Goal: Task Accomplishment & Management: Use online tool/utility

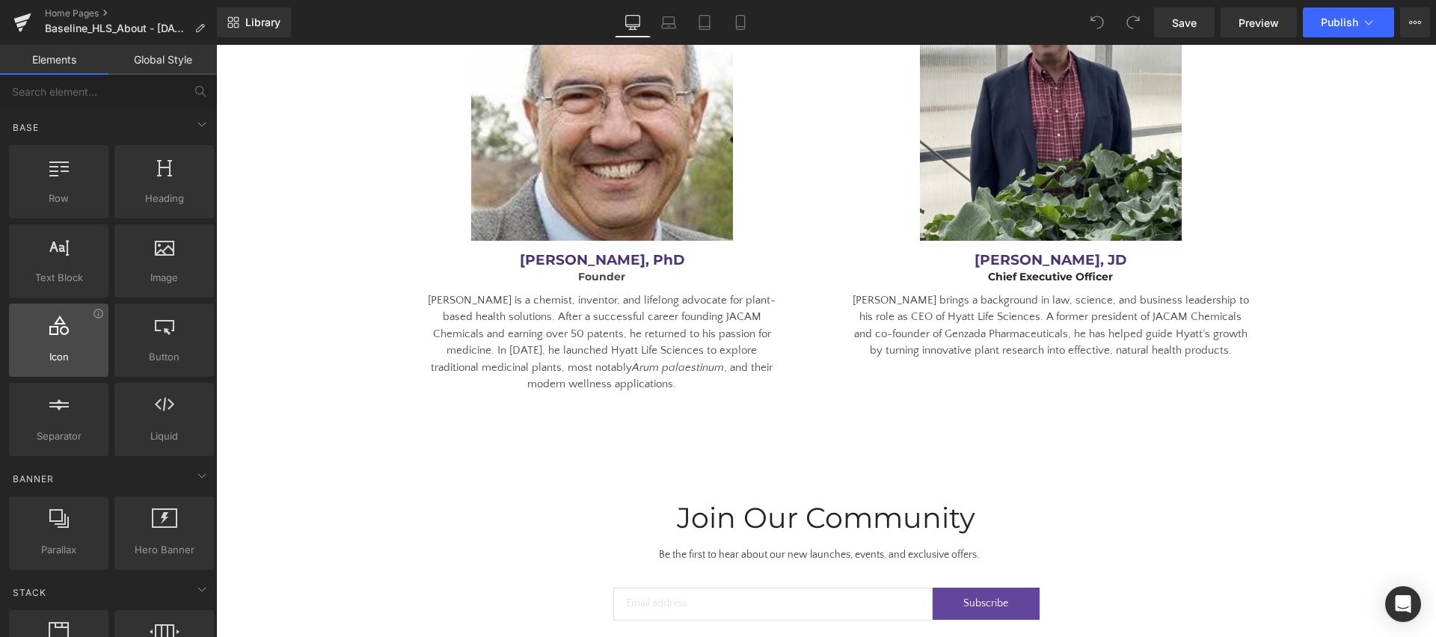
scroll to position [2623, 0]
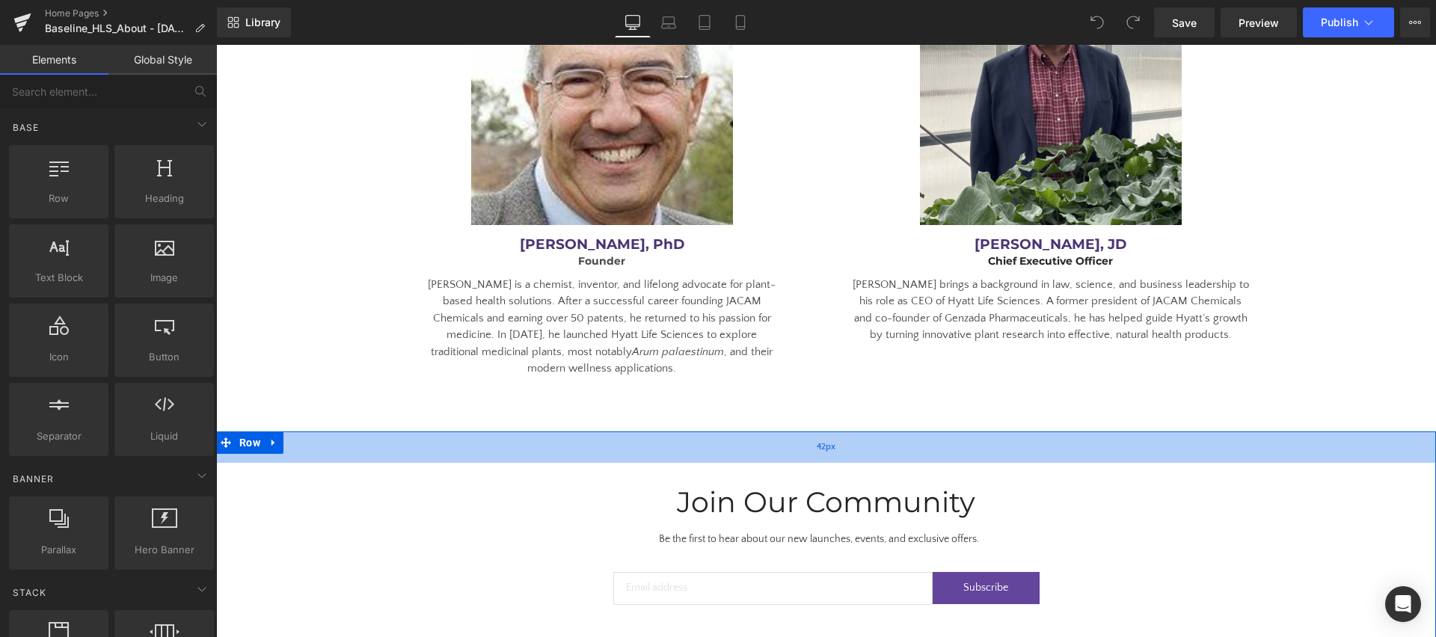
click at [605, 432] on div "42px" at bounding box center [826, 447] width 1220 height 31
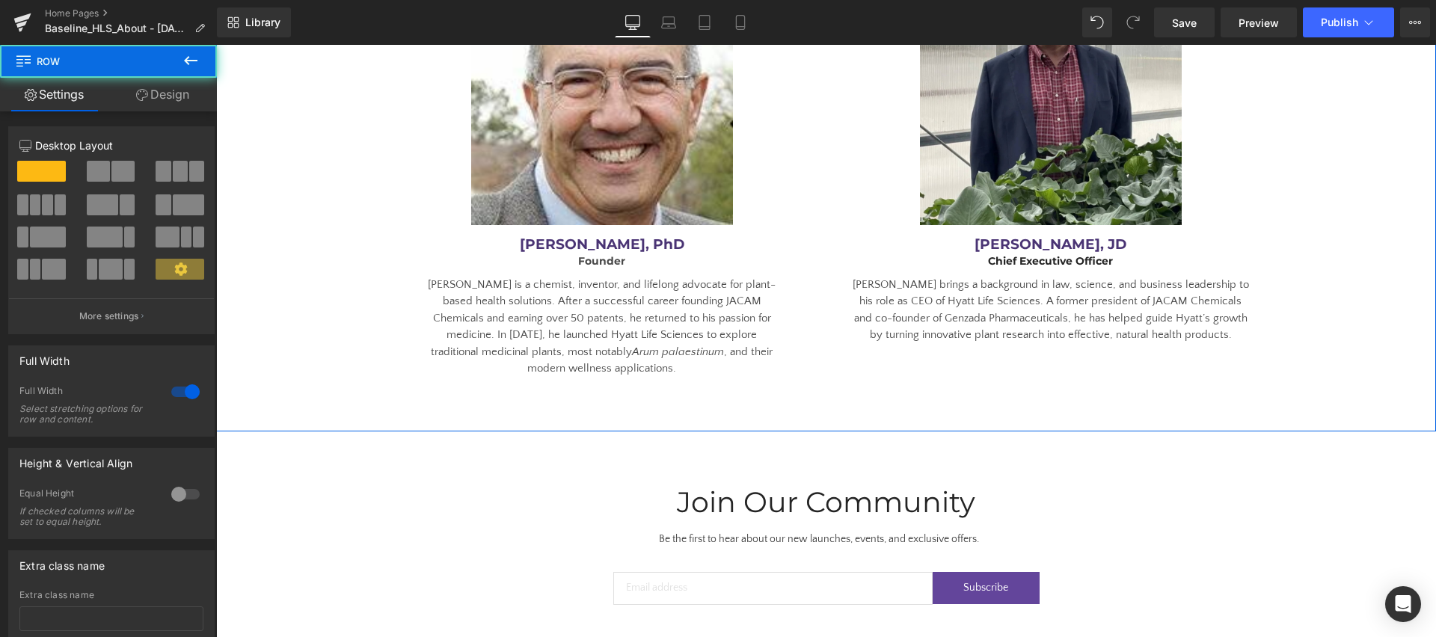
click at [385, 369] on div "Our Team Heading Separator Row Image [PERSON_NAME], PhD Heading Founder Heading…" at bounding box center [826, 133] width 1220 height 596
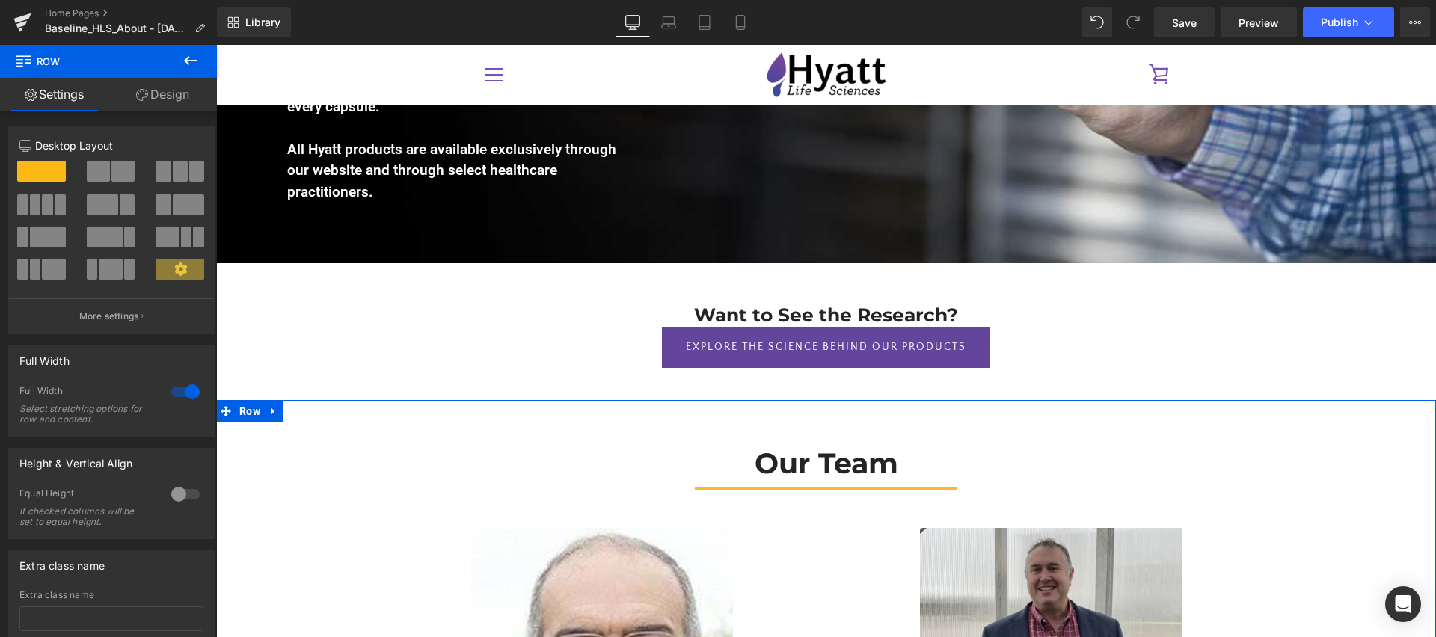
scroll to position [2050, 0]
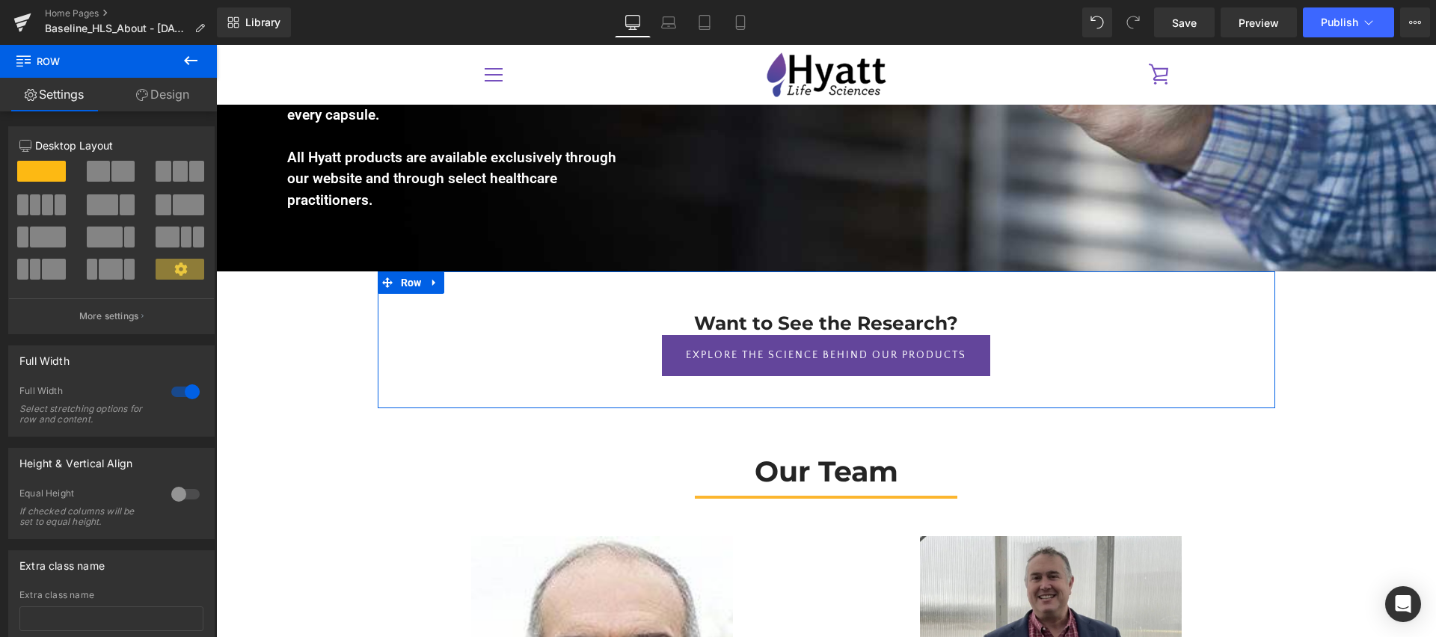
click at [387, 337] on div "Want to See the Research? Heading Explore the Science Behind Our Products Button" at bounding box center [827, 345] width 898 height 64
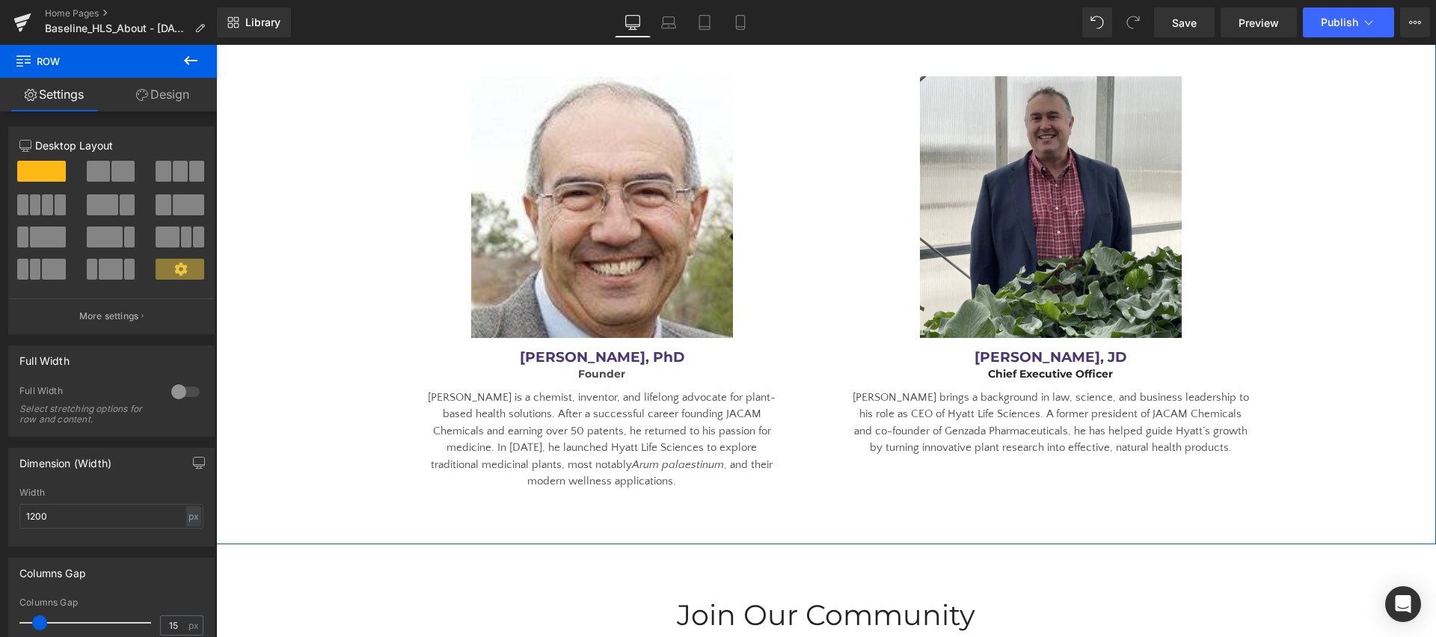
scroll to position [2505, 0]
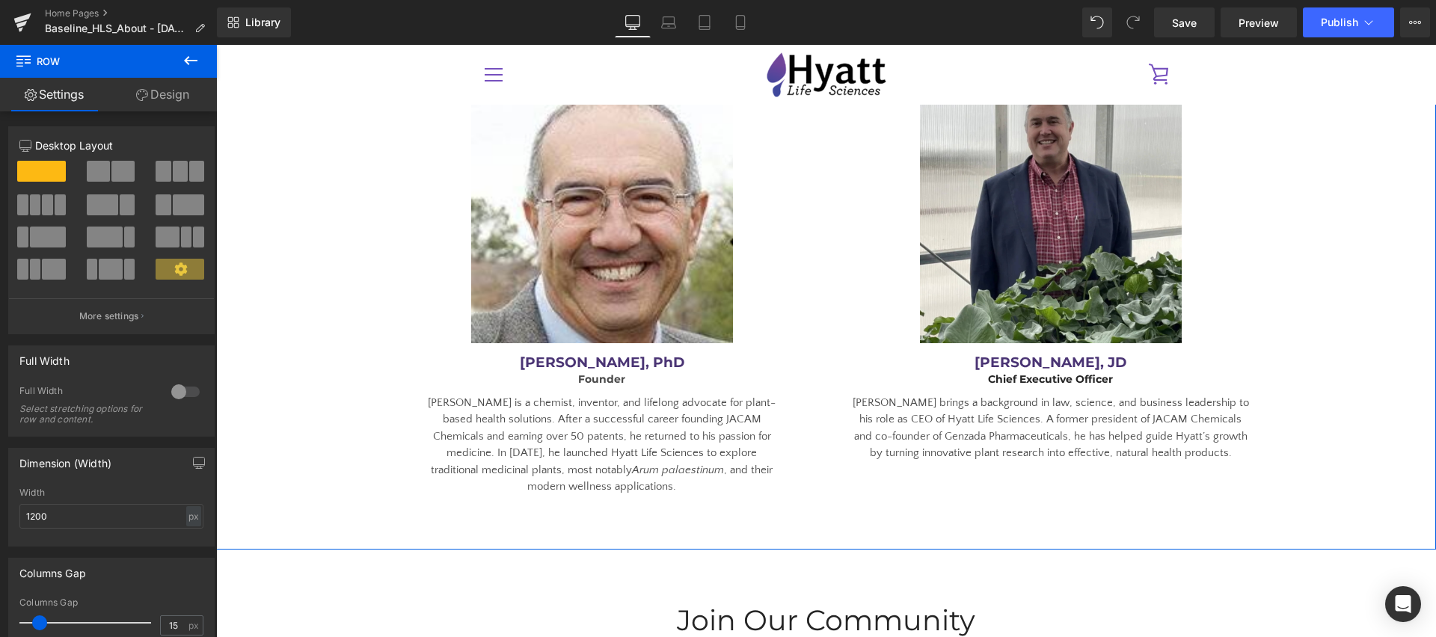
click at [335, 375] on div "Our Team Heading Separator Row Image [PERSON_NAME], PhD Heading Founder Heading…" at bounding box center [826, 241] width 1220 height 526
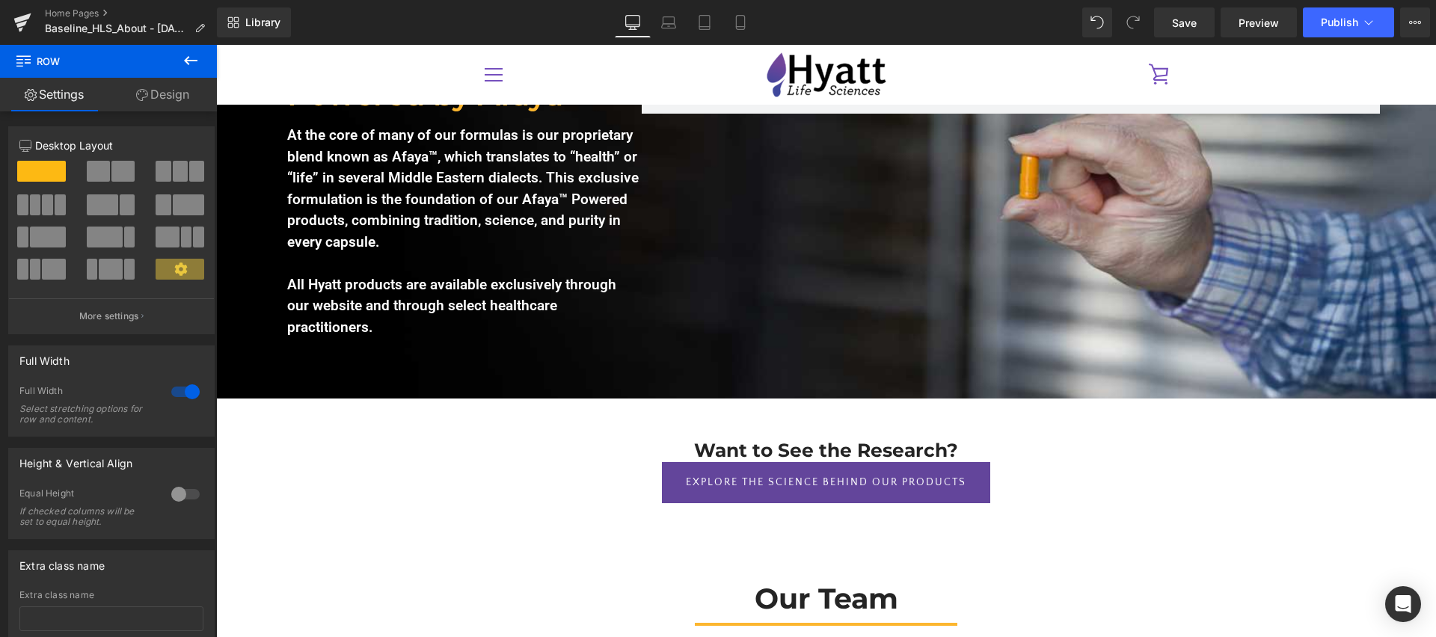
scroll to position [1922, 0]
click at [511, 441] on h2 "Want to See the Research?" at bounding box center [826, 452] width 688 height 22
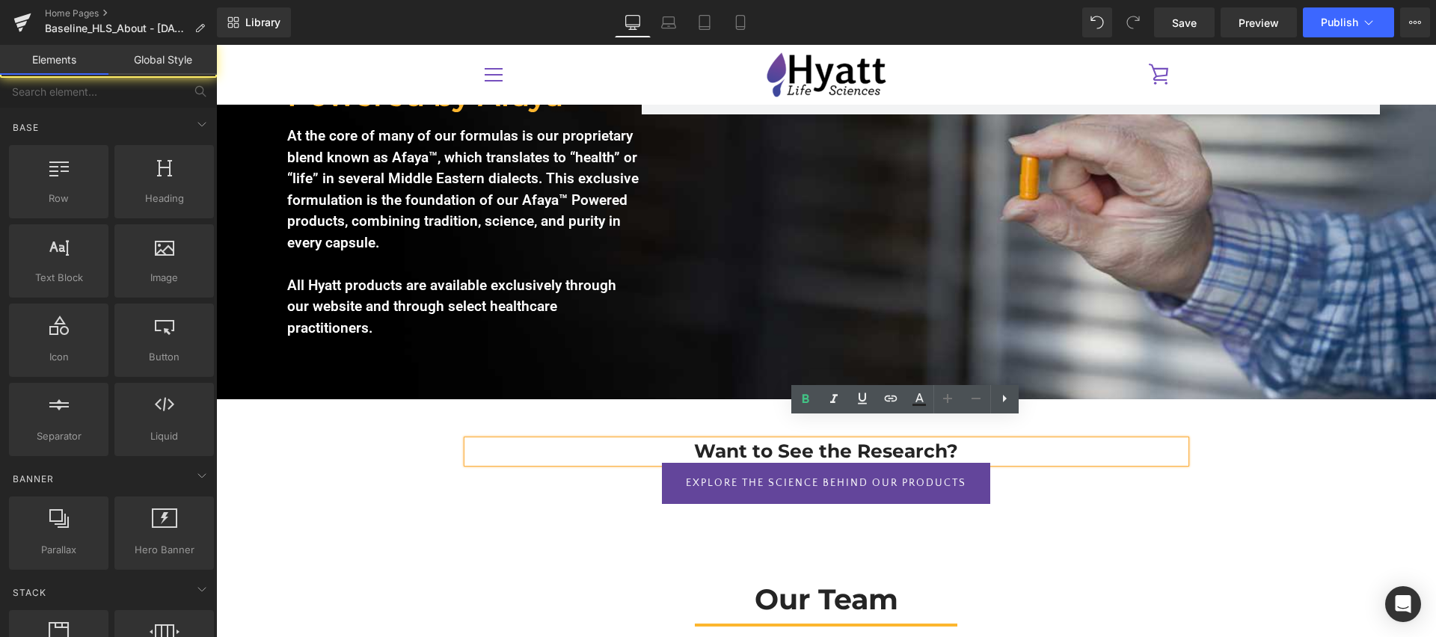
click at [290, 464] on div "Who We Are Heading Row Row 130px Image A Modern Approach to Ancient Wisdom Head…" at bounding box center [826, 30] width 1220 height 3620
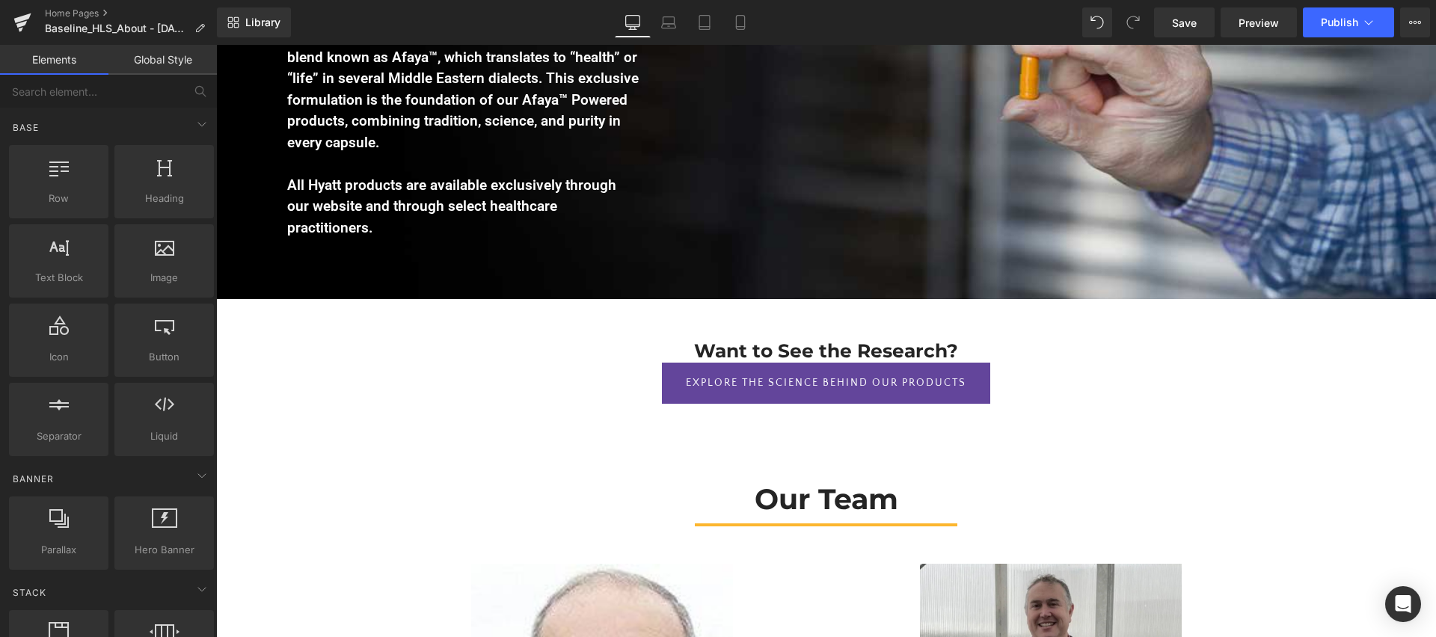
scroll to position [2193, 0]
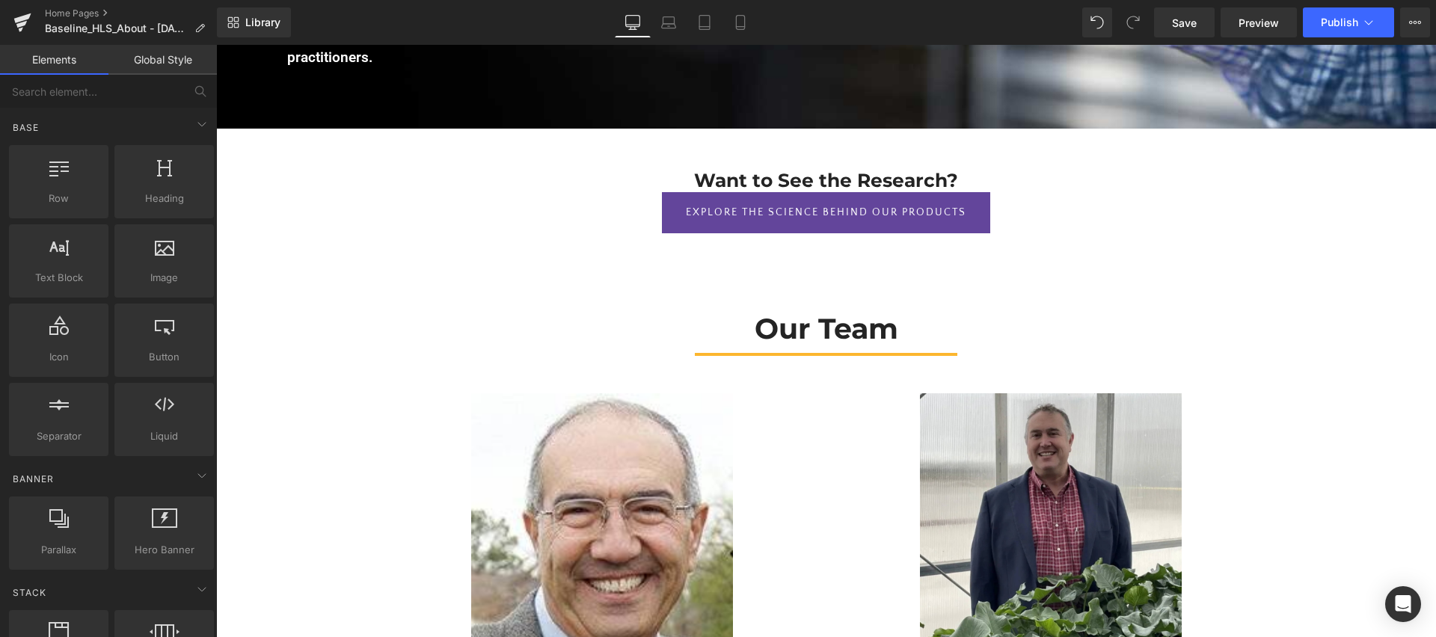
click at [283, 513] on div "Our Team Heading Separator Row Image [PERSON_NAME], PhD Heading Founder Heading…" at bounding box center [826, 552] width 1220 height 526
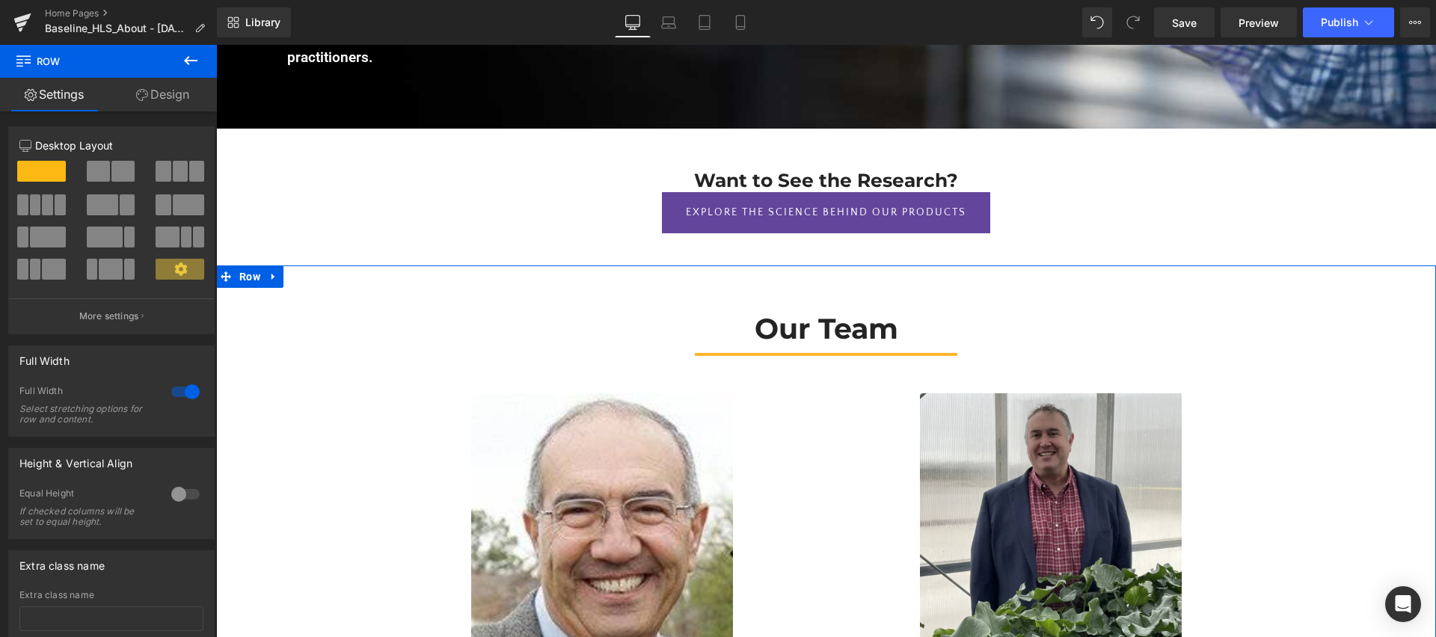
click at [72, 94] on link "Settings" at bounding box center [54, 95] width 108 height 34
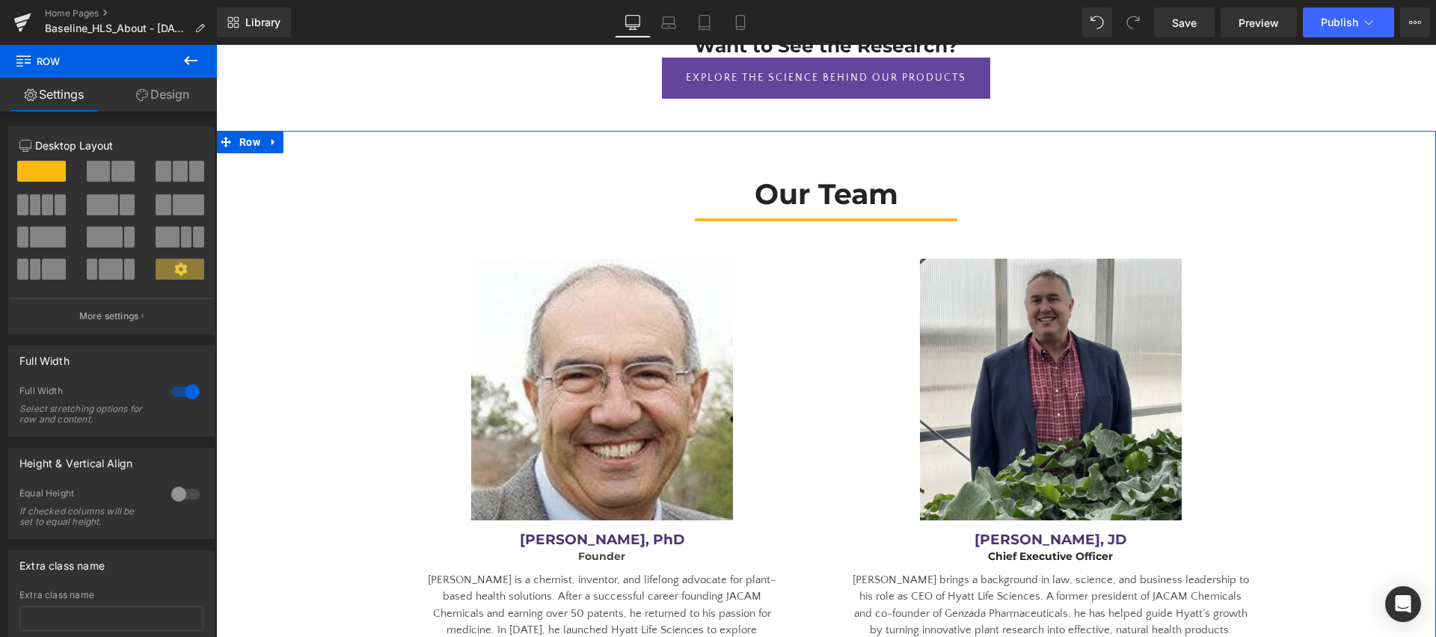
scroll to position [2521, 0]
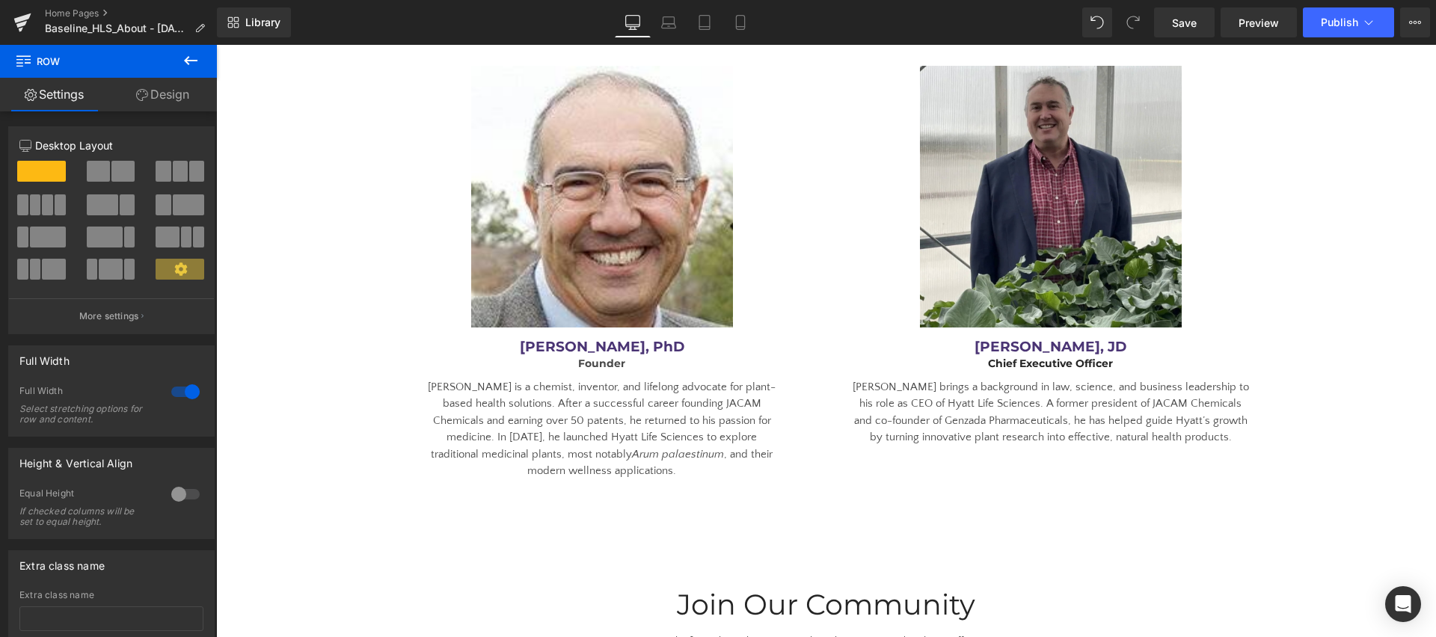
click at [182, 64] on icon at bounding box center [191, 61] width 18 height 18
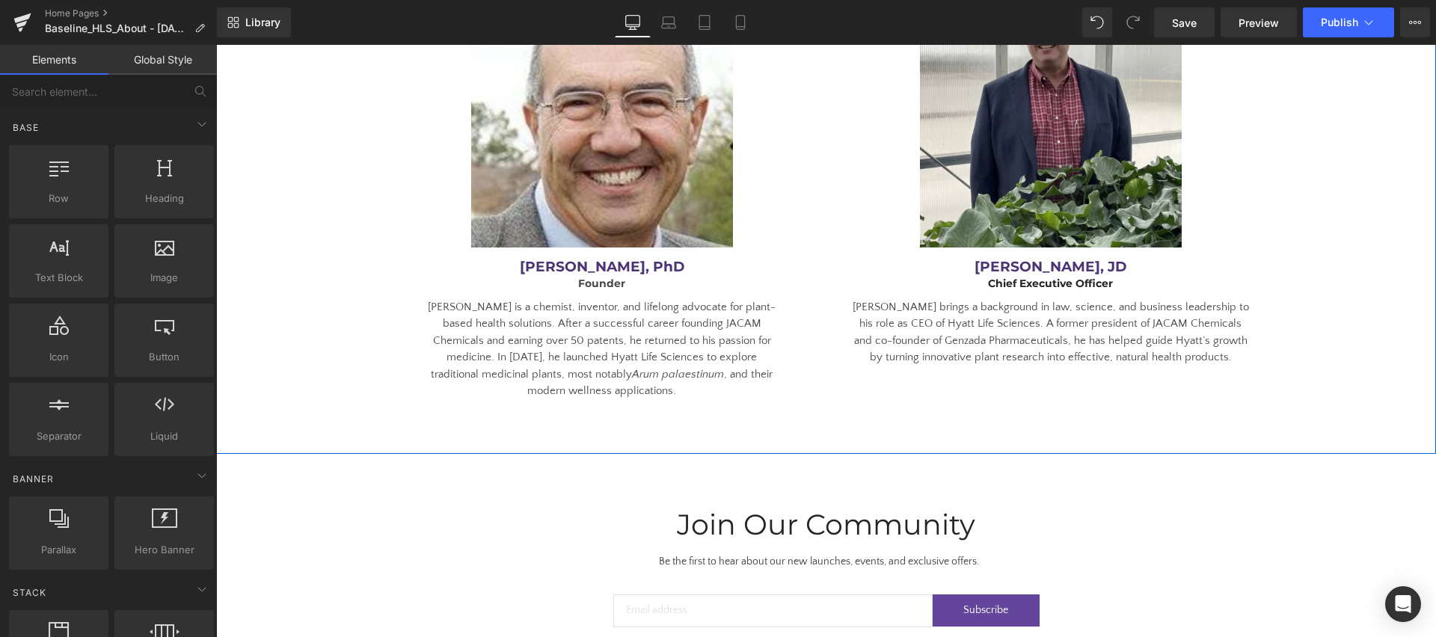
scroll to position [2666, 0]
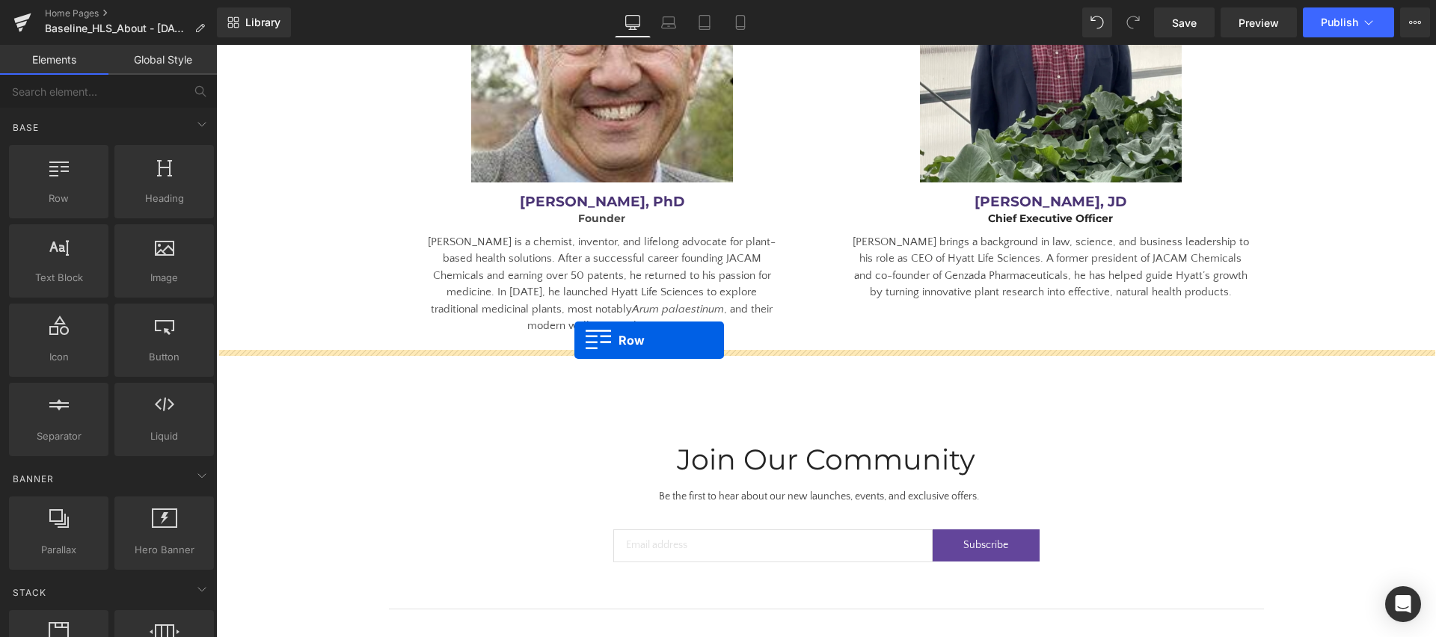
drag, startPoint x: 343, startPoint y: 298, endPoint x: 574, endPoint y: 344, distance: 235.6
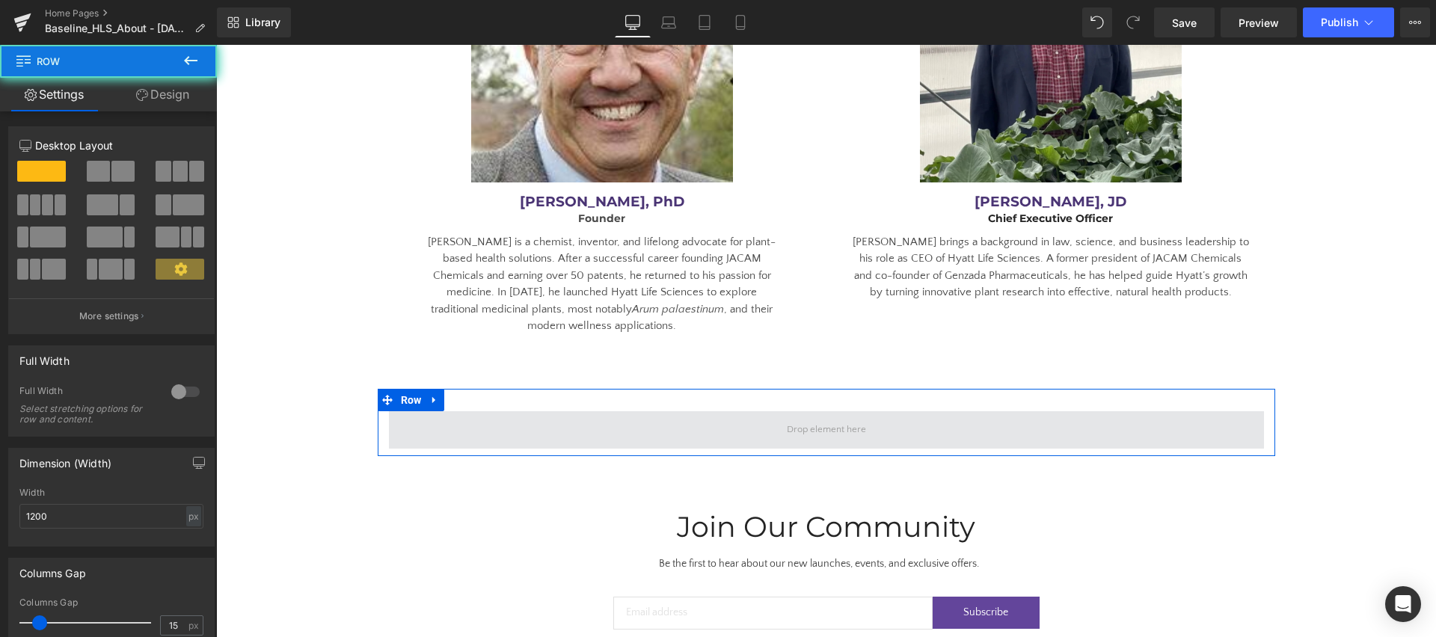
click at [610, 411] on span at bounding box center [826, 429] width 875 height 37
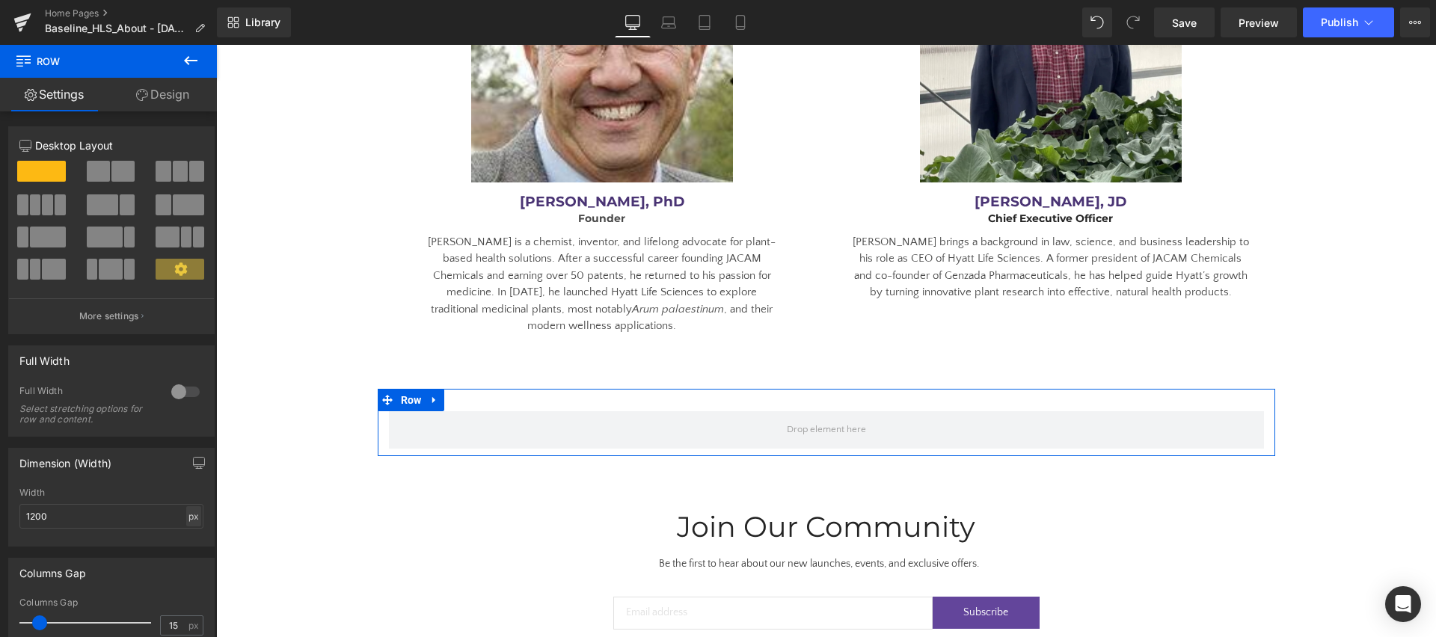
click at [188, 526] on div "px" at bounding box center [193, 516] width 15 height 20
click at [109, 488] on div "Width" at bounding box center [111, 493] width 184 height 10
click at [188, 520] on div "px" at bounding box center [193, 516] width 15 height 20
click at [135, 492] on div "Width" at bounding box center [111, 493] width 184 height 10
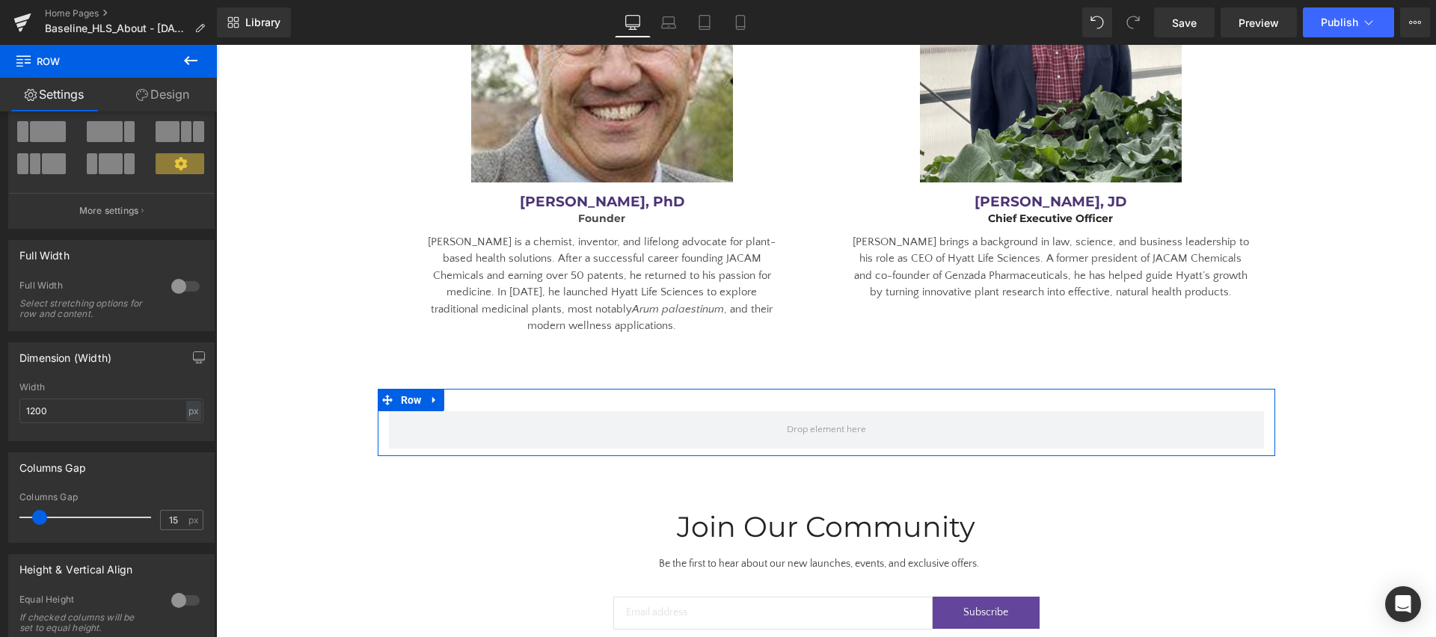
scroll to position [106, 0]
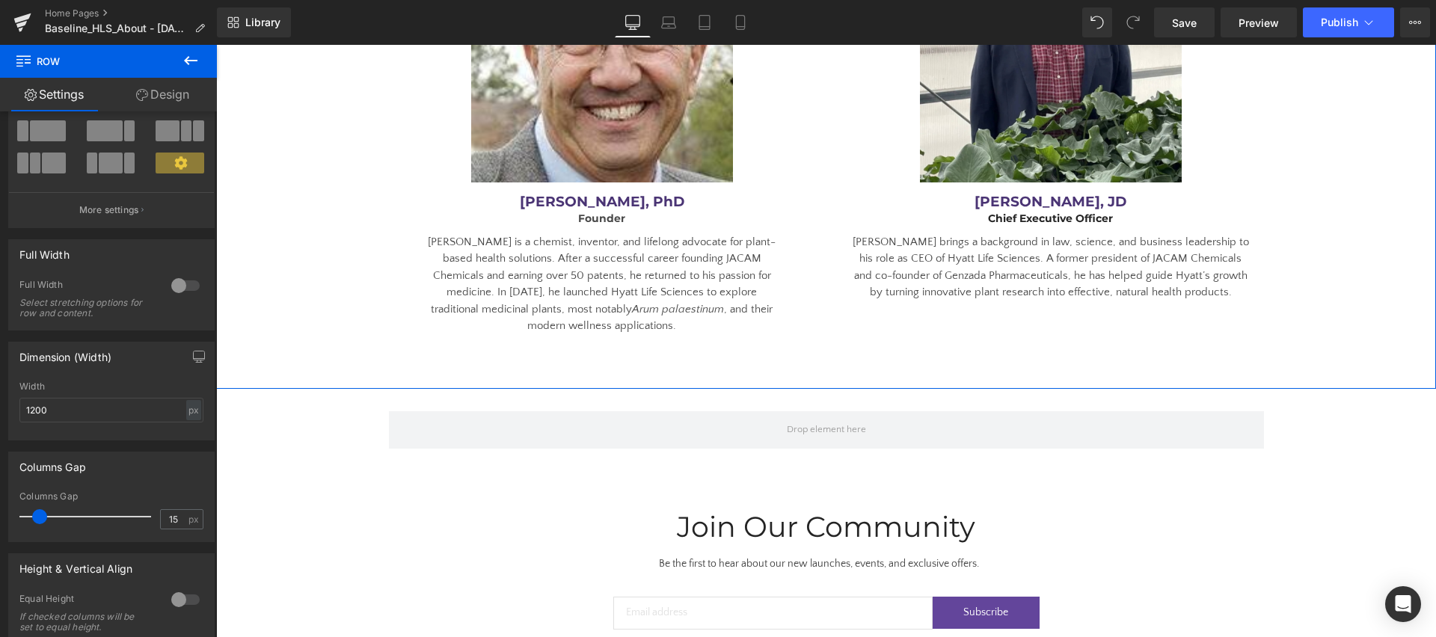
click at [327, 282] on div "Our Team Heading Separator Row Image [PERSON_NAME], PhD Heading Founder Heading…" at bounding box center [826, 80] width 1220 height 526
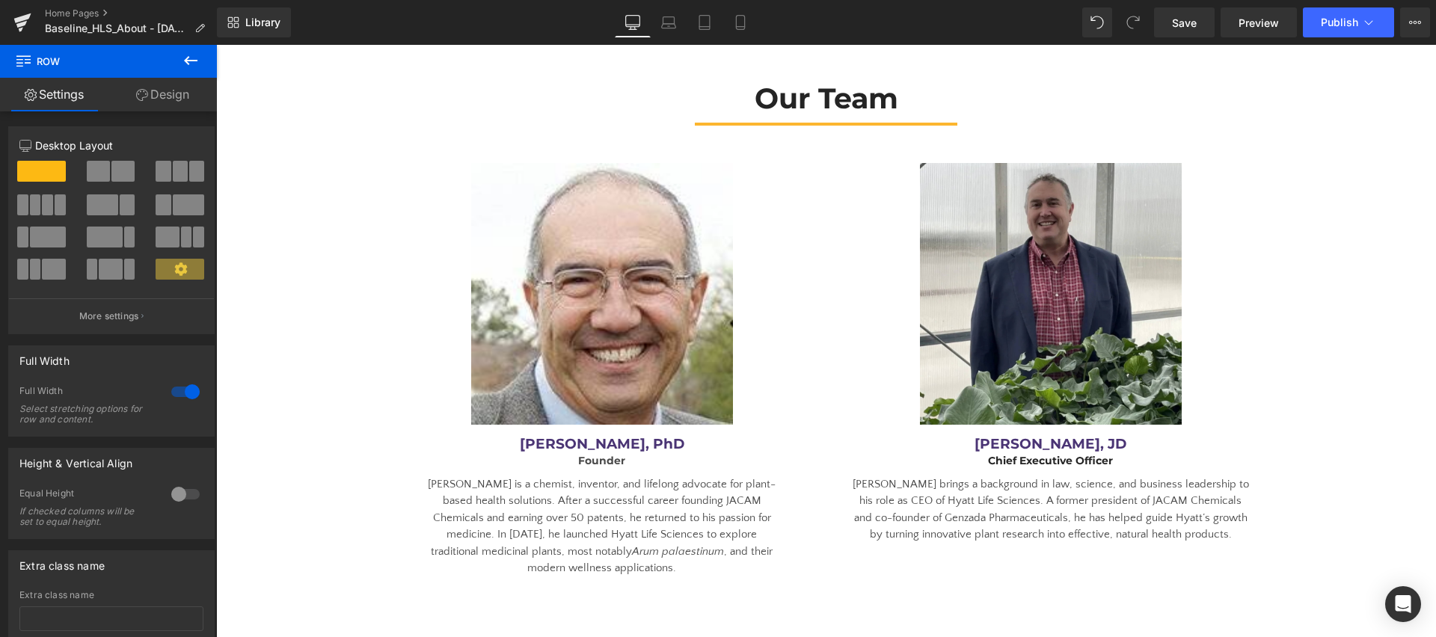
scroll to position [2546, 0]
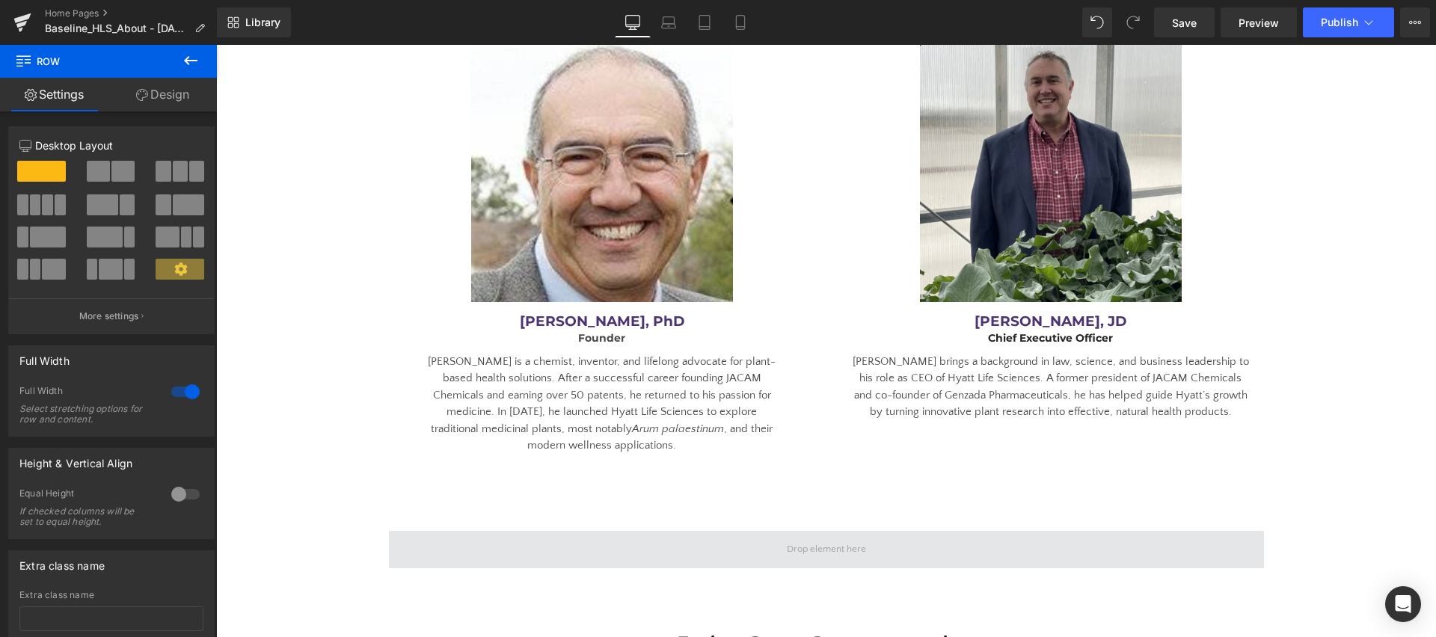
click at [460, 531] on span at bounding box center [826, 549] width 875 height 37
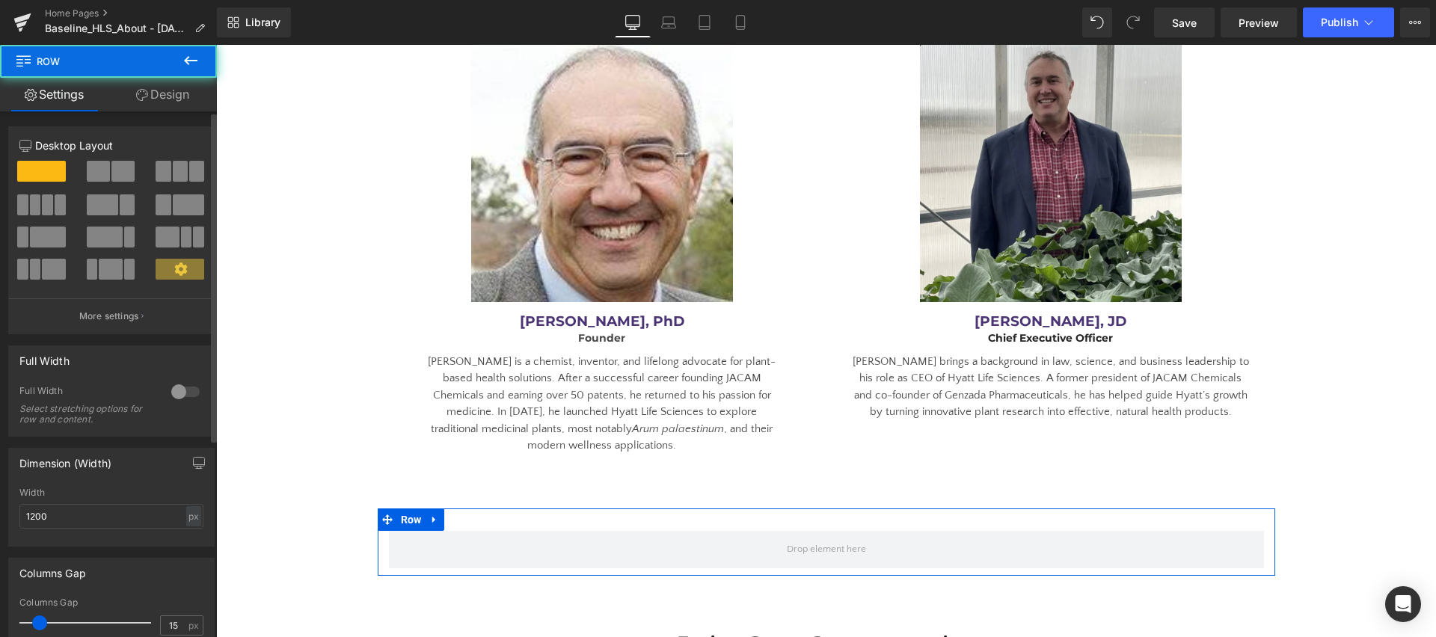
click at [185, 391] on div at bounding box center [186, 392] width 36 height 24
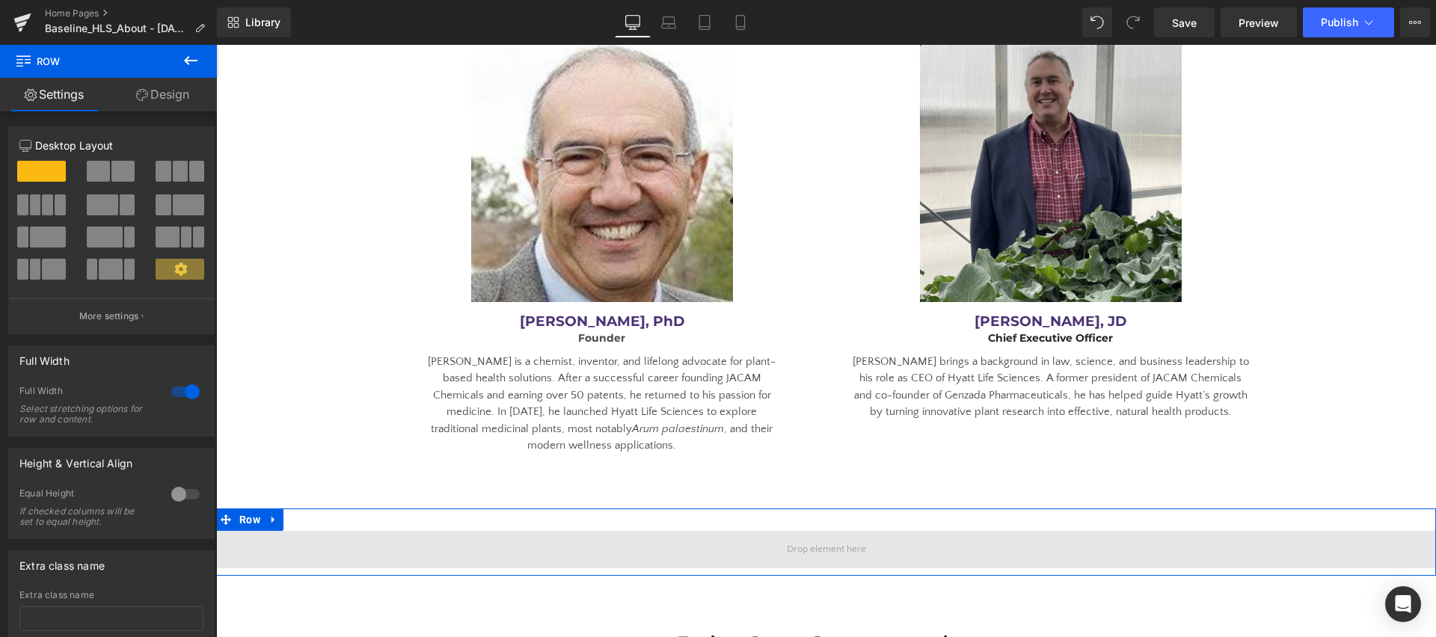
click at [702, 531] on span at bounding box center [826, 549] width 1220 height 37
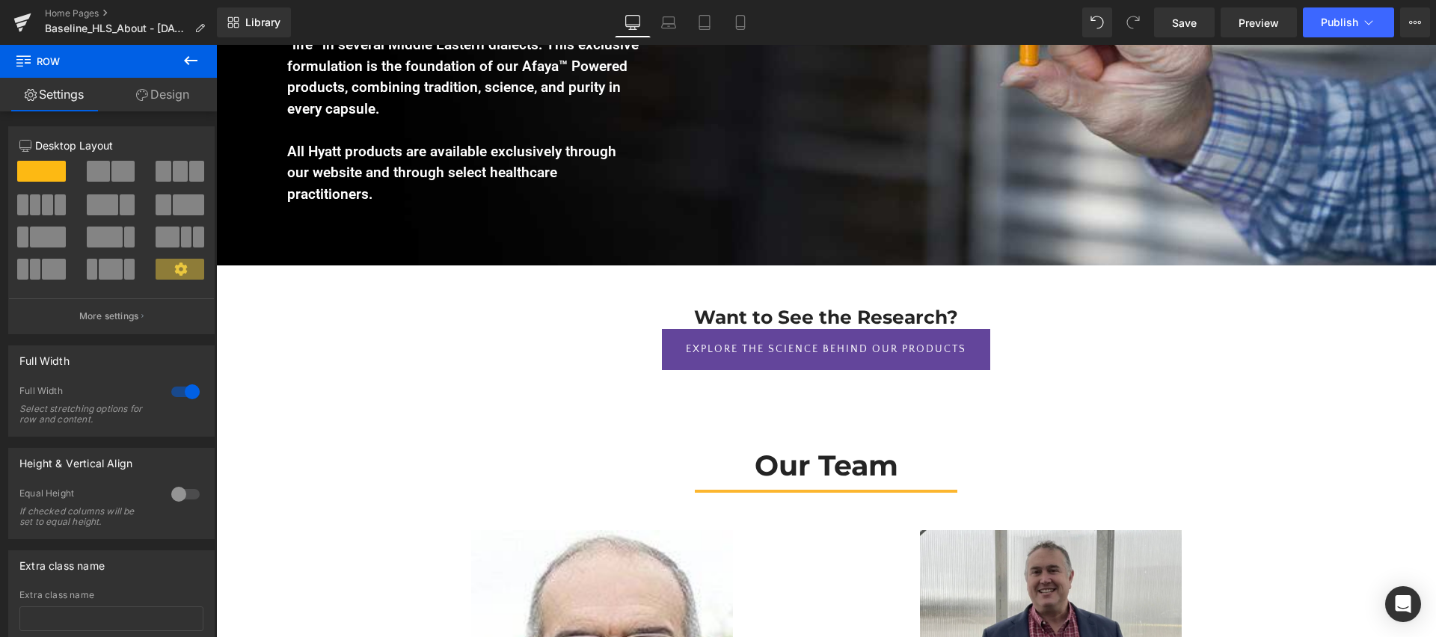
scroll to position [2136, 0]
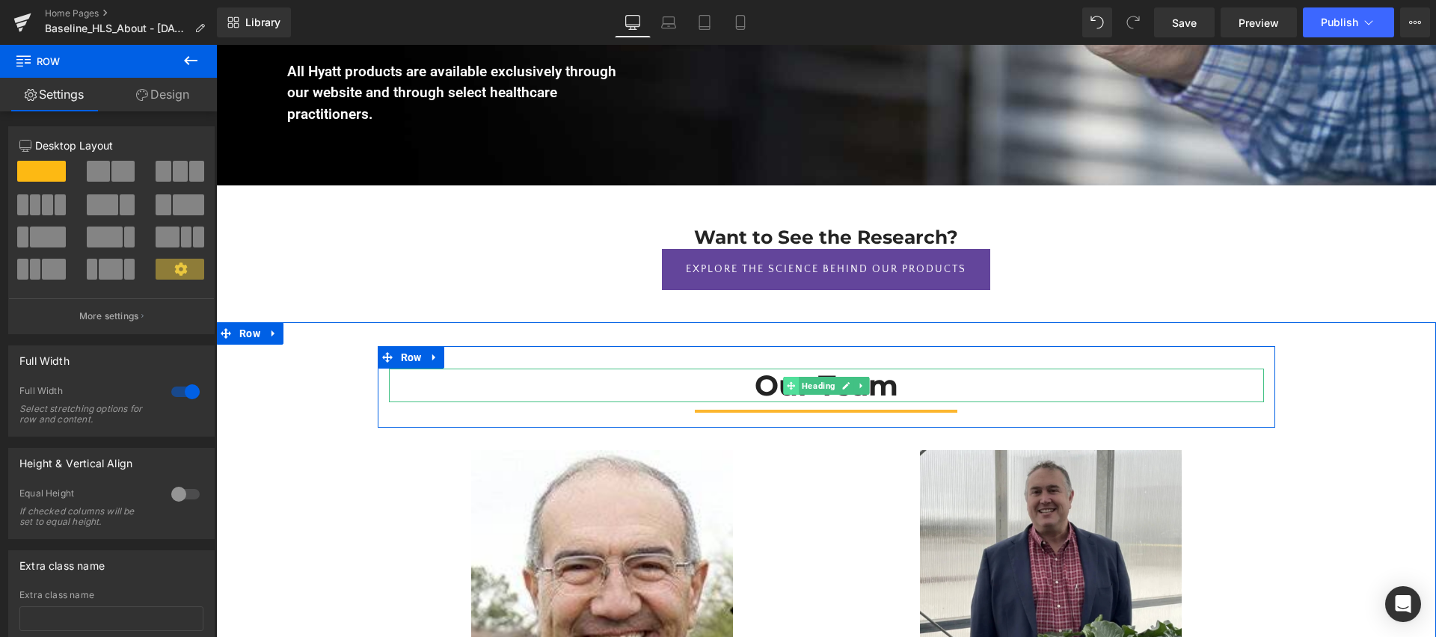
click at [789, 377] on span at bounding box center [791, 386] width 16 height 18
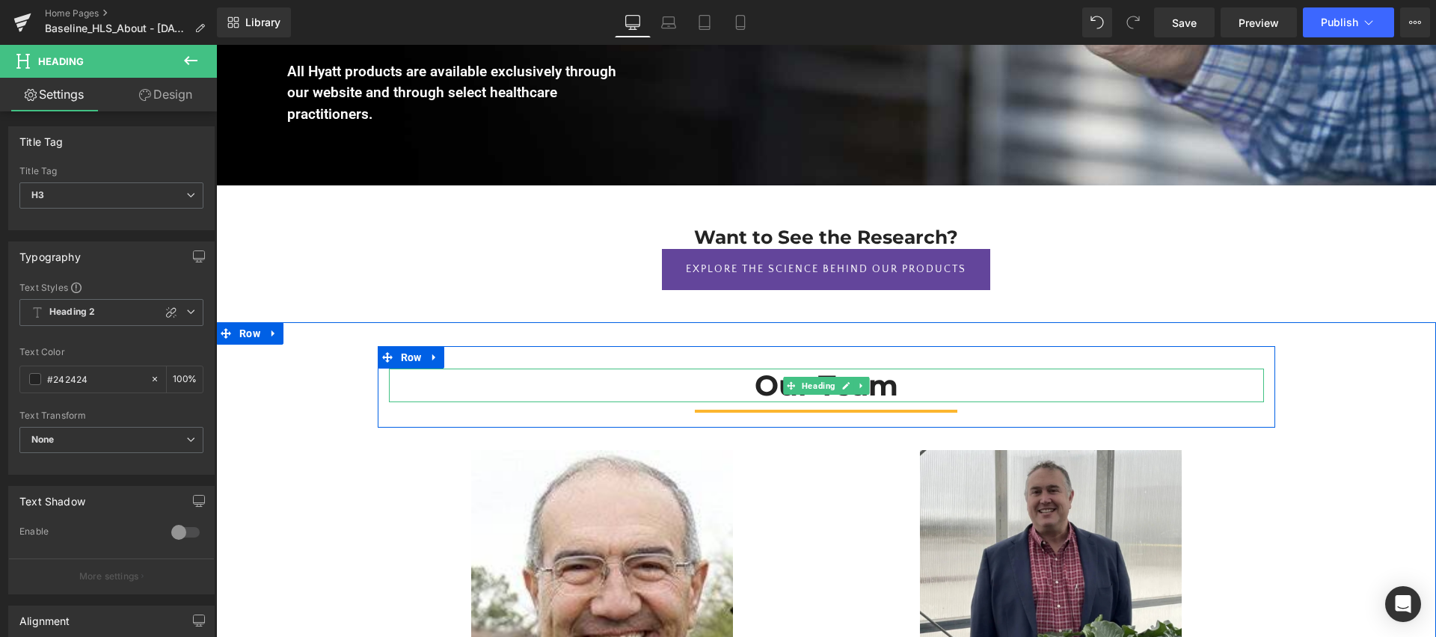
click at [559, 369] on div "Our Team" at bounding box center [826, 386] width 718 height 34
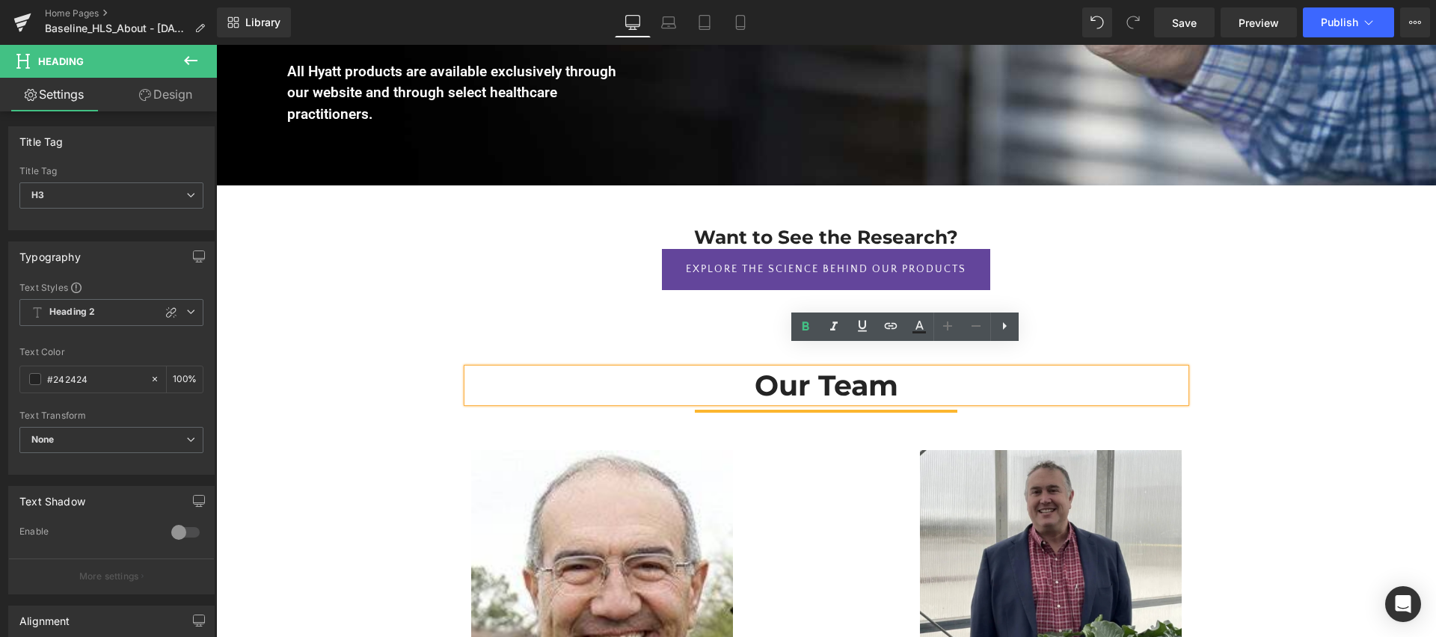
click at [596, 286] on div "Want to See the Research? Heading Explore the Science Behind Our Products Butto…" at bounding box center [827, 253] width 898 height 137
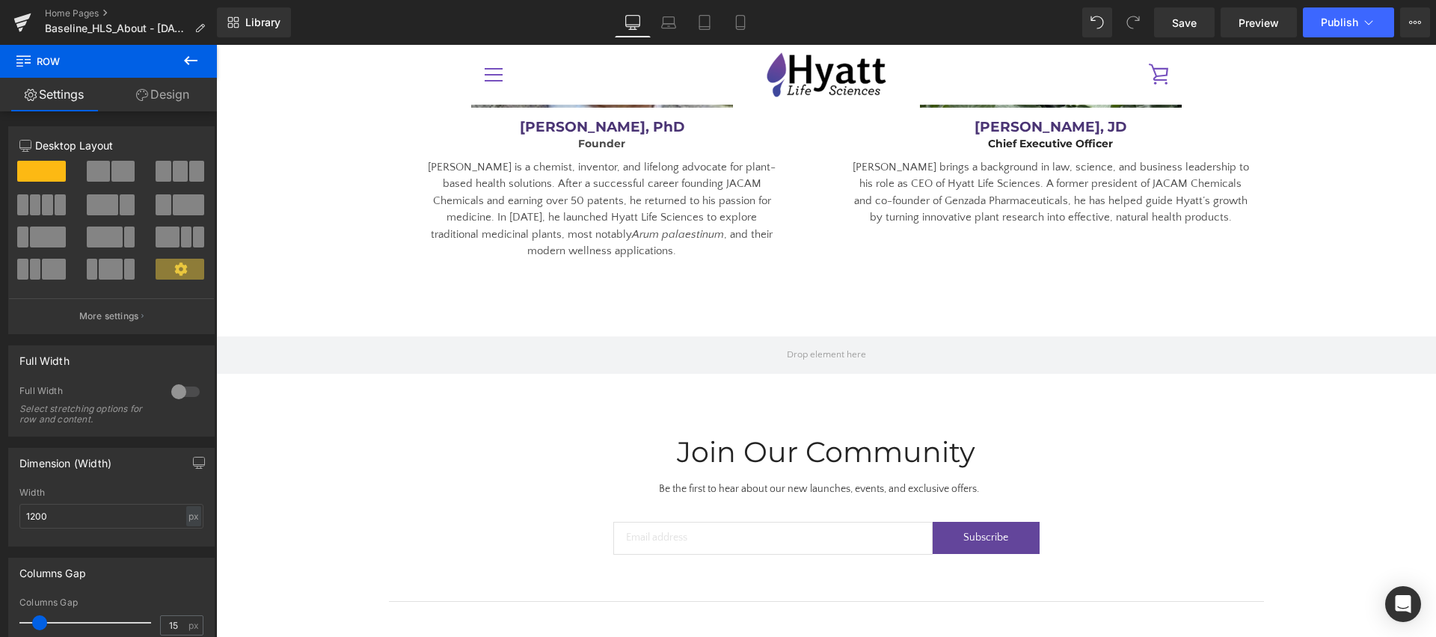
scroll to position [2733, 0]
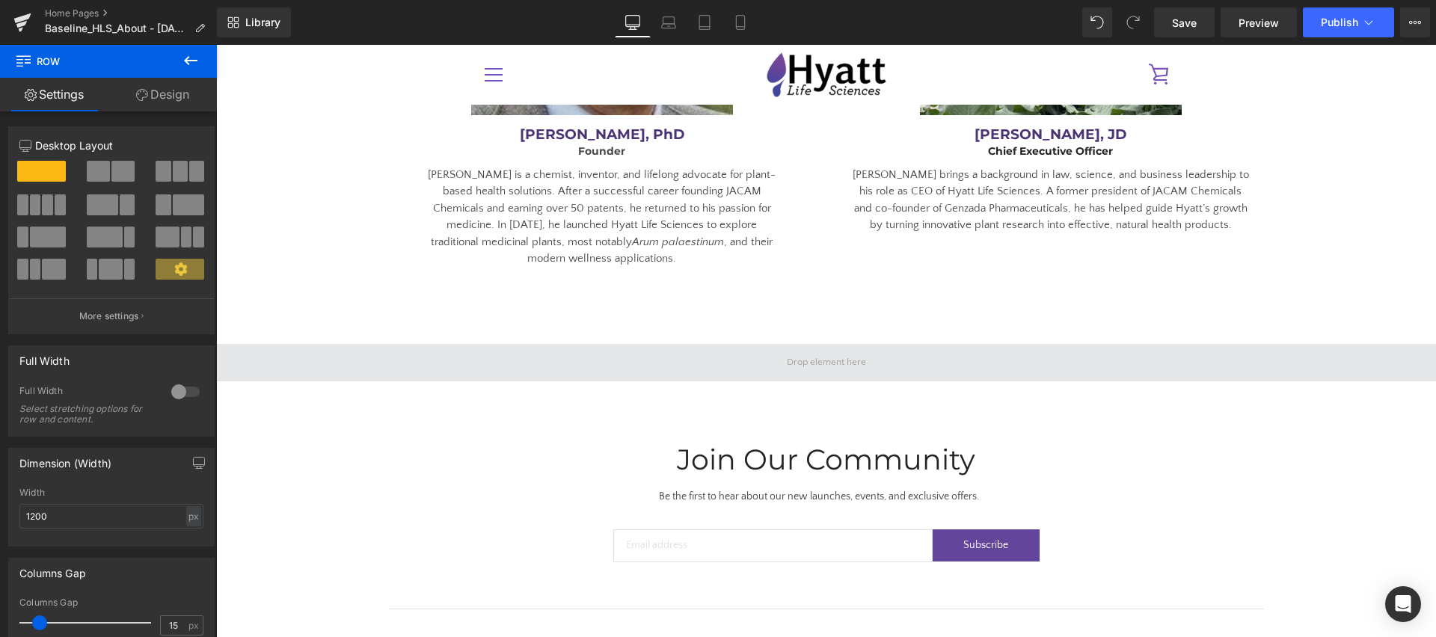
click at [570, 344] on span at bounding box center [826, 362] width 1220 height 37
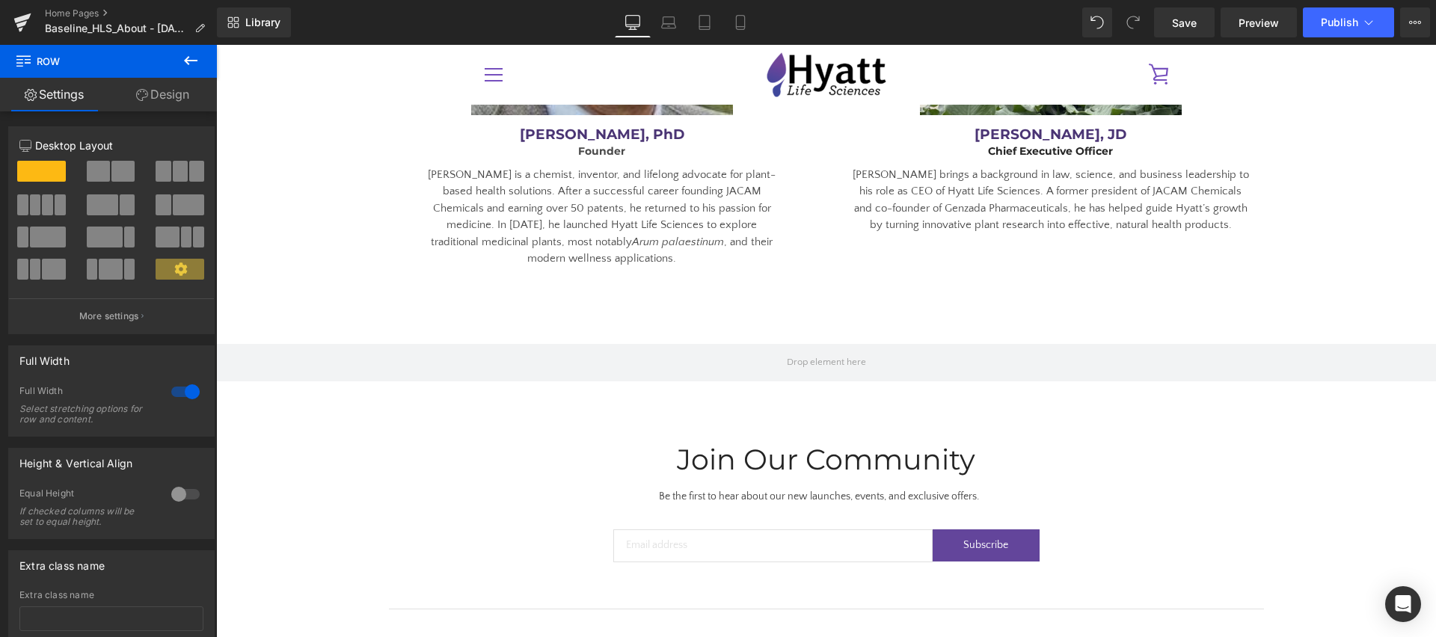
click at [183, 62] on icon at bounding box center [191, 61] width 18 height 18
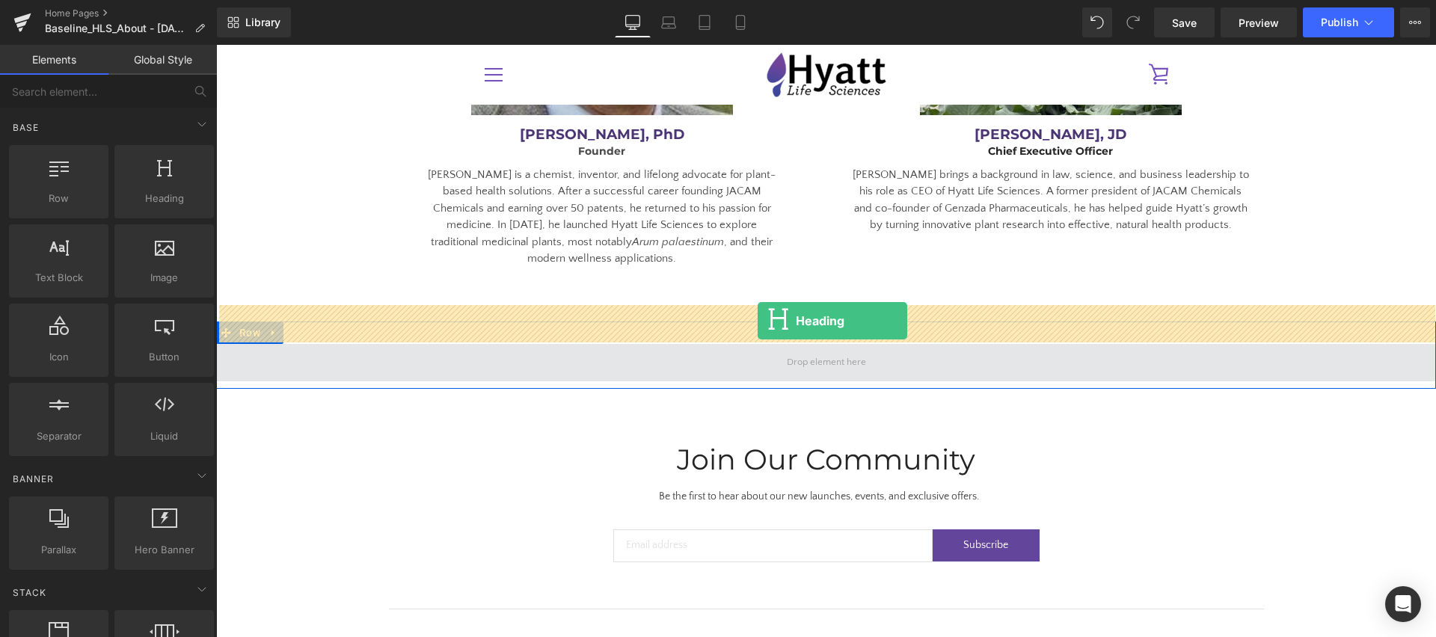
drag, startPoint x: 304, startPoint y: 236, endPoint x: 758, endPoint y: 321, distance: 461.1
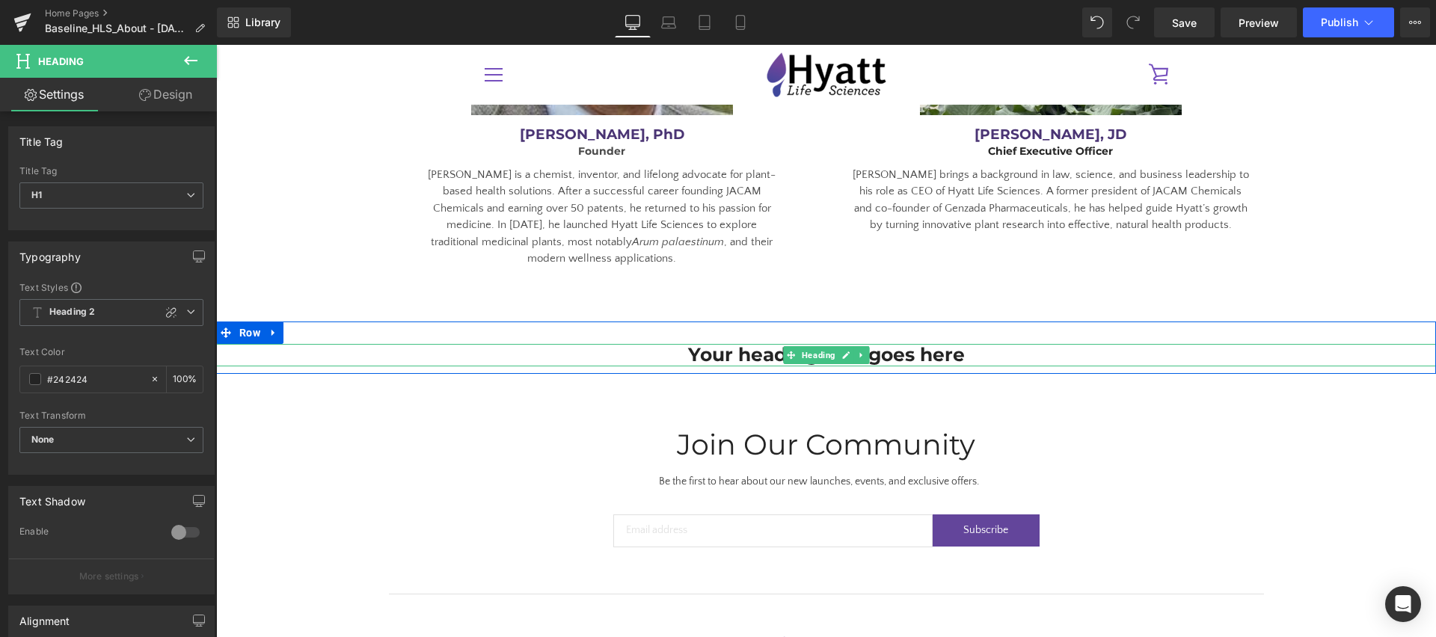
click at [871, 344] on h1 "Your heading text goes here" at bounding box center [826, 355] width 688 height 22
click at [731, 344] on h1 "Your heading text goes here" at bounding box center [826, 355] width 688 height 22
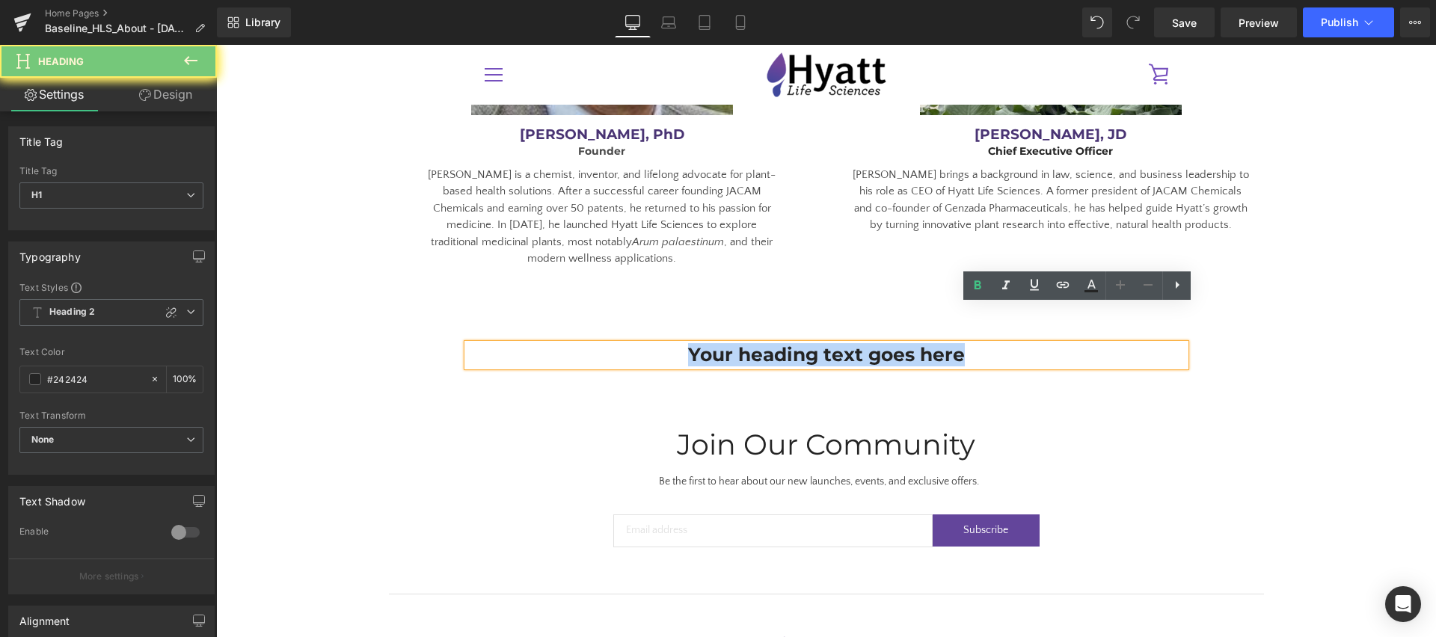
click at [731, 344] on h1 "Your heading text goes here" at bounding box center [826, 355] width 688 height 22
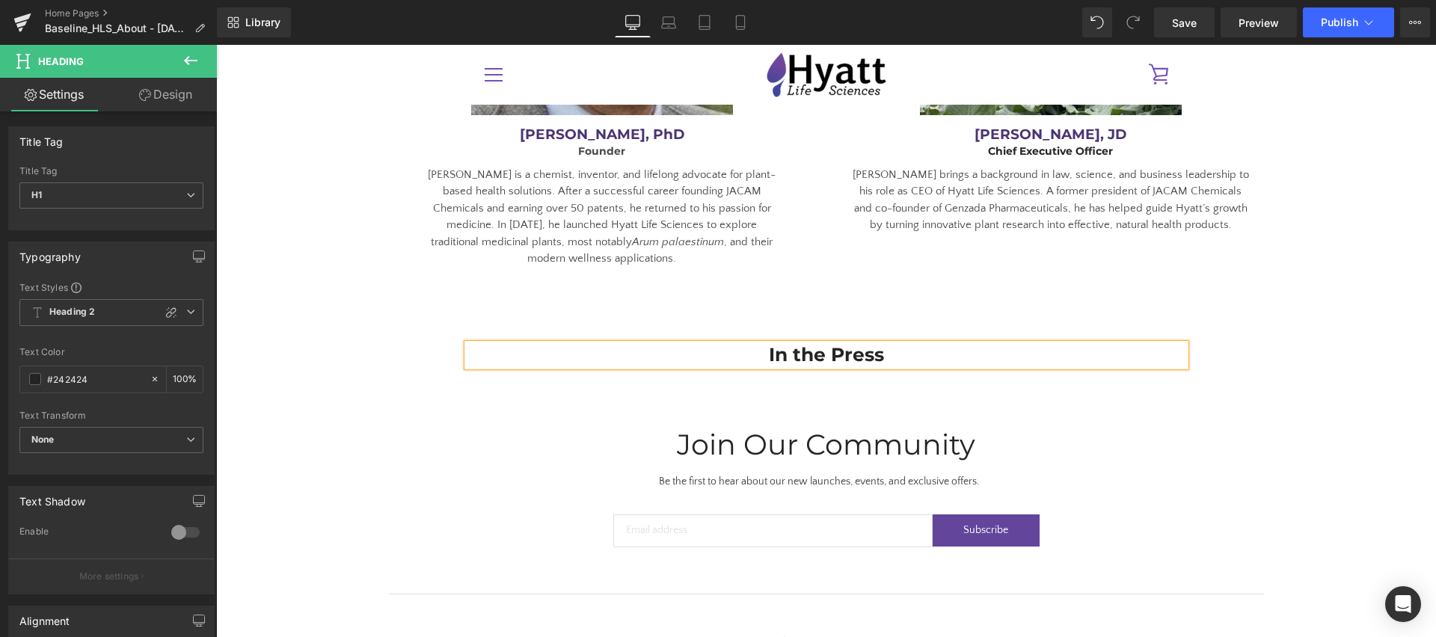
click at [437, 322] on div "In the Press Heading Row" at bounding box center [826, 348] width 1220 height 52
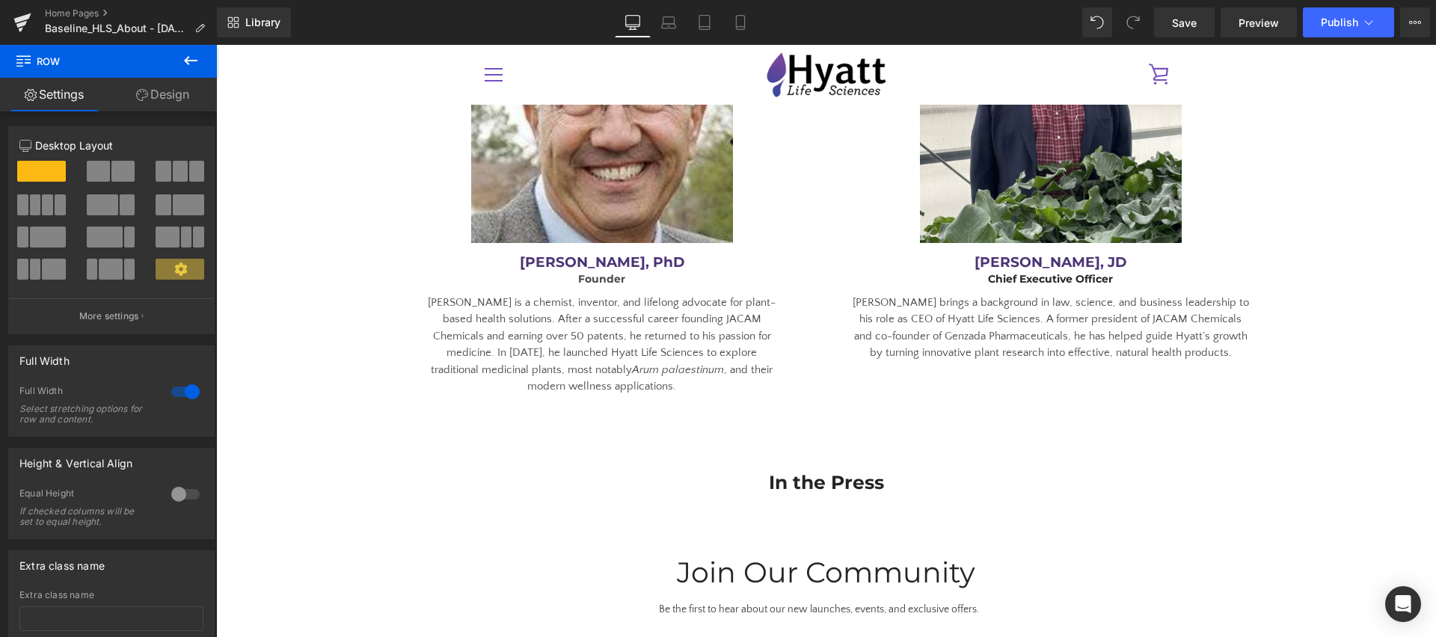
click at [826, 472] on div "In the Press Heading" at bounding box center [826, 483] width 1220 height 22
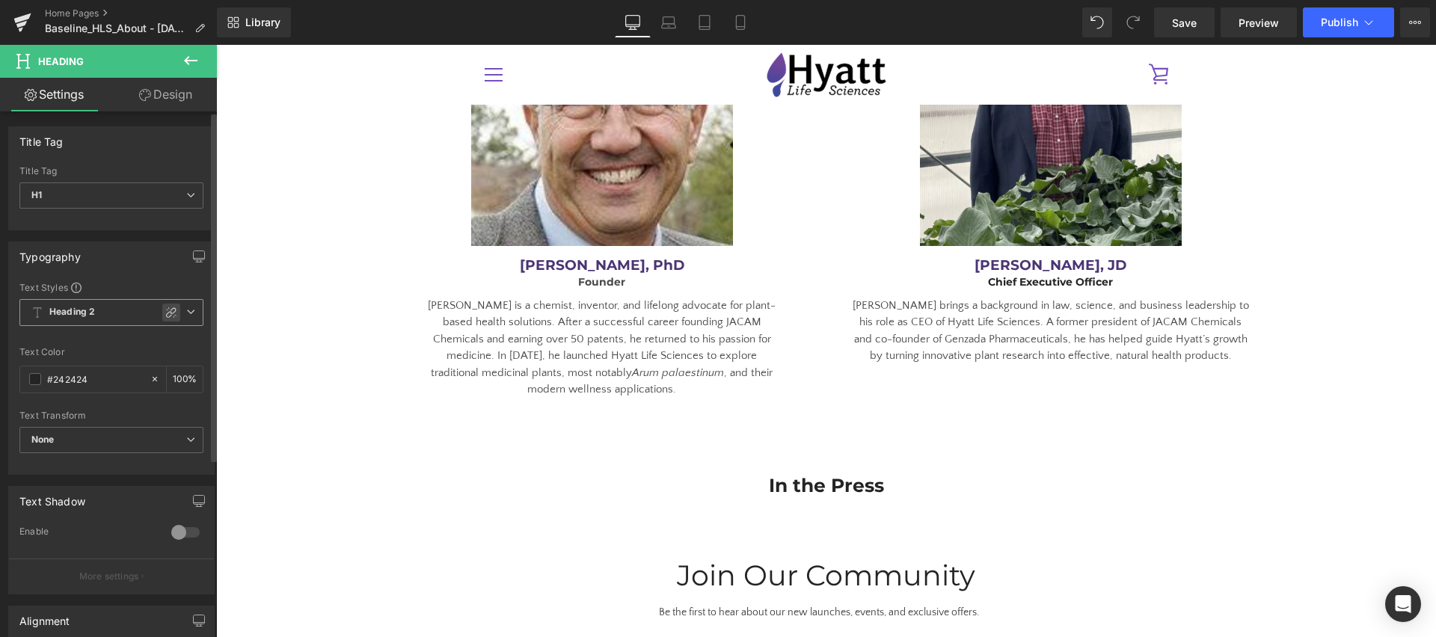
click at [165, 313] on icon at bounding box center [171, 313] width 12 height 12
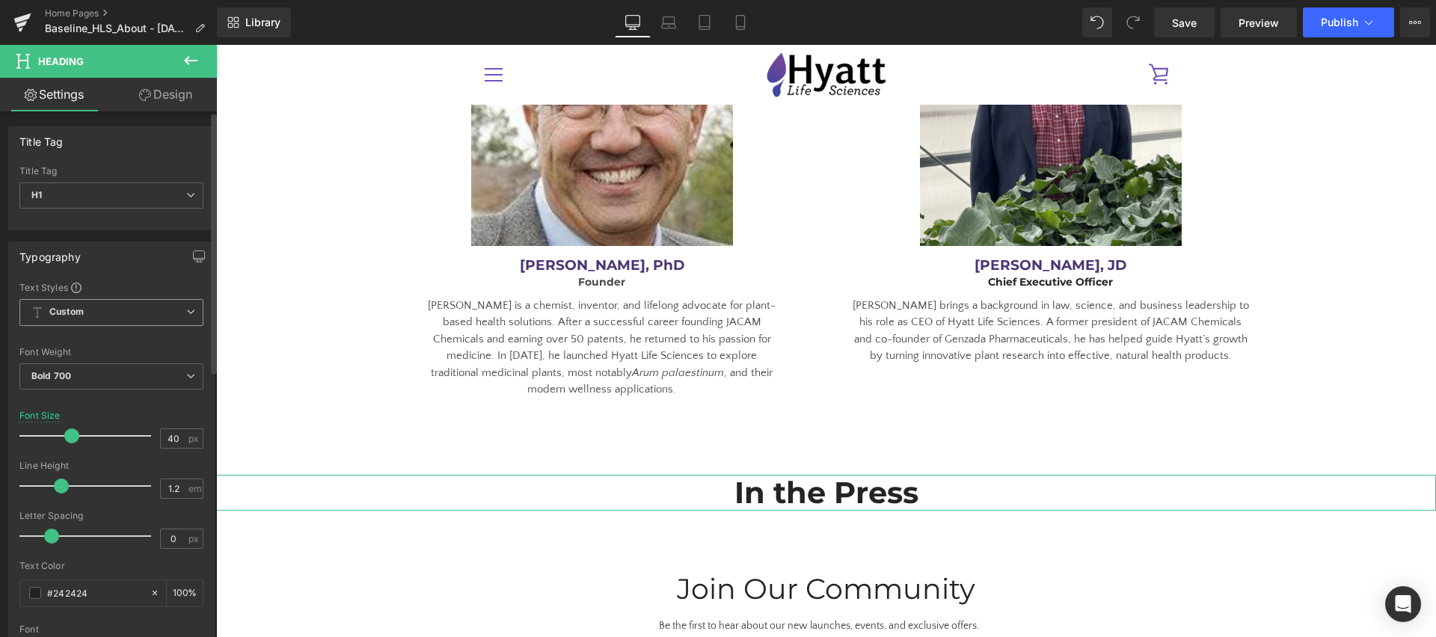
type input "41"
drag, startPoint x: 52, startPoint y: 439, endPoint x: 73, endPoint y: 438, distance: 20.2
click at [73, 438] on span at bounding box center [73, 436] width 15 height 15
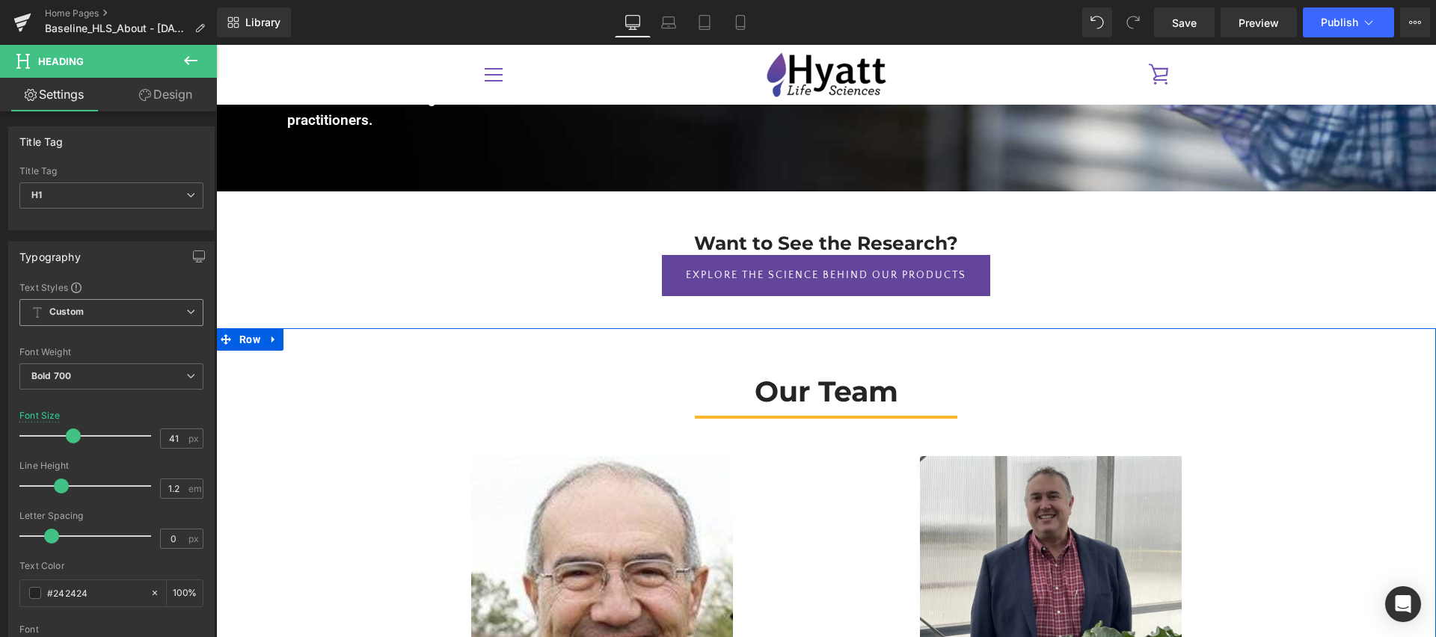
scroll to position [2128, 0]
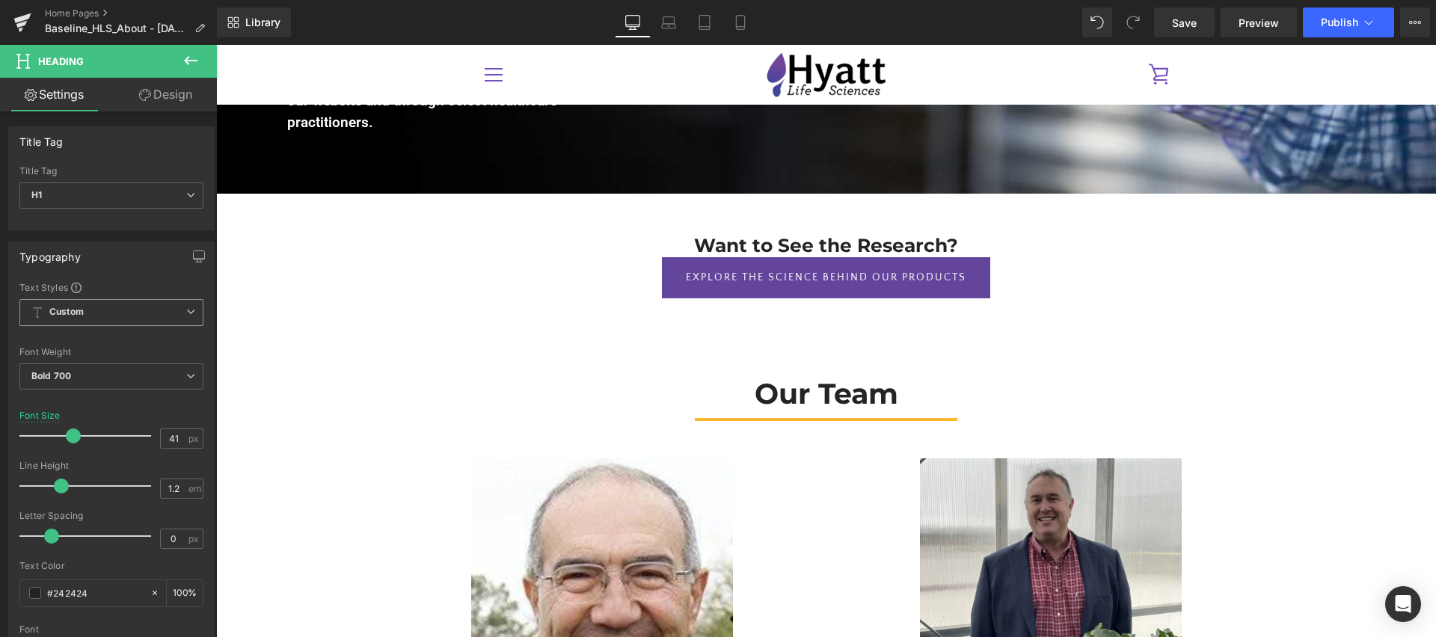
click at [852, 377] on div "Our Team Heading" at bounding box center [826, 394] width 875 height 34
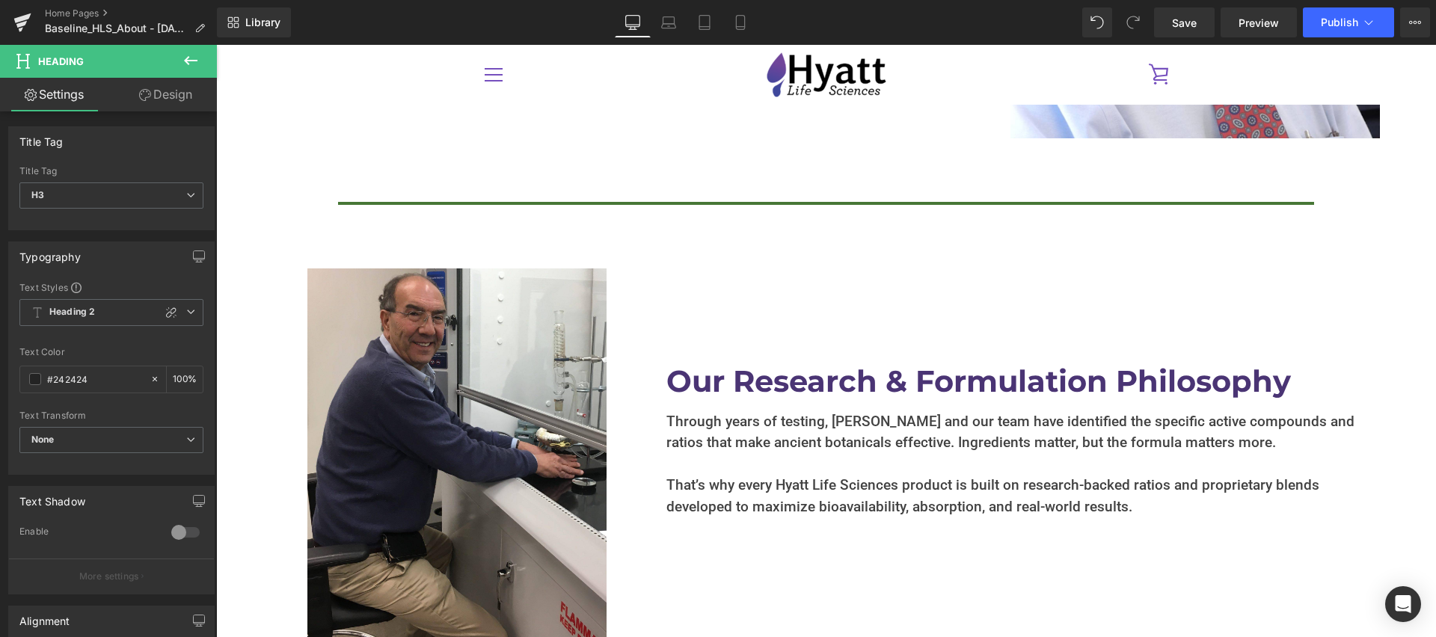
scroll to position [1212, 0]
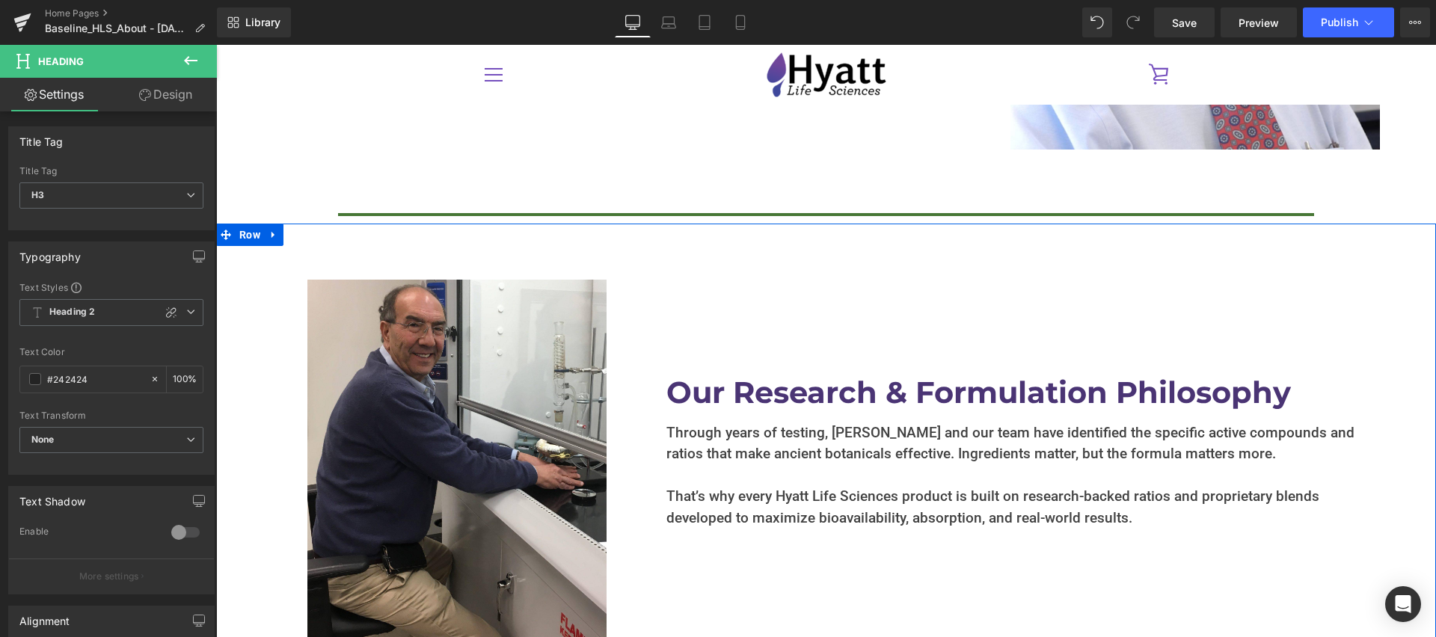
click at [834, 401] on h1 "Our Research & Formulation Philosophy" at bounding box center [1010, 393] width 688 height 36
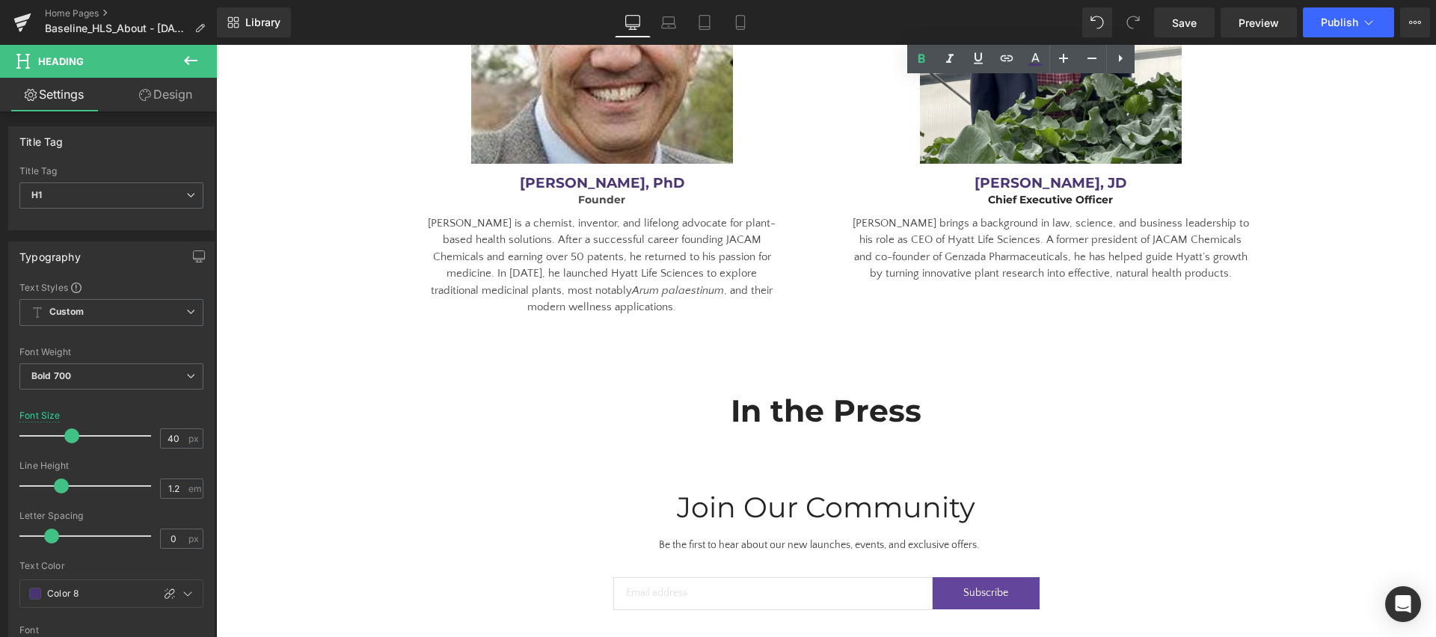
scroll to position [2685, 0]
click at [794, 369] on div "In the Press Heading Row" at bounding box center [826, 402] width 1220 height 67
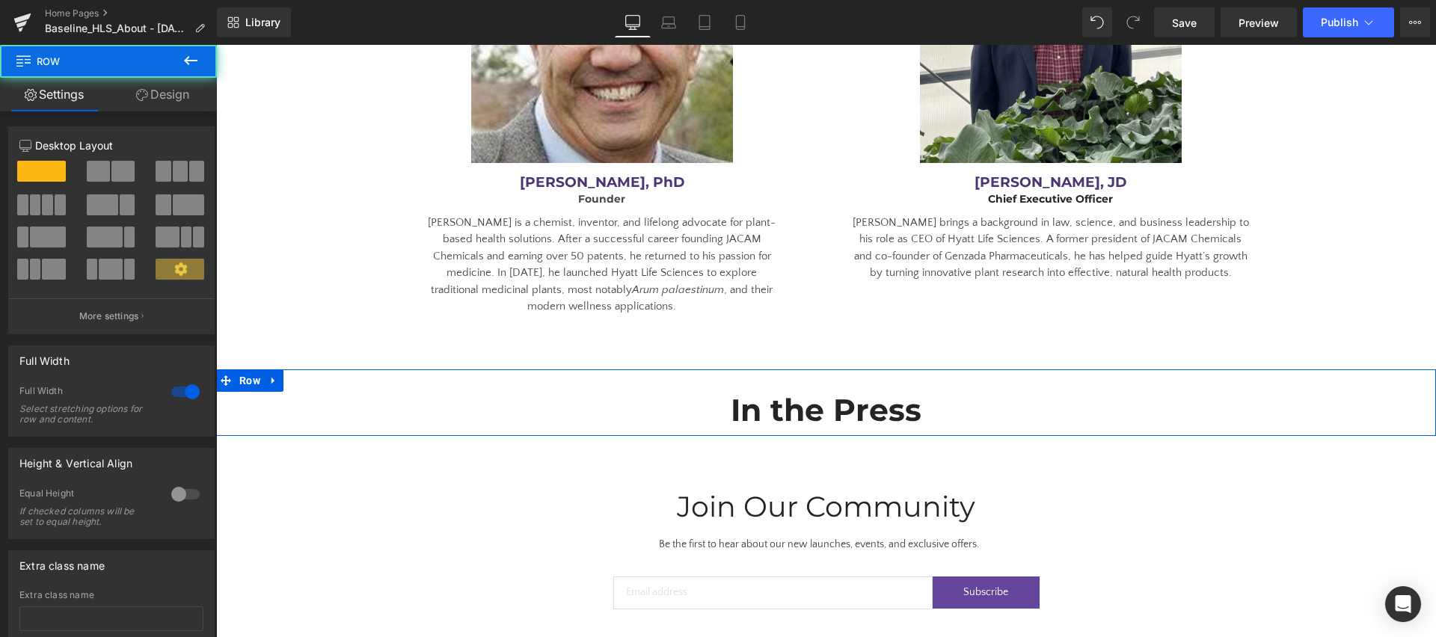
click at [307, 369] on div "In the Press Heading Row" at bounding box center [826, 402] width 1220 height 67
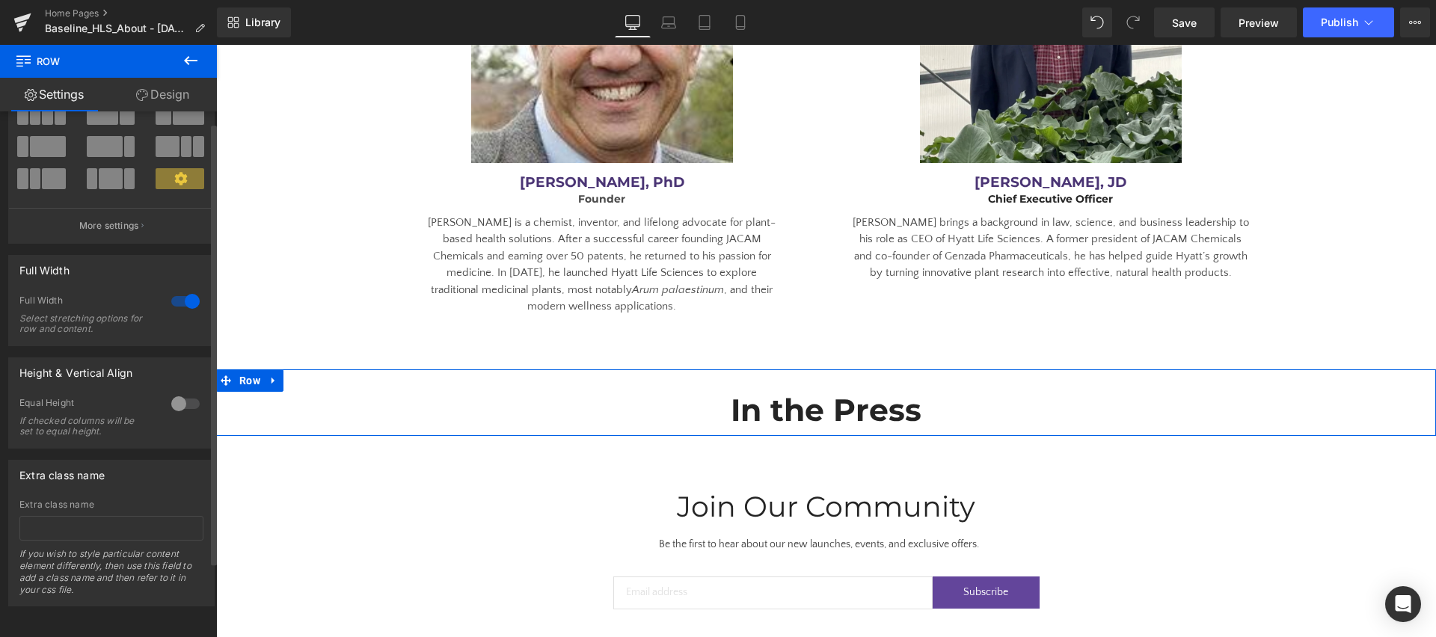
scroll to position [0, 0]
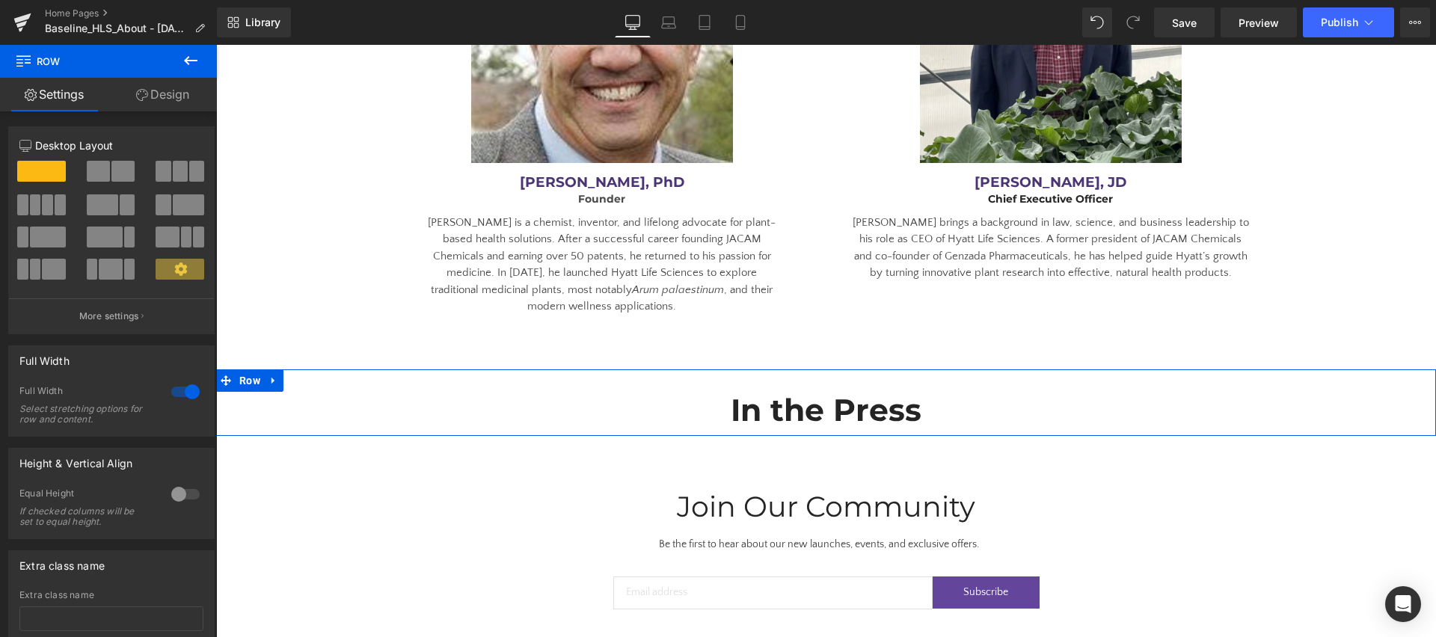
drag, startPoint x: 153, startPoint y: 96, endPoint x: 126, endPoint y: 162, distance: 70.4
click at [153, 96] on link "Design" at bounding box center [162, 95] width 108 height 34
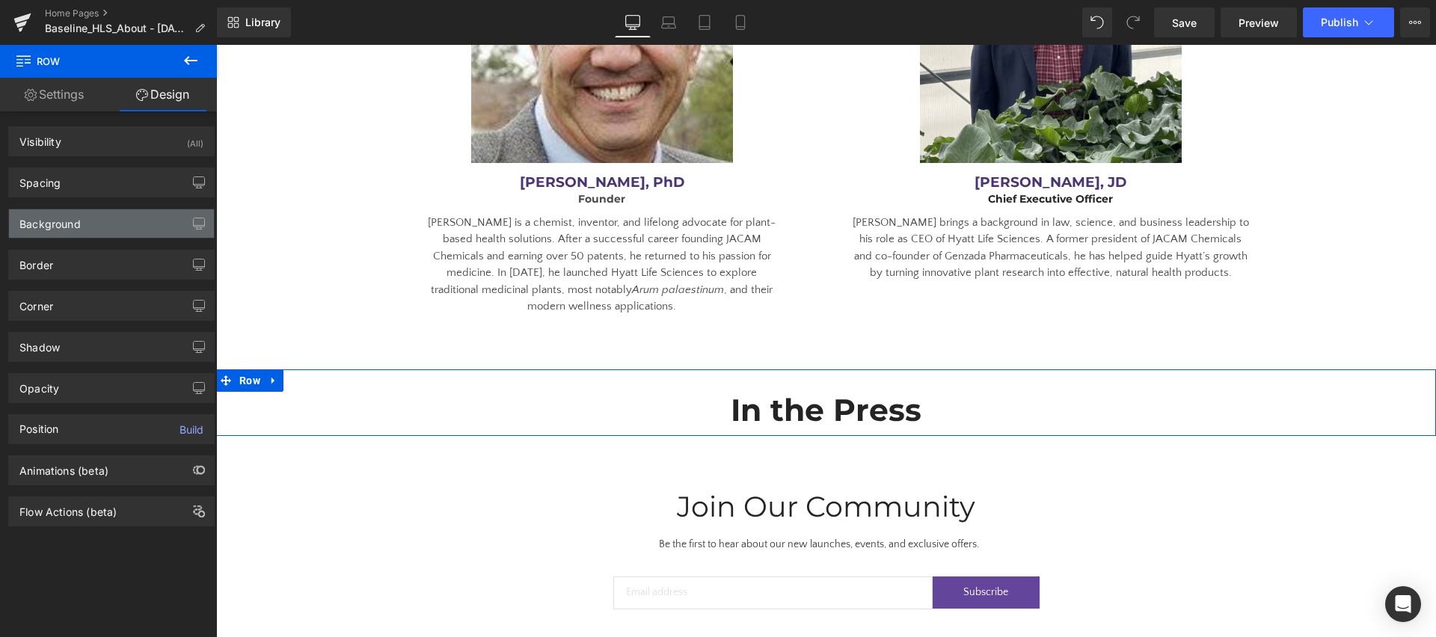
click at [99, 230] on div "Background" at bounding box center [111, 223] width 205 height 28
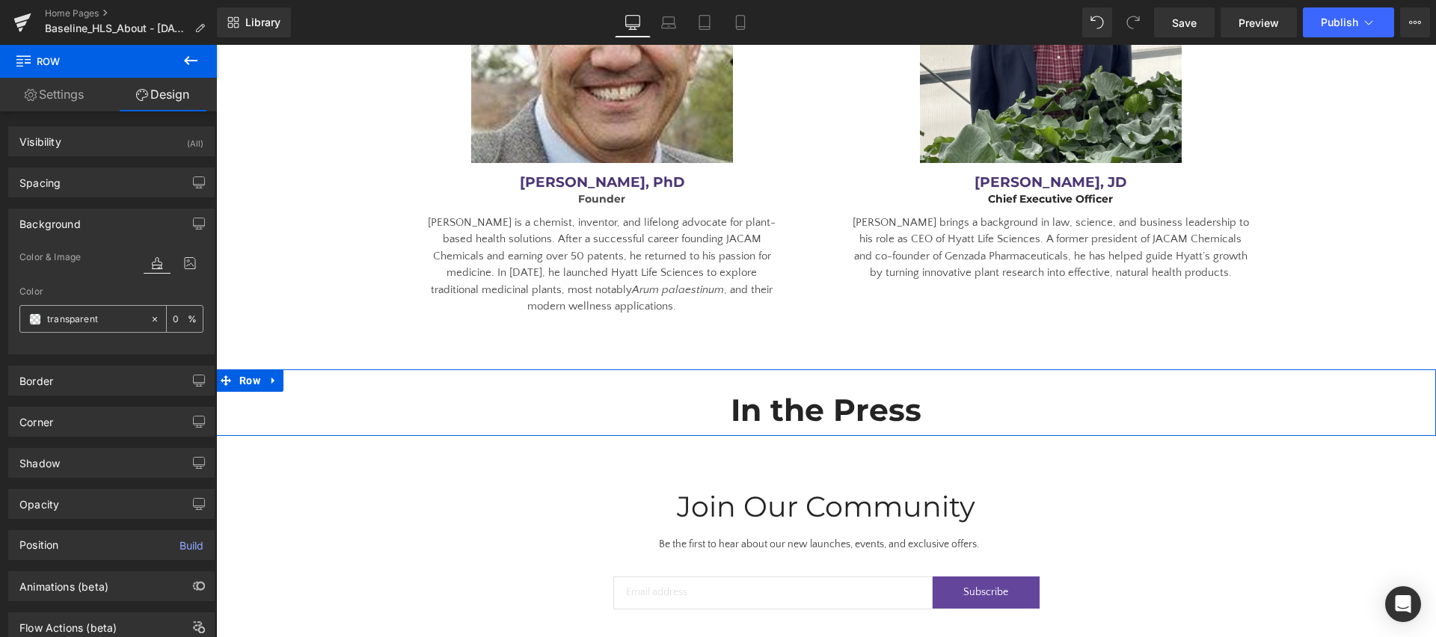
click at [40, 321] on span at bounding box center [35, 319] width 12 height 12
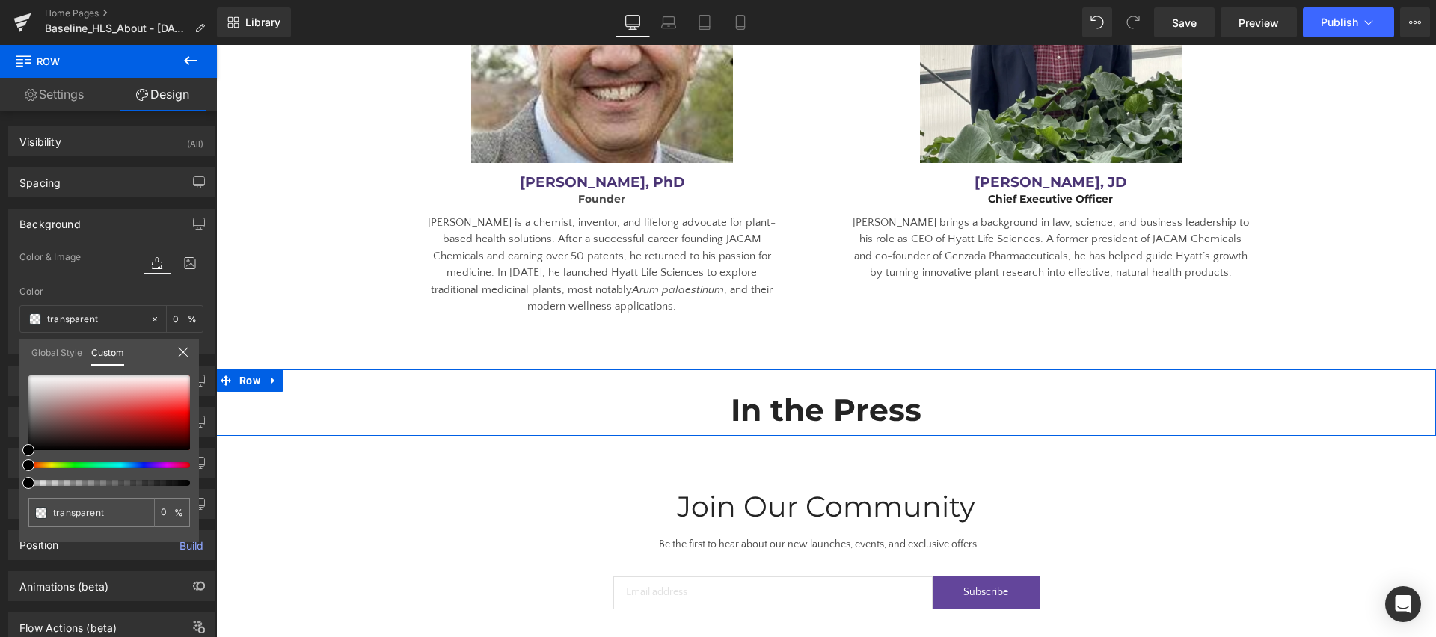
click at [59, 356] on link "Global Style" at bounding box center [56, 351] width 51 height 25
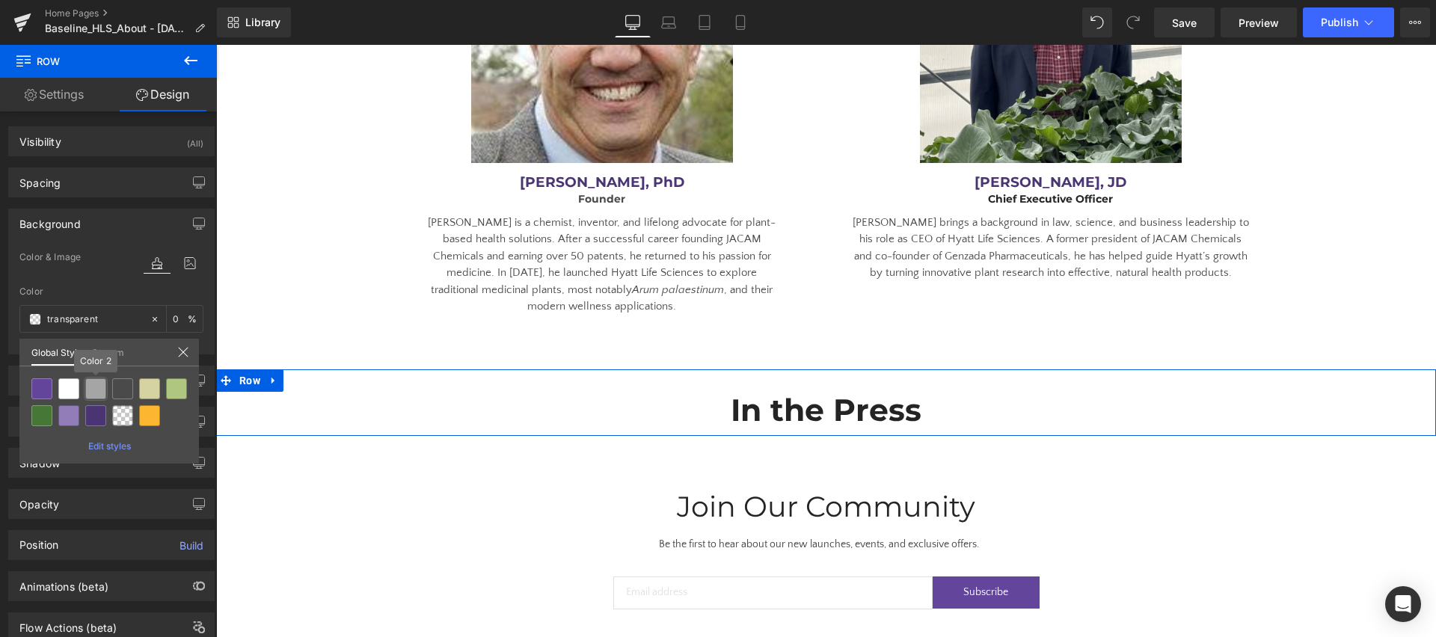
click at [87, 389] on div at bounding box center [95, 388] width 21 height 21
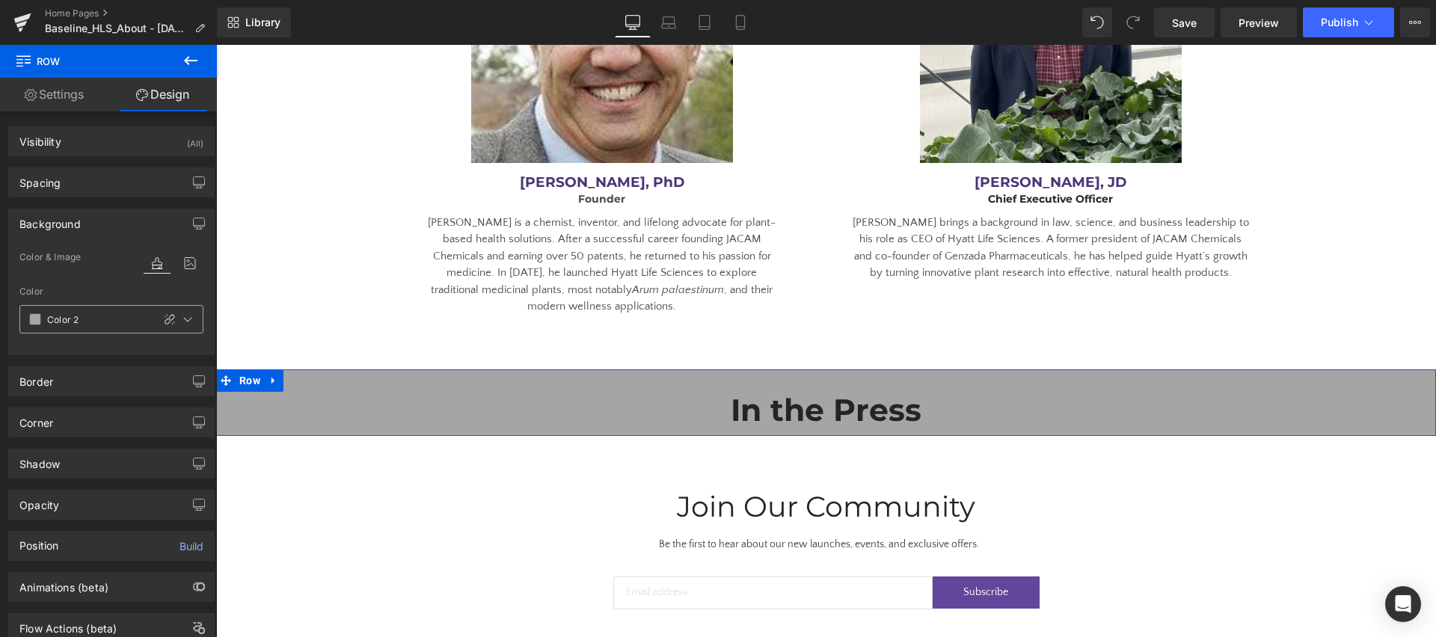
click at [39, 321] on span at bounding box center [35, 319] width 12 height 12
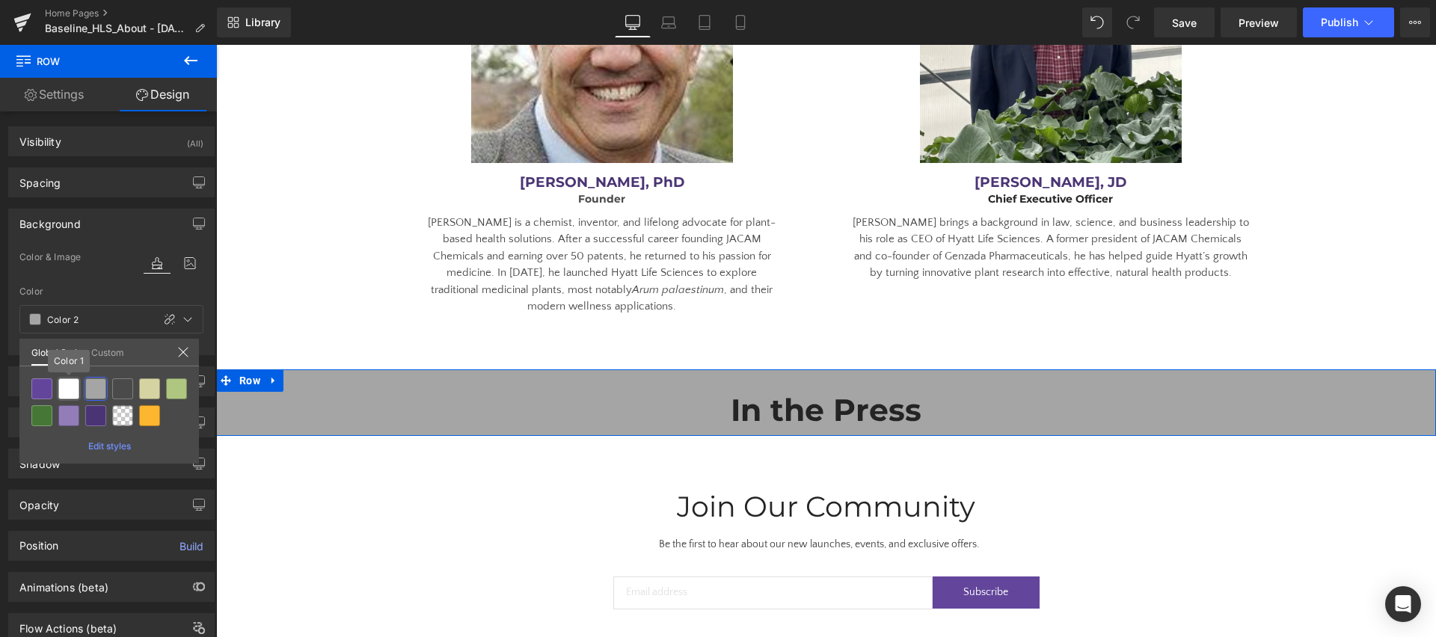
click at [68, 387] on div at bounding box center [68, 388] width 21 height 21
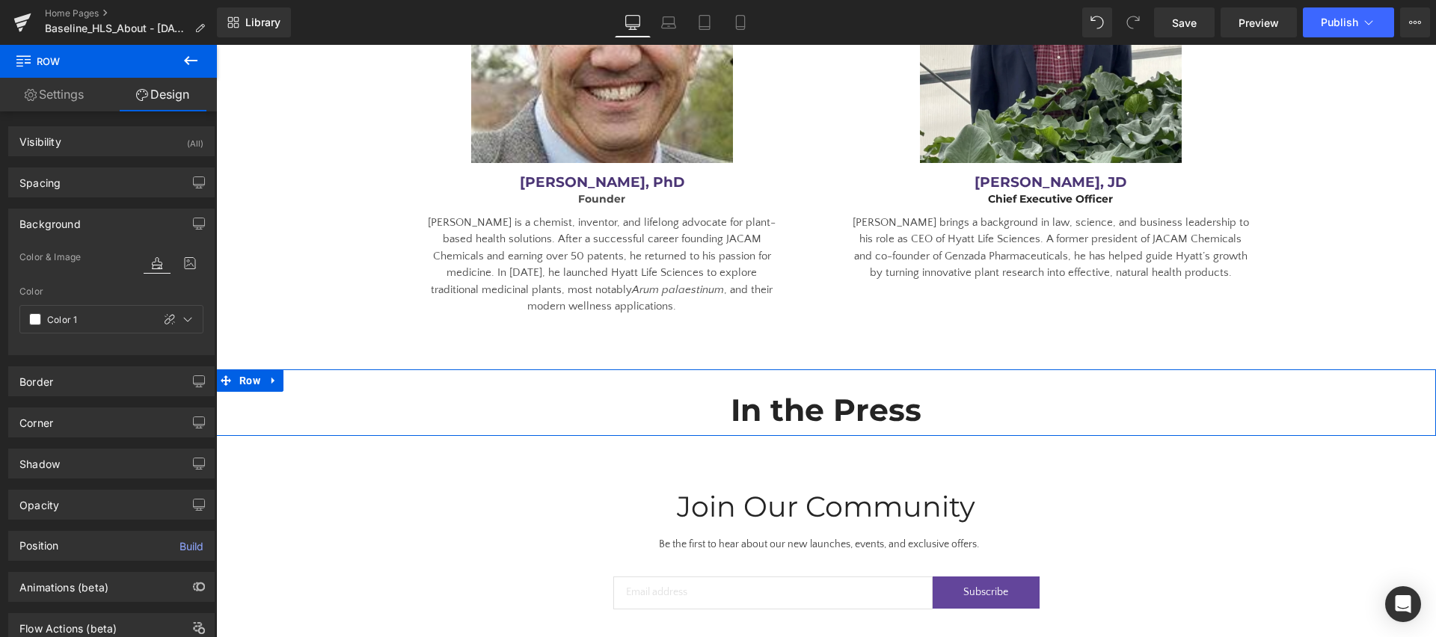
drag, startPoint x: 32, startPoint y: 316, endPoint x: 49, endPoint y: 335, distance: 24.9
click at [32, 316] on span at bounding box center [35, 319] width 12 height 12
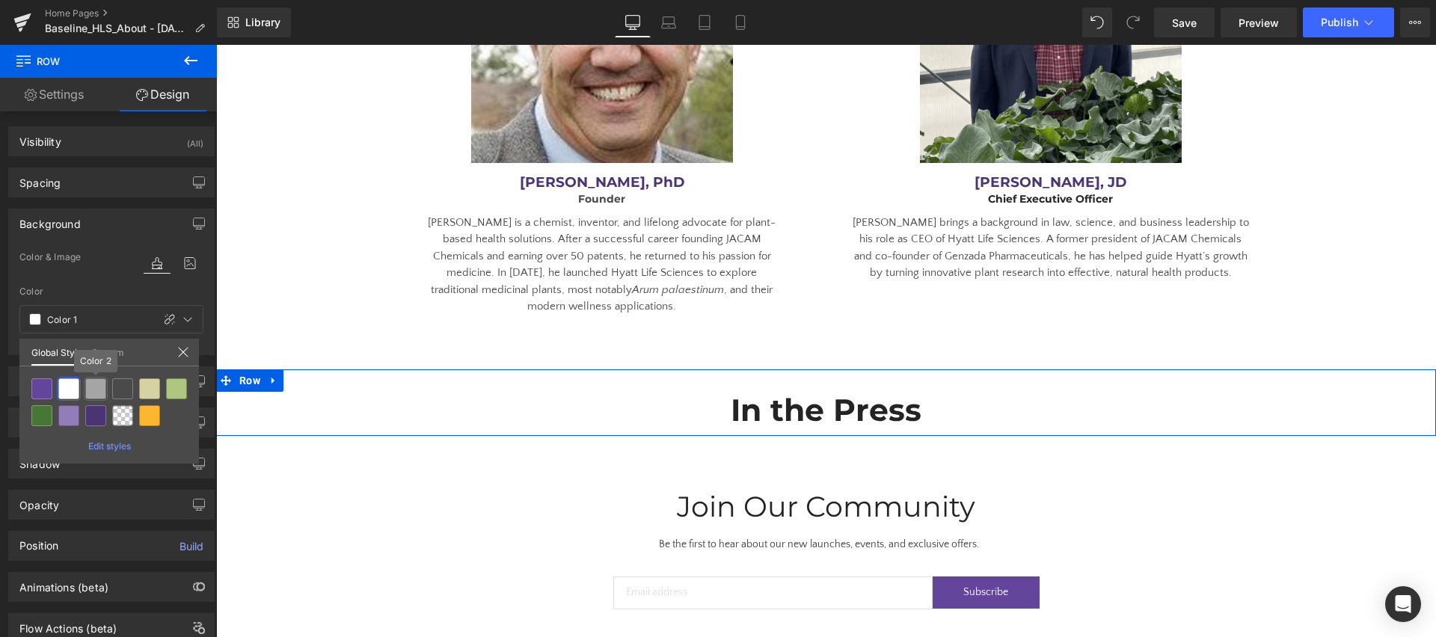
click at [90, 393] on div at bounding box center [95, 388] width 21 height 21
type input "Color 2"
type input "100"
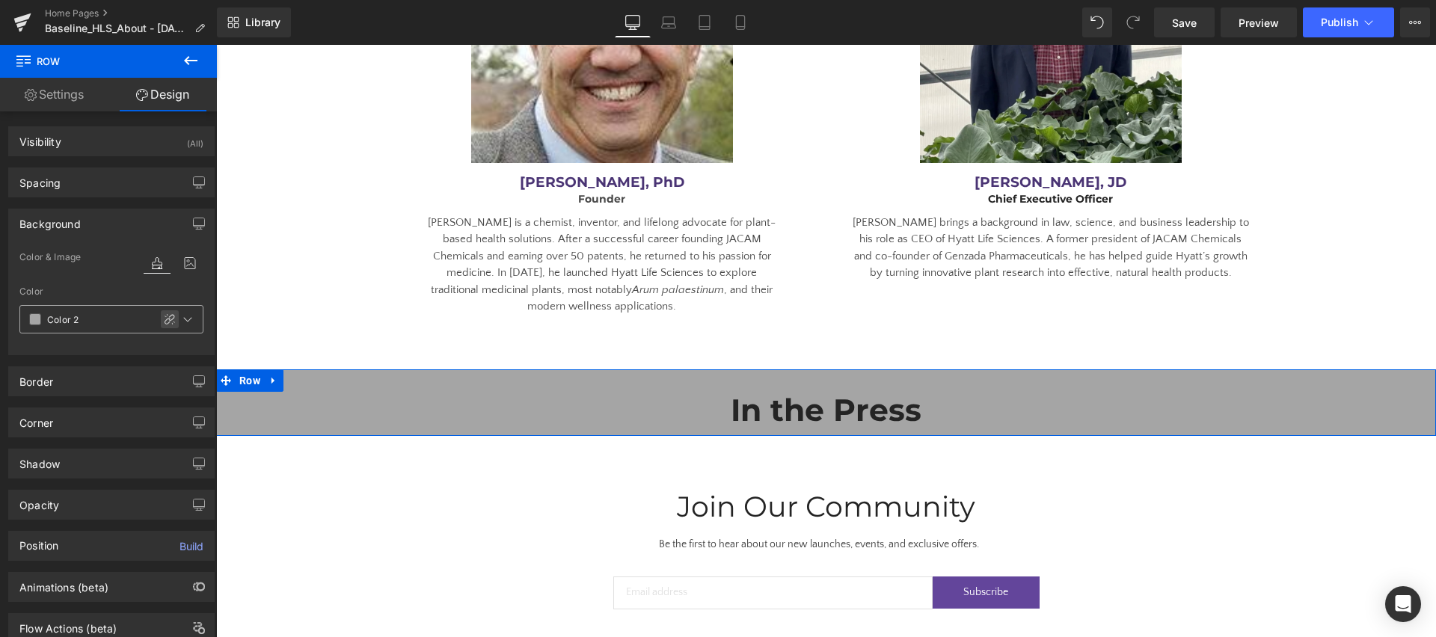
click at [168, 319] on icon at bounding box center [170, 319] width 12 height 12
type input "#a5a5a5"
click at [173, 314] on input "100" at bounding box center [180, 318] width 15 height 16
drag, startPoint x: 180, startPoint y: 318, endPoint x: 173, endPoint y: 319, distance: 7.5
click at [180, 318] on input "100" at bounding box center [180, 318] width 15 height 16
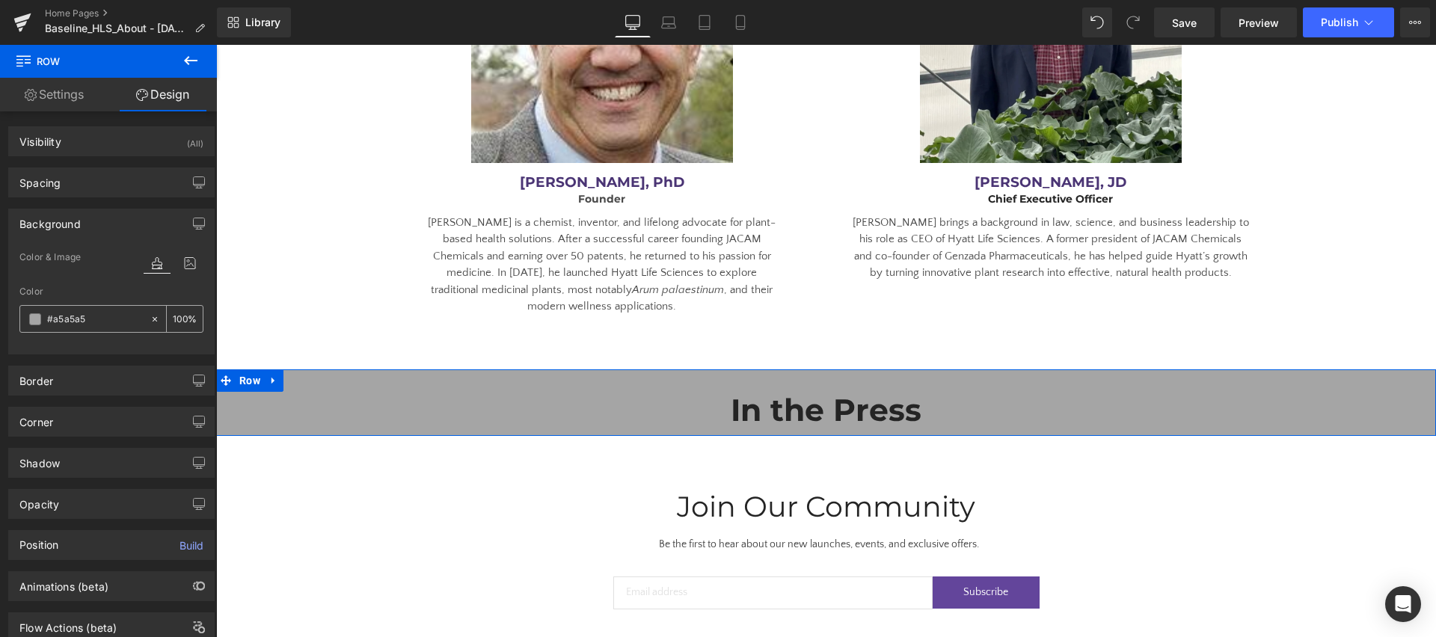
click at [29, 321] on span at bounding box center [35, 319] width 12 height 12
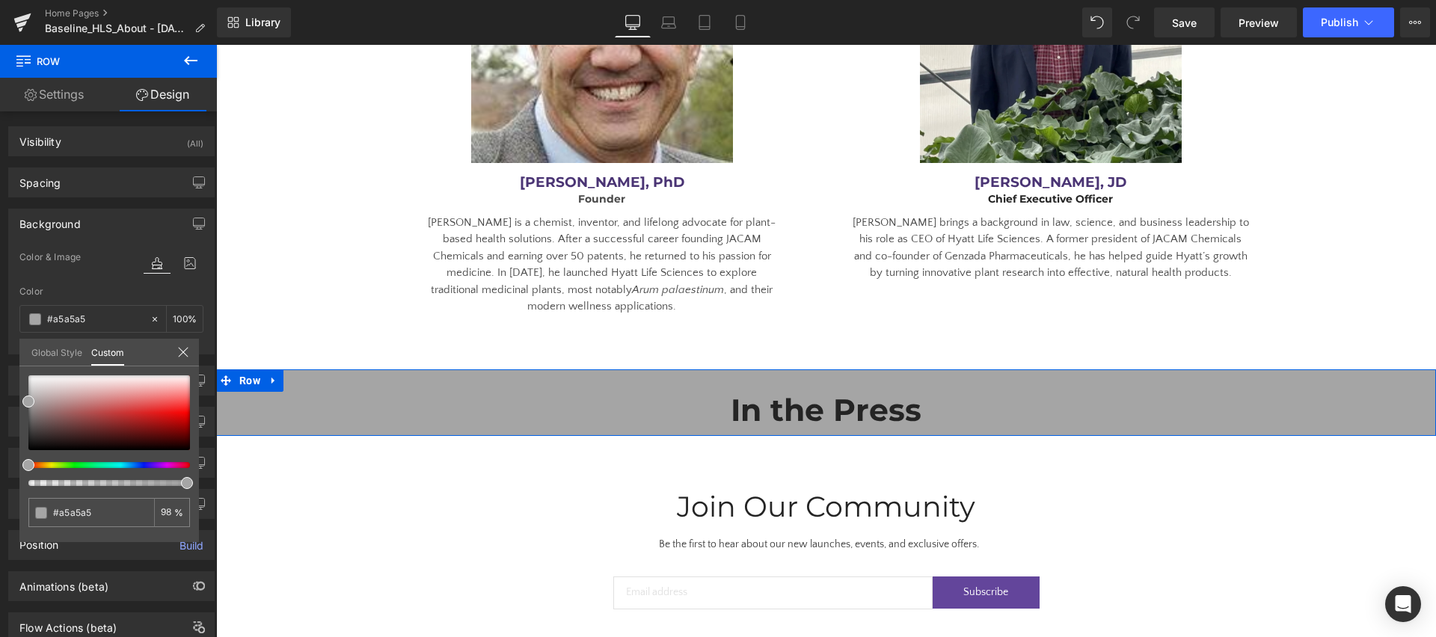
type input "98"
type input "97"
type input "95"
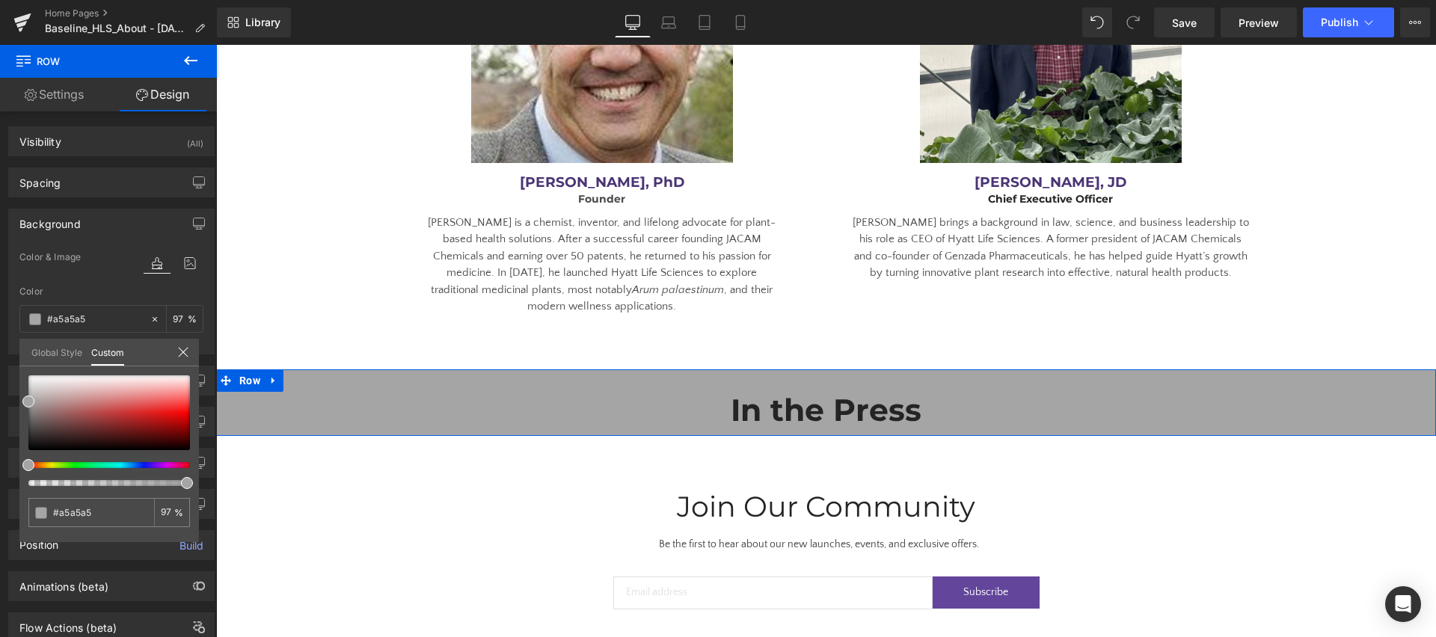
type input "95"
type input "94"
type input "93"
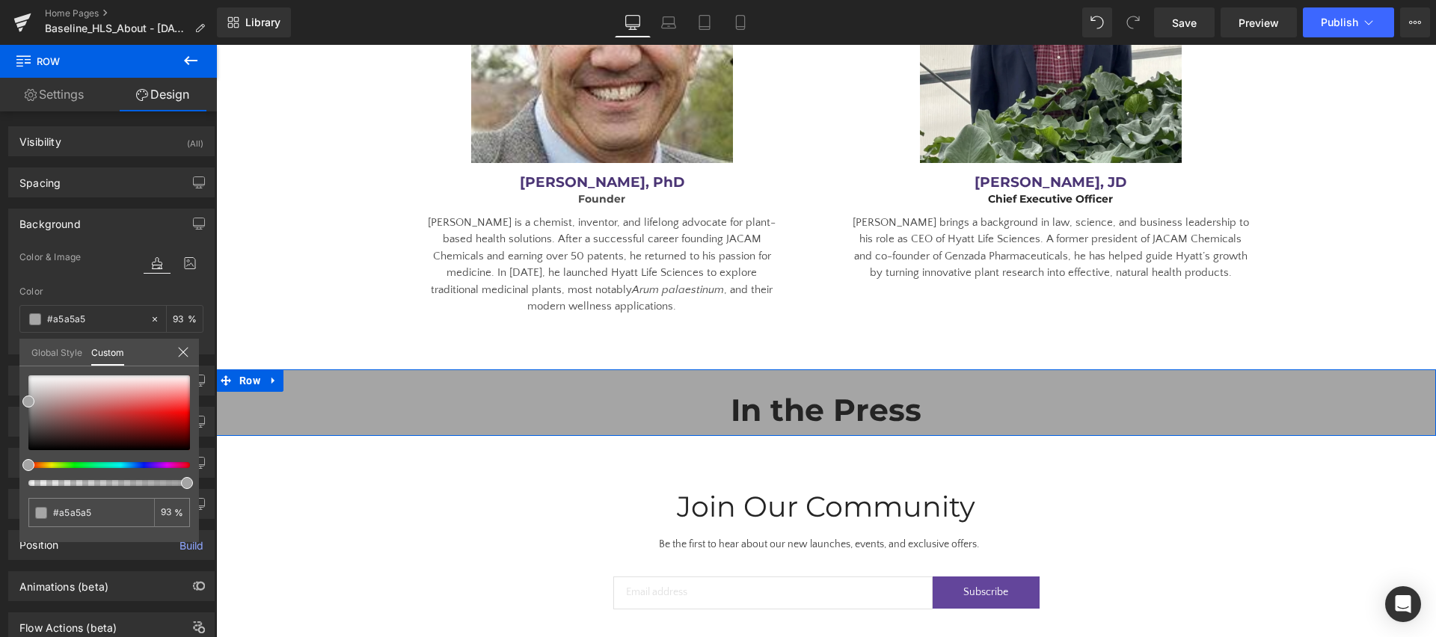
type input "91"
type input "89"
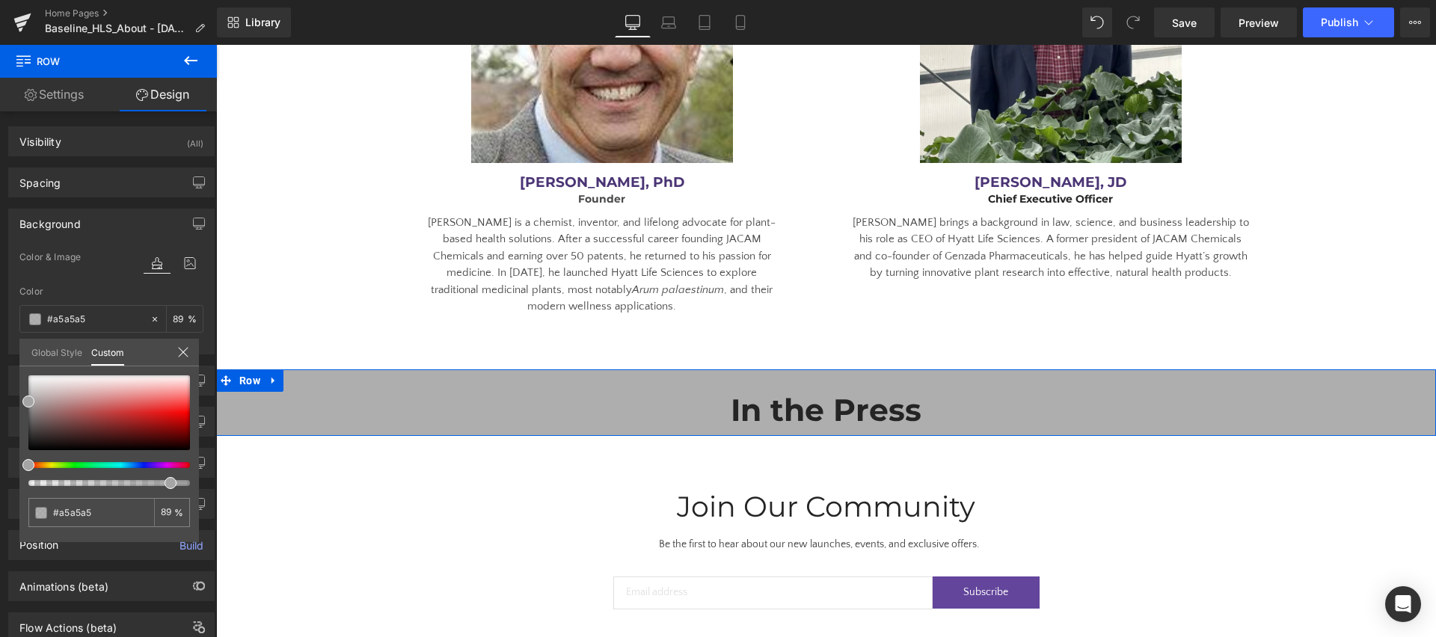
type input "88"
type input "86"
type input "85"
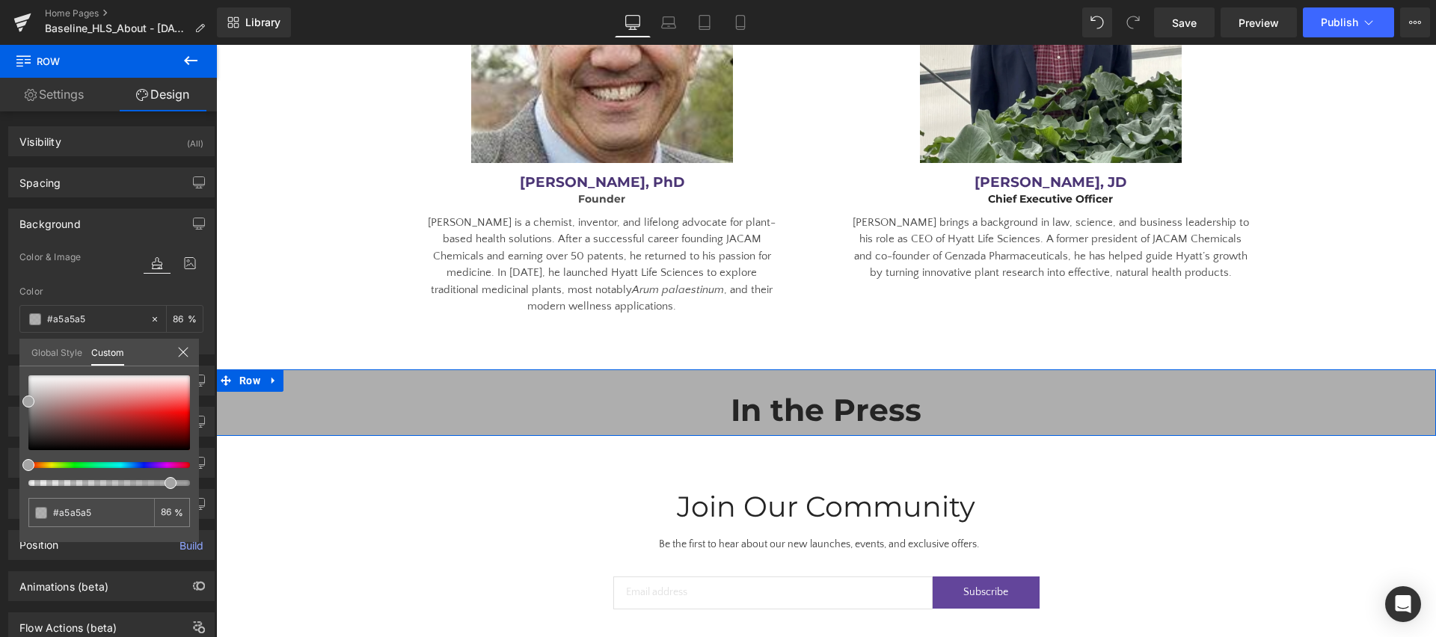
type input "85"
type input "83"
type input "81"
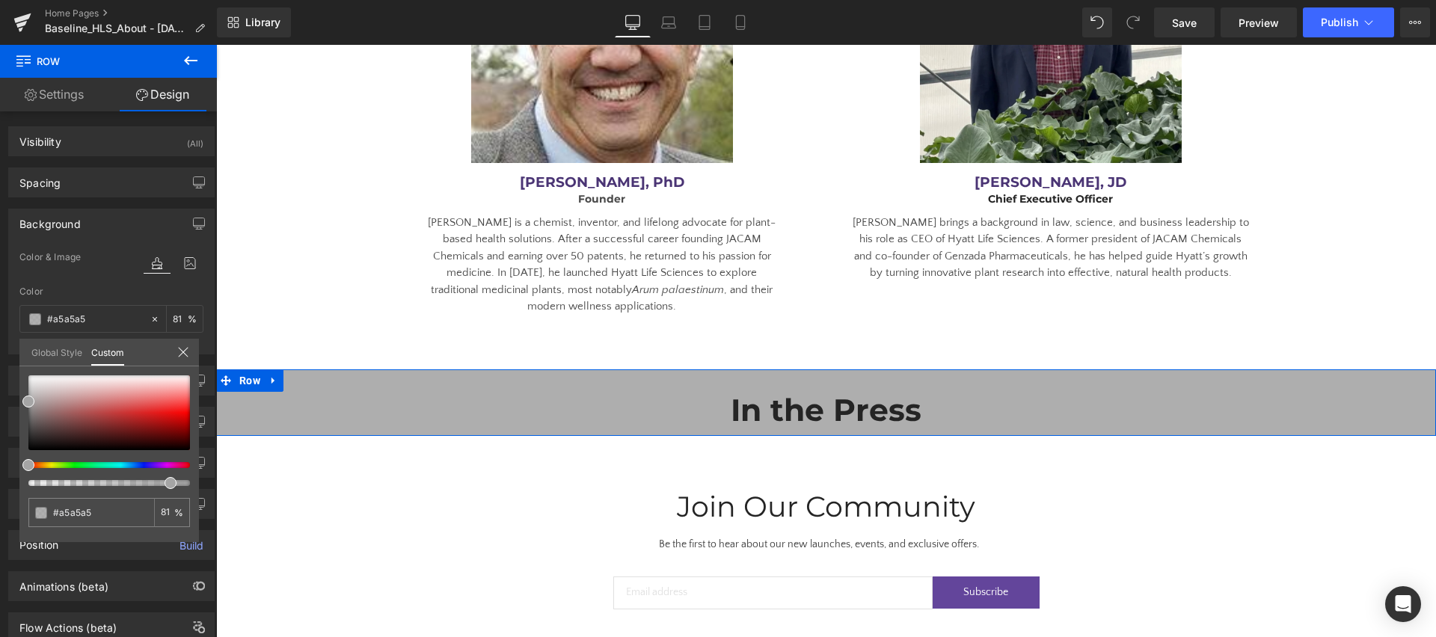
type input "80"
type input "78"
type input "76"
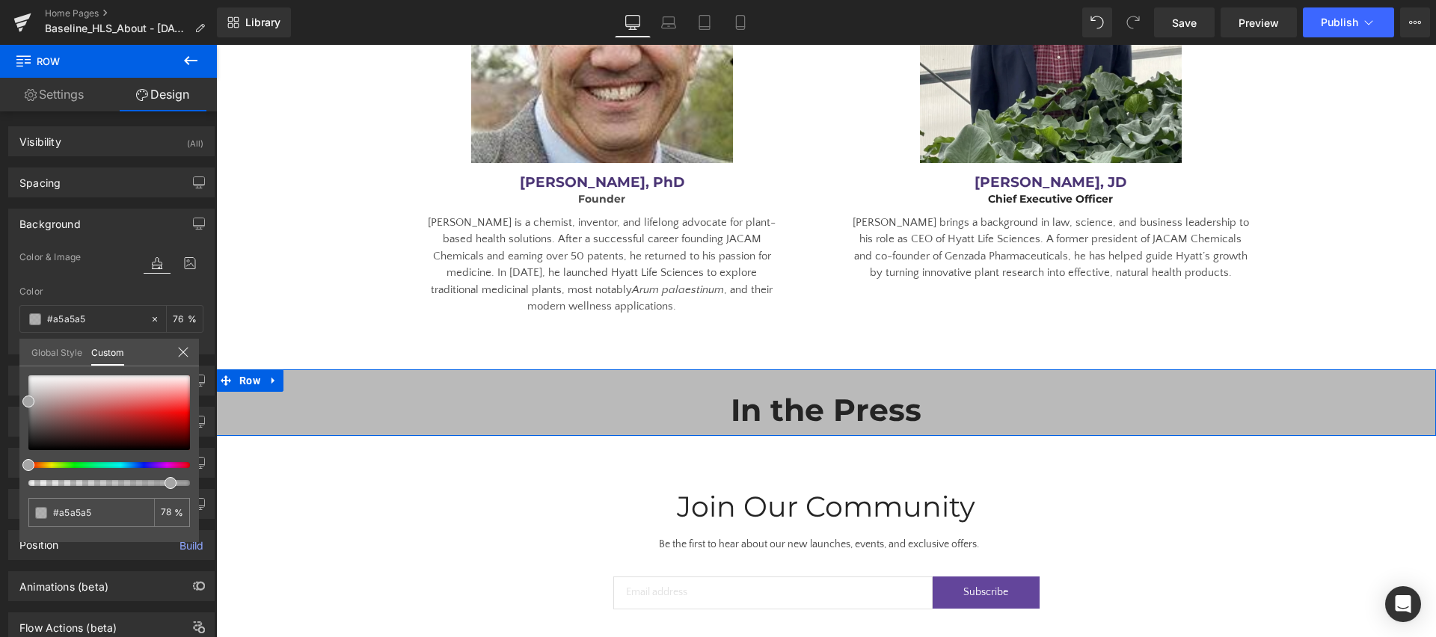
type input "76"
type input "74"
type input "72"
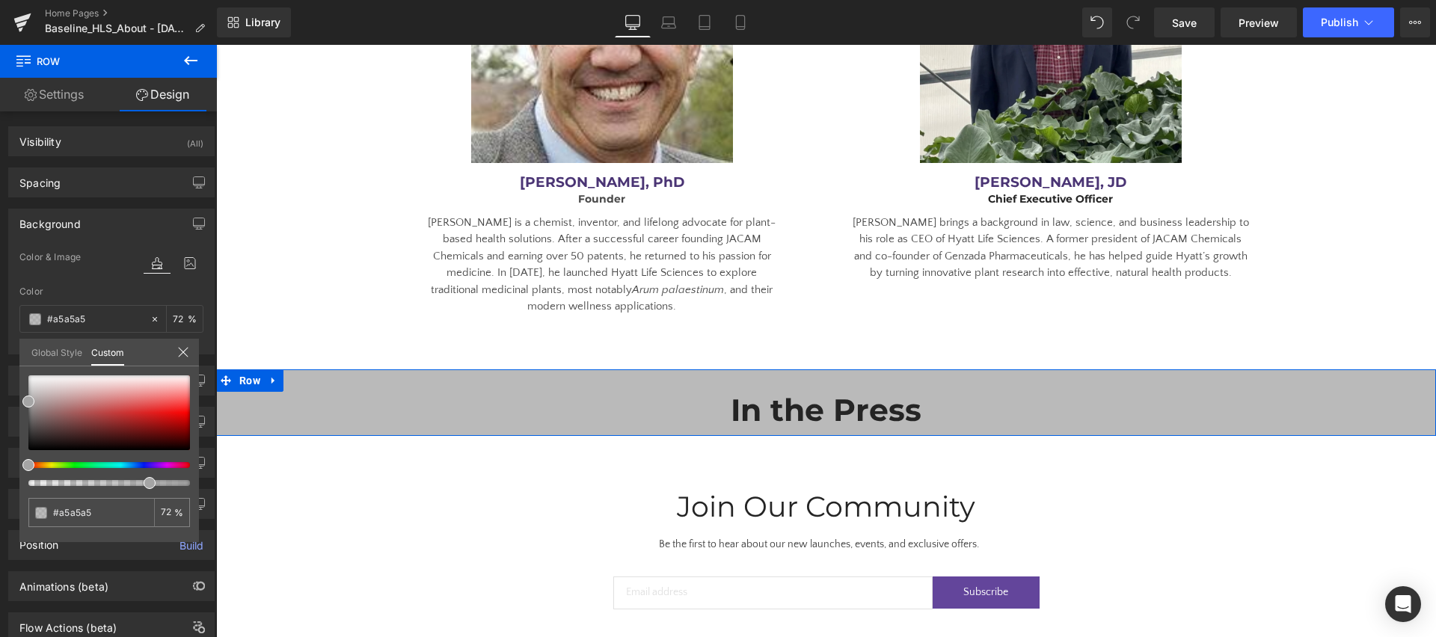
type input "70"
type input "68"
type input "67"
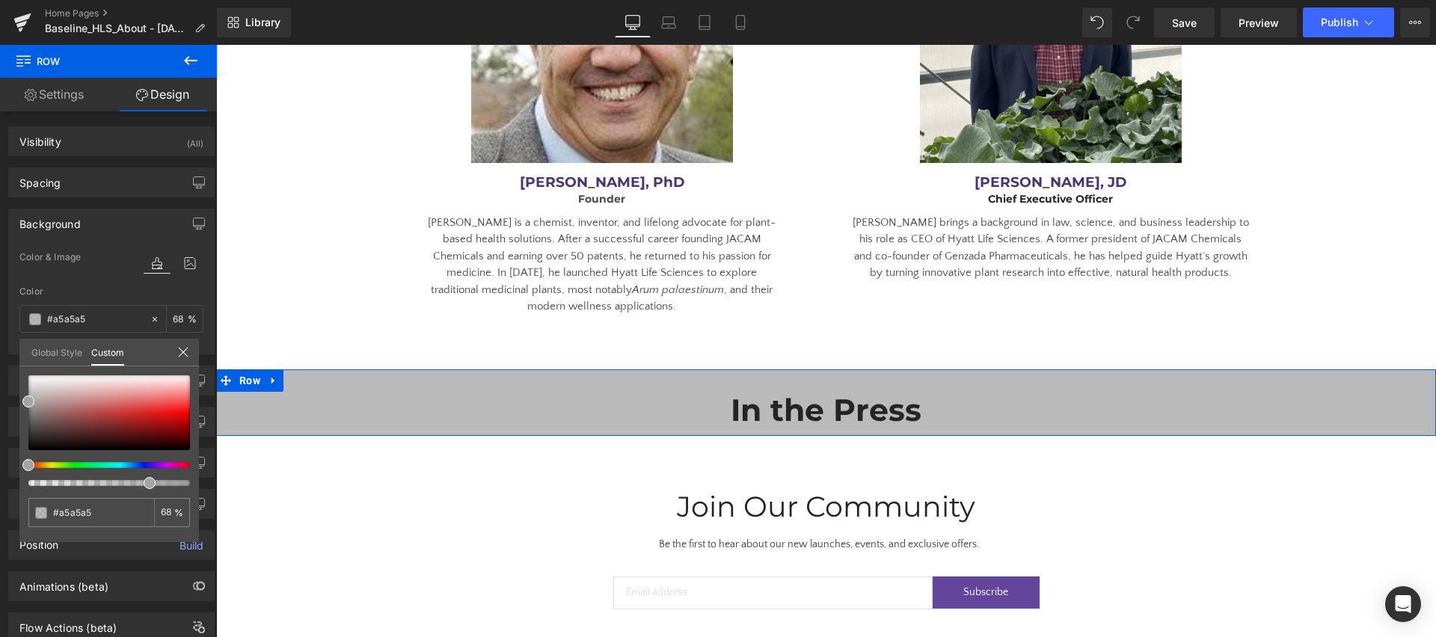
type input "67"
type input "66"
type input "64"
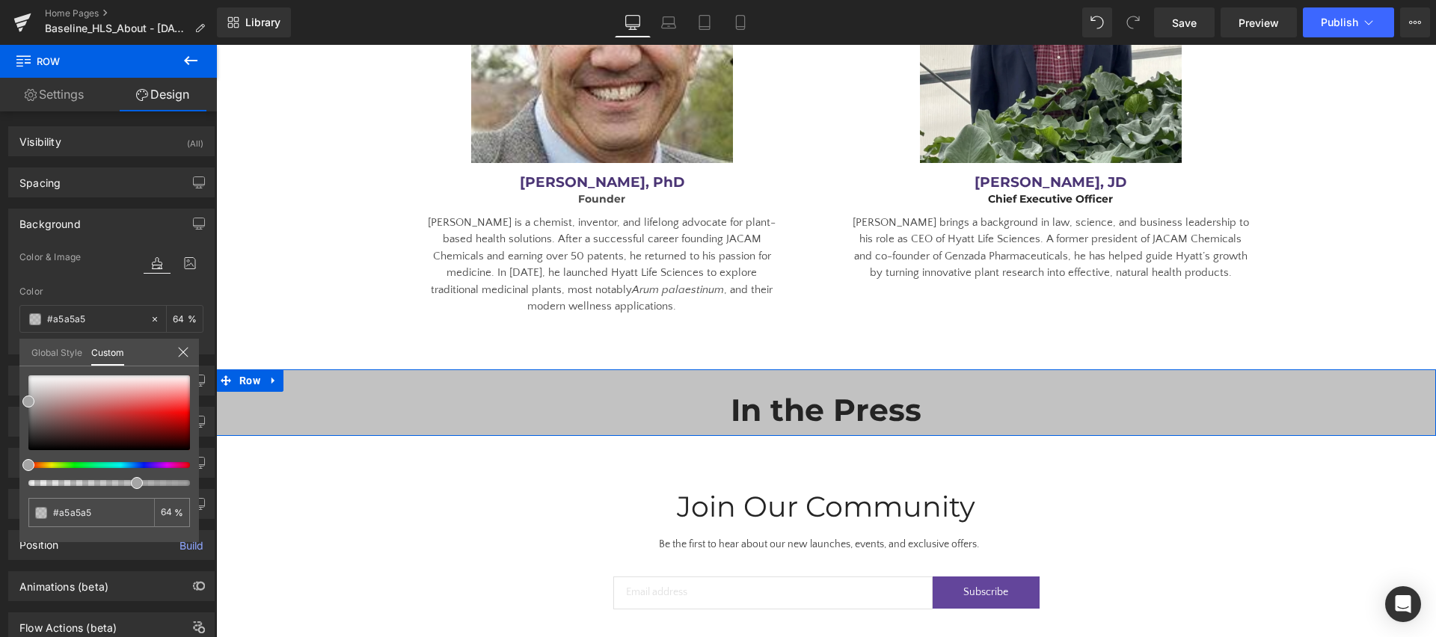
type input "63"
type input "62"
type input "61"
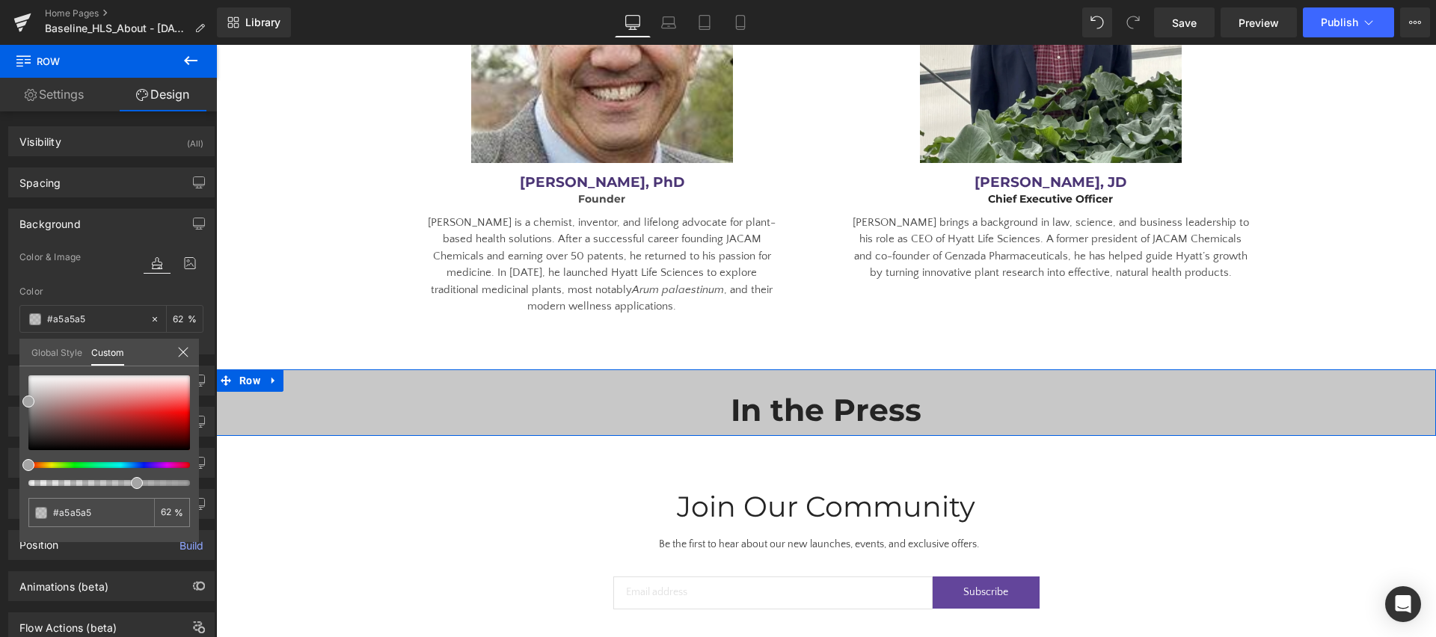
type input "61"
type input "60"
type input "57"
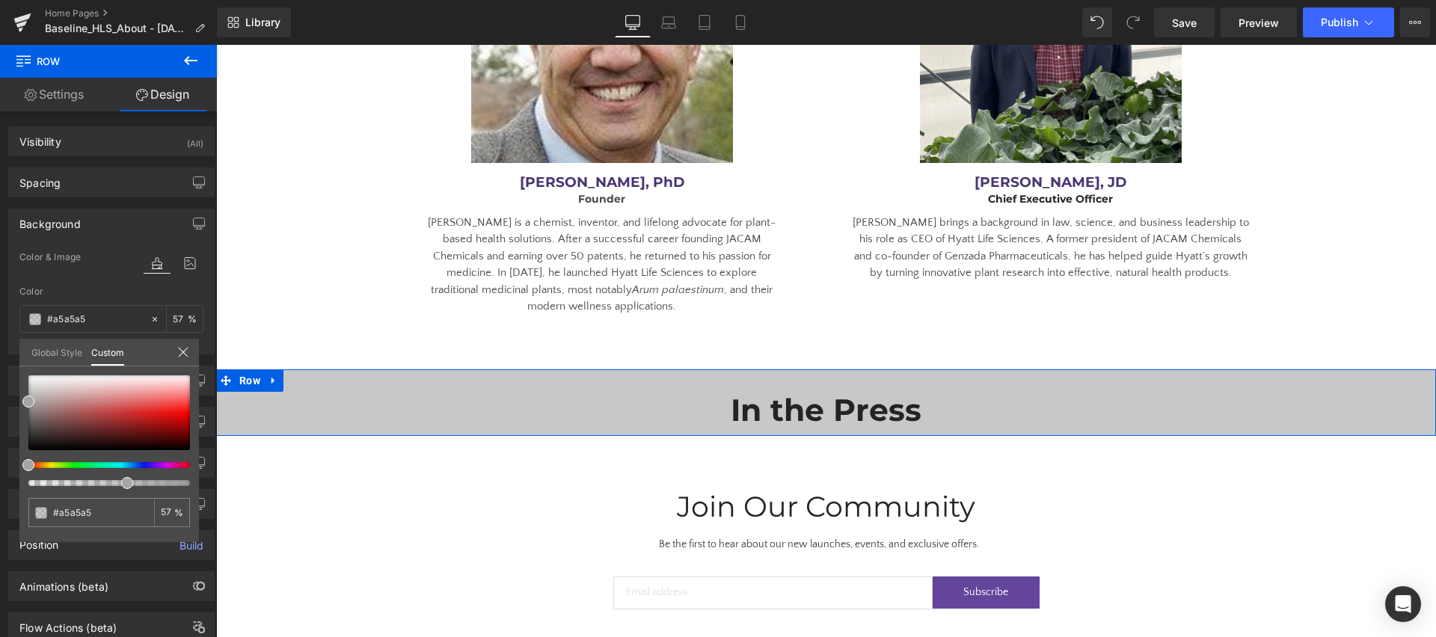
type input "54"
type input "50"
type input "47"
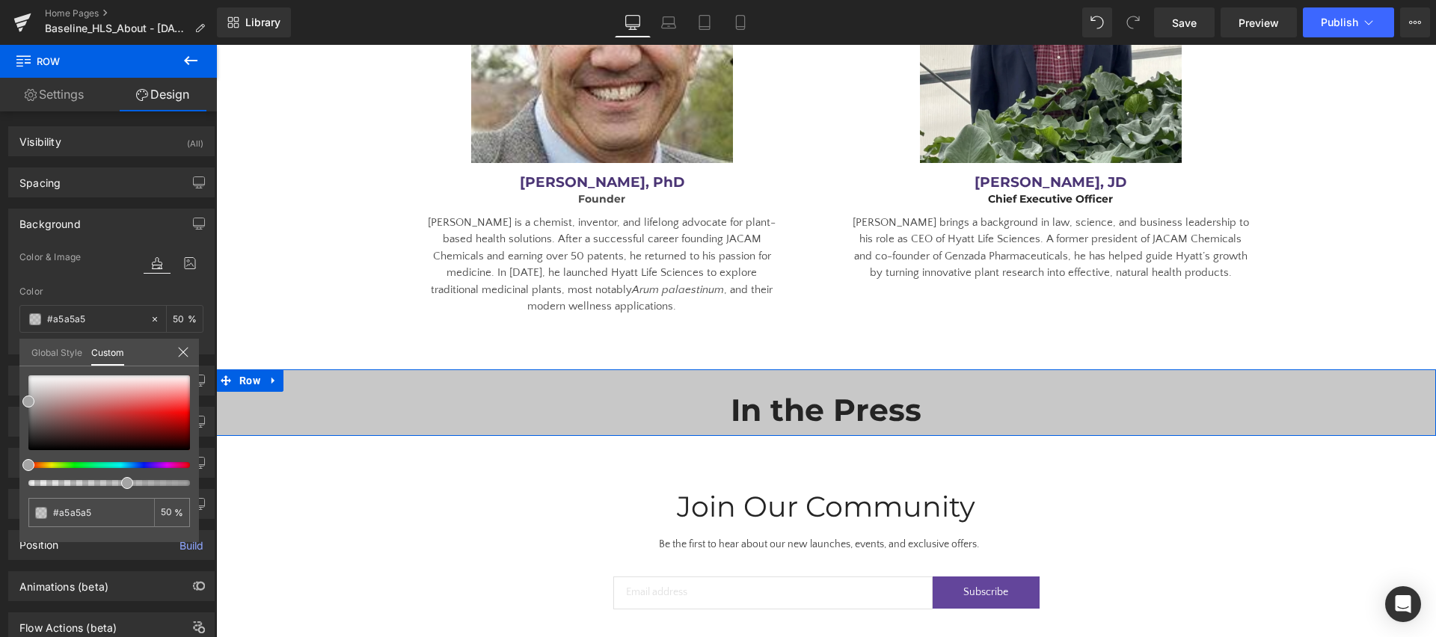
type input "47"
type input "45"
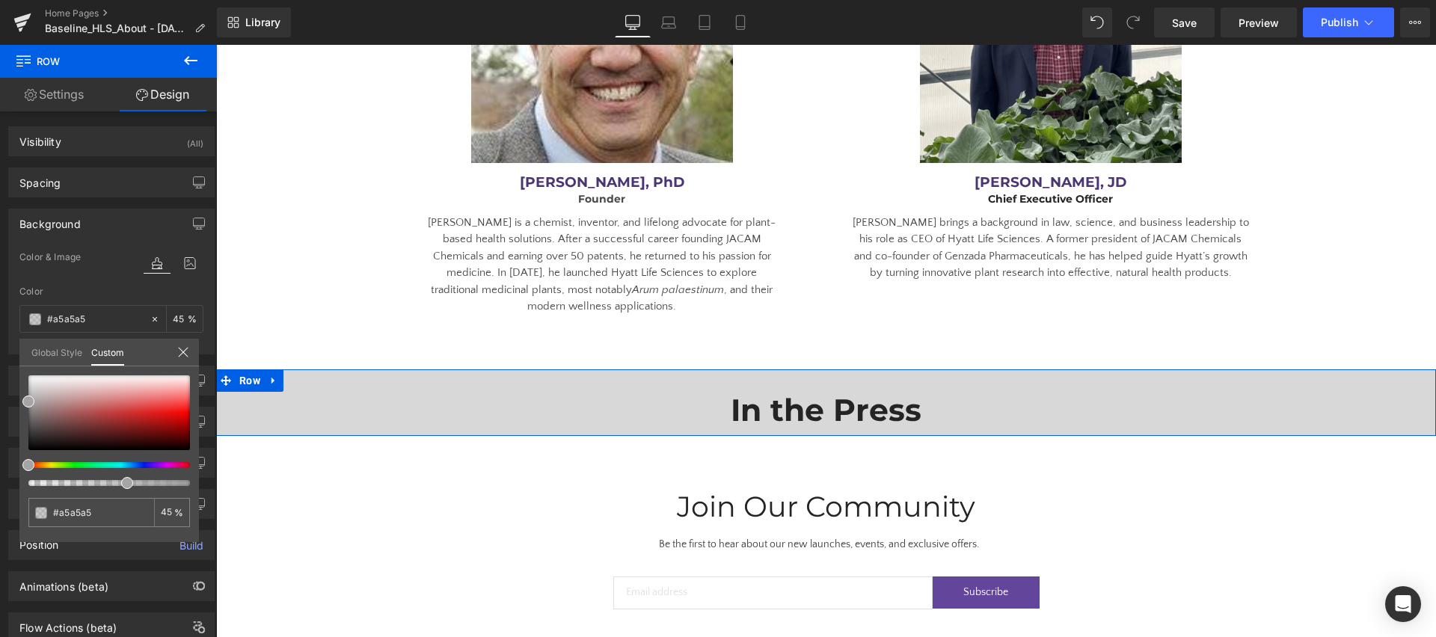
type input "43"
type input "41"
type input "39"
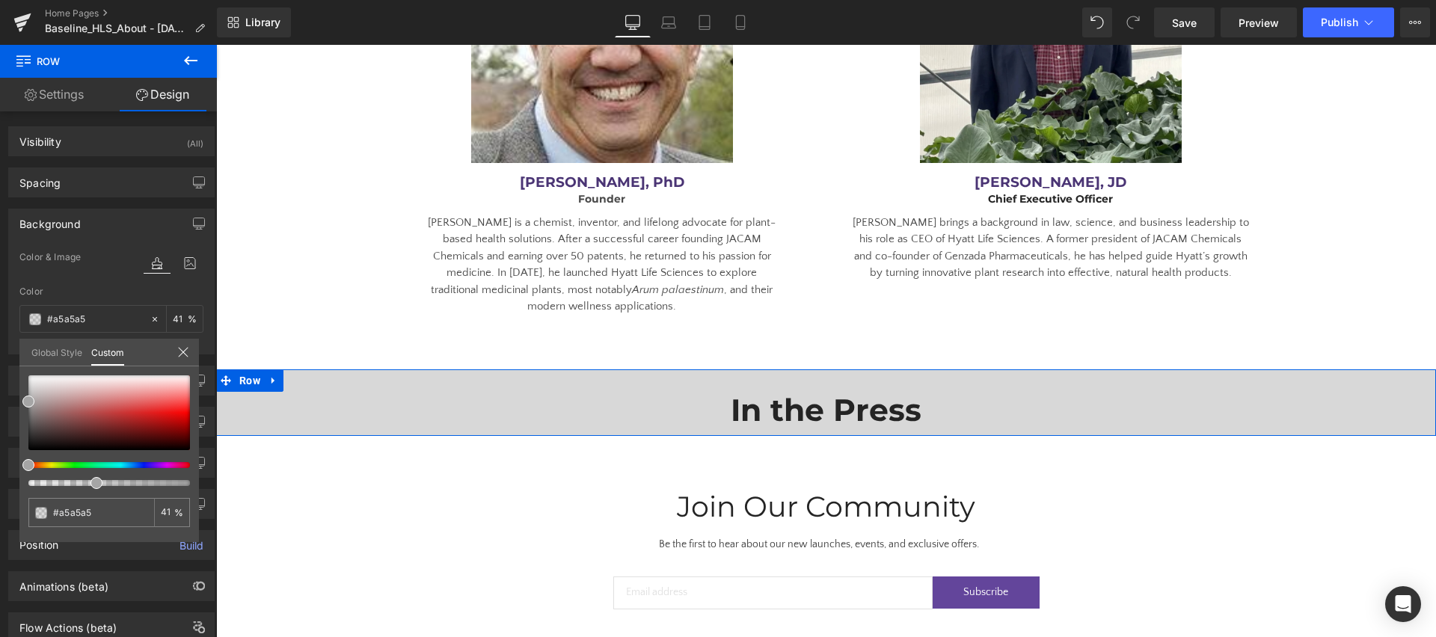
type input "39"
type input "37"
type input "35"
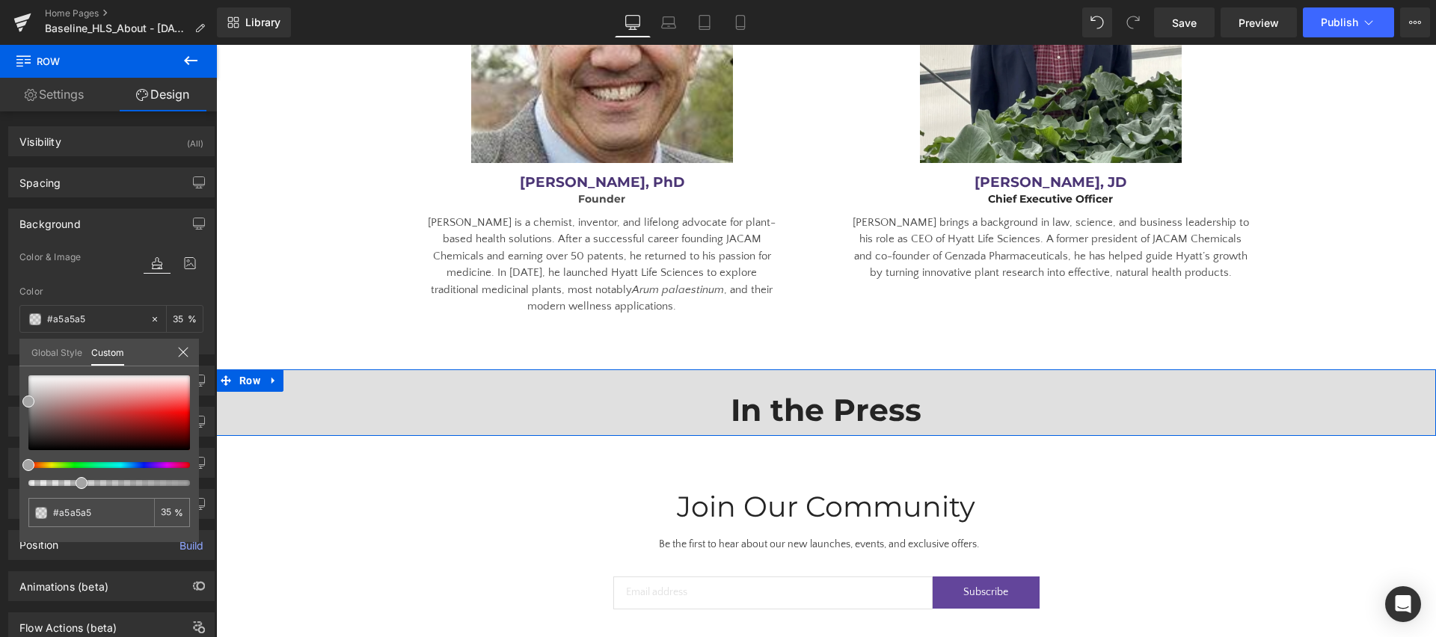
type input "33"
type input "32"
type input "31"
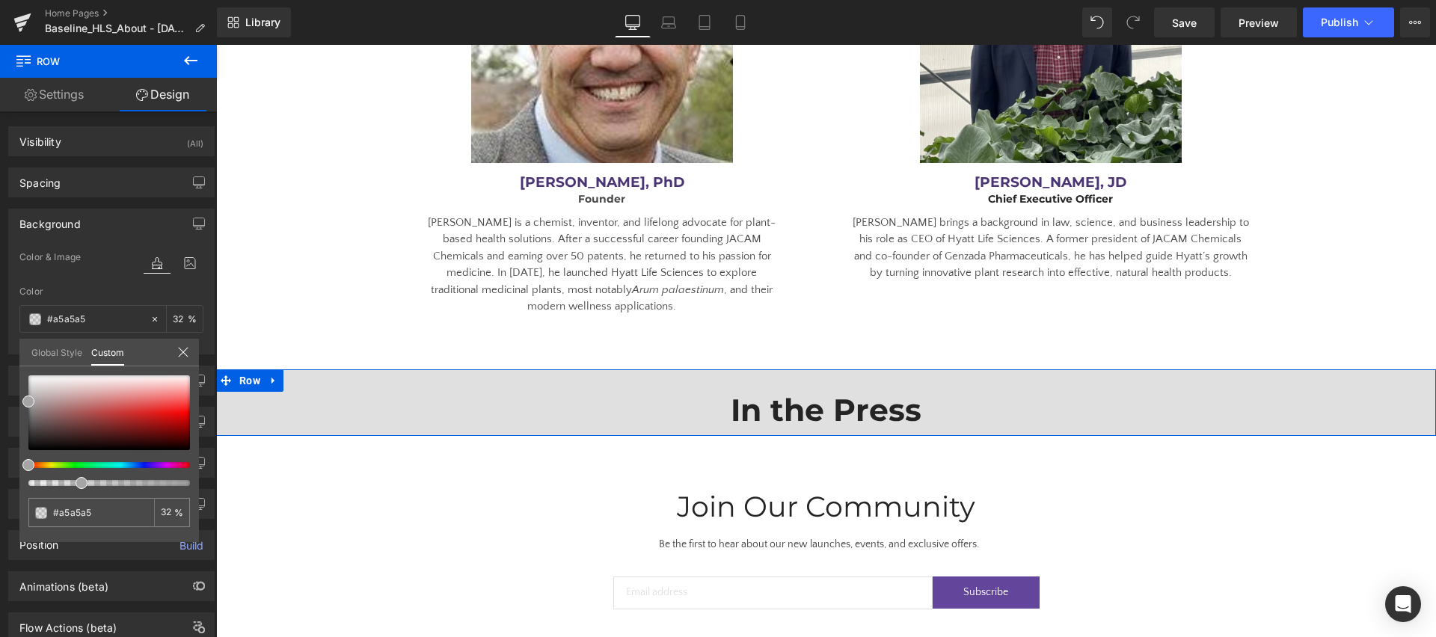
type input "31"
type input "30"
type input "29"
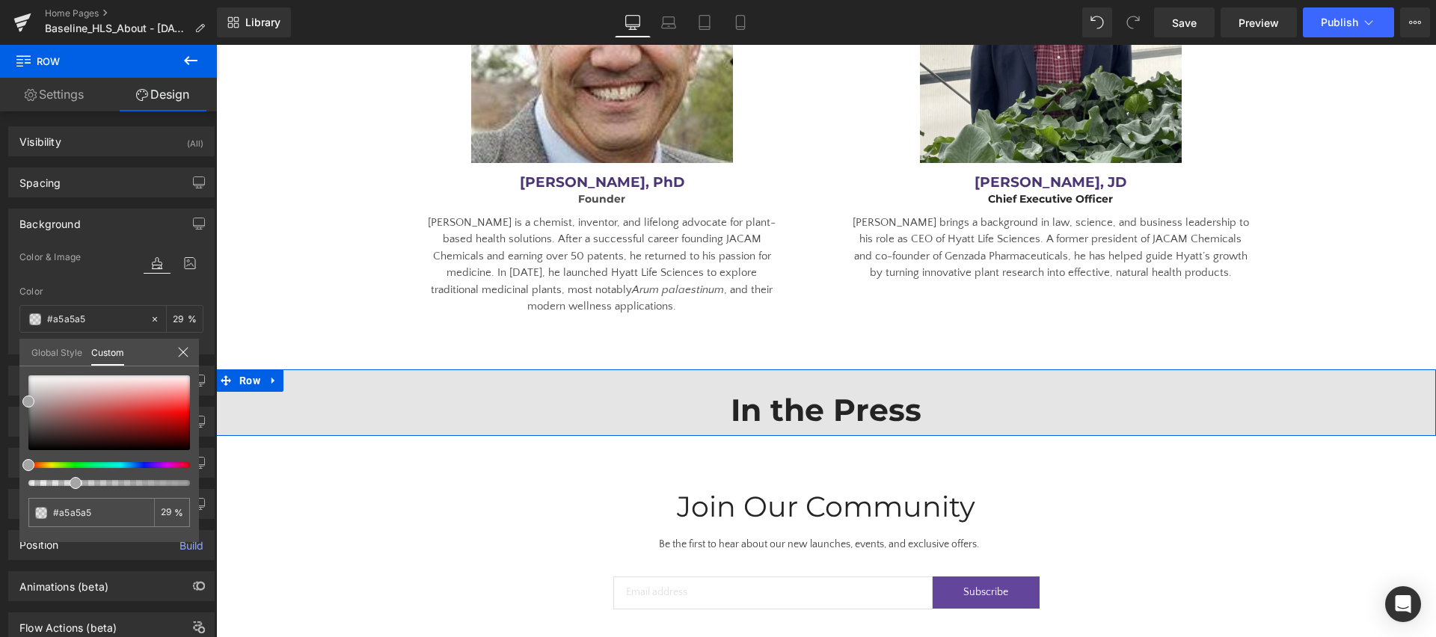
type input "28"
type input "27"
type input "26"
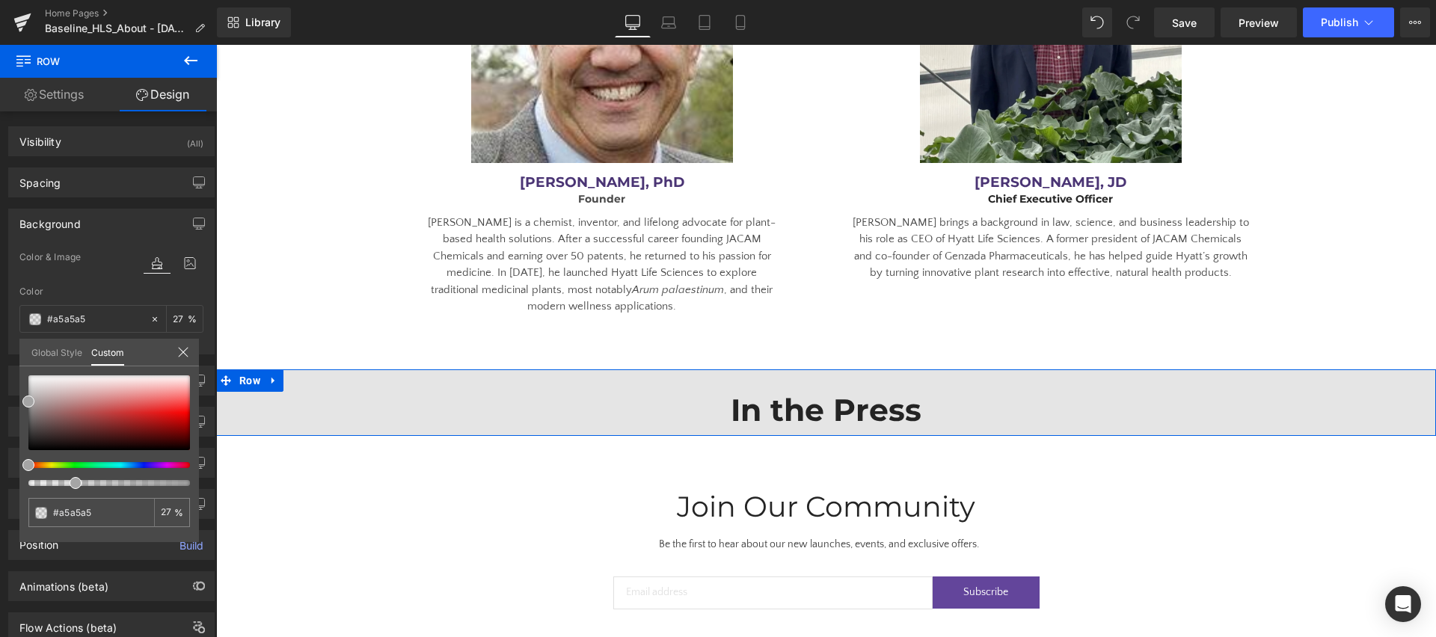
type input "26"
type input "25"
drag, startPoint x: 186, startPoint y: 484, endPoint x: 61, endPoint y: 491, distance: 125.8
click at [61, 491] on div "#a5a5a5 25 %" at bounding box center [109, 458] width 180 height 167
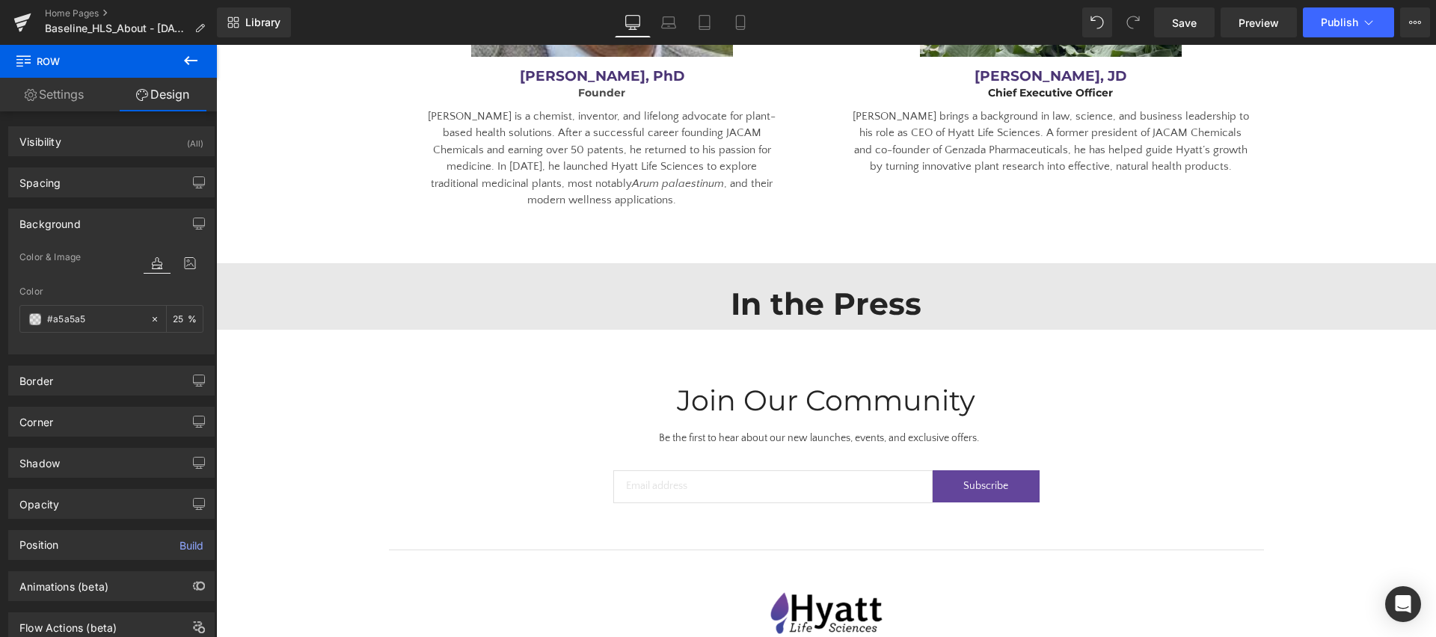
scroll to position [2634, 0]
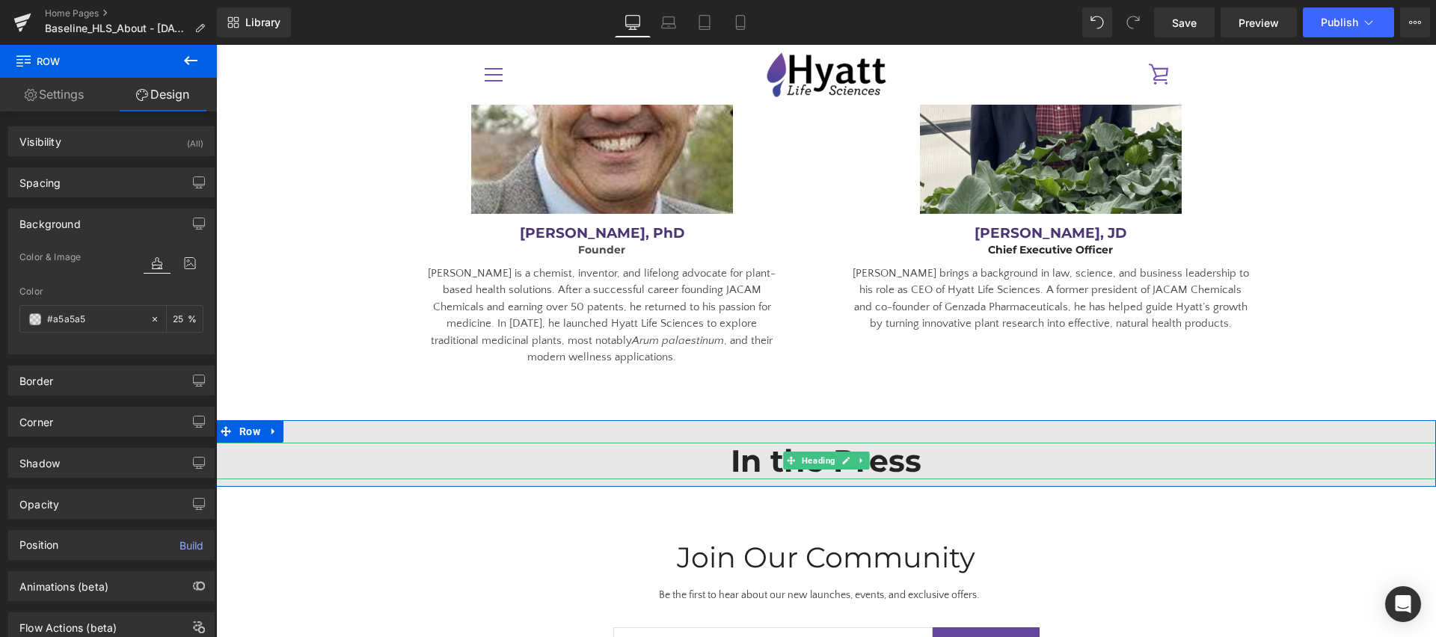
click at [542, 443] on h1 "In the Press" at bounding box center [826, 461] width 688 height 37
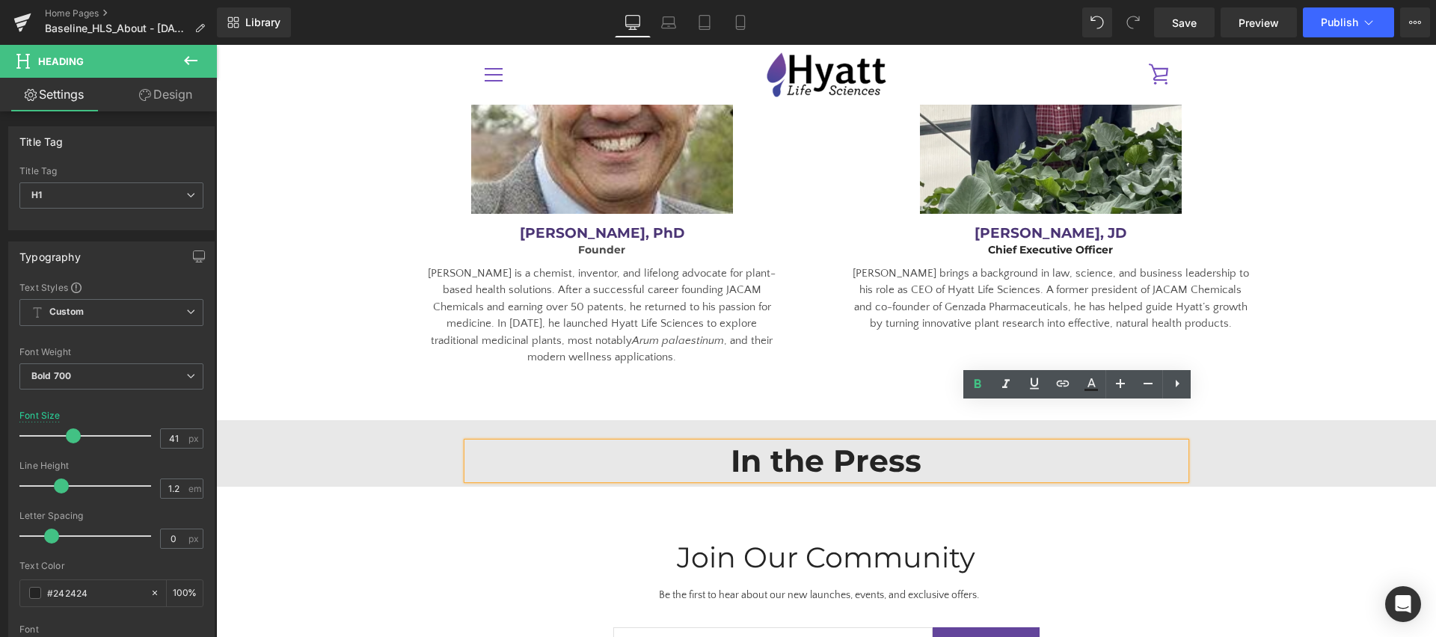
click at [432, 443] on div "In the Press Heading" at bounding box center [826, 461] width 1220 height 37
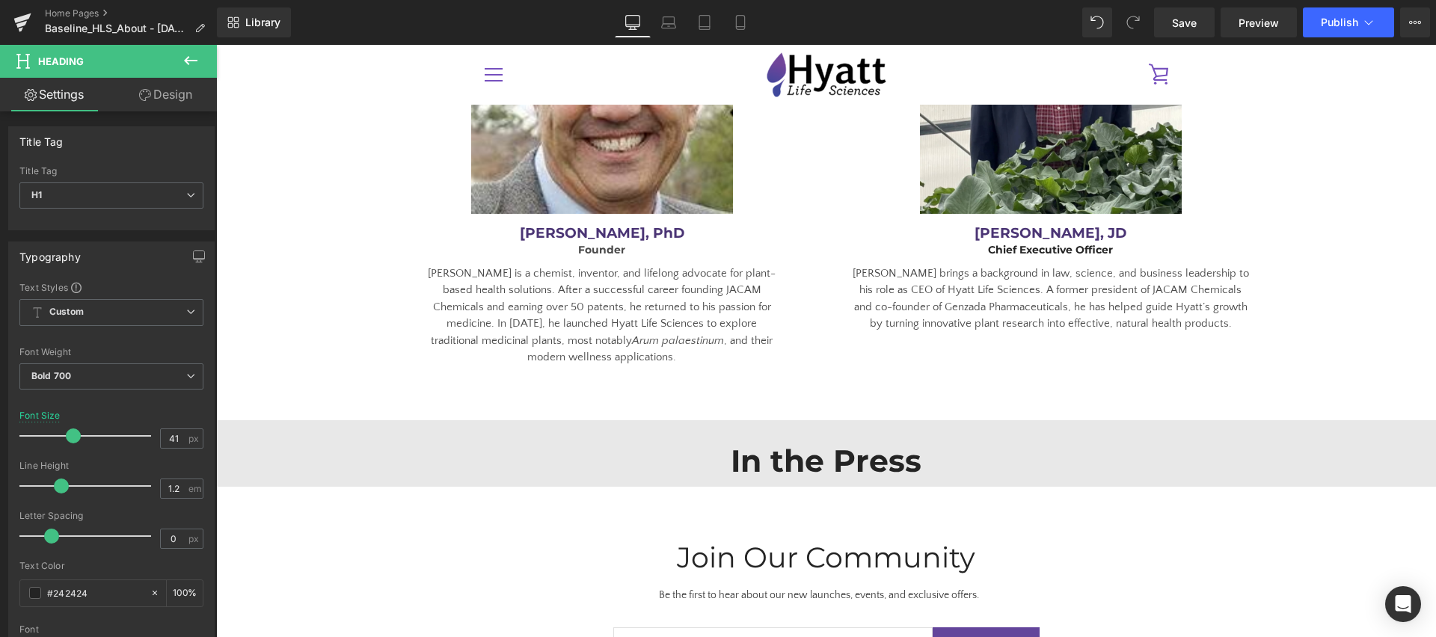
click at [182, 61] on icon at bounding box center [191, 61] width 18 height 18
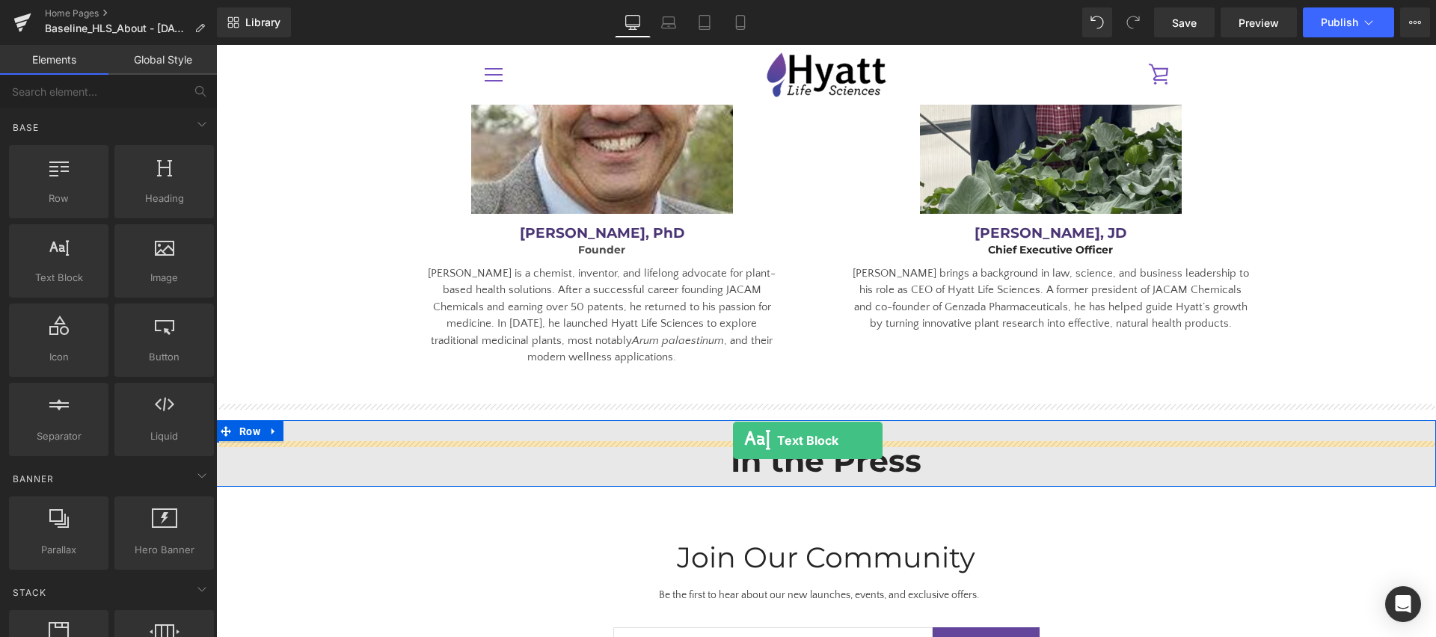
drag, startPoint x: 264, startPoint y: 305, endPoint x: 733, endPoint y: 441, distance: 488.1
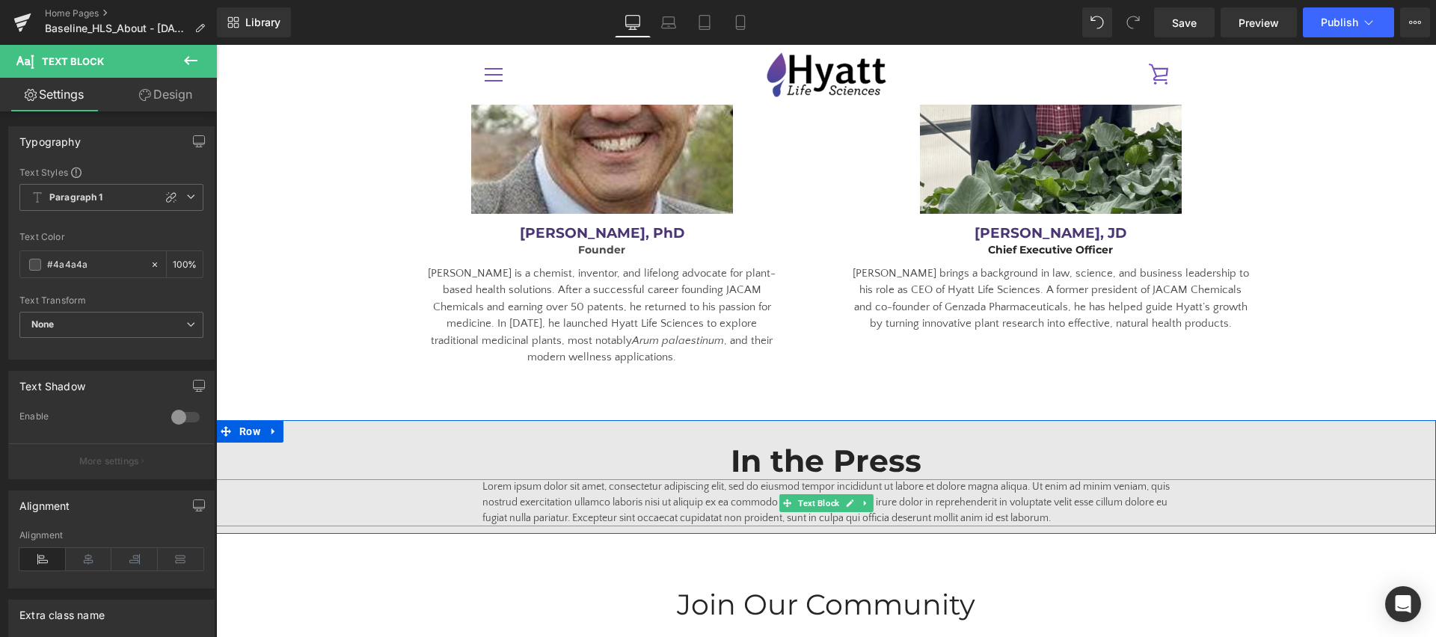
click at [618, 479] on p "Lorem ipsum dolor sit amet, consectetur adipiscing elit, sed do eiusmod tempor …" at bounding box center [826, 502] width 688 height 47
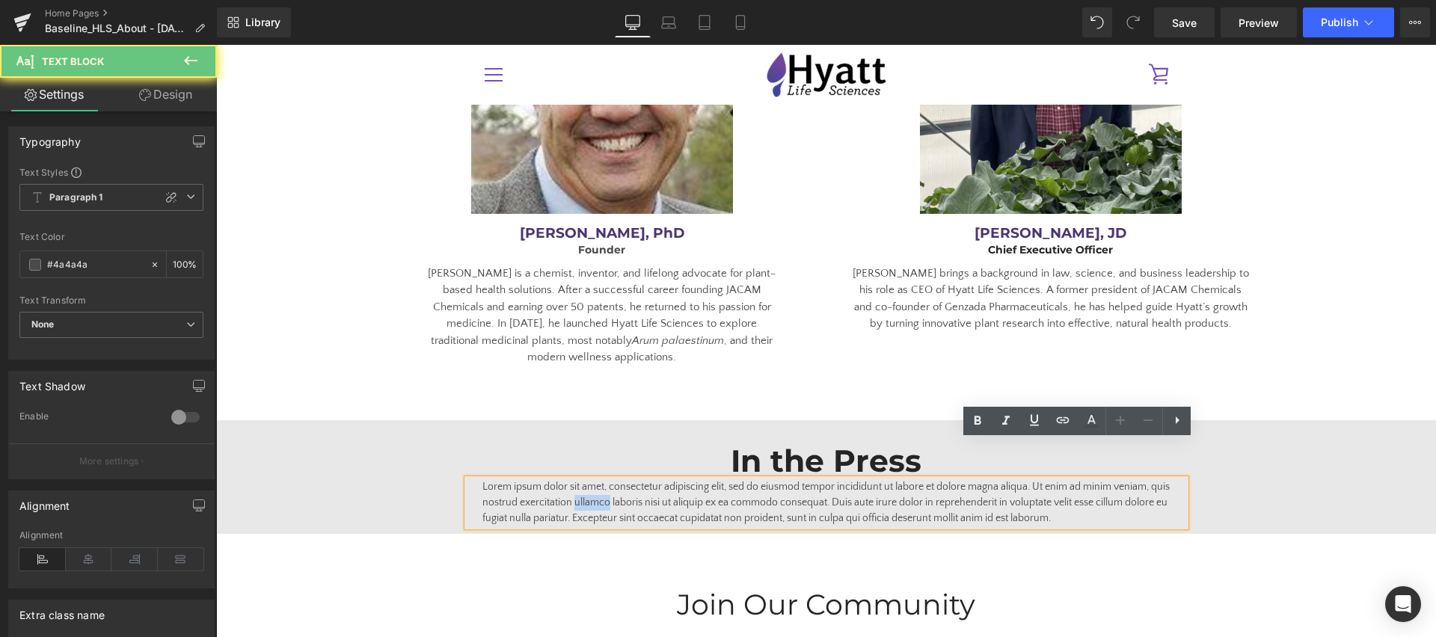
click at [618, 479] on p "Lorem ipsum dolor sit amet, consectetur adipiscing elit, sed do eiusmod tempor …" at bounding box center [826, 502] width 688 height 47
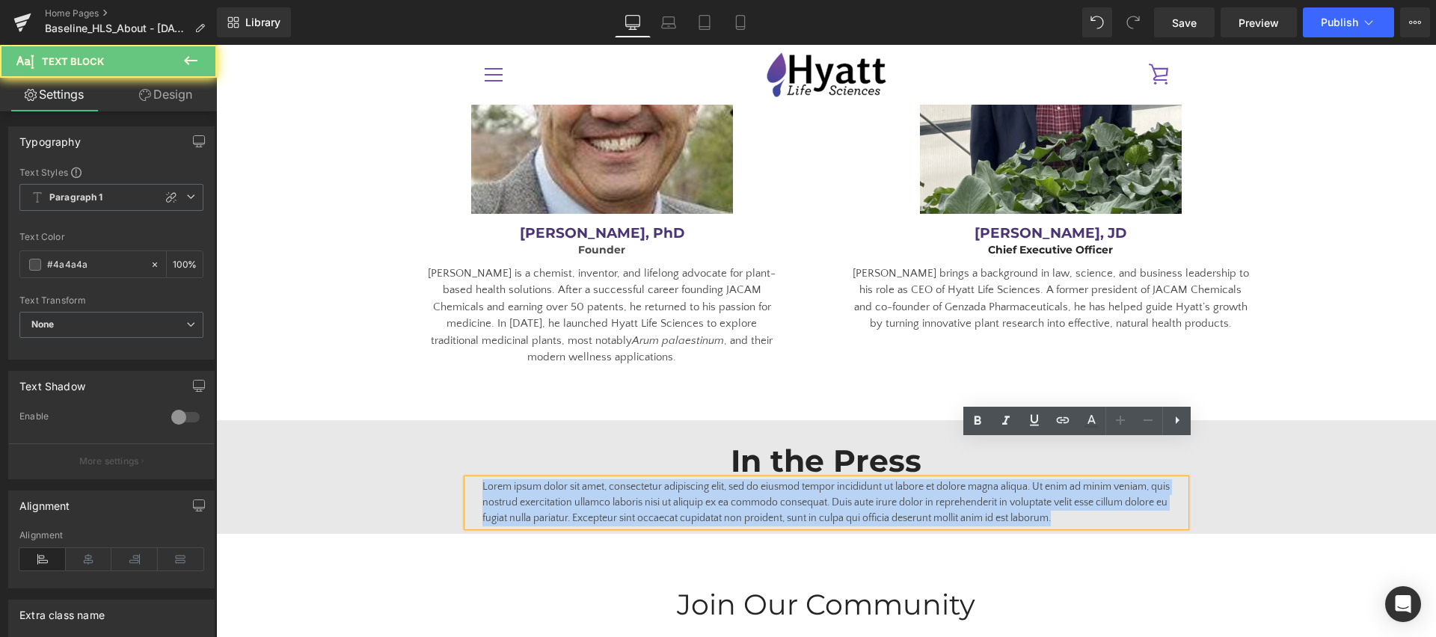
click at [618, 479] on p "Lorem ipsum dolor sit amet, consectetur adipiscing elit, sed do eiusmod tempor …" at bounding box center [826, 502] width 688 height 47
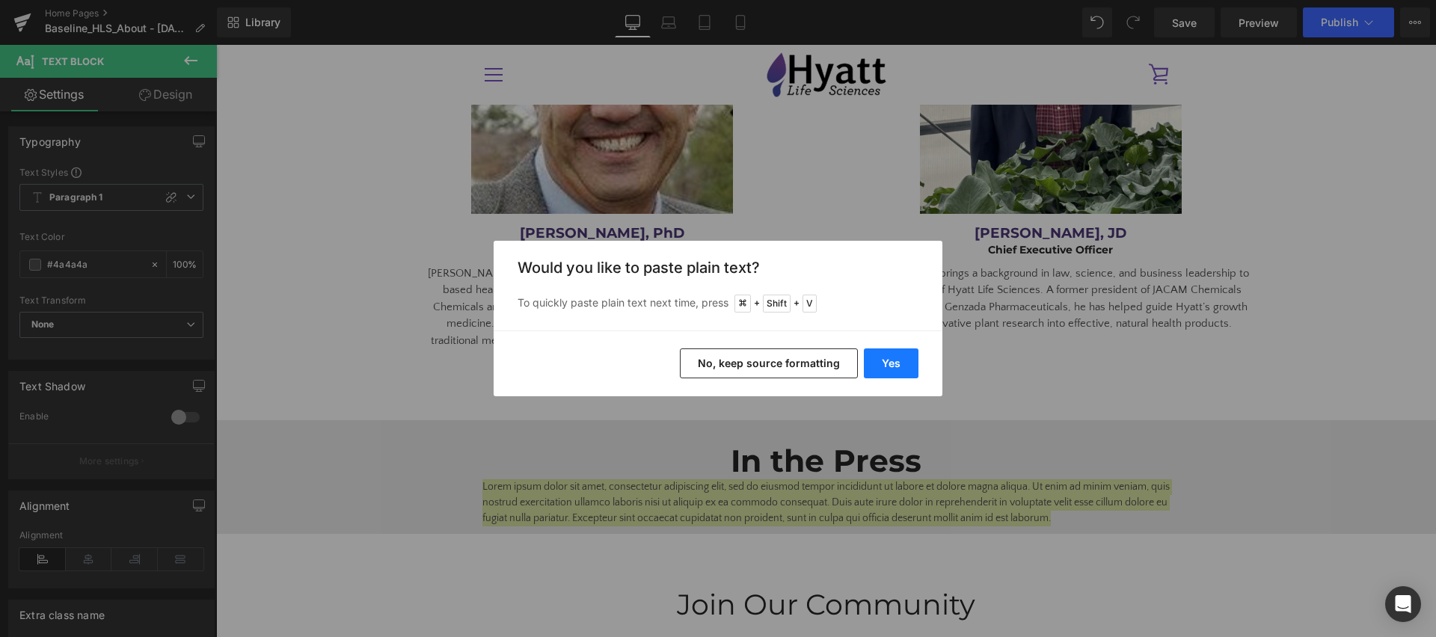
click at [889, 365] on button "Yes" at bounding box center [891, 364] width 55 height 30
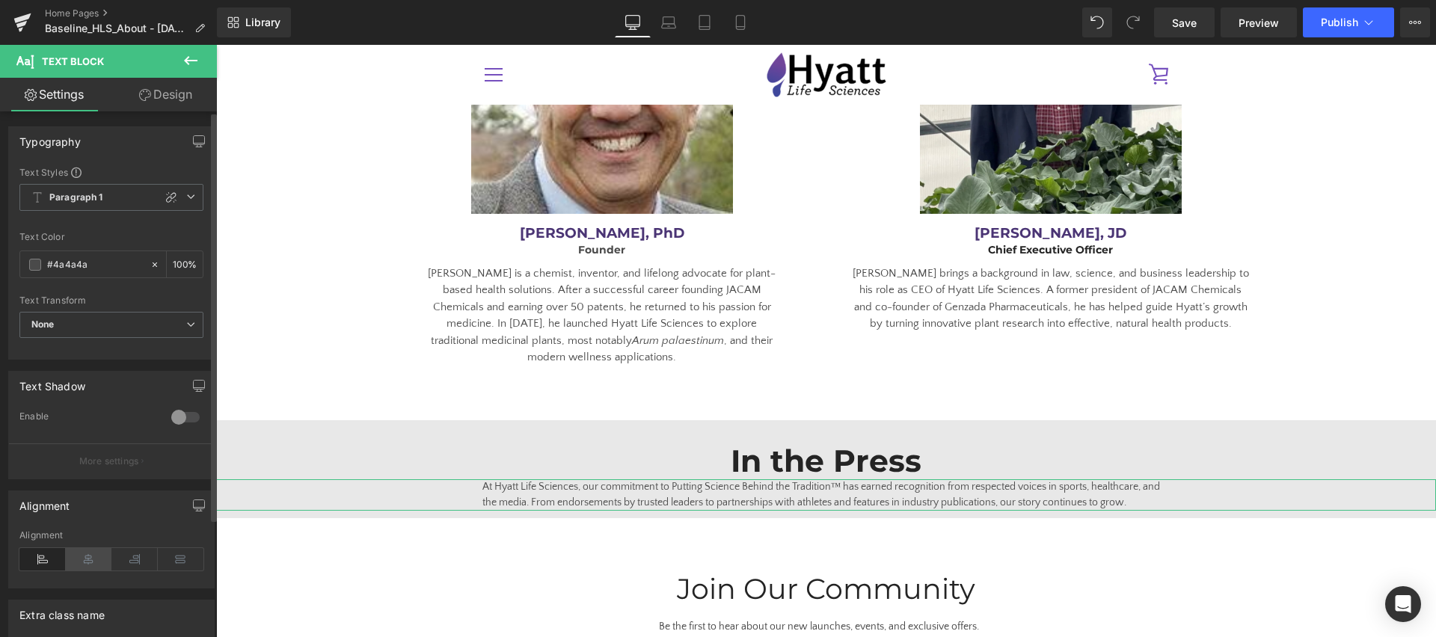
click at [82, 558] on icon at bounding box center [89, 559] width 46 height 22
click at [167, 200] on icon at bounding box center [171, 197] width 12 height 12
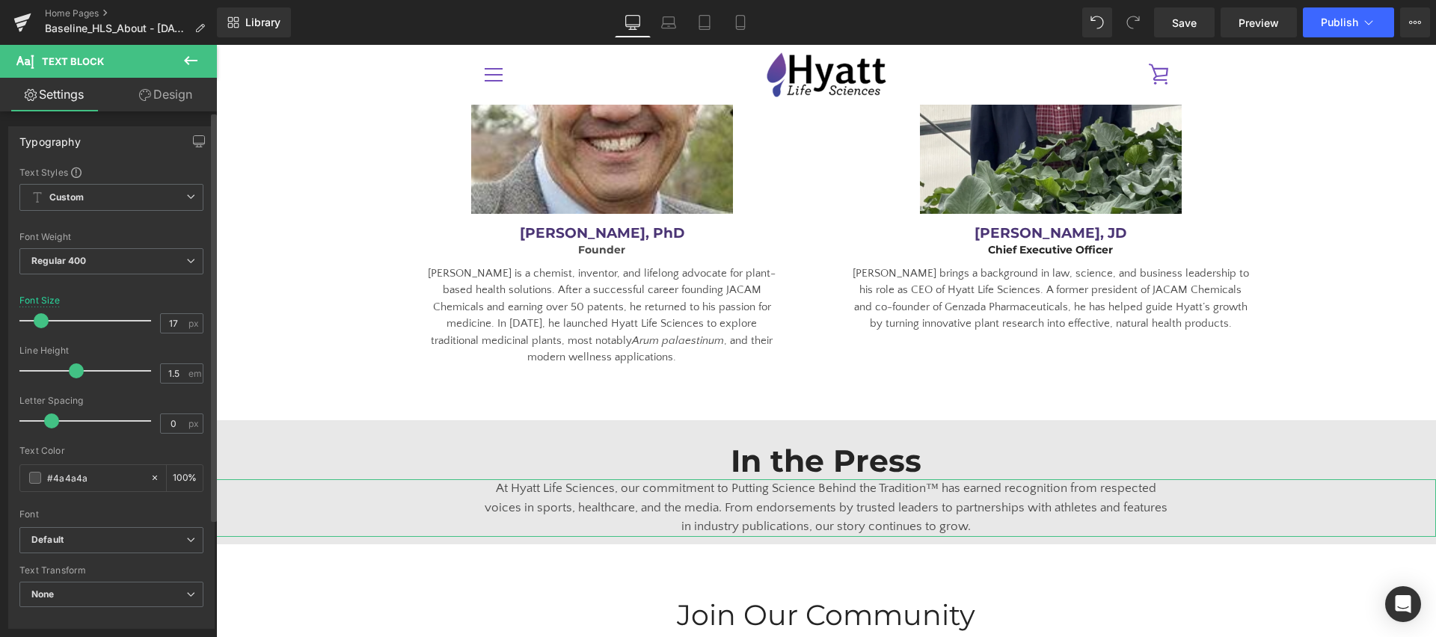
type input "16"
drag, startPoint x: 34, startPoint y: 319, endPoint x: 41, endPoint y: 321, distance: 7.6
click at [37, 320] on span at bounding box center [40, 320] width 15 height 15
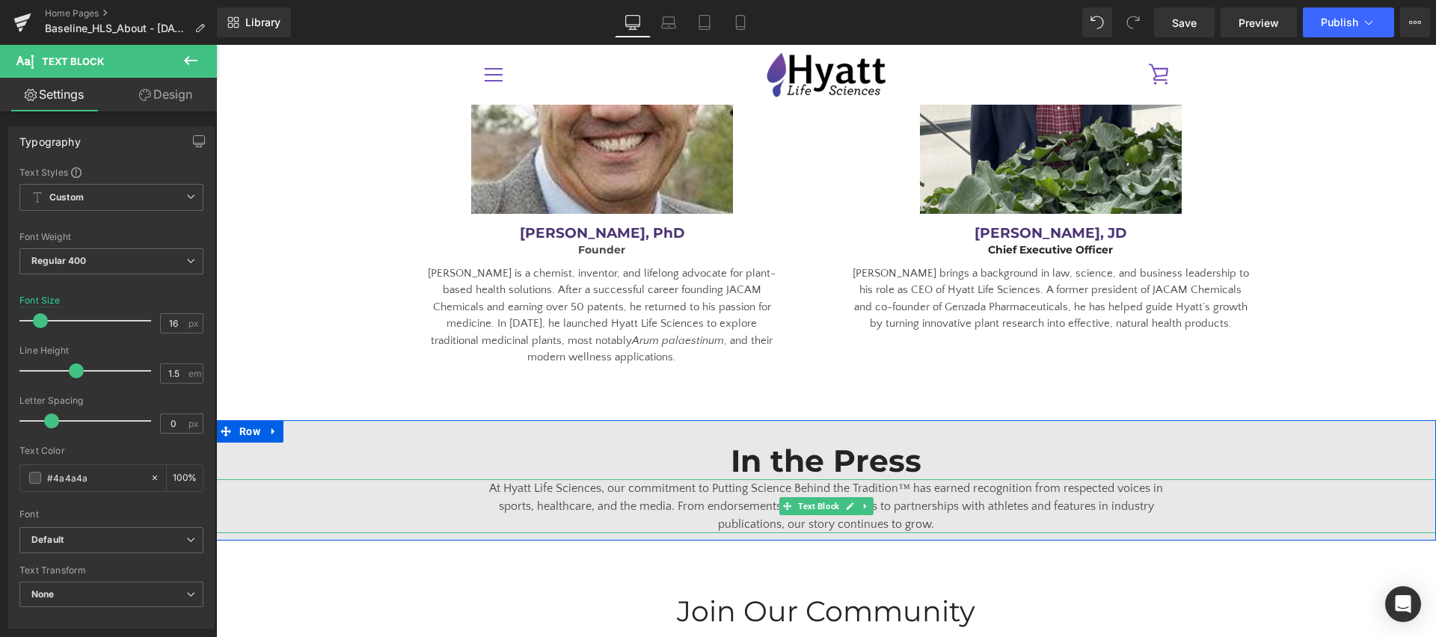
click at [396, 479] on div "At Hyatt Life Sciences, our commitment to Putting Science Behind the Tradition™…" at bounding box center [826, 506] width 1220 height 54
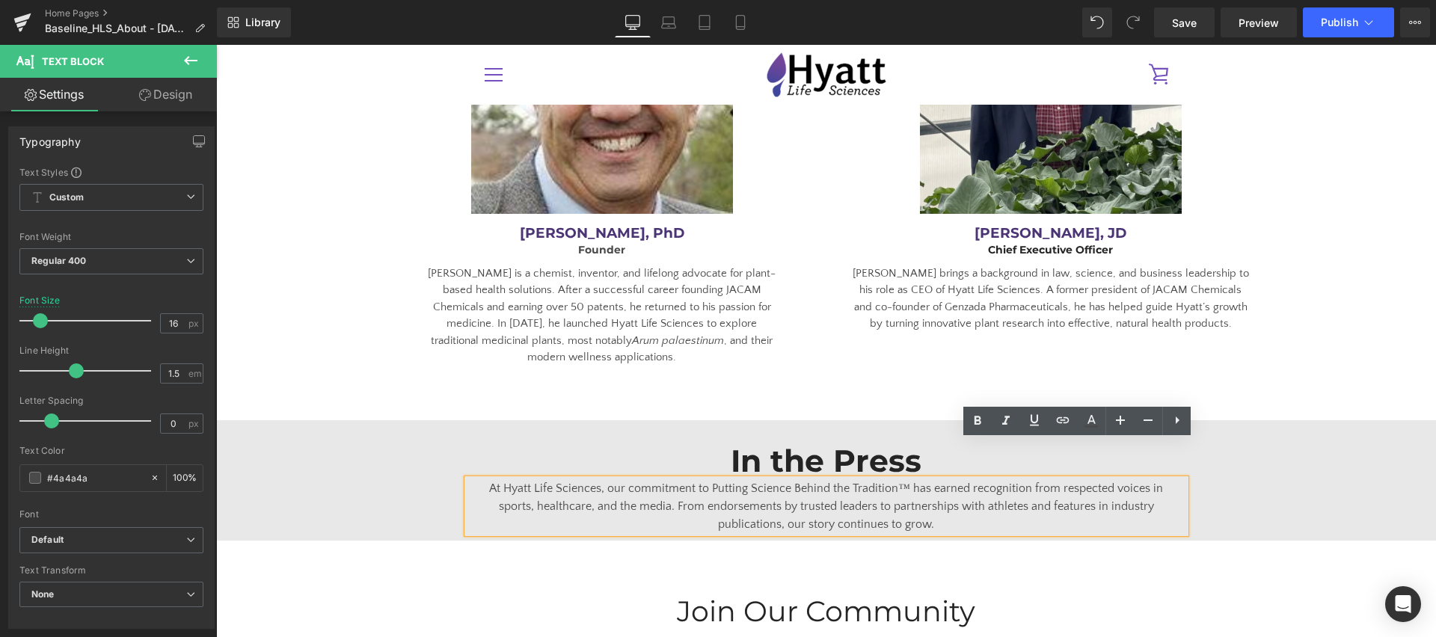
click at [434, 485] on div "At Hyatt Life Sciences, our commitment to Putting Science Behind the Tradition™…" at bounding box center [826, 506] width 1220 height 54
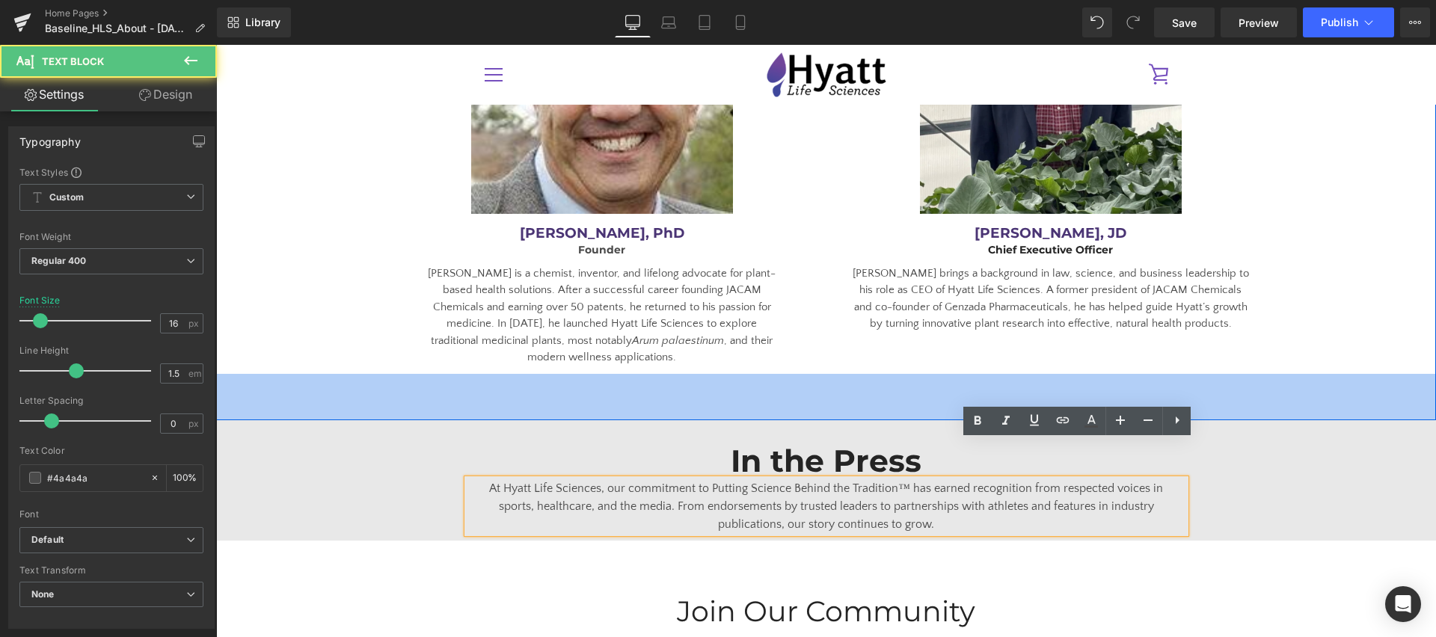
click at [493, 379] on div "62px" at bounding box center [826, 397] width 1220 height 46
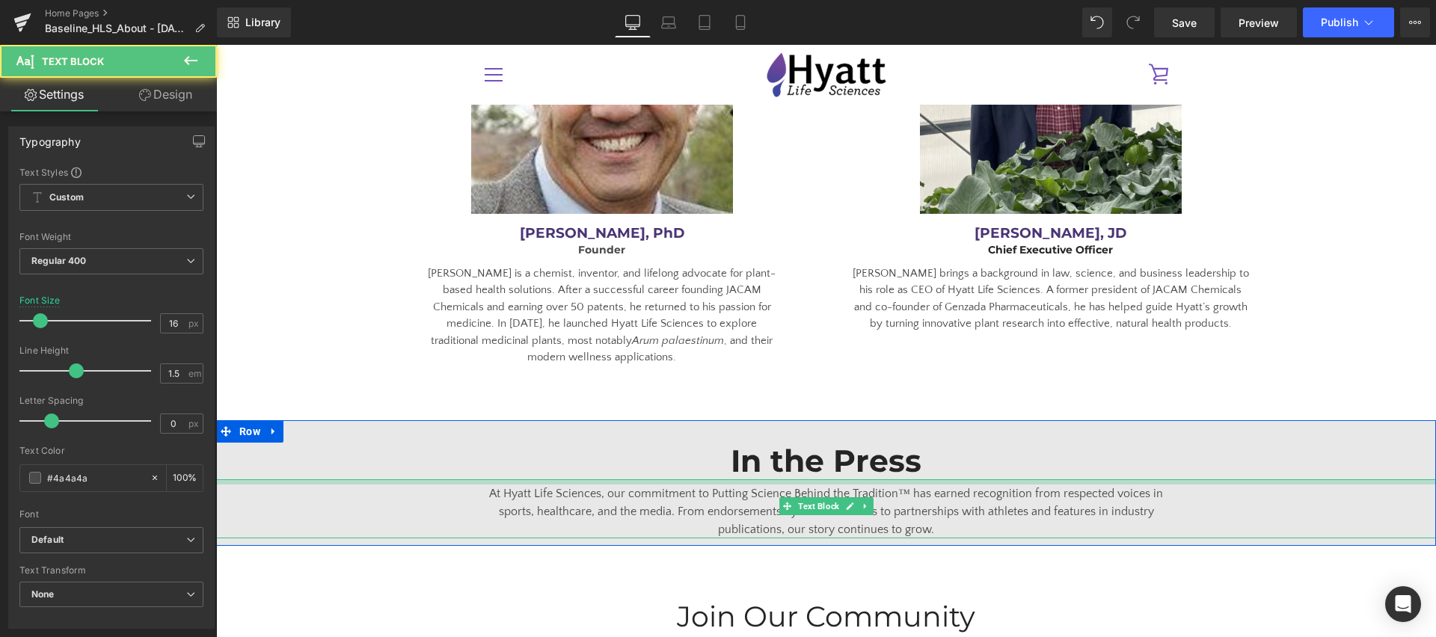
click at [759, 479] on div "At Hyatt Life Sciences, our commitment to Putting Science Behind the Tradition™…" at bounding box center [826, 508] width 1220 height 59
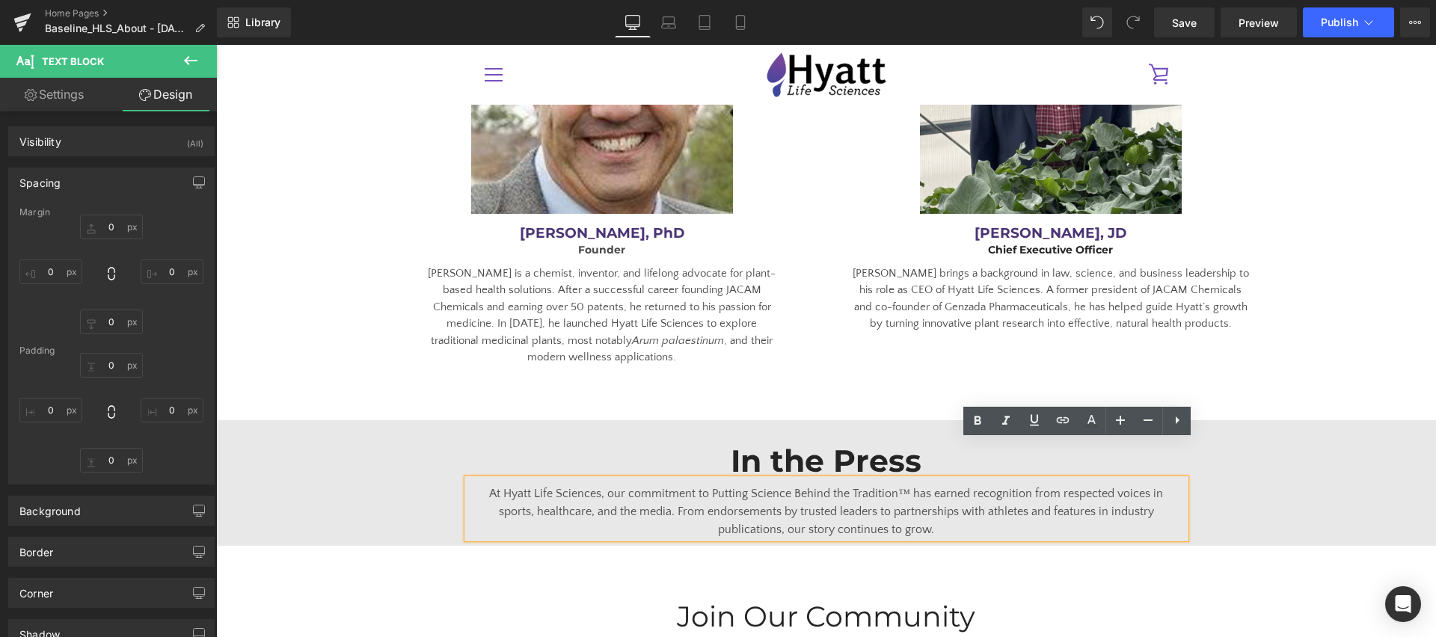
type input "0"
type input "7"
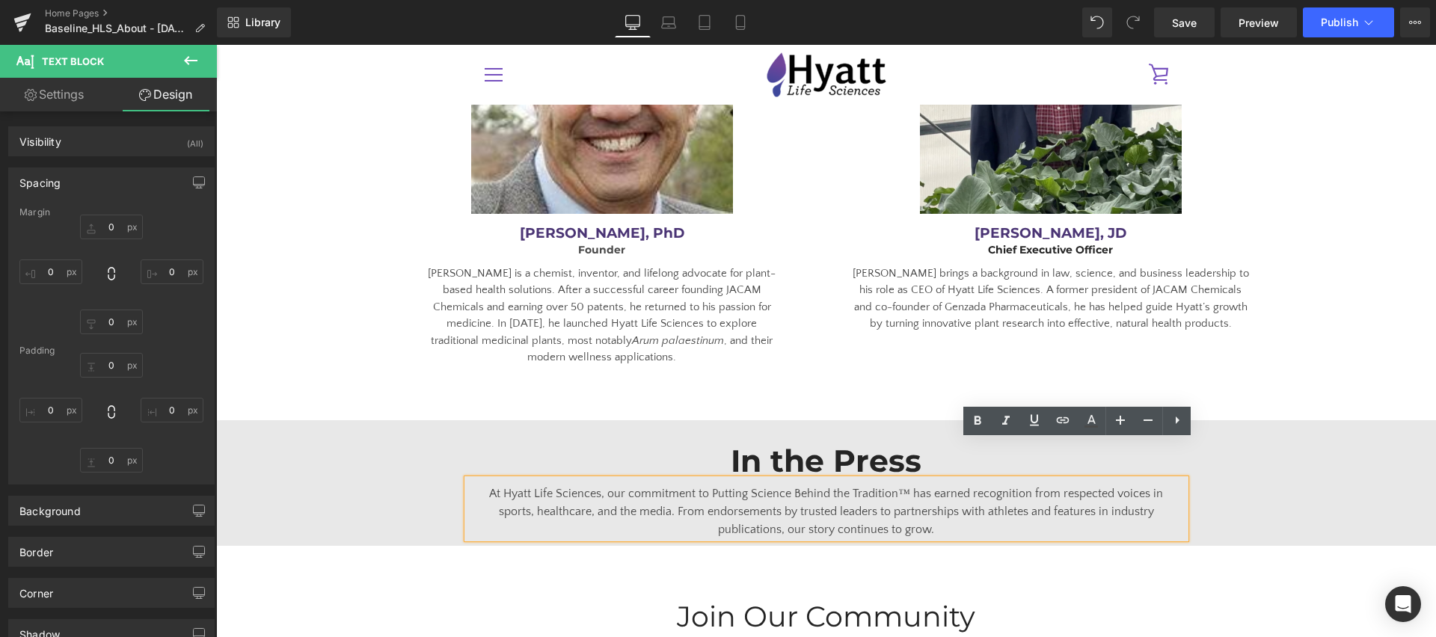
type input "20"
type input "0"
type input "20"
click at [425, 503] on div "In the Press Heading At Hyatt Life Sciences, our commitment to Putting Science …" at bounding box center [826, 483] width 1220 height 126
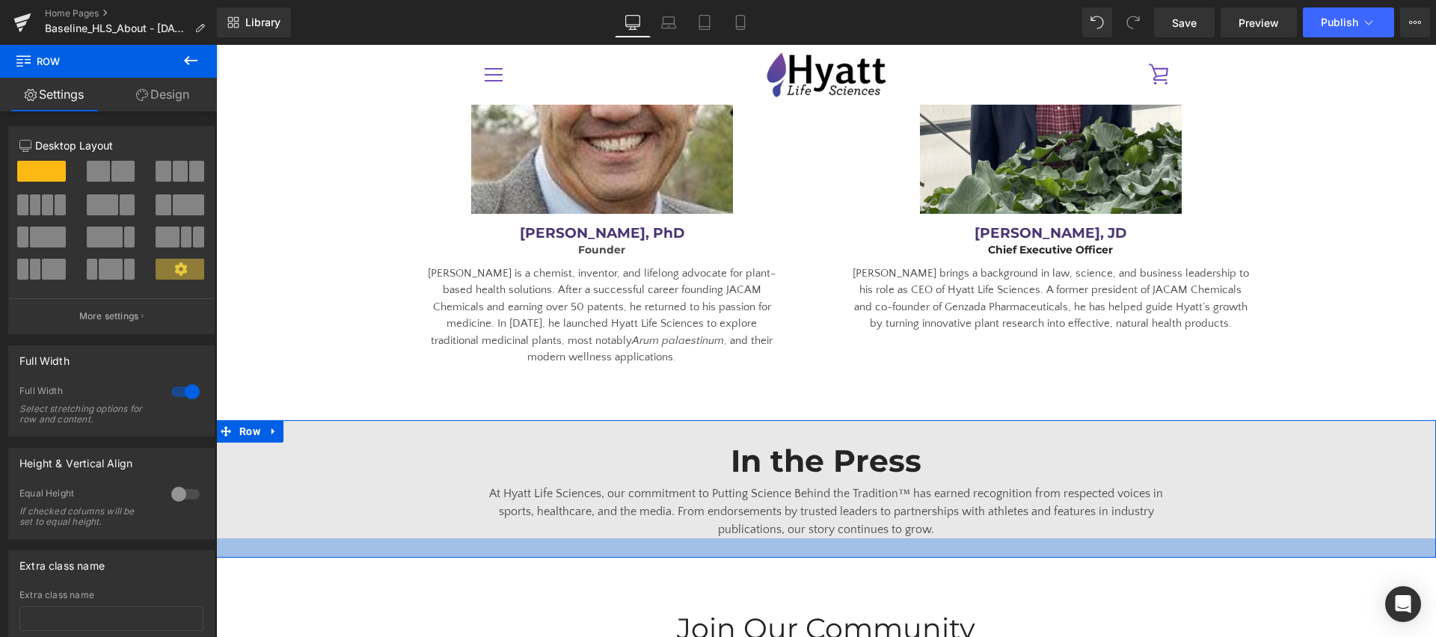
drag, startPoint x: 467, startPoint y: 500, endPoint x: 467, endPoint y: 512, distance: 12.0
click at [467, 539] on div at bounding box center [826, 548] width 1220 height 19
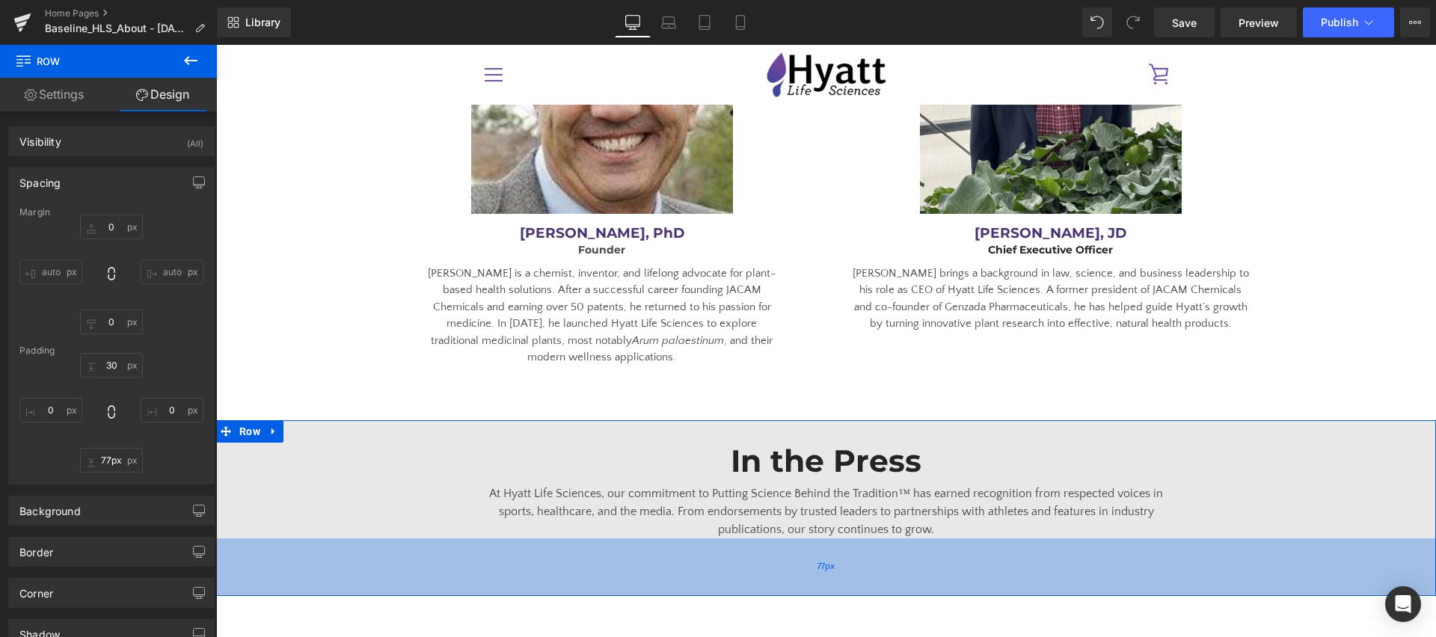
type input "75px"
drag, startPoint x: 451, startPoint y: 504, endPoint x: 448, endPoint y: 541, distance: 36.8
click at [448, 541] on div "75px" at bounding box center [826, 567] width 1220 height 56
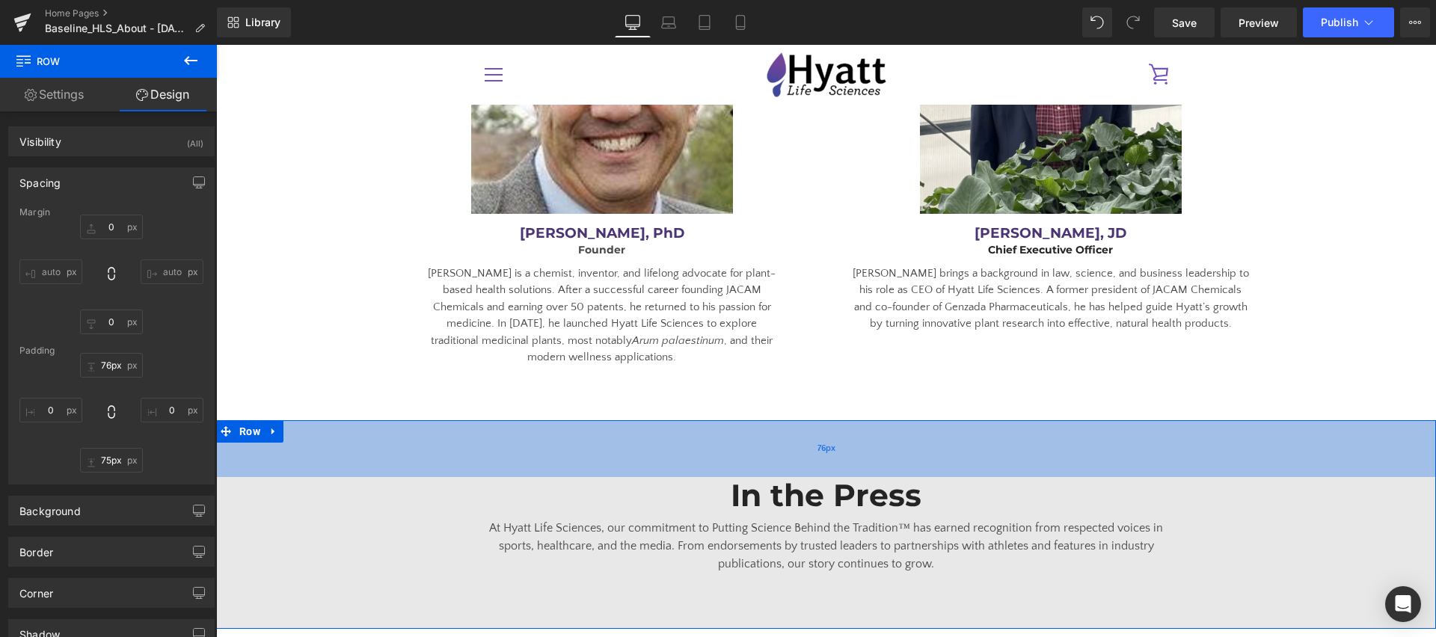
type input "75px"
drag, startPoint x: 561, startPoint y: 384, endPoint x: 558, endPoint y: 418, distance: 33.8
click at [558, 420] on div "75px" at bounding box center [826, 448] width 1220 height 56
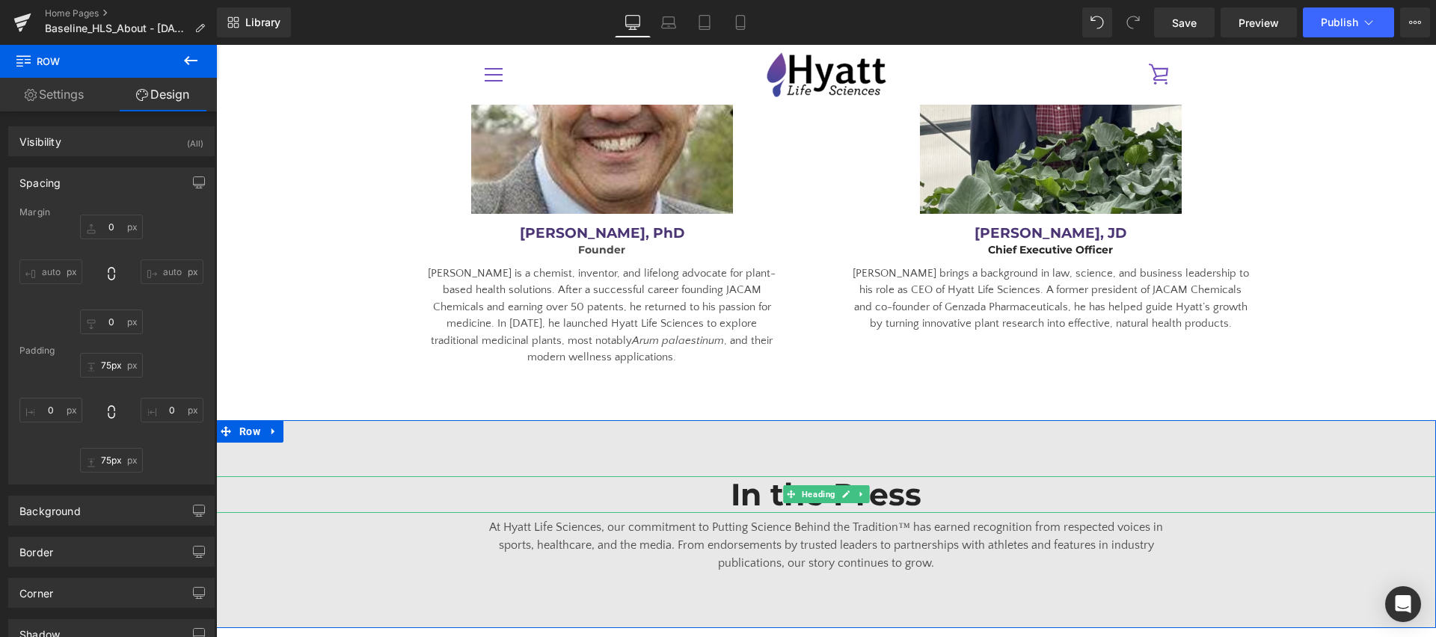
click at [748, 476] on h1 "In the Press" at bounding box center [826, 494] width 688 height 37
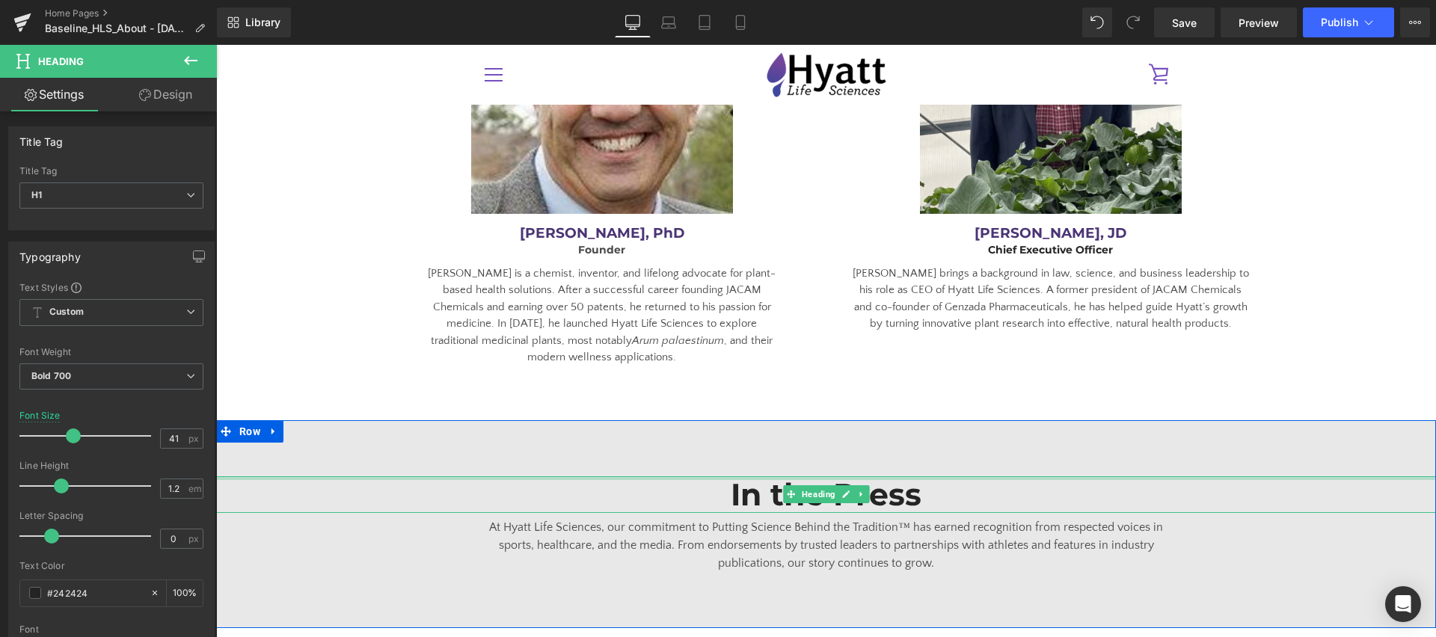
click at [463, 476] on div "In the Press Heading" at bounding box center [826, 494] width 1220 height 37
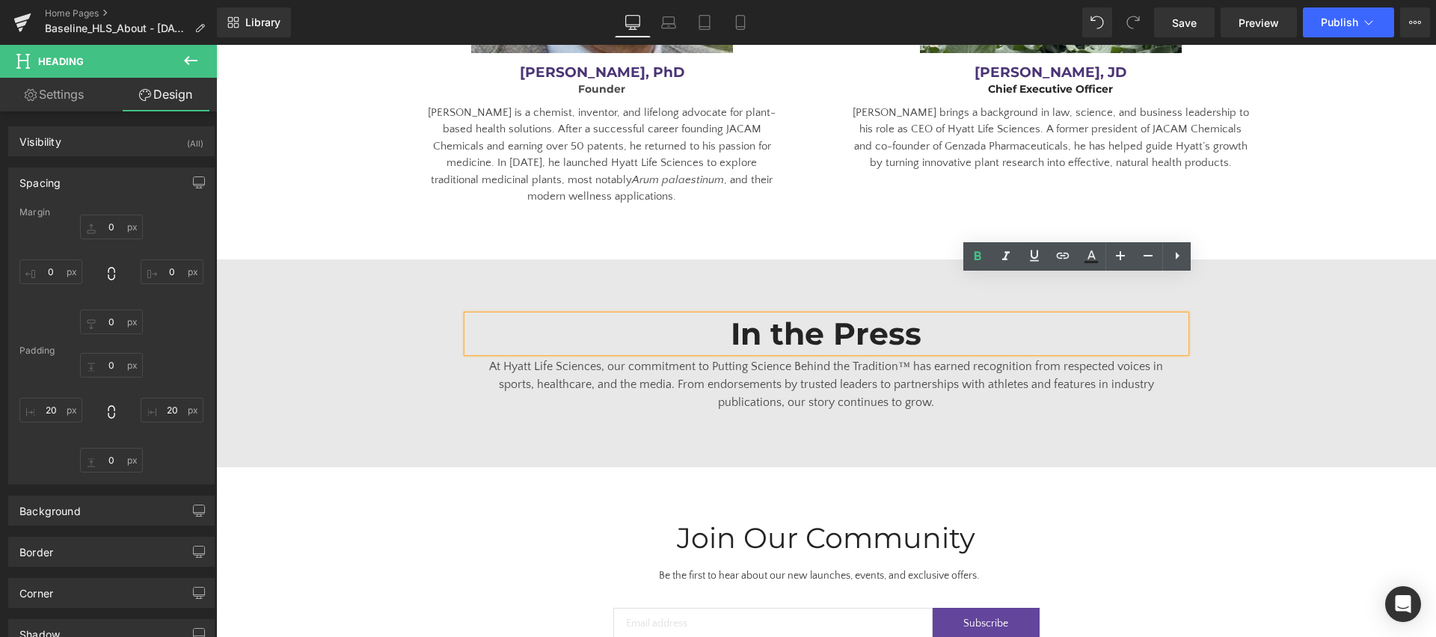
scroll to position [2796, 0]
click at [500, 387] on div "In the Press Heading At Hyatt Life Sciences, our commitment to Putting Science …" at bounding box center [826, 363] width 1220 height 208
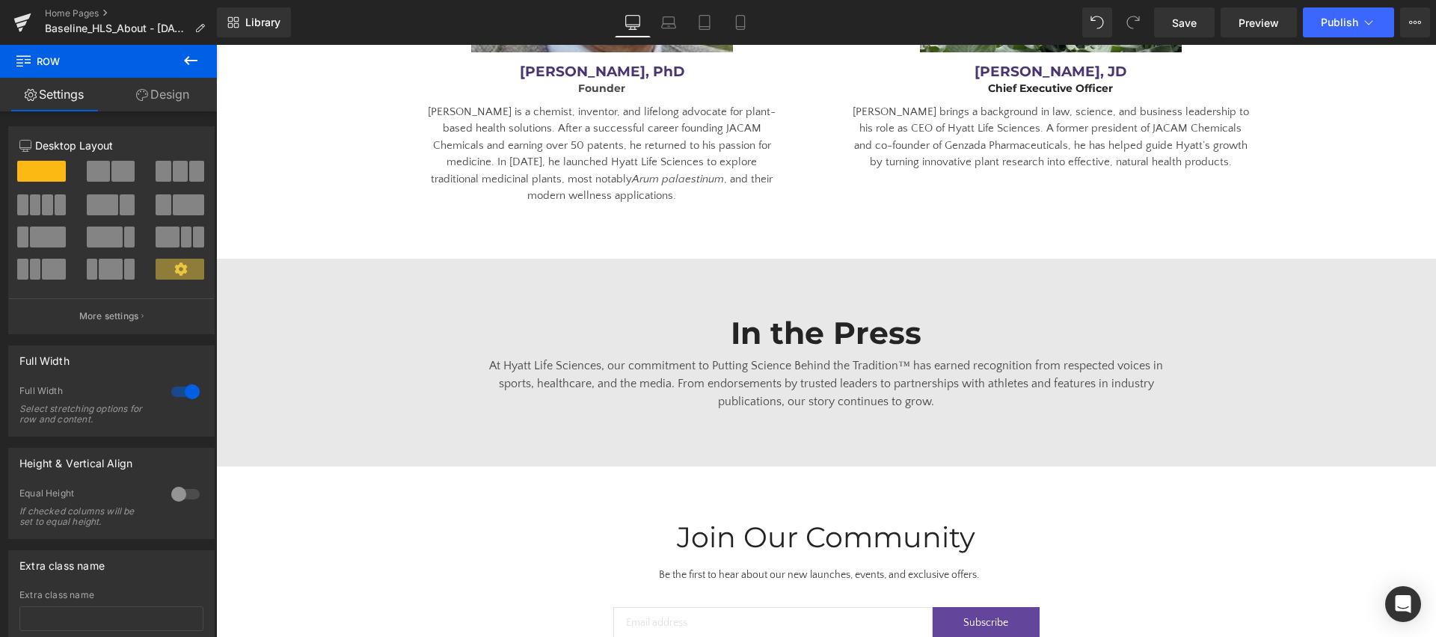
click at [410, 405] on div "In the Press Heading At Hyatt Life Sciences, our commitment to Putting Science …" at bounding box center [826, 363] width 1220 height 208
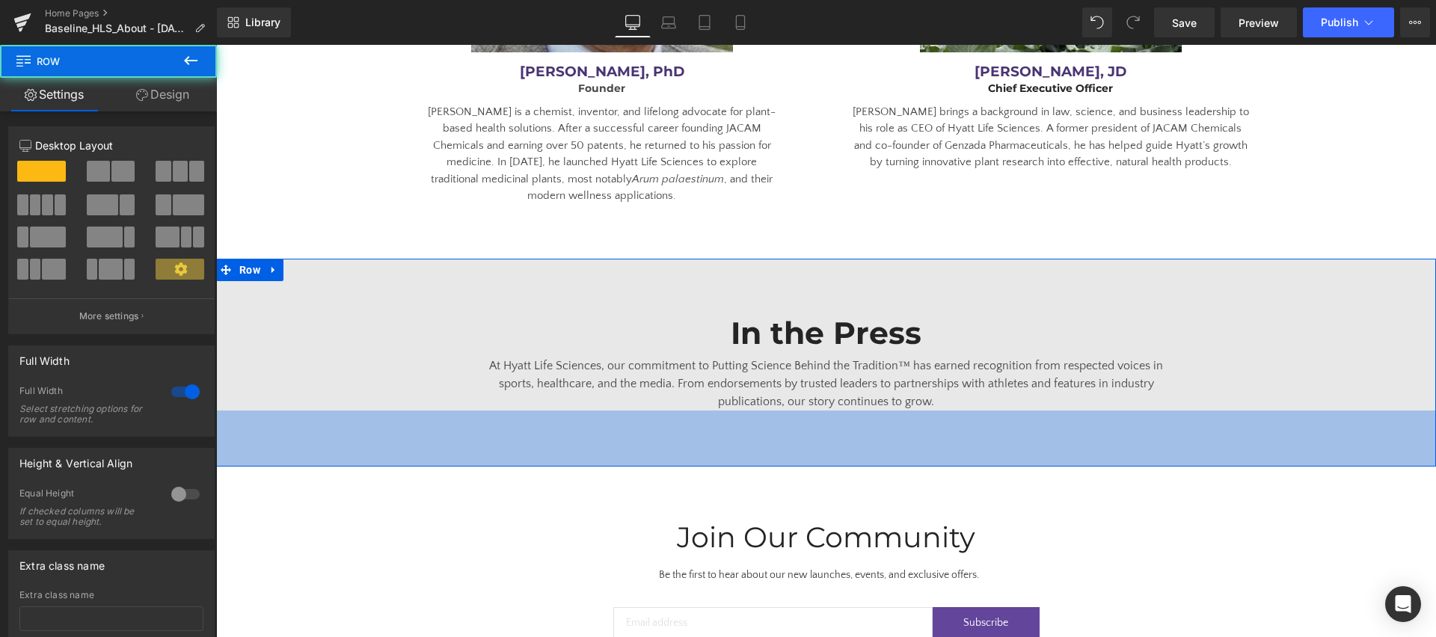
scroll to position [2800, 0]
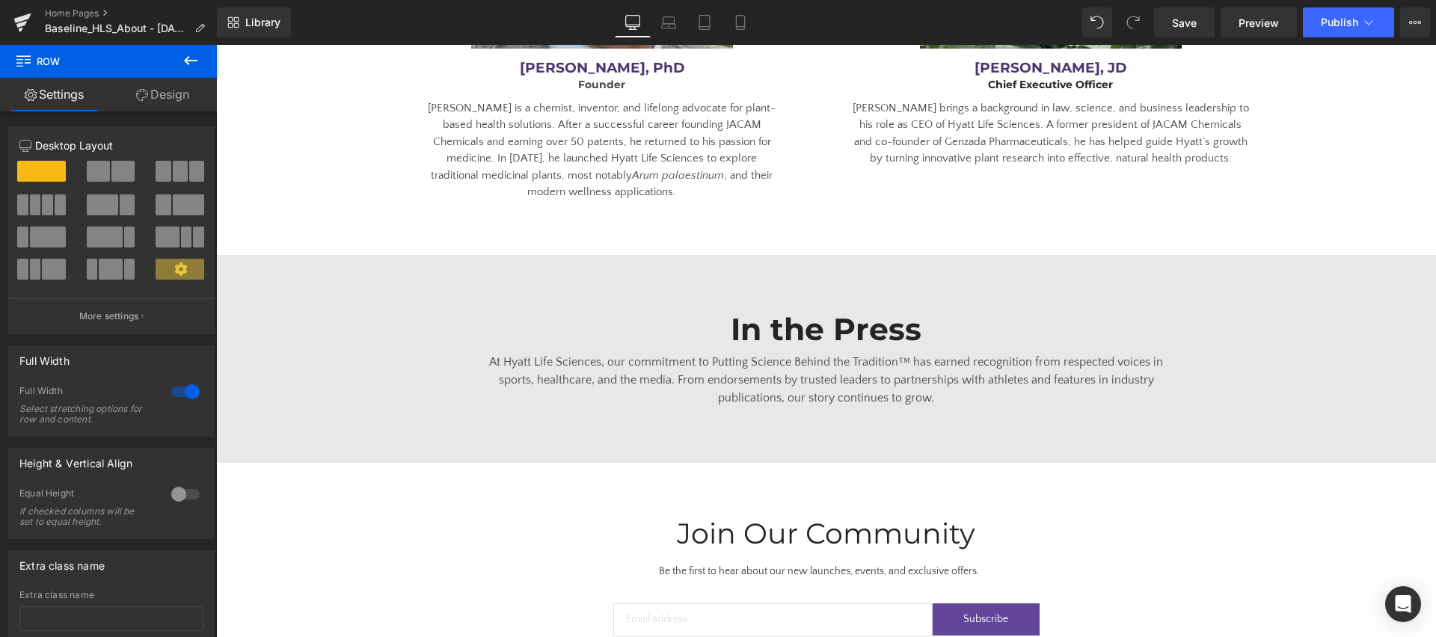
click at [182, 60] on icon at bounding box center [191, 61] width 18 height 18
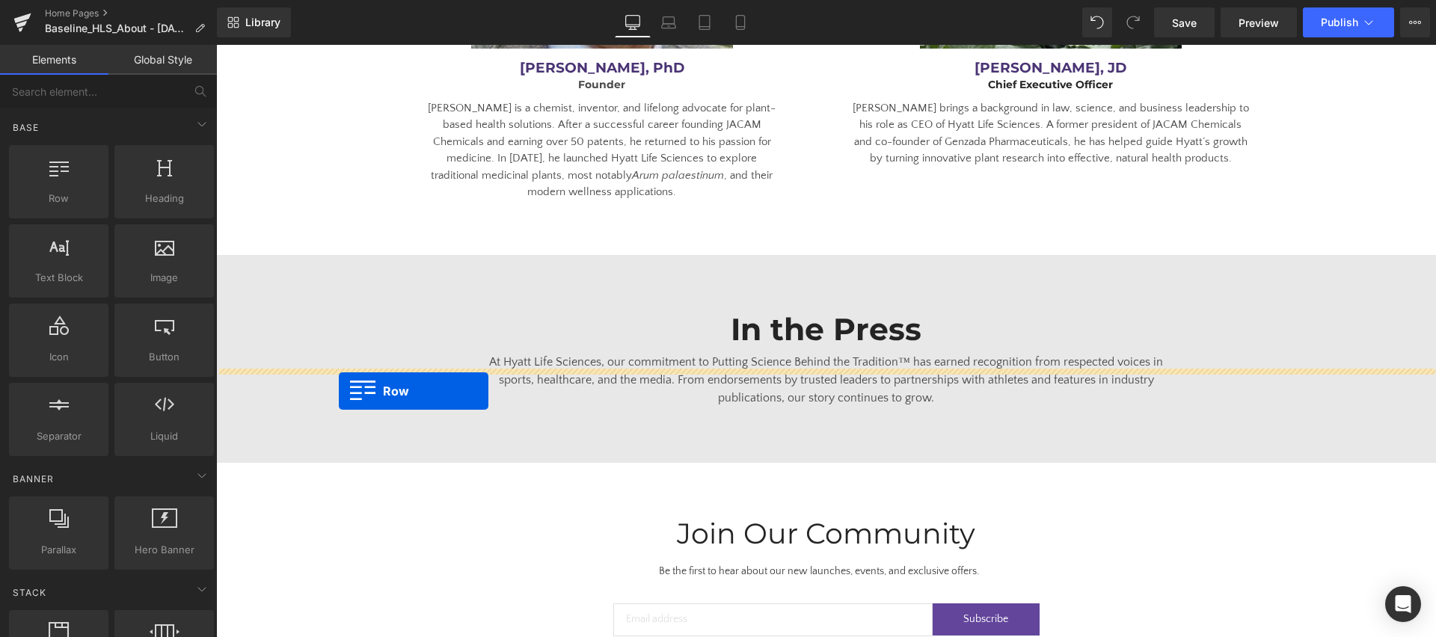
drag, startPoint x: 276, startPoint y: 239, endPoint x: 339, endPoint y: 391, distance: 164.3
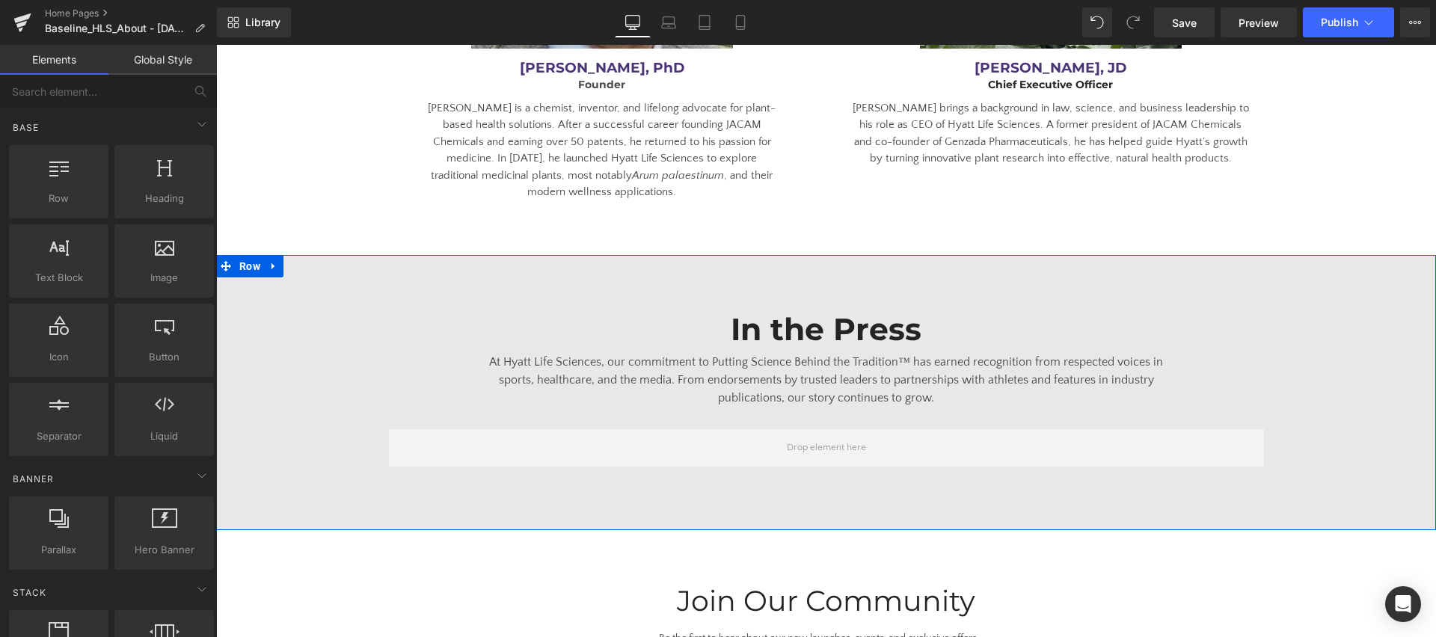
scroll to position [2800, 0]
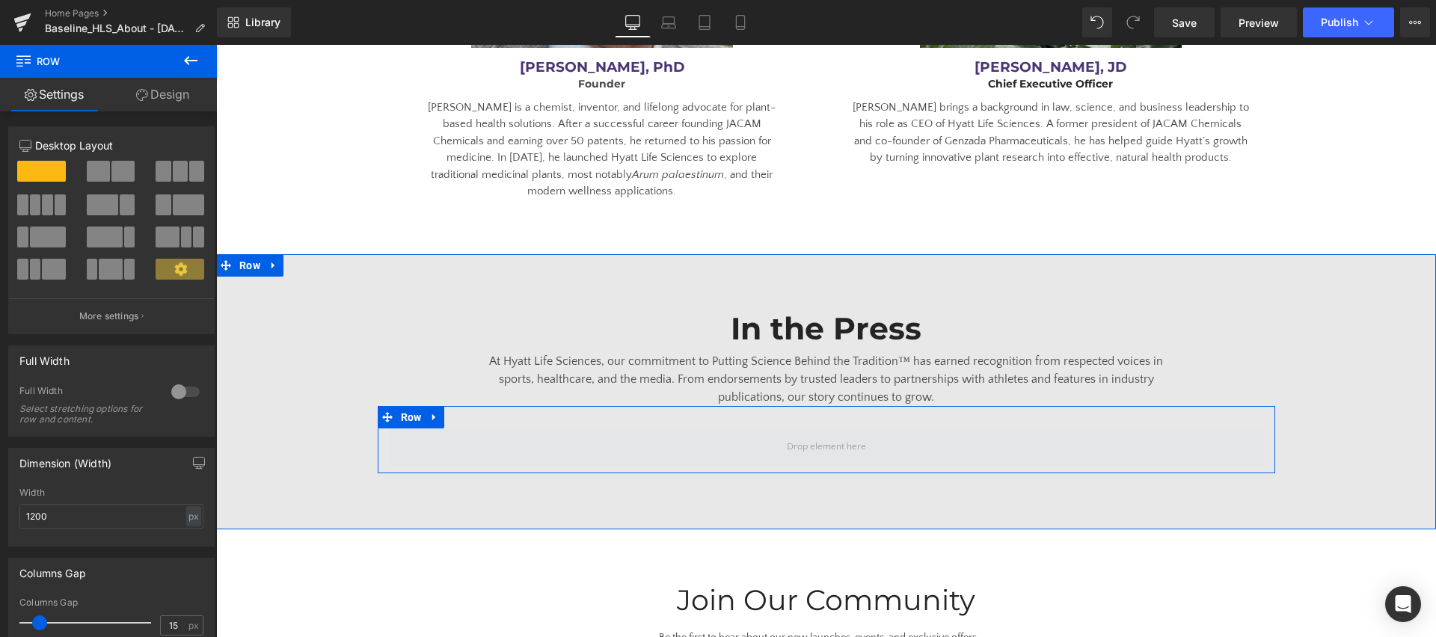
click at [674, 429] on span at bounding box center [826, 447] width 875 height 37
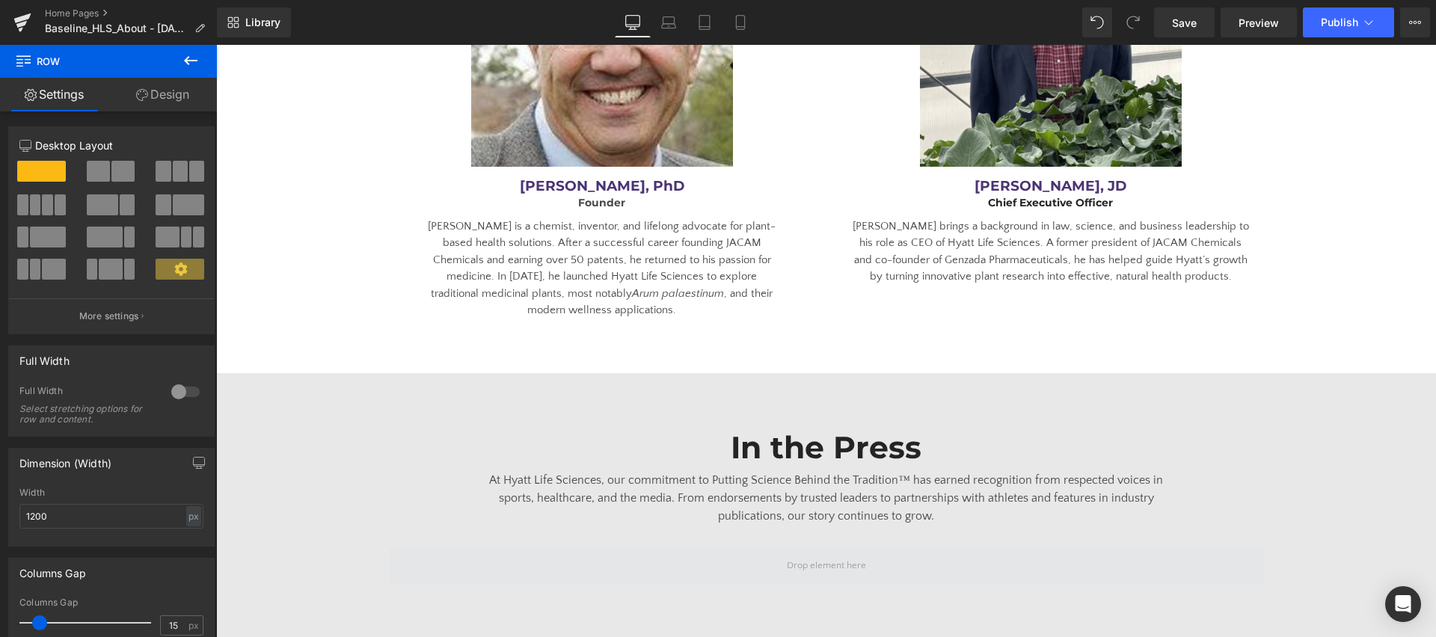
scroll to position [2830, 0]
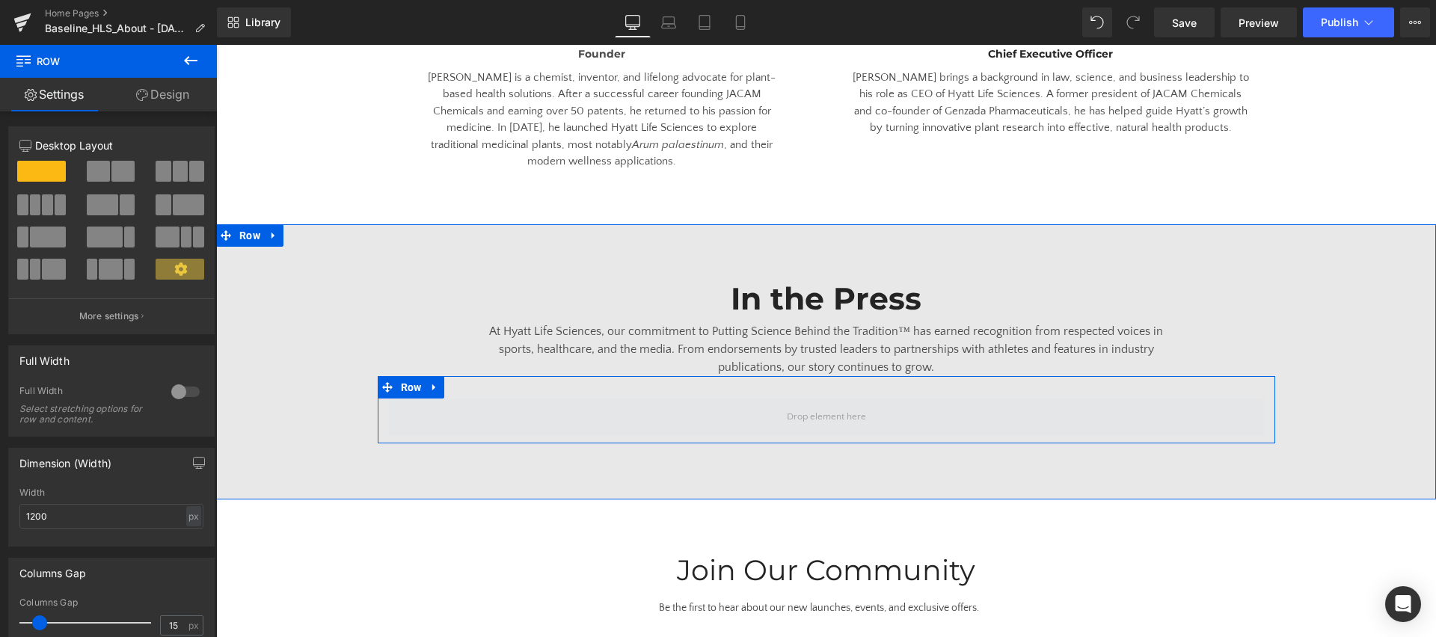
click at [758, 399] on span at bounding box center [826, 417] width 875 height 37
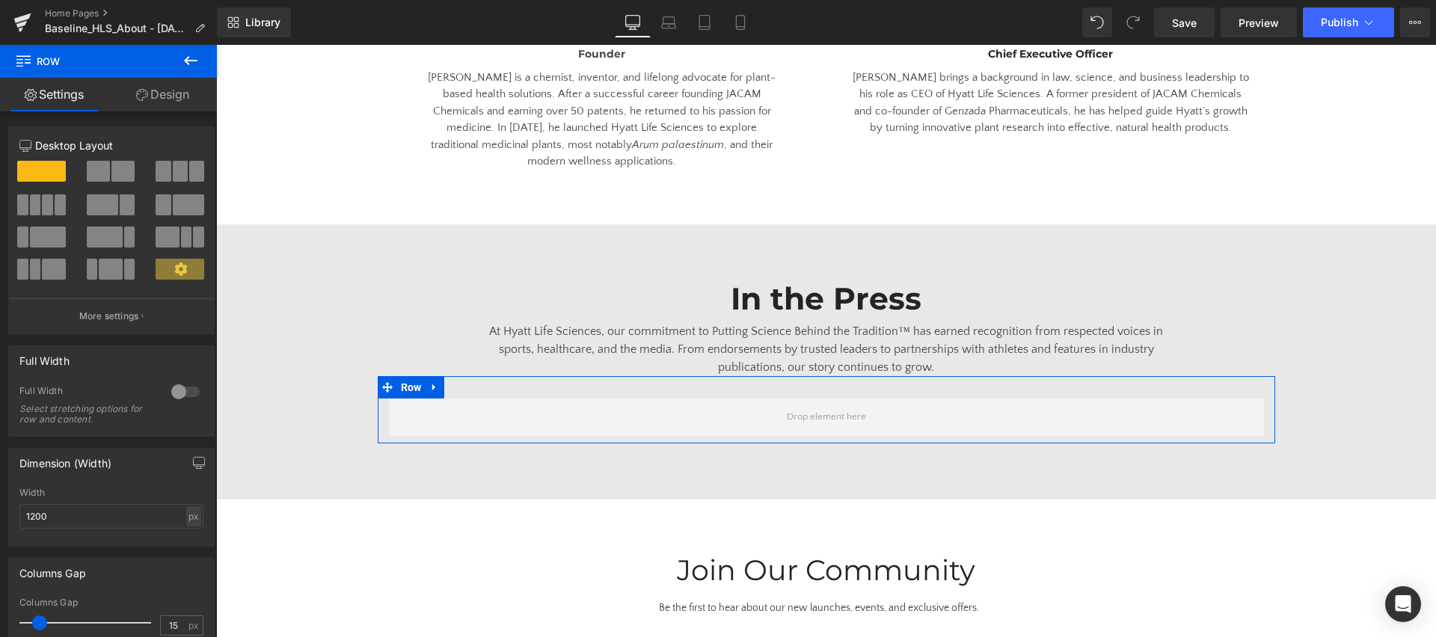
click at [117, 175] on span at bounding box center [122, 171] width 23 height 21
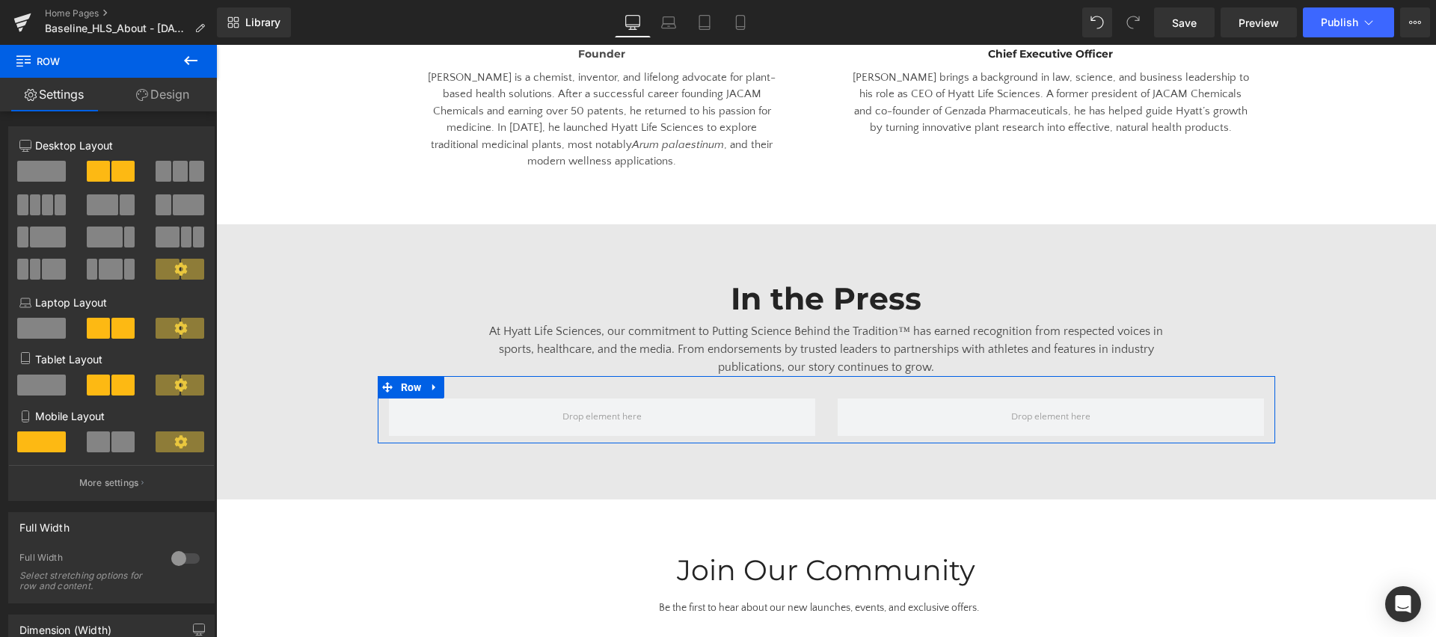
scroll to position [7, 0]
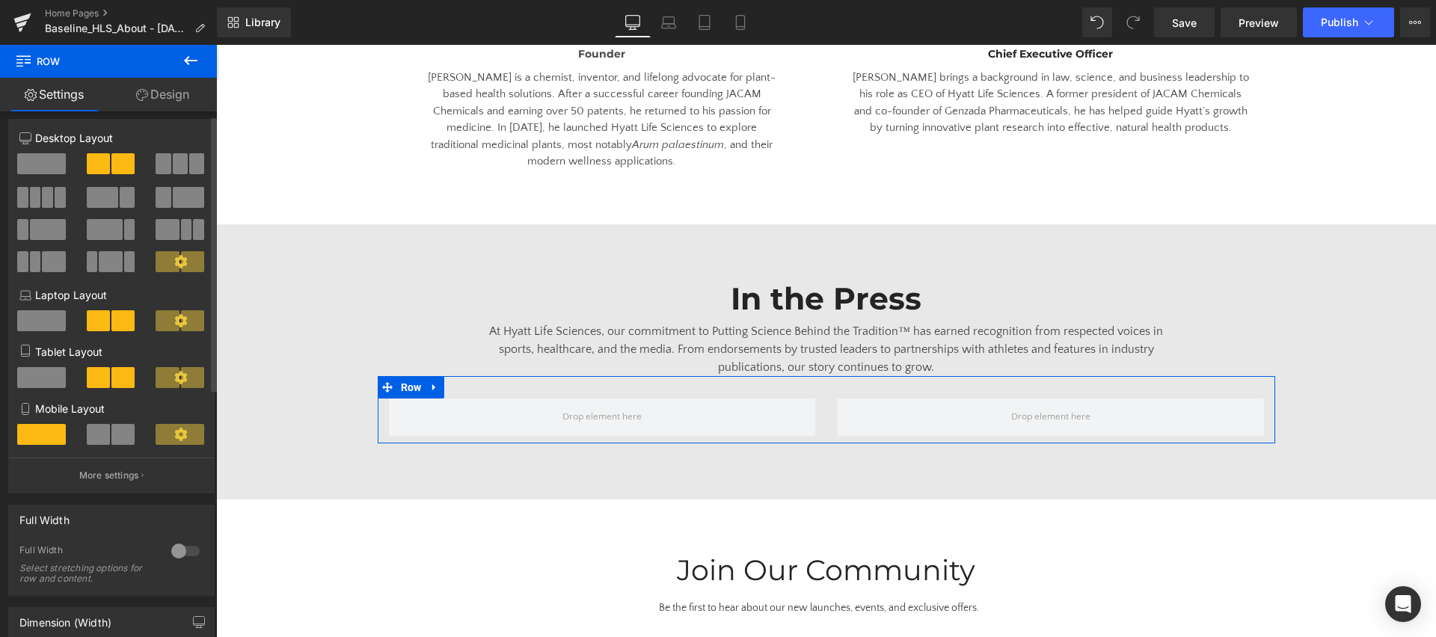
click at [173, 197] on span at bounding box center [188, 197] width 31 height 21
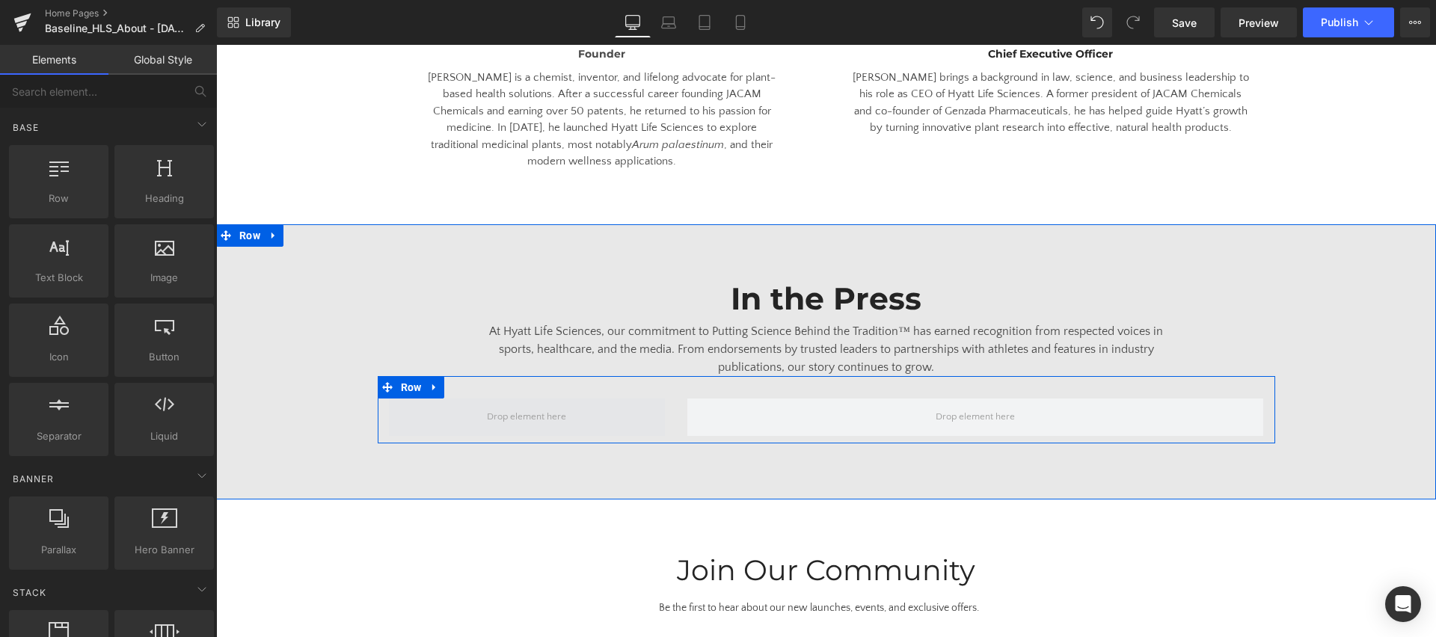
click at [501, 406] on span at bounding box center [527, 417] width 90 height 23
click at [685, 399] on div at bounding box center [975, 417] width 598 height 37
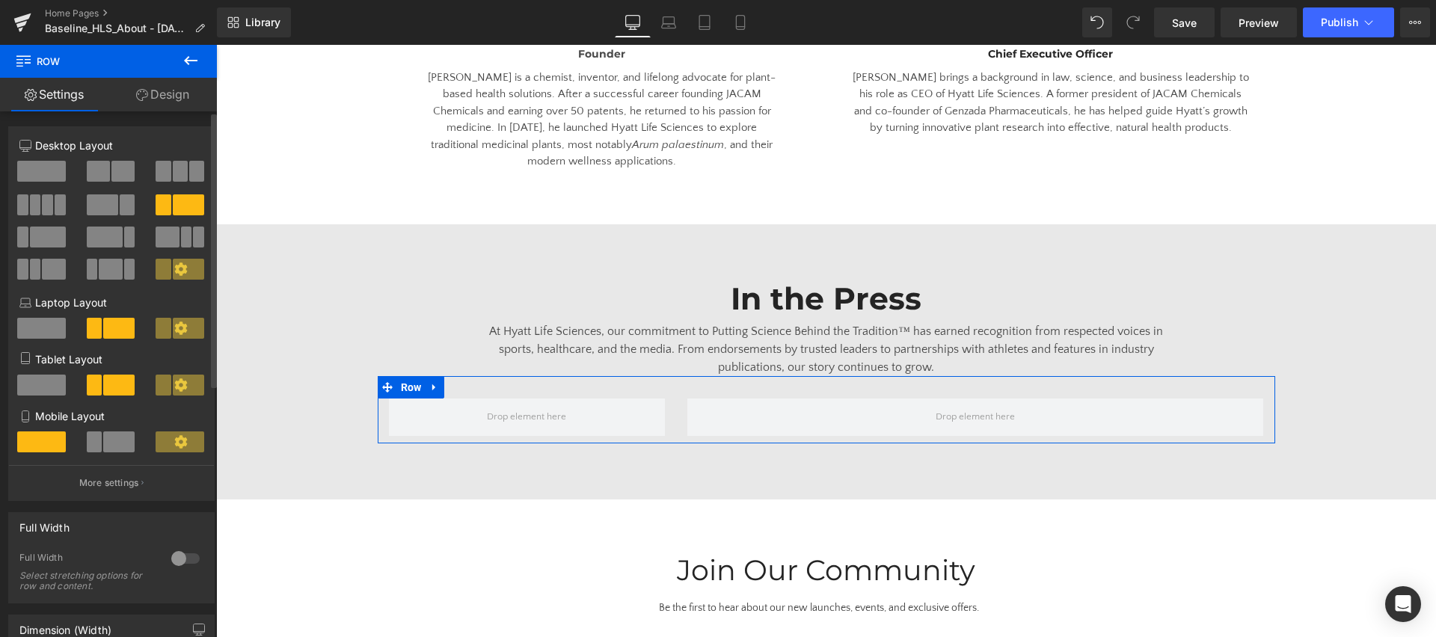
click at [94, 171] on span at bounding box center [98, 171] width 23 height 21
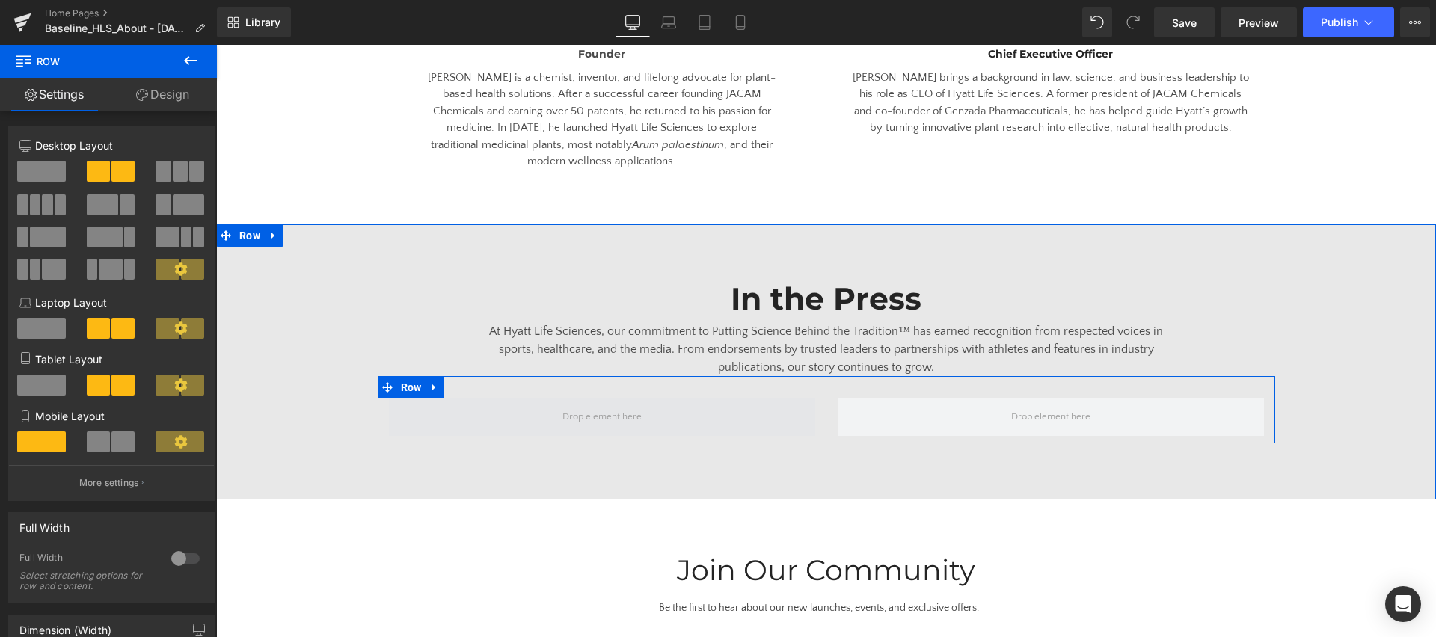
click at [502, 399] on span at bounding box center [602, 417] width 426 height 37
click at [530, 399] on span at bounding box center [602, 417] width 426 height 37
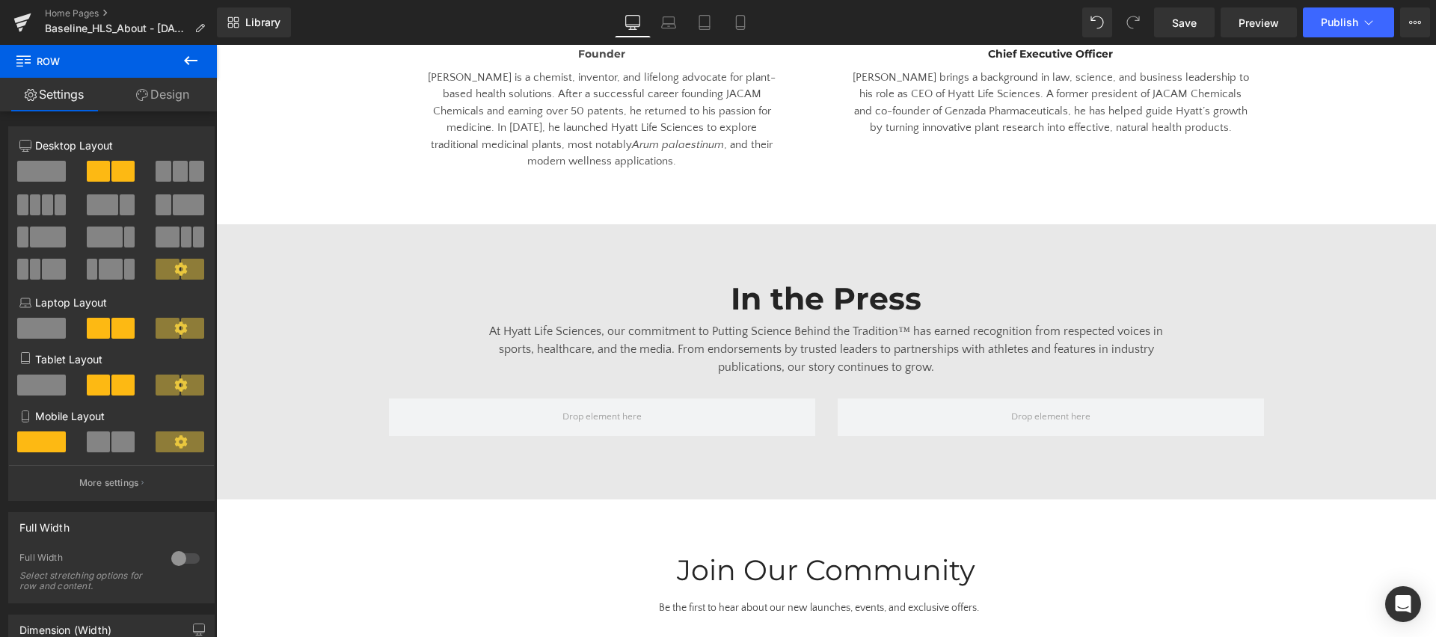
drag, startPoint x: 191, startPoint y: 62, endPoint x: 183, endPoint y: 72, distance: 12.3
click at [191, 62] on icon at bounding box center [191, 61] width 18 height 18
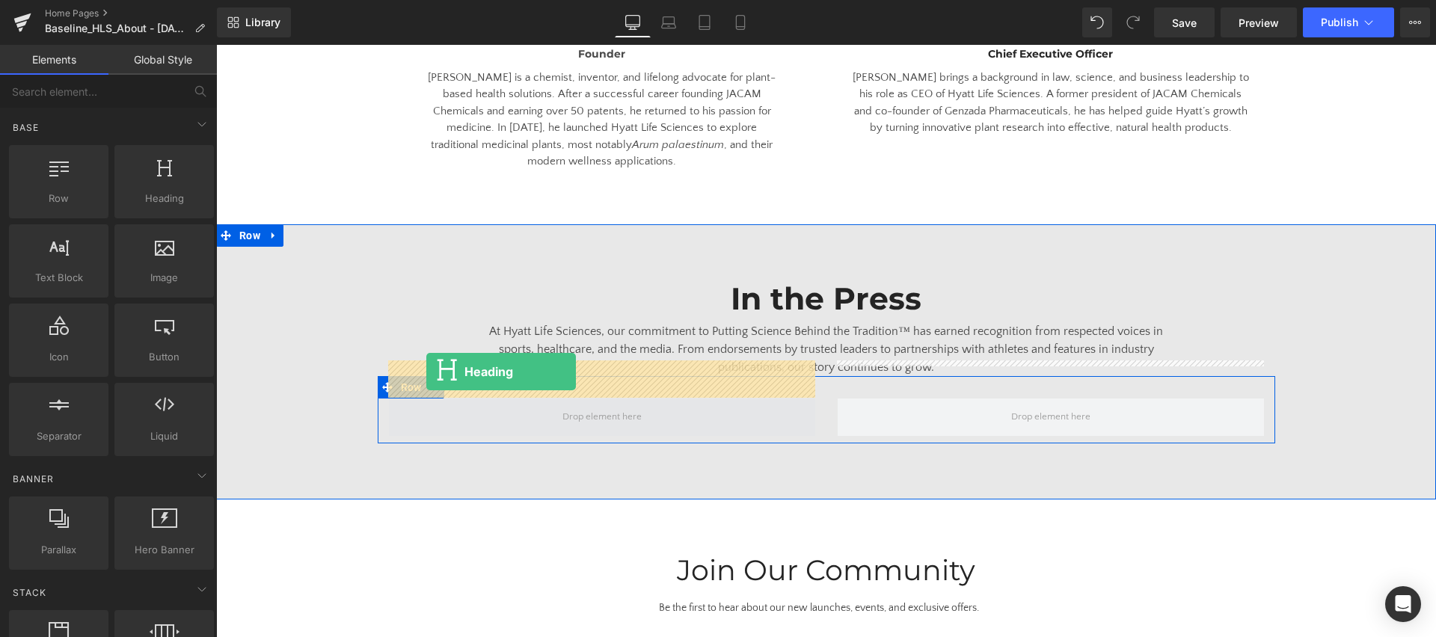
drag, startPoint x: 363, startPoint y: 227, endPoint x: 426, endPoint y: 372, distance: 157.7
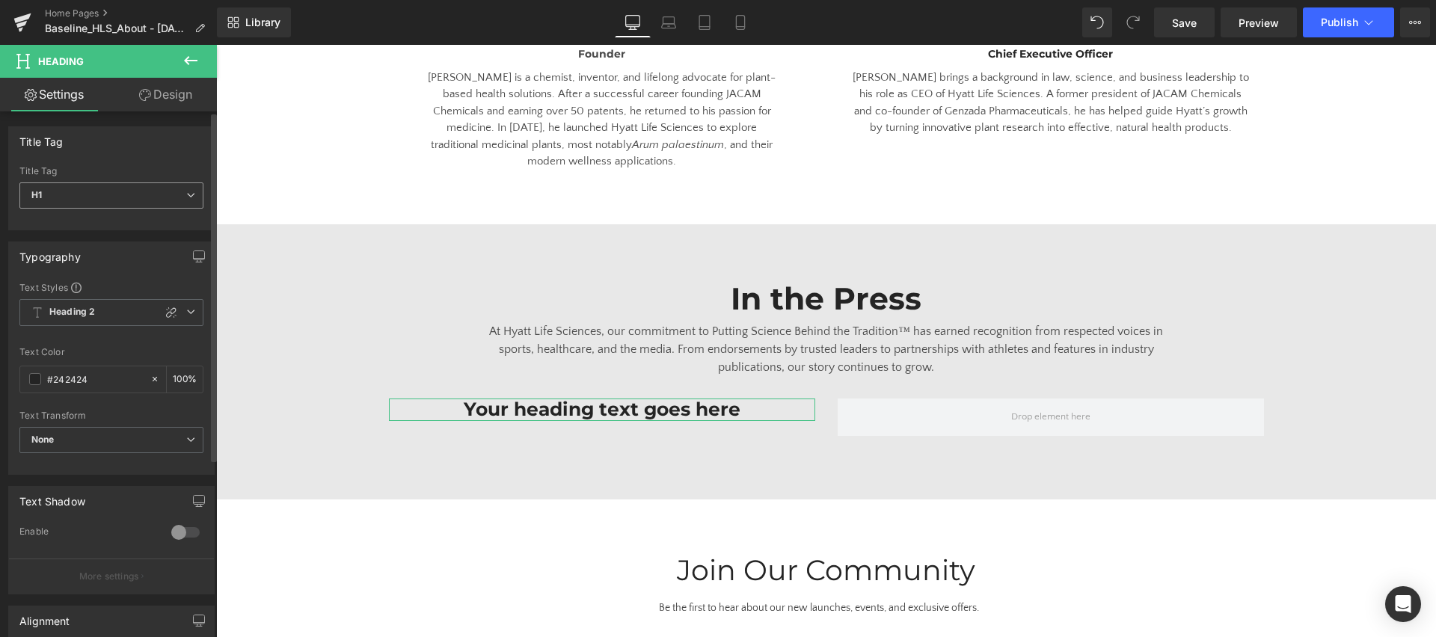
click at [186, 194] on icon at bounding box center [190, 195] width 9 height 9
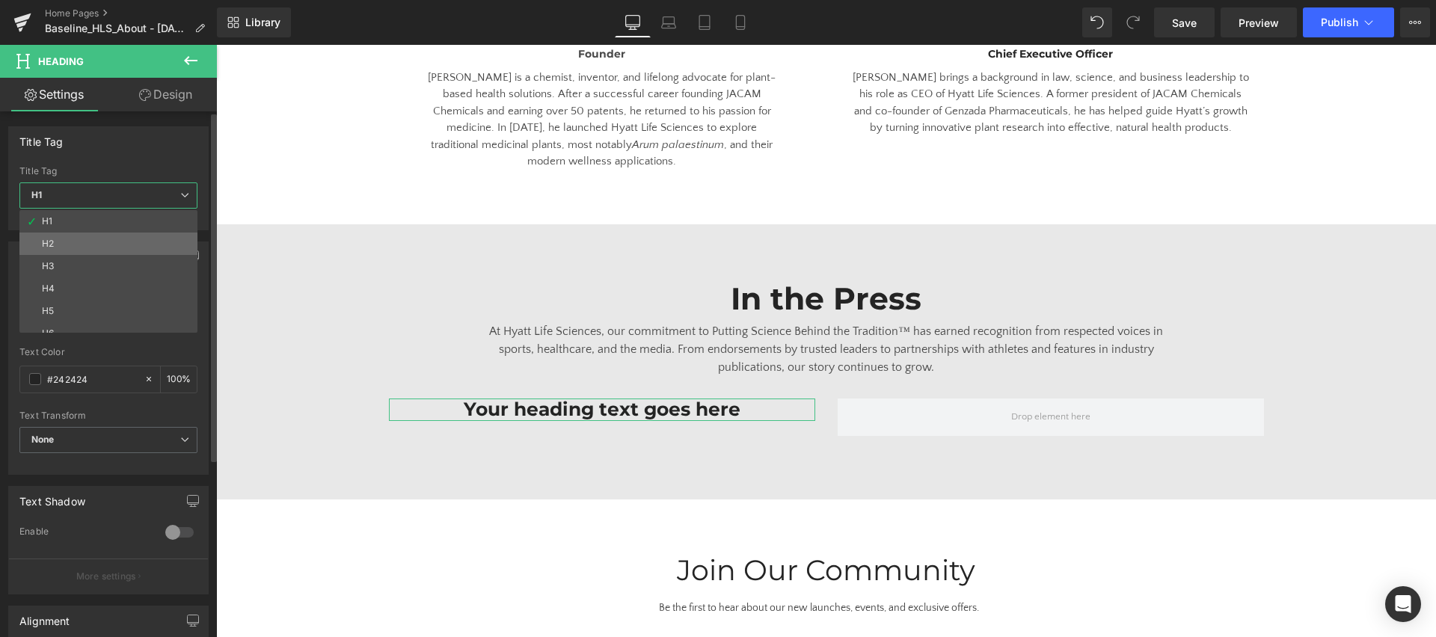
click at [119, 239] on li "H2" at bounding box center [111, 244] width 185 height 22
type input "100"
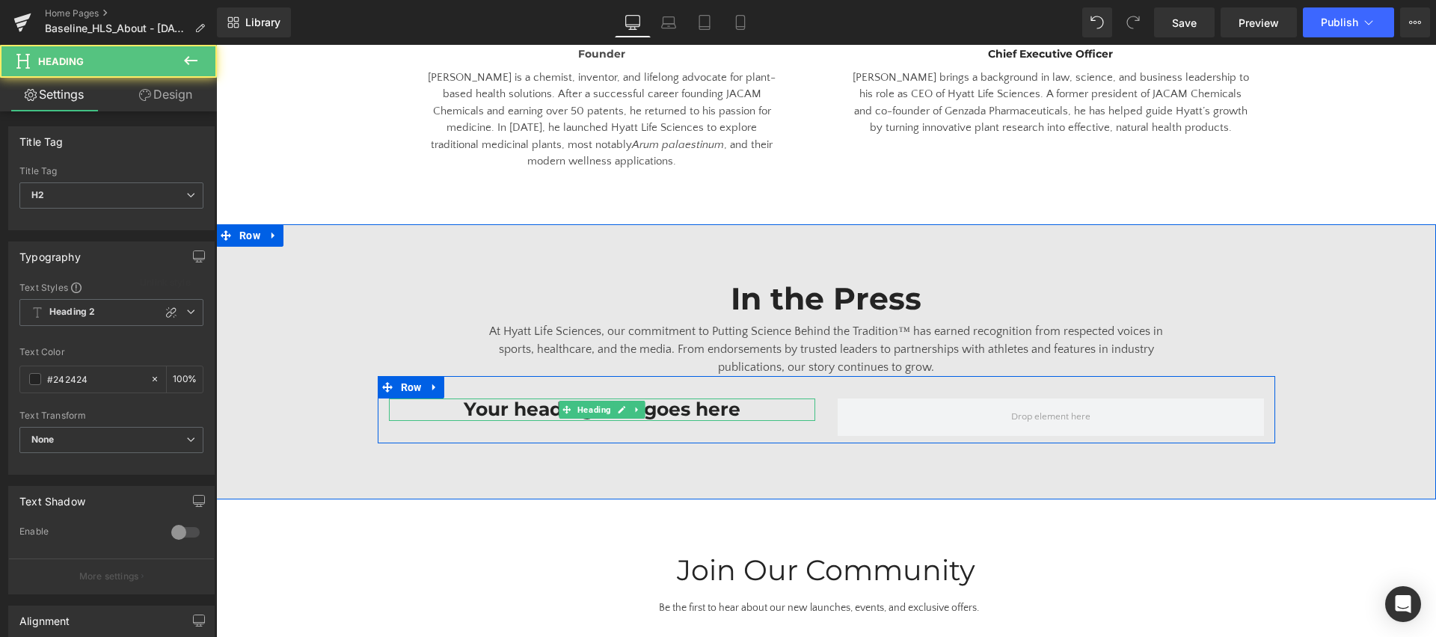
click at [497, 399] on h2 "Your heading text goes here" at bounding box center [602, 410] width 396 height 22
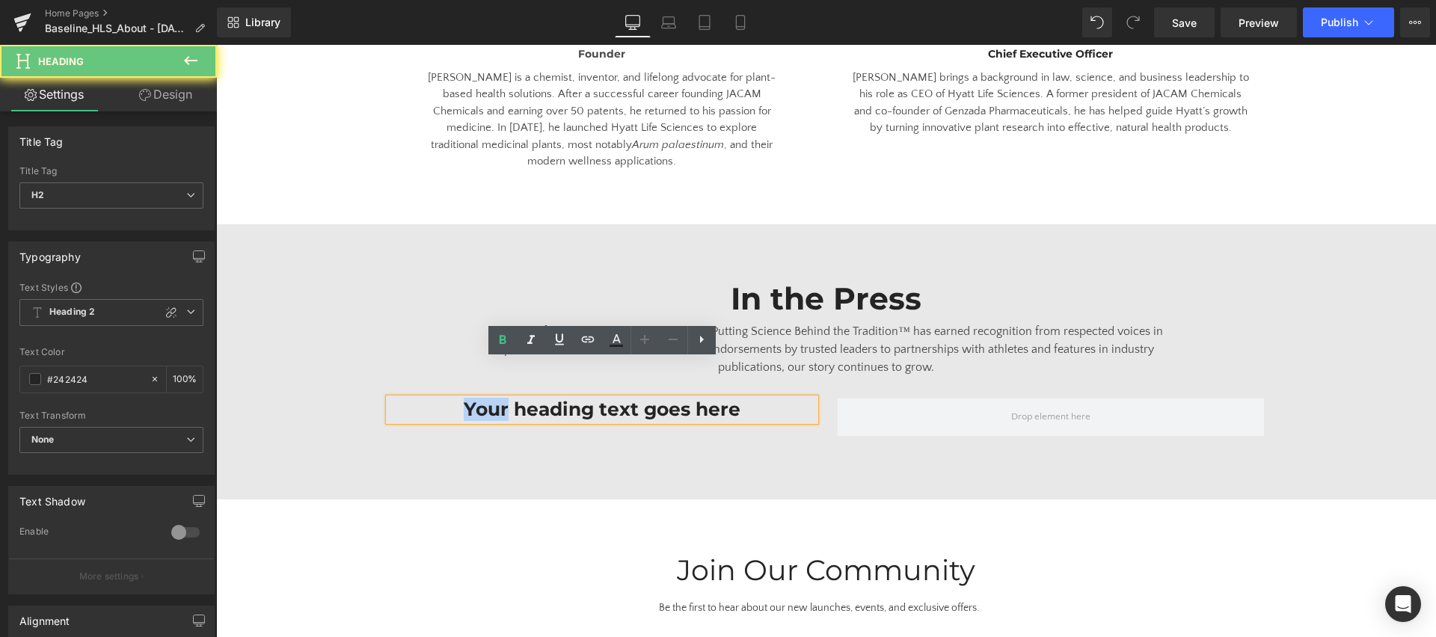
click at [497, 399] on h2 "Your heading text goes here" at bounding box center [602, 410] width 396 height 22
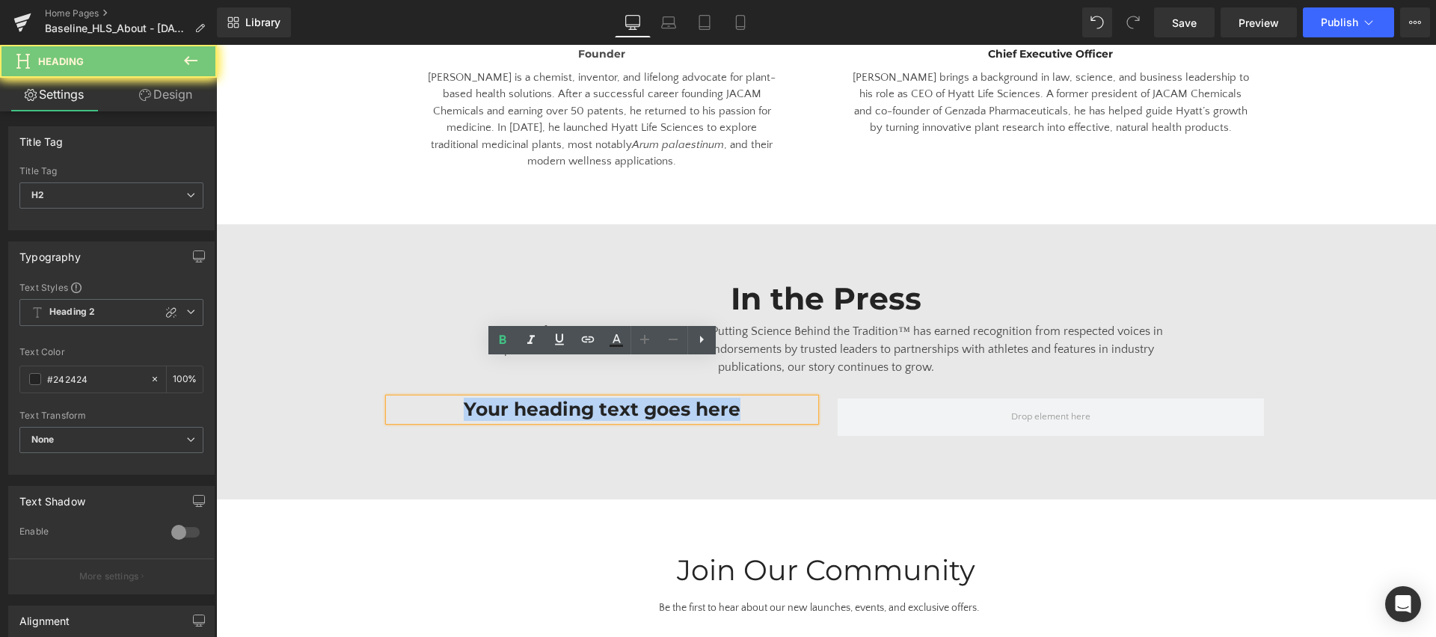
click at [497, 399] on h2 "Your heading text goes here" at bounding box center [602, 410] width 396 height 22
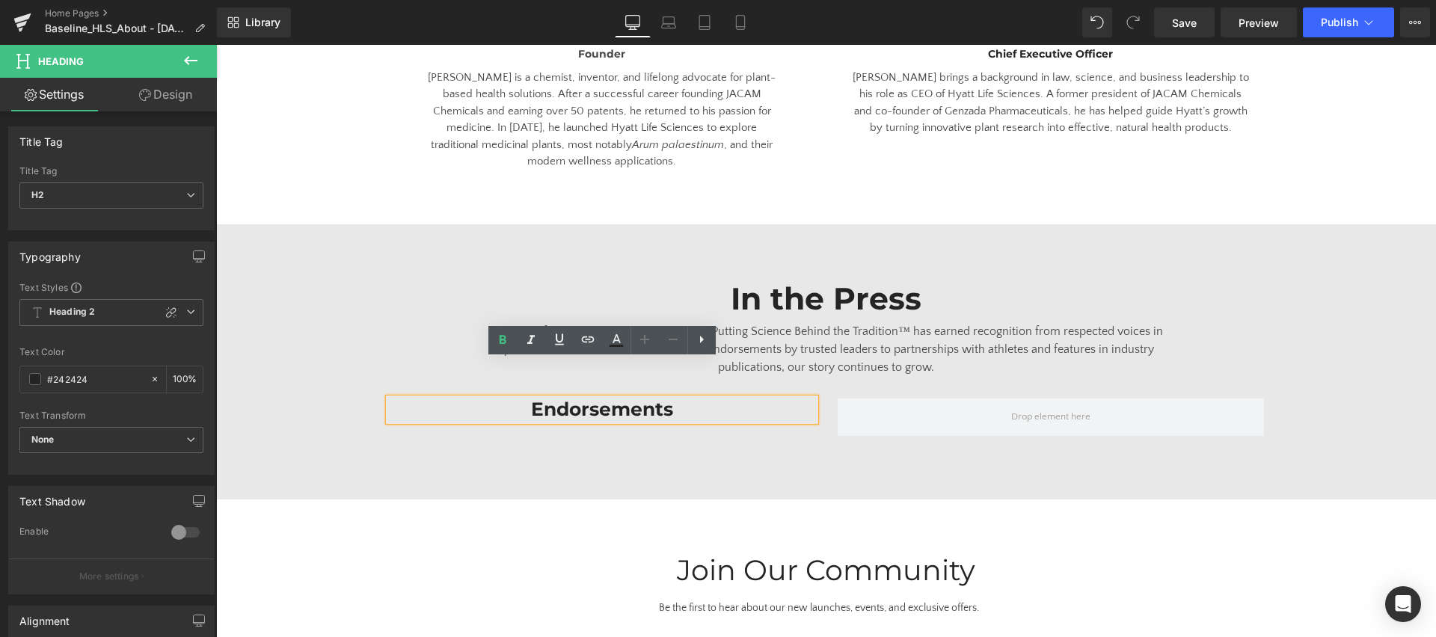
click at [405, 399] on div "Endorsements" at bounding box center [602, 410] width 426 height 22
click at [340, 358] on div "In the Press Heading At Hyatt Life Sciences, our commitment to Putting Science …" at bounding box center [826, 361] width 1220 height 163
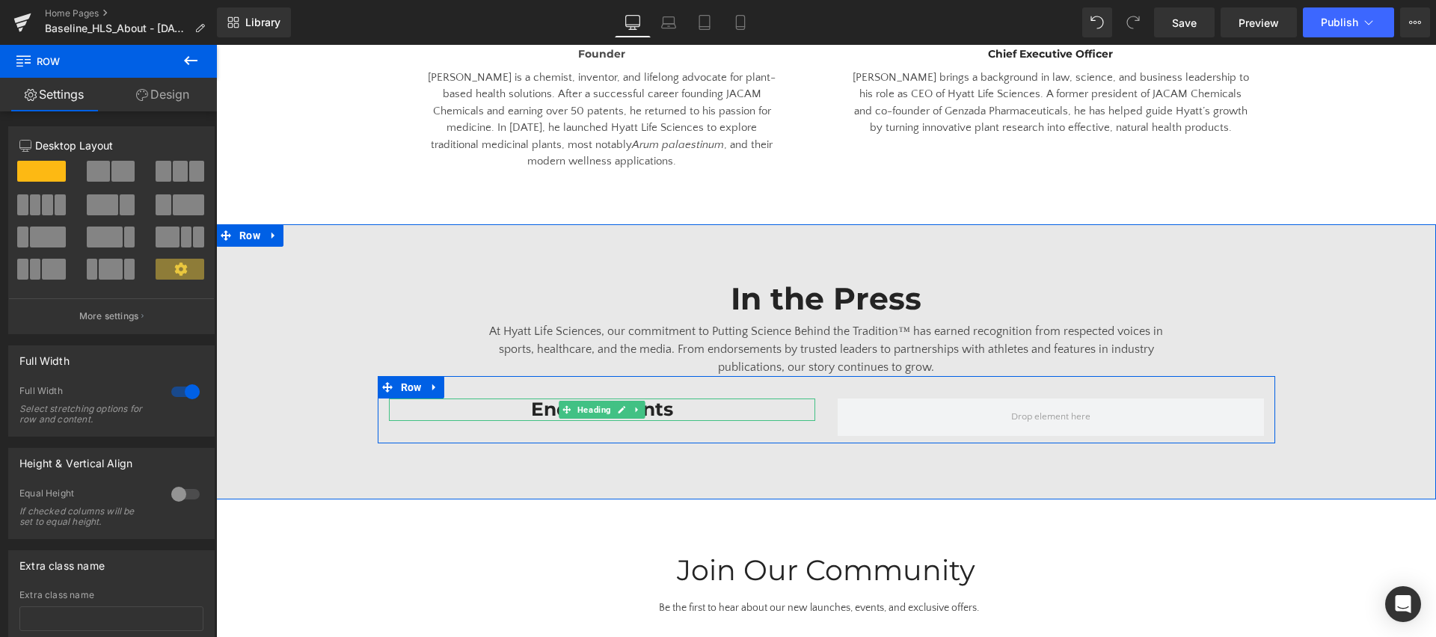
click at [515, 399] on h2 "Endorsements" at bounding box center [602, 410] width 396 height 22
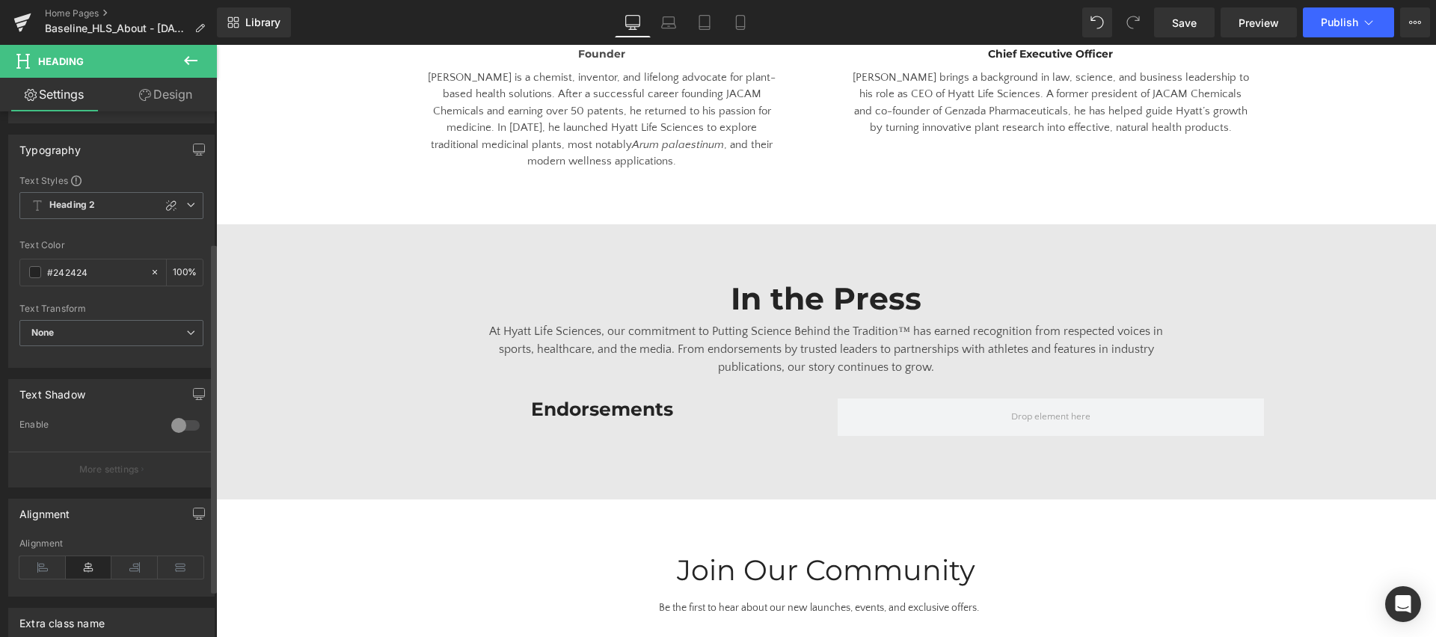
scroll to position [267, 0]
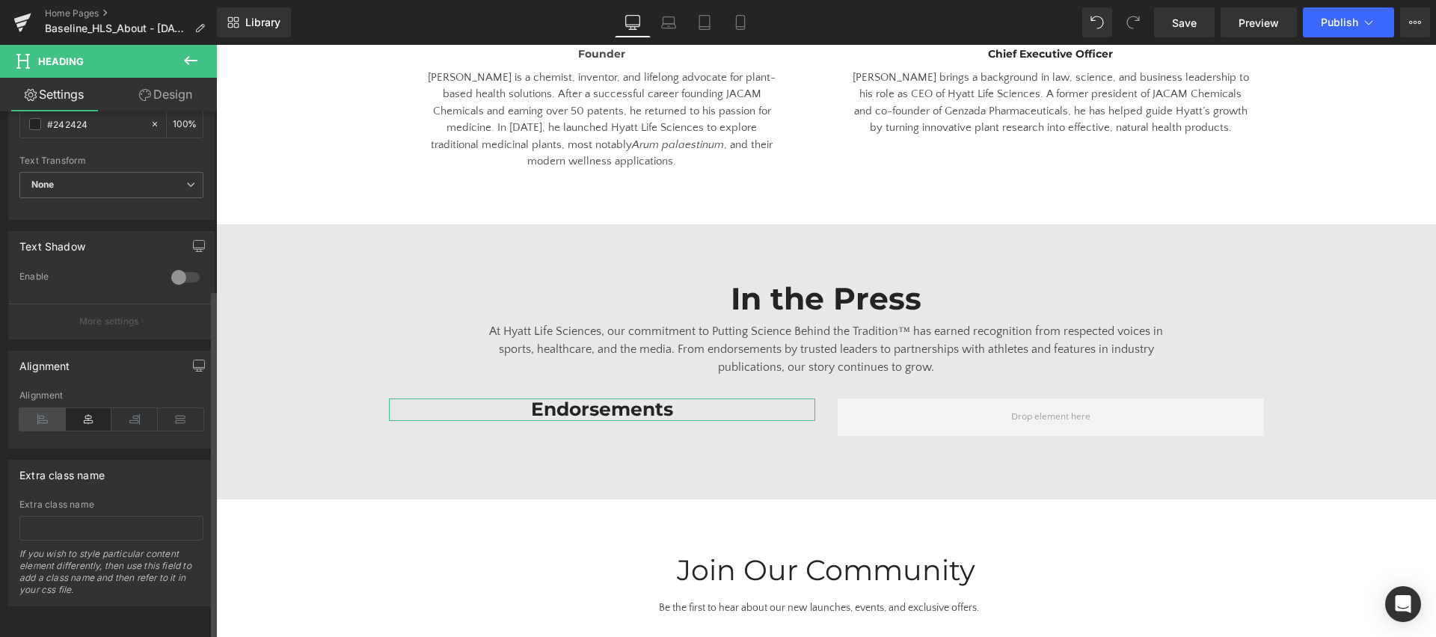
click at [33, 411] on icon at bounding box center [42, 419] width 46 height 22
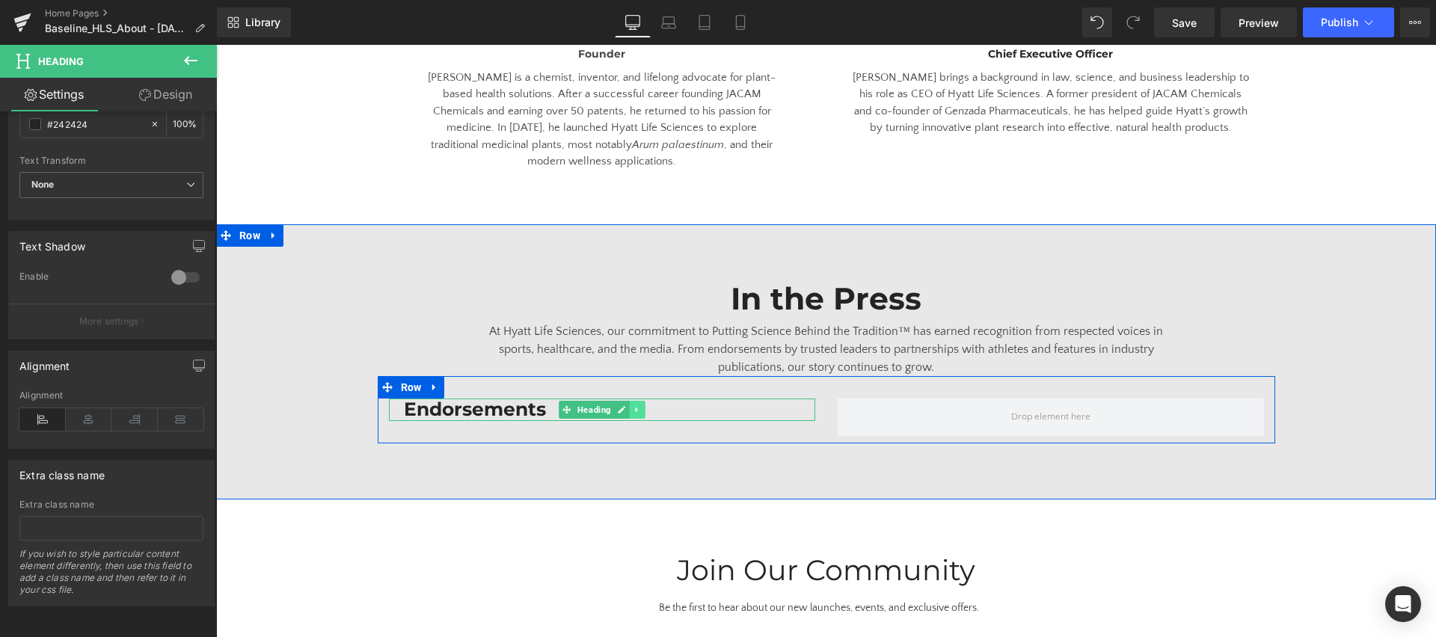
click at [633, 401] on link at bounding box center [637, 410] width 16 height 18
click at [716, 399] on h2 "Endorsements" at bounding box center [602, 410] width 396 height 22
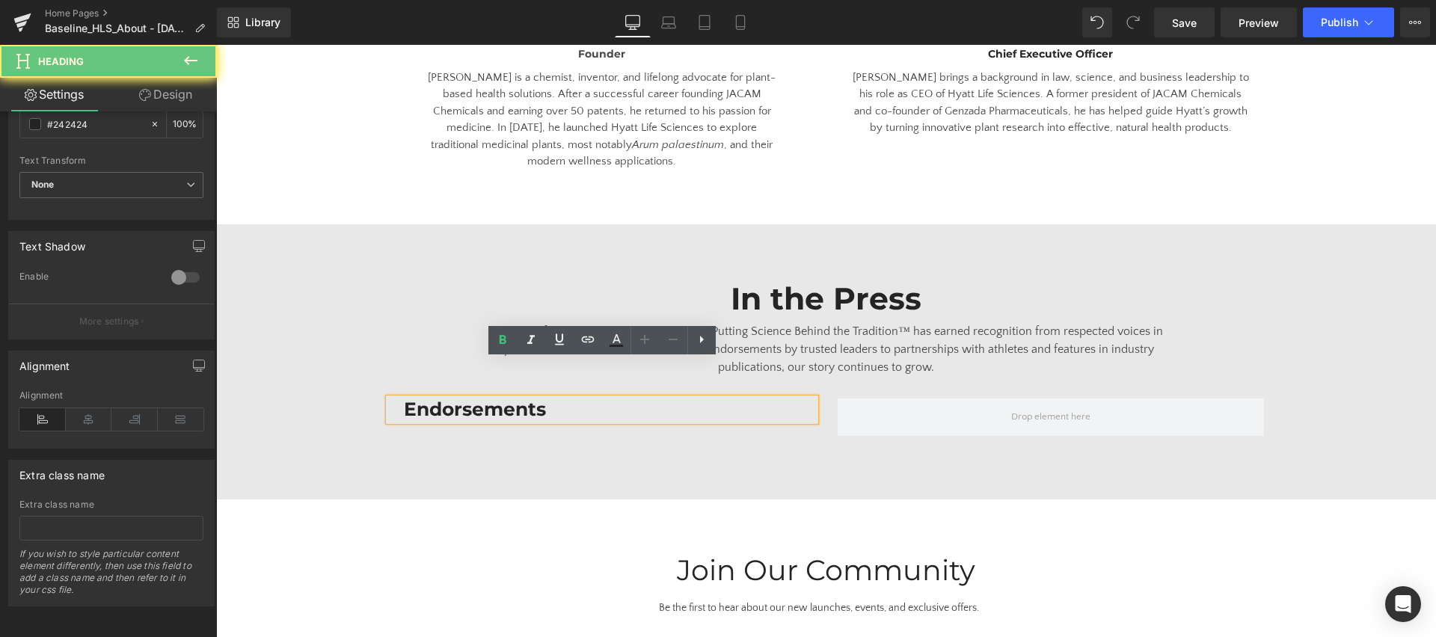
click at [463, 399] on h2 "Endorsements" at bounding box center [602, 410] width 396 height 22
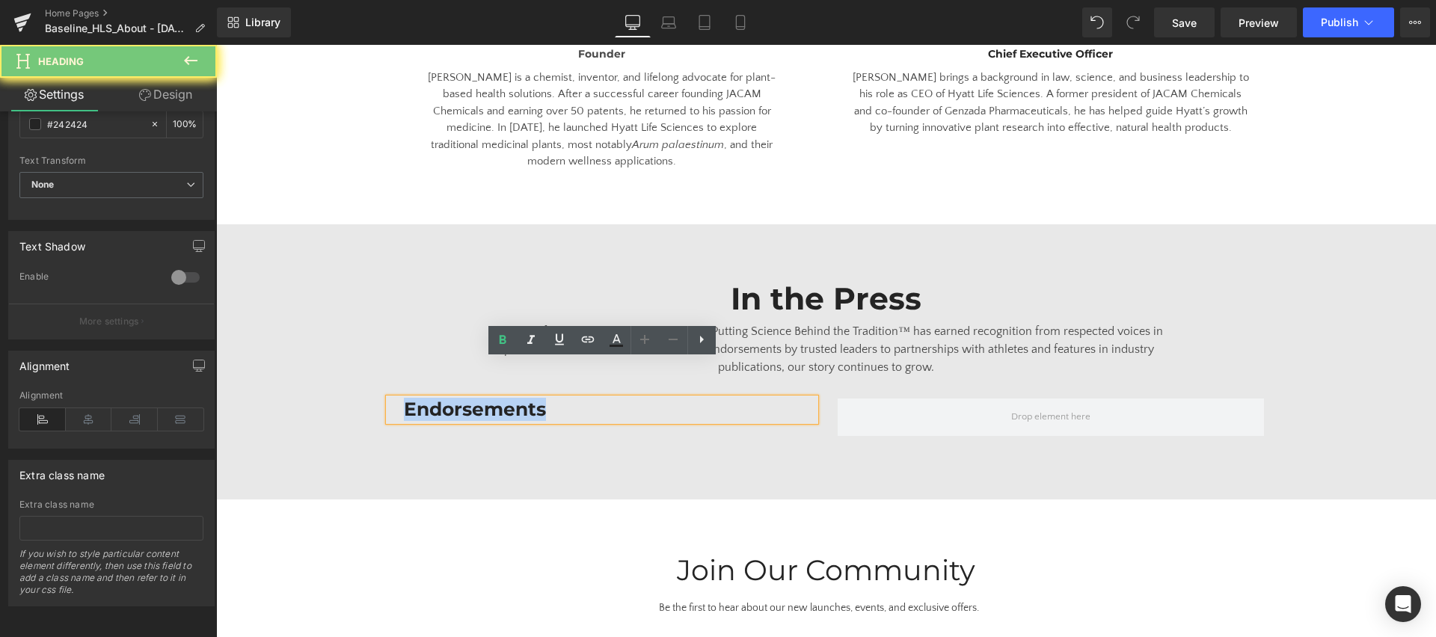
click at [463, 399] on h2 "Endorsements" at bounding box center [602, 410] width 396 height 22
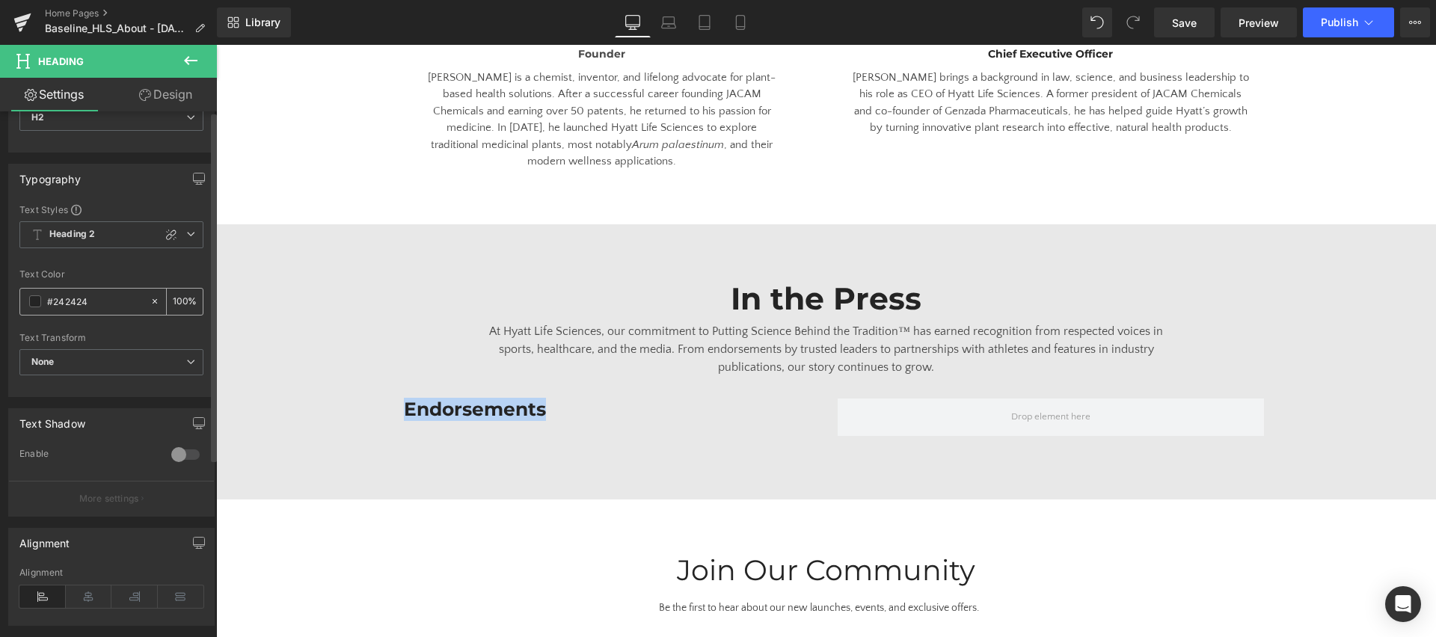
scroll to position [0, 0]
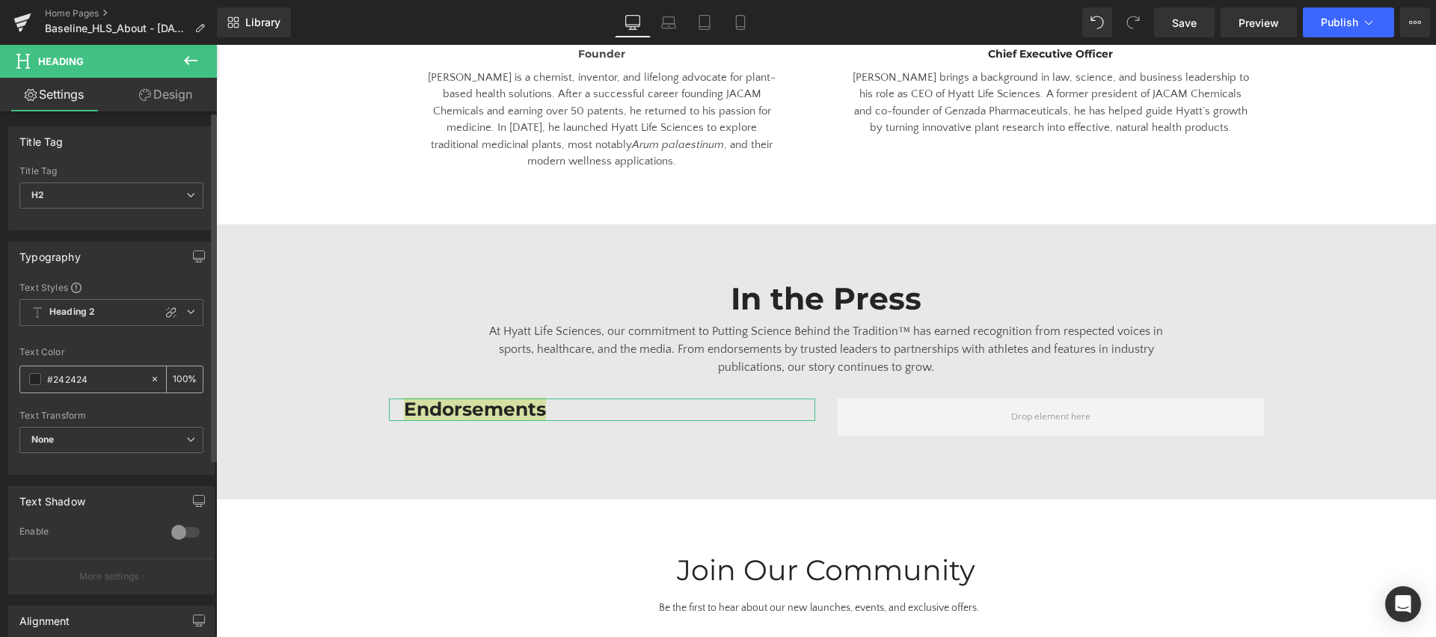
click at [36, 378] on span at bounding box center [35, 379] width 12 height 12
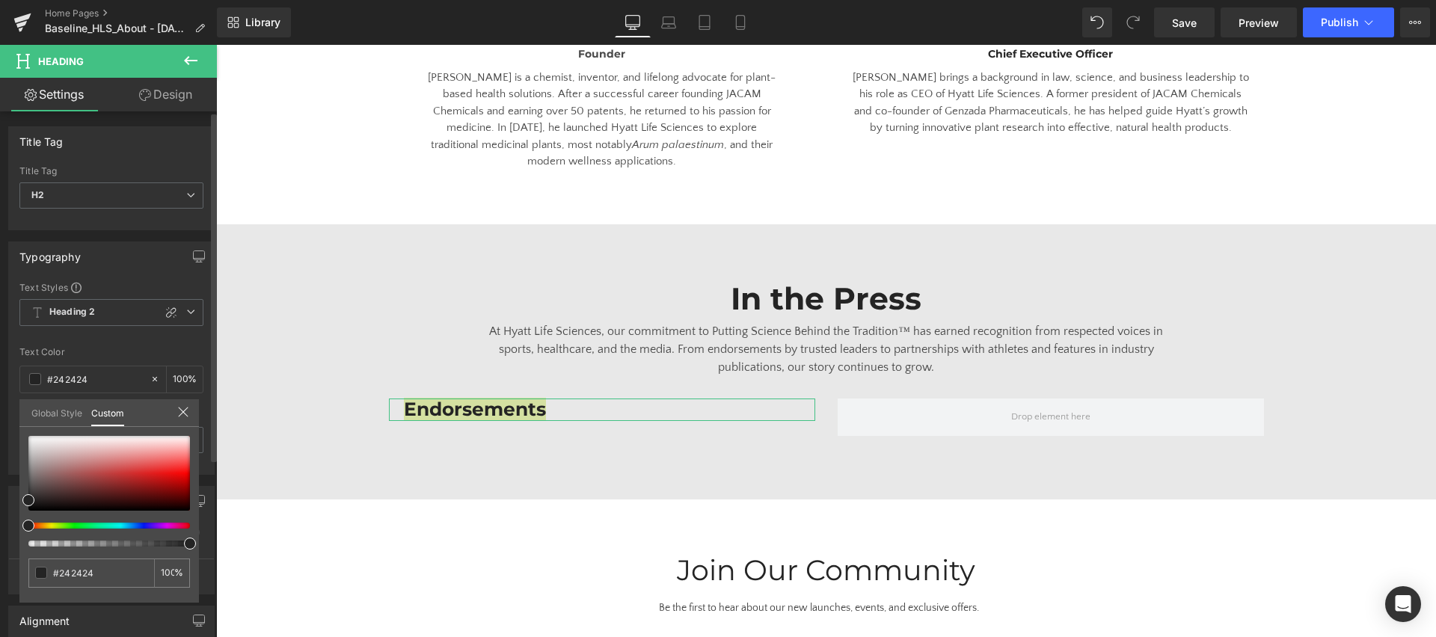
click at [57, 399] on link "Global Style" at bounding box center [56, 411] width 51 height 25
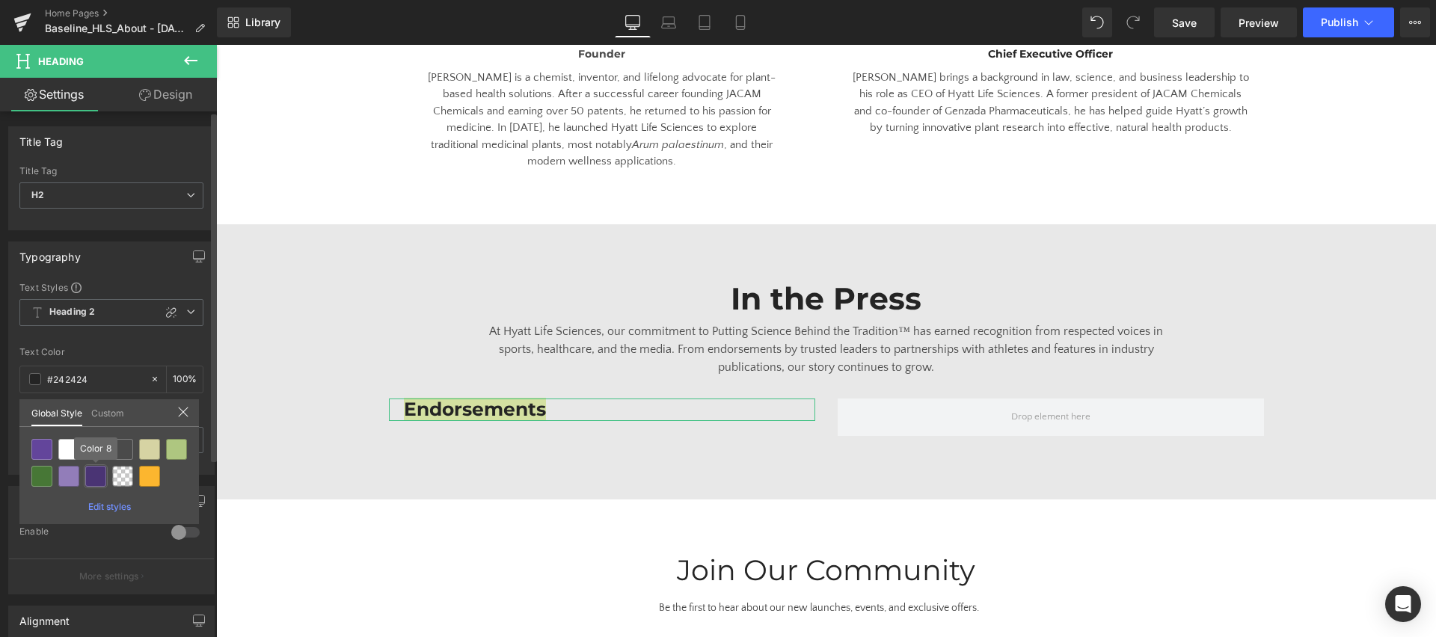
click at [98, 472] on div at bounding box center [95, 476] width 21 height 21
type input "Color 8"
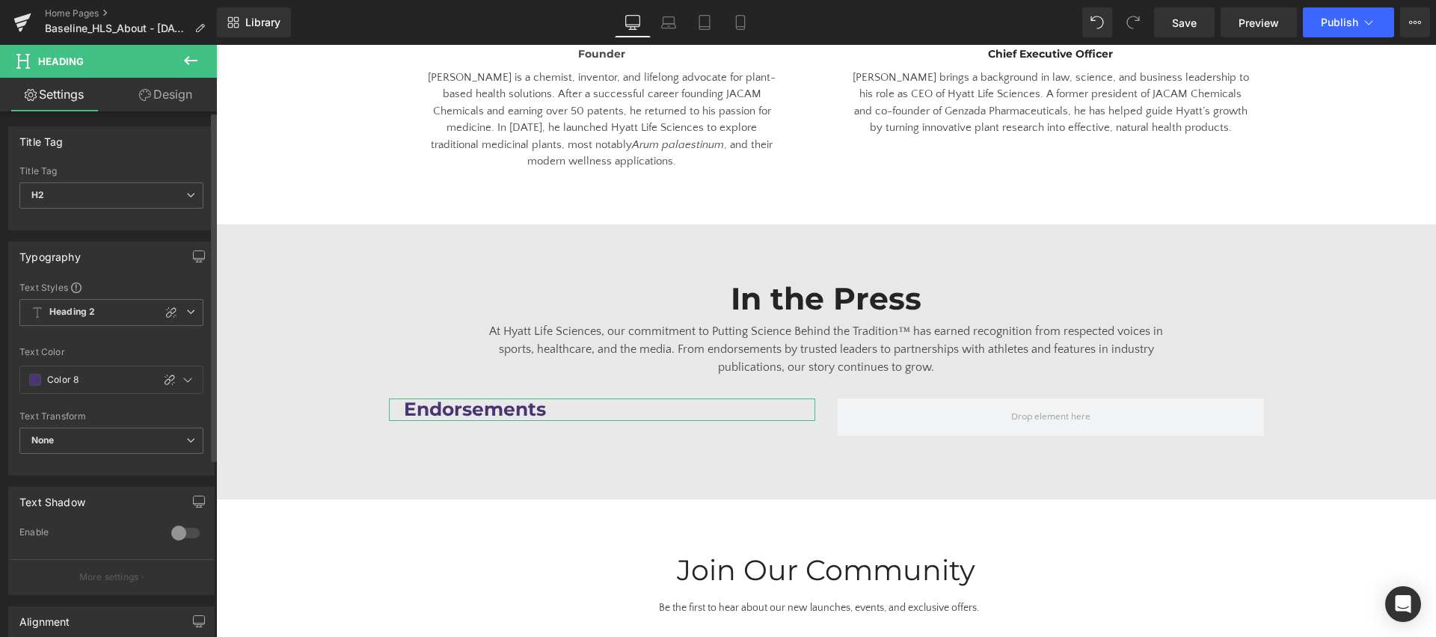
scroll to position [1, 0]
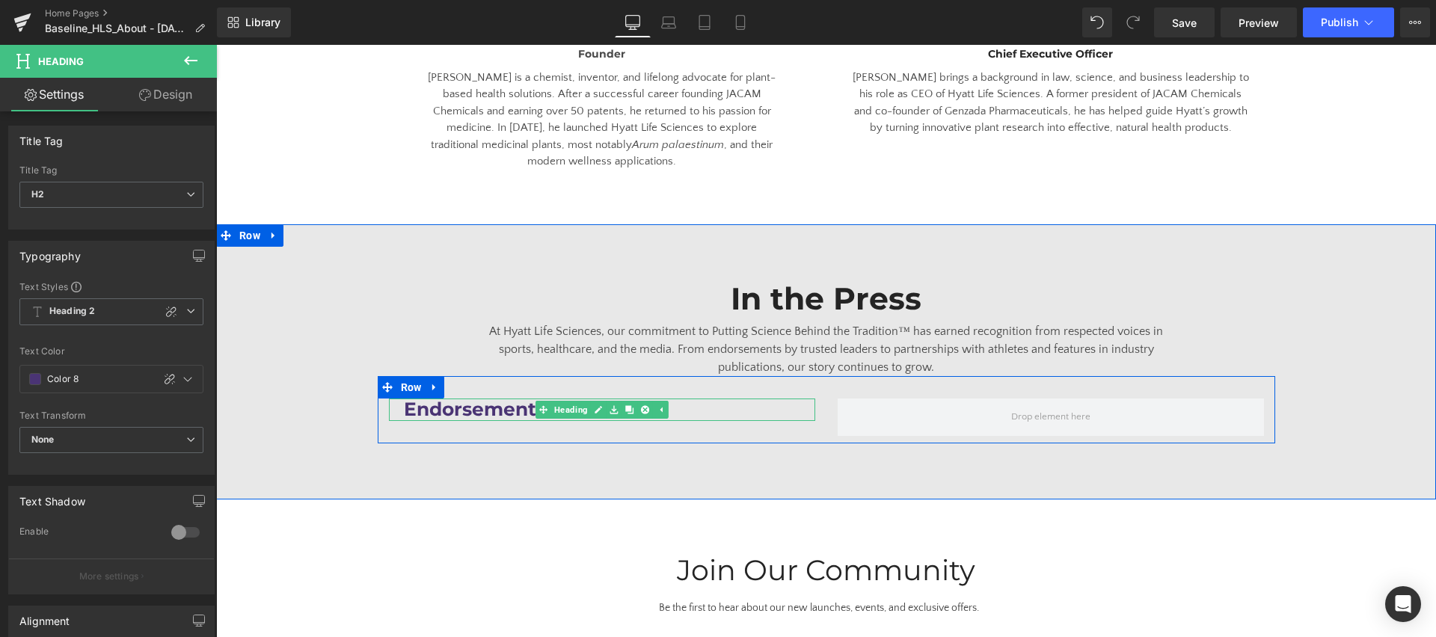
click at [713, 399] on h2 "Endorsements" at bounding box center [602, 410] width 396 height 22
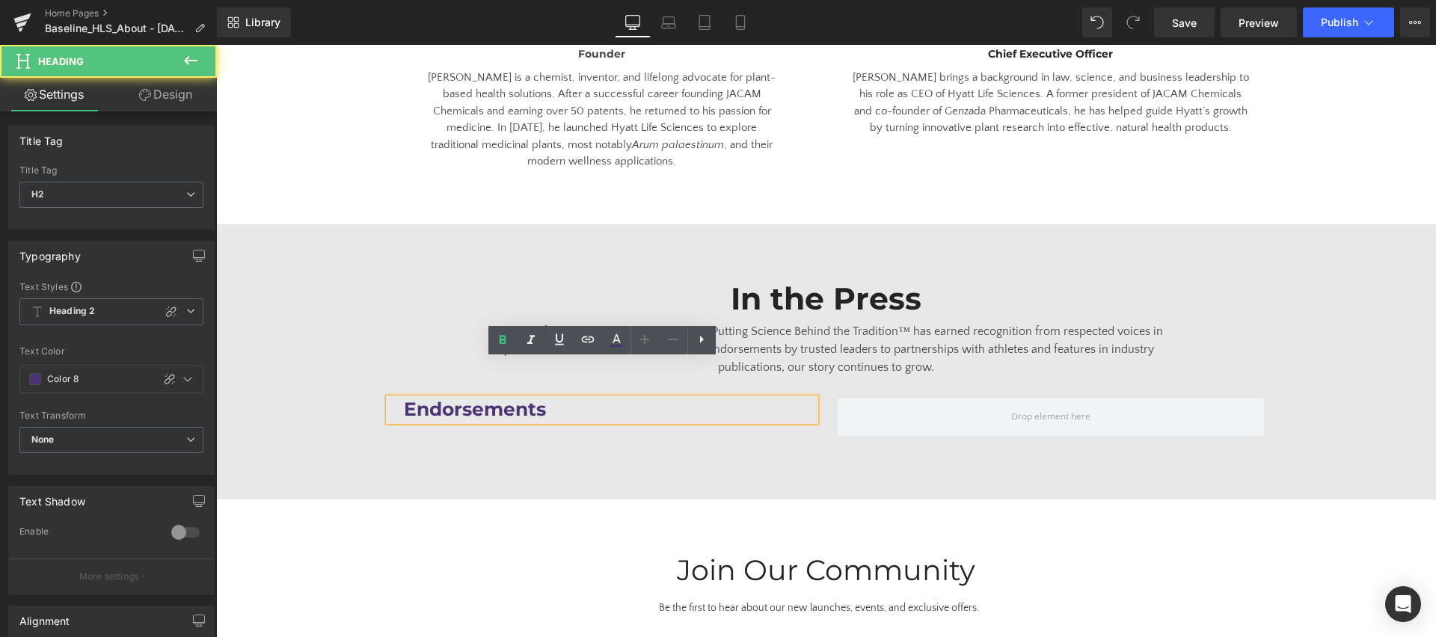
click at [561, 400] on div "Endorsements Heading Row" at bounding box center [827, 409] width 898 height 67
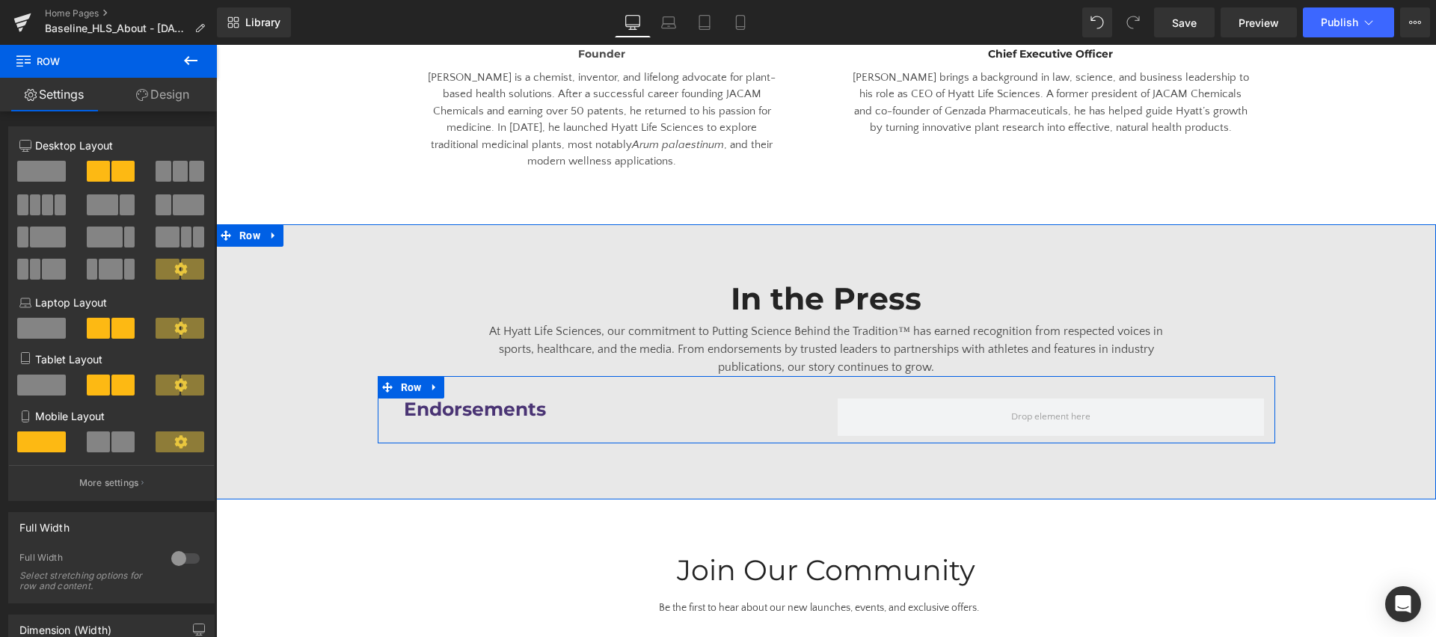
click at [470, 376] on div "Endorsements Heading Row" at bounding box center [827, 409] width 898 height 67
click at [688, 376] on div "Endorsements Heading Row" at bounding box center [827, 409] width 898 height 67
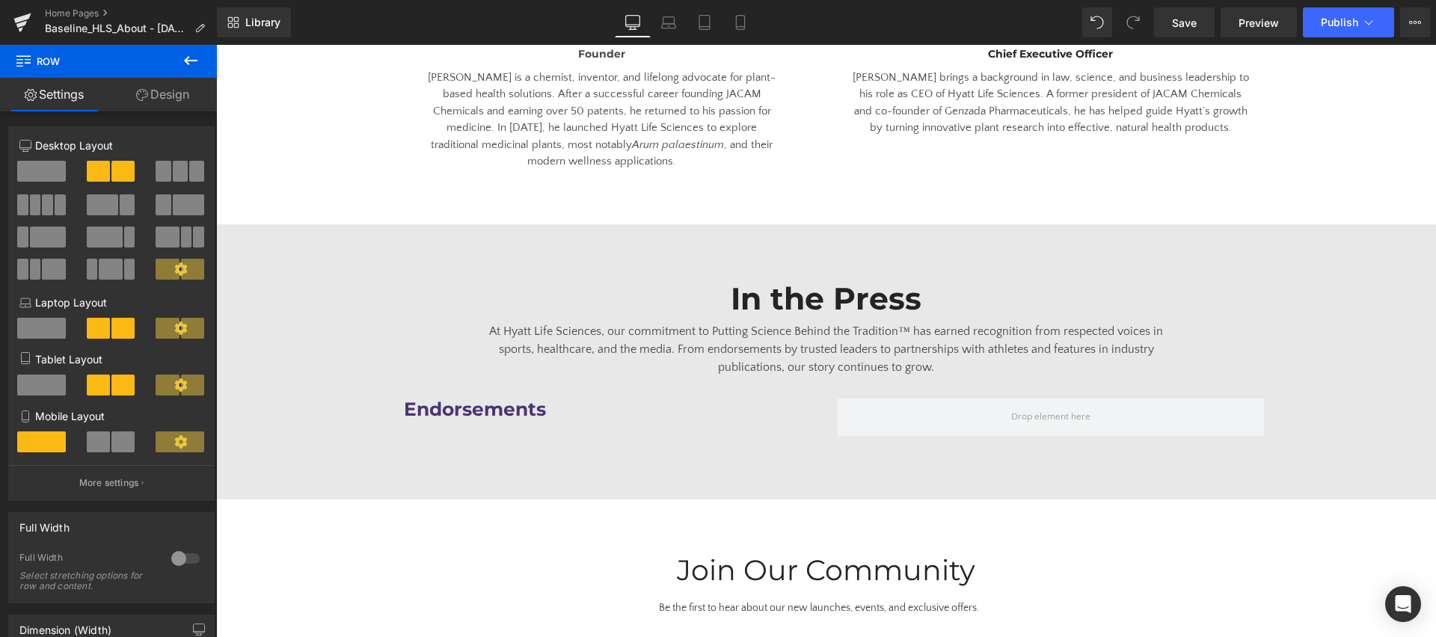
click at [203, 58] on button at bounding box center [191, 61] width 52 height 33
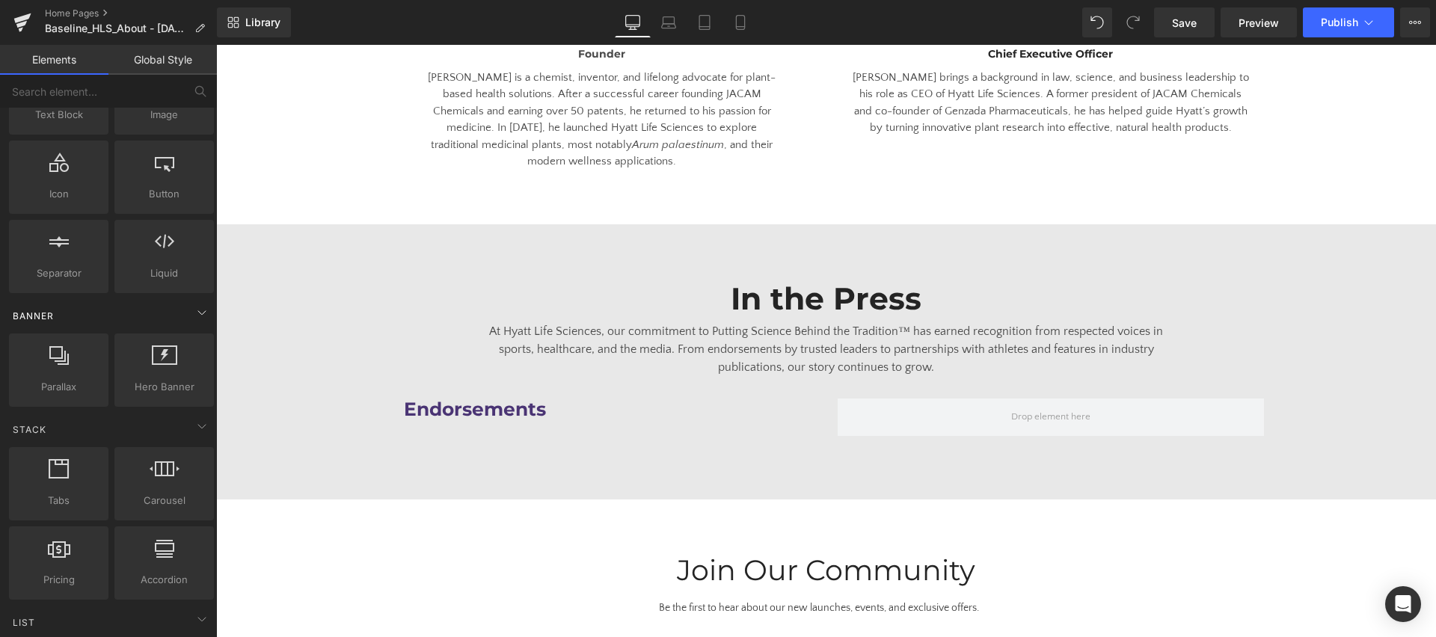
scroll to position [0, 0]
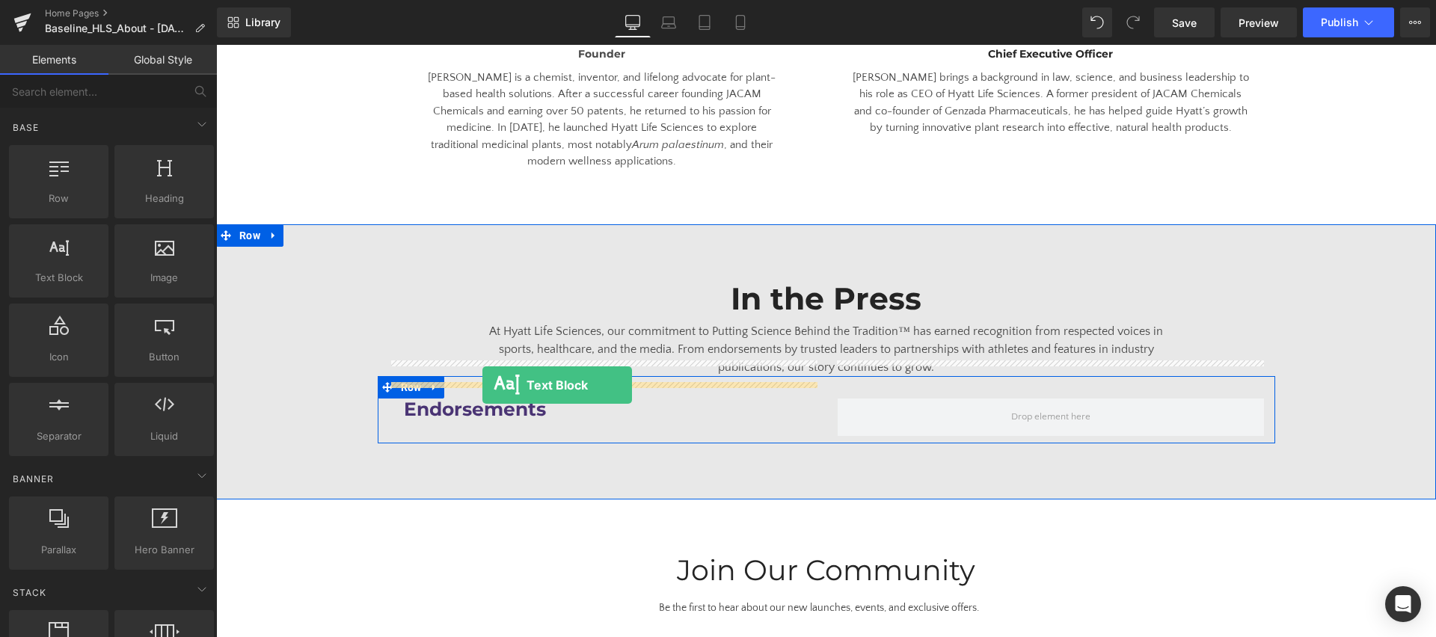
drag, startPoint x: 263, startPoint y: 319, endPoint x: 482, endPoint y: 385, distance: 229.8
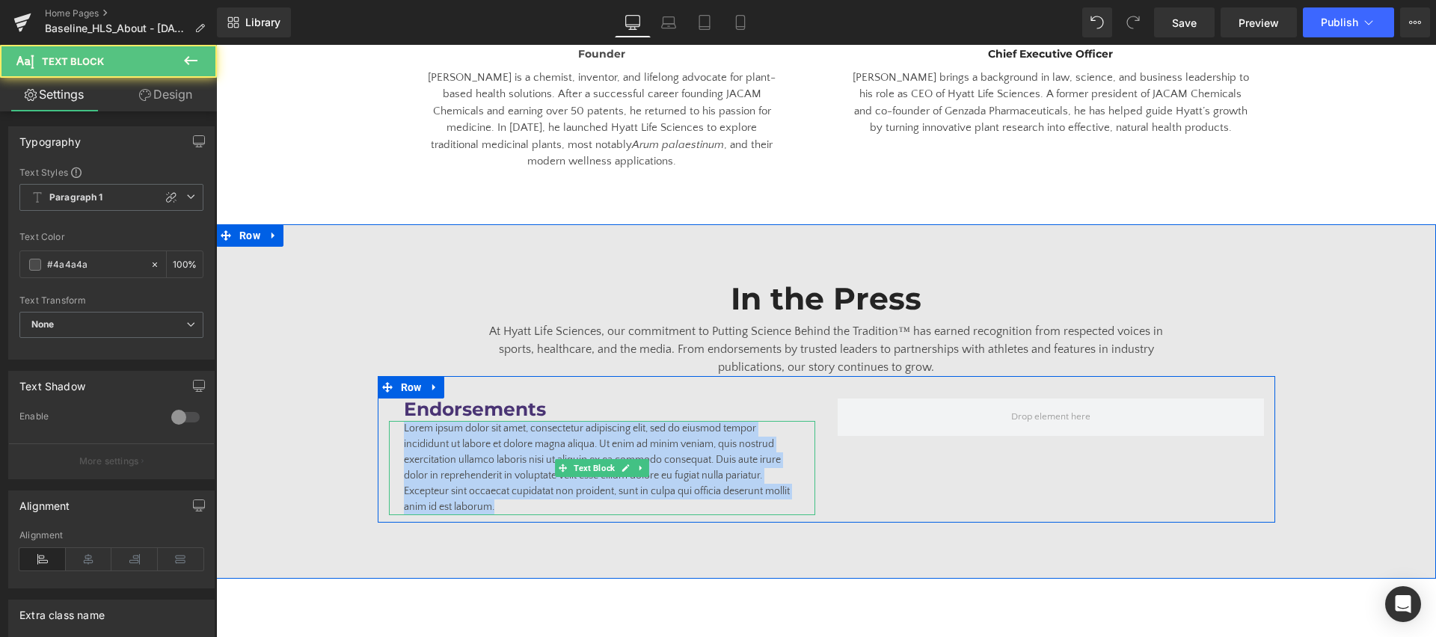
drag, startPoint x: 441, startPoint y: 449, endPoint x: 392, endPoint y: 394, distance: 73.6
click at [392, 421] on div "Lorem ipsum dolor sit amet, consectetur adipiscing elit, sed do eiusmod tempor …" at bounding box center [602, 468] width 426 height 94
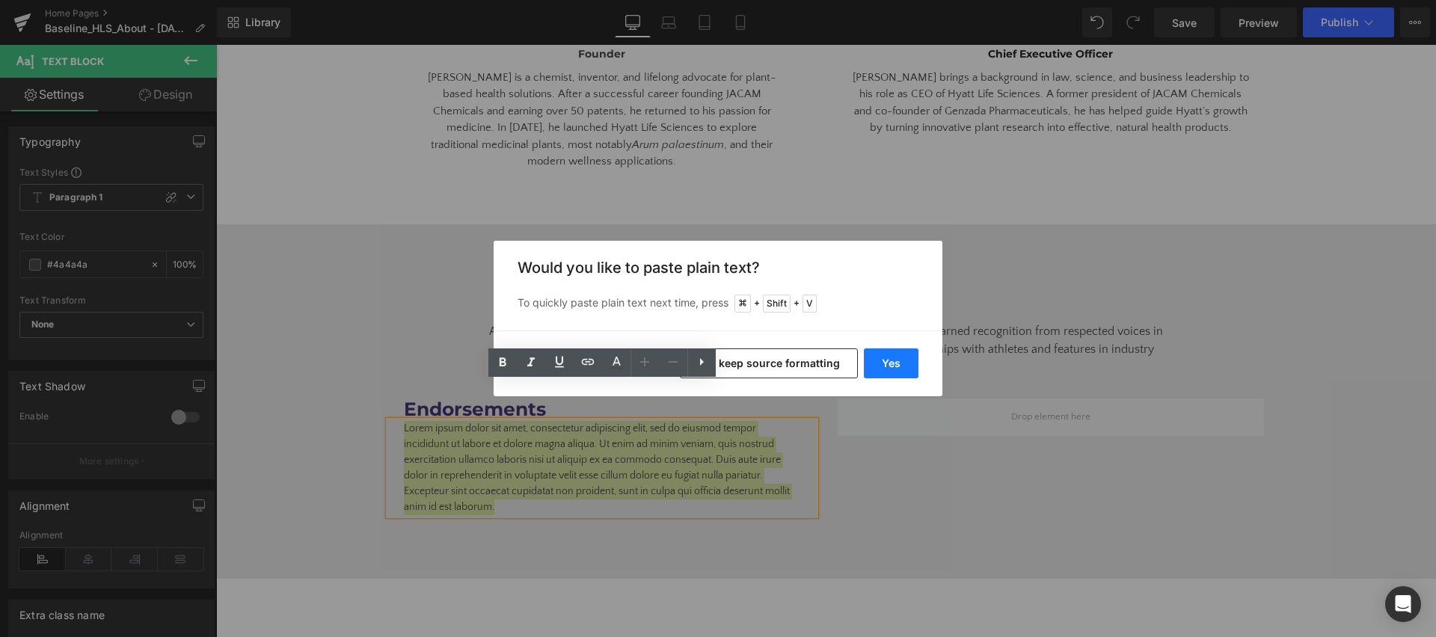
click at [889, 355] on button "Yes" at bounding box center [891, 364] width 55 height 30
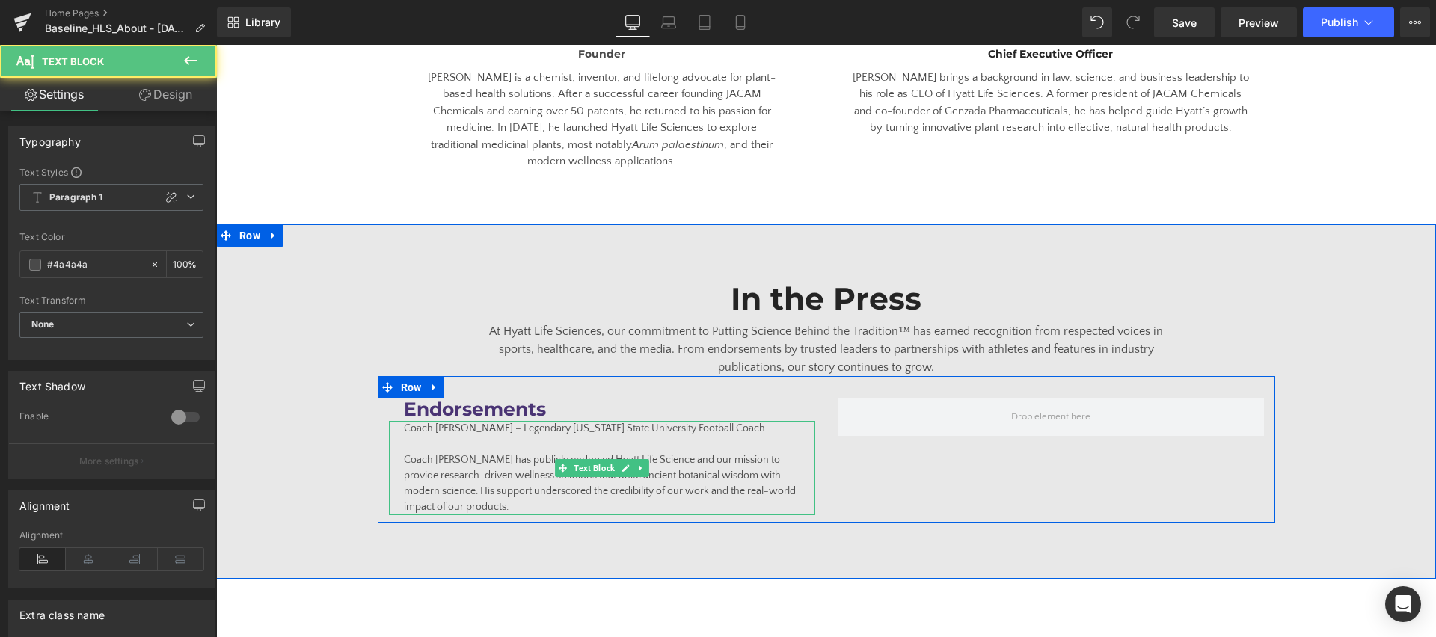
click at [483, 421] on p "Coach [PERSON_NAME] – Legendary [US_STATE] State University Football Coach" at bounding box center [602, 429] width 396 height 16
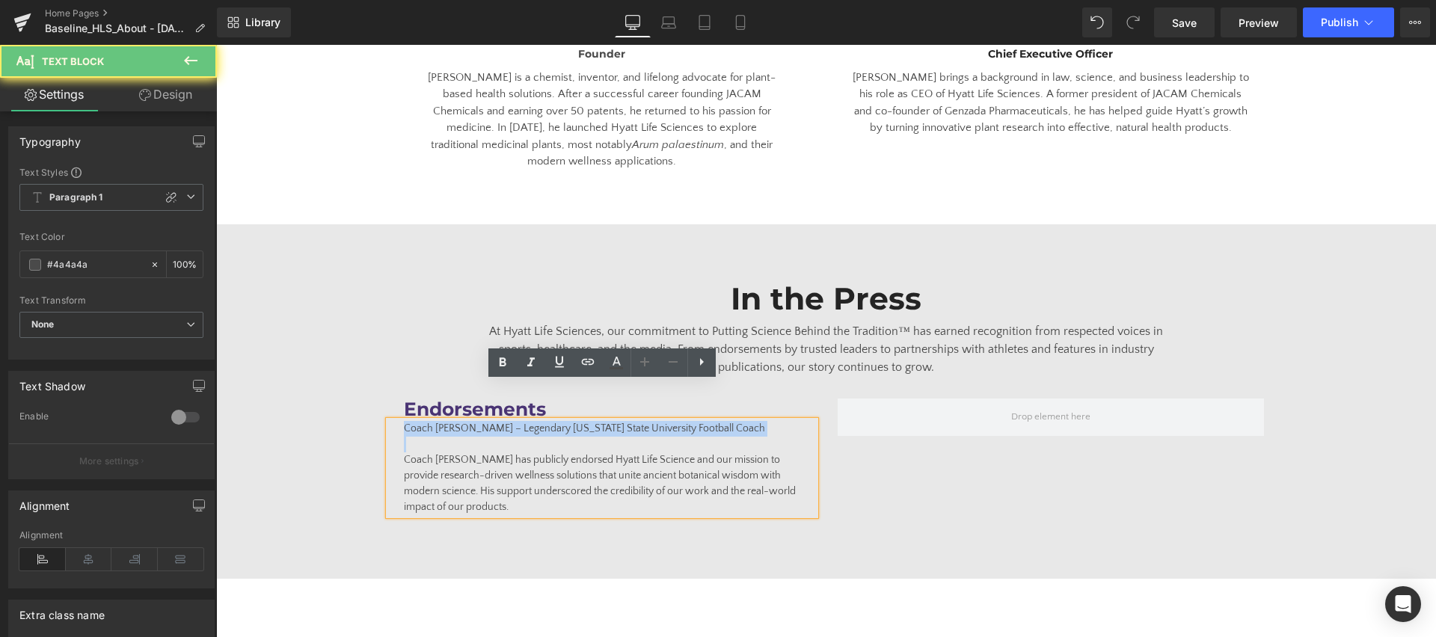
click at [483, 421] on p "Coach [PERSON_NAME] – Legendary [US_STATE] State University Football Coach" at bounding box center [602, 429] width 396 height 16
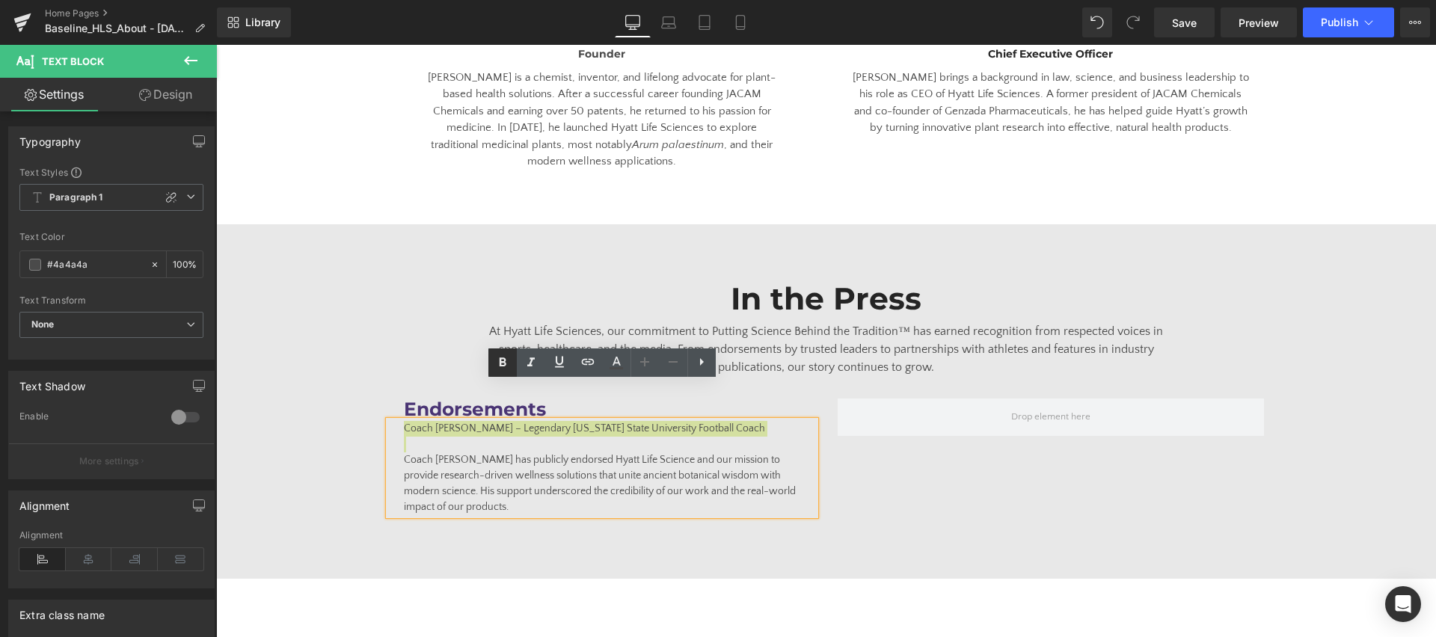
click at [513, 363] on link at bounding box center [502, 363] width 28 height 28
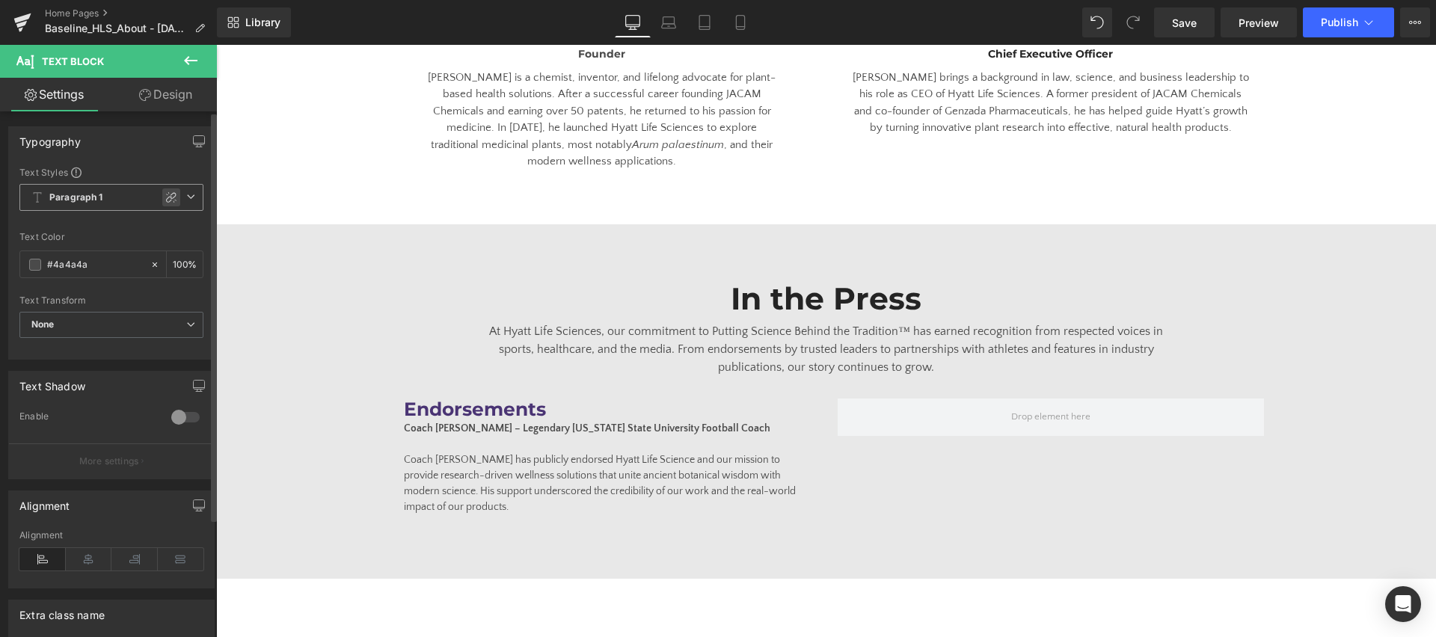
drag, startPoint x: 168, startPoint y: 201, endPoint x: 82, endPoint y: 289, distance: 123.2
click at [168, 201] on icon at bounding box center [171, 197] width 10 height 10
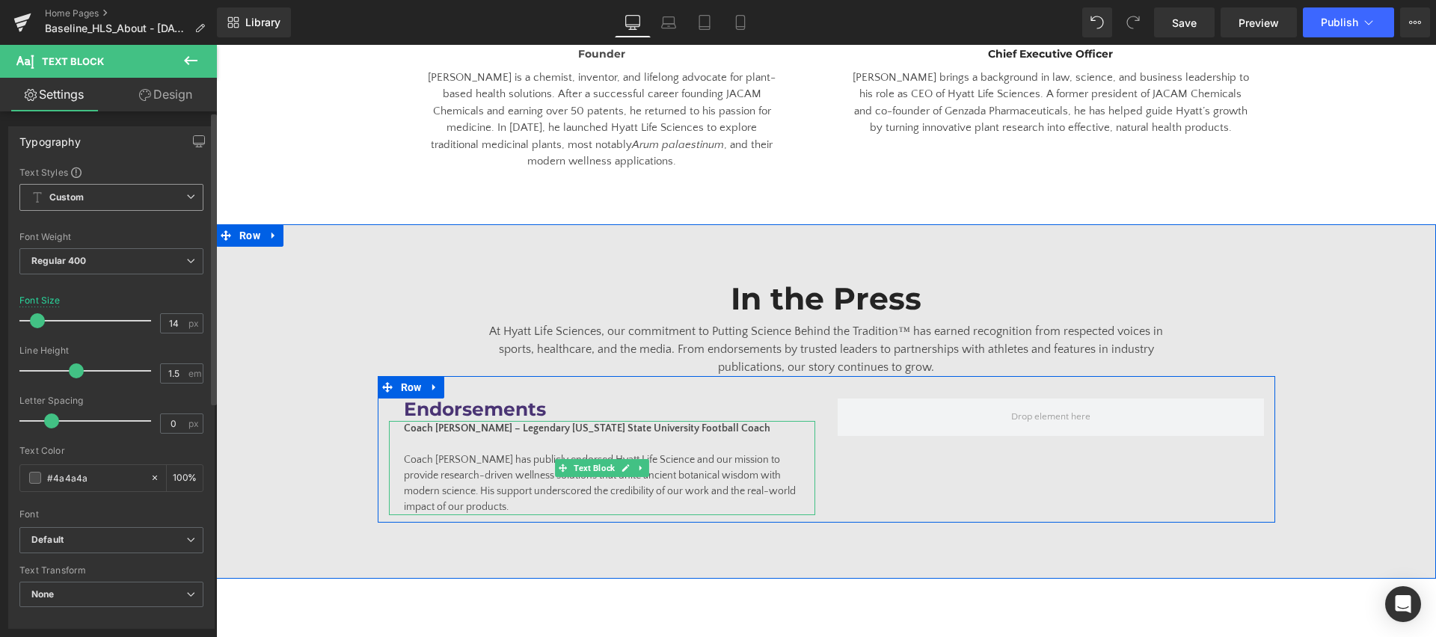
click at [463, 423] on strong "Coach [PERSON_NAME] – Legendary [US_STATE] State University Football Coach" at bounding box center [587, 429] width 366 height 12
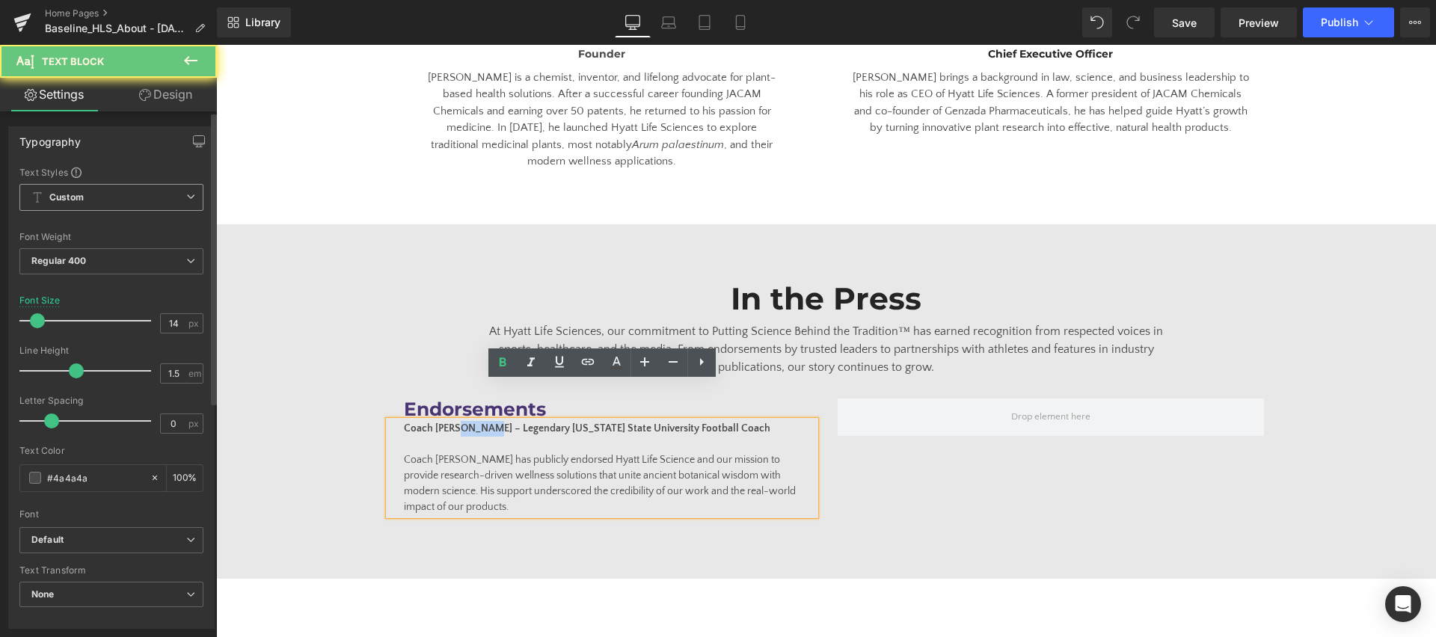
click at [463, 423] on strong "Coach [PERSON_NAME] – Legendary [US_STATE] State University Football Coach" at bounding box center [587, 429] width 366 height 12
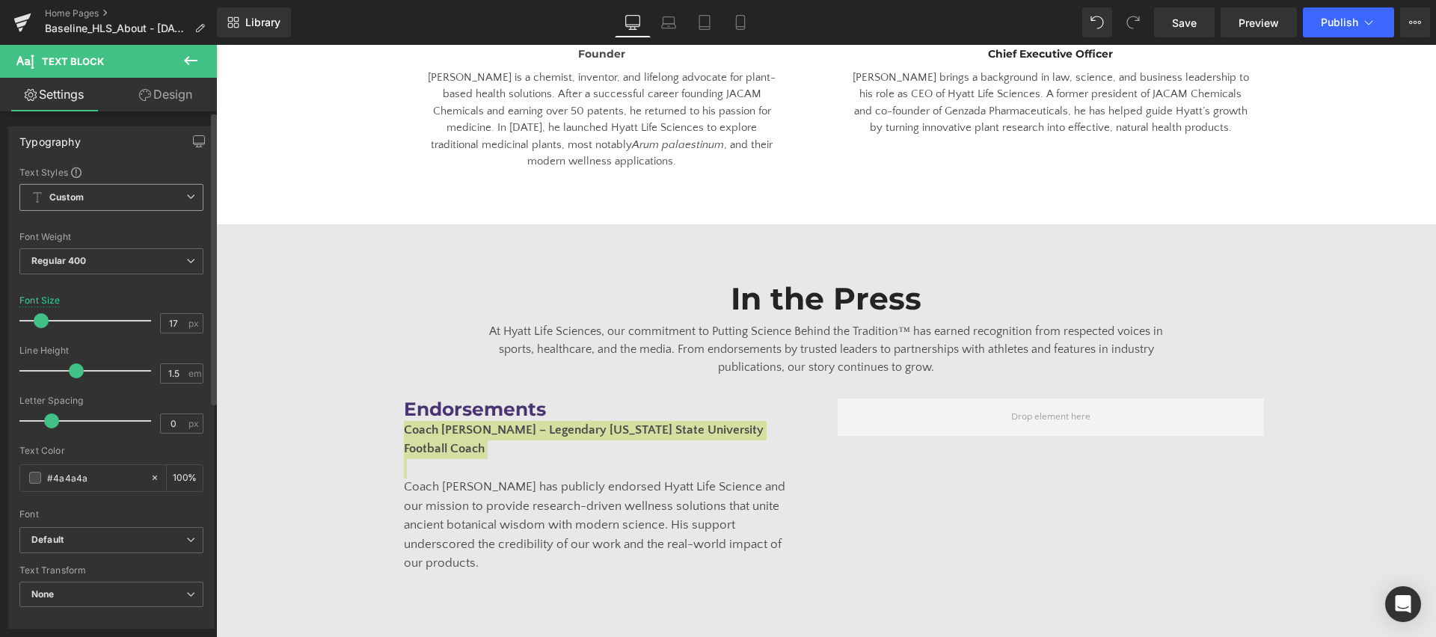
type input "16"
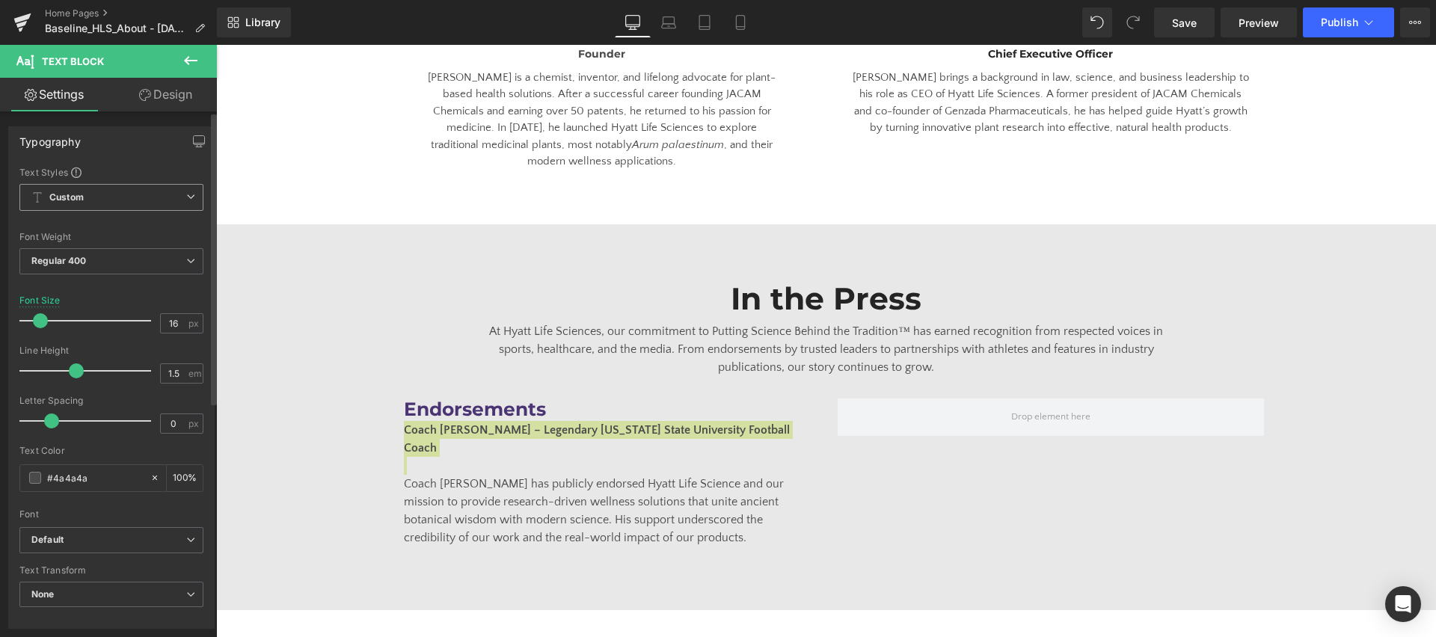
click at [44, 322] on span at bounding box center [40, 320] width 15 height 15
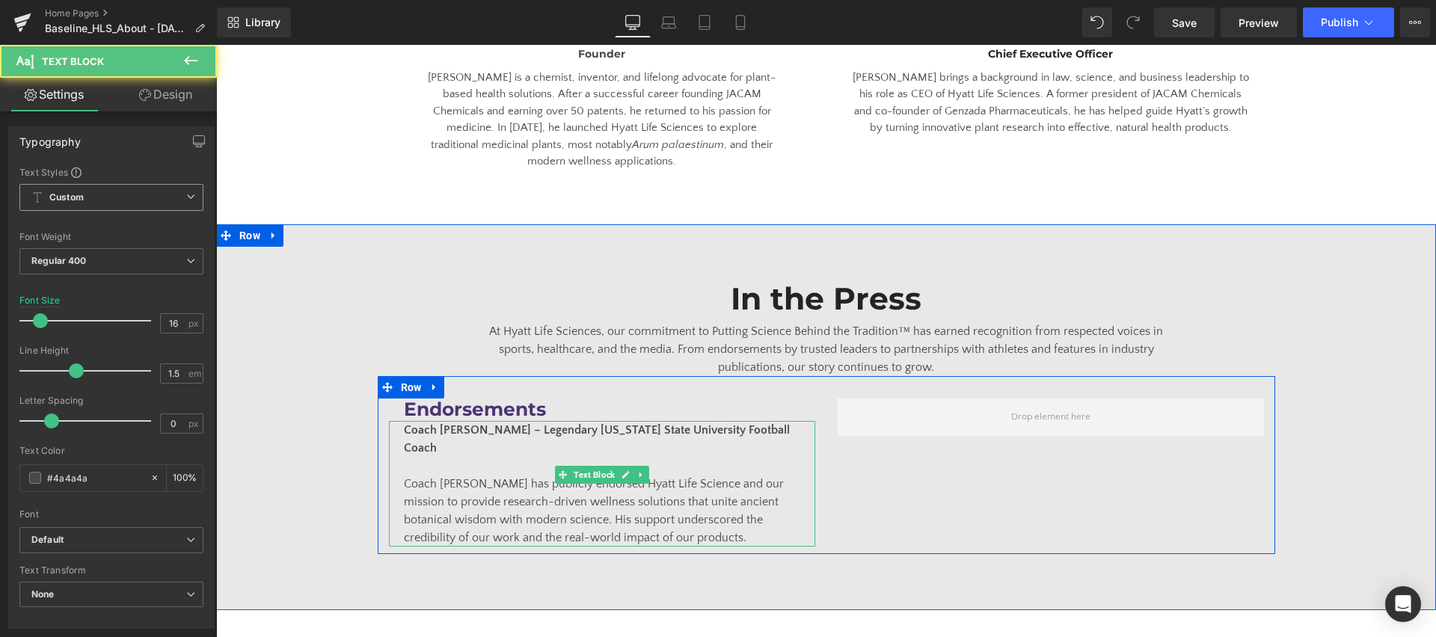
click at [404, 475] on p "Coach [PERSON_NAME] has publicly endorsed Hyatt Life Science and our mission to…" at bounding box center [602, 511] width 396 height 72
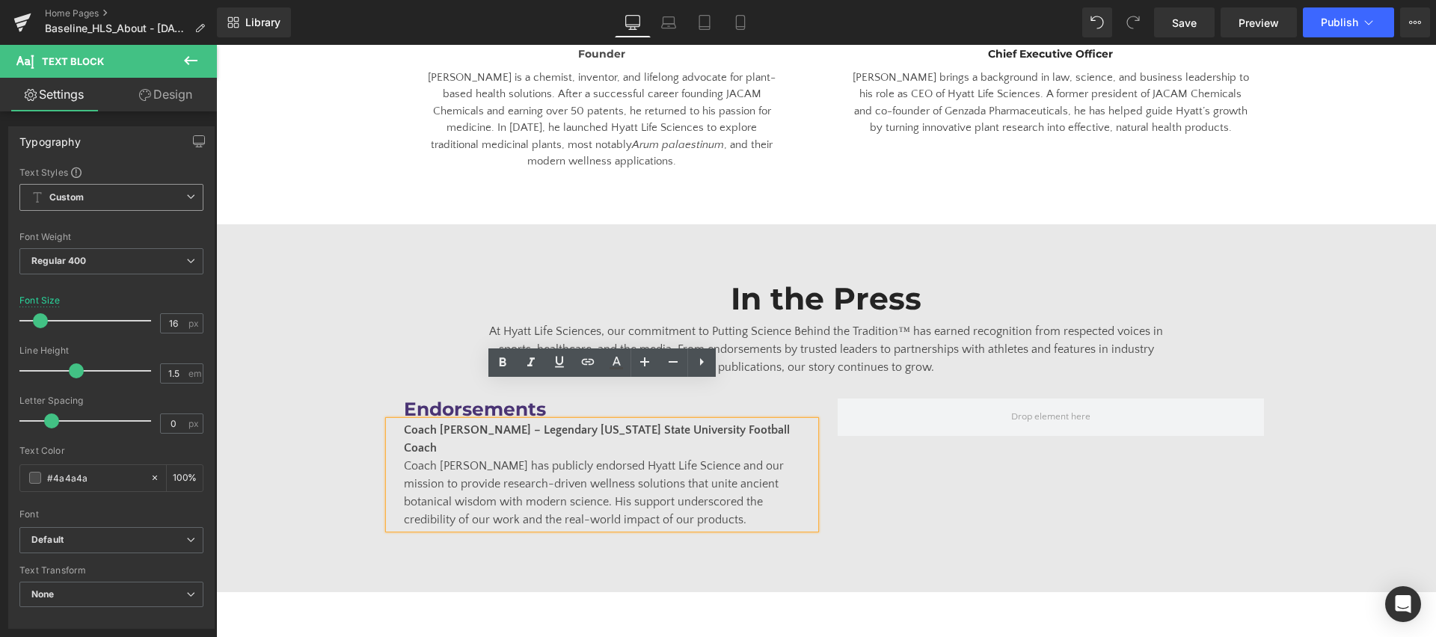
click at [322, 429] on div "In the Press Heading At Hyatt Life Sciences, our commitment to Putting Science …" at bounding box center [826, 408] width 1220 height 256
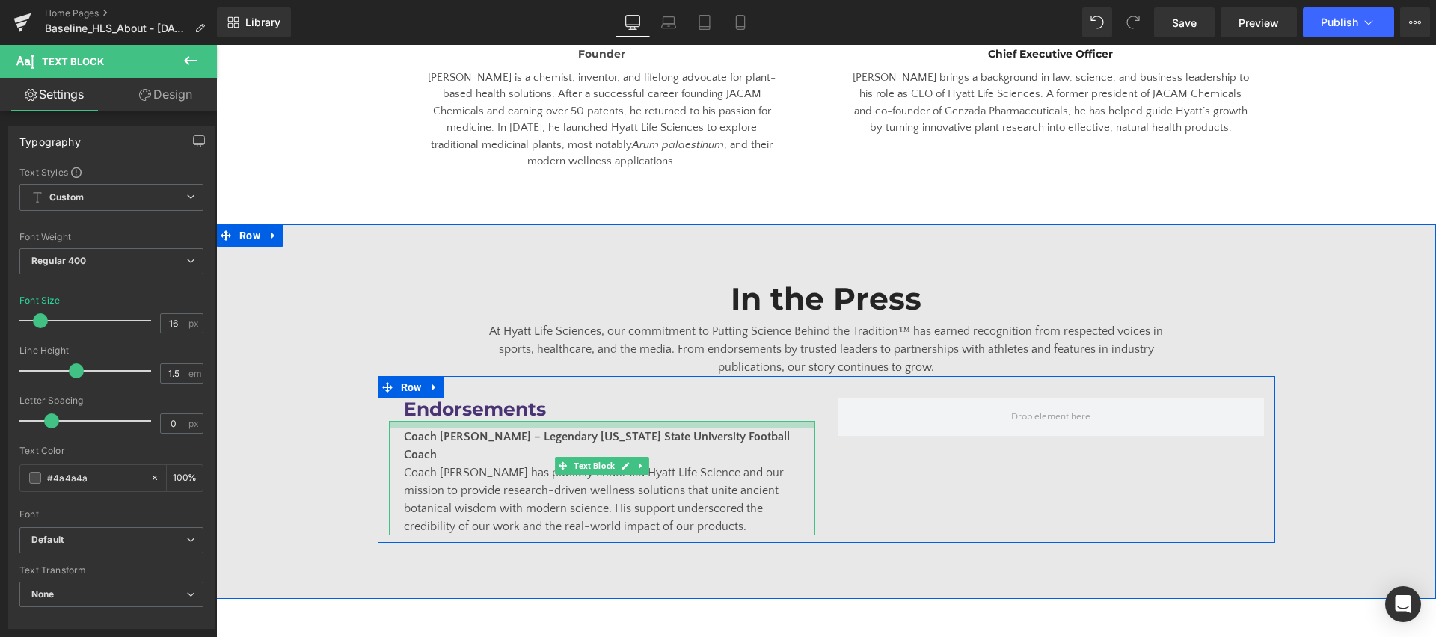
click at [581, 421] on div "Coach [PERSON_NAME] – Legendary [US_STATE] State University Football Coach Coac…" at bounding box center [602, 478] width 426 height 114
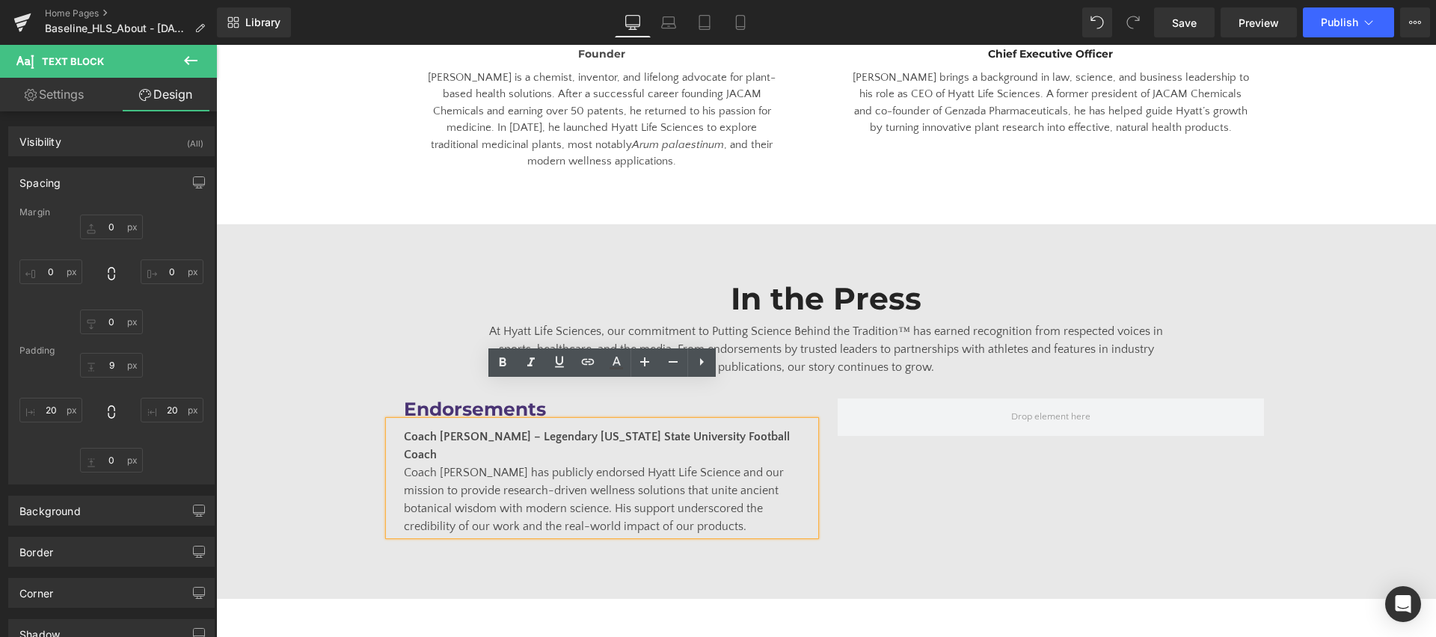
click at [452, 430] on strong "Coach [PERSON_NAME] – Legendary [US_STATE] State University Football Coach" at bounding box center [597, 445] width 386 height 31
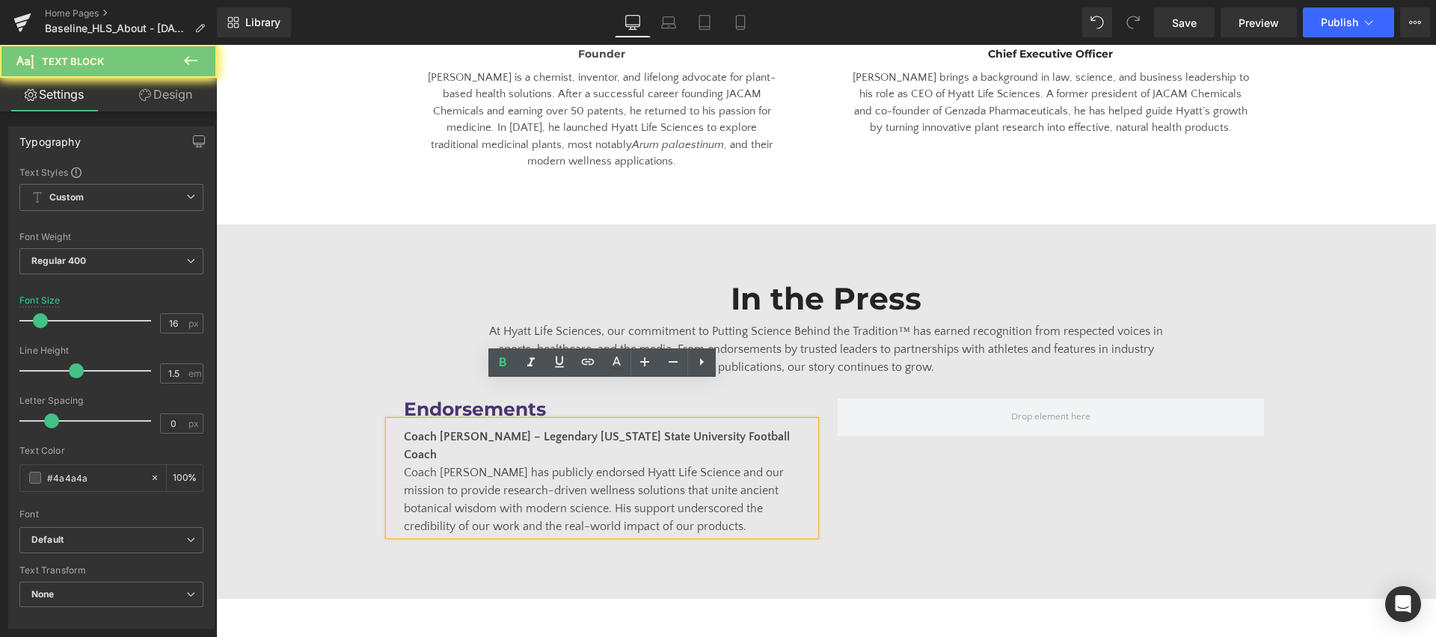
click at [452, 430] on strong "Coach [PERSON_NAME] – Legendary [US_STATE] State University Football Coach" at bounding box center [597, 445] width 386 height 31
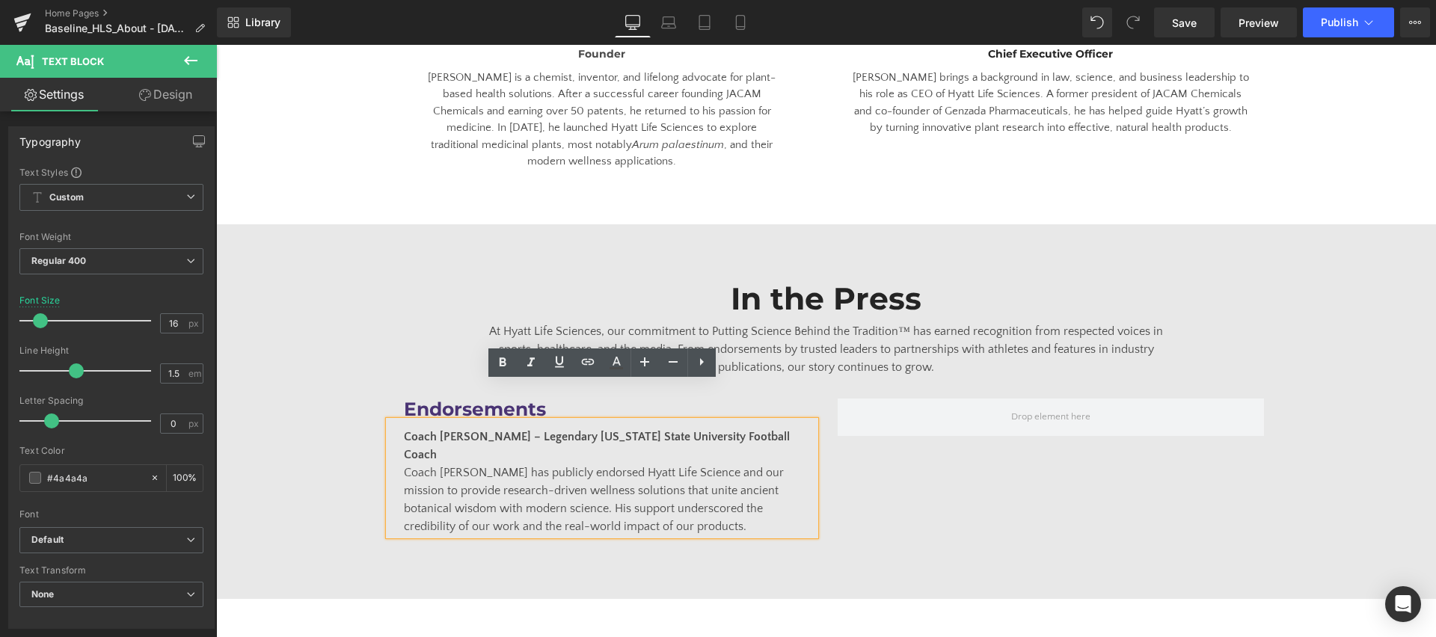
click at [450, 466] on span "Coach [PERSON_NAME] has publicly endorsed Hyatt Life Science and our mission to…" at bounding box center [594, 499] width 380 height 67
click at [460, 430] on strong "Coach [PERSON_NAME] – Legendary [US_STATE] State University Football Coach" at bounding box center [597, 445] width 386 height 31
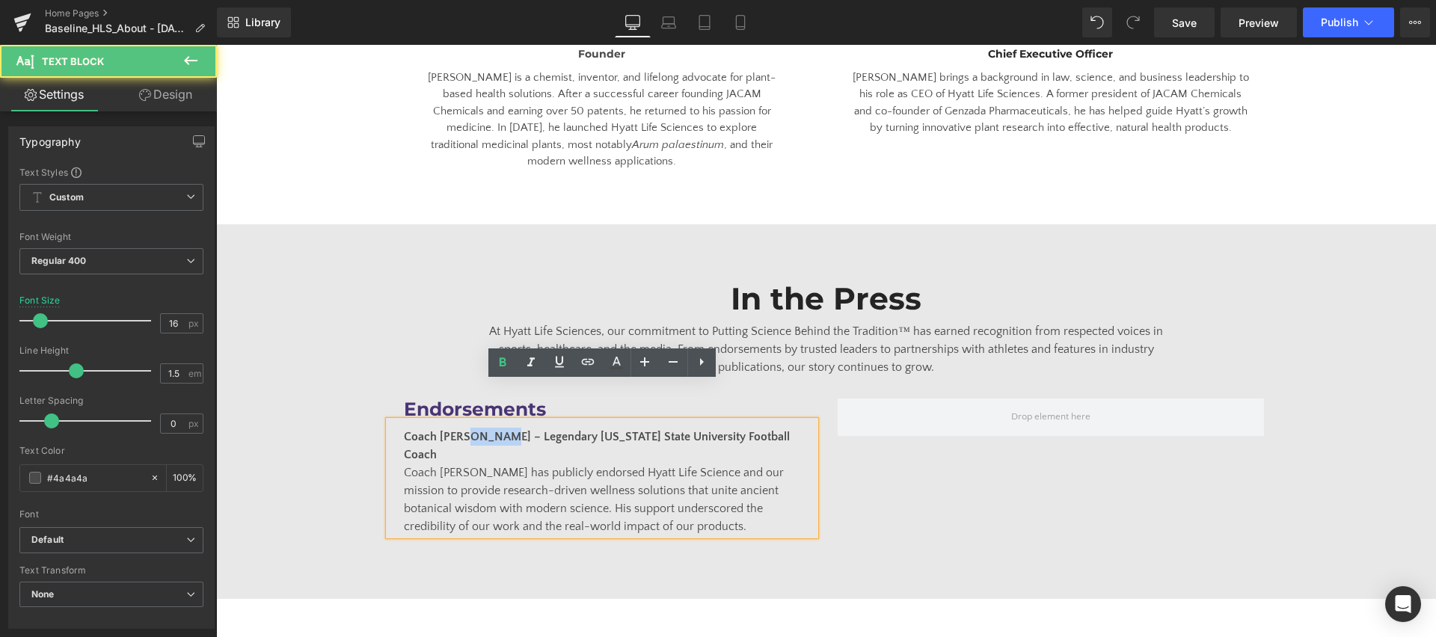
click at [460, 430] on strong "Coach [PERSON_NAME] – Legendary [US_STATE] State University Football Coach" at bounding box center [597, 445] width 386 height 31
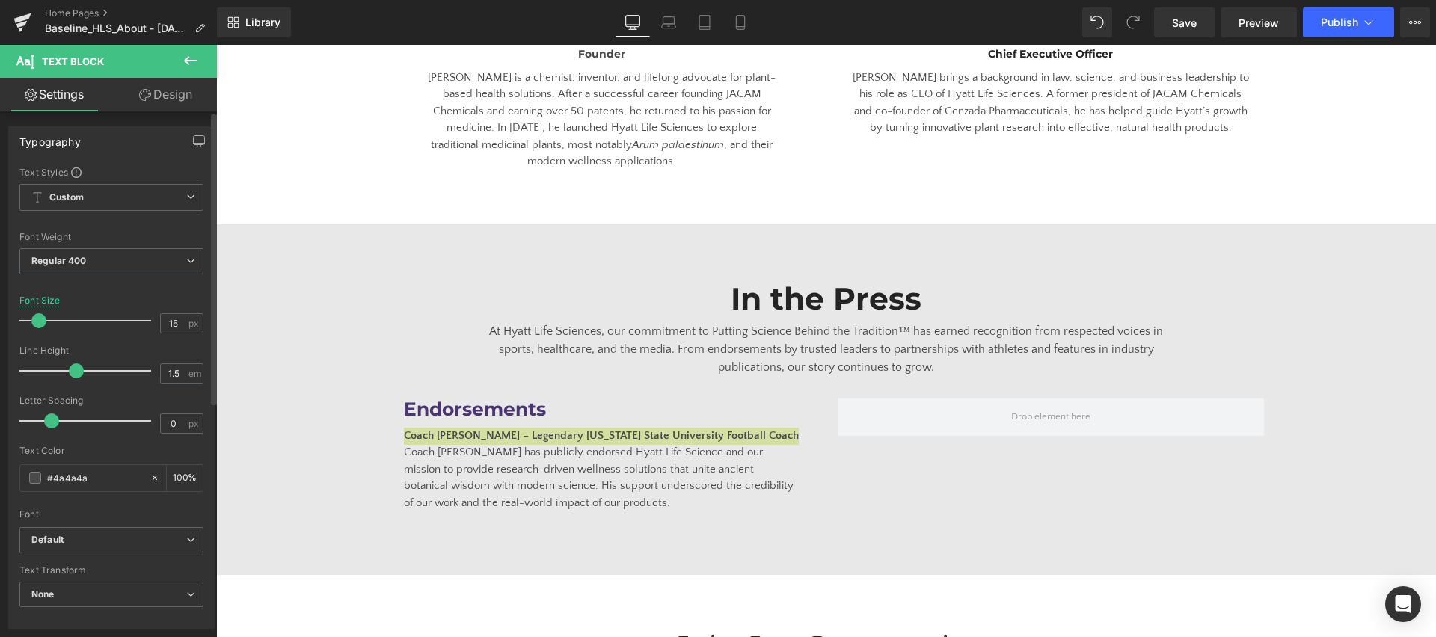
type input "16"
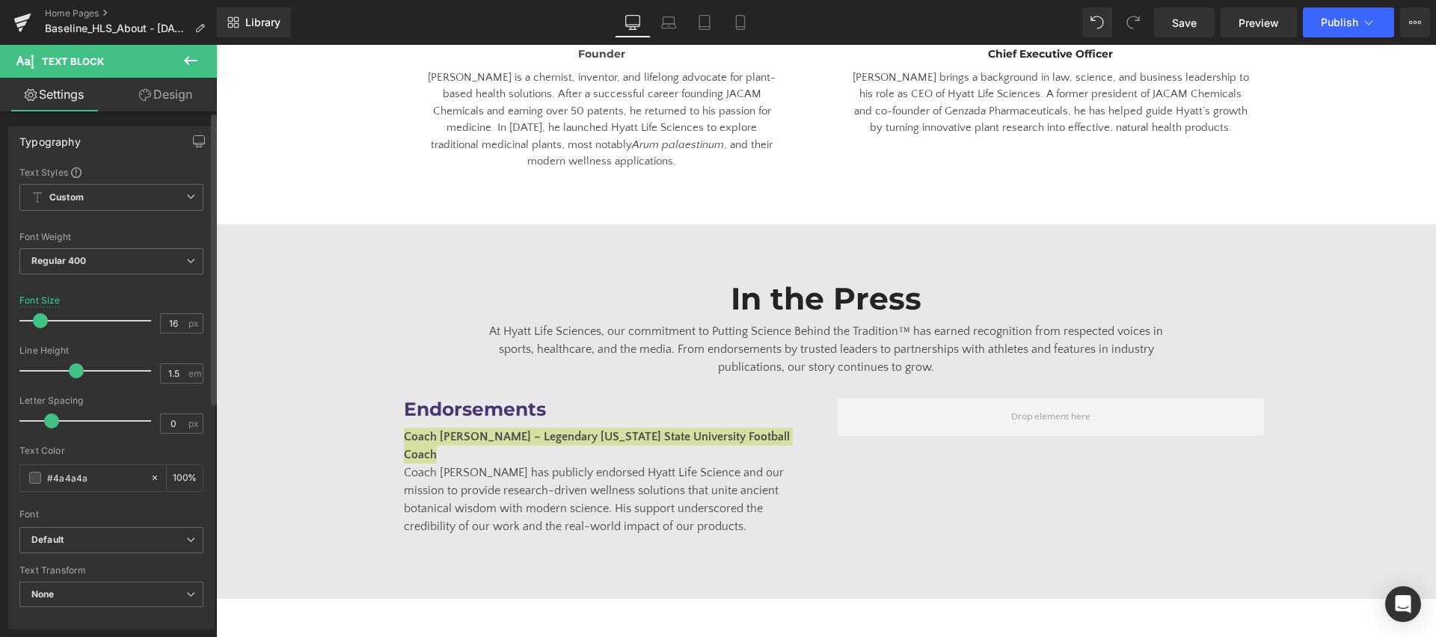
click at [45, 317] on span at bounding box center [40, 320] width 15 height 15
click at [186, 262] on icon at bounding box center [190, 261] width 9 height 9
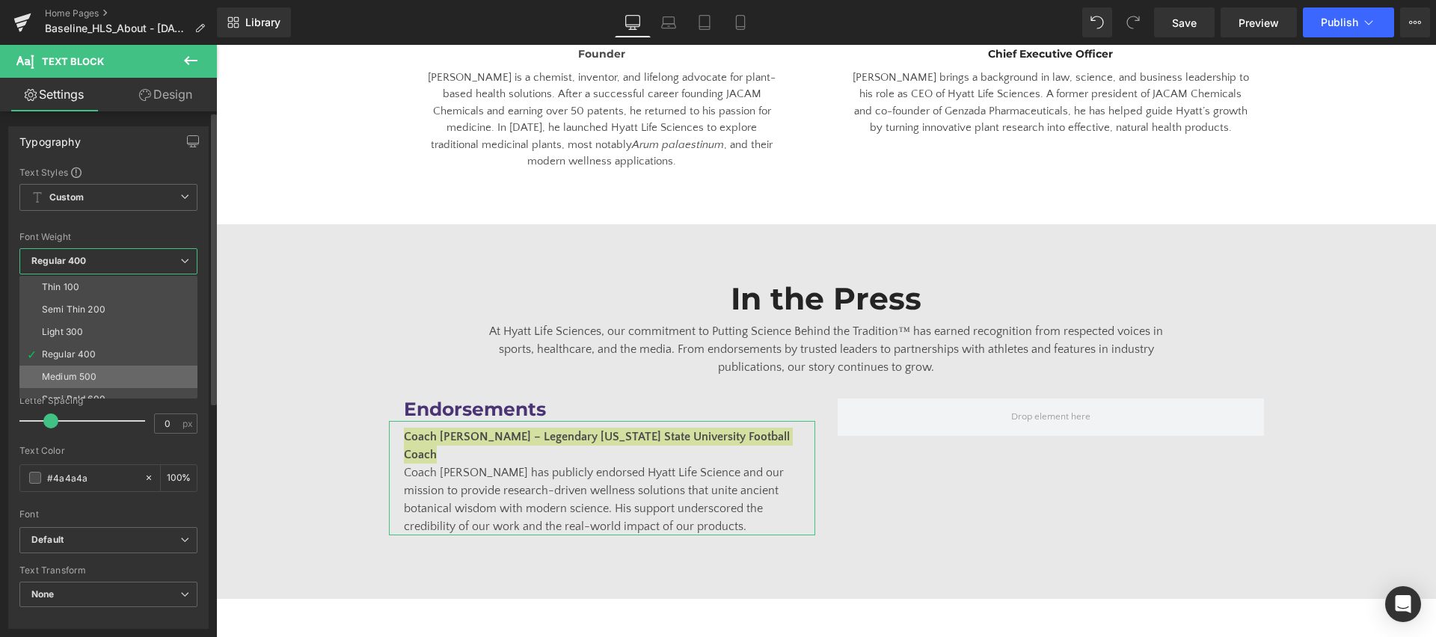
click at [128, 372] on li "Medium 500" at bounding box center [111, 377] width 185 height 22
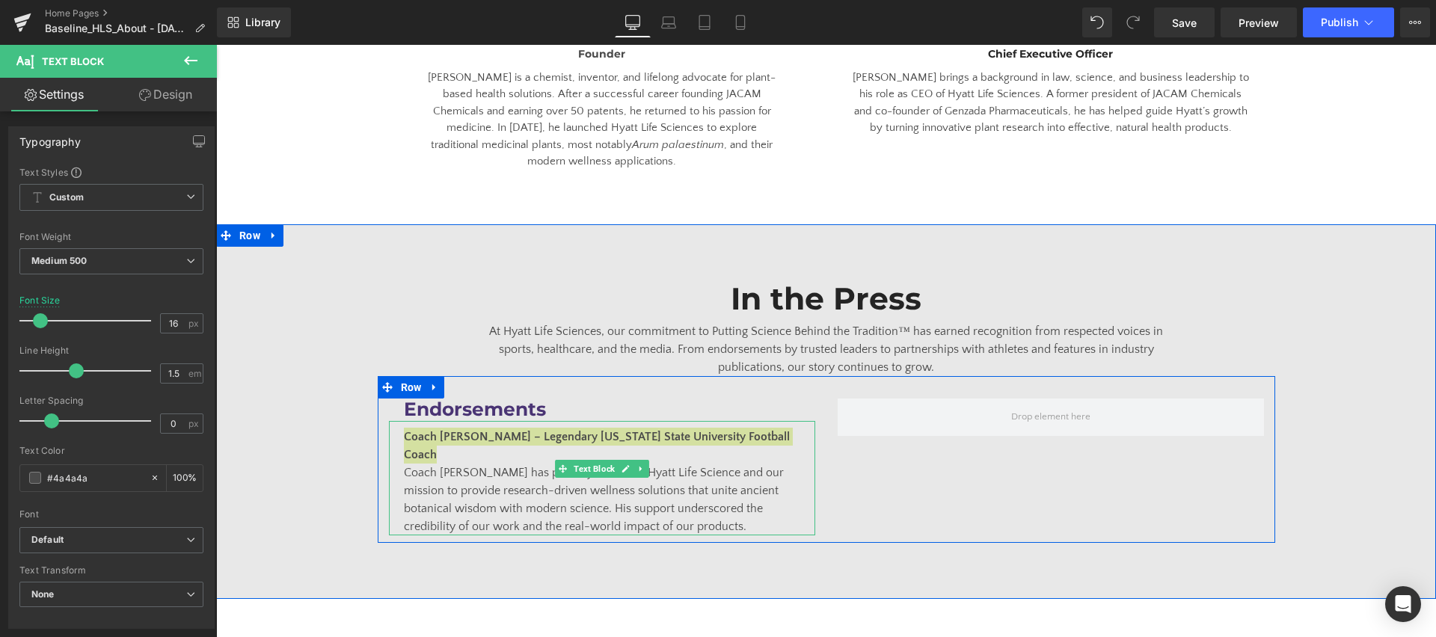
scroll to position [2885, 0]
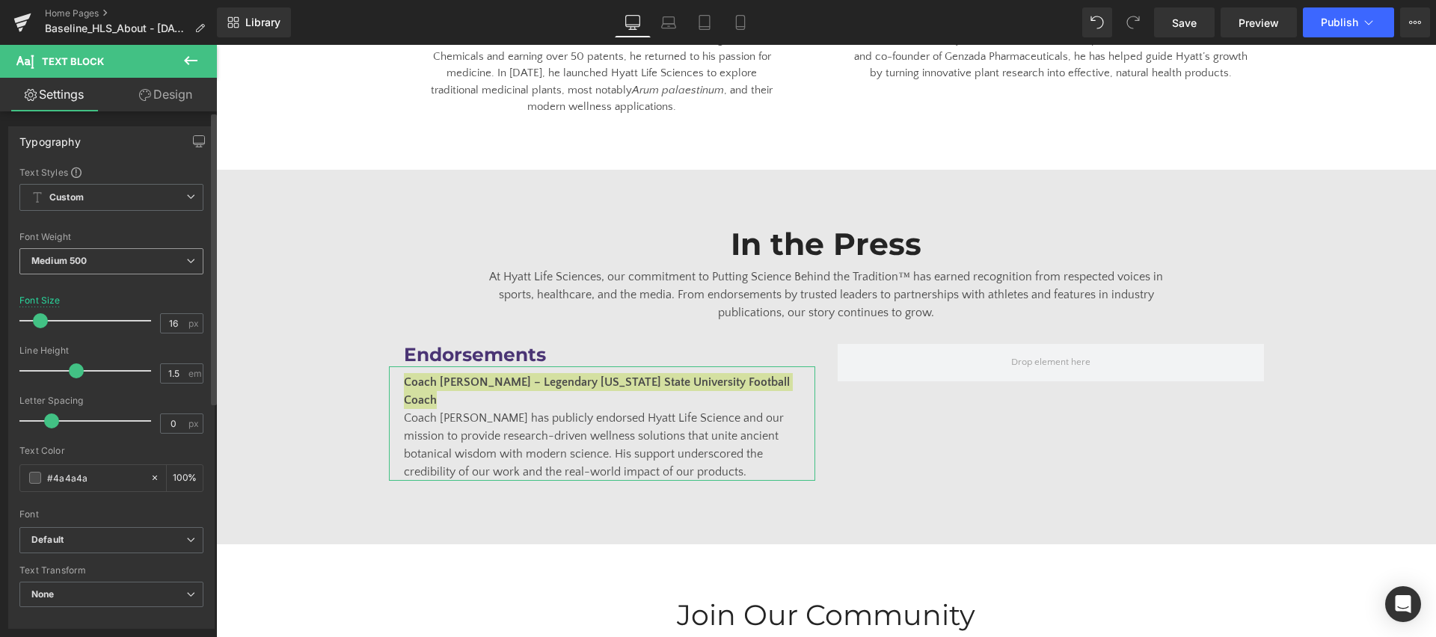
click at [134, 254] on span "Medium 500" at bounding box center [111, 261] width 184 height 26
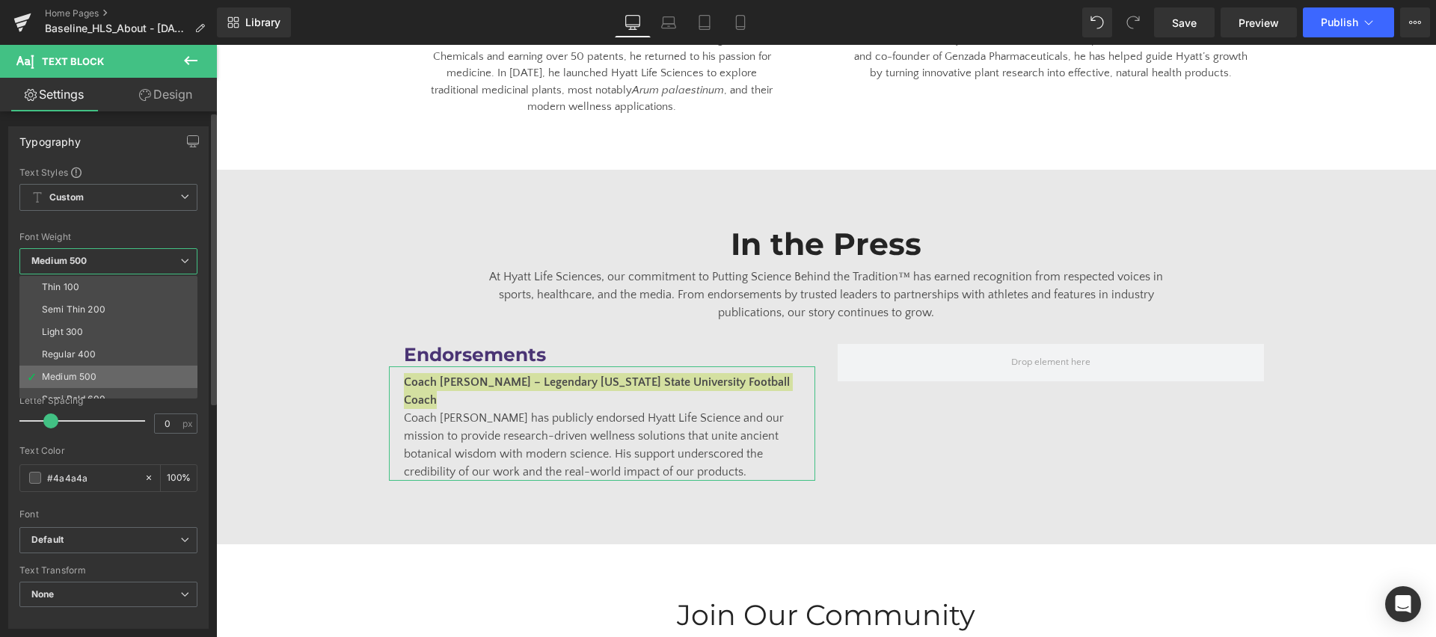
click at [123, 387] on li "Medium 500" at bounding box center [111, 377] width 185 height 22
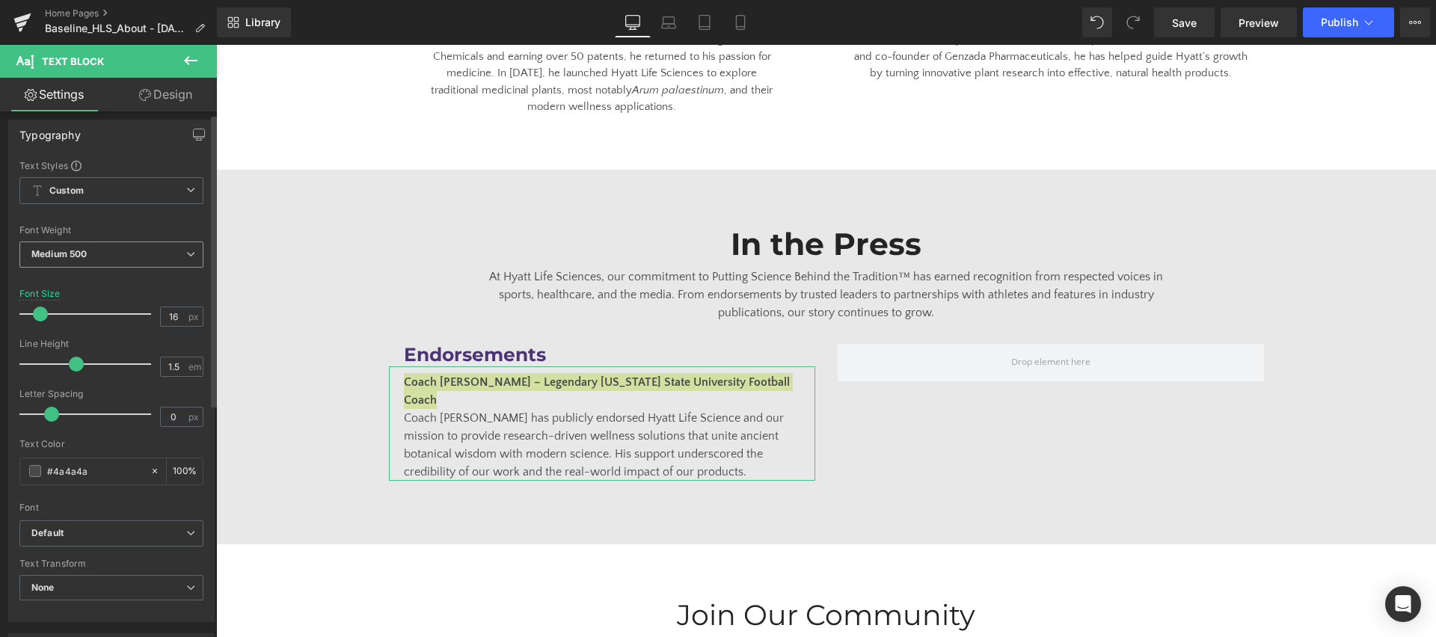
click at [134, 258] on span "Medium 500" at bounding box center [111, 255] width 184 height 26
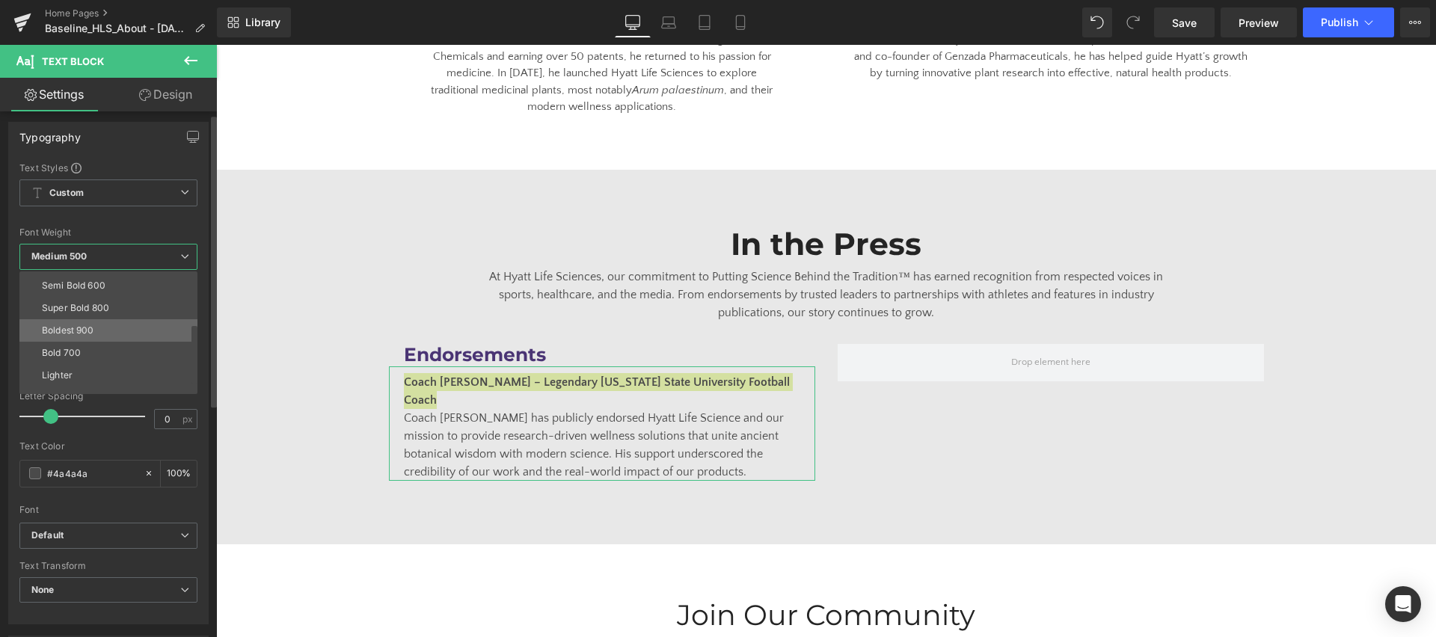
scroll to position [111, 0]
click at [114, 335] on li "Boldest 900" at bounding box center [111, 329] width 185 height 22
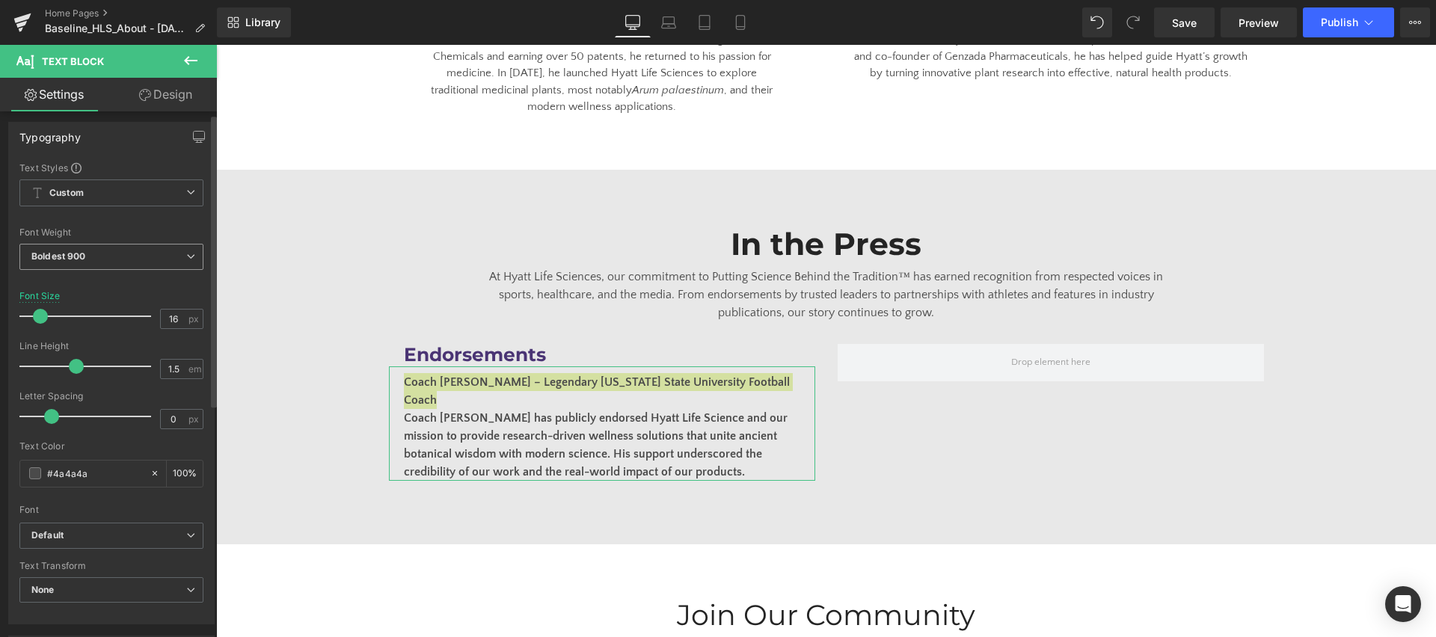
click at [114, 260] on span "Boldest 900" at bounding box center [111, 257] width 184 height 26
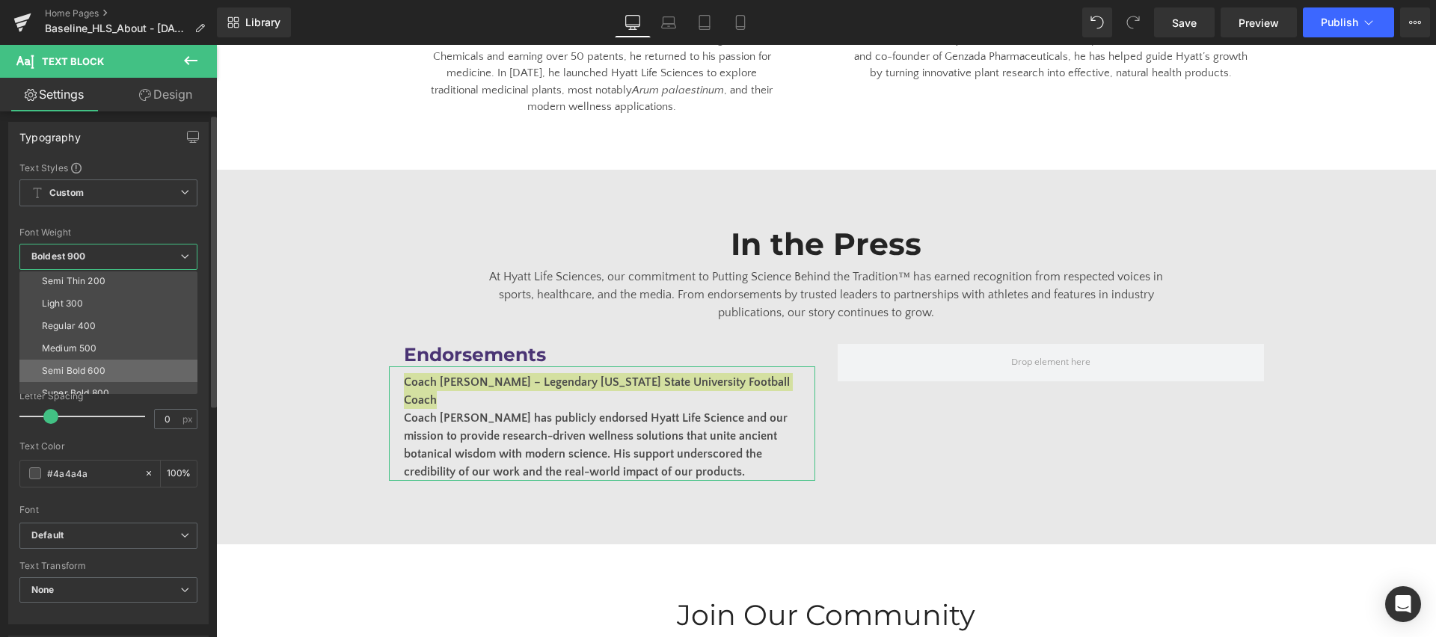
scroll to position [0, 0]
click at [99, 355] on li "Regular 400" at bounding box center [111, 350] width 185 height 22
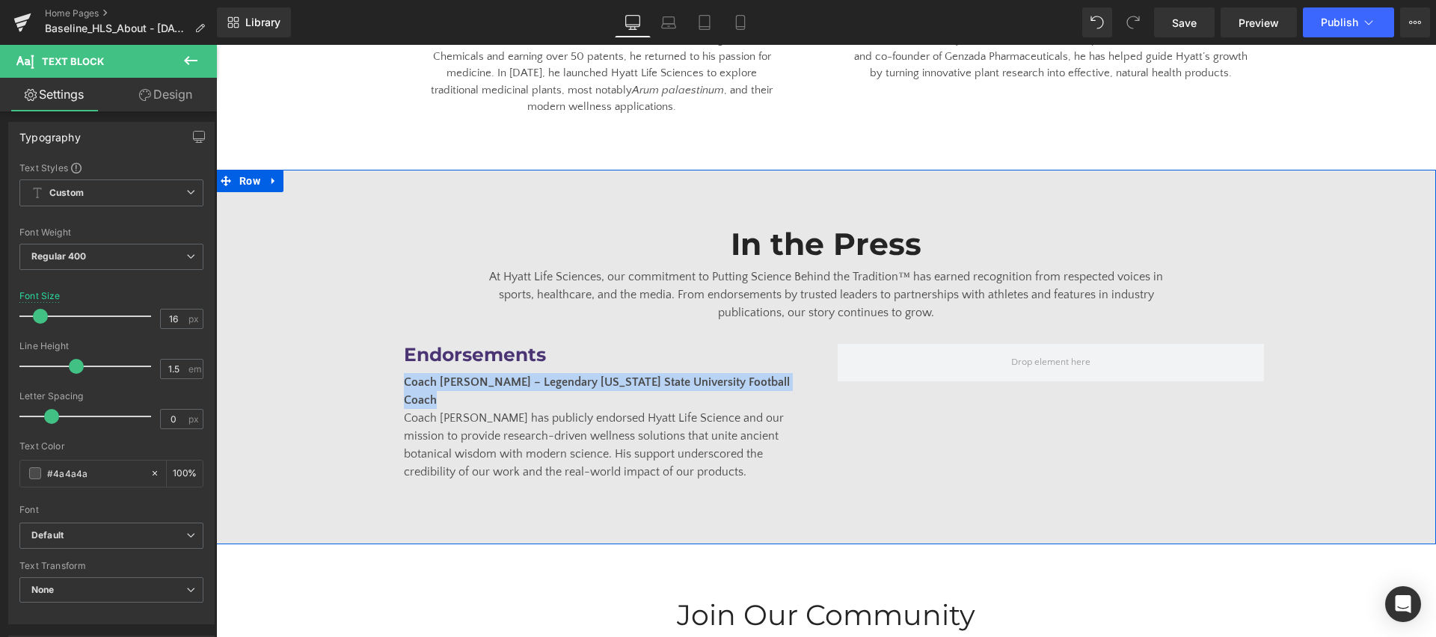
click at [365, 358] on div "In the Press Heading At Hyatt Life Sciences, our commitment to Putting Science …" at bounding box center [826, 357] width 1220 height 263
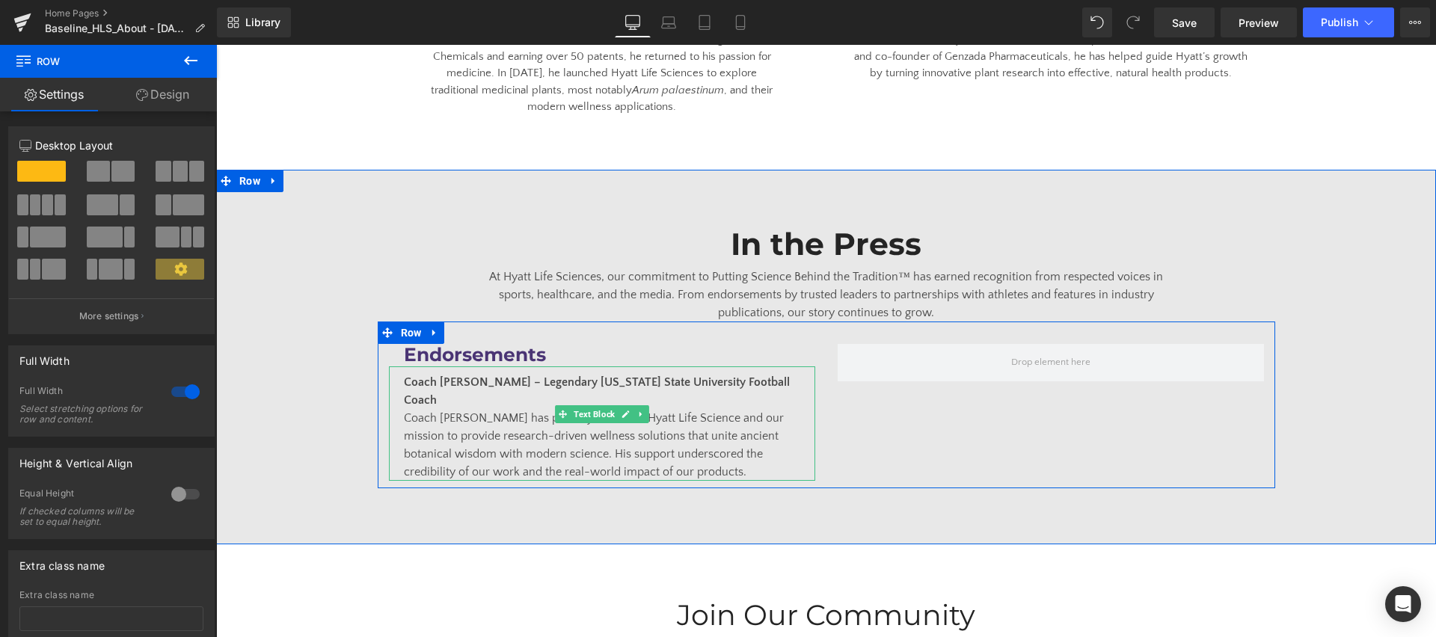
click at [455, 375] on strong "Coach [PERSON_NAME] – Legendary [US_STATE] State University Football Coach" at bounding box center [597, 390] width 386 height 31
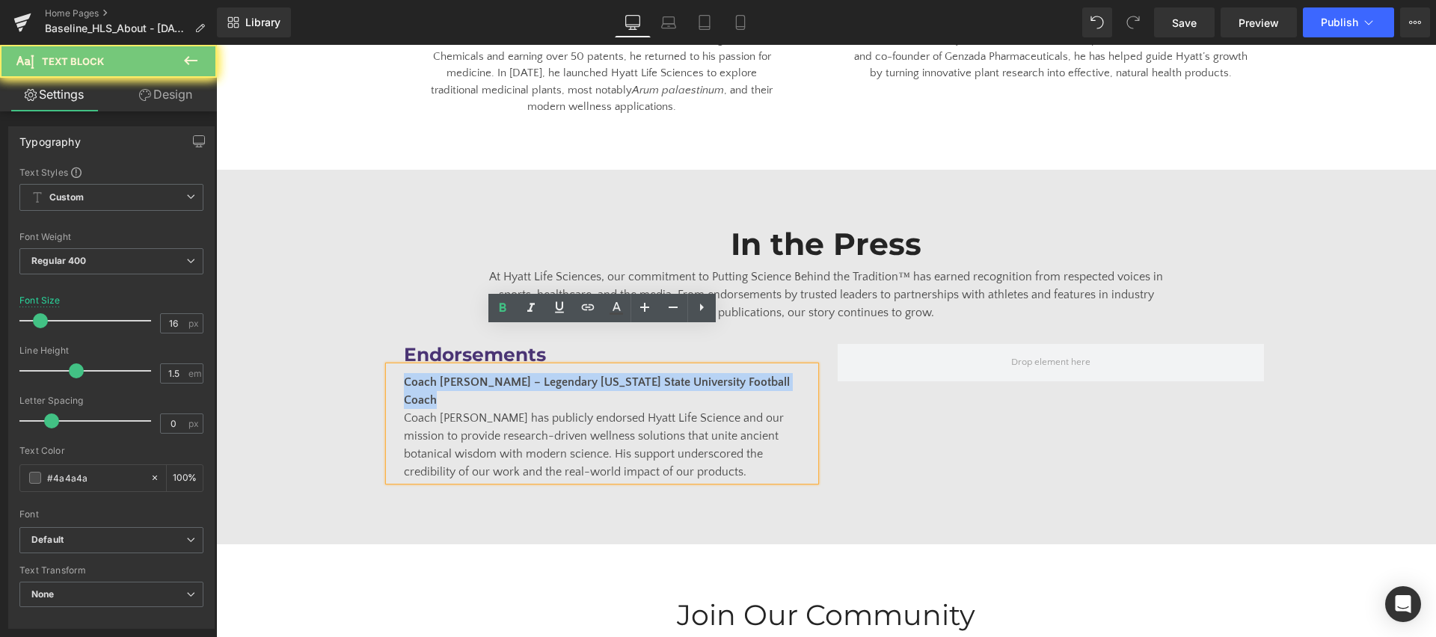
click at [455, 375] on strong "Coach [PERSON_NAME] – Legendary [US_STATE] State University Football Coach" at bounding box center [597, 390] width 386 height 31
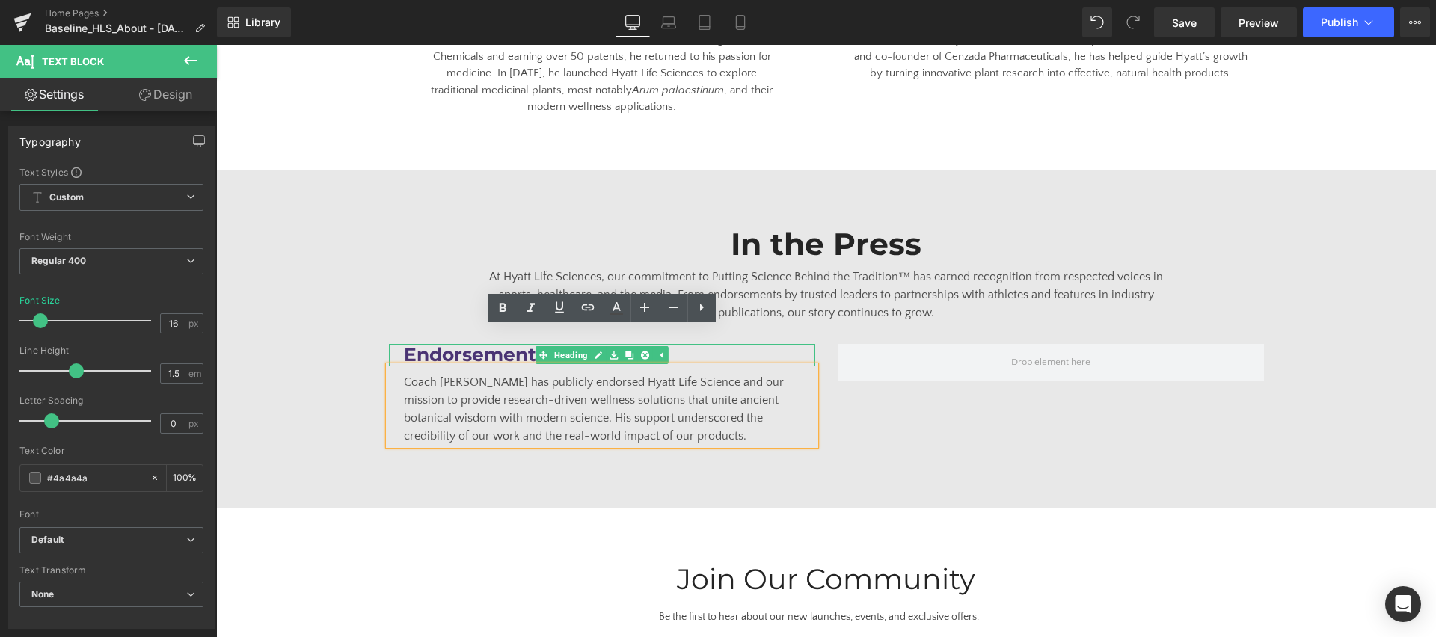
click at [431, 344] on h2 "Endorsements" at bounding box center [602, 355] width 396 height 22
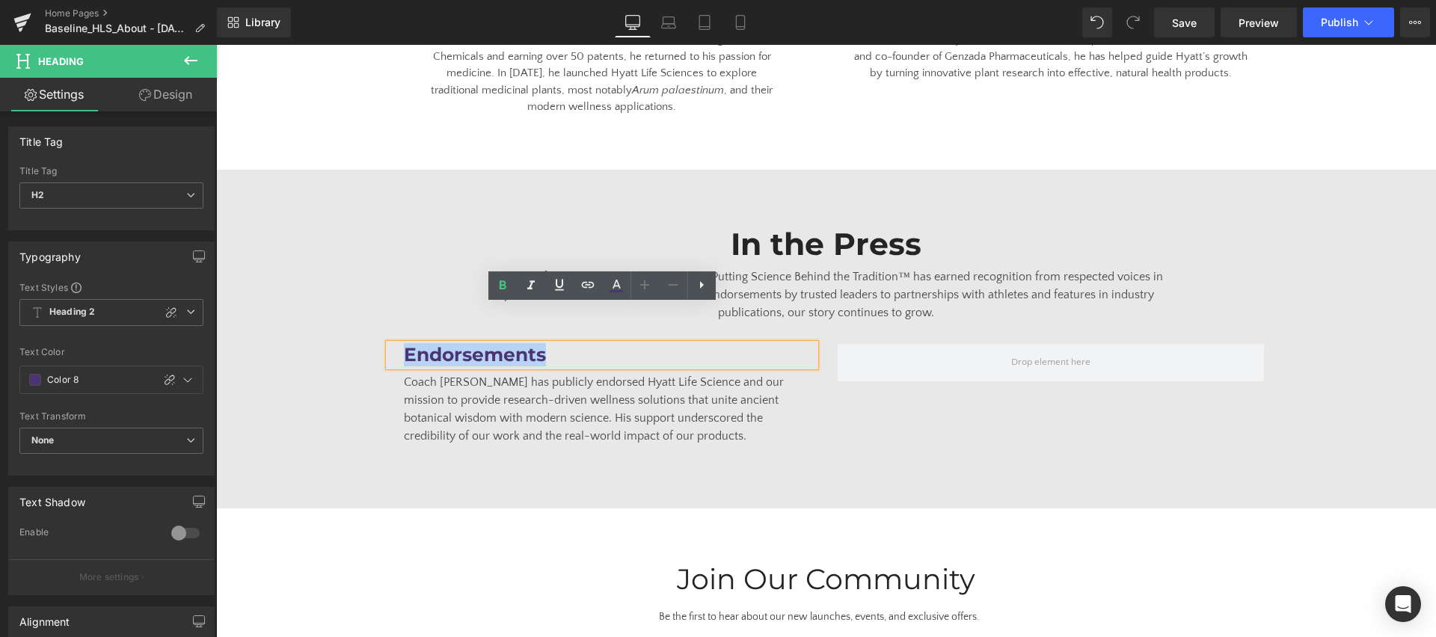
click at [359, 374] on div "In the Press Heading At Hyatt Life Sciences, our commitment to Putting Science …" at bounding box center [826, 339] width 1220 height 227
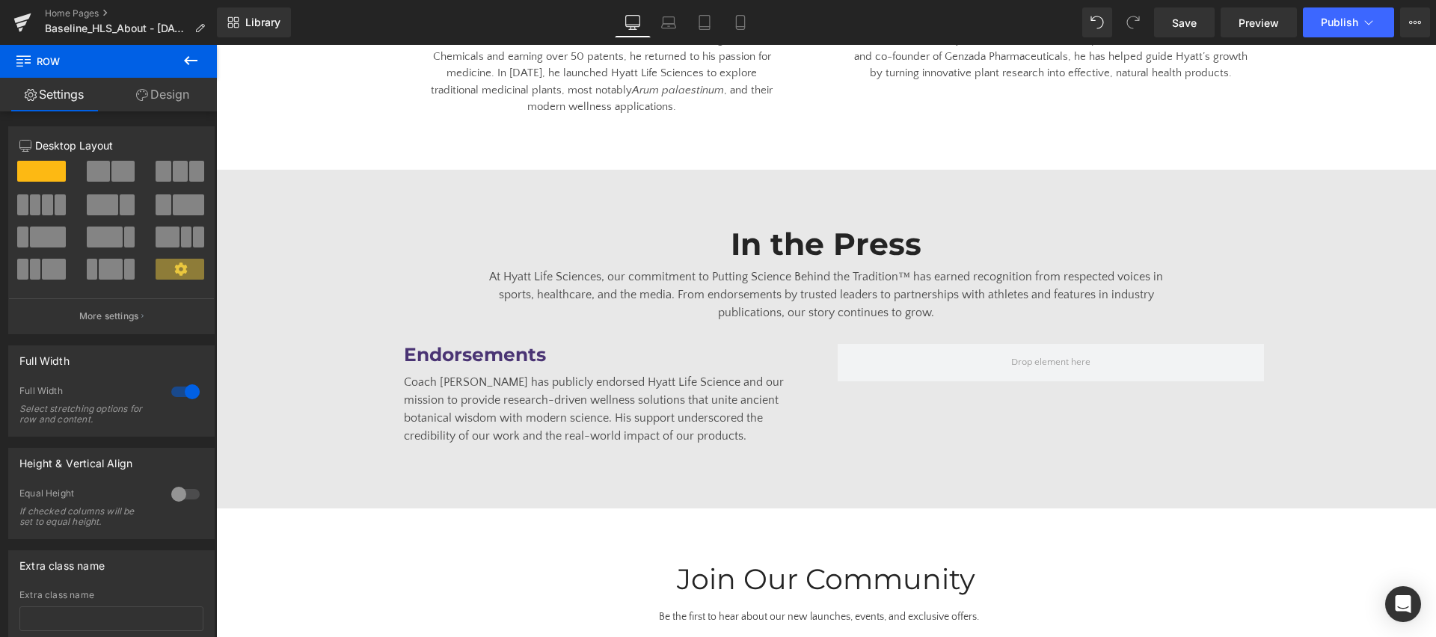
click at [209, 61] on button at bounding box center [191, 61] width 52 height 33
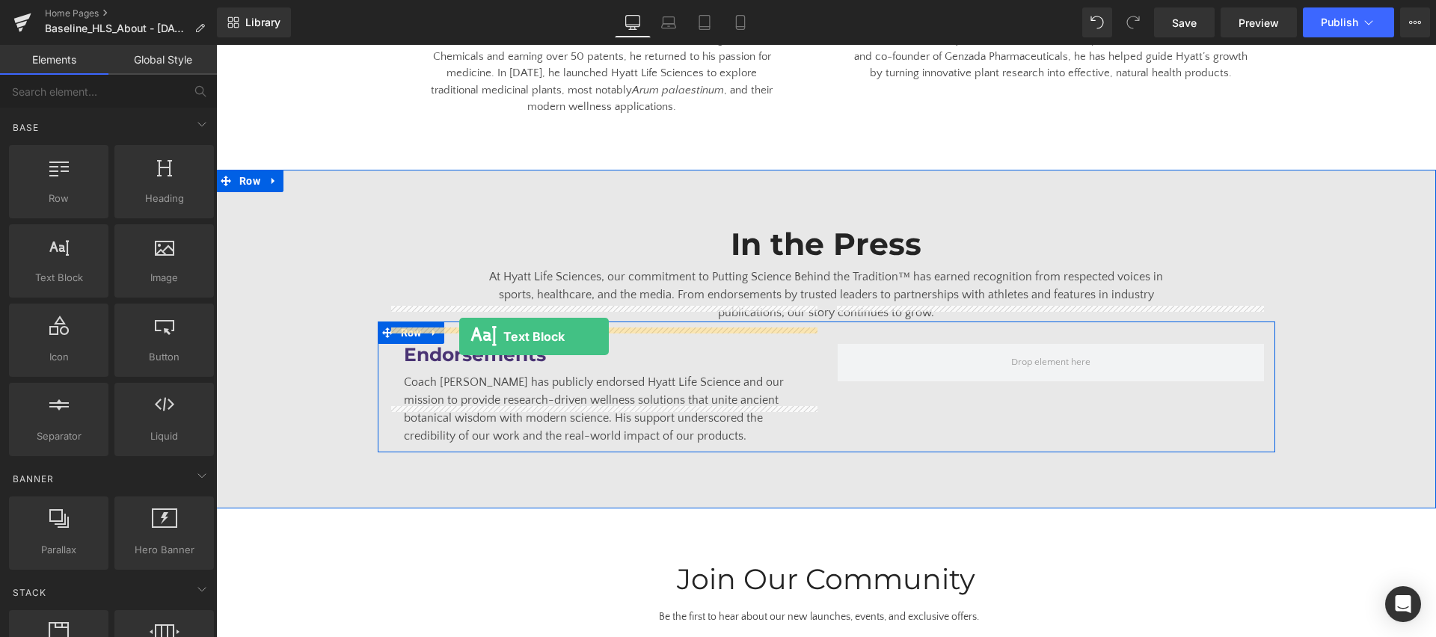
drag, startPoint x: 366, startPoint y: 307, endPoint x: 458, endPoint y: 337, distance: 97.5
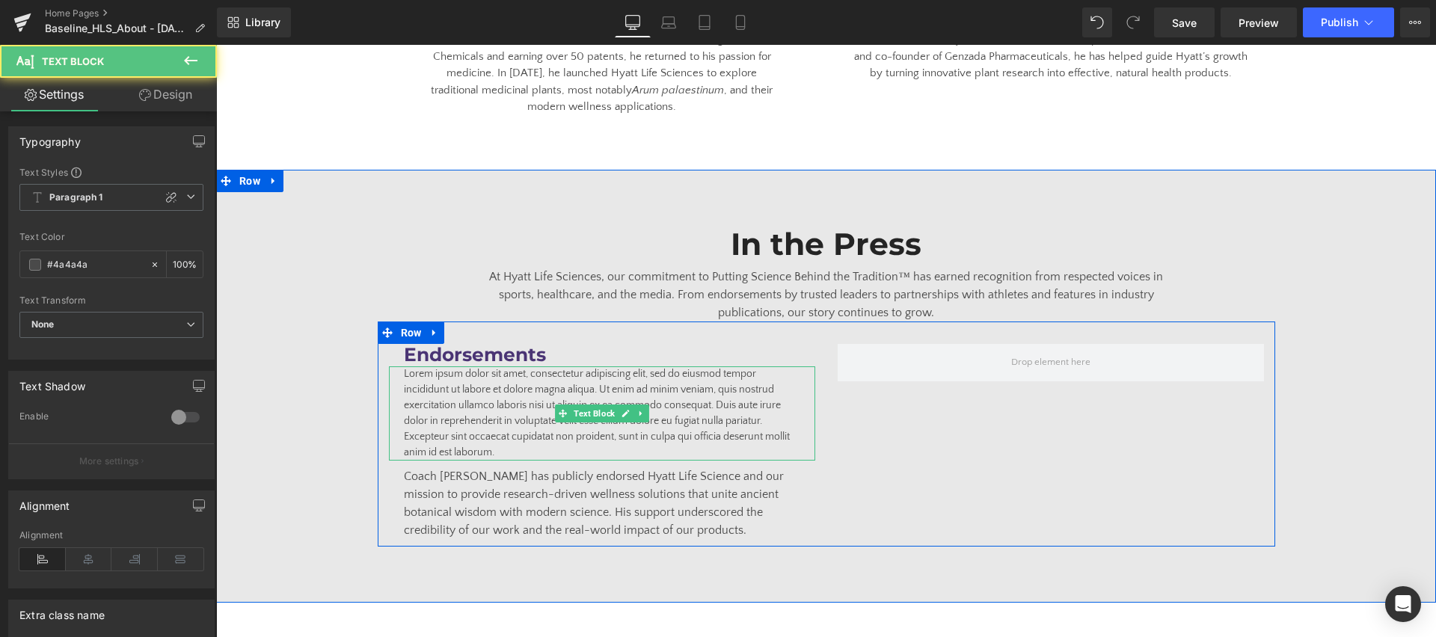
click at [498, 396] on p "Lorem ipsum dolor sit amet, consectetur adipiscing elit, sed do eiusmod tempor …" at bounding box center [602, 413] width 396 height 94
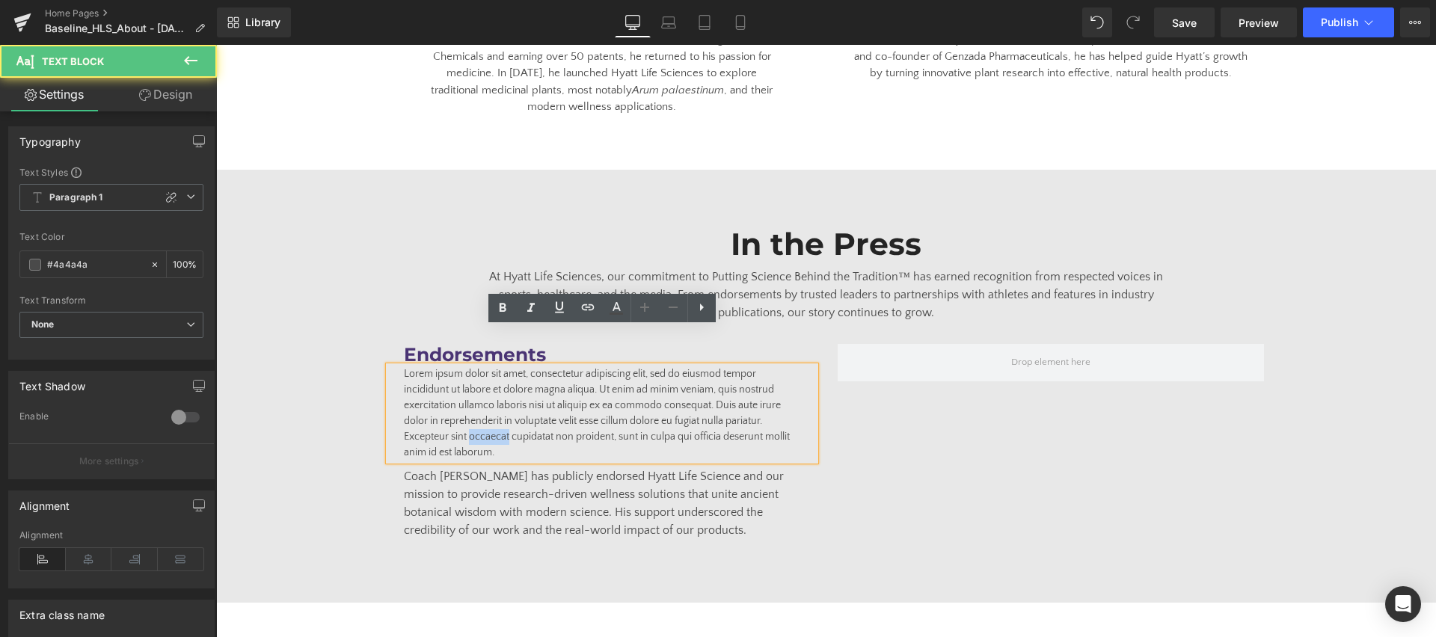
click at [498, 396] on p "Lorem ipsum dolor sit amet, consectetur adipiscing elit, sed do eiusmod tempor …" at bounding box center [602, 413] width 396 height 94
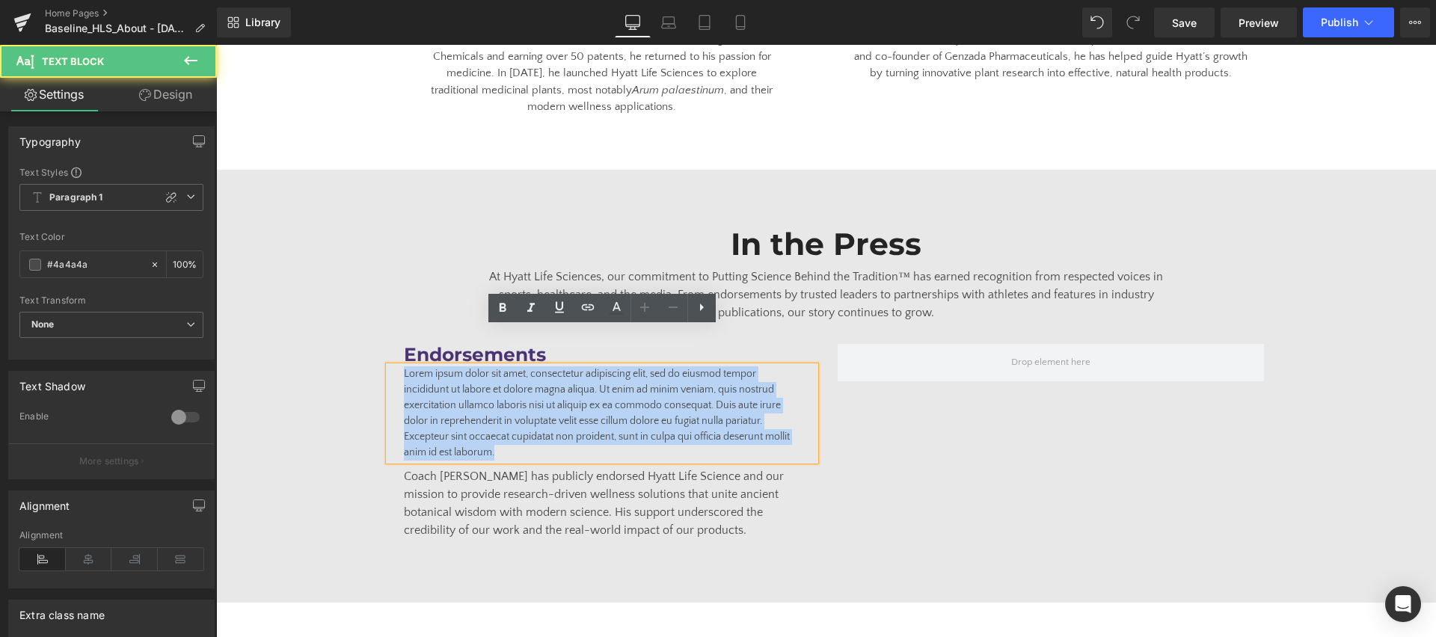
click at [497, 396] on p "Lorem ipsum dolor sit amet, consectetur adipiscing elit, sed do eiusmod tempor …" at bounding box center [602, 413] width 396 height 94
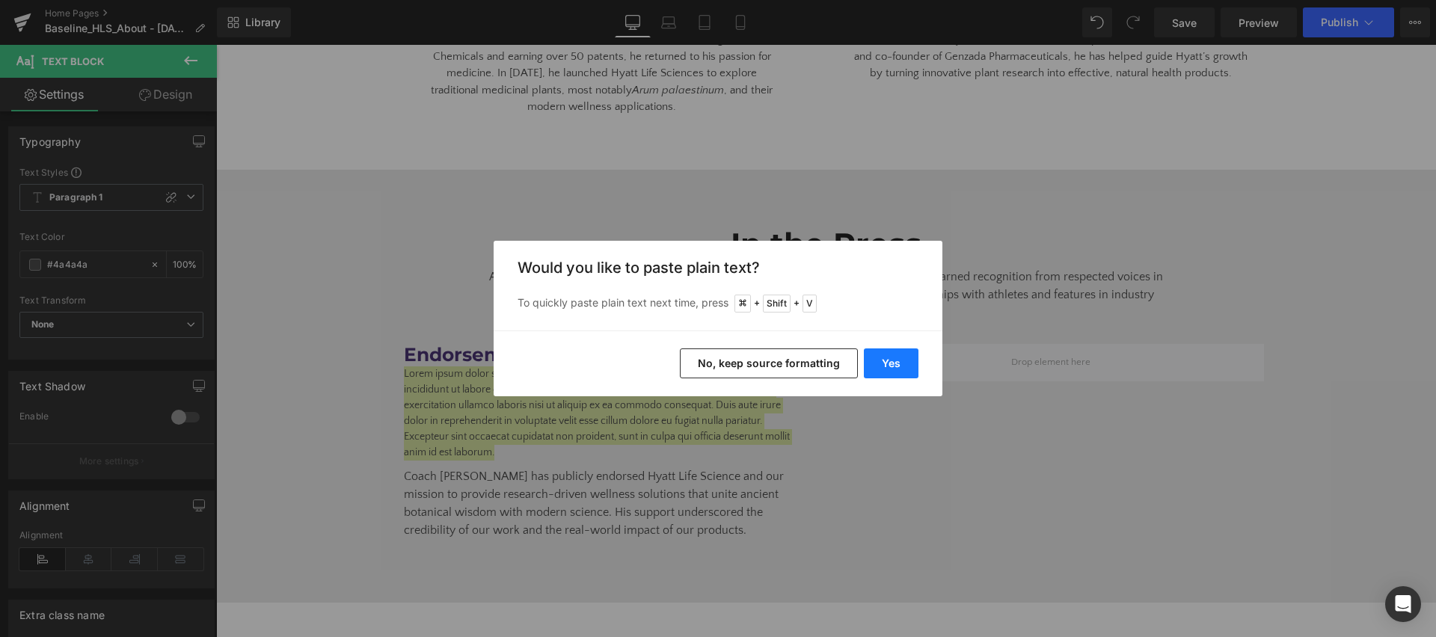
click at [912, 360] on button "Yes" at bounding box center [891, 364] width 55 height 30
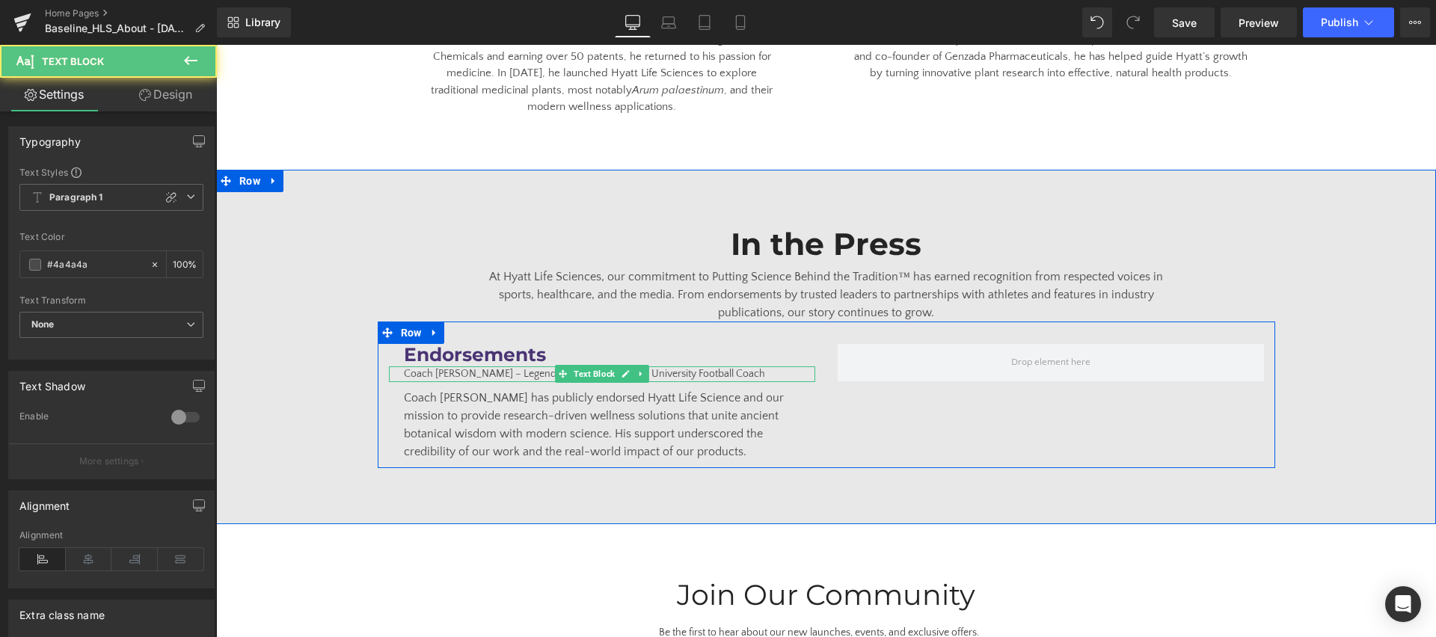
click at [522, 366] on p "Coach [PERSON_NAME] – Legendary [US_STATE] State University Football Coach" at bounding box center [602, 374] width 396 height 16
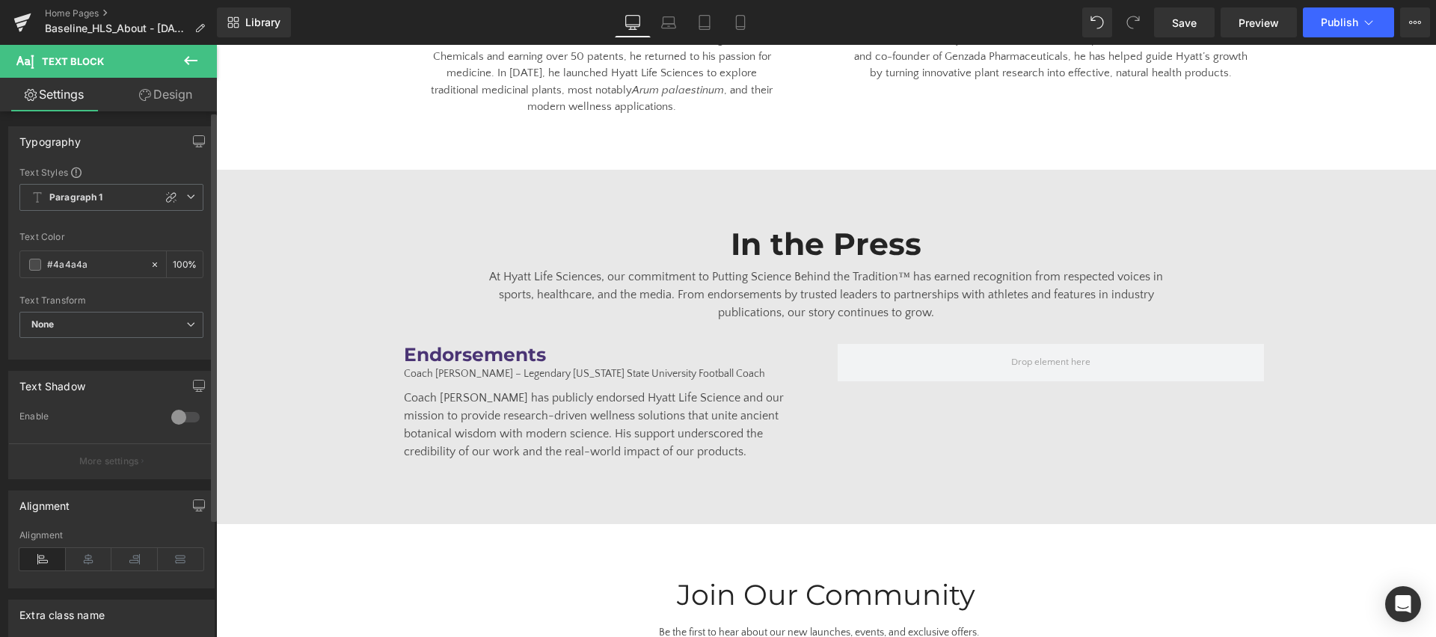
click at [165, 200] on icon at bounding box center [171, 197] width 12 height 12
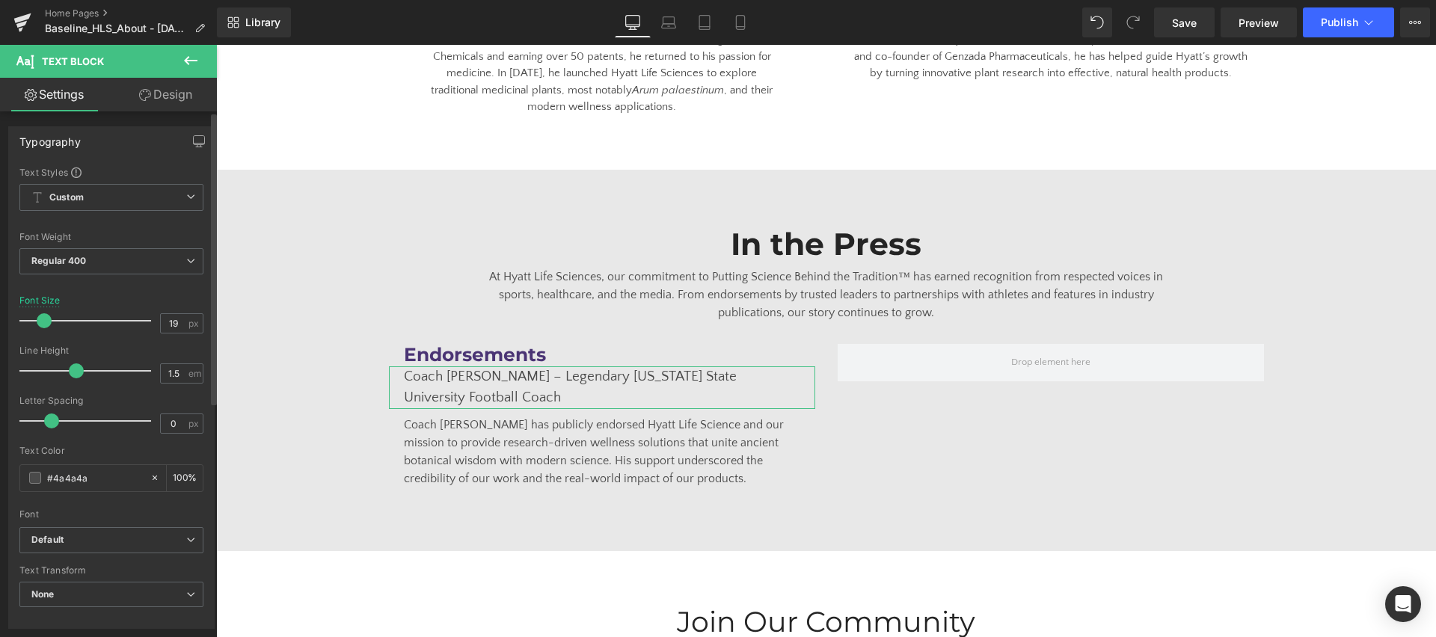
type input "18"
click at [39, 325] on span at bounding box center [42, 320] width 15 height 15
drag, startPoint x: 94, startPoint y: 258, endPoint x: 96, endPoint y: 268, distance: 9.8
click at [96, 259] on span "Regular 400" at bounding box center [111, 261] width 184 height 26
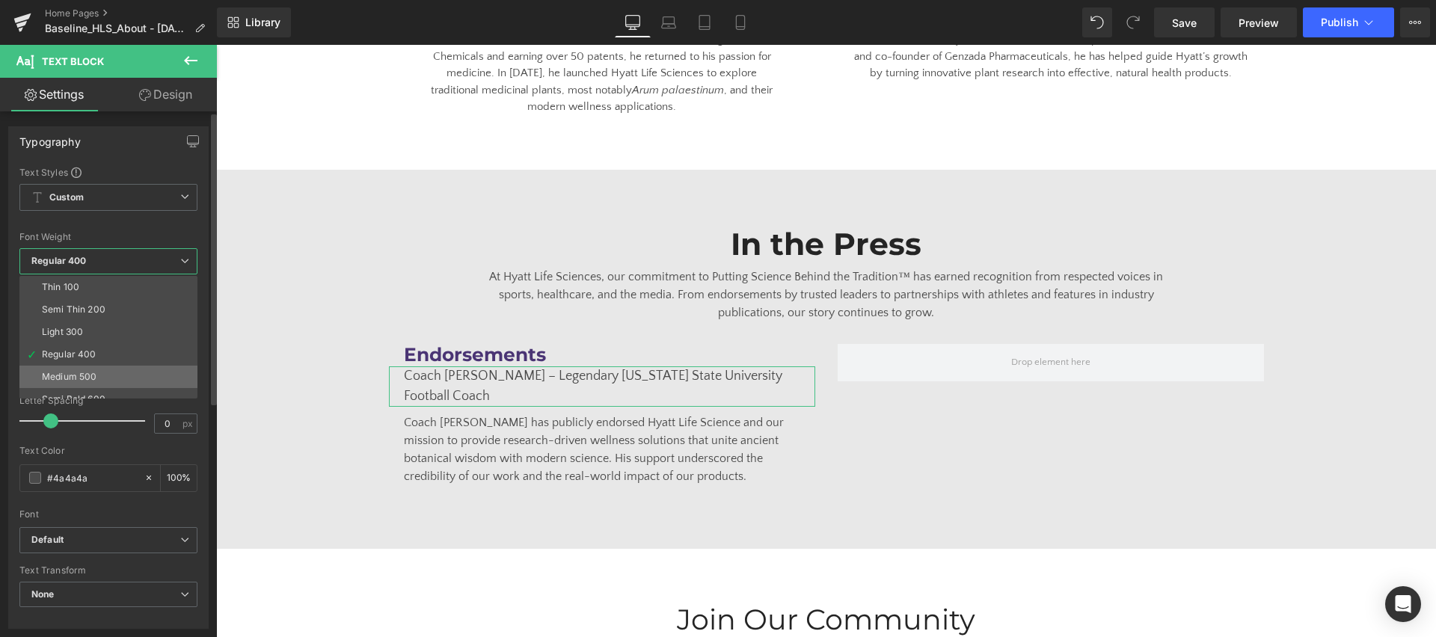
scroll to position [124, 0]
click at [92, 315] on div "Boldest 900" at bounding box center [68, 320] width 52 height 10
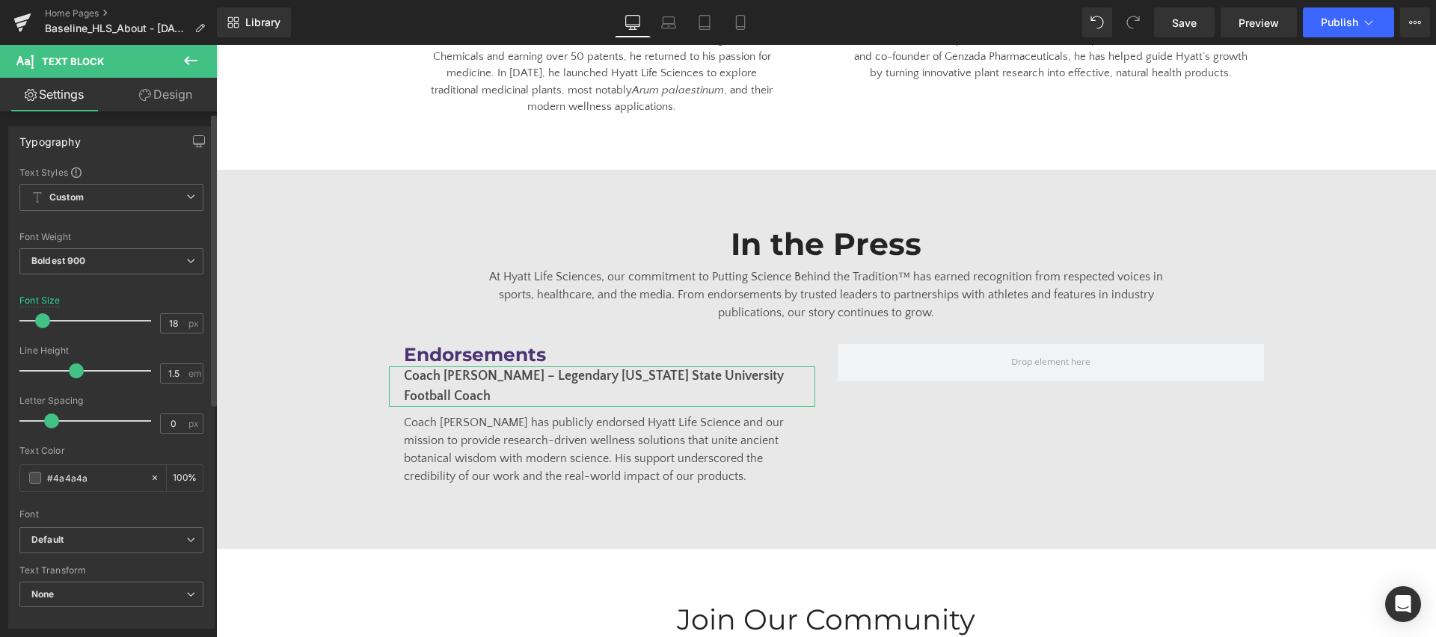
scroll to position [11, 0]
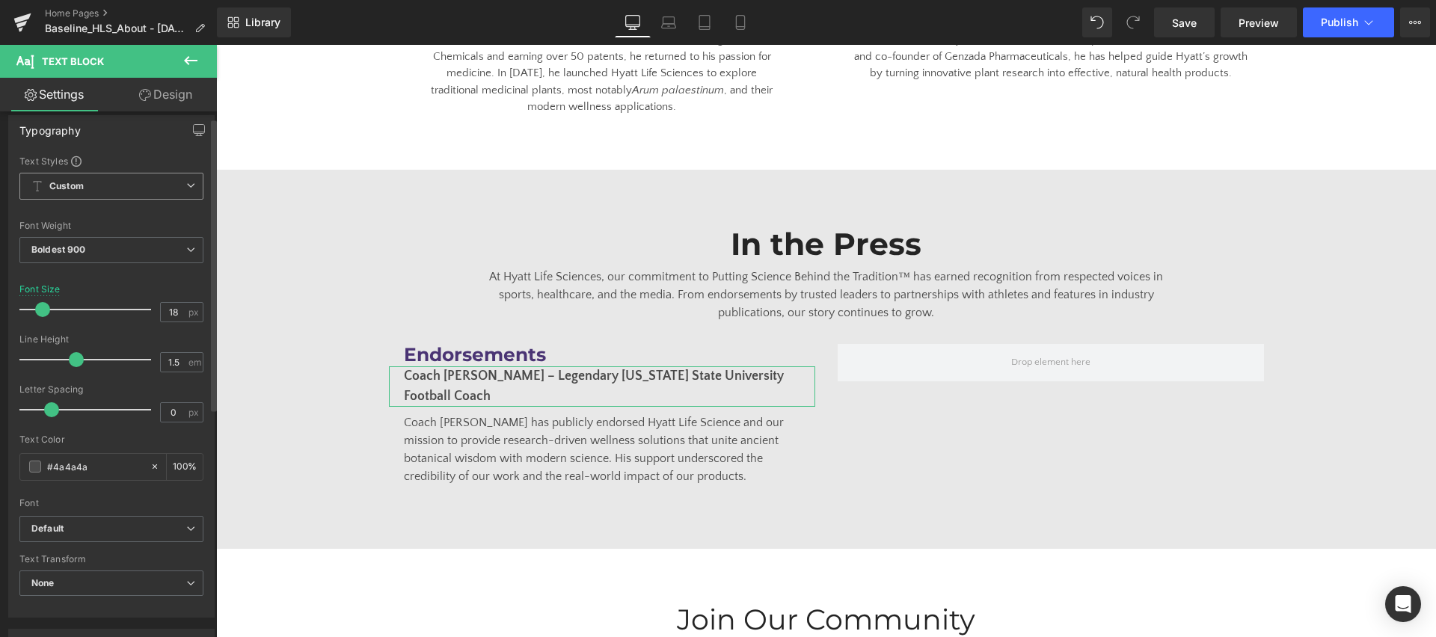
click at [129, 189] on span "Custom" at bounding box center [111, 186] width 184 height 27
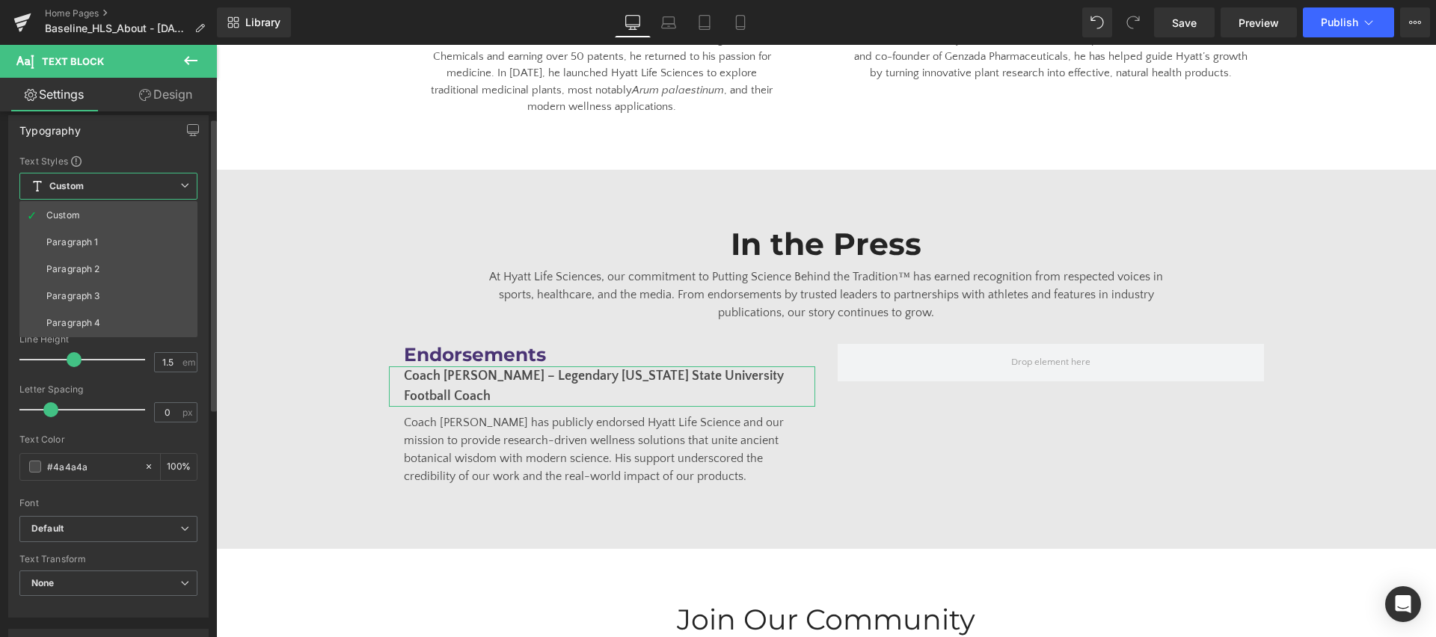
click at [129, 189] on span "Custom" at bounding box center [108, 186] width 178 height 27
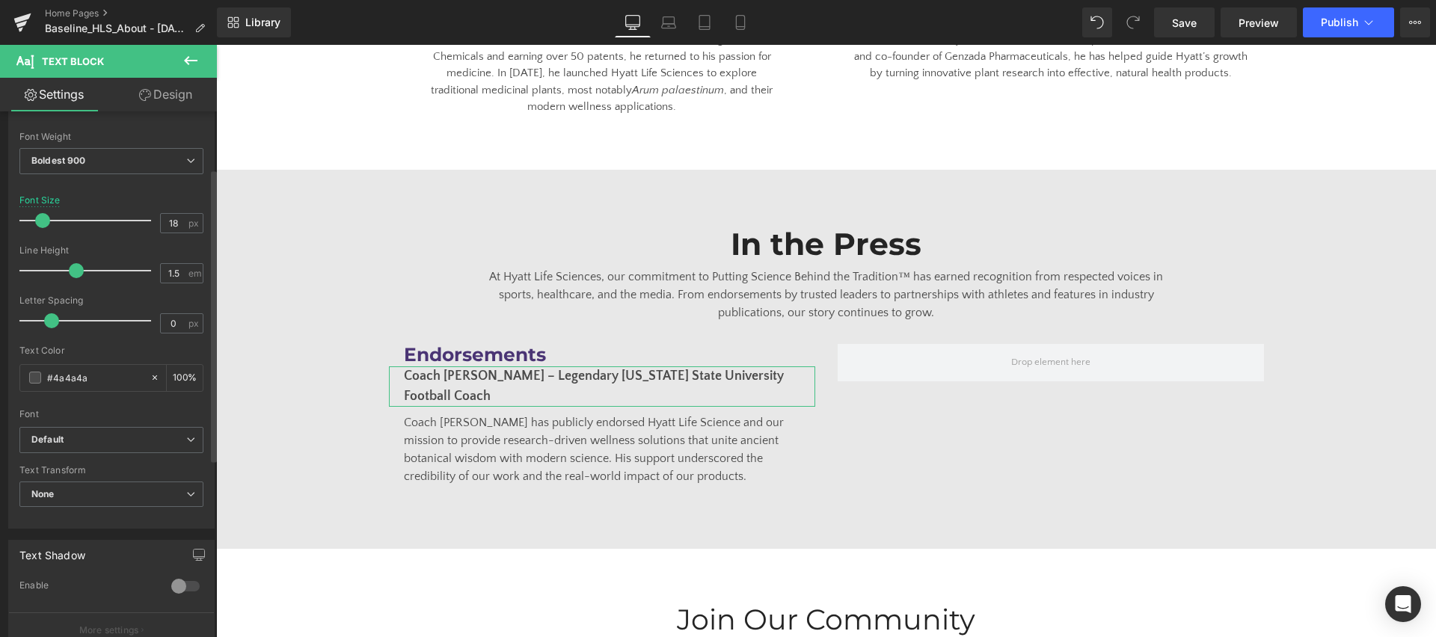
scroll to position [102, 0]
click at [117, 425] on span "Default" at bounding box center [111, 438] width 184 height 26
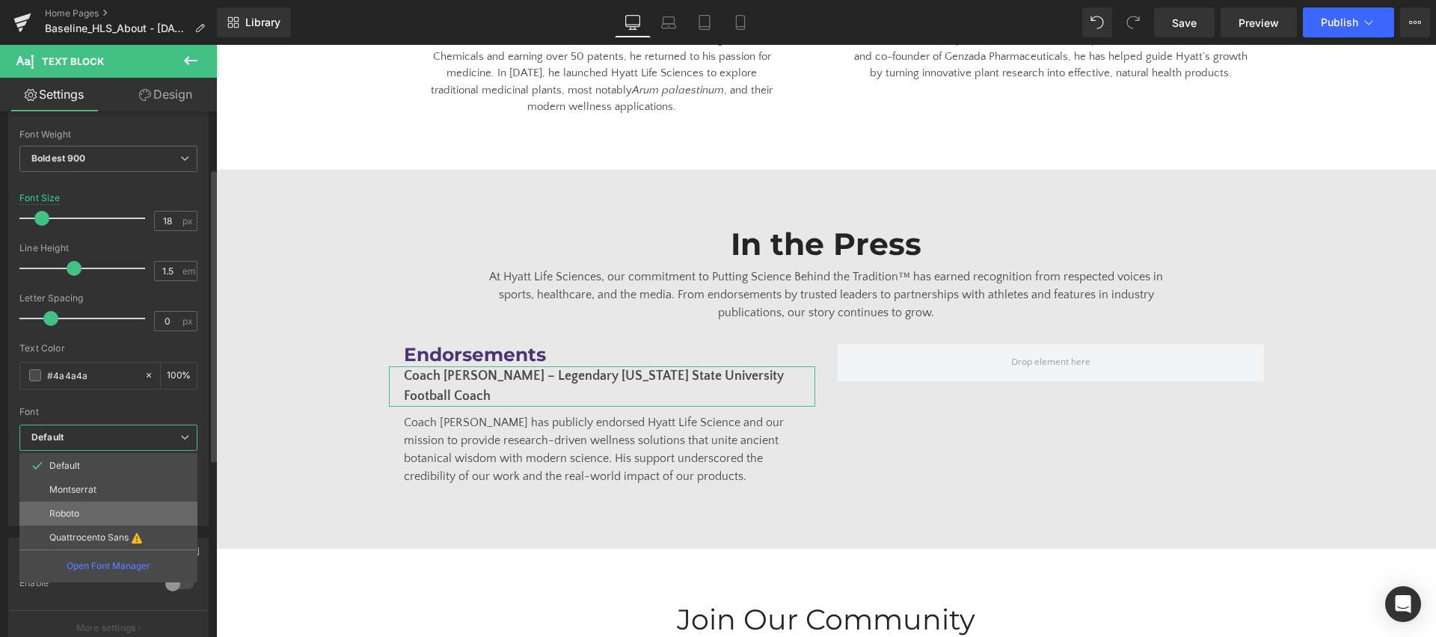
click at [105, 517] on li "Roboto" at bounding box center [108, 514] width 178 height 24
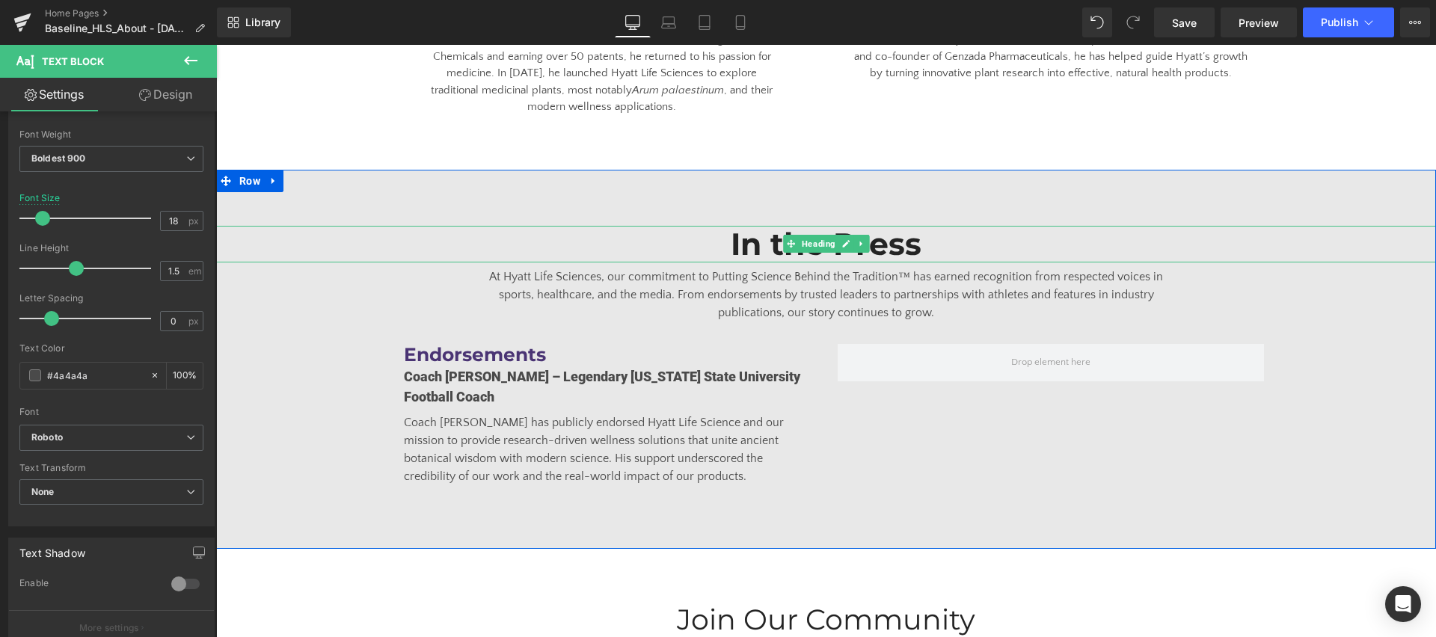
click at [746, 226] on h1 "In the Press" at bounding box center [826, 244] width 688 height 37
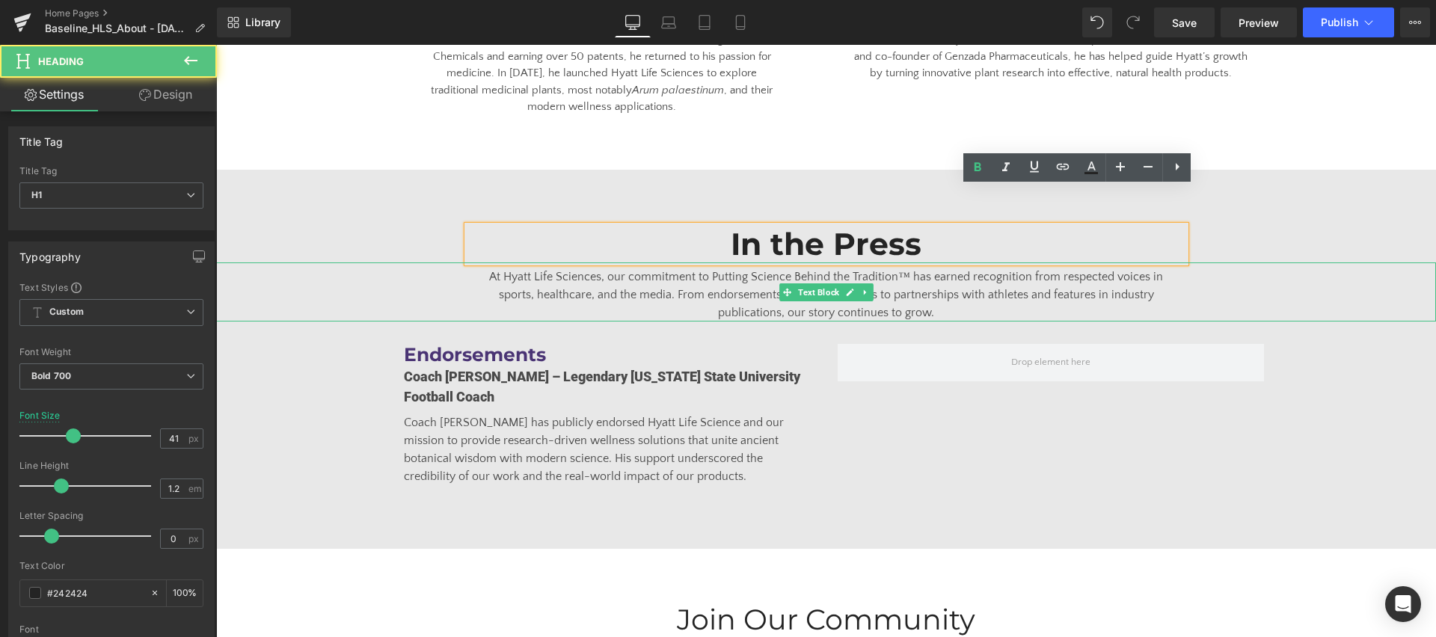
click at [731, 268] on p "At Hyatt Life Sciences, our commitment to Putting Science Behind the Tradition™…" at bounding box center [826, 295] width 688 height 54
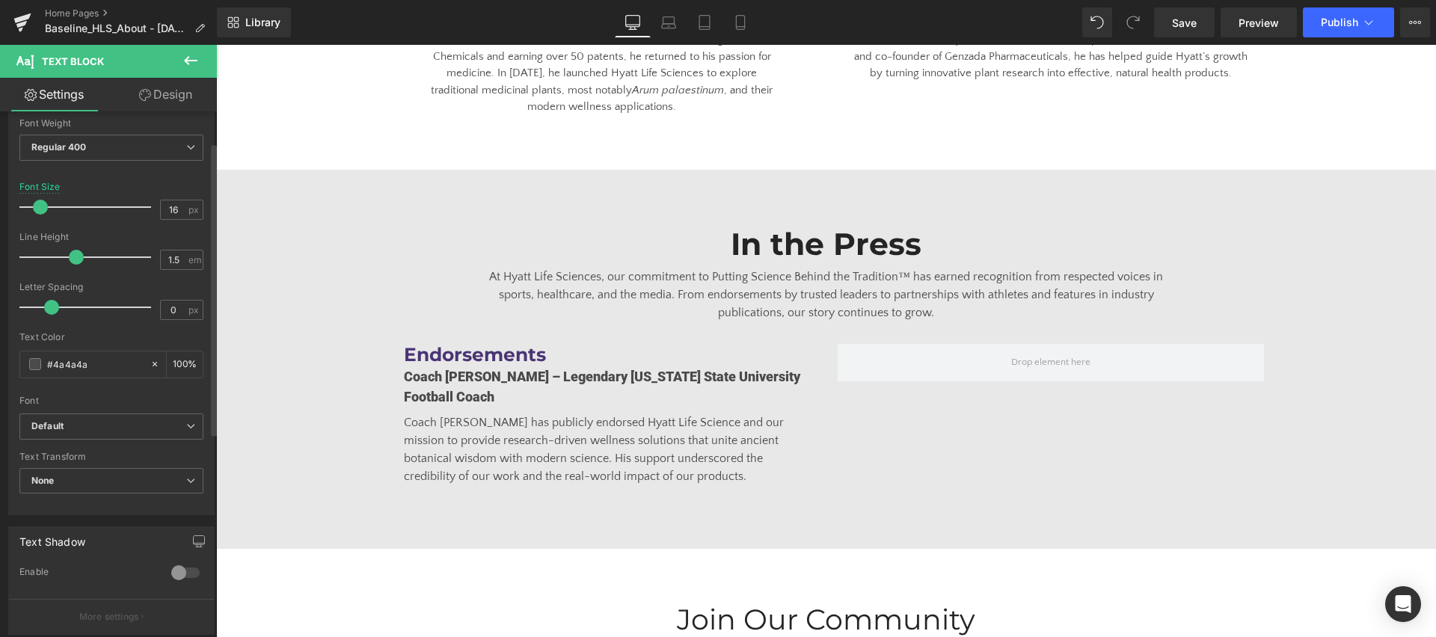
scroll to position [135, 0]
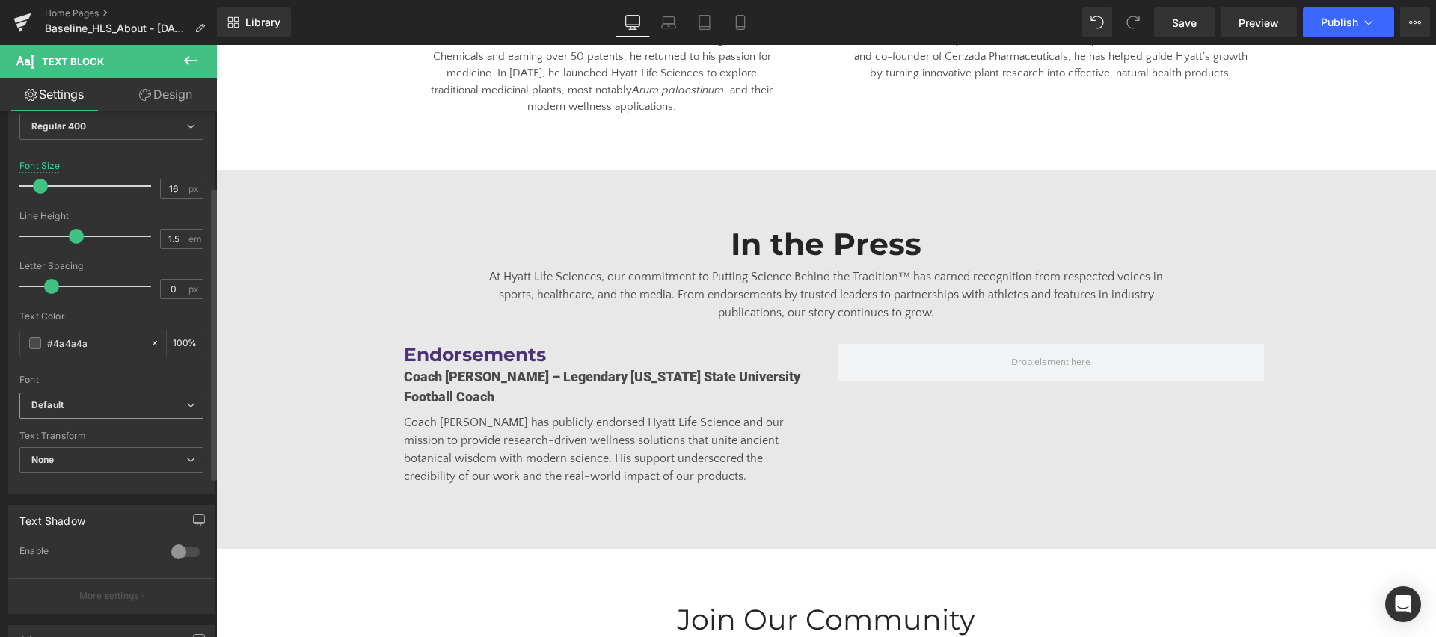
click at [182, 422] on div "Default Default [GEOGRAPHIC_DATA] Roboto Quattrocento Sans Open Font Manager" at bounding box center [111, 410] width 184 height 34
click at [168, 411] on b "Default" at bounding box center [108, 405] width 155 height 13
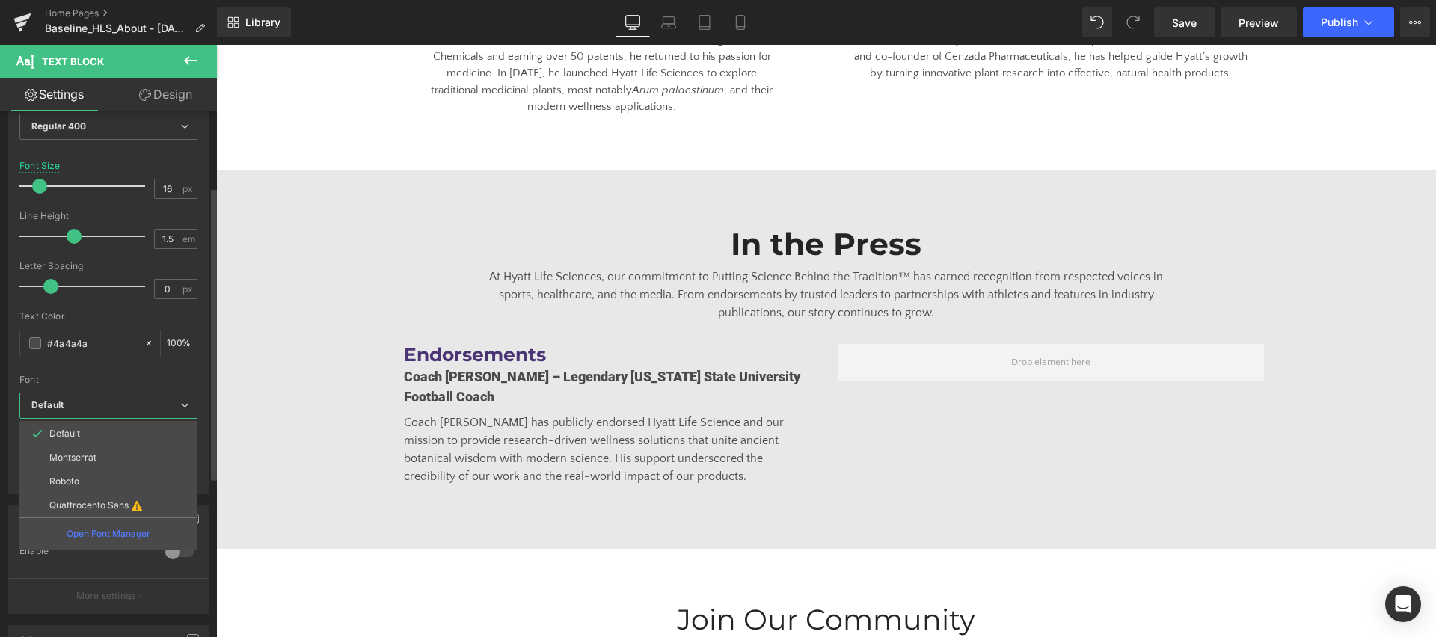
click at [147, 474] on li "Roboto" at bounding box center [108, 482] width 178 height 24
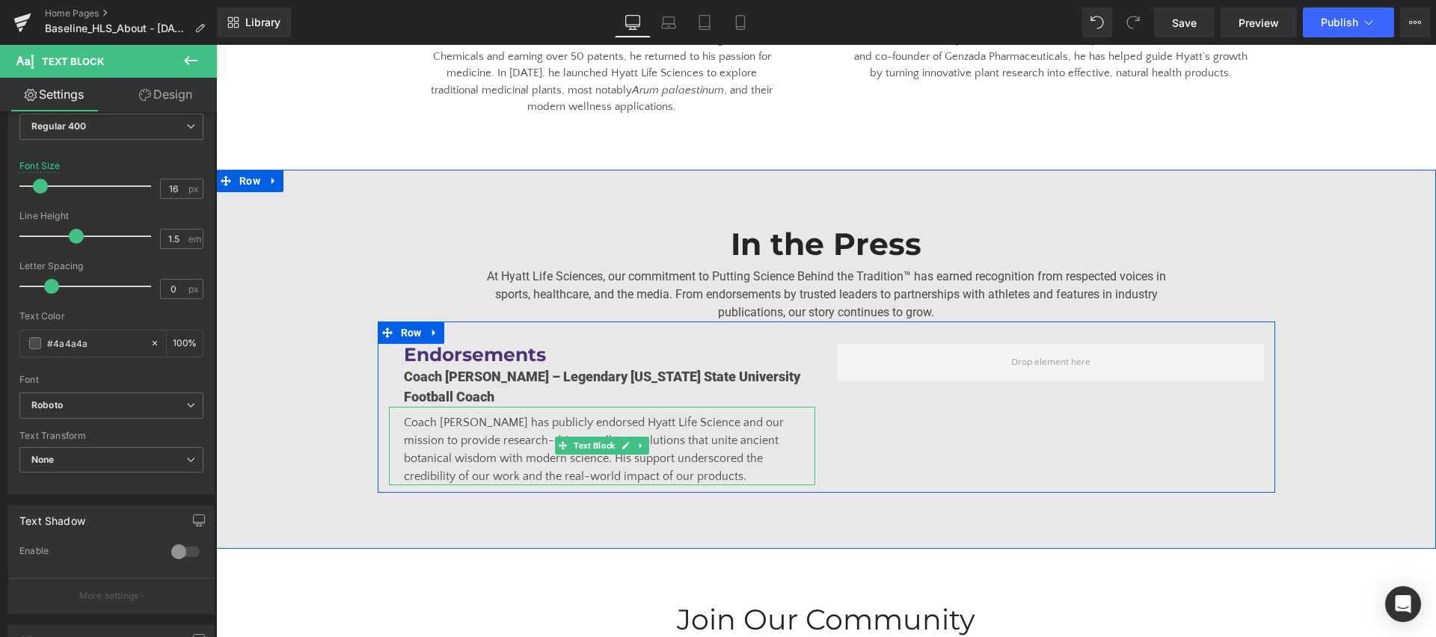
click at [470, 416] on span "Coach [PERSON_NAME] has publicly endorsed Hyatt Life Science and our mission to…" at bounding box center [594, 449] width 380 height 67
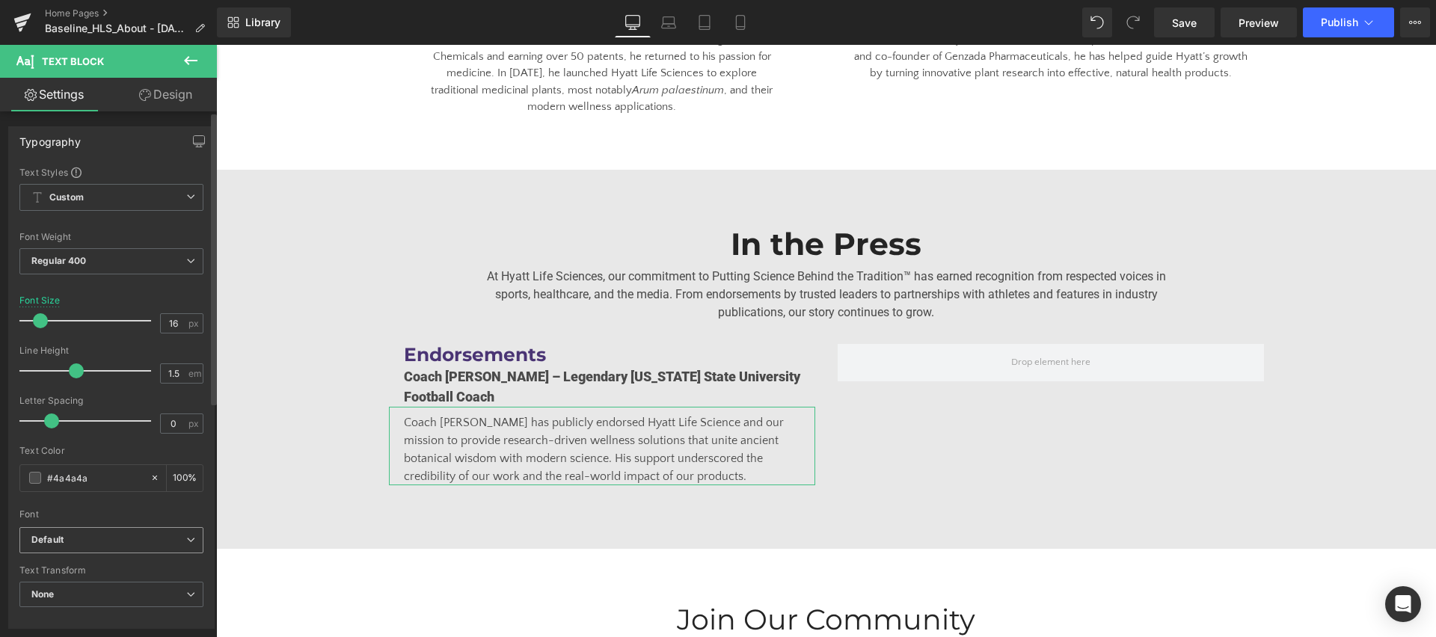
click at [160, 547] on span "Default" at bounding box center [111, 540] width 184 height 26
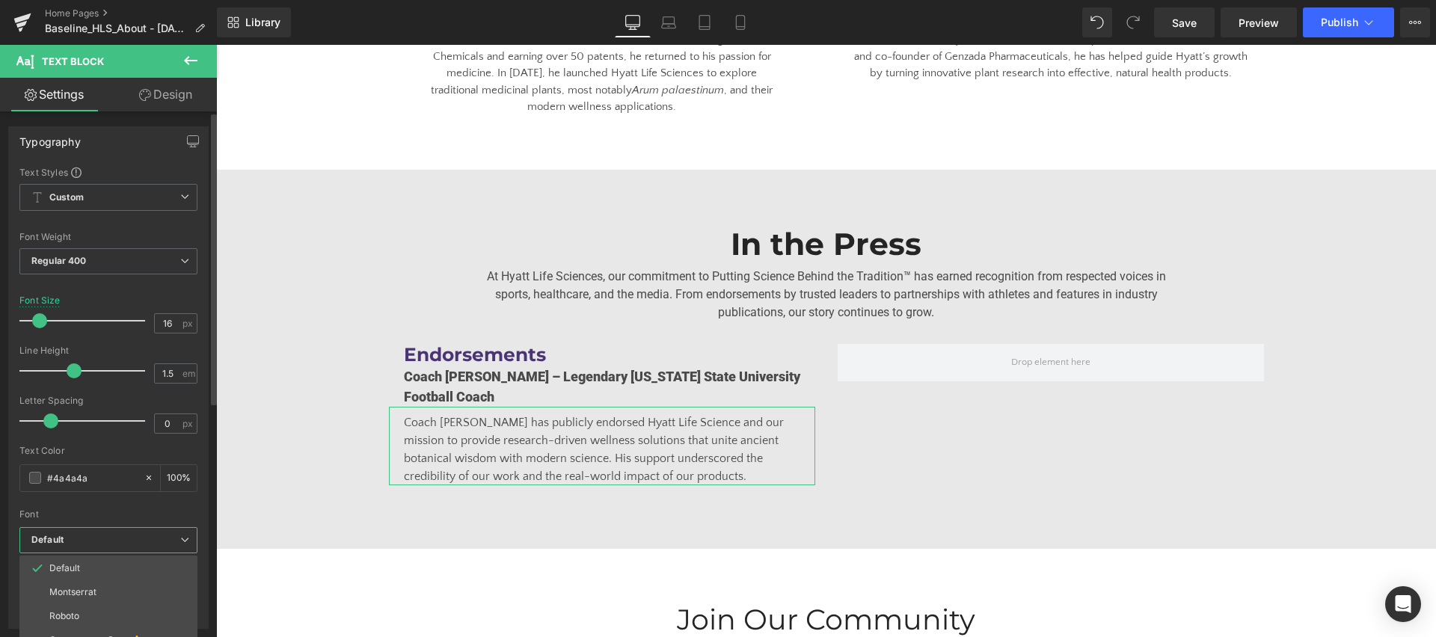
click at [146, 612] on li "Roboto" at bounding box center [108, 616] width 178 height 24
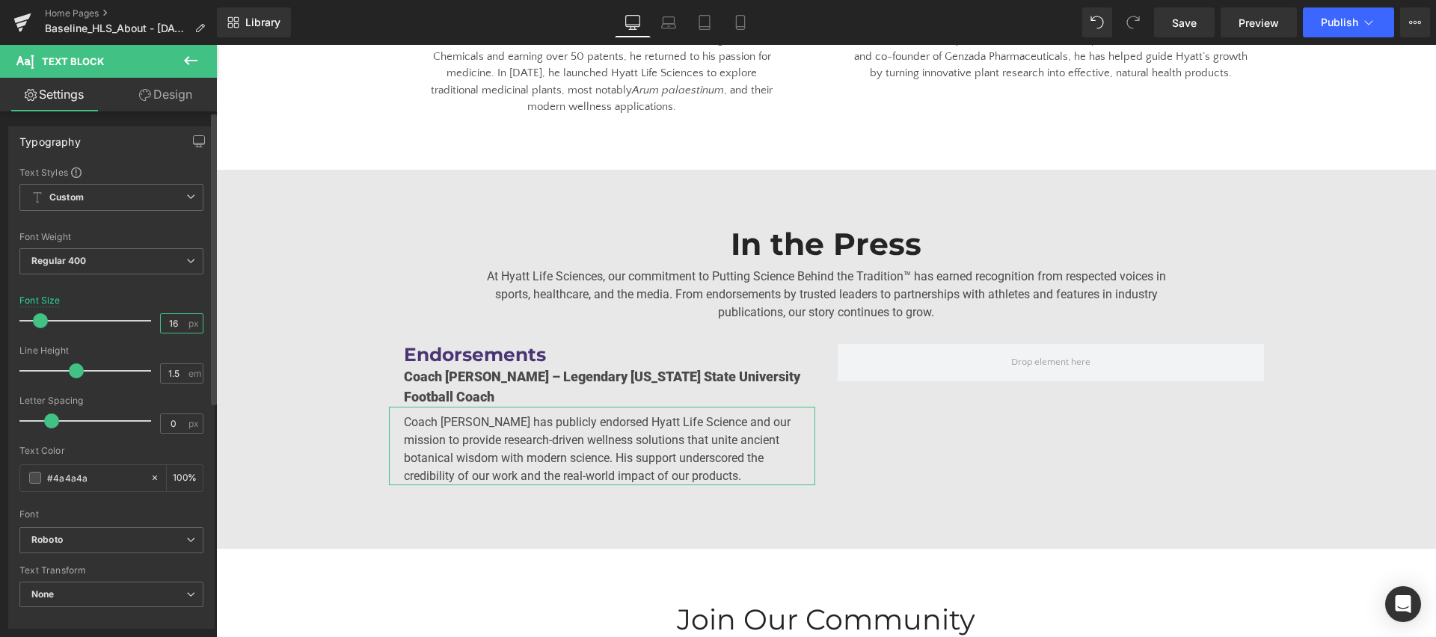
click at [174, 327] on input "16" at bounding box center [174, 323] width 26 height 19
type input "15"
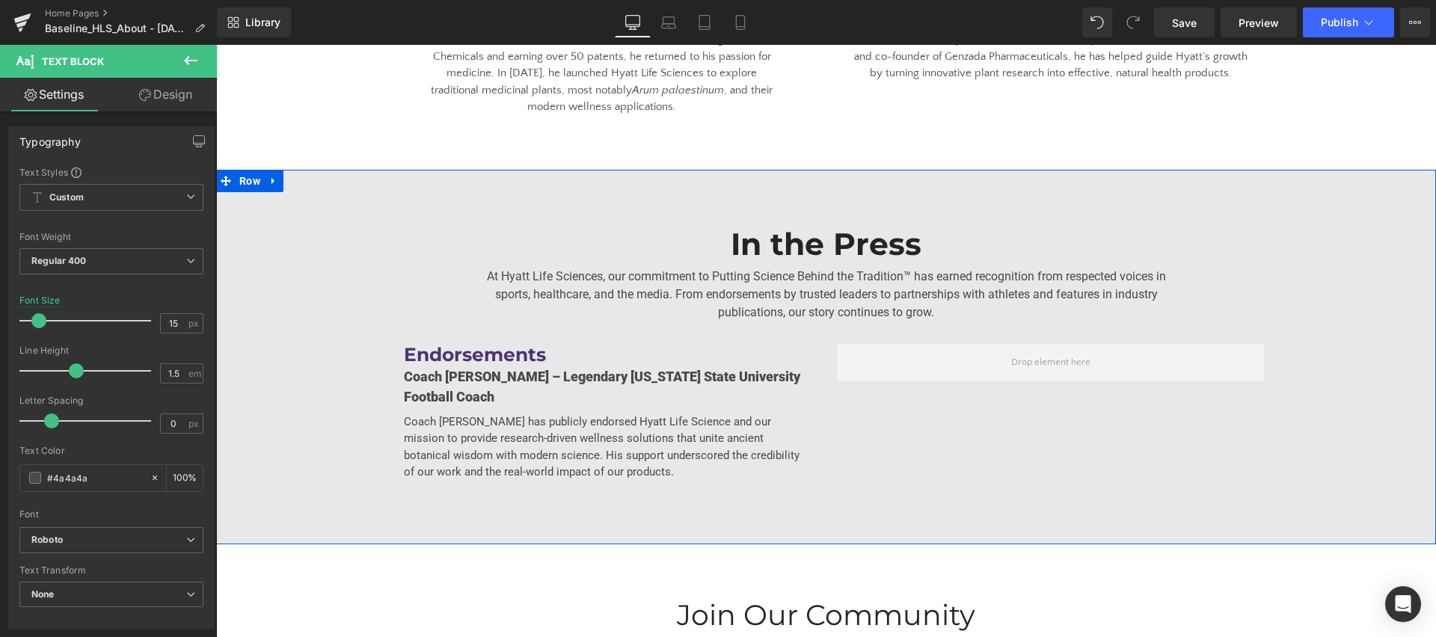
click at [361, 349] on div "In the Press Heading At Hyatt Life Sciences, our commitment to Putting Science …" at bounding box center [826, 357] width 1220 height 263
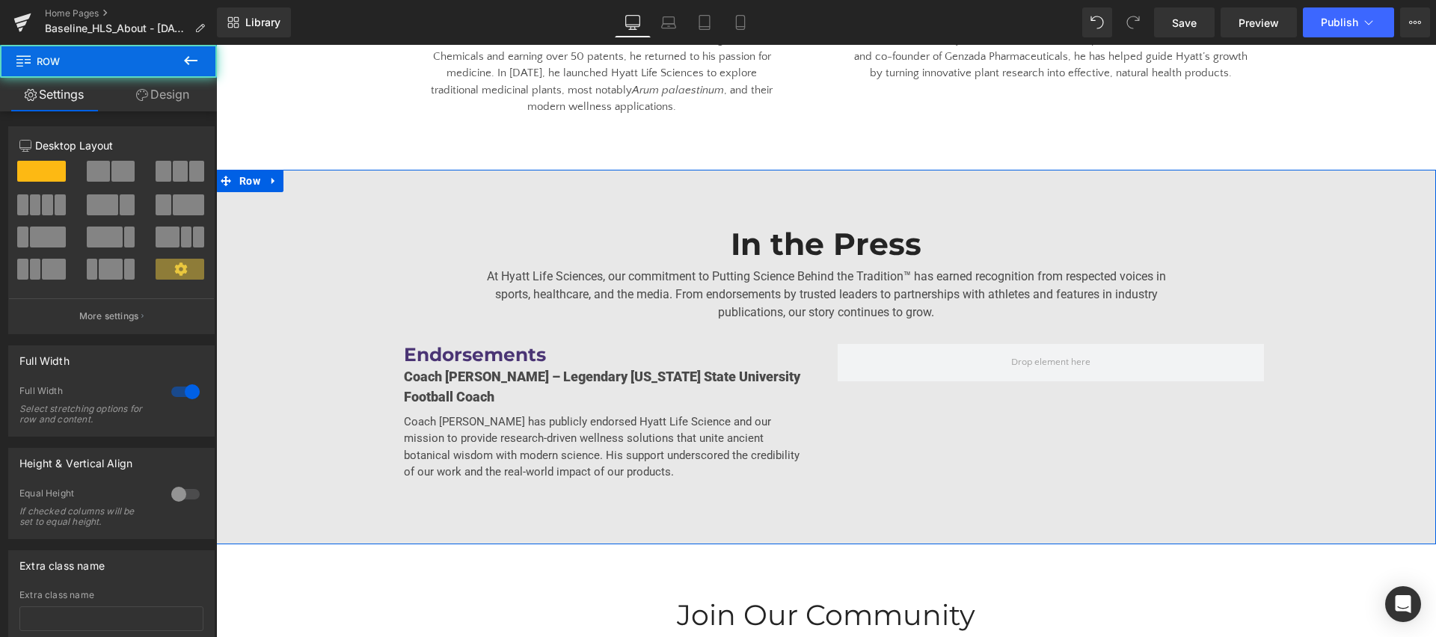
scroll to position [2883, 0]
click at [434, 368] on p "Coach [PERSON_NAME] – Legendary [US_STATE] State University Football Coach" at bounding box center [602, 388] width 396 height 40
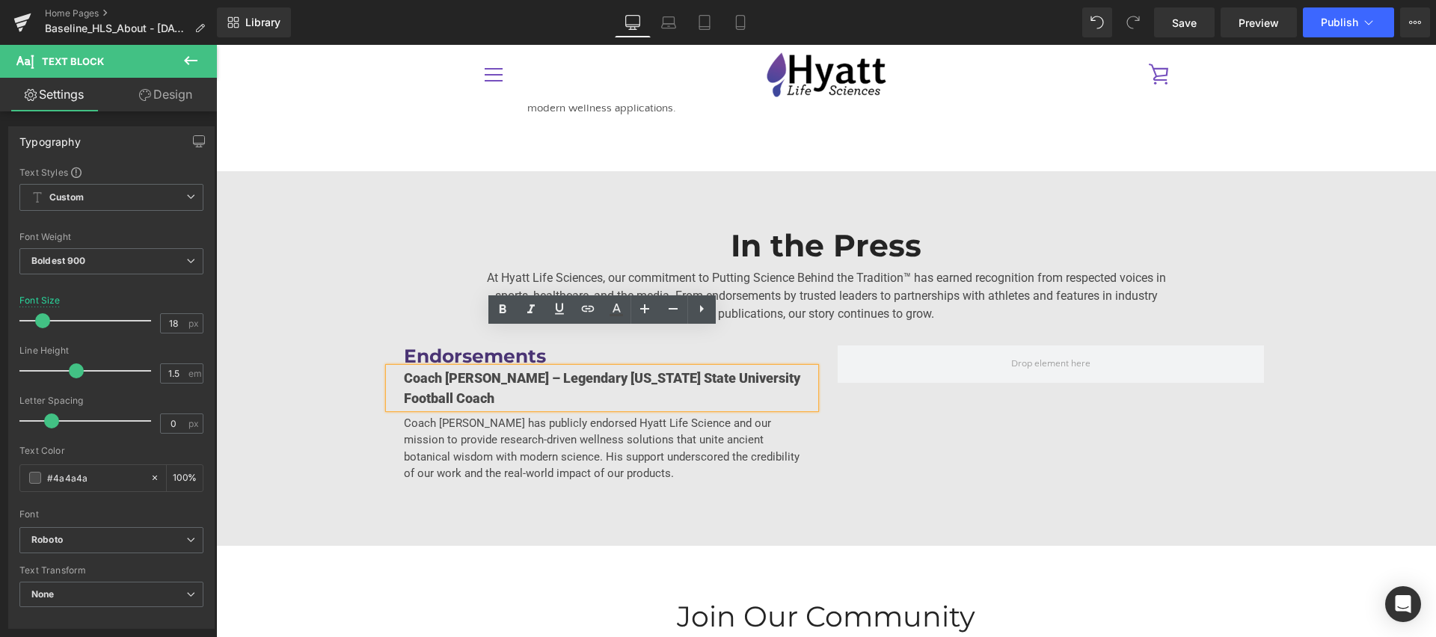
click at [839, 395] on div "Endorsements Heading Coach [PERSON_NAME] – Legendary [US_STATE] State Universit…" at bounding box center [827, 406] width 898 height 167
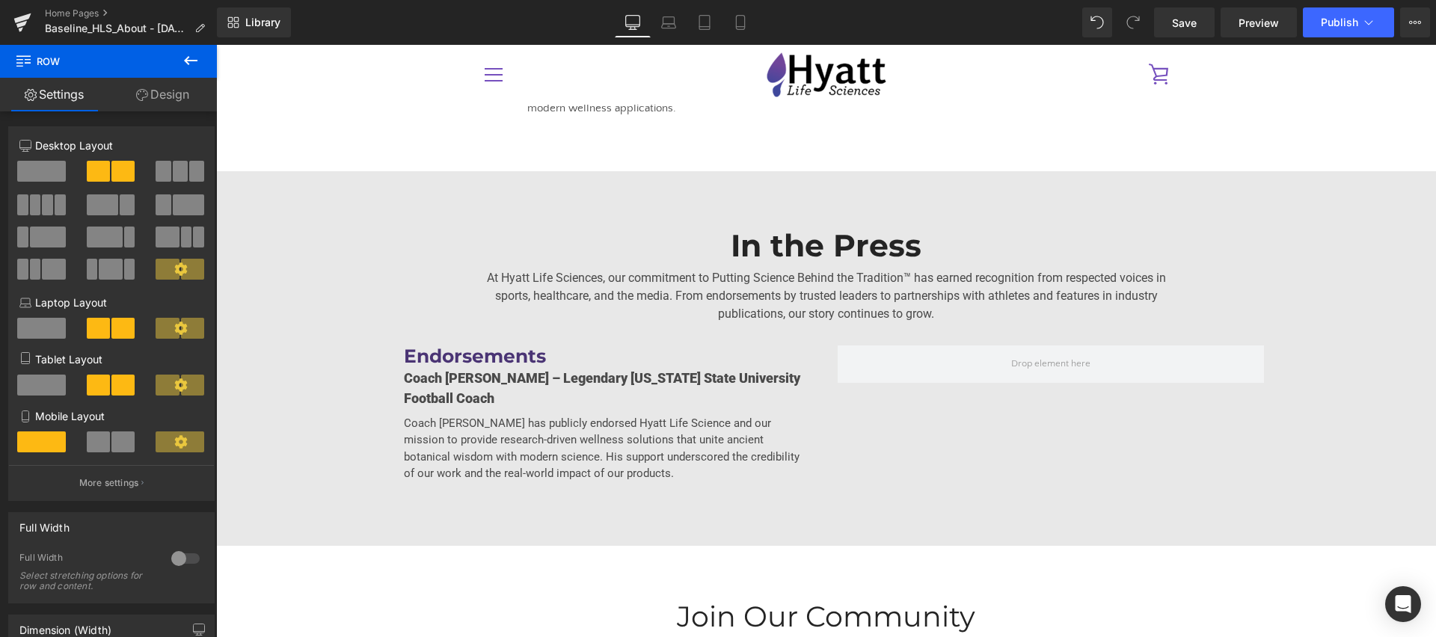
scroll to position [2880, 0]
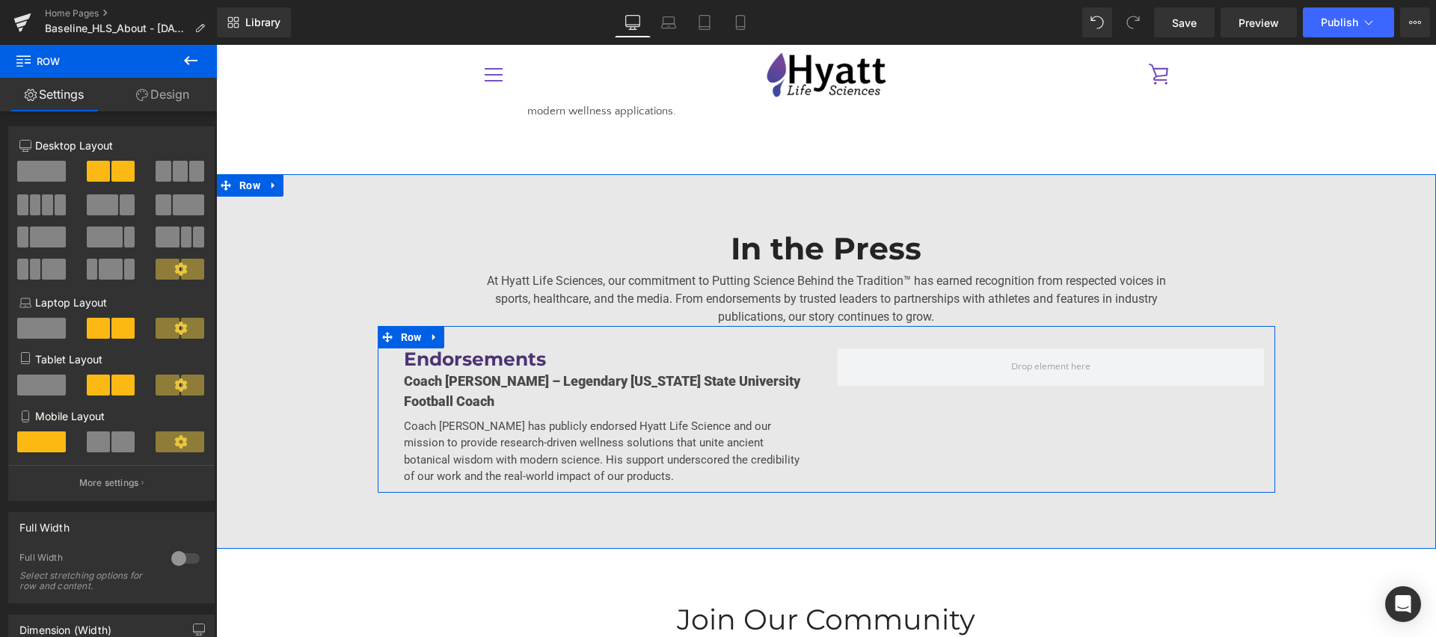
click at [216, 45] on div at bounding box center [216, 45] width 0 height 0
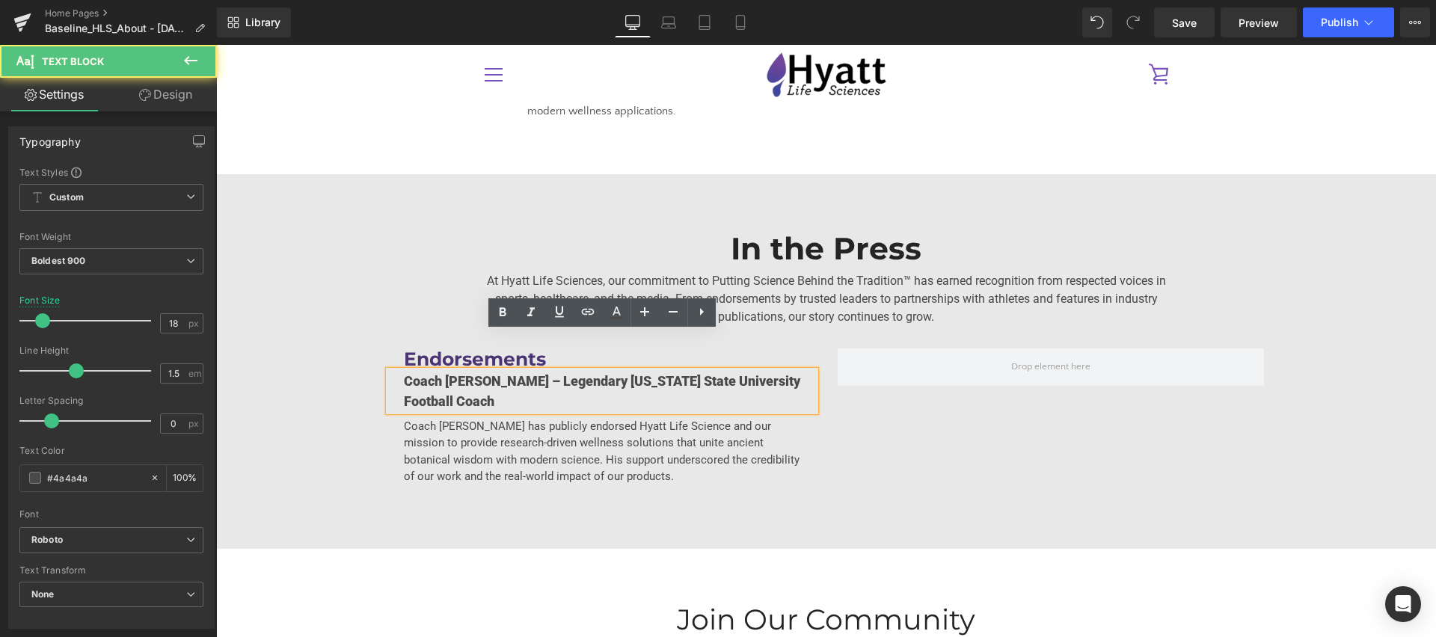
click at [384, 326] on div "Endorsements Heading Coach [PERSON_NAME] – Legendary [US_STATE] State Universit…" at bounding box center [827, 409] width 898 height 167
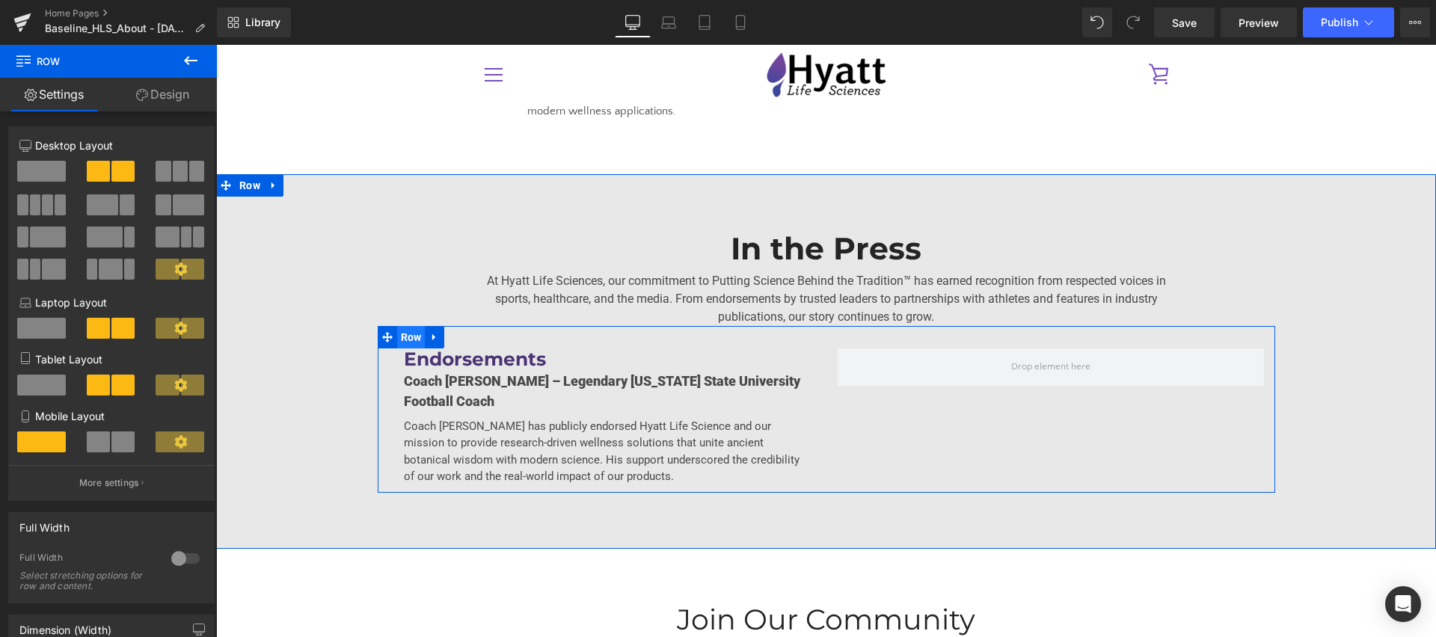
click at [408, 326] on span "Row" at bounding box center [411, 337] width 28 height 22
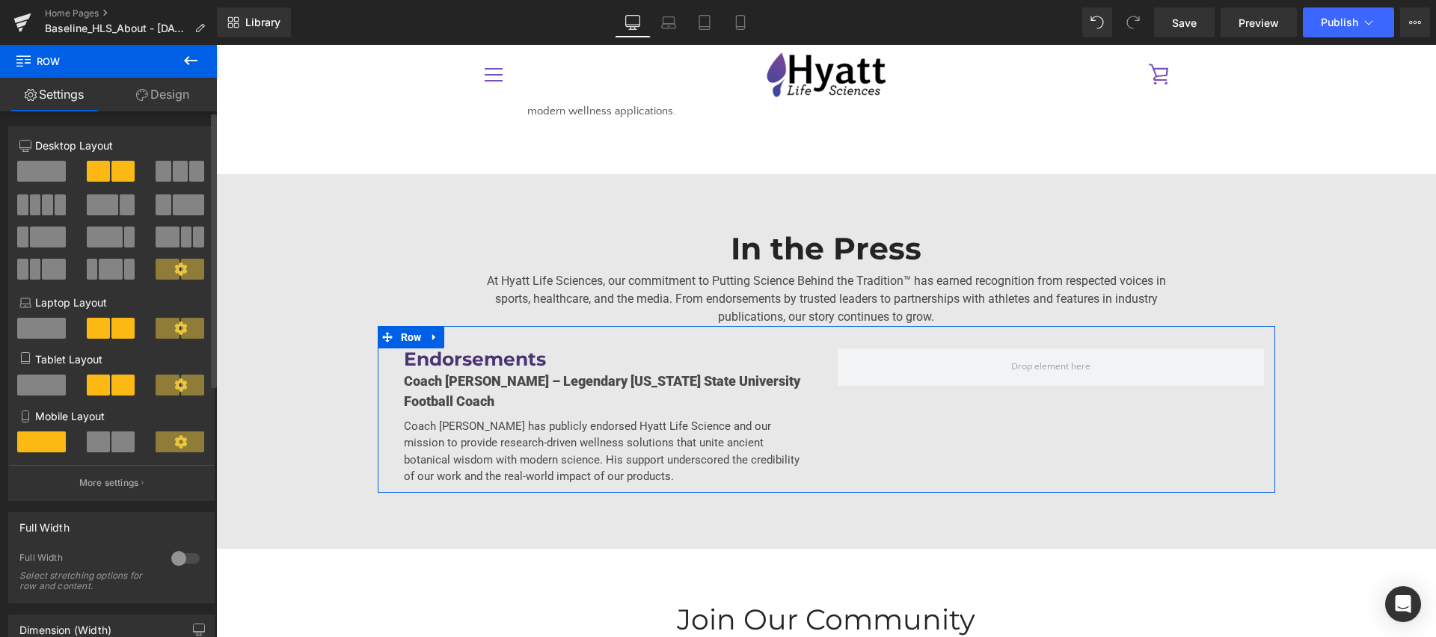
click at [171, 559] on div at bounding box center [186, 559] width 36 height 24
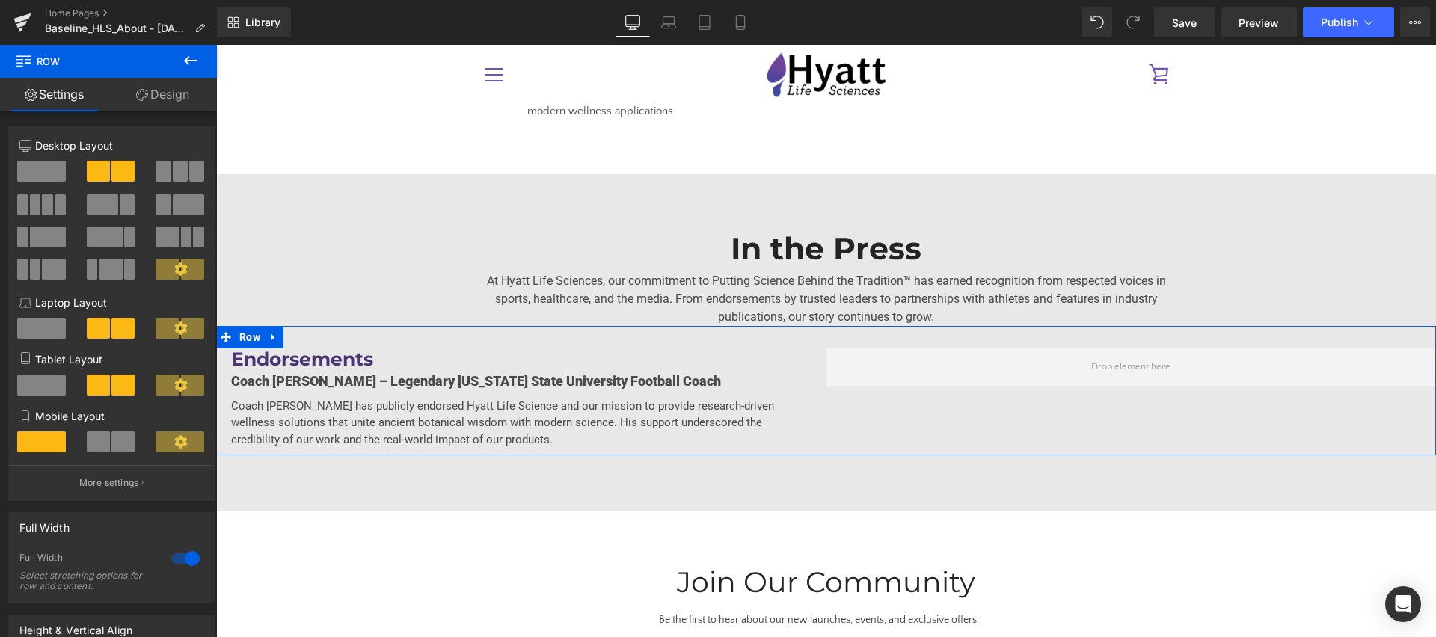
click at [167, 96] on link "Design" at bounding box center [162, 95] width 108 height 34
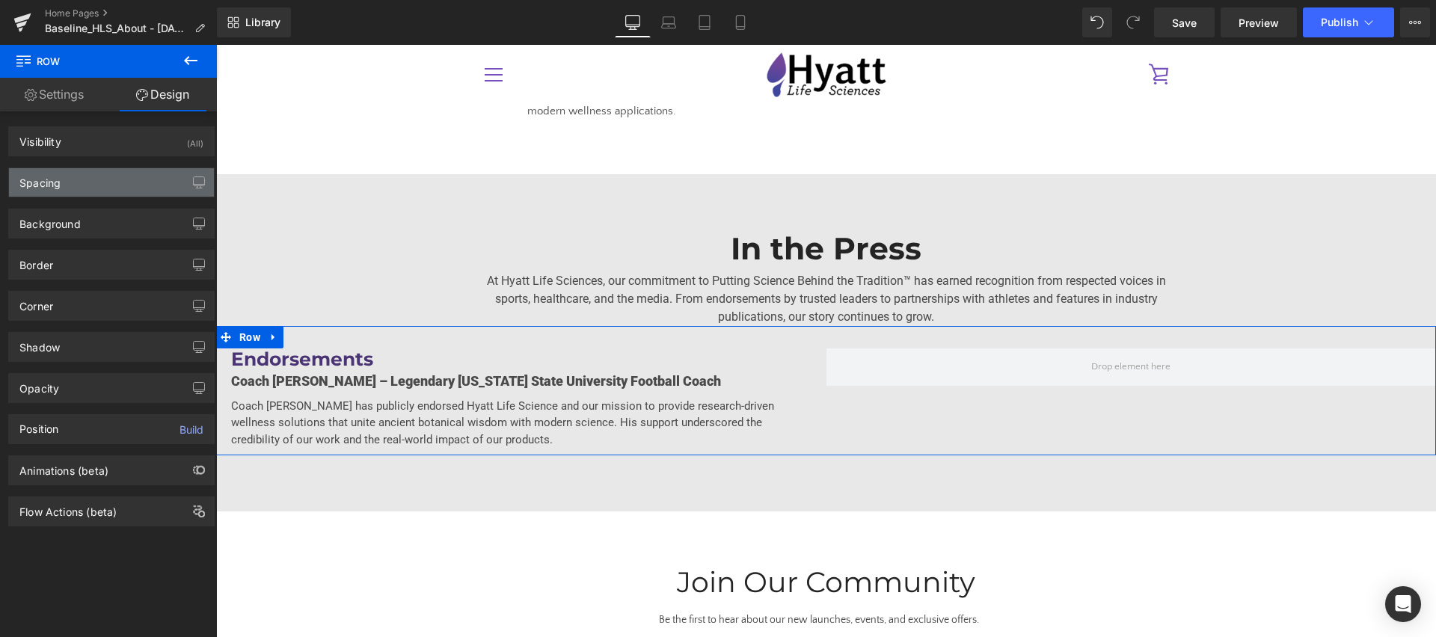
type input "0"
type input "30"
type input "0"
type input "10"
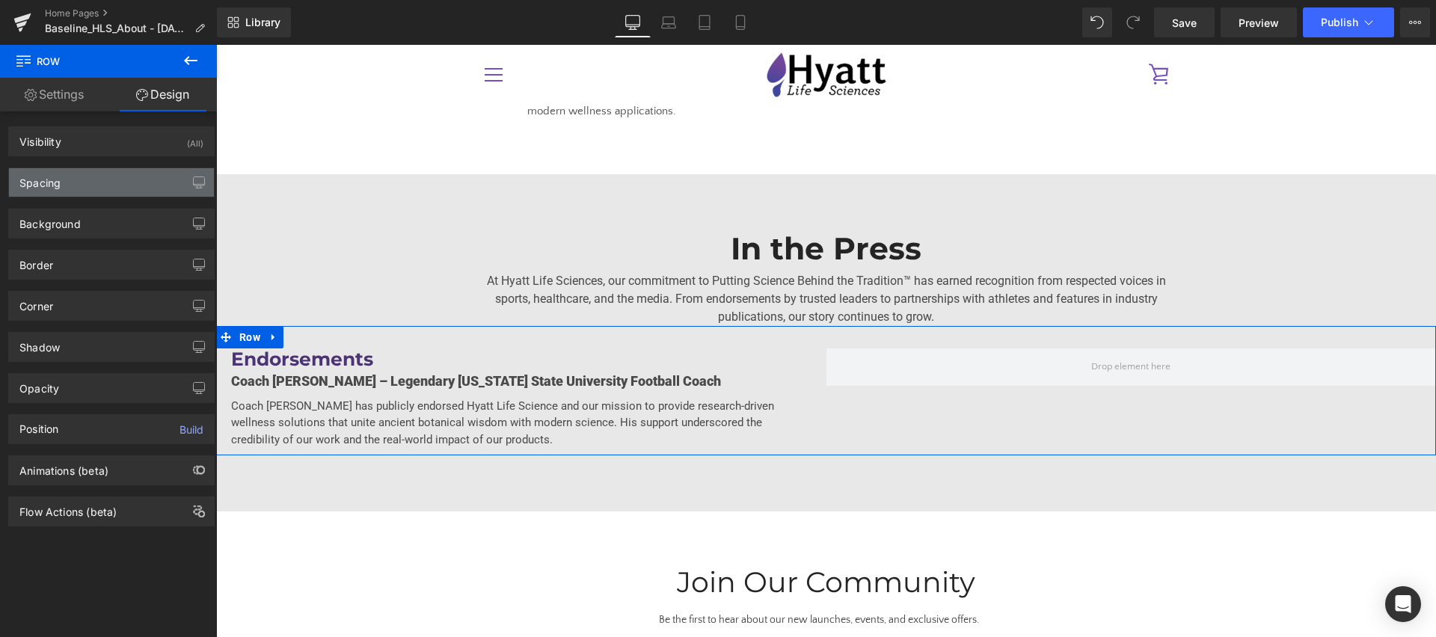
click at [88, 191] on div "Spacing" at bounding box center [111, 182] width 205 height 28
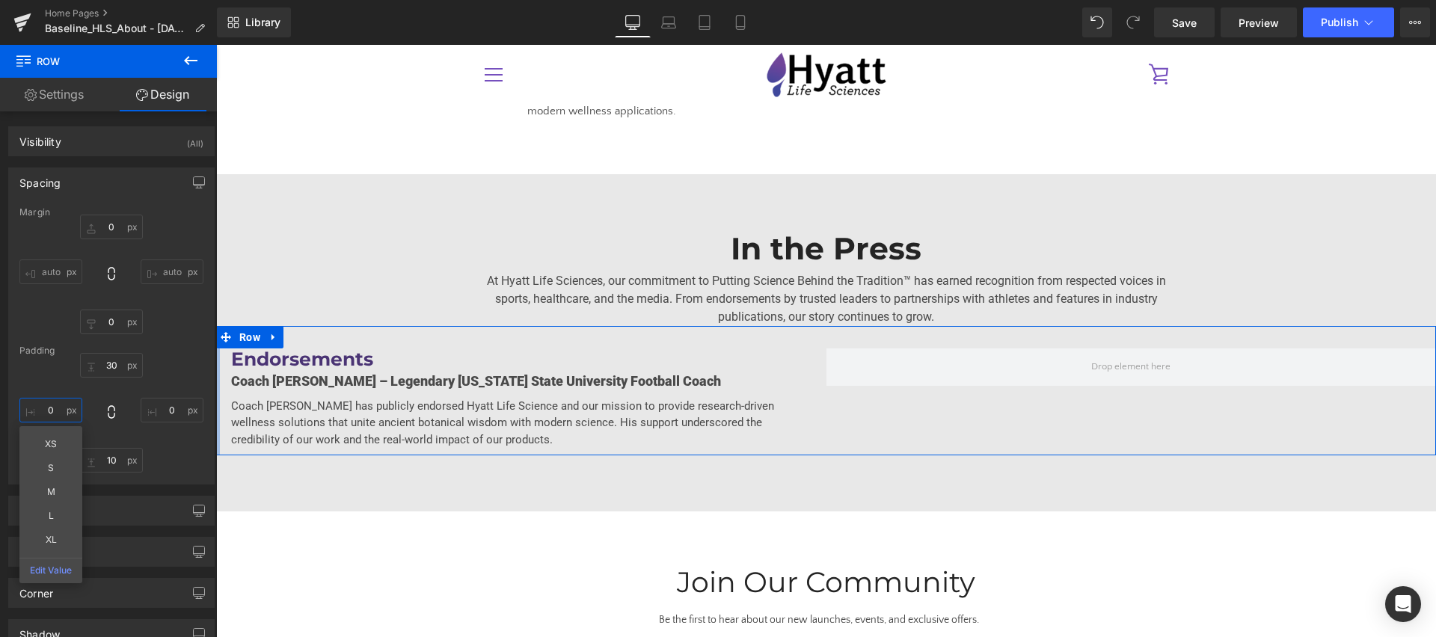
click at [44, 404] on input "0" at bounding box center [50, 410] width 63 height 25
type input "40"
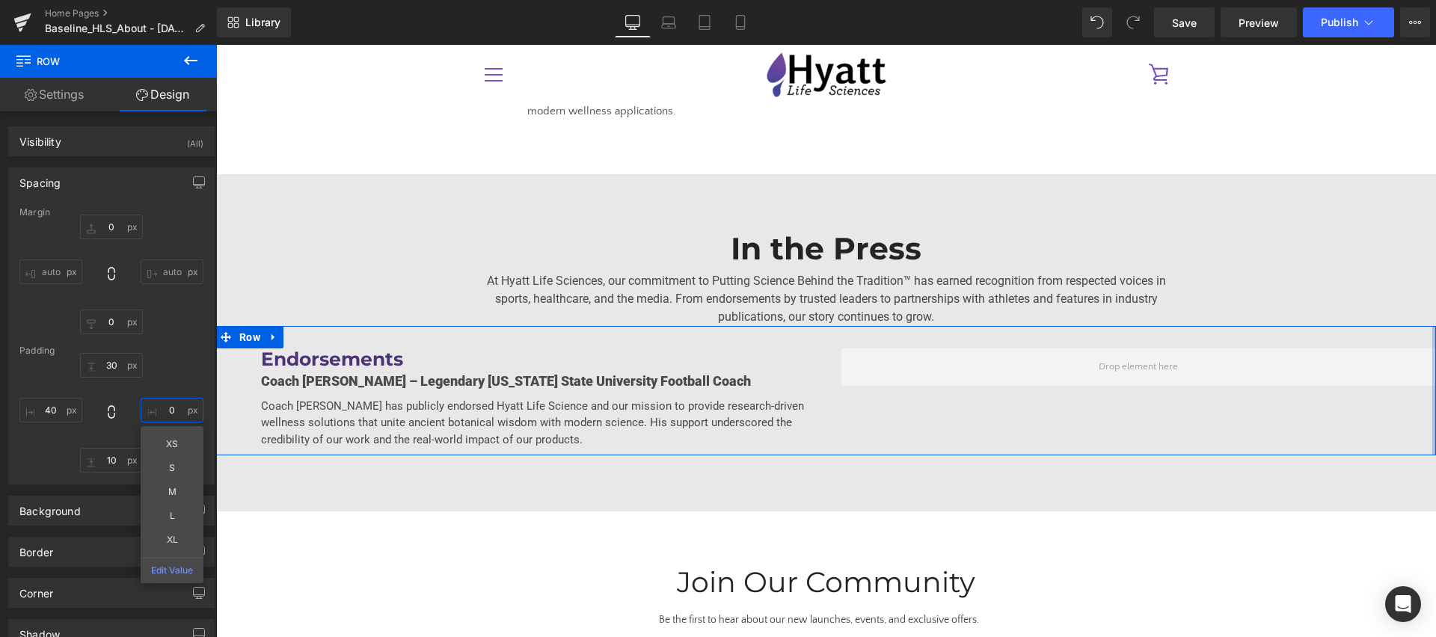
click at [155, 406] on input "0" at bounding box center [172, 410] width 63 height 25
type input "40"
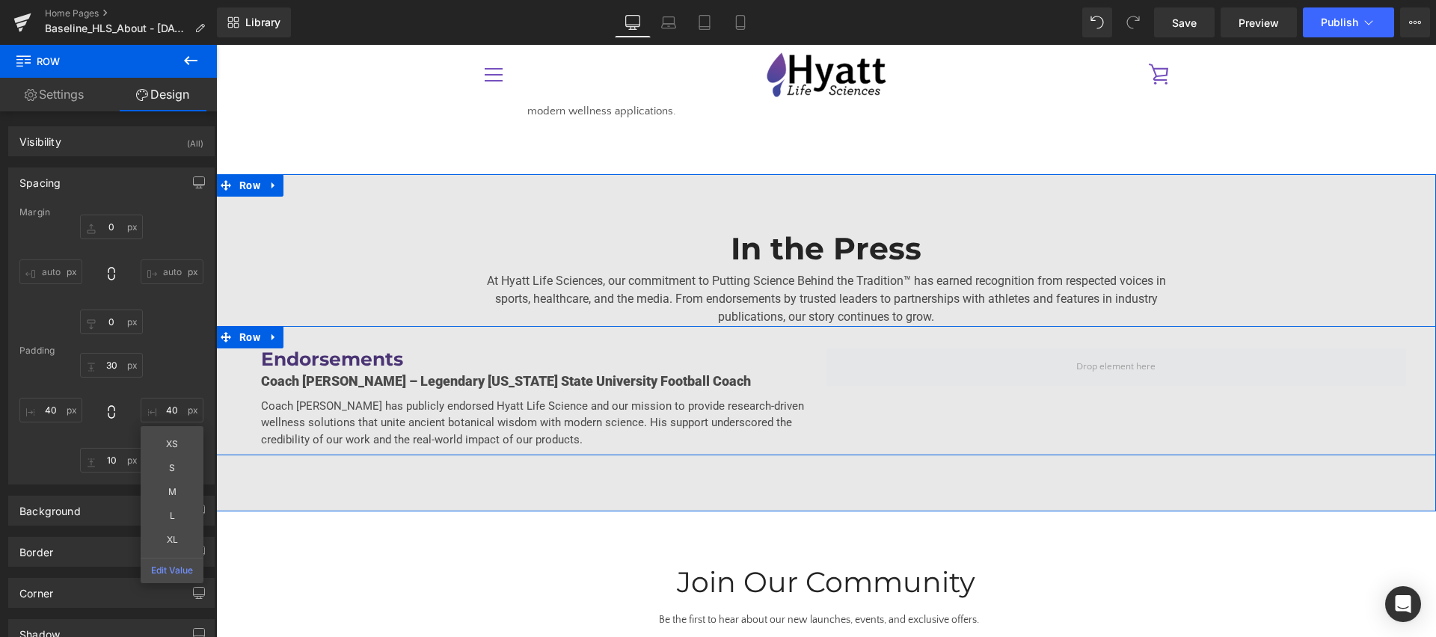
click at [934, 349] on span at bounding box center [1116, 367] width 580 height 37
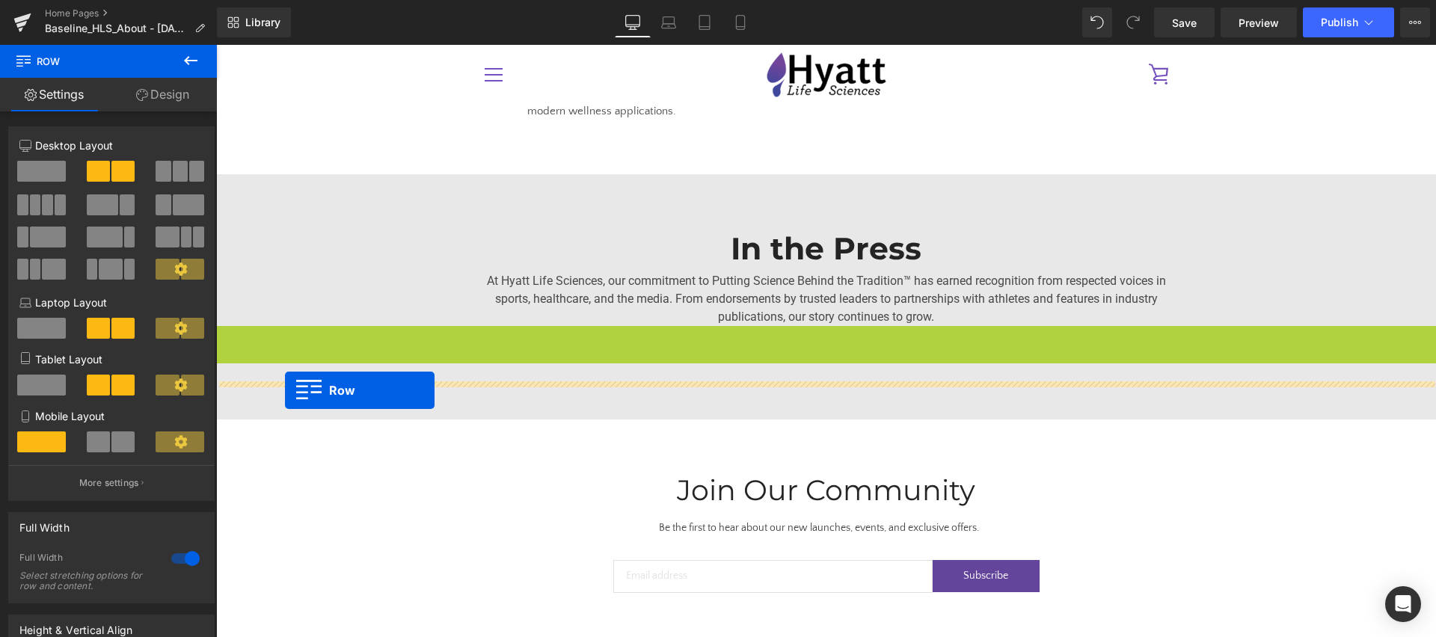
drag, startPoint x: 239, startPoint y: 295, endPoint x: 285, endPoint y: 390, distance: 105.4
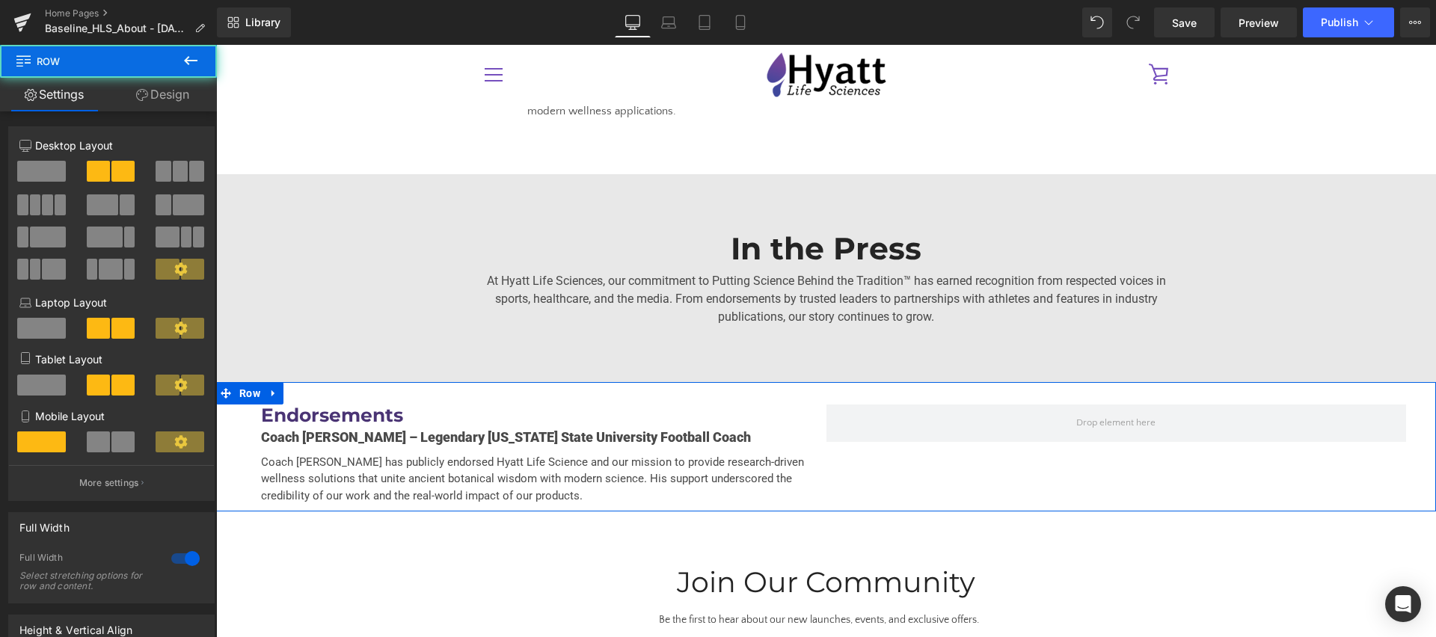
scroll to position [2881, 0]
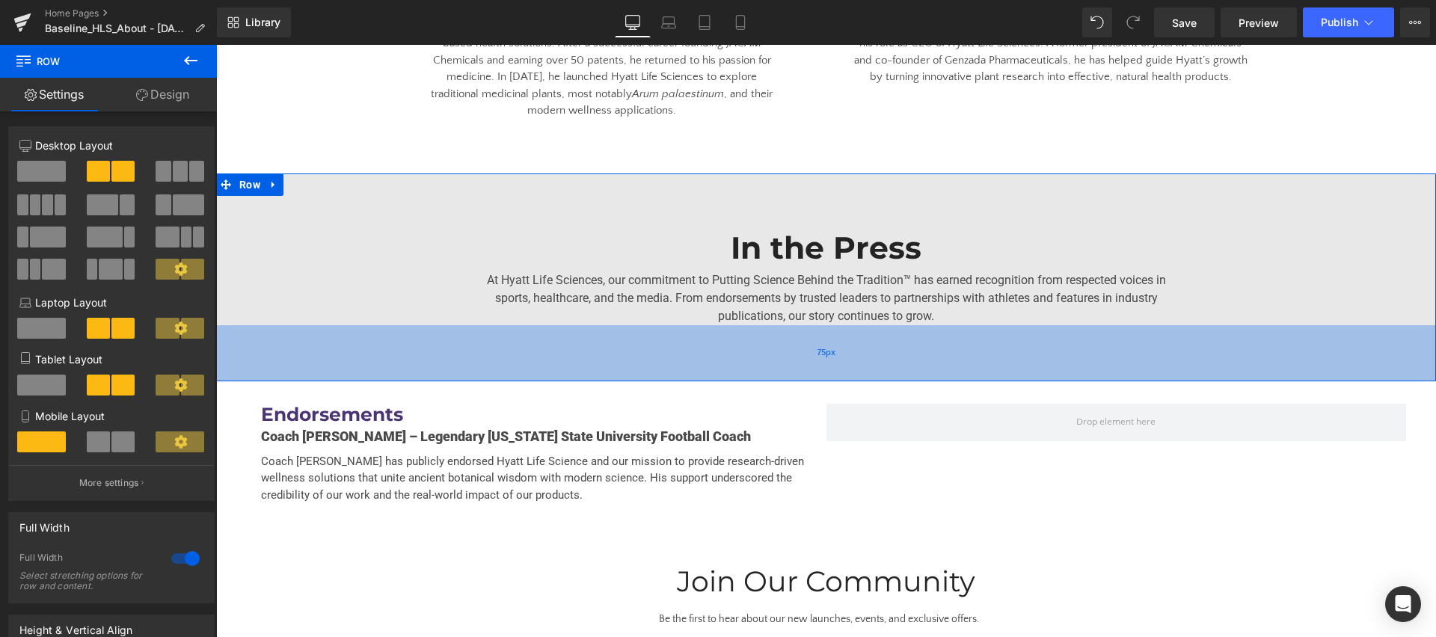
click at [420, 325] on div "75px" at bounding box center [826, 353] width 1220 height 56
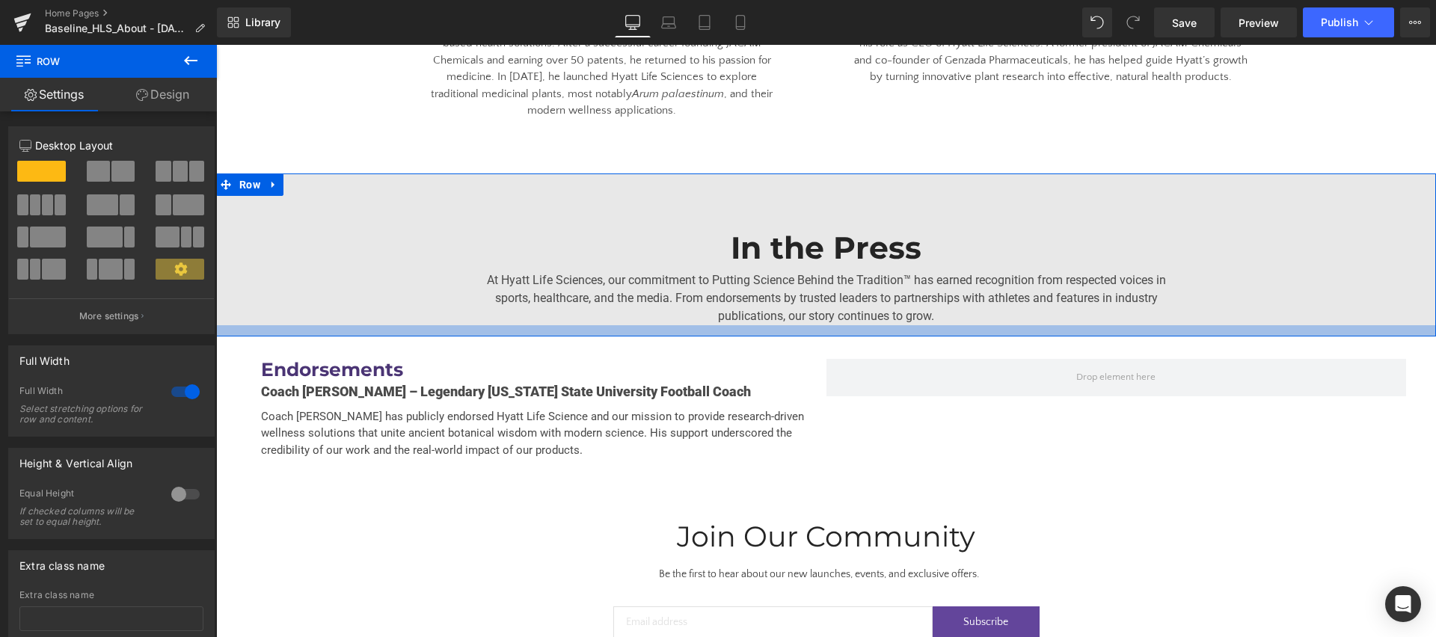
drag, startPoint x: 679, startPoint y: 309, endPoint x: 705, endPoint y: 219, distance: 93.5
click at [675, 265] on div "In the Press Heading At Hyatt Life Sciences, our commitment to Putting Science …" at bounding box center [826, 255] width 1220 height 163
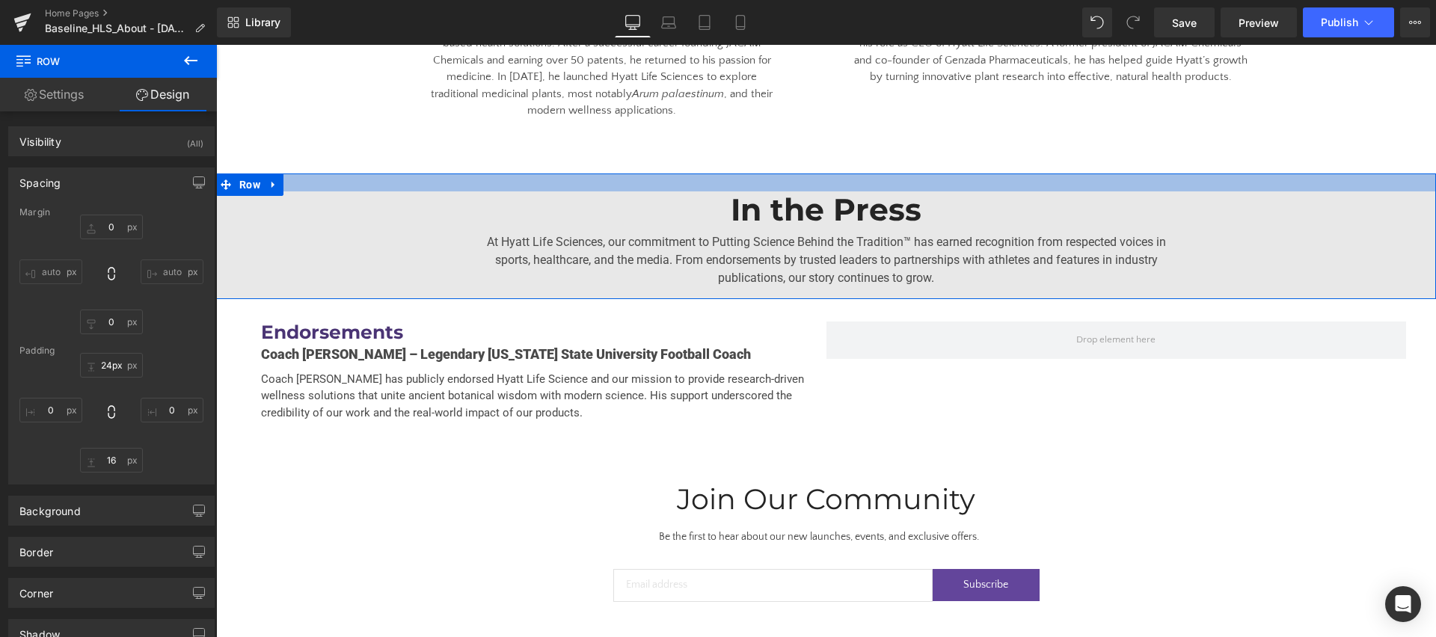
drag, startPoint x: 758, startPoint y: 141, endPoint x: 753, endPoint y: 107, distance: 34.7
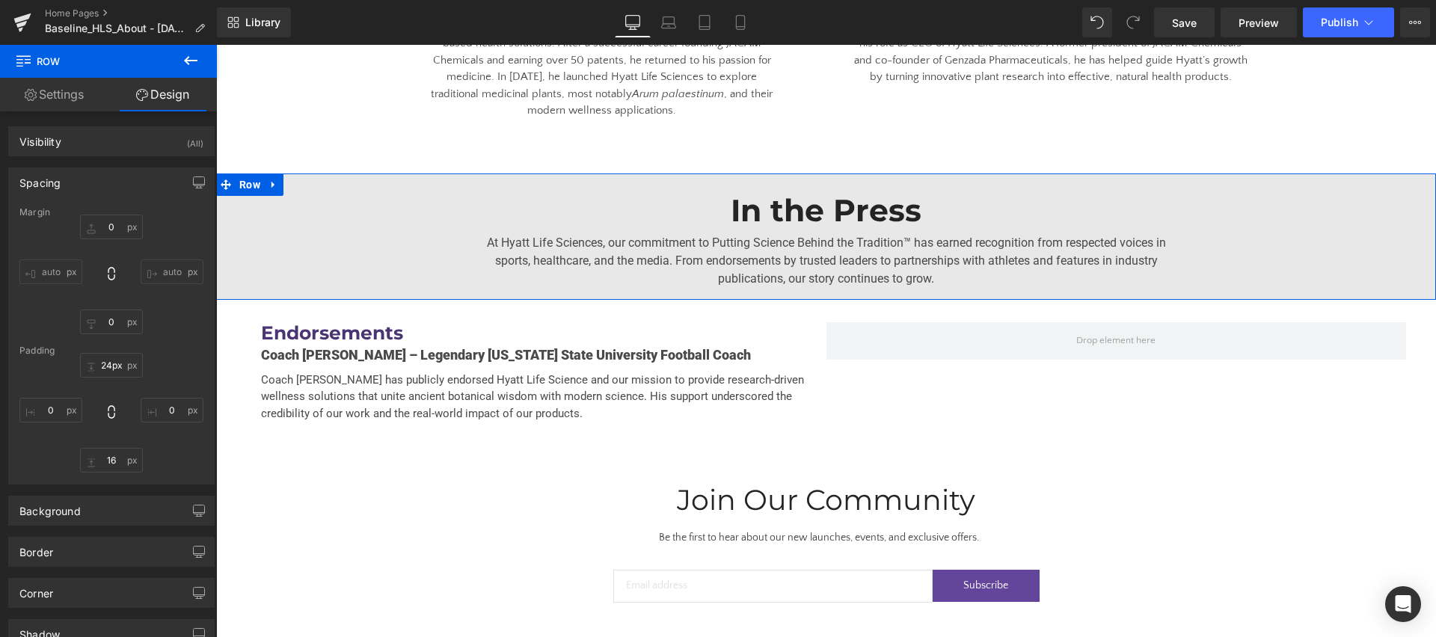
type input "25px"
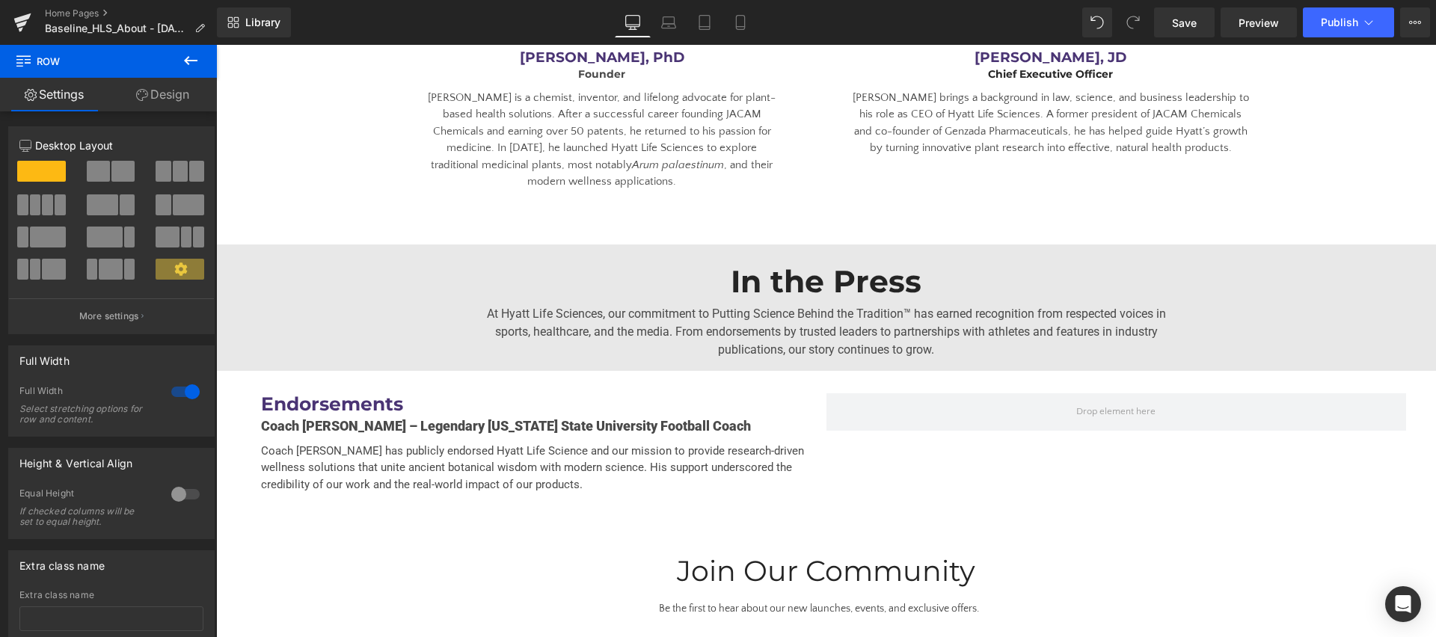
scroll to position [2834, 0]
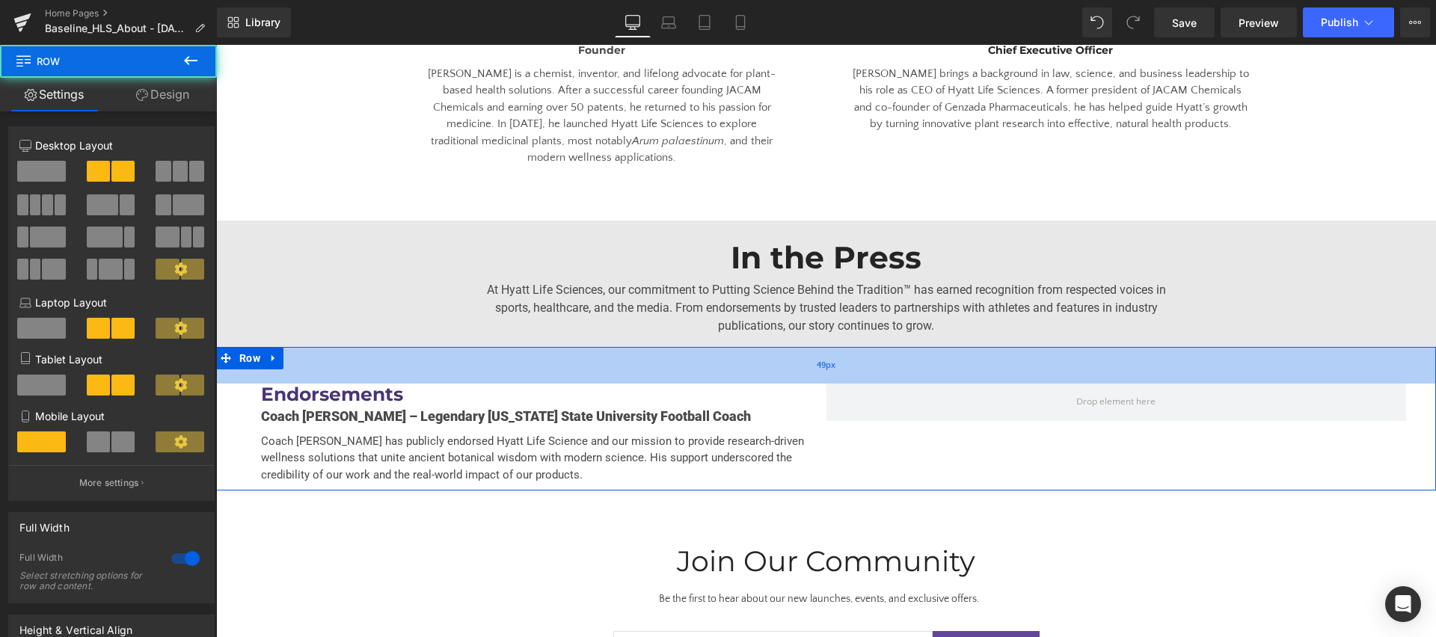
drag, startPoint x: 665, startPoint y: 313, endPoint x: 666, endPoint y: 327, distance: 14.2
click at [666, 347] on div "49px" at bounding box center [826, 365] width 1220 height 37
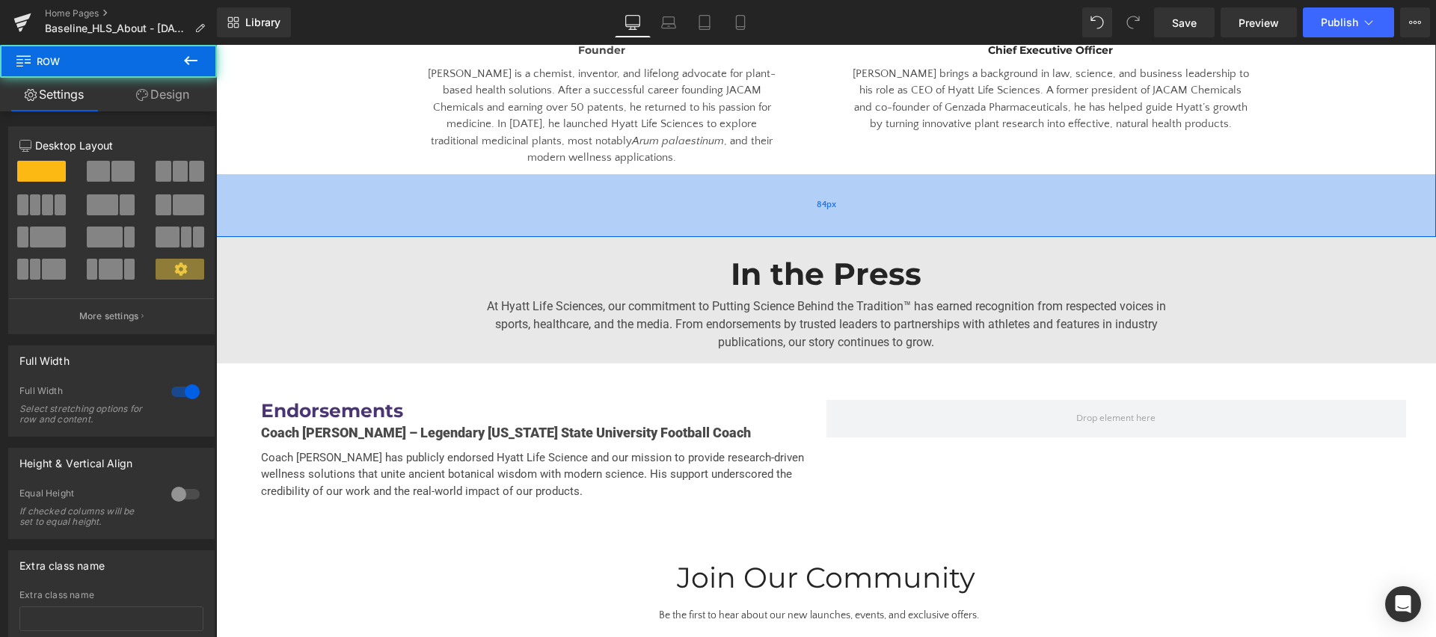
drag, startPoint x: 728, startPoint y: 163, endPoint x: 728, endPoint y: 180, distance: 16.5
click at [728, 180] on div "84px" at bounding box center [826, 205] width 1220 height 63
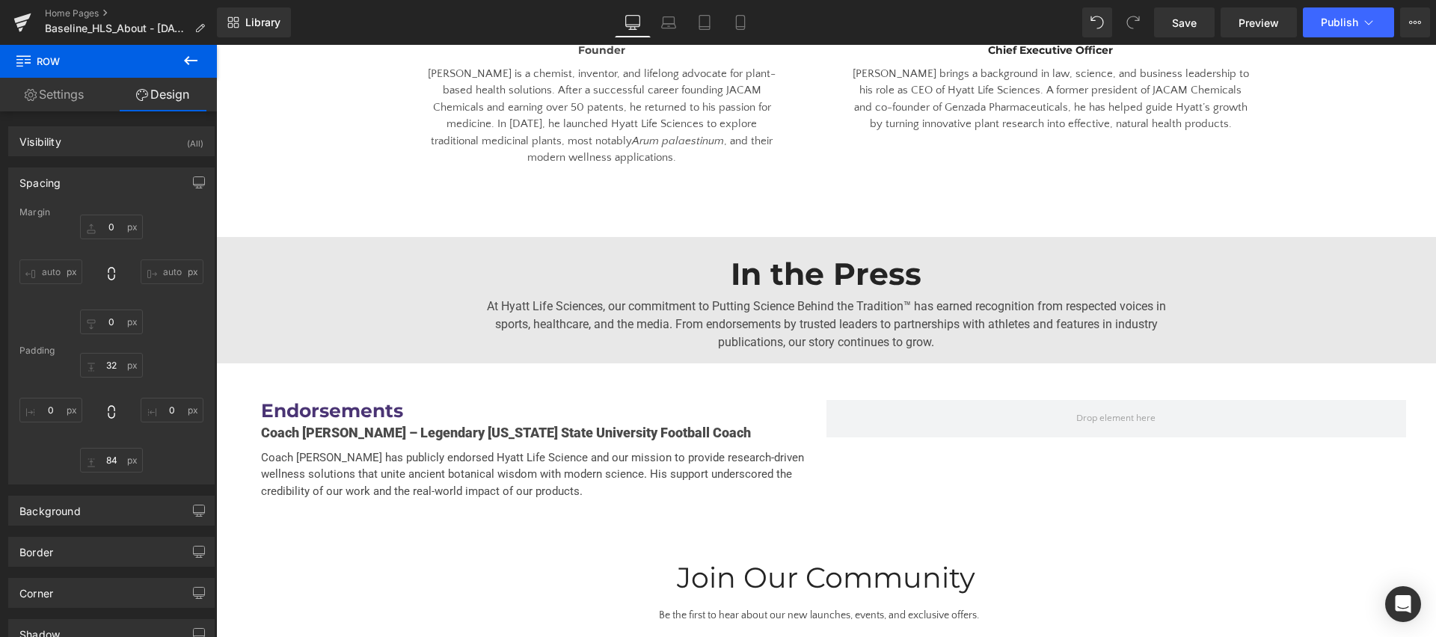
click at [390, 295] on div "At Hyatt Life Sciences, our commitment to Putting Science Behind the Tradition™…" at bounding box center [826, 321] width 1220 height 59
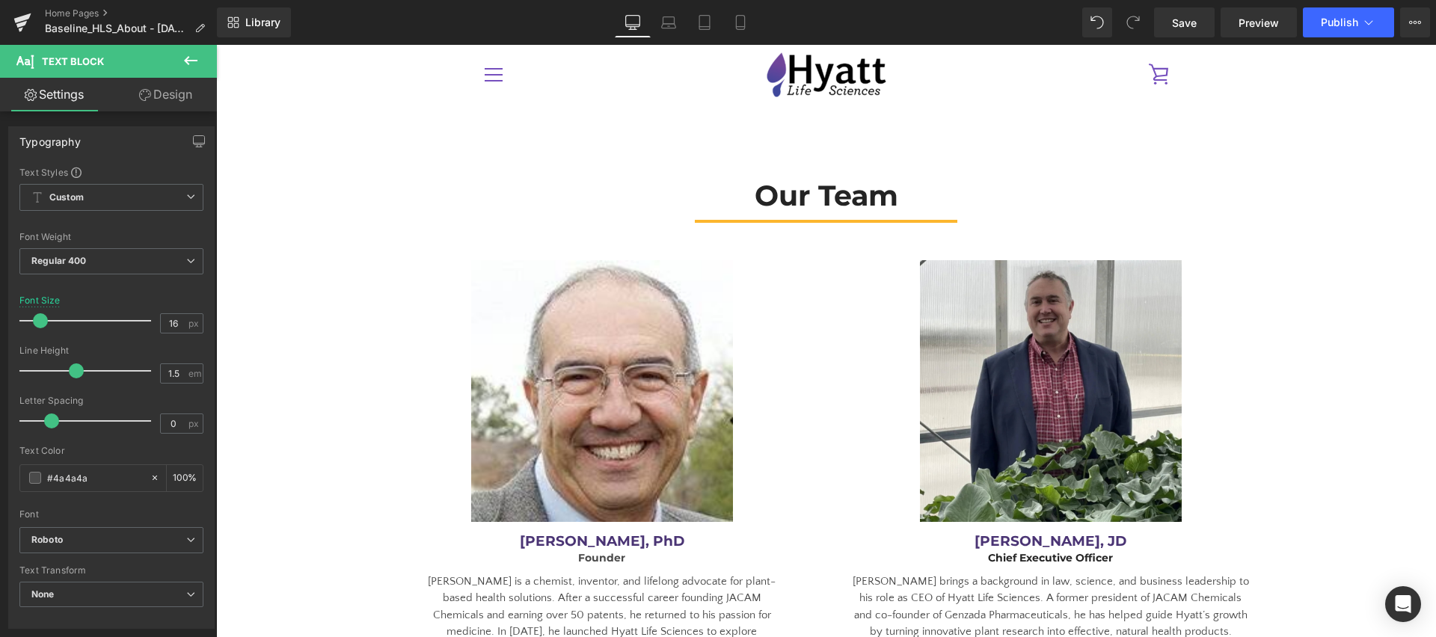
scroll to position [2132, 0]
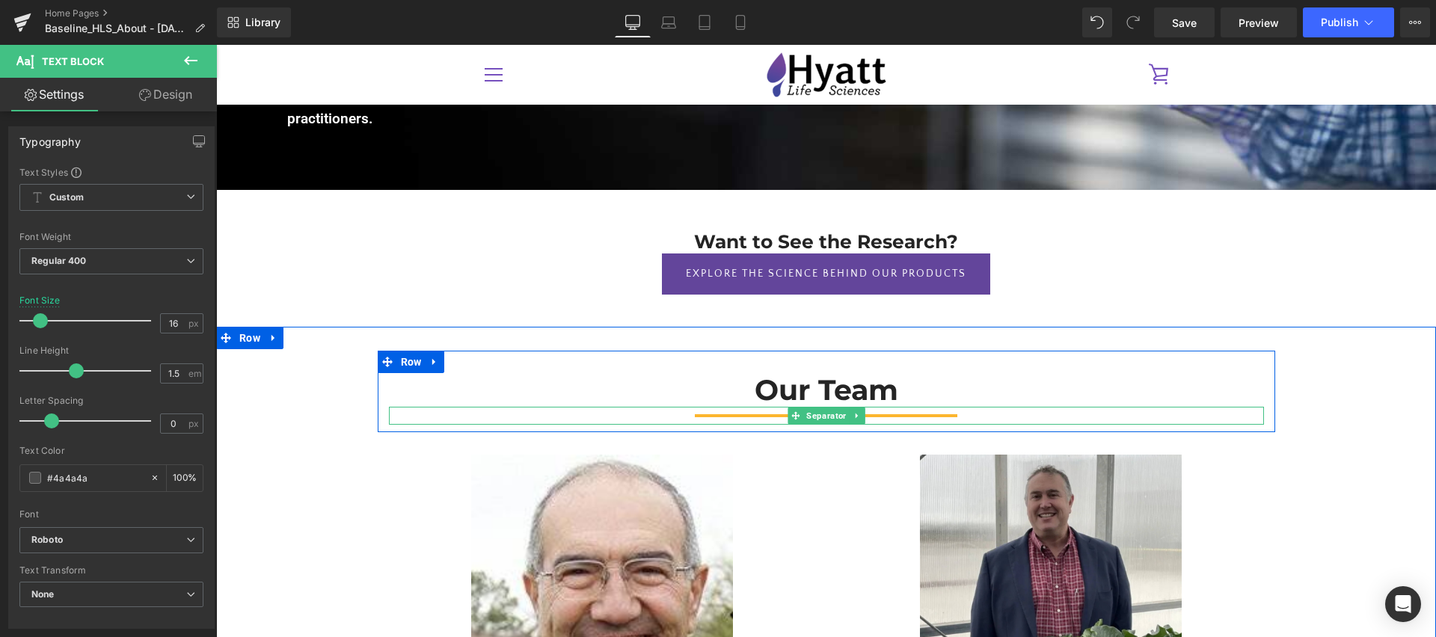
click at [736, 414] on hr at bounding box center [826, 419] width 263 height 10
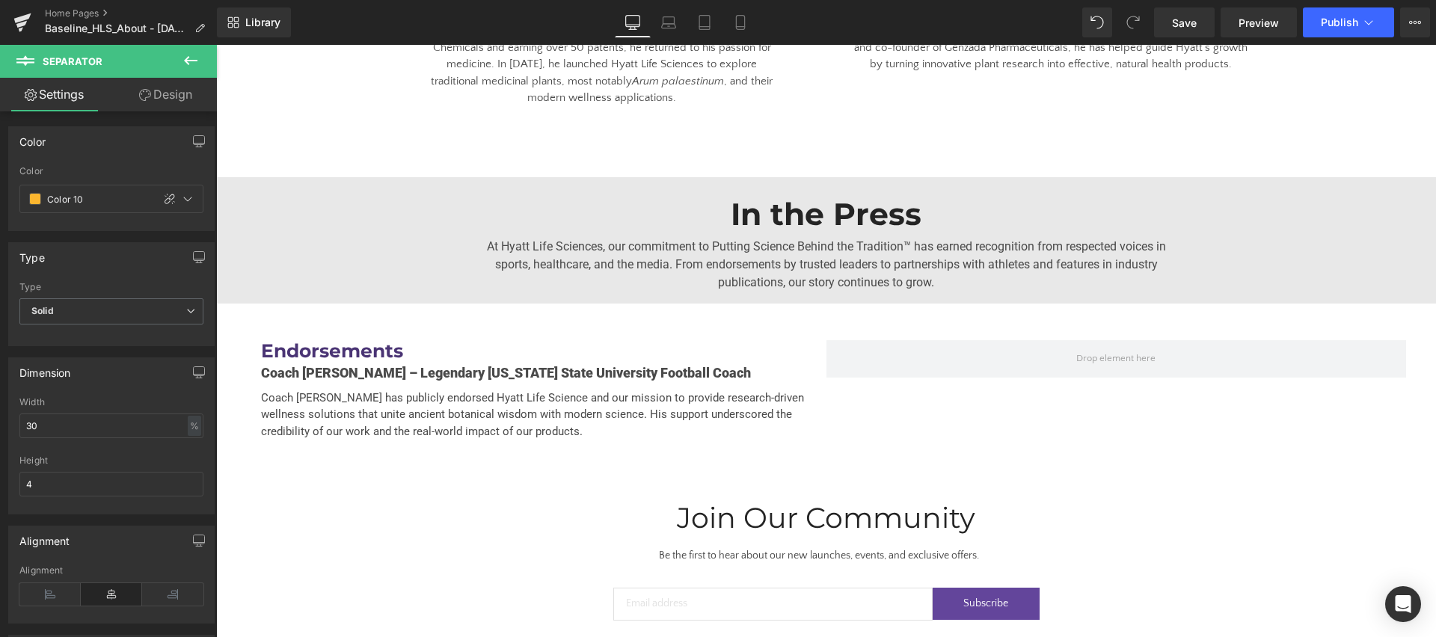
scroll to position [2898, 0]
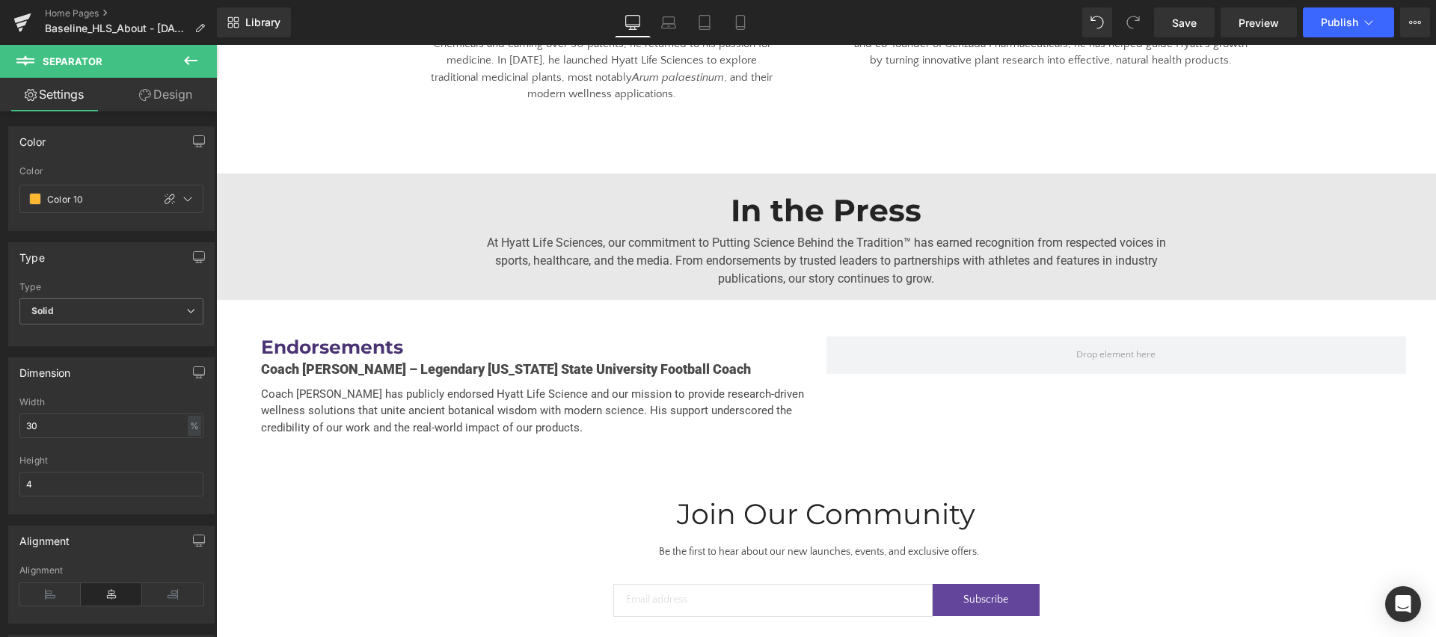
click at [311, 229] on div "At Hyatt Life Sciences, our commitment to Putting Science Behind the Tradition™…" at bounding box center [826, 258] width 1220 height 59
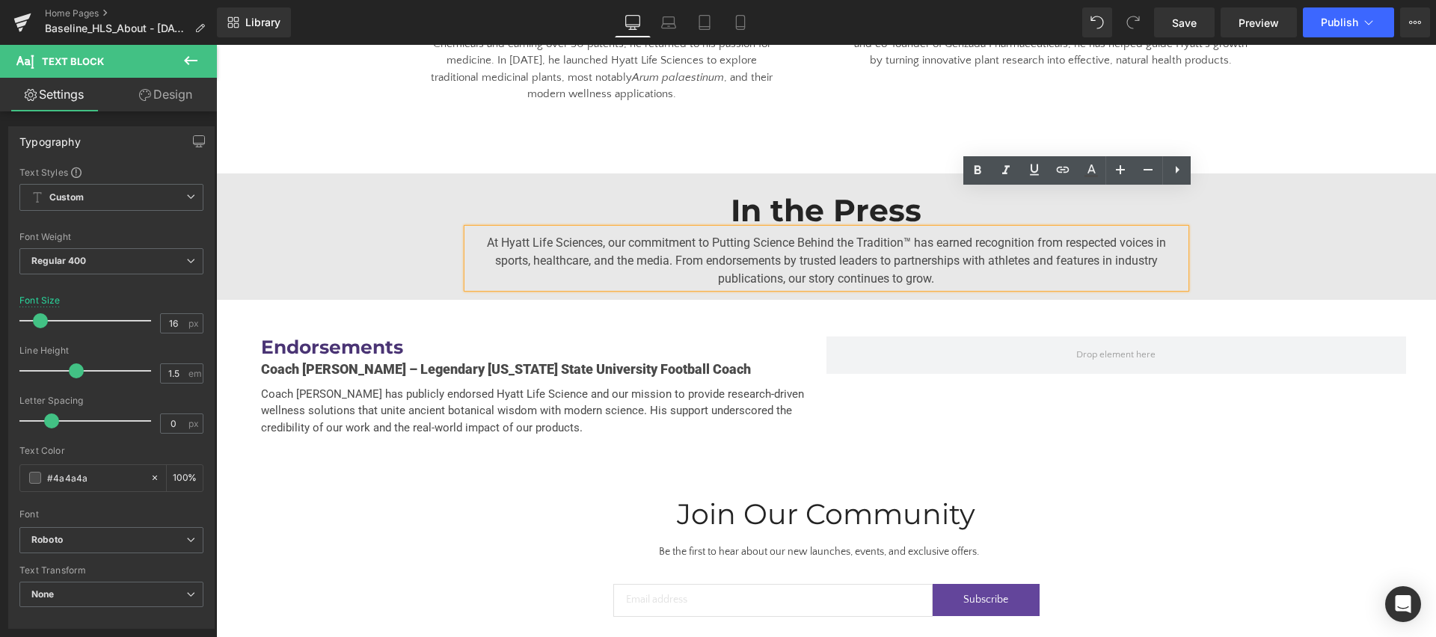
click at [271, 174] on div "In the Press Heading At Hyatt Life Sciences, our commitment to Putting Science …" at bounding box center [826, 237] width 1220 height 126
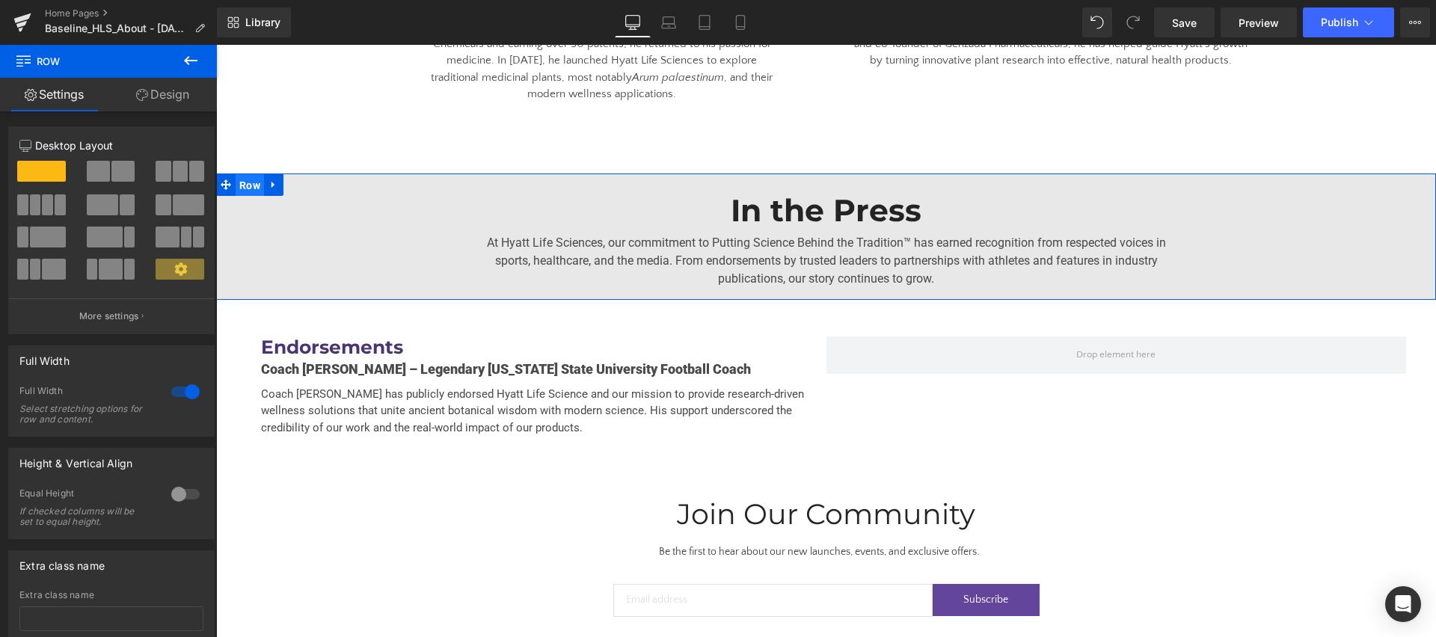
click at [245, 174] on span "Row" at bounding box center [250, 185] width 28 height 22
click at [160, 93] on link "Design" at bounding box center [162, 95] width 108 height 34
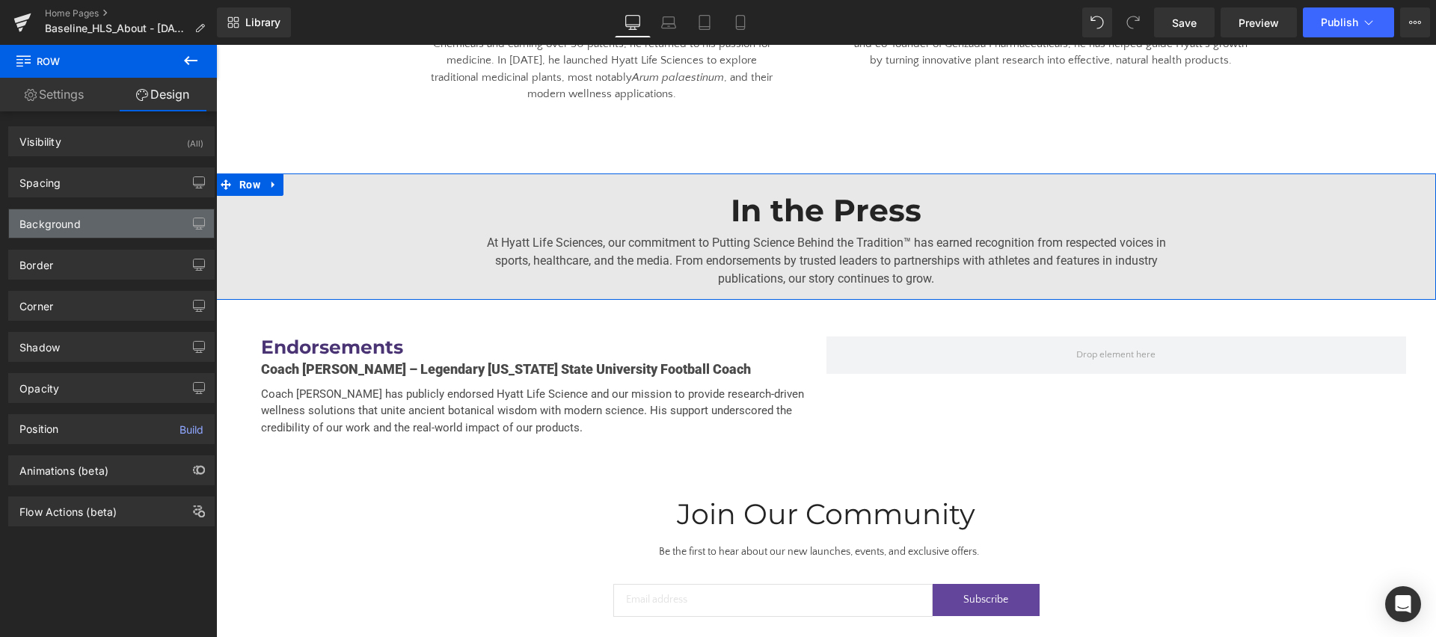
click at [123, 232] on div "Background" at bounding box center [111, 223] width 205 height 28
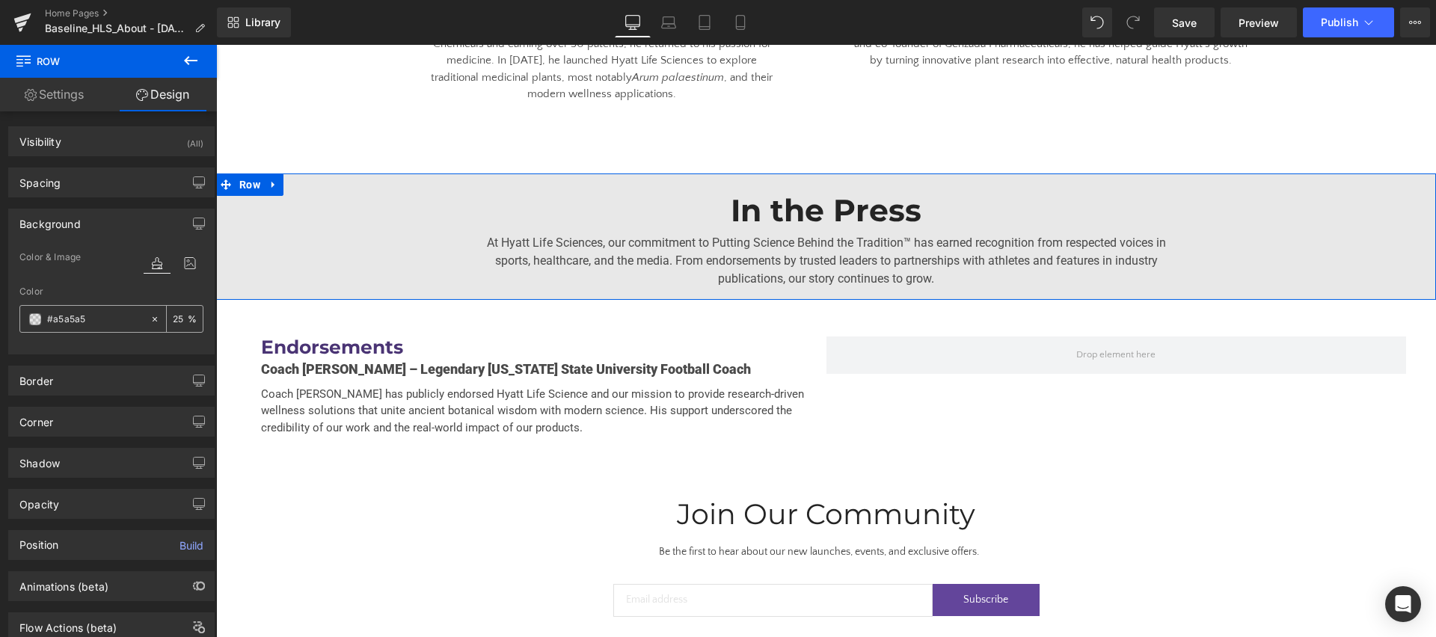
click at [29, 316] on span at bounding box center [35, 319] width 12 height 12
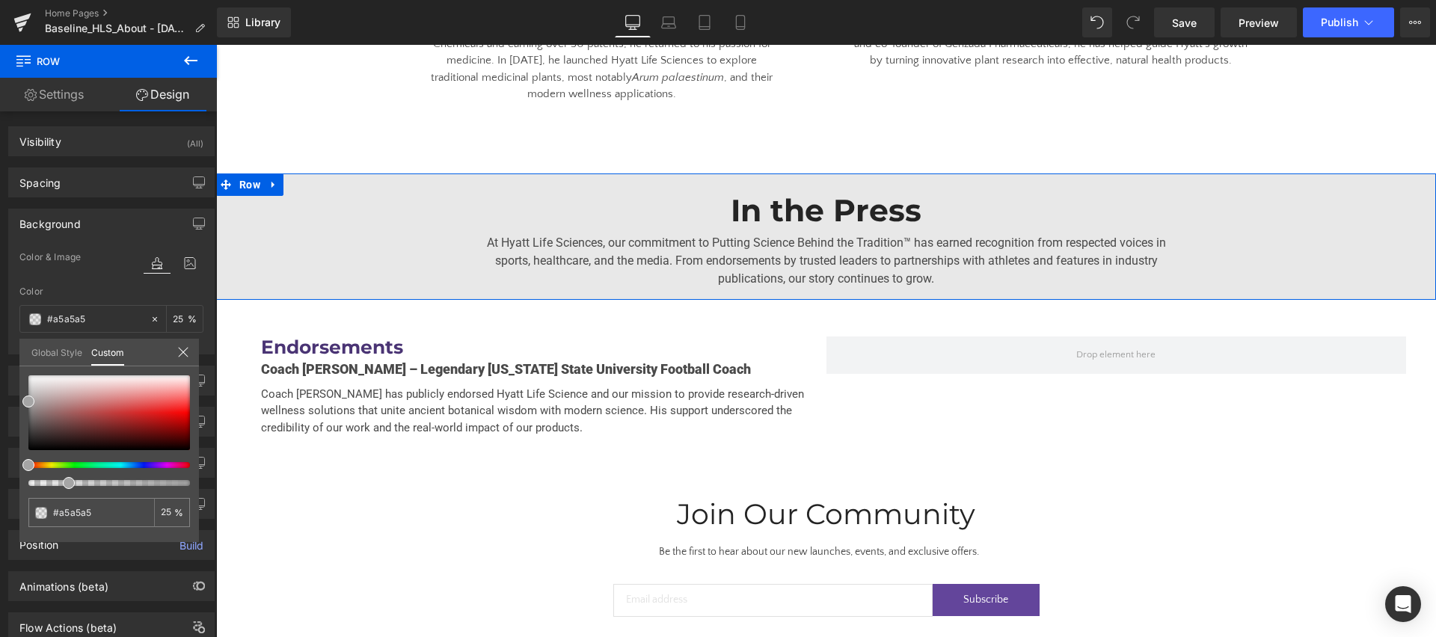
click at [52, 355] on link "Global Style" at bounding box center [56, 351] width 51 height 25
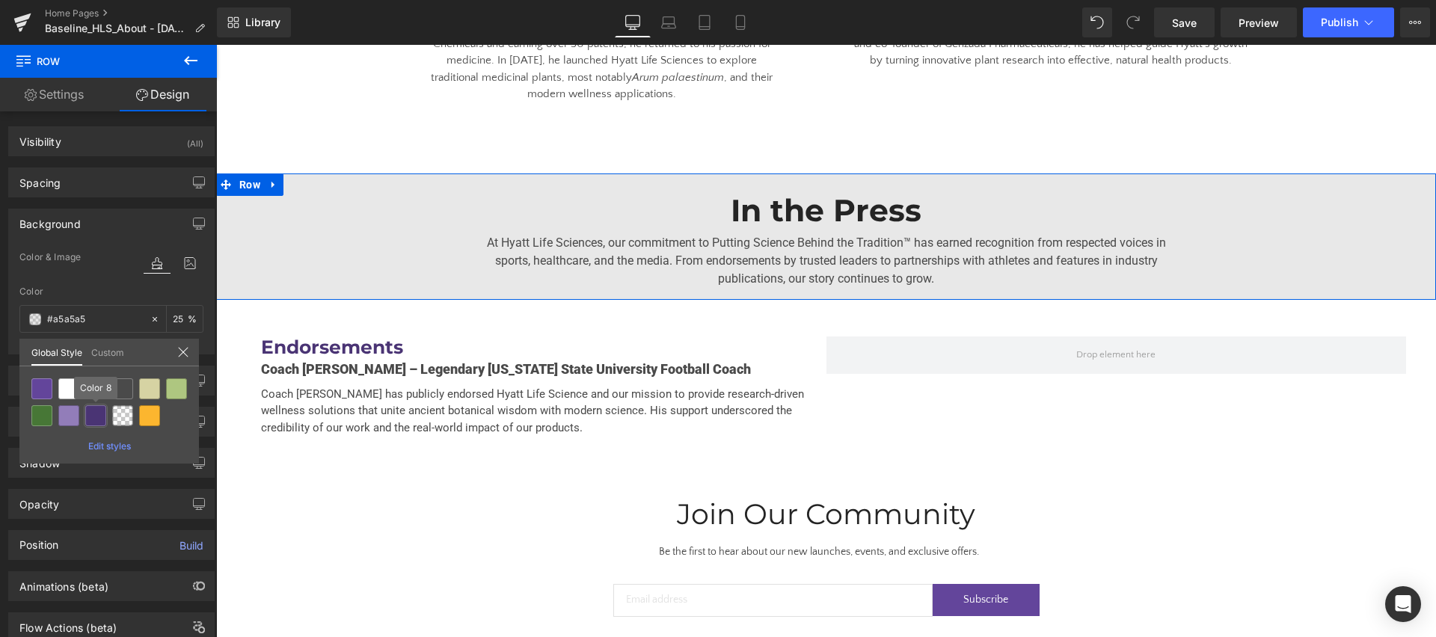
click at [93, 414] on div at bounding box center [95, 415] width 21 height 21
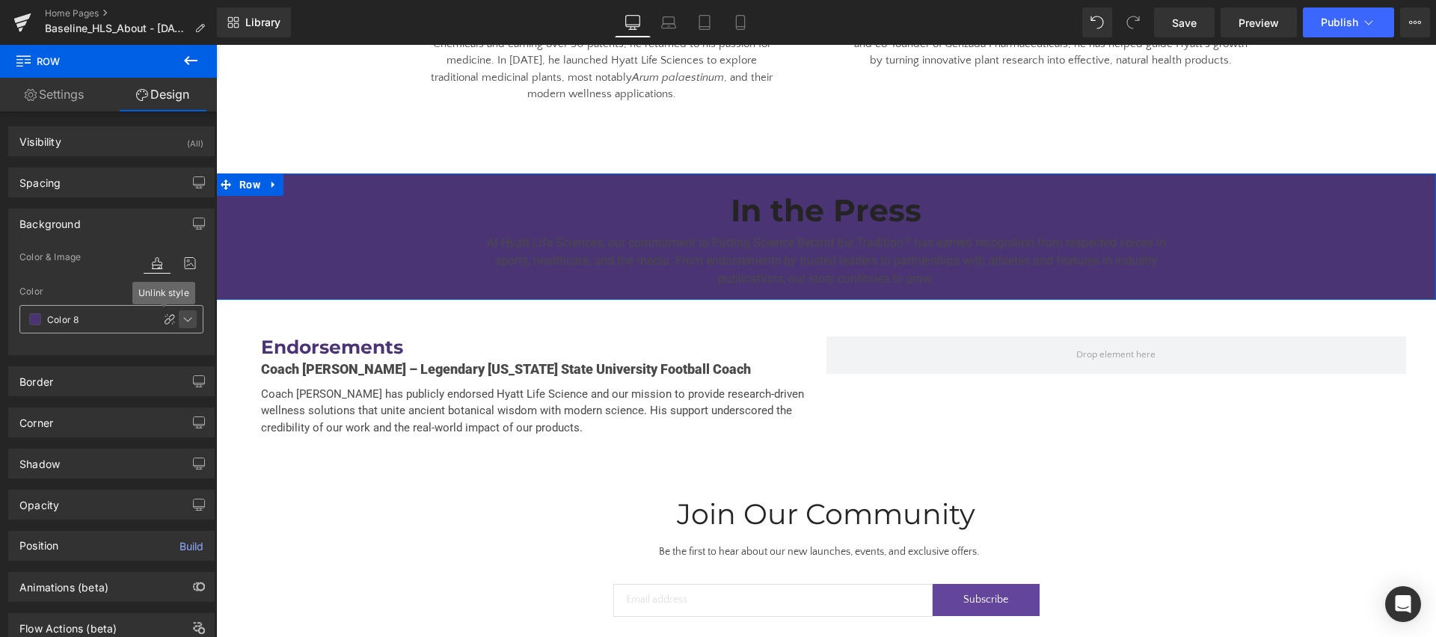
click at [183, 319] on icon at bounding box center [188, 319] width 12 height 12
click at [164, 322] on icon at bounding box center [170, 319] width 12 height 12
type input "#4a3474"
click at [31, 321] on span at bounding box center [35, 319] width 12 height 12
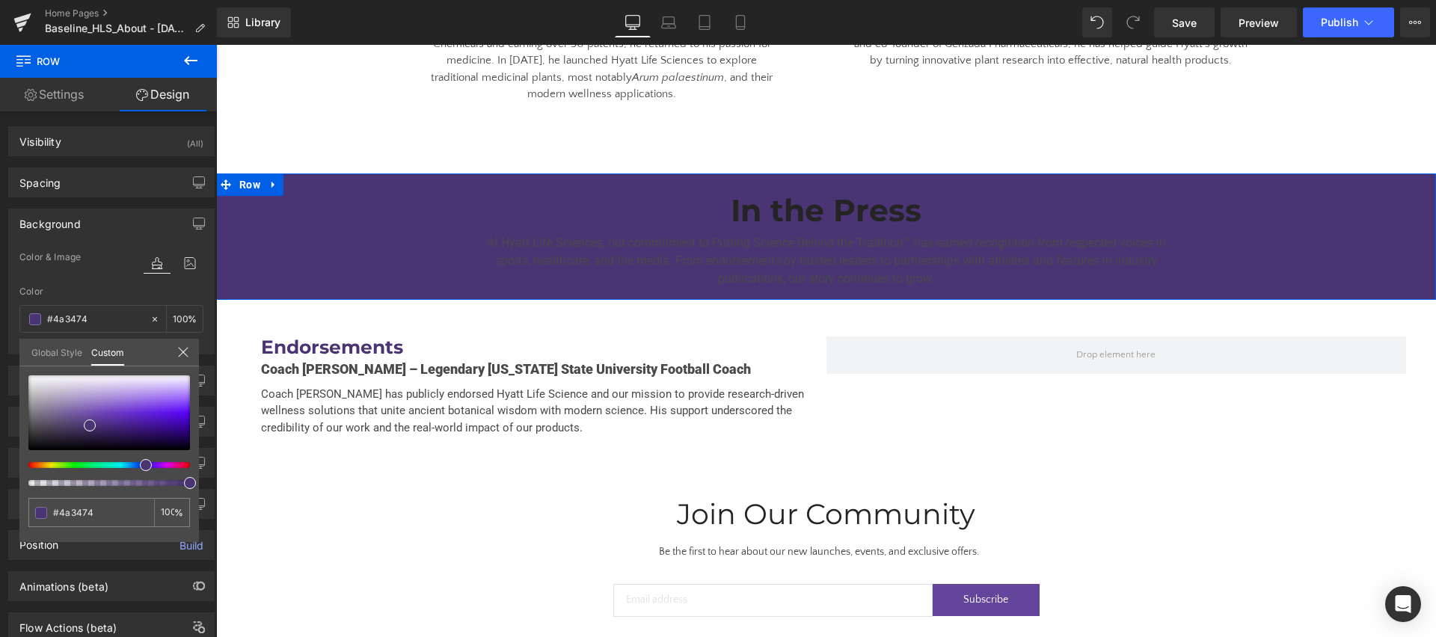
type input "99"
type input "94"
type input "93"
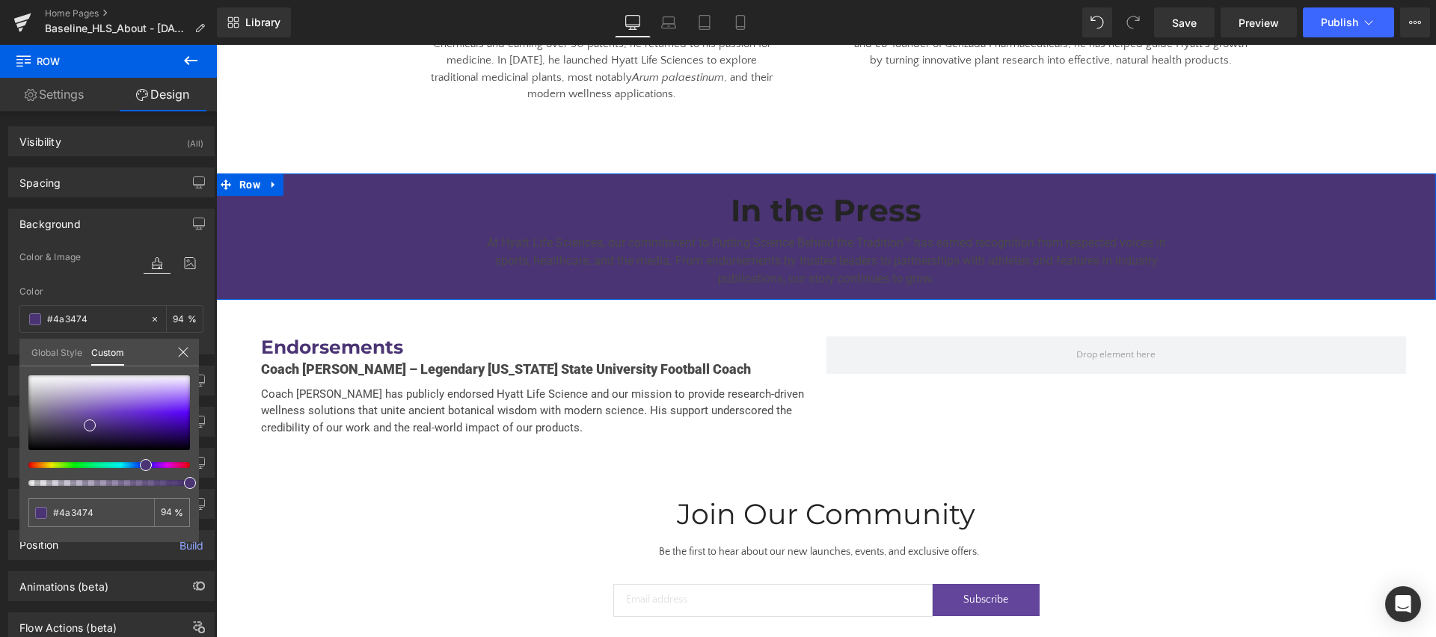
type input "93"
type input "91"
type input "86"
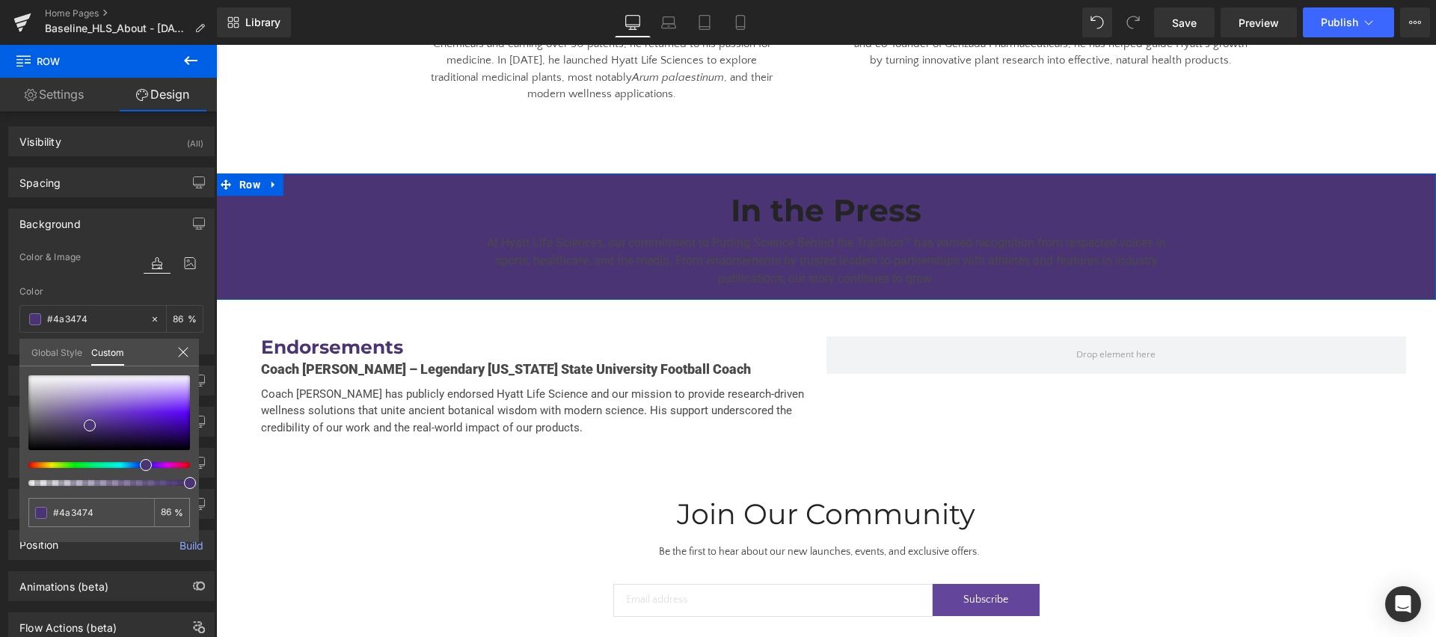
type input "84"
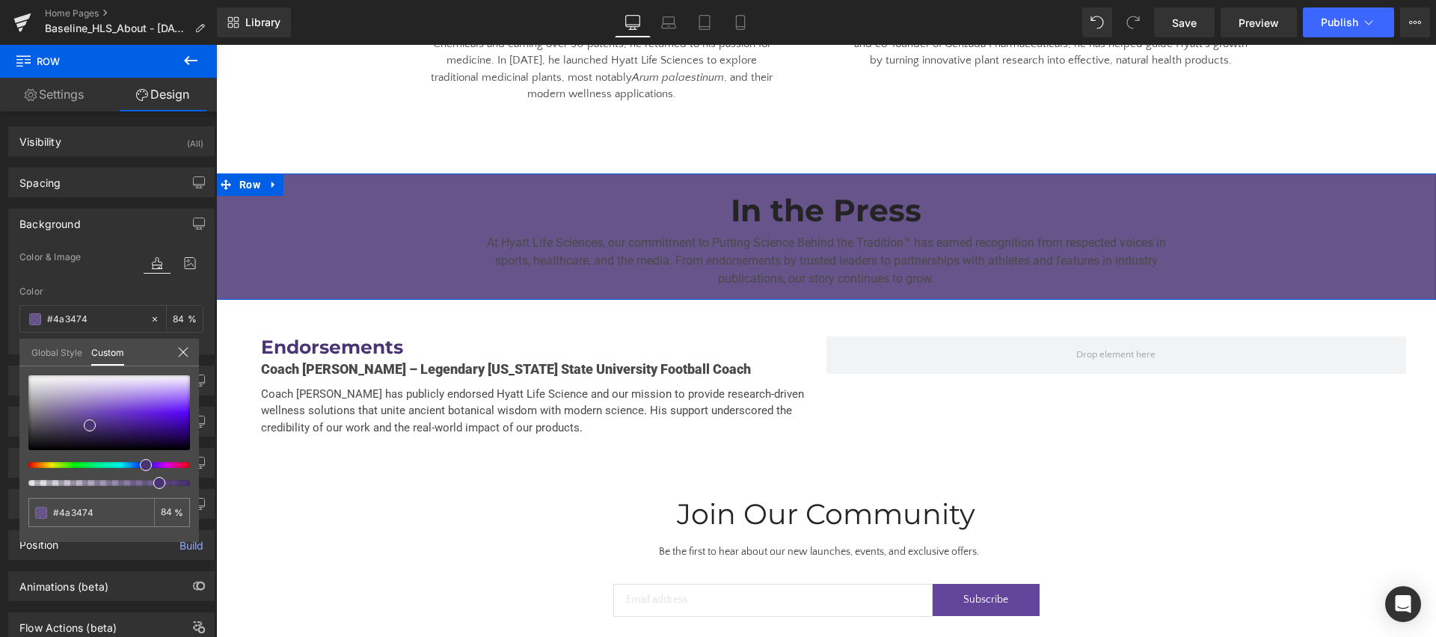
type input "83"
type input "81"
type input "78"
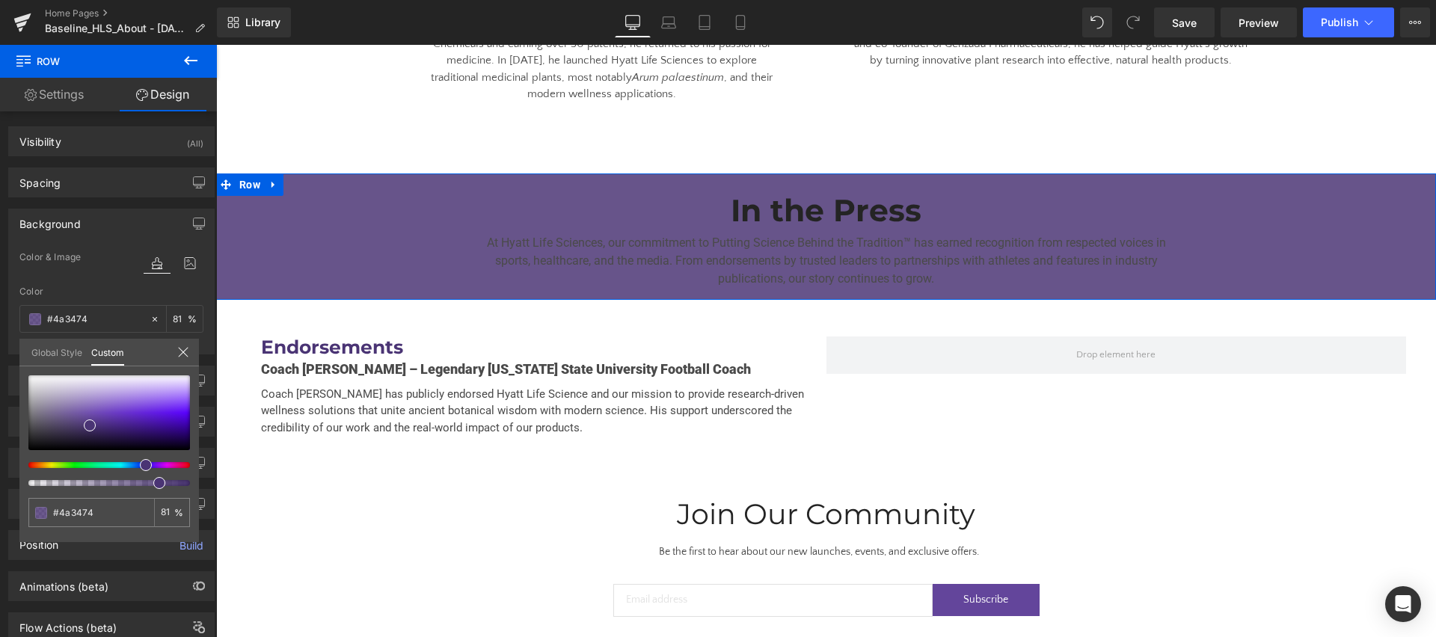
type input "78"
type input "76"
type input "75"
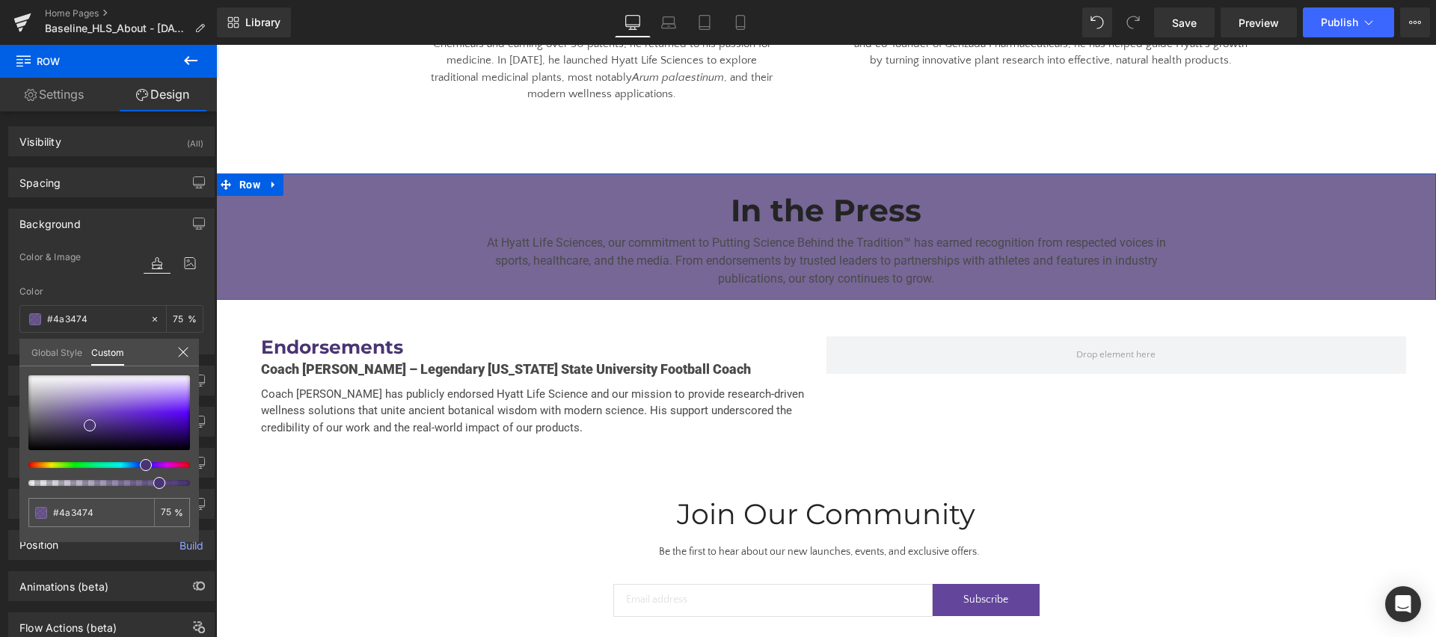
type input "72"
type input "70"
type input "69"
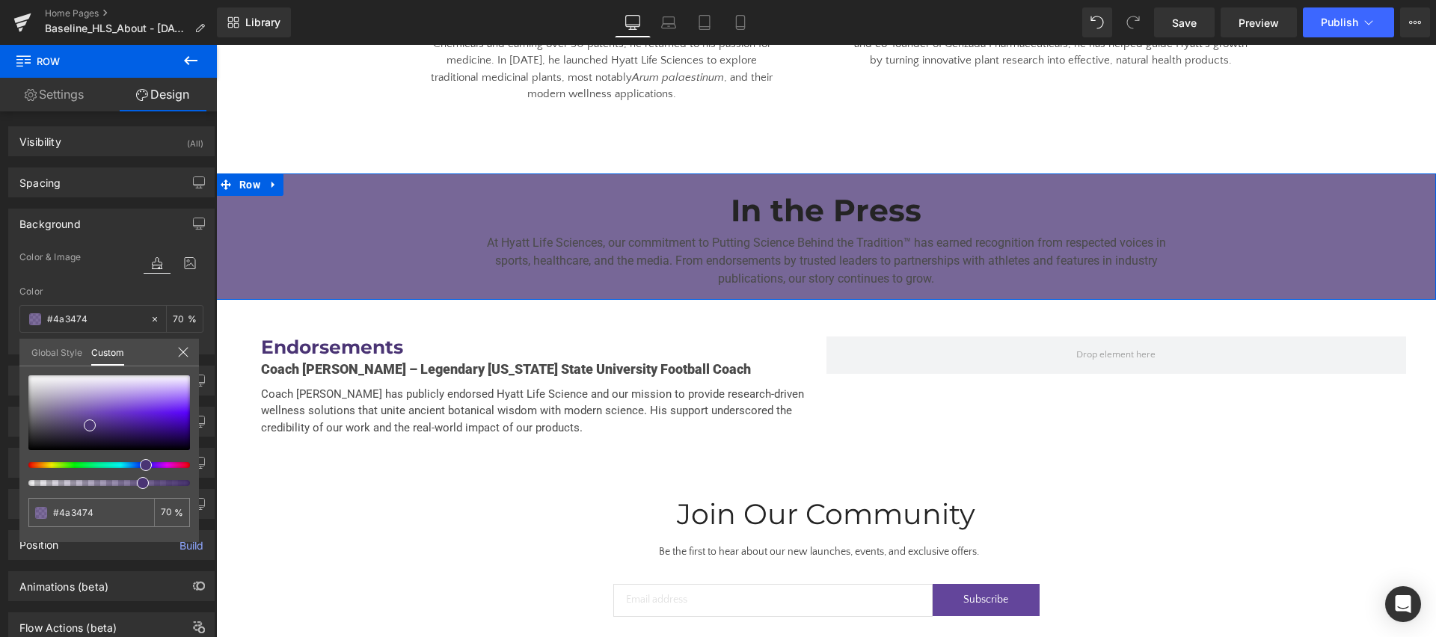
type input "69"
type input "66"
type input "65"
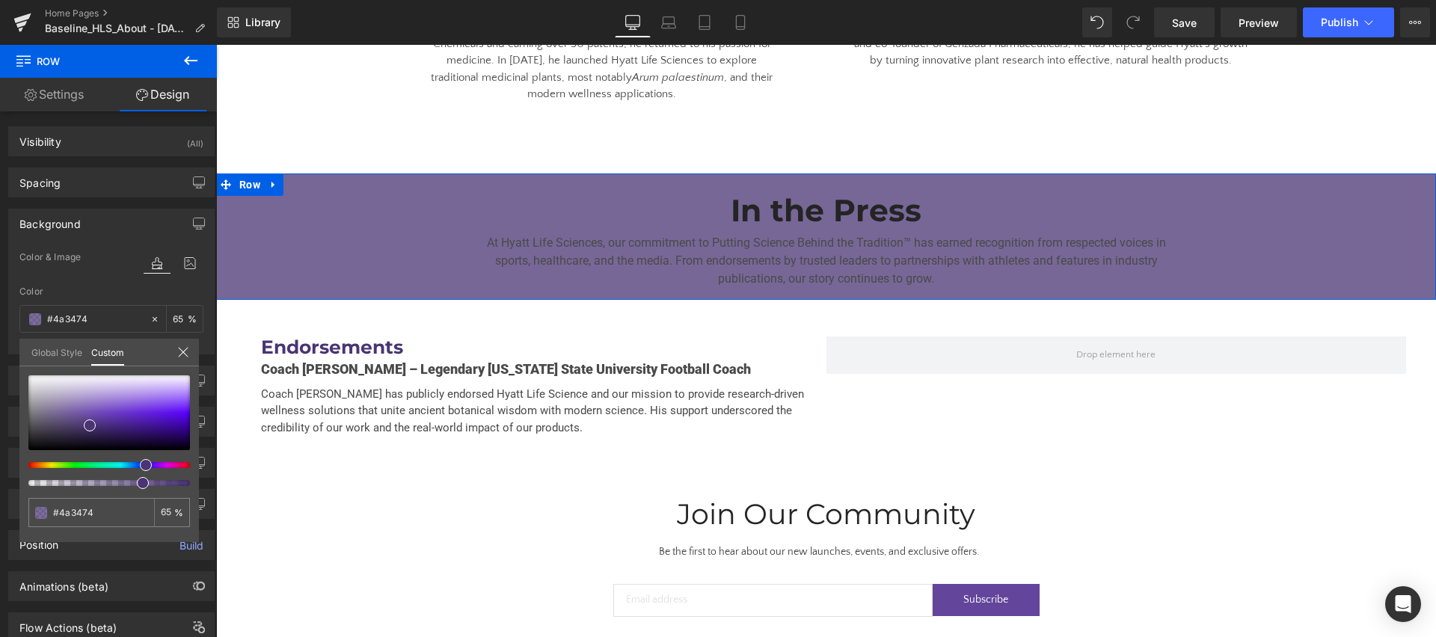
type input "64"
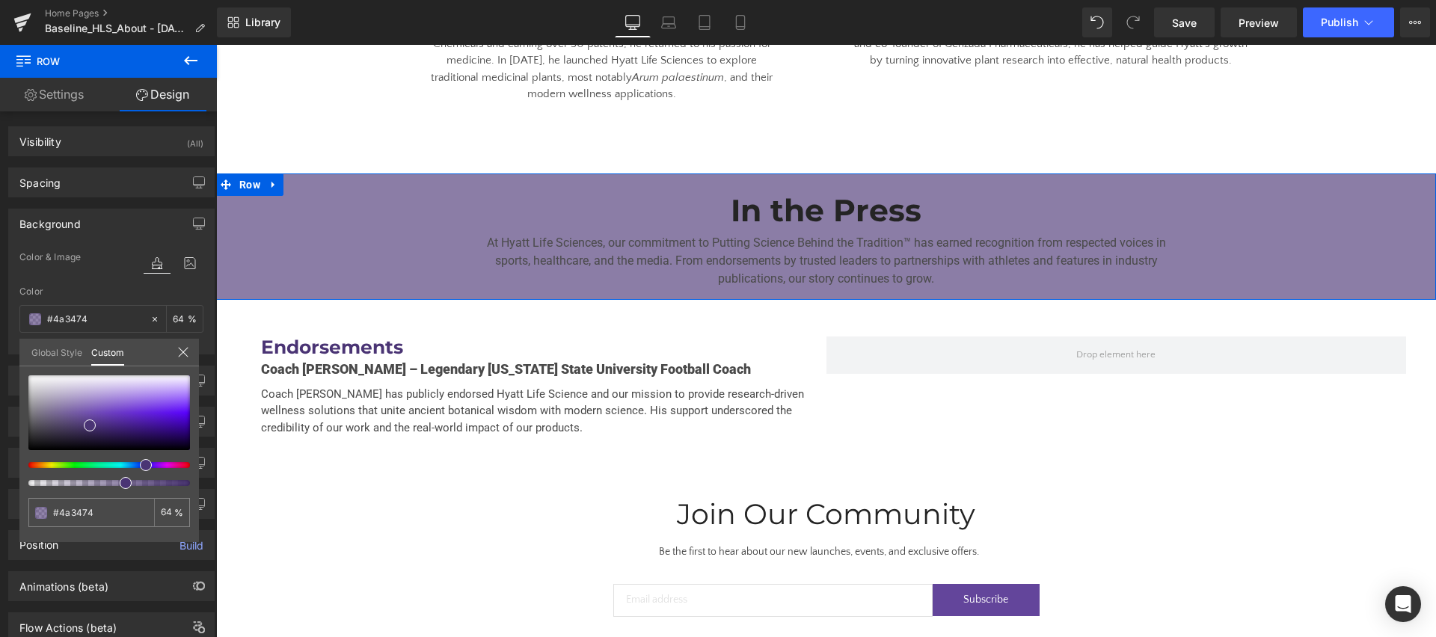
type input "62"
type input "60"
type input "57"
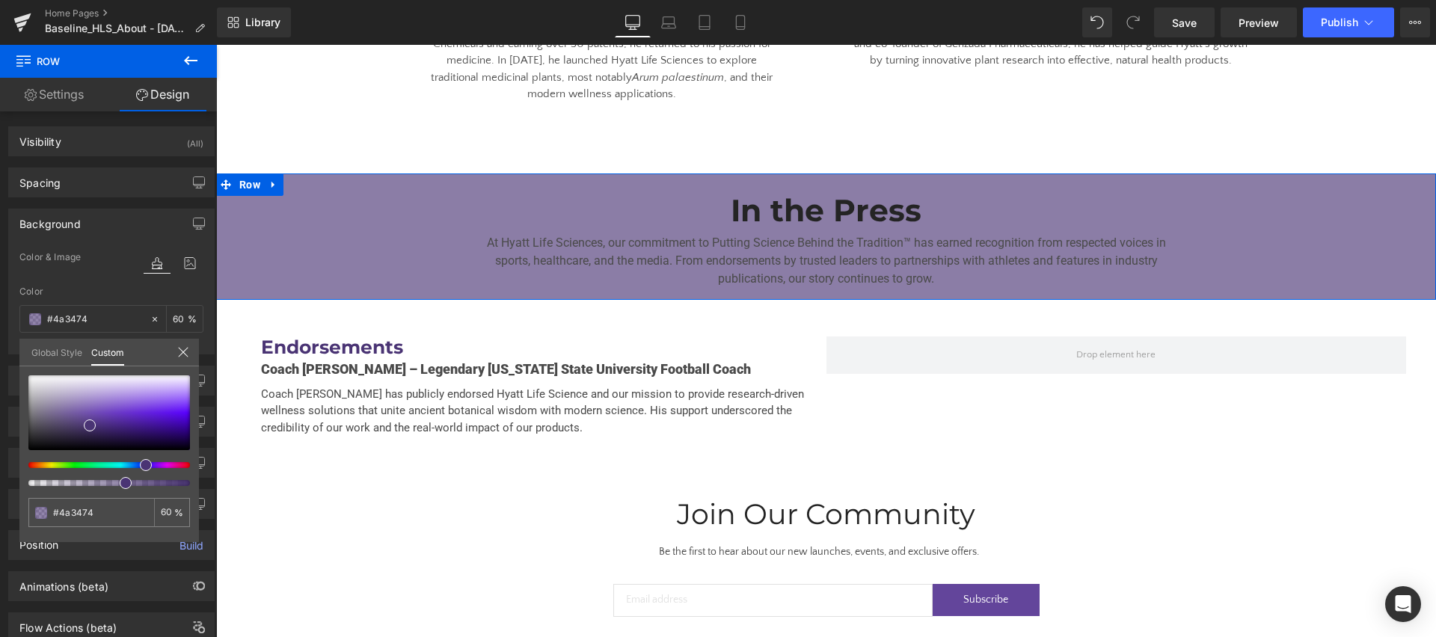
type input "57"
type input "54"
type input "50"
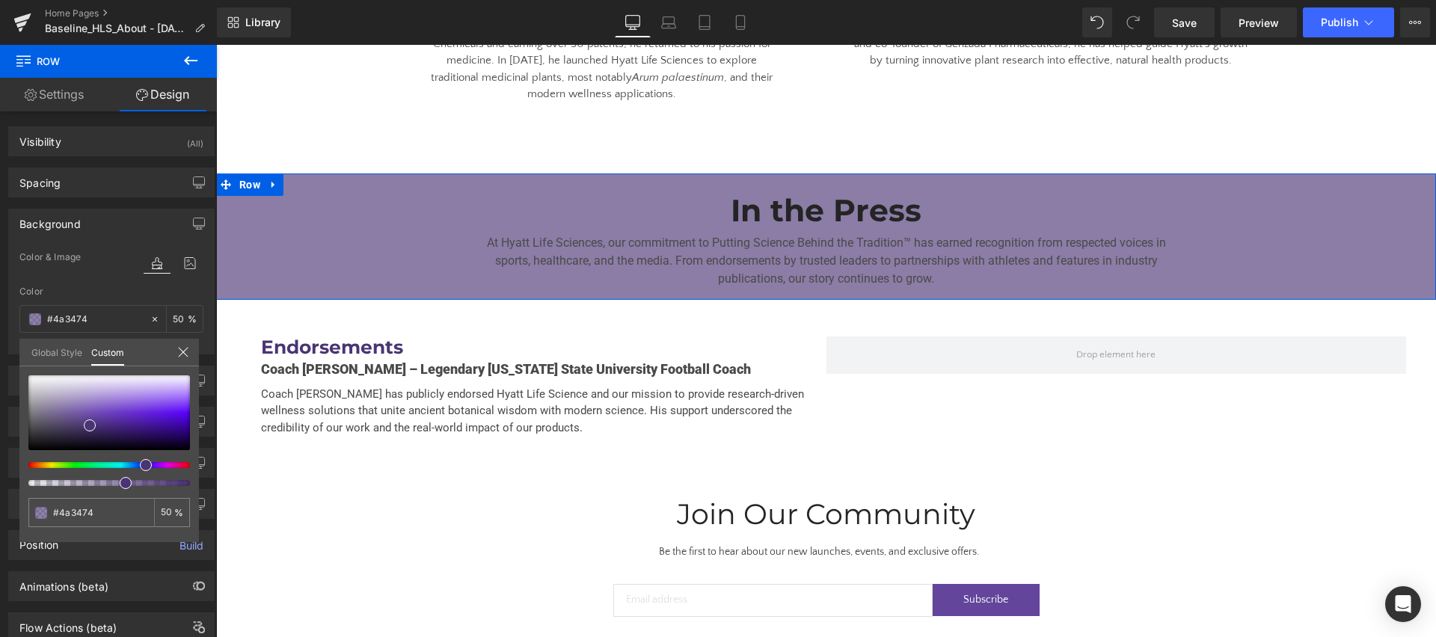
type input "48"
type input "47"
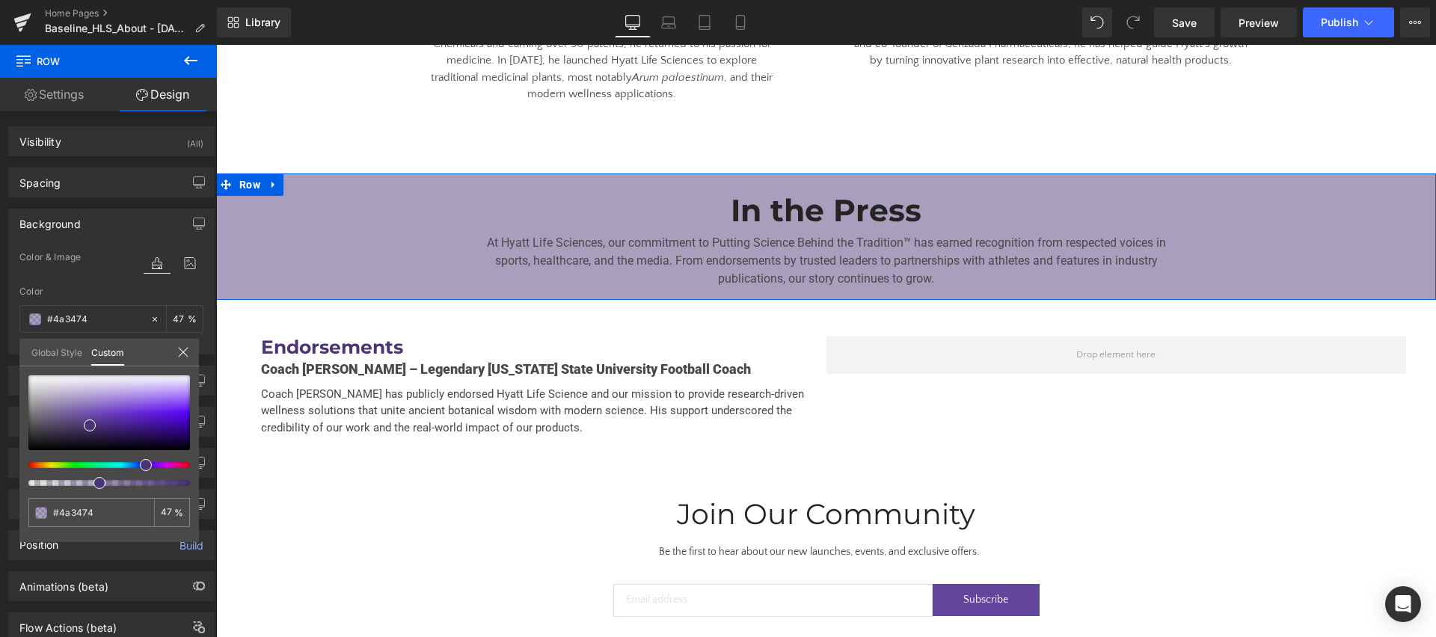
type input "44"
type input "41"
type input "38"
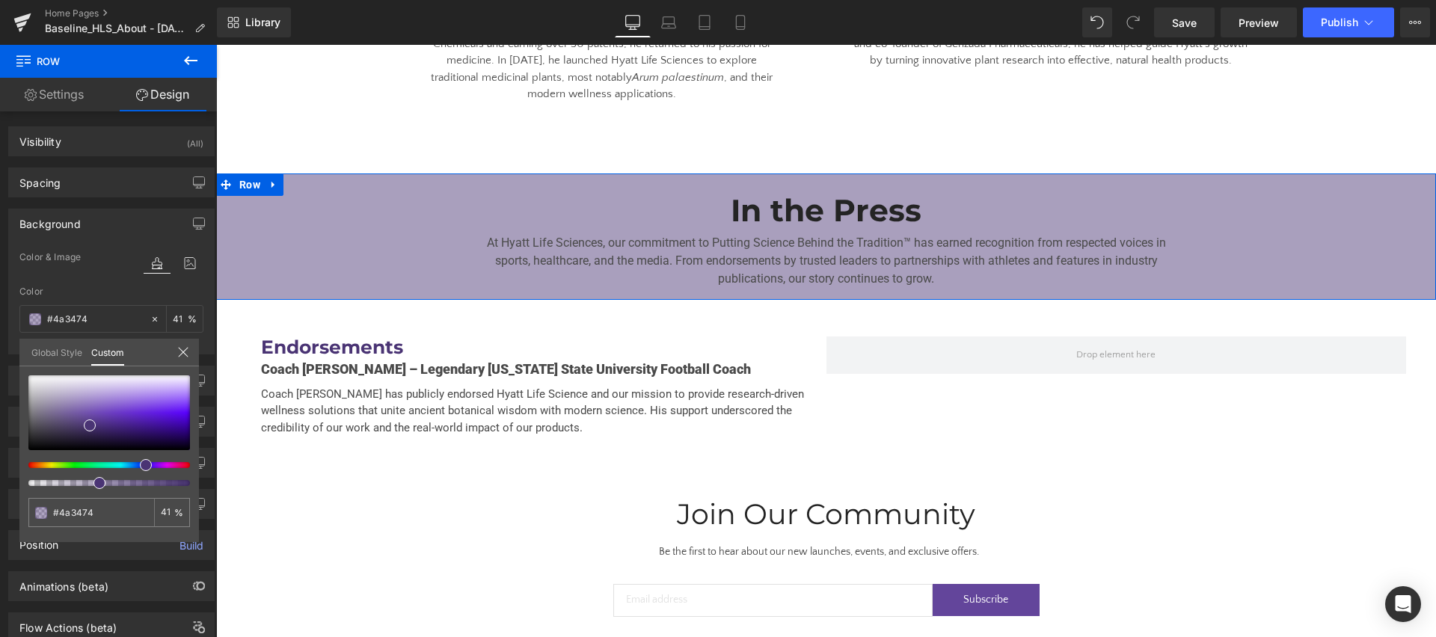
type input "38"
type input "37"
type input "35"
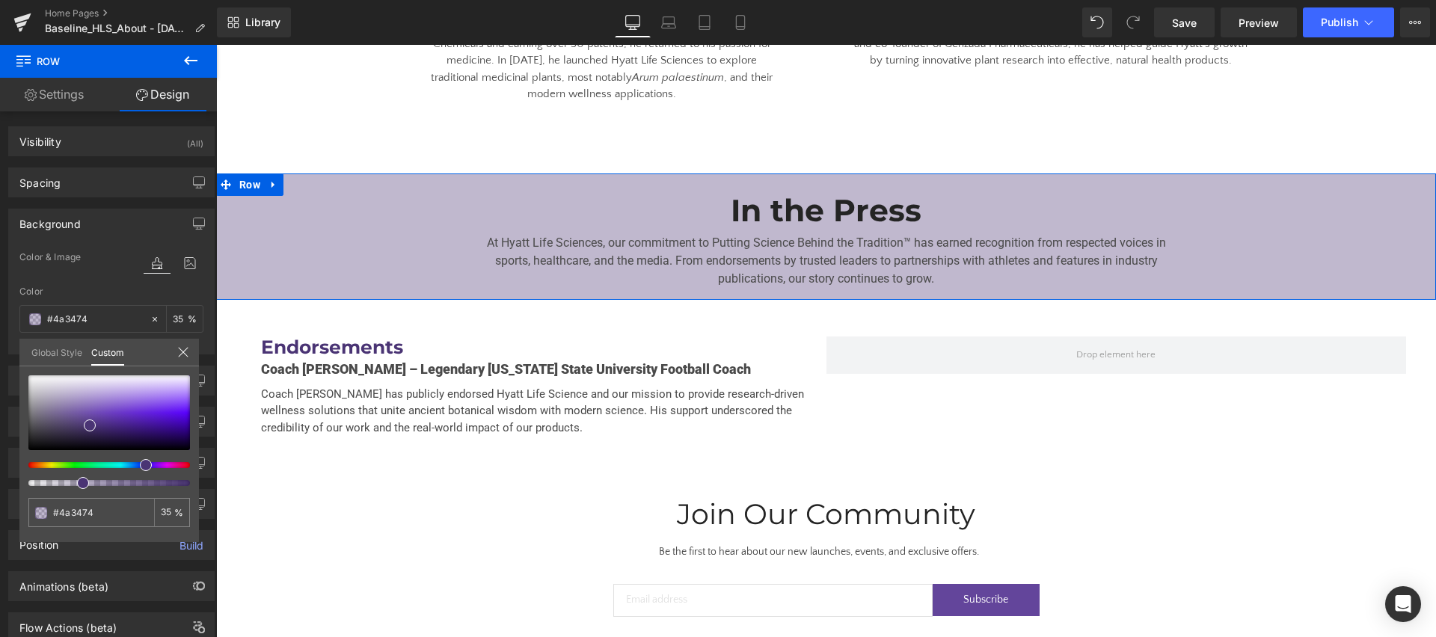
type input "34"
type input "32"
type input "31"
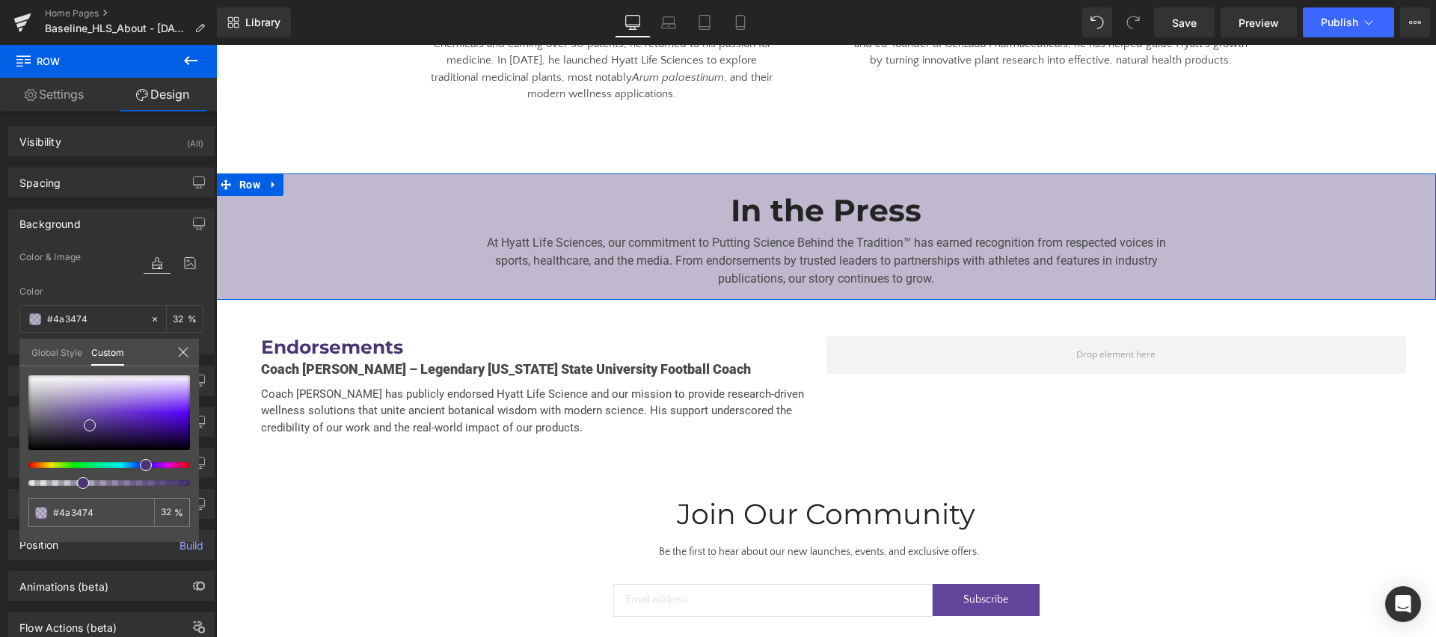
type input "31"
type input "30"
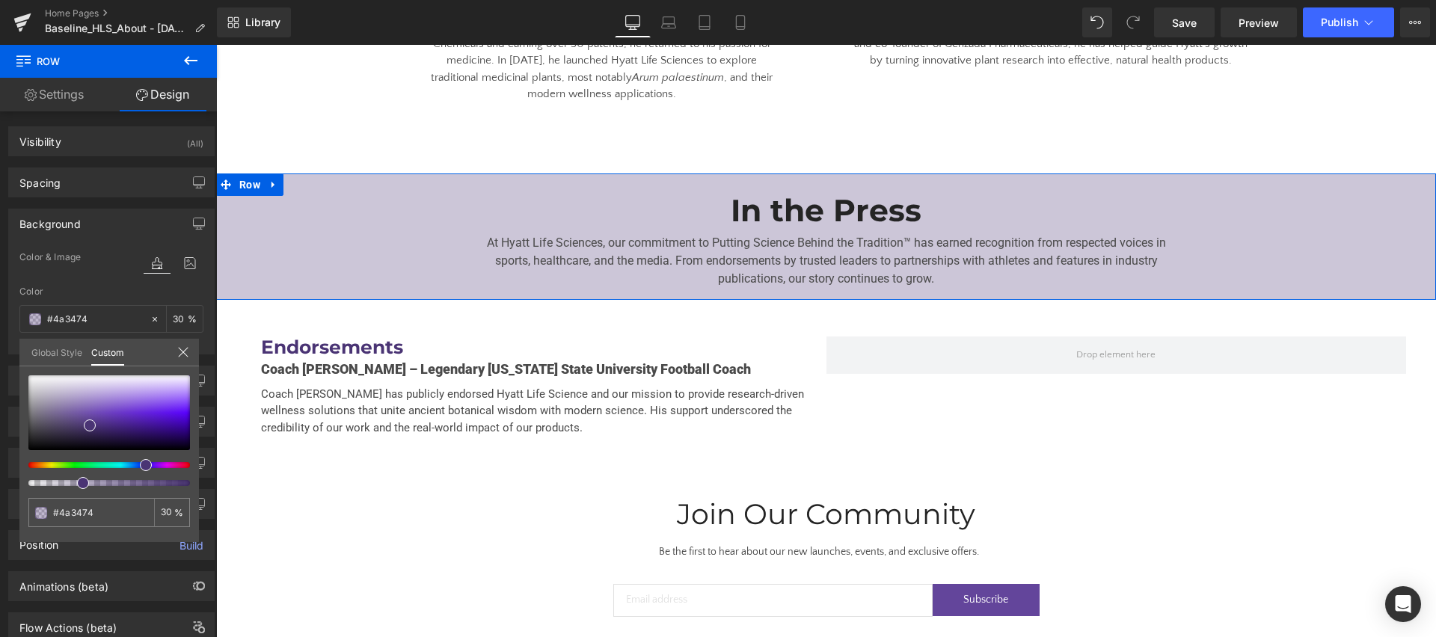
type input "28"
type input "27"
type input "26"
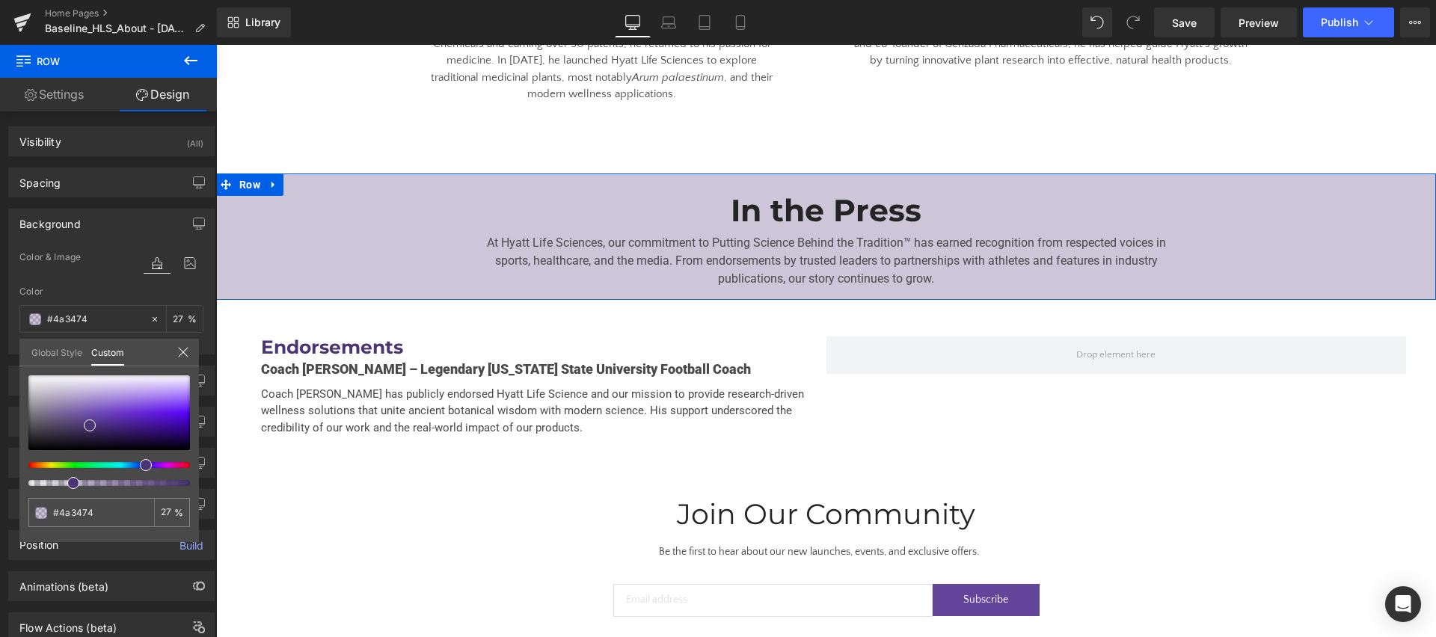
type input "26"
type input "25"
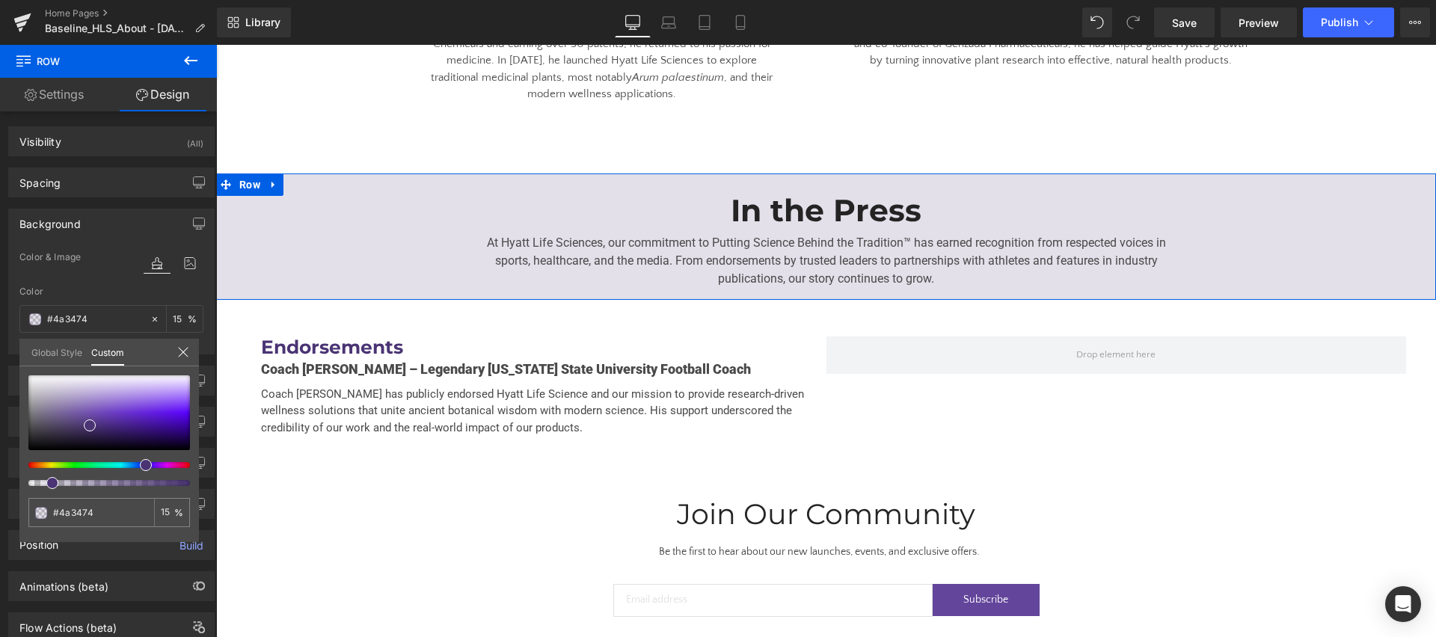
drag, startPoint x: 187, startPoint y: 485, endPoint x: 44, endPoint y: 488, distance: 142.9
click at [44, 488] on div "#4a3474 15 %" at bounding box center [109, 458] width 180 height 167
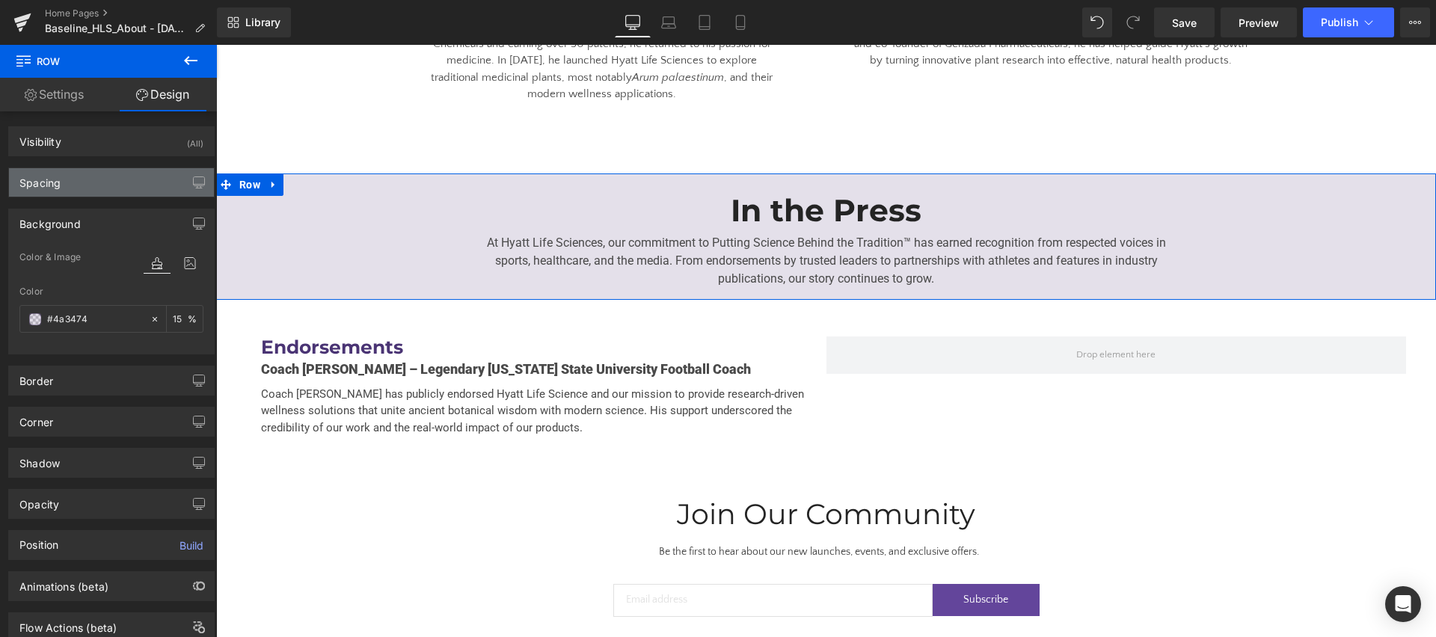
click at [39, 181] on div "Spacing" at bounding box center [39, 178] width 41 height 21
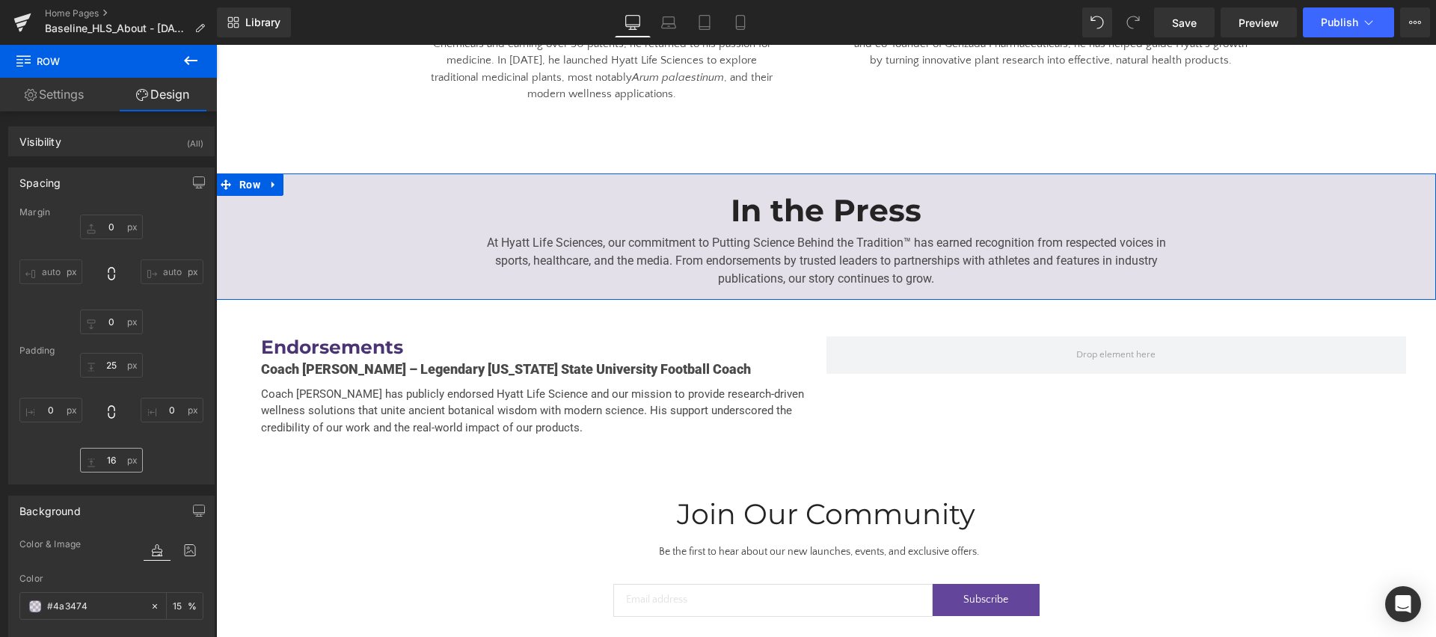
scroll to position [4, 0]
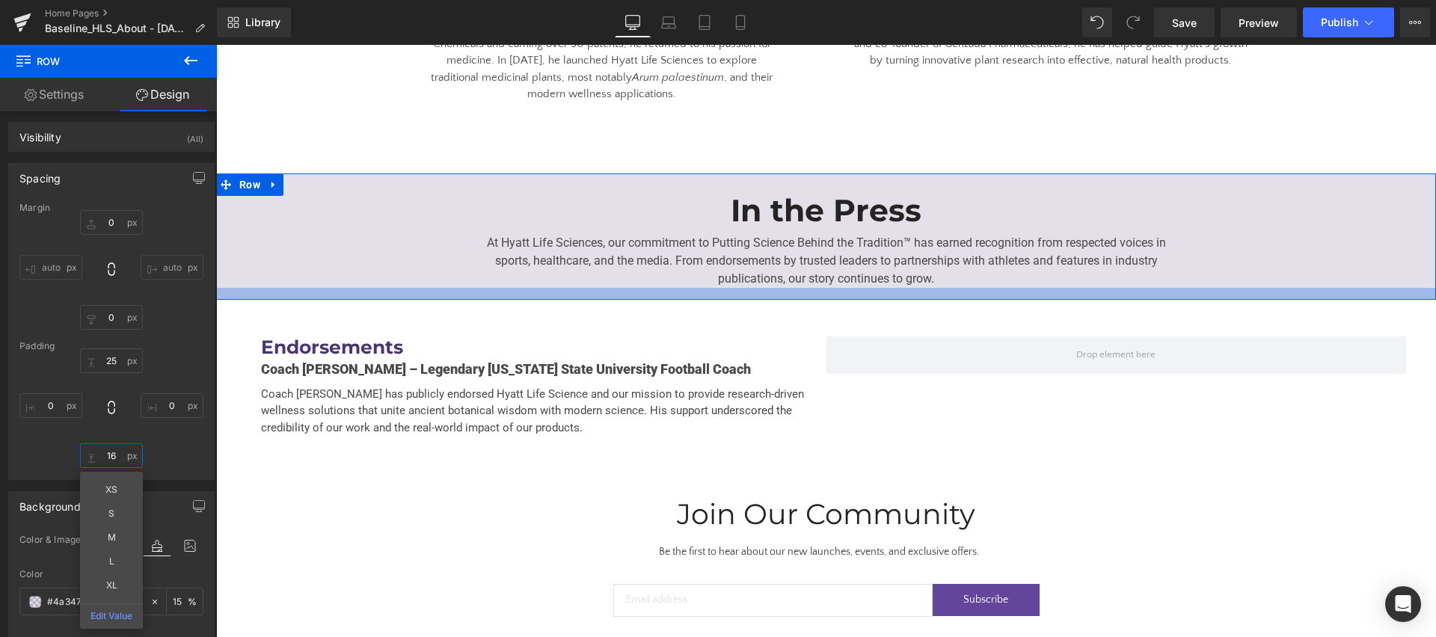
click at [112, 455] on input "16" at bounding box center [111, 456] width 63 height 25
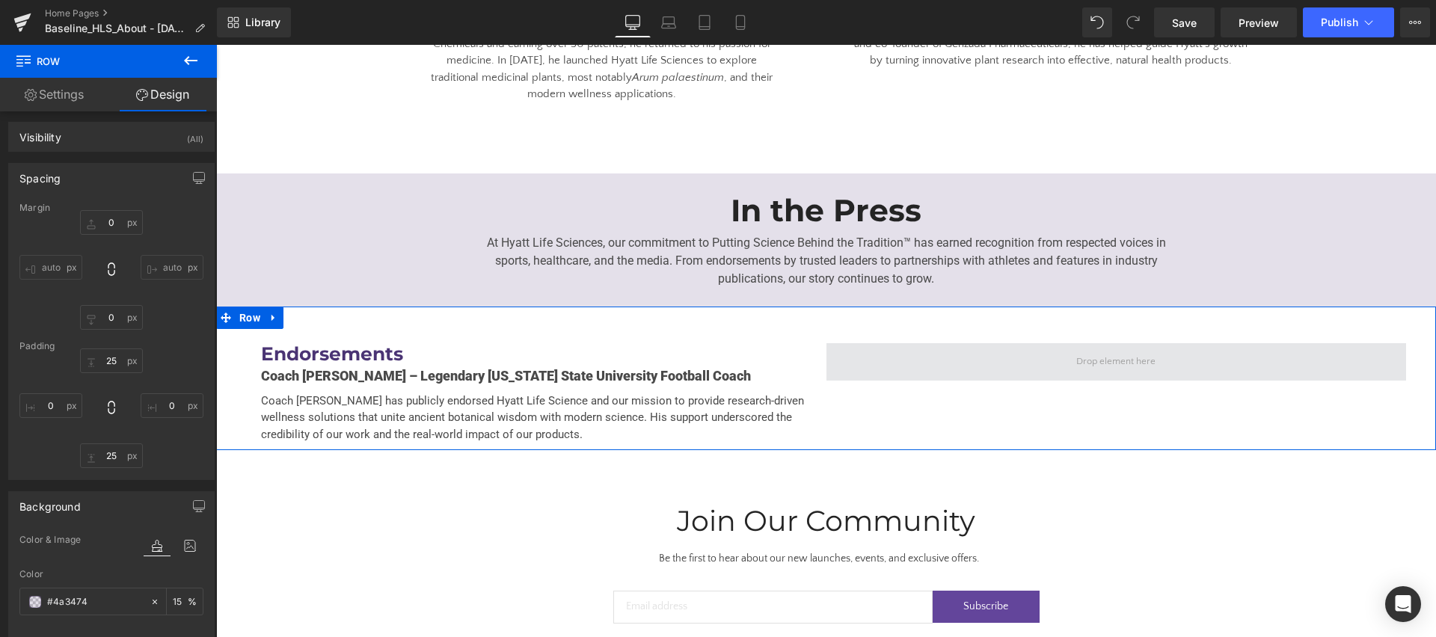
click at [965, 343] on span at bounding box center [1116, 361] width 580 height 37
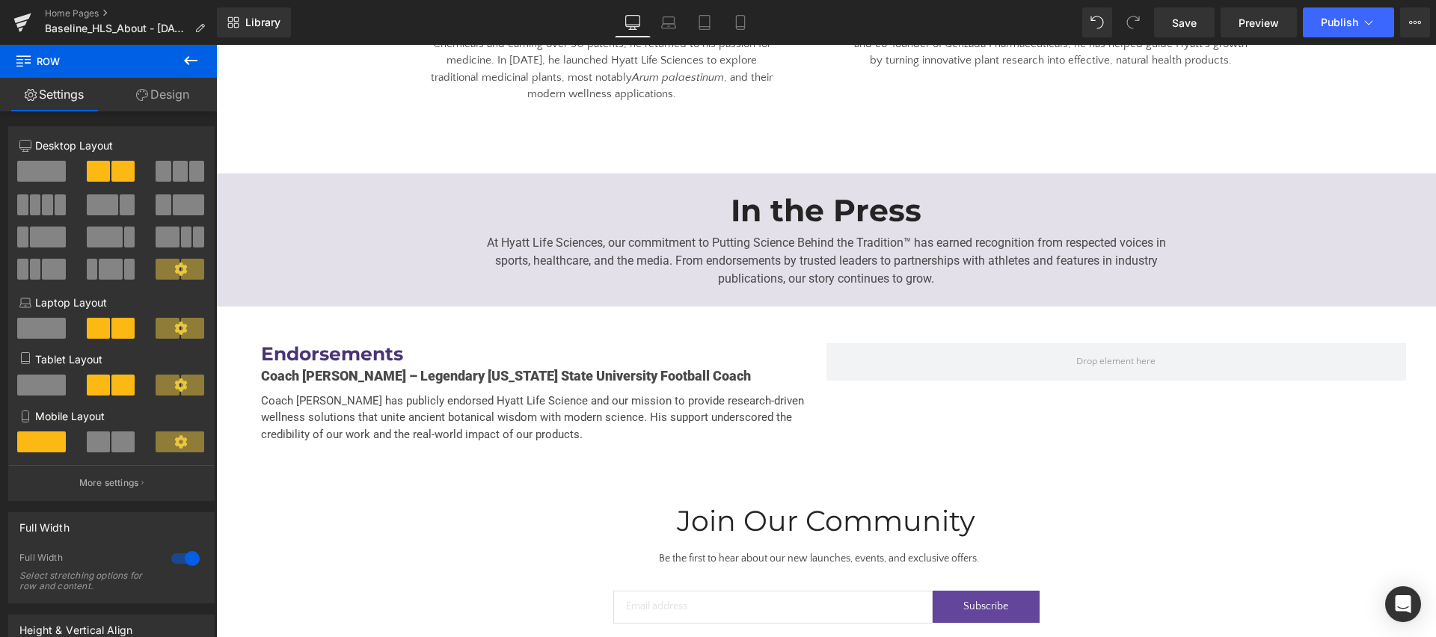
click at [199, 56] on icon at bounding box center [191, 61] width 18 height 18
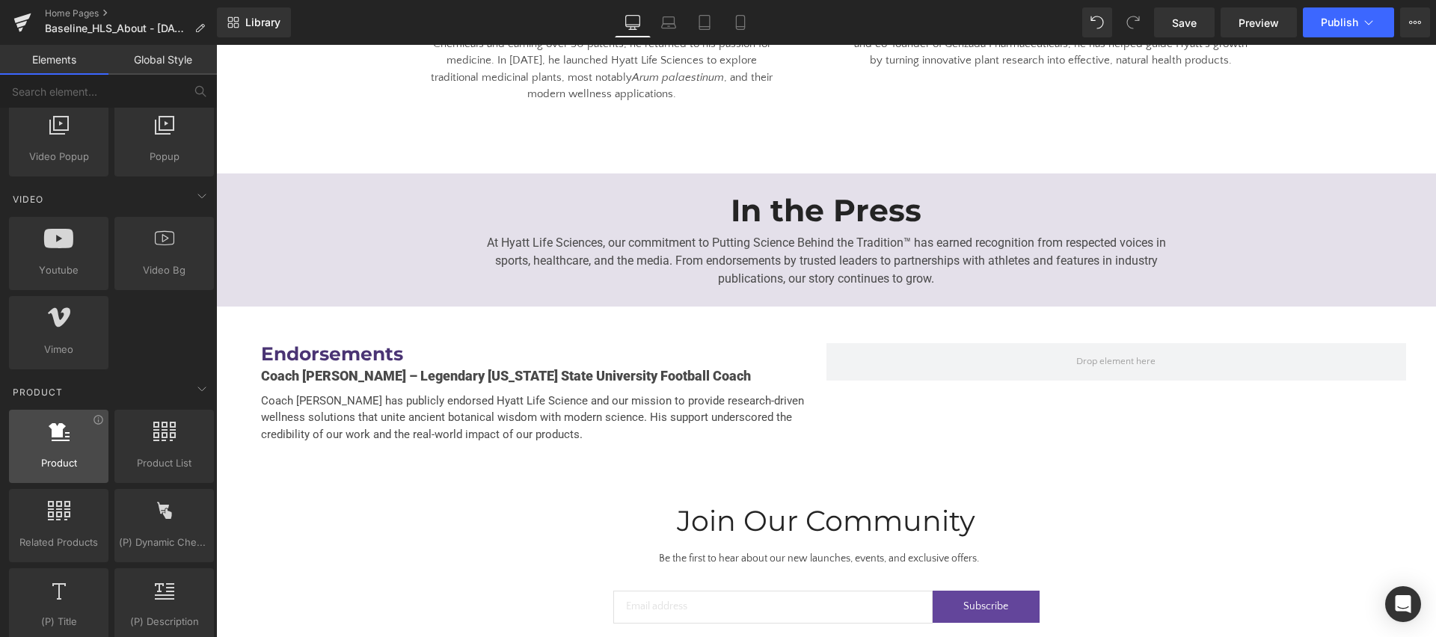
scroll to position [916, 0]
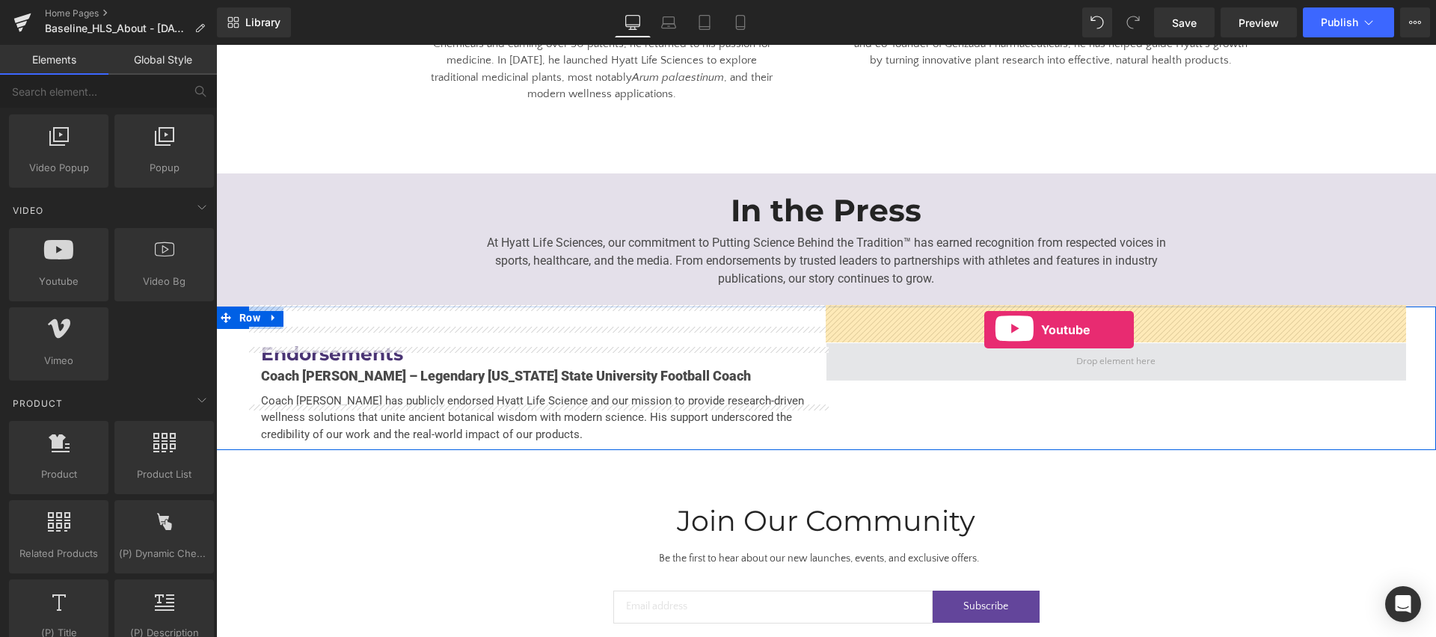
drag, startPoint x: 252, startPoint y: 318, endPoint x: 984, endPoint y: 330, distance: 732.3
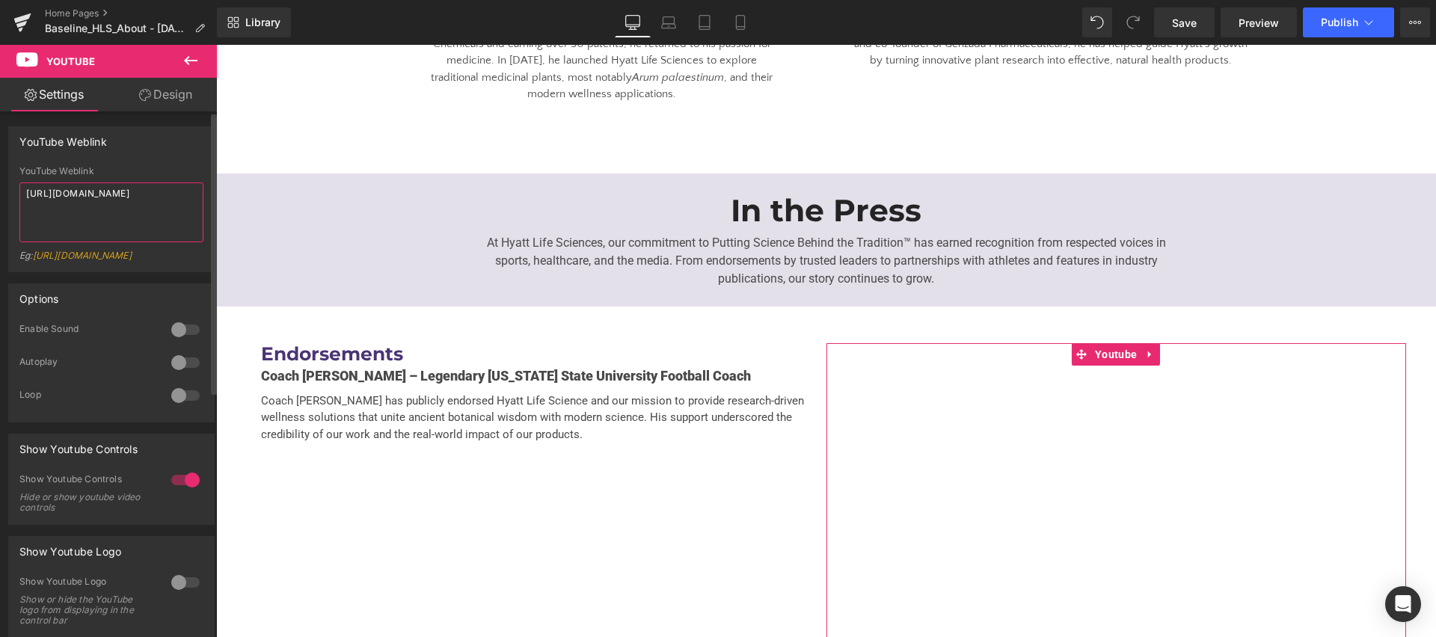
click at [126, 214] on textarea "[URL][DOMAIN_NAME]" at bounding box center [111, 212] width 184 height 60
paste textarea "L4tFnxDOjk"
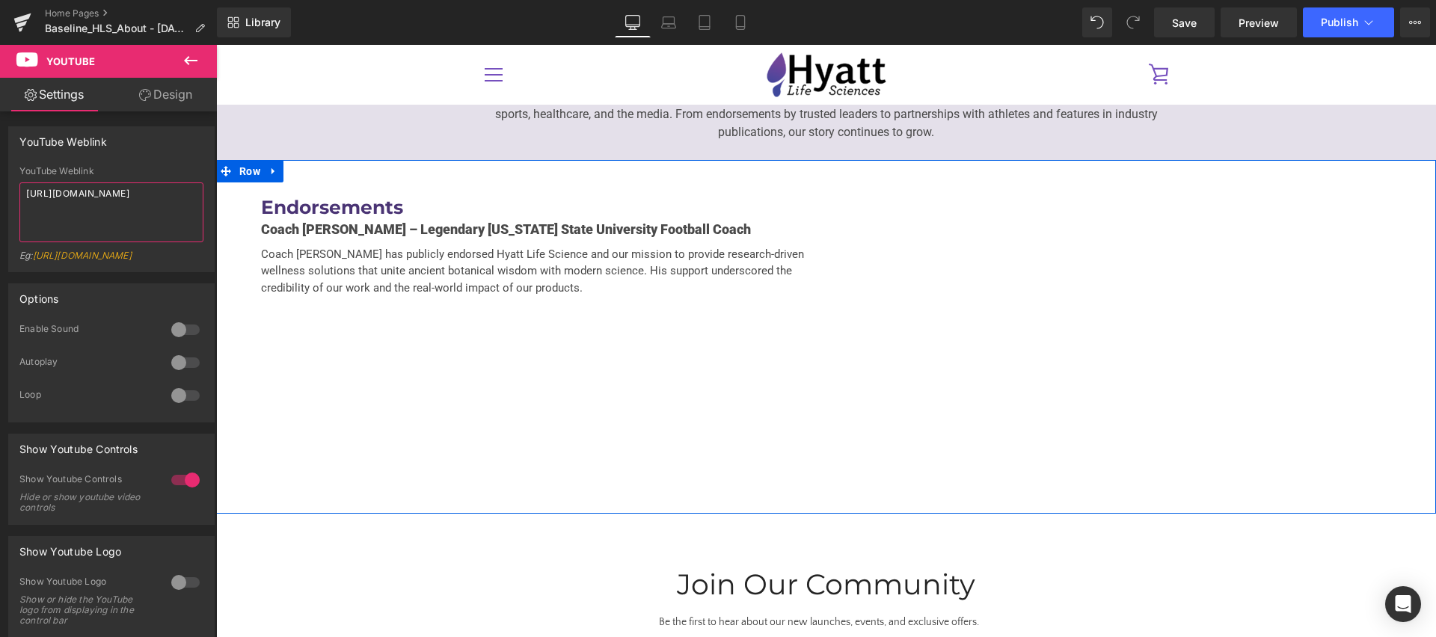
scroll to position [3055, 0]
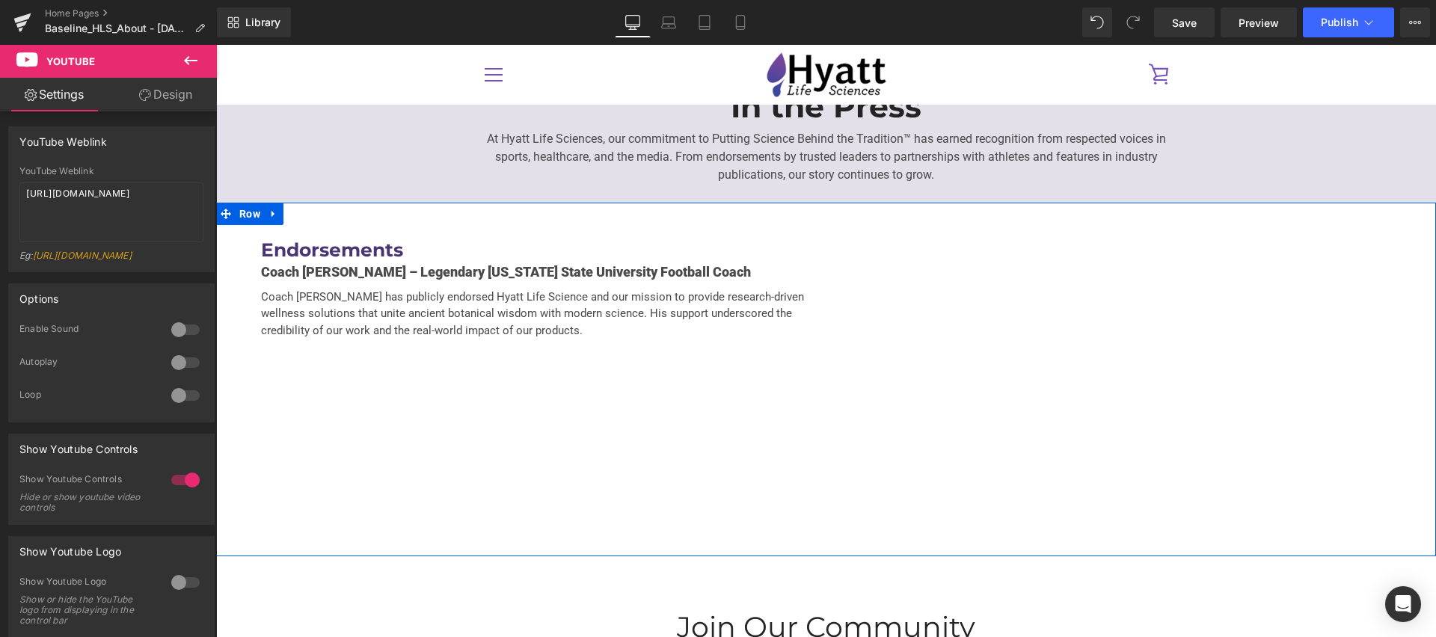
click at [614, 385] on div "Endorsements Heading Coach [PERSON_NAME] – Legendary [US_STATE] State Universit…" at bounding box center [826, 380] width 1220 height 354
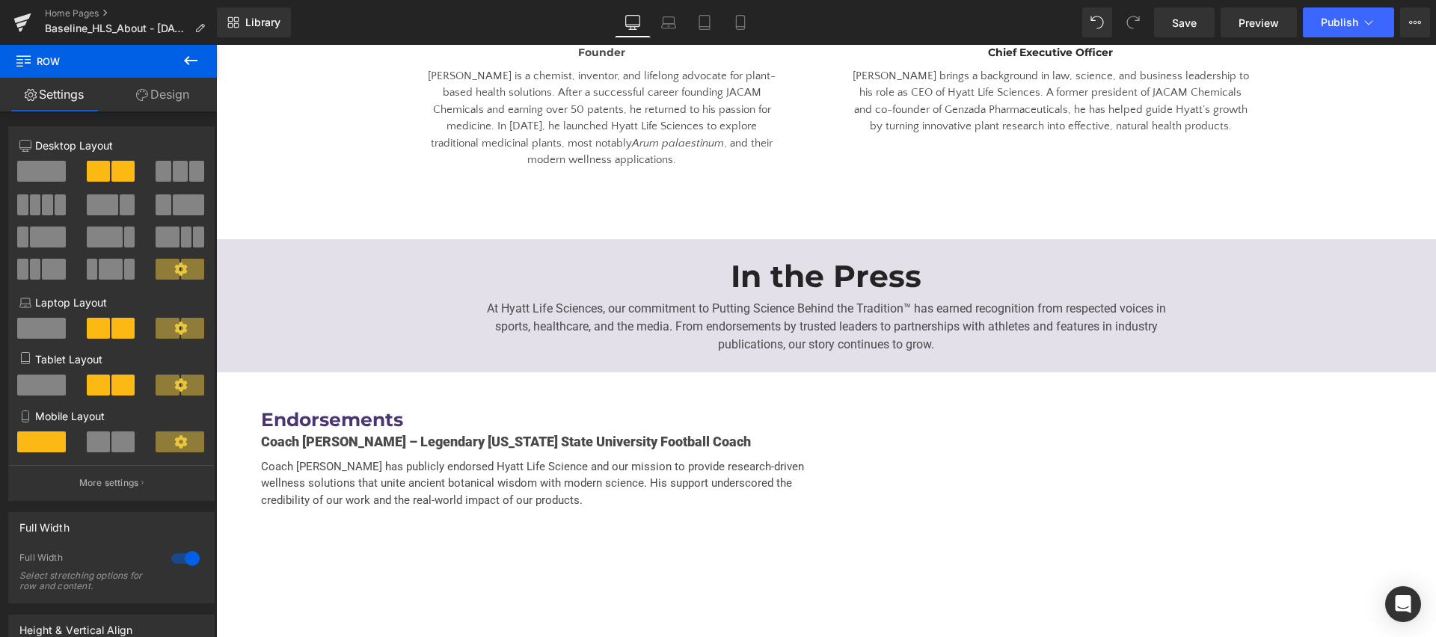
scroll to position [2908, 0]
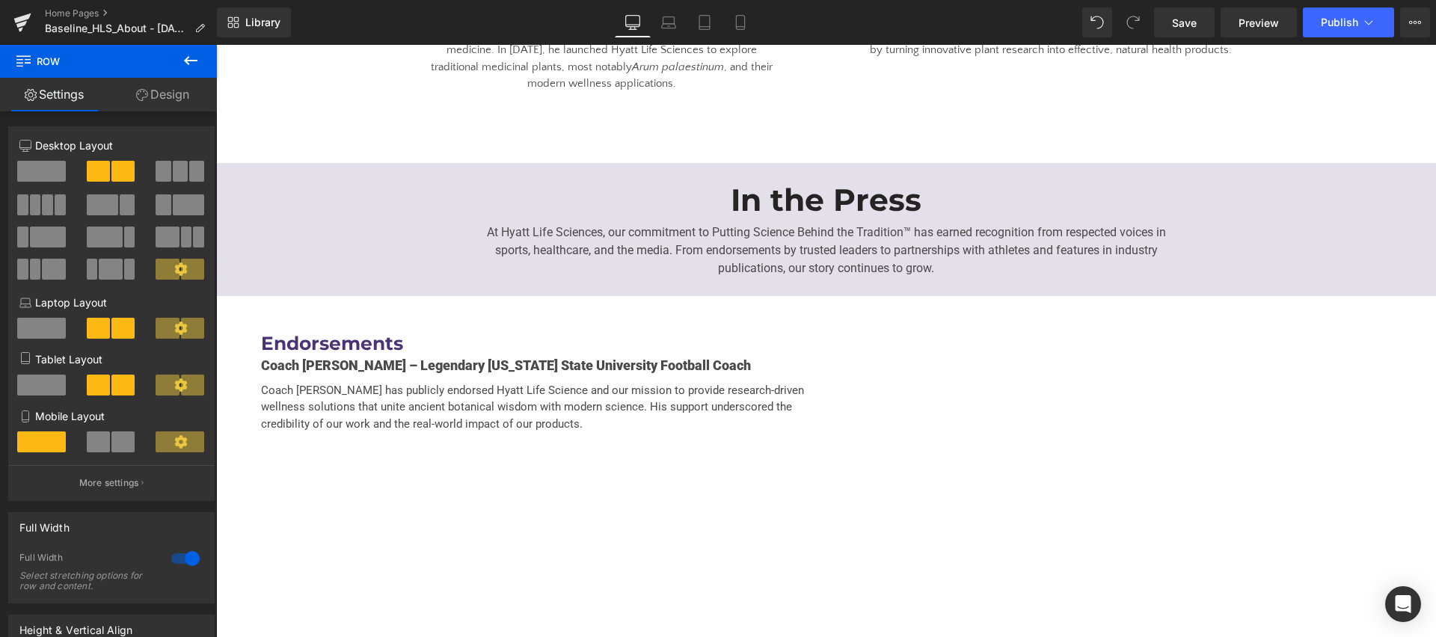
click at [732, 382] on p "Coach [PERSON_NAME] has publicly endorsed Hyatt Life Science and our mission to…" at bounding box center [536, 407] width 550 height 51
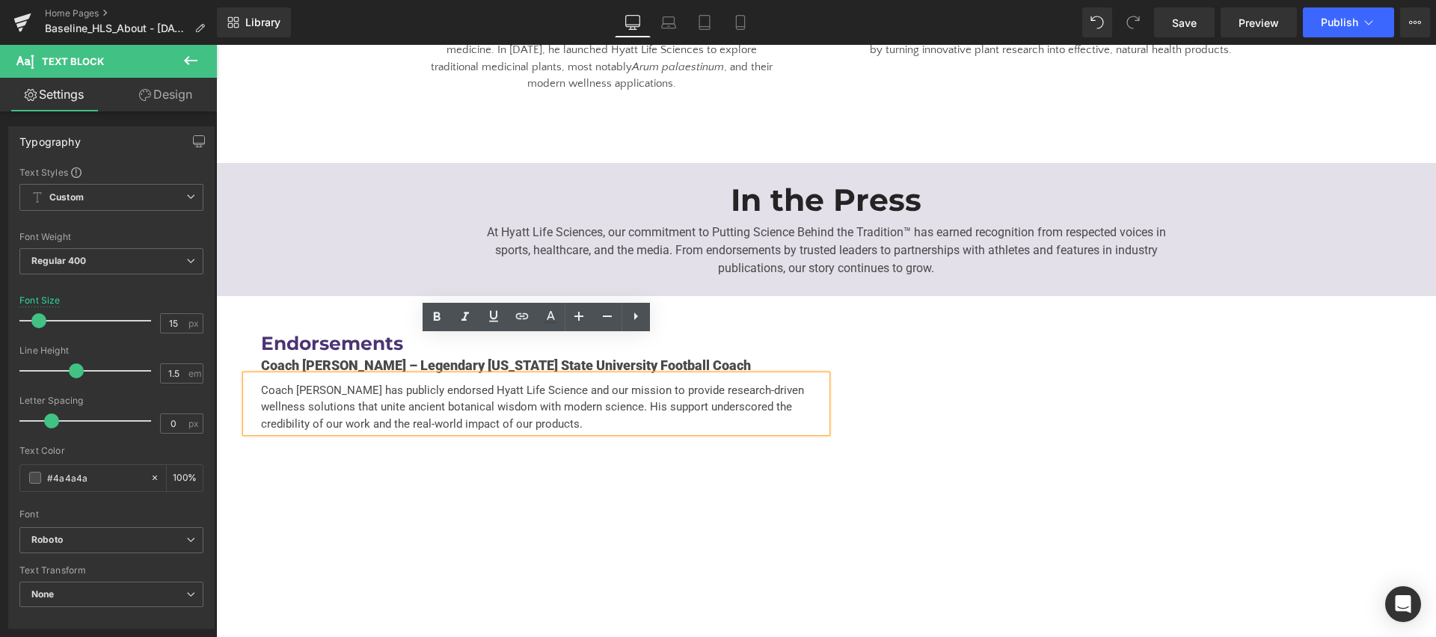
click at [495, 458] on div "Endorsements Heading Coach [PERSON_NAME] – Legendary [US_STATE] State Universit…" at bounding box center [826, 473] width 1220 height 354
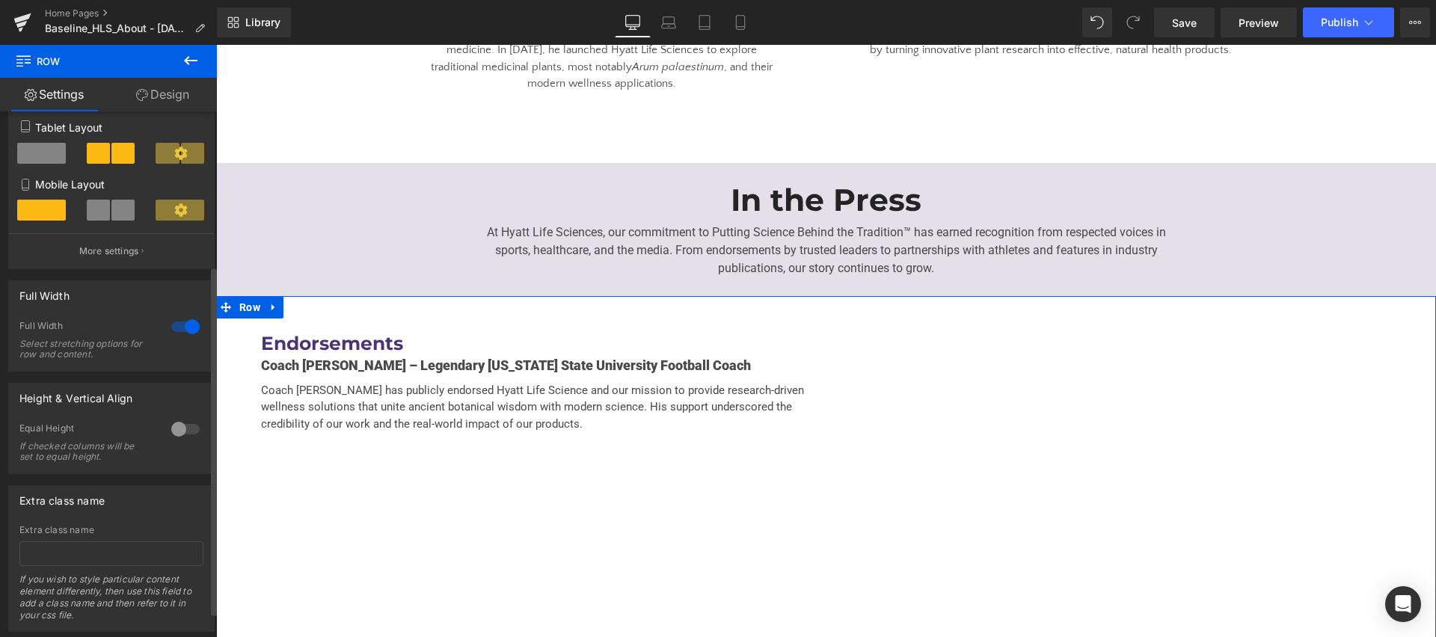
scroll to position [269, 0]
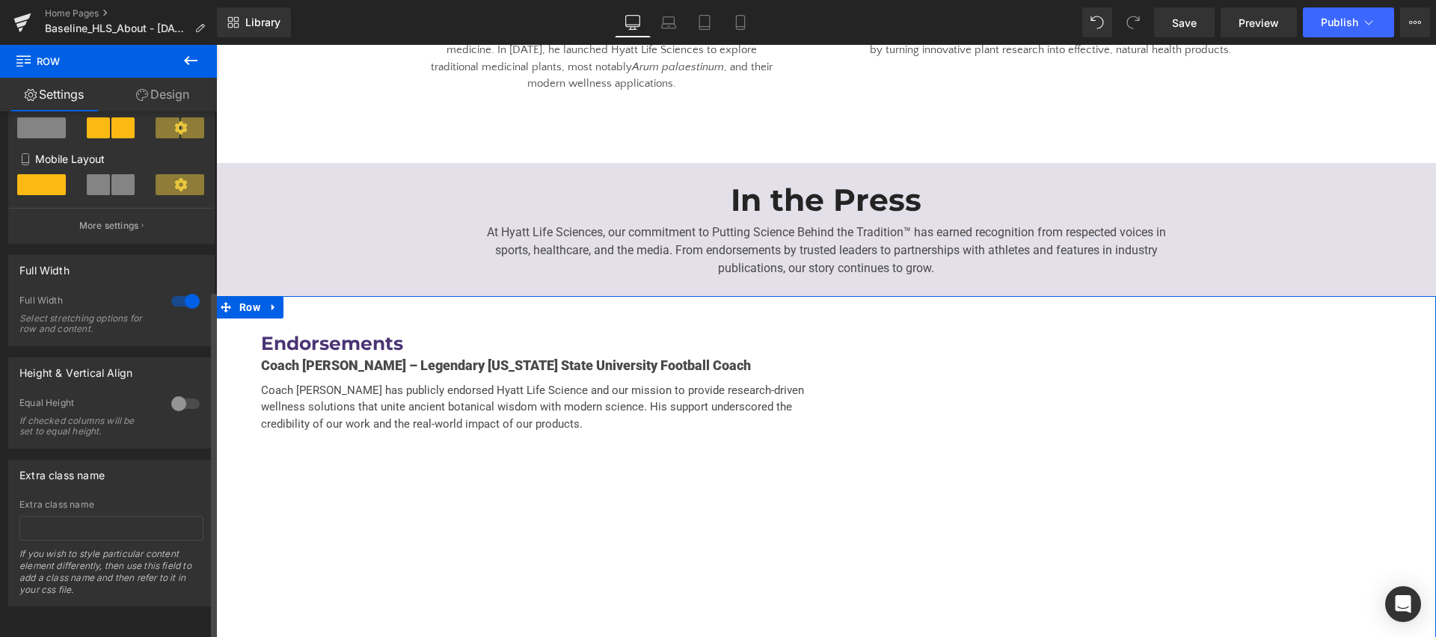
click at [178, 392] on div at bounding box center [186, 404] width 36 height 24
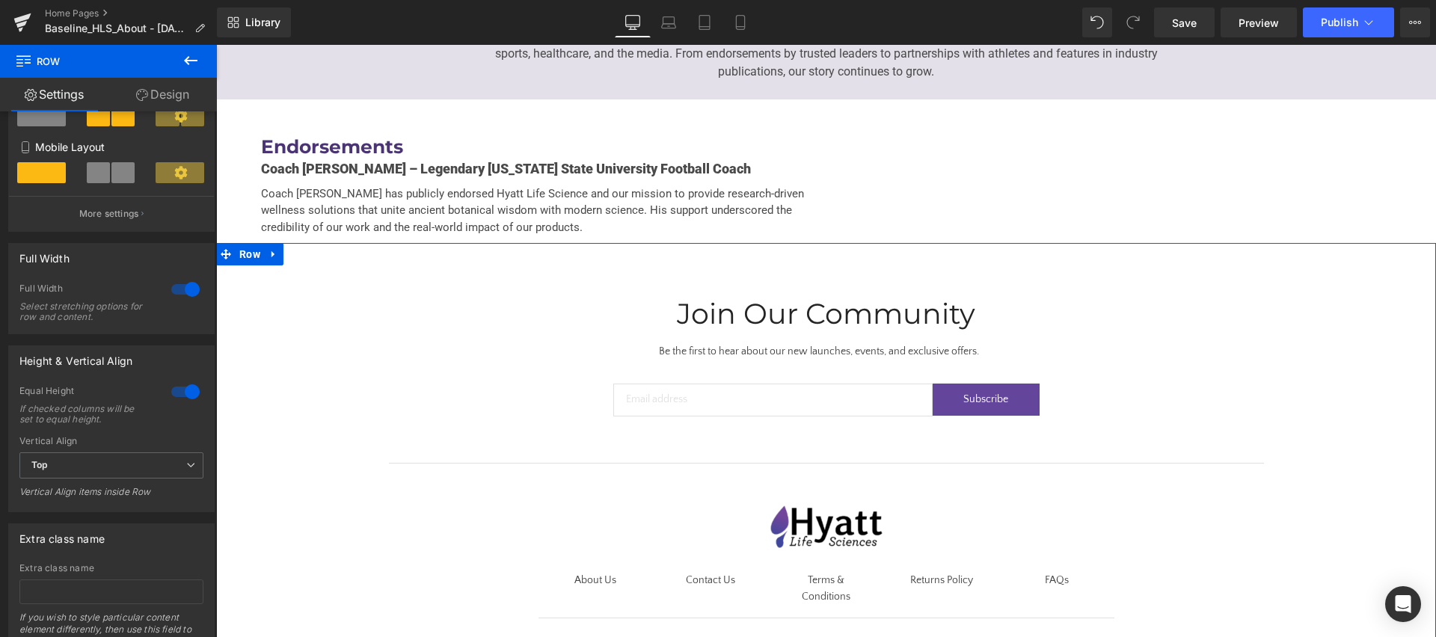
scroll to position [3099, 0]
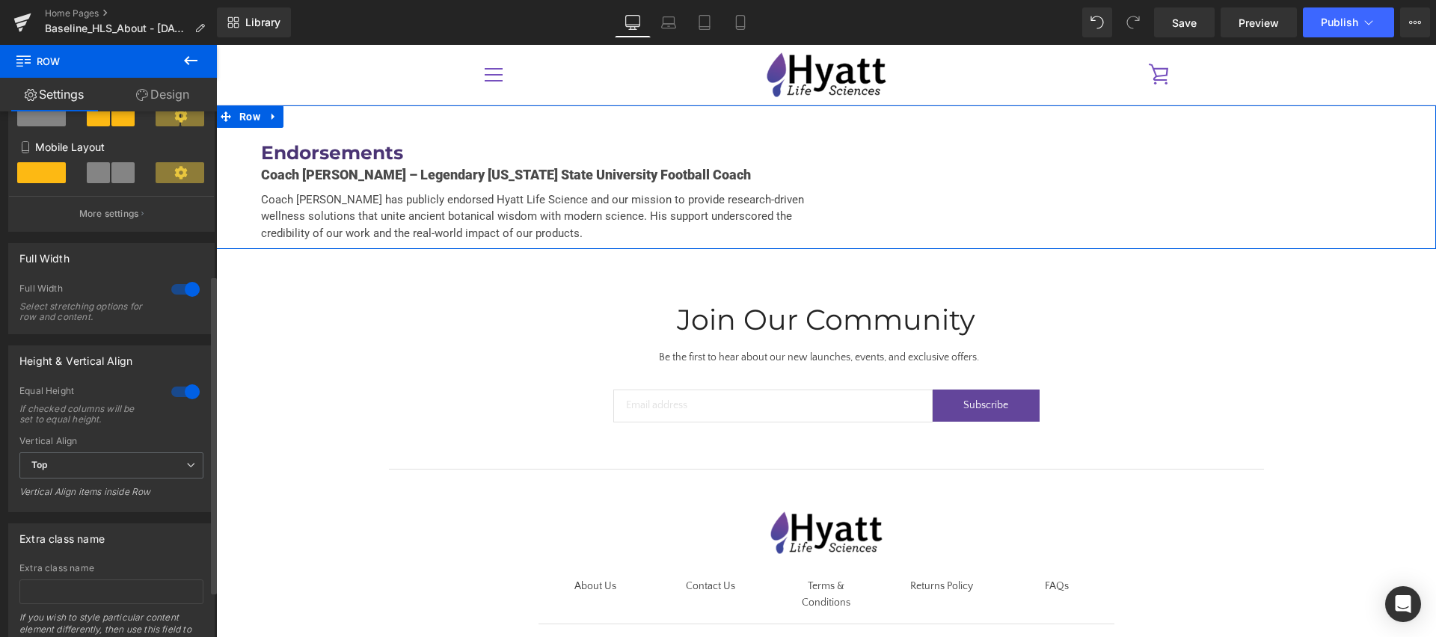
click at [190, 396] on div at bounding box center [186, 392] width 36 height 24
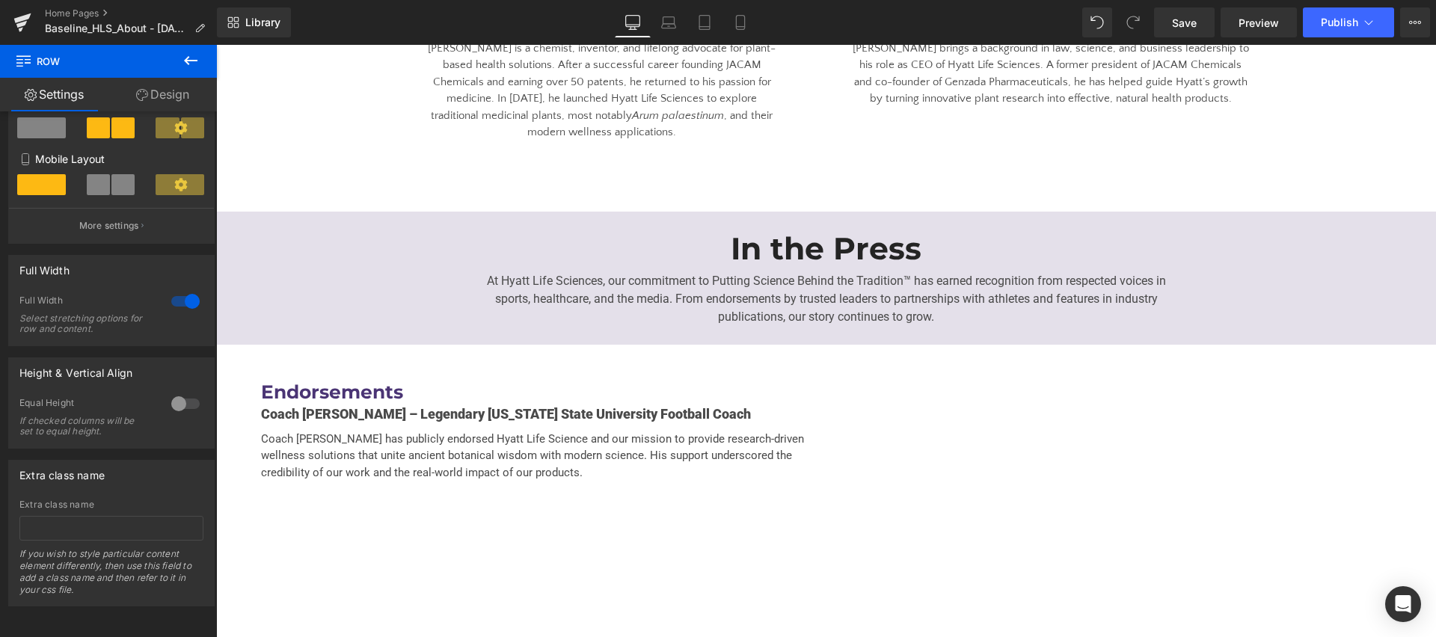
scroll to position [3047, 0]
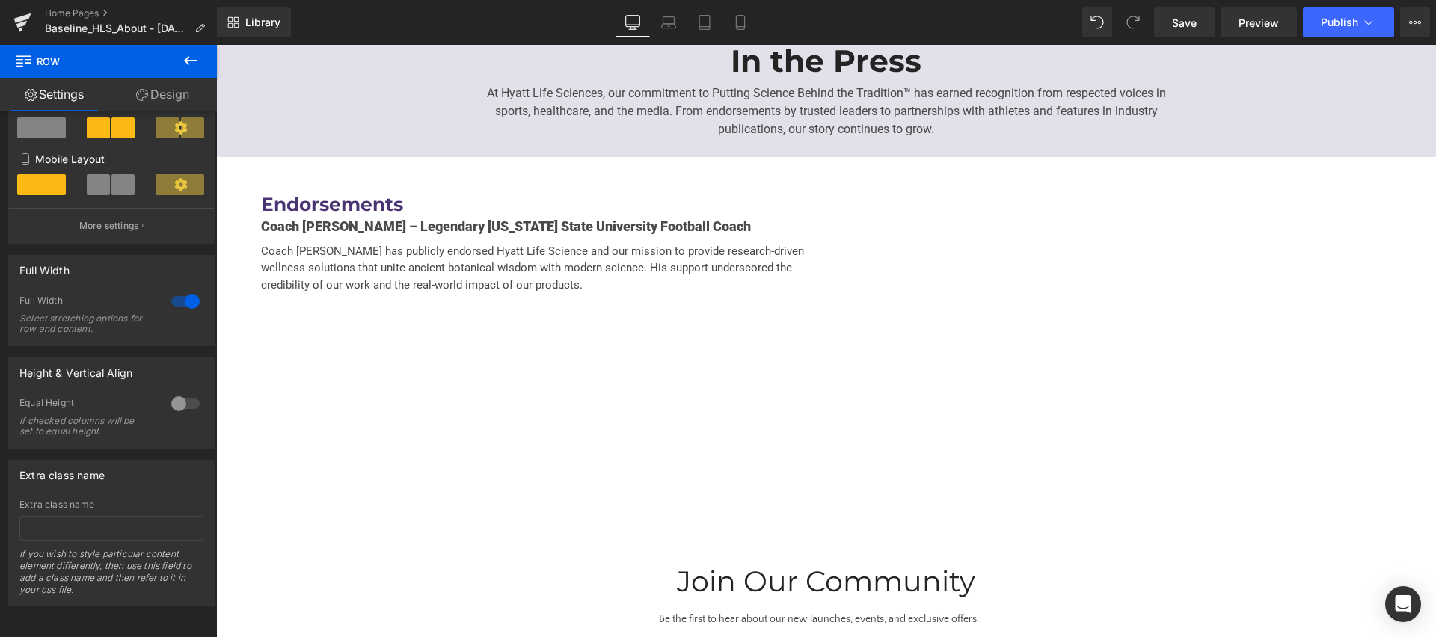
click at [613, 245] on span "Coach [PERSON_NAME] has publicly endorsed Hyatt Life Science and our mission to…" at bounding box center [532, 268] width 543 height 47
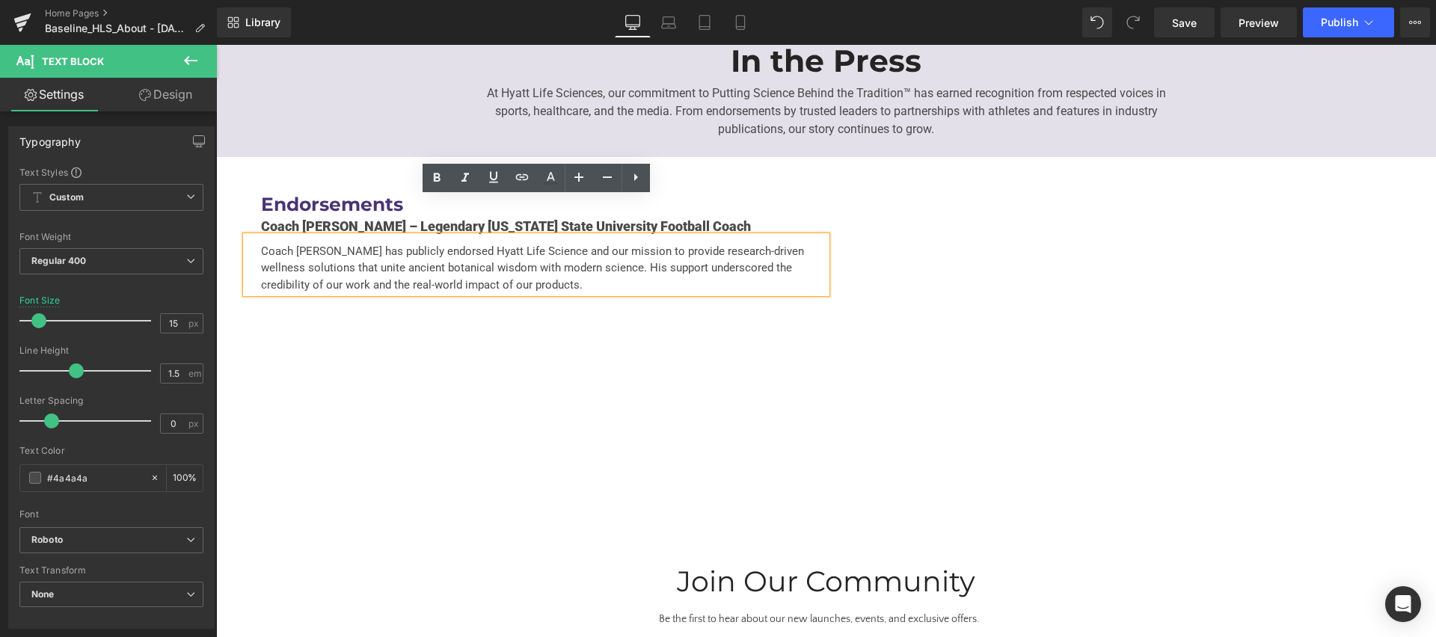
click at [392, 298] on div "Endorsements Heading Coach [PERSON_NAME] – Legendary [US_STATE] State Universit…" at bounding box center [826, 334] width 1220 height 354
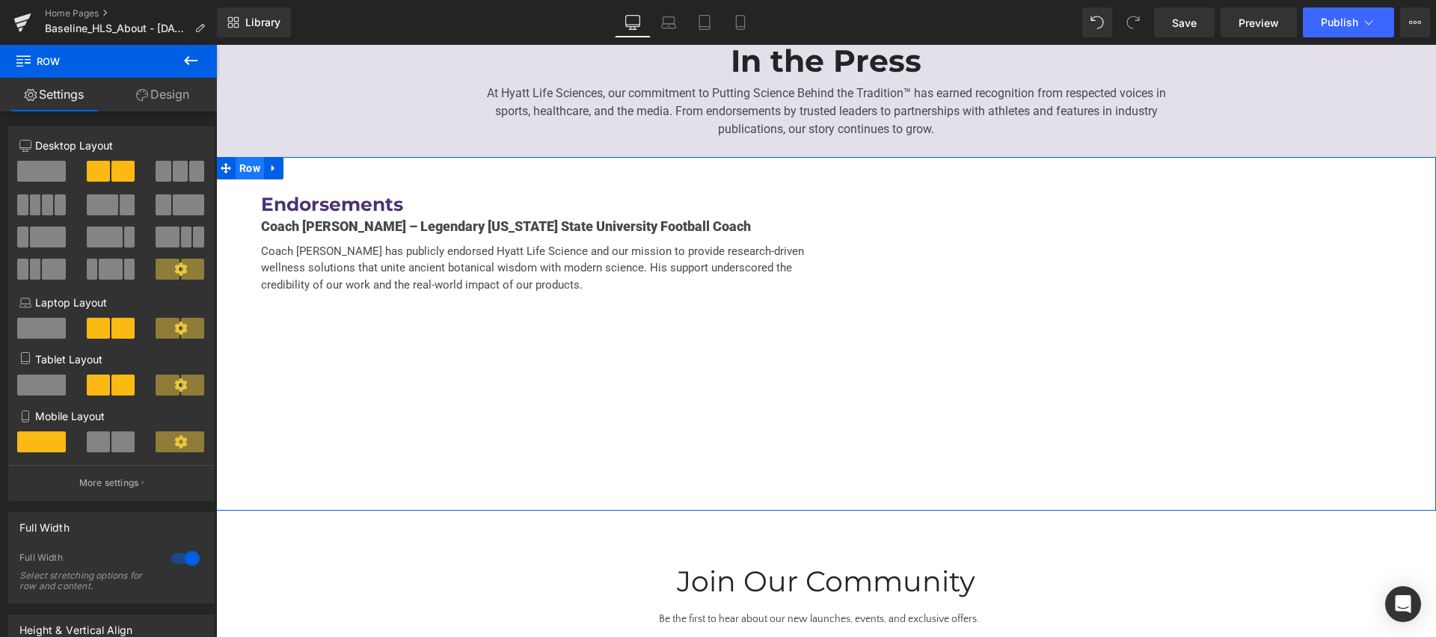
click at [248, 157] on span "Row" at bounding box center [250, 168] width 28 height 22
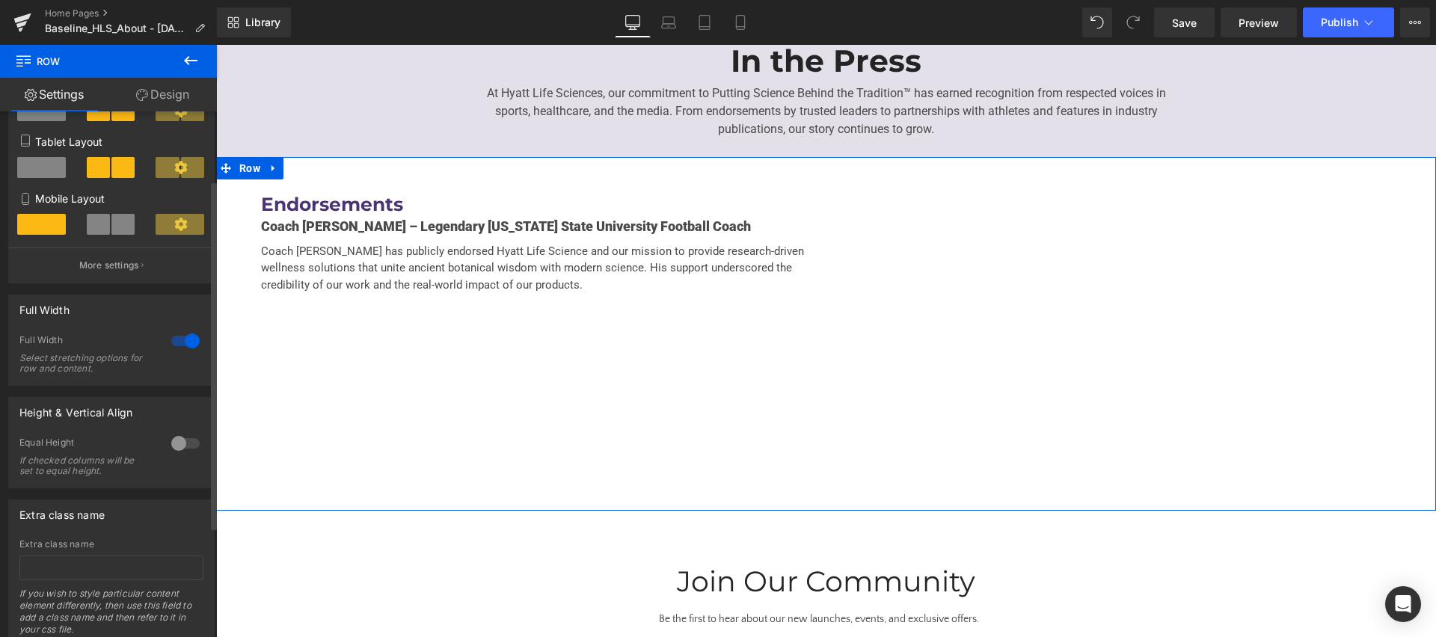
scroll to position [269, 0]
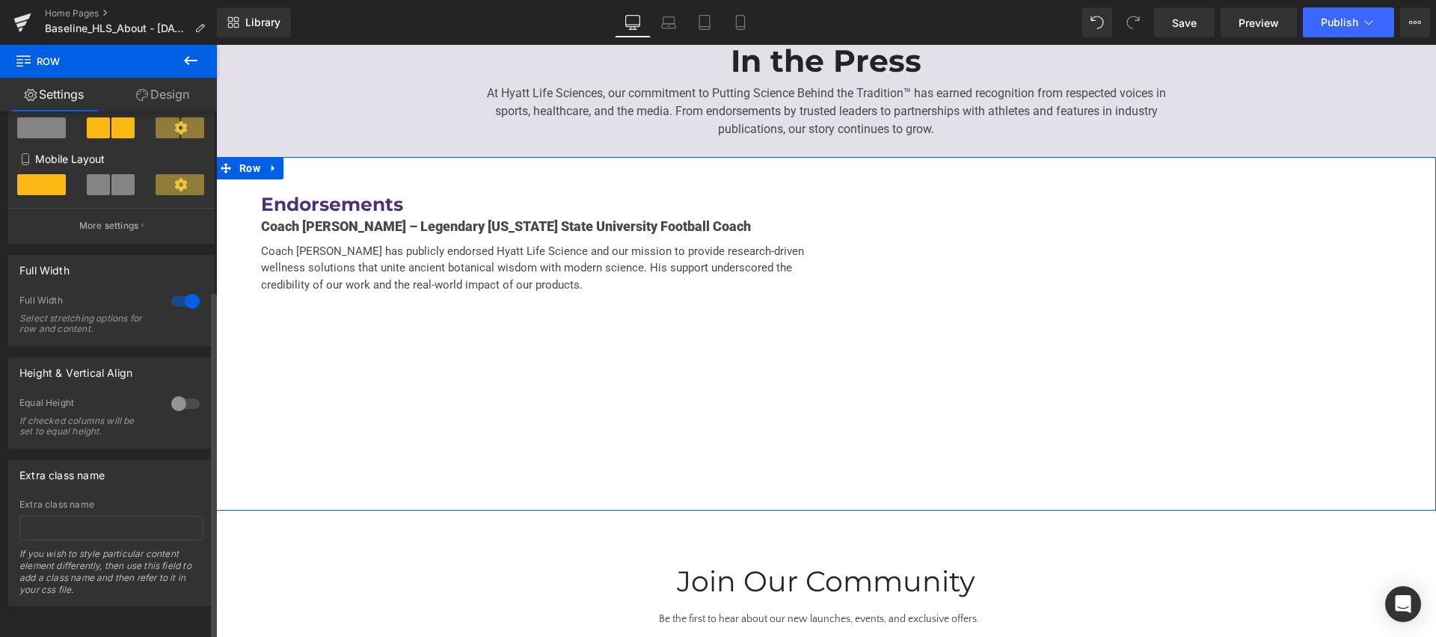
click at [182, 289] on div at bounding box center [186, 301] width 36 height 24
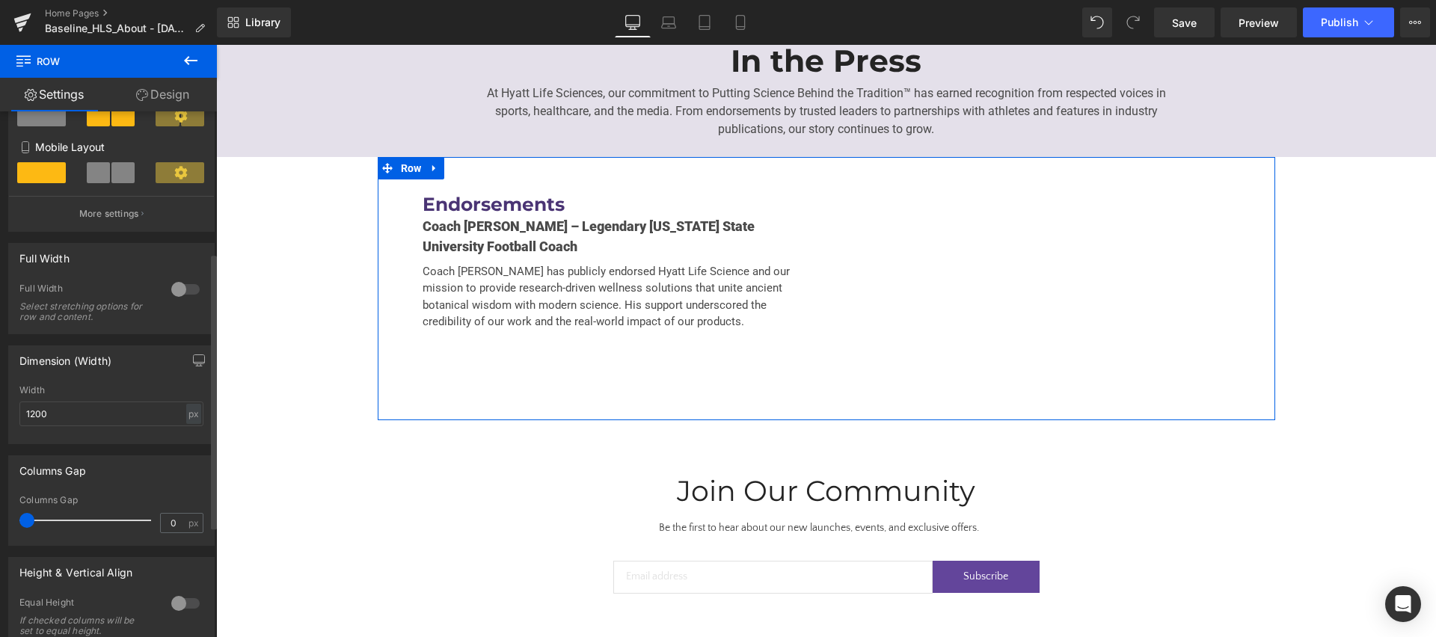
click at [179, 289] on div at bounding box center [186, 289] width 36 height 24
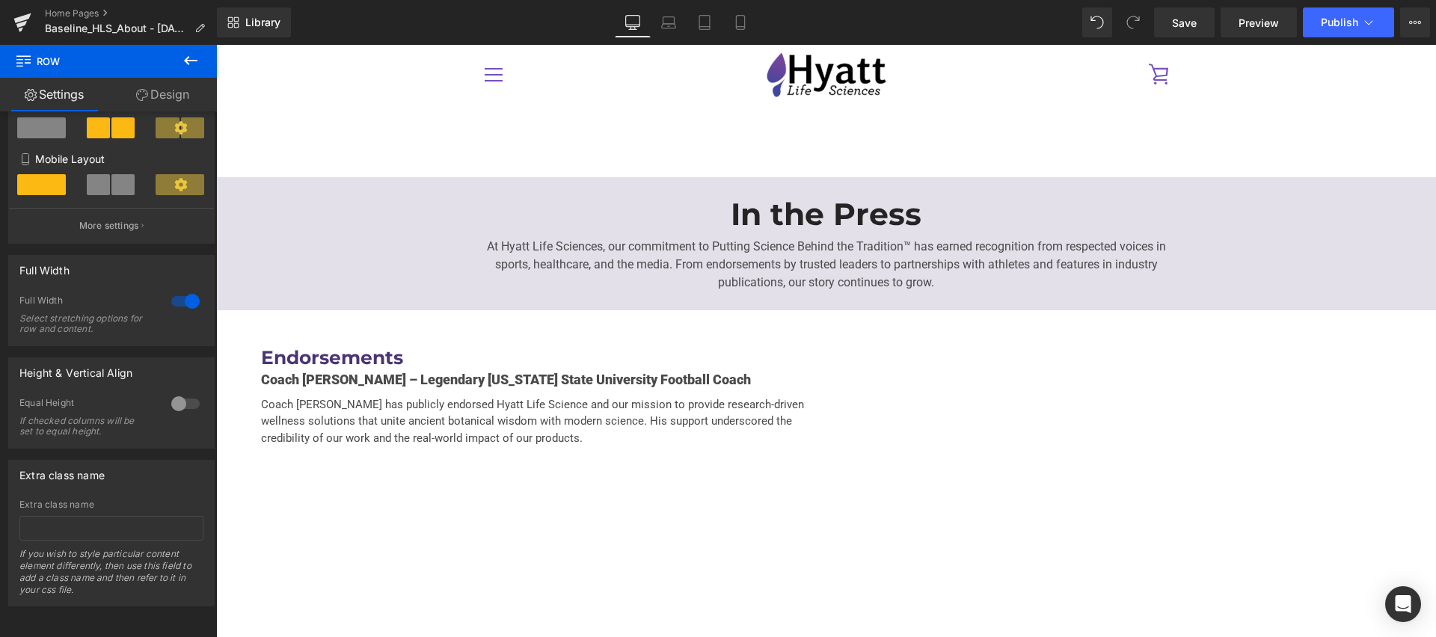
scroll to position [2856, 0]
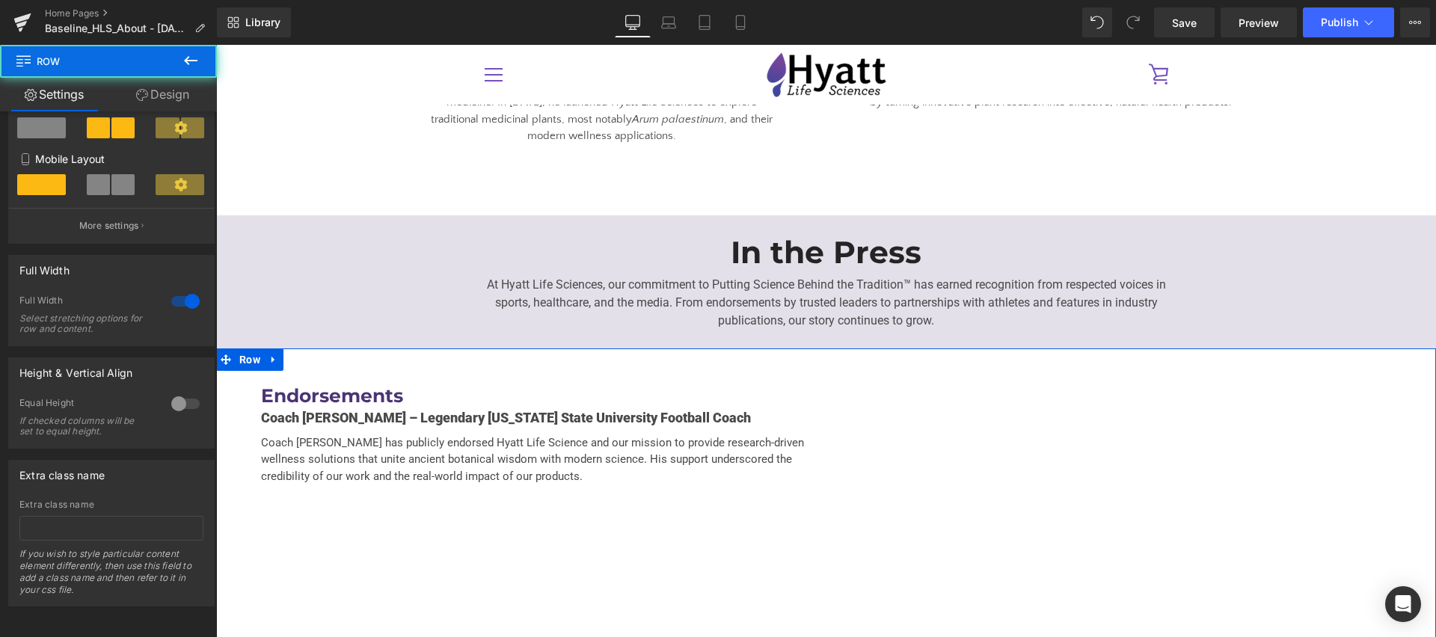
click at [534, 503] on div "Endorsements Heading Coach [PERSON_NAME] – Legendary [US_STATE] State Universit…" at bounding box center [826, 526] width 1220 height 354
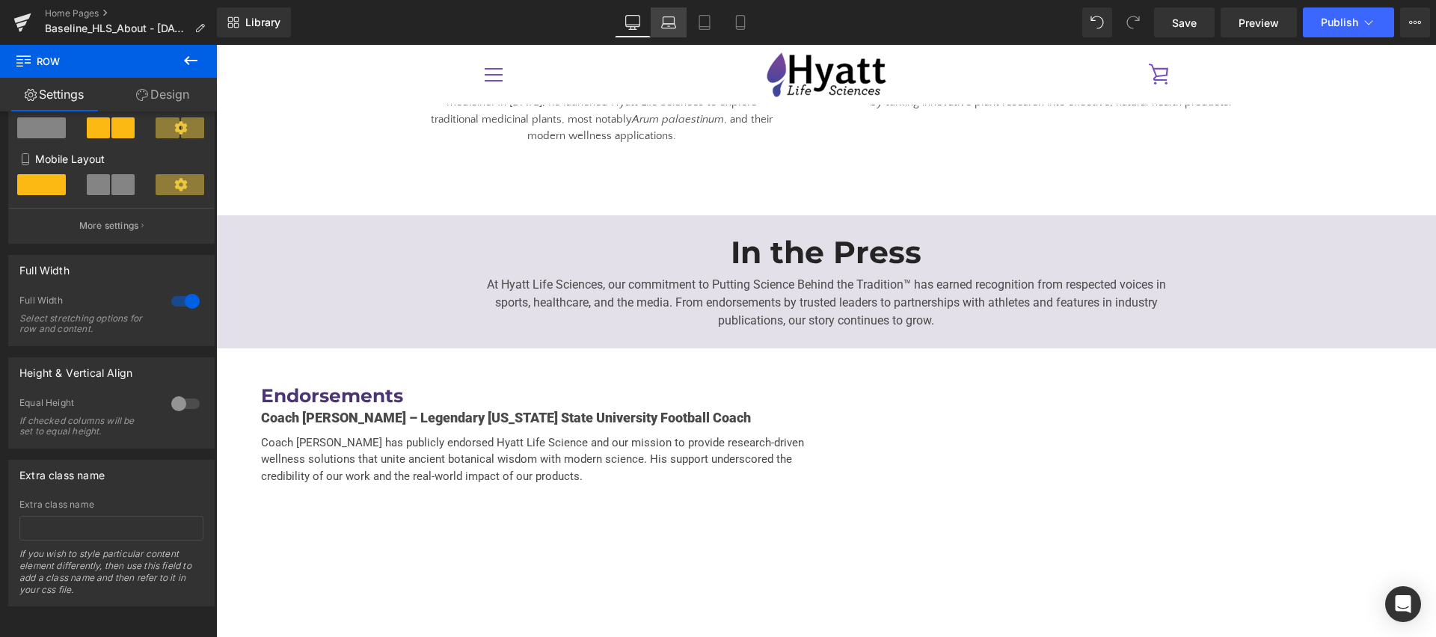
click at [676, 26] on icon at bounding box center [669, 26] width 14 height 4
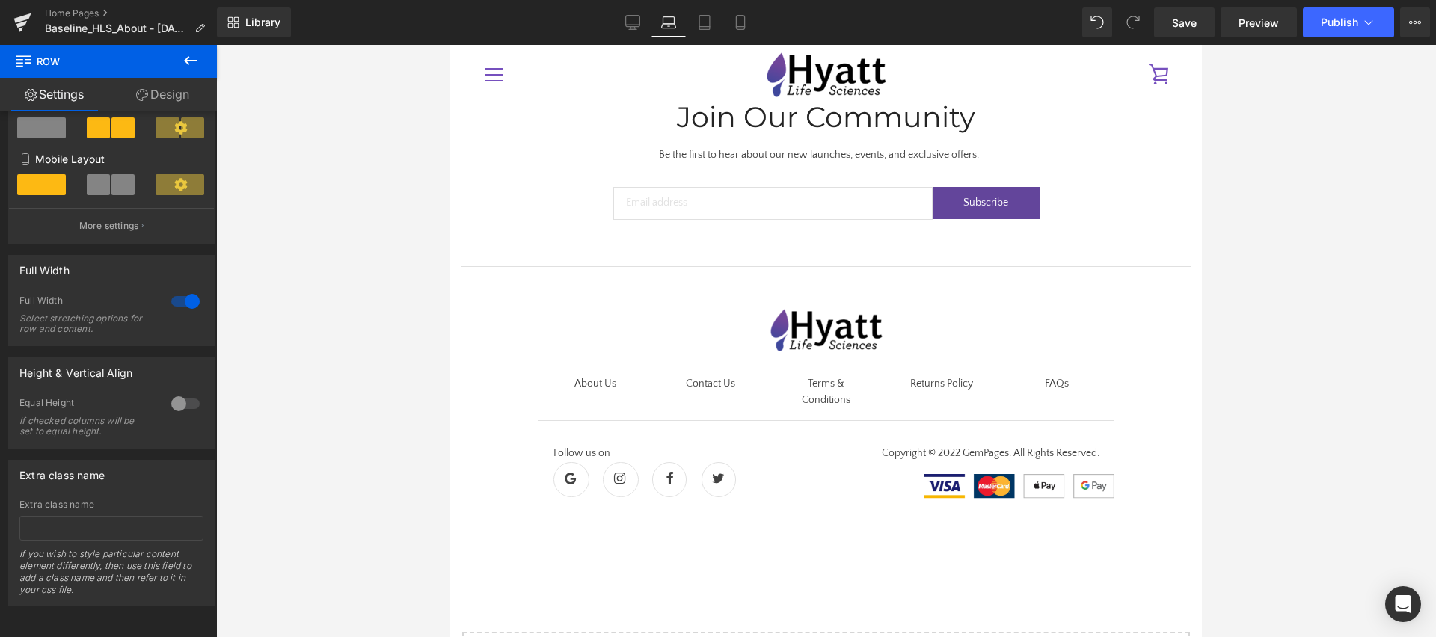
scroll to position [2386, 0]
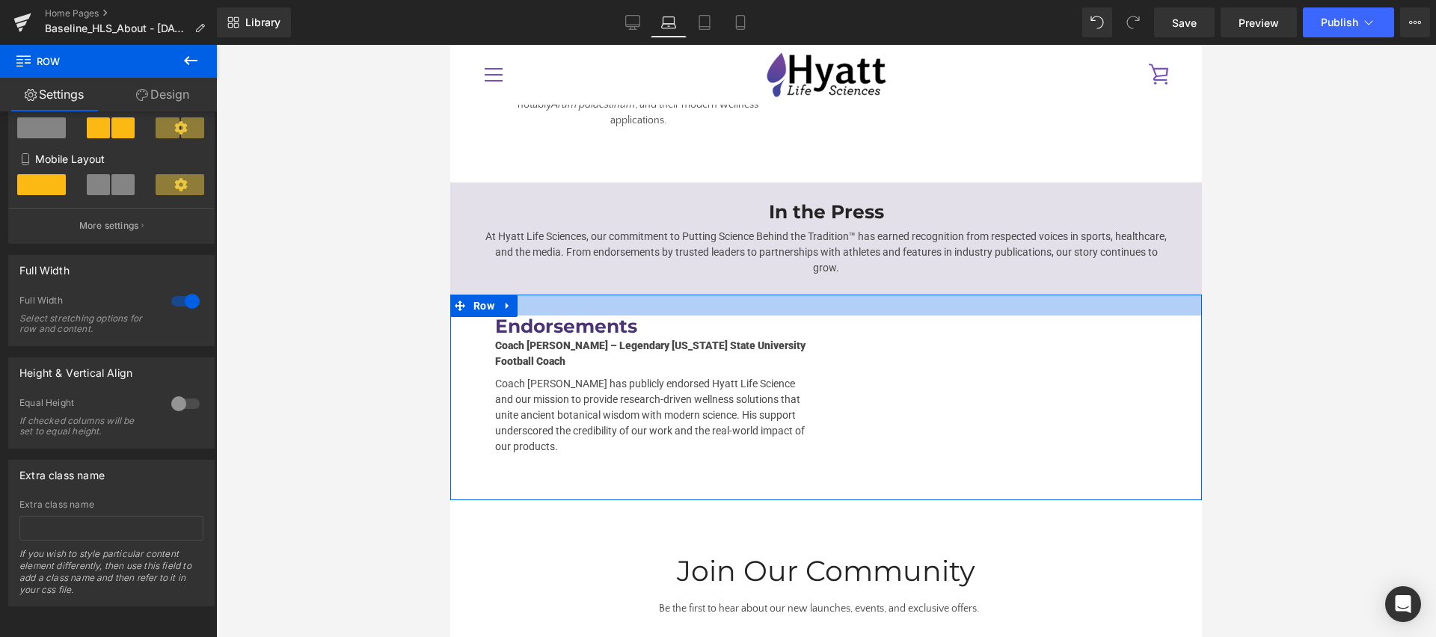
drag, startPoint x: 790, startPoint y: 259, endPoint x: 785, endPoint y: 244, distance: 15.8
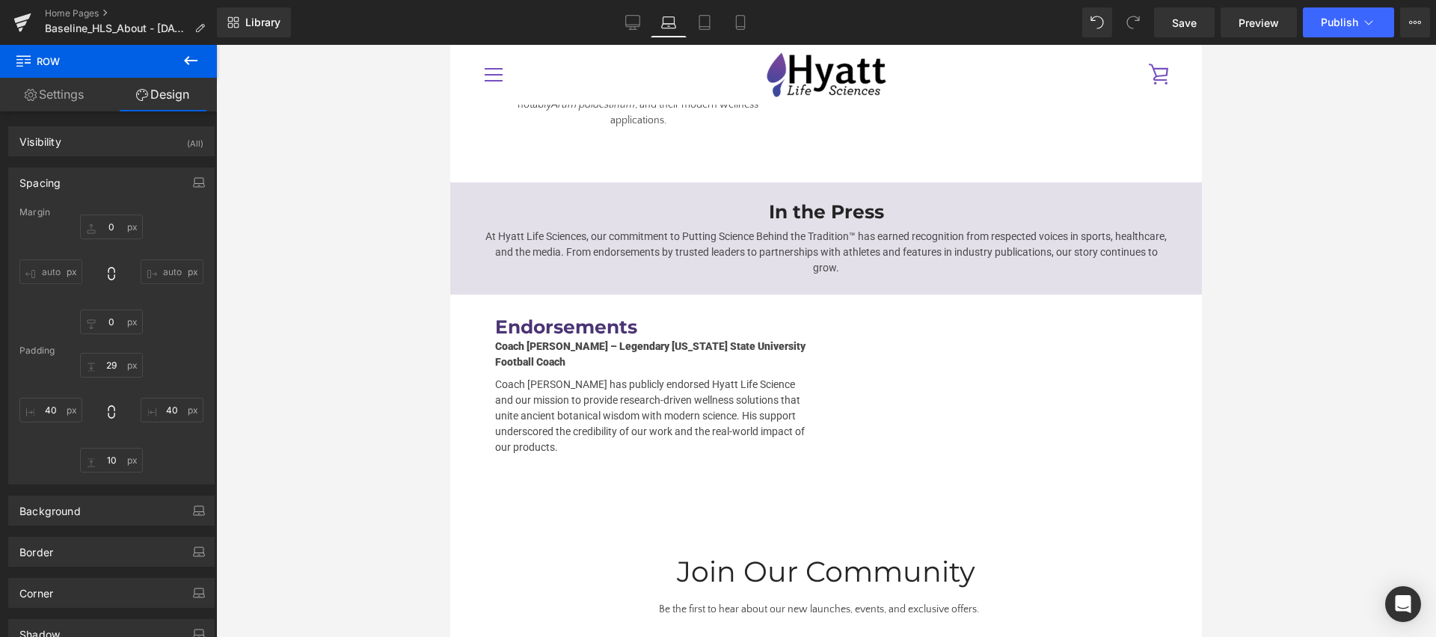
click at [42, 61] on span "Row" at bounding box center [90, 61] width 150 height 33
click at [194, 63] on icon at bounding box center [191, 61] width 18 height 18
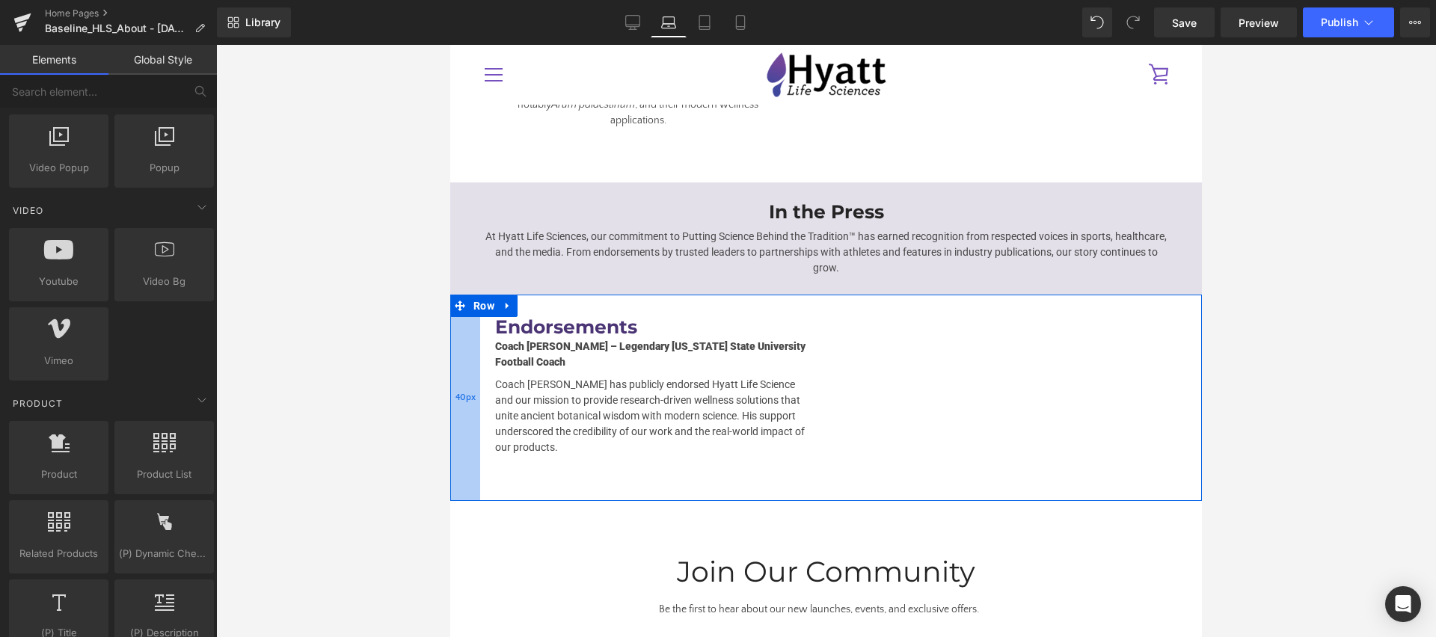
click at [470, 295] on div "40px" at bounding box center [465, 398] width 30 height 207
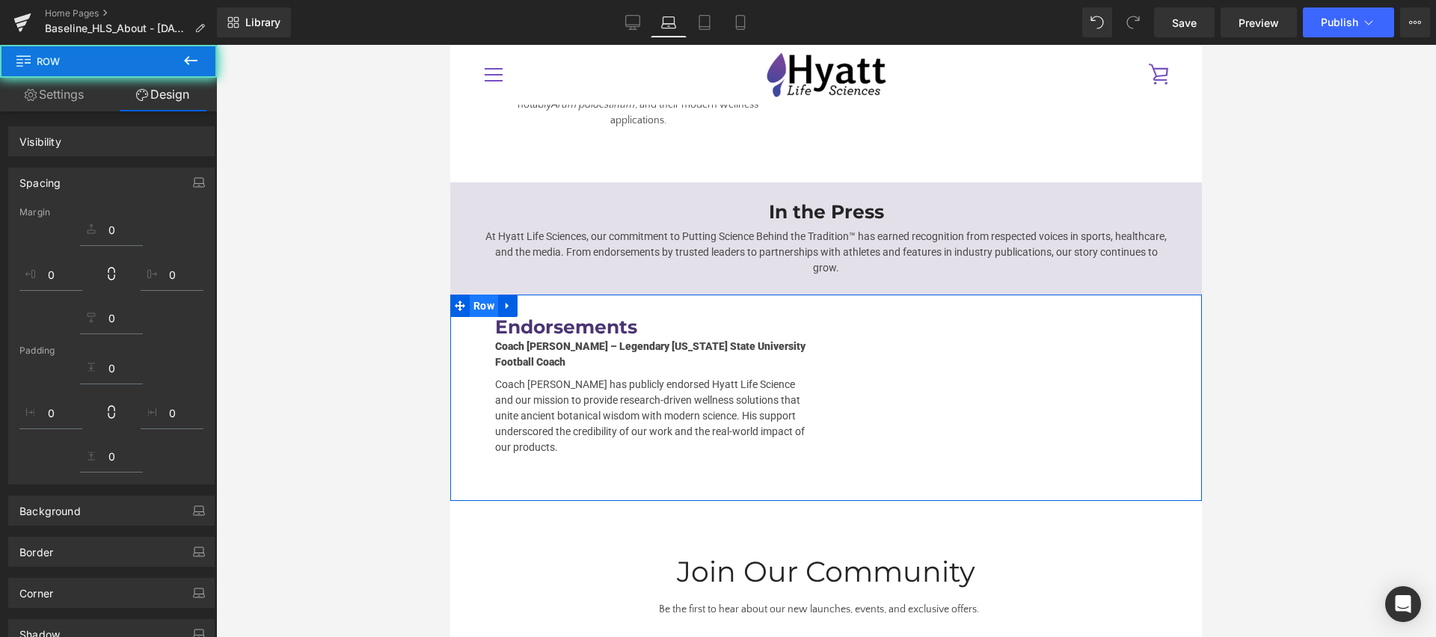
click at [484, 295] on span "Row" at bounding box center [484, 306] width 28 height 22
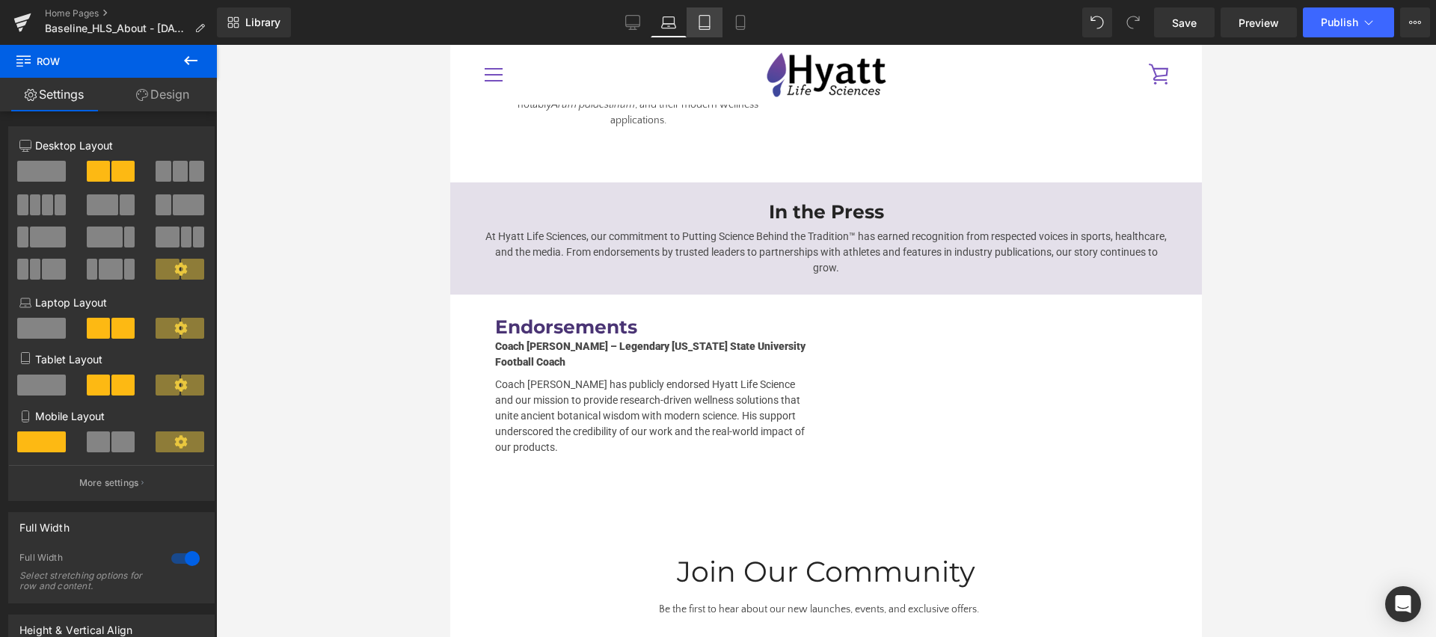
click at [705, 23] on icon at bounding box center [704, 22] width 15 height 15
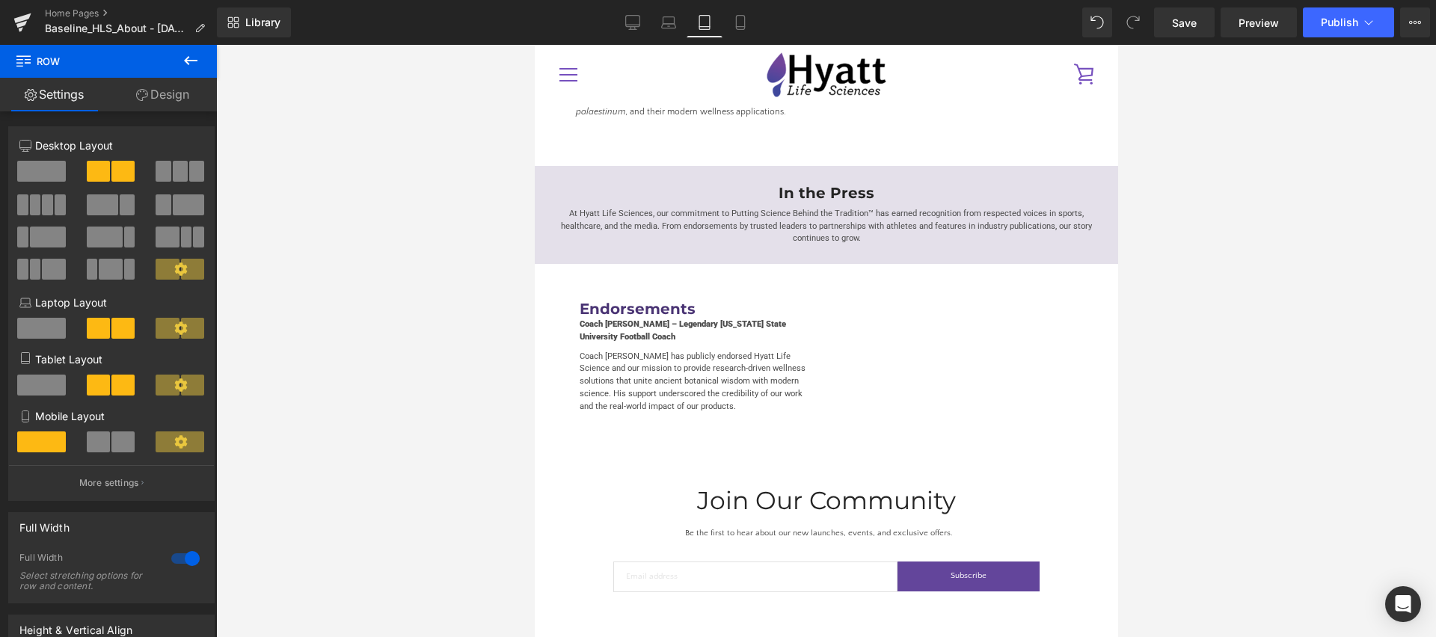
scroll to position [1978, 0]
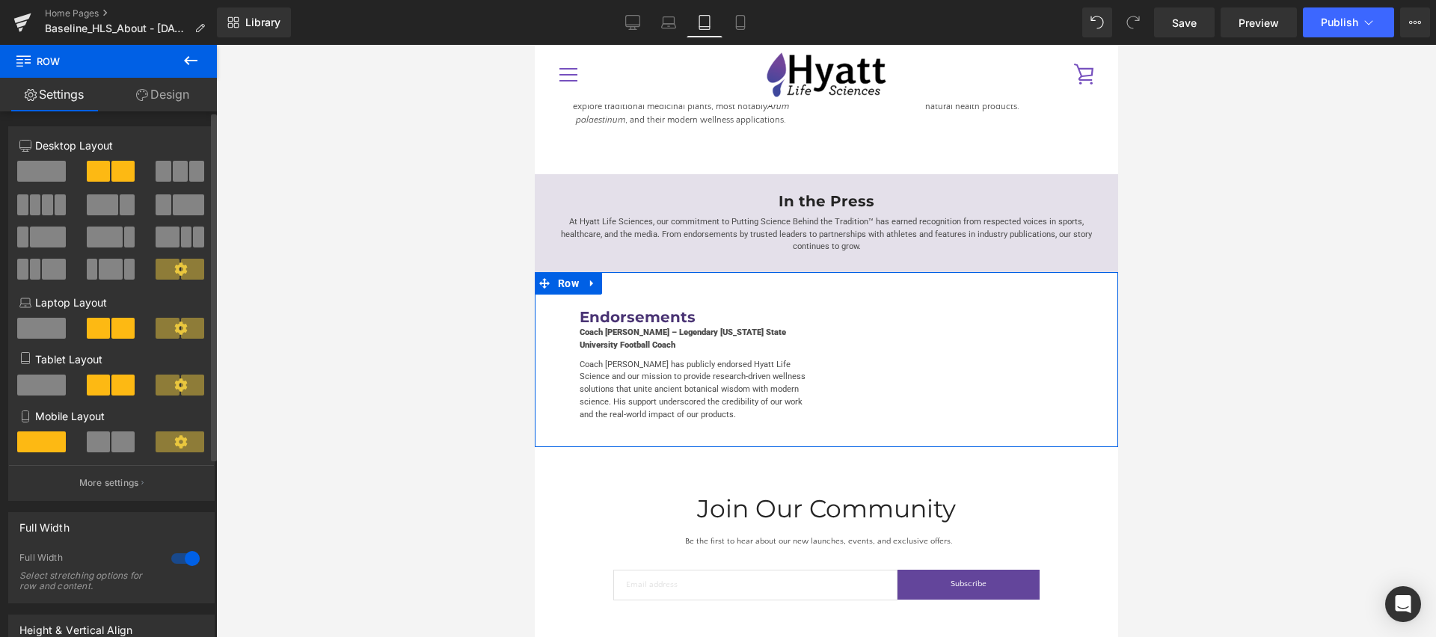
click at [37, 387] on span at bounding box center [41, 385] width 49 height 21
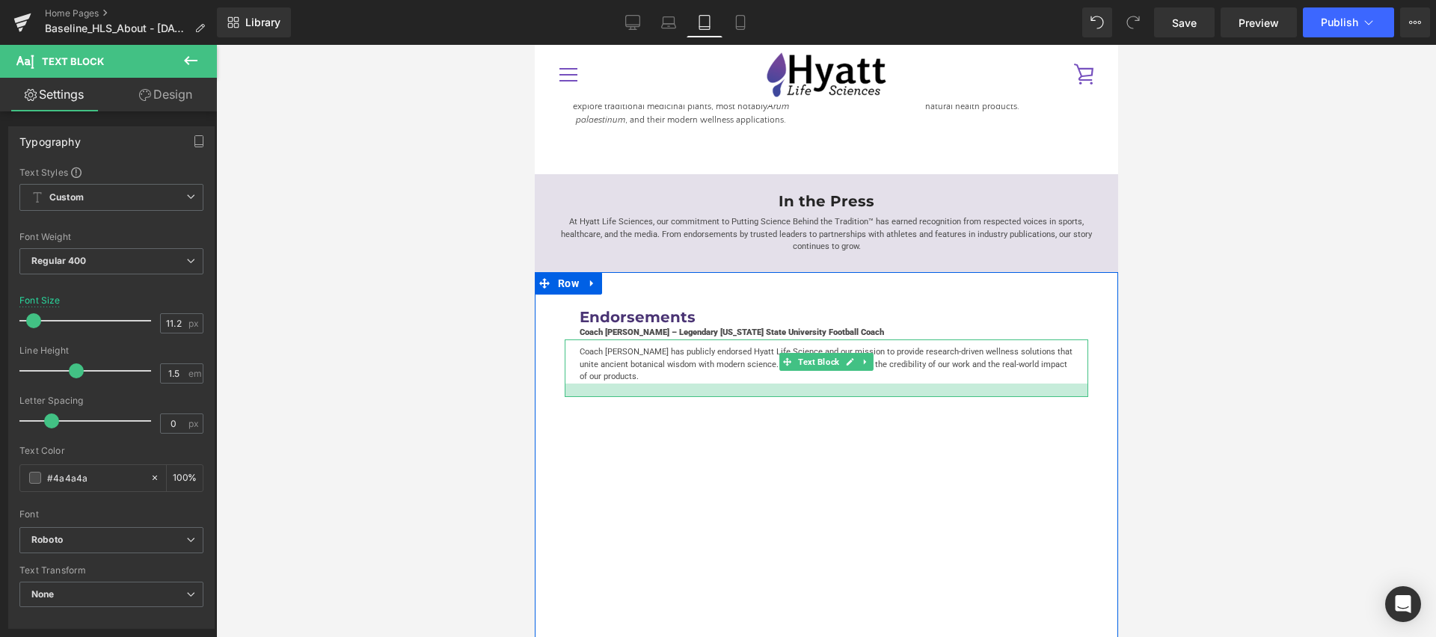
drag, startPoint x: 620, startPoint y: 352, endPoint x: 621, endPoint y: 366, distance: 13.5
click at [621, 384] on div at bounding box center [826, 390] width 524 height 13
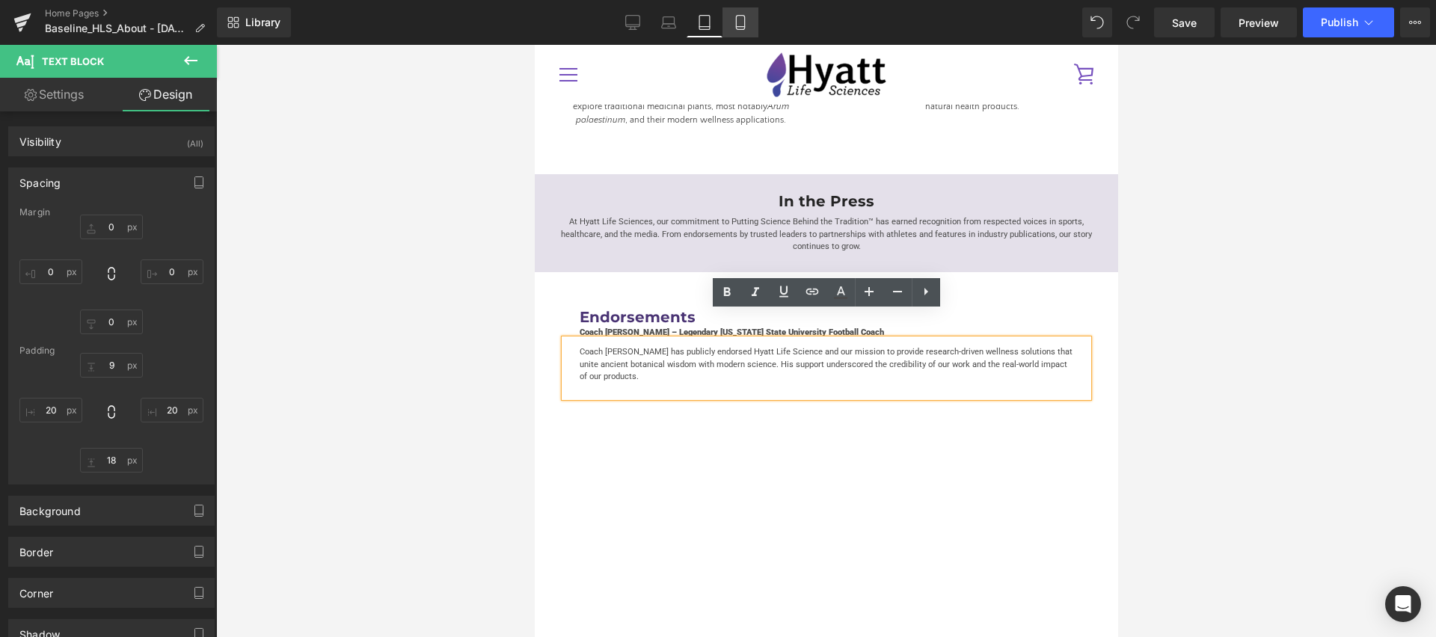
click at [741, 20] on icon at bounding box center [740, 22] width 15 height 15
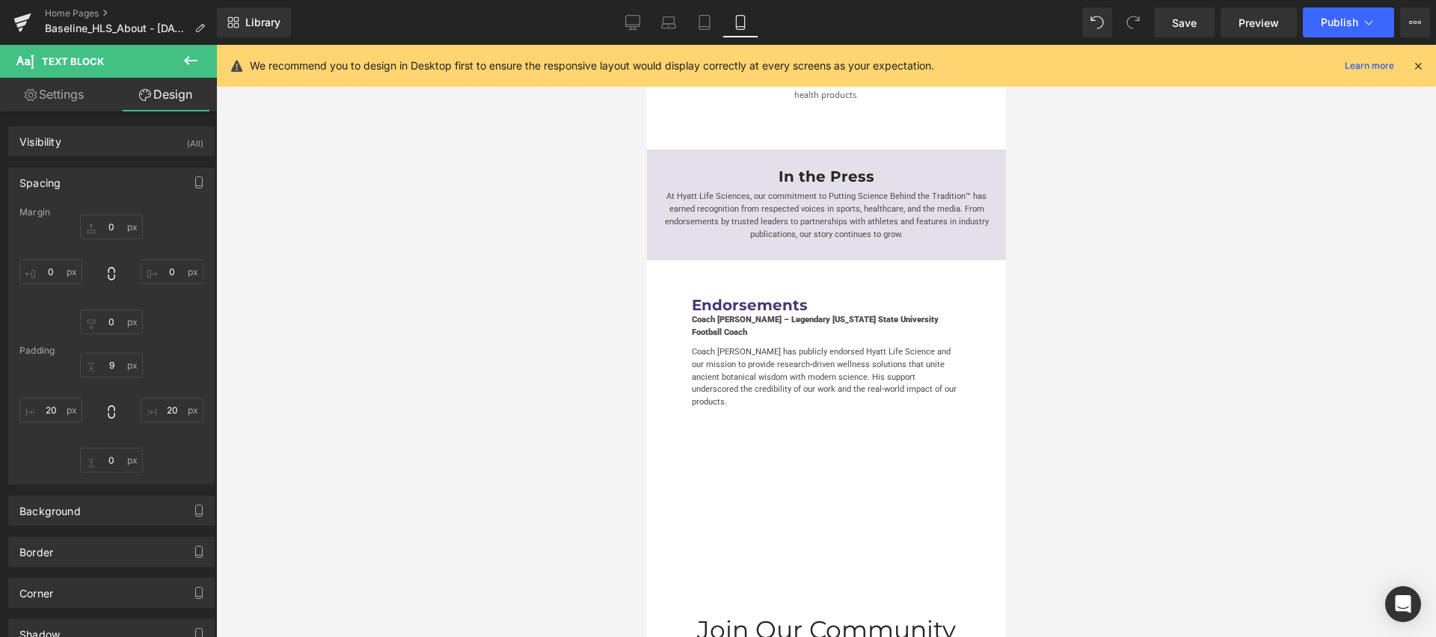
scroll to position [3423, 0]
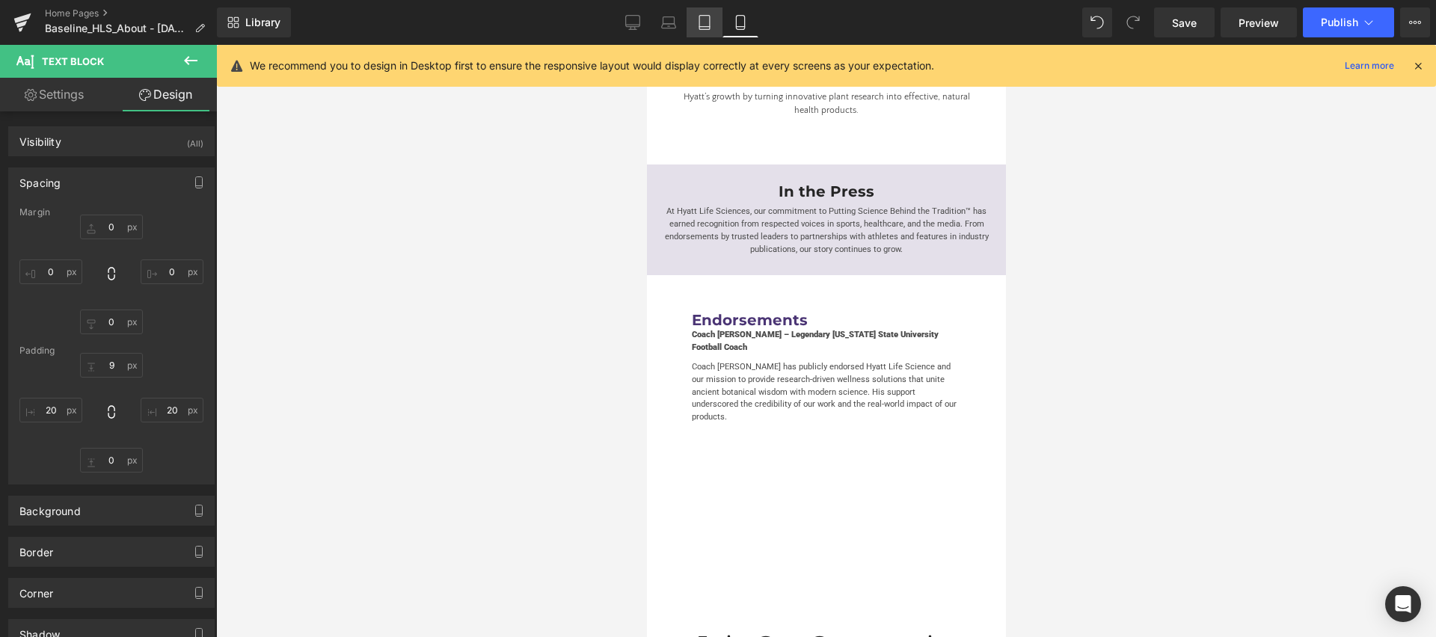
click at [703, 30] on link "Tablet" at bounding box center [705, 22] width 36 height 30
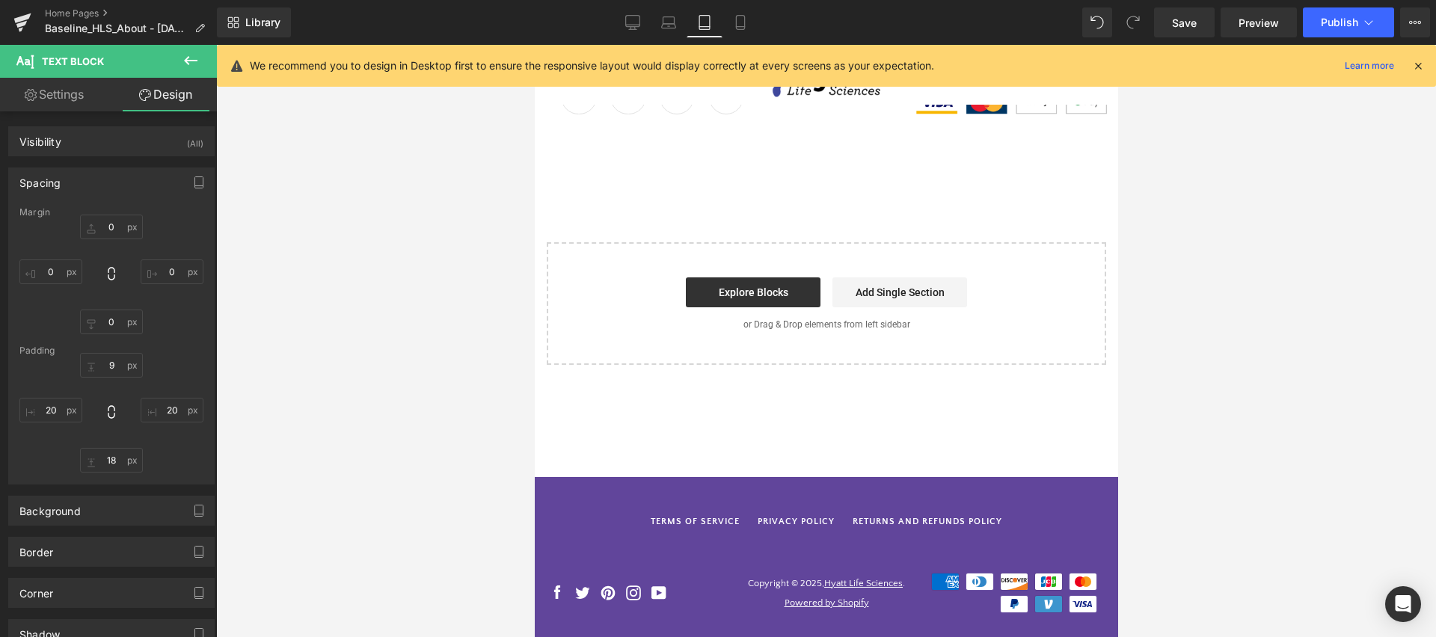
scroll to position [1979, 0]
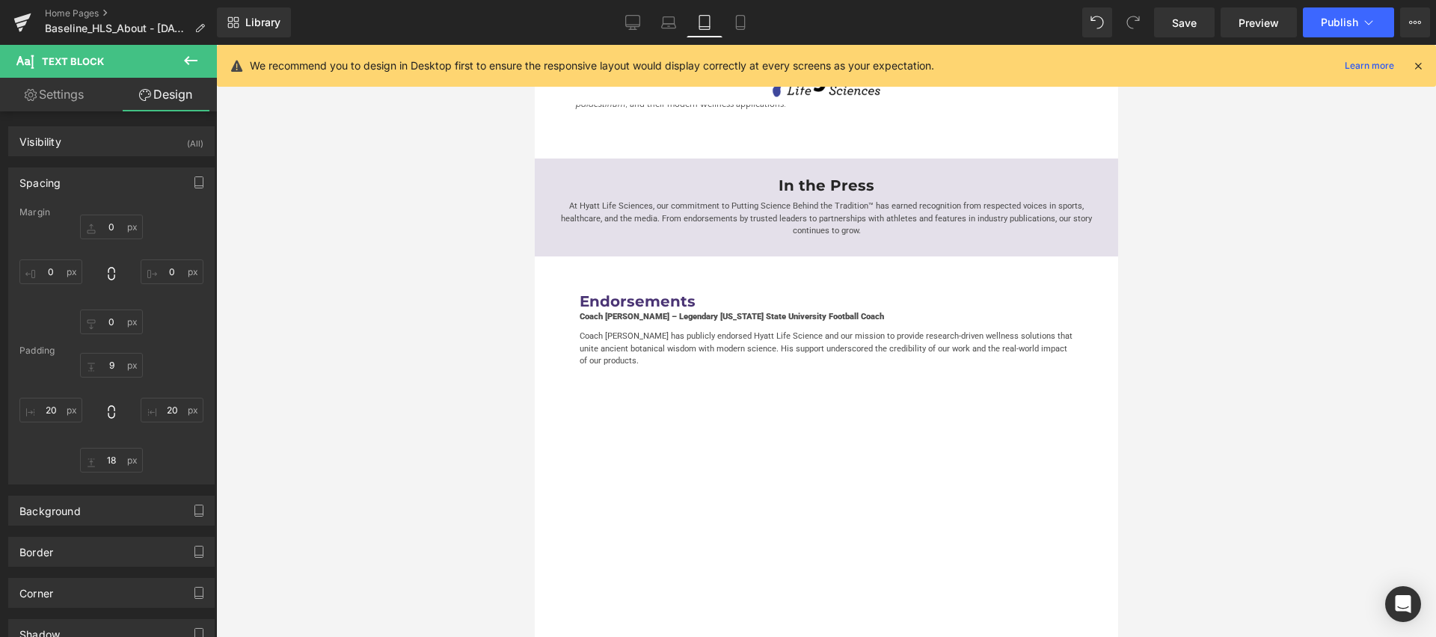
click at [188, 55] on icon at bounding box center [191, 61] width 18 height 18
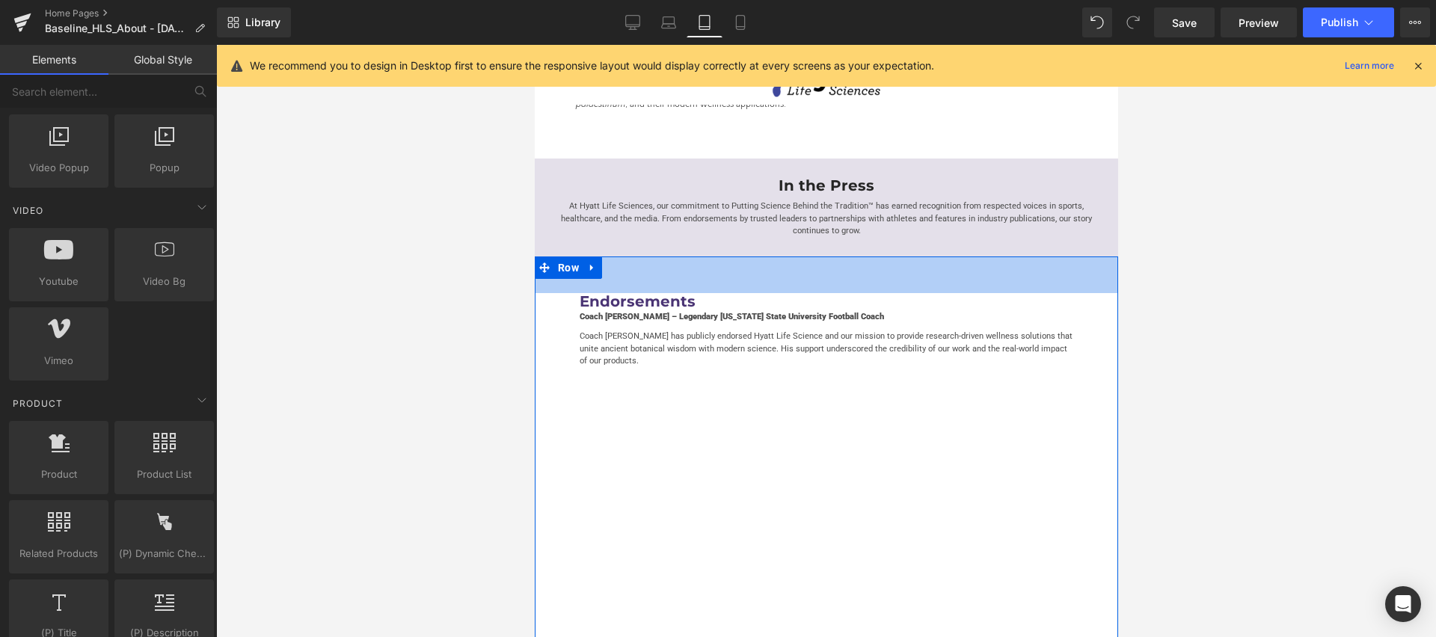
click at [919, 293] on h2 "Endorsements" at bounding box center [826, 302] width 494 height 18
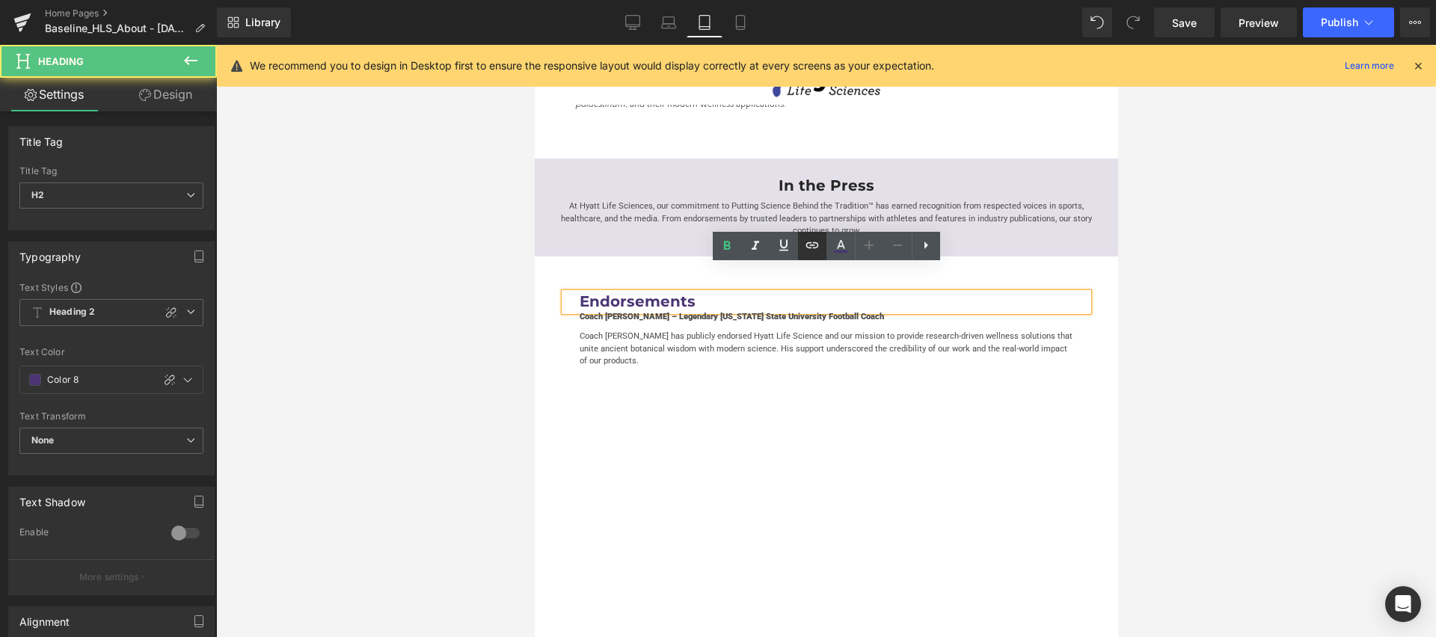
click at [822, 242] on link at bounding box center [812, 246] width 28 height 28
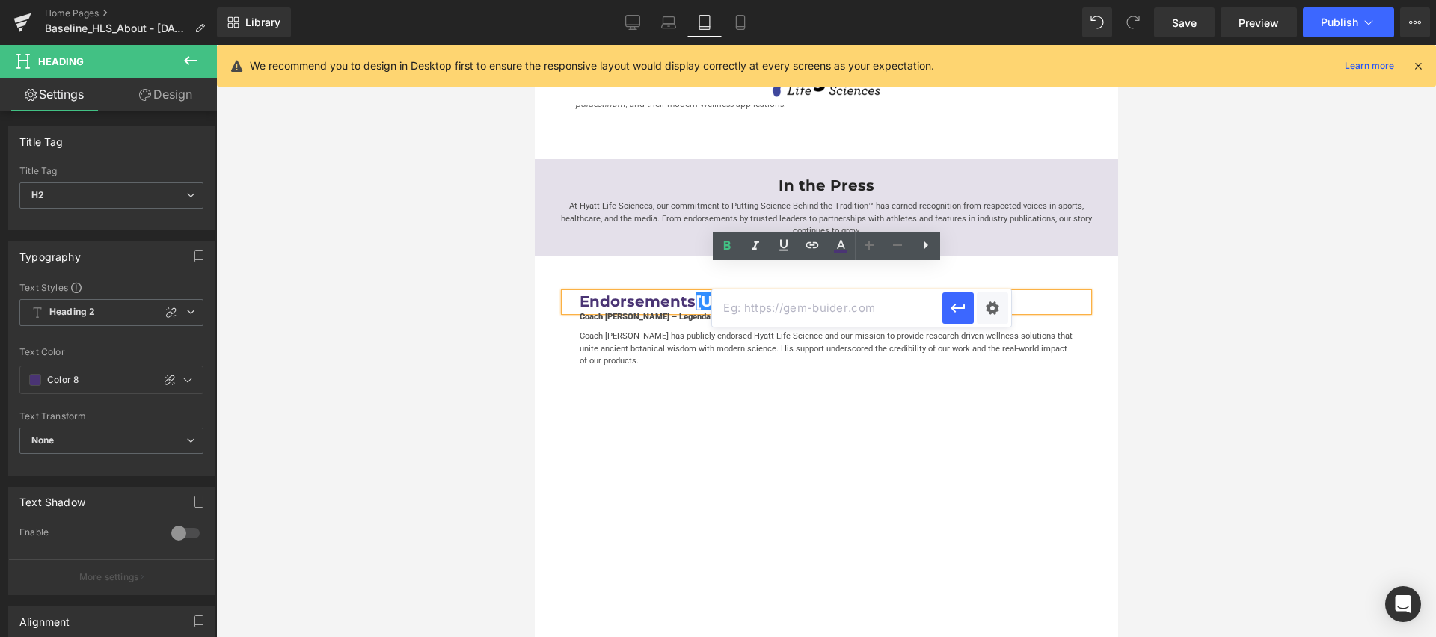
click at [671, 257] on div "Endorsements [URL][DOMAIN_NAME] Heading Coach [PERSON_NAME] – Legendary [US_STA…" at bounding box center [825, 462] width 583 height 410
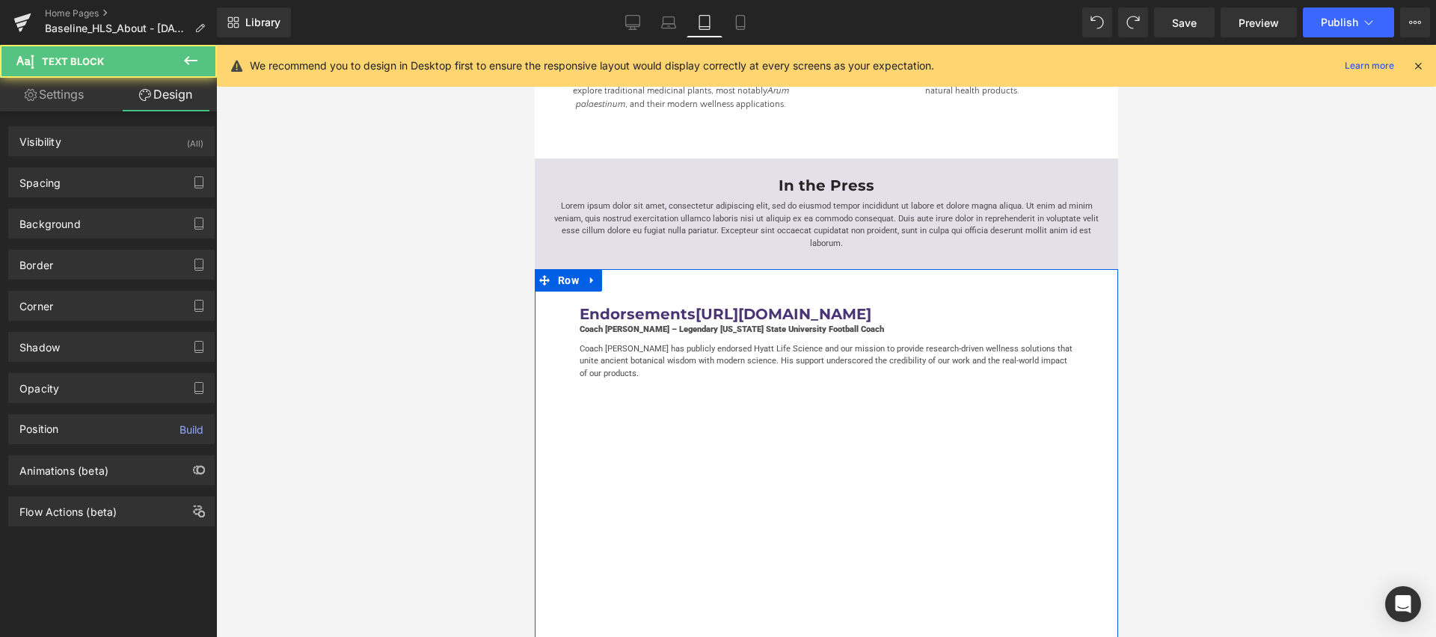
scroll to position [1992, 0]
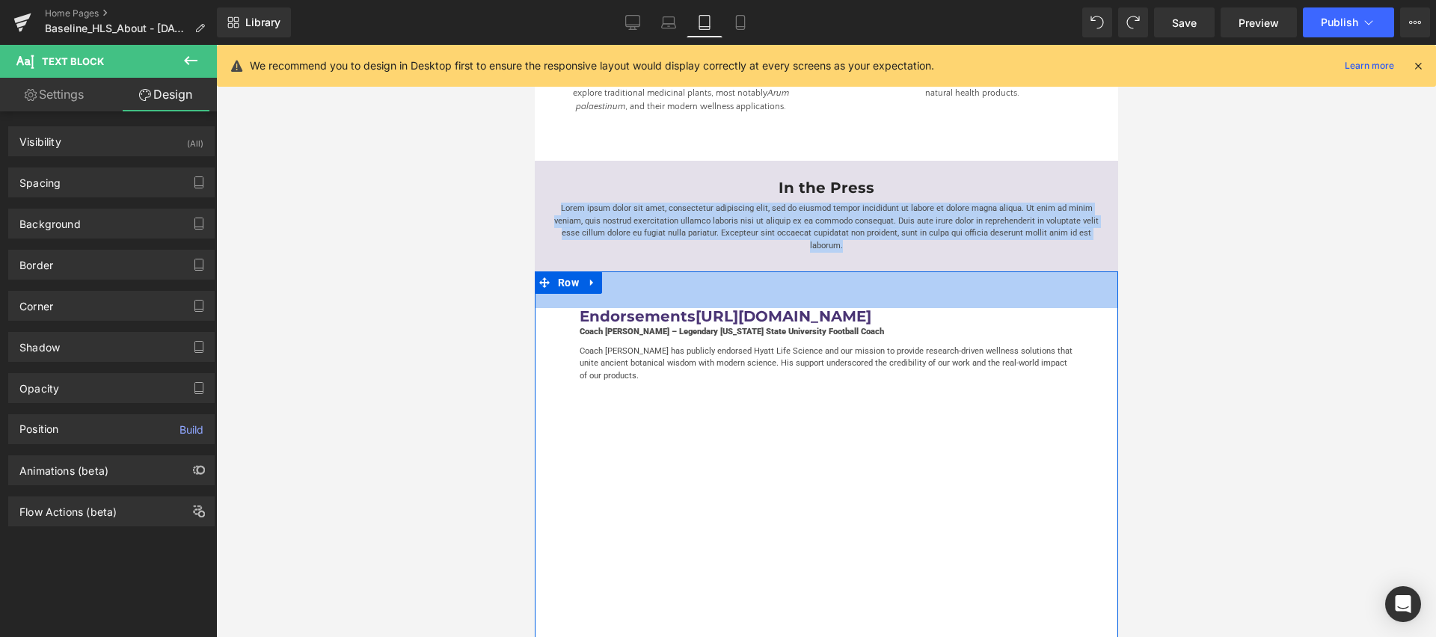
click at [888, 275] on div "49px" at bounding box center [825, 290] width 583 height 37
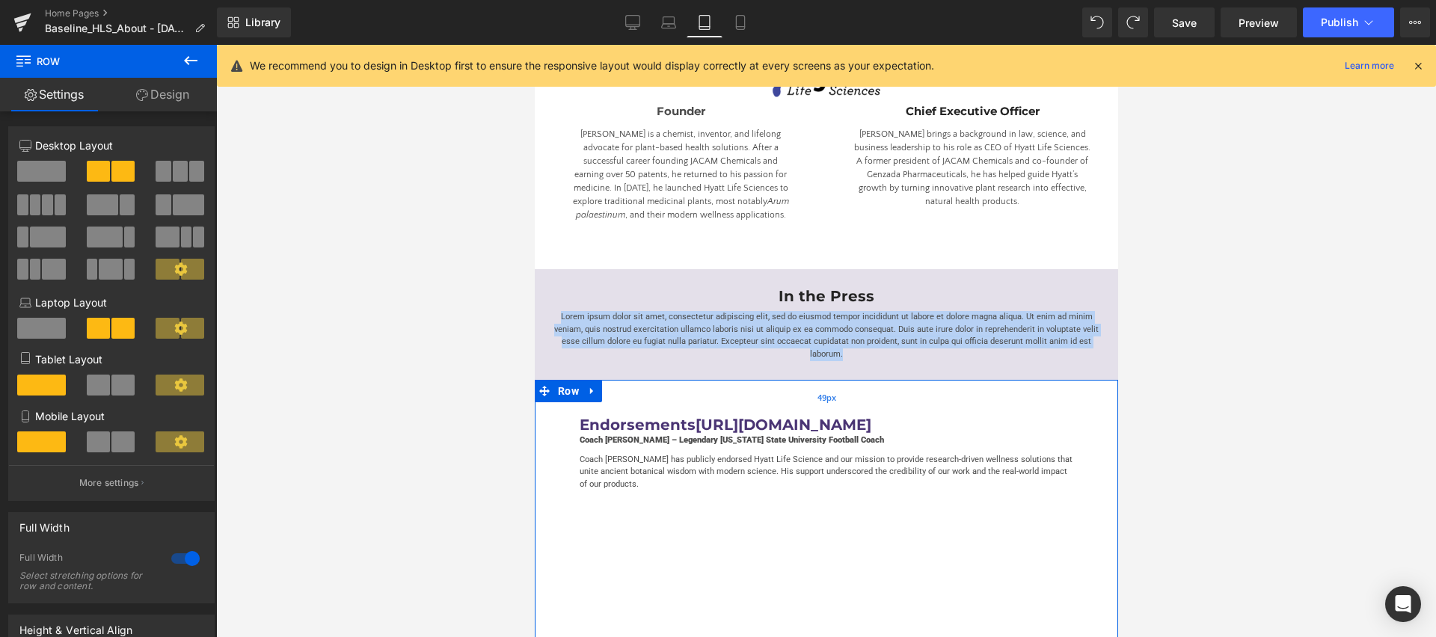
scroll to position [1881, 0]
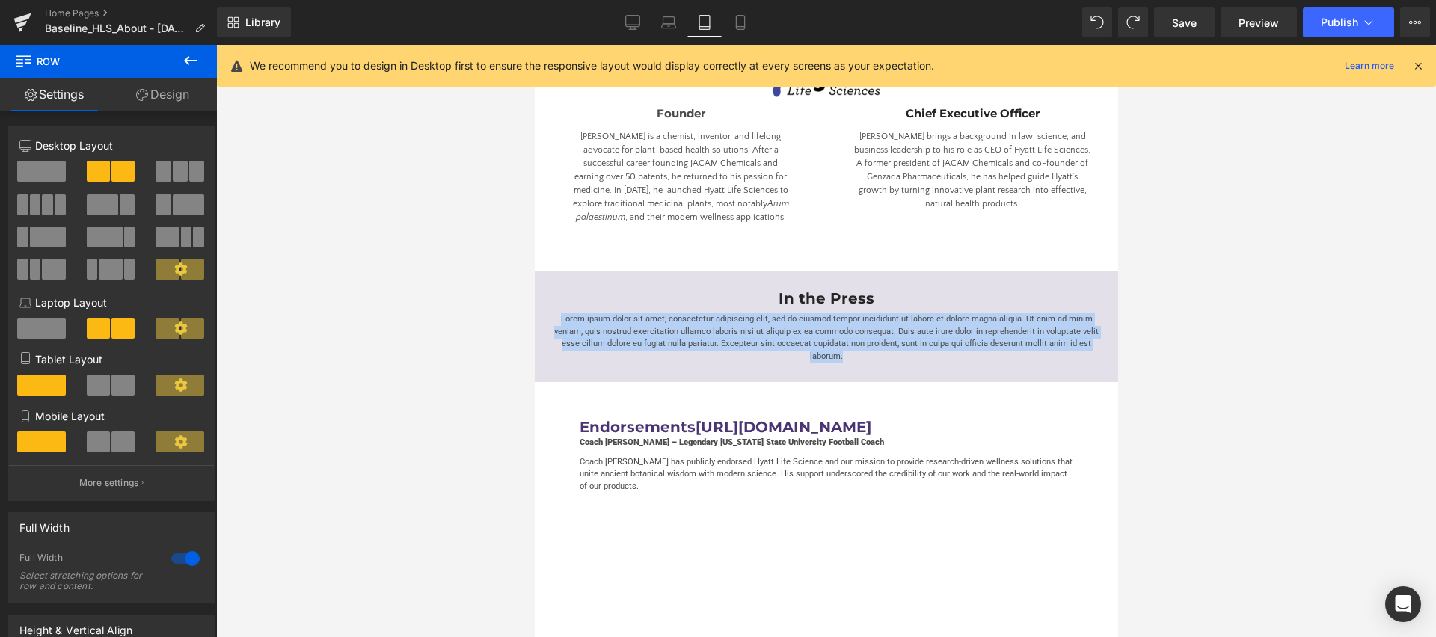
click at [781, 419] on link "Heading" at bounding box center [786, 428] width 55 height 18
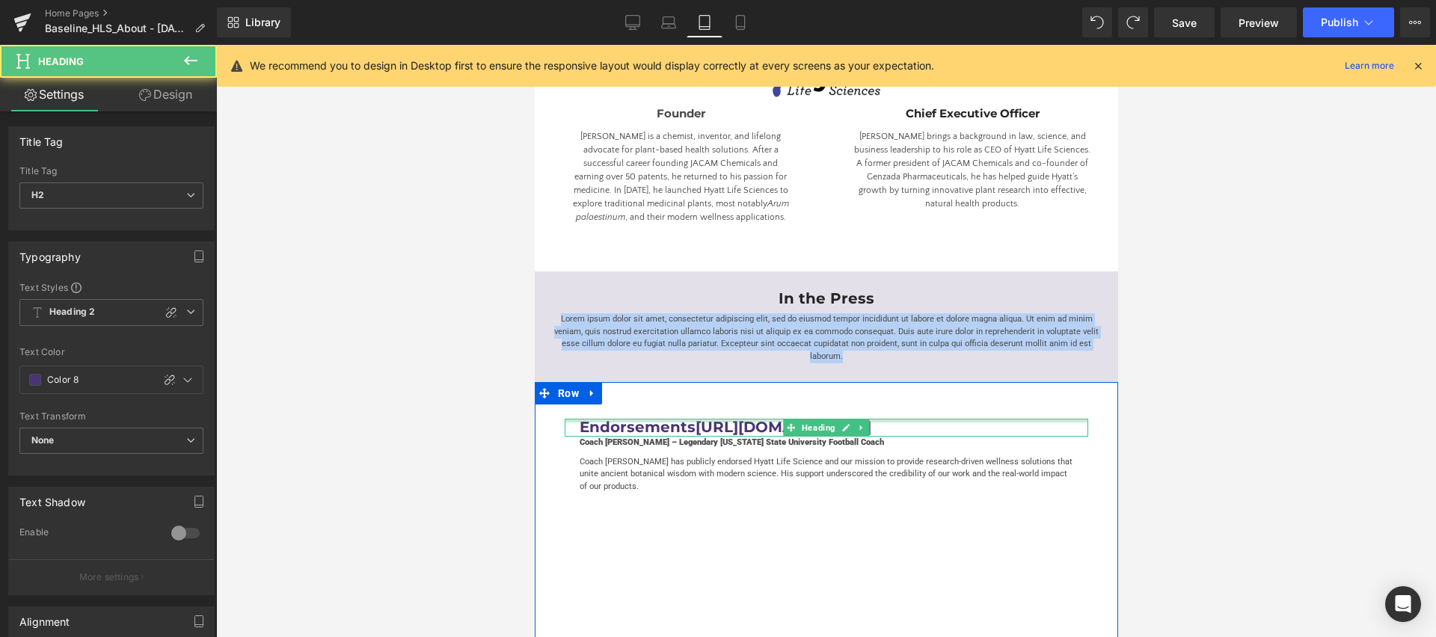
drag, startPoint x: 693, startPoint y: 402, endPoint x: 901, endPoint y: 394, distance: 208.1
click at [901, 419] on div "Endorsements [URL][DOMAIN_NAME] Heading" at bounding box center [826, 428] width 524 height 18
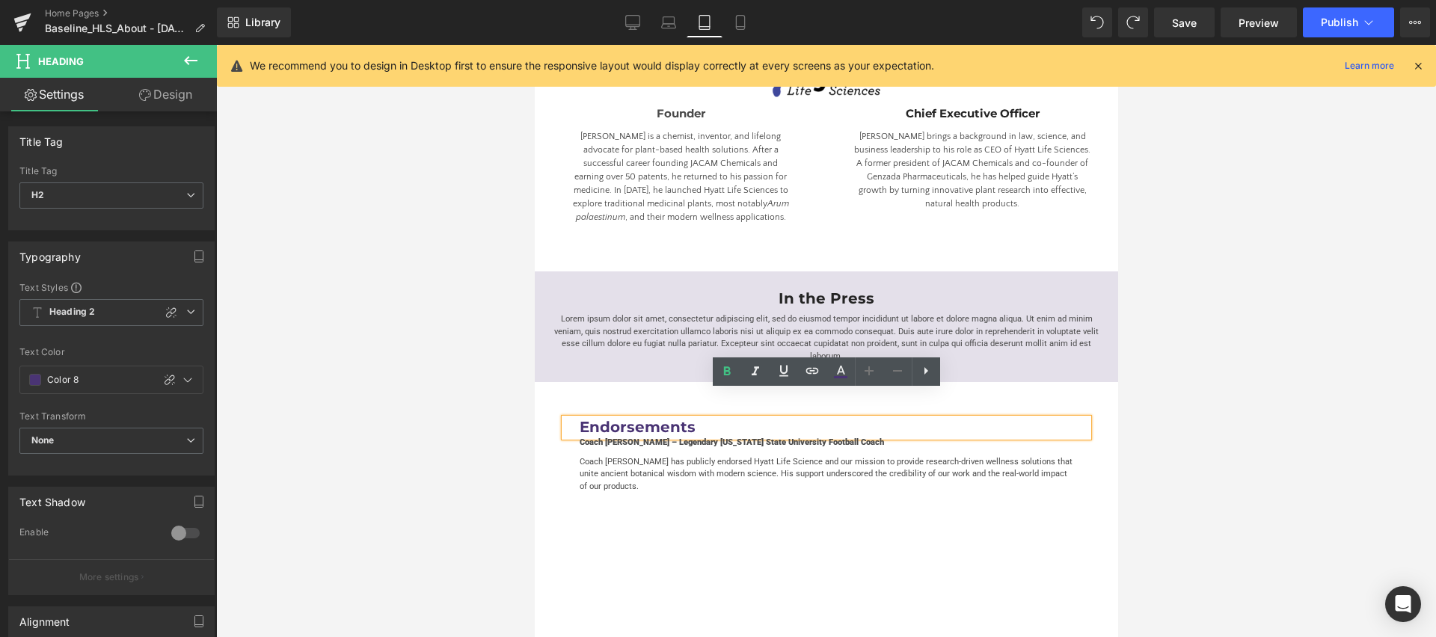
click at [654, 382] on div "Endorsements Heading Coach [PERSON_NAME] – Legendary [US_STATE] State Universit…" at bounding box center [825, 587] width 583 height 410
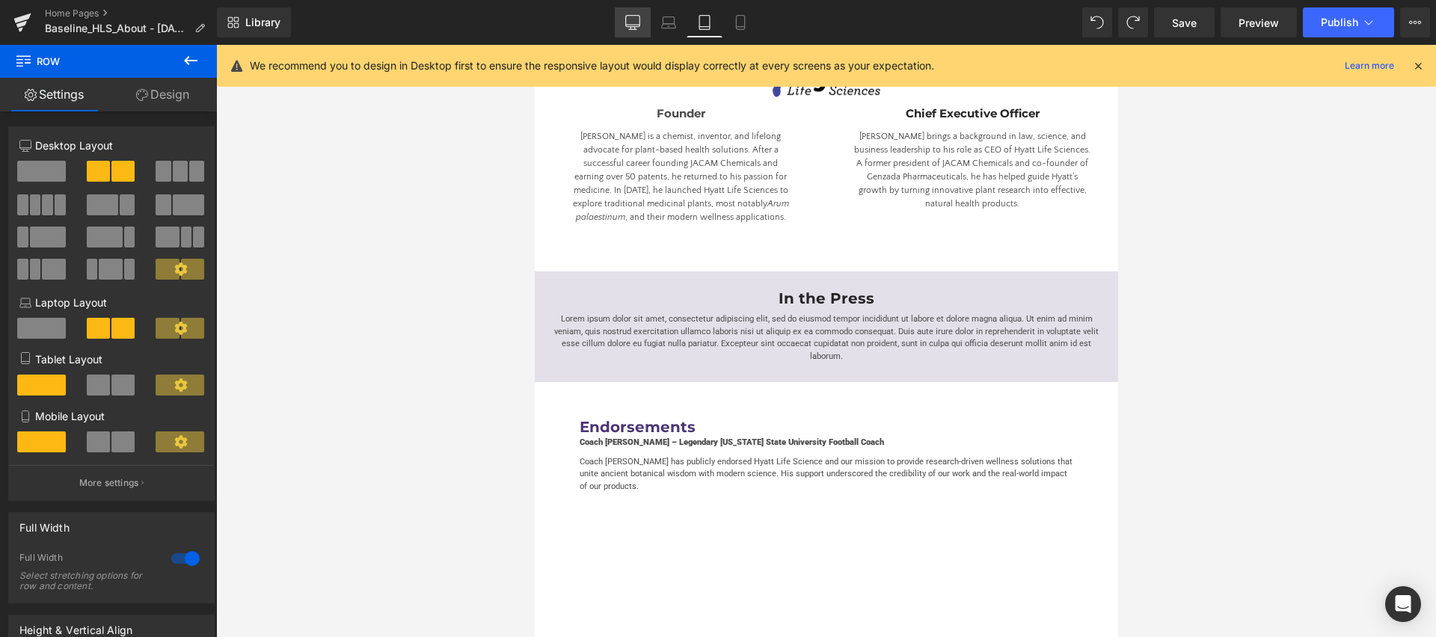
click at [637, 22] on icon at bounding box center [632, 22] width 15 height 15
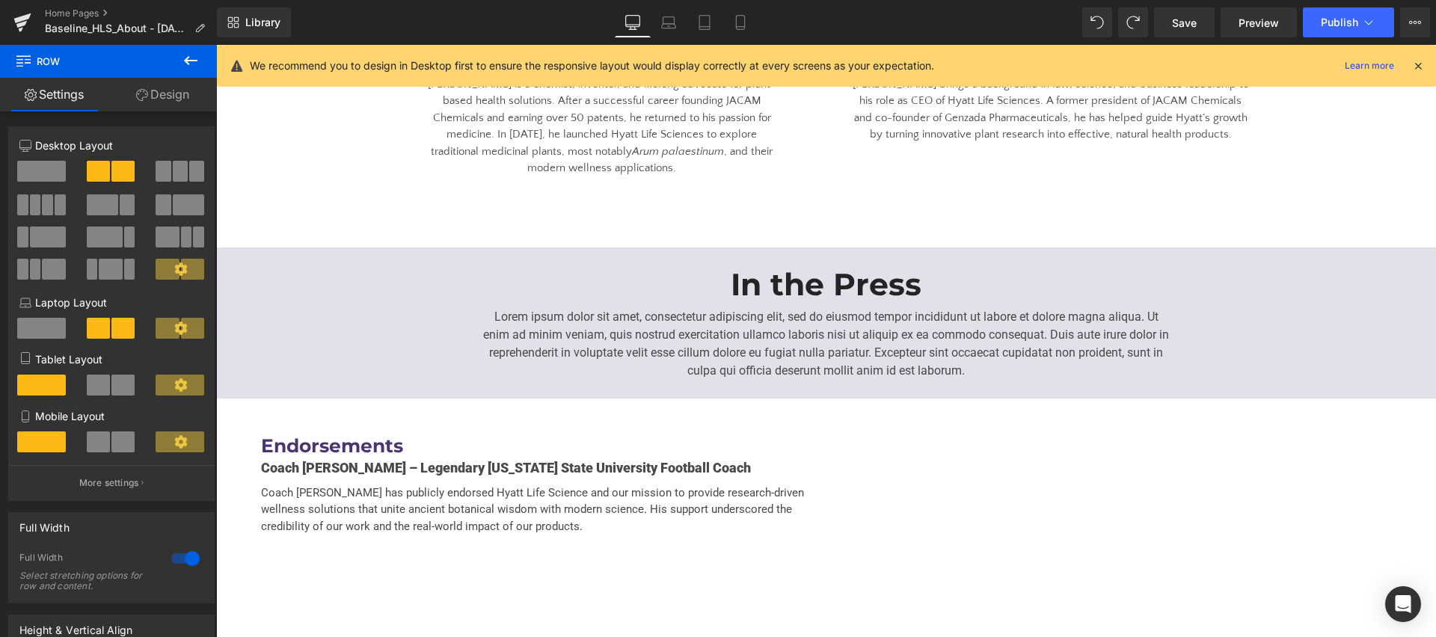
scroll to position [2829, 0]
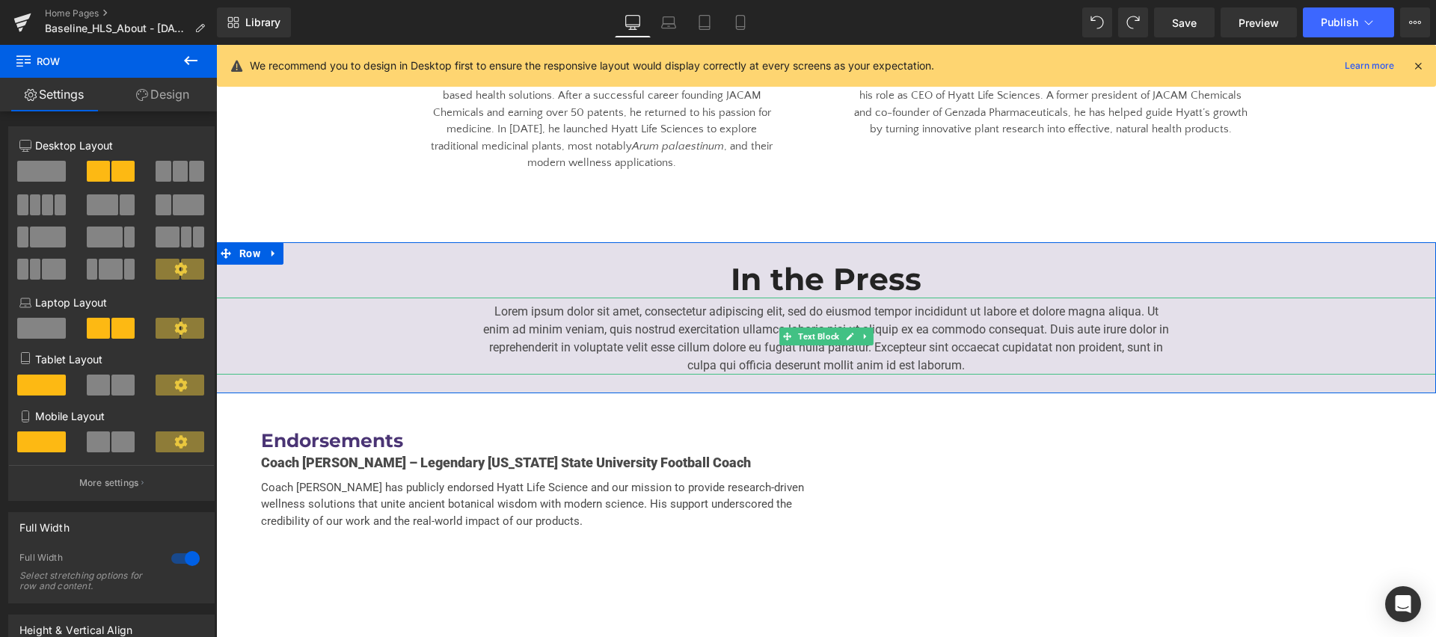
click at [823, 309] on p "Lorem ipsum dolor sit amet, consectetur adipiscing elit, sed do eiusmod tempor …" at bounding box center [826, 339] width 688 height 72
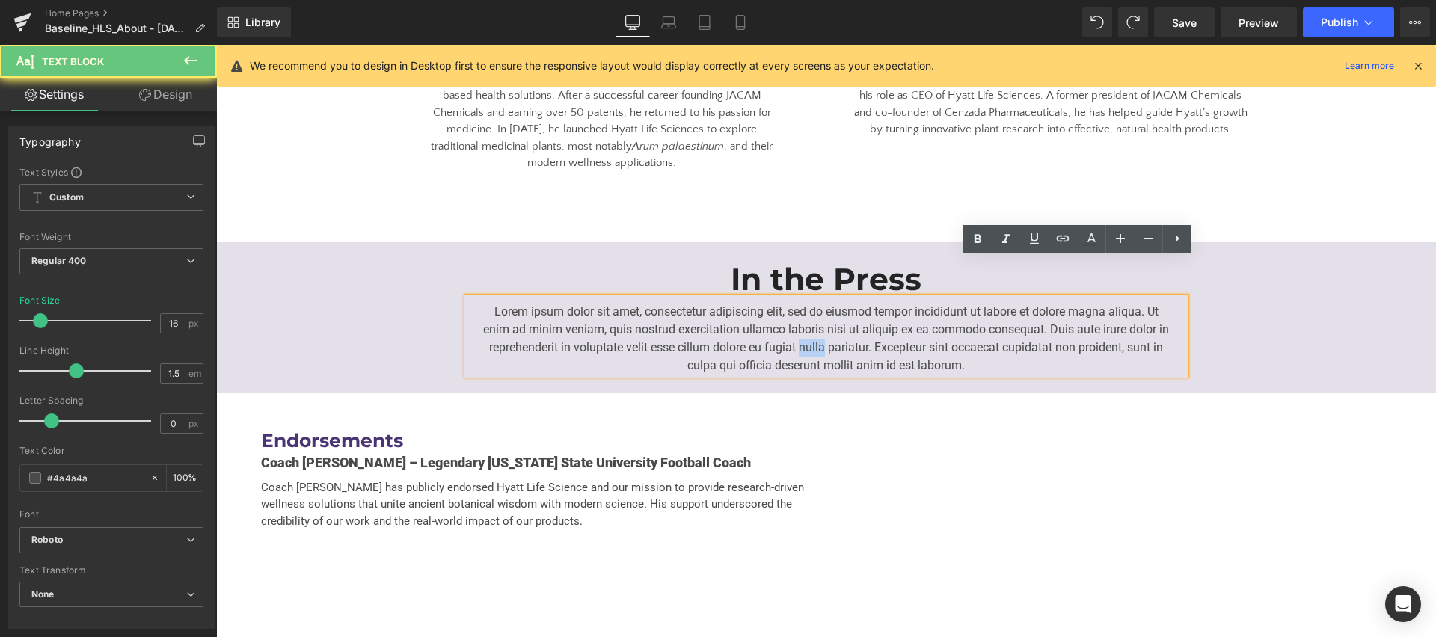
click at [681, 307] on p "Lorem ipsum dolor sit amet, consectetur adipiscing elit, sed do eiusmod tempor …" at bounding box center [826, 339] width 688 height 72
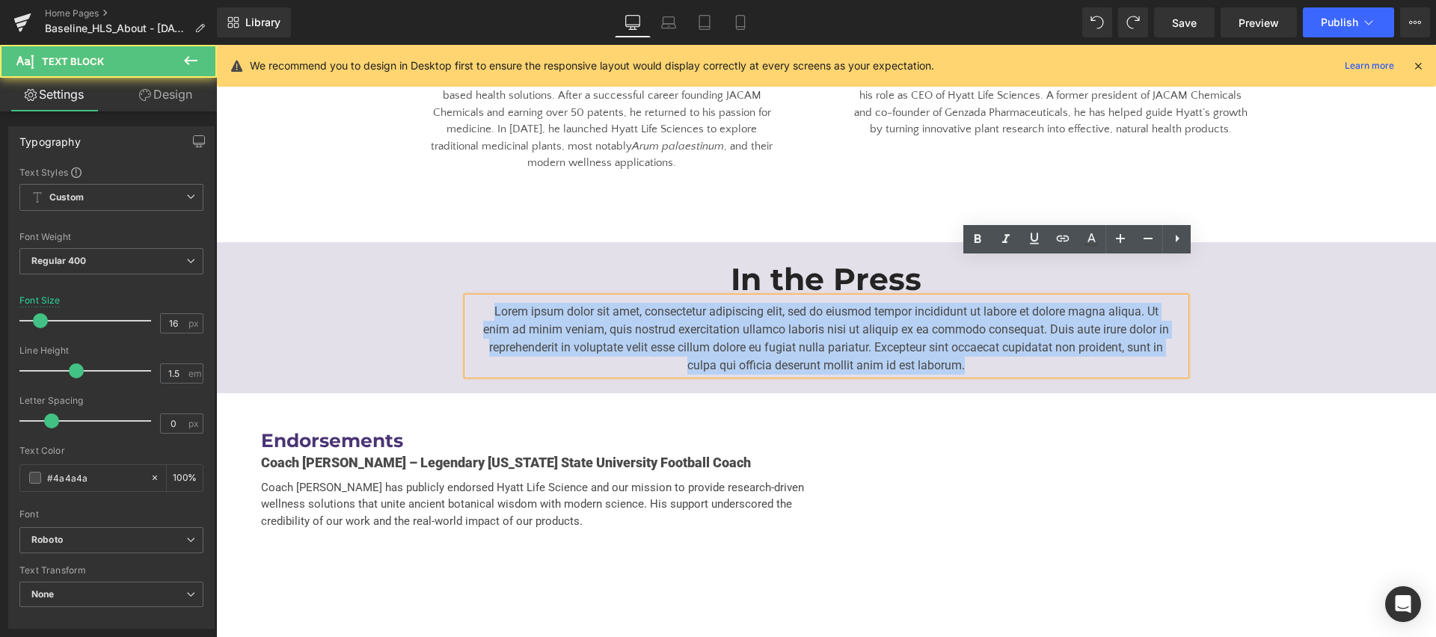
click at [681, 307] on p "Lorem ipsum dolor sit amet, consectetur adipiscing elit, sed do eiusmod tempor …" at bounding box center [826, 339] width 688 height 72
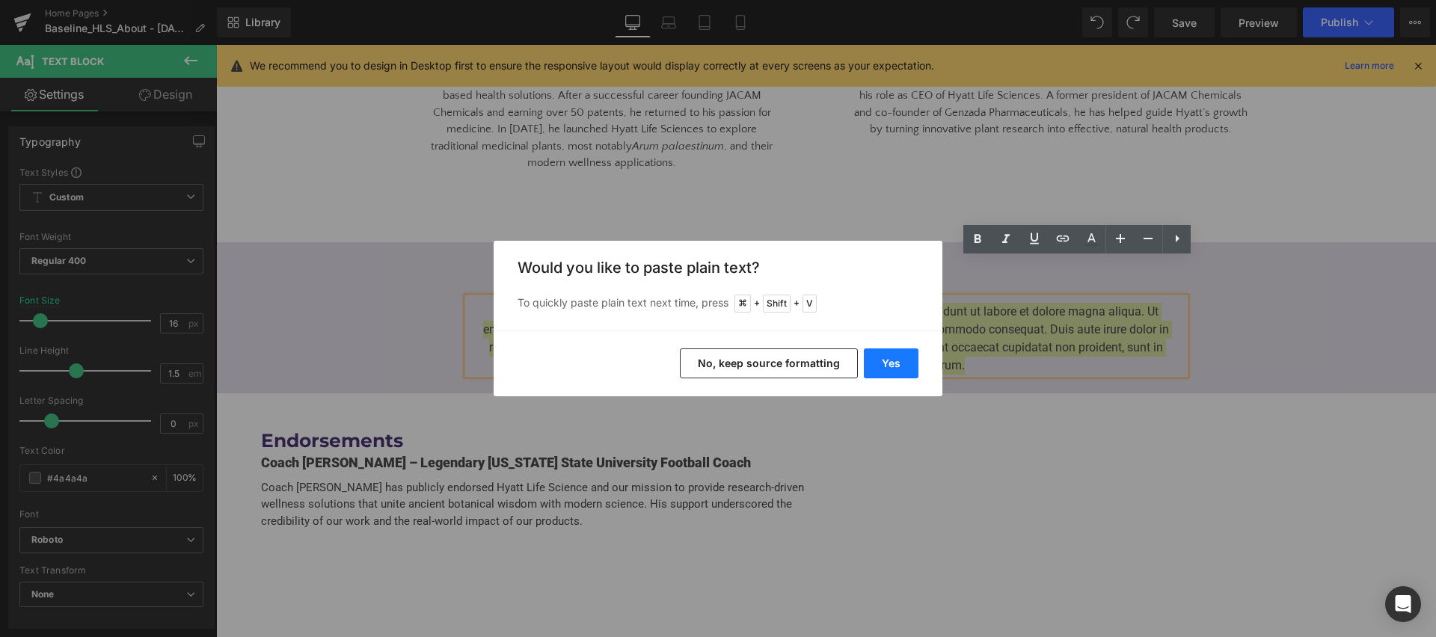
click at [886, 365] on button "Yes" at bounding box center [891, 364] width 55 height 30
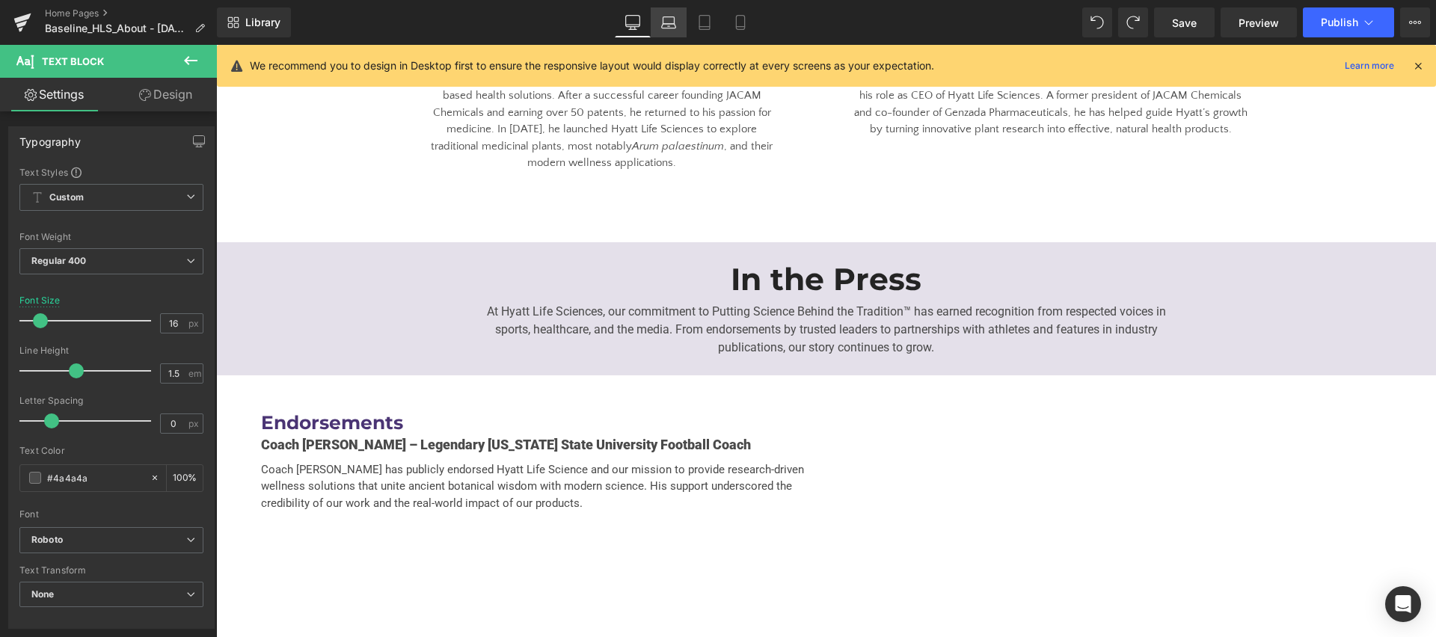
click at [680, 20] on link "Laptop" at bounding box center [669, 22] width 36 height 30
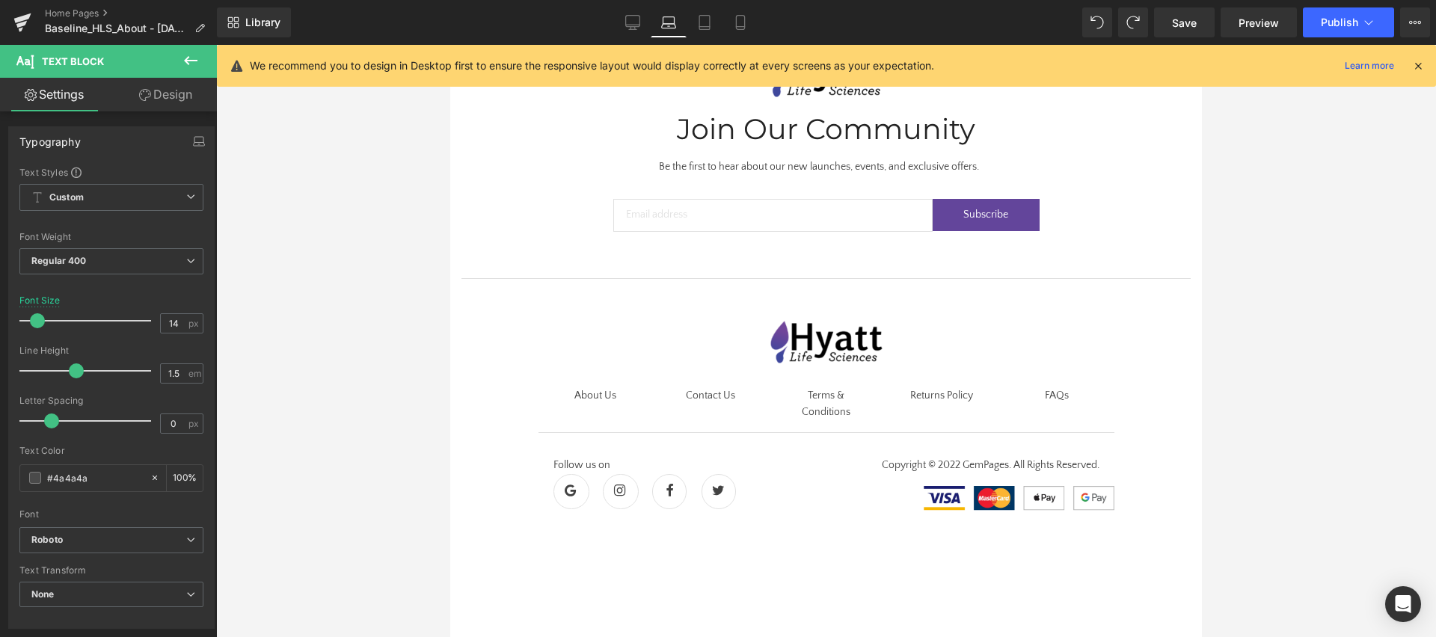
scroll to position [2301, 0]
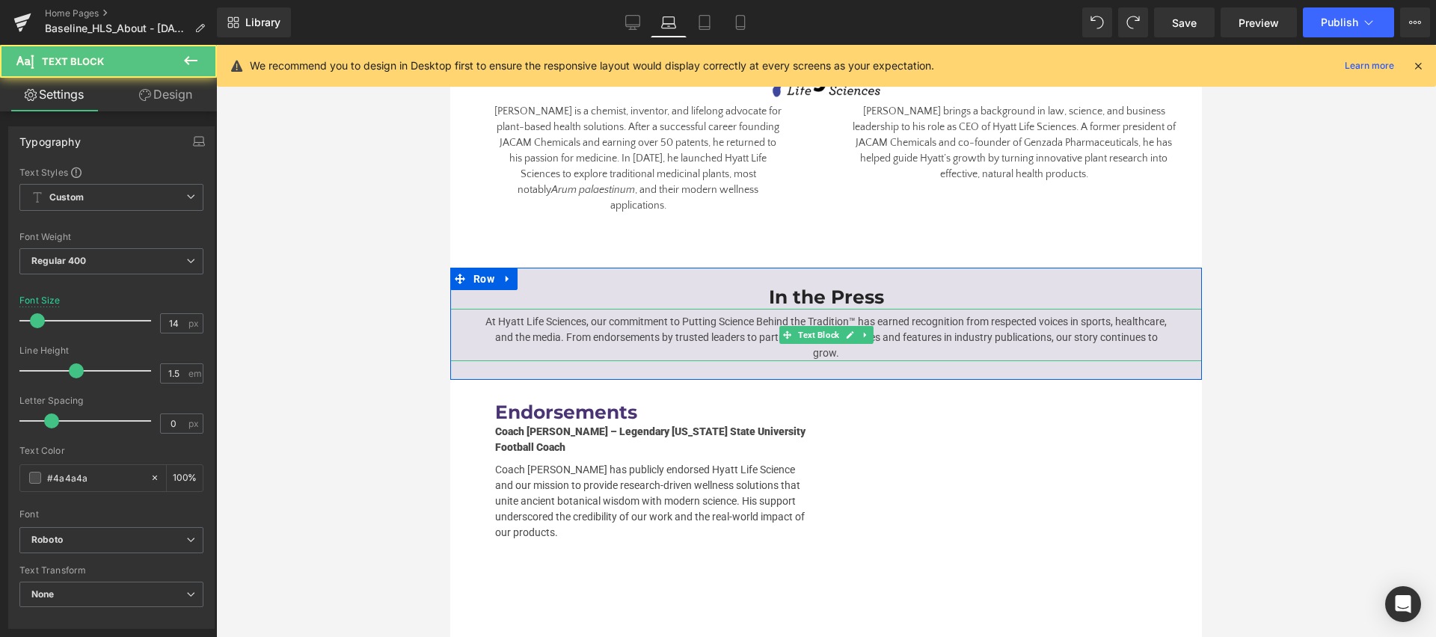
click at [458, 309] on div "At Hyatt Life Sciences, our commitment to Putting Science Behind the Tradition™…" at bounding box center [826, 335] width 752 height 52
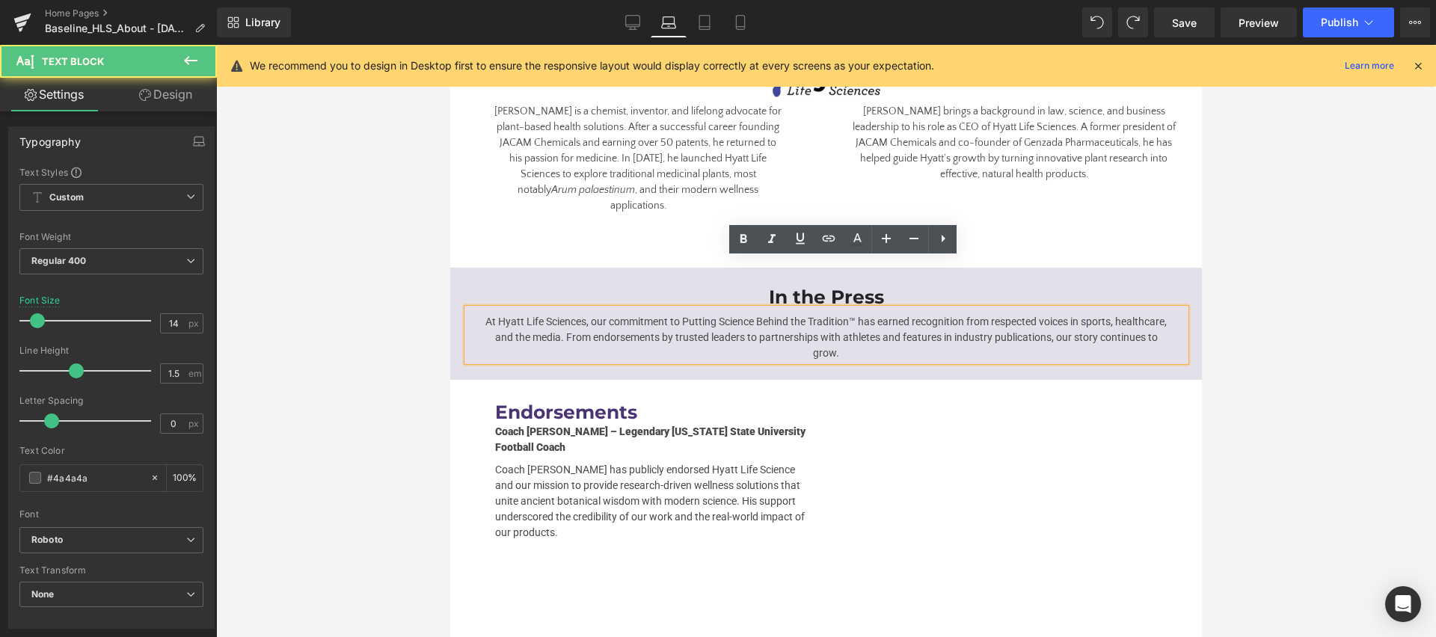
click at [472, 286] on div "In the Press" at bounding box center [826, 297] width 718 height 22
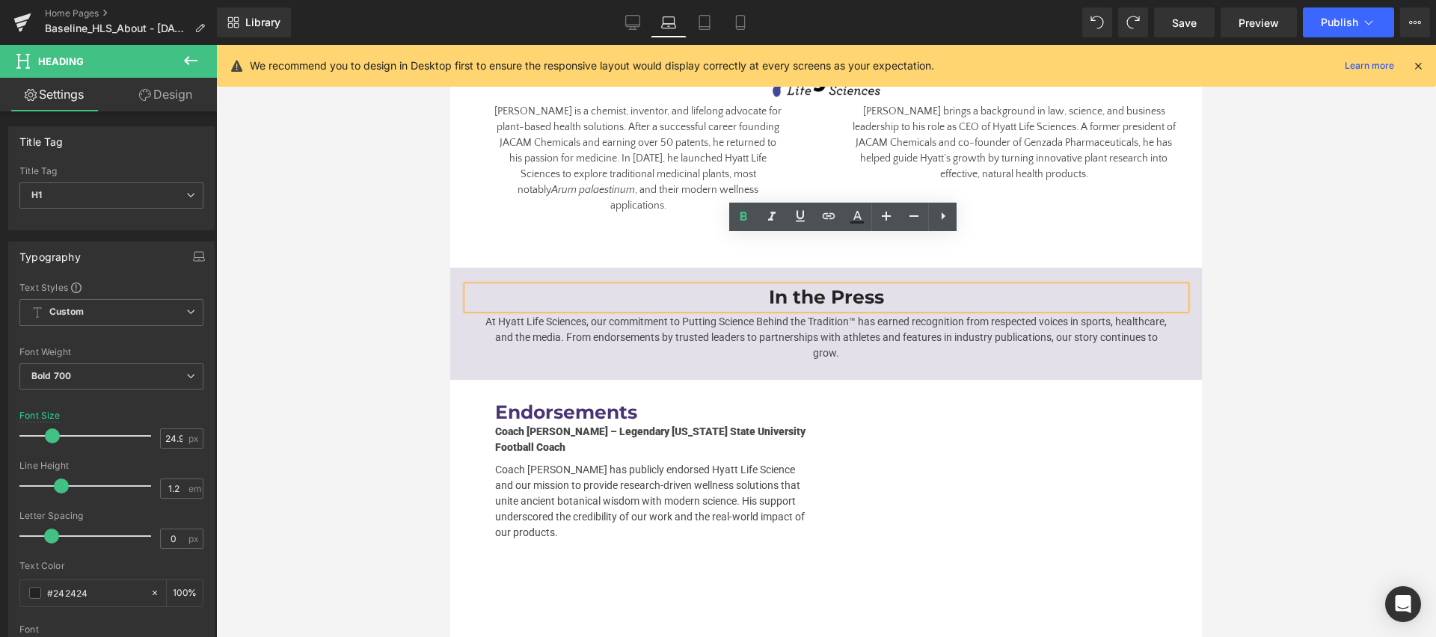
click at [458, 268] on div "In the Press Heading At Hyatt Life Sciences, our commitment to Putting Science …" at bounding box center [826, 324] width 752 height 112
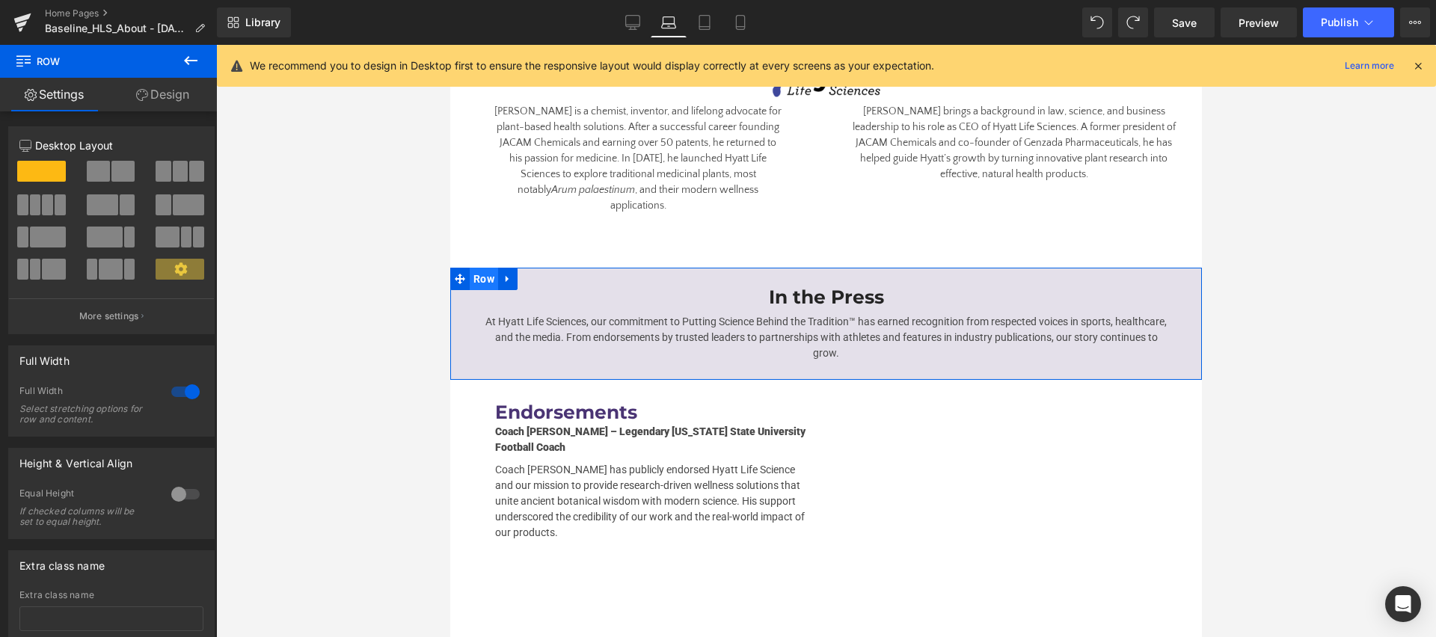
click at [477, 268] on span "Row" at bounding box center [484, 279] width 28 height 22
click at [153, 99] on link "Design" at bounding box center [162, 95] width 108 height 34
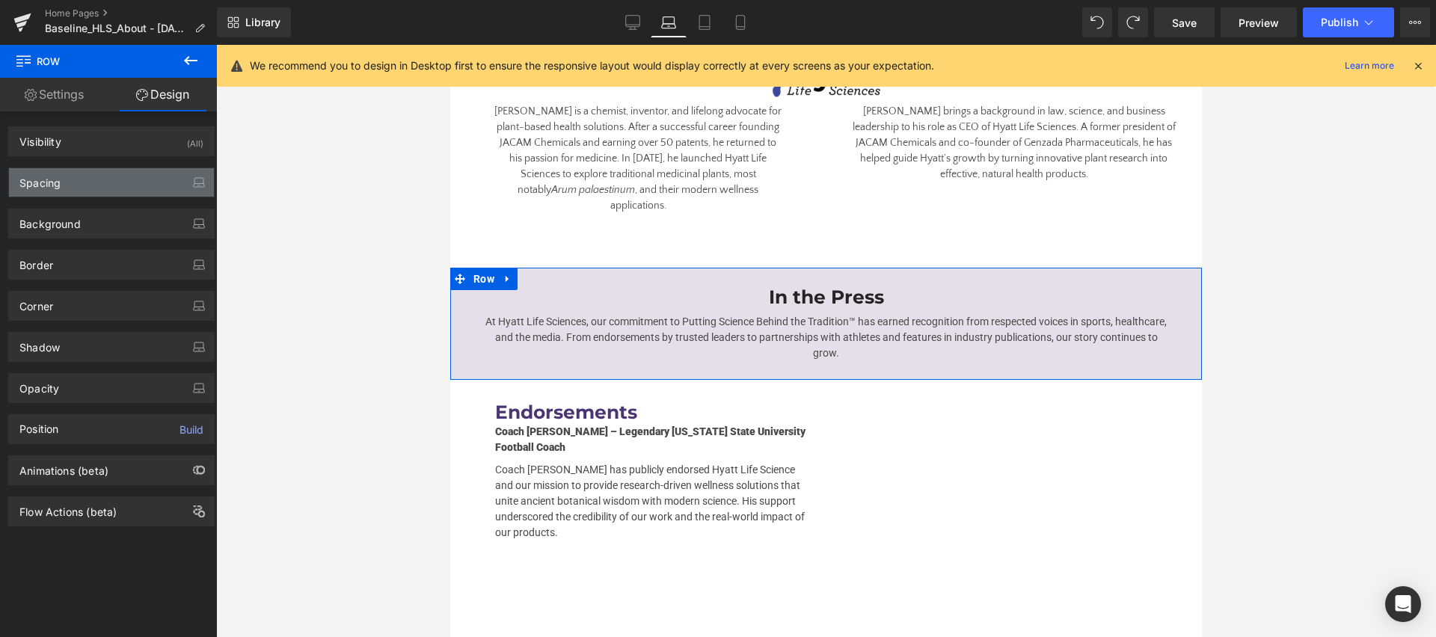
click at [114, 180] on div "Spacing" at bounding box center [111, 182] width 205 height 28
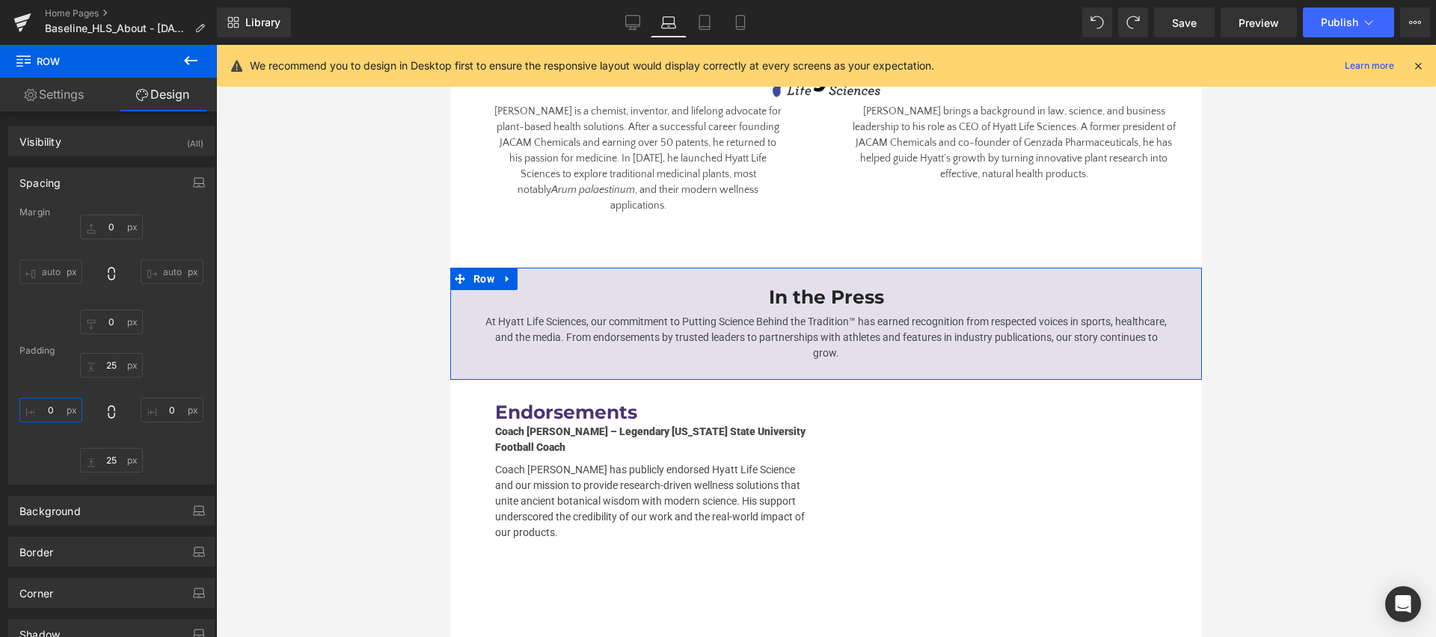
click at [56, 406] on input "0" at bounding box center [50, 410] width 63 height 25
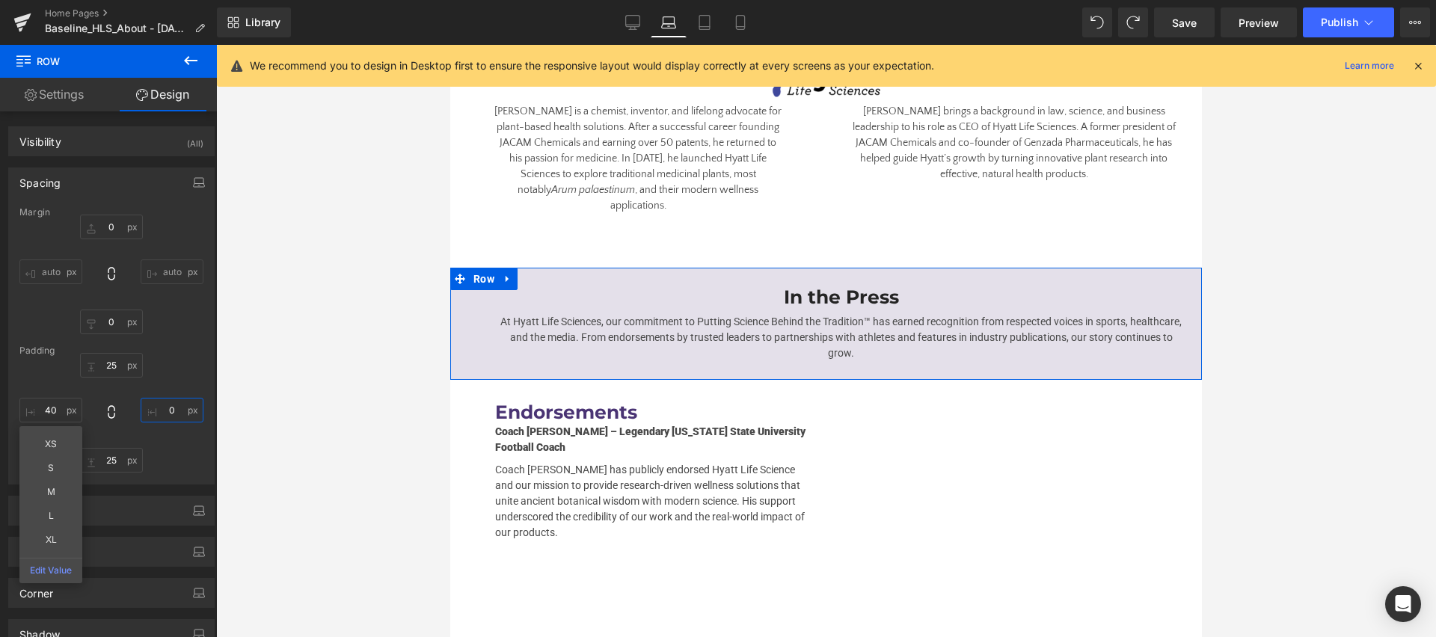
click at [165, 411] on input "0" at bounding box center [172, 410] width 63 height 25
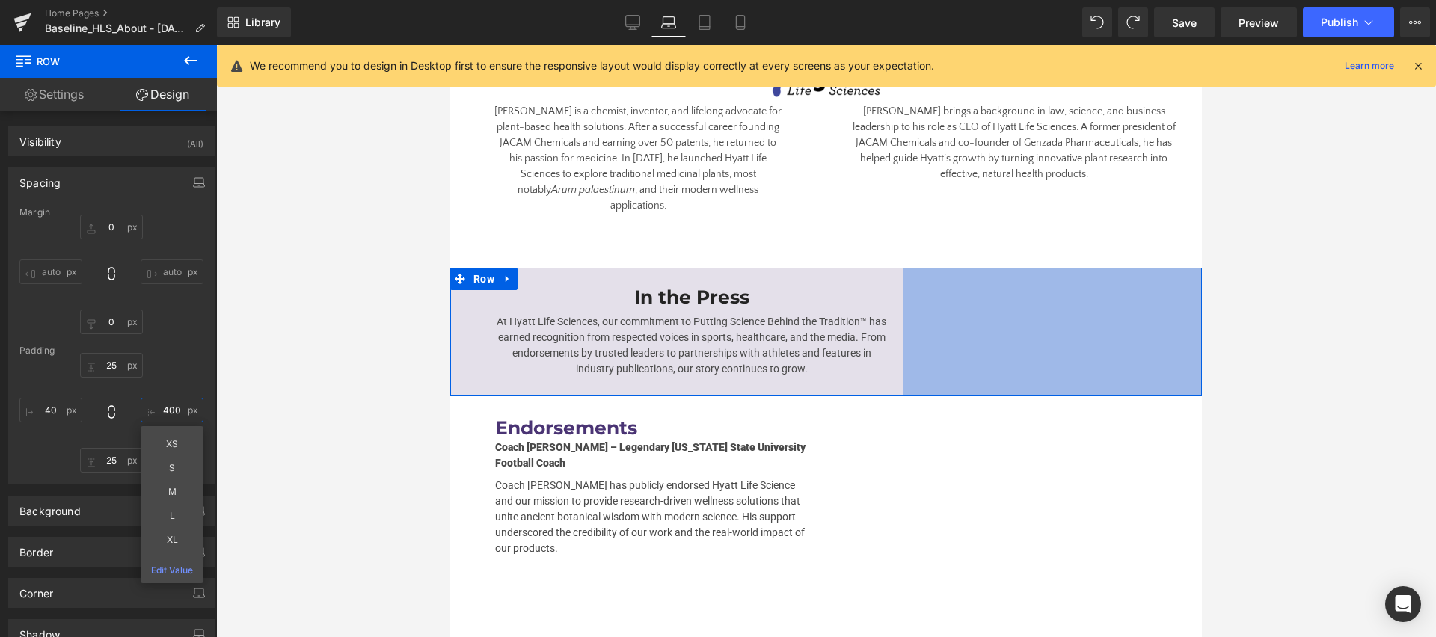
click at [163, 411] on input "400" at bounding box center [172, 410] width 63 height 25
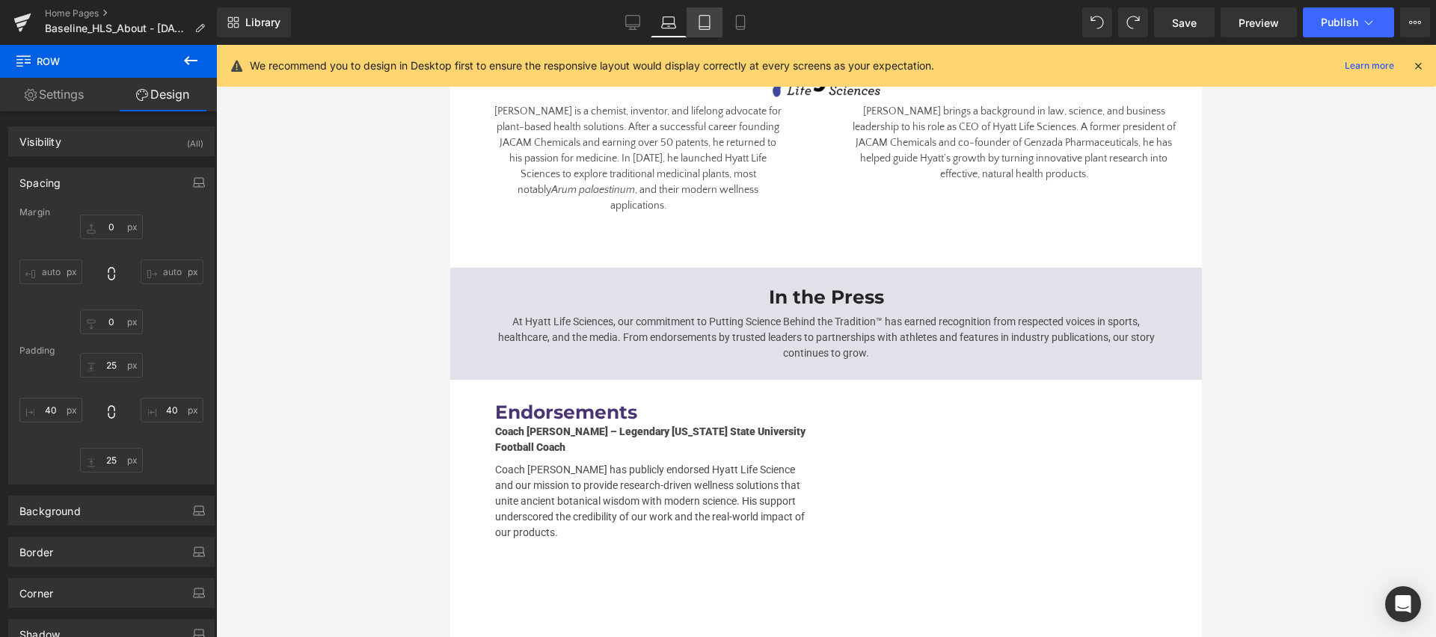
click at [709, 19] on icon at bounding box center [704, 22] width 15 height 15
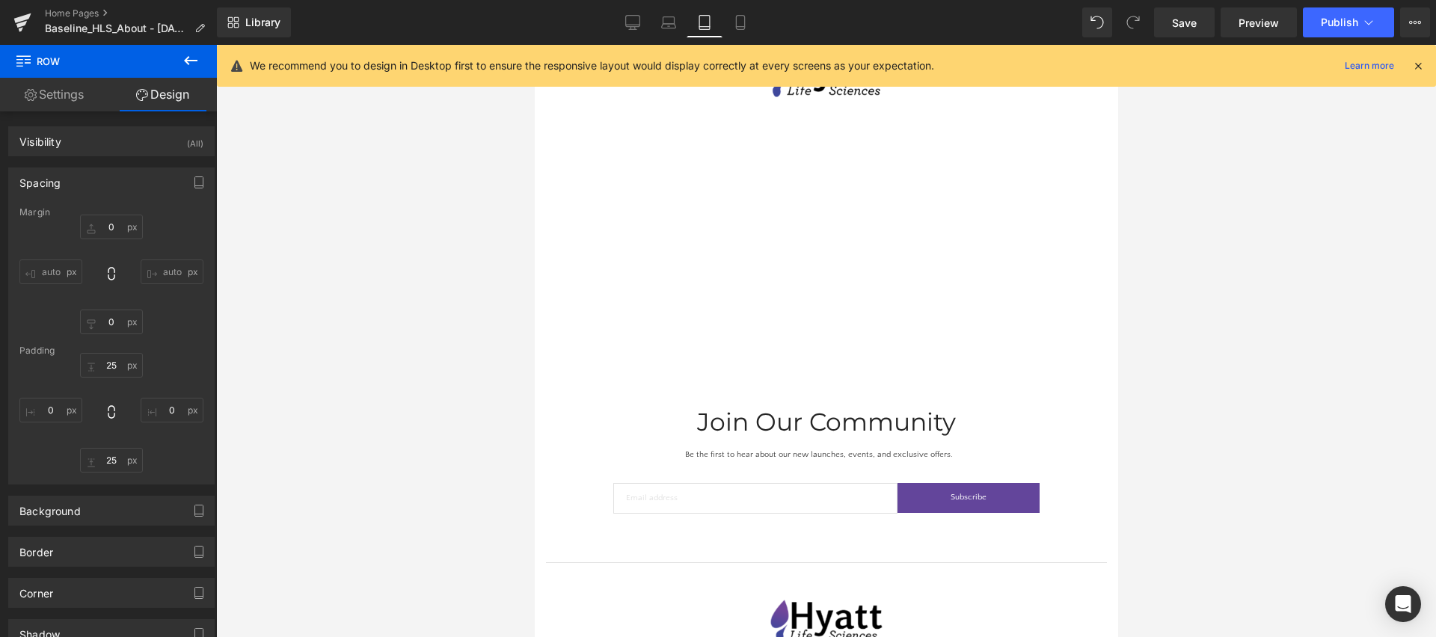
scroll to position [1907, 0]
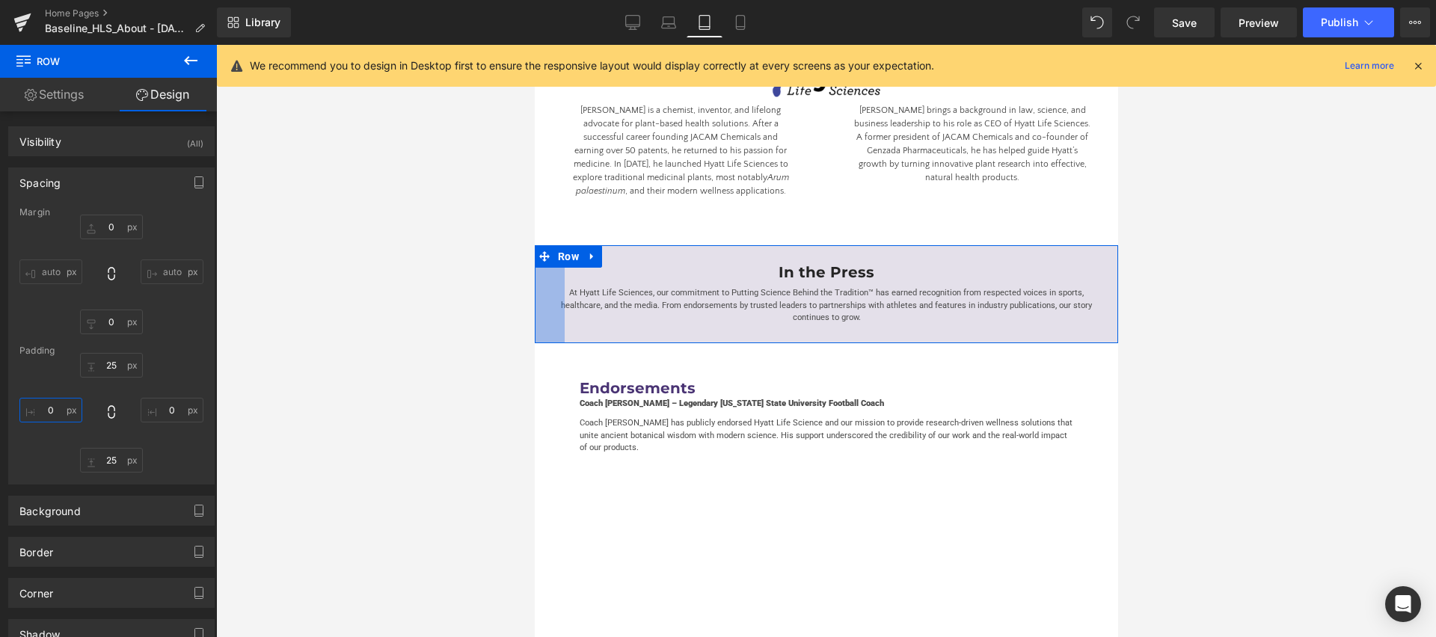
click at [56, 414] on input "0" at bounding box center [50, 410] width 63 height 25
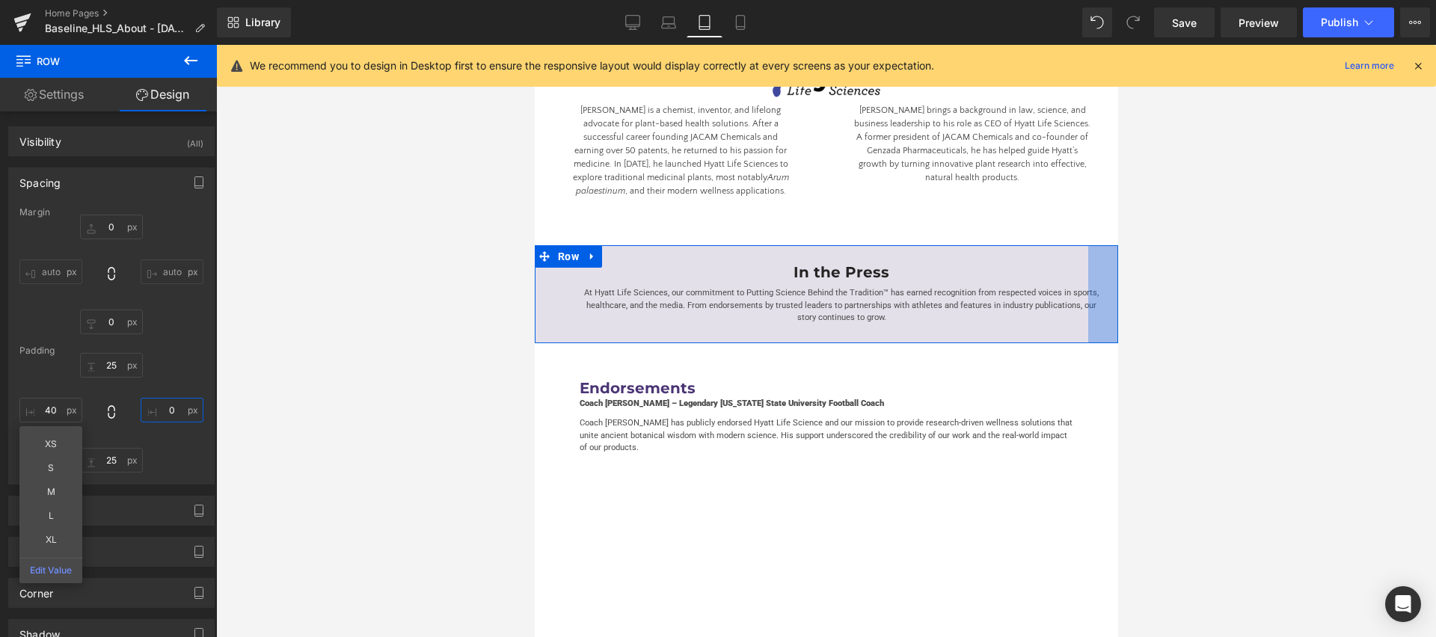
click at [164, 413] on input "0" at bounding box center [172, 410] width 63 height 25
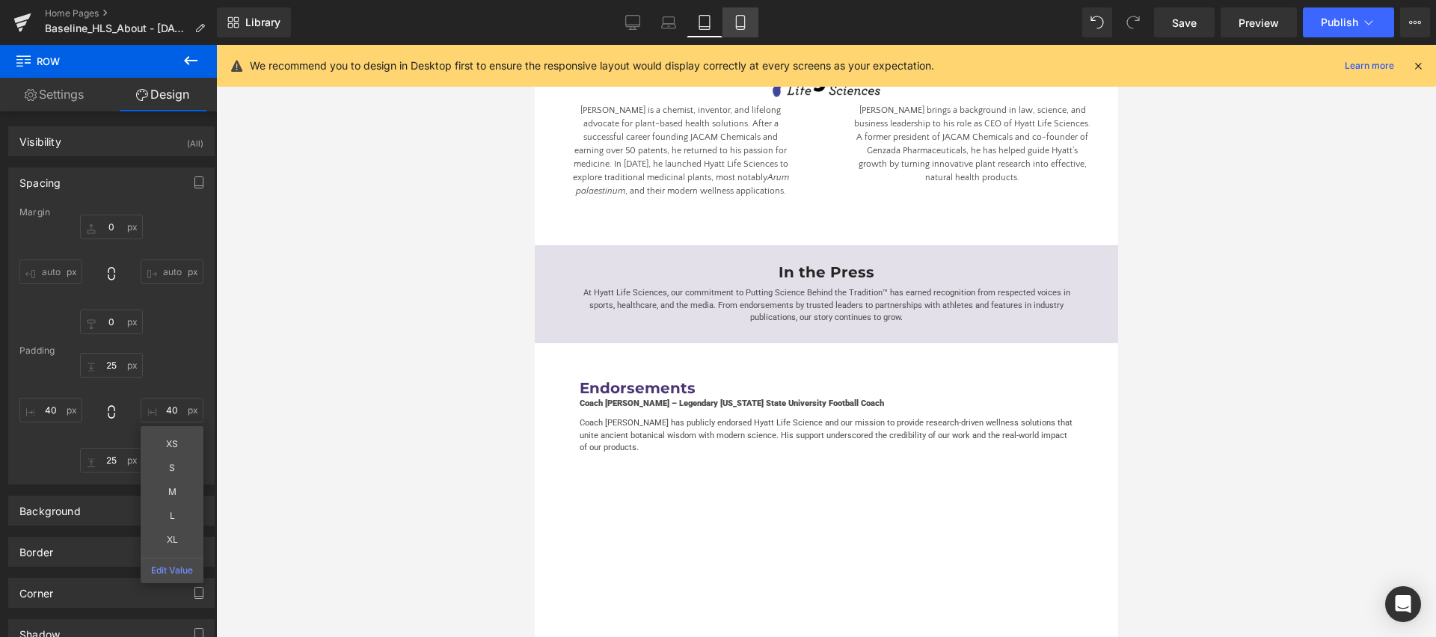
click at [731, 22] on link "Mobile" at bounding box center [741, 22] width 36 height 30
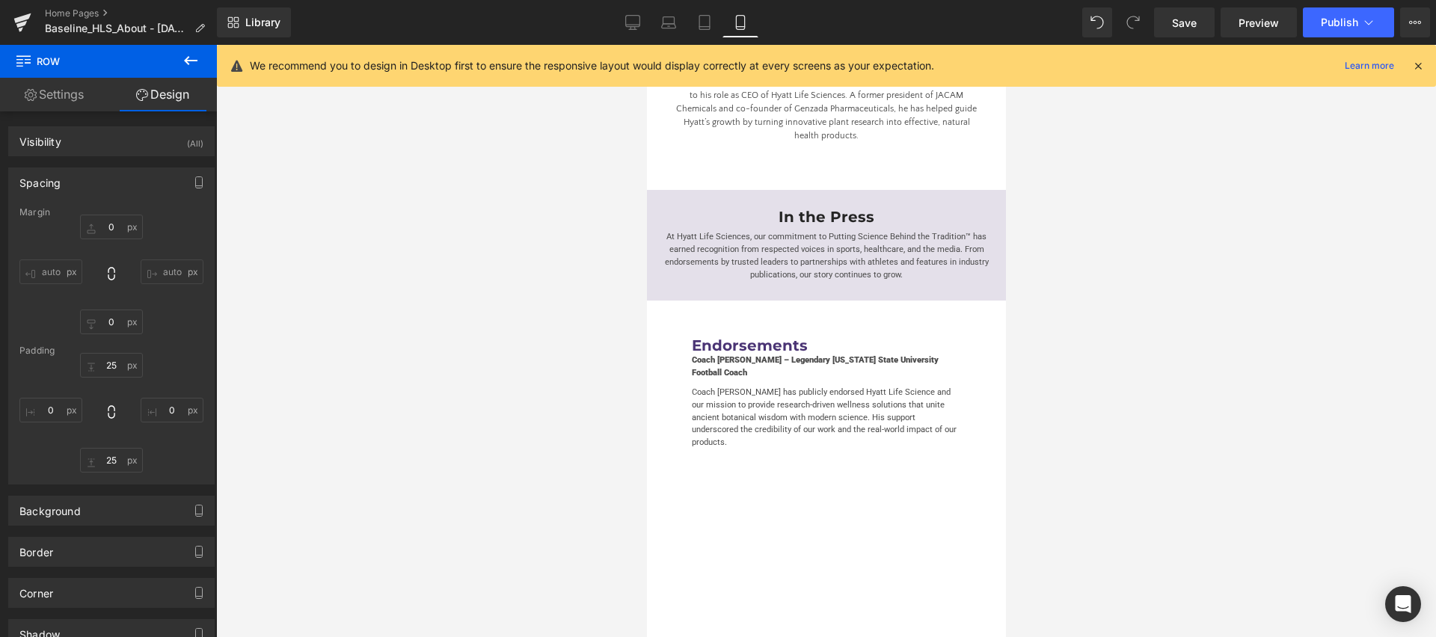
scroll to position [3397, 0]
click at [608, 33] on div "Library Mobile Desktop Laptop Tablet Mobile Save Preview Publish Scheduled View…" at bounding box center [826, 22] width 1219 height 30
click at [634, 22] on icon at bounding box center [632, 22] width 15 height 15
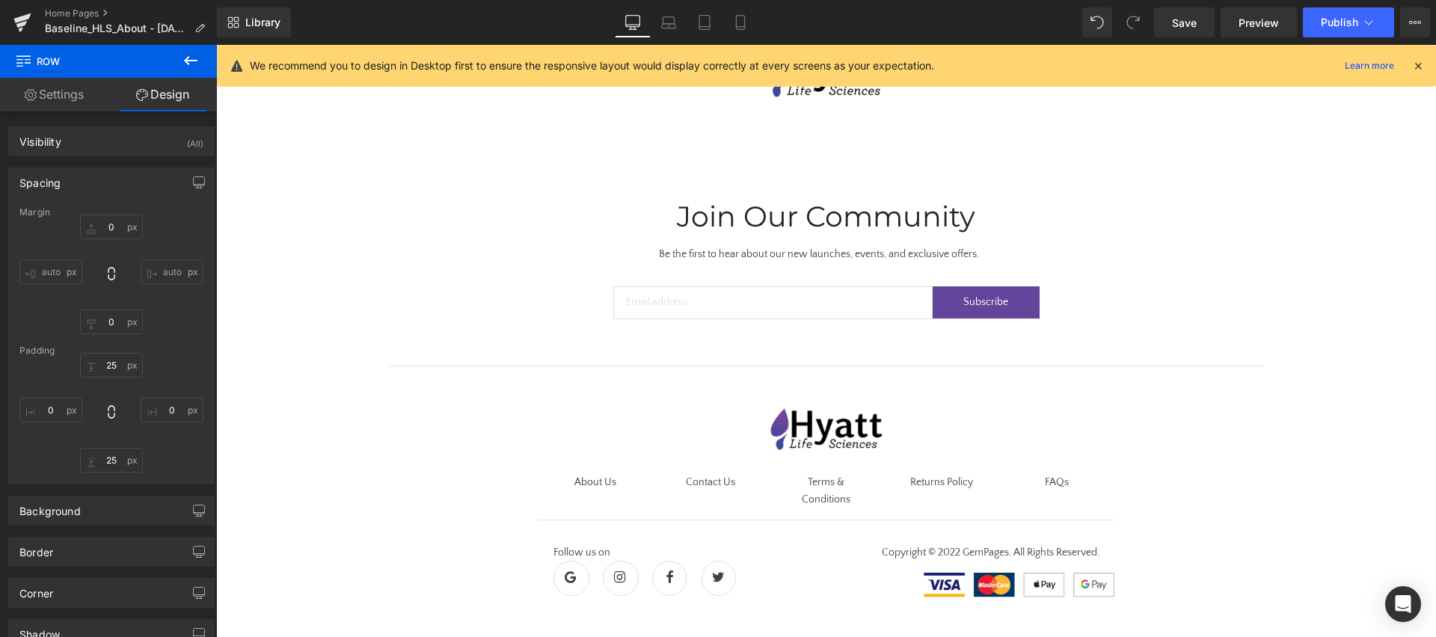
scroll to position [2873, 0]
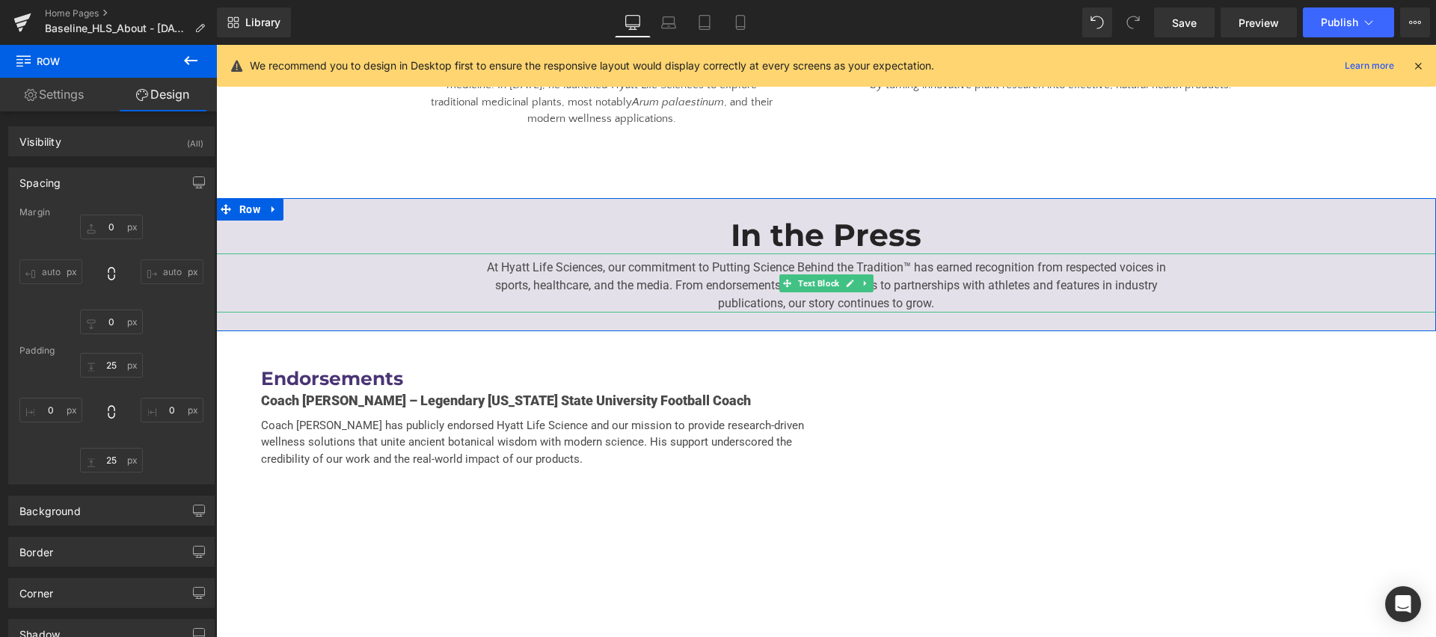
click at [337, 254] on div "At Hyatt Life Sciences, our commitment to Putting Science Behind the Tradition™…" at bounding box center [826, 283] width 1220 height 59
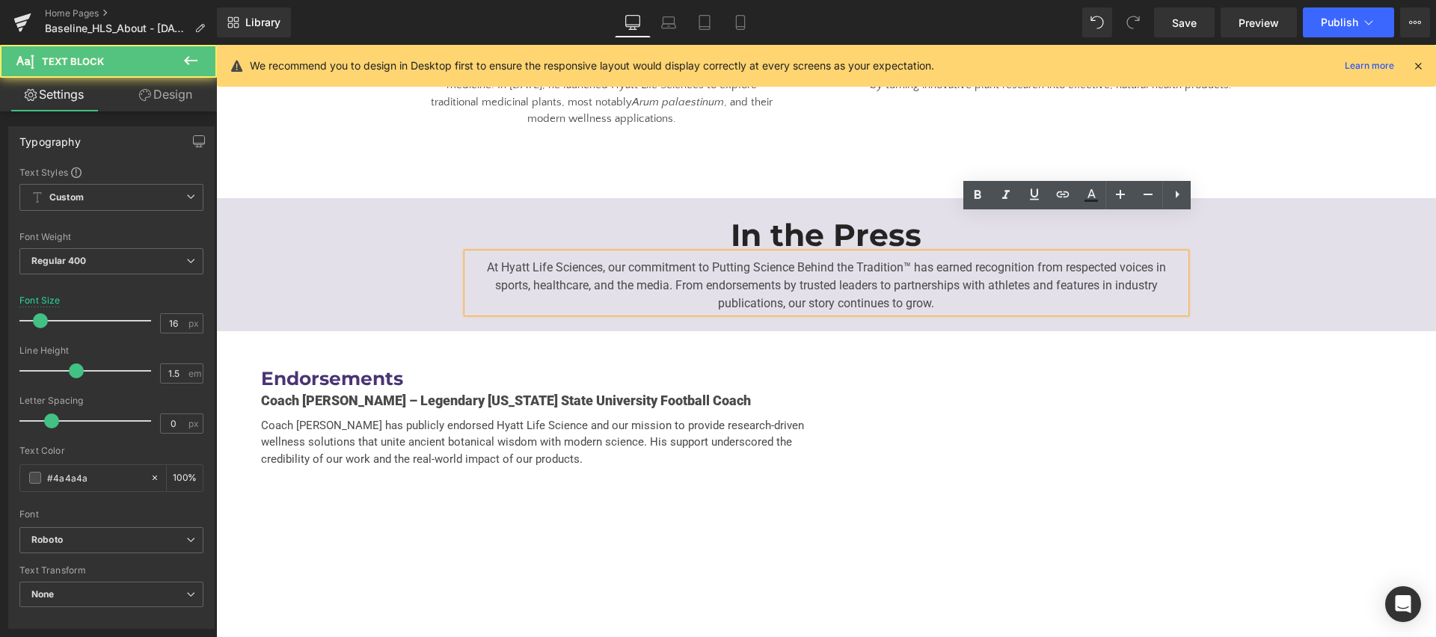
click at [269, 267] on div "At Hyatt Life Sciences, our commitment to Putting Science Behind the Tradition™…" at bounding box center [826, 283] width 1220 height 59
click at [267, 198] on div "In the Press Heading At Hyatt Life Sciences, our commitment to Putting Science …" at bounding box center [826, 264] width 1220 height 133
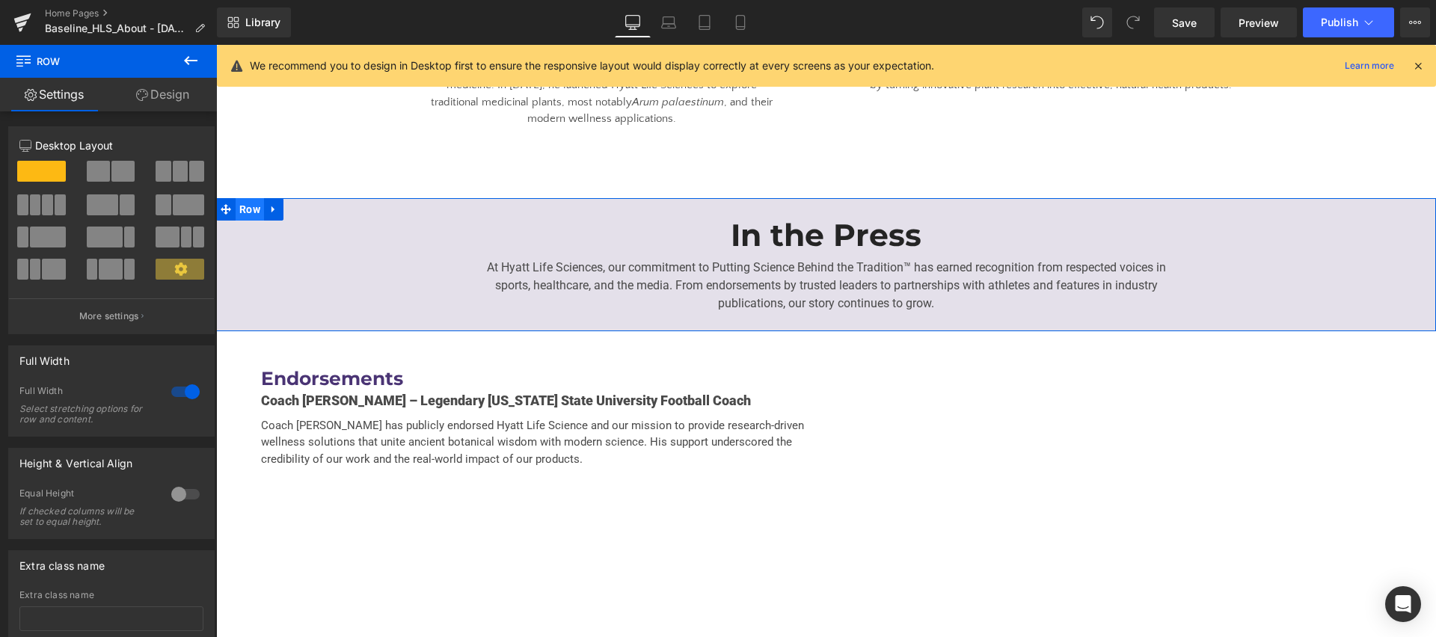
click at [254, 198] on span "Row" at bounding box center [250, 209] width 28 height 22
click at [122, 90] on link "Design" at bounding box center [162, 95] width 108 height 34
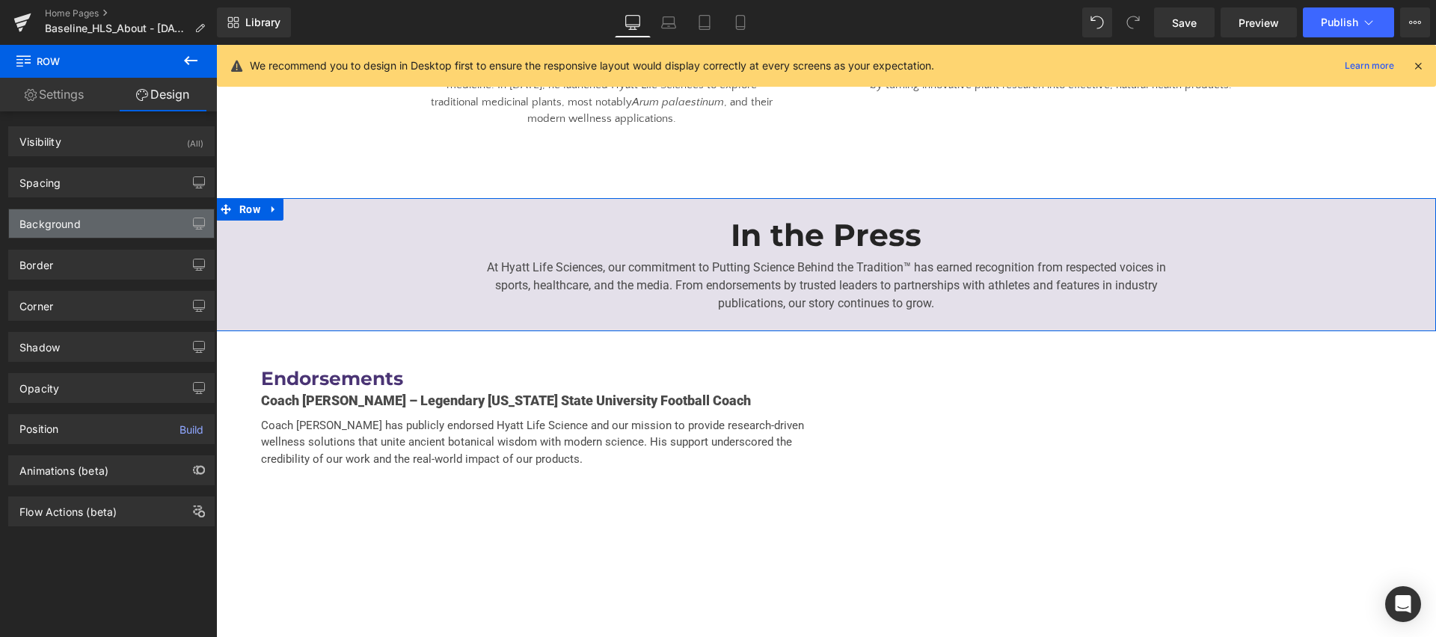
click at [106, 222] on div "Background" at bounding box center [111, 223] width 205 height 28
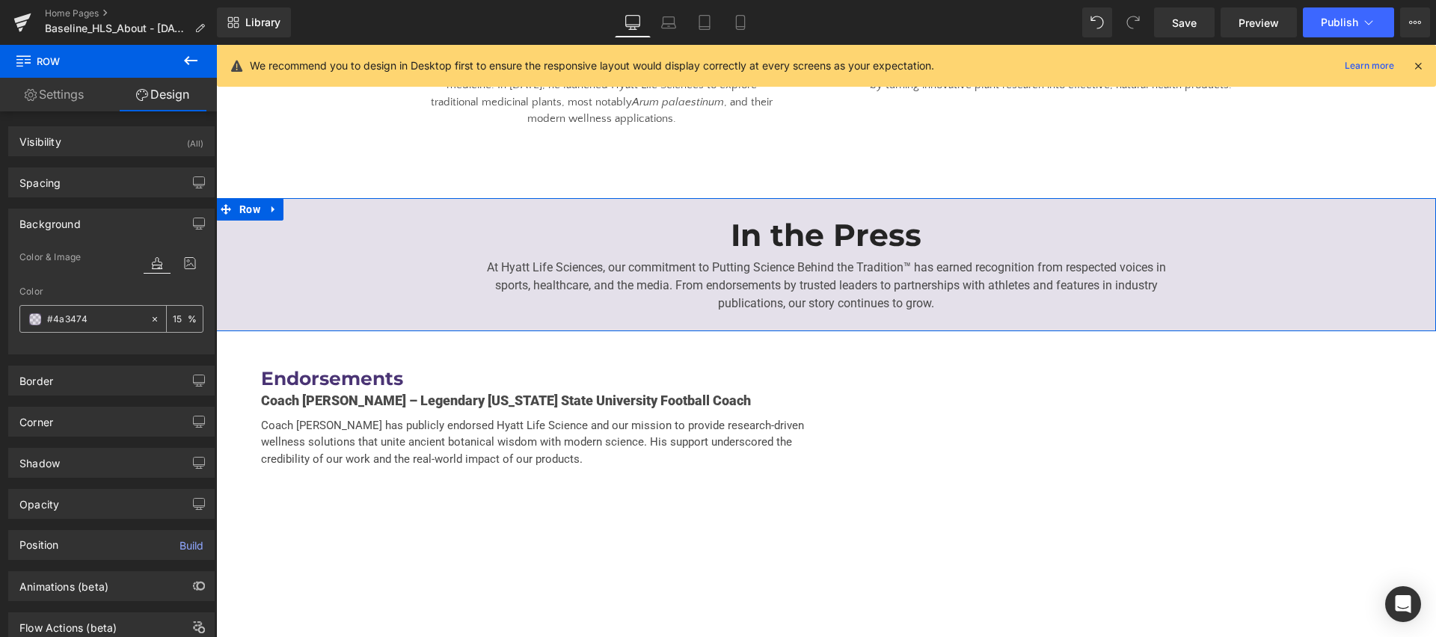
click at [150, 319] on icon at bounding box center [155, 319] width 10 height 10
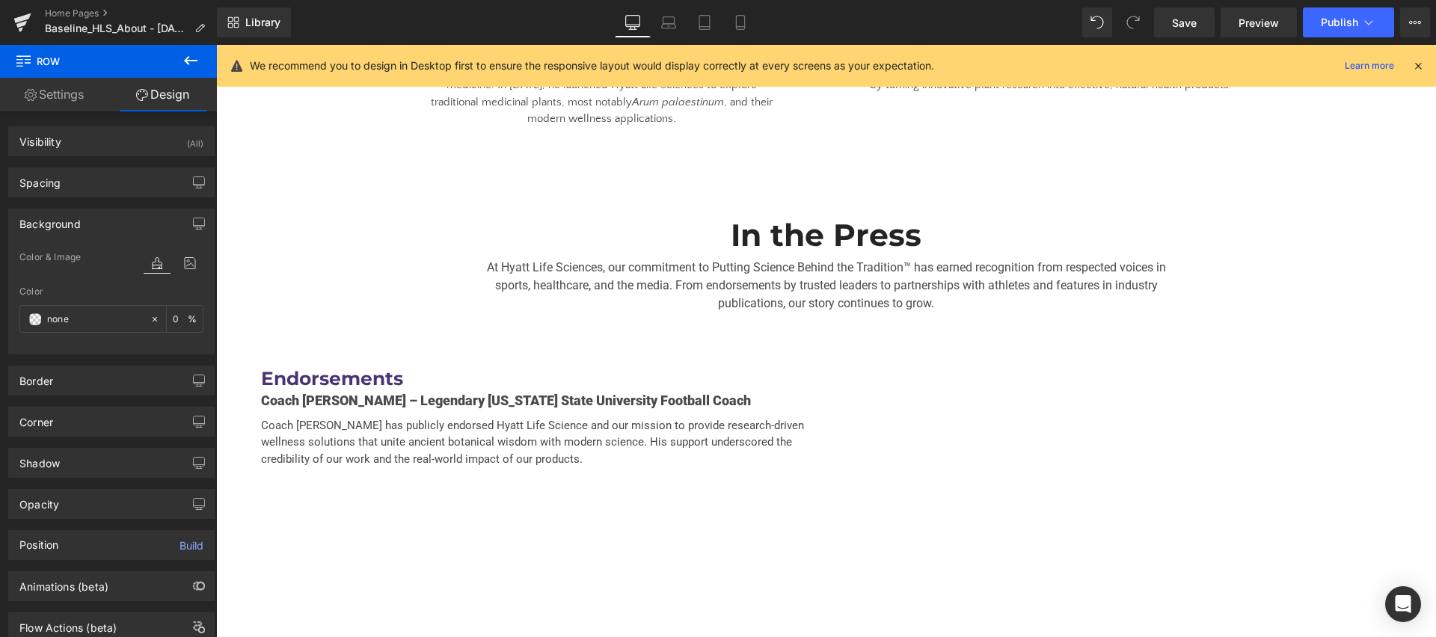
scroll to position [2845, 0]
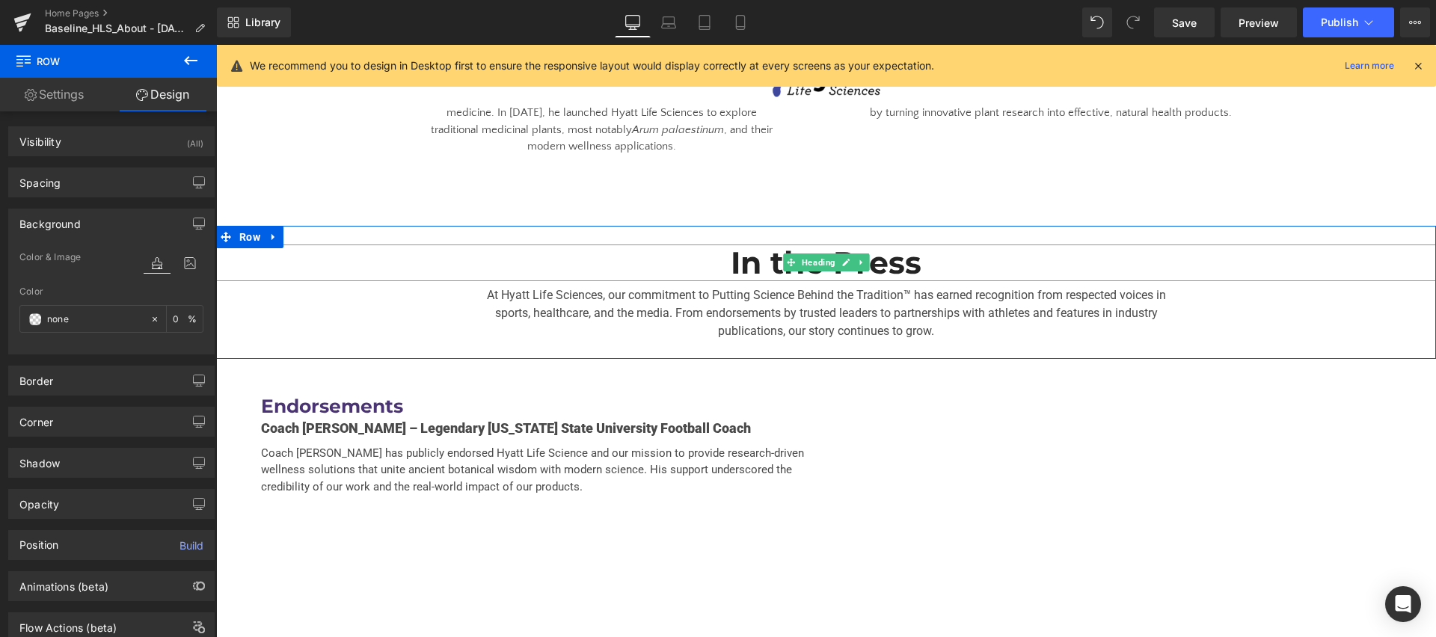
click at [769, 245] on h1 "In the Press" at bounding box center [826, 263] width 688 height 37
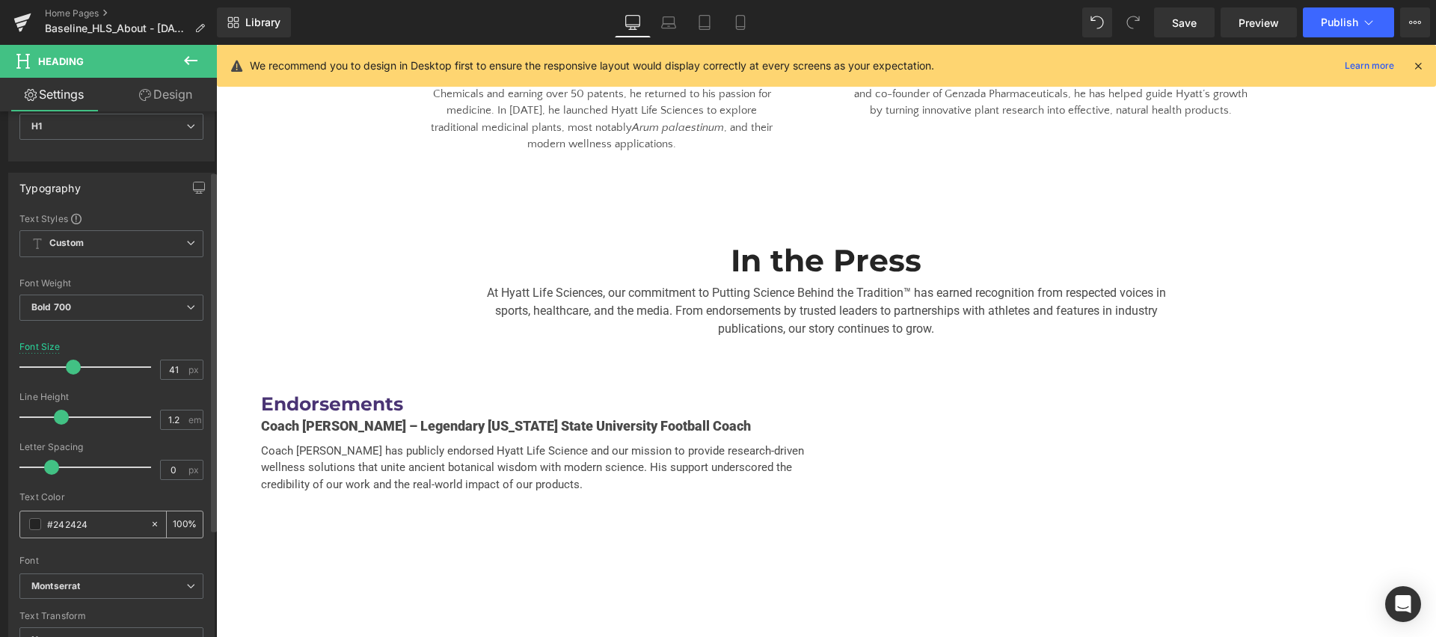
scroll to position [87, 0]
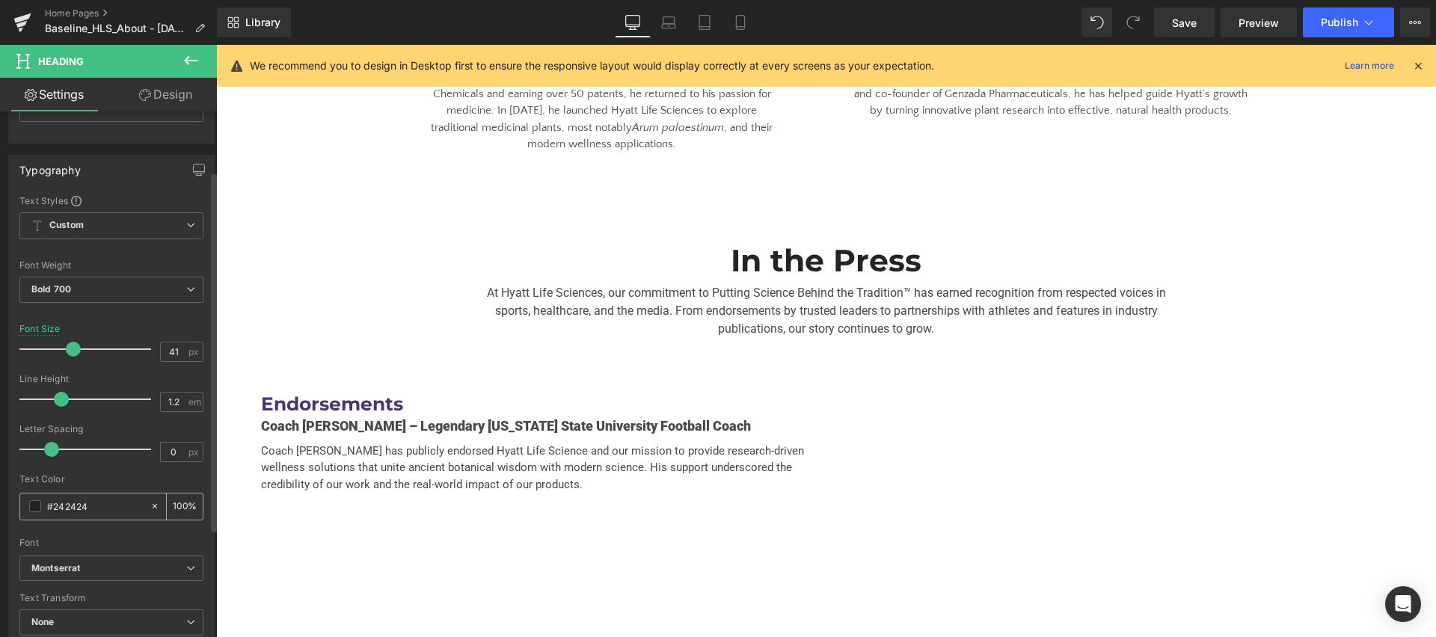
click at [40, 507] on span at bounding box center [35, 506] width 12 height 12
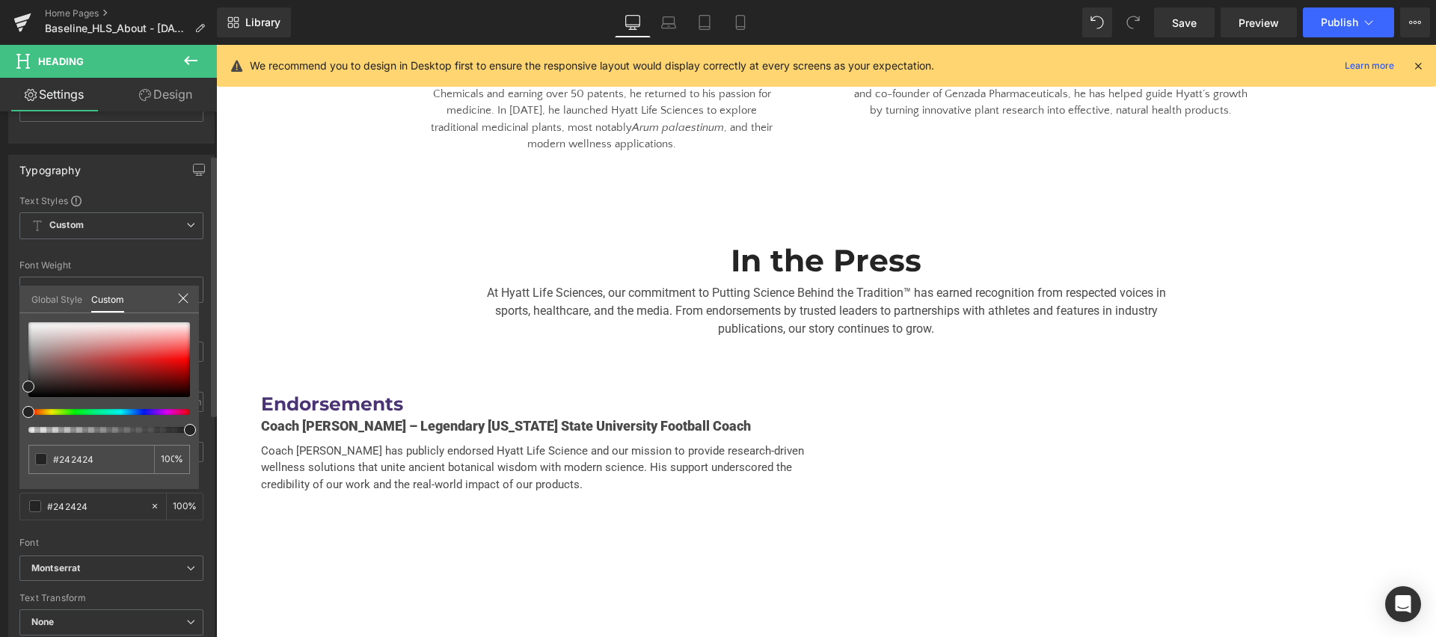
click at [62, 297] on link "Global Style" at bounding box center [56, 298] width 51 height 25
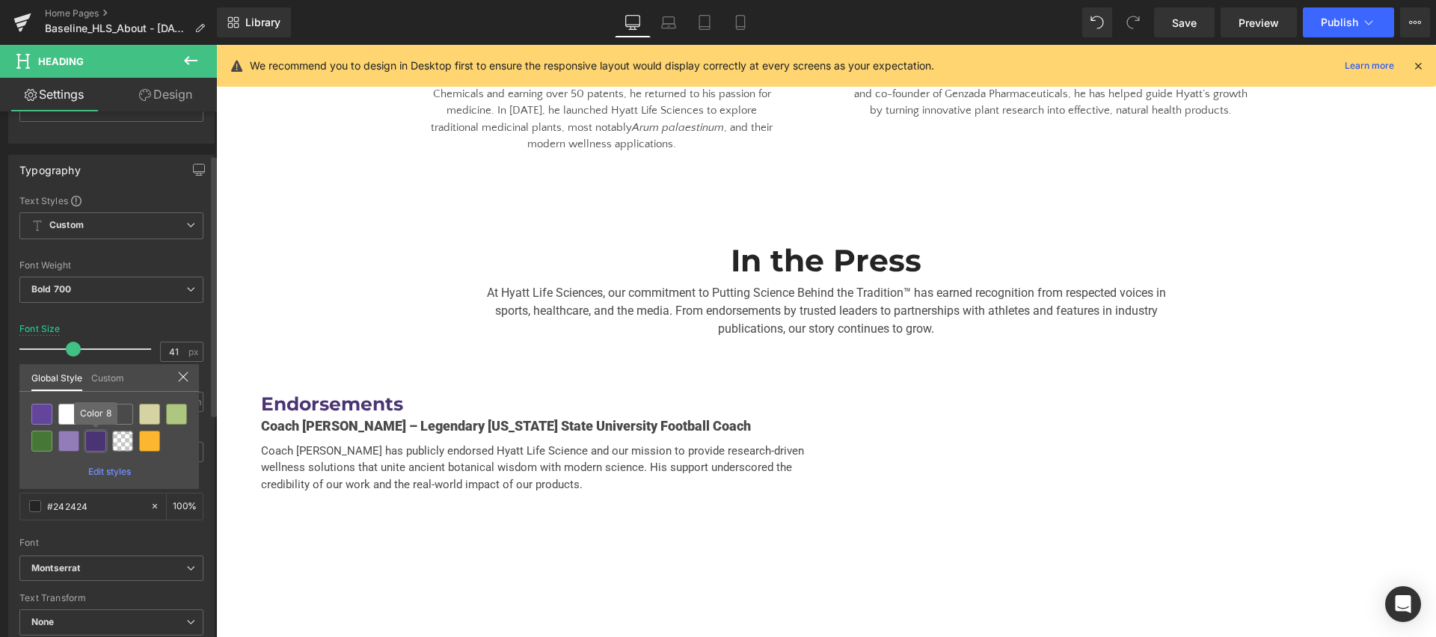
click at [99, 441] on div at bounding box center [95, 441] width 21 height 21
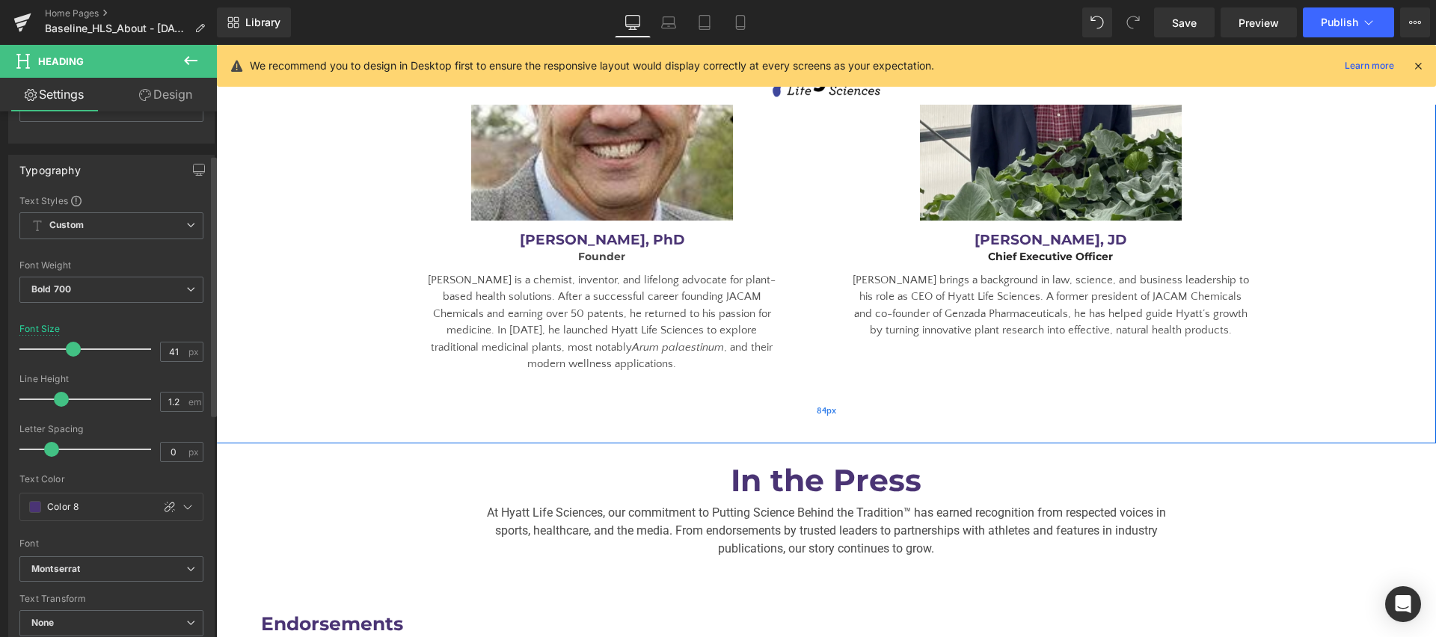
scroll to position [2715, 0]
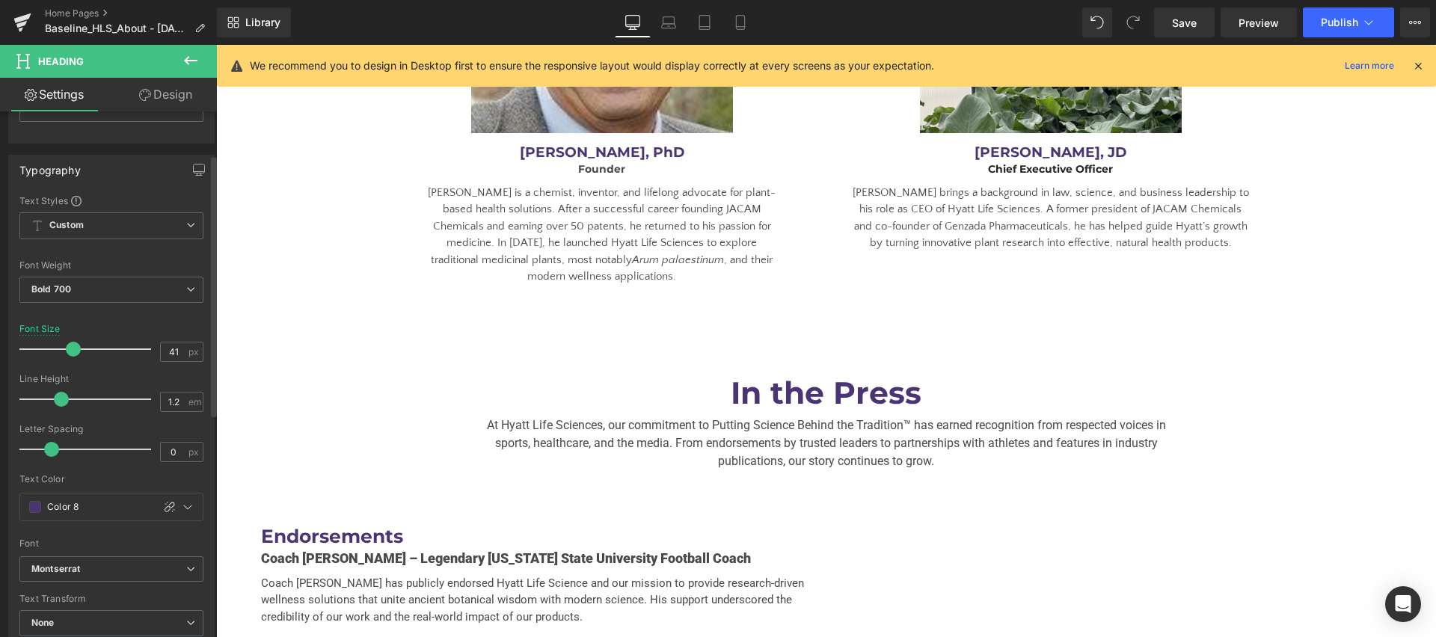
click at [182, 62] on icon at bounding box center [191, 61] width 18 height 18
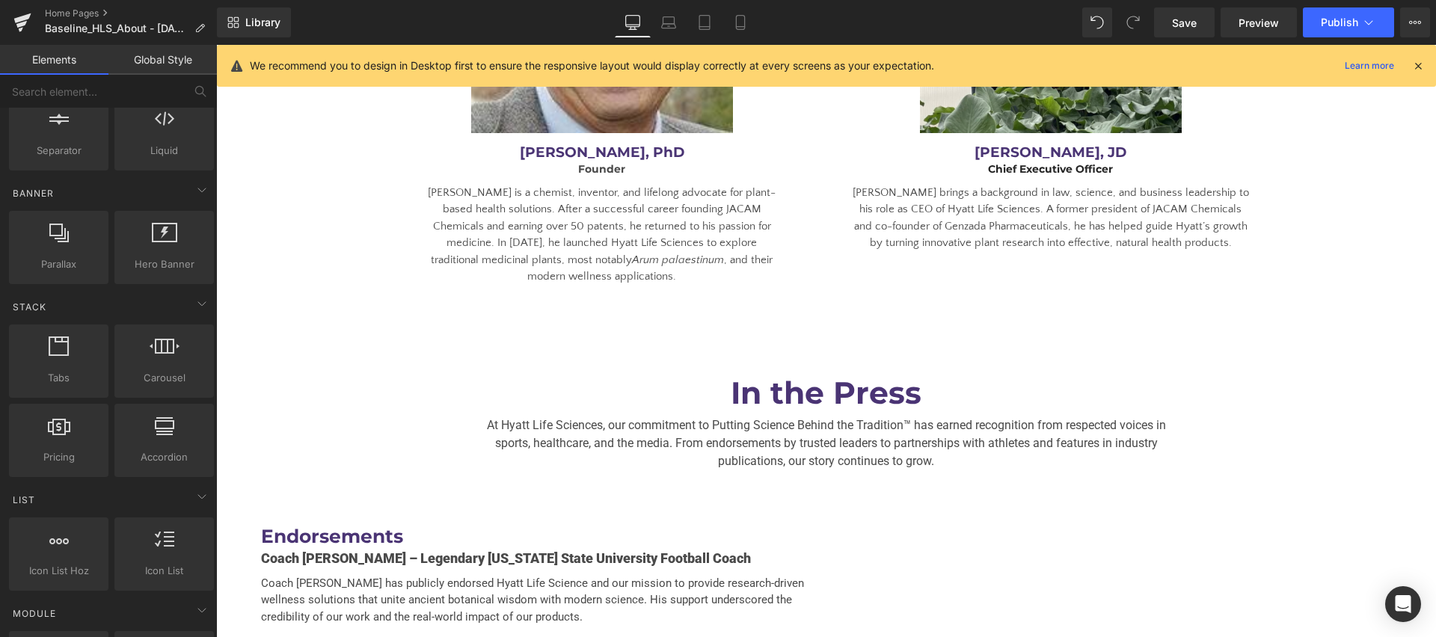
scroll to position [0, 0]
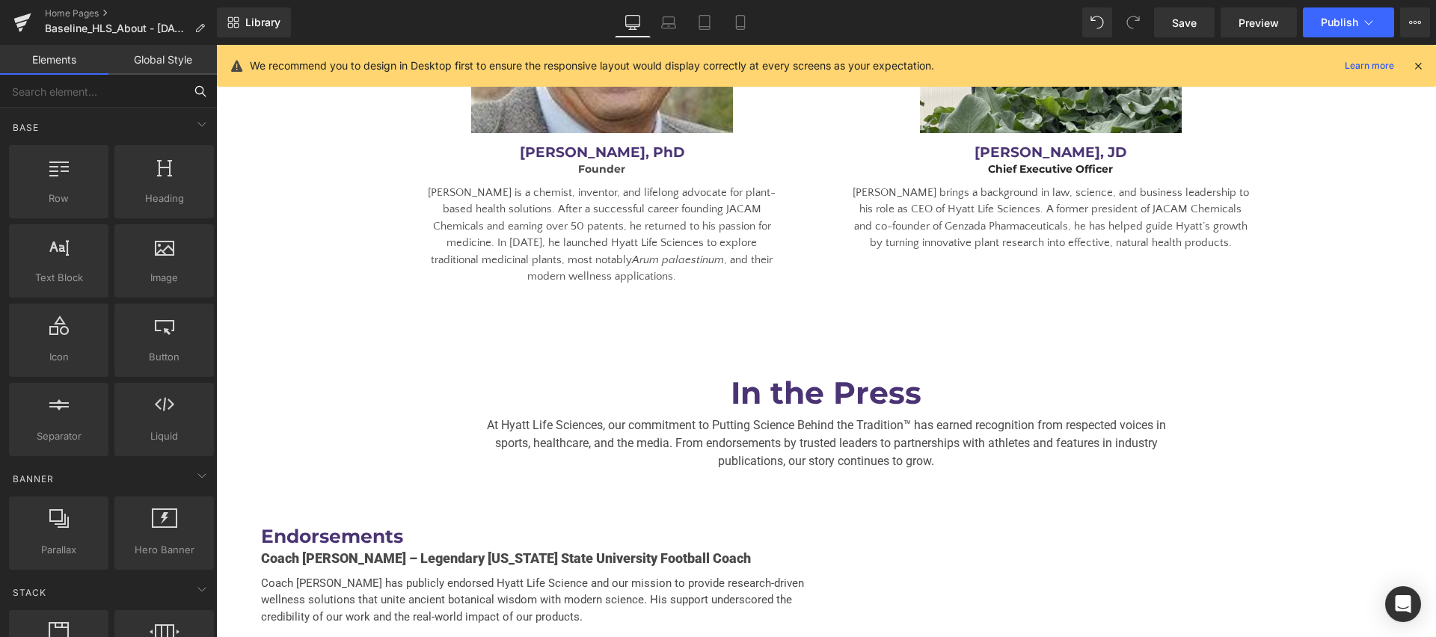
click at [64, 98] on input "text" at bounding box center [92, 91] width 184 height 33
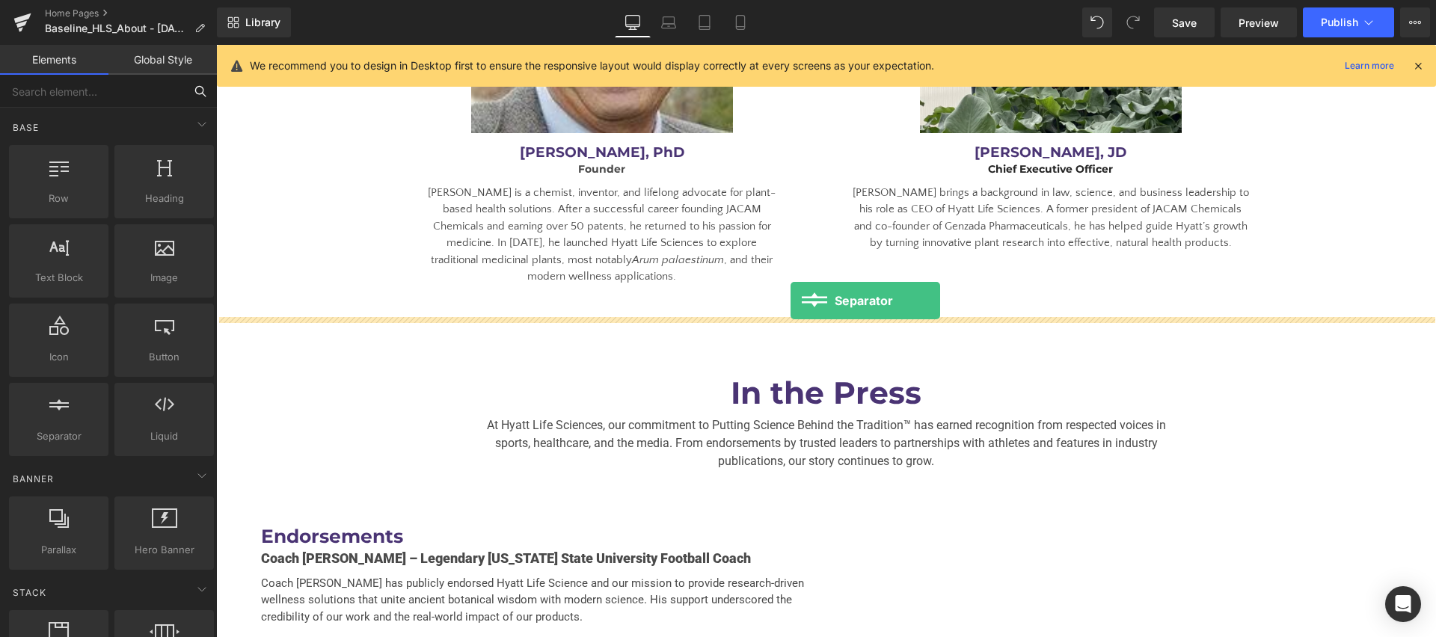
drag, startPoint x: 337, startPoint y: 467, endPoint x: 791, endPoint y: 301, distance: 483.0
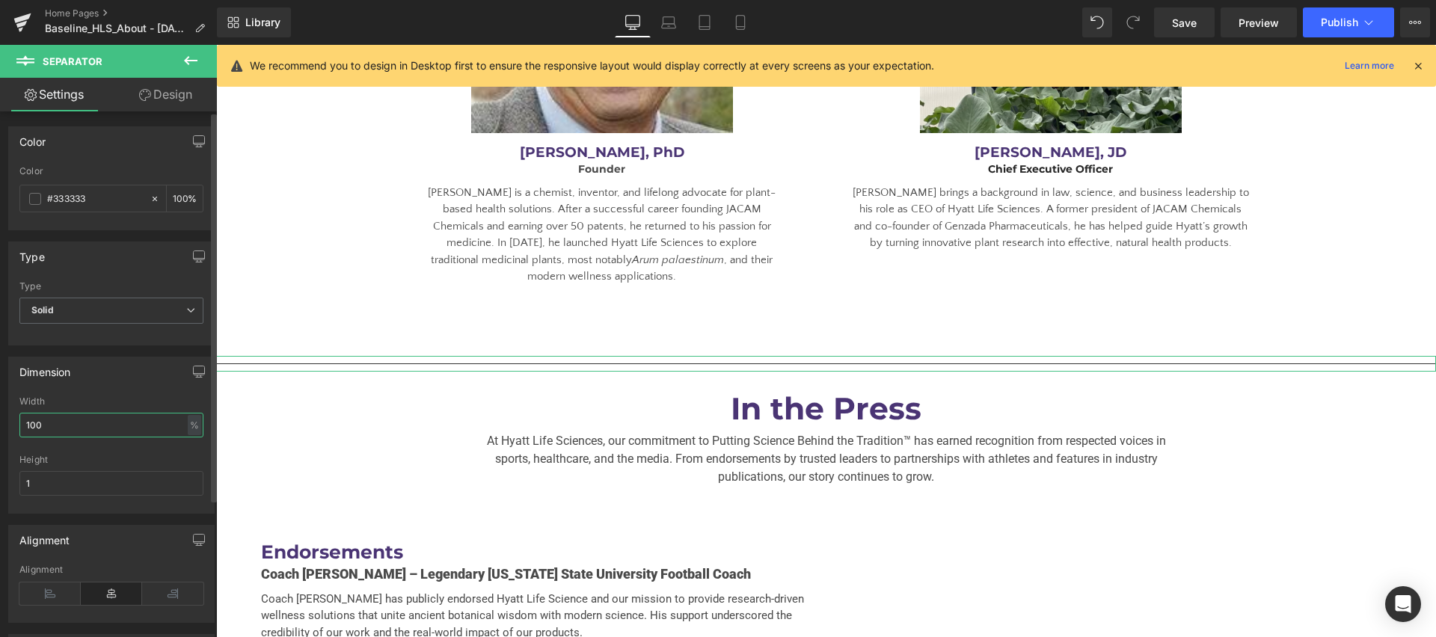
click at [108, 429] on input "100" at bounding box center [111, 425] width 184 height 25
click at [145, 435] on input "100" at bounding box center [111, 425] width 184 height 25
click at [145, 436] on input "100" at bounding box center [111, 425] width 184 height 25
click at [94, 425] on input "80" at bounding box center [111, 425] width 184 height 25
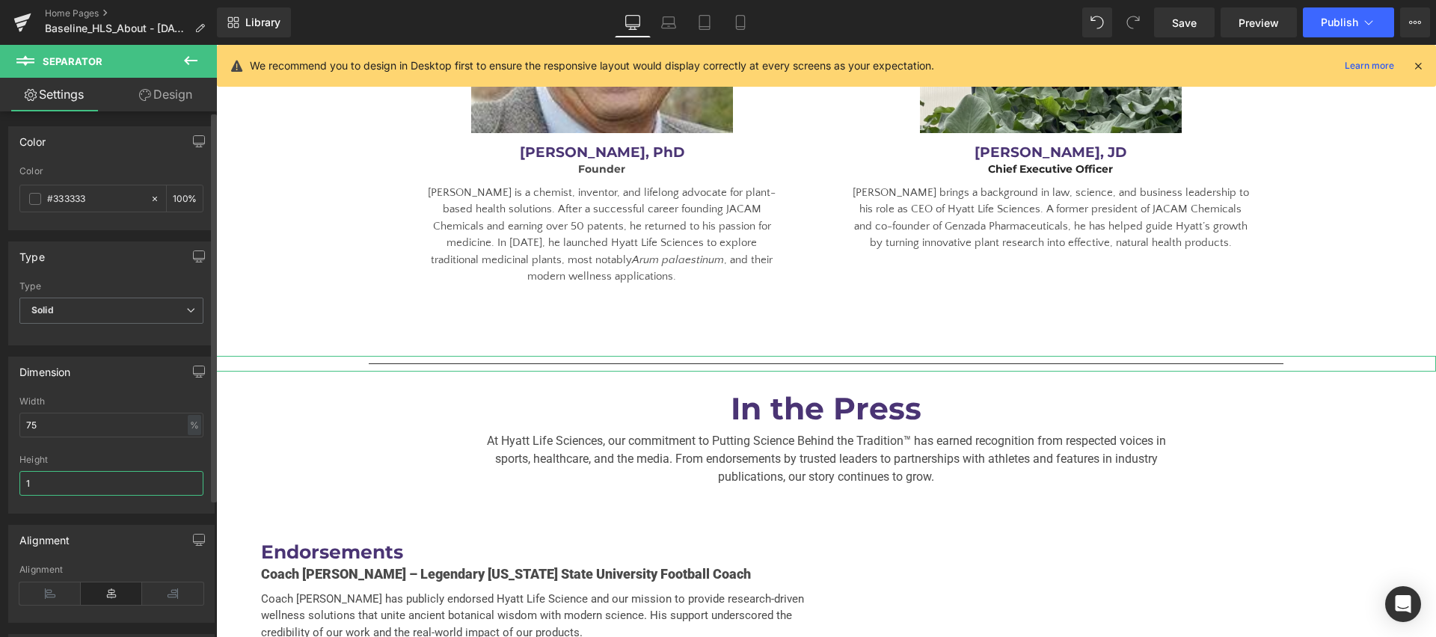
click at [64, 480] on input "1" at bounding box center [111, 483] width 184 height 25
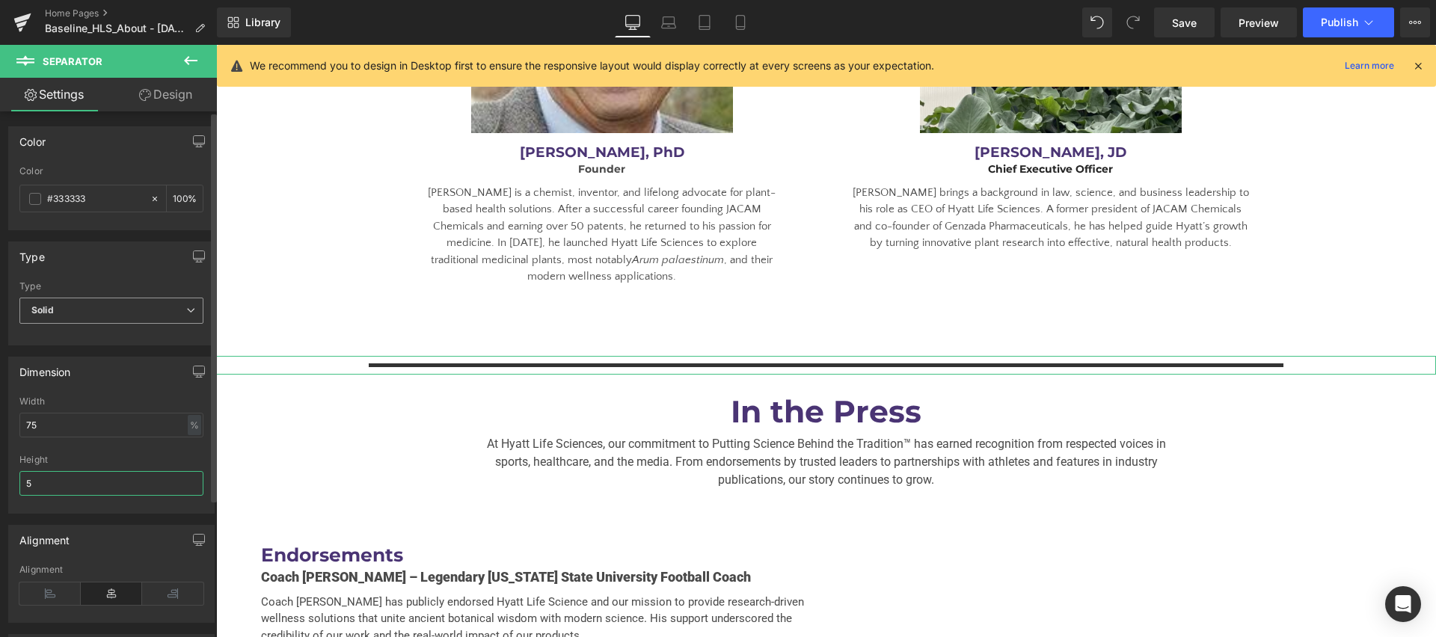
scroll to position [19, 0]
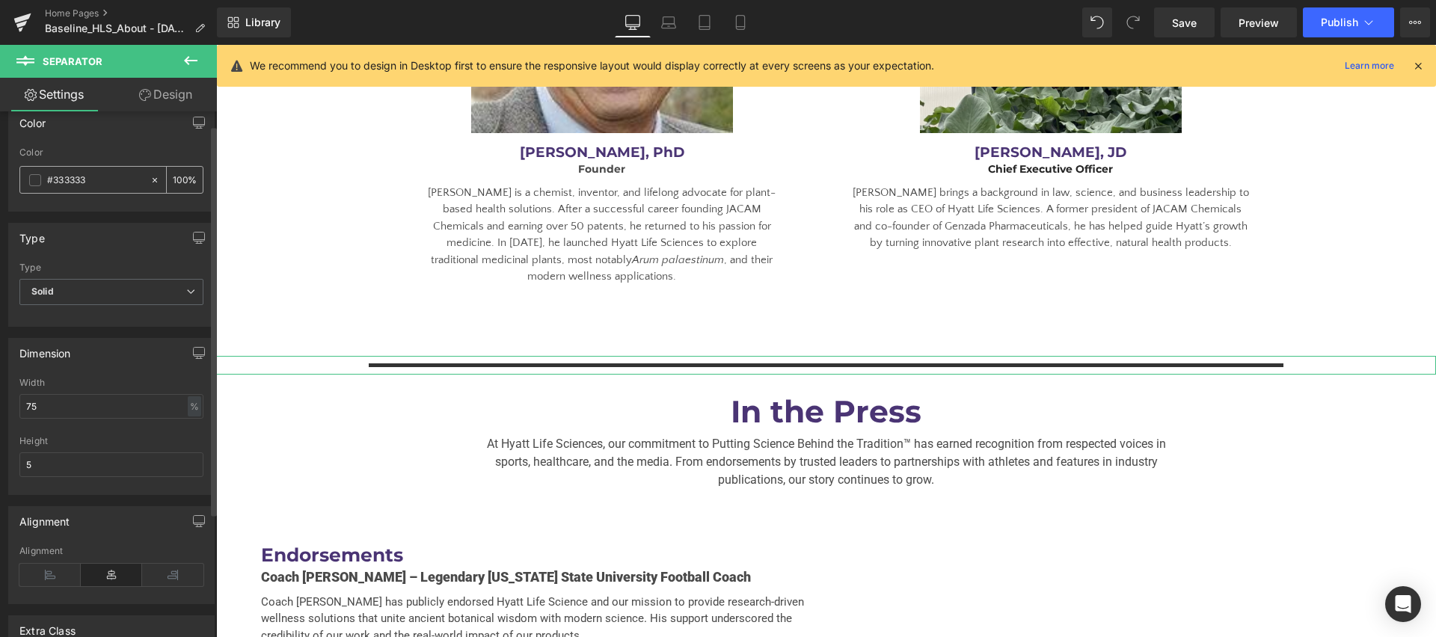
click at [31, 179] on span at bounding box center [35, 180] width 12 height 12
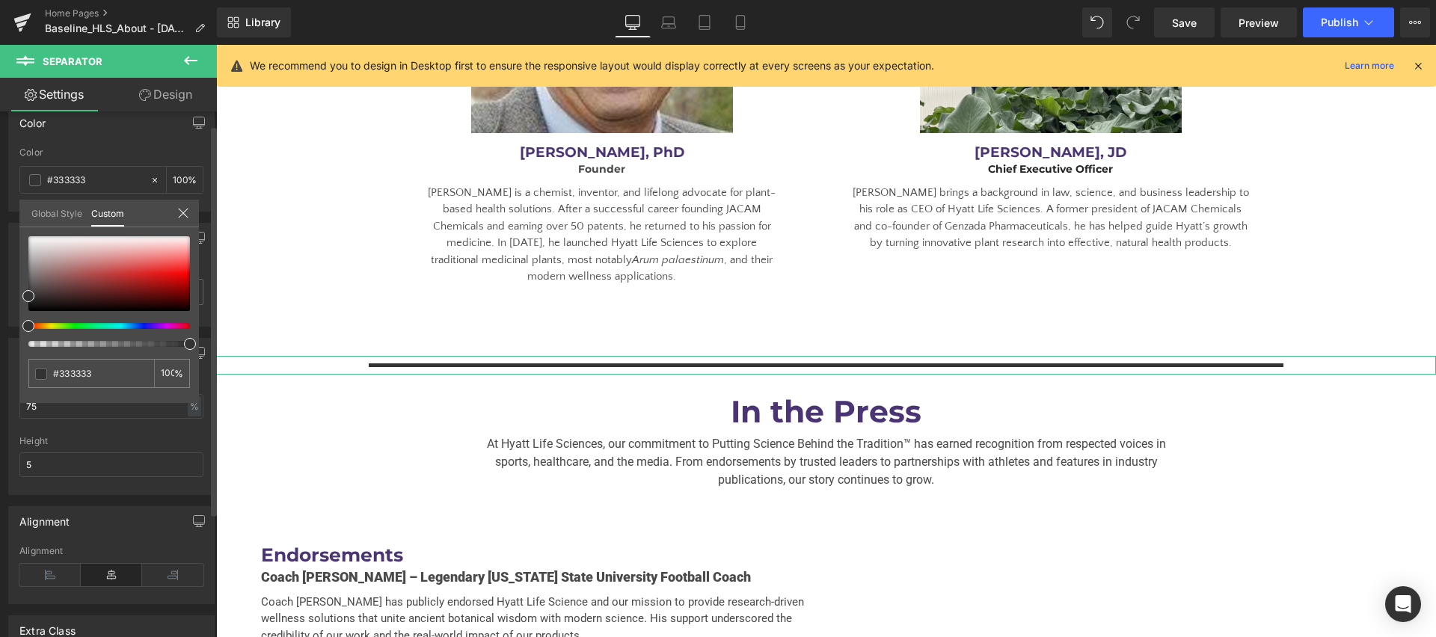
click at [44, 218] on link "Global Style" at bounding box center [56, 212] width 51 height 25
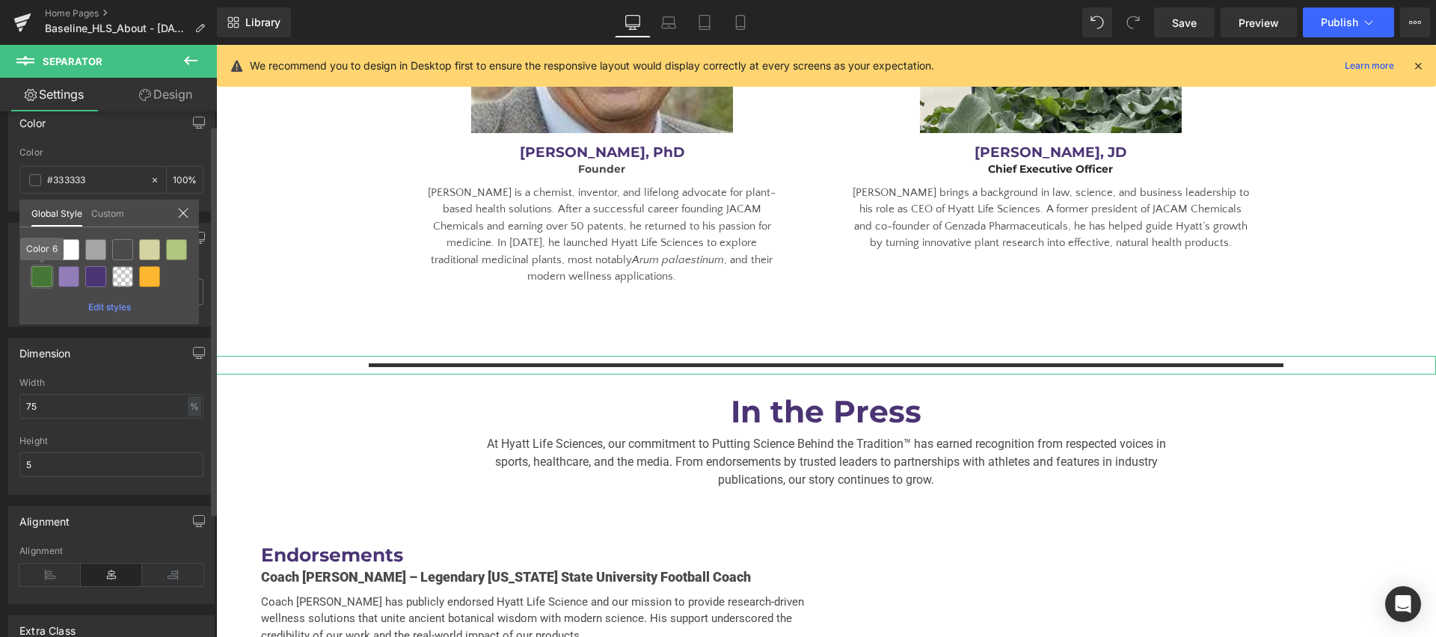
click at [48, 278] on div at bounding box center [41, 276] width 21 height 21
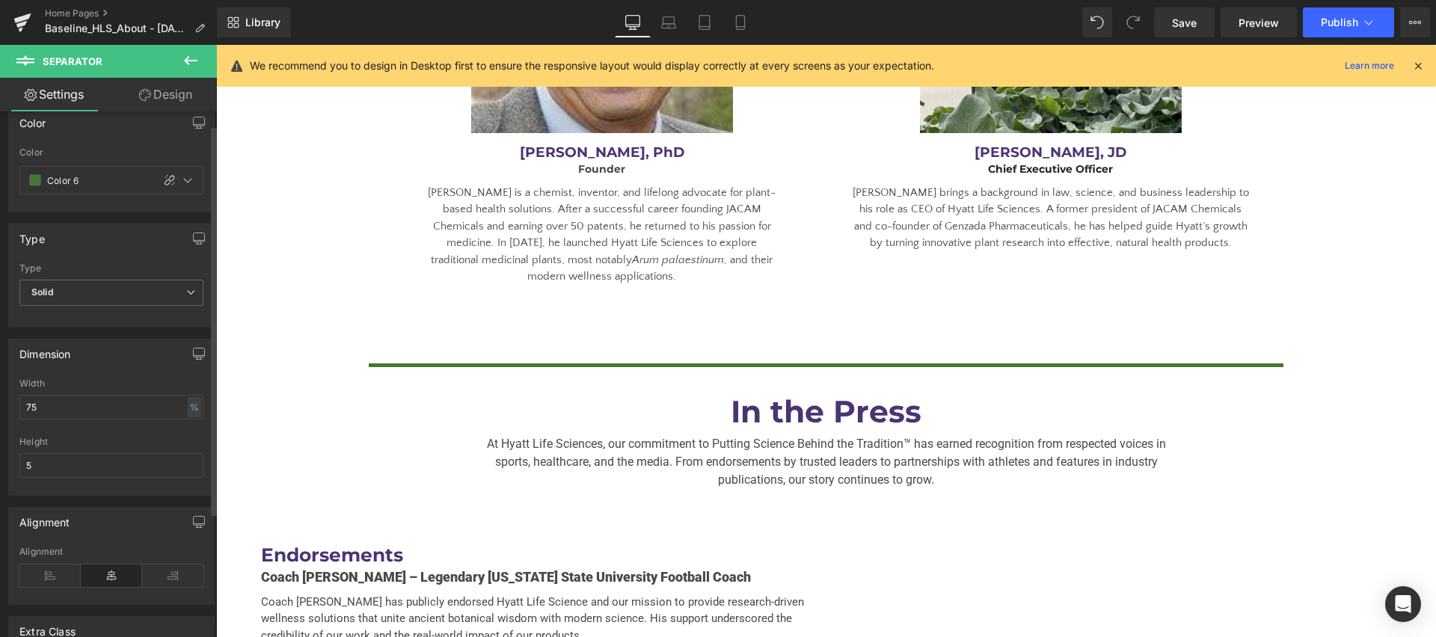
click at [413, 393] on div "In the Press Heading" at bounding box center [826, 411] width 1220 height 37
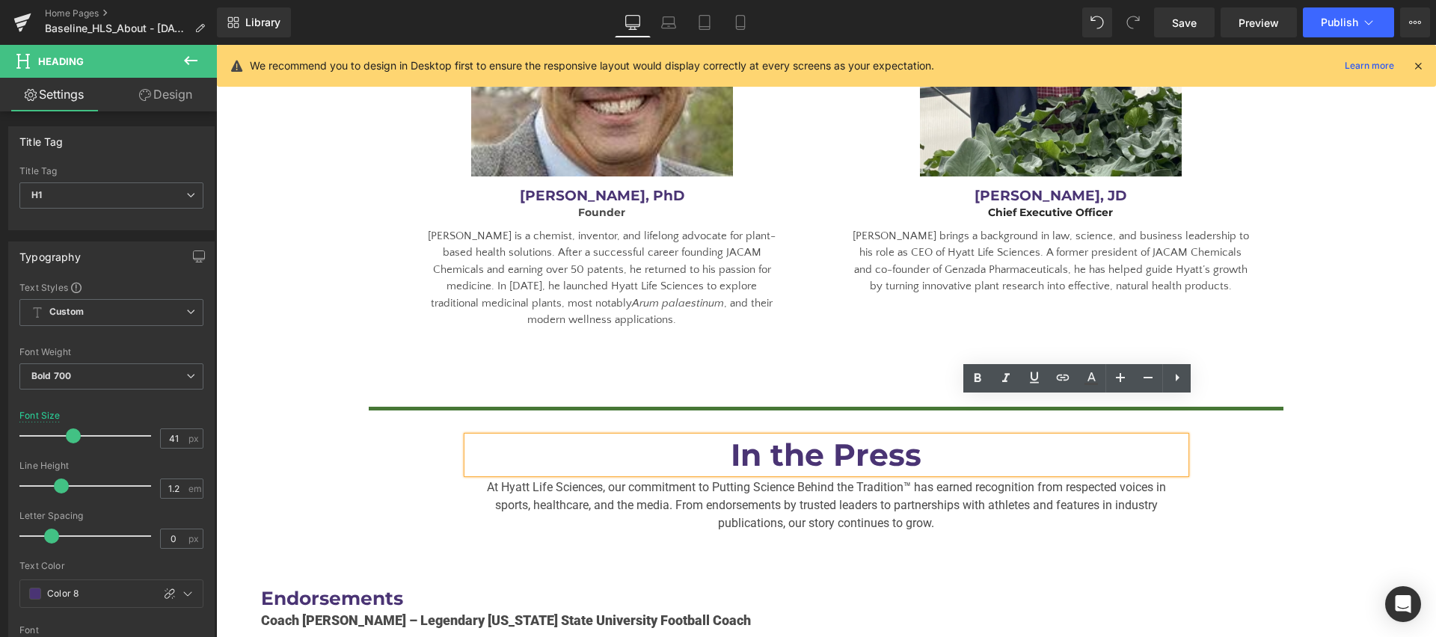
scroll to position [2745, 0]
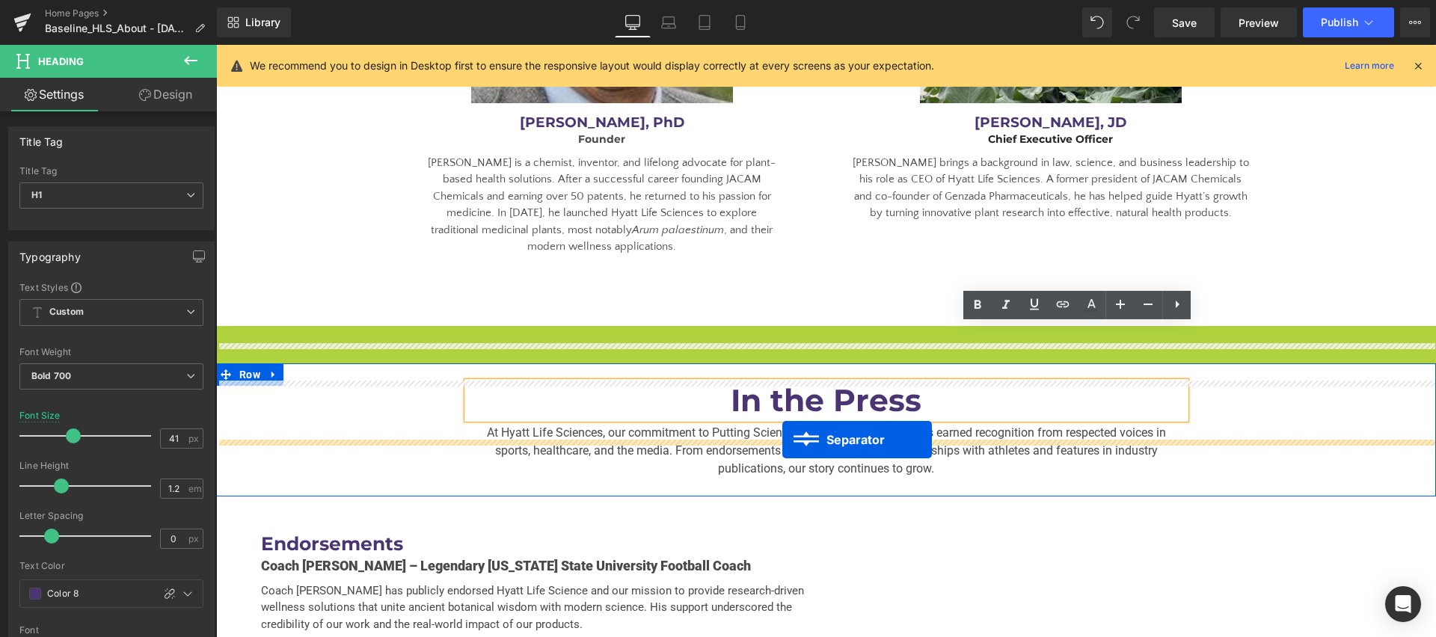
drag, startPoint x: 794, startPoint y: 298, endPoint x: 782, endPoint y: 440, distance: 141.8
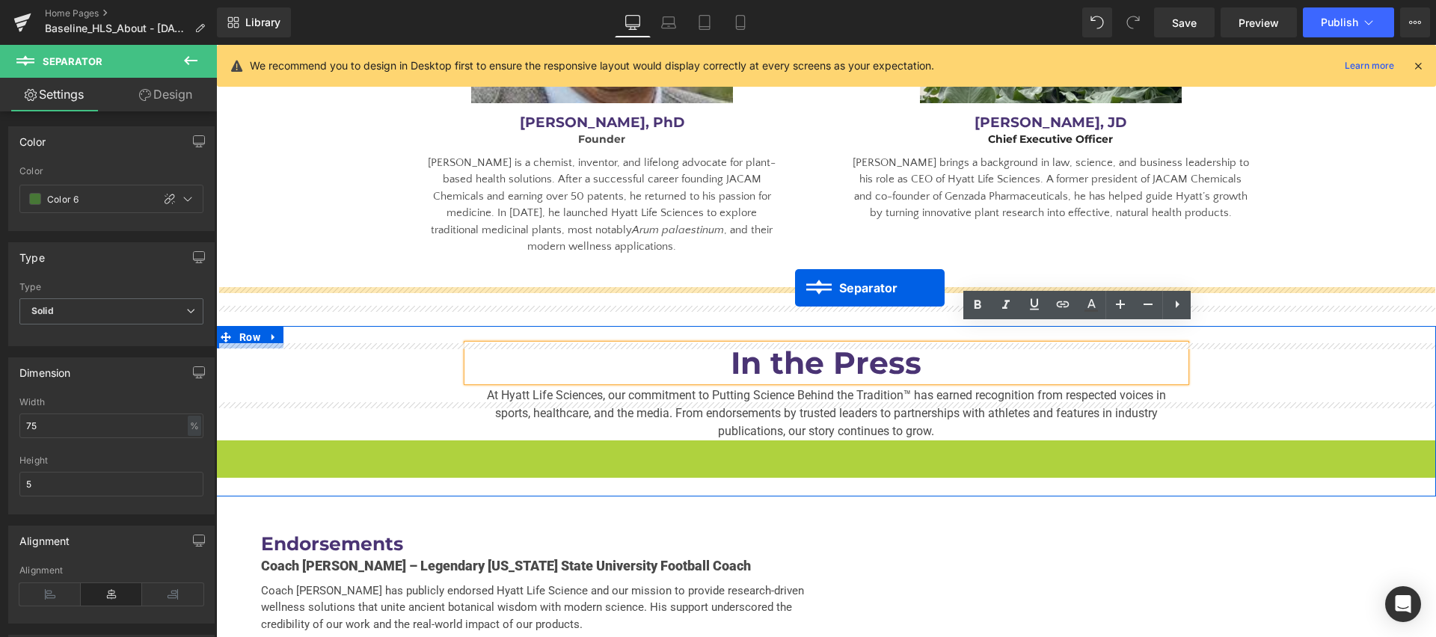
drag, startPoint x: 794, startPoint y: 411, endPoint x: 795, endPoint y: 288, distance: 123.4
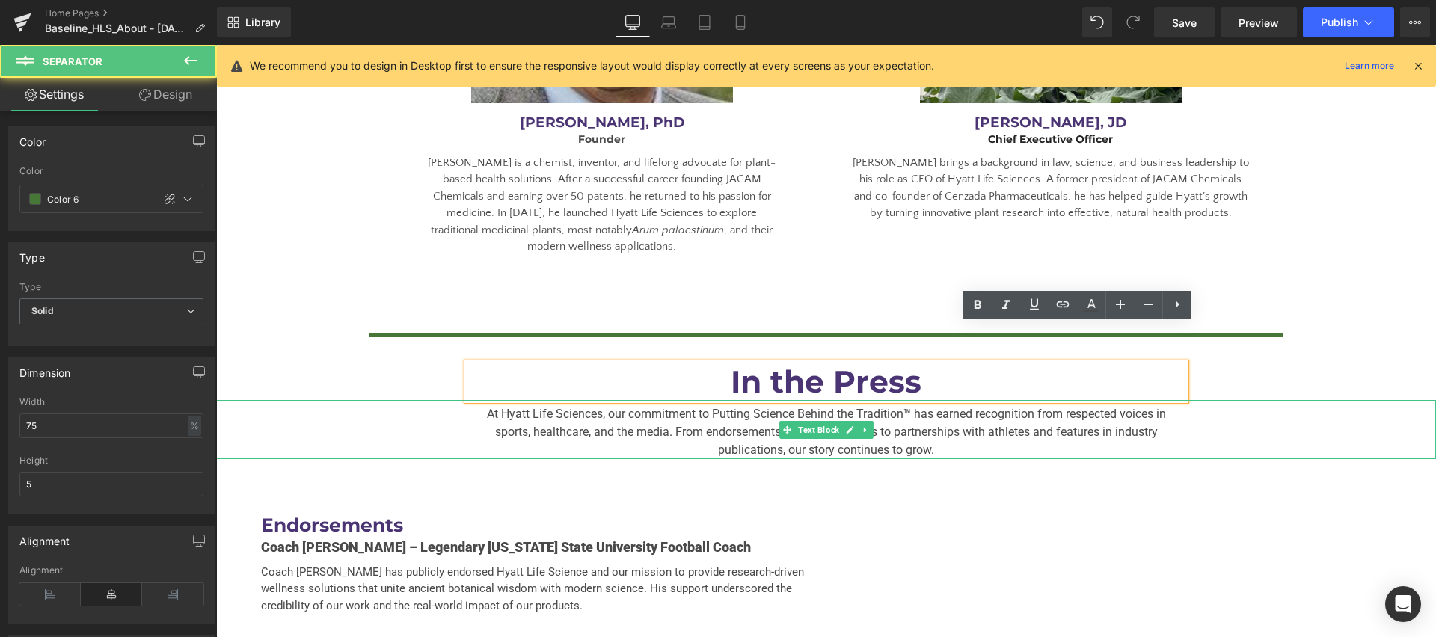
click at [386, 400] on div "At Hyatt Life Sciences, our commitment to Putting Science Behind the Tradition™…" at bounding box center [826, 429] width 1220 height 59
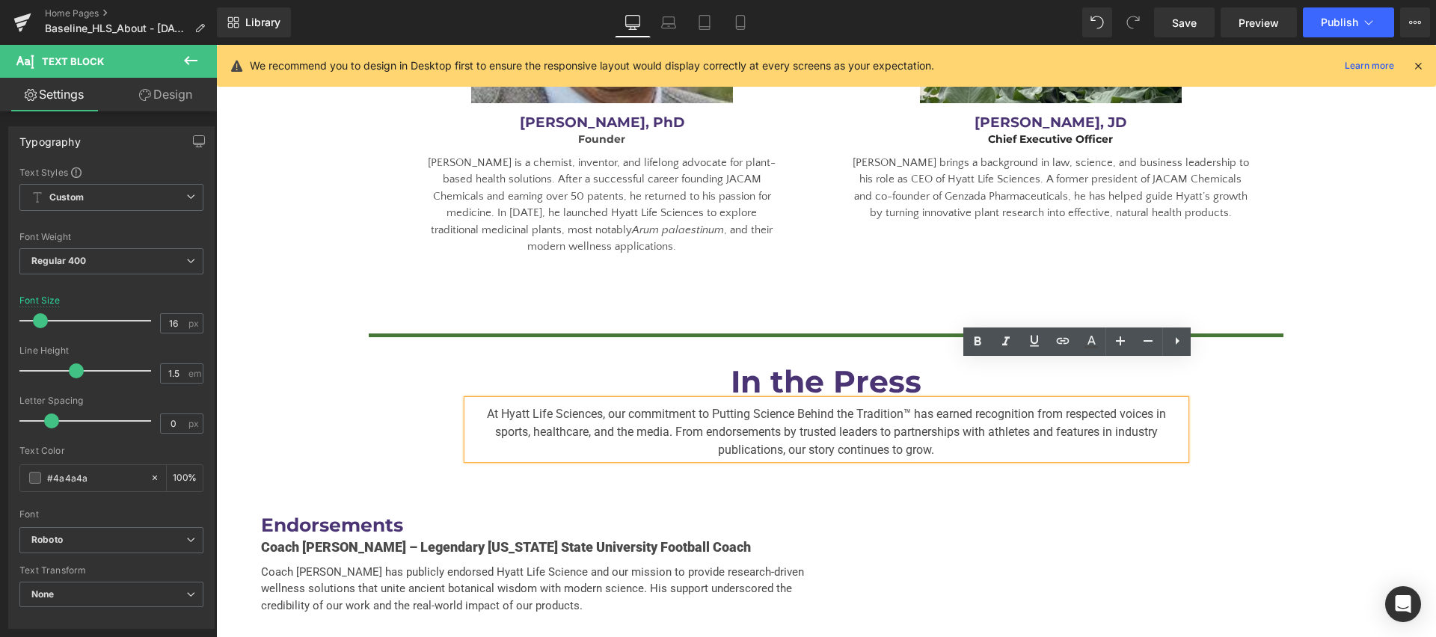
click at [216, 45] on div "84px" at bounding box center [216, 45] width 0 height 0
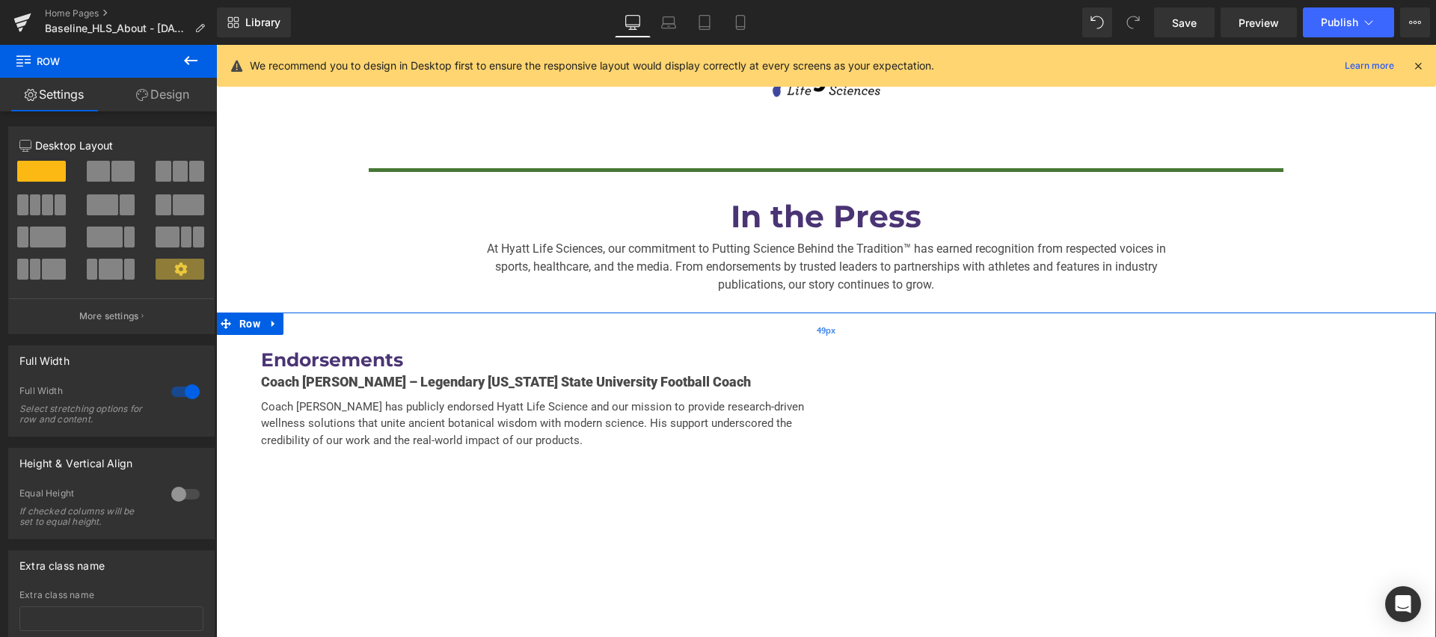
scroll to position [2906, 0]
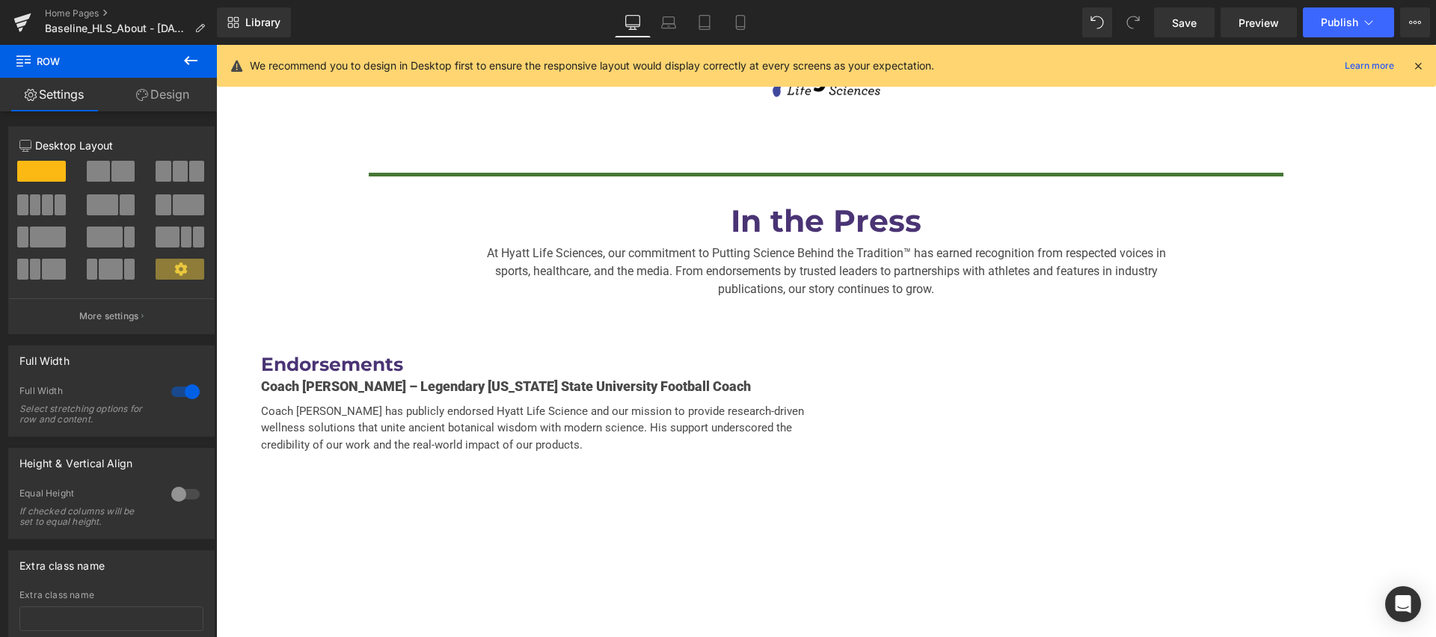
click at [785, 203] on div "In the Press Heading" at bounding box center [826, 221] width 1220 height 37
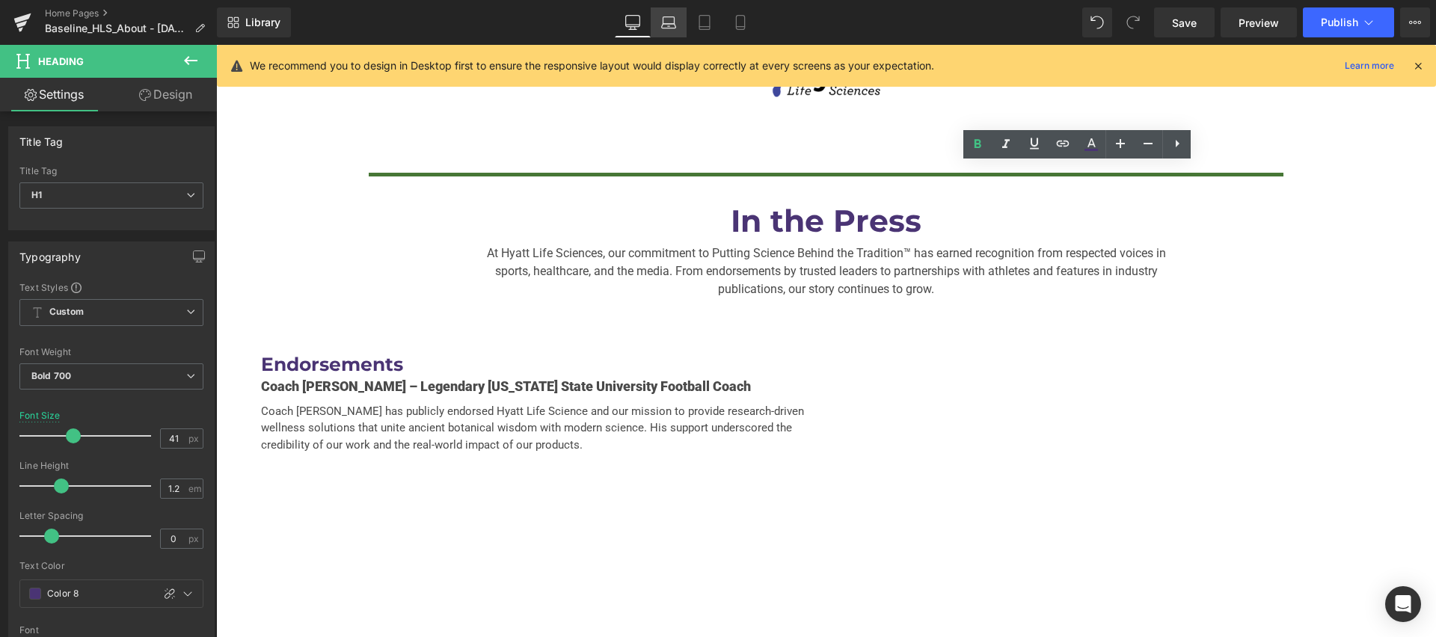
click at [669, 26] on icon at bounding box center [669, 26] width 2 height 0
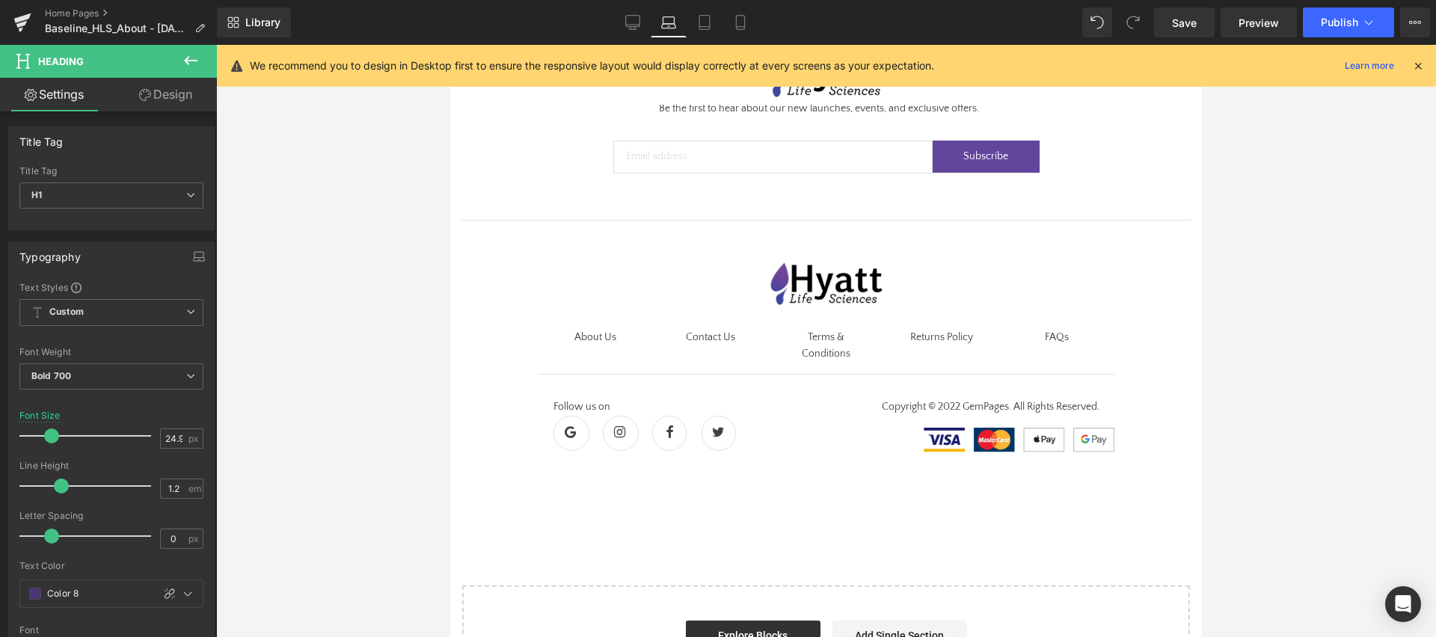
scroll to position [2392, 0]
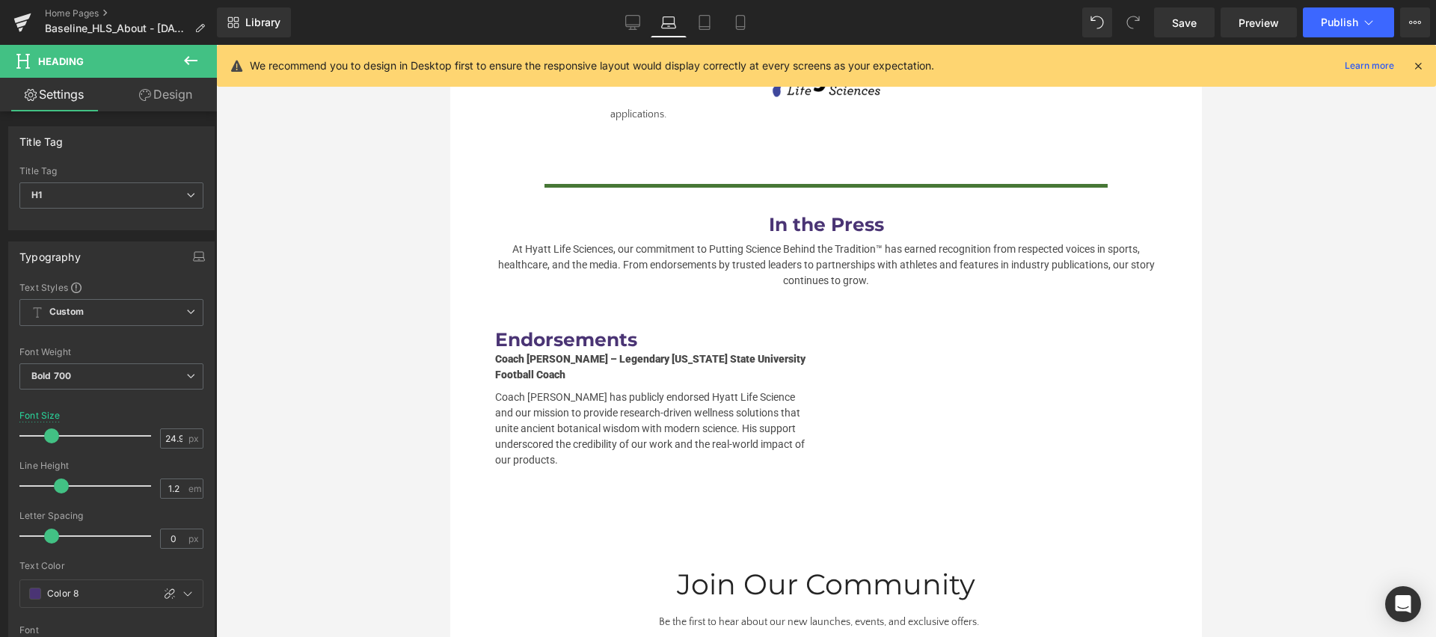
click at [1423, 67] on icon at bounding box center [1417, 65] width 13 height 13
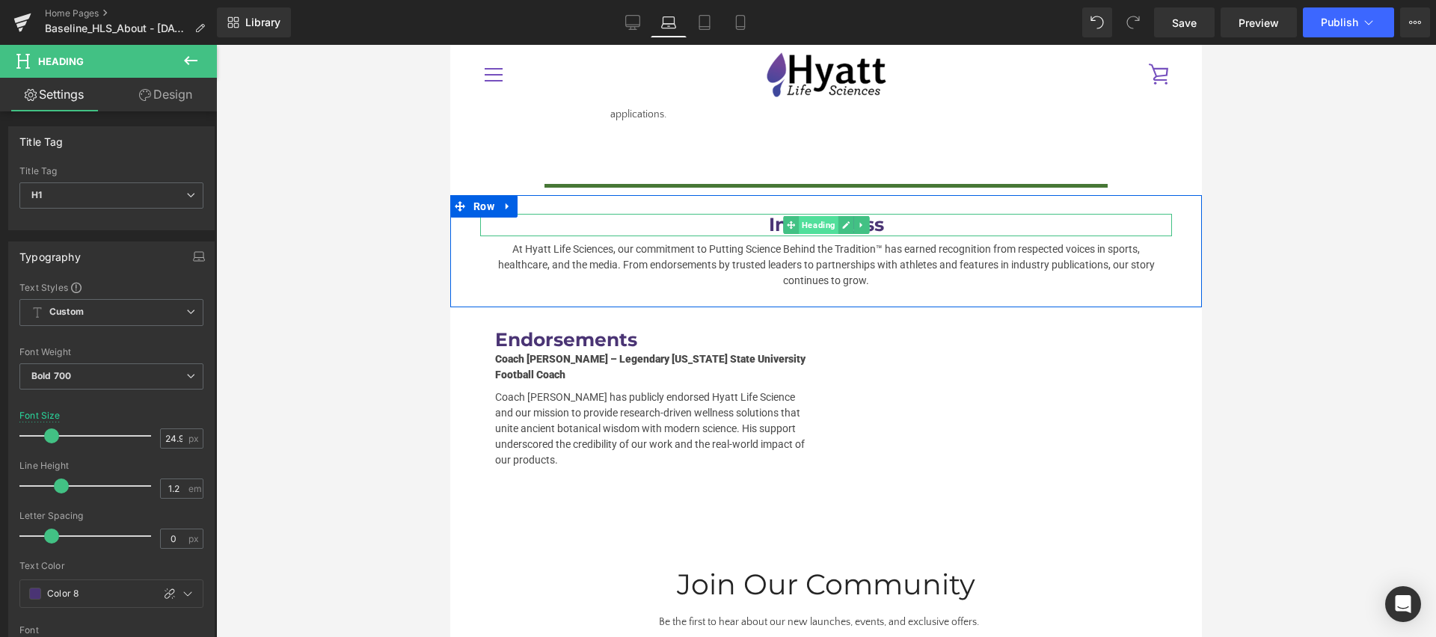
click at [820, 216] on span "Heading" at bounding box center [819, 225] width 40 height 18
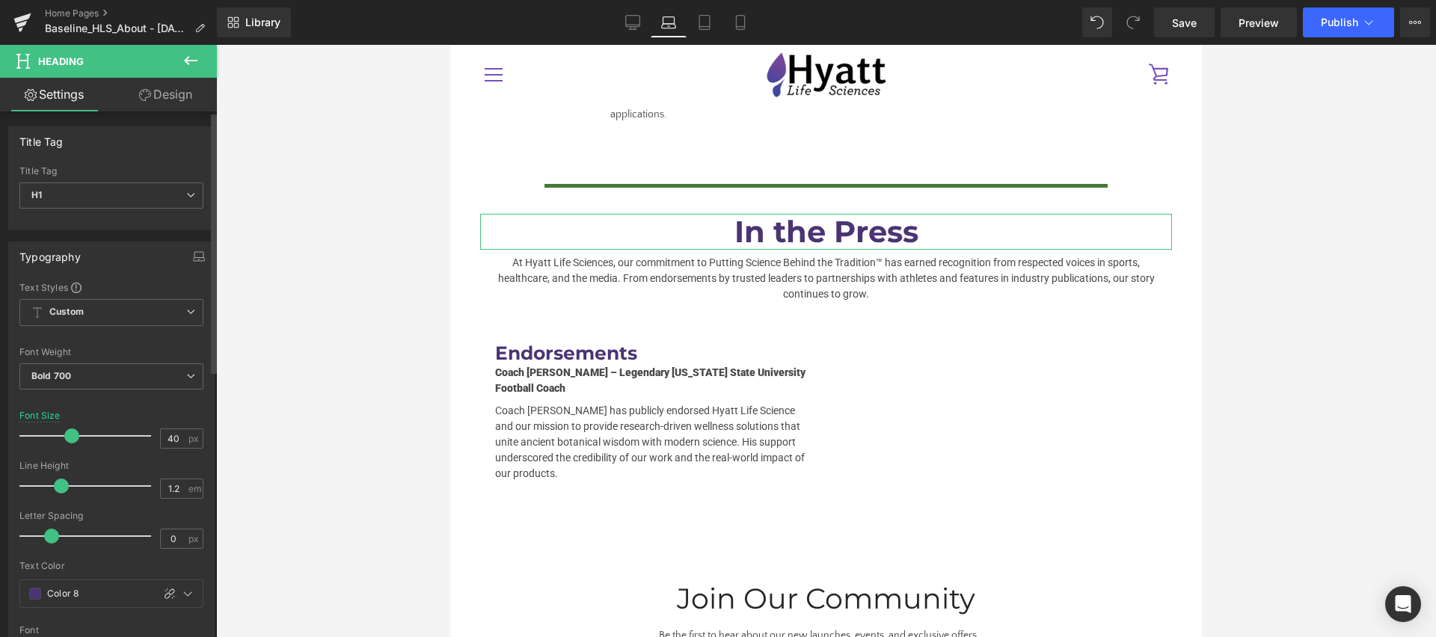
drag, startPoint x: 52, startPoint y: 441, endPoint x: 71, endPoint y: 435, distance: 20.1
click at [71, 435] on span at bounding box center [71, 436] width 15 height 15
click at [700, 19] on icon at bounding box center [704, 23] width 10 height 14
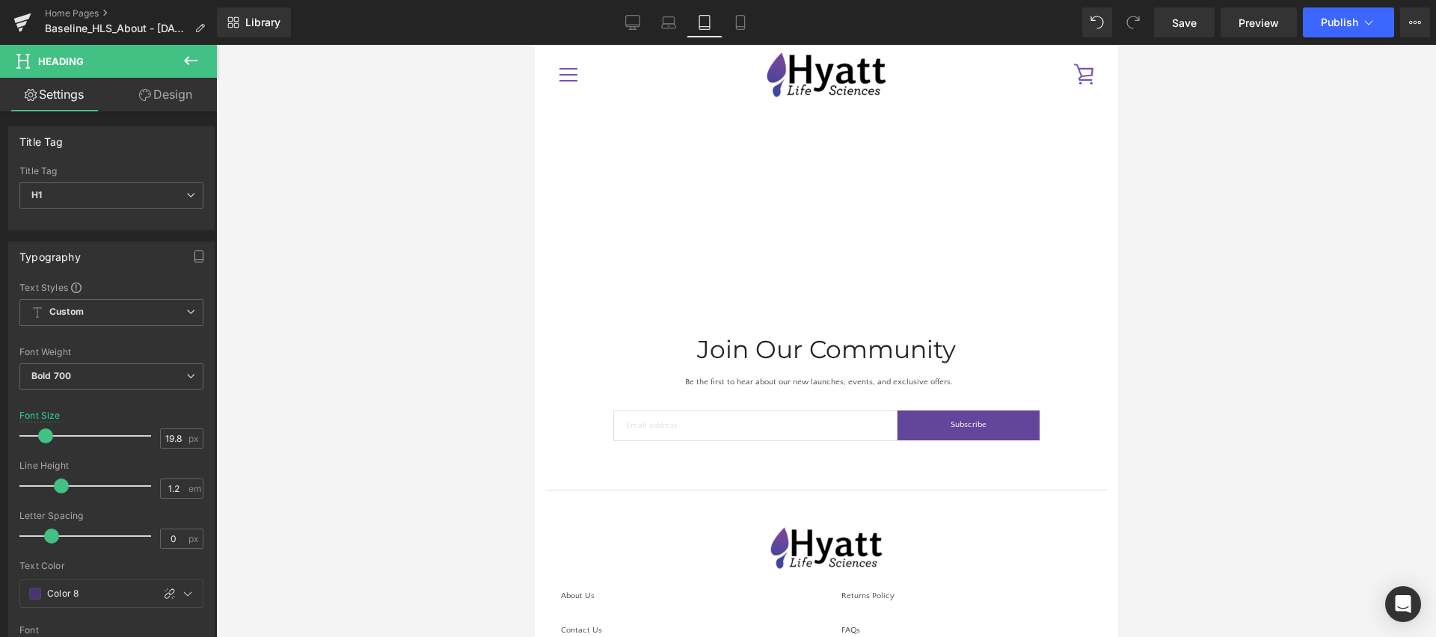
scroll to position [1999, 0]
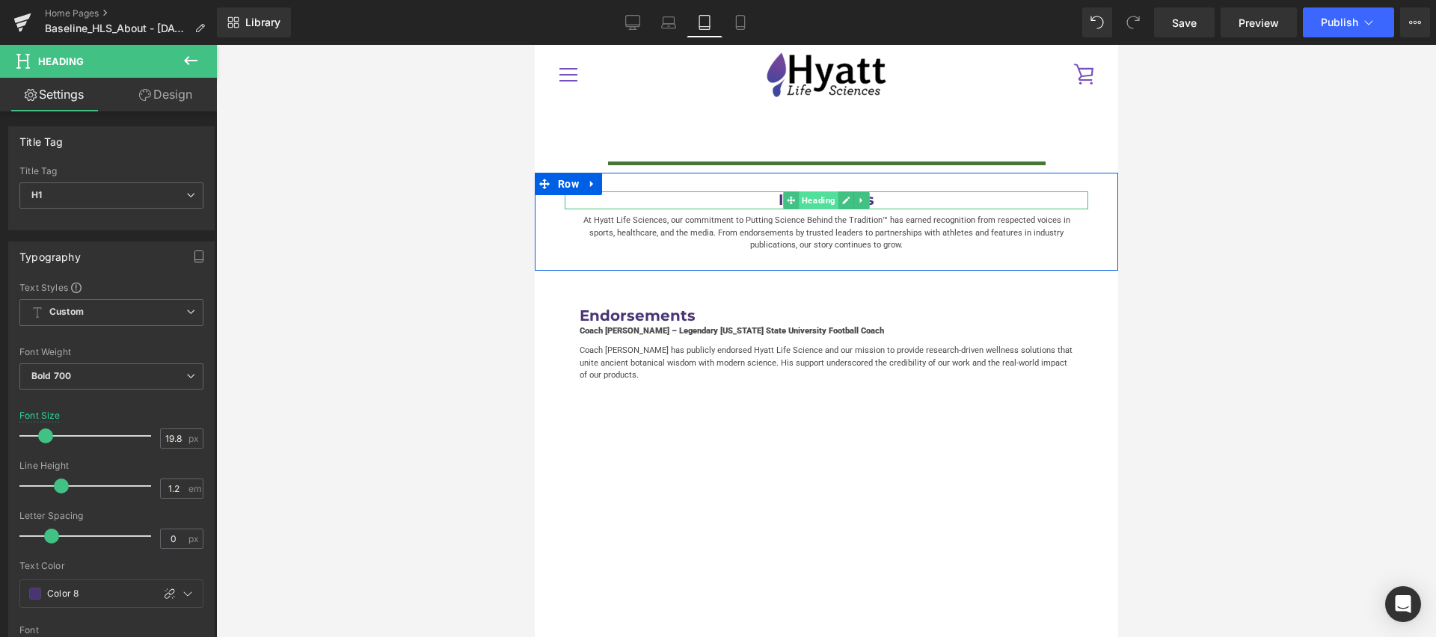
click at [798, 191] on span "Heading" at bounding box center [818, 200] width 40 height 18
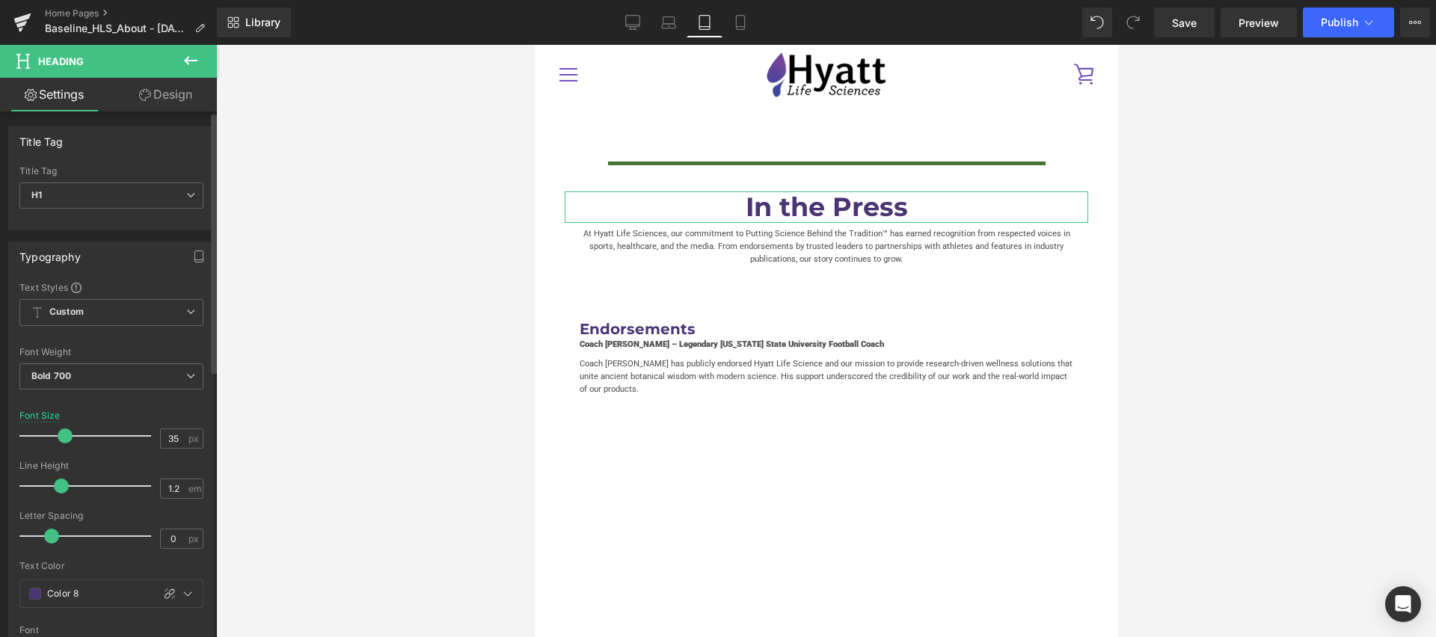
drag, startPoint x: 49, startPoint y: 441, endPoint x: 64, endPoint y: 441, distance: 15.0
click at [64, 441] on div at bounding box center [89, 436] width 124 height 30
click at [534, 45] on div at bounding box center [534, 45] width 0 height 0
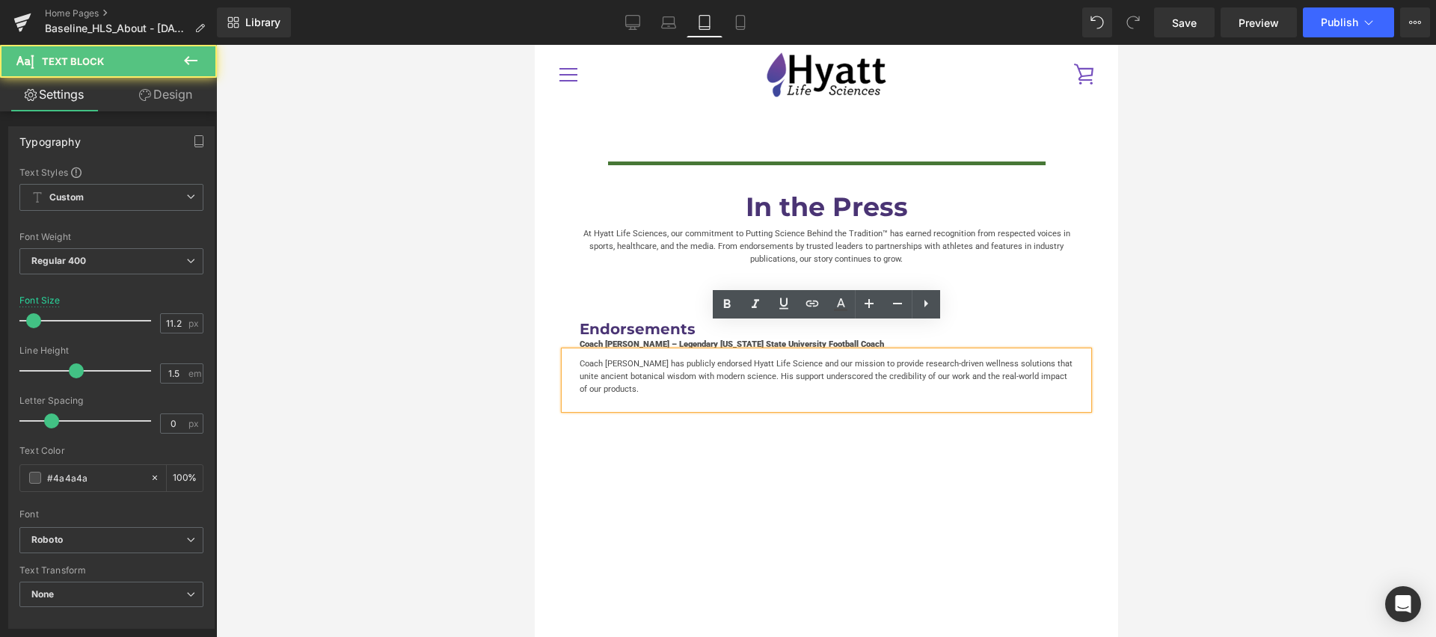
click at [708, 339] on p "Coach [PERSON_NAME] – Legendary [US_STATE] State University Football Coach" at bounding box center [826, 345] width 494 height 13
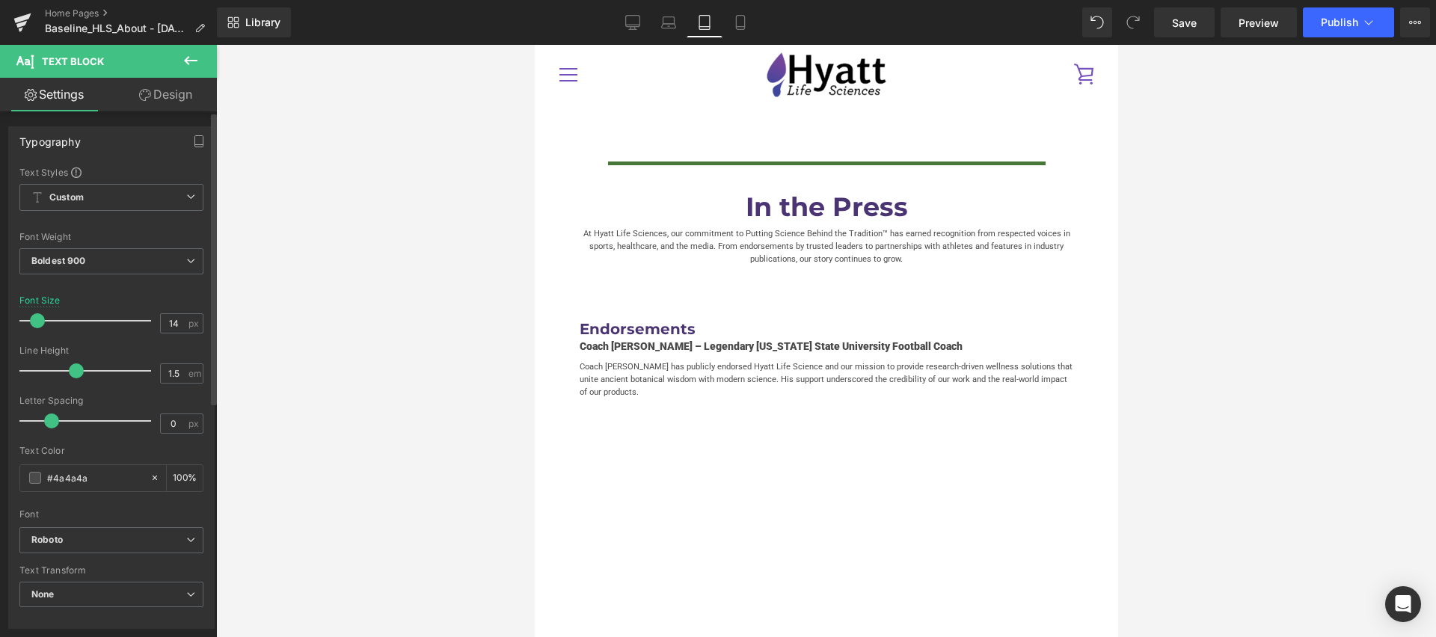
click at [34, 321] on span at bounding box center [37, 320] width 15 height 15
click at [737, 22] on icon at bounding box center [740, 23] width 8 height 14
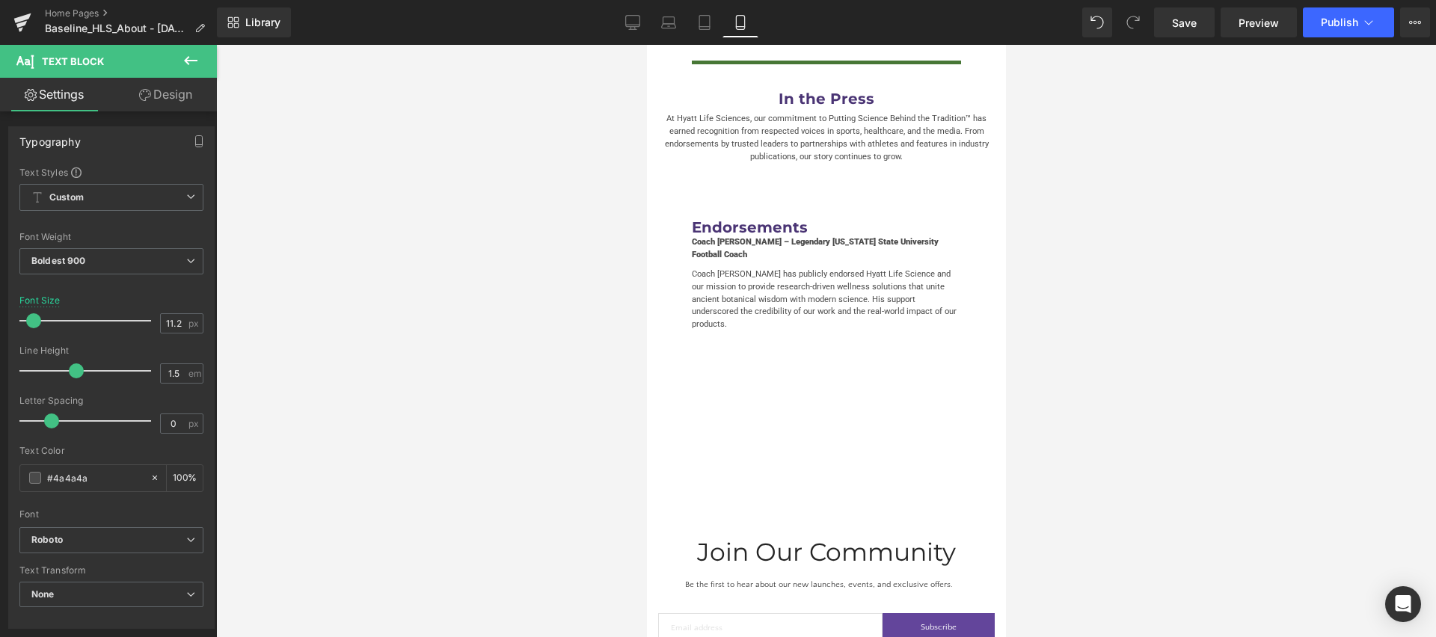
scroll to position [3429, 0]
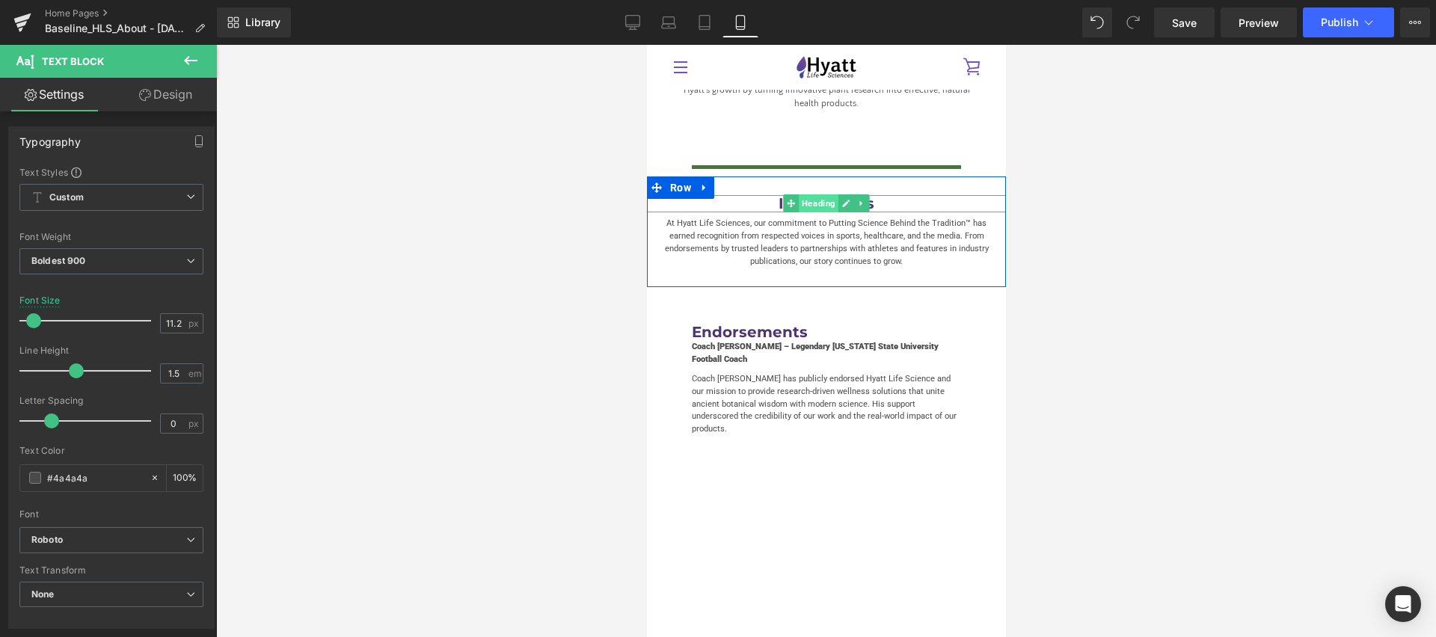
click at [812, 194] on span "Heading" at bounding box center [818, 203] width 40 height 18
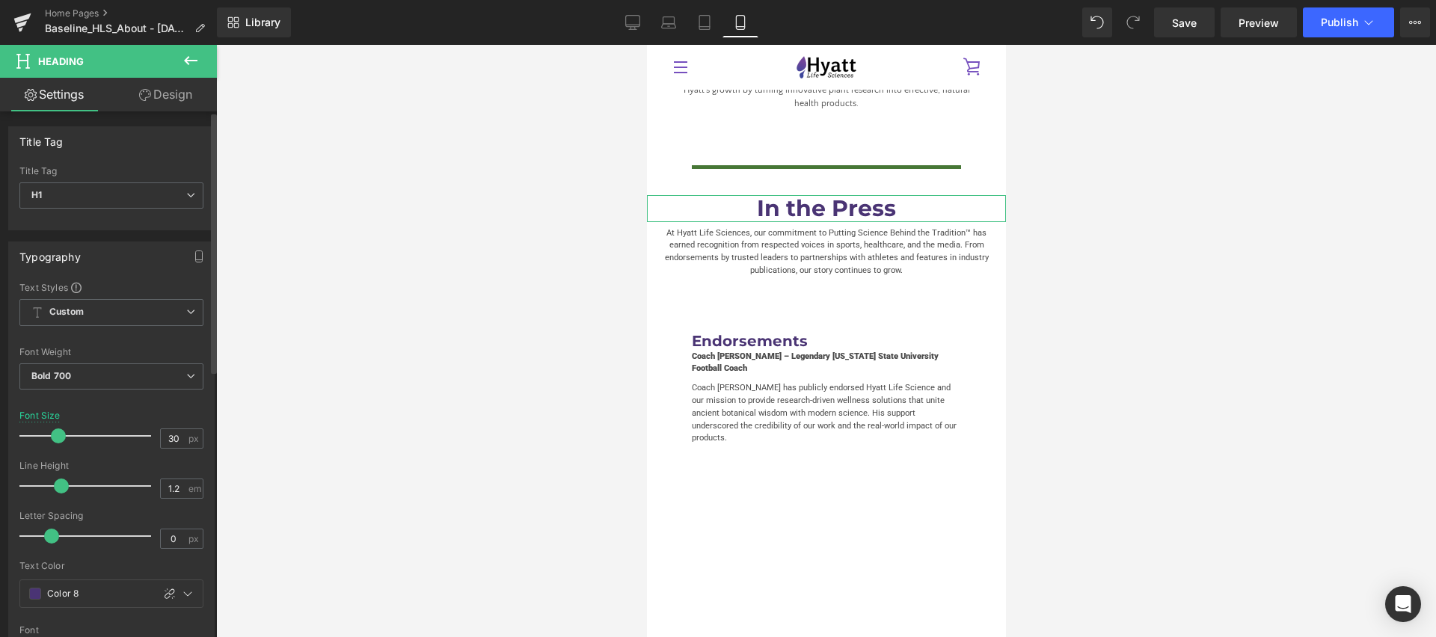
drag, startPoint x: 49, startPoint y: 440, endPoint x: 61, endPoint y: 436, distance: 12.5
click at [61, 436] on span at bounding box center [58, 436] width 15 height 15
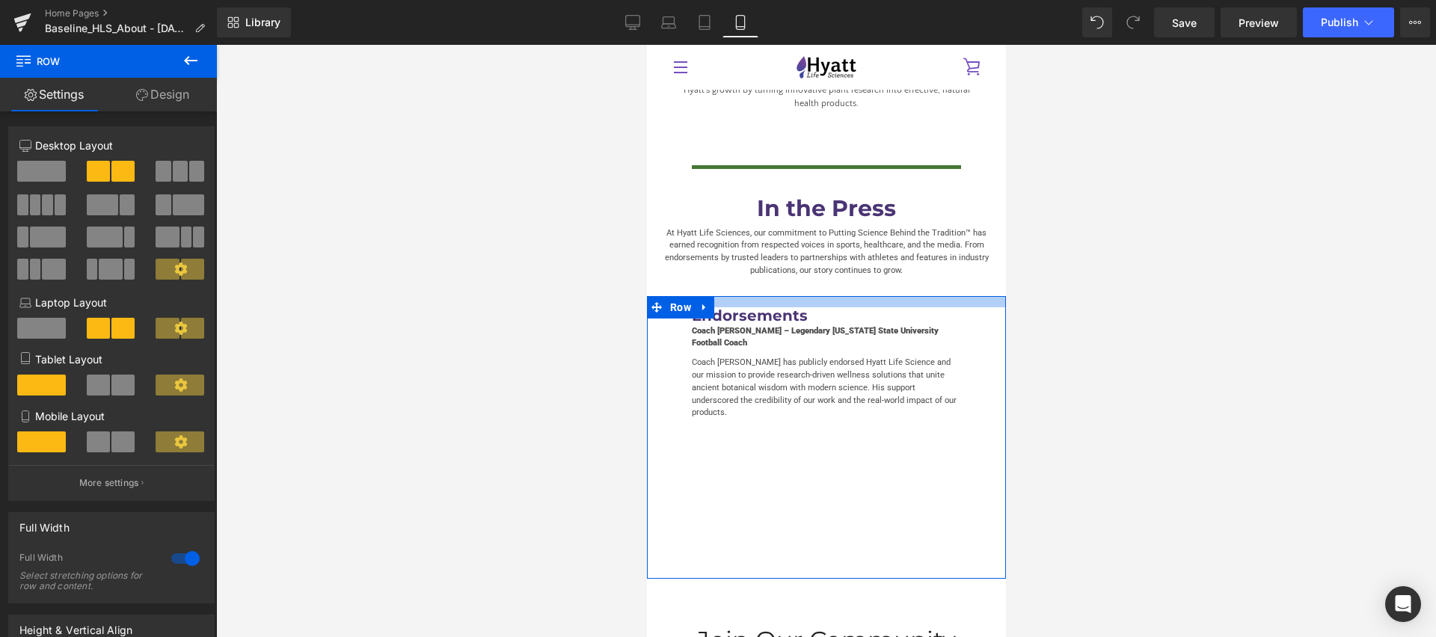
drag, startPoint x: 817, startPoint y: 262, endPoint x: 818, endPoint y: 236, distance: 25.4
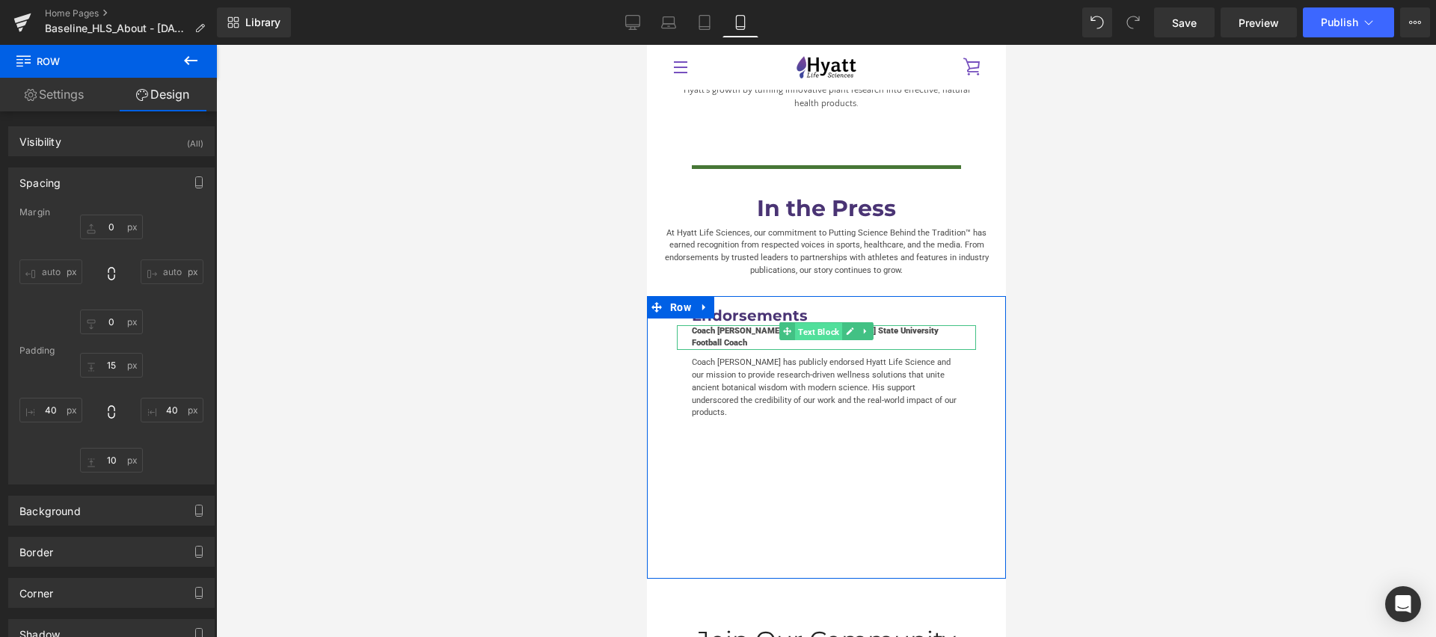
click at [822, 323] on span "Text Block" at bounding box center [817, 332] width 47 height 18
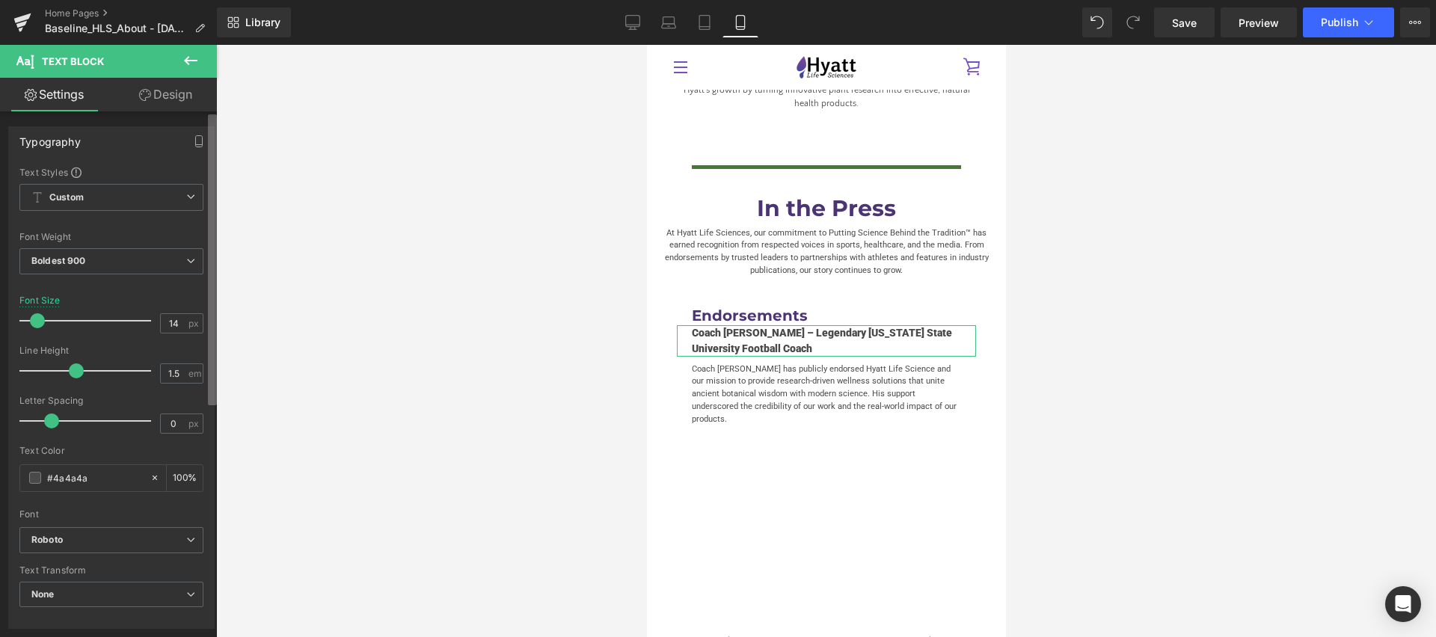
drag, startPoint x: 33, startPoint y: 320, endPoint x: 216, endPoint y: 331, distance: 183.6
click at [37, 319] on span at bounding box center [37, 320] width 15 height 15
click at [531, 362] on div at bounding box center [826, 341] width 1220 height 592
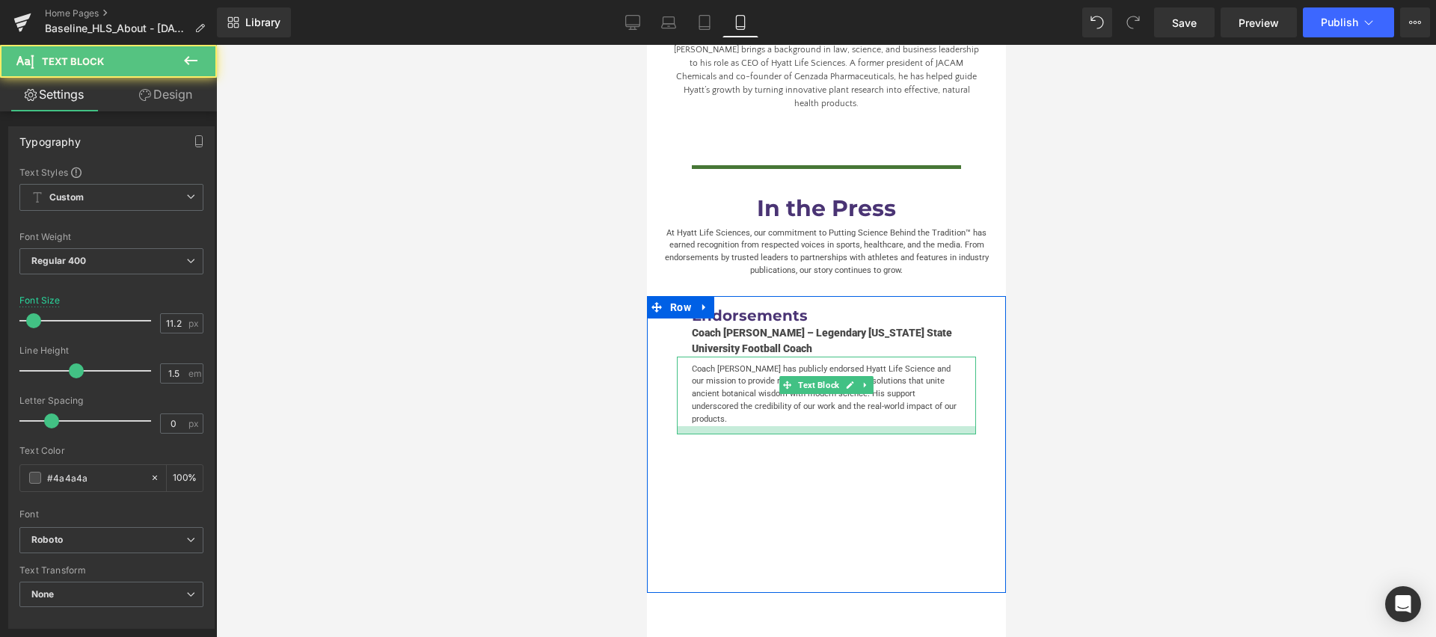
scroll to position [3432, 0]
drag, startPoint x: 791, startPoint y: 365, endPoint x: 1263, endPoint y: 431, distance: 475.8
click at [791, 424] on div at bounding box center [825, 428] width 299 height 9
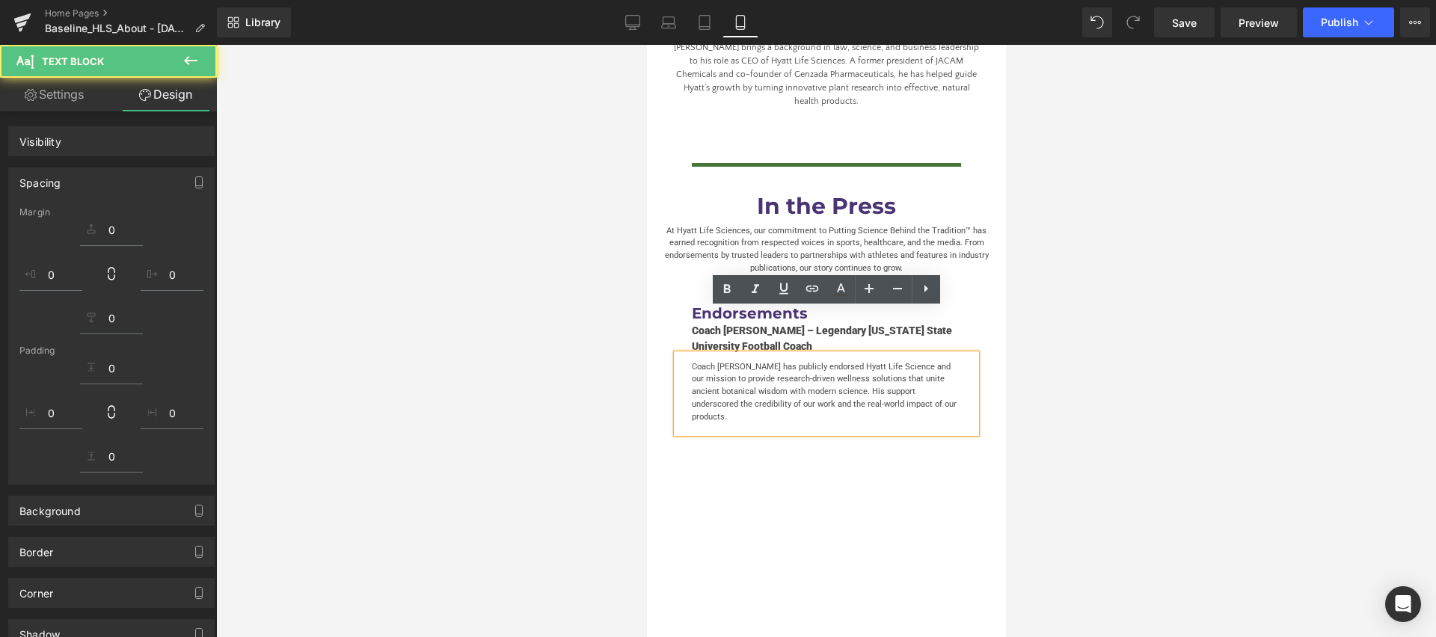
click at [539, 384] on div at bounding box center [826, 341] width 1220 height 592
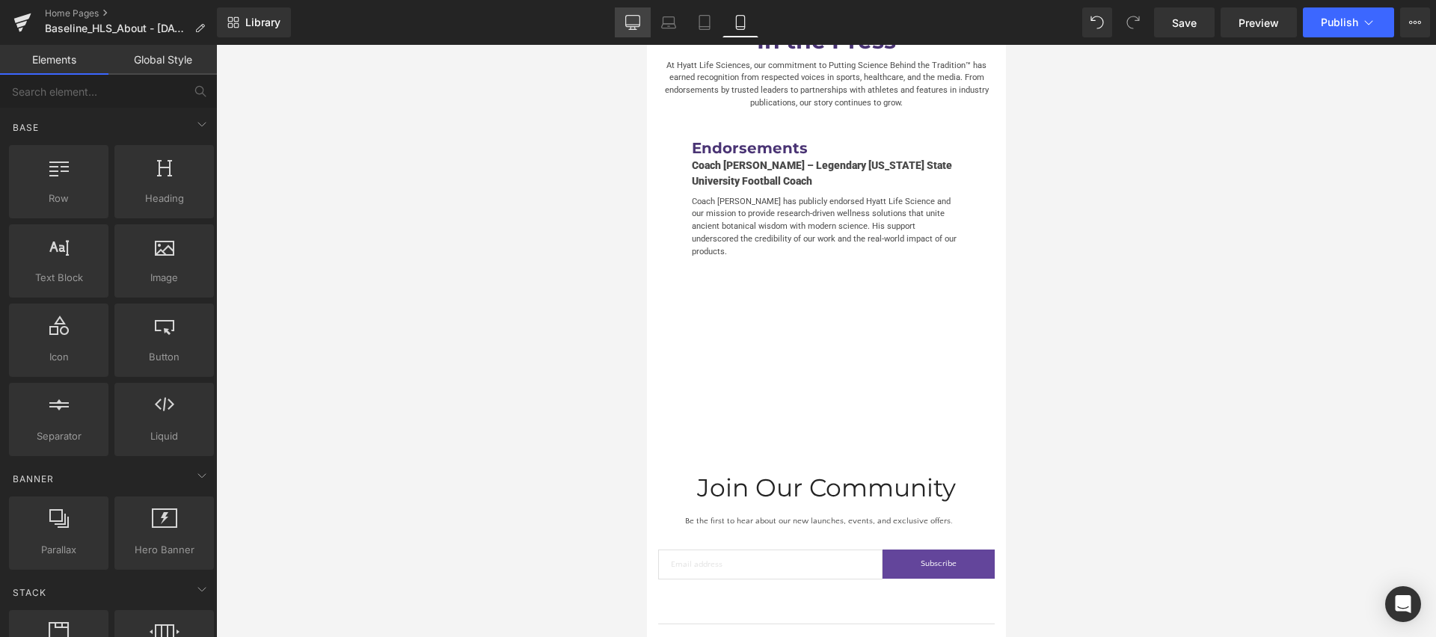
click at [645, 23] on link "Desktop" at bounding box center [633, 22] width 36 height 30
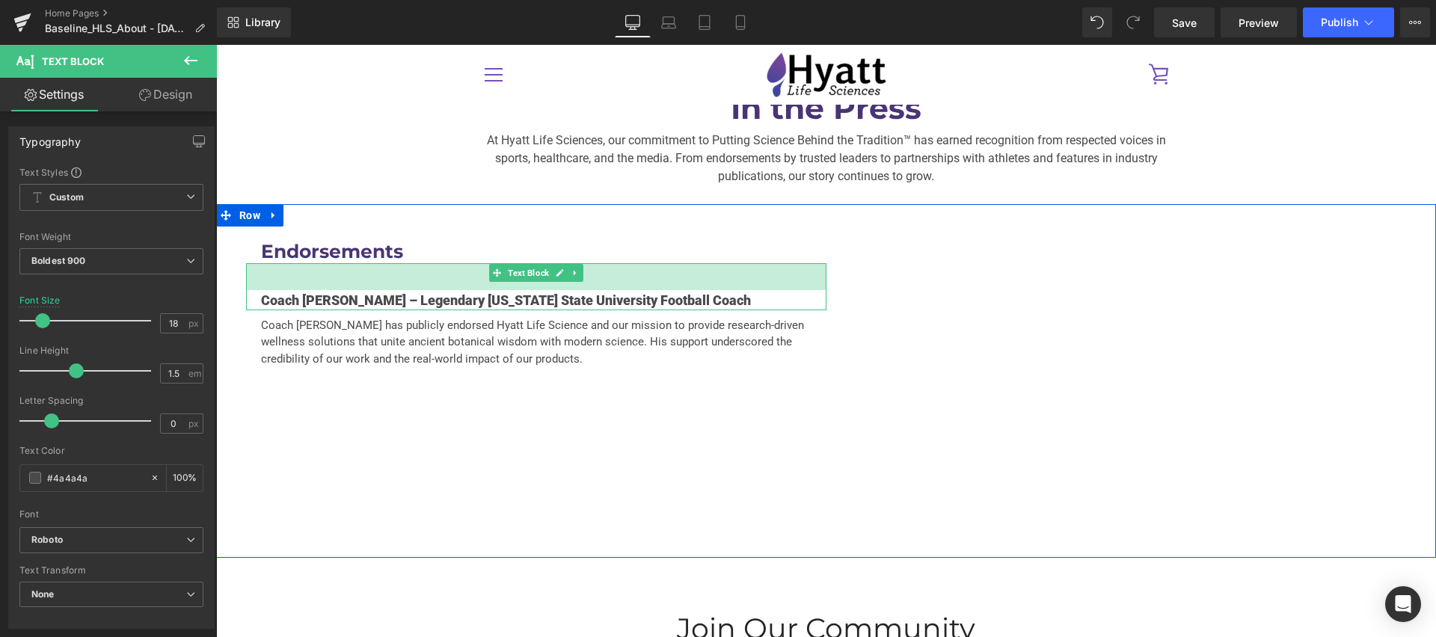
scroll to position [3014, 0]
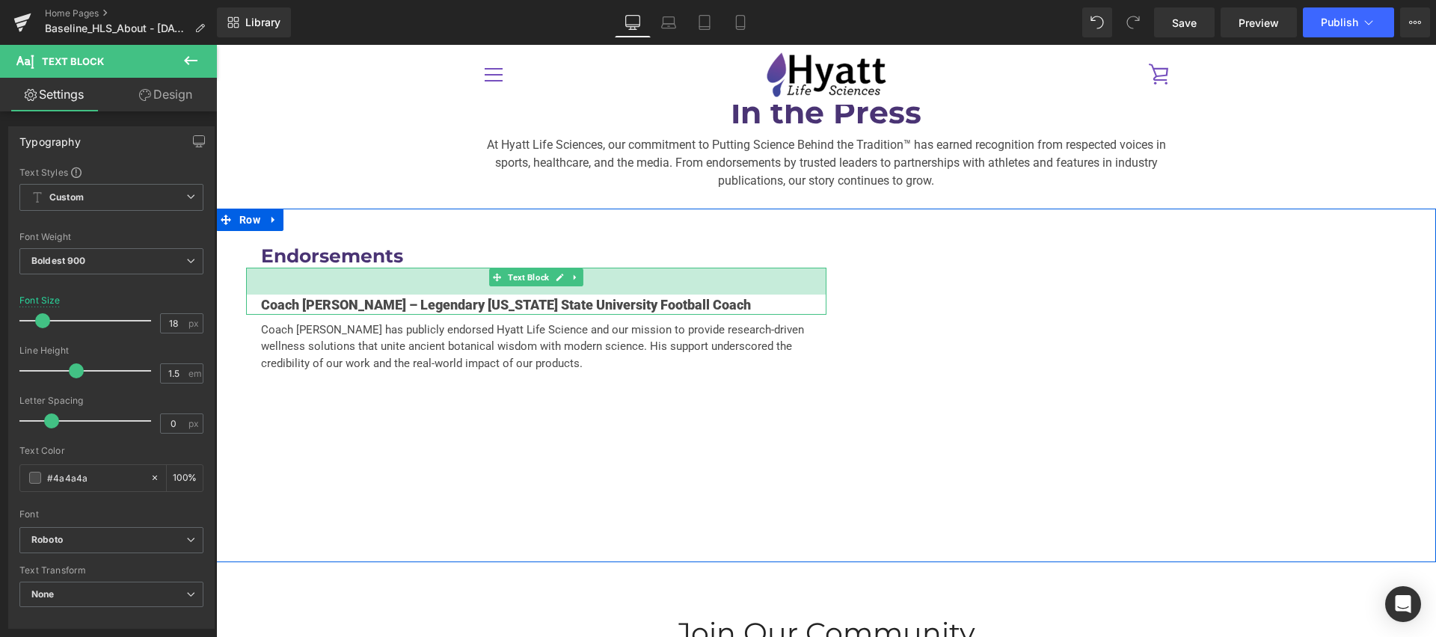
drag, startPoint x: 402, startPoint y: 231, endPoint x: 414, endPoint y: 380, distance: 149.3
click at [402, 268] on div "Coach [PERSON_NAME] – Legendary [US_STATE] State University Football Coach Text…" at bounding box center [536, 291] width 580 height 47
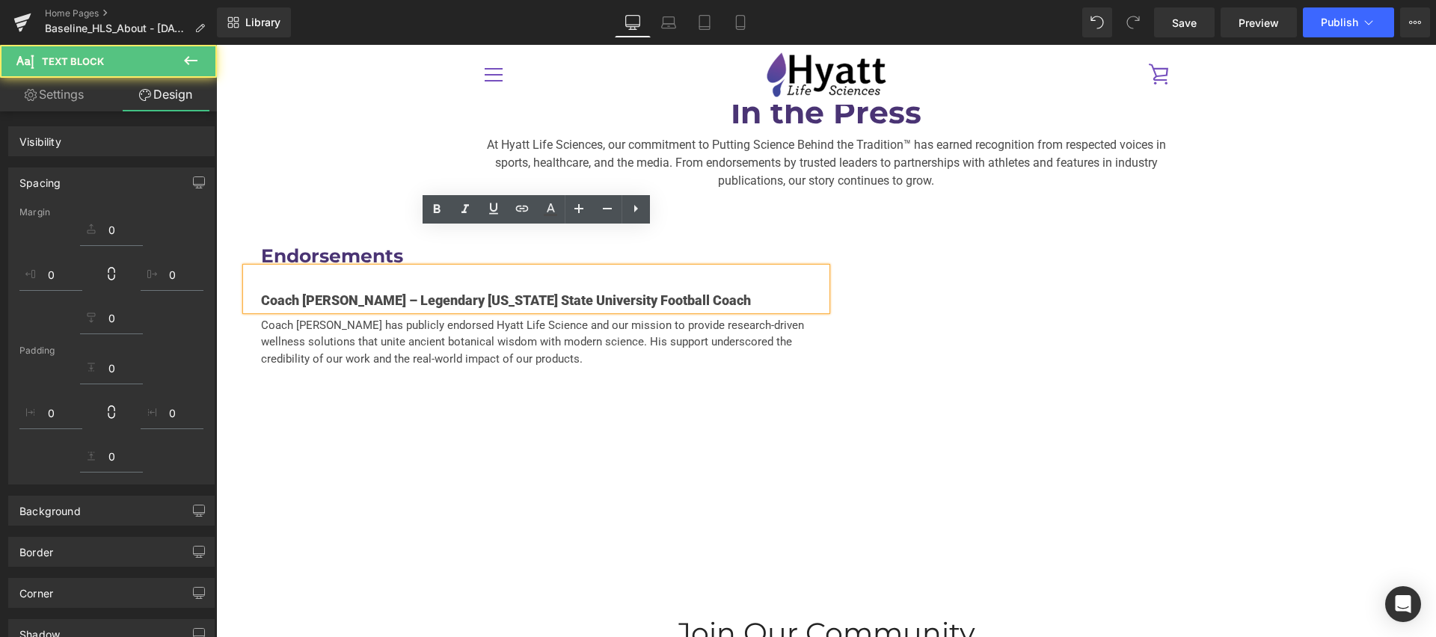
click at [414, 380] on div "Endorsements Heading Coach [PERSON_NAME] – Legendary [US_STATE] State Universit…" at bounding box center [826, 386] width 1220 height 354
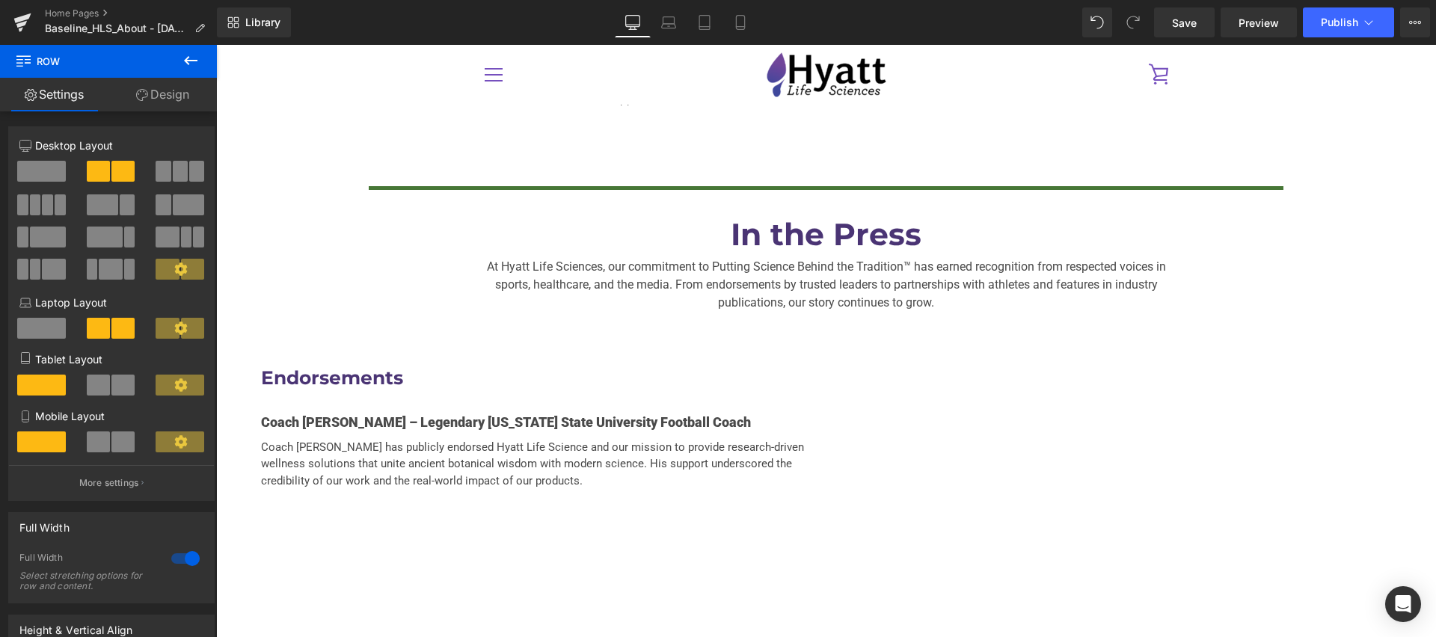
scroll to position [3002, 0]
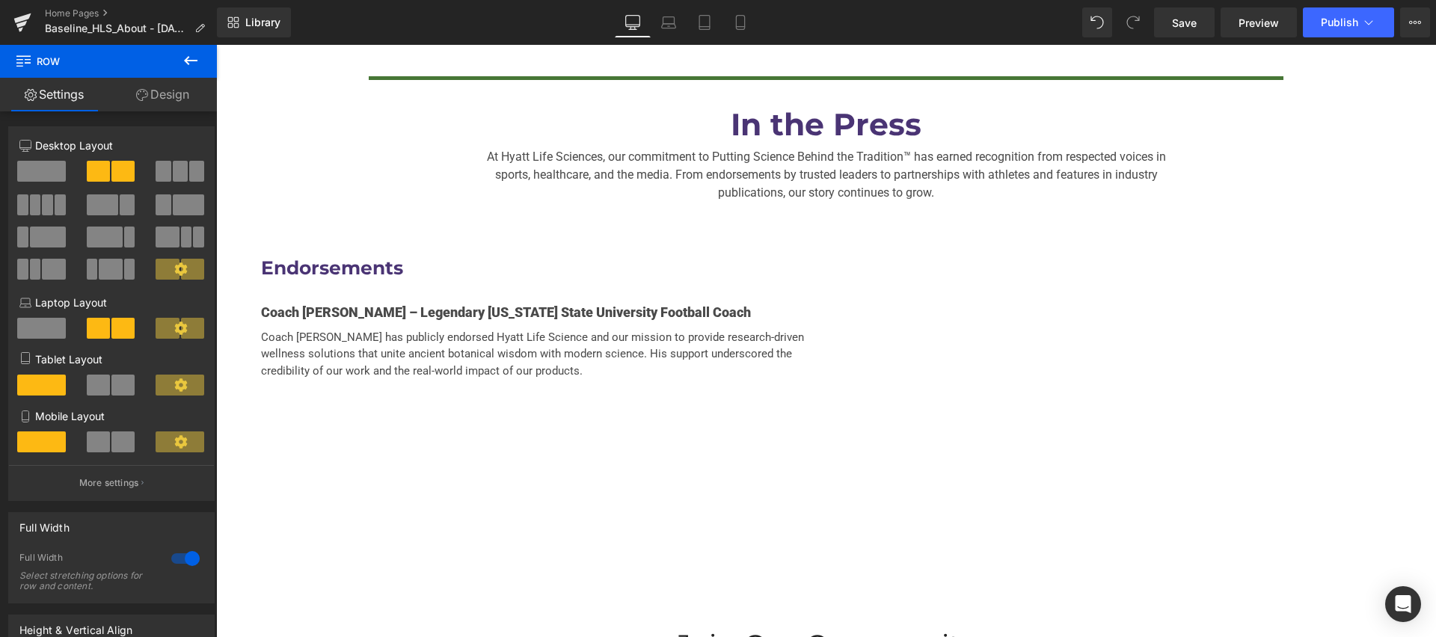
click at [712, 456] on div "Endorsements Heading Coach [PERSON_NAME] – Legendary [US_STATE] State Universit…" at bounding box center [826, 398] width 1220 height 354
click at [184, 58] on icon at bounding box center [191, 61] width 18 height 18
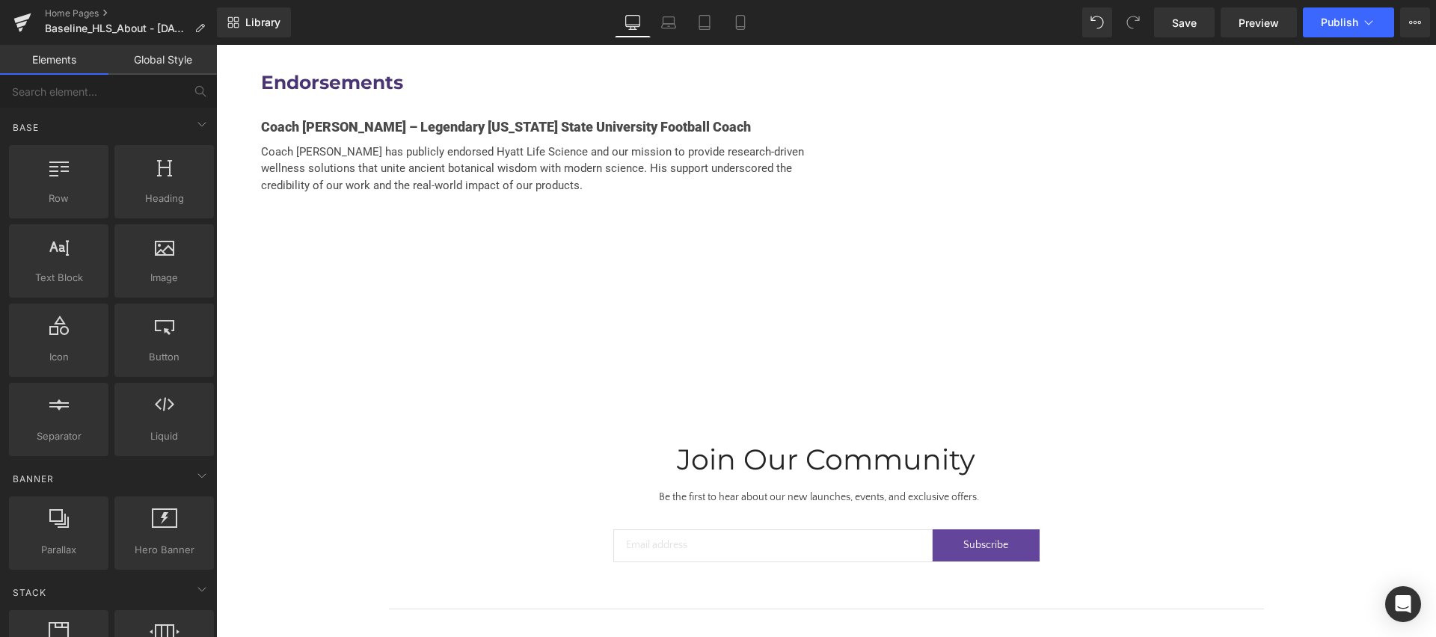
scroll to position [3192, 0]
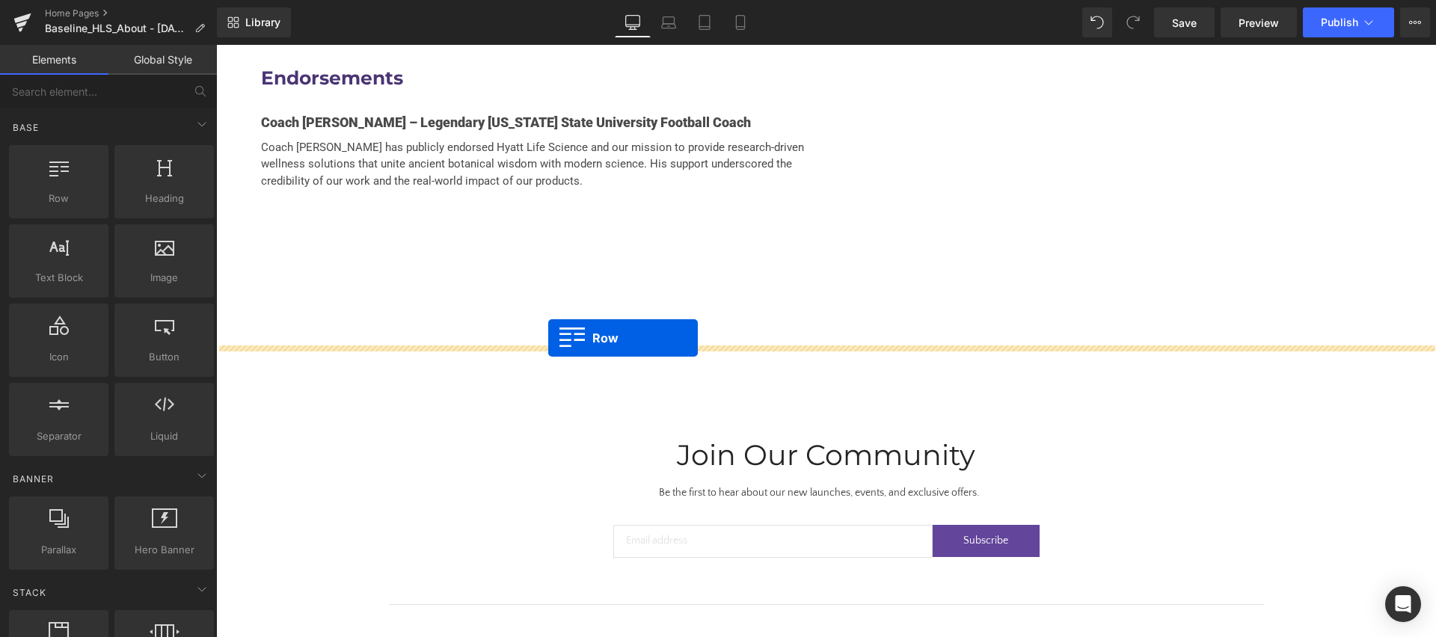
drag, startPoint x: 292, startPoint y: 225, endPoint x: 548, endPoint y: 338, distance: 279.6
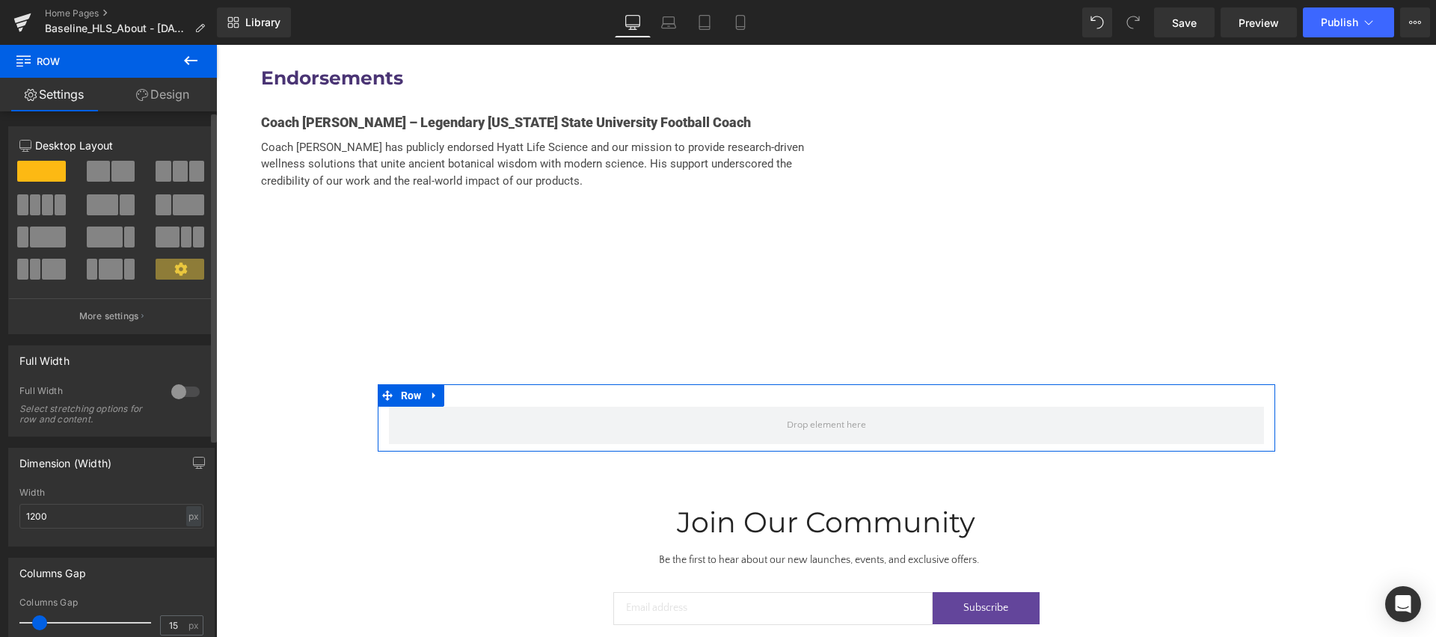
click at [173, 390] on div at bounding box center [186, 392] width 36 height 24
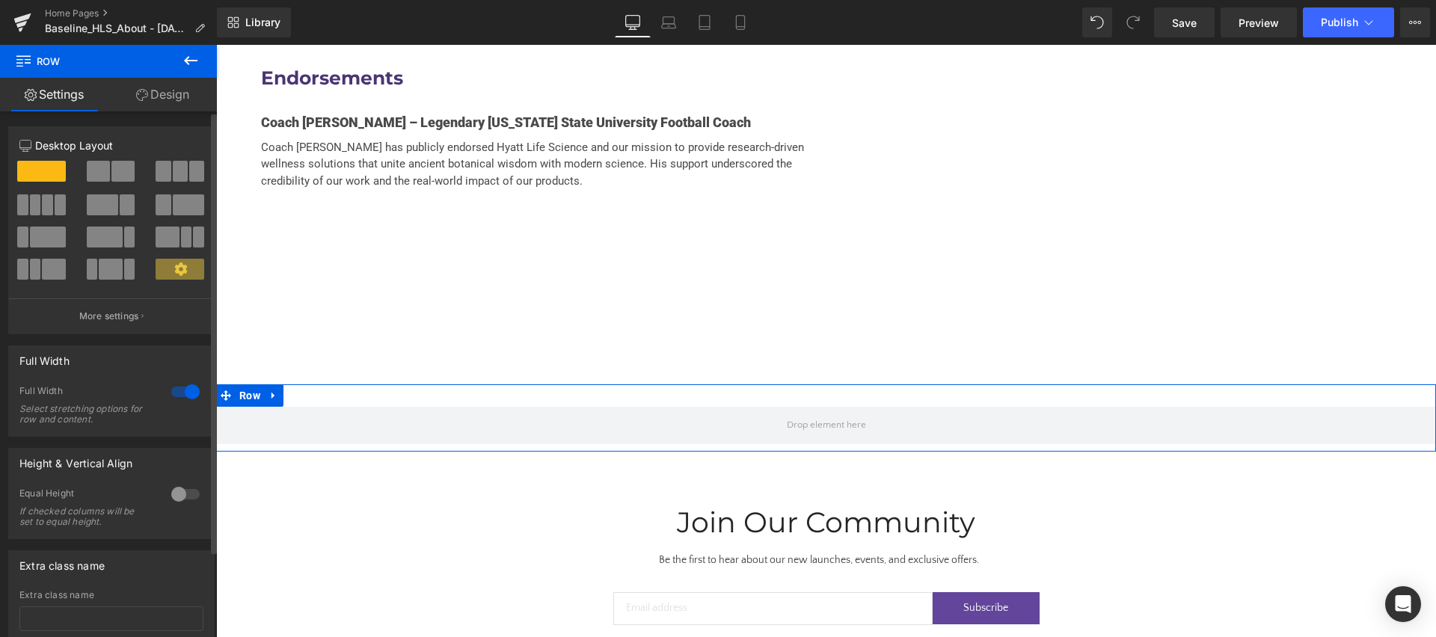
drag, startPoint x: 113, startPoint y: 170, endPoint x: 160, endPoint y: 346, distance: 182.7
click at [113, 170] on span at bounding box center [122, 171] width 23 height 21
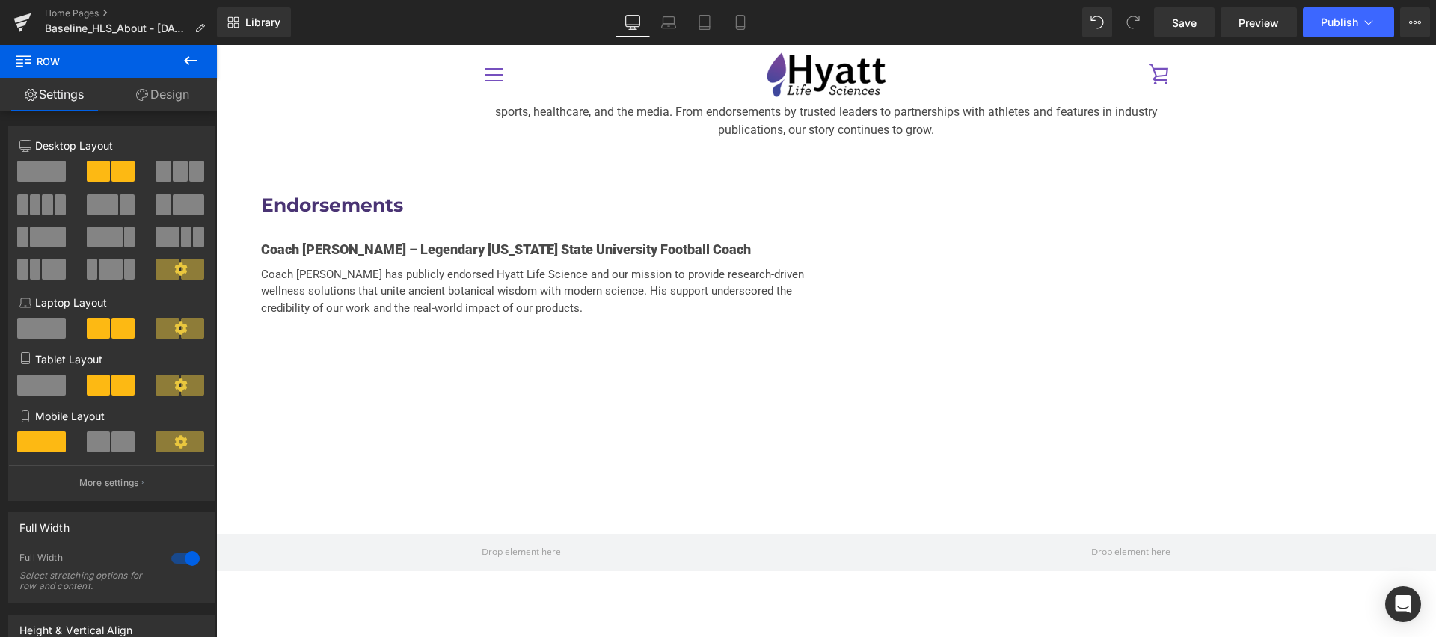
scroll to position [3052, 0]
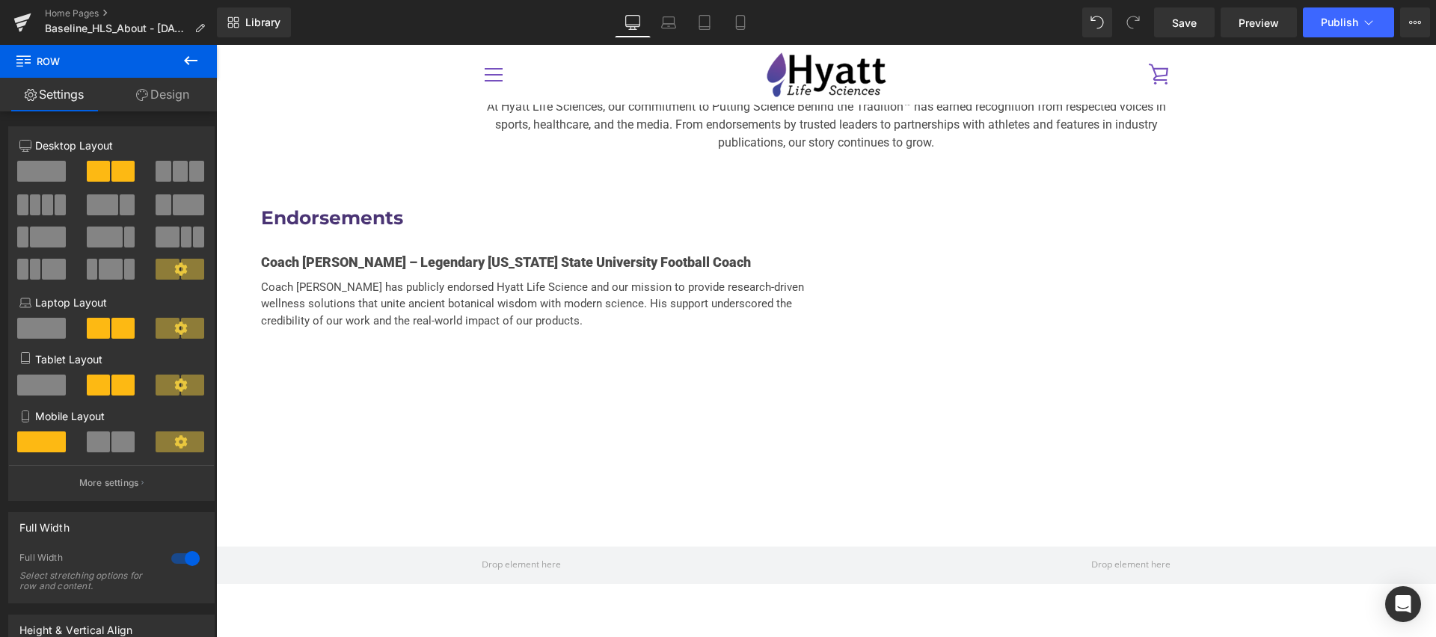
click at [658, 367] on div "Endorsements Heading Coach [PERSON_NAME] – Legendary [US_STATE] State Universit…" at bounding box center [826, 348] width 1220 height 354
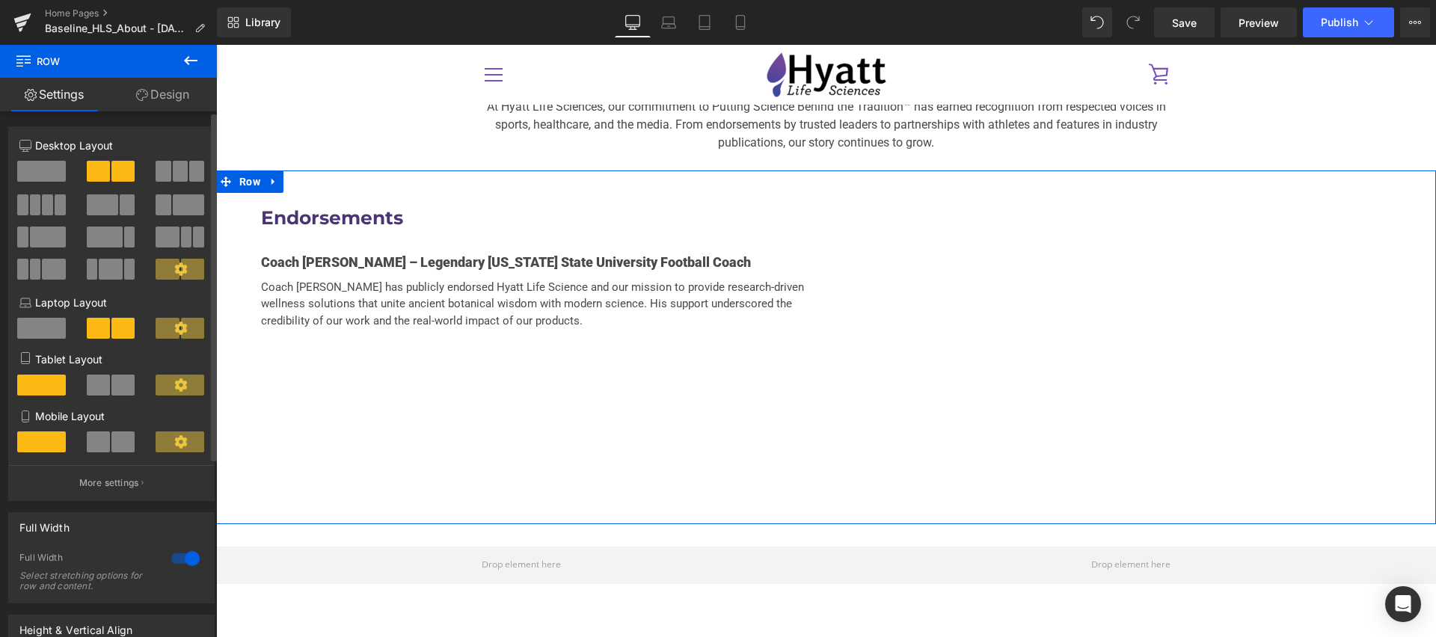
click at [182, 198] on span at bounding box center [188, 204] width 31 height 21
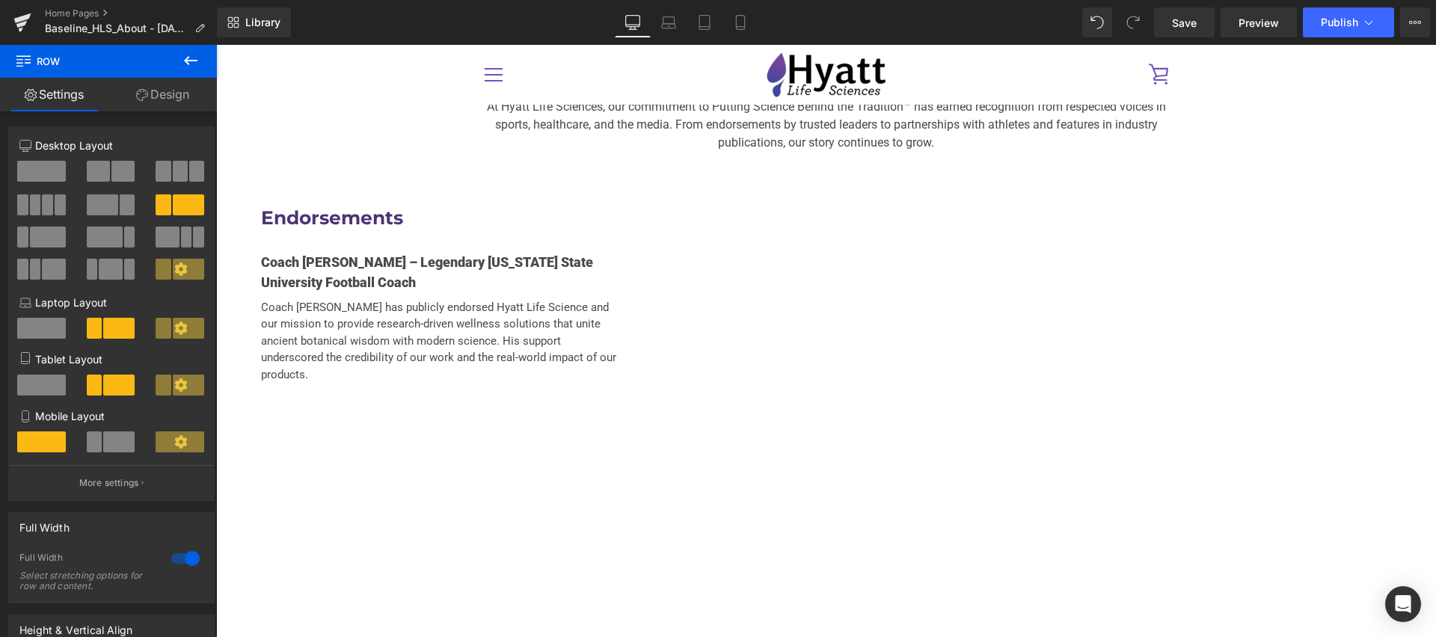
drag, startPoint x: 672, startPoint y: 574, endPoint x: 458, endPoint y: 522, distance: 220.8
click at [672, 574] on div "Rendering Content" at bounding box center [718, 578] width 92 height 16
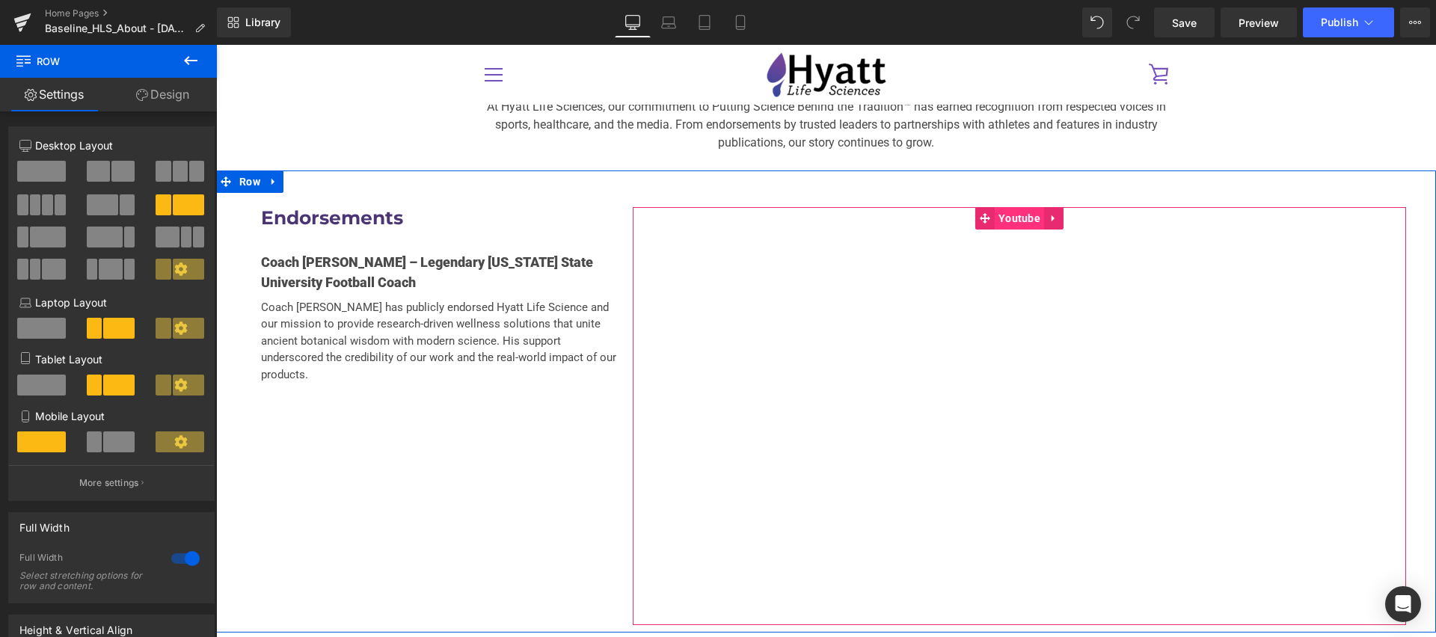
click at [1016, 207] on span "Youtube" at bounding box center [1019, 218] width 49 height 22
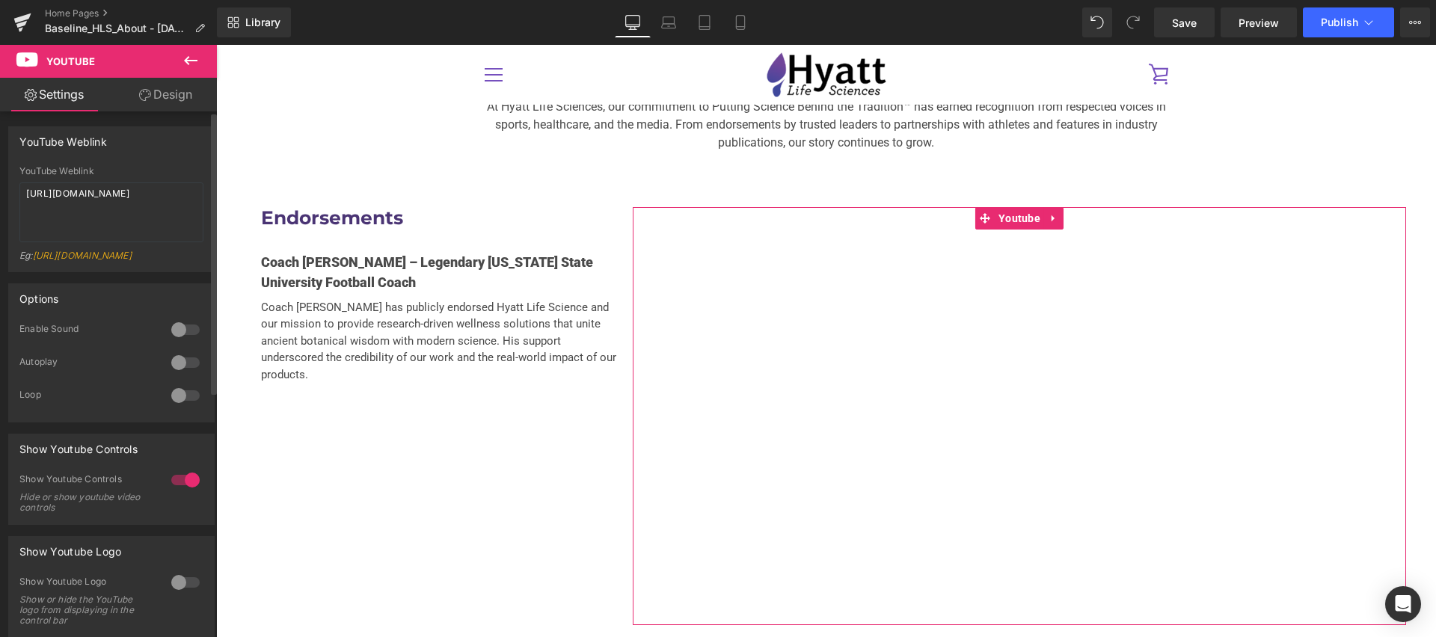
scroll to position [1, 0]
click at [168, 340] on div at bounding box center [186, 328] width 36 height 24
click at [182, 340] on div at bounding box center [186, 328] width 36 height 24
click at [172, 102] on link "Design" at bounding box center [165, 95] width 108 height 34
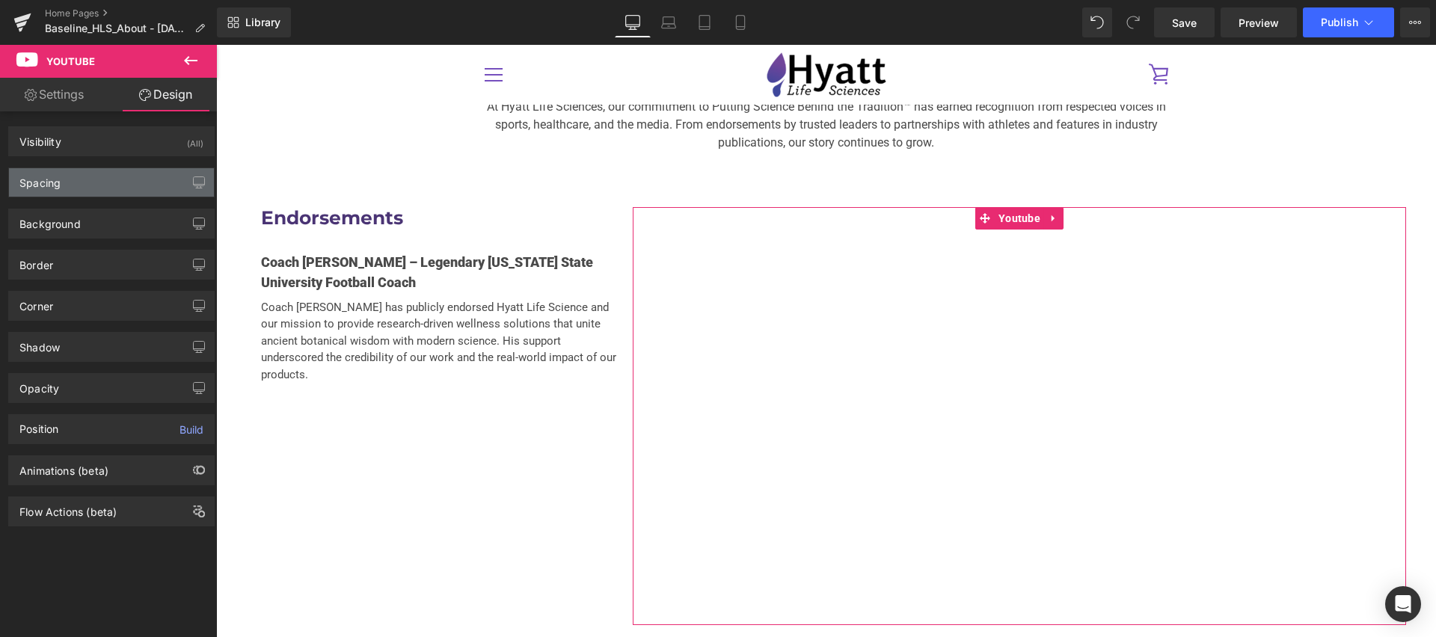
click at [121, 195] on div "Spacing" at bounding box center [111, 182] width 205 height 28
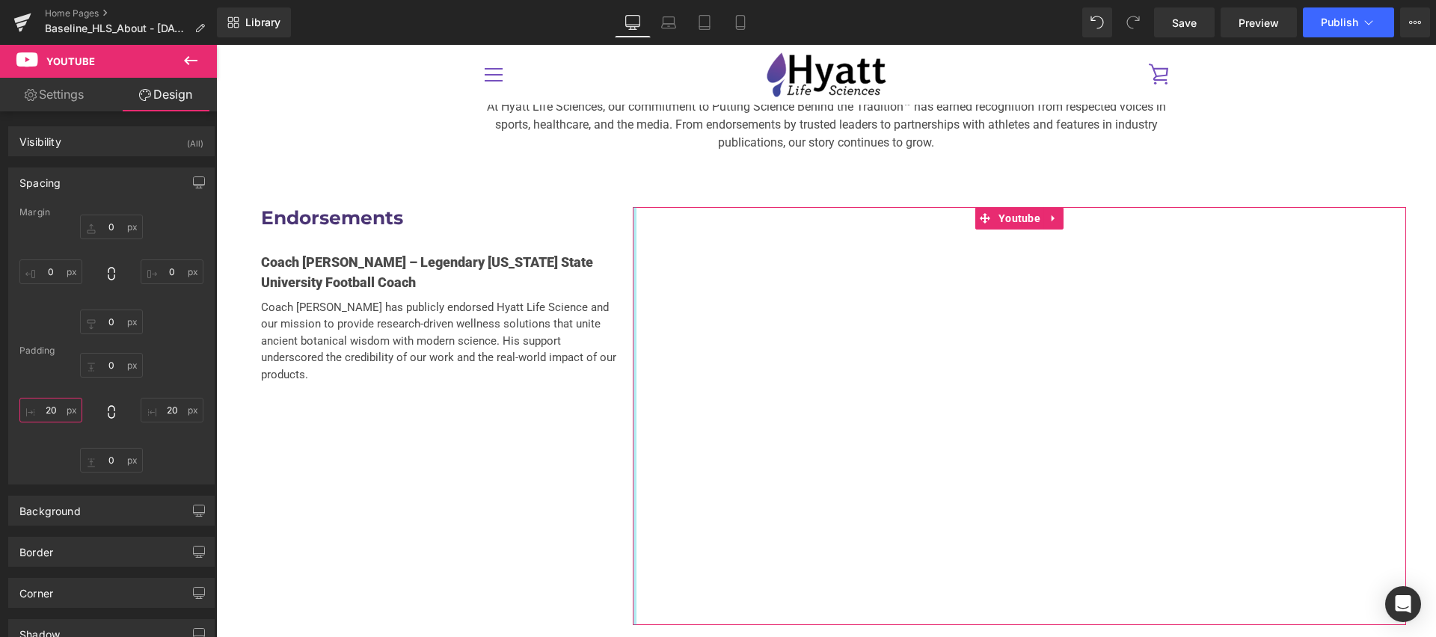
click at [59, 409] on input "20" at bounding box center [50, 410] width 63 height 25
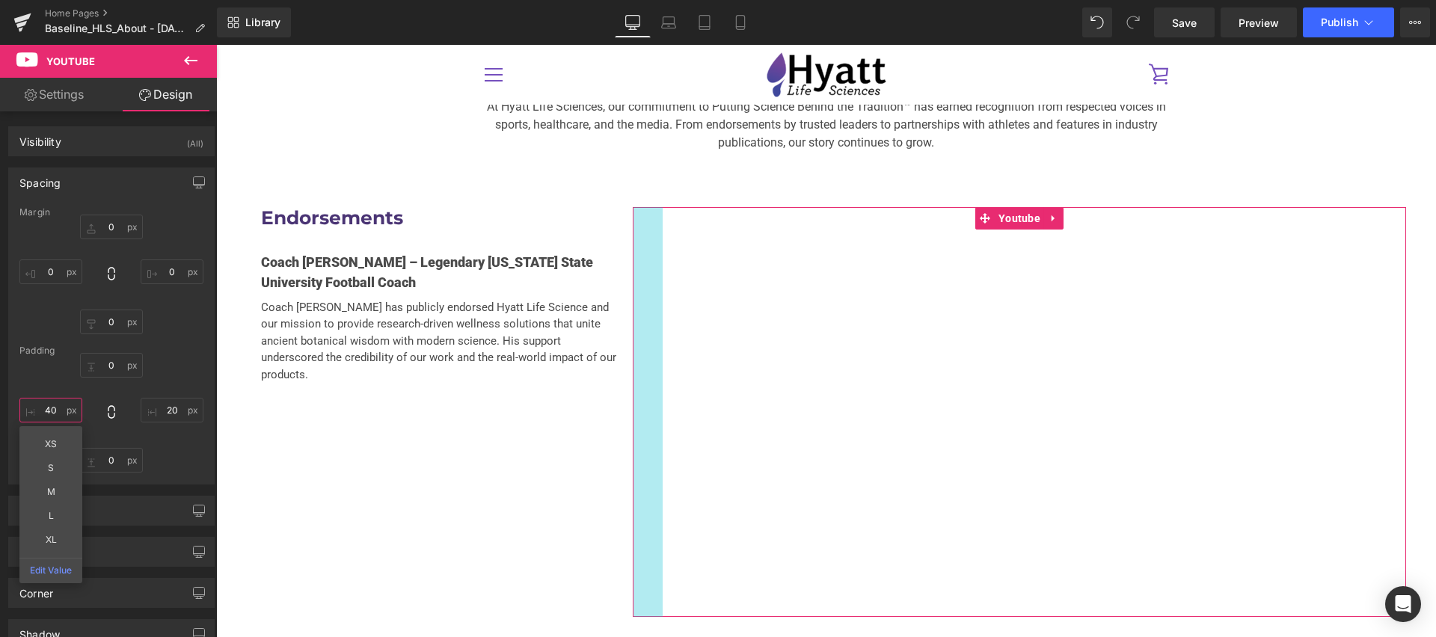
click at [53, 408] on input "40" at bounding box center [50, 410] width 63 height 25
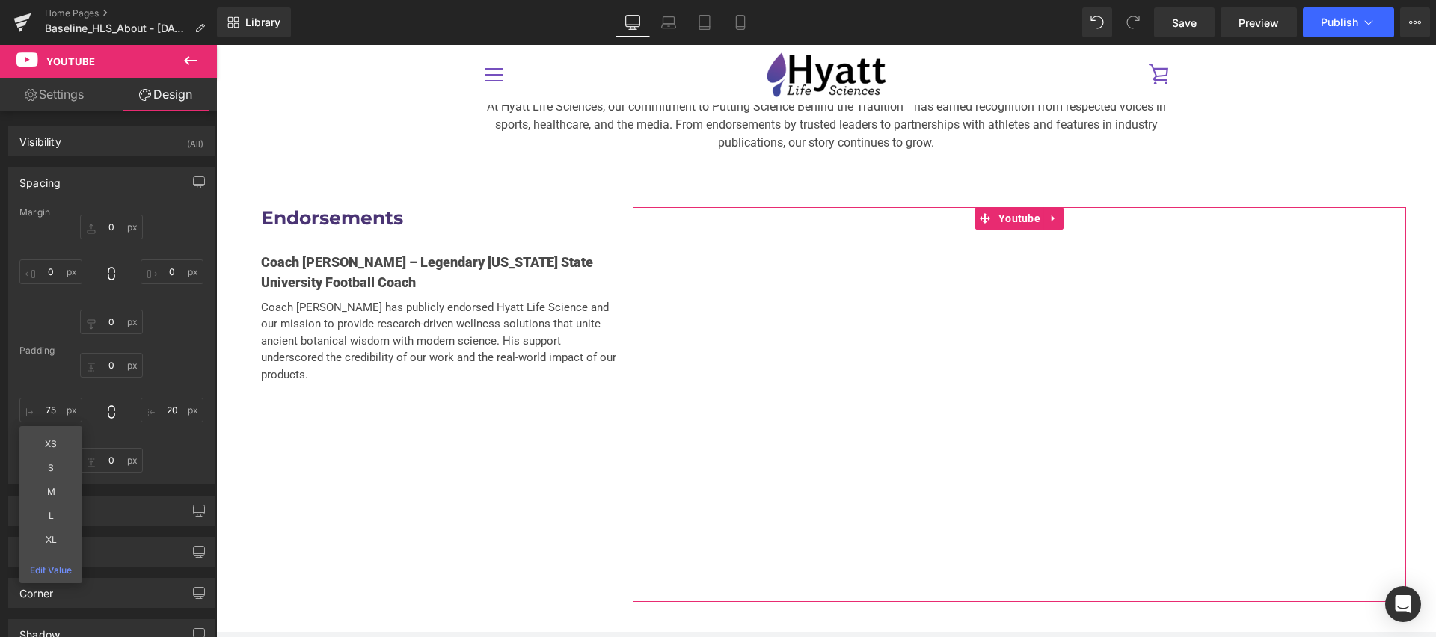
click at [91, 411] on div "0px 0 20px 20 0px 0 75 75 XS S M L XL Edit Value" at bounding box center [111, 413] width 184 height 120
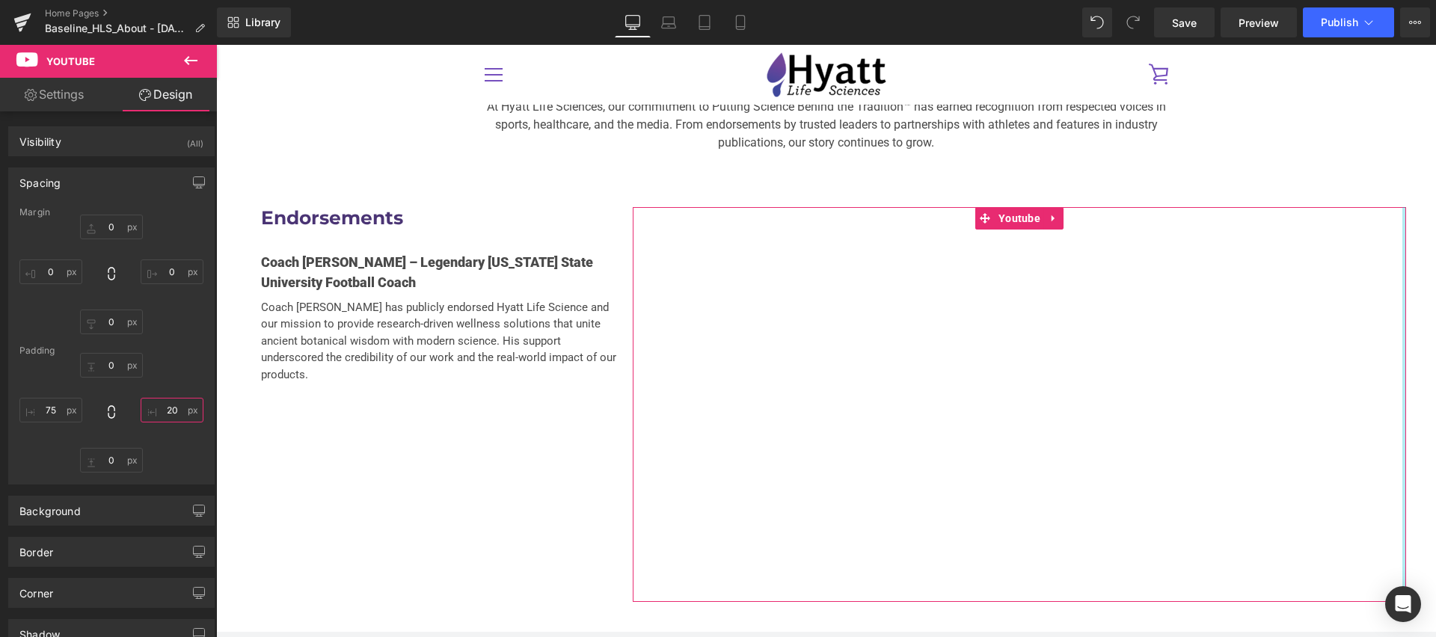
click at [163, 414] on input "20" at bounding box center [172, 410] width 63 height 25
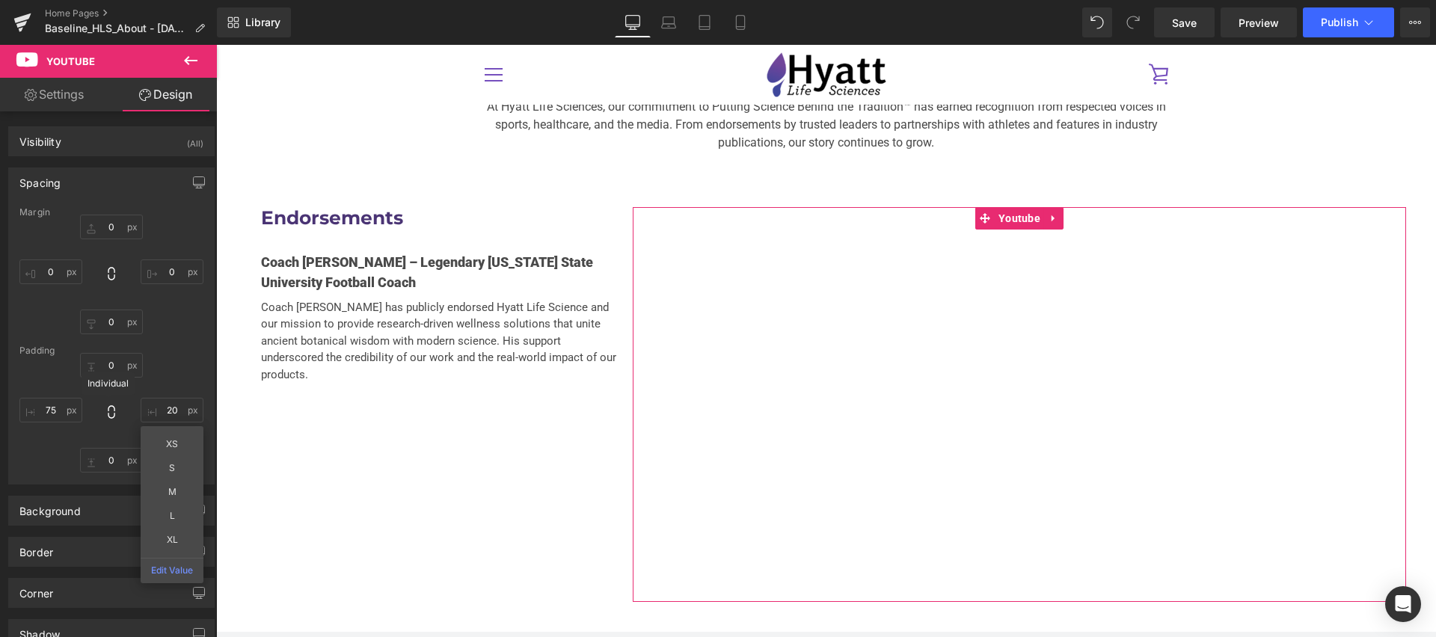
click at [107, 420] on span at bounding box center [111, 413] width 15 height 17
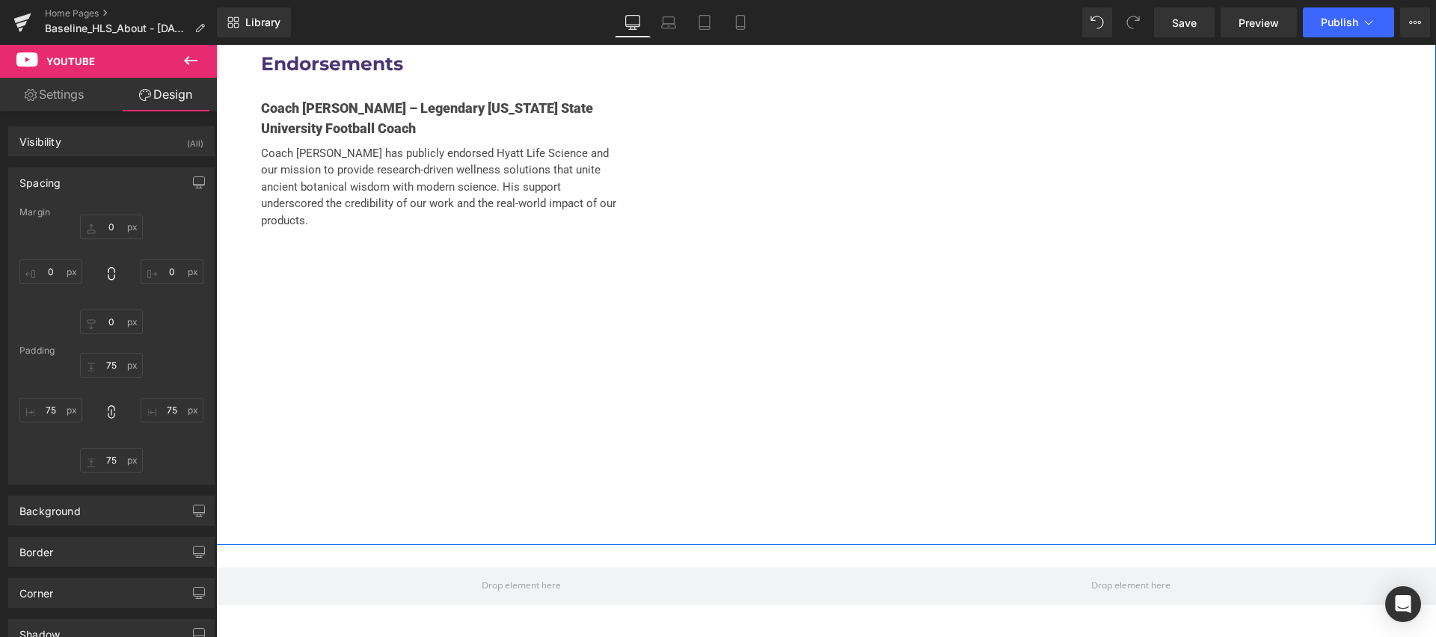
click at [488, 389] on div "Endorsements Heading Coach [PERSON_NAME] – Legendary [US_STATE] State Universit…" at bounding box center [826, 280] width 1220 height 528
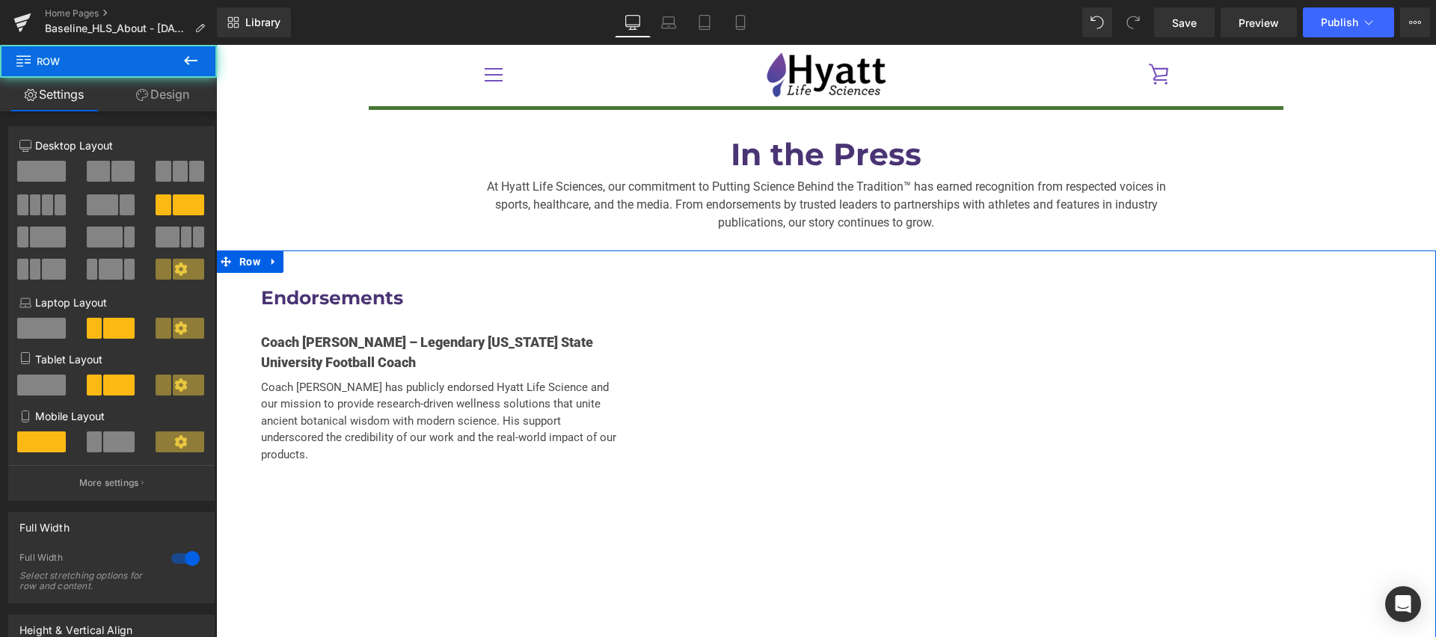
scroll to position [3016, 0]
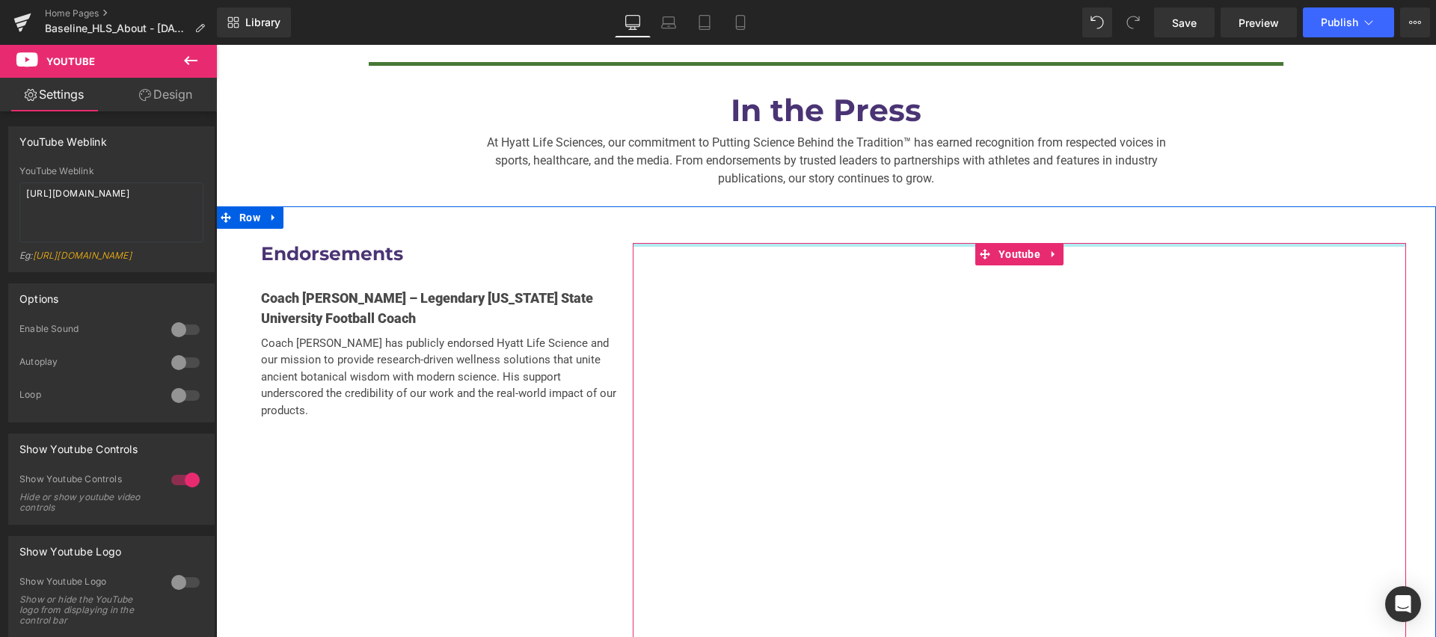
drag, startPoint x: 820, startPoint y: 211, endPoint x: 768, endPoint y: 249, distance: 64.8
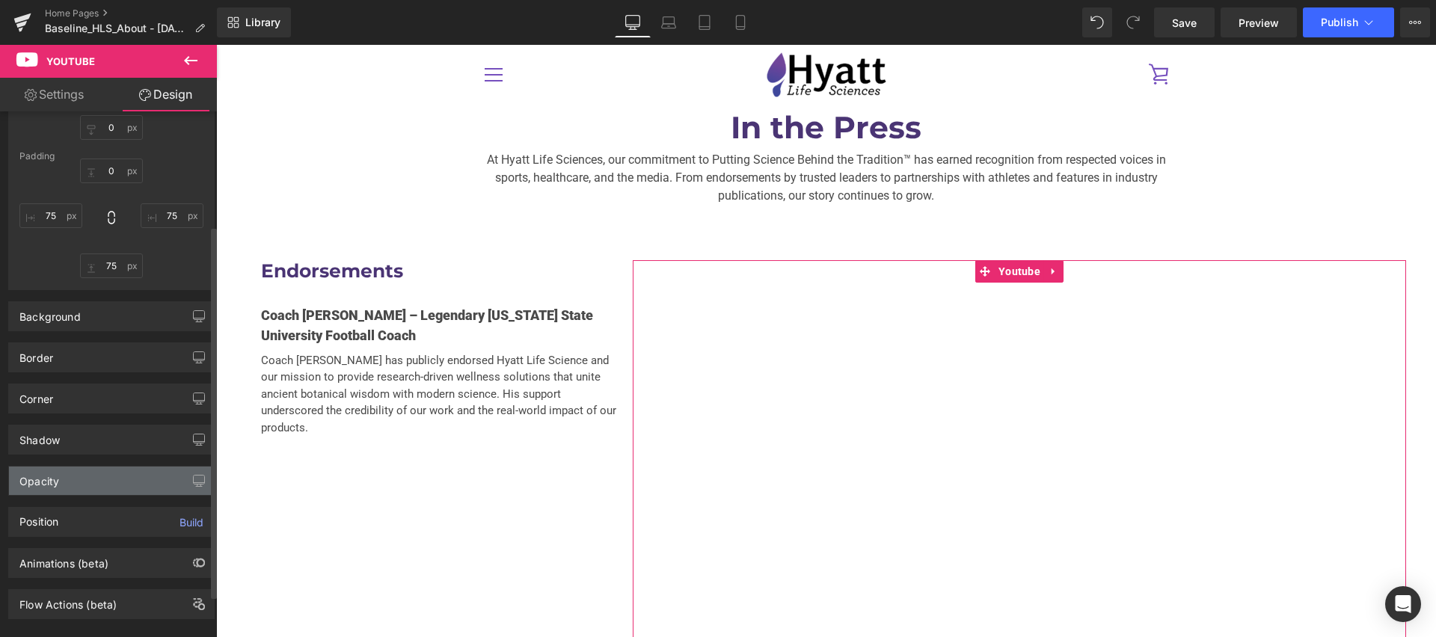
scroll to position [0, 0]
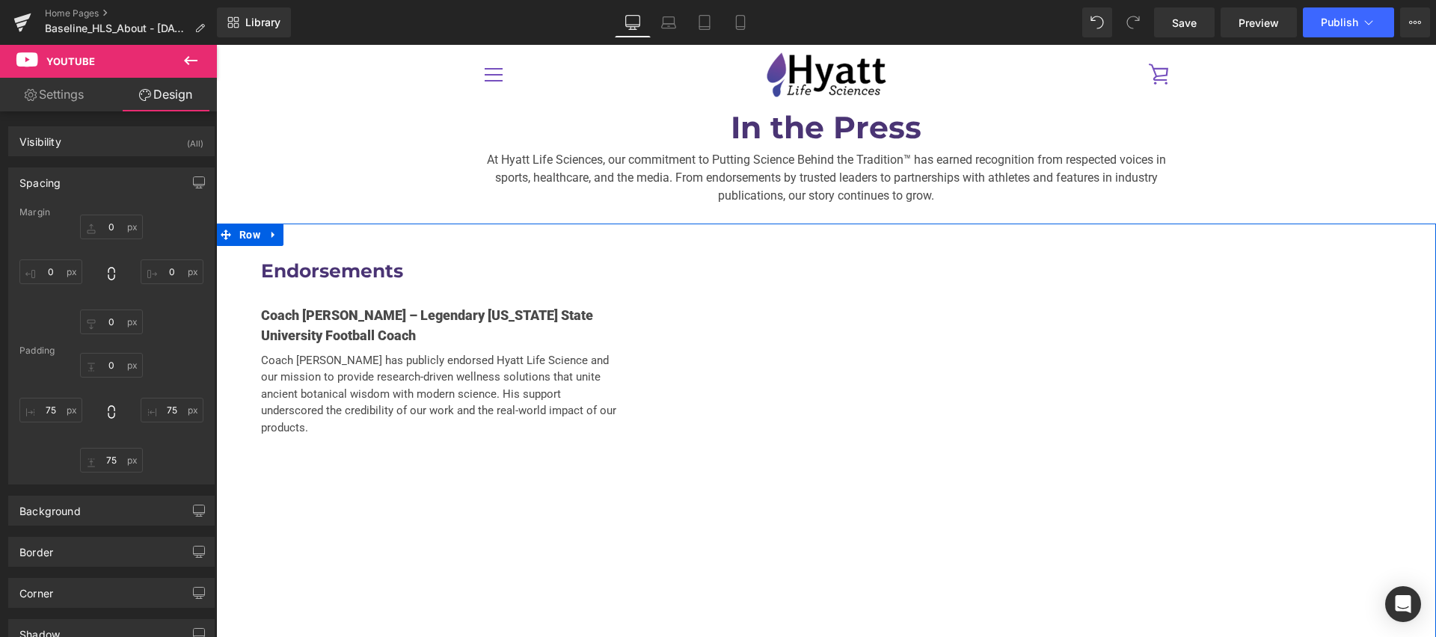
click at [577, 426] on div "Endorsements Heading Coach [PERSON_NAME] – Legendary [US_STATE] State Universit…" at bounding box center [826, 460] width 1220 height 472
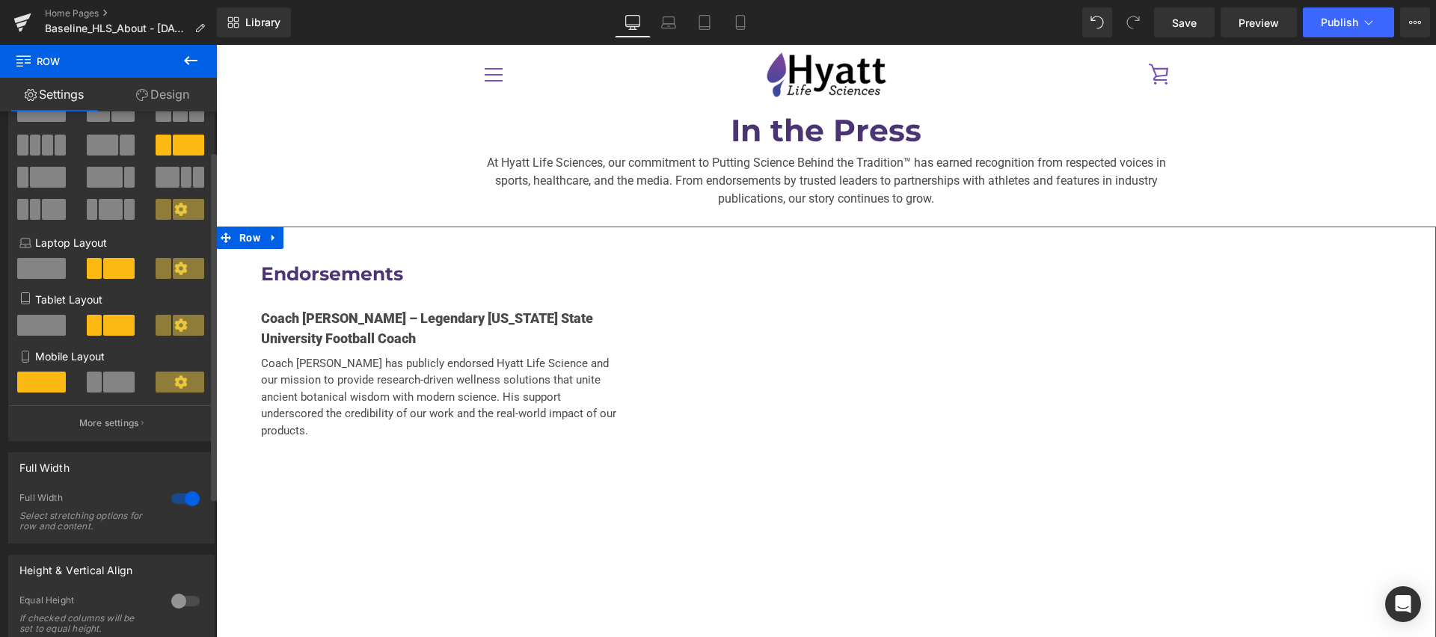
scroll to position [123, 0]
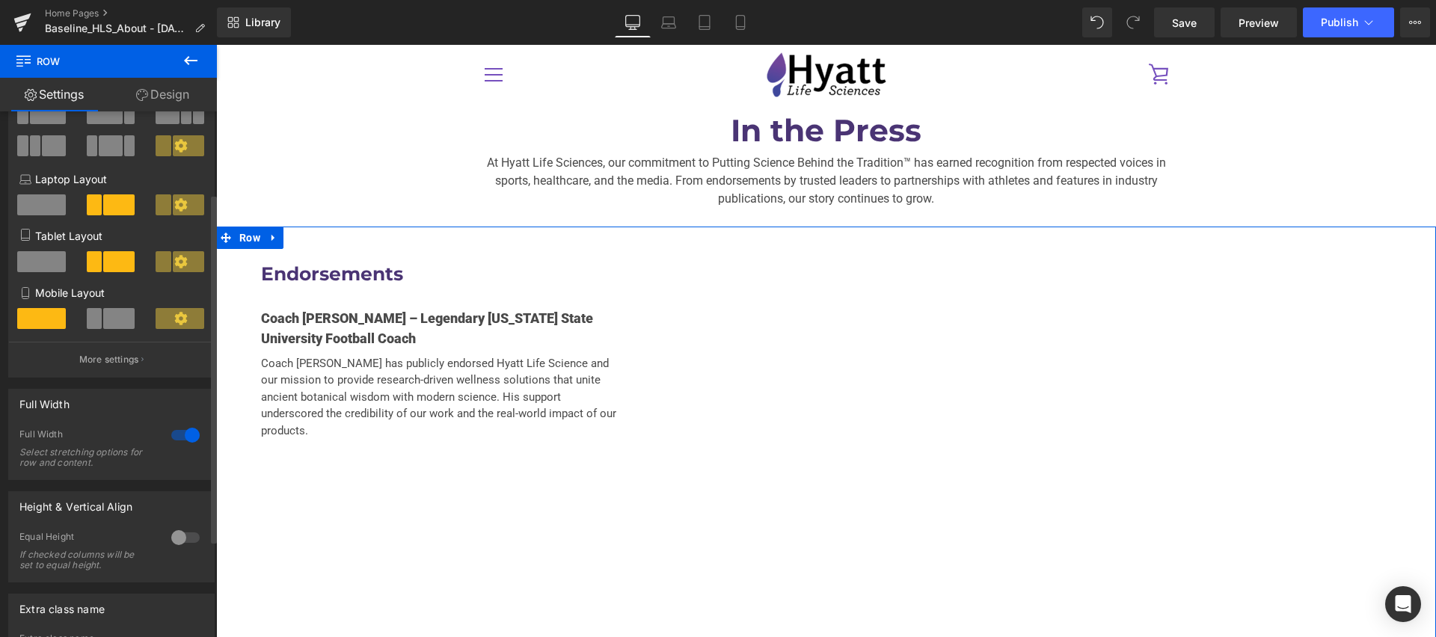
click at [169, 539] on div at bounding box center [186, 538] width 36 height 24
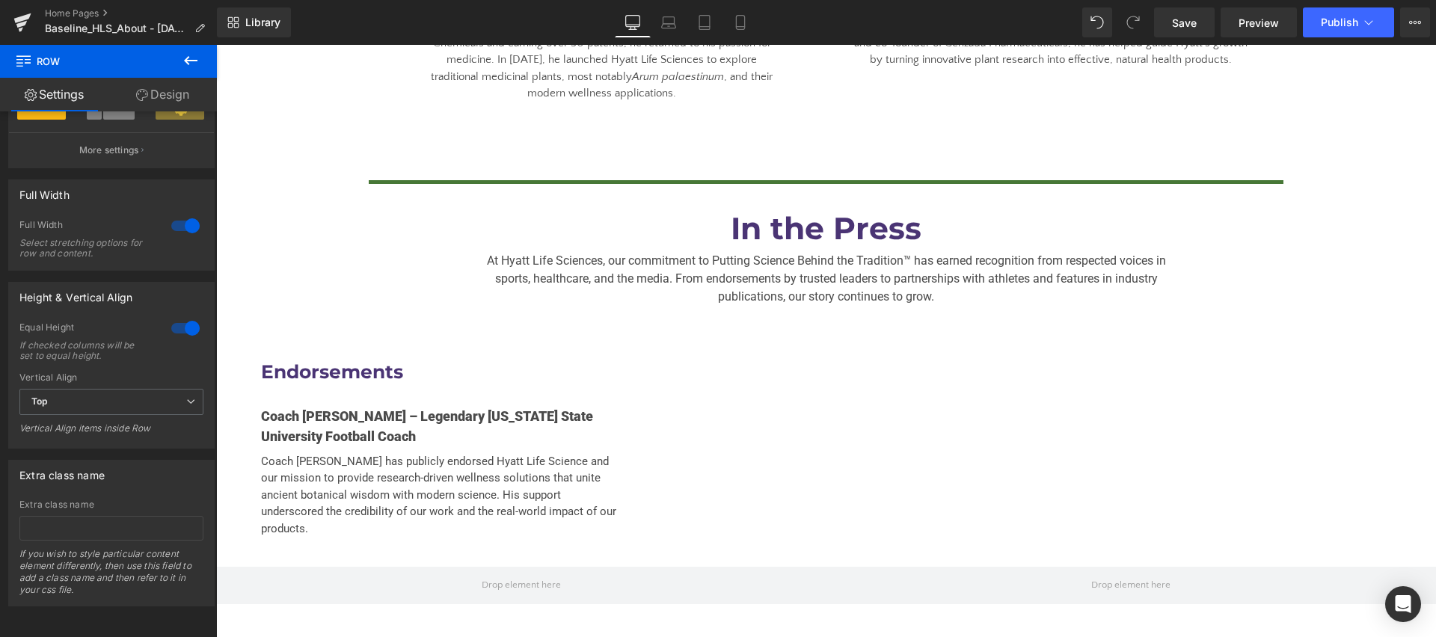
scroll to position [2953, 0]
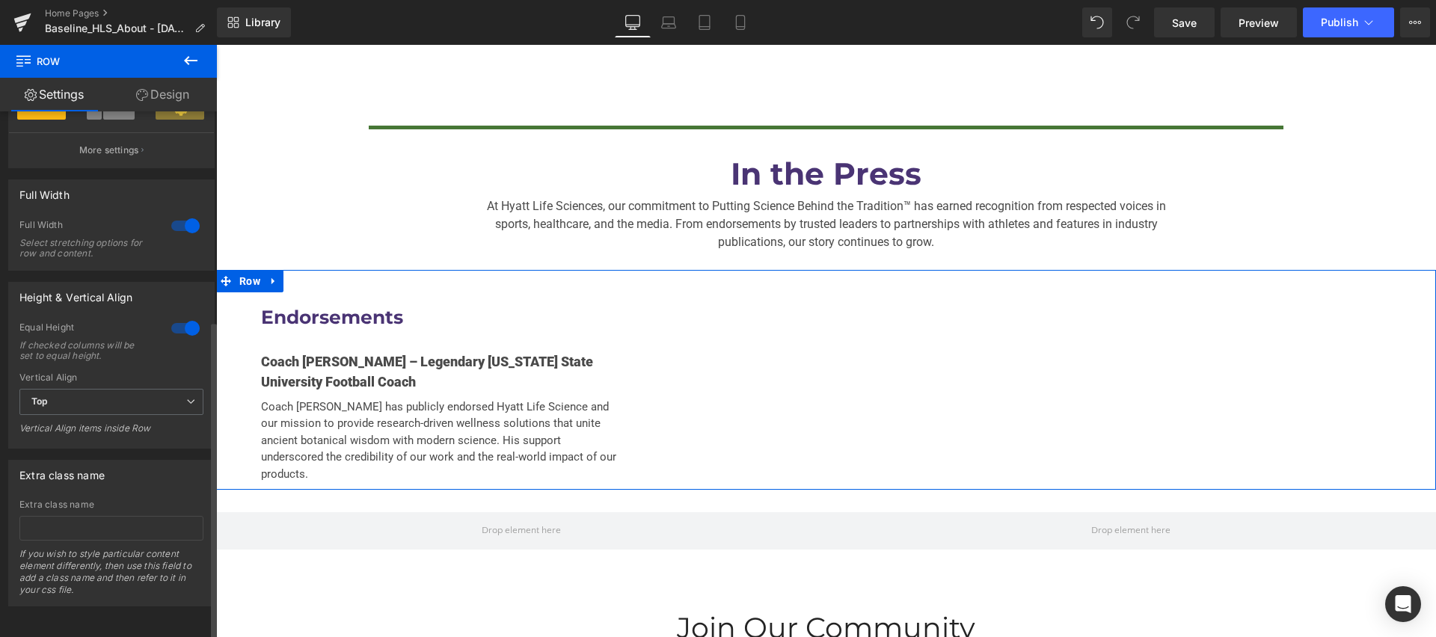
click at [186, 319] on div at bounding box center [186, 328] width 36 height 24
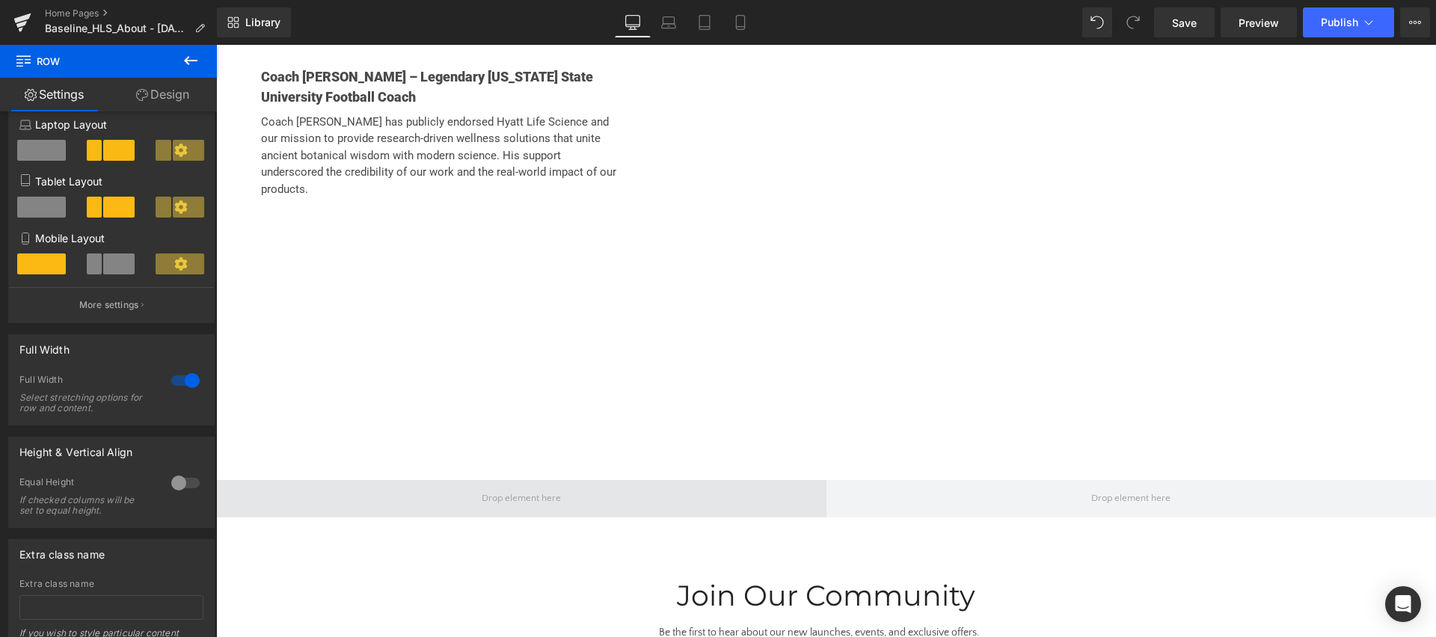
scroll to position [3062, 0]
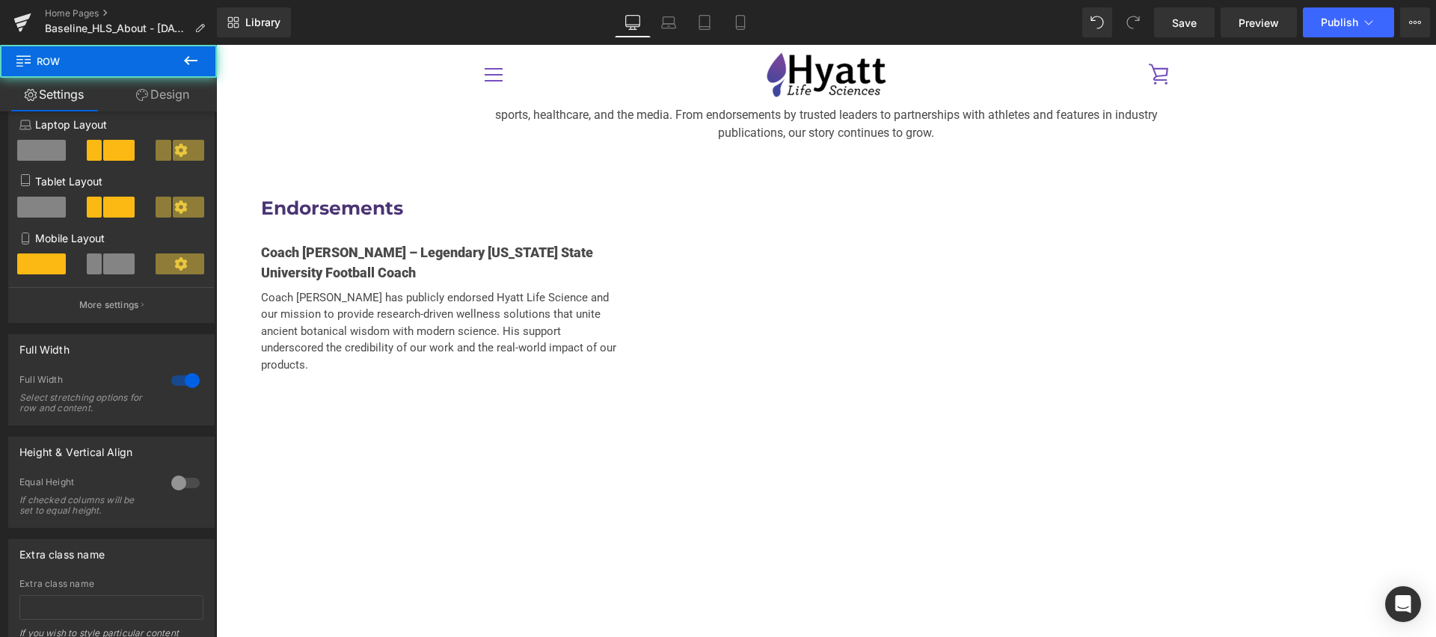
click at [560, 387] on div "Endorsements Heading Coach [PERSON_NAME] – Legendary [US_STATE] State Universit…" at bounding box center [826, 397] width 1220 height 472
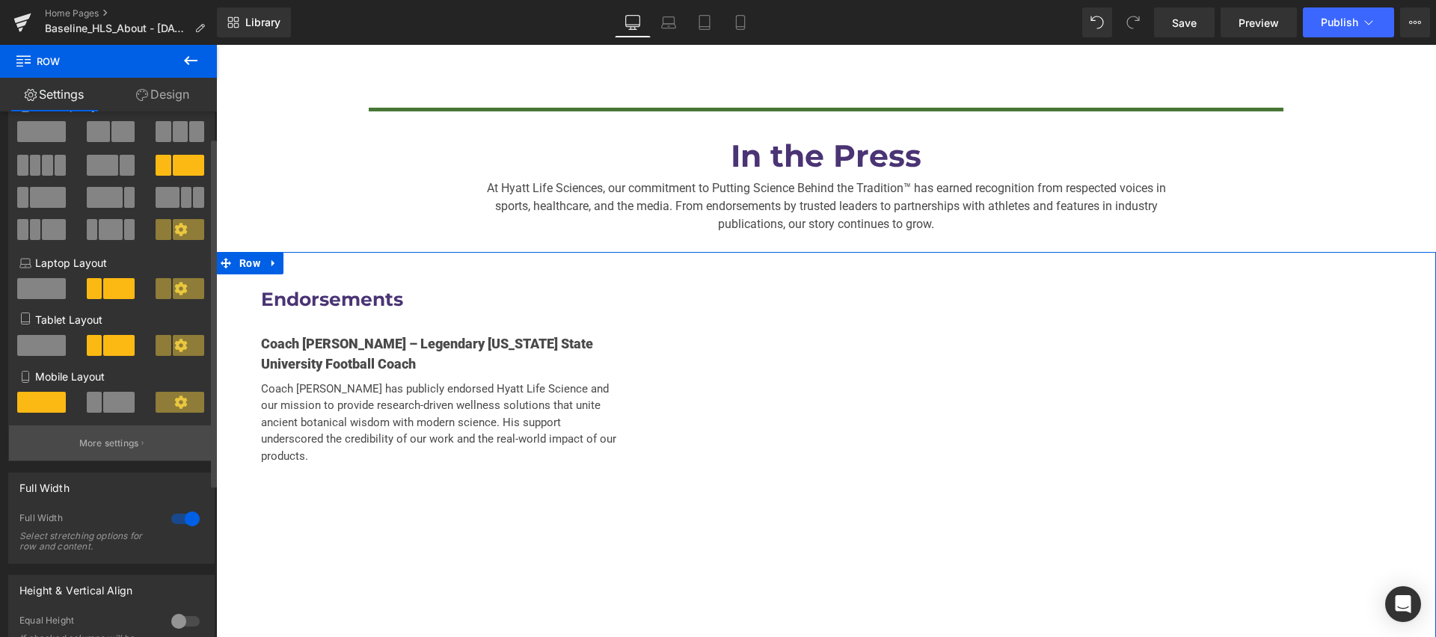
scroll to position [0, 0]
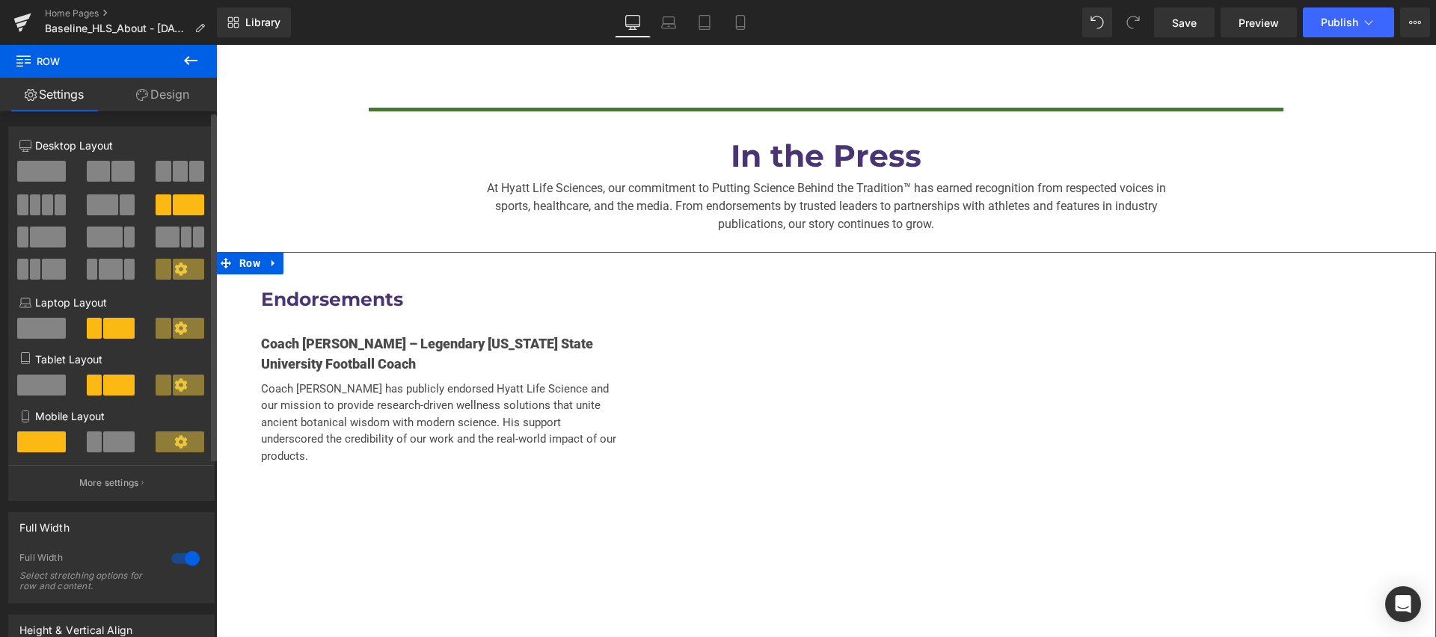
click at [182, 272] on span at bounding box center [188, 269] width 31 height 21
click at [174, 266] on icon at bounding box center [180, 269] width 13 height 13
click at [174, 271] on icon at bounding box center [180, 269] width 13 height 13
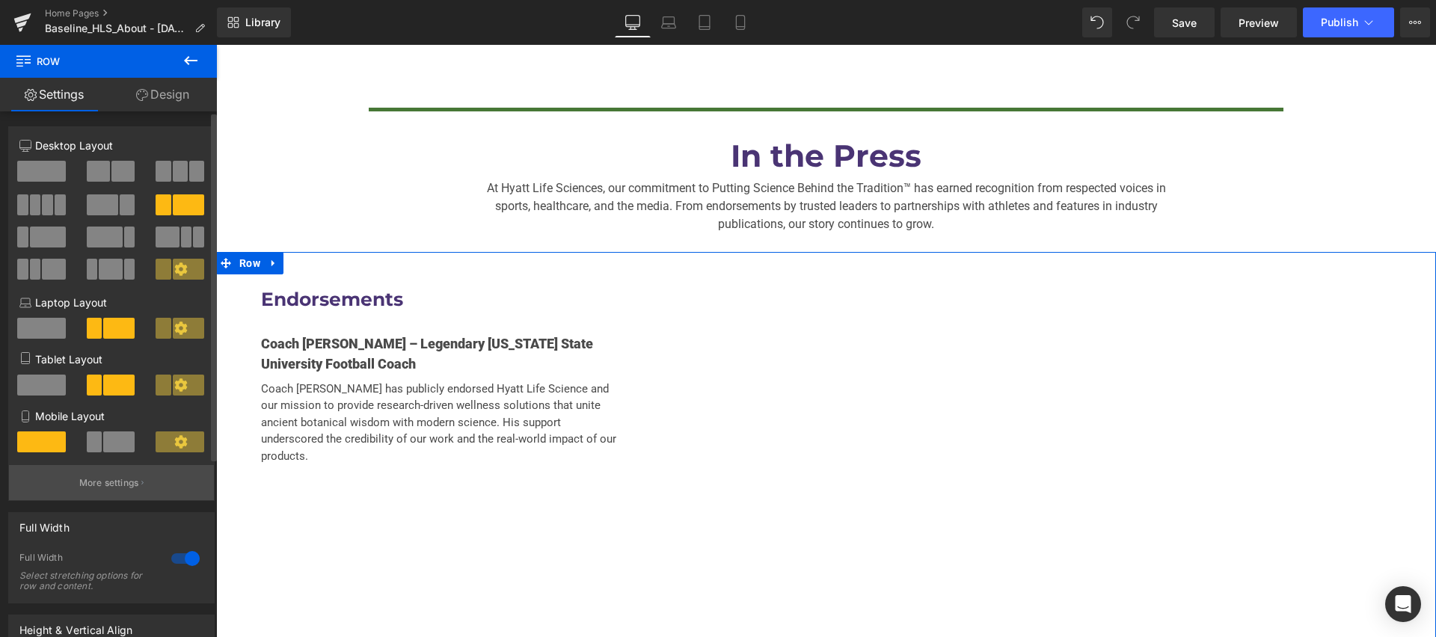
click at [83, 479] on p "More settings" at bounding box center [109, 482] width 60 height 13
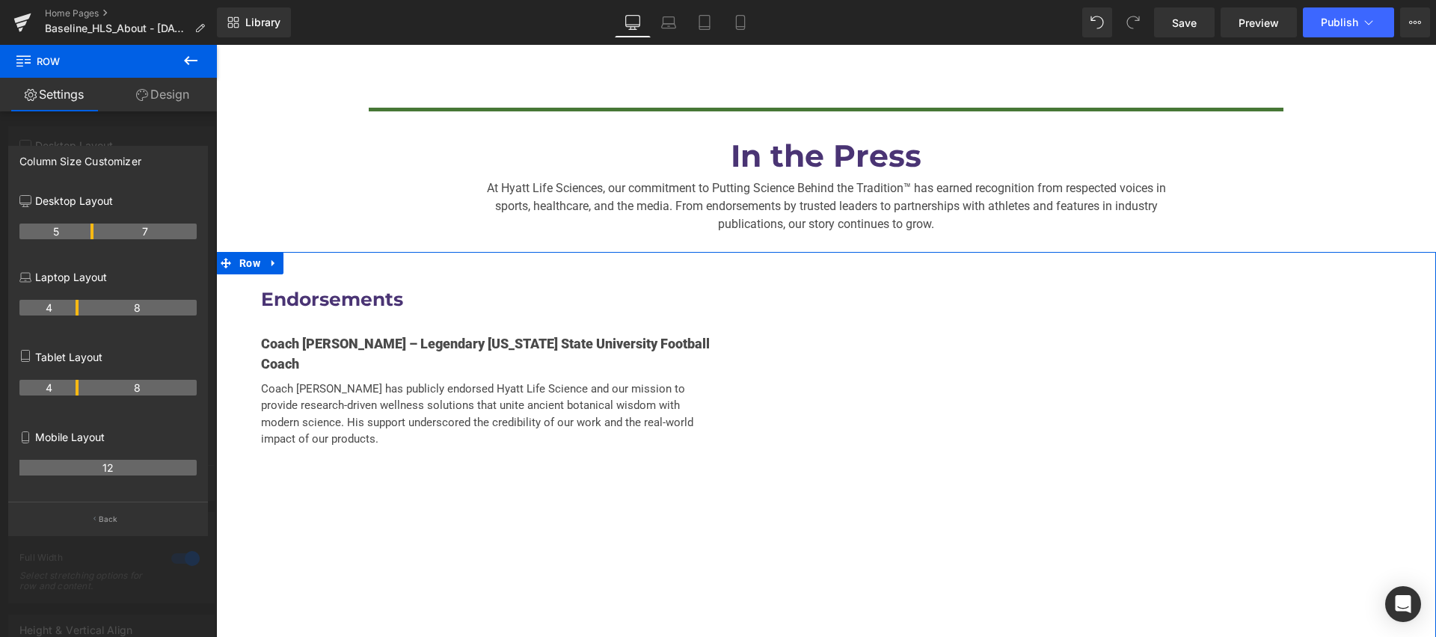
drag, startPoint x: 77, startPoint y: 234, endPoint x: 93, endPoint y: 231, distance: 16.7
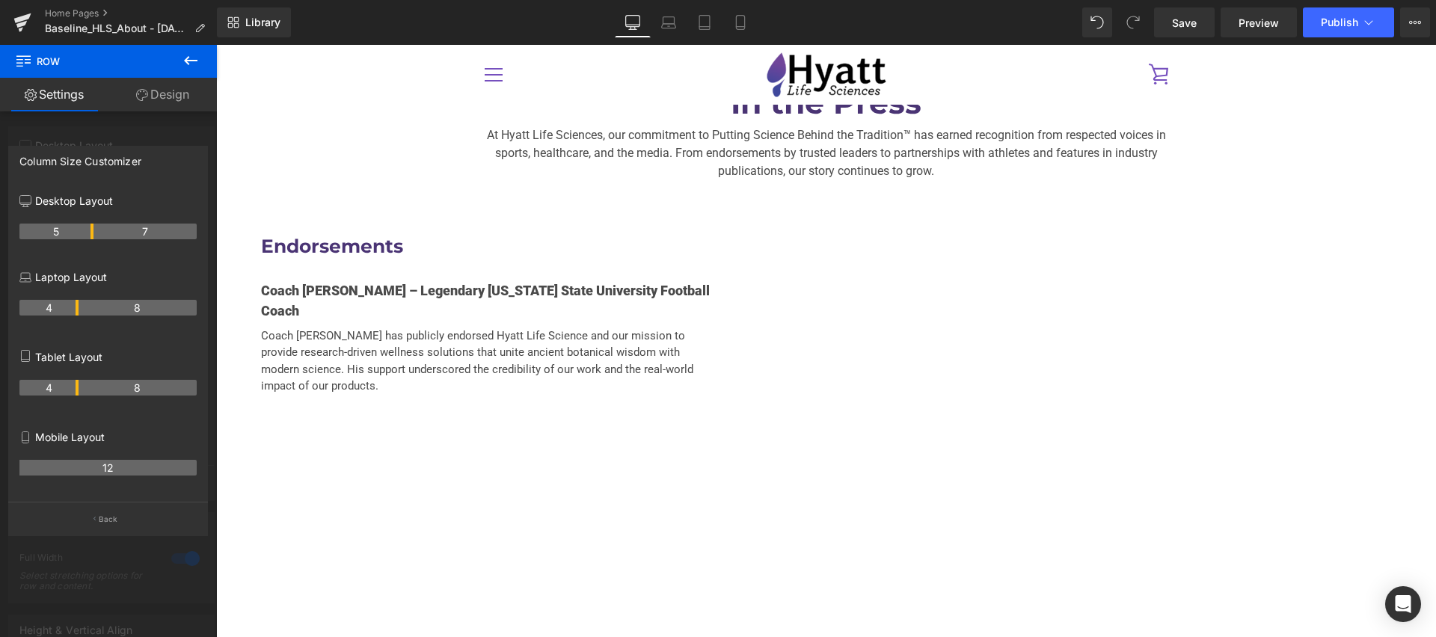
scroll to position [3000, 0]
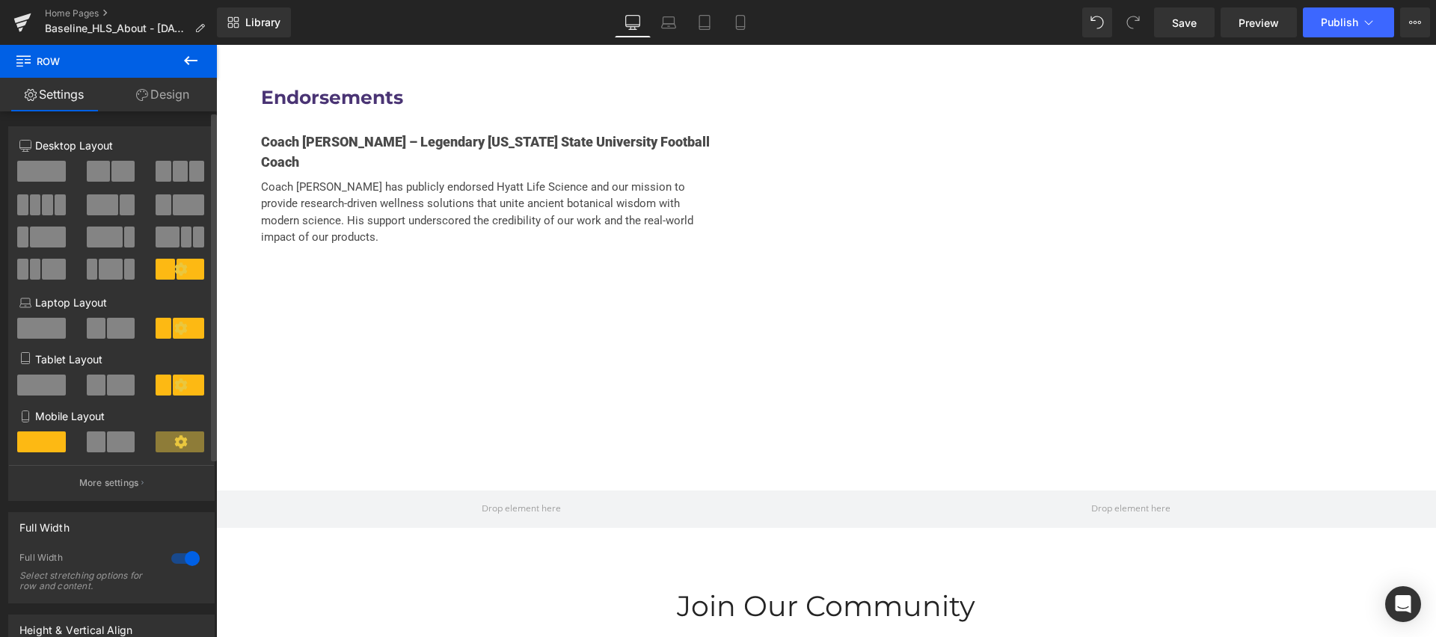
scroll to position [3028, 0]
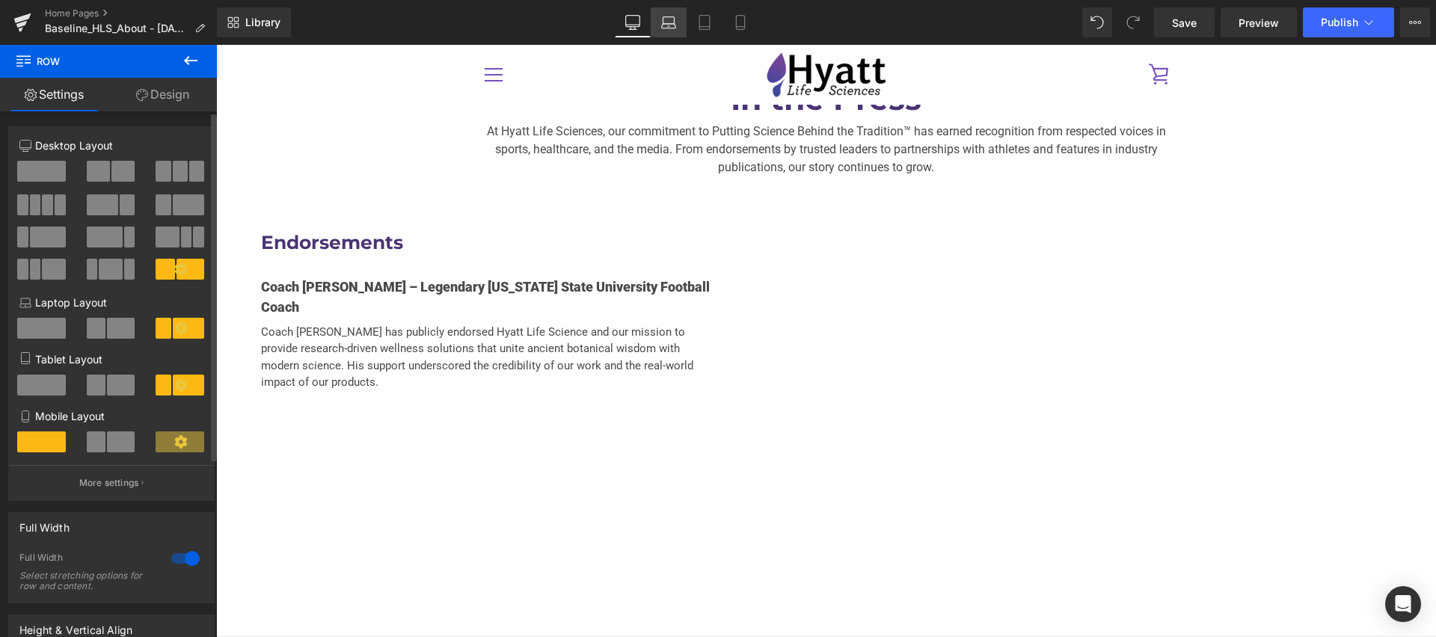
click at [663, 28] on icon at bounding box center [669, 26] width 14 height 4
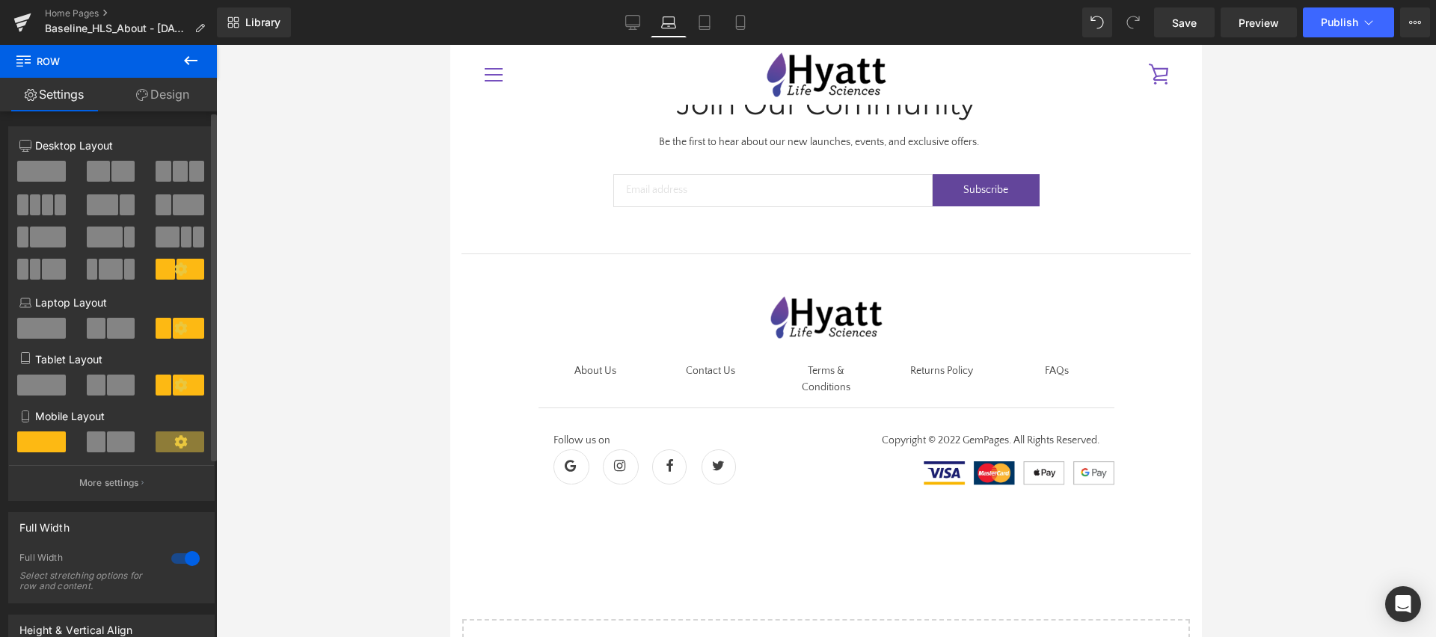
scroll to position [2506, 0]
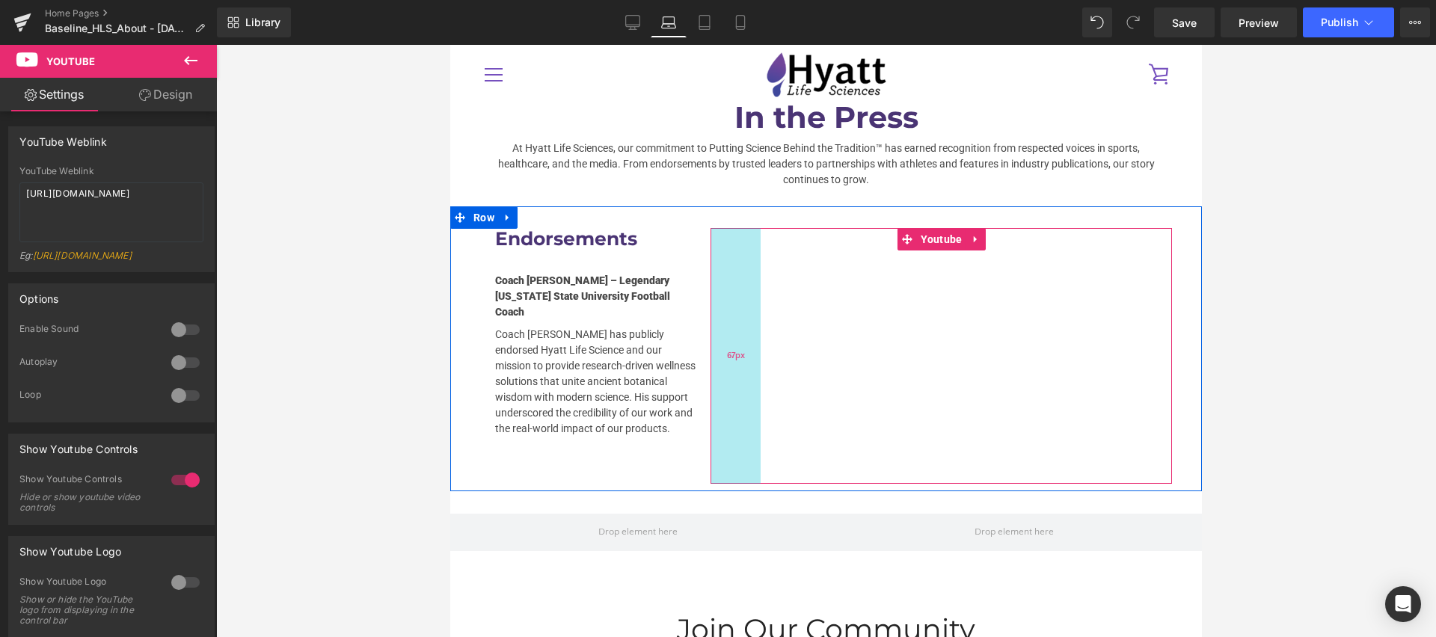
drag, startPoint x: 721, startPoint y: 307, endPoint x: 740, endPoint y: 309, distance: 19.5
click at [737, 307] on div "Youtube 67px" at bounding box center [941, 356] width 461 height 256
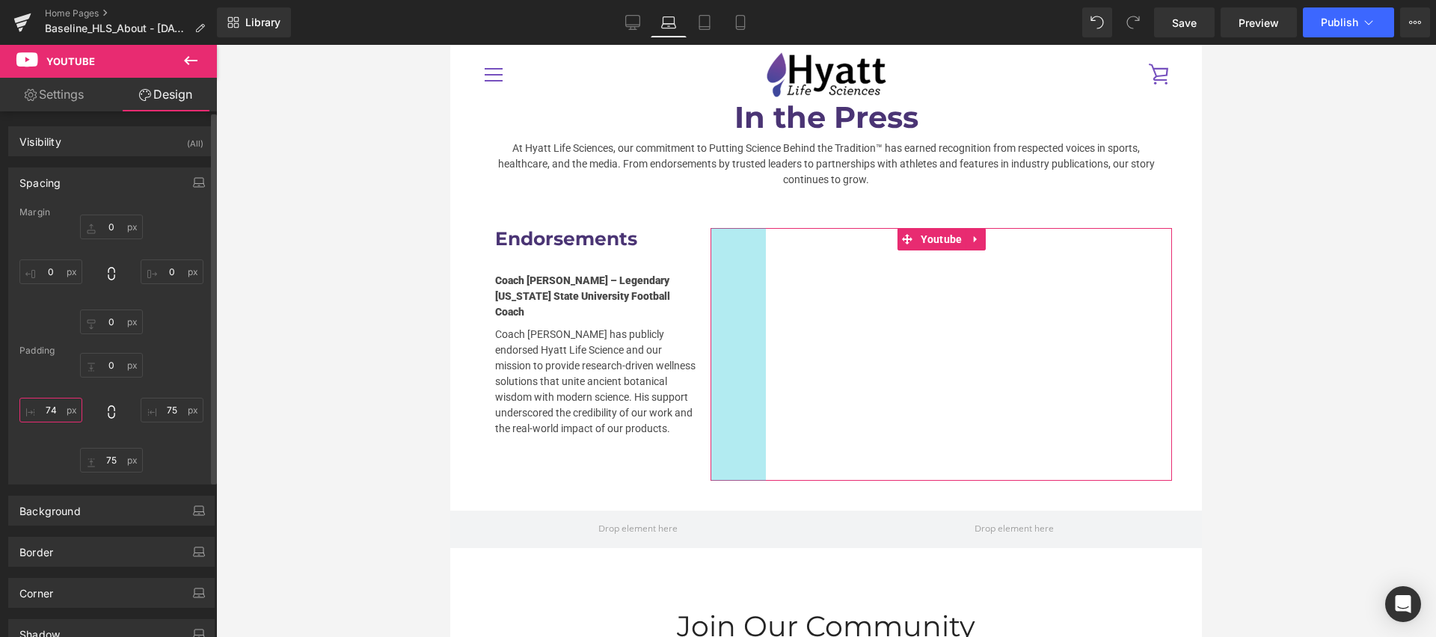
click at [48, 411] on input "74" at bounding box center [50, 410] width 63 height 25
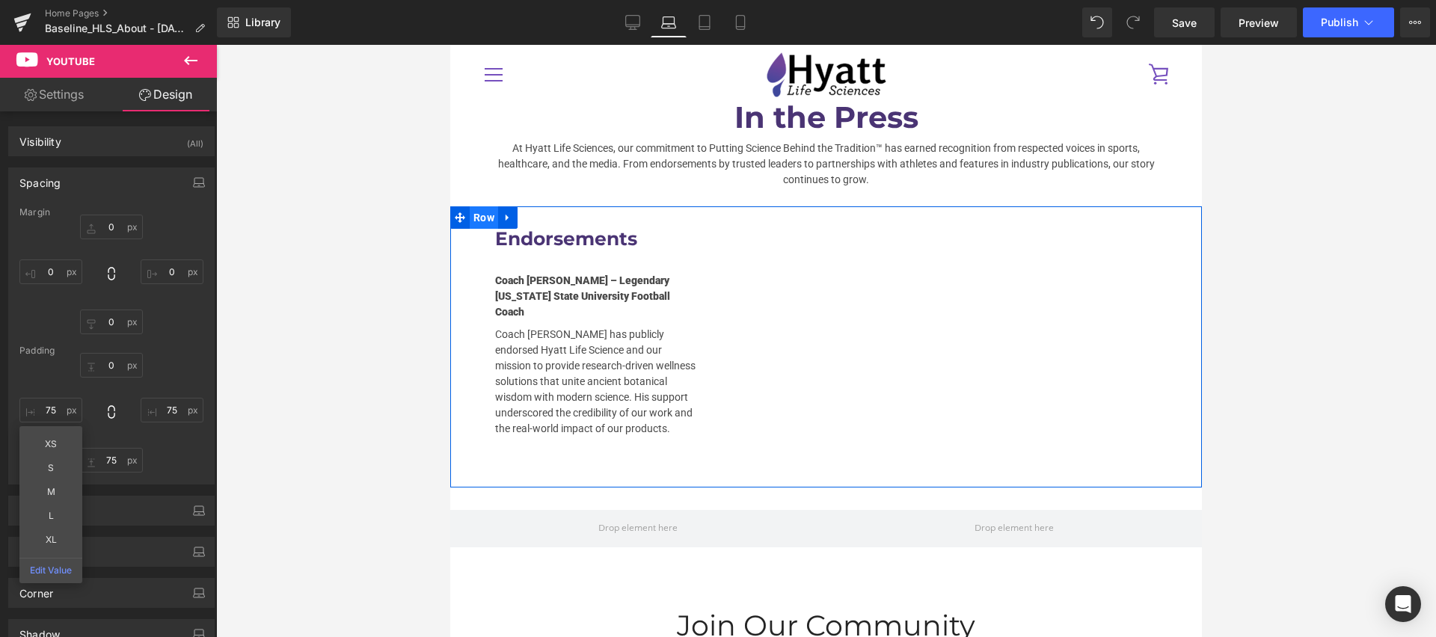
click at [482, 206] on span "Row" at bounding box center [484, 217] width 28 height 22
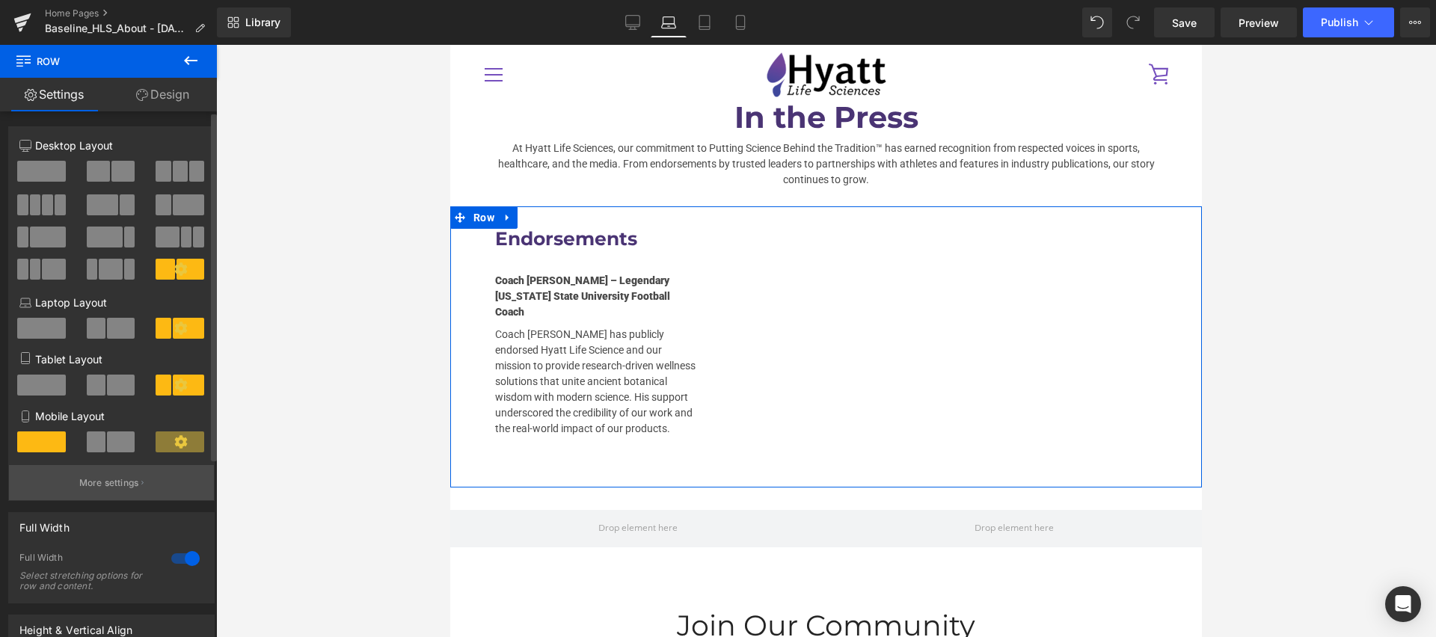
click at [97, 489] on p "More settings" at bounding box center [109, 482] width 60 height 13
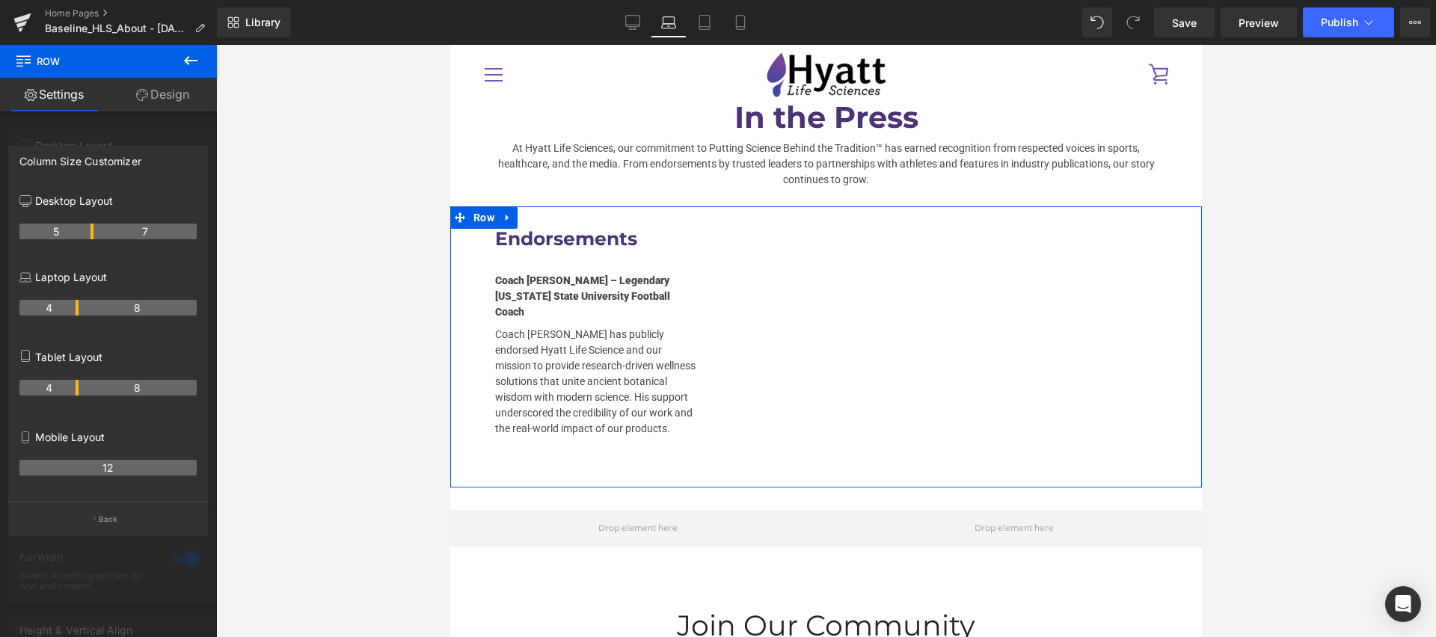
click at [81, 305] on tr "4 8" at bounding box center [107, 308] width 177 height 16
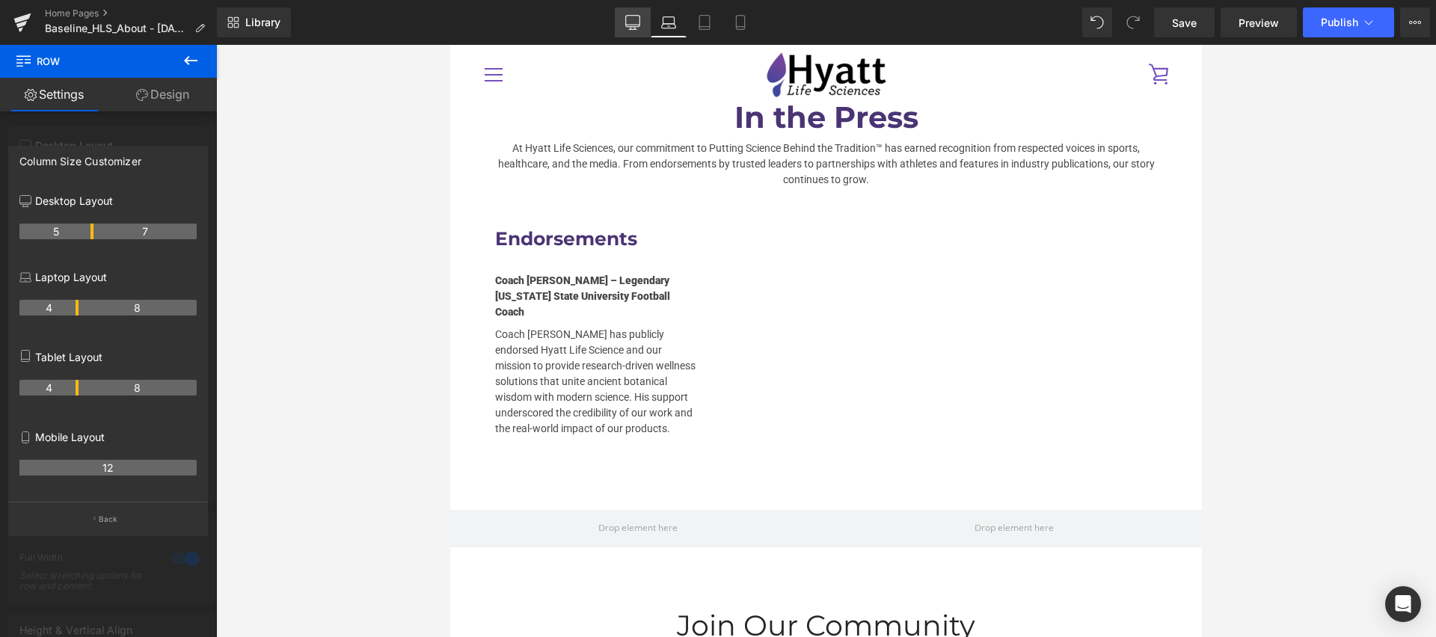
click at [619, 27] on link "Desktop" at bounding box center [633, 22] width 36 height 30
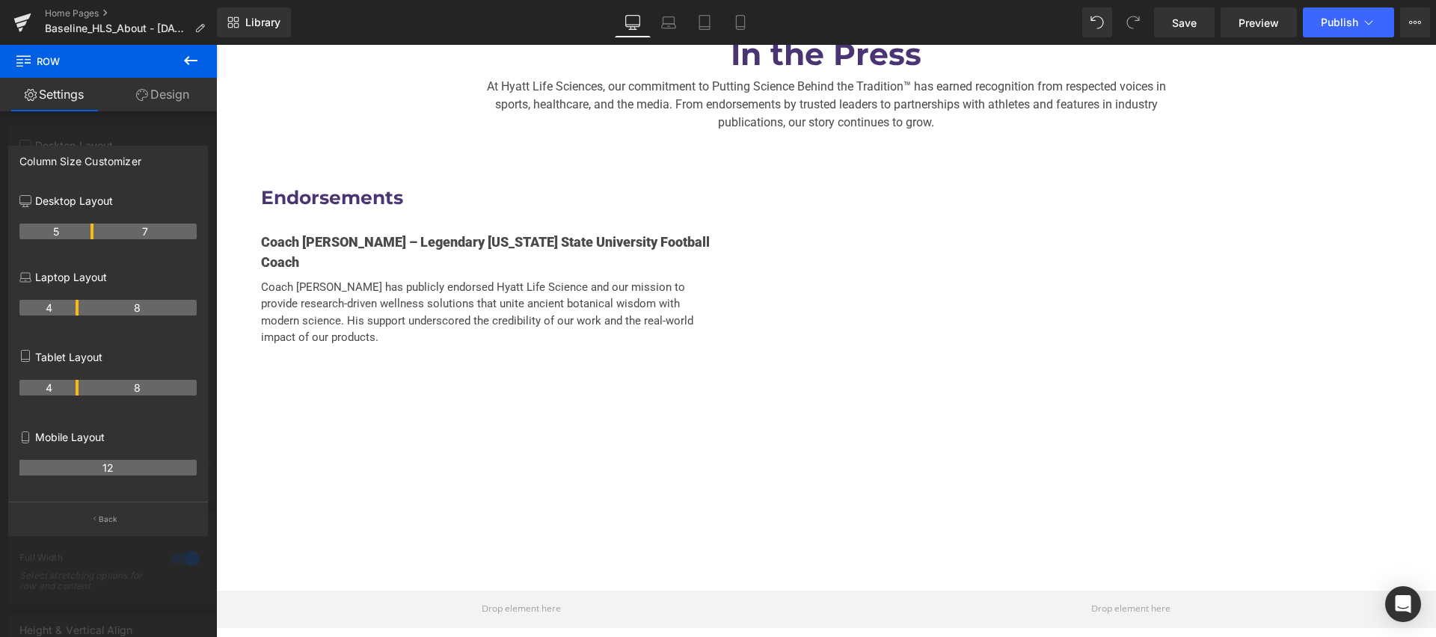
scroll to position [3223, 0]
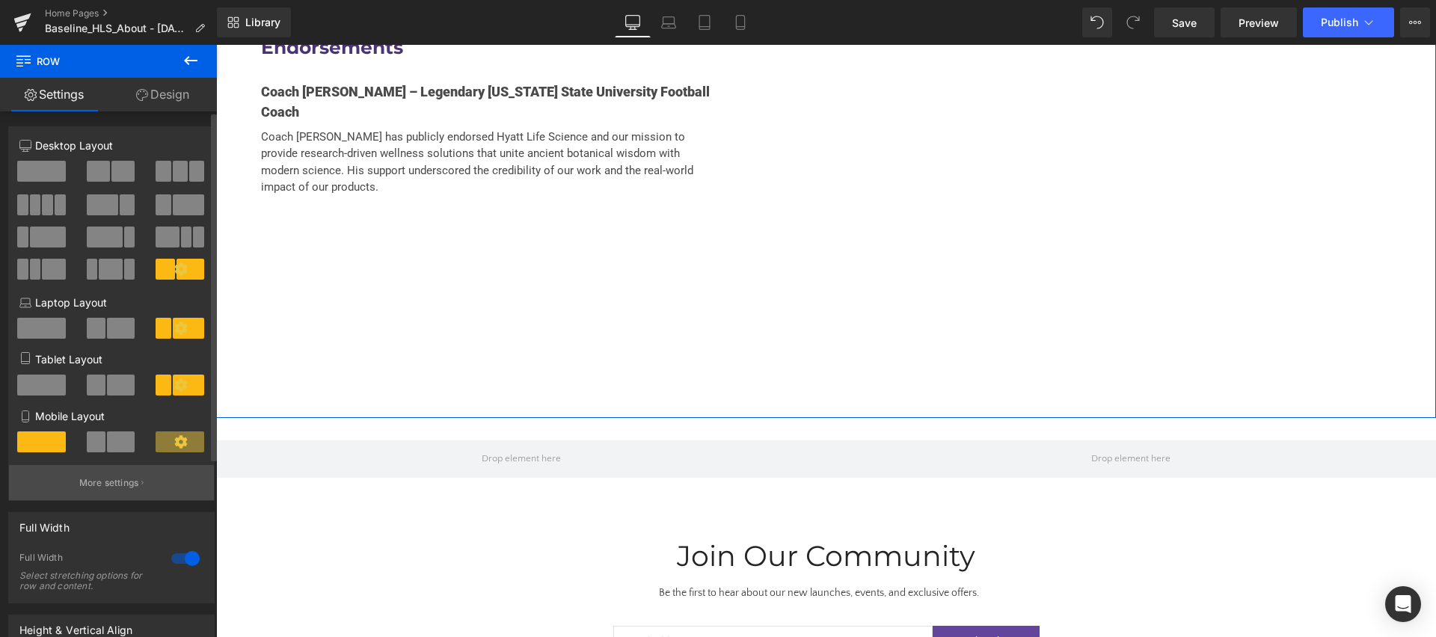
click at [137, 484] on button "More settings" at bounding box center [111, 482] width 205 height 35
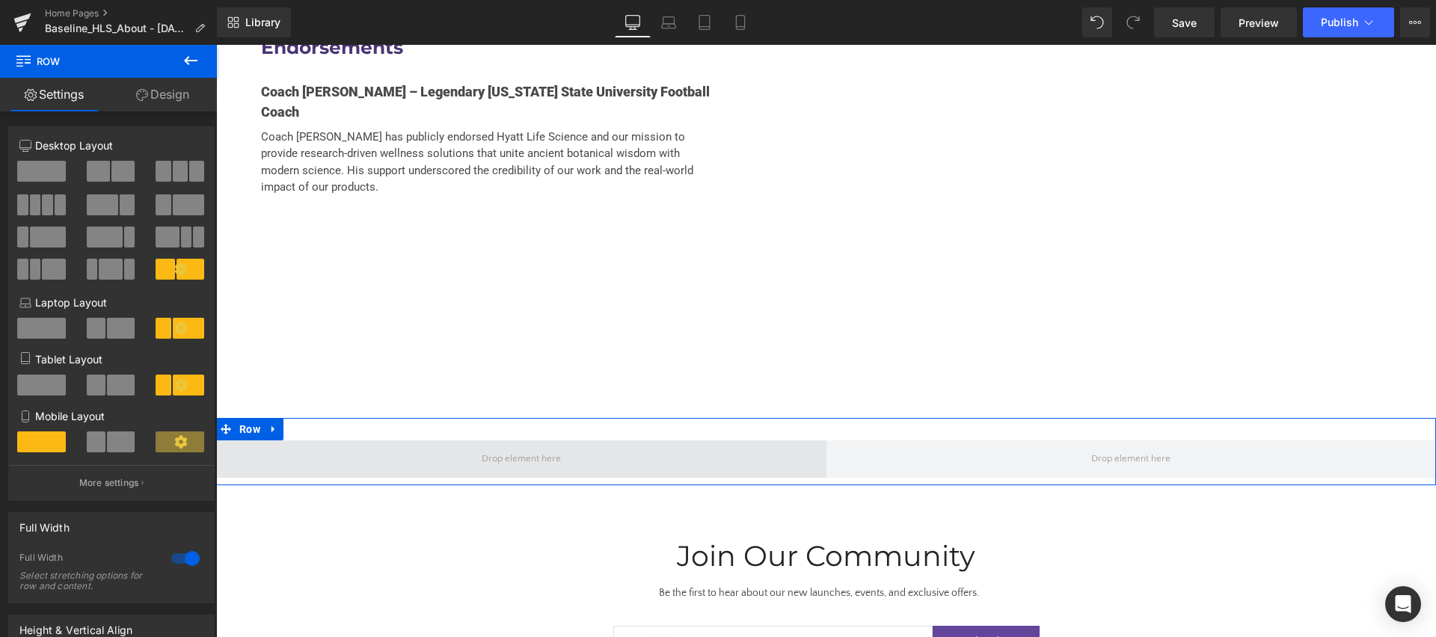
click at [338, 441] on span at bounding box center [521, 459] width 610 height 37
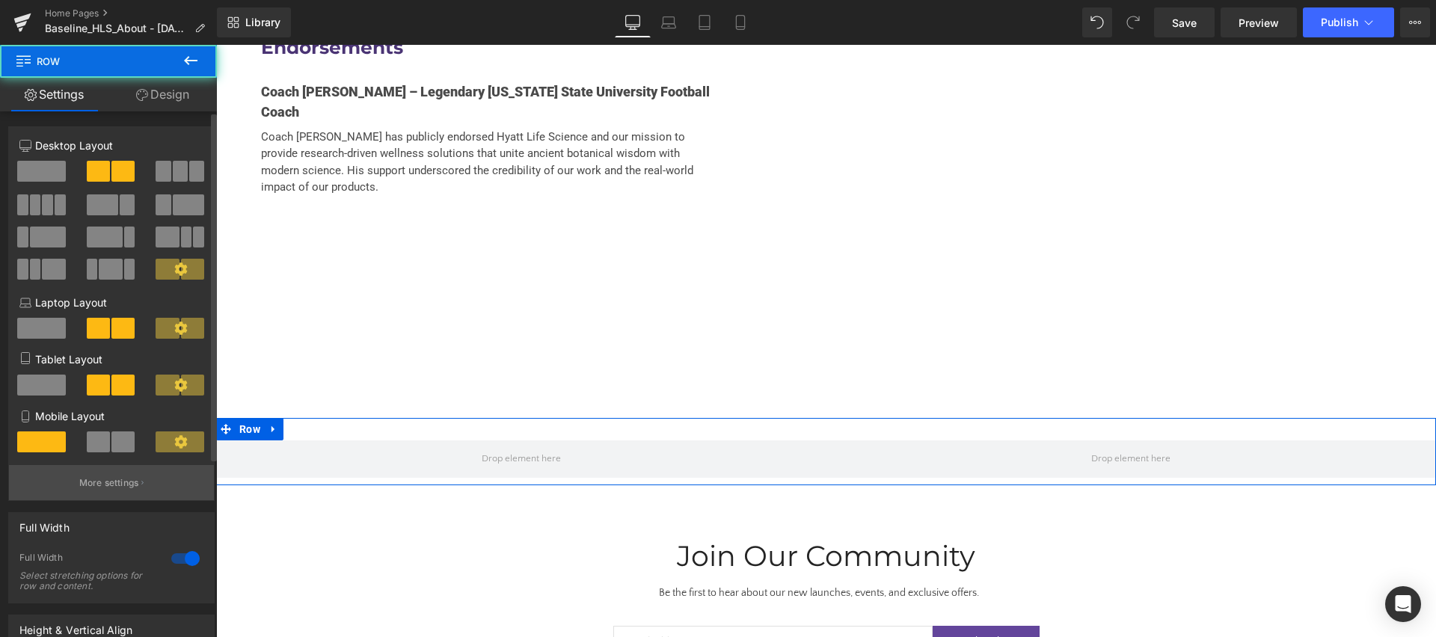
click at [135, 478] on p "More settings" at bounding box center [109, 482] width 60 height 13
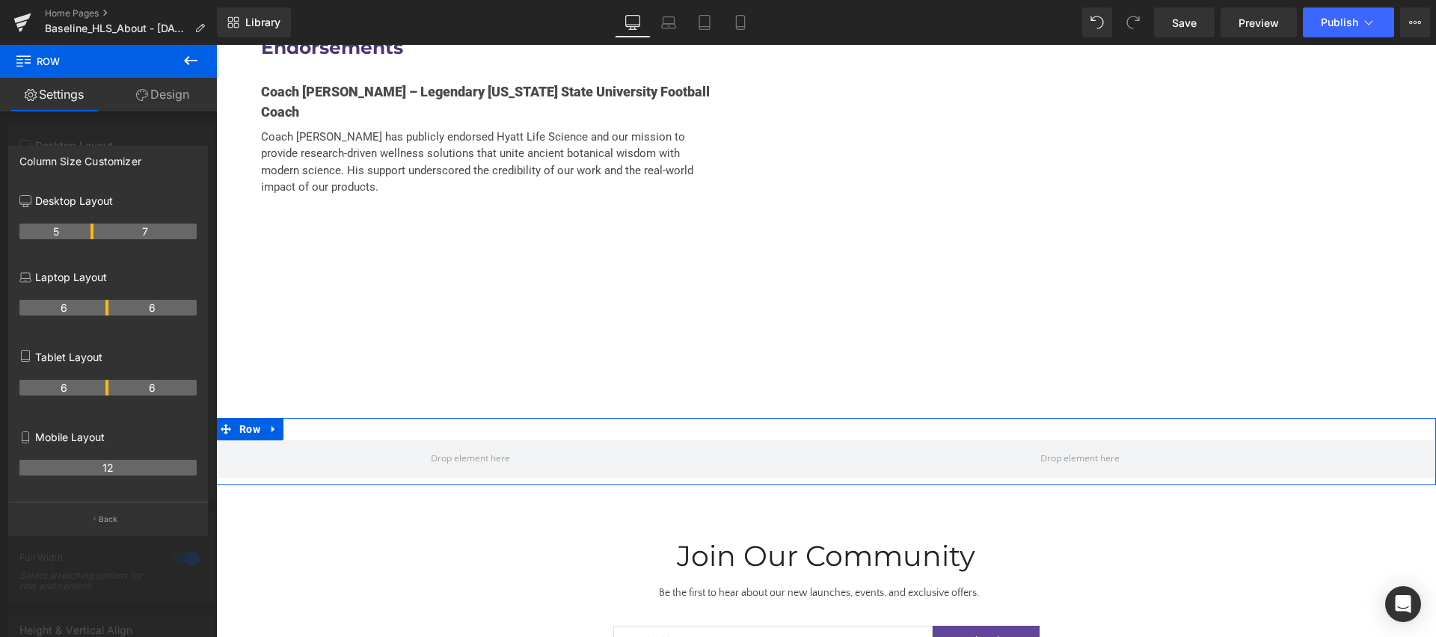
drag, startPoint x: 106, startPoint y: 233, endPoint x: 99, endPoint y: 233, distance: 7.5
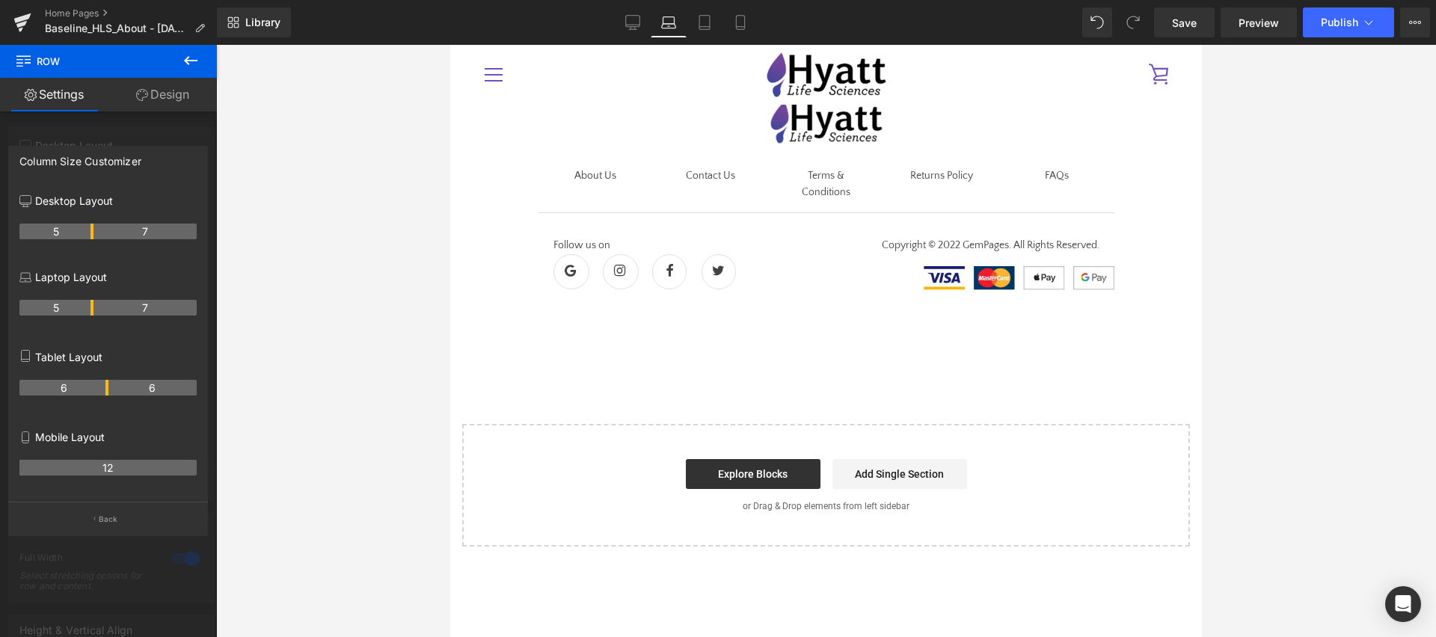
scroll to position [2565, 0]
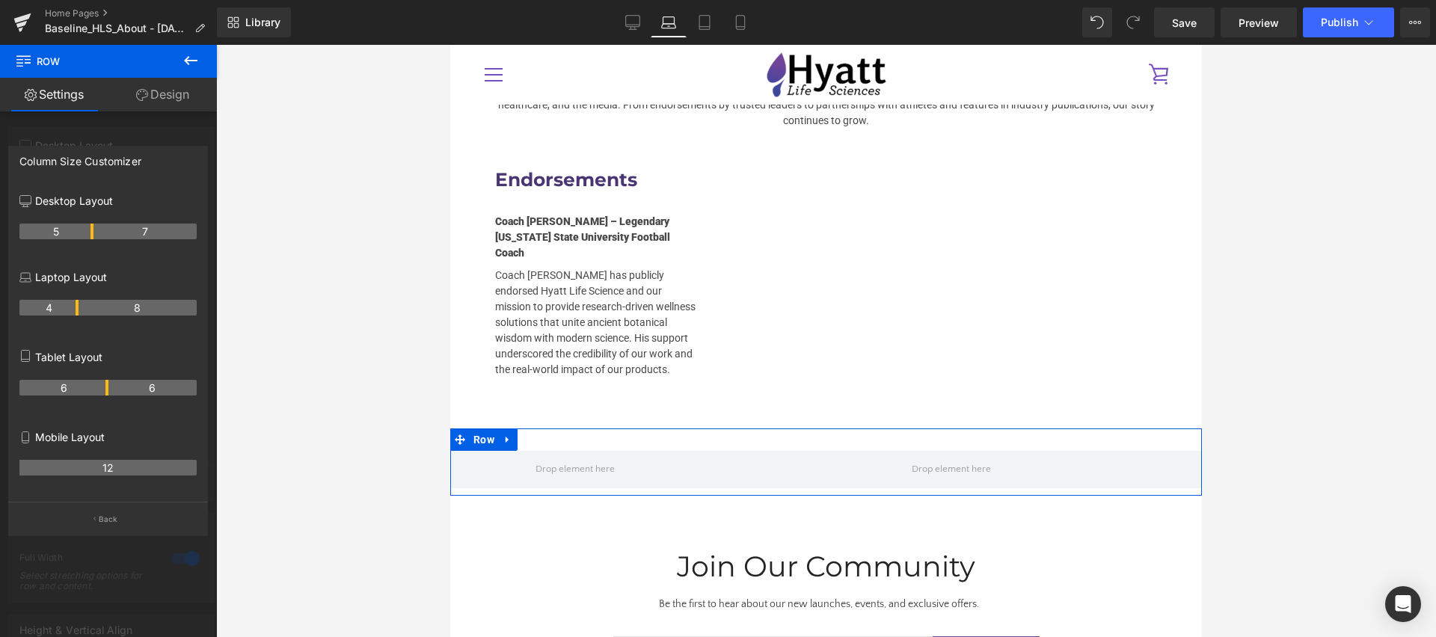
drag, startPoint x: 106, startPoint y: 309, endPoint x: 80, endPoint y: 314, distance: 26.7
click at [80, 314] on tr "4 8" at bounding box center [107, 308] width 177 height 16
click at [84, 309] on th "5" at bounding box center [56, 308] width 74 height 16
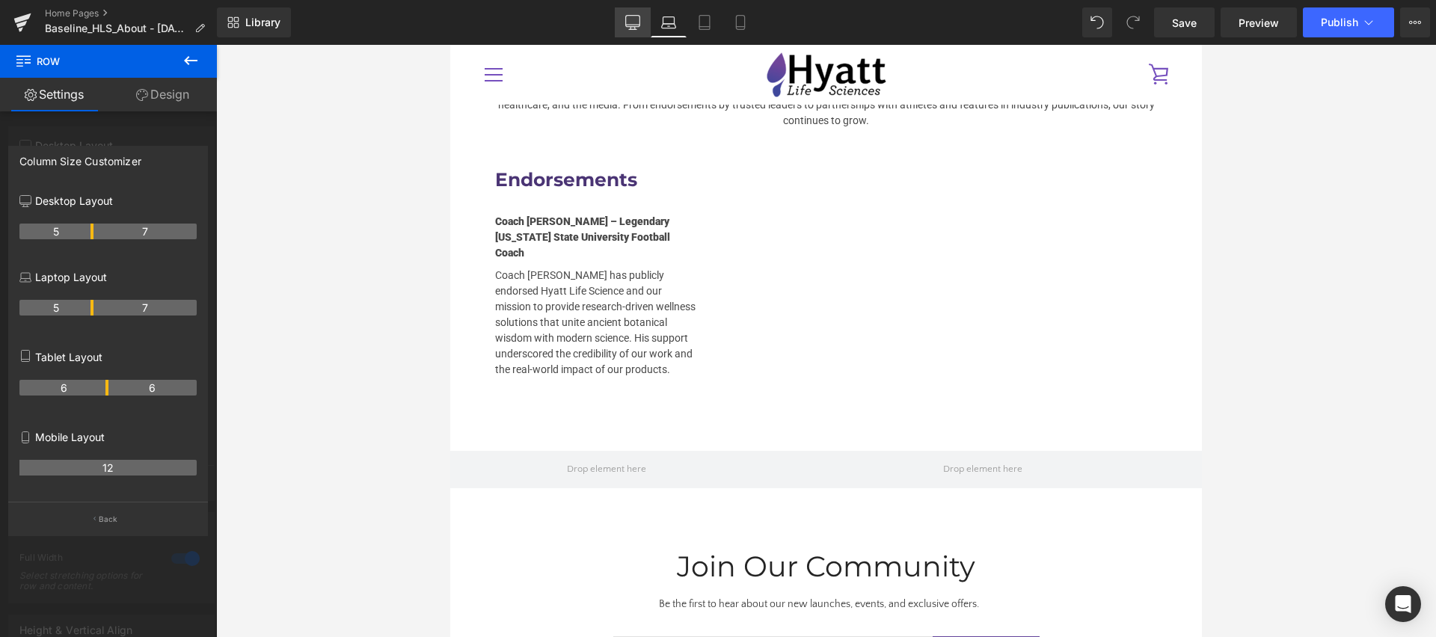
click at [636, 21] on icon at bounding box center [632, 22] width 15 height 15
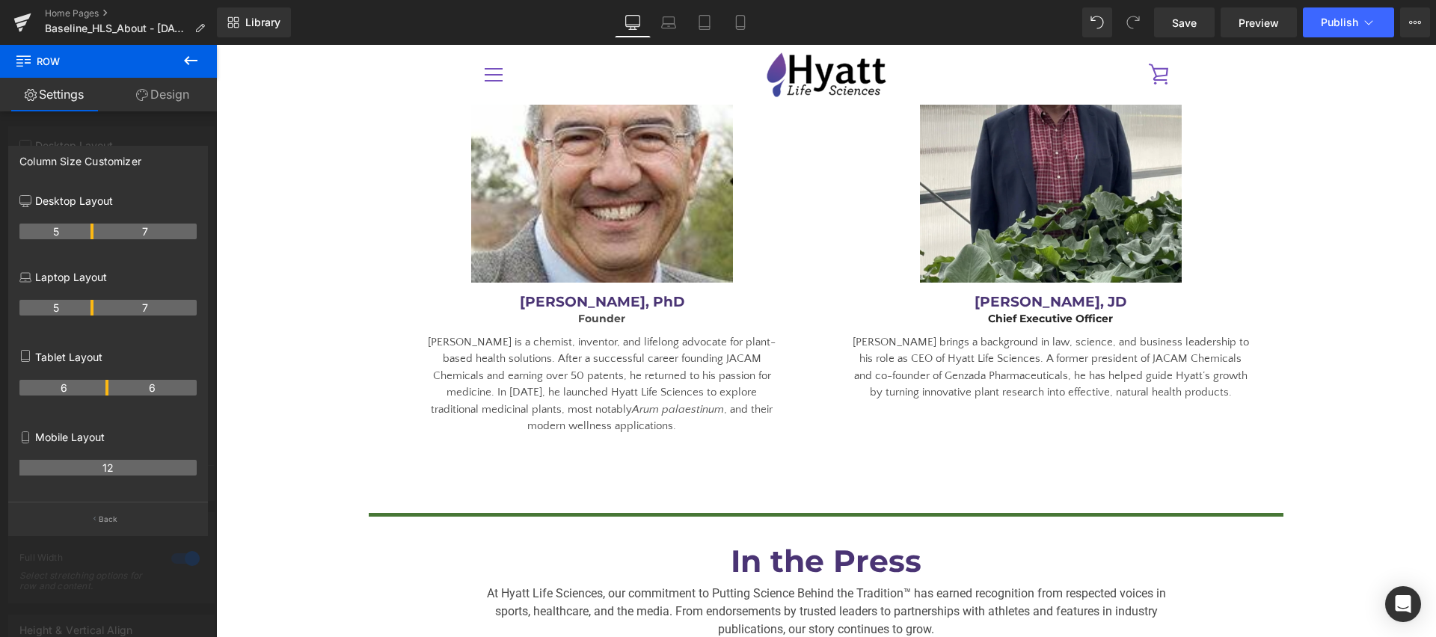
scroll to position [3223, 0]
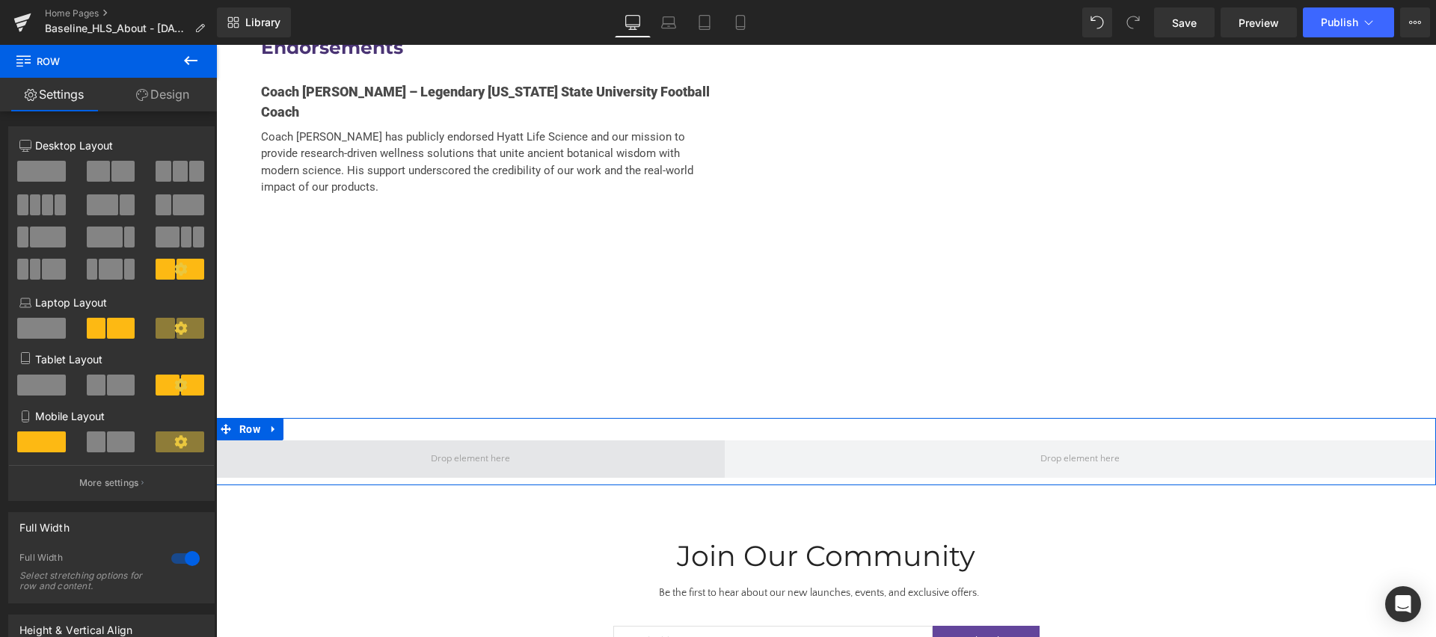
click at [498, 447] on span at bounding box center [471, 458] width 90 height 23
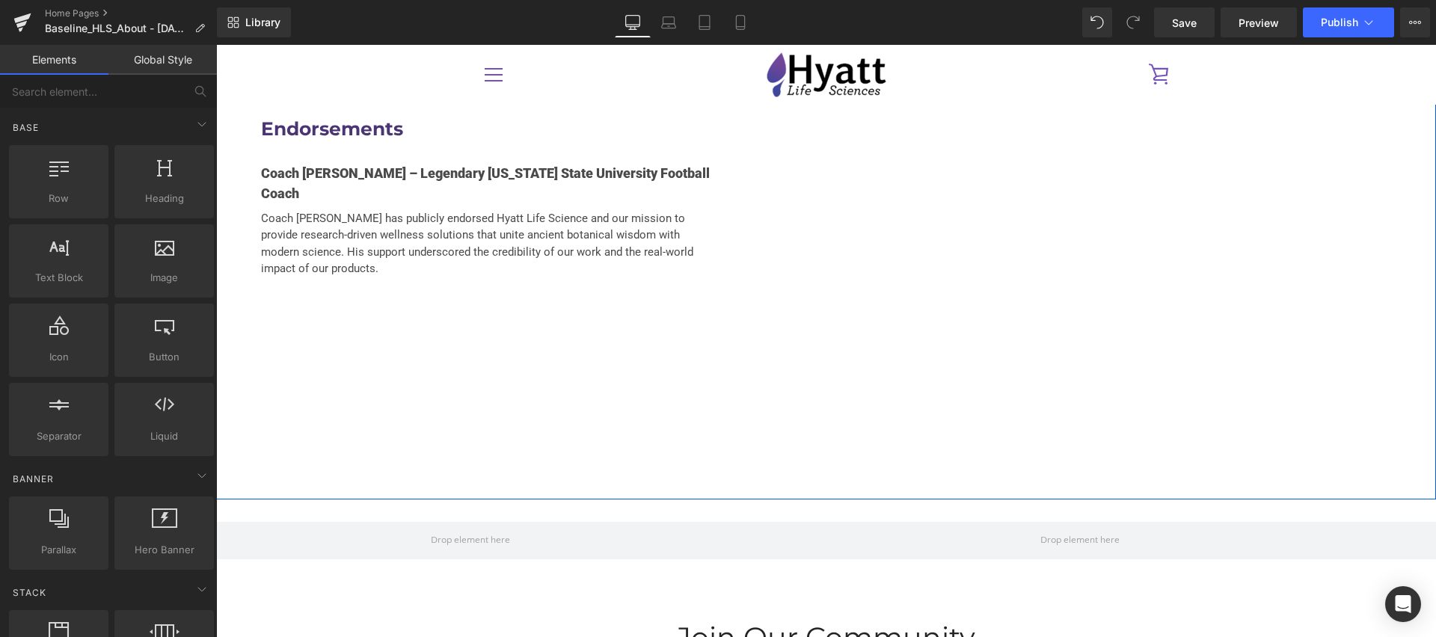
scroll to position [3043, 0]
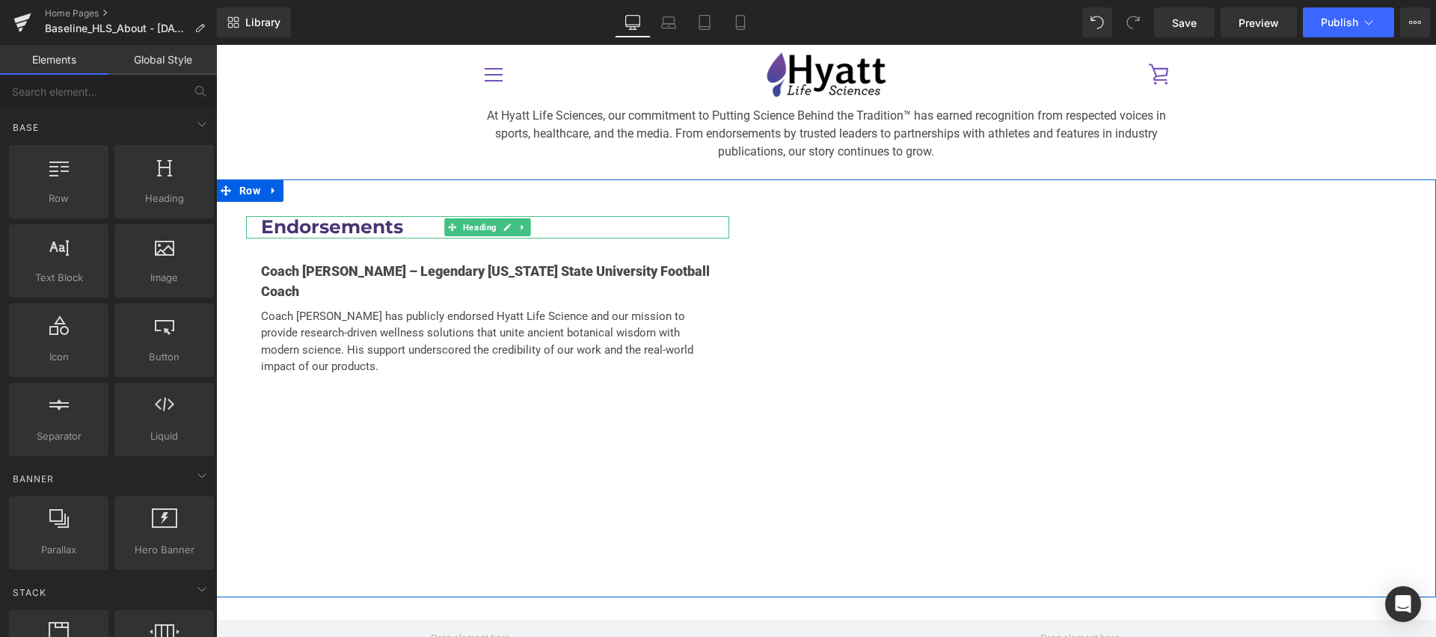
click at [394, 216] on h2 "Endorsements" at bounding box center [487, 227] width 453 height 22
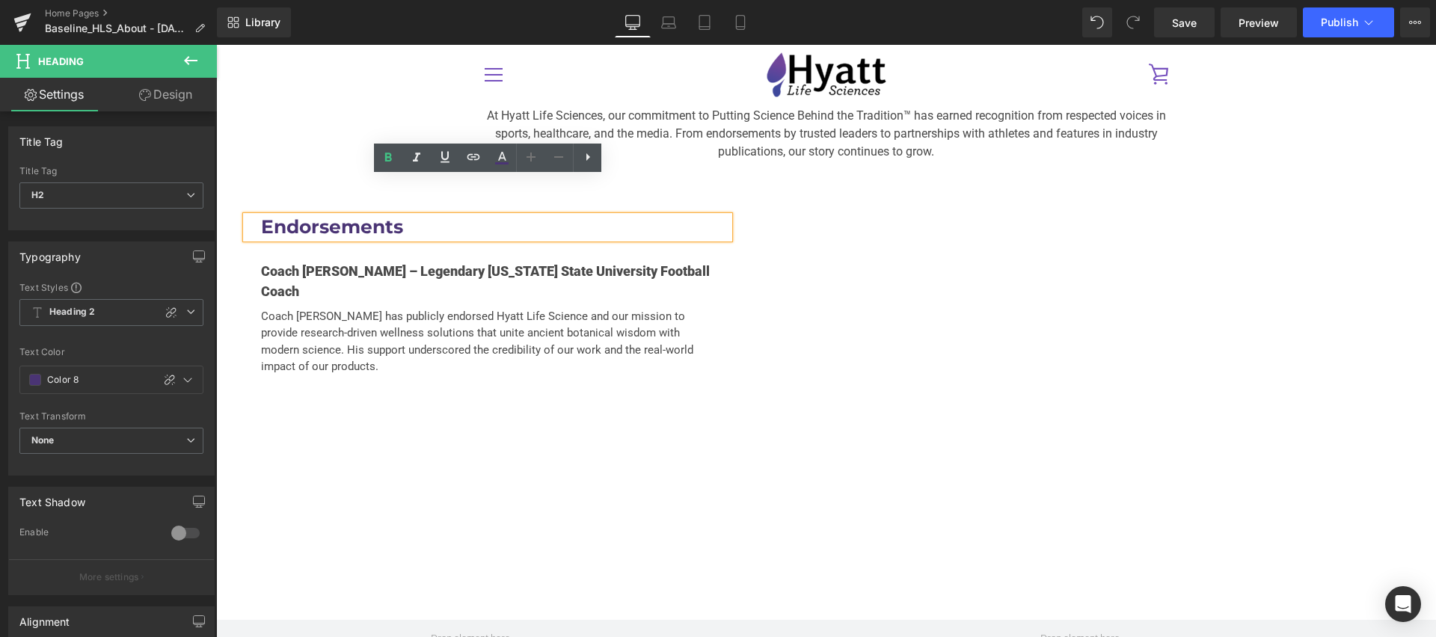
click at [434, 216] on h2 "Endorsements" at bounding box center [487, 227] width 453 height 22
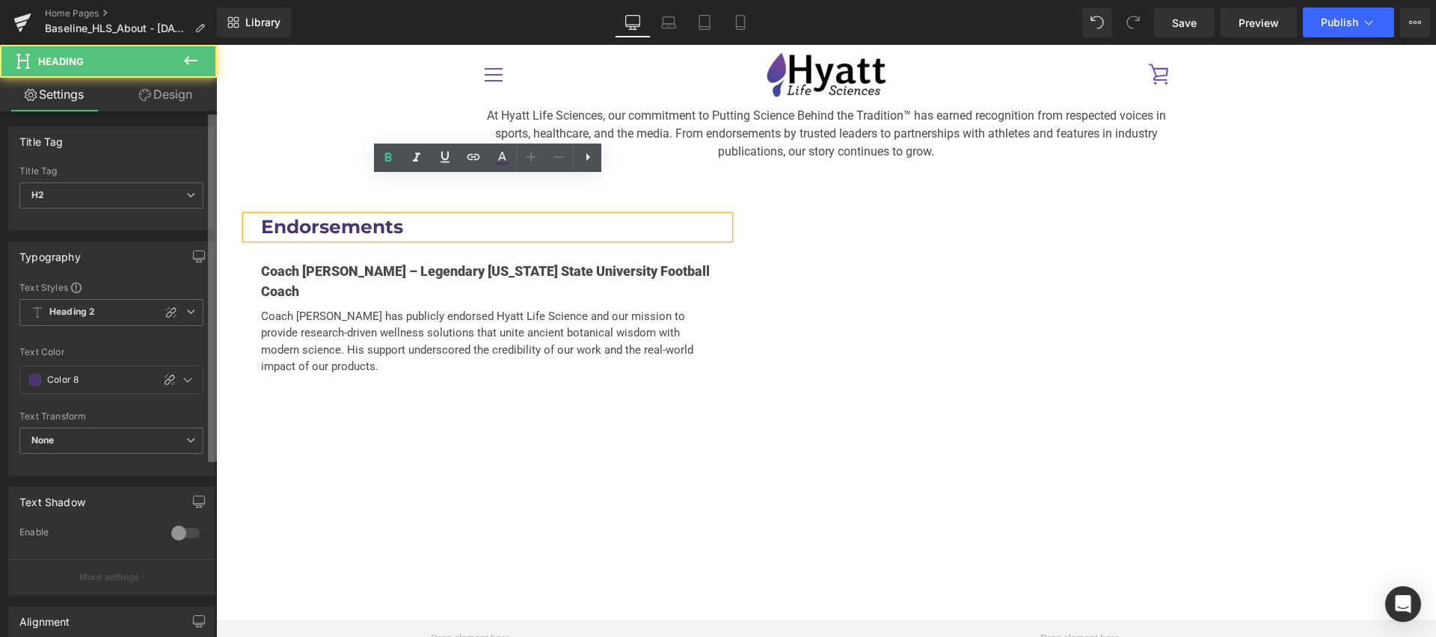
click at [215, 181] on b at bounding box center [212, 288] width 9 height 348
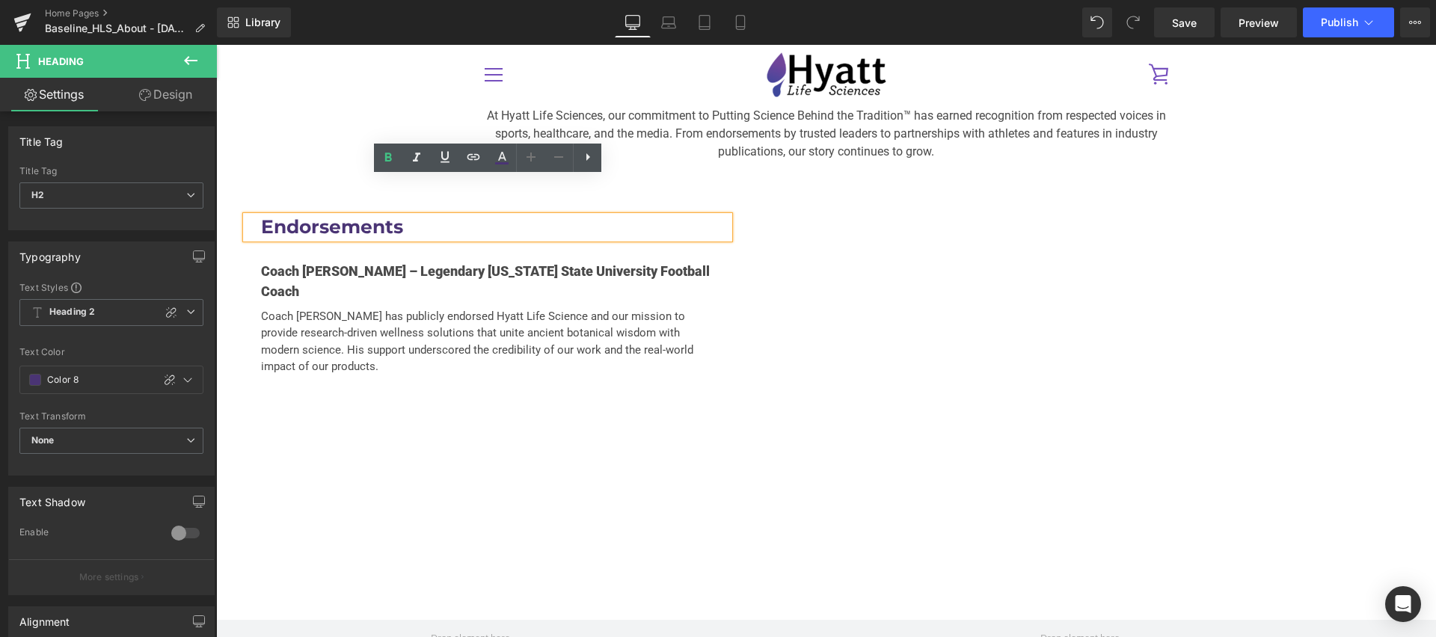
click at [227, 193] on div "Endorsements Heading Coach [PERSON_NAME] – Legendary [US_STATE] State Universit…" at bounding box center [826, 389] width 1220 height 418
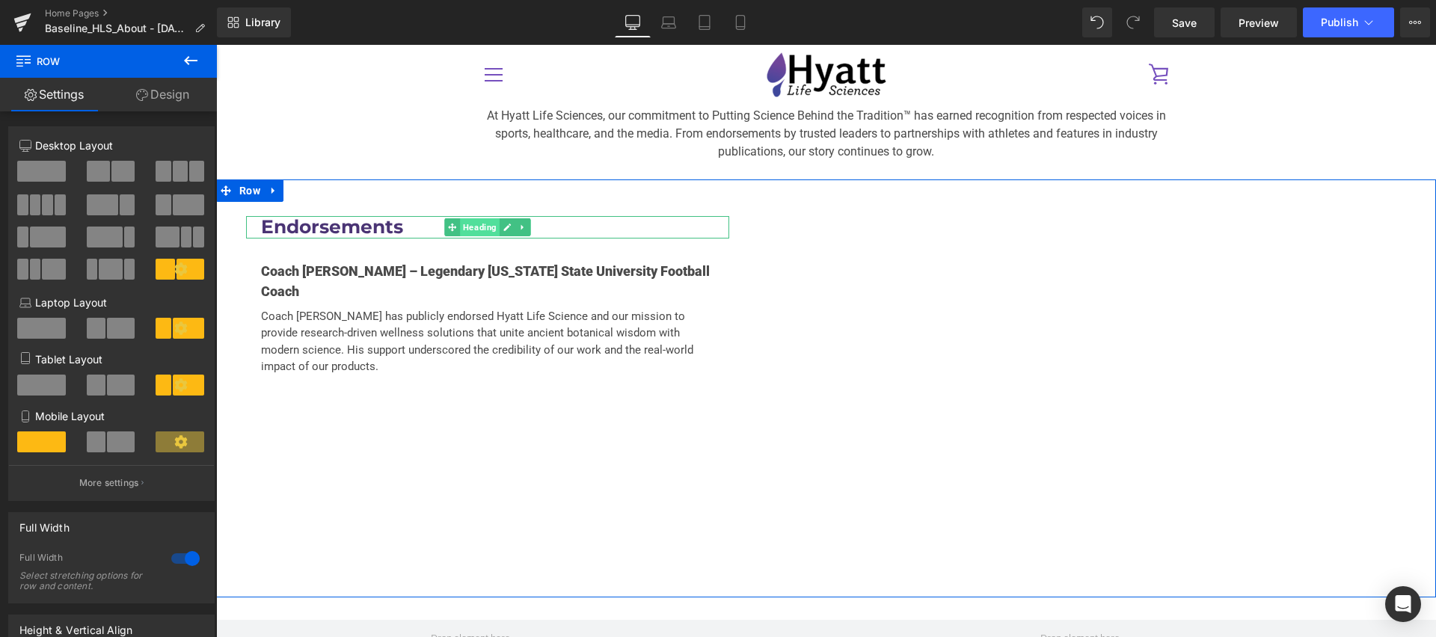
click at [468, 218] on span "Heading" at bounding box center [480, 227] width 40 height 18
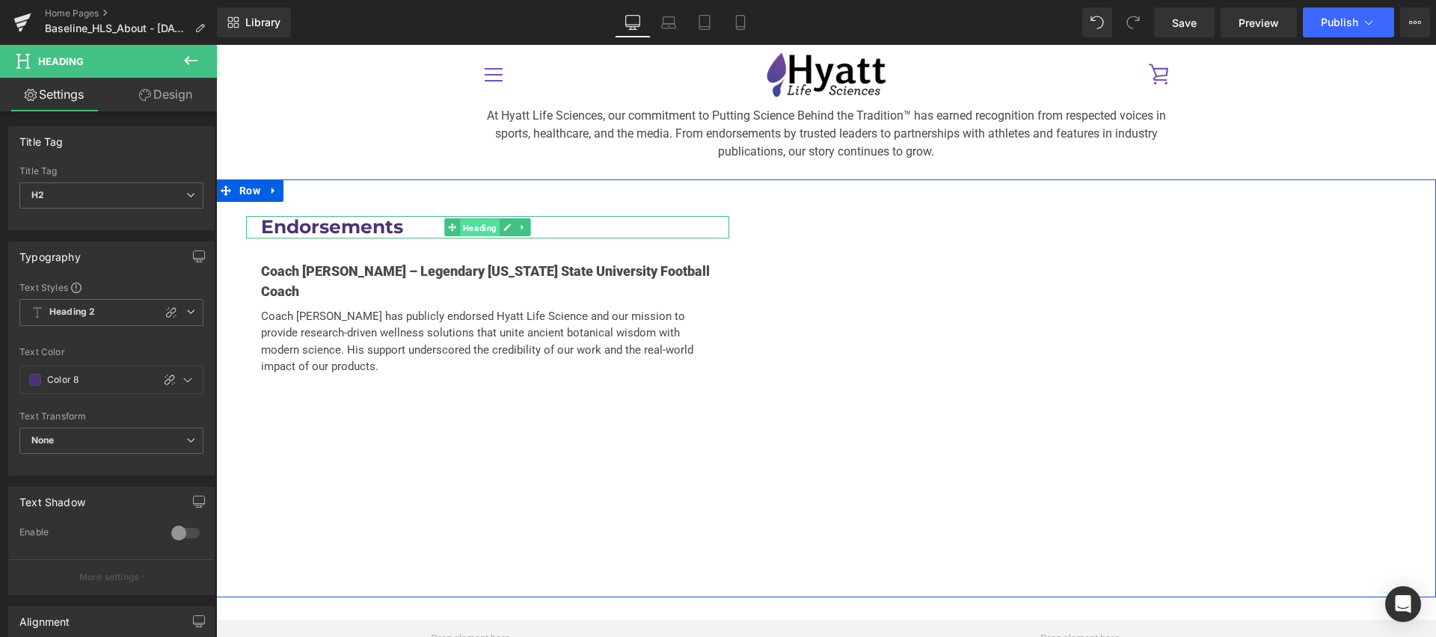
click at [485, 219] on span "Heading" at bounding box center [480, 228] width 40 height 18
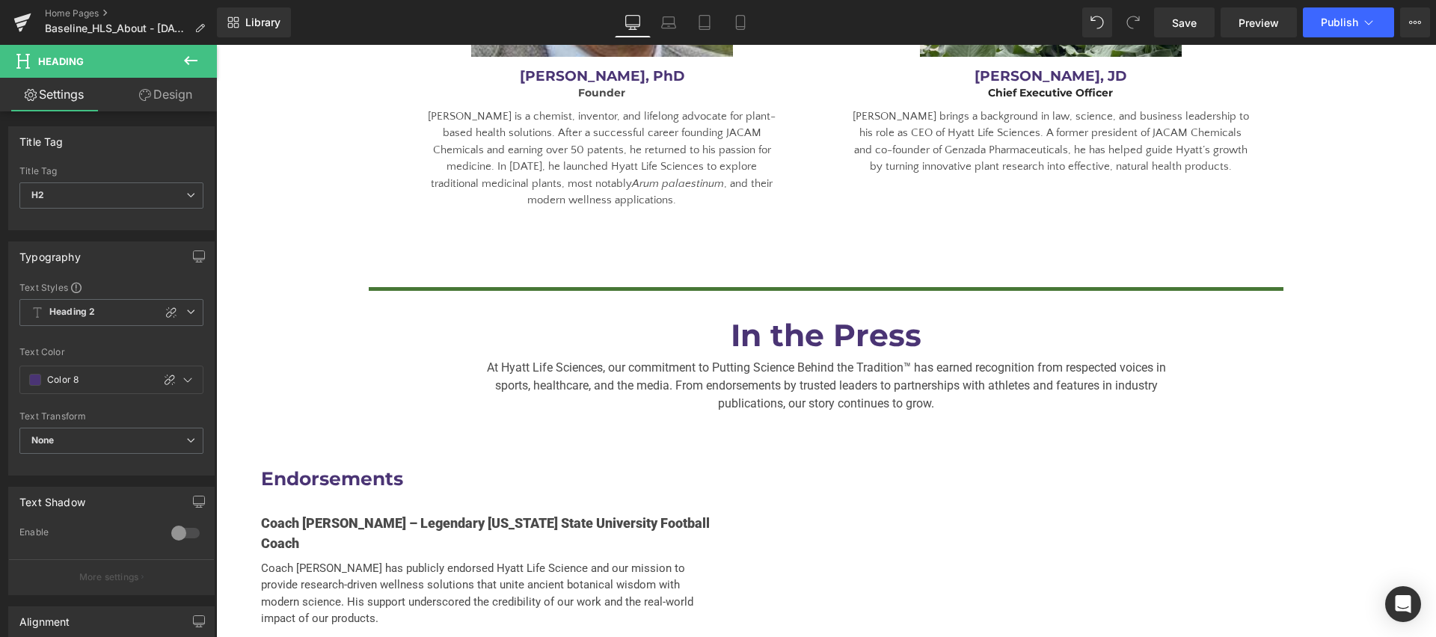
scroll to position [2832, 0]
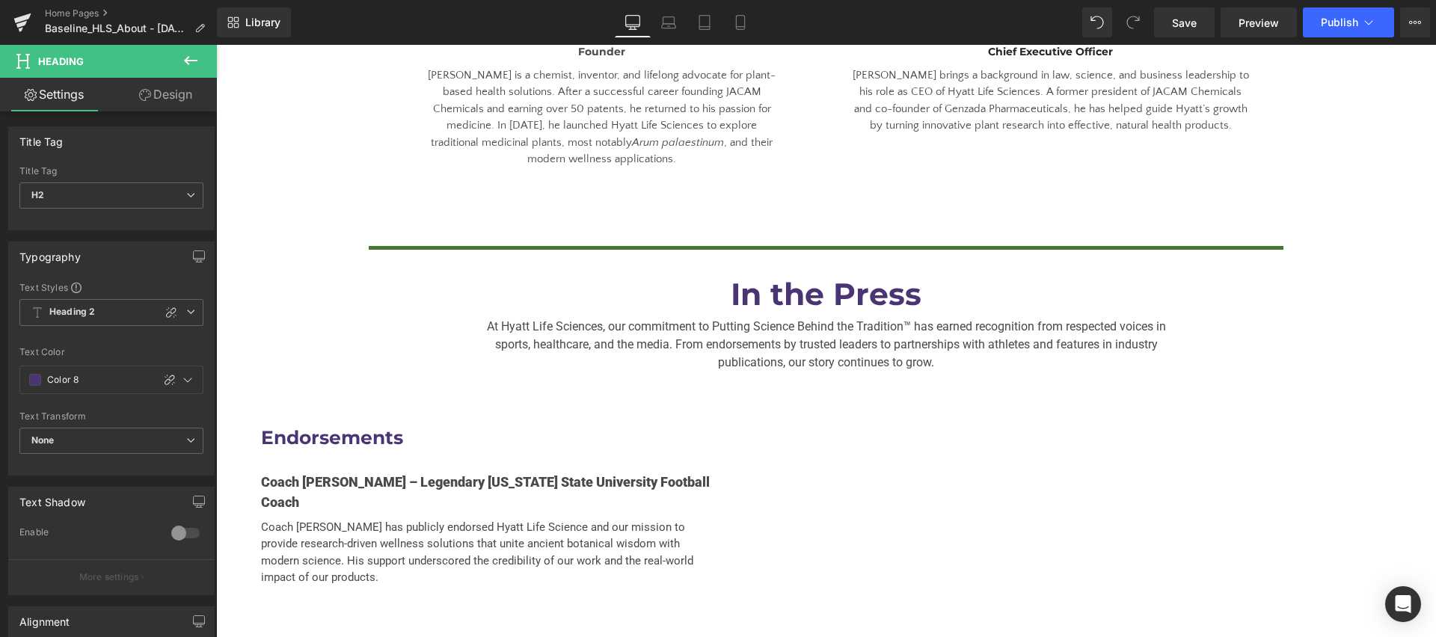
click at [417, 390] on div "Endorsements Heading Coach [PERSON_NAME] – Legendary [US_STATE] State Universit…" at bounding box center [826, 599] width 1220 height 418
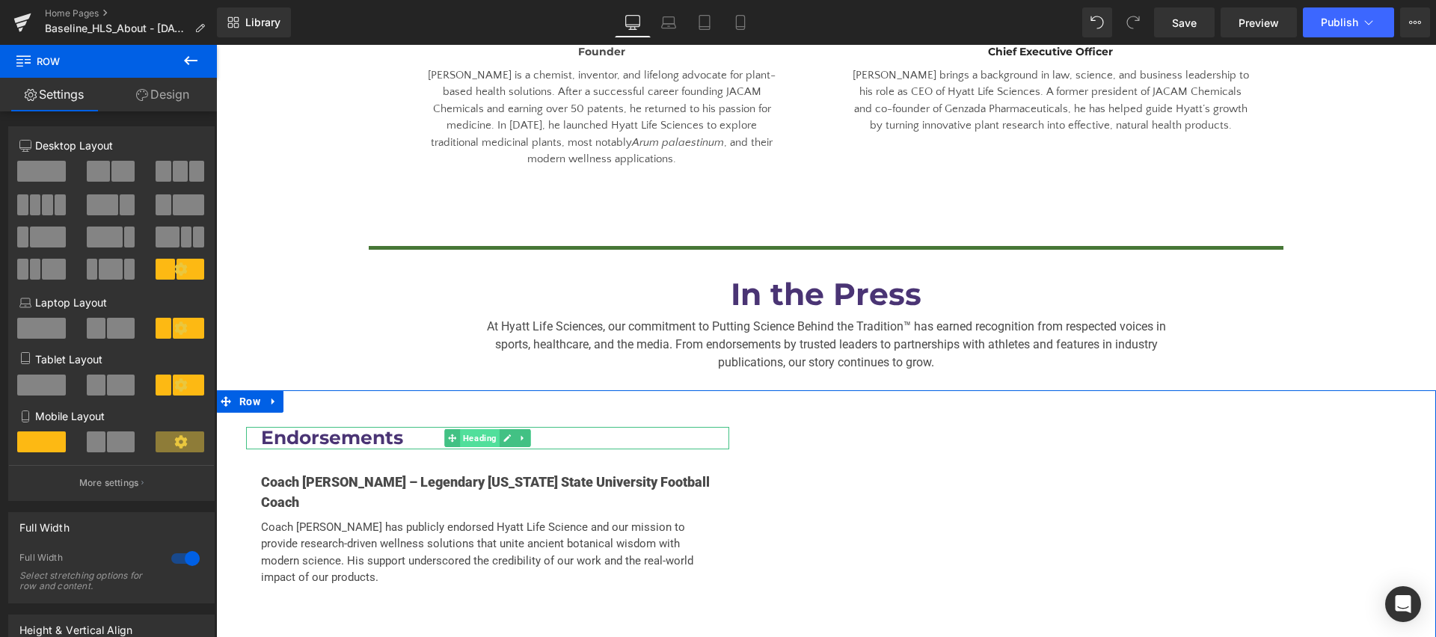
click at [471, 429] on span "Heading" at bounding box center [480, 438] width 40 height 18
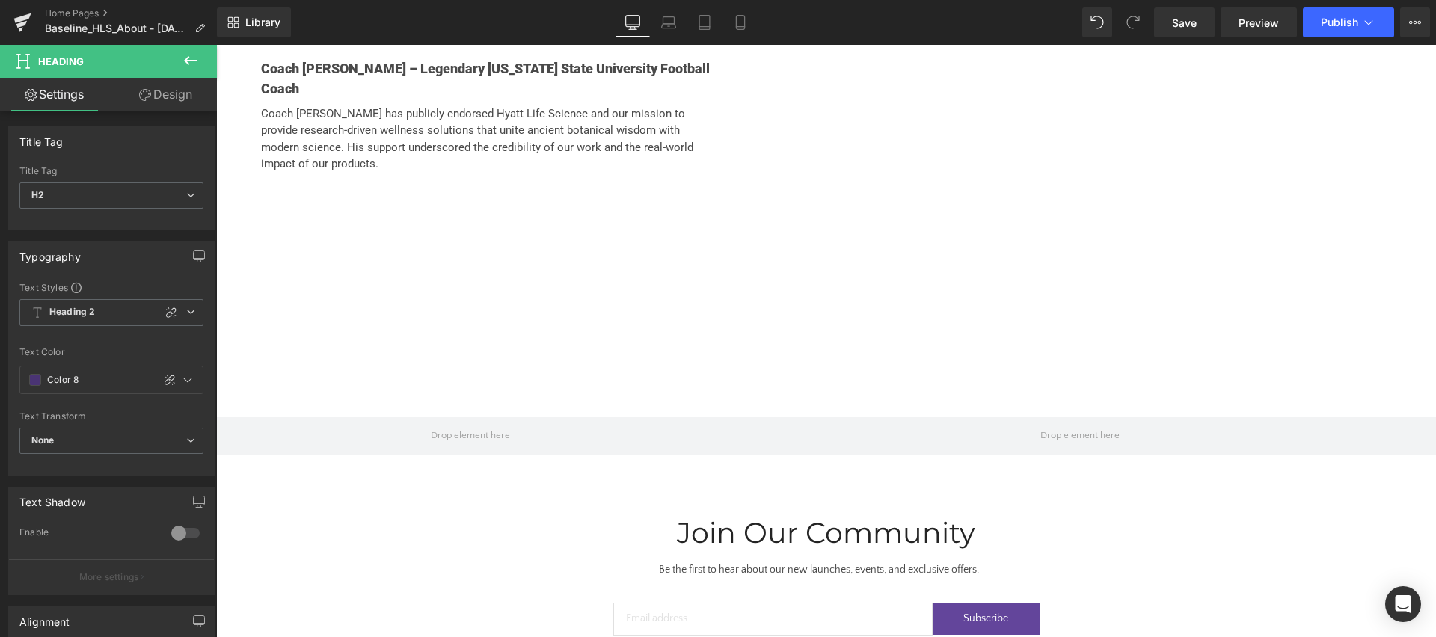
scroll to position [3249, 0]
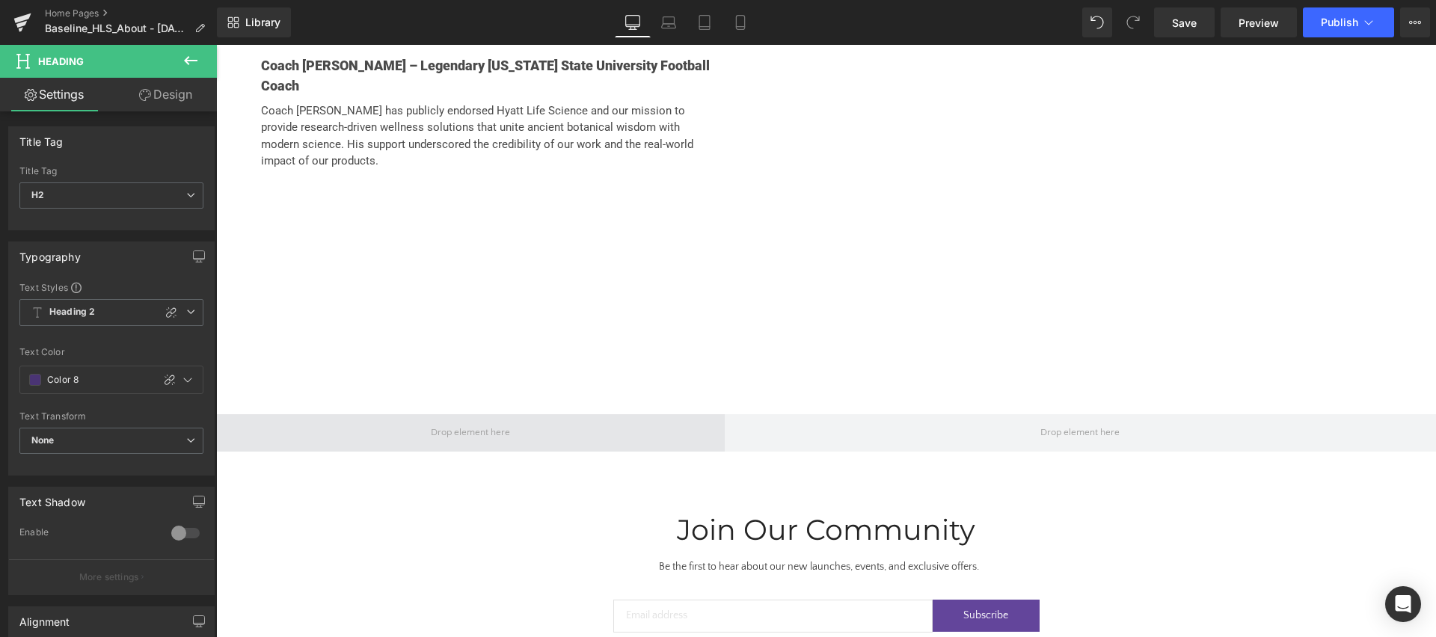
click at [429, 421] on span at bounding box center [471, 432] width 90 height 23
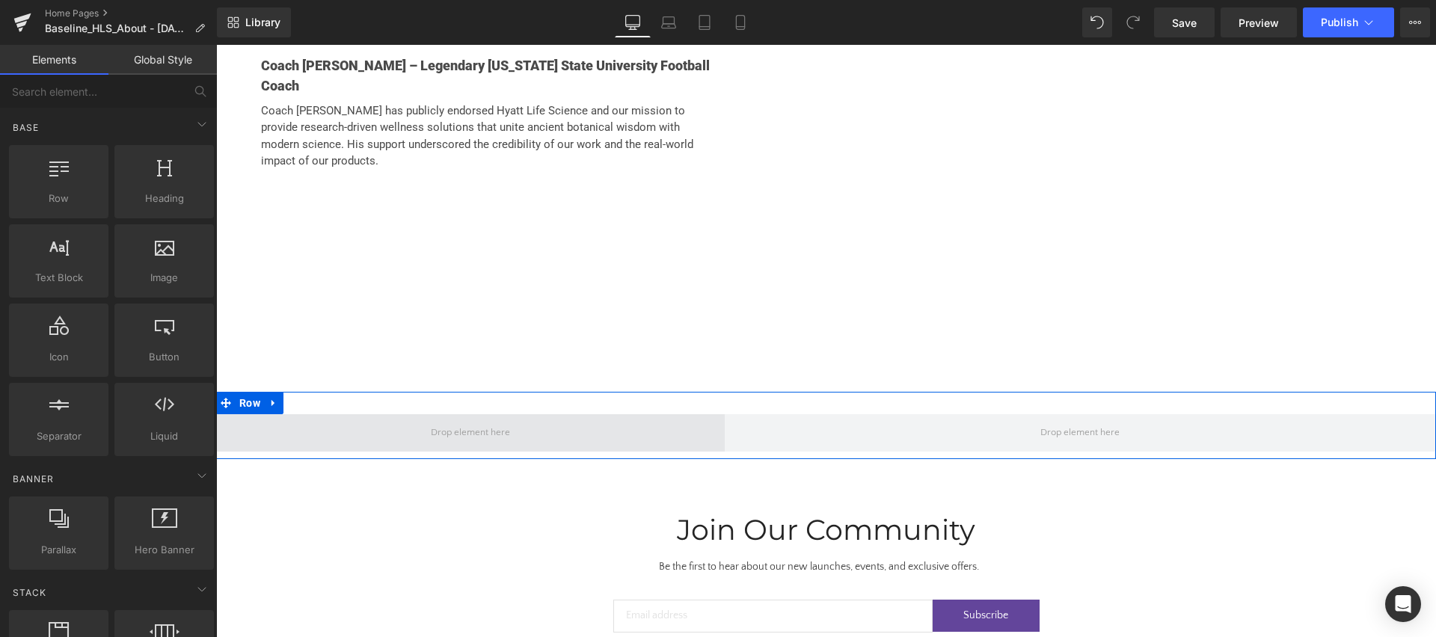
click at [438, 421] on span at bounding box center [471, 432] width 90 height 23
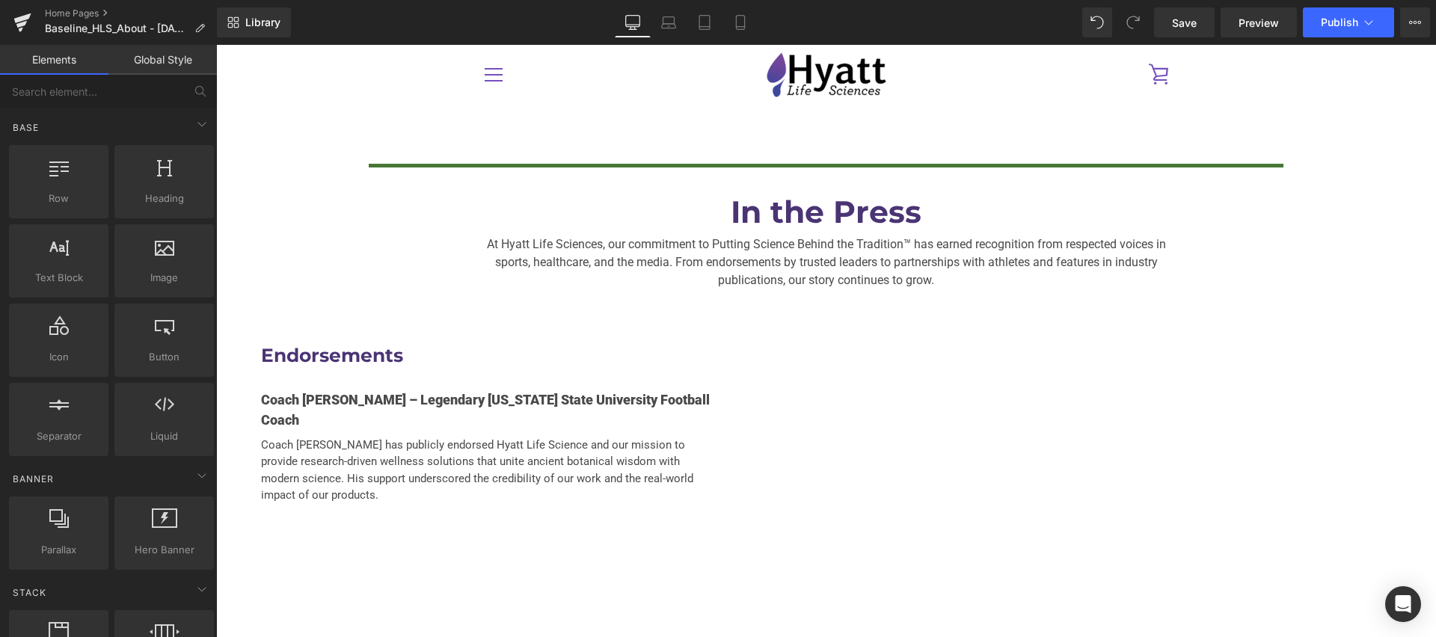
scroll to position [2889, 0]
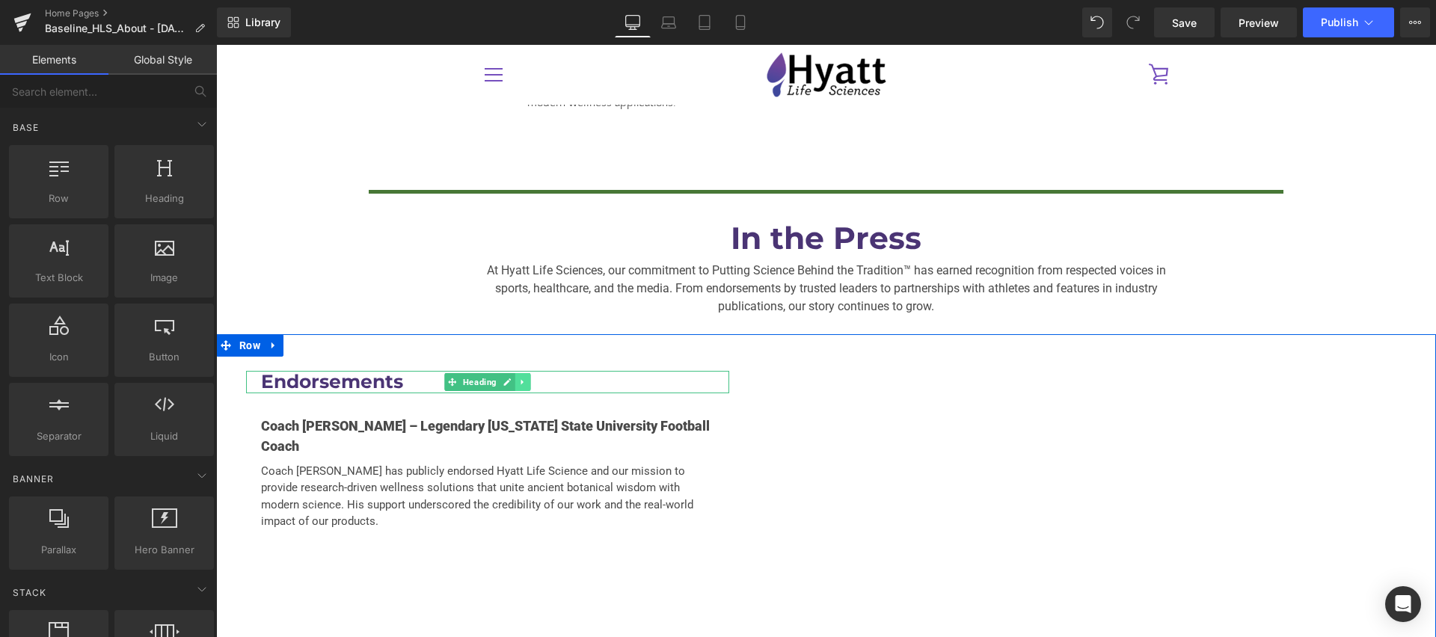
click at [467, 373] on span "Heading" at bounding box center [480, 382] width 40 height 18
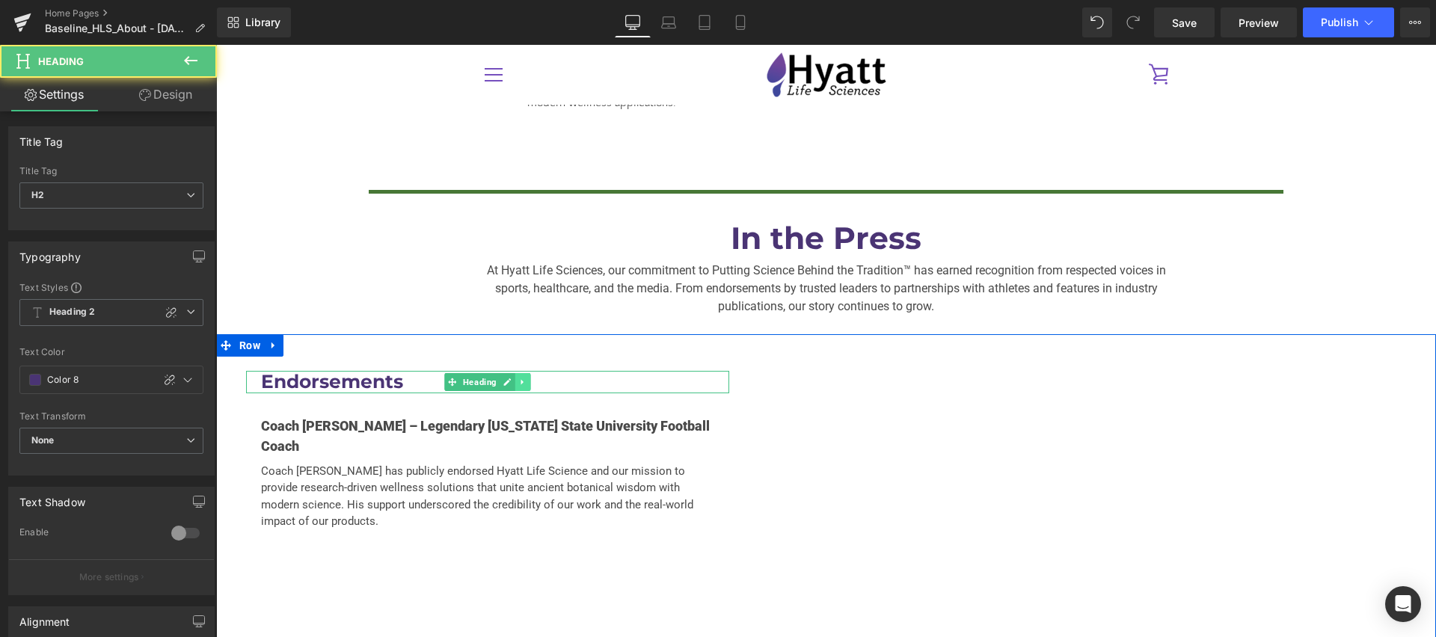
click at [522, 380] on icon at bounding box center [522, 382] width 2 height 5
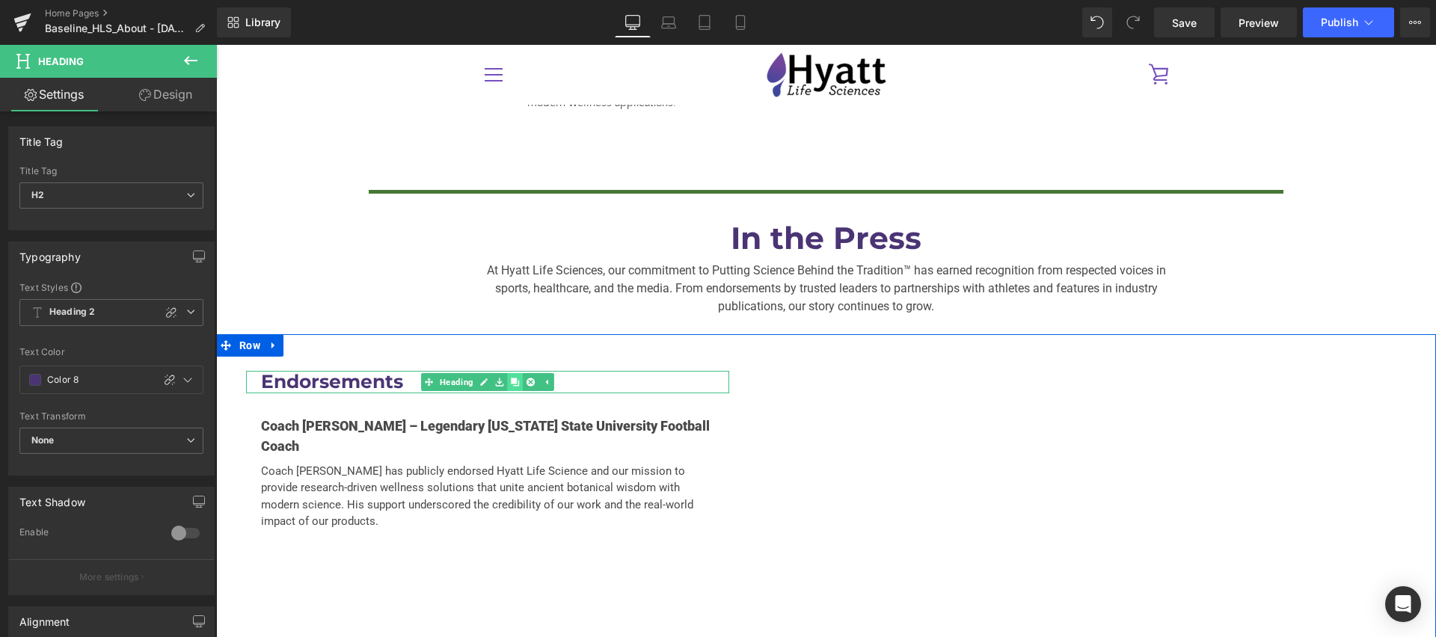
click at [519, 378] on icon at bounding box center [515, 382] width 8 height 8
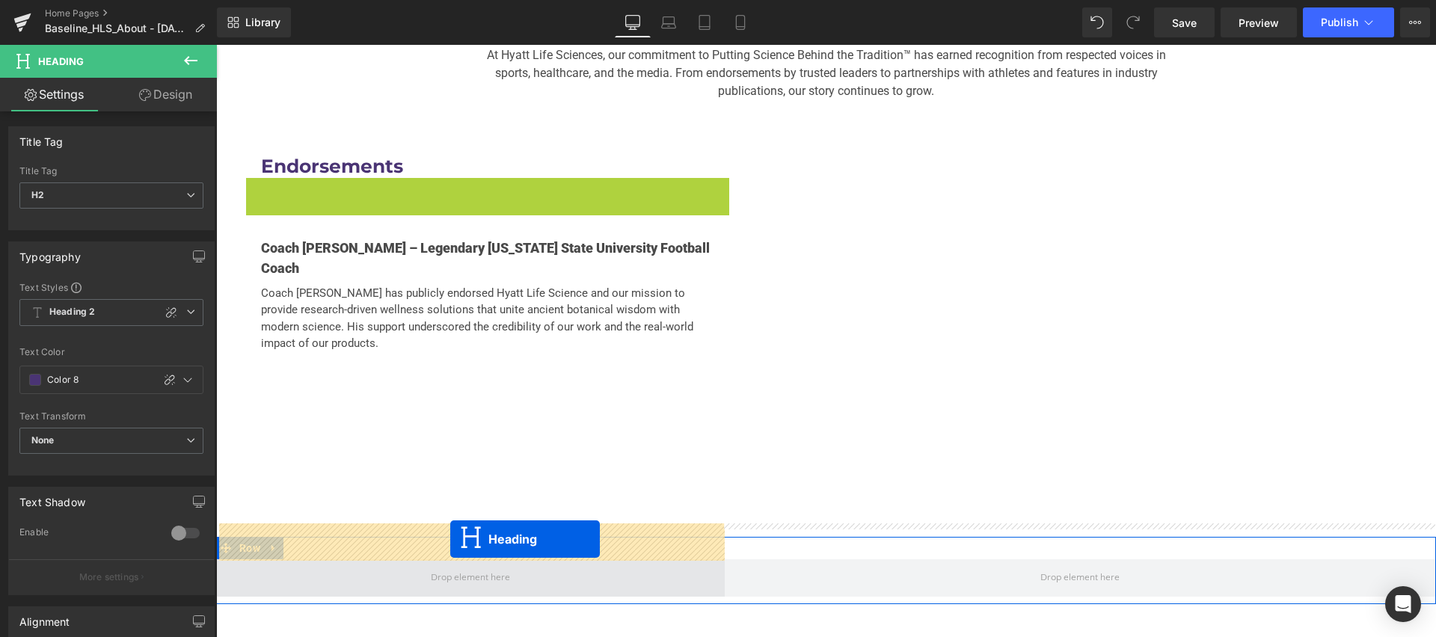
drag, startPoint x: 452, startPoint y: 364, endPoint x: 450, endPoint y: 539, distance: 175.0
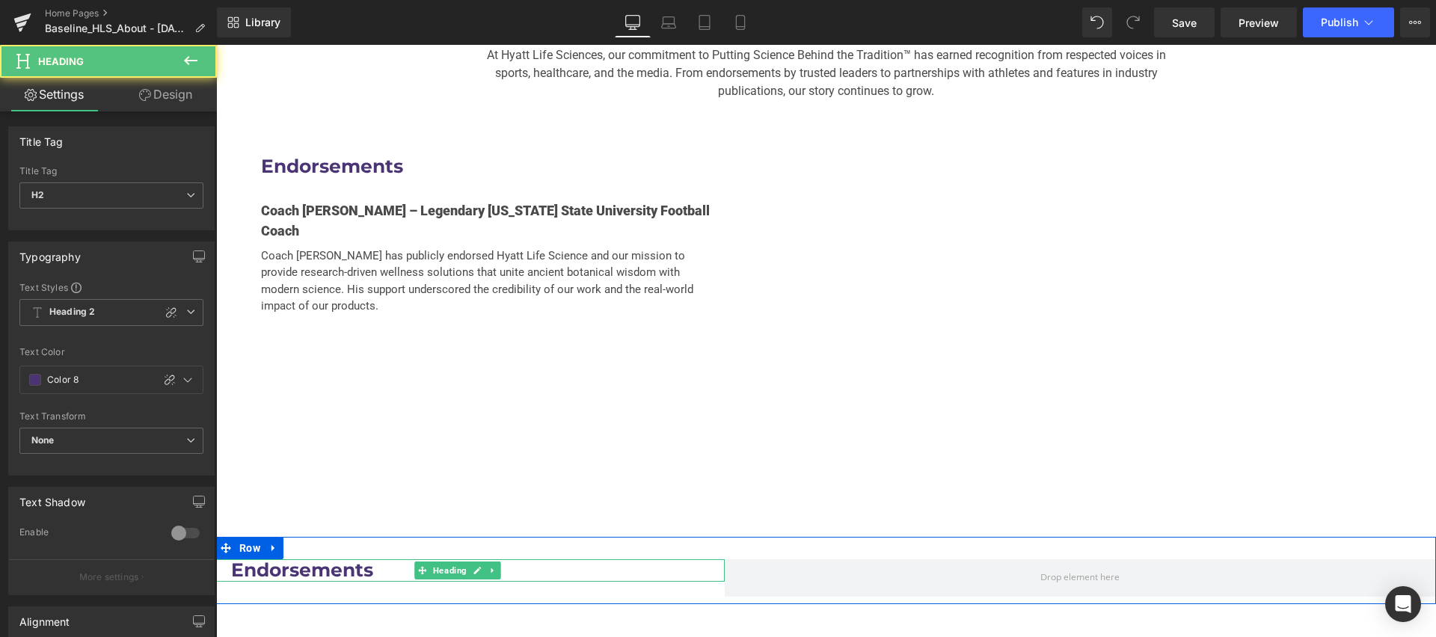
scroll to position [3106, 0]
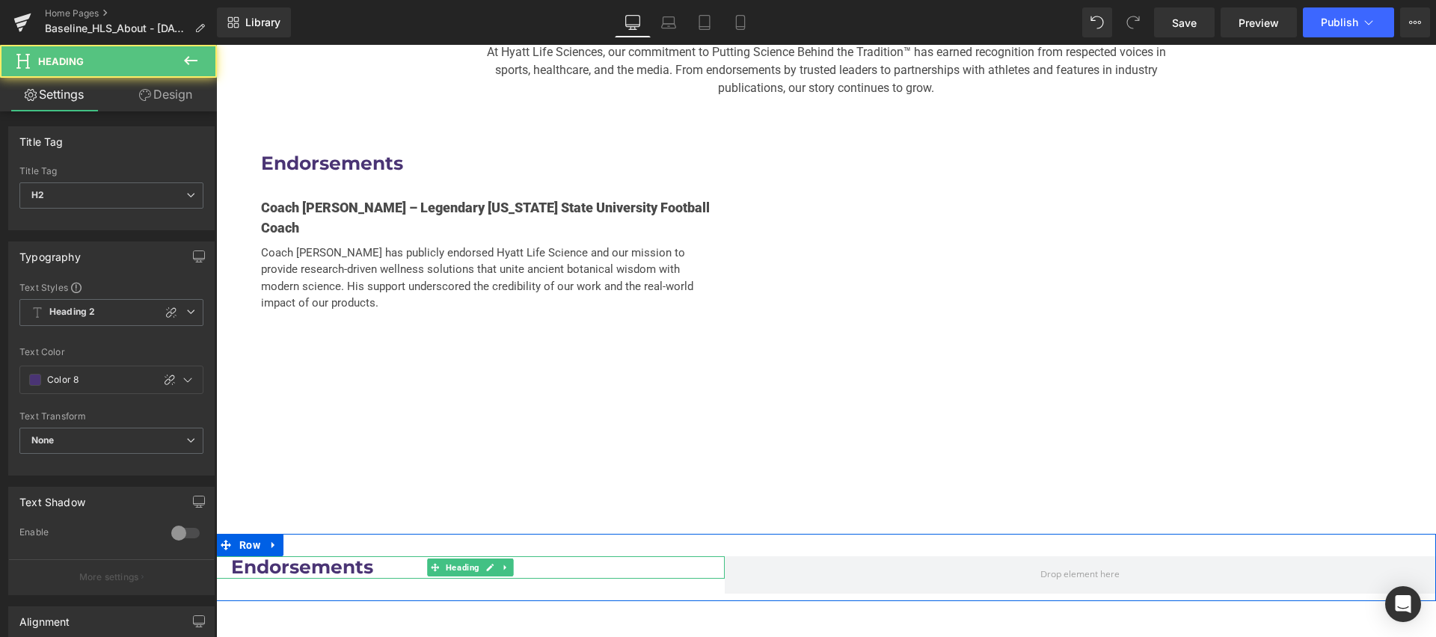
click at [304, 556] on h2 "Endorsements" at bounding box center [470, 567] width 479 height 22
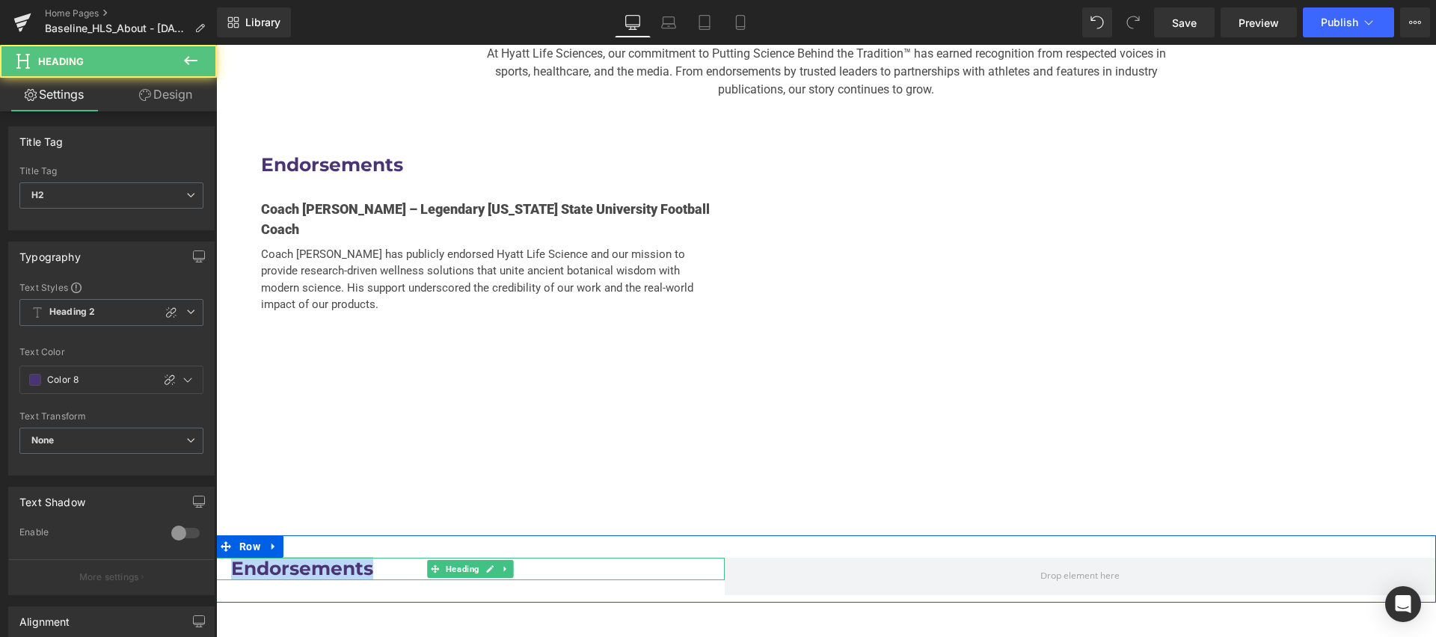
click at [304, 558] on h2 "Endorsements" at bounding box center [470, 569] width 479 height 22
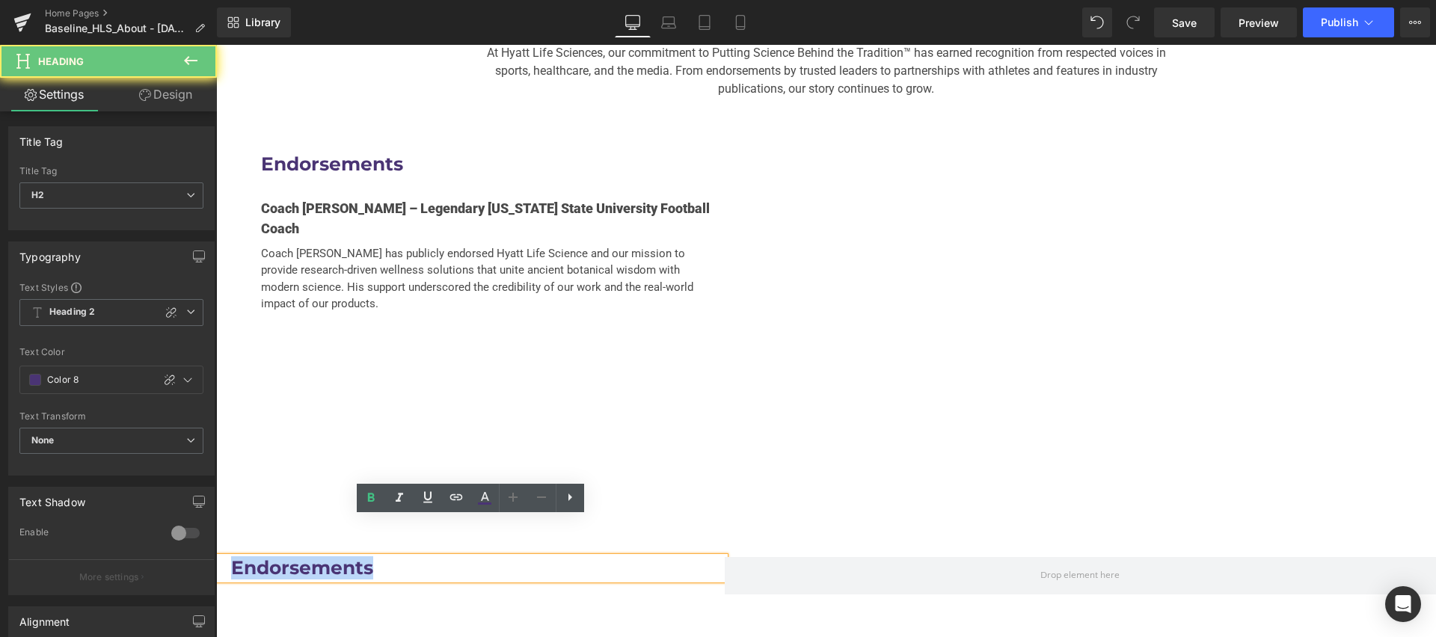
click at [304, 557] on h2 "Endorsements" at bounding box center [470, 568] width 479 height 22
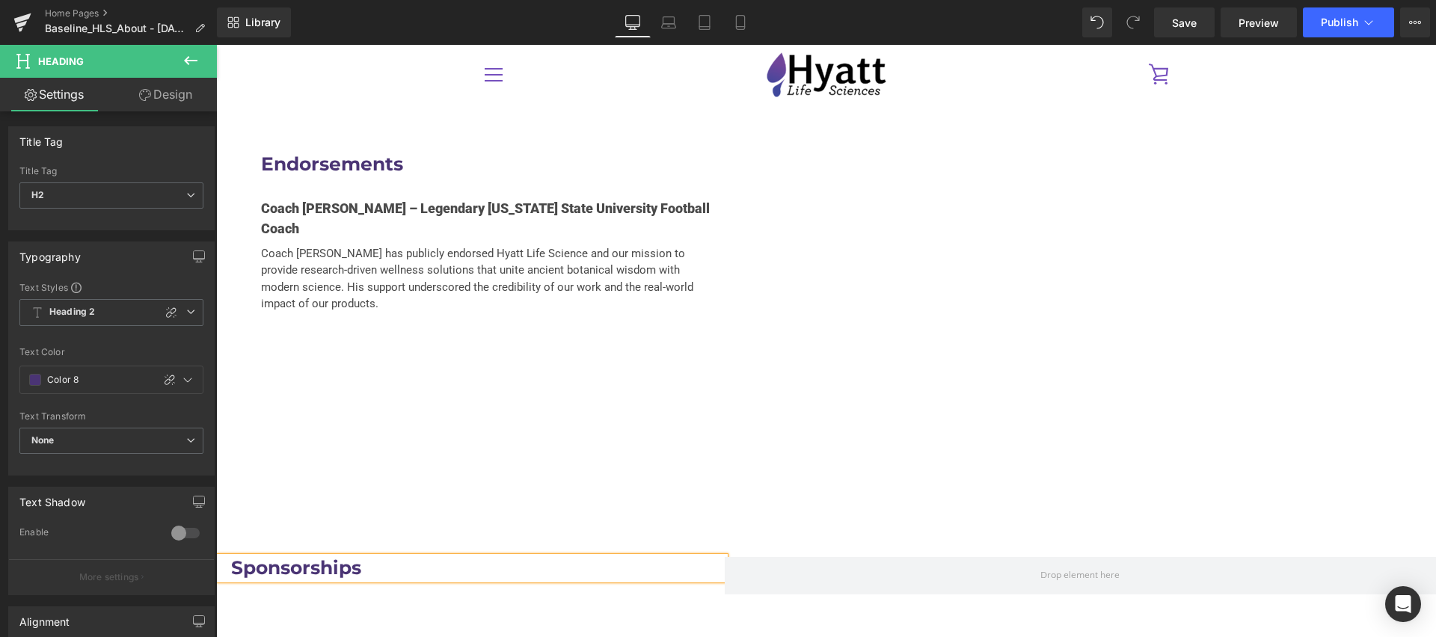
click at [666, 535] on div "Sponsorships Heading Row" at bounding box center [826, 568] width 1220 height 67
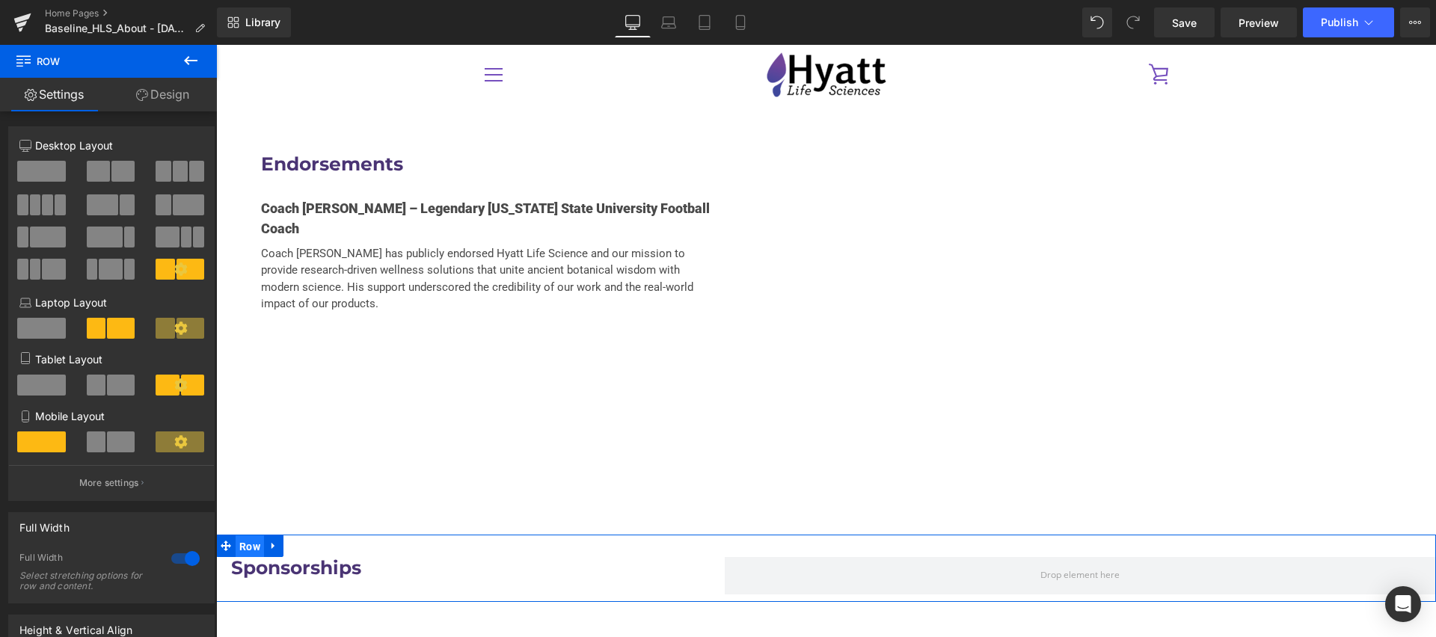
click at [254, 536] on span "Row" at bounding box center [250, 547] width 28 height 22
click at [153, 105] on link "Design" at bounding box center [162, 95] width 108 height 34
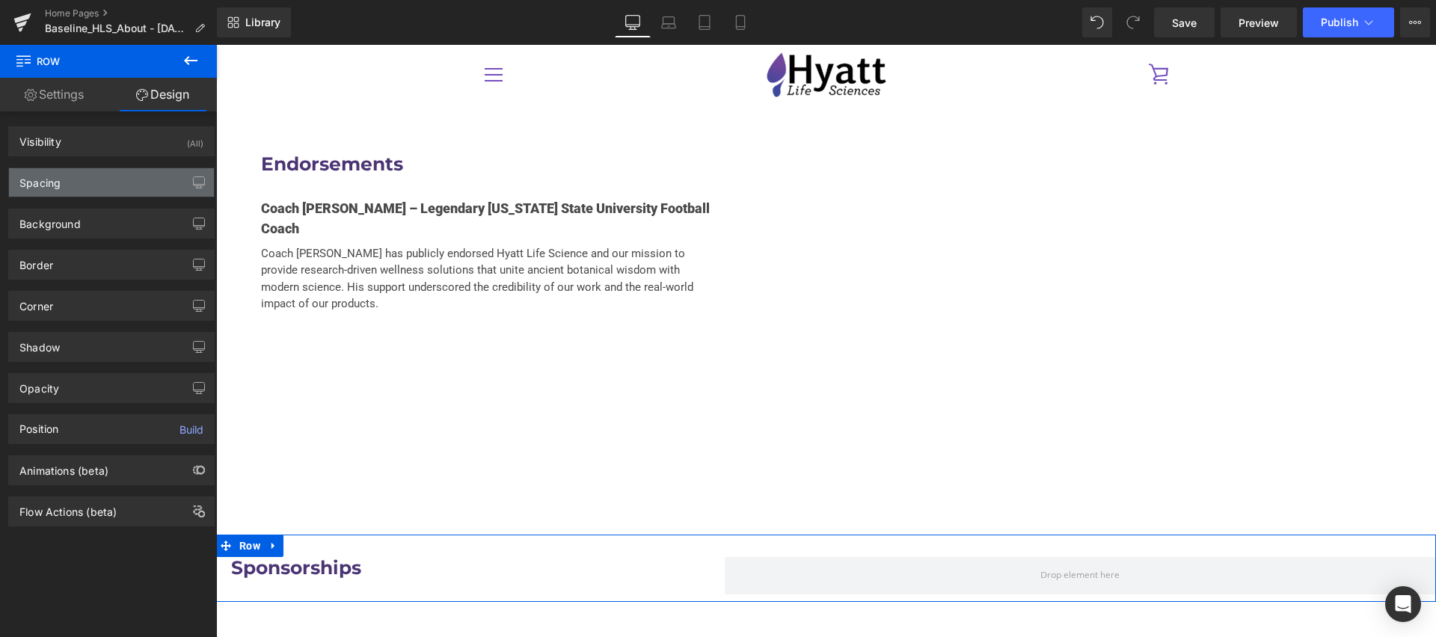
click at [54, 179] on div "Spacing" at bounding box center [39, 178] width 41 height 21
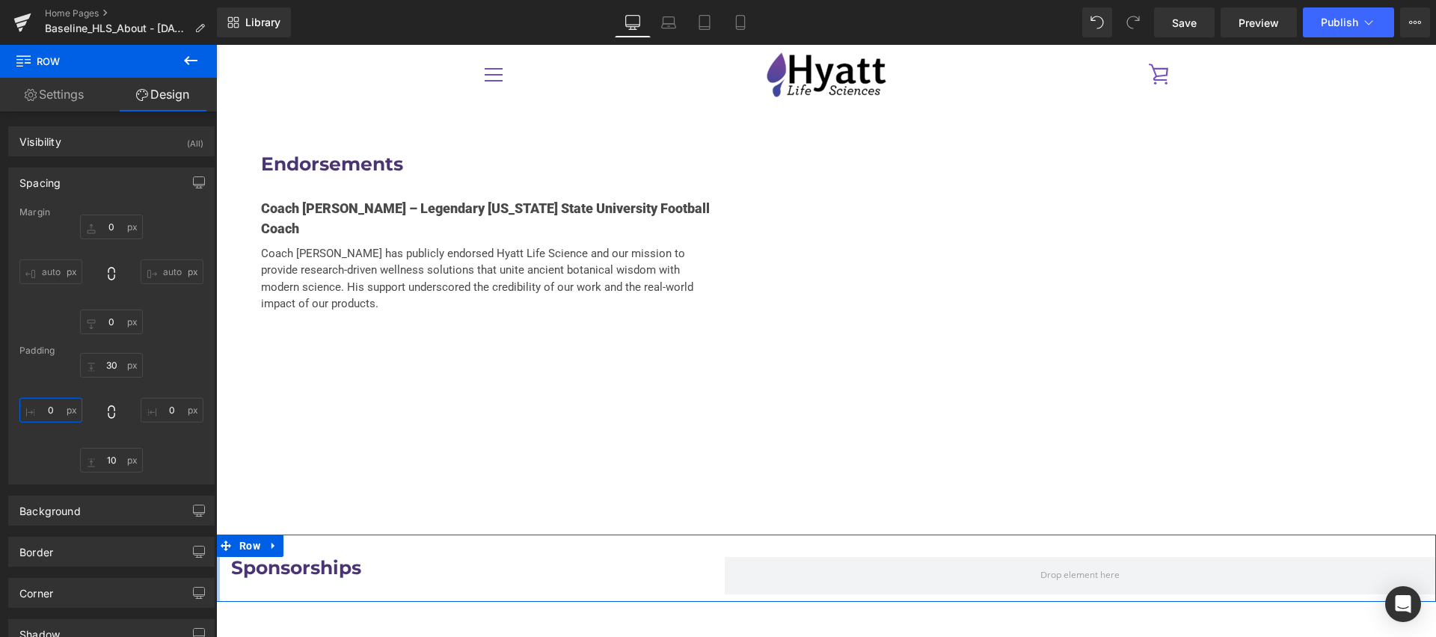
click at [52, 411] on input "0" at bounding box center [50, 410] width 63 height 25
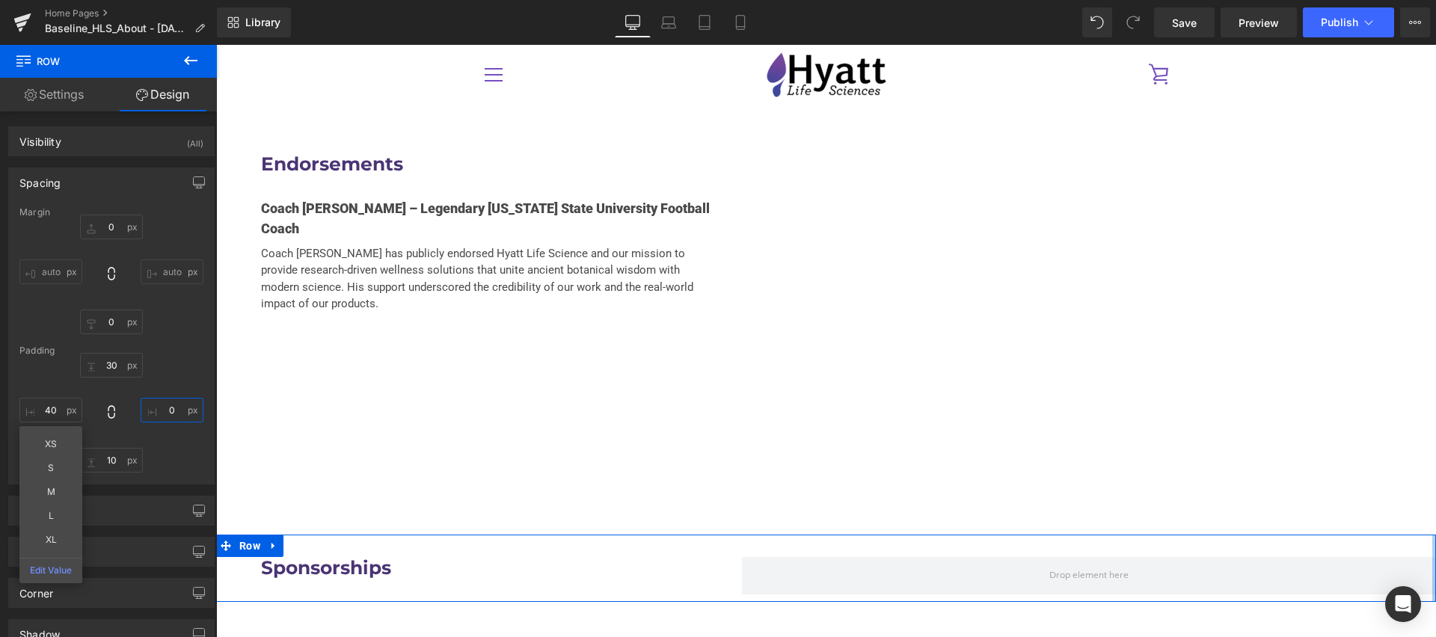
click at [171, 407] on input "0" at bounding box center [172, 410] width 63 height 25
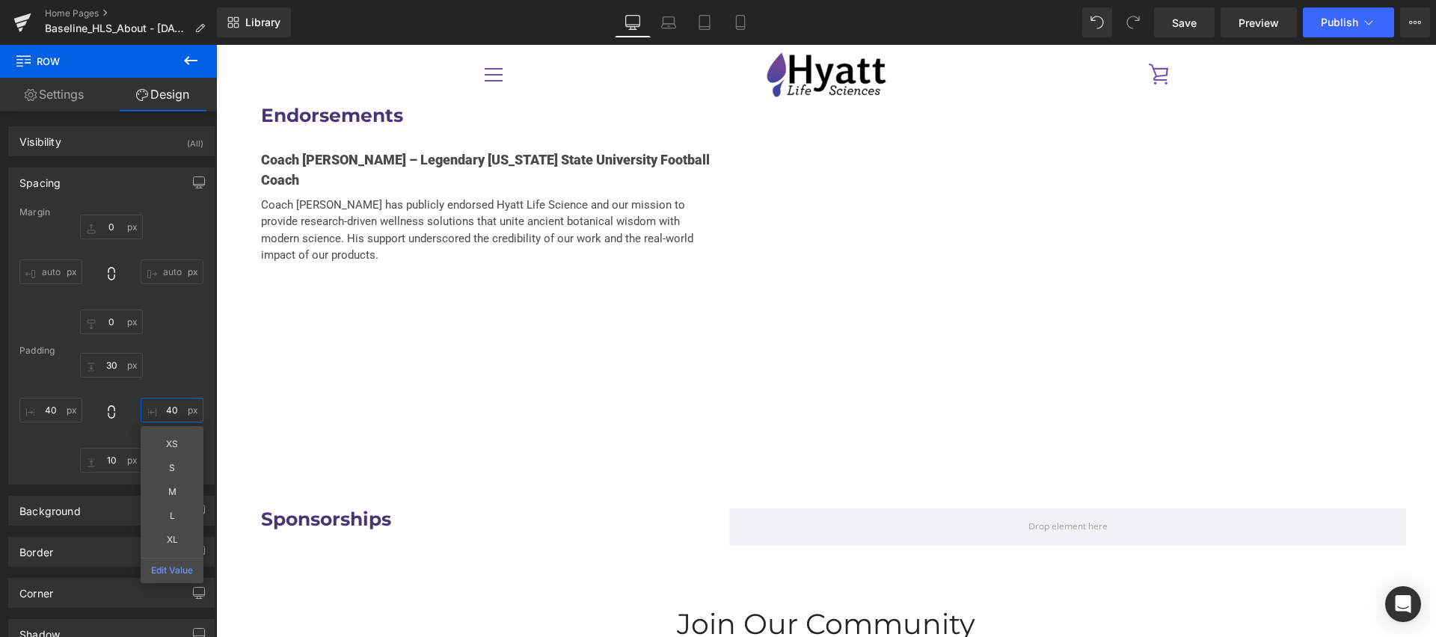
scroll to position [3131, 0]
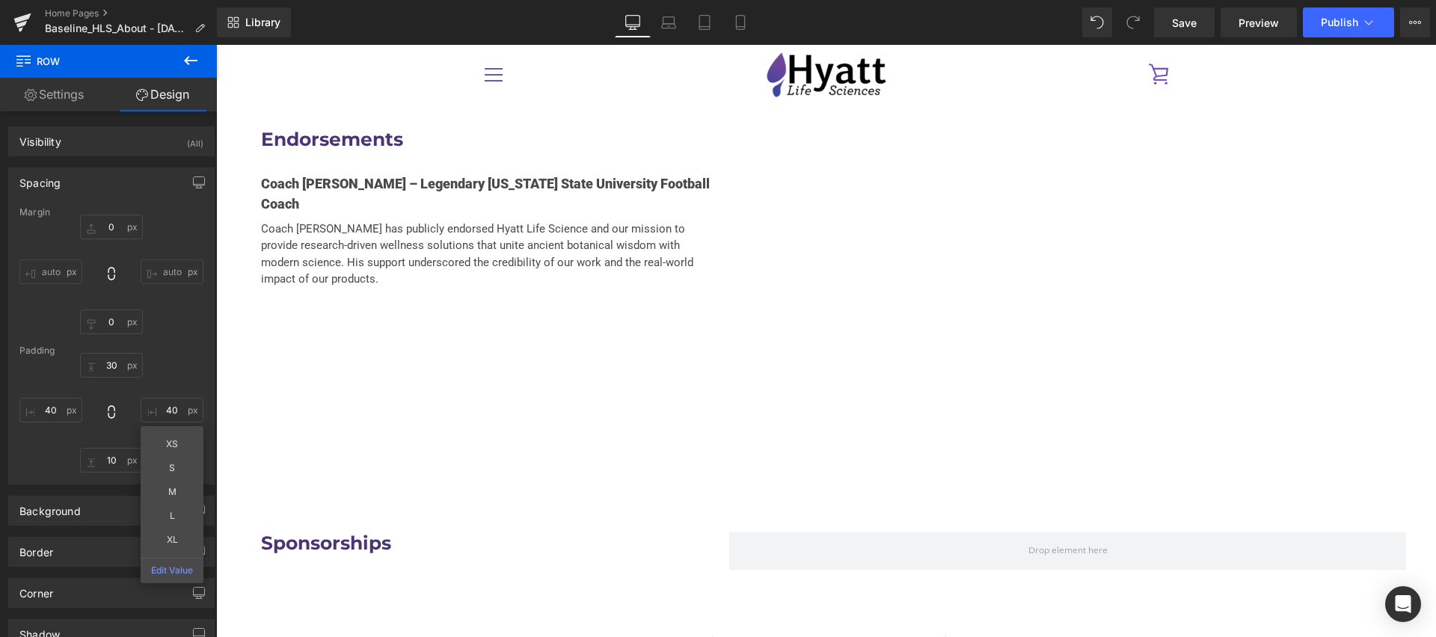
click at [383, 221] on p "Coach [PERSON_NAME] has publicly endorsed Hyatt Life Science and our mission to…" at bounding box center [487, 254] width 453 height 67
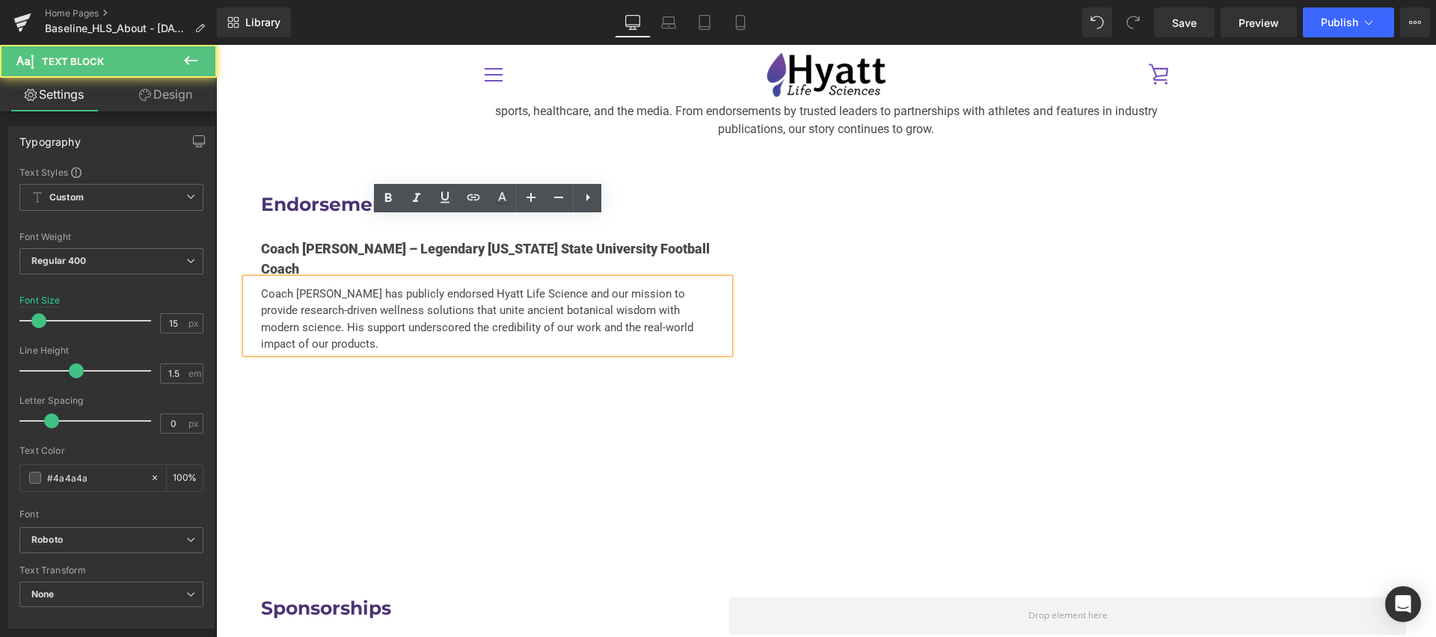
scroll to position [3064, 0]
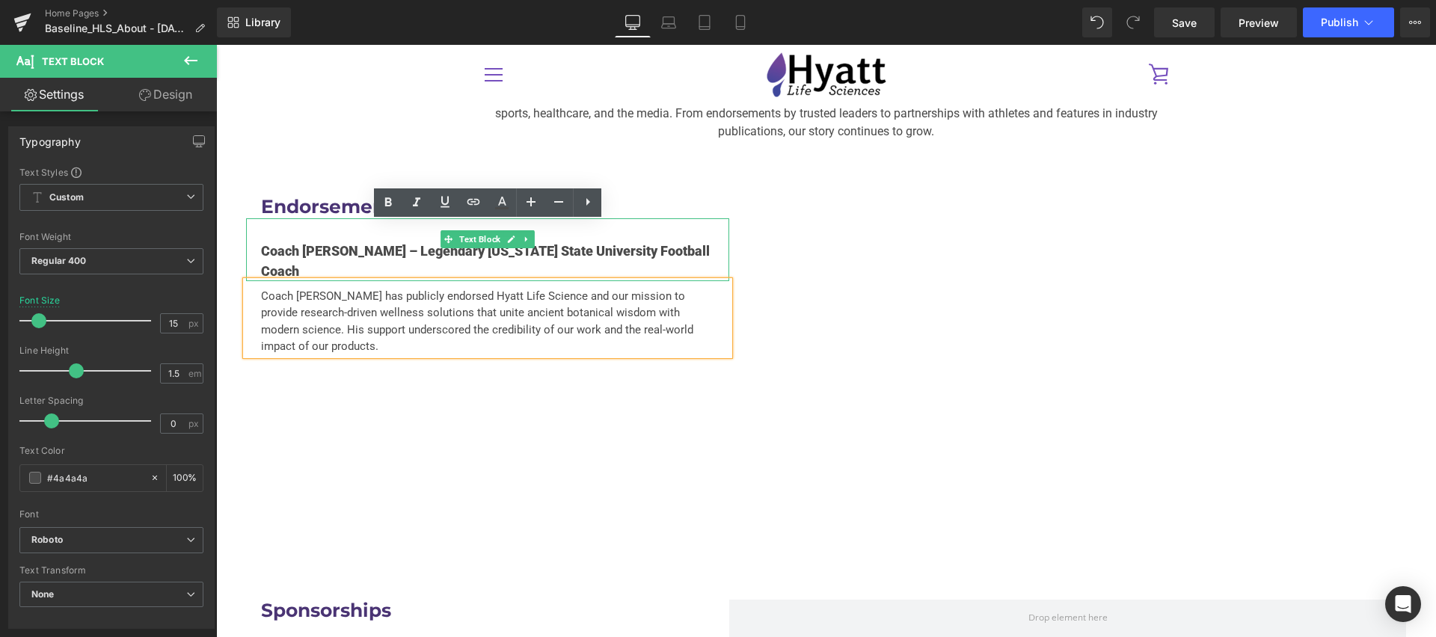
drag, startPoint x: 328, startPoint y: 214, endPoint x: 413, endPoint y: 201, distance: 85.5
click at [328, 241] on p "Coach [PERSON_NAME] – Legendary [US_STATE] State University Football Coach" at bounding box center [487, 261] width 453 height 40
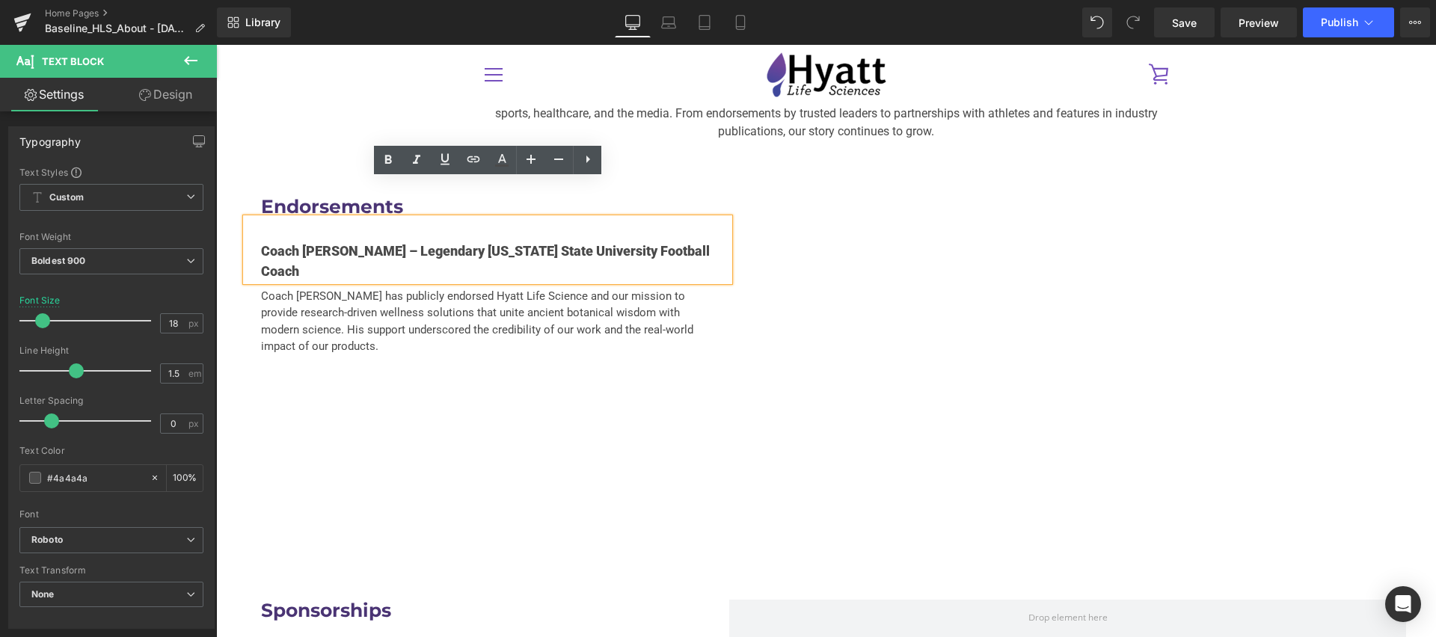
click at [246, 218] on div "Coach [PERSON_NAME] – Legendary [US_STATE] State University Football Coach" at bounding box center [487, 249] width 483 height 63
click at [233, 212] on div "Endorsements Heading Coach [PERSON_NAME] – Legendary [US_STATE] State Universit…" at bounding box center [826, 368] width 1220 height 418
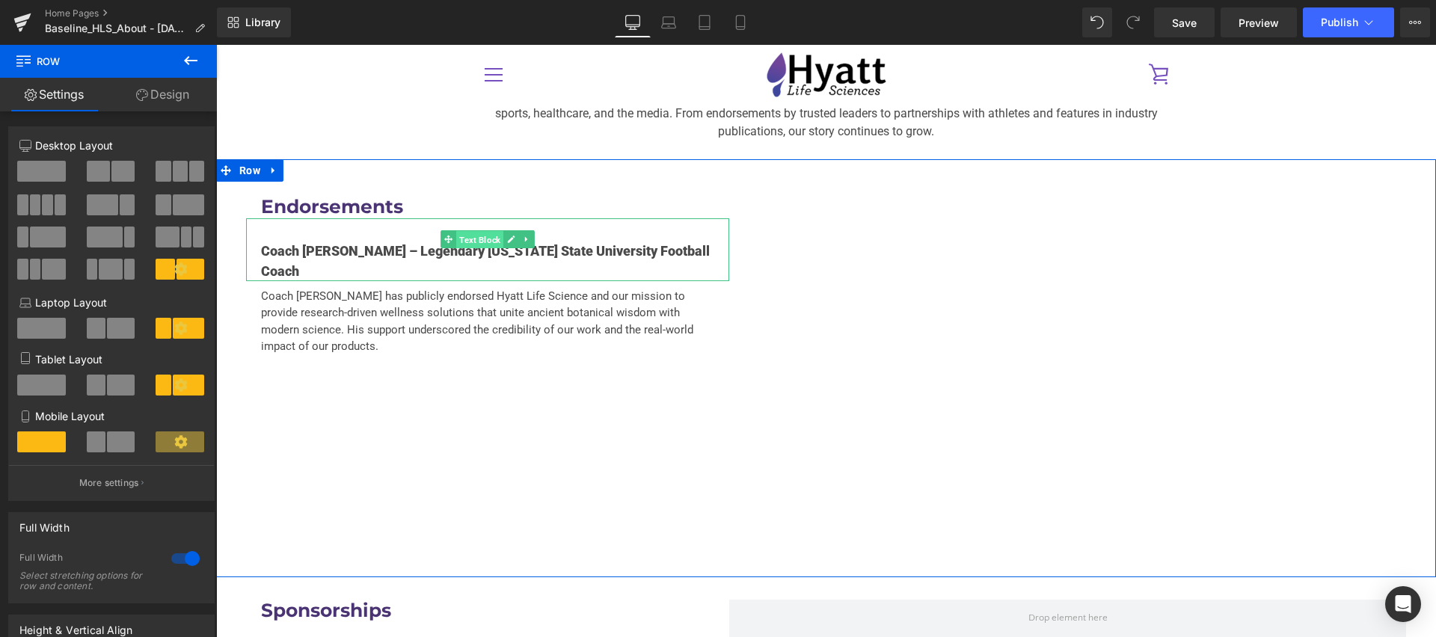
click at [472, 231] on span "Text Block" at bounding box center [479, 240] width 47 height 18
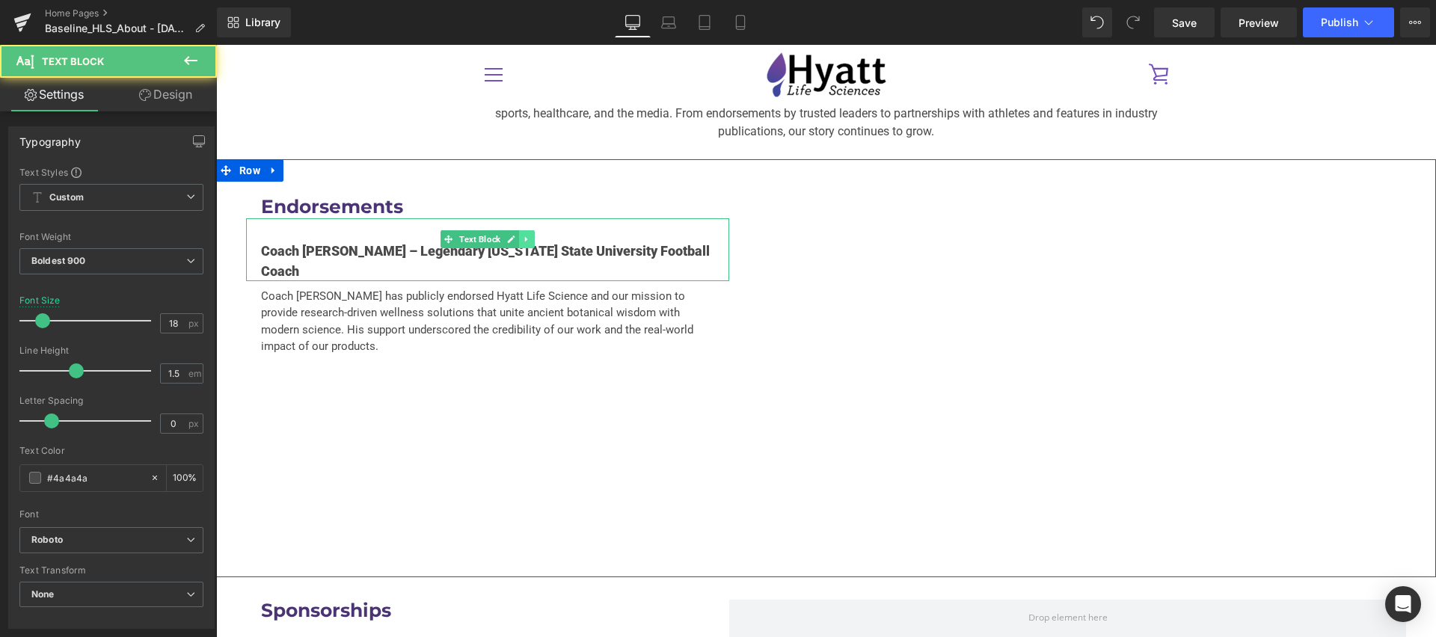
click at [530, 235] on icon at bounding box center [527, 239] width 8 height 9
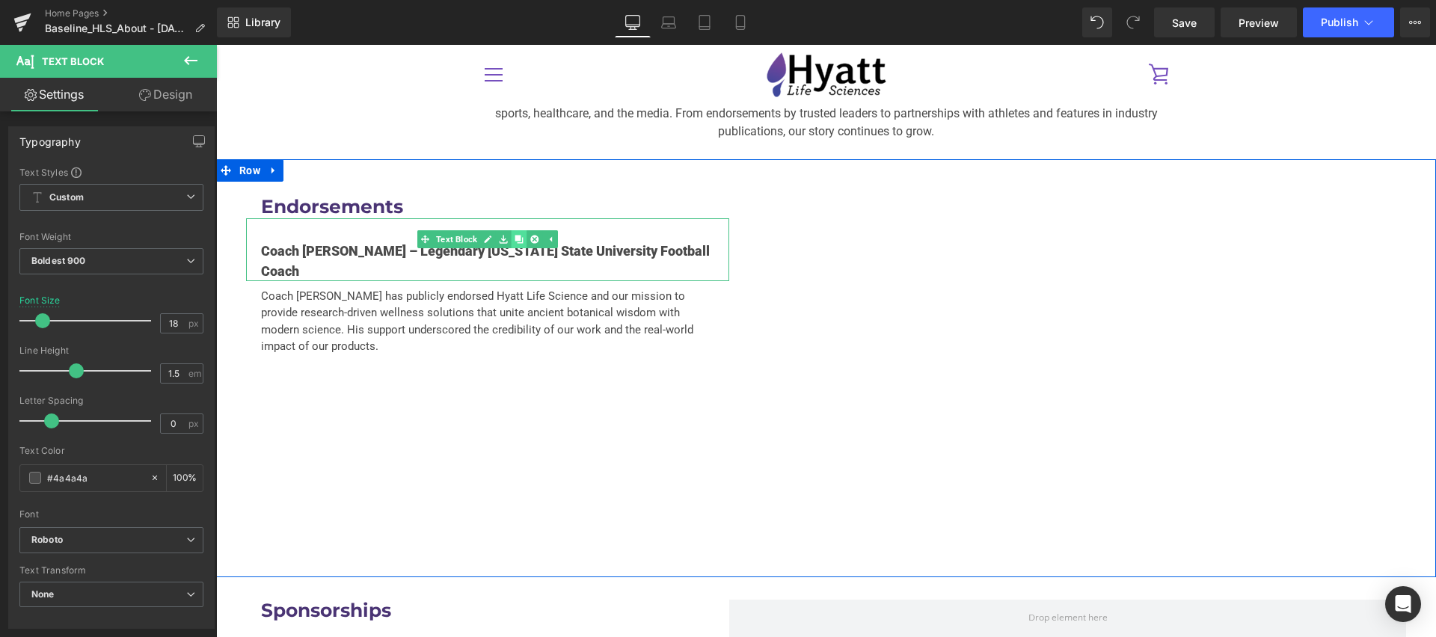
click at [515, 230] on link at bounding box center [520, 239] width 16 height 18
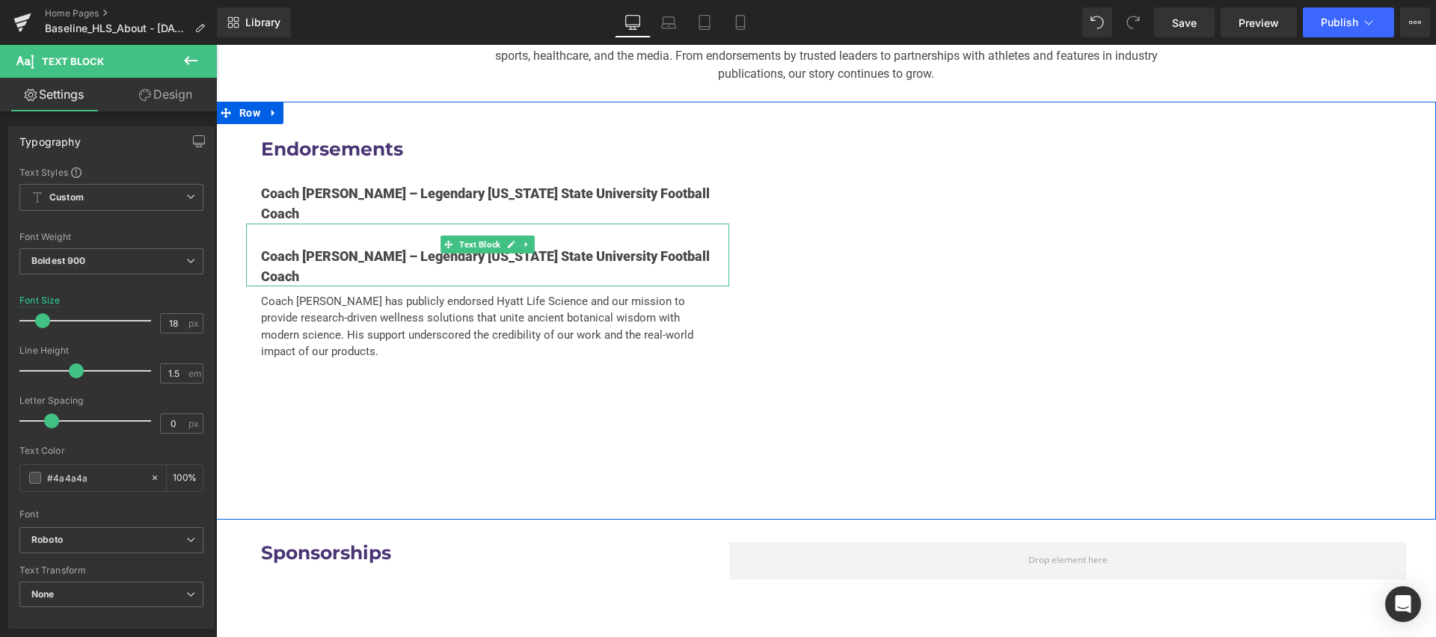
scroll to position [3144, 0]
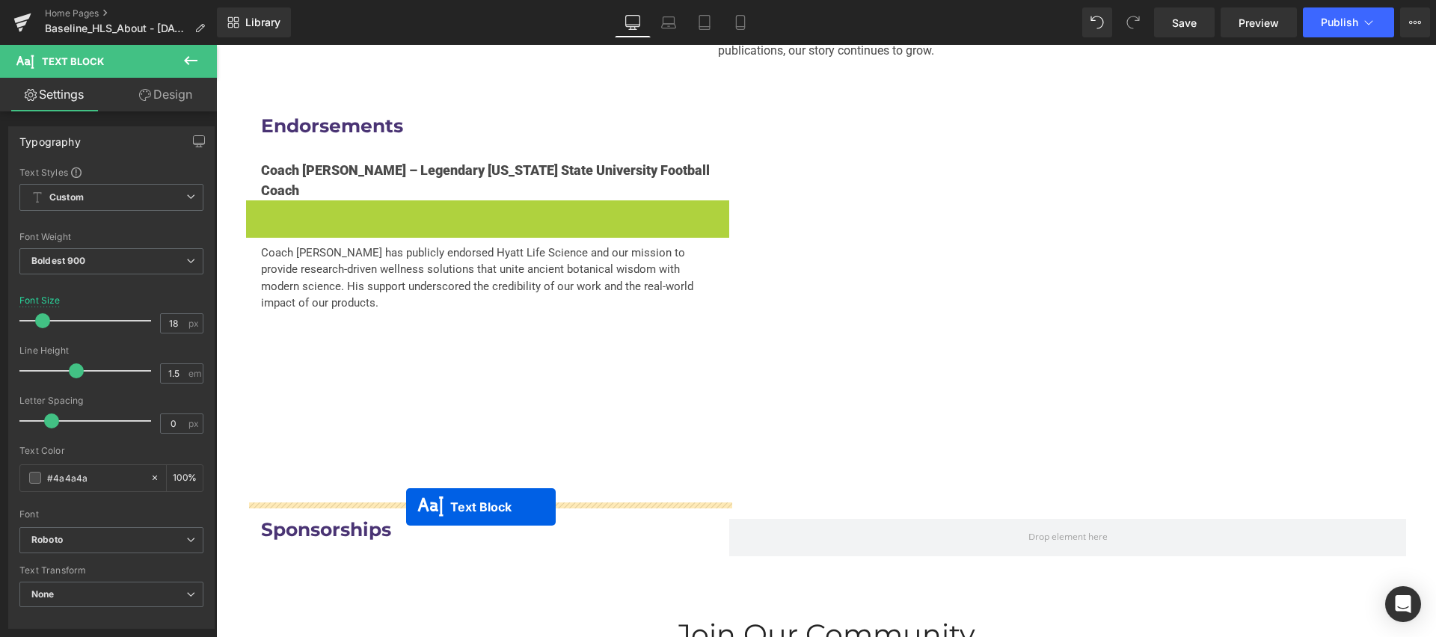
drag, startPoint x: 450, startPoint y: 162, endPoint x: 408, endPoint y: 502, distance: 342.1
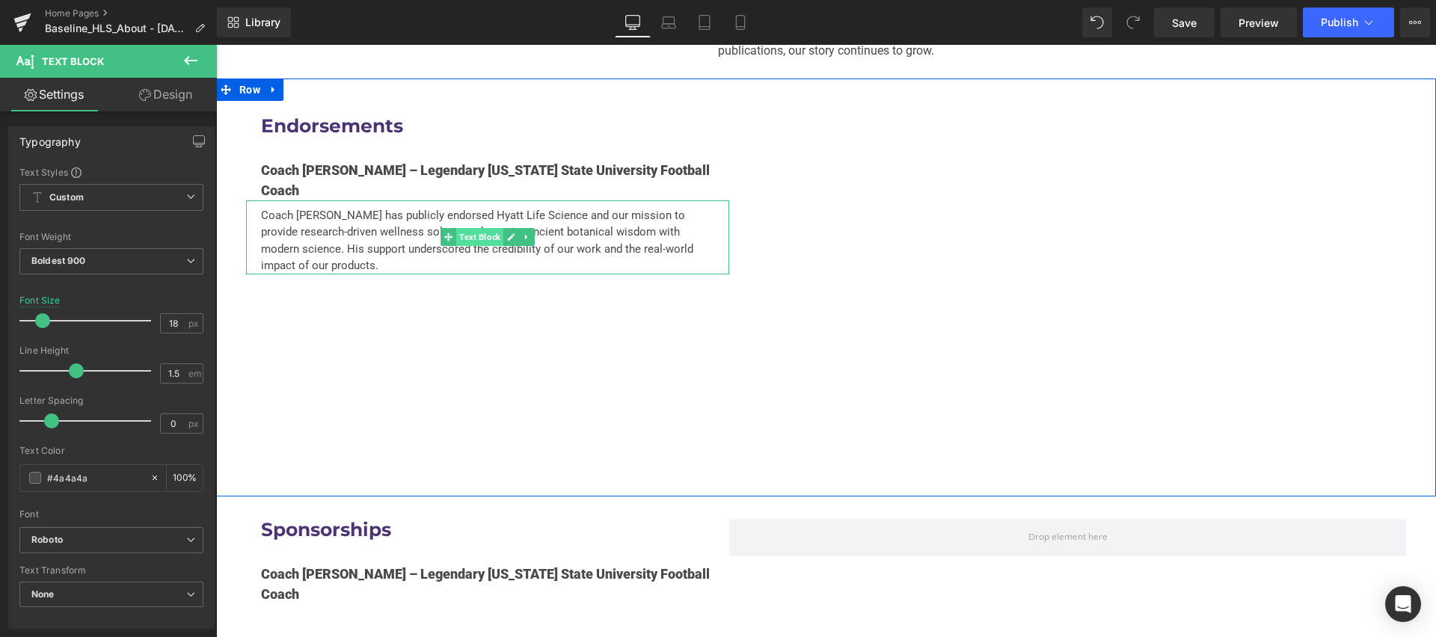
click at [482, 228] on span "Text Block" at bounding box center [479, 237] width 47 height 18
click at [533, 228] on link at bounding box center [527, 237] width 16 height 18
click at [522, 233] on icon at bounding box center [519, 237] width 8 height 8
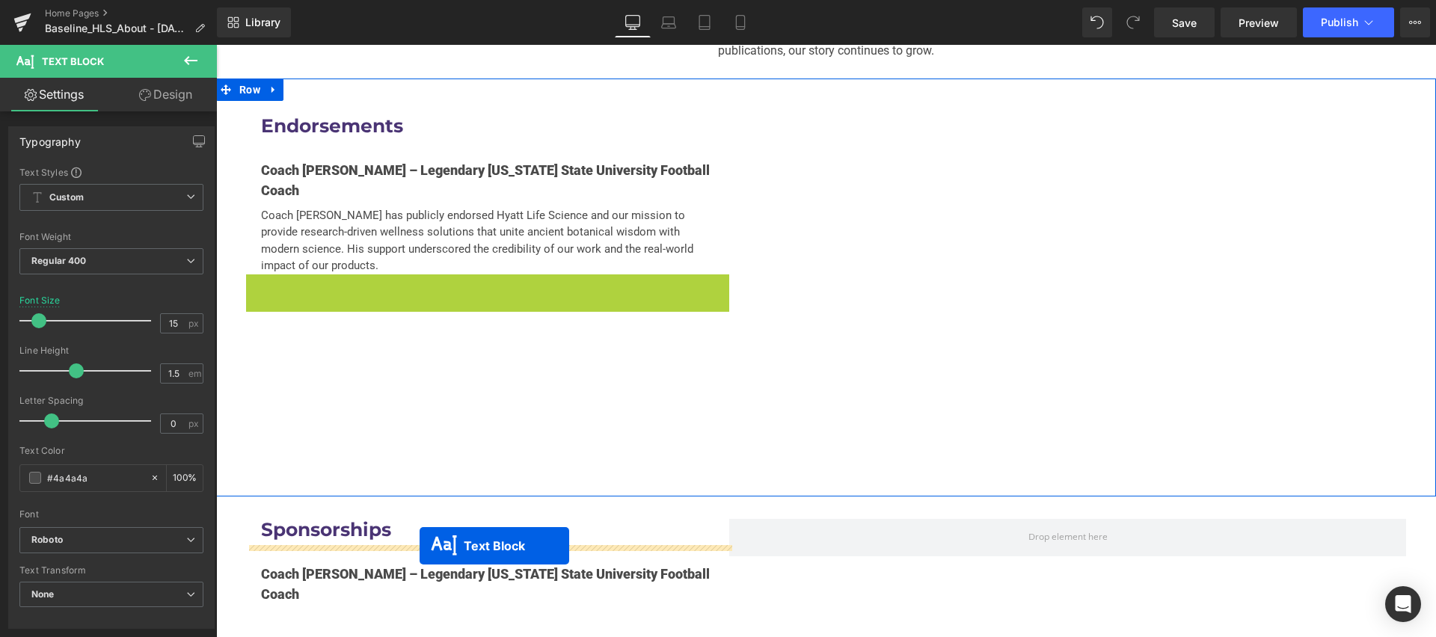
drag, startPoint x: 447, startPoint y: 255, endPoint x: 420, endPoint y: 546, distance: 292.2
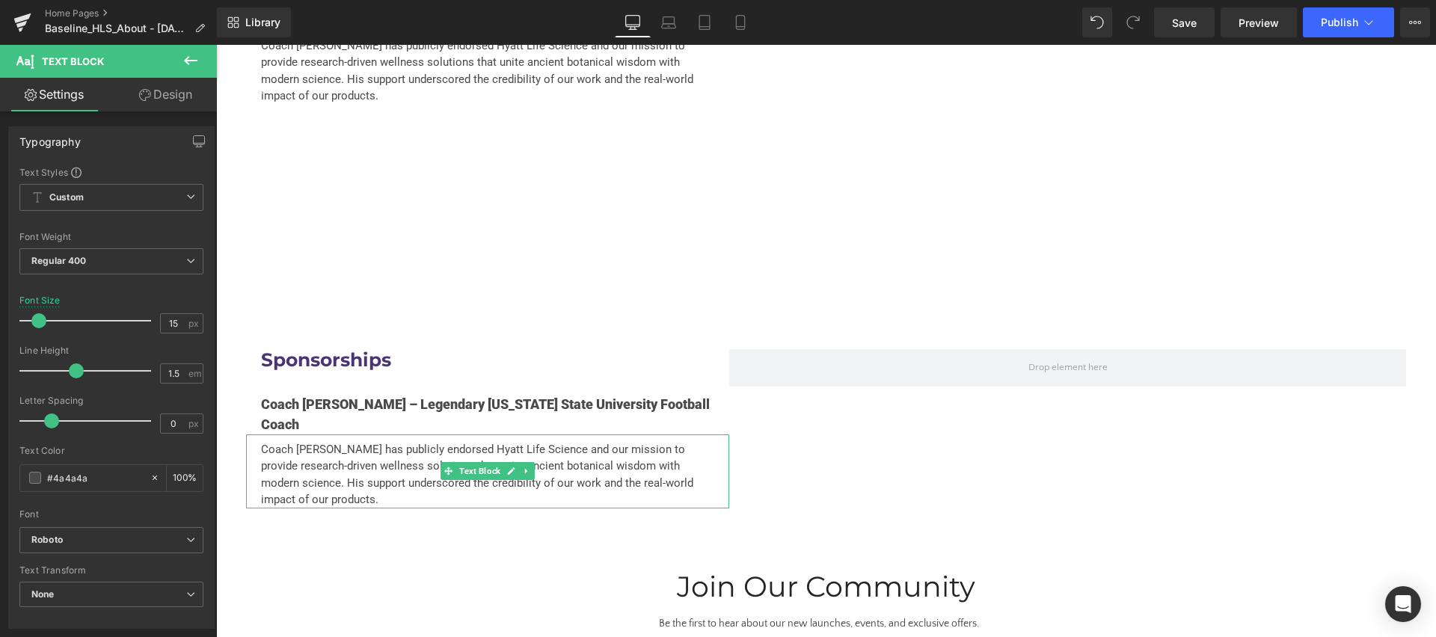
scroll to position [3343, 0]
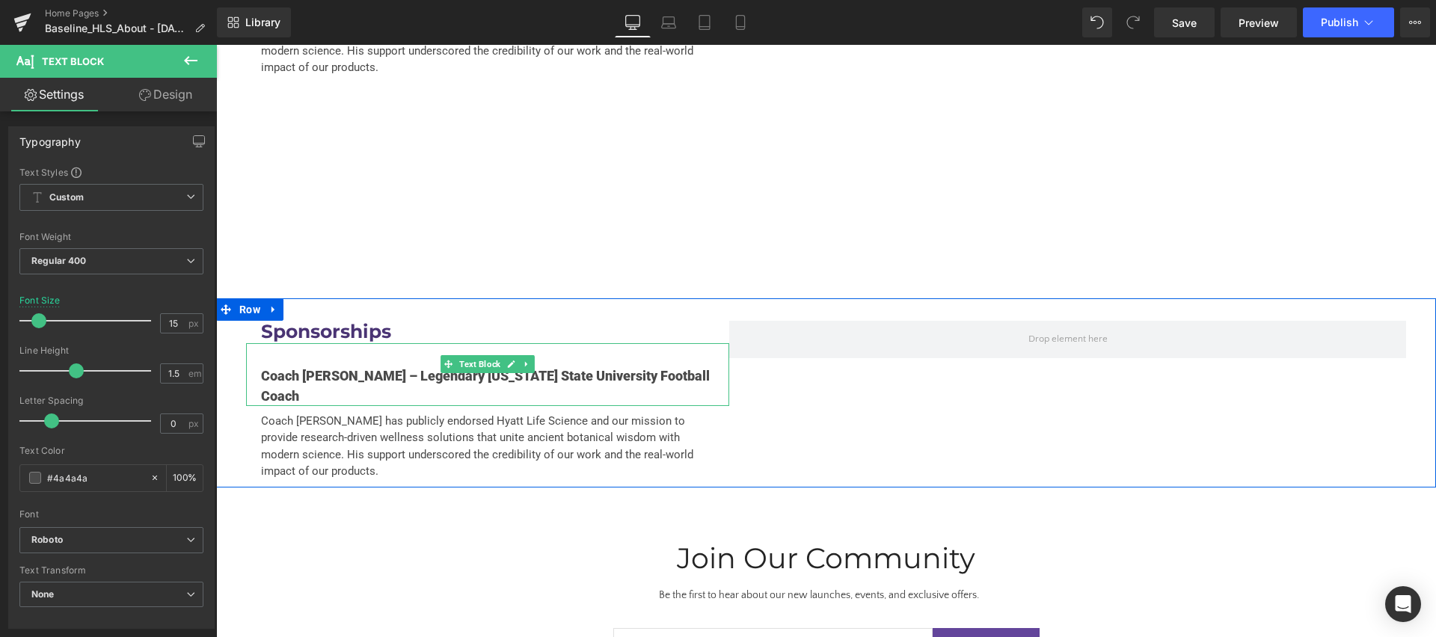
click at [432, 366] on p "Coach [PERSON_NAME] – Legendary [US_STATE] State University Football Coach" at bounding box center [487, 386] width 453 height 40
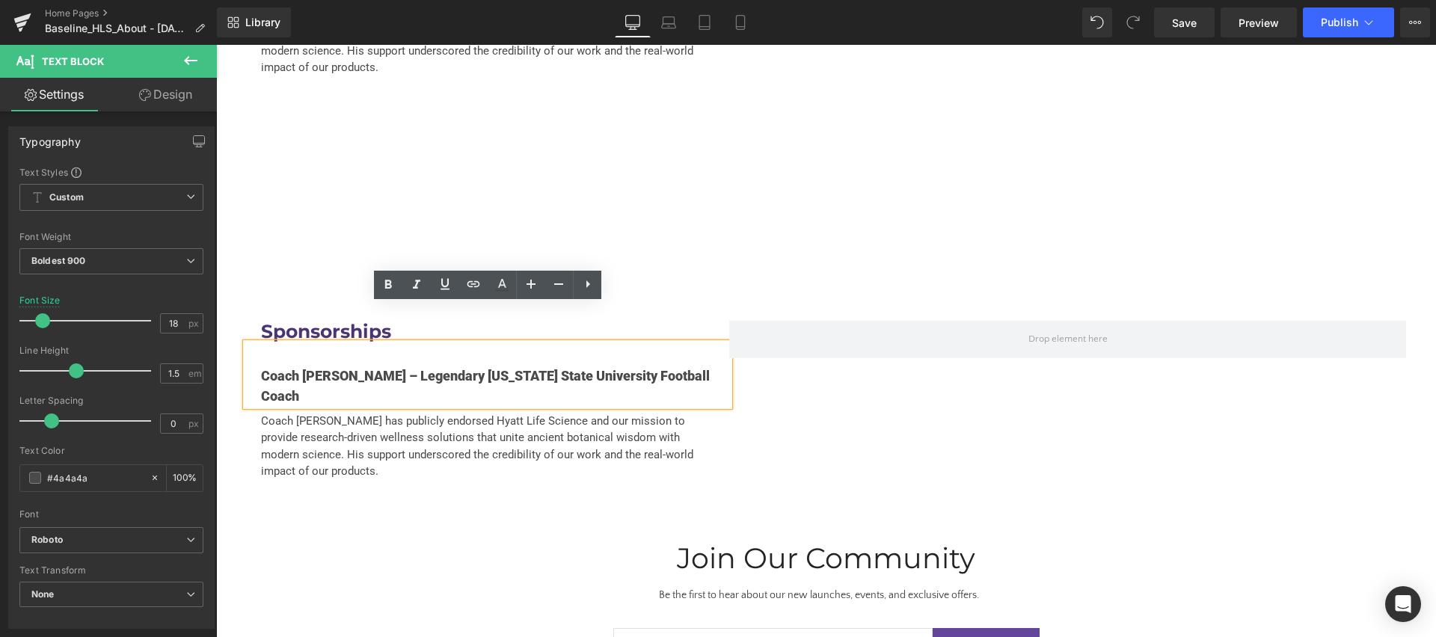
click at [357, 366] on p "Coach [PERSON_NAME] – Legendary [US_STATE] State University Football Coach" at bounding box center [487, 386] width 453 height 40
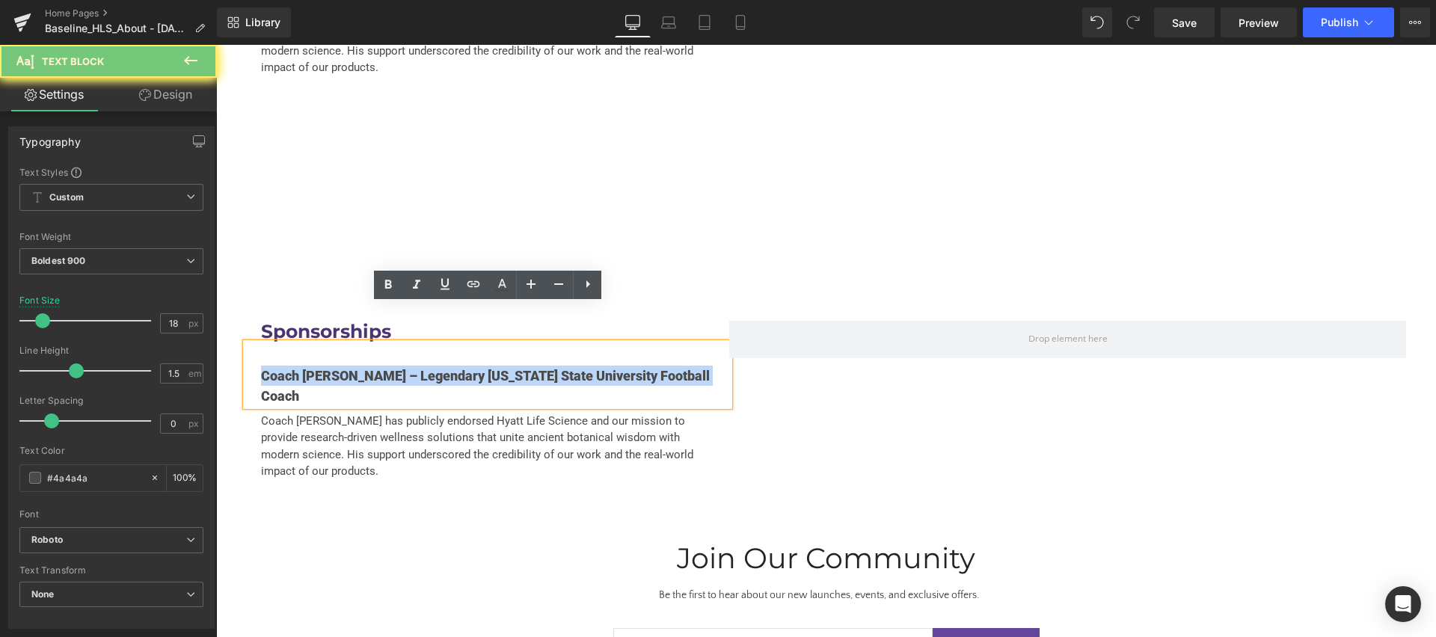
click at [357, 366] on p "Coach [PERSON_NAME] – Legendary [US_STATE] State University Football Coach" at bounding box center [487, 386] width 453 height 40
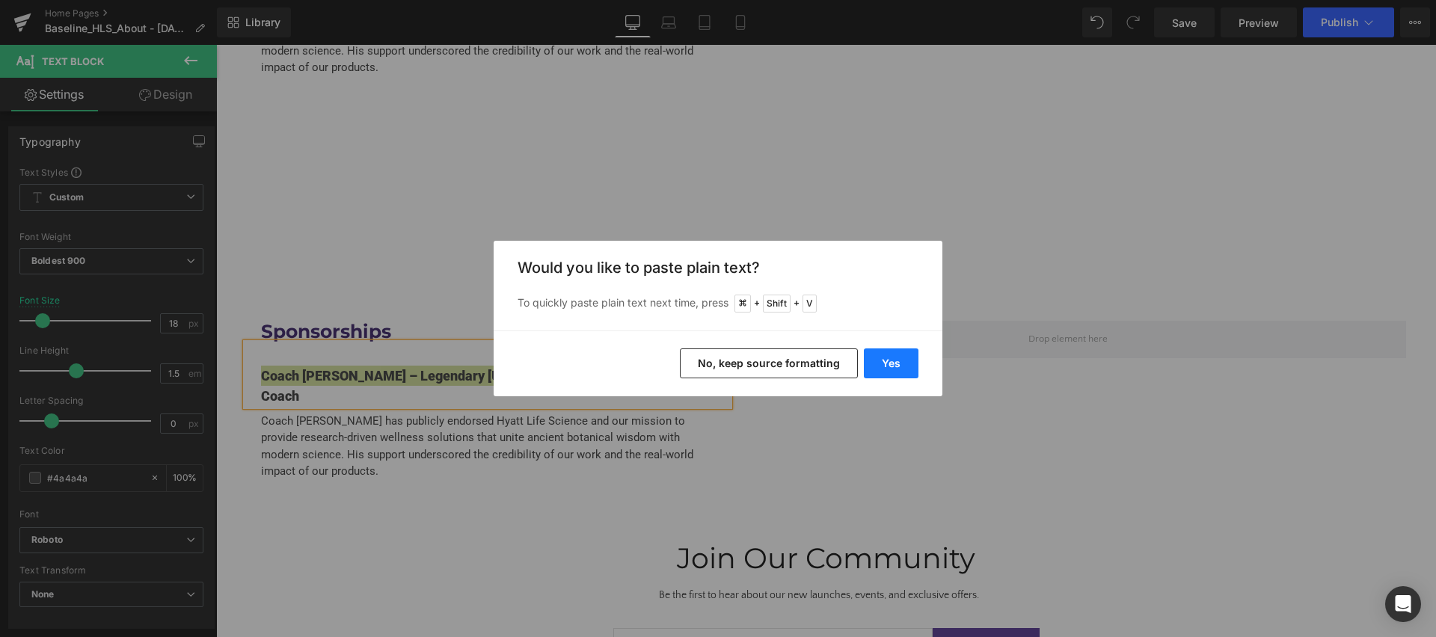
click at [898, 364] on button "Yes" at bounding box center [891, 364] width 55 height 30
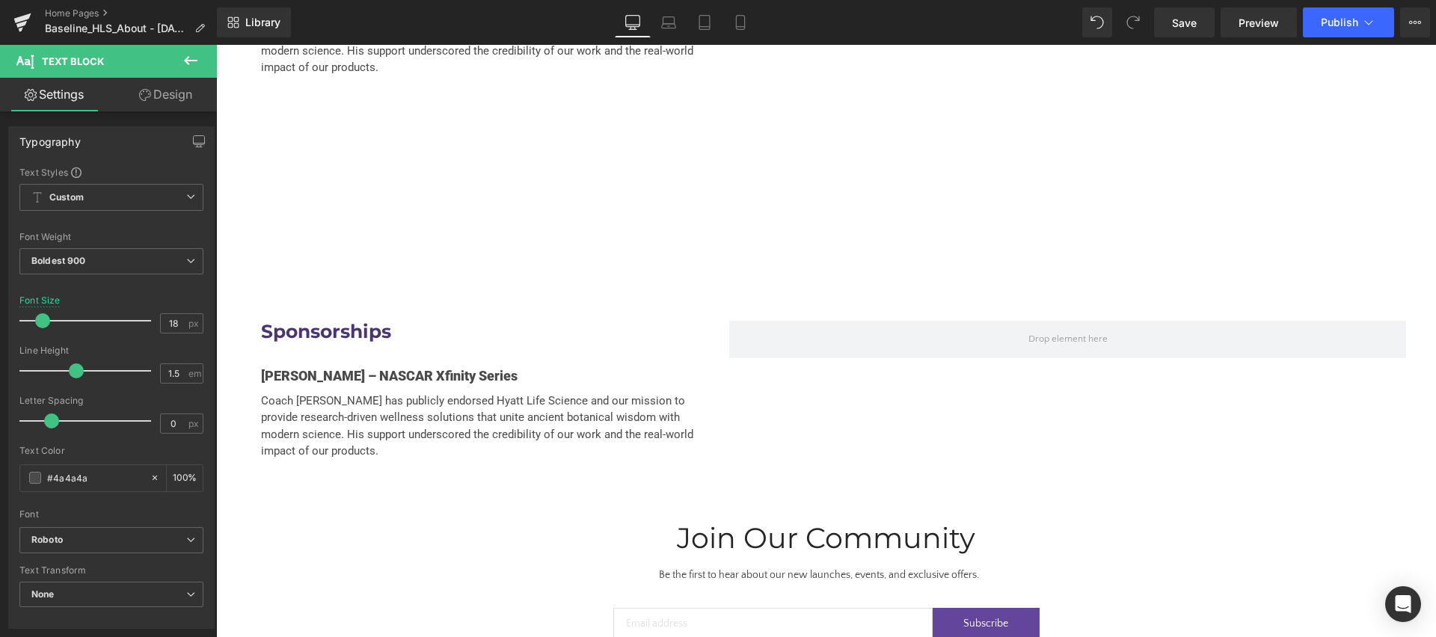
click at [354, 406] on p "Coach [PERSON_NAME] has publicly endorsed Hyatt Life Science and our mission to…" at bounding box center [487, 426] width 453 height 67
click at [344, 397] on span "Coach [PERSON_NAME] has publicly endorsed Hyatt Life Science and our mission to…" at bounding box center [477, 426] width 432 height 64
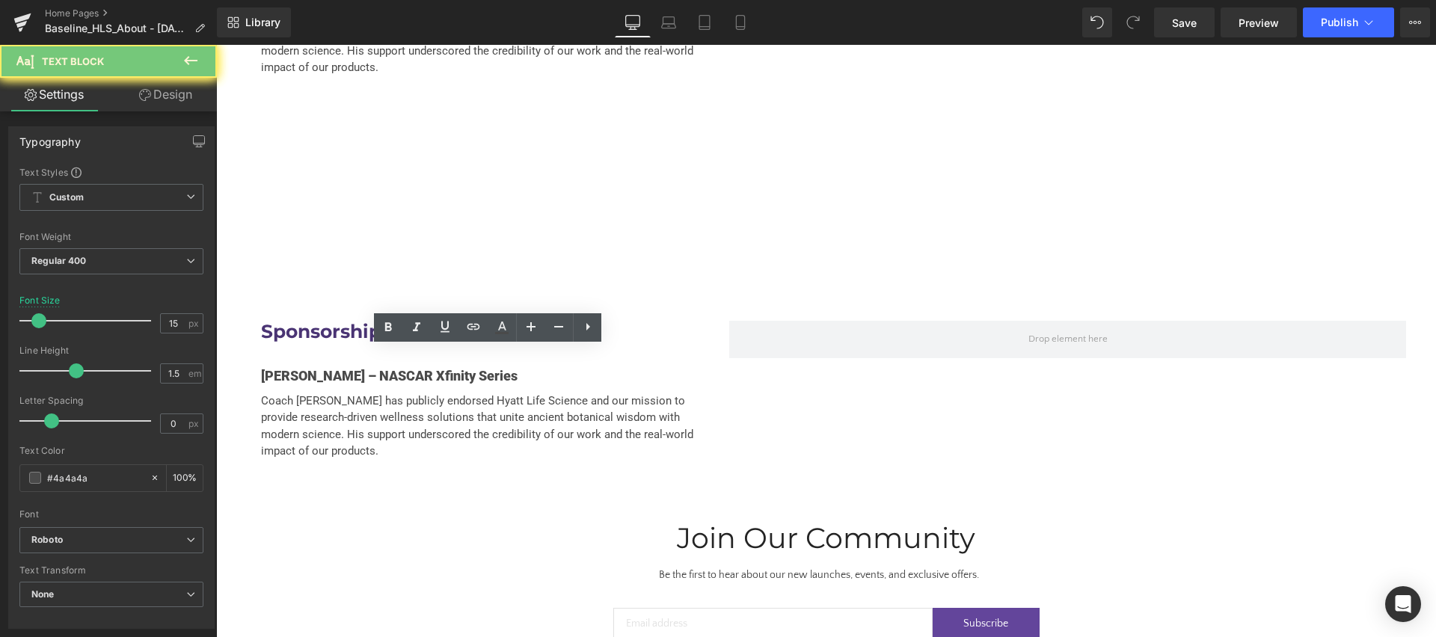
click at [344, 397] on span "Coach [PERSON_NAME] has publicly endorsed Hyatt Life Science and our mission to…" at bounding box center [477, 426] width 432 height 64
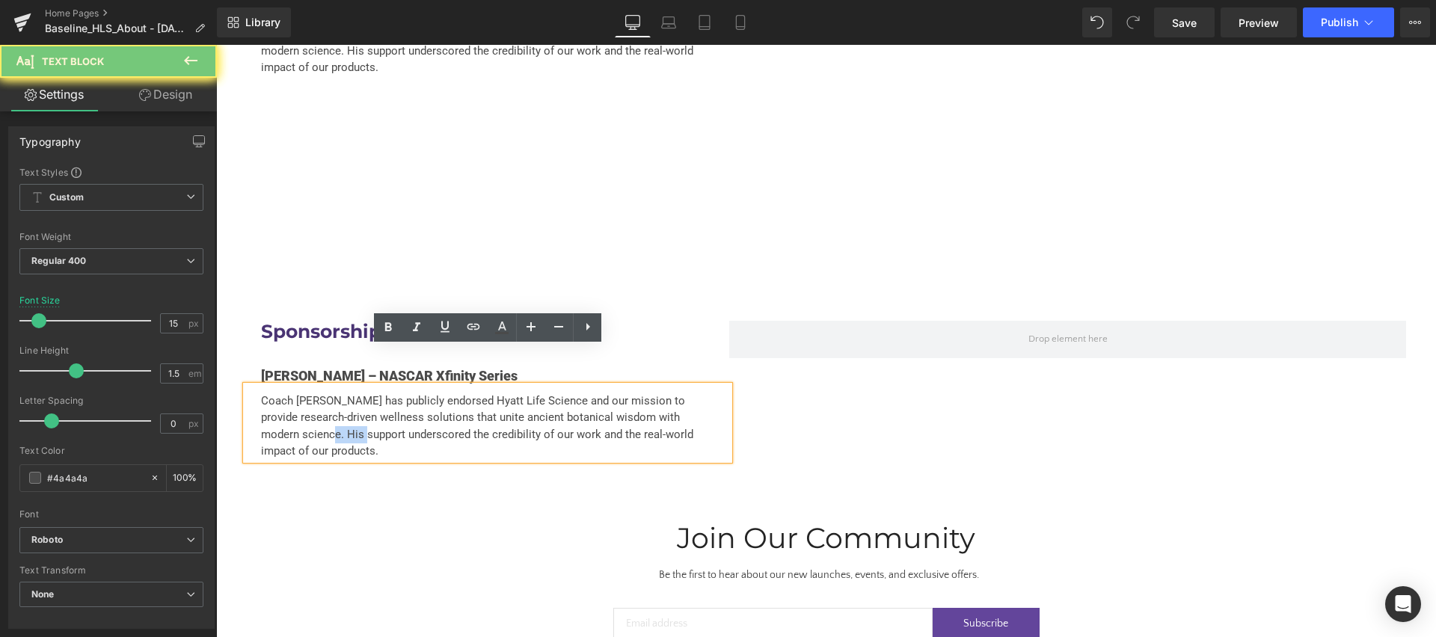
click at [344, 397] on span "Coach [PERSON_NAME] has publicly endorsed Hyatt Life Science and our mission to…" at bounding box center [477, 426] width 432 height 64
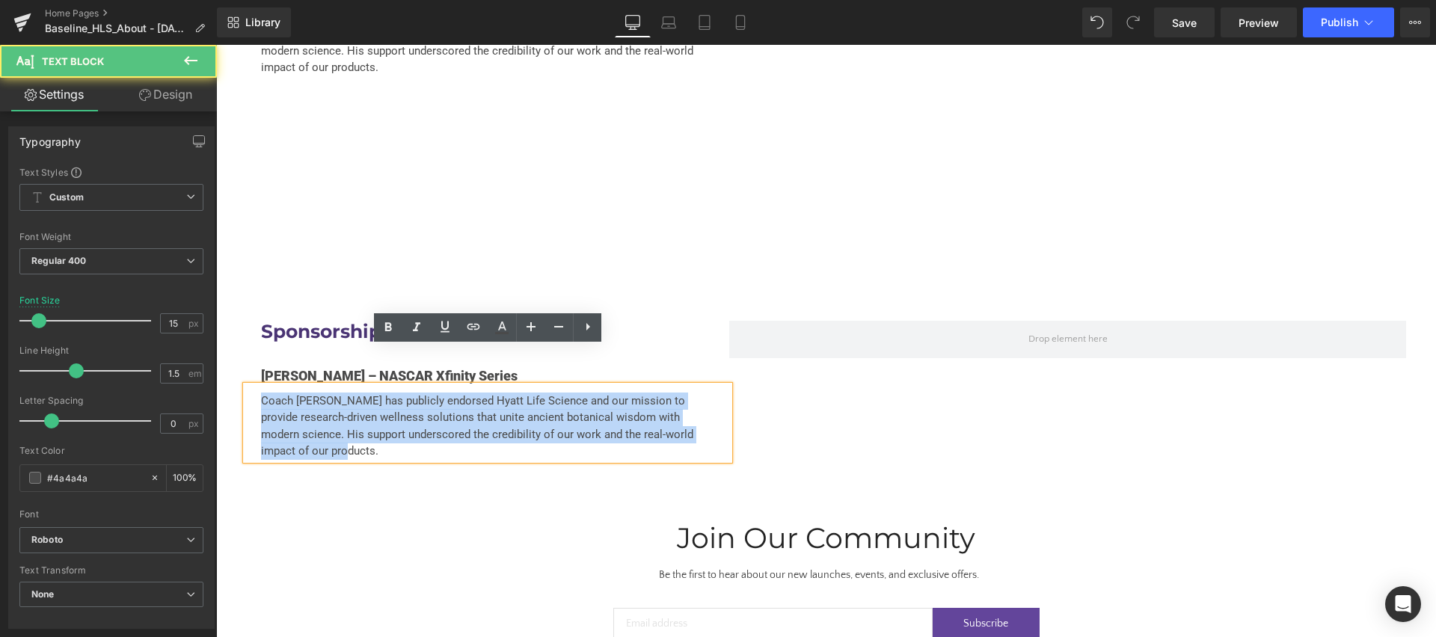
click at [344, 397] on span "Coach [PERSON_NAME] has publicly endorsed Hyatt Life Science and our mission to…" at bounding box center [477, 426] width 432 height 64
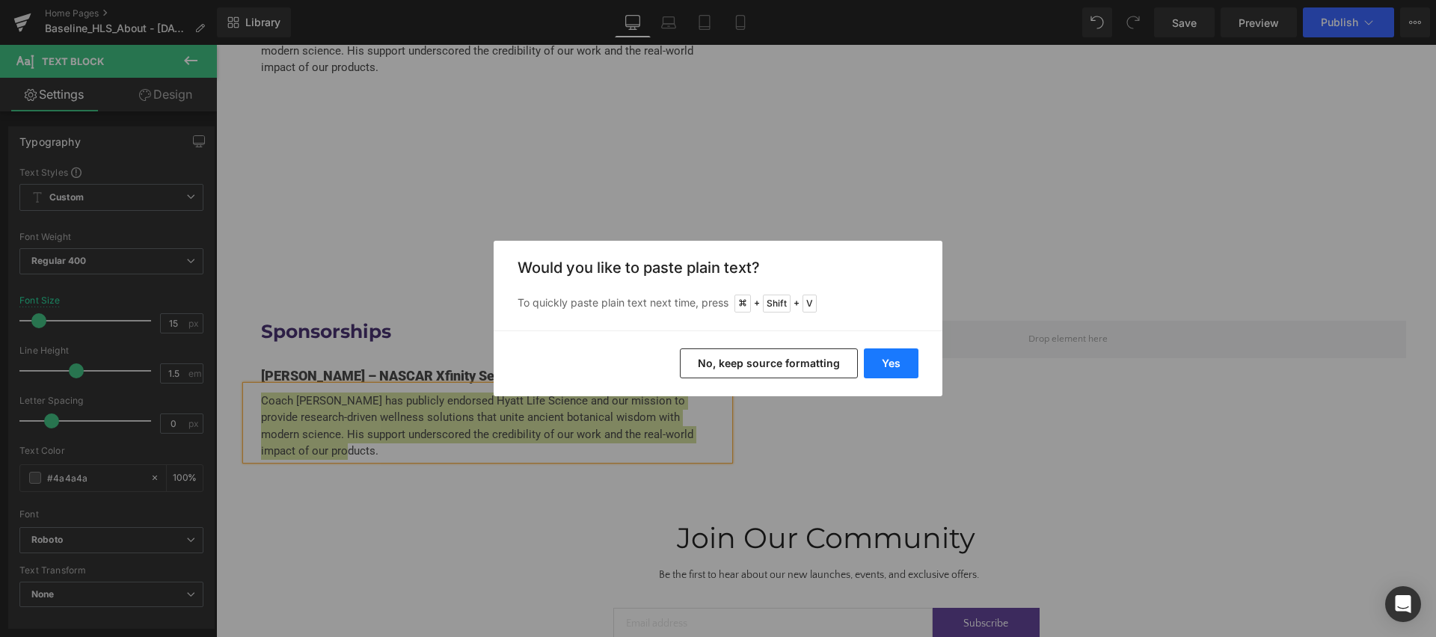
click at [890, 361] on button "Yes" at bounding box center [891, 364] width 55 height 30
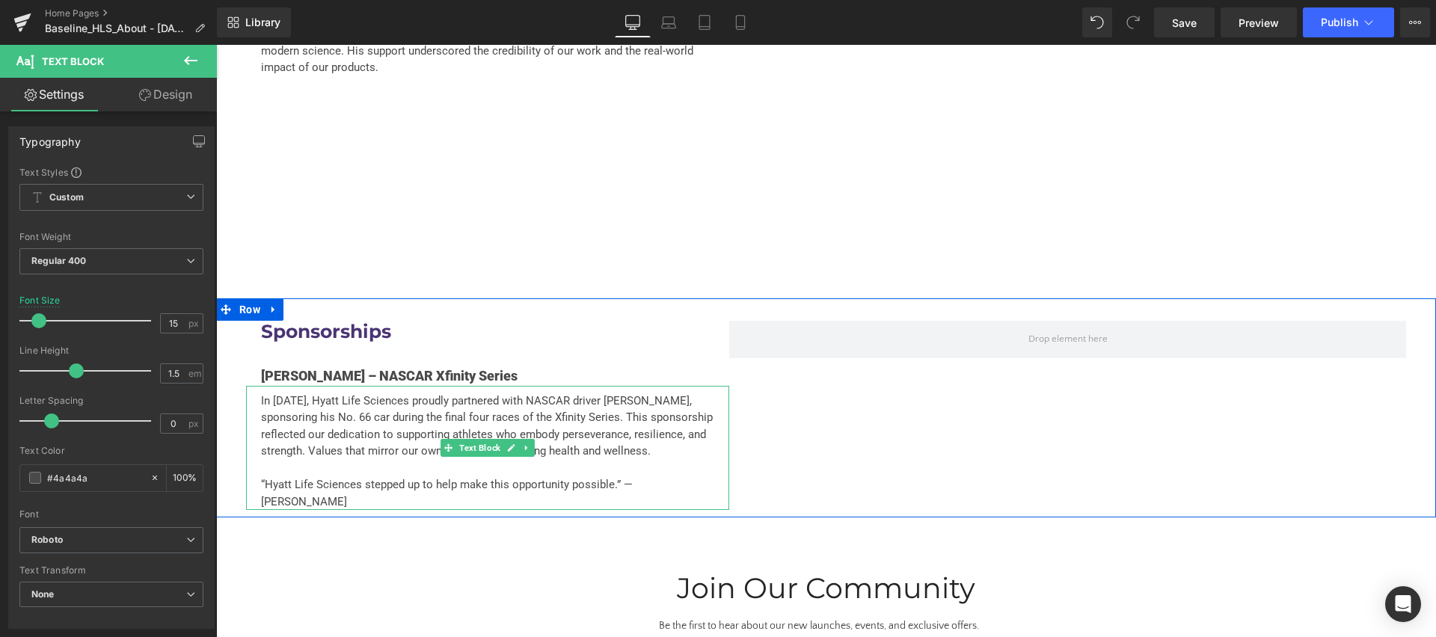
click at [314, 476] on p "“Hyatt Life Sciences stepped up to help make this opportunity possible.” — Bobb…" at bounding box center [487, 493] width 453 height 34
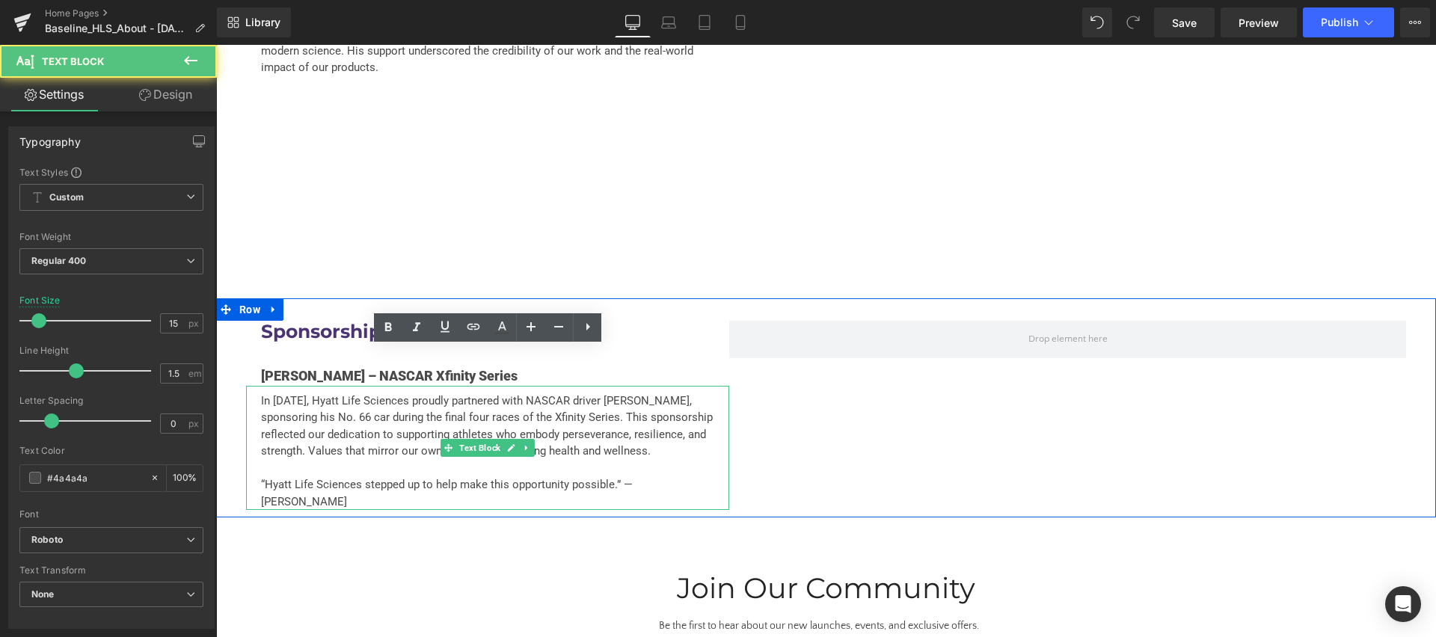
click at [314, 476] on p "“Hyatt Life Sciences stepped up to help make this opportunity possible.” — Bobb…" at bounding box center [487, 493] width 453 height 34
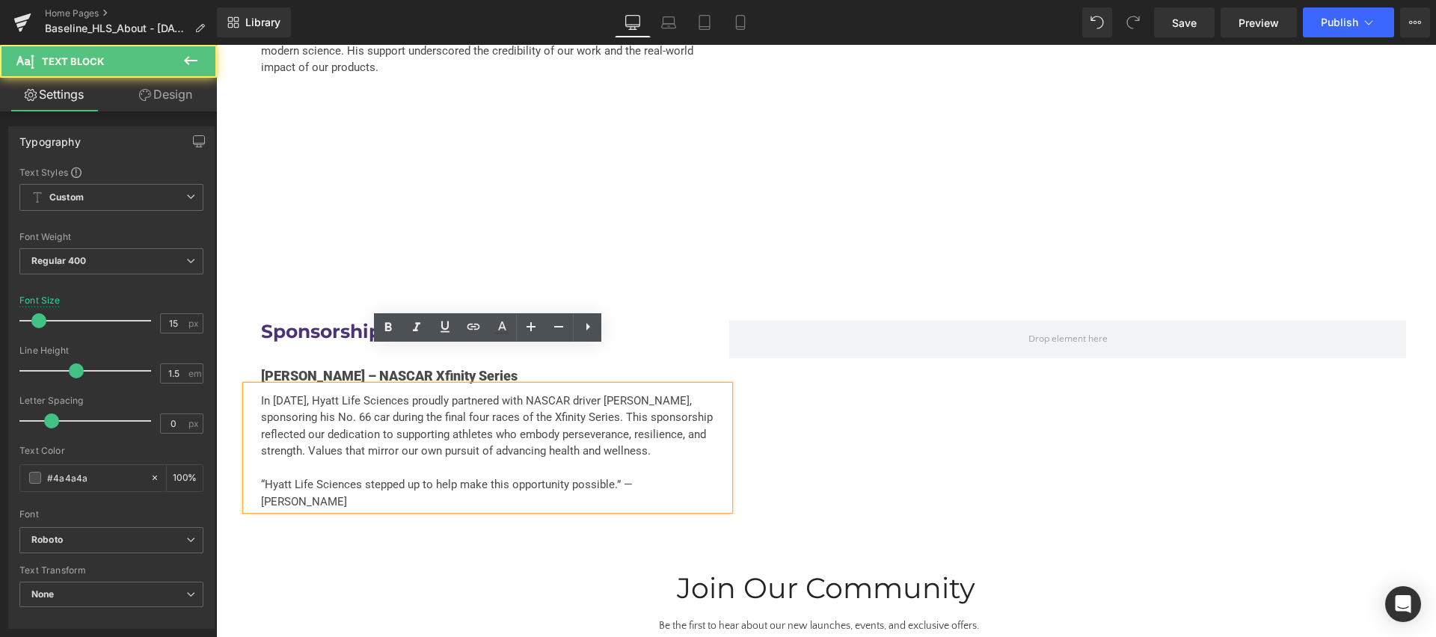
drag, startPoint x: 317, startPoint y: 464, endPoint x: 263, endPoint y: 440, distance: 59.6
click at [263, 476] on p "“Hyatt Life Sciences stepped up to help make this opportunity possible.” — Bobb…" at bounding box center [487, 493] width 453 height 34
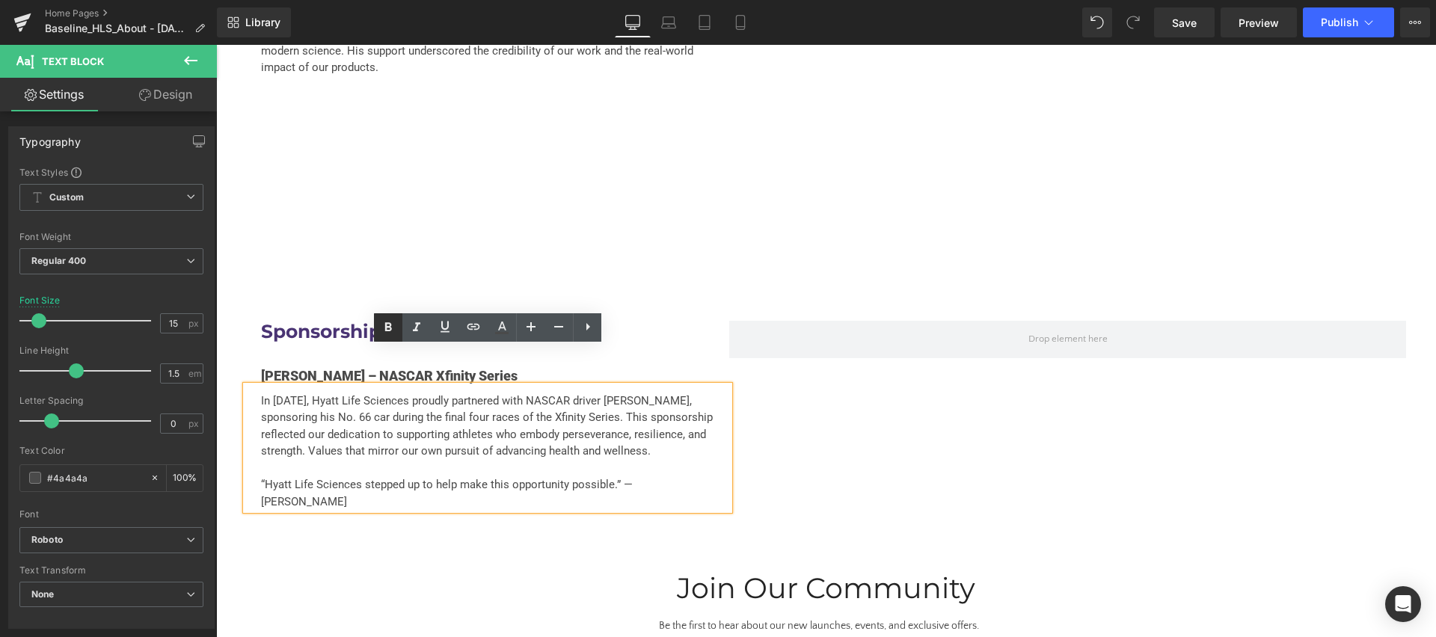
click at [390, 328] on icon at bounding box center [388, 326] width 7 height 9
click at [786, 405] on div "Sponsorships Heading Bobby Dale Earnhardt – NASCAR Xfinity Series Text Block In…" at bounding box center [826, 407] width 1220 height 219
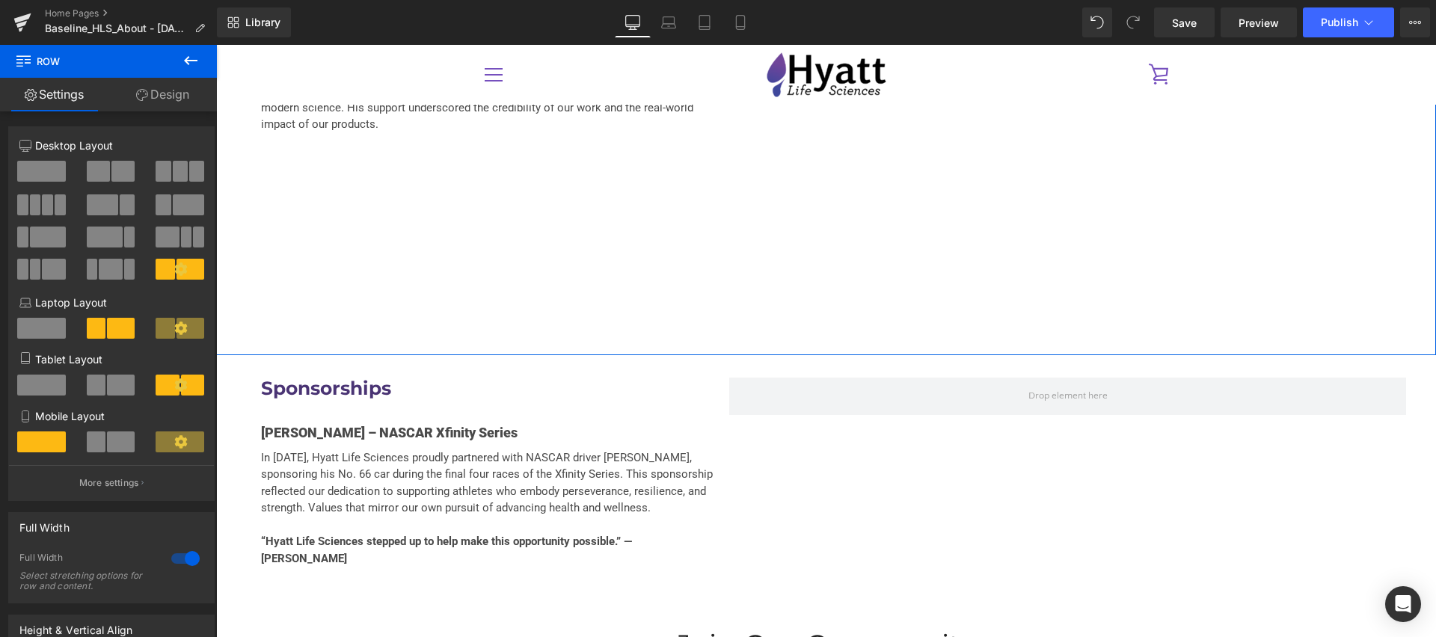
scroll to position [3289, 0]
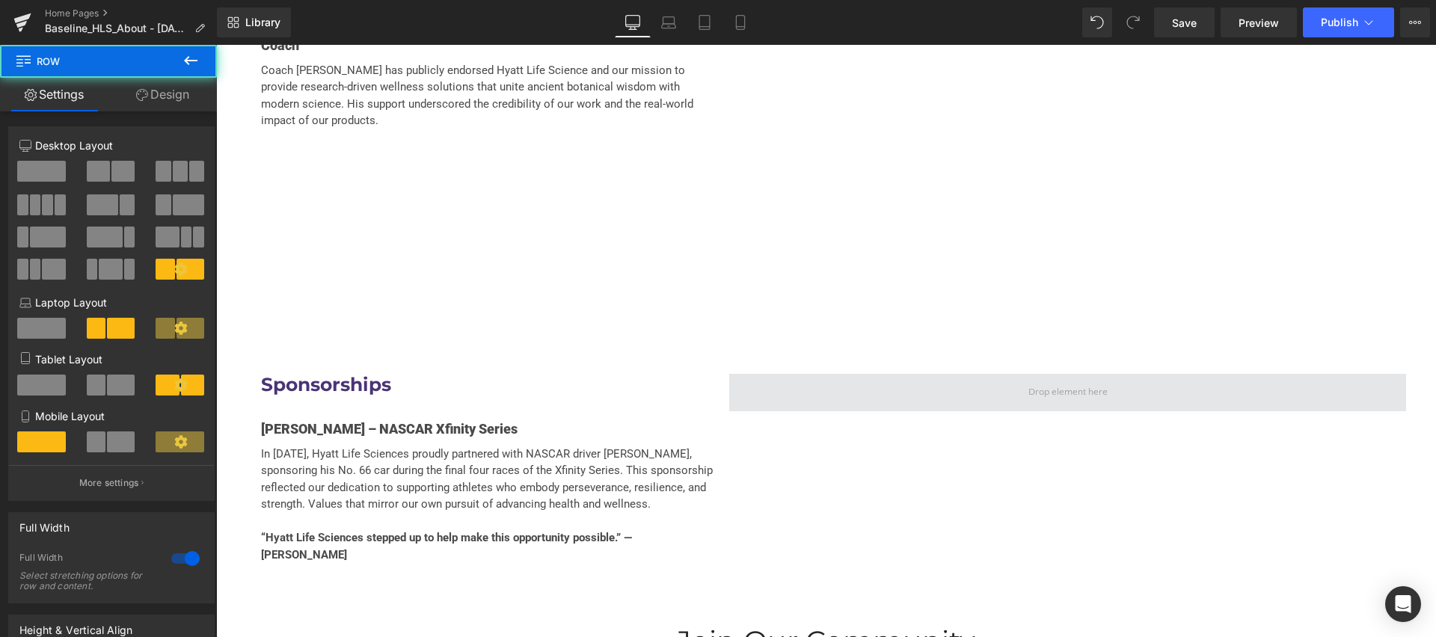
click at [904, 374] on span at bounding box center [1067, 392] width 677 height 37
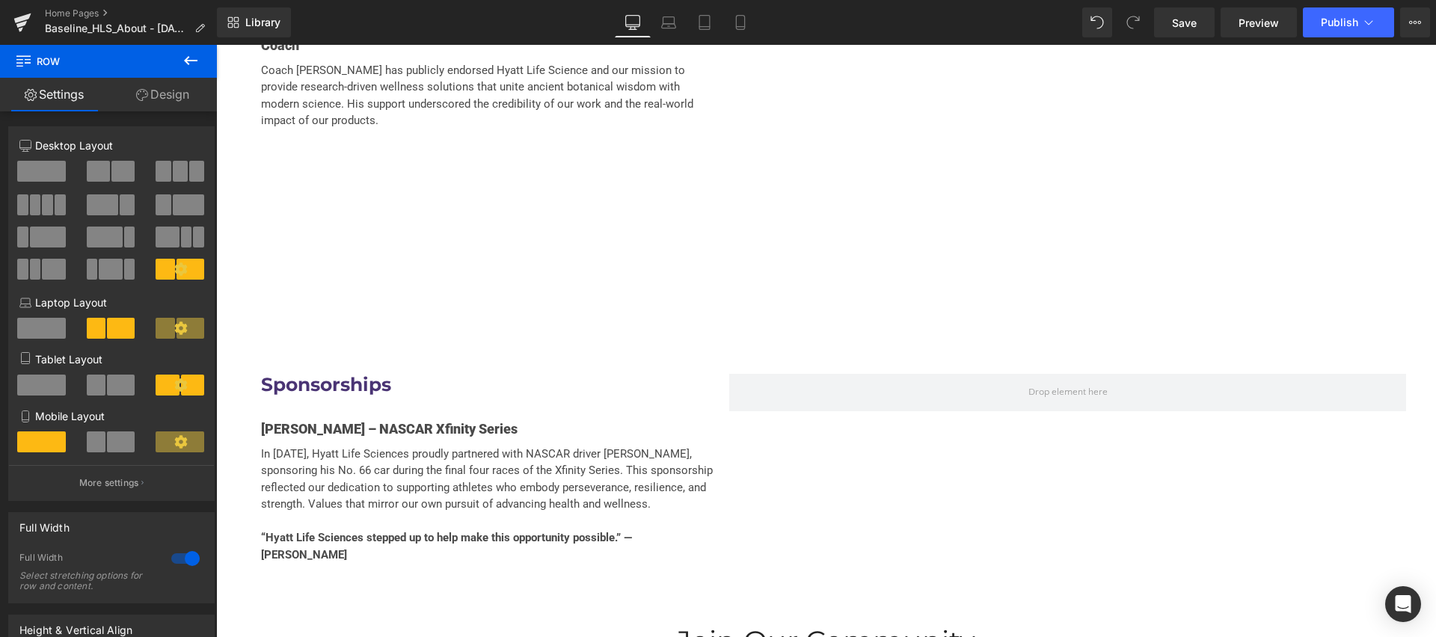
click at [175, 56] on button at bounding box center [191, 61] width 52 height 33
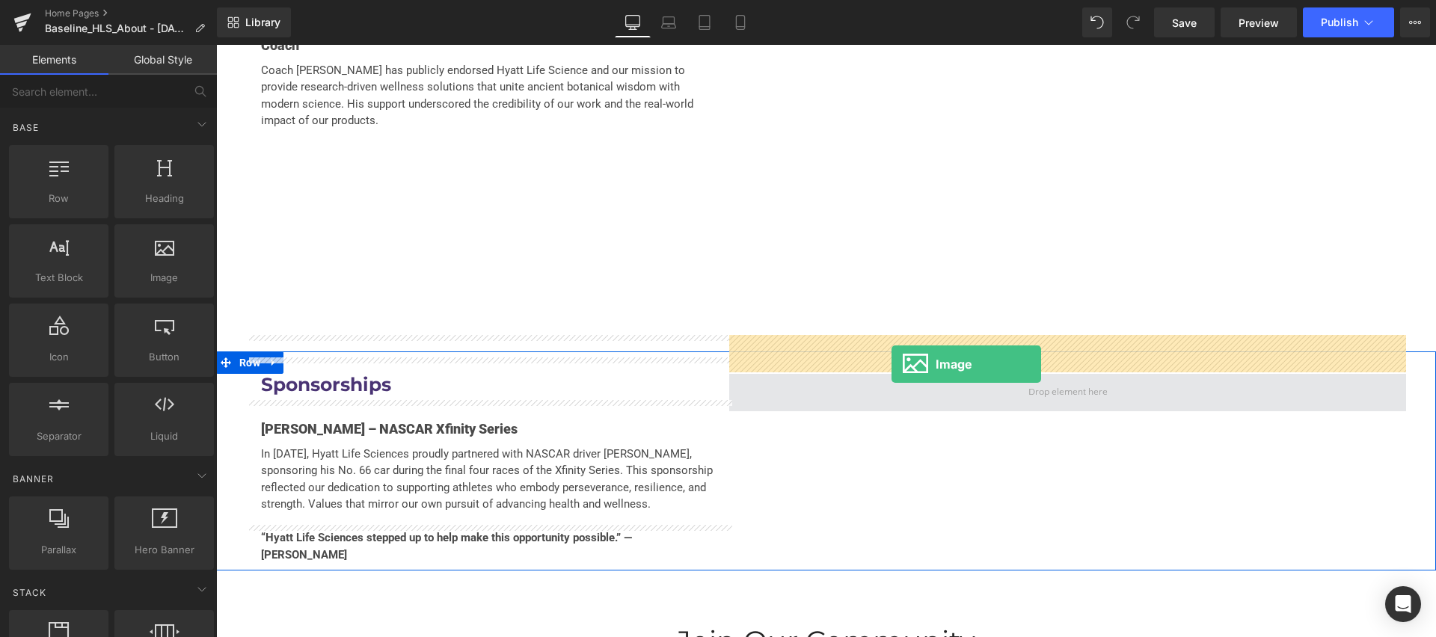
drag, startPoint x: 362, startPoint y: 320, endPoint x: 892, endPoint y: 364, distance: 531.4
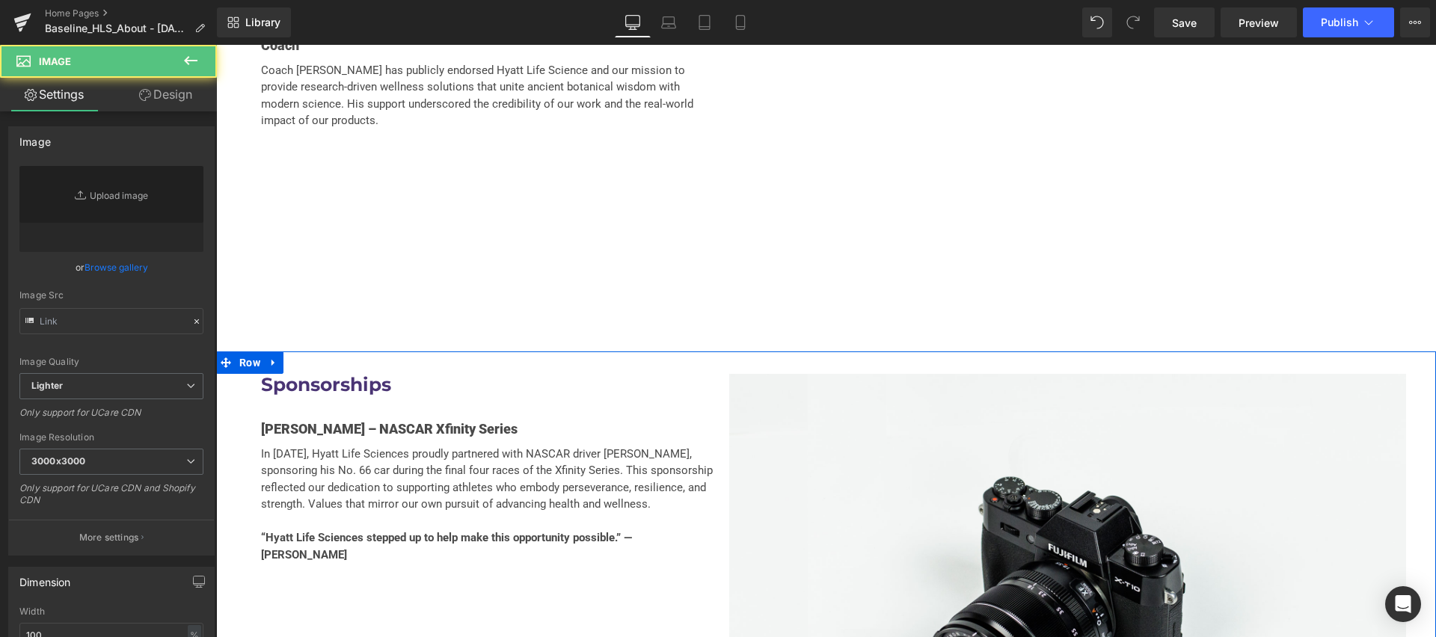
type input "//d1um8515vdn9kb.cloudfront.net/images/parallax.jpg"
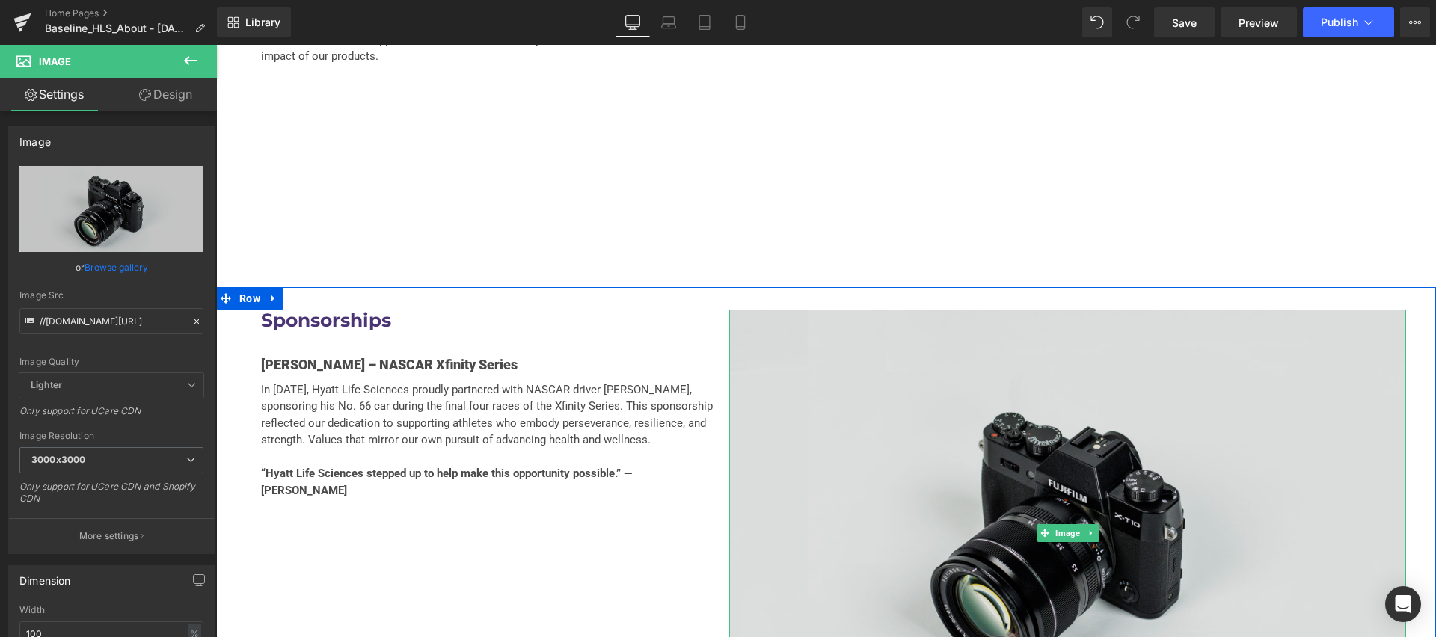
scroll to position [3420, 0]
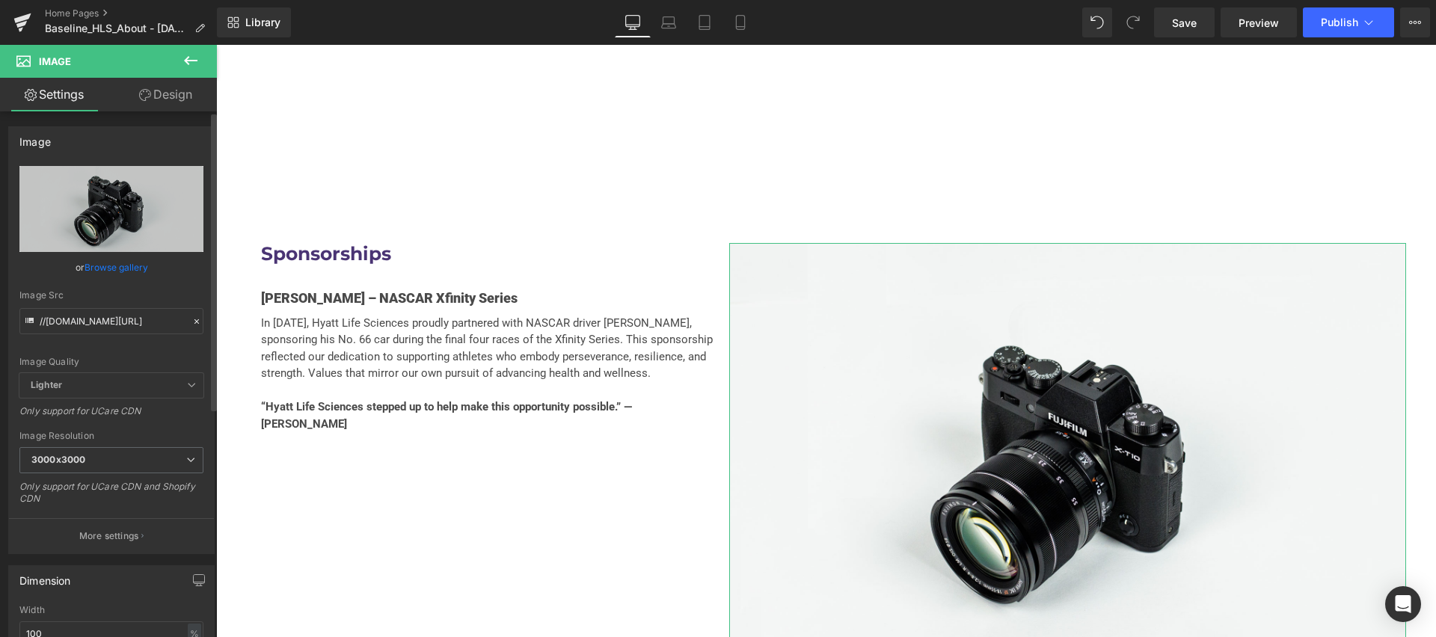
click at [99, 263] on link "Browse gallery" at bounding box center [117, 267] width 64 height 26
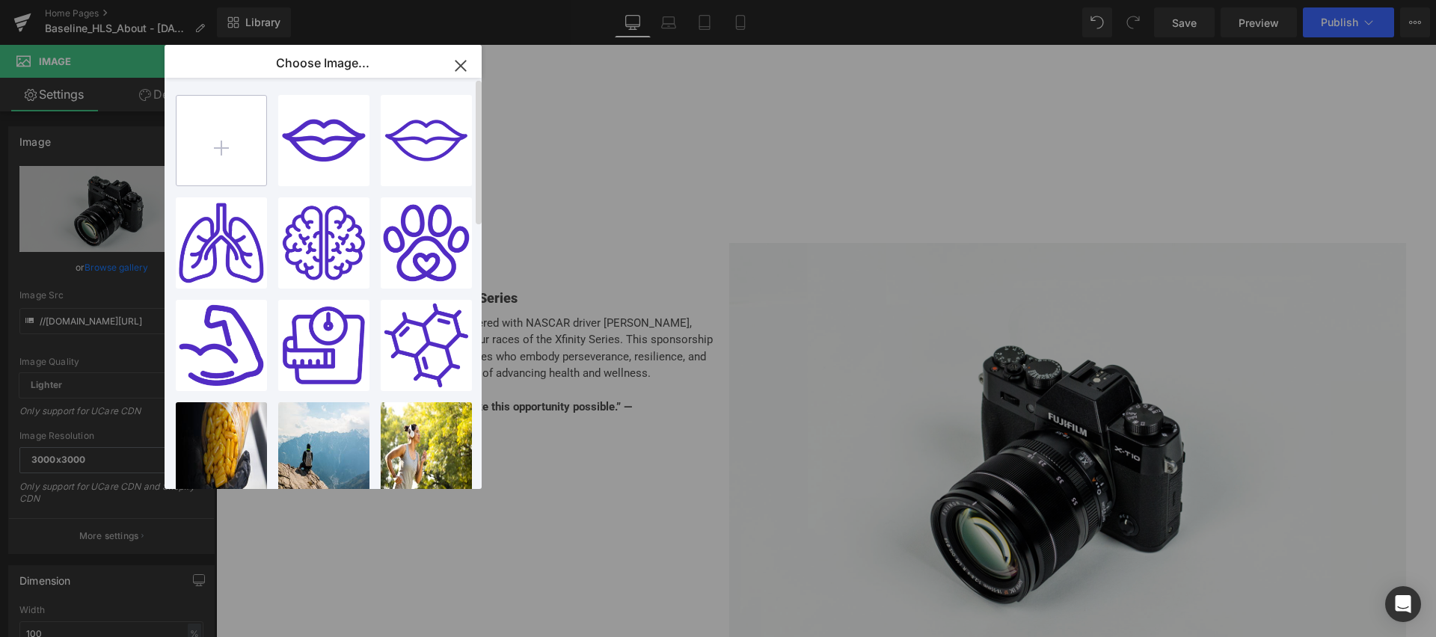
type input "C:\fakepath\66kansas2.jpg"
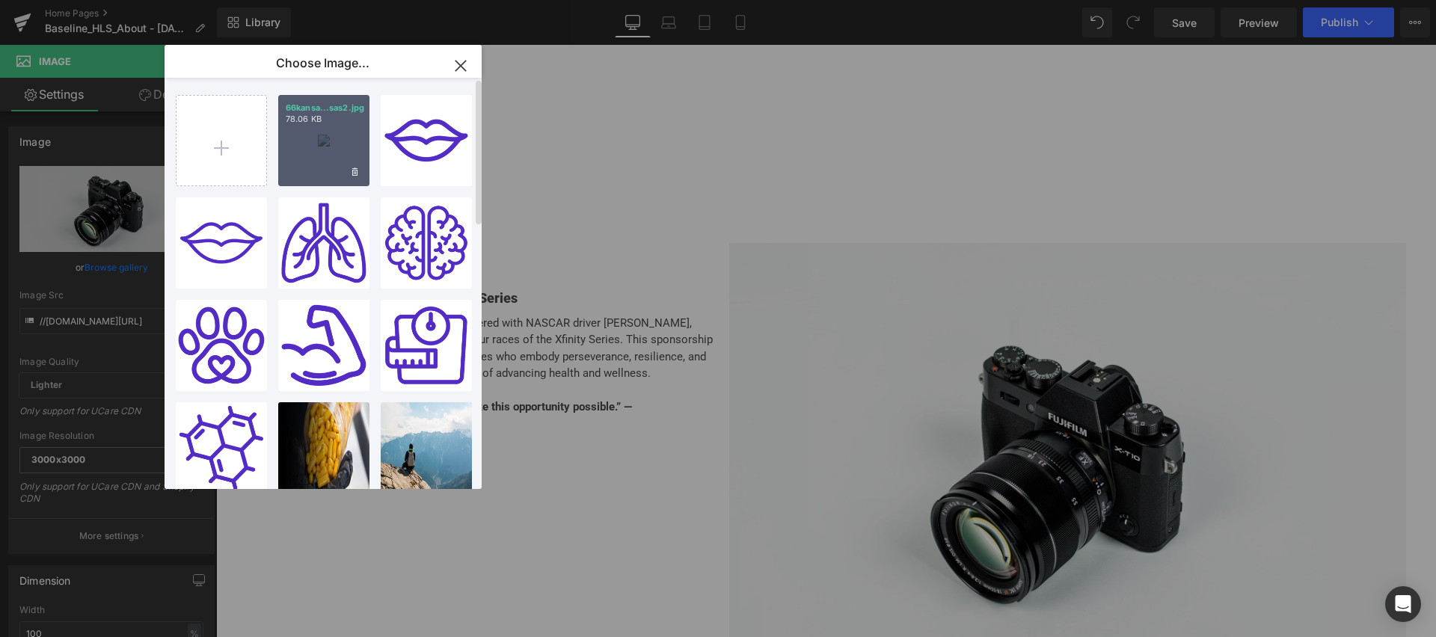
click at [319, 143] on div "66kansa...sas2.jpg 78.06 KB" at bounding box center [323, 140] width 91 height 91
type input "https://ucarecdn.com/0f6b0450-dfc4-4bba-8aea-953f07bec57d/-/format/auto/-/previ…"
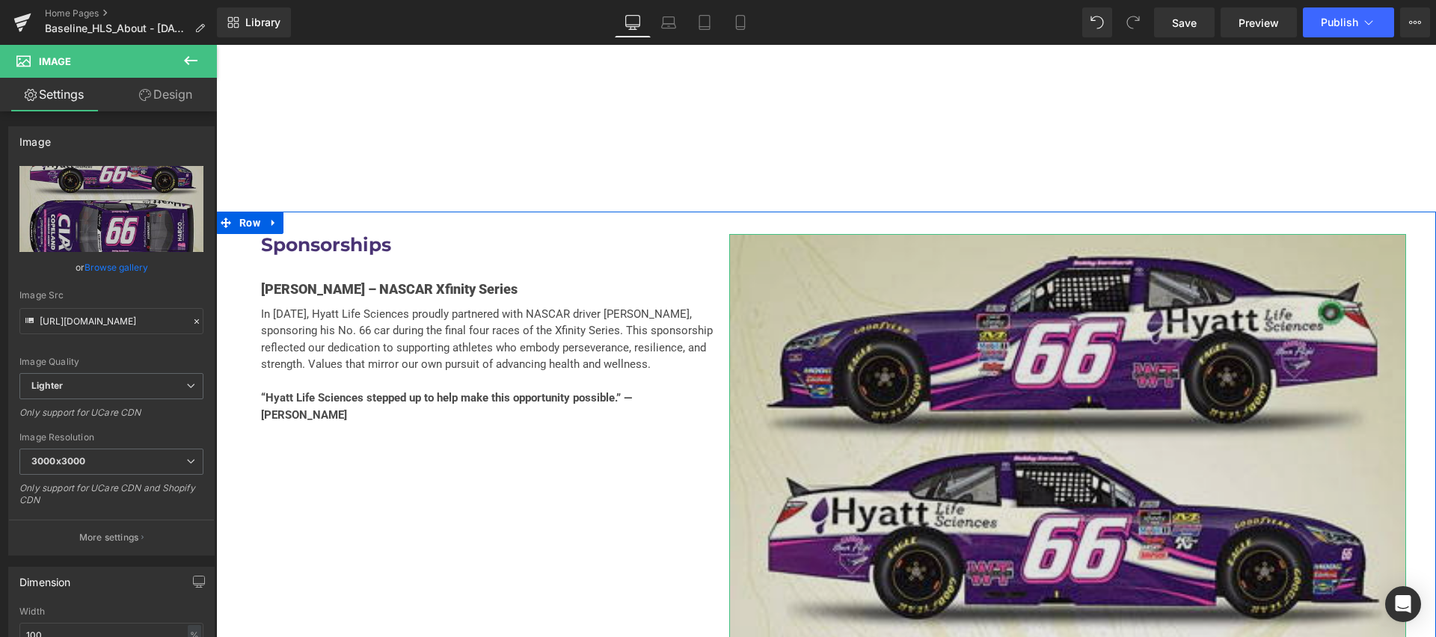
scroll to position [3463, 0]
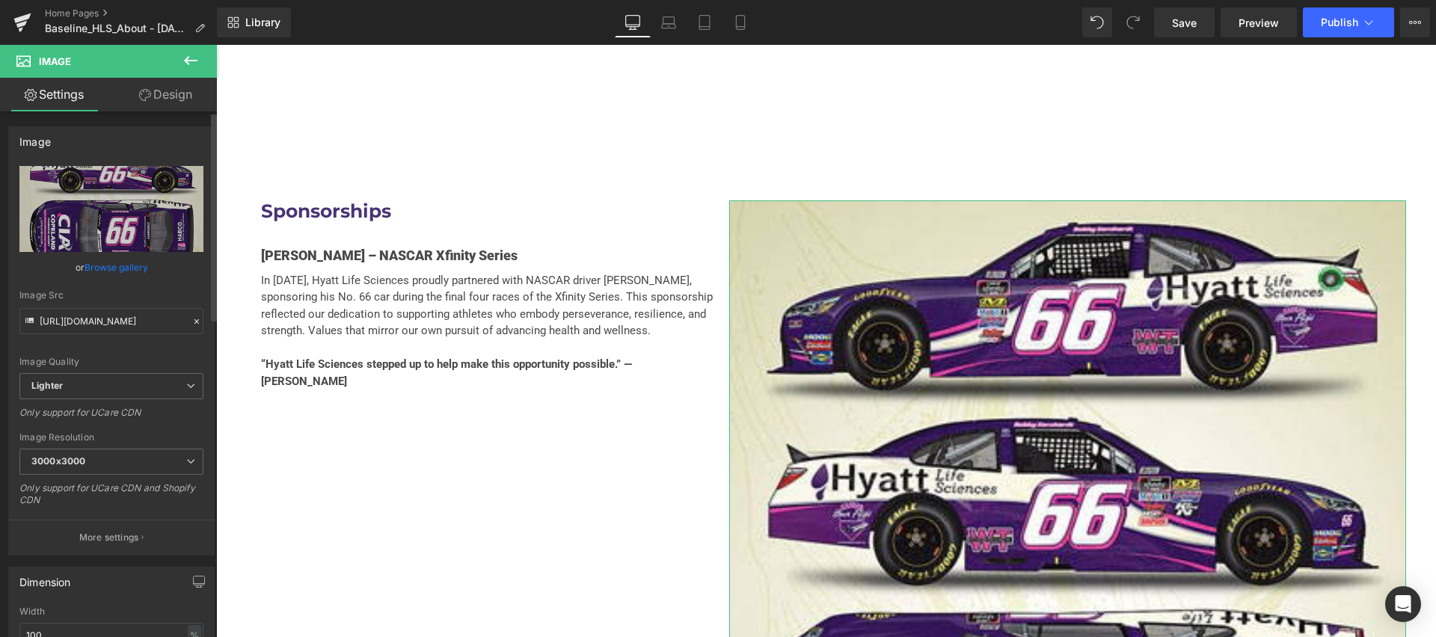
click at [120, 264] on link "Browse gallery" at bounding box center [117, 267] width 64 height 26
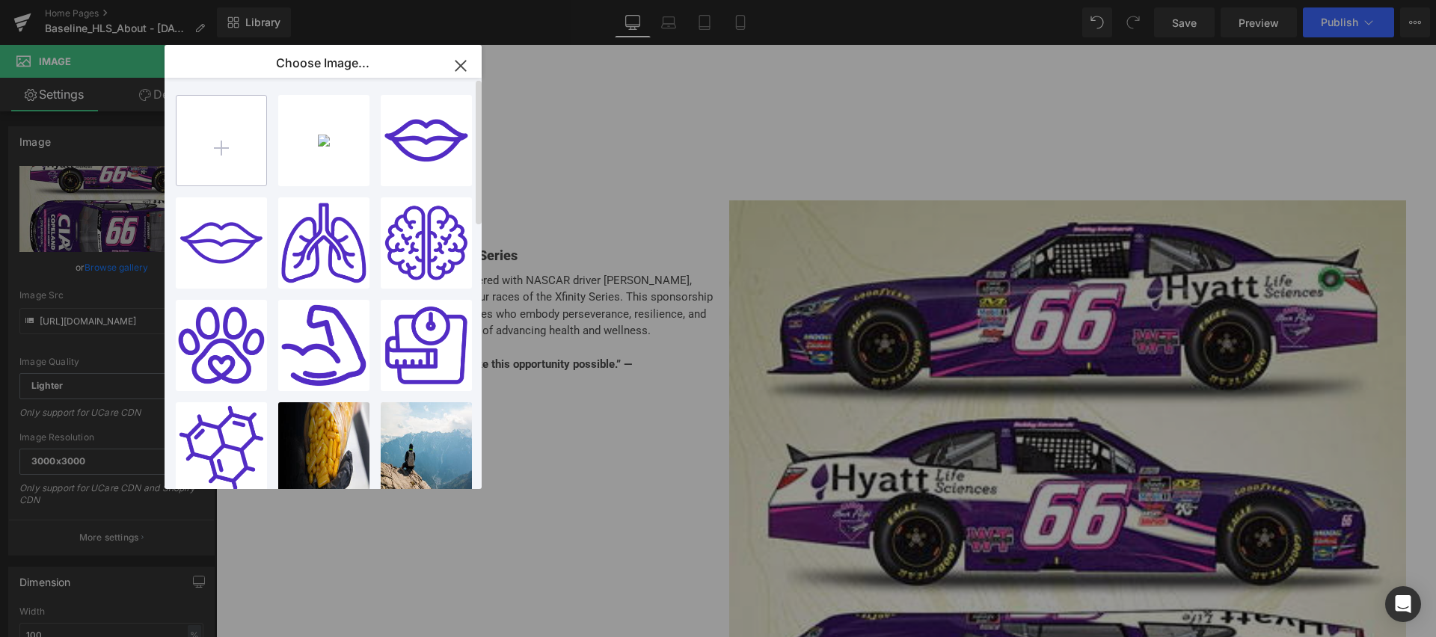
type input "C:\fakepath\66kansas-1024x420.jpg"
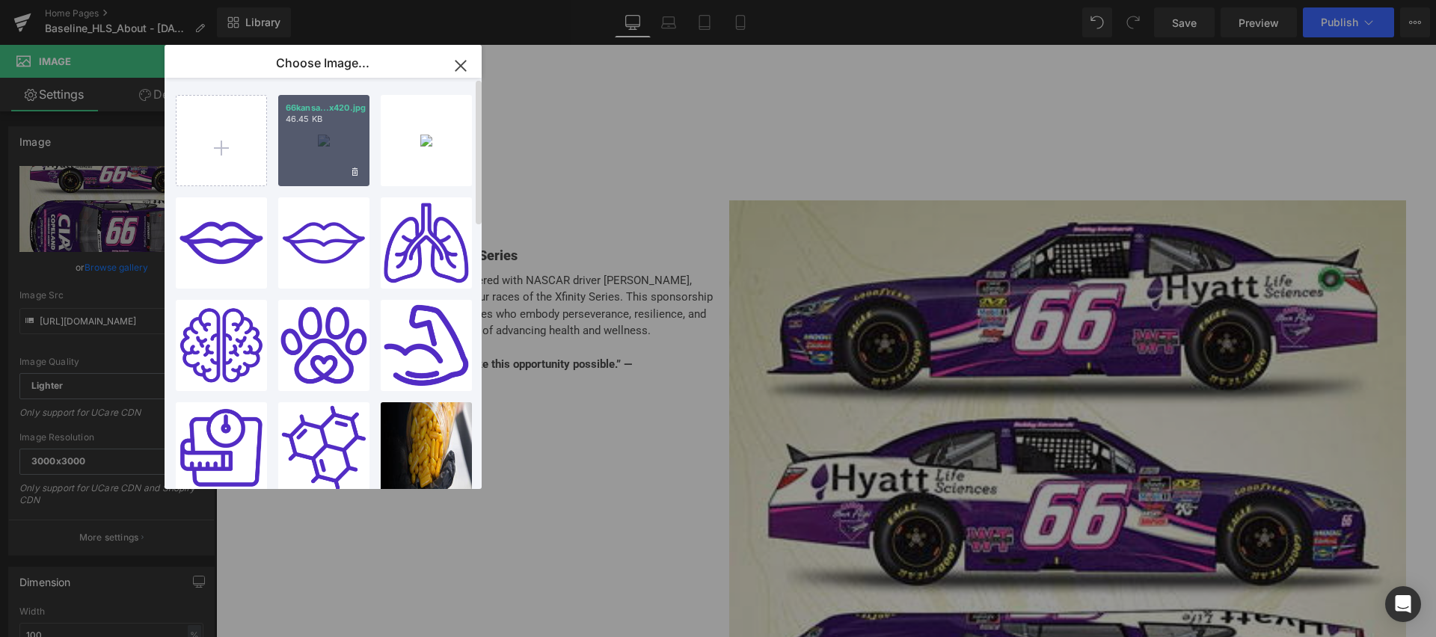
click at [288, 151] on div "66kansa...x420.jpg 46.45 KB" at bounding box center [323, 140] width 91 height 91
type input "https://ucarecdn.com/a68e4a10-d441-4843-8359-da33232a327a/-/format/auto/-/previ…"
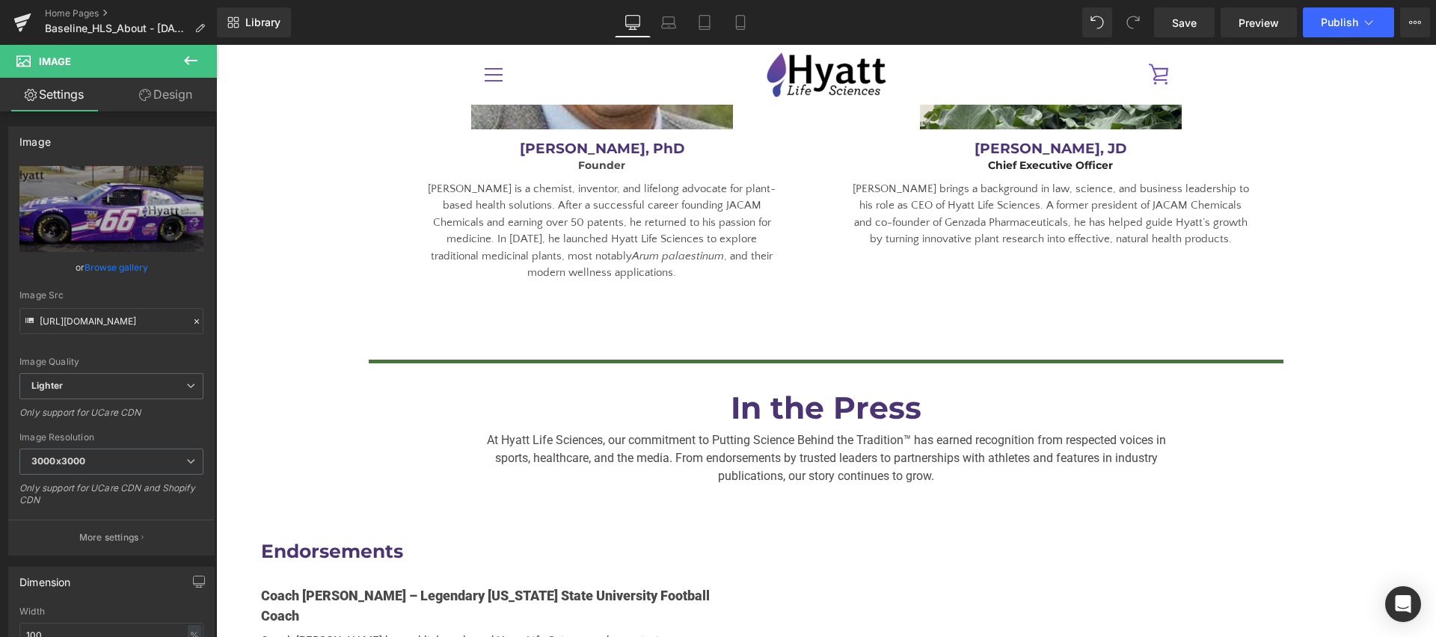
scroll to position [2669, 0]
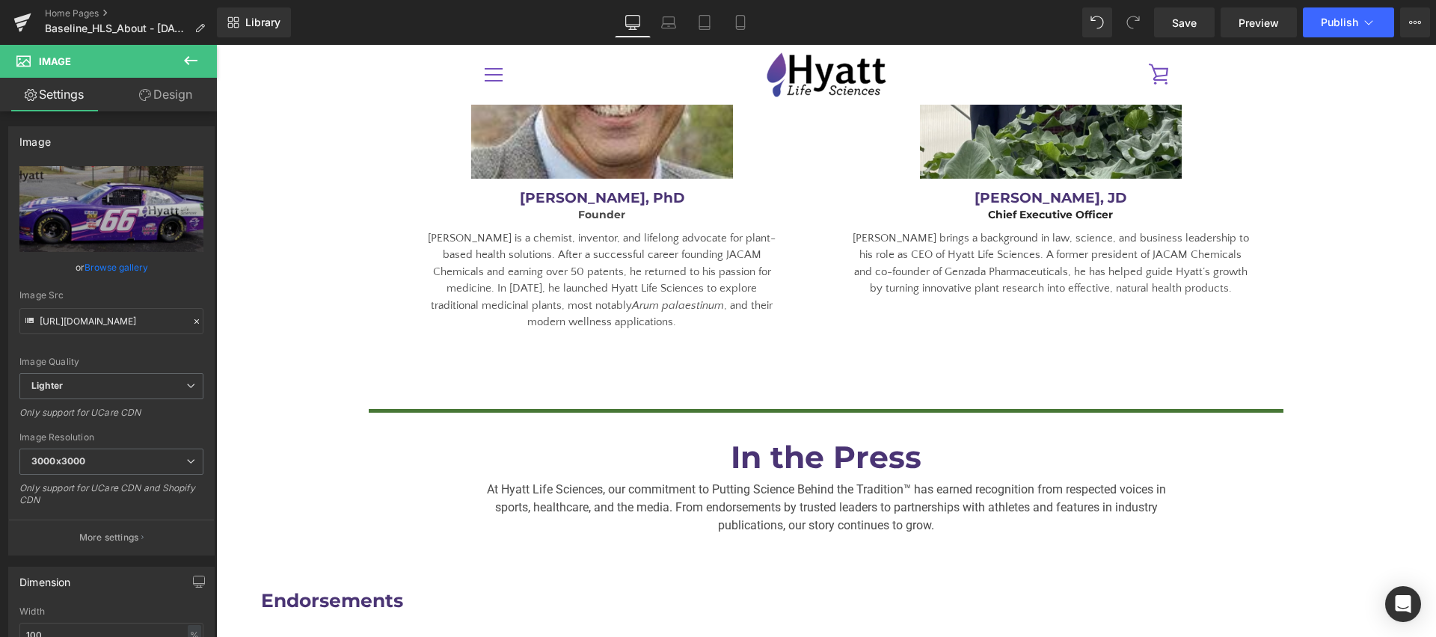
click at [601, 402] on div "Separator" at bounding box center [826, 411] width 1220 height 19
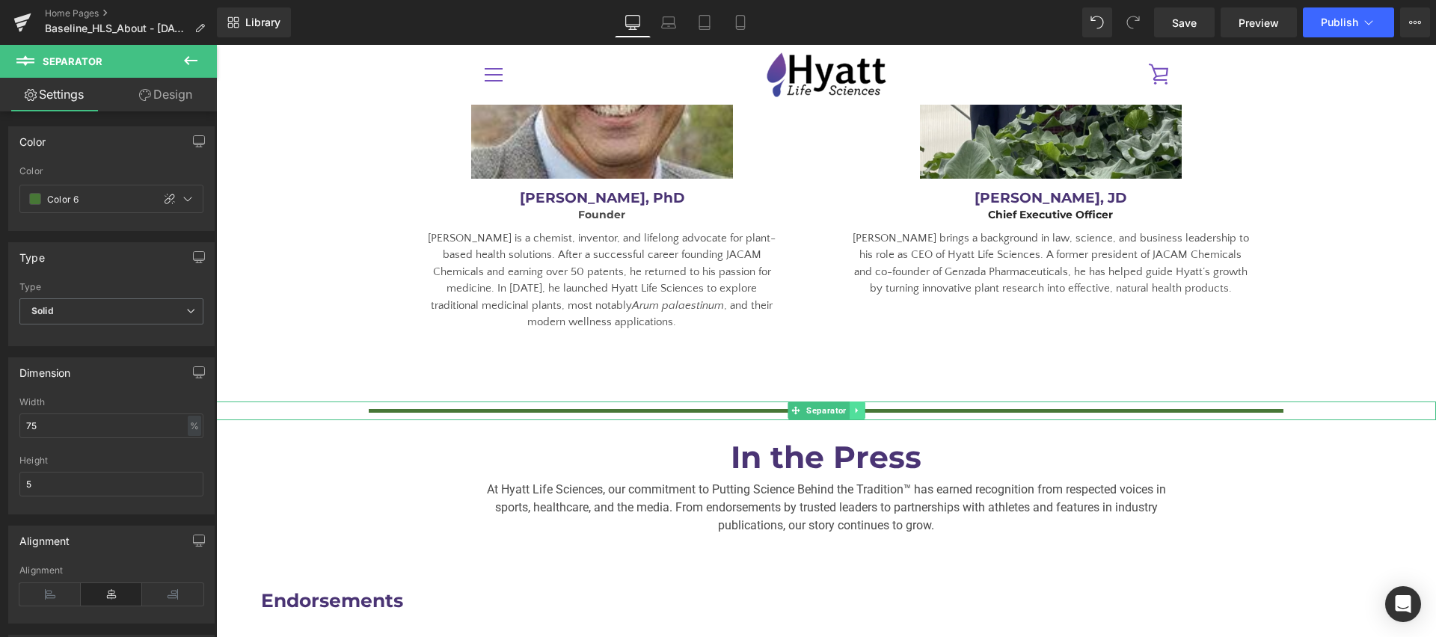
click at [854, 406] on icon at bounding box center [857, 410] width 8 height 9
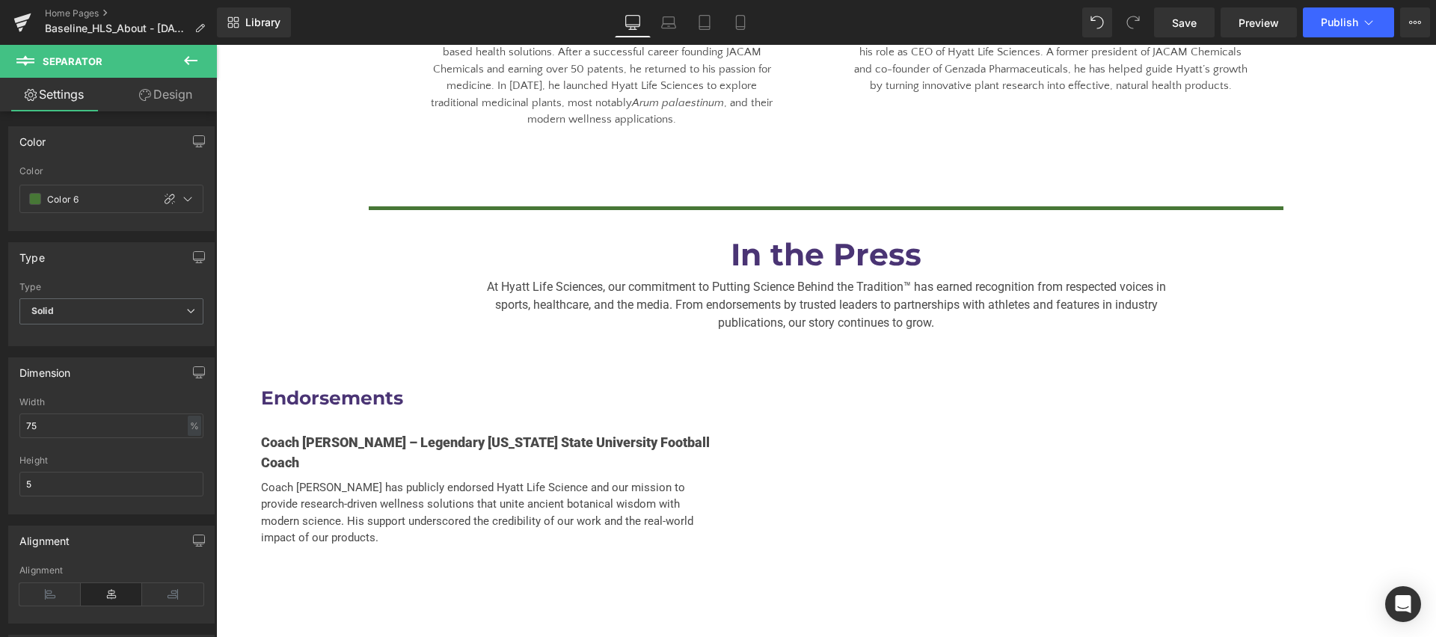
scroll to position [2940, 0]
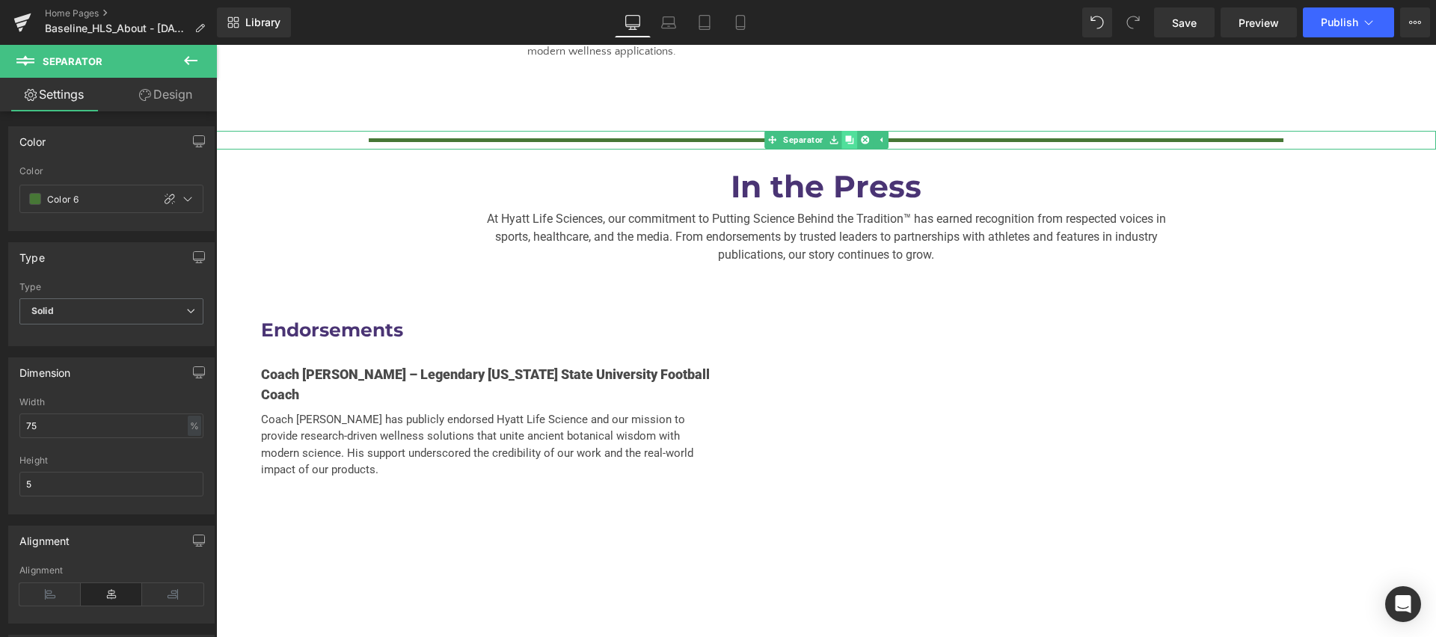
click at [849, 135] on icon at bounding box center [849, 139] width 8 height 9
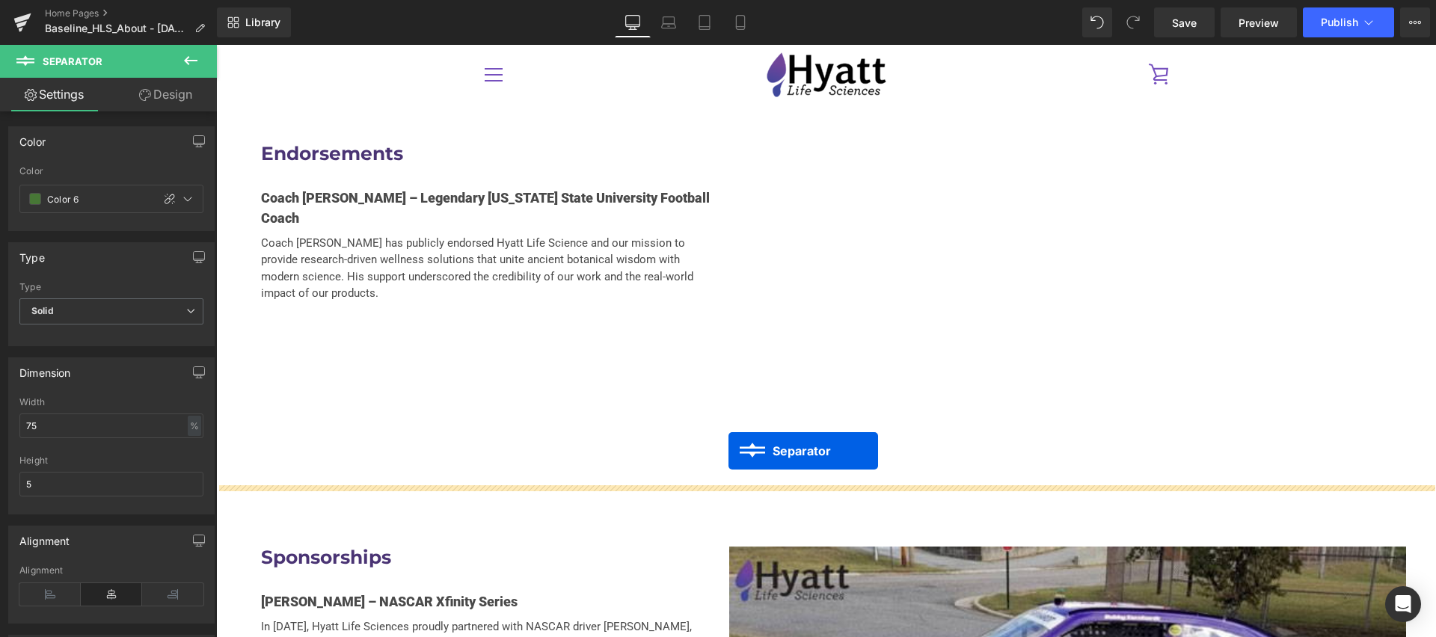
scroll to position [3150, 0]
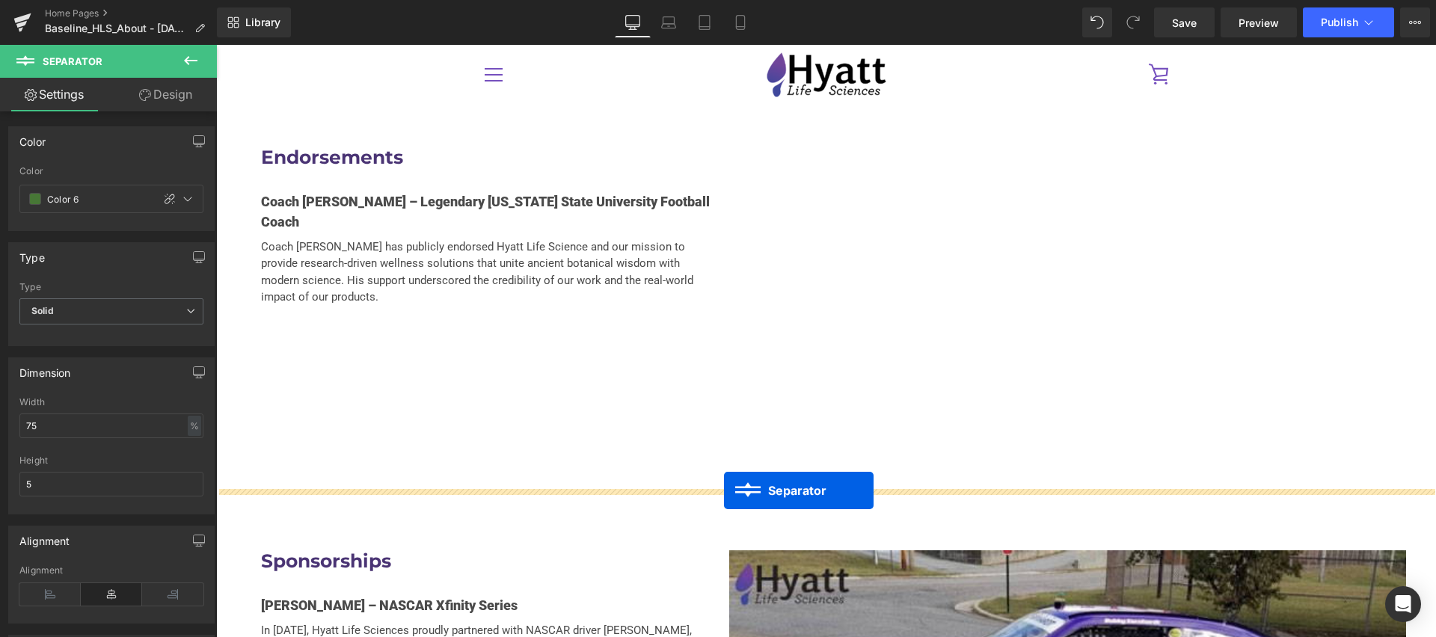
drag, startPoint x: 794, startPoint y: 148, endPoint x: 724, endPoint y: 491, distance: 349.7
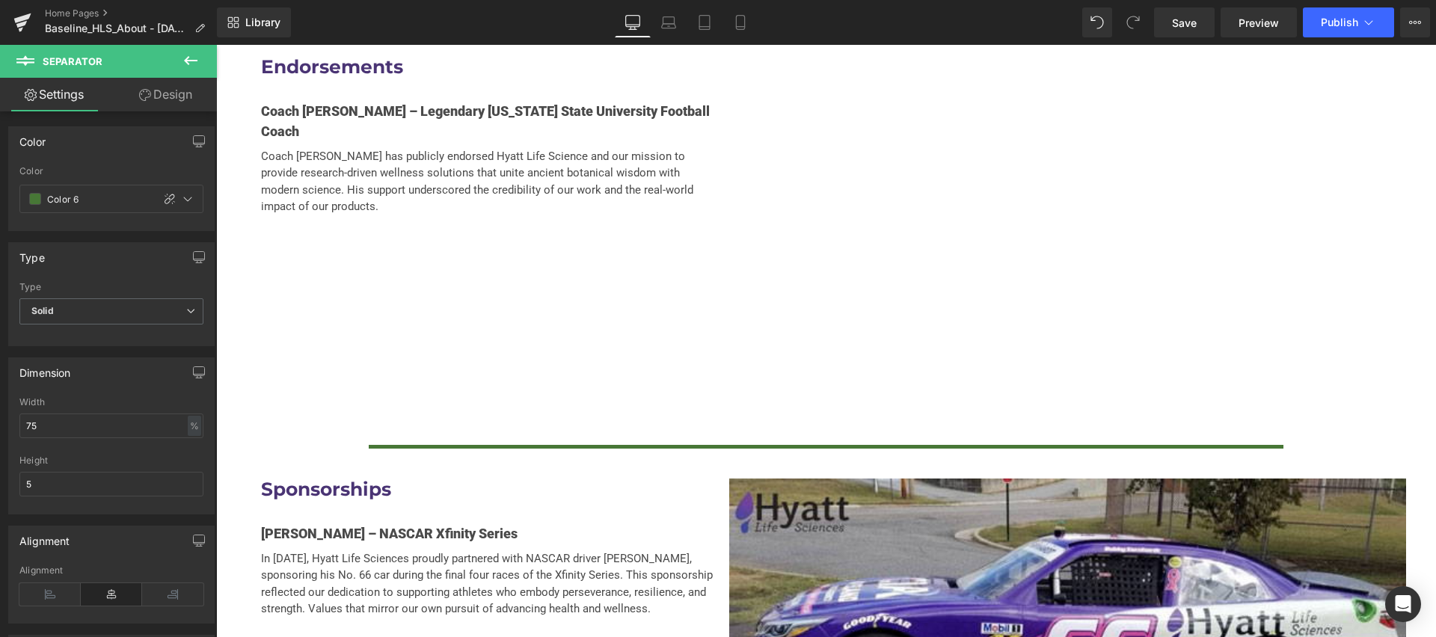
scroll to position [3313, 0]
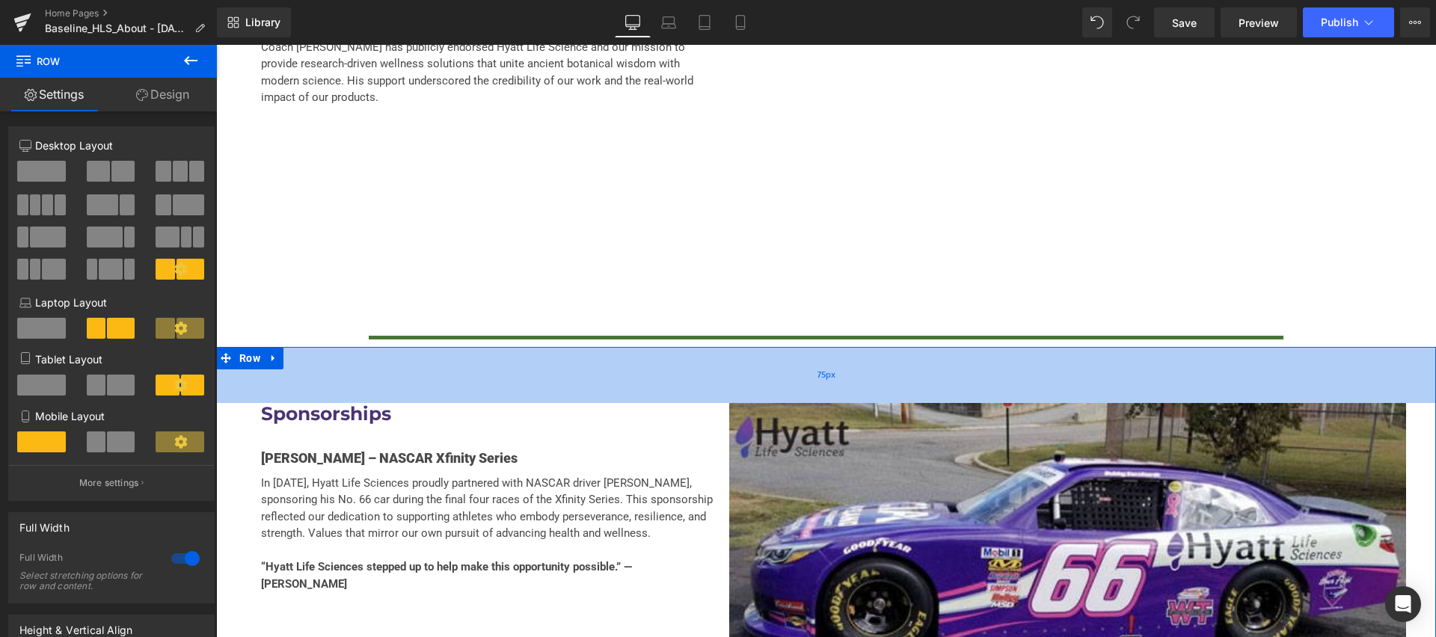
drag, startPoint x: 670, startPoint y: 324, endPoint x: 675, endPoint y: 358, distance: 34.0
click at [675, 358] on div "75px" at bounding box center [826, 375] width 1220 height 56
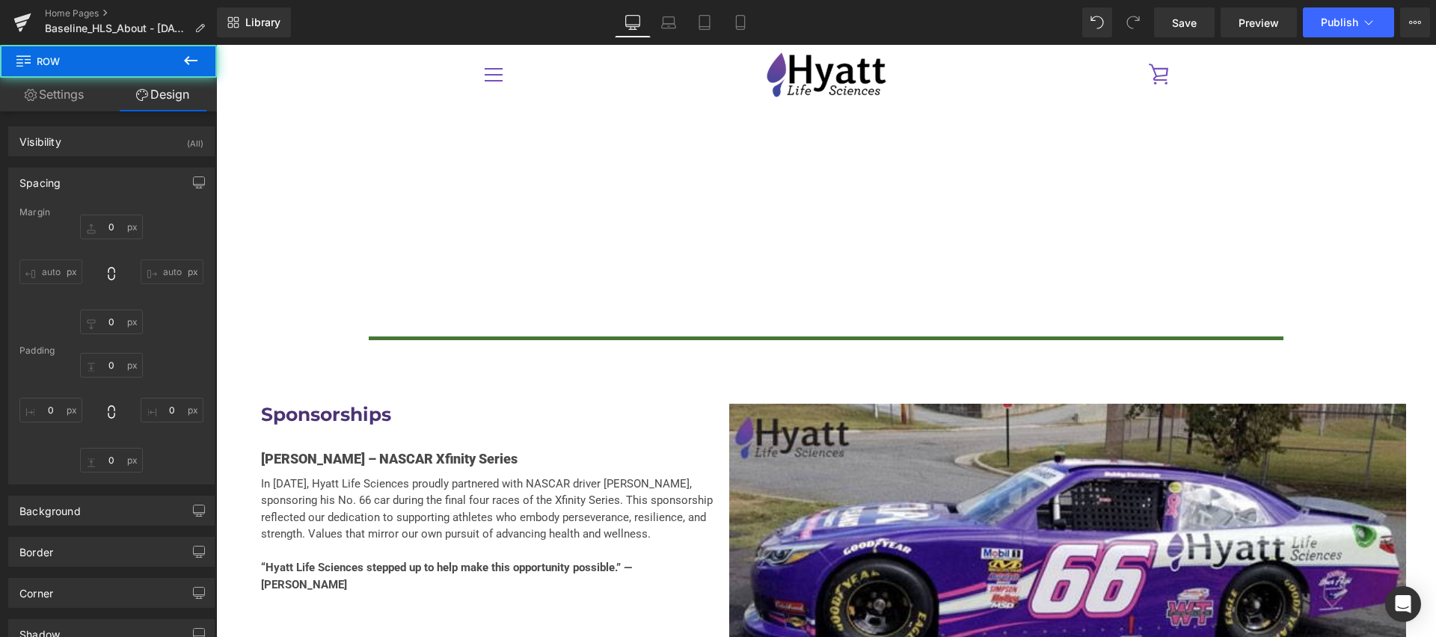
type input "0"
type input "75"
type input "40"
type input "10"
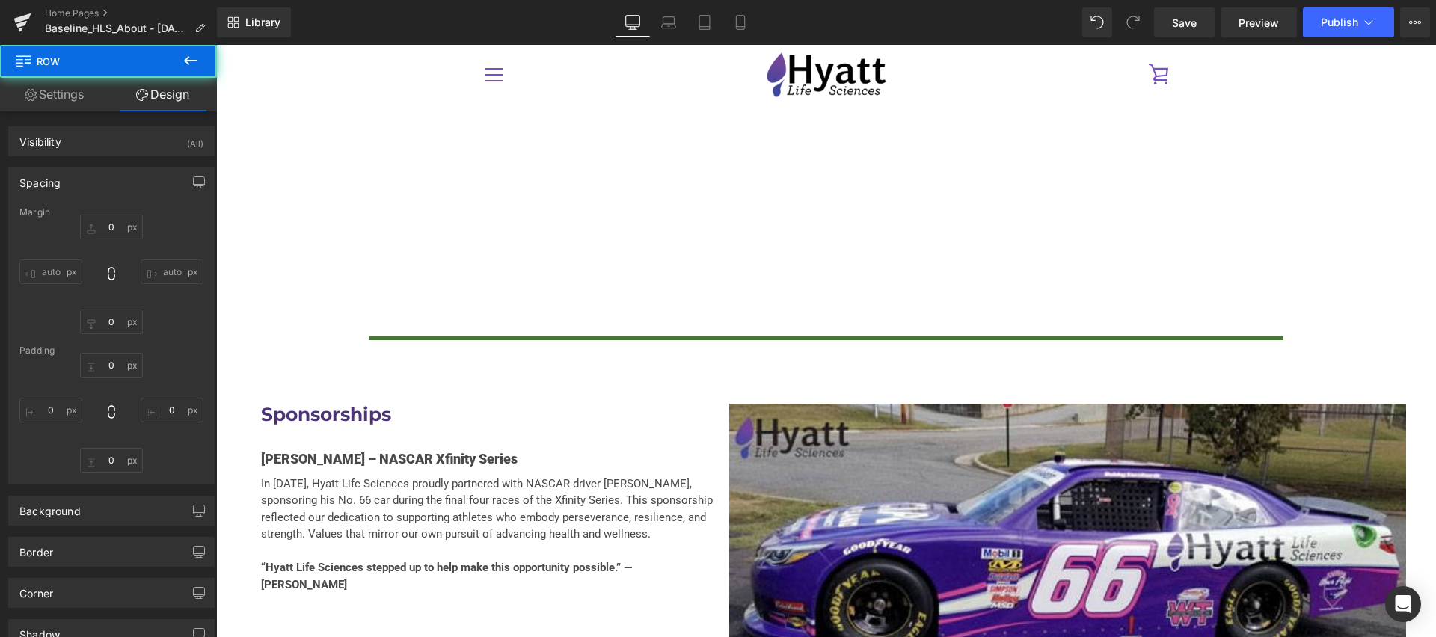
type input "40"
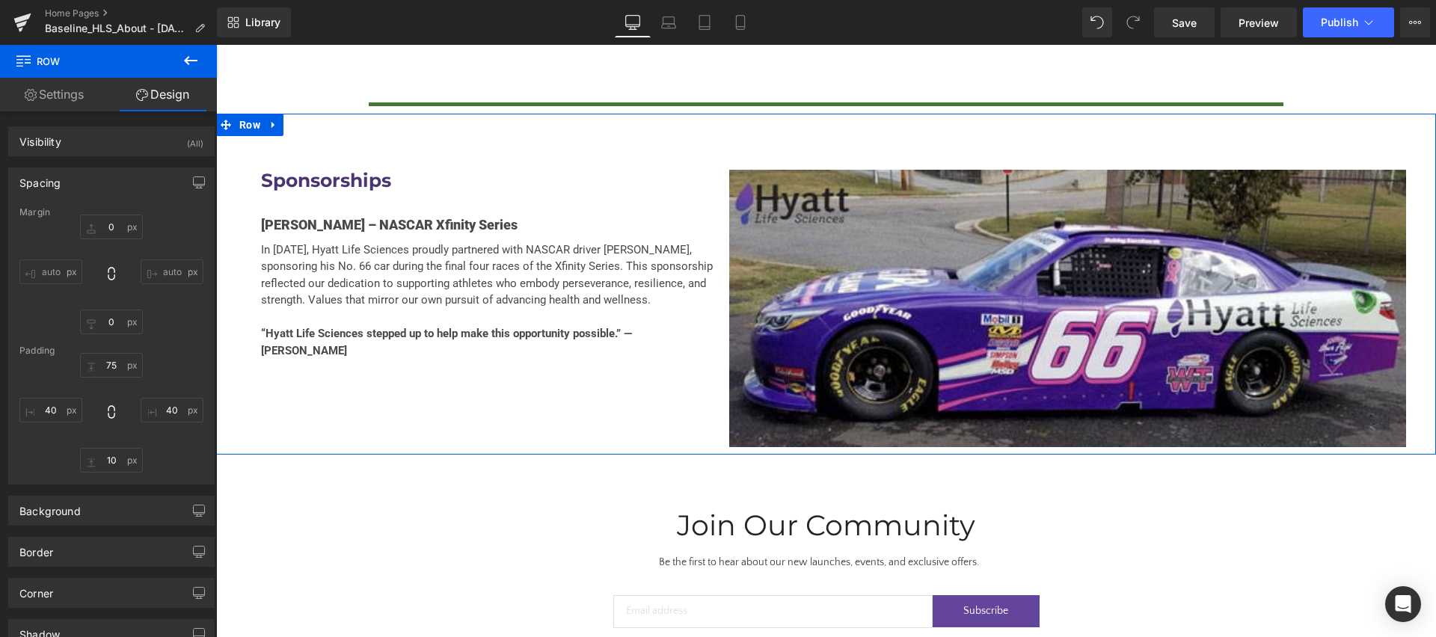
scroll to position [3617, 0]
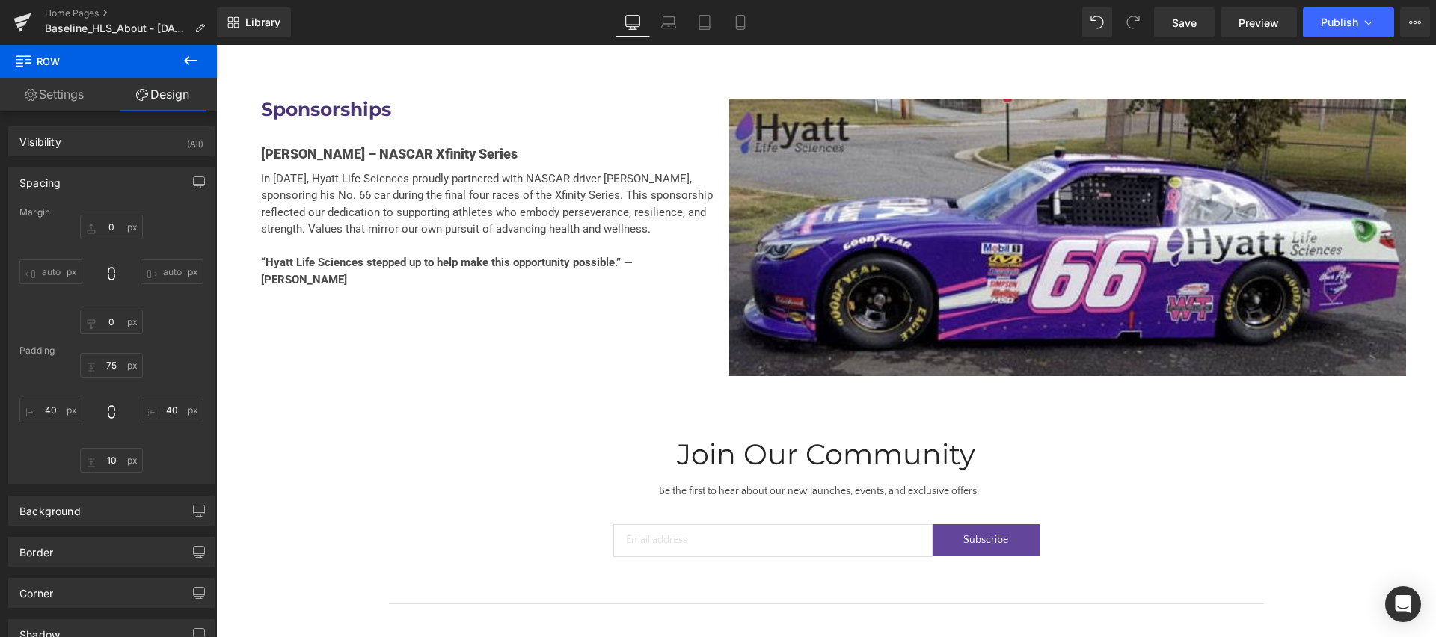
click at [187, 64] on icon at bounding box center [191, 61] width 18 height 18
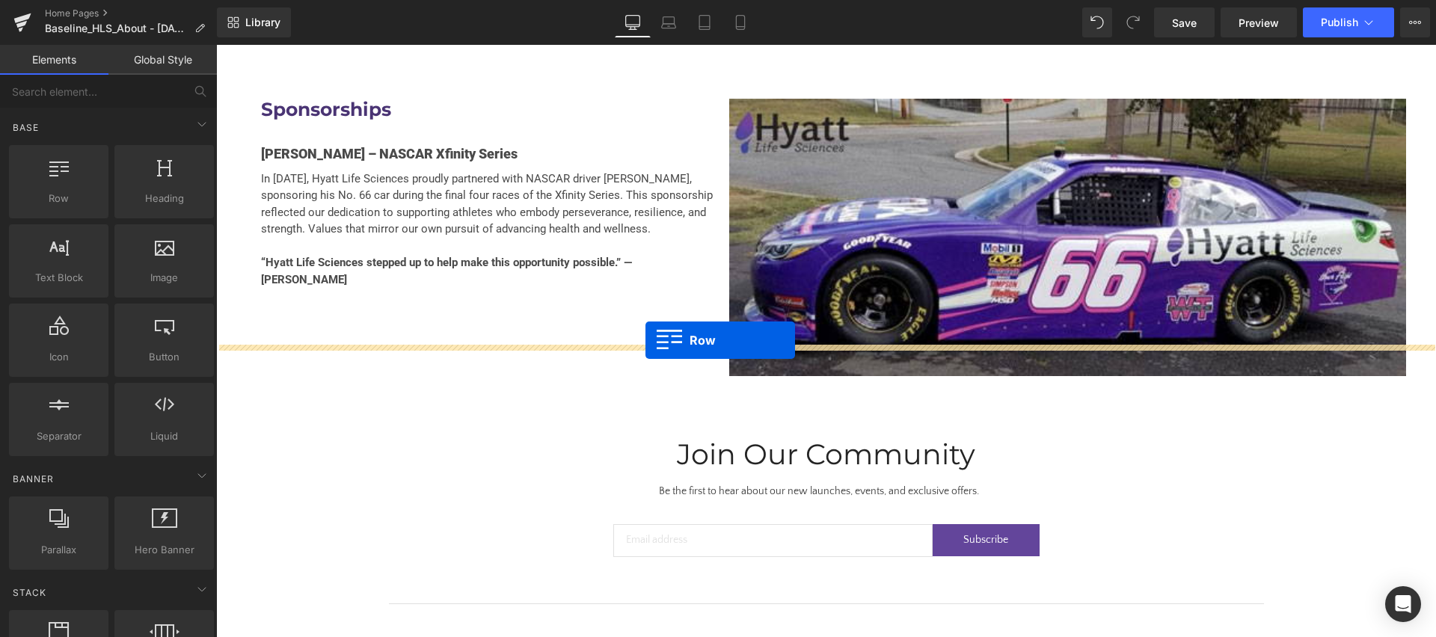
drag, startPoint x: 277, startPoint y: 245, endPoint x: 645, endPoint y: 340, distance: 380.1
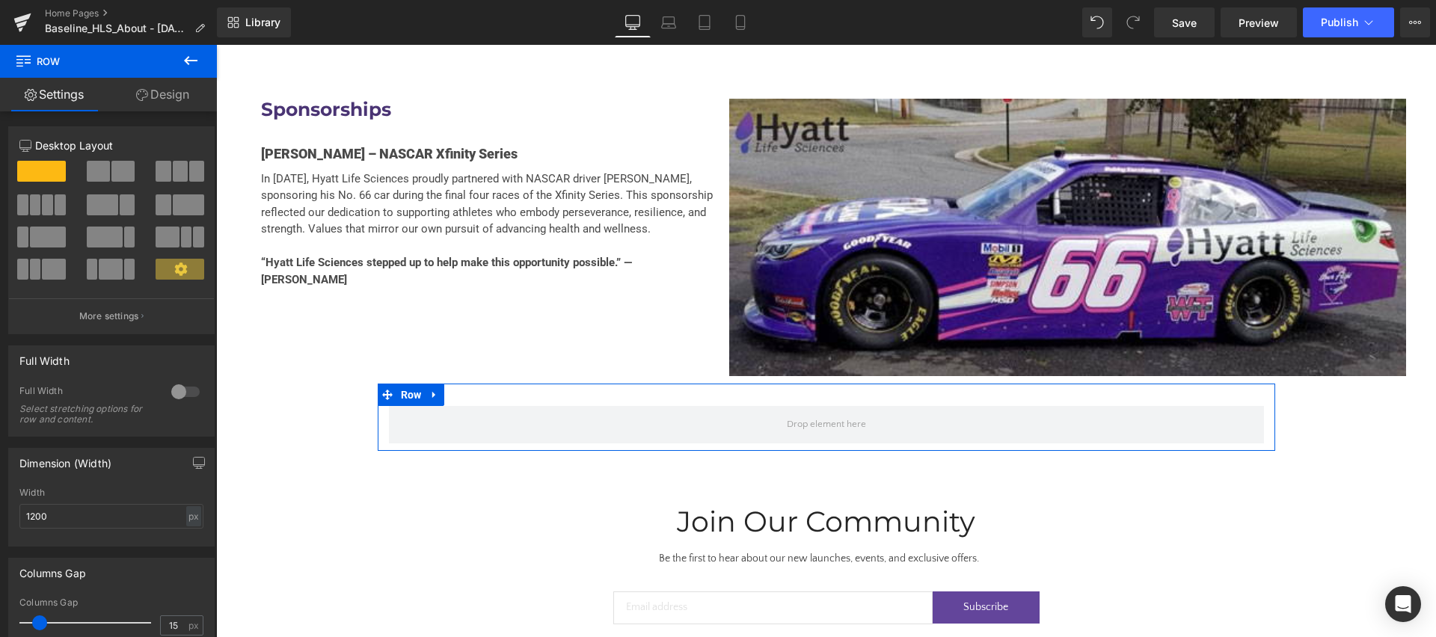
click at [171, 399] on div at bounding box center [186, 392] width 36 height 24
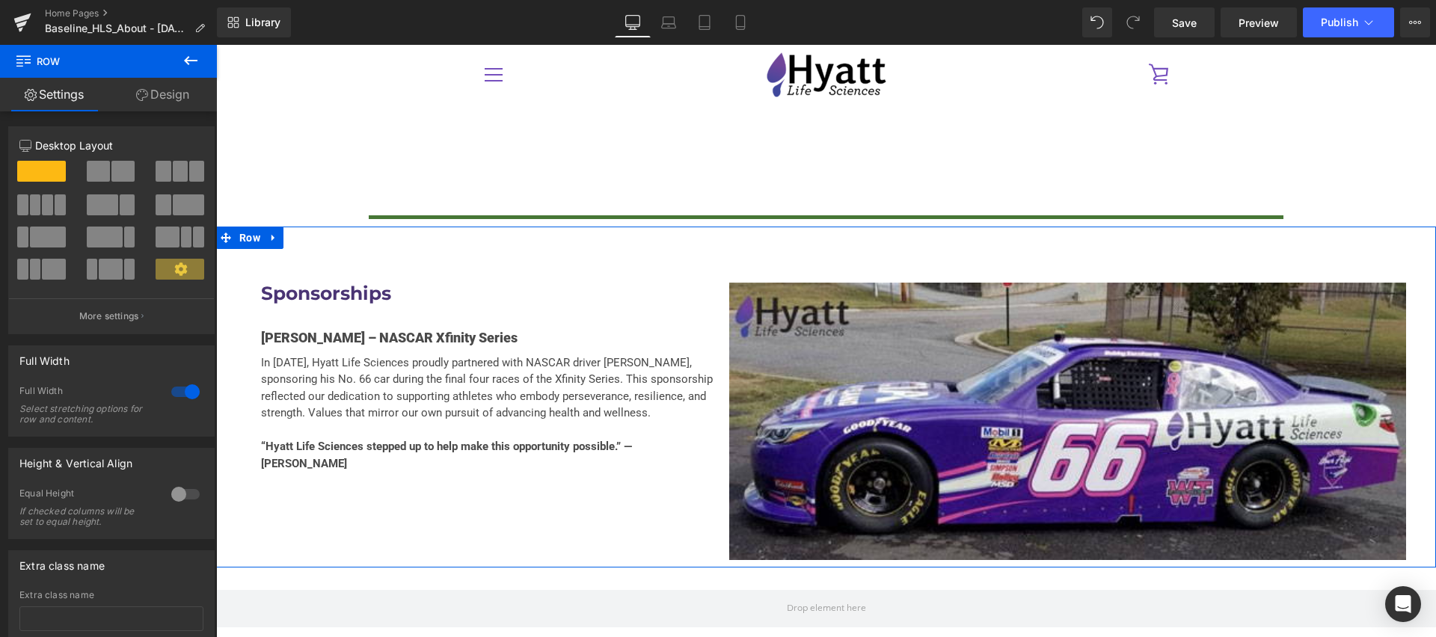
scroll to position [3328, 0]
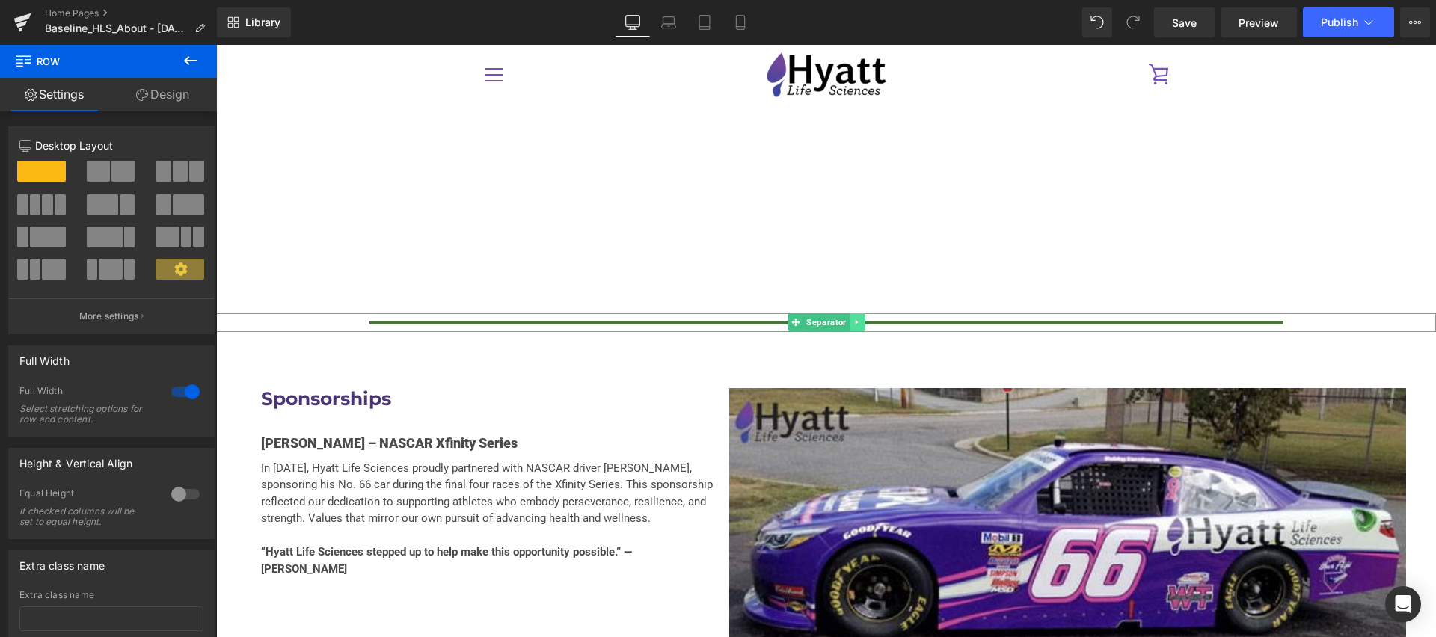
click at [861, 318] on icon at bounding box center [857, 322] width 8 height 9
click at [855, 313] on link at bounding box center [849, 322] width 16 height 18
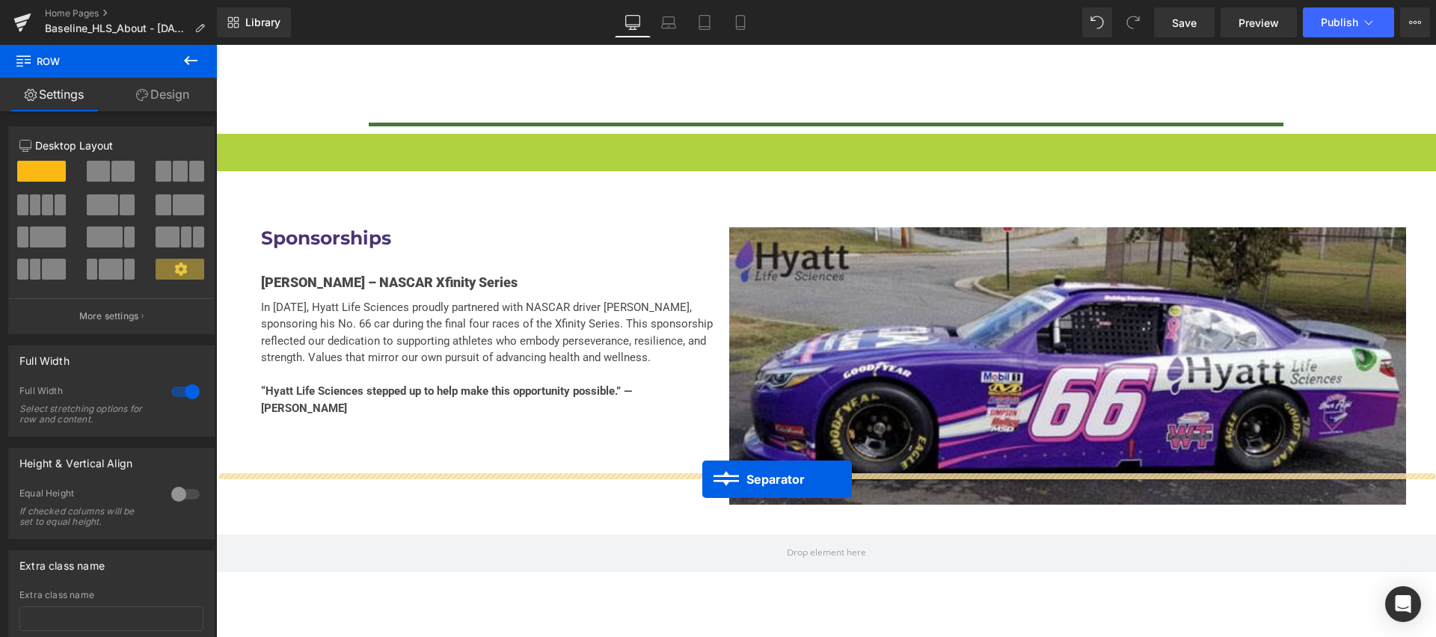
scroll to position [3527, 0]
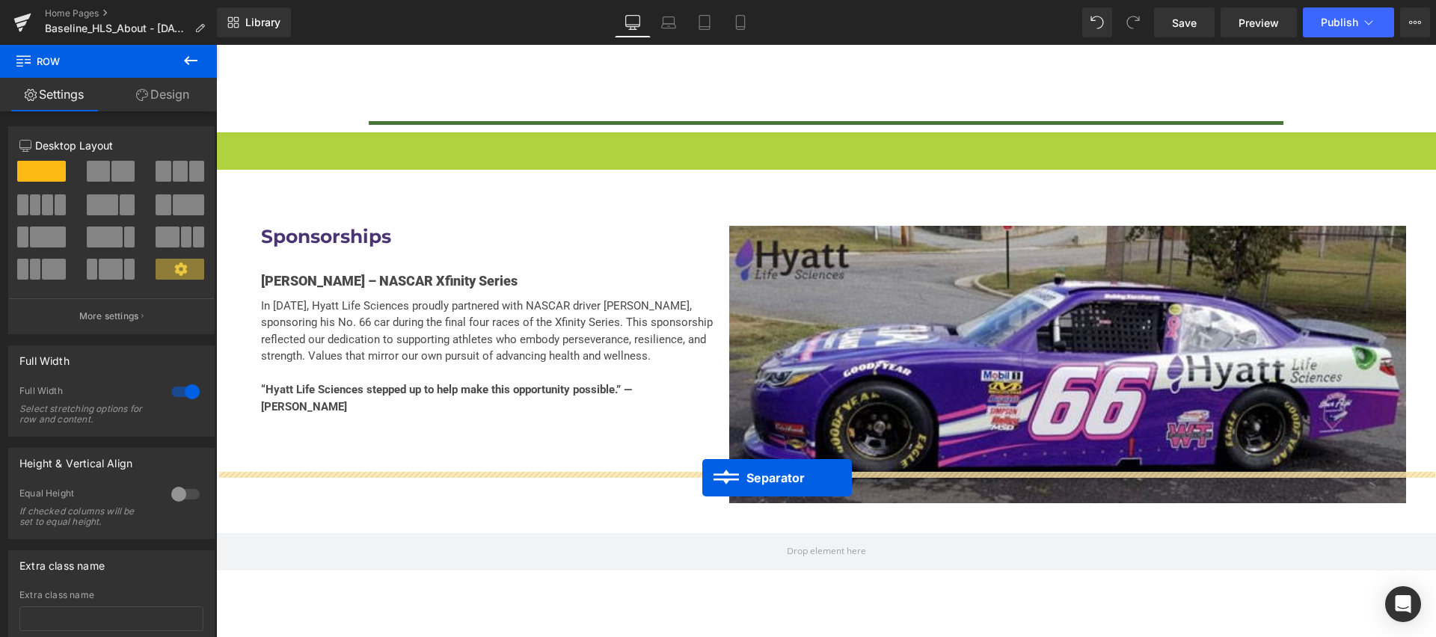
drag, startPoint x: 791, startPoint y: 302, endPoint x: 702, endPoint y: 478, distance: 196.7
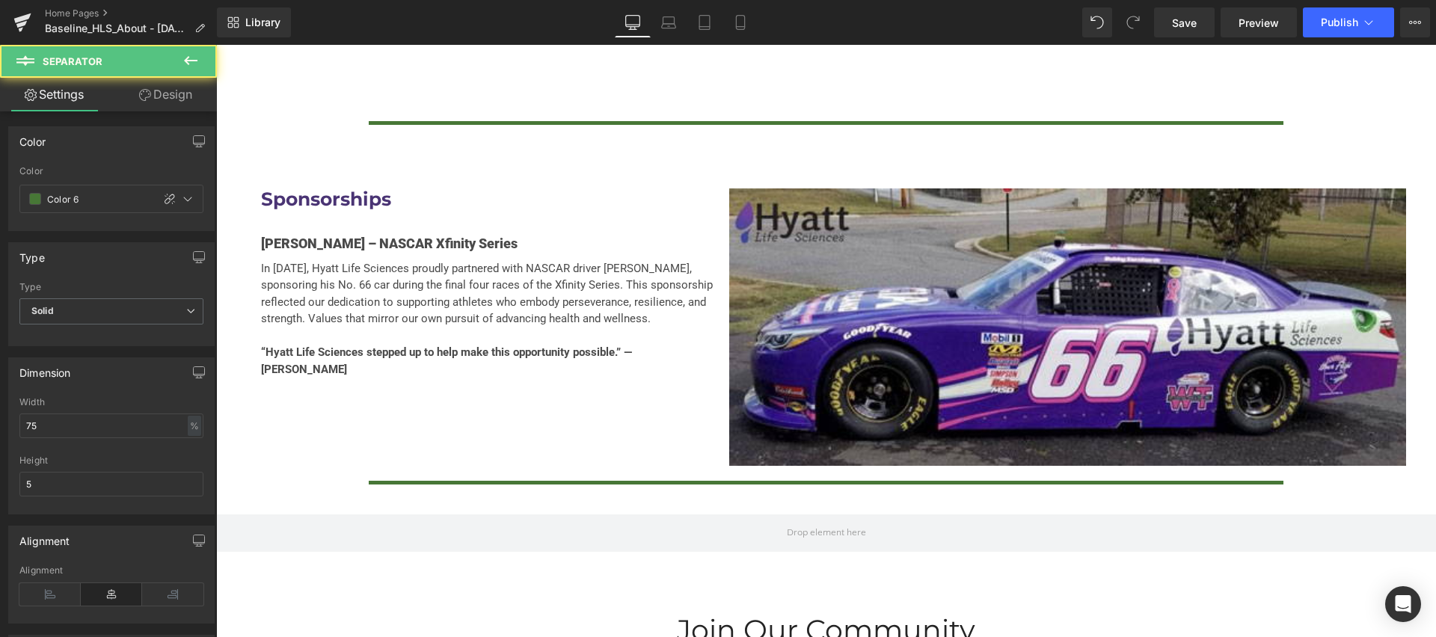
scroll to position [3533, 0]
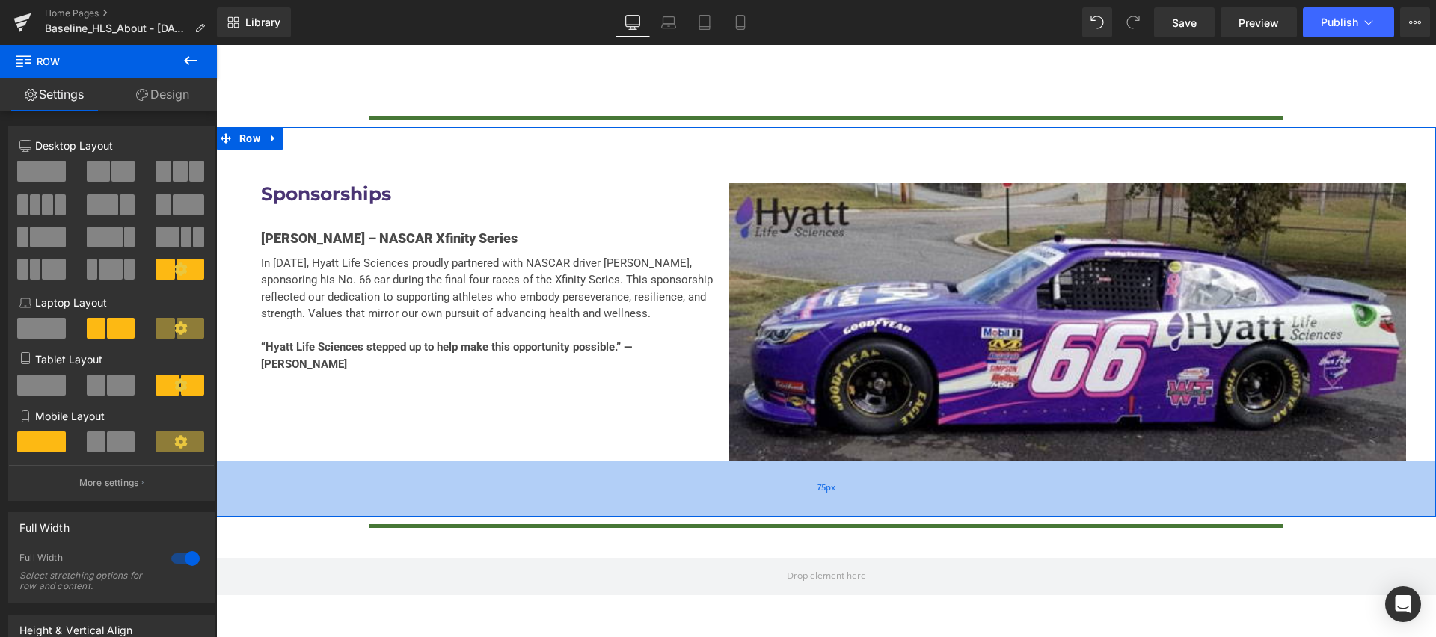
drag, startPoint x: 568, startPoint y: 438, endPoint x: 569, endPoint y: 472, distance: 33.7
click at [569, 472] on div "75px" at bounding box center [826, 489] width 1220 height 56
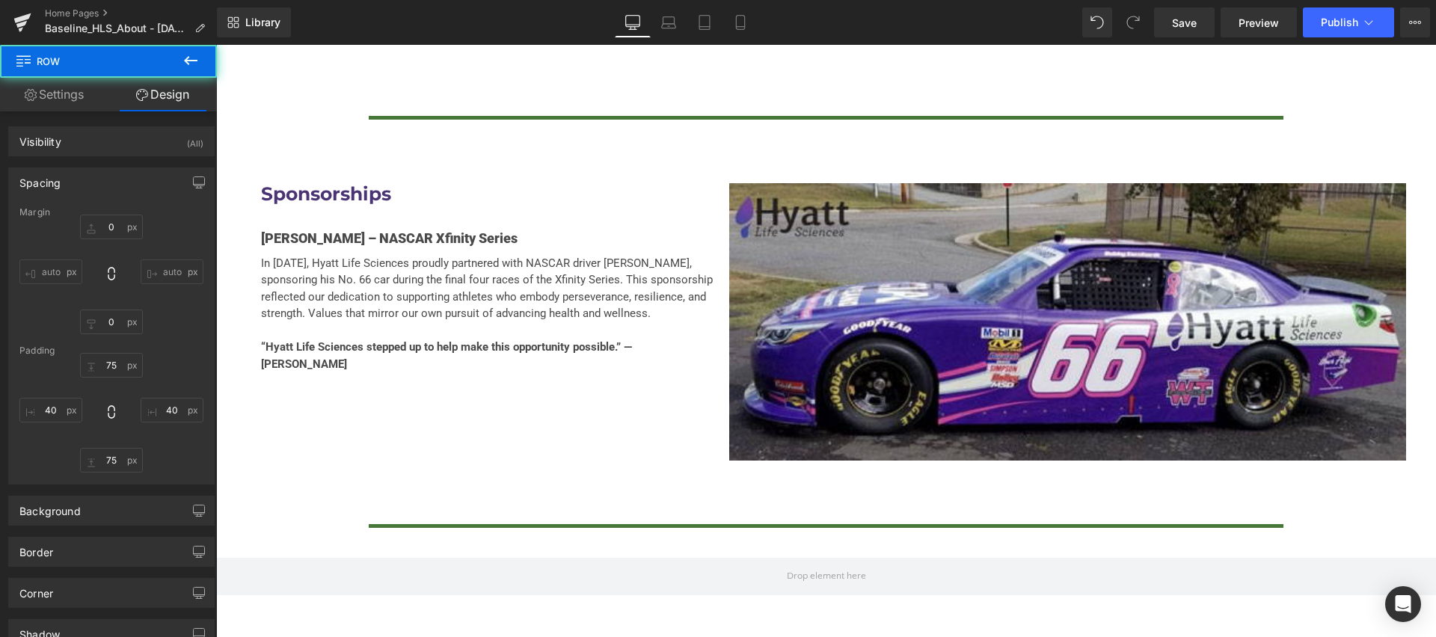
scroll to position [3685, 0]
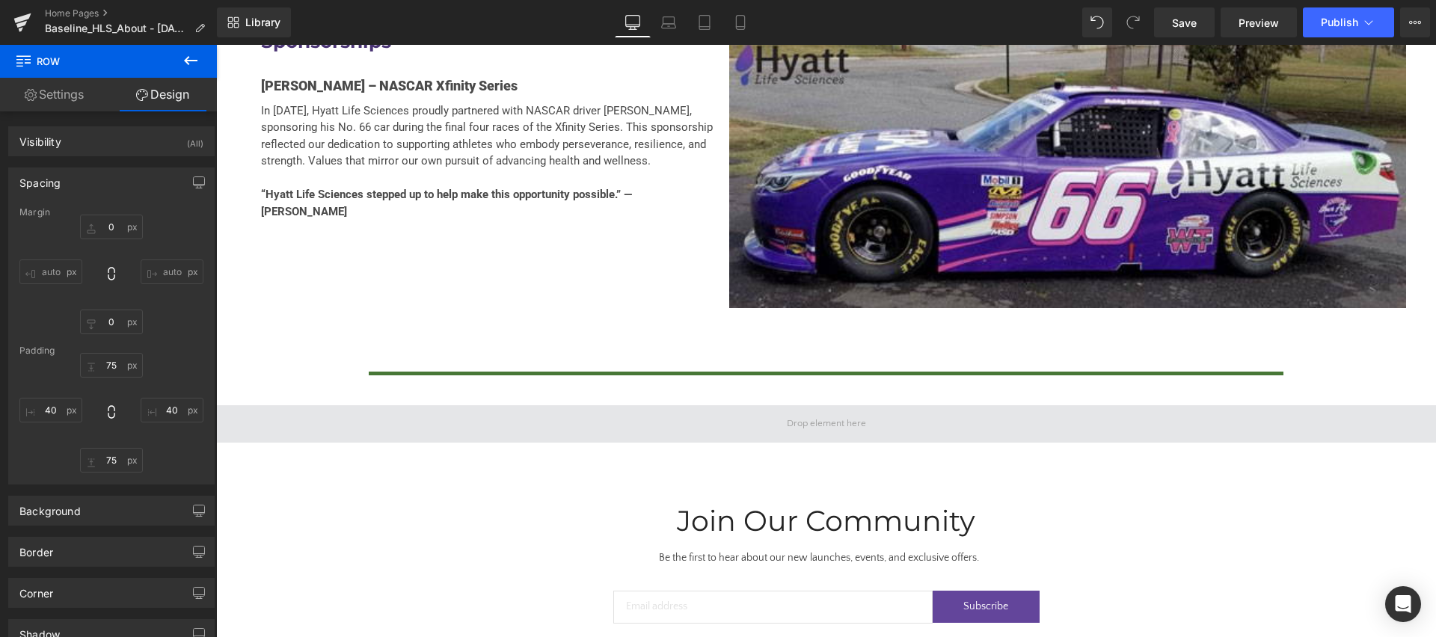
click at [691, 405] on span at bounding box center [826, 423] width 1220 height 37
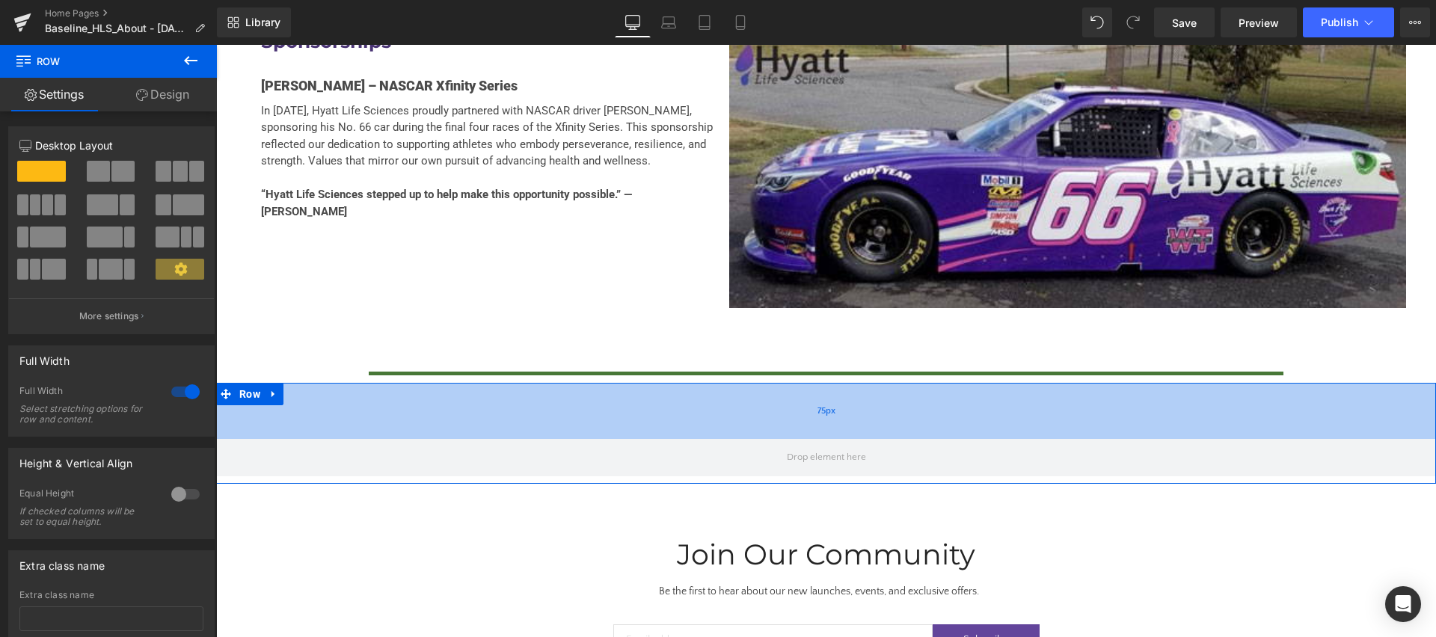
drag, startPoint x: 683, startPoint y: 361, endPoint x: 684, endPoint y: 387, distance: 25.5
click at [684, 387] on div "75px" at bounding box center [826, 411] width 1220 height 56
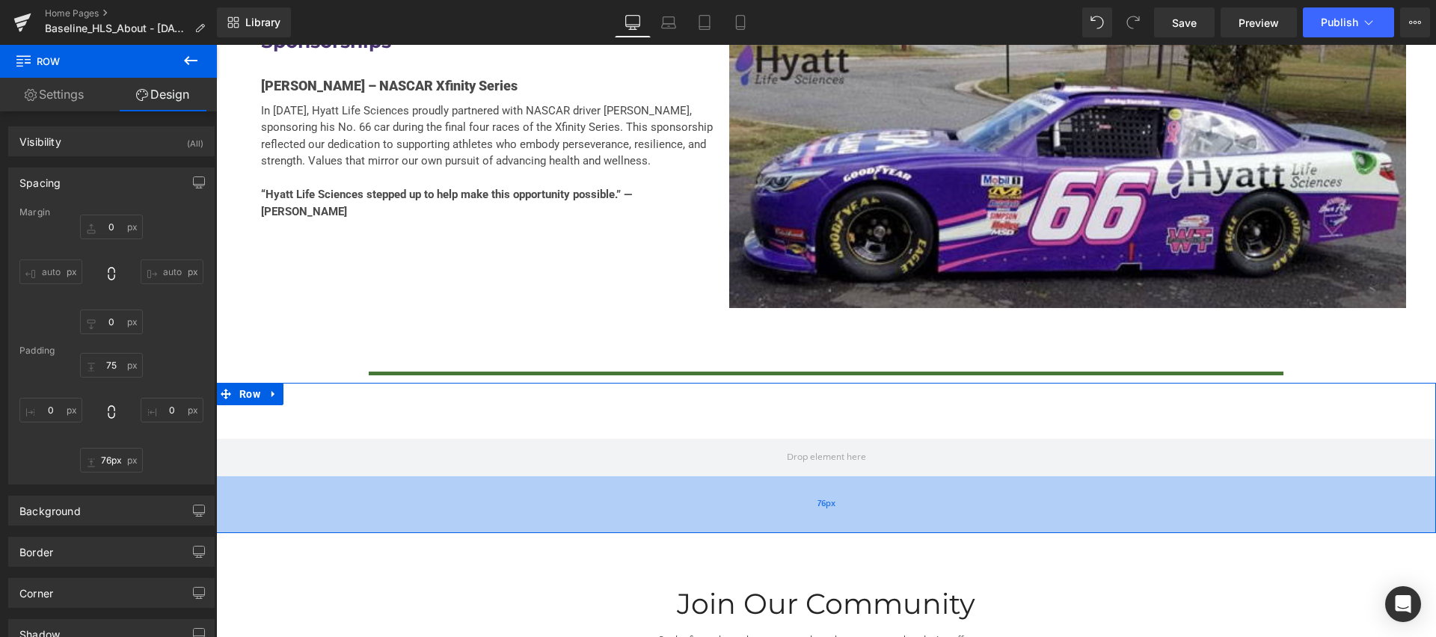
type input "75px"
drag, startPoint x: 696, startPoint y: 442, endPoint x: 699, endPoint y: 491, distance: 48.7
click at [699, 491] on div "75px" at bounding box center [826, 504] width 1220 height 56
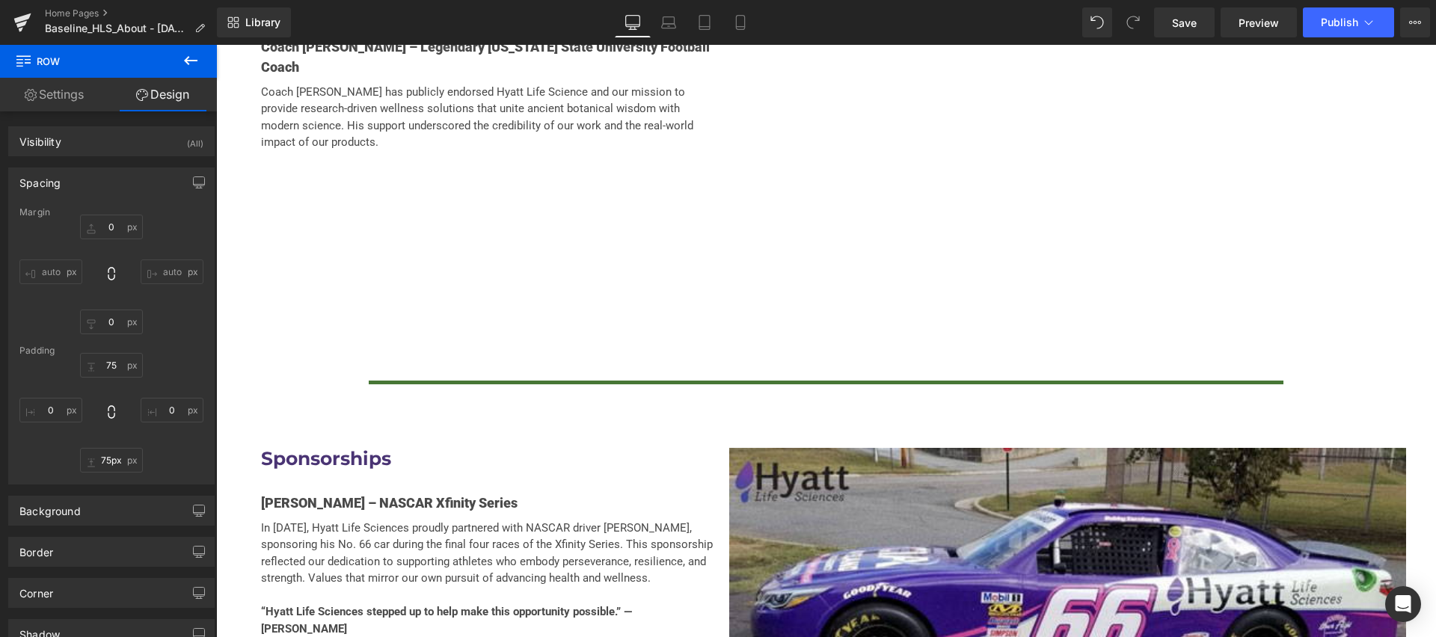
scroll to position [3532, 0]
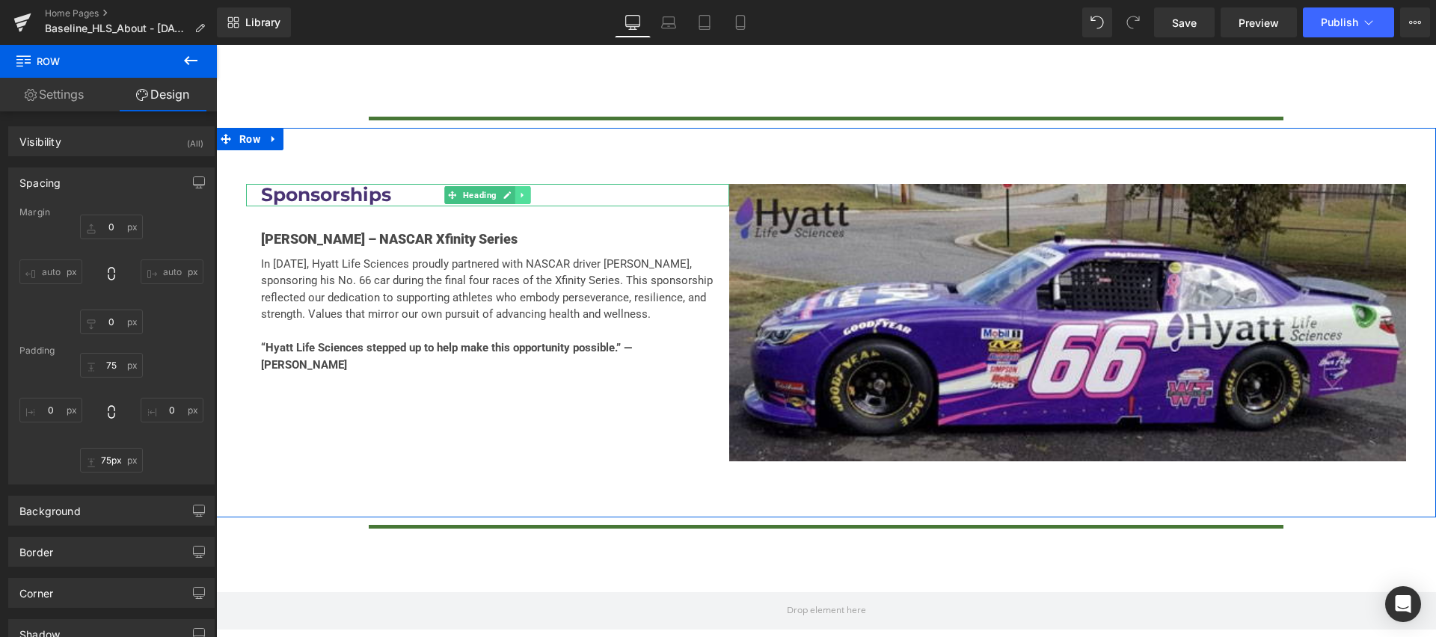
click at [521, 191] on icon at bounding box center [523, 195] width 8 height 9
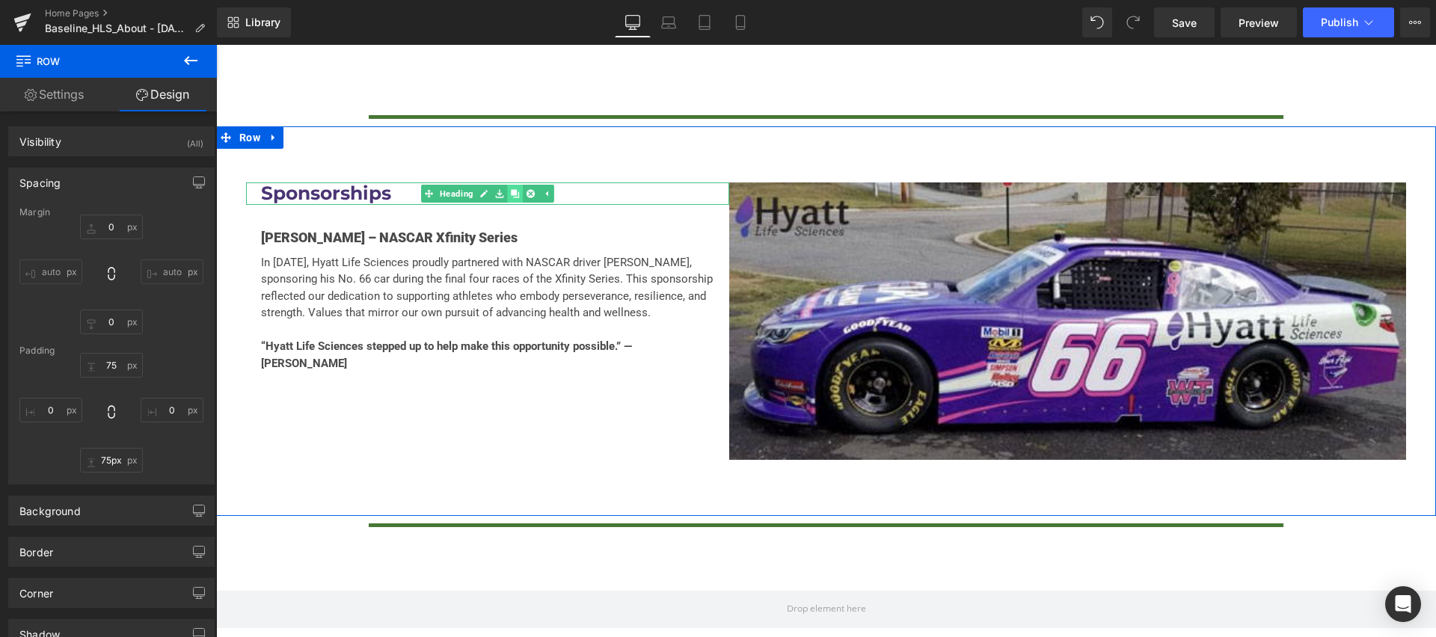
click at [518, 189] on icon at bounding box center [515, 193] width 8 height 8
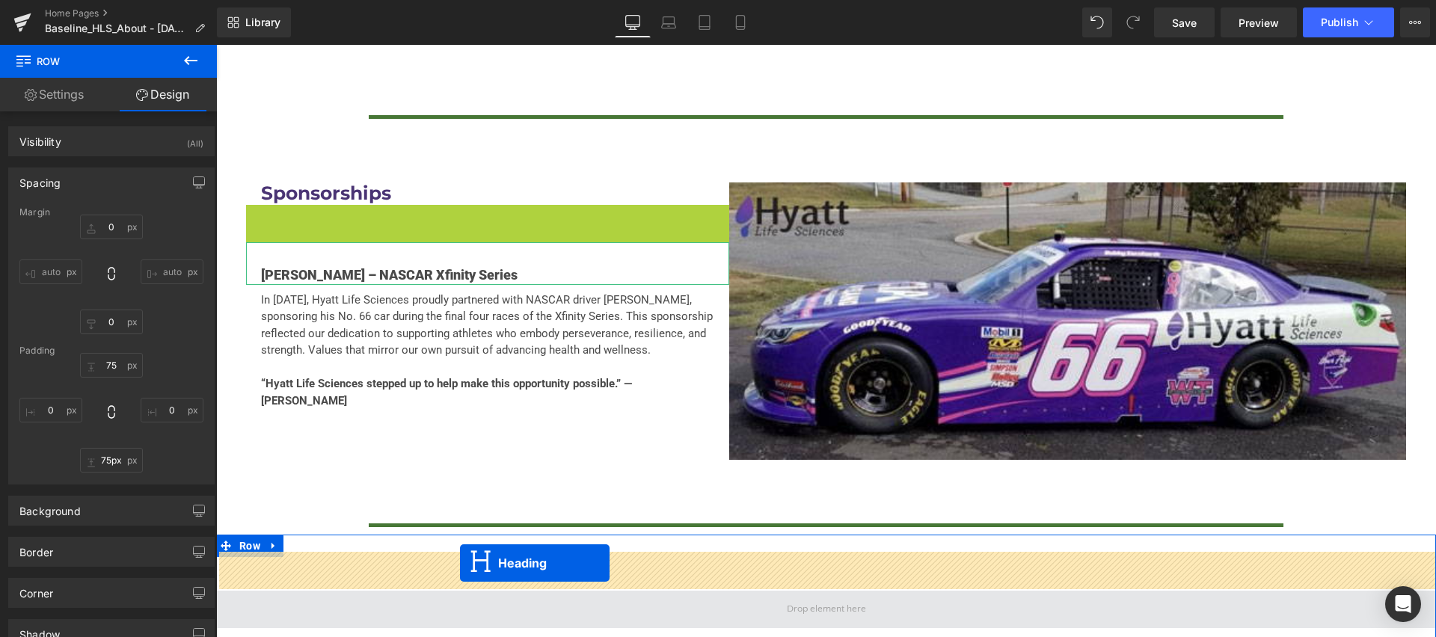
drag, startPoint x: 455, startPoint y: 183, endPoint x: 460, endPoint y: 563, distance: 380.0
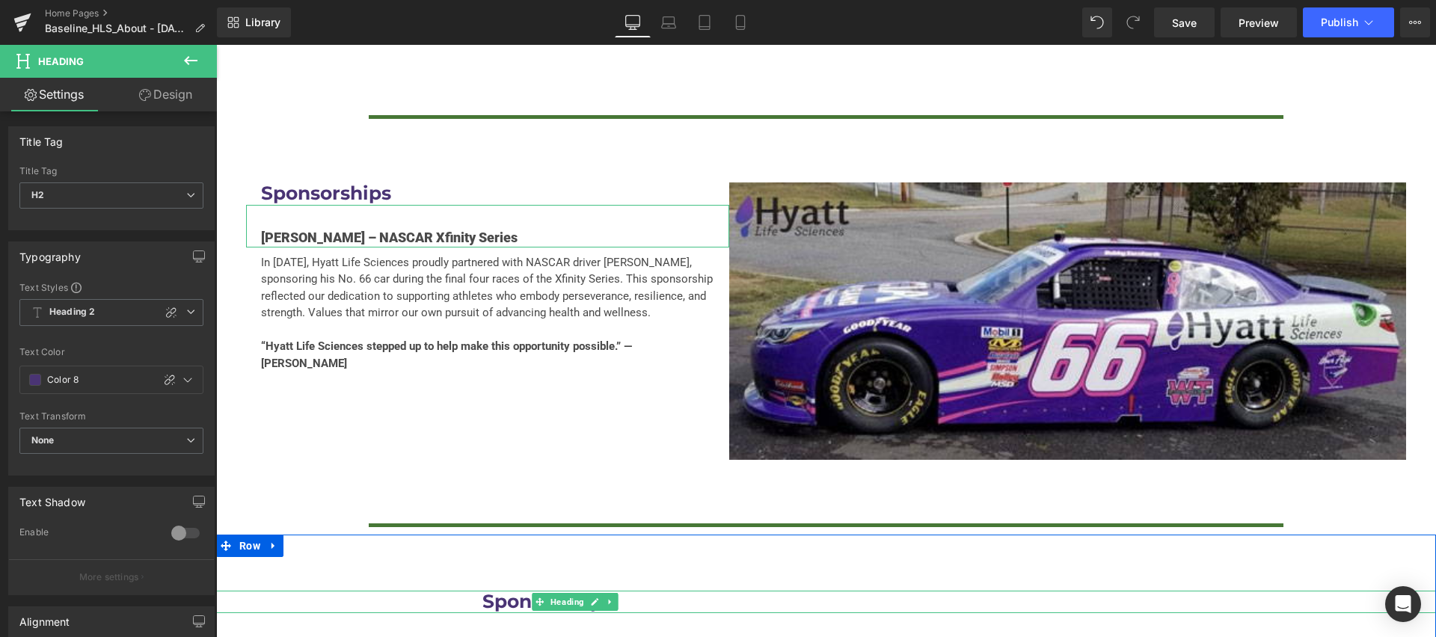
scroll to position [3616, 0]
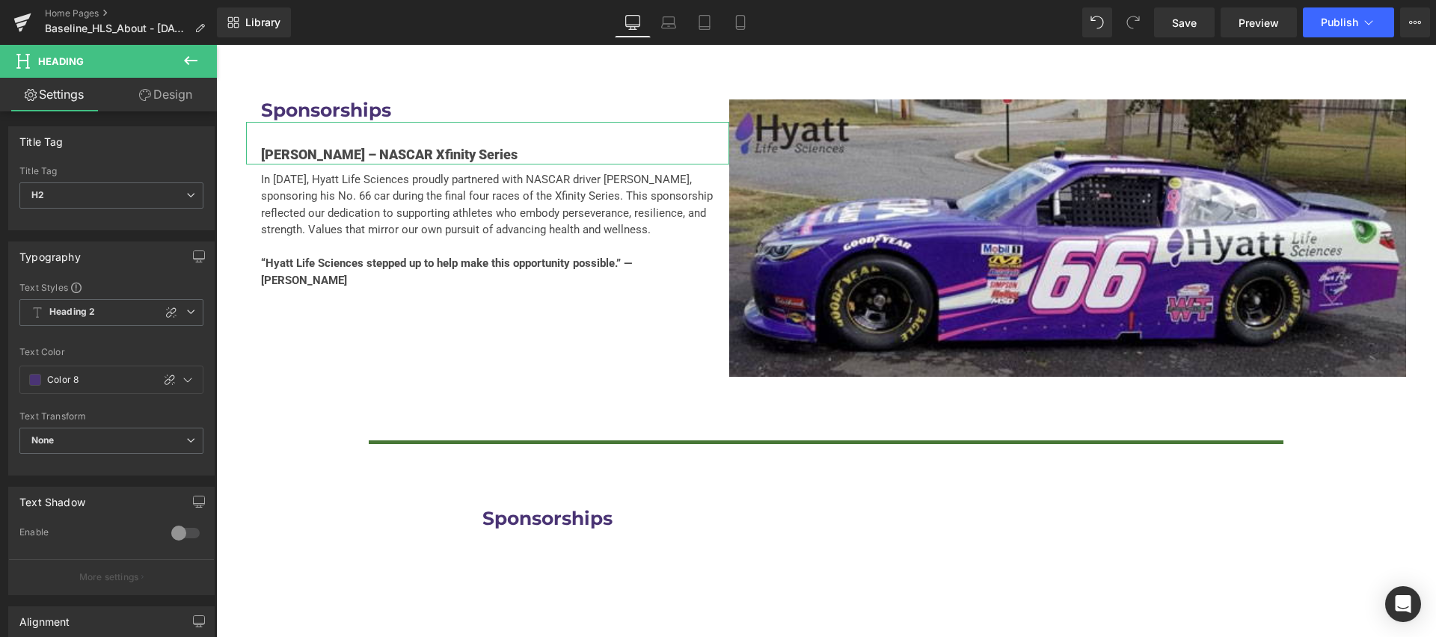
click at [717, 512] on div "Sponsorships Heading Row 75px 75px" at bounding box center [826, 519] width 1220 height 135
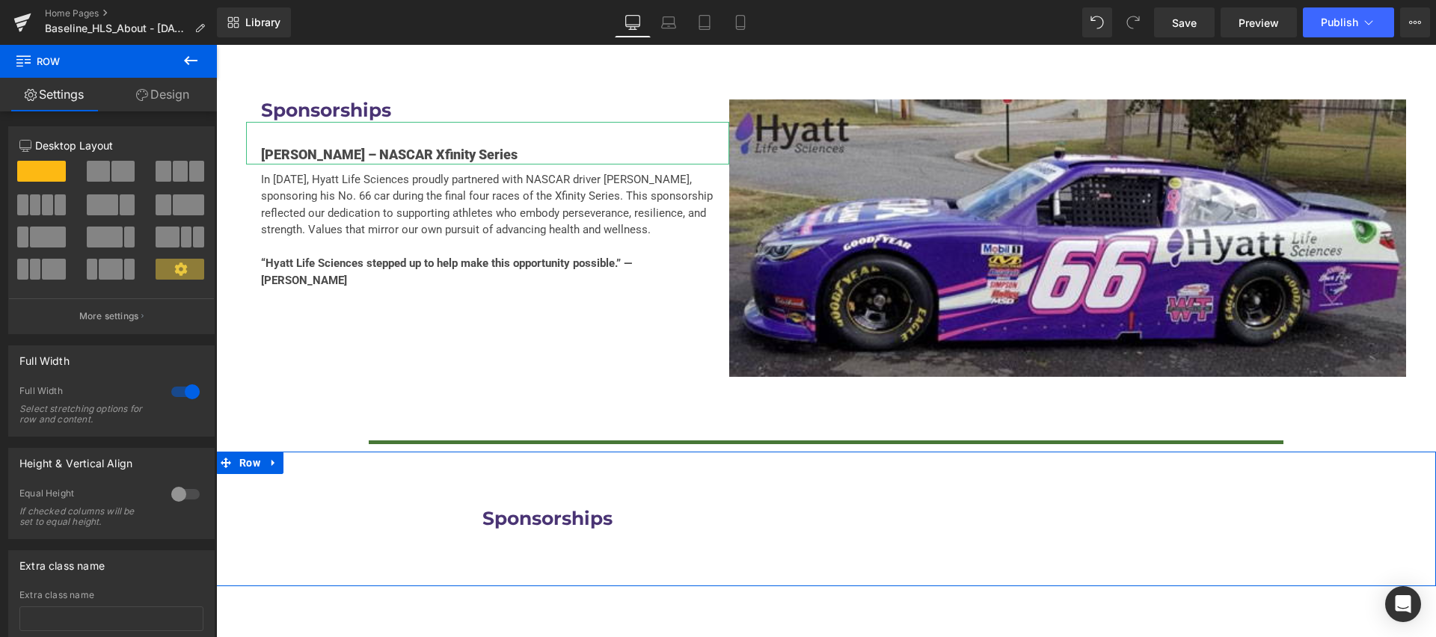
click at [93, 170] on span at bounding box center [98, 171] width 23 height 21
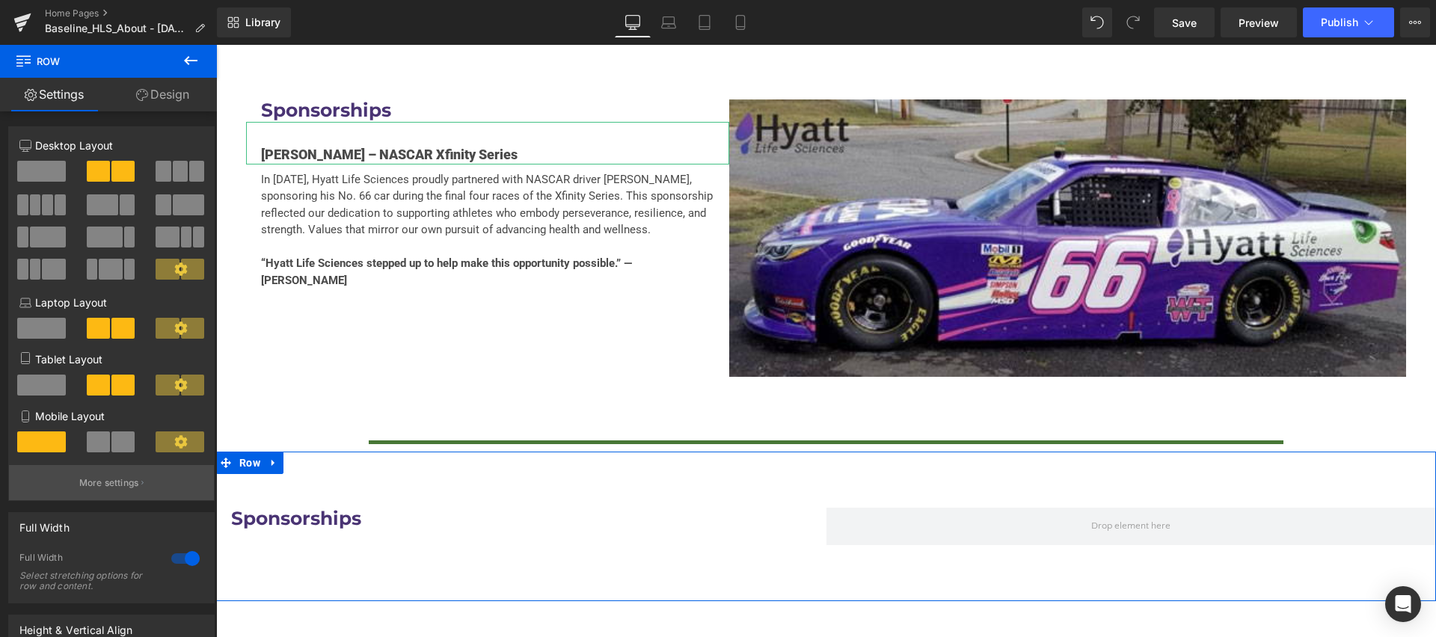
click at [115, 476] on p "More settings" at bounding box center [109, 482] width 60 height 13
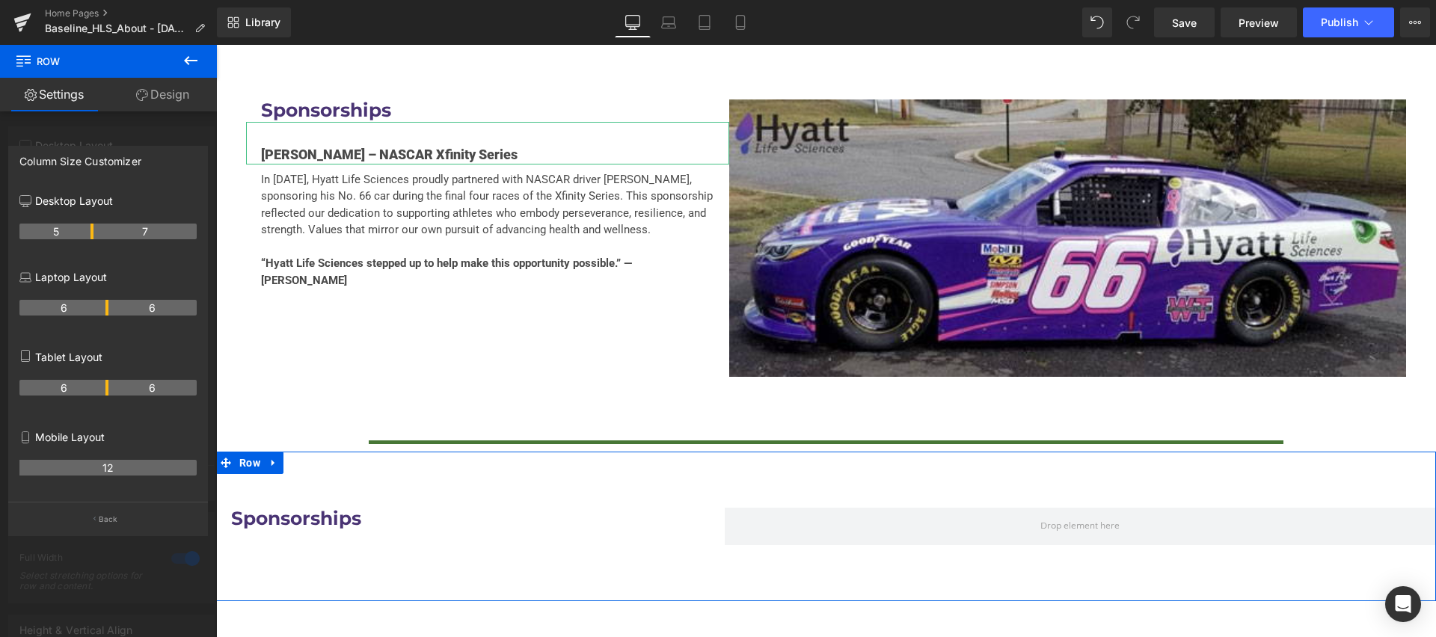
drag, startPoint x: 104, startPoint y: 233, endPoint x: 94, endPoint y: 234, distance: 9.8
click at [144, 101] on link "Design" at bounding box center [162, 95] width 108 height 34
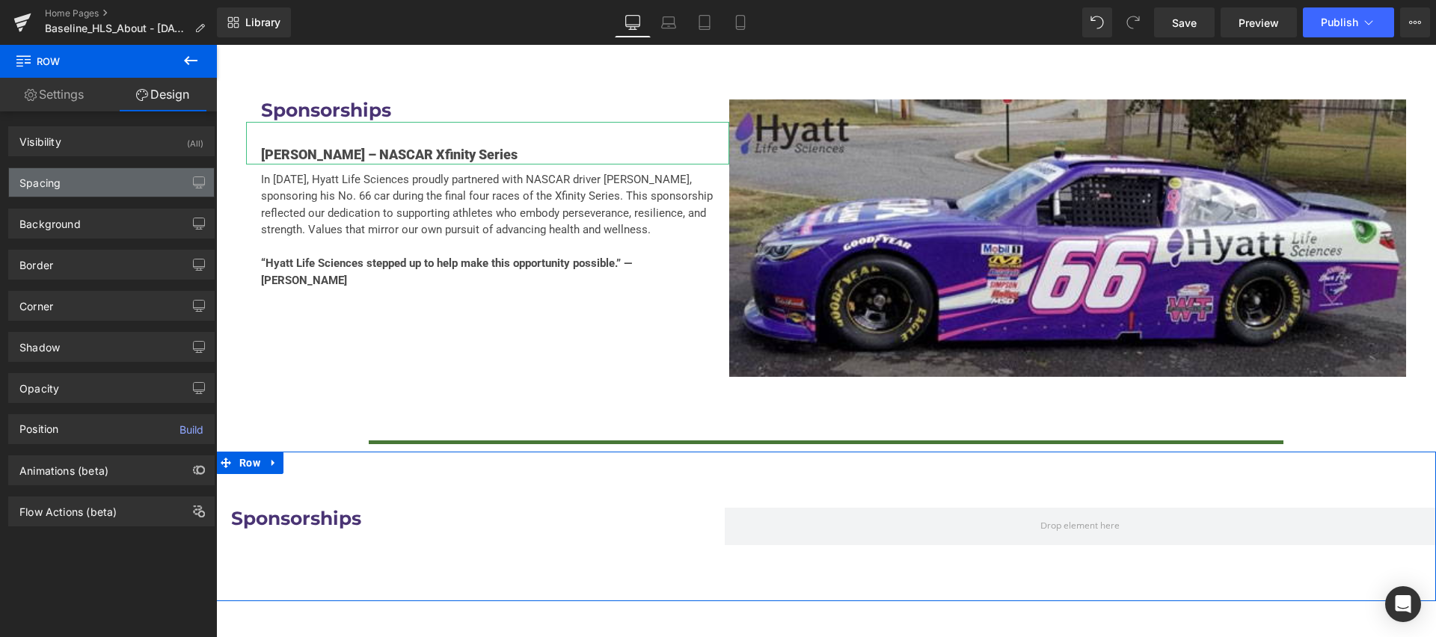
click at [111, 191] on div "Spacing" at bounding box center [111, 182] width 205 height 28
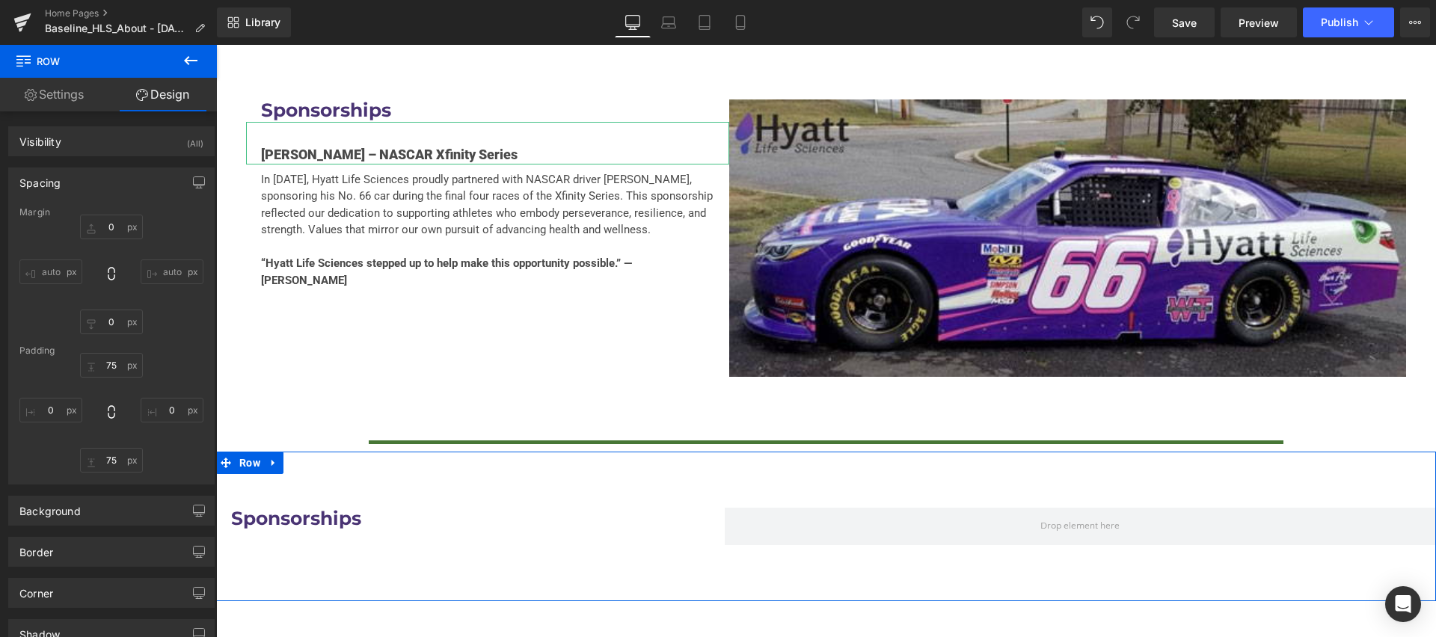
type input "0"
type input "75"
type input "0"
type input "75"
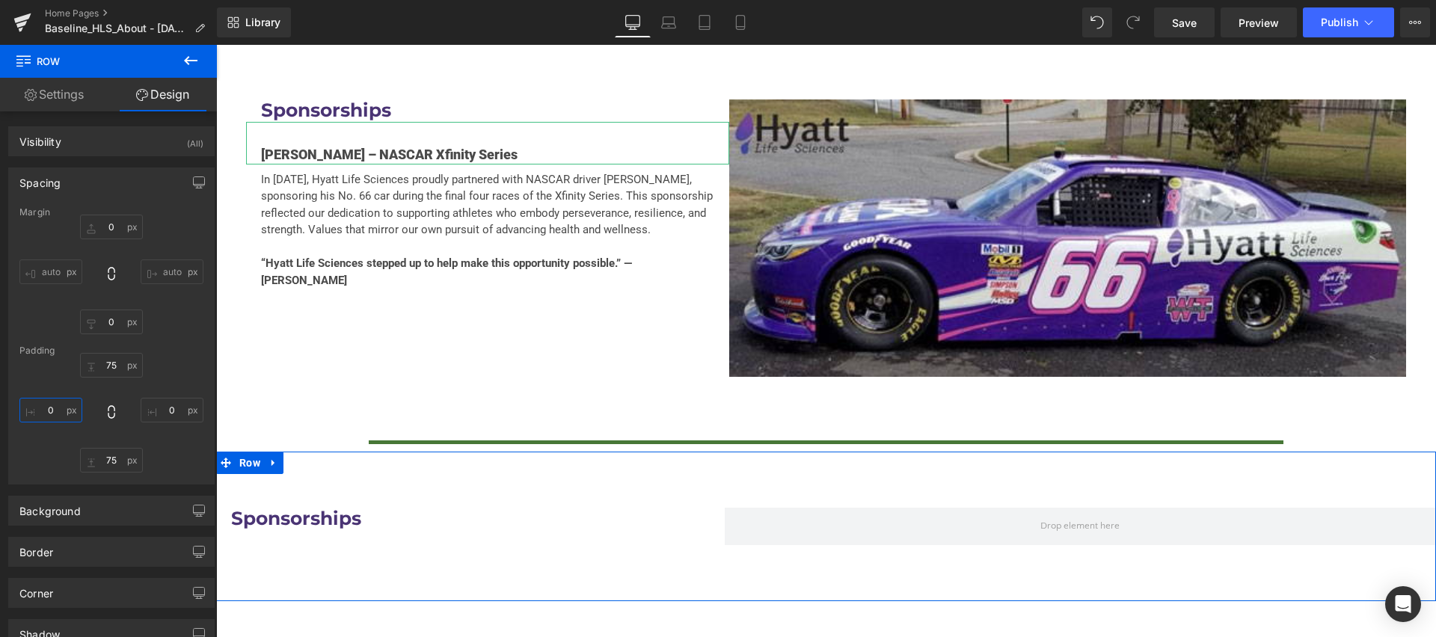
click at [41, 412] on input "0" at bounding box center [50, 410] width 63 height 25
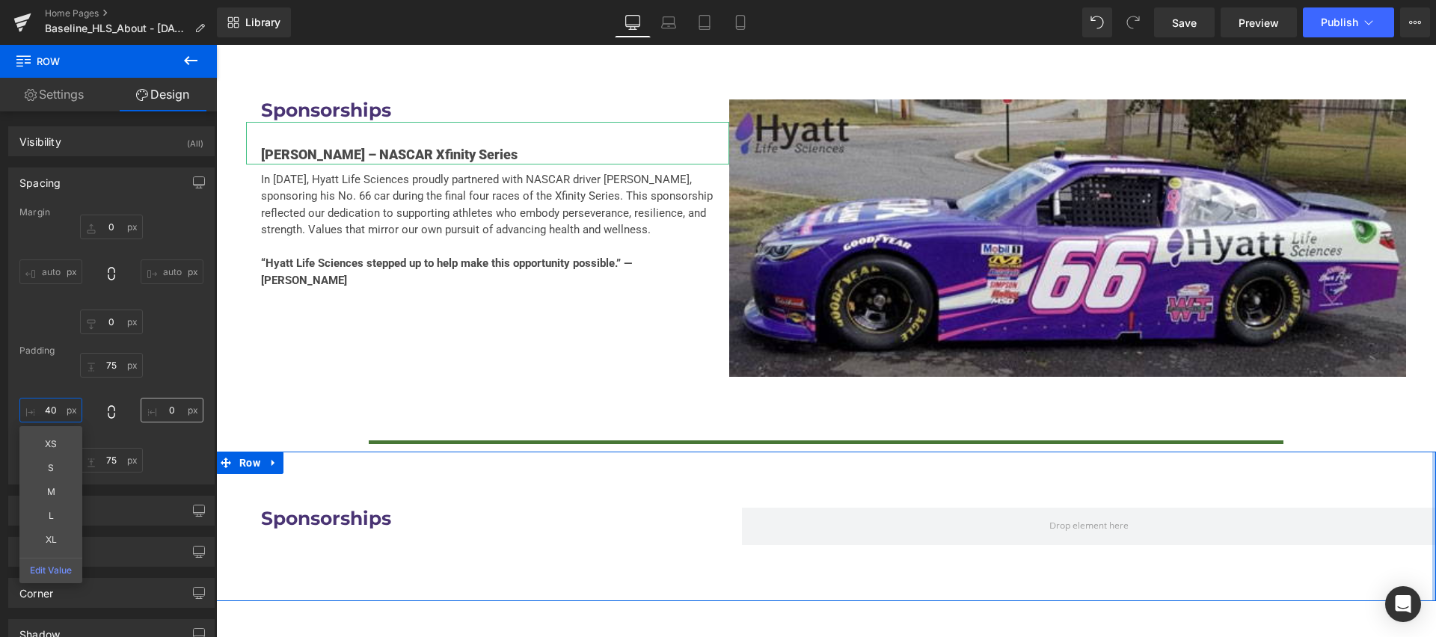
type input "40"
click at [165, 408] on input "0" at bounding box center [172, 410] width 63 height 25
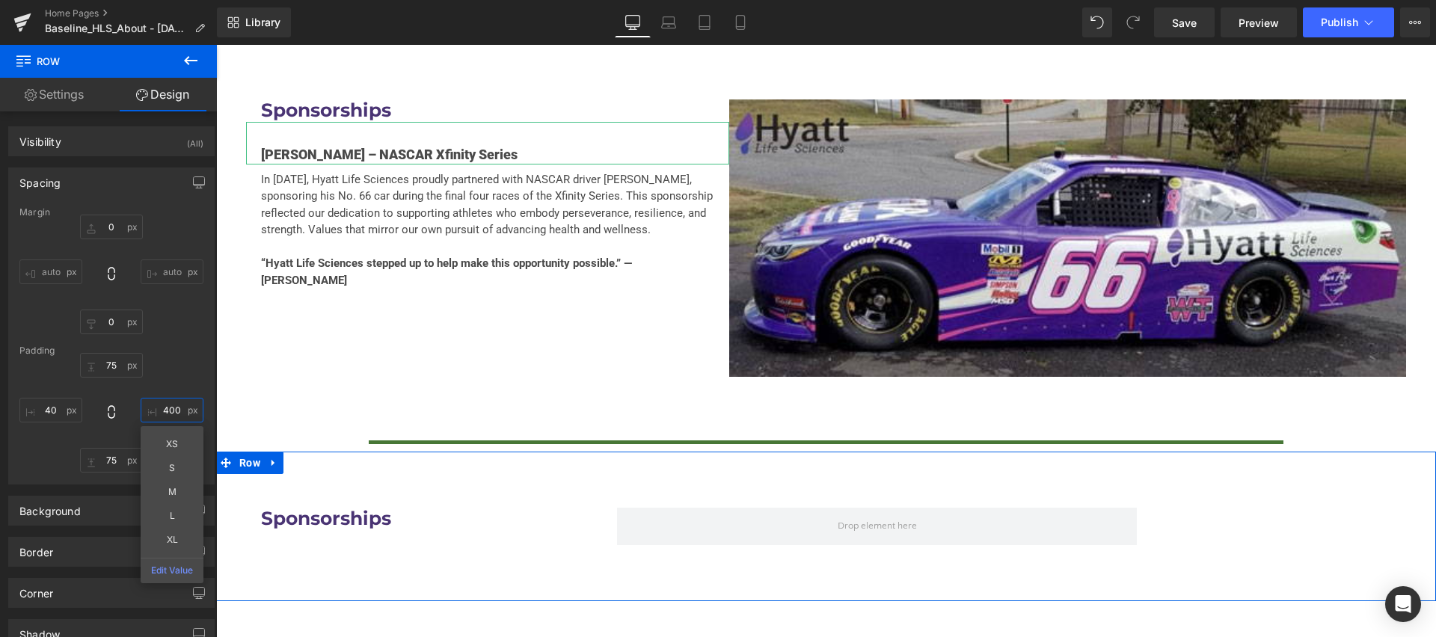
click at [165, 408] on input "400" at bounding box center [172, 410] width 63 height 25
type input "40"
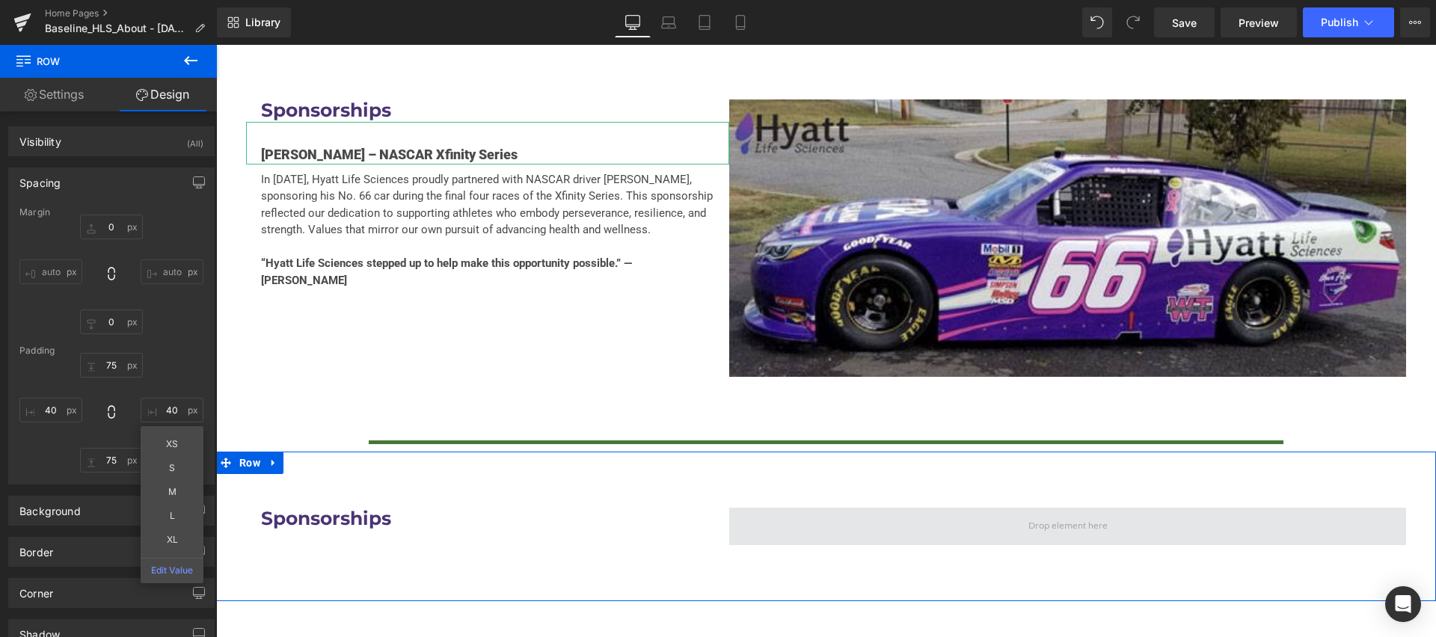
click at [886, 508] on span at bounding box center [1067, 526] width 677 height 37
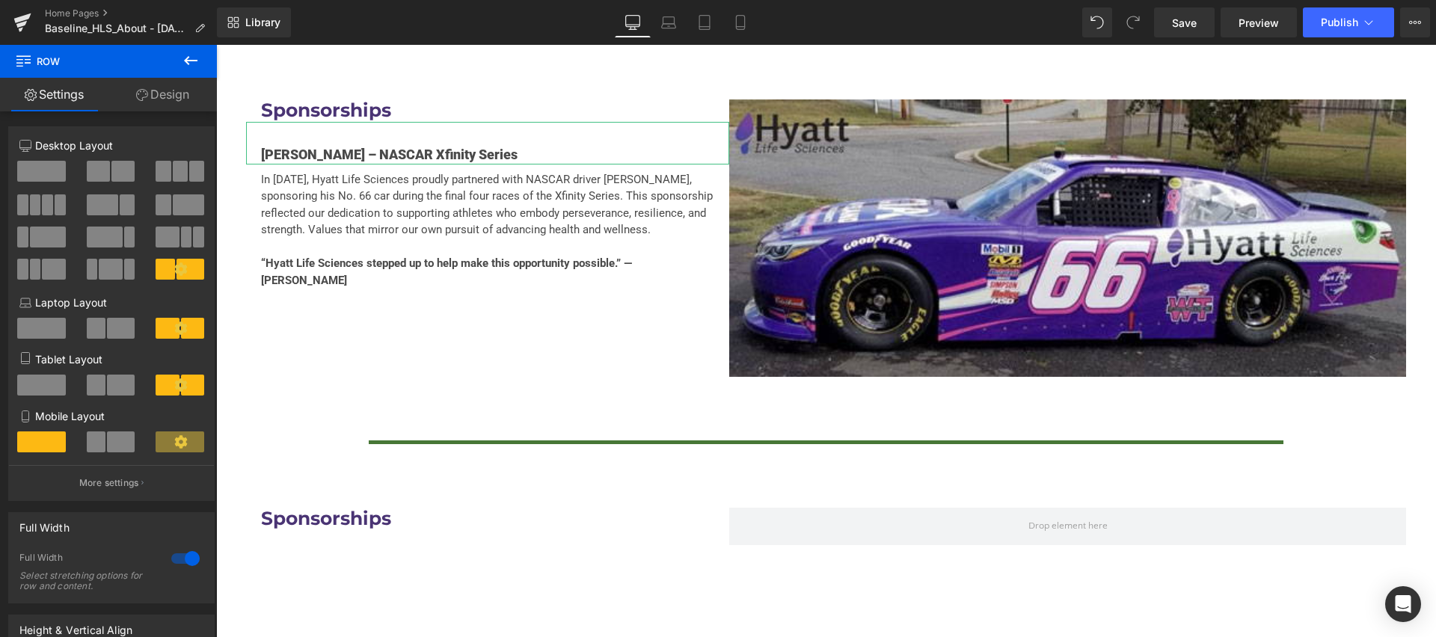
click at [186, 60] on icon at bounding box center [190, 60] width 13 height 9
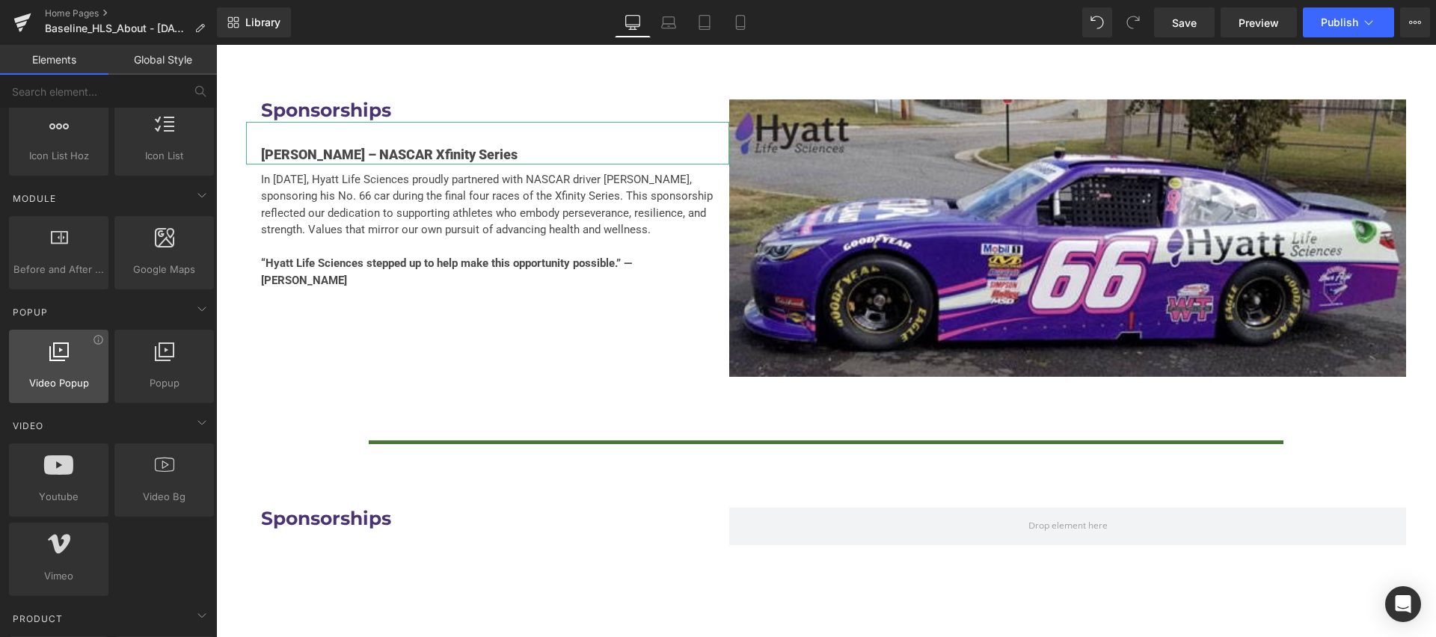
scroll to position [709, 0]
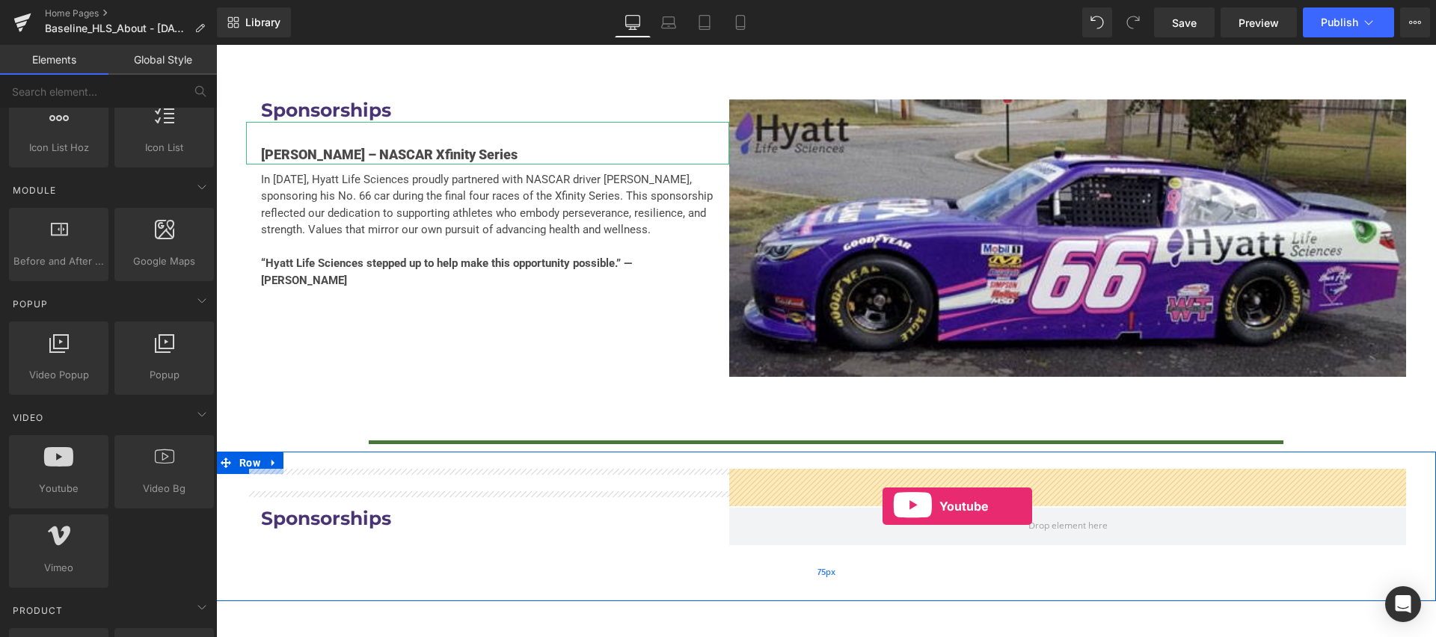
drag, startPoint x: 281, startPoint y: 512, endPoint x: 883, endPoint y: 506, distance: 601.4
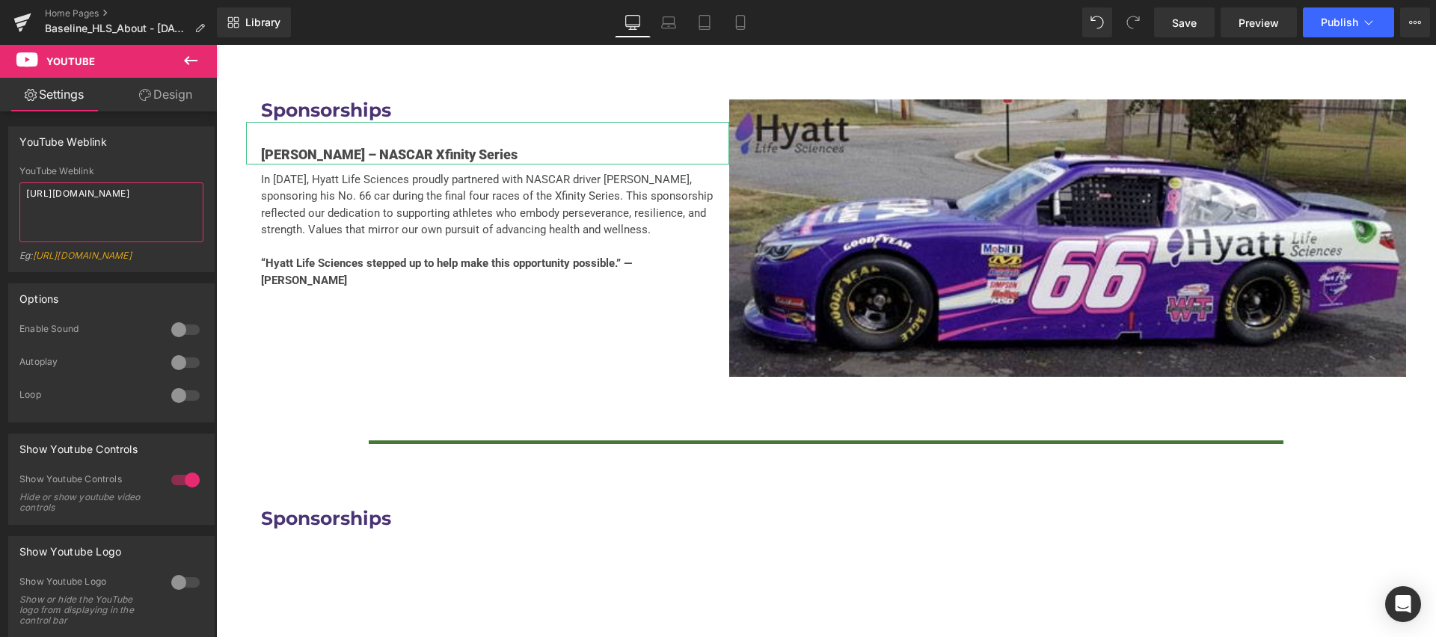
click at [102, 203] on textarea "[URL][DOMAIN_NAME]" at bounding box center [111, 212] width 184 height 60
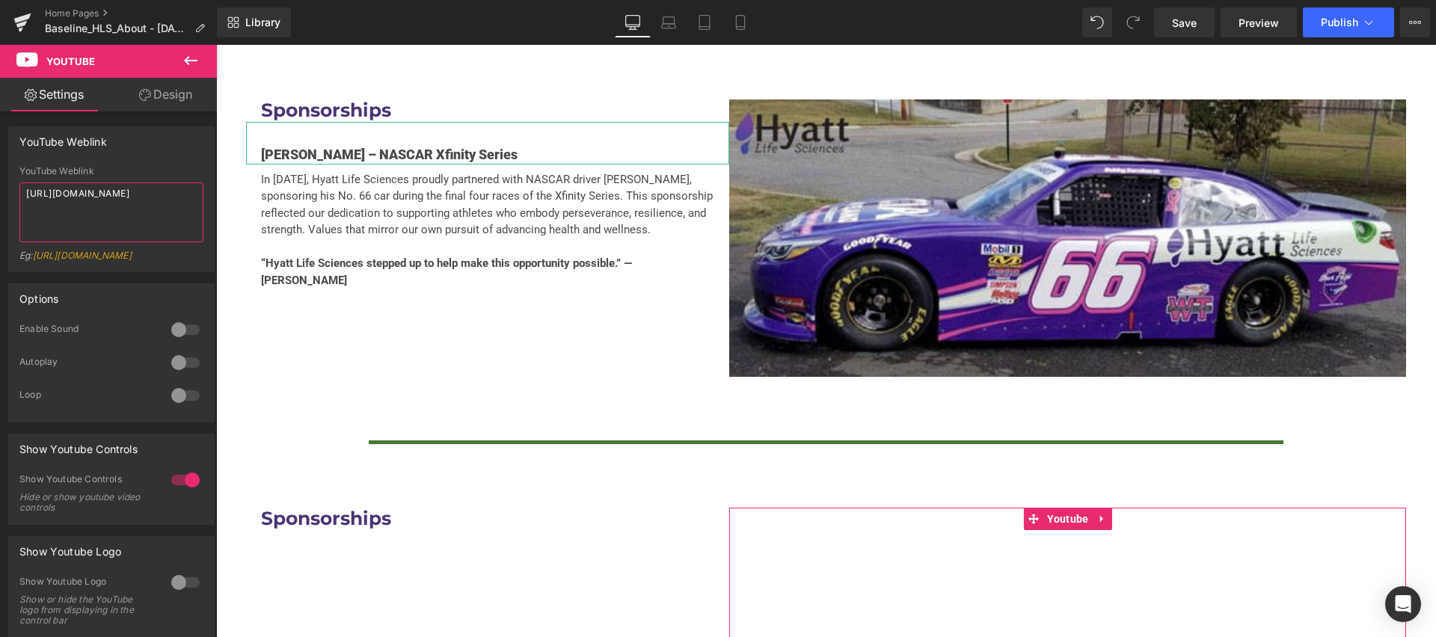
click at [102, 203] on textarea "[URL][DOMAIN_NAME]" at bounding box center [111, 212] width 184 height 60
paste textarea "952DJGxjqk0&list=PLIQ39sMYH78sV_REVcRsQPsoVqUZIXAfQ&index=33"
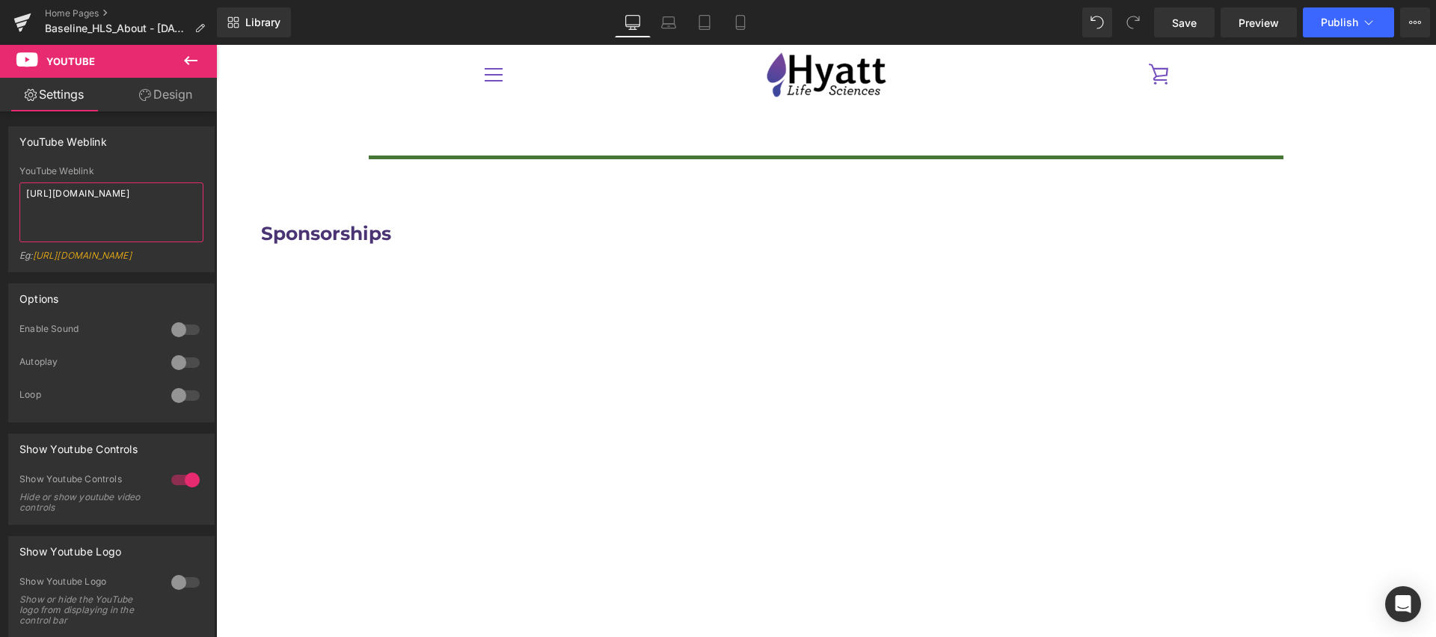
scroll to position [3901, 0]
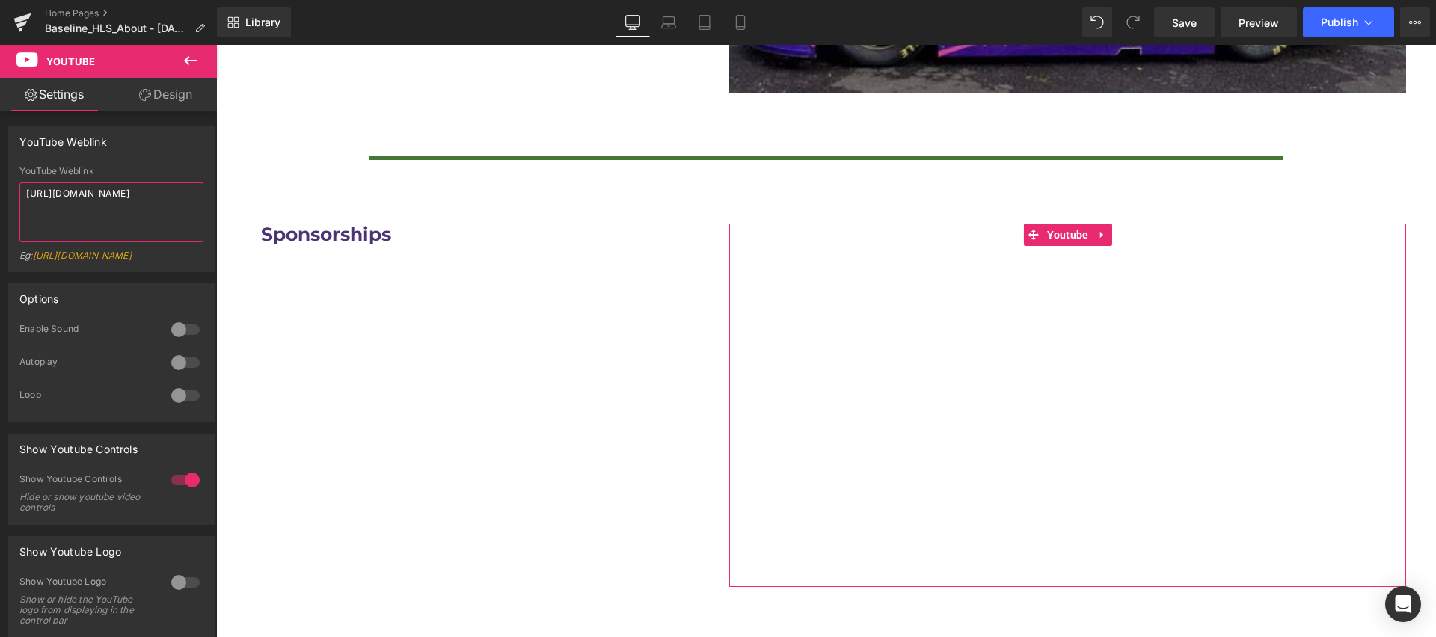
type textarea "https://www.youtube.com/watch?v=952DJGxjqk0&list=PLIQ39sMYH78sV_REVcRsQPsoVqUZI…"
click at [172, 375] on div at bounding box center [186, 363] width 36 height 24
click at [185, 375] on div at bounding box center [186, 363] width 36 height 24
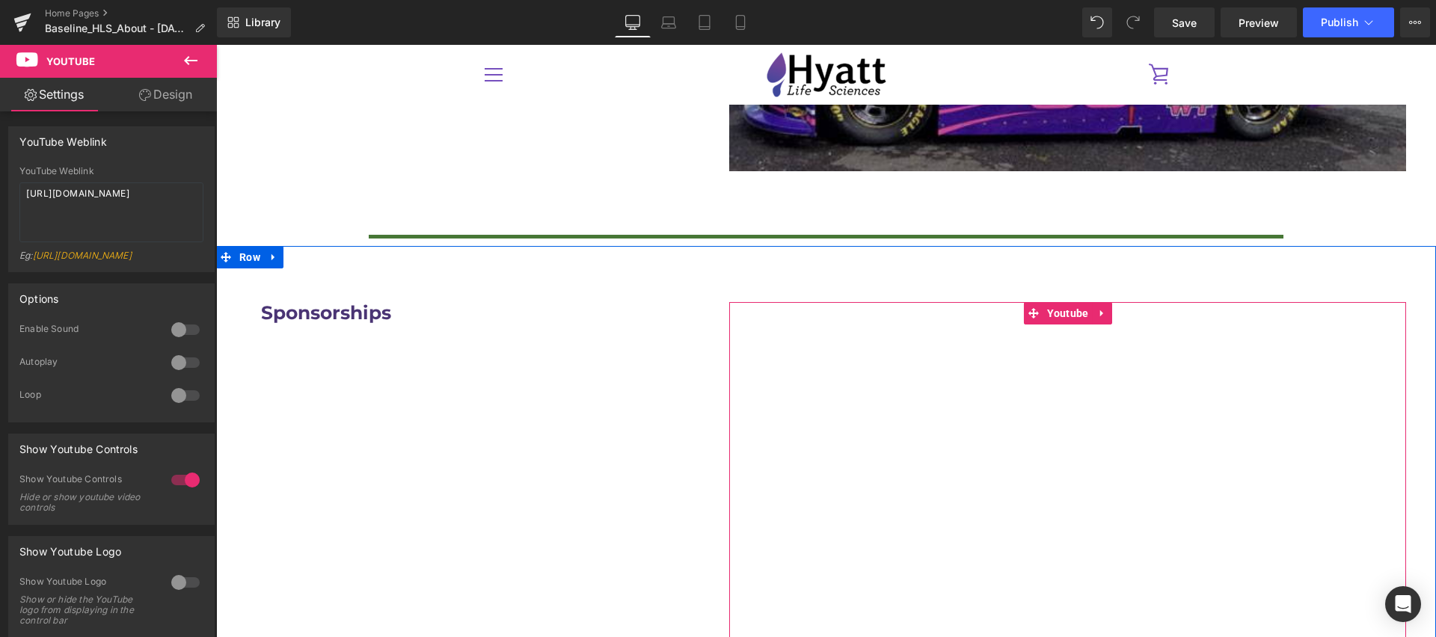
scroll to position [3814, 0]
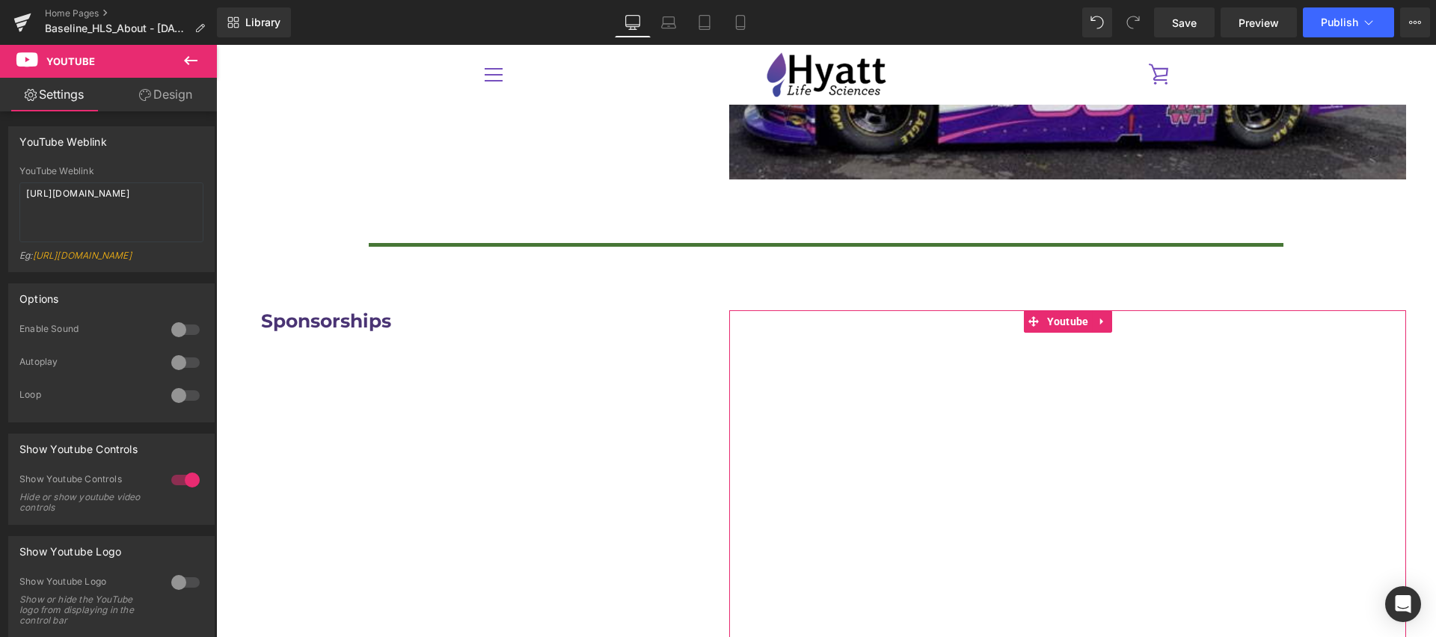
click at [172, 94] on link "Design" at bounding box center [165, 95] width 108 height 34
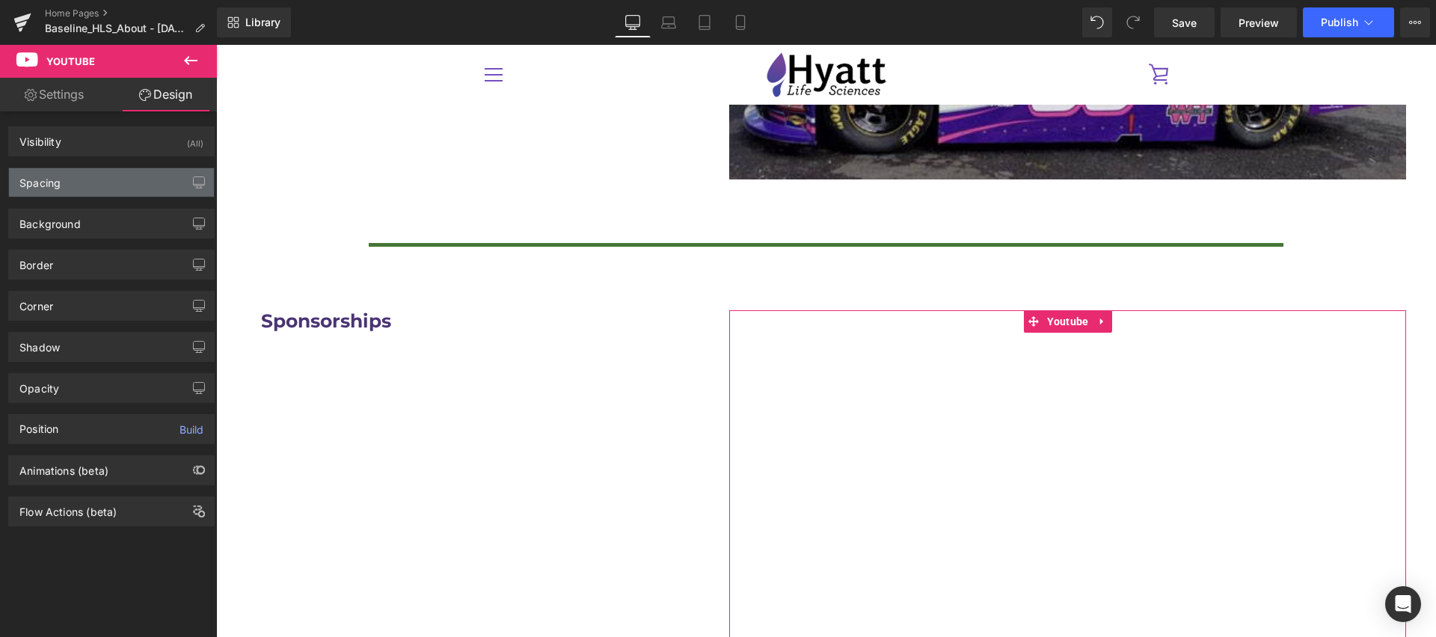
click at [83, 179] on div "Spacing" at bounding box center [111, 182] width 205 height 28
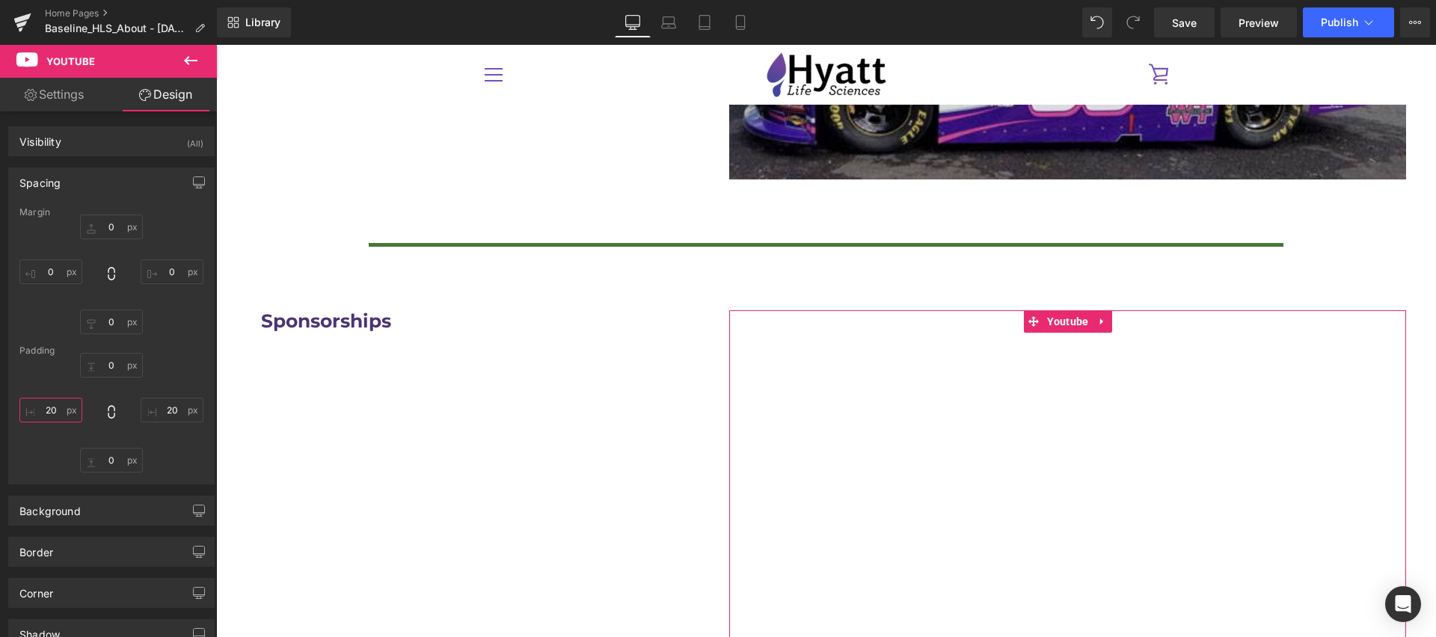
drag, startPoint x: 49, startPoint y: 412, endPoint x: 68, endPoint y: 417, distance: 19.4
click at [50, 413] on input "20" at bounding box center [50, 410] width 63 height 25
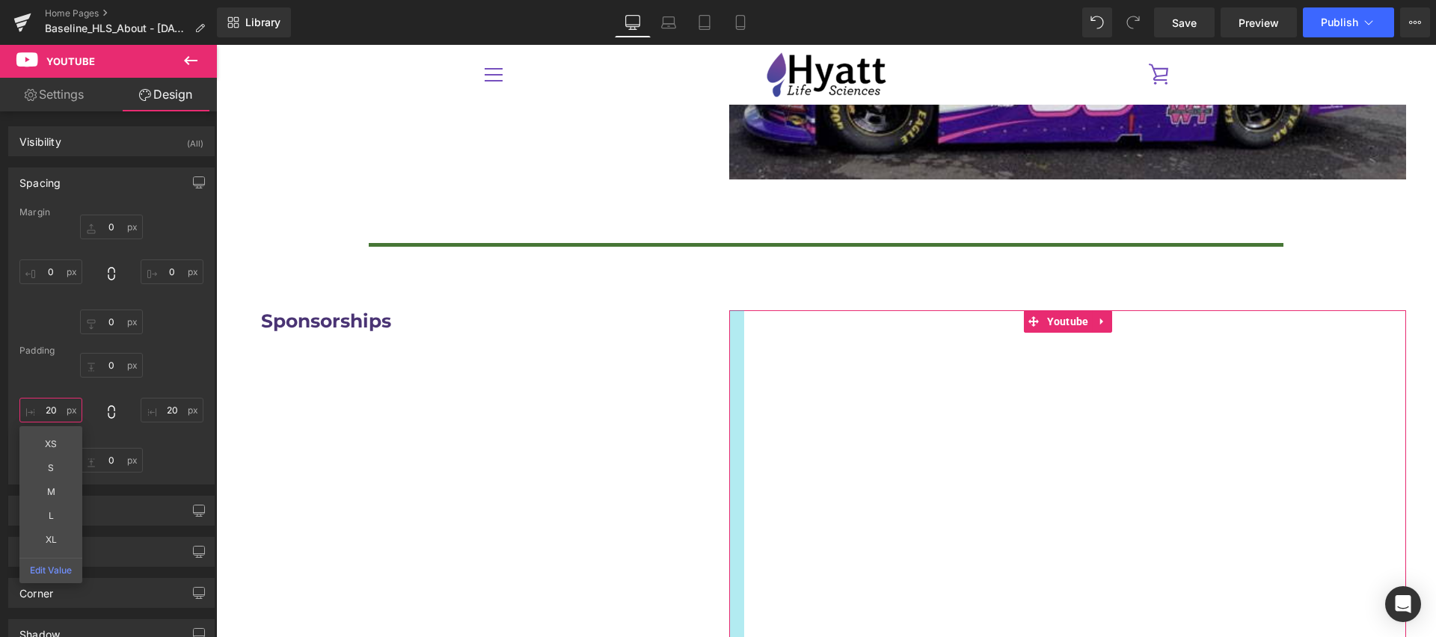
click at [52, 410] on input "20" at bounding box center [50, 410] width 63 height 25
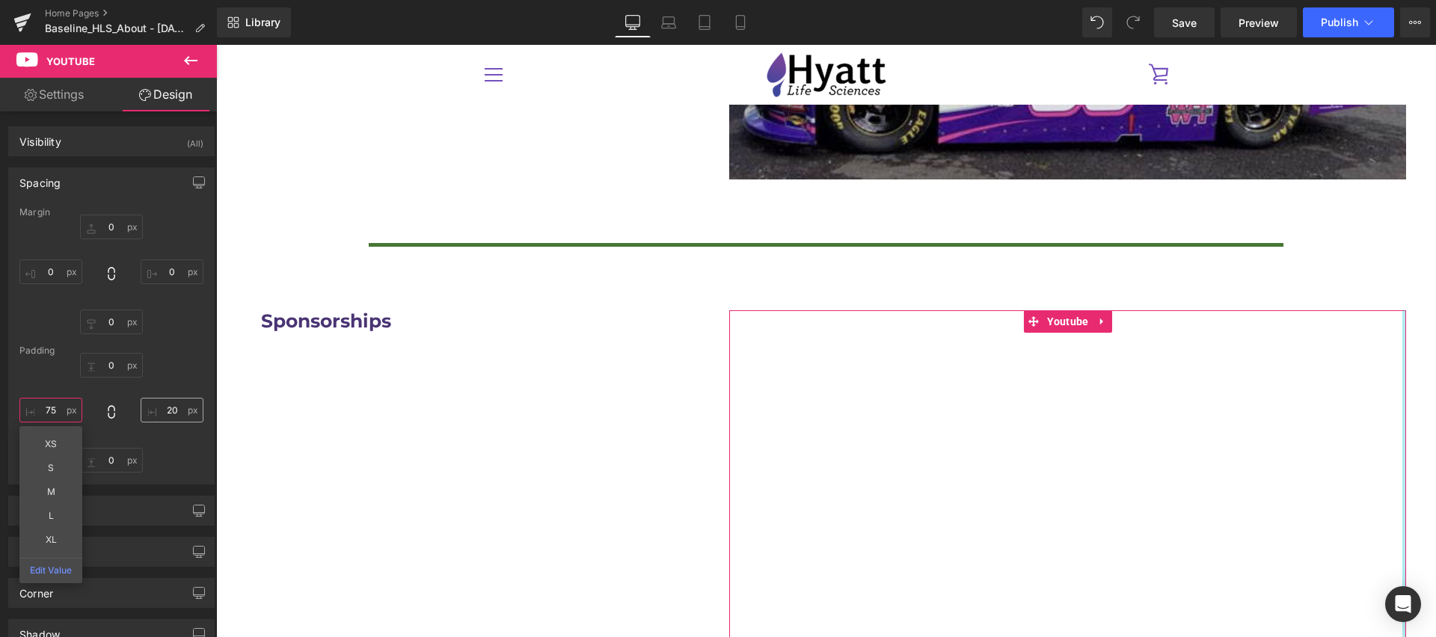
type input "75"
click at [160, 413] on input "20" at bounding box center [172, 410] width 63 height 25
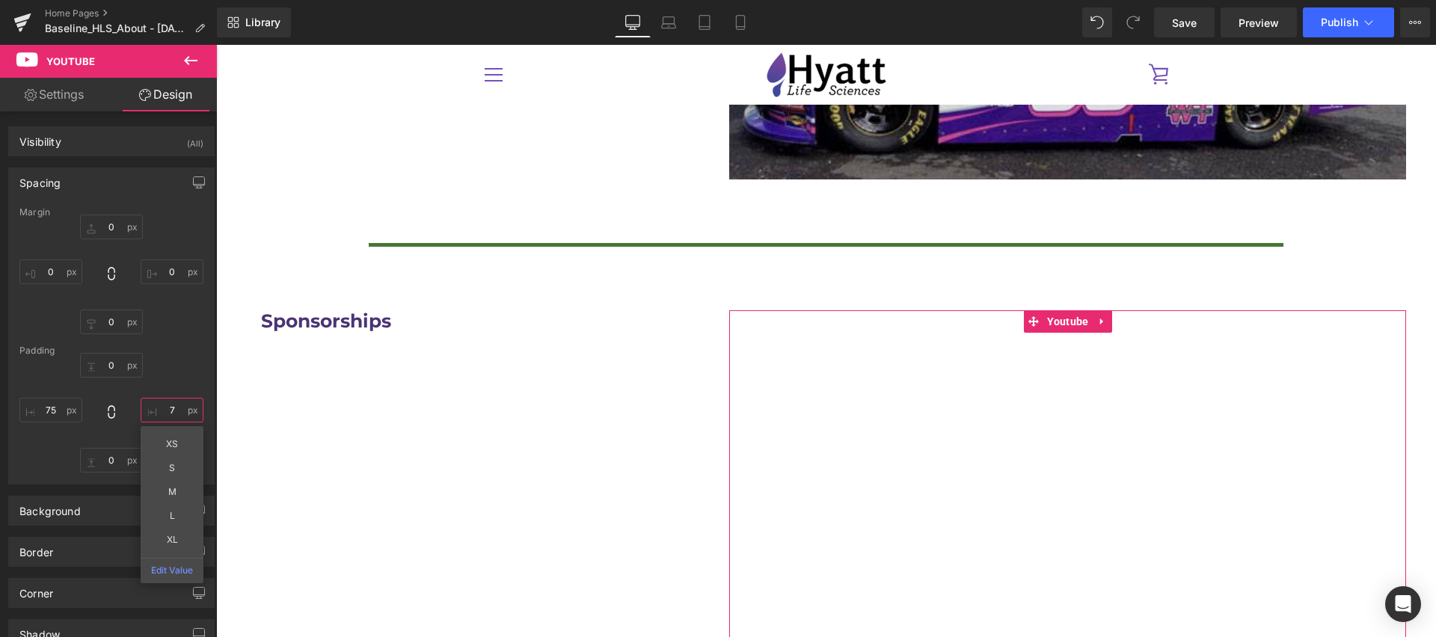
type input "75"
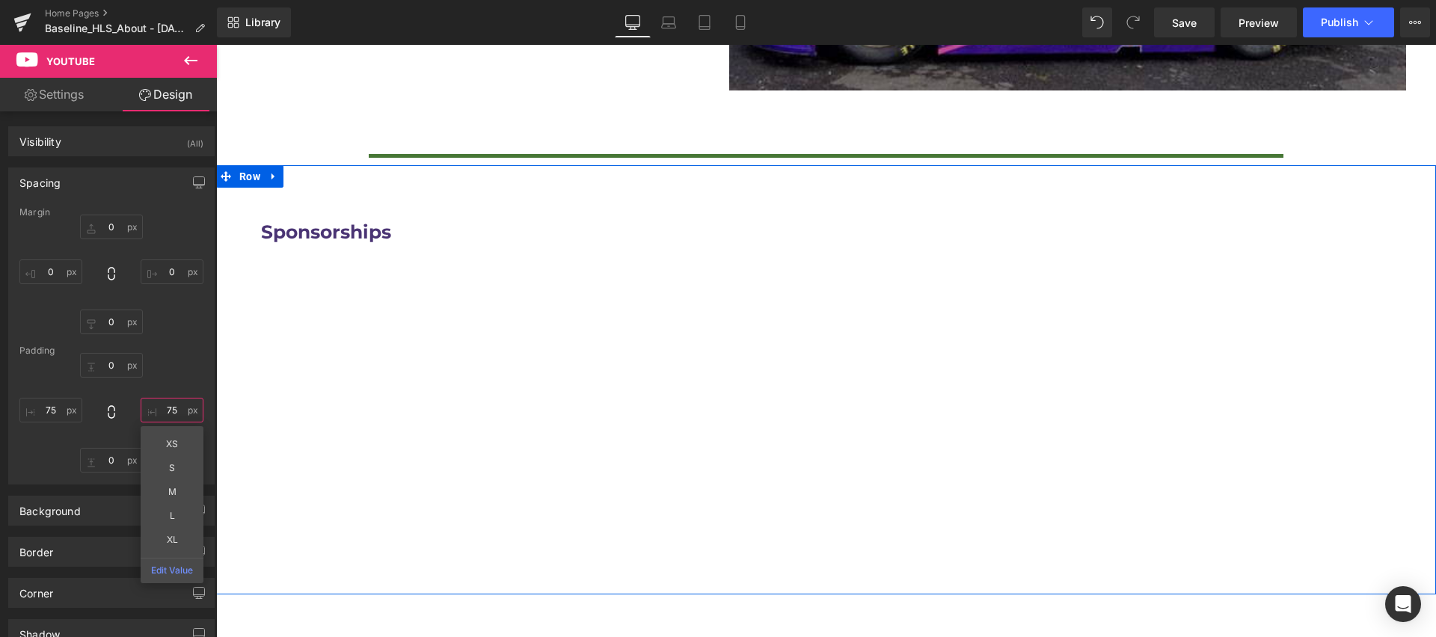
scroll to position [4036, 0]
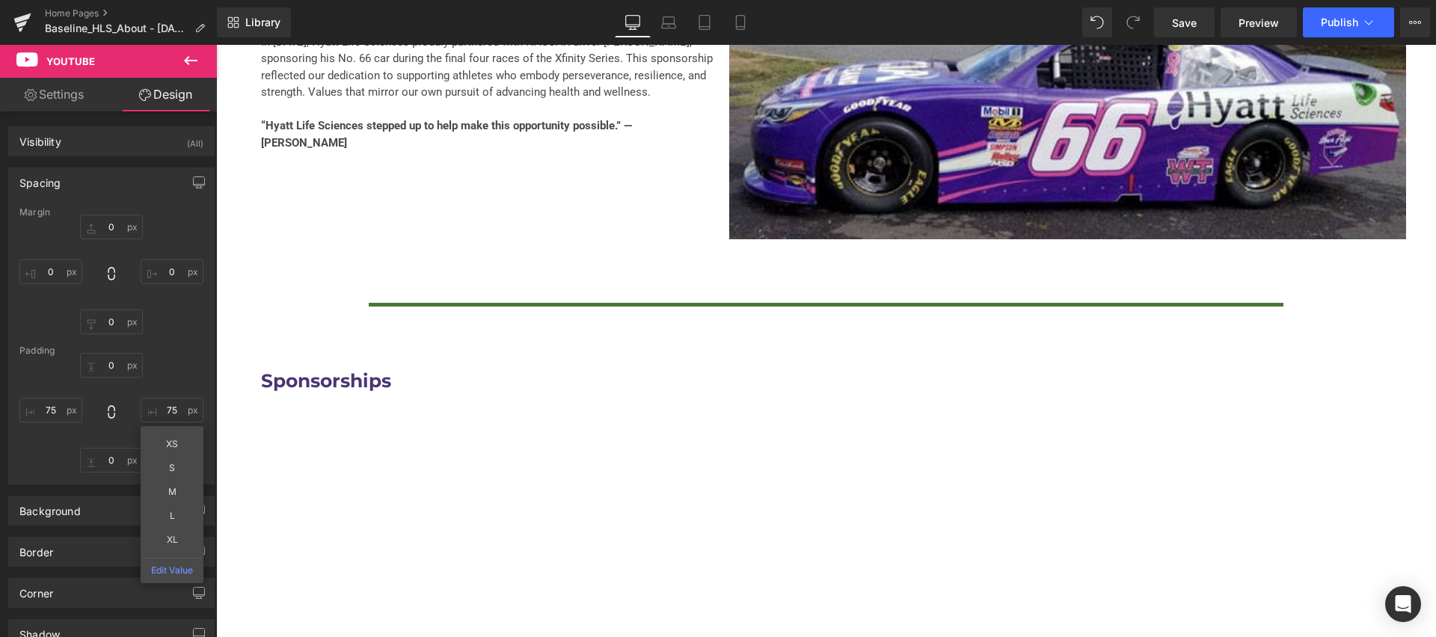
click at [398, 420] on div "Sponsorships Heading Youtube 75px 75px Row 75px 75px 40px 40px" at bounding box center [826, 529] width 1220 height 430
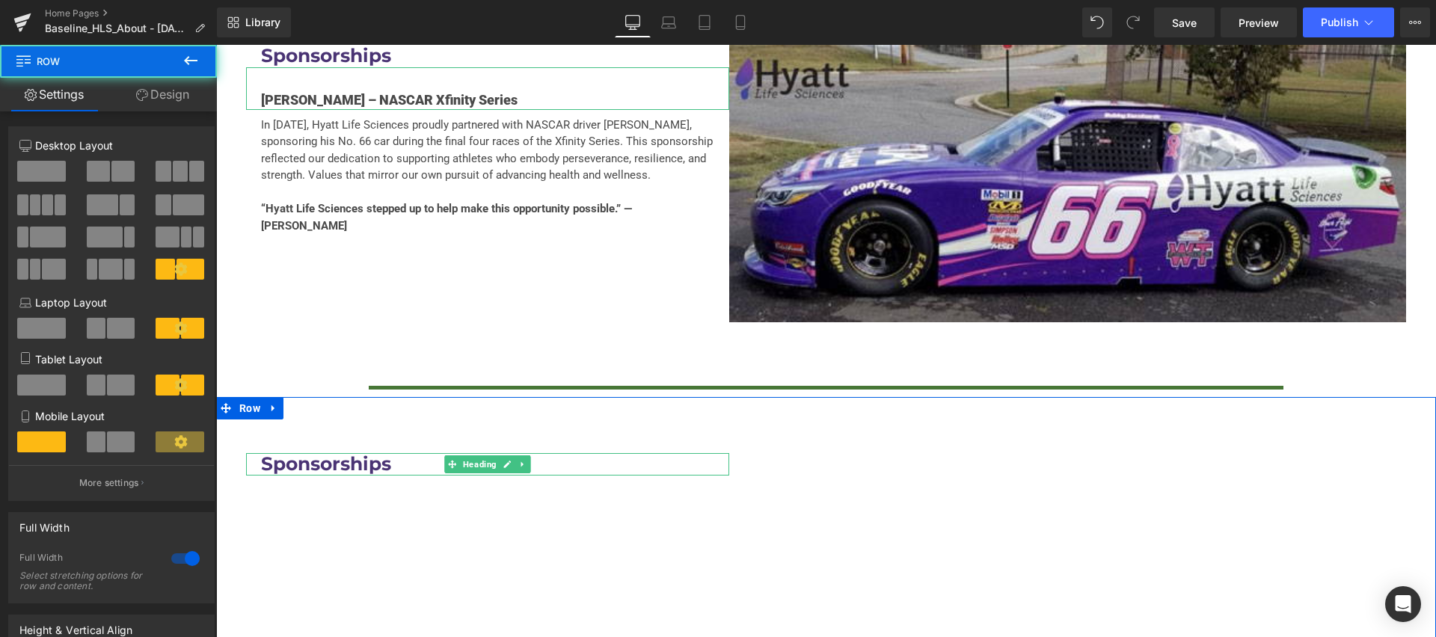
scroll to position [3517, 0]
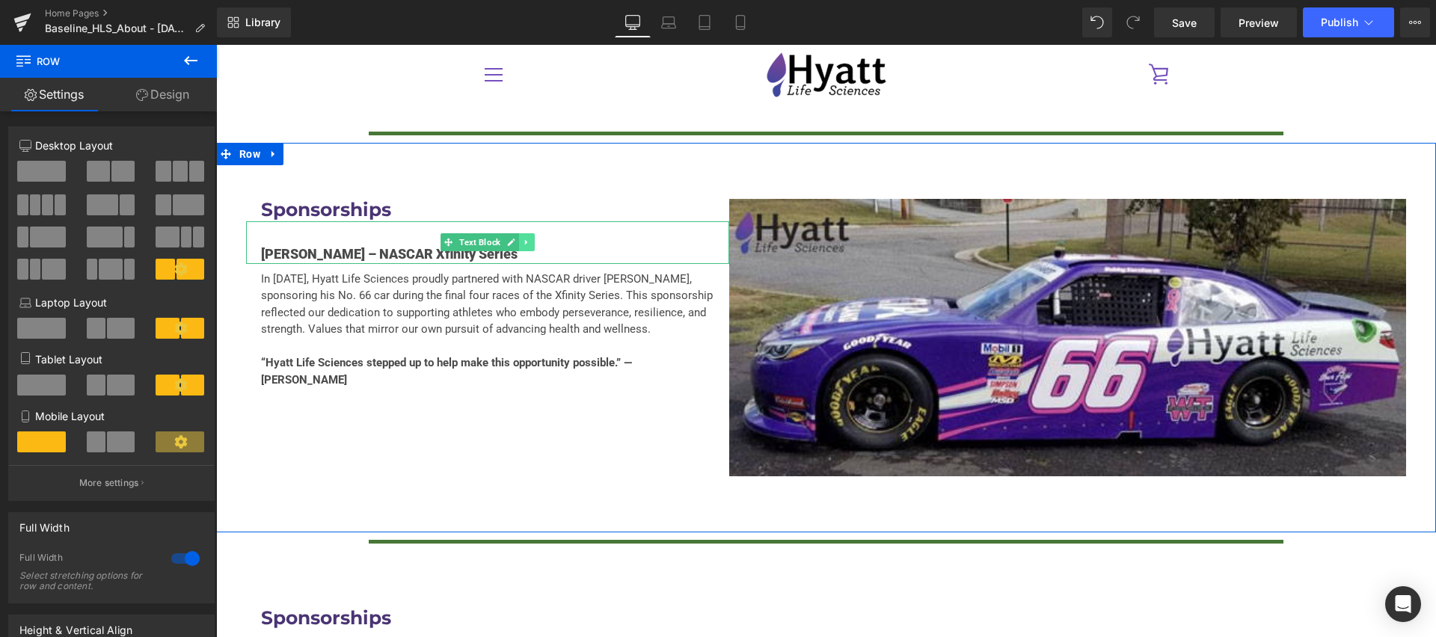
drag, startPoint x: 479, startPoint y: 211, endPoint x: 531, endPoint y: 206, distance: 51.8
click at [479, 233] on span "Text Block" at bounding box center [479, 242] width 47 height 18
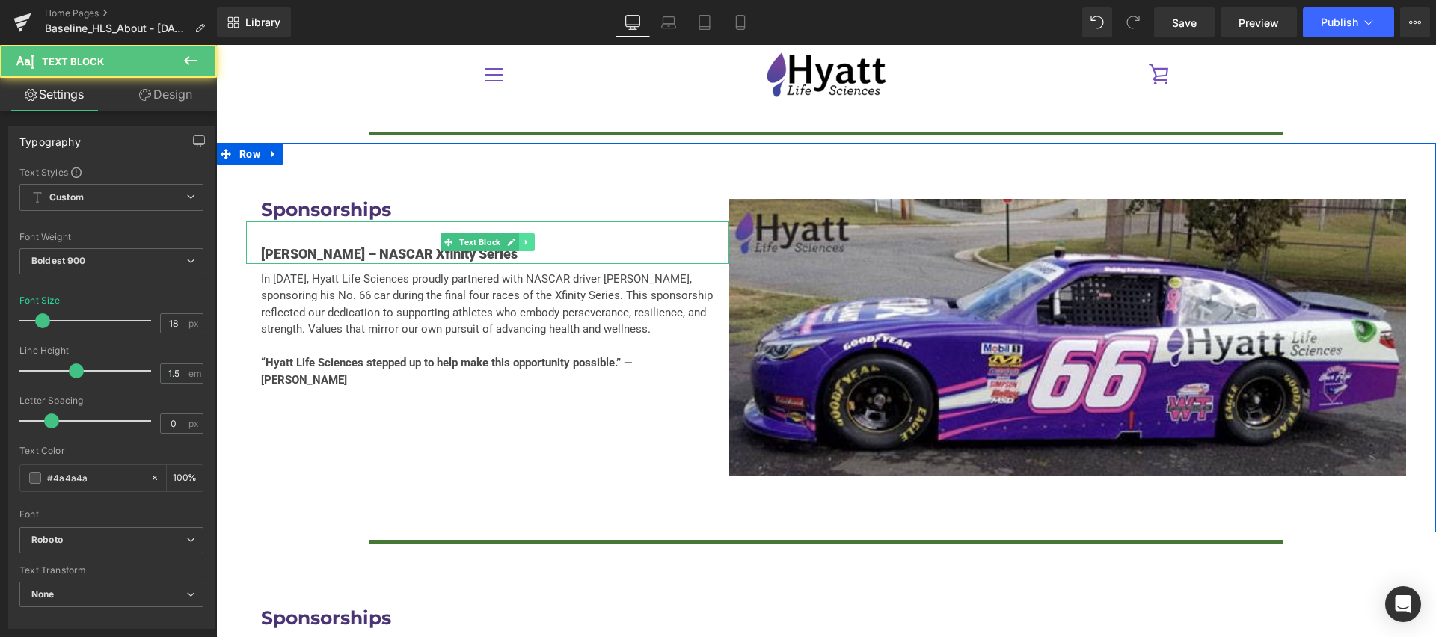
click at [531, 238] on icon at bounding box center [527, 242] width 8 height 9
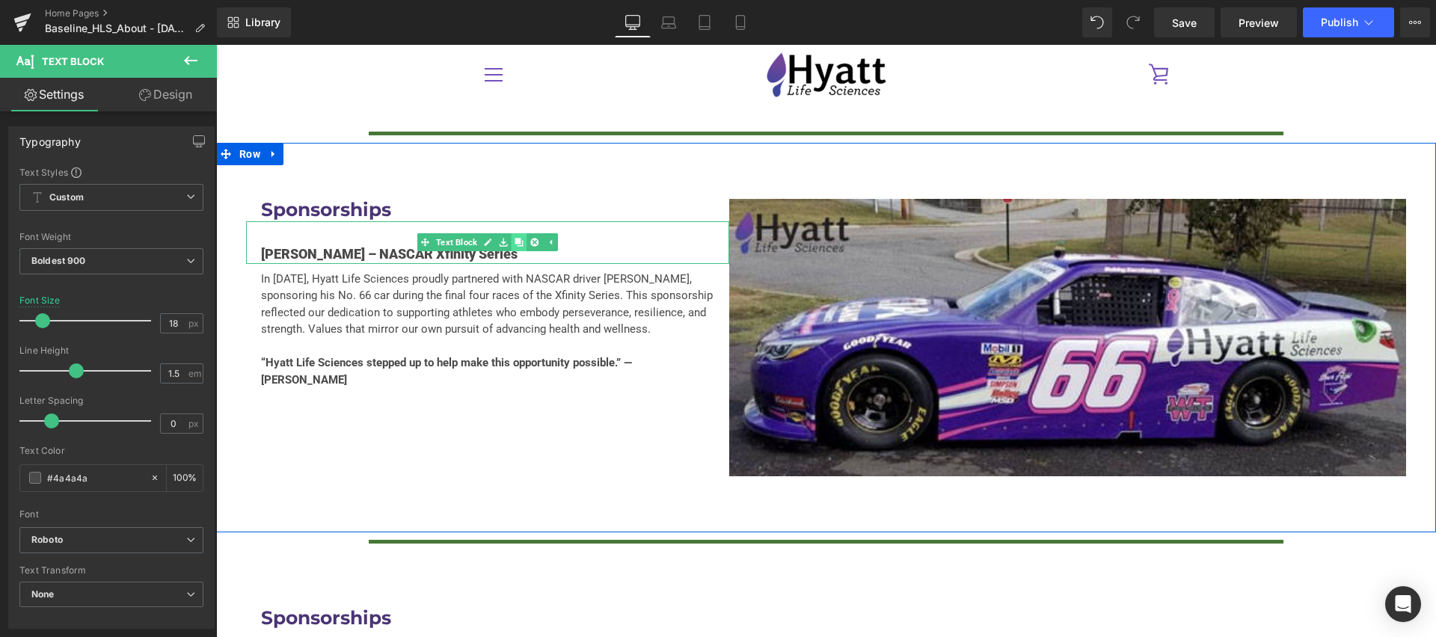
click at [524, 233] on link at bounding box center [520, 242] width 16 height 18
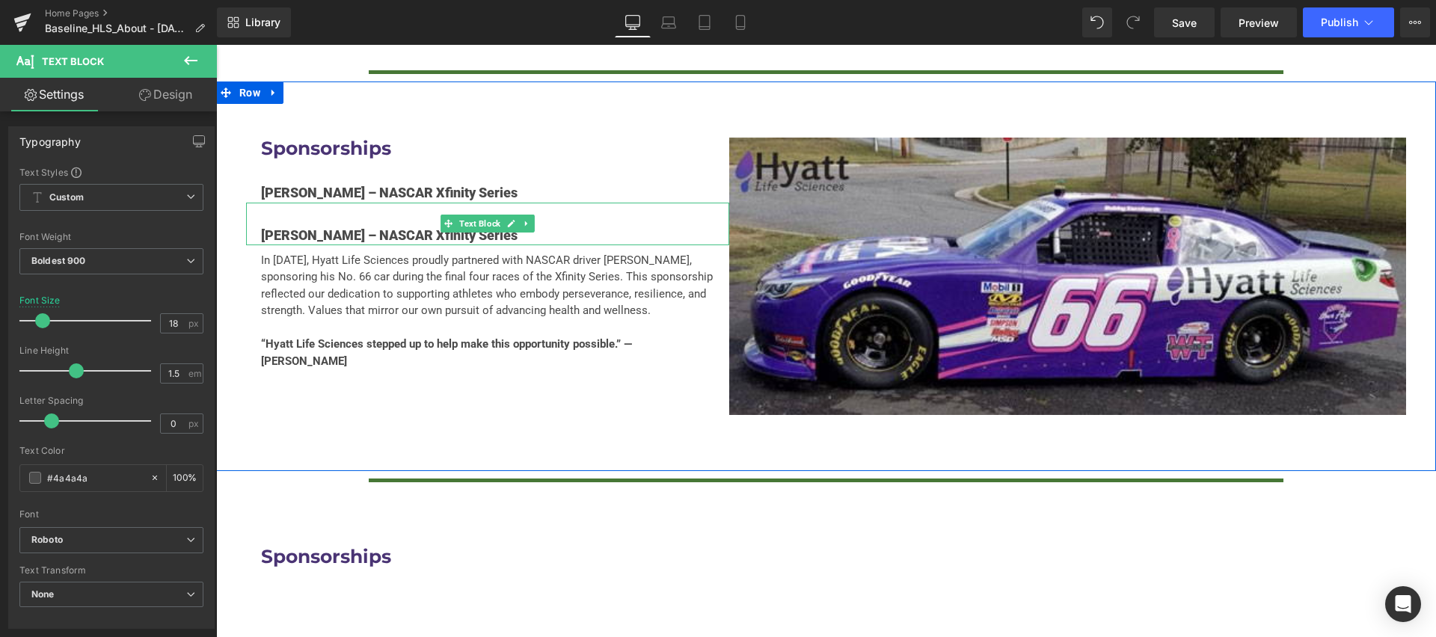
scroll to position [3595, 0]
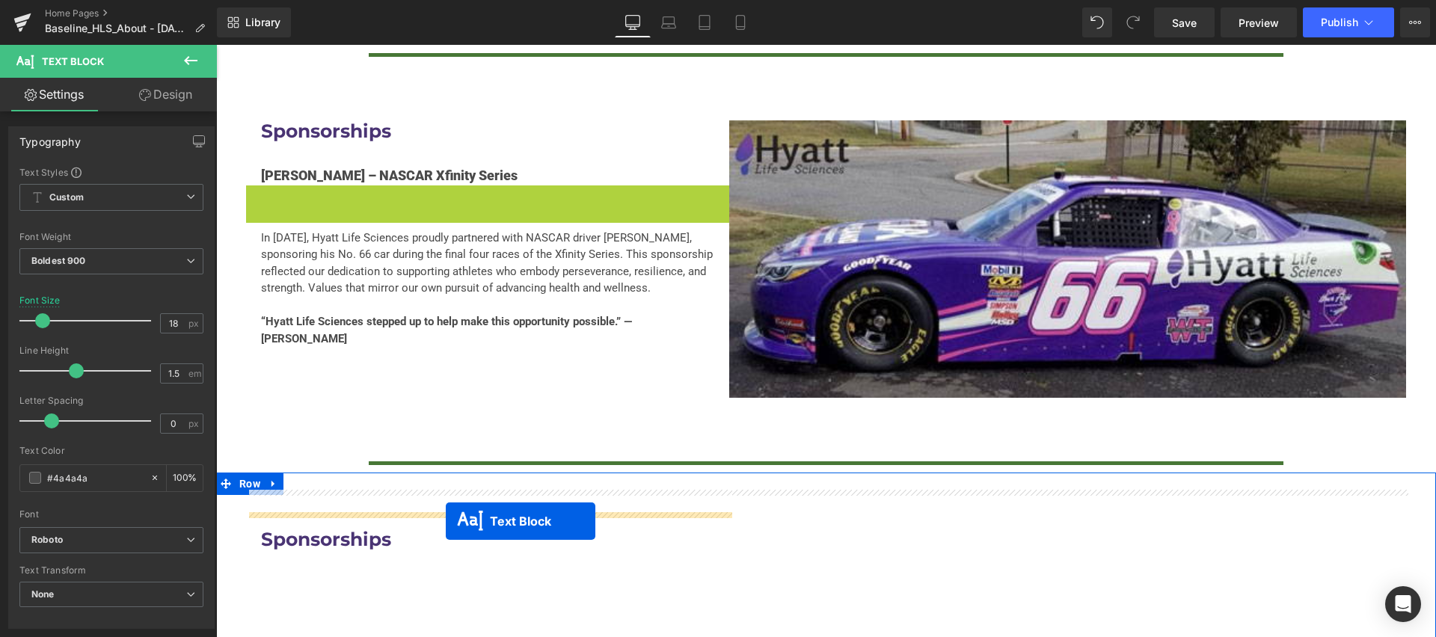
drag, startPoint x: 452, startPoint y: 169, endPoint x: 446, endPoint y: 521, distance: 352.3
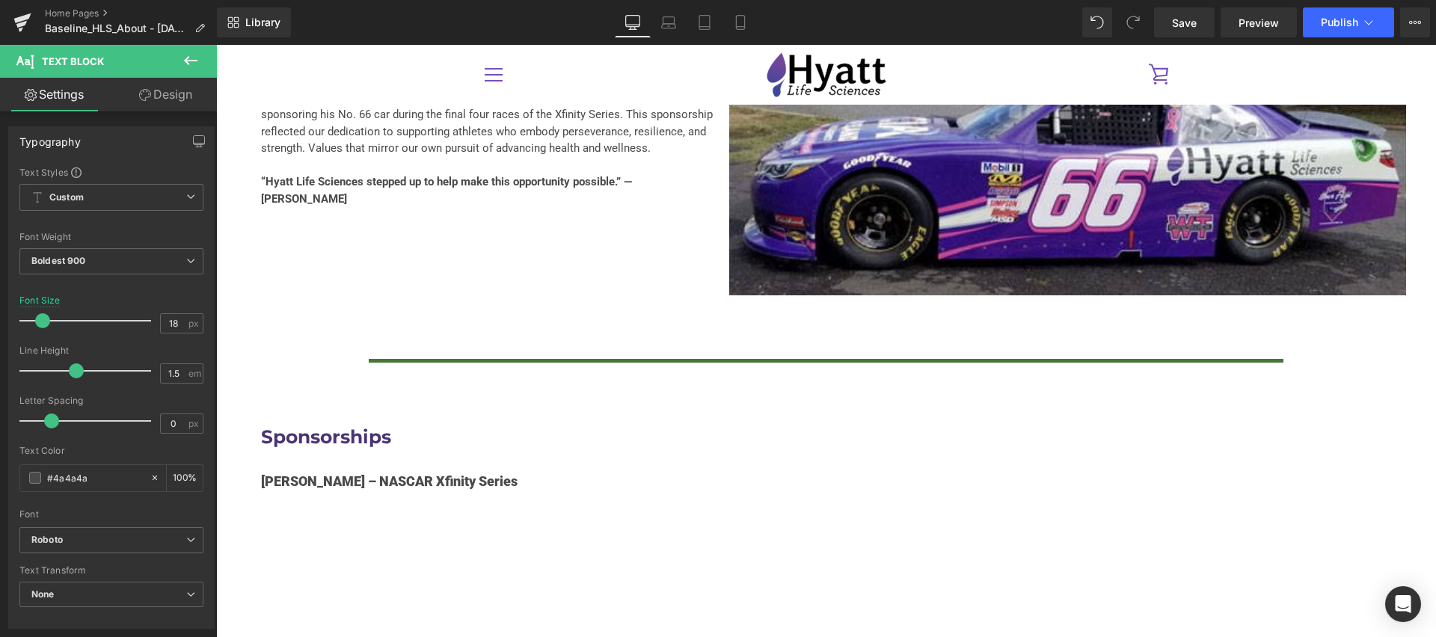
scroll to position [3628, 0]
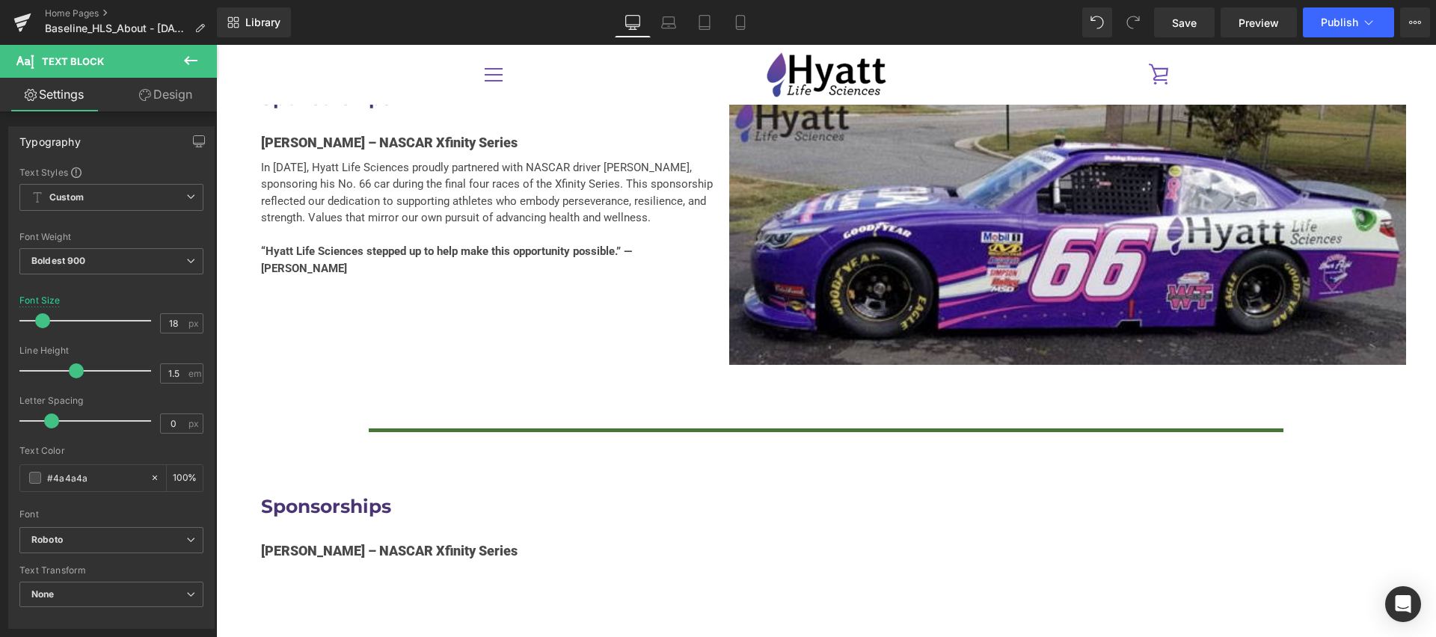
click at [341, 159] on p "In 2019, Hyatt Life Sciences proudly partnered with NASCAR driver Bobby Dale Ea…" at bounding box center [487, 192] width 453 height 67
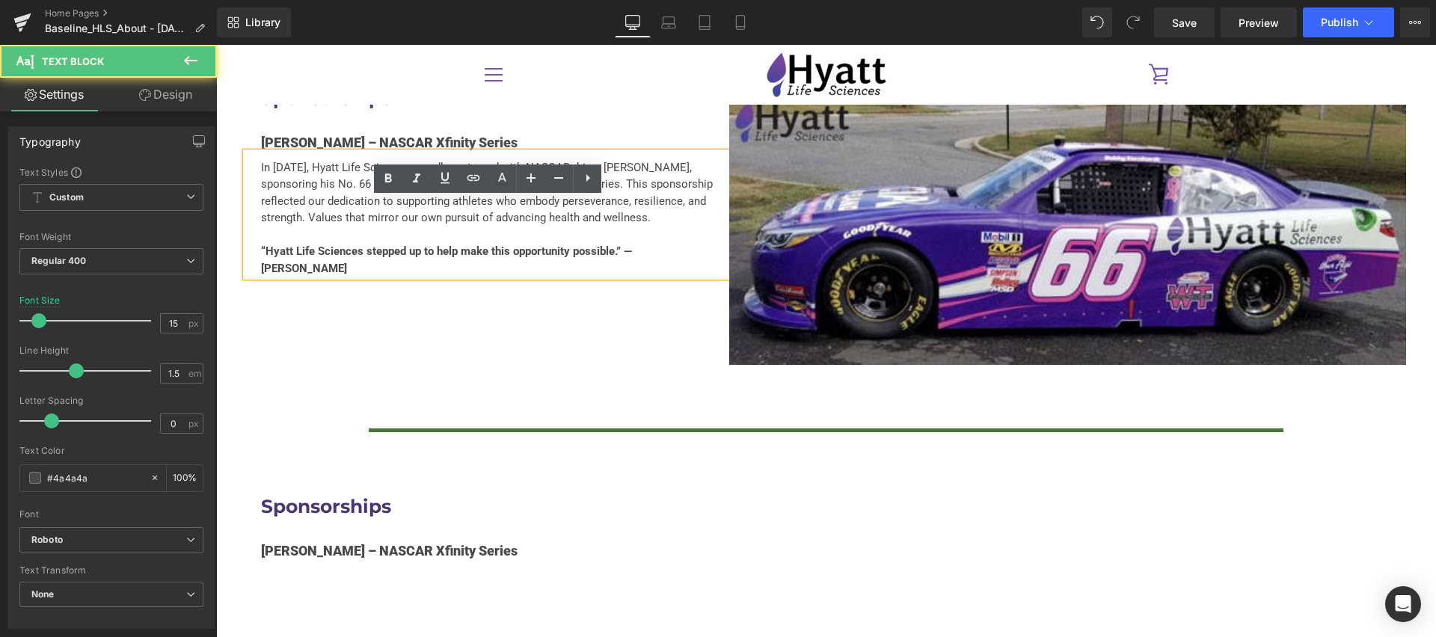
scroll to position [3544, 0]
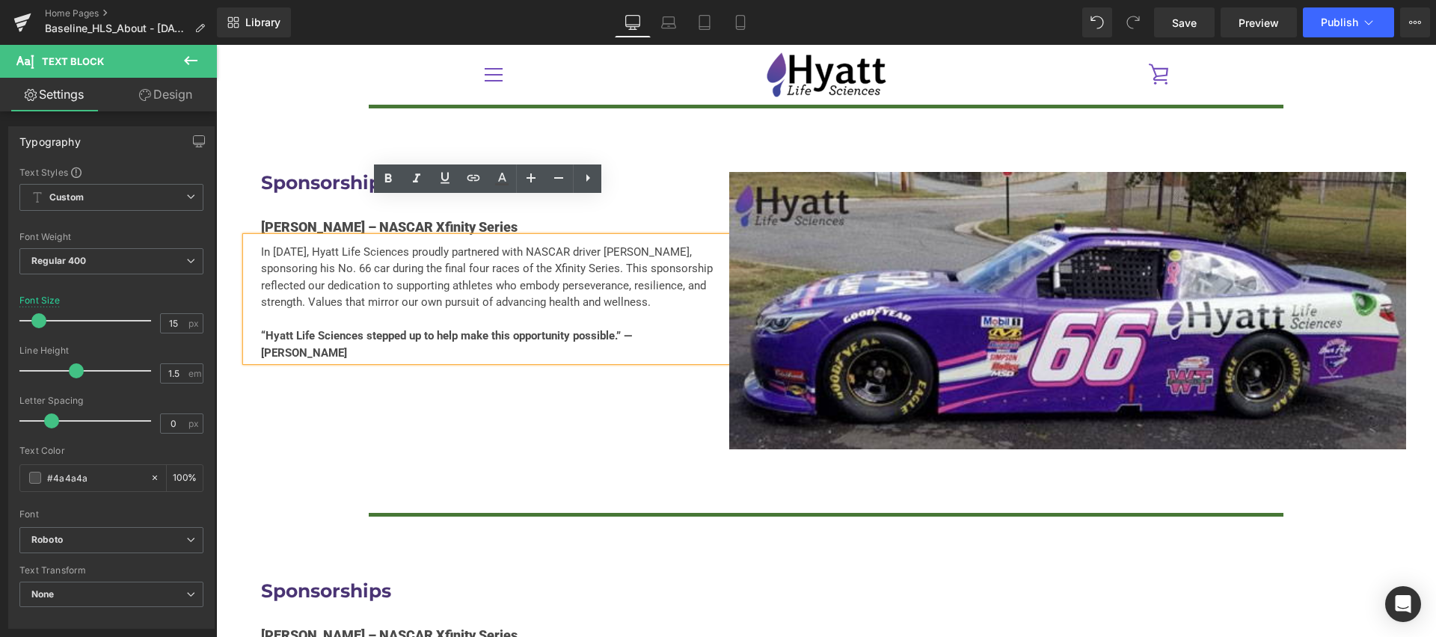
click at [235, 191] on div "Sponsorships Heading Bobby Dale Earnhardt – NASCAR Xfinity Series Text Block In…" at bounding box center [826, 311] width 1220 height 390
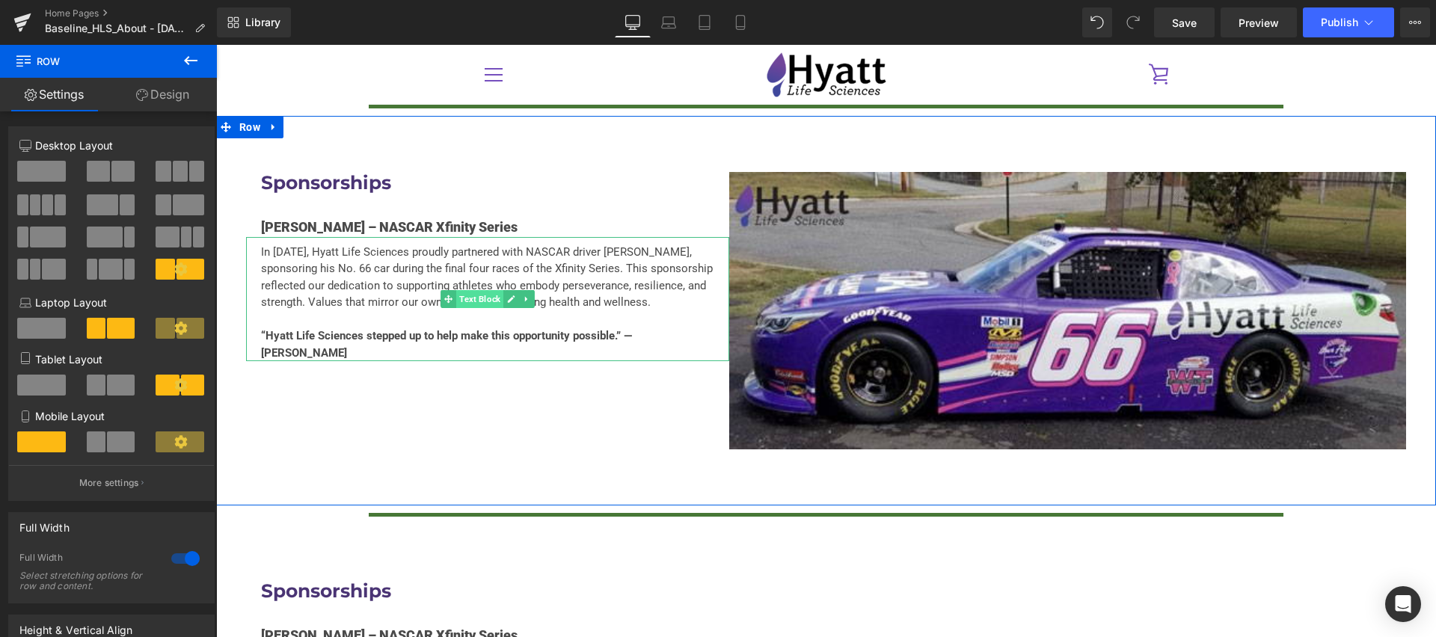
click at [479, 290] on span "Text Block" at bounding box center [479, 299] width 47 height 18
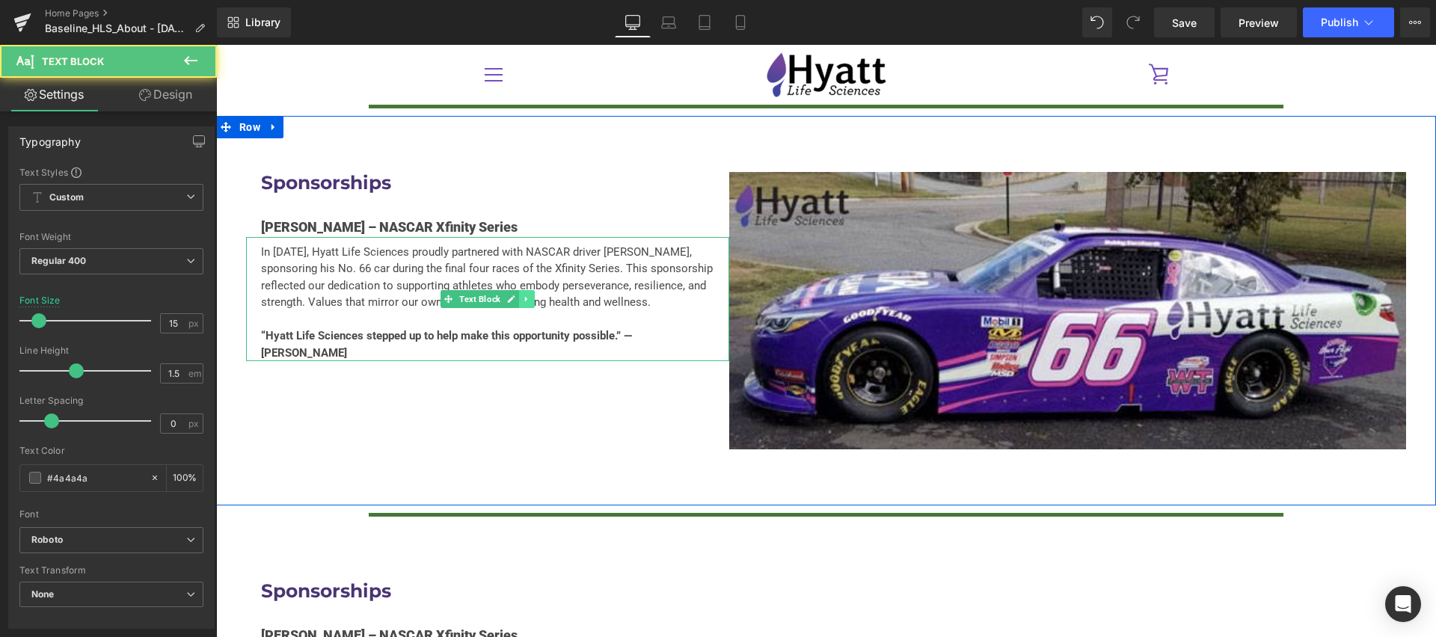
click at [529, 295] on icon at bounding box center [527, 299] width 8 height 9
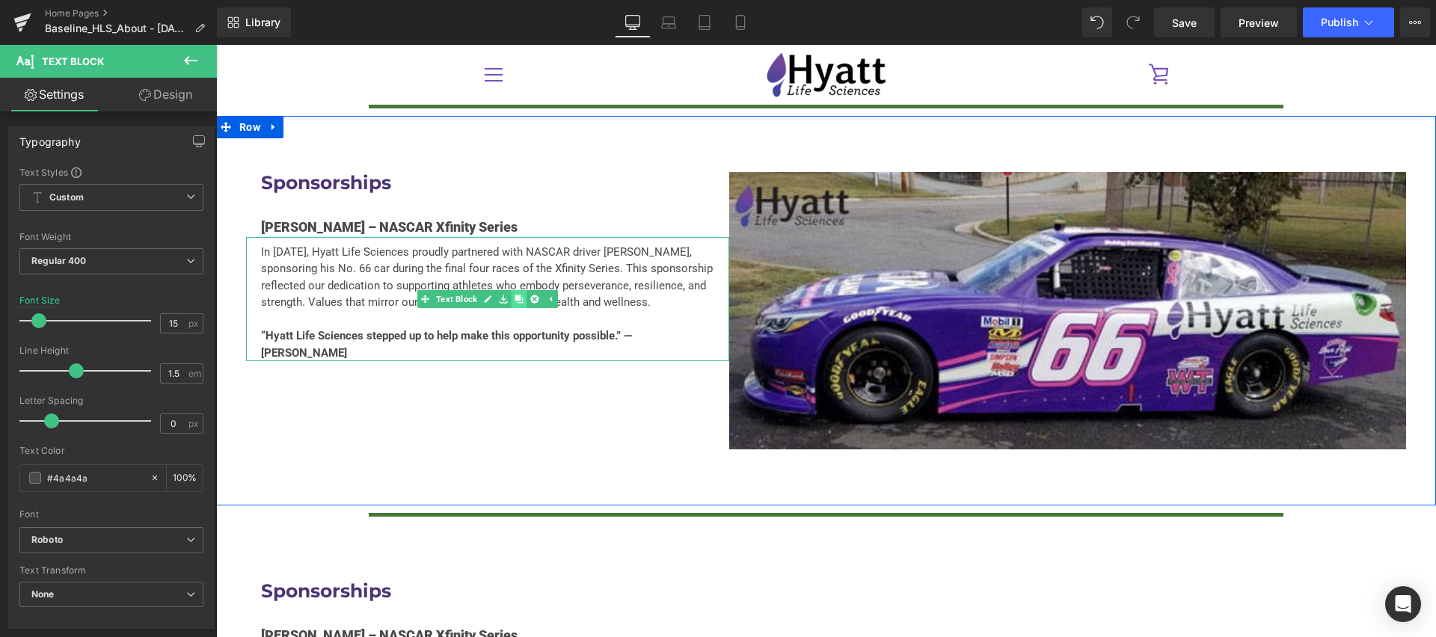
click at [523, 295] on icon at bounding box center [519, 299] width 8 height 9
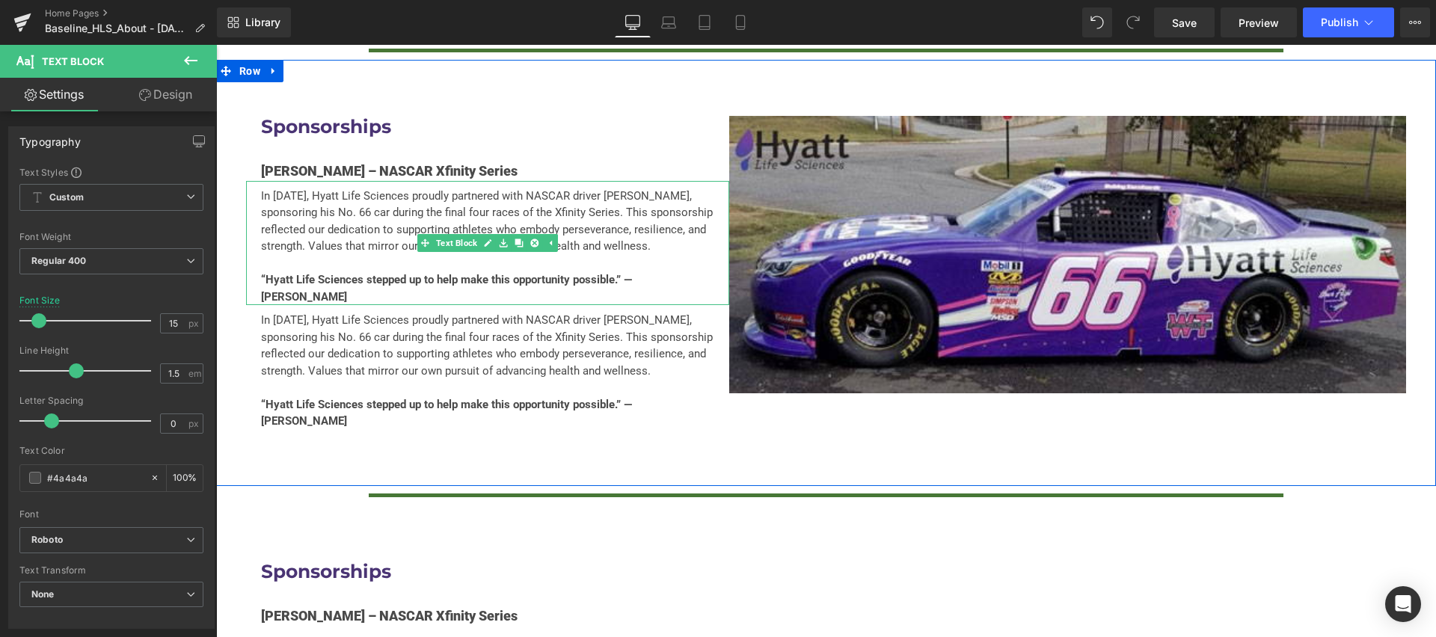
scroll to position [3620, 0]
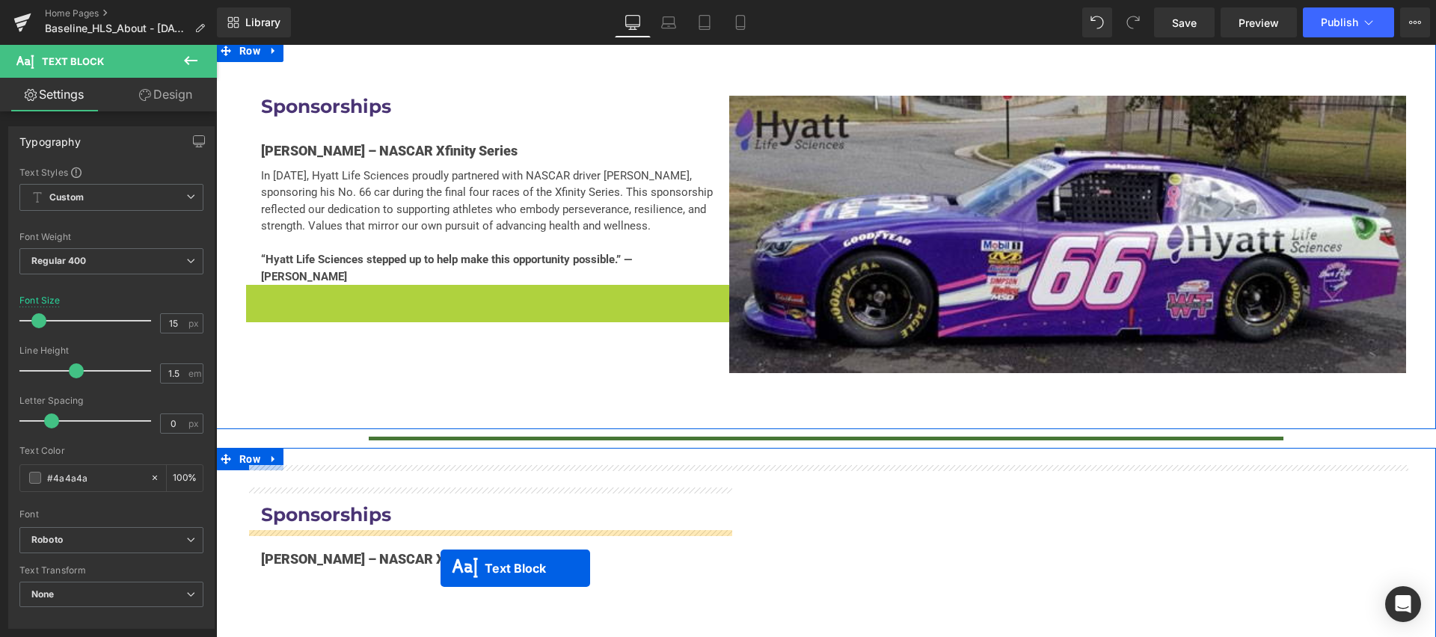
drag, startPoint x: 444, startPoint y: 310, endPoint x: 441, endPoint y: 568, distance: 258.1
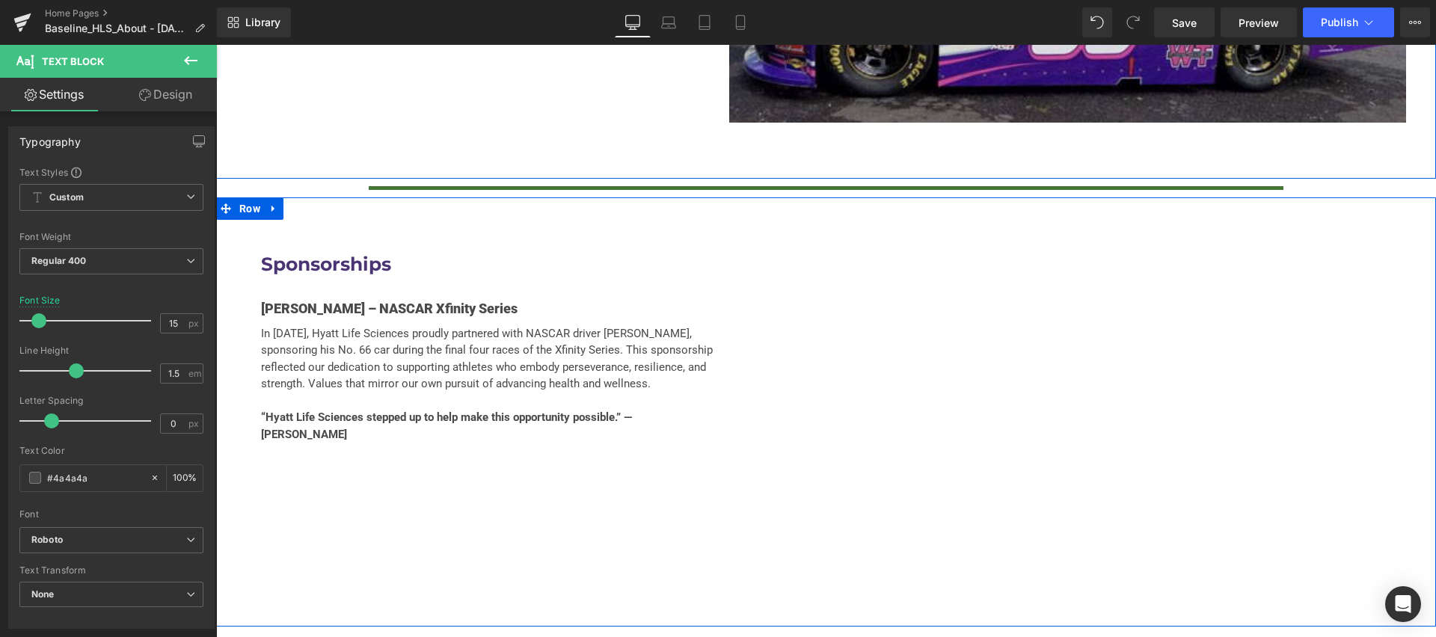
scroll to position [3918, 0]
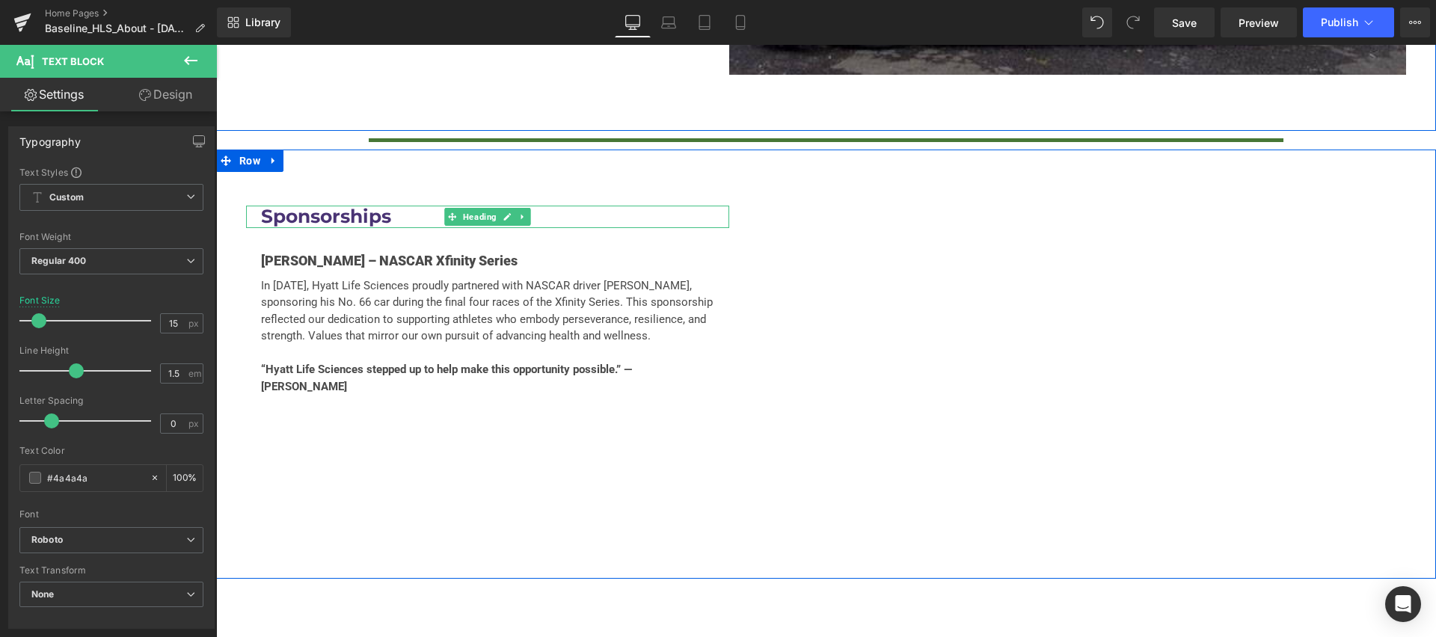
click at [335, 206] on h2 "Sponsorships" at bounding box center [487, 217] width 453 height 22
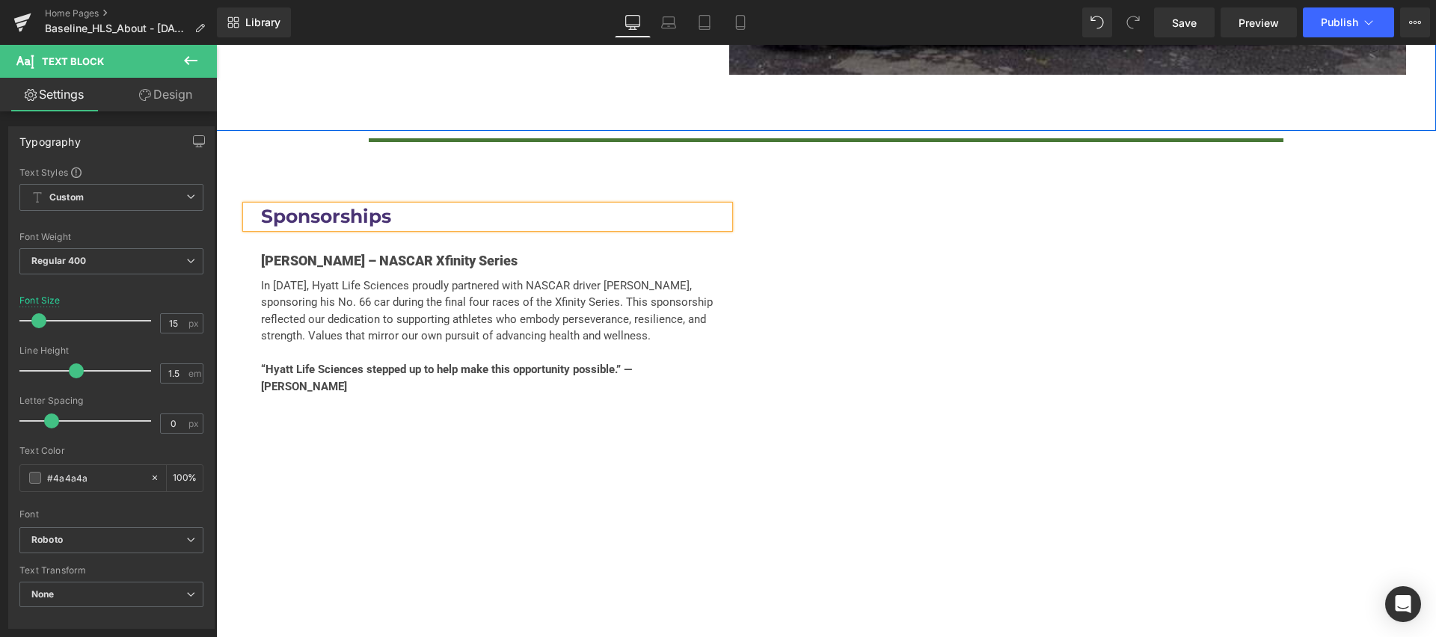
click at [335, 206] on h2 "Sponsorships" at bounding box center [487, 217] width 453 height 22
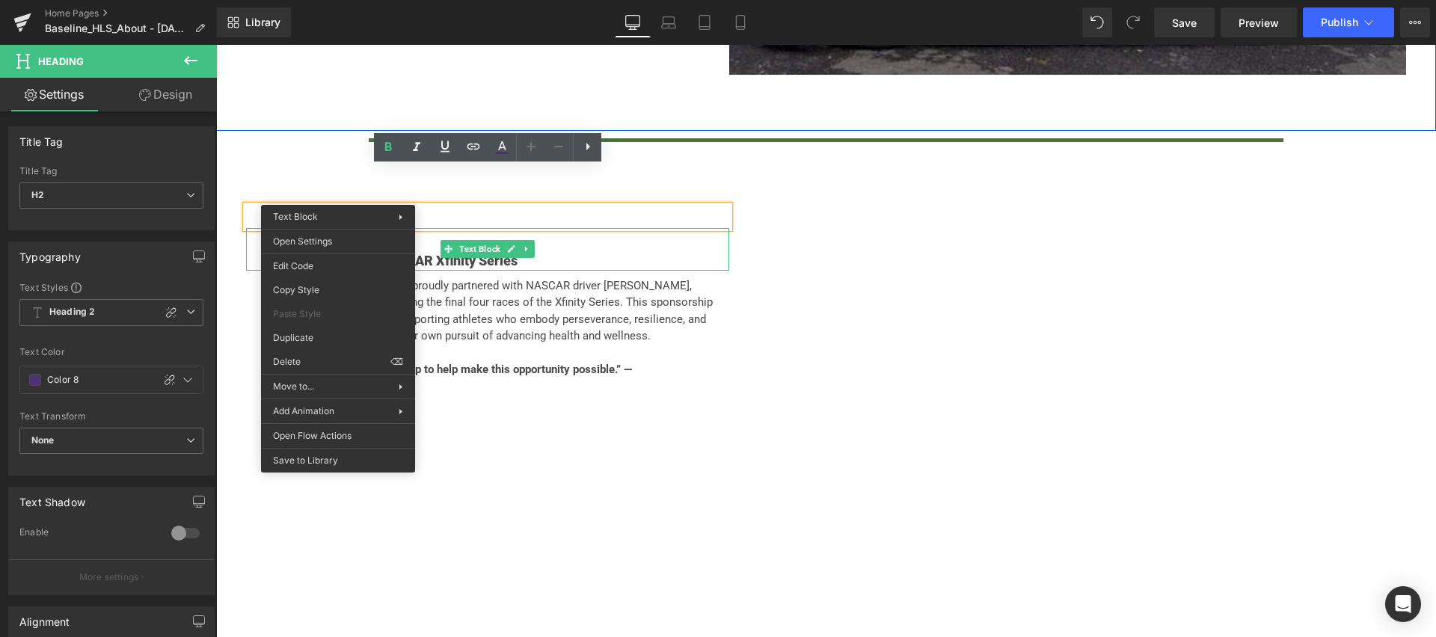
click at [329, 206] on h2 "Sponsorships" at bounding box center [487, 217] width 453 height 22
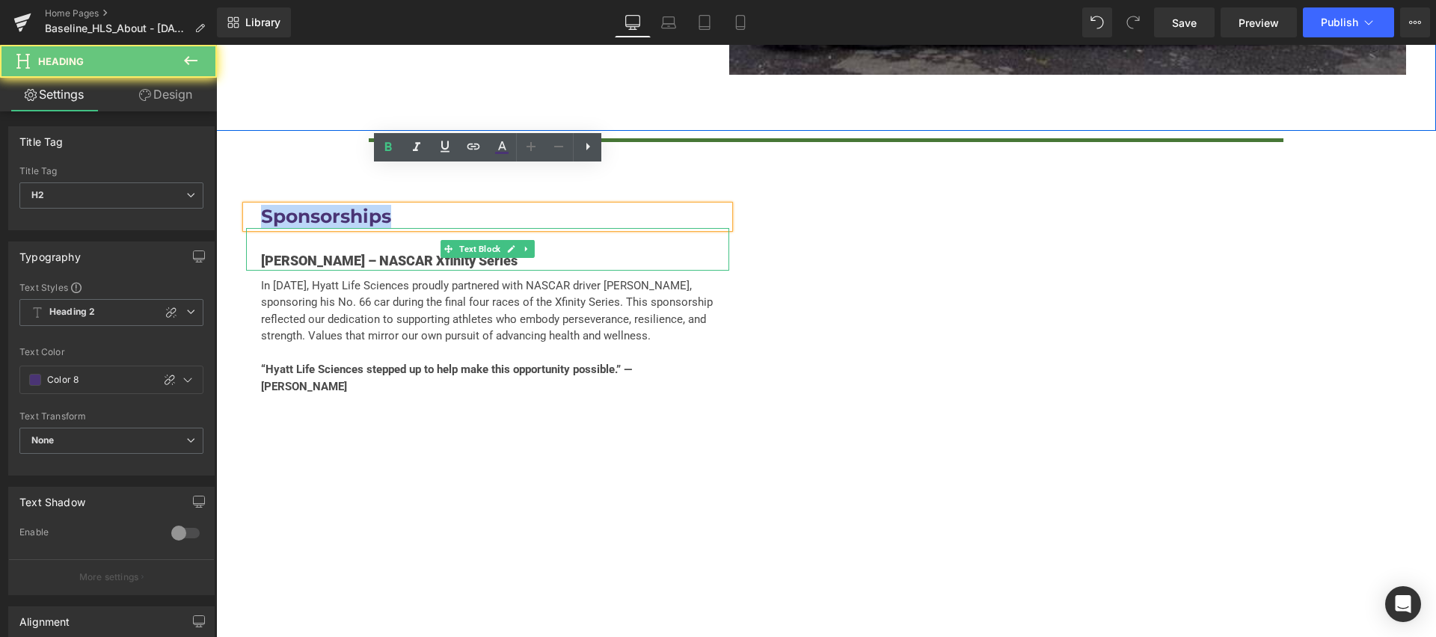
click at [329, 206] on h2 "Sponsorships" at bounding box center [487, 217] width 453 height 22
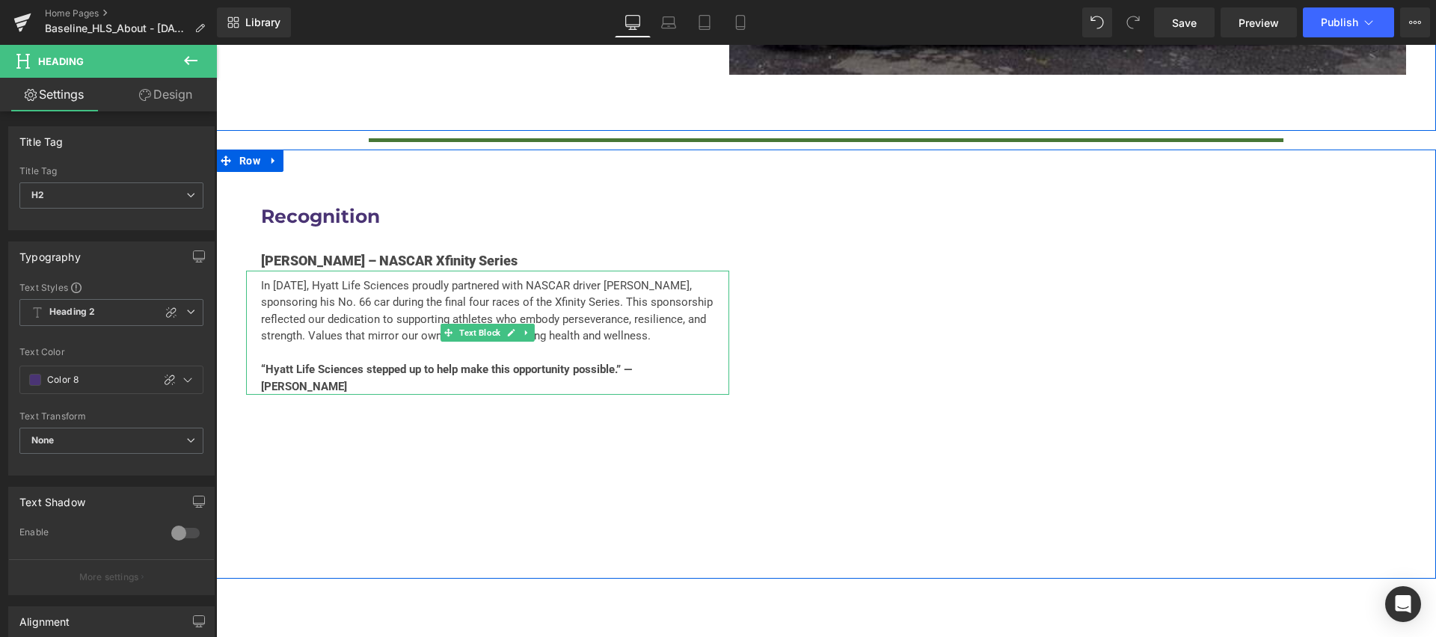
click at [343, 292] on p "In 2019, Hyatt Life Sciences proudly partnered with NASCAR driver Bobby Dale Ea…" at bounding box center [487, 310] width 453 height 67
drag, startPoint x: 343, startPoint y: 292, endPoint x: 325, endPoint y: 340, distance: 51.6
click at [342, 292] on p "In 2019, Hyatt Life Sciences proudly partnered with NASCAR driver Bobby Dale Ea…" at bounding box center [487, 310] width 453 height 67
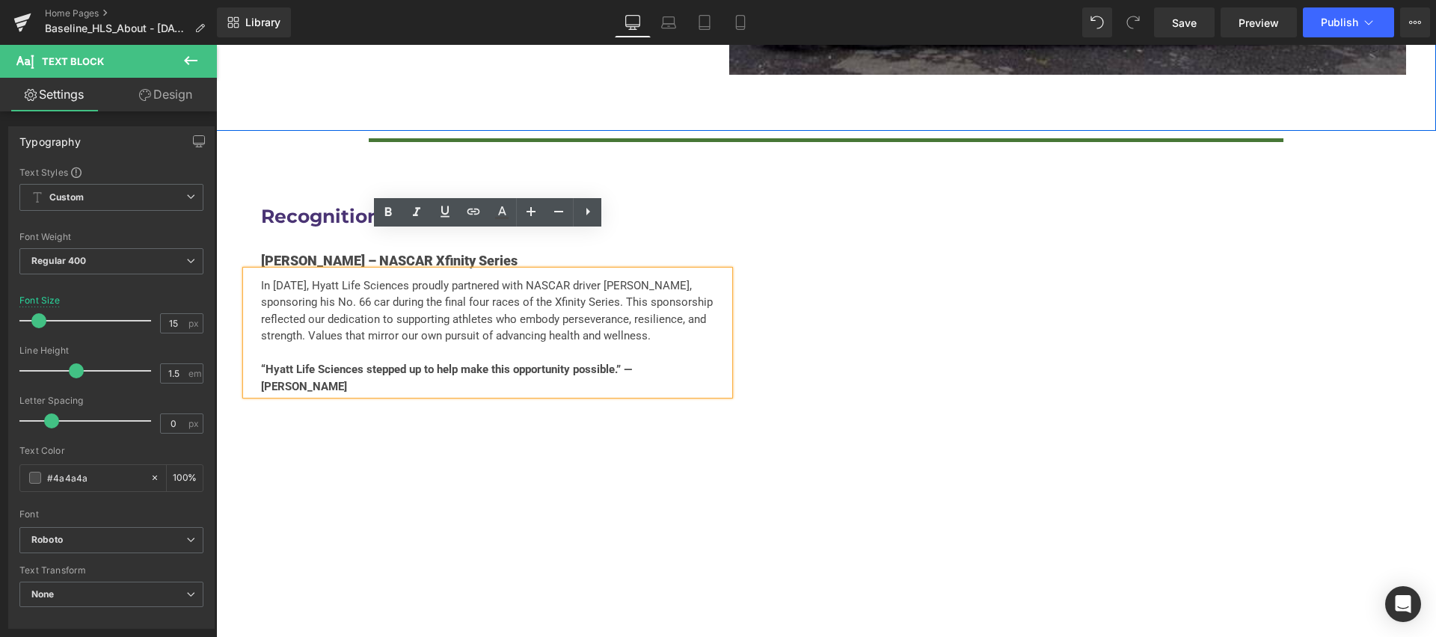
click at [319, 361] on p "“Hyatt Life Sciences stepped up to help make this opportunity possible.” — Bobb…" at bounding box center [487, 378] width 453 height 34
drag, startPoint x: 292, startPoint y: 325, endPoint x: 249, endPoint y: 244, distance: 92.0
click at [249, 271] on div "In 2019, Hyatt Life Sciences proudly partnered with NASCAR driver Bobby Dale Ea…" at bounding box center [487, 333] width 483 height 125
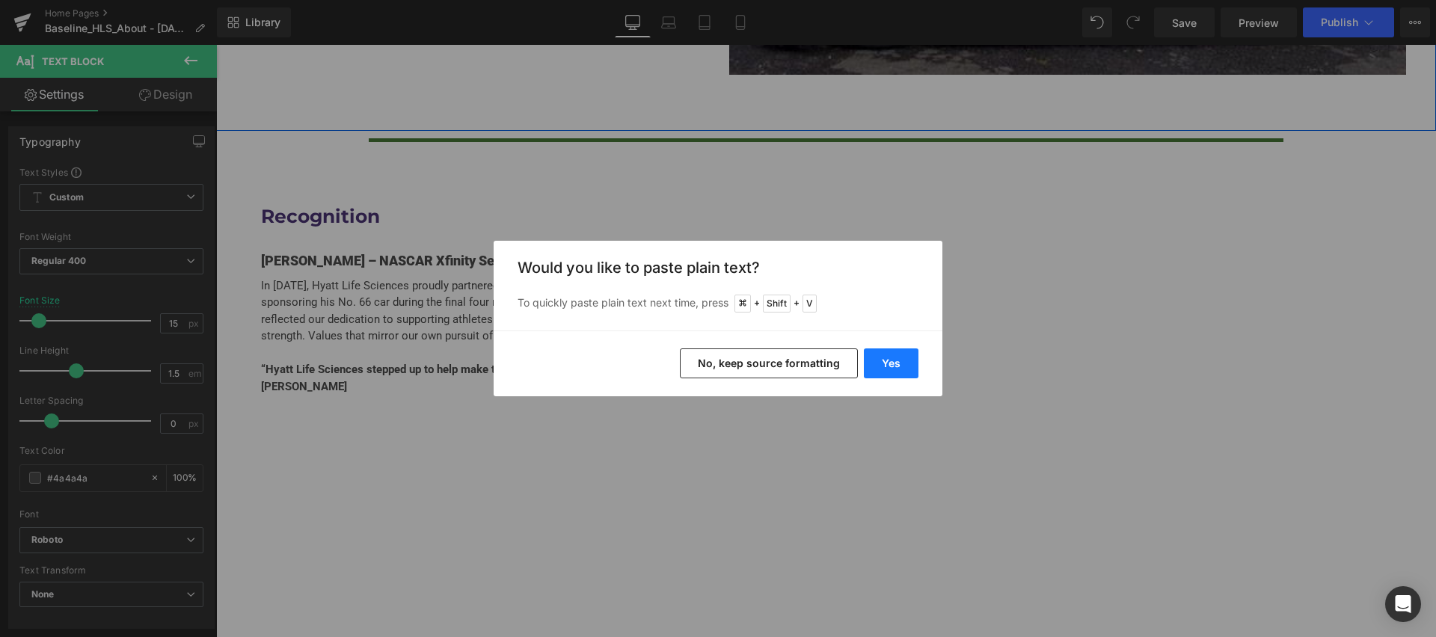
click at [893, 354] on button "Yes" at bounding box center [891, 364] width 55 height 30
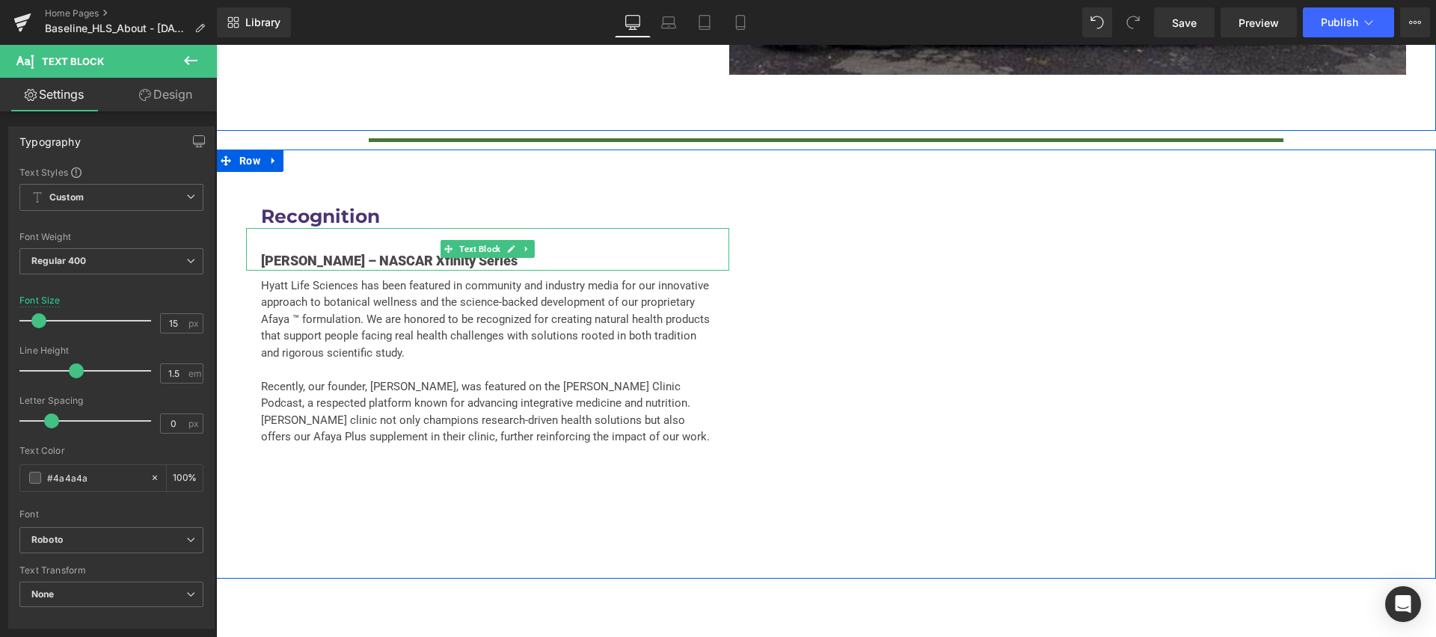
click at [422, 251] on p "Bobby Dale Earnhardt – NASCAR Xfinity Series" at bounding box center [487, 261] width 453 height 20
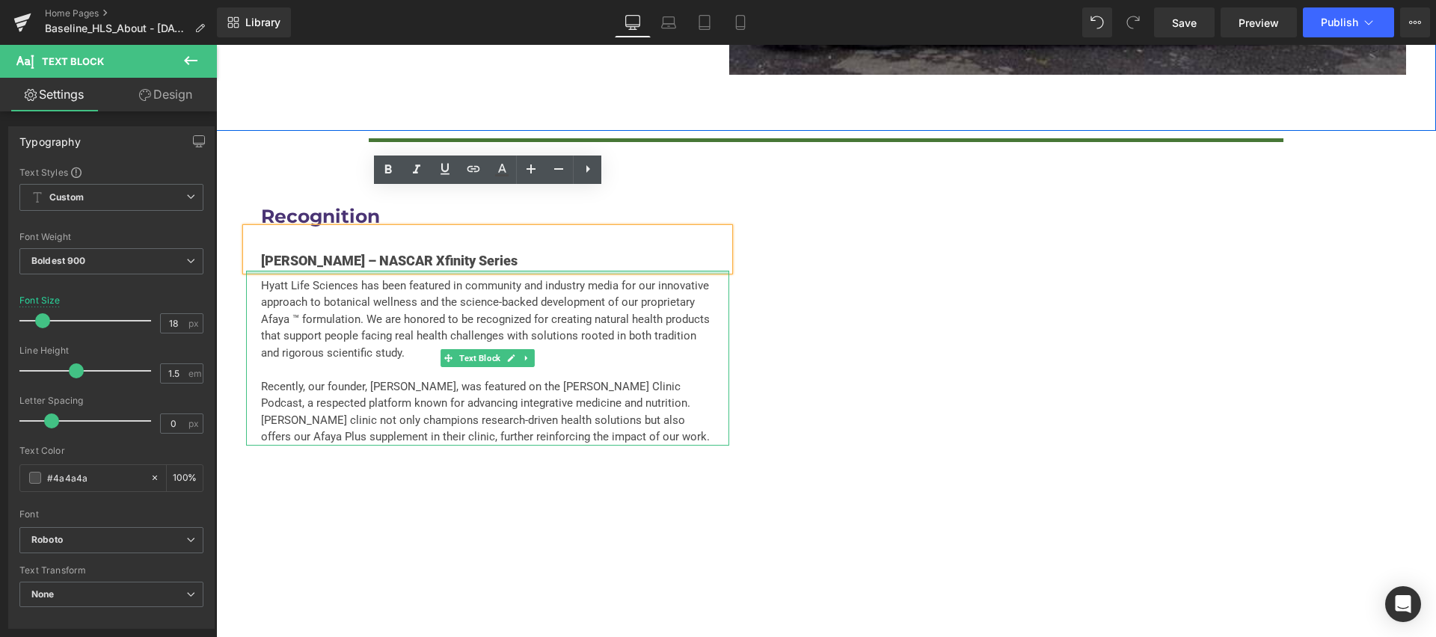
click at [617, 271] on div at bounding box center [487, 273] width 483 height 4
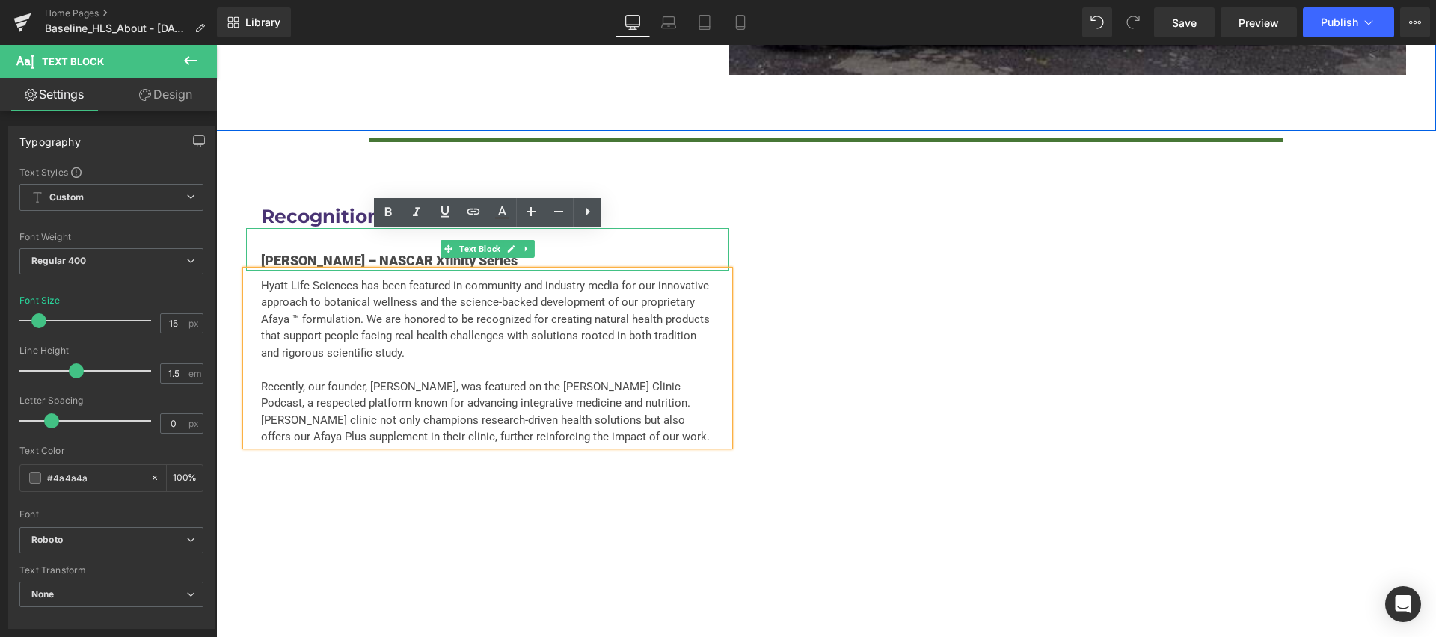
click at [279, 251] on p "Bobby Dale Earnhardt – NASCAR Xfinity Series" at bounding box center [487, 261] width 453 height 20
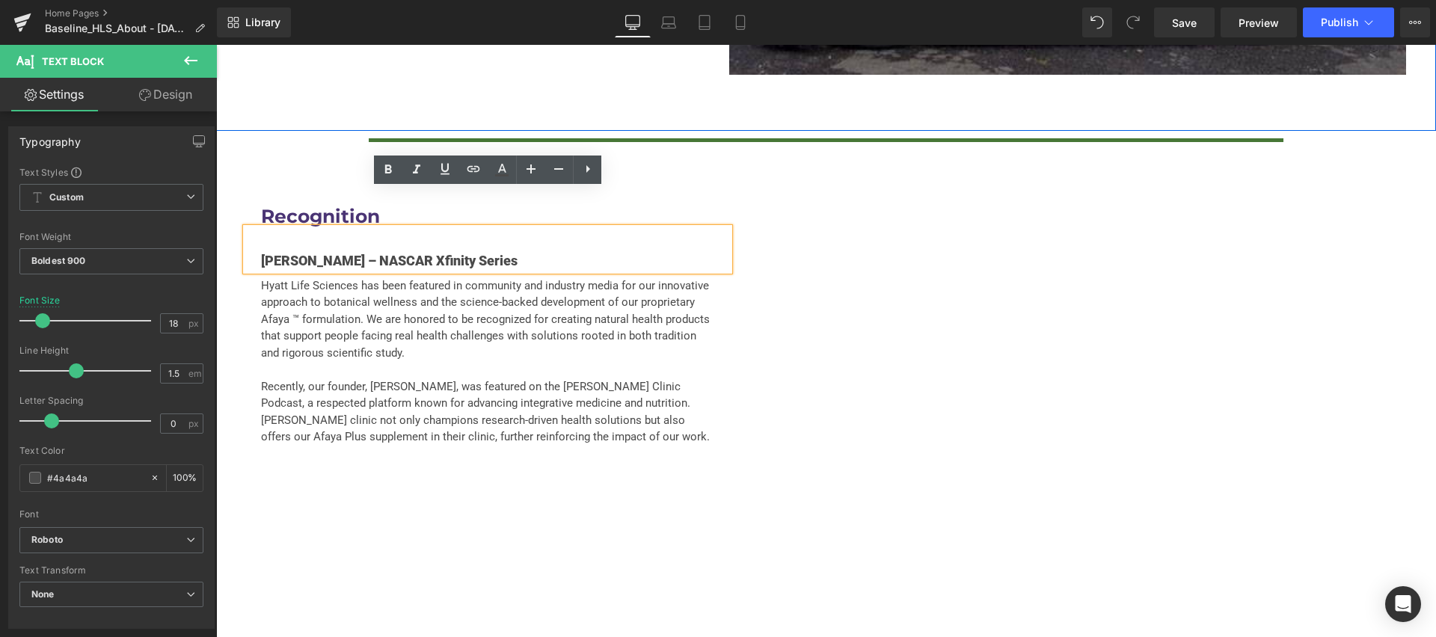
click at [227, 221] on div "Recognition Heading Bobby Dale Earnhardt – NASCAR Xfinity Series Text Block Hya…" at bounding box center [826, 365] width 1220 height 430
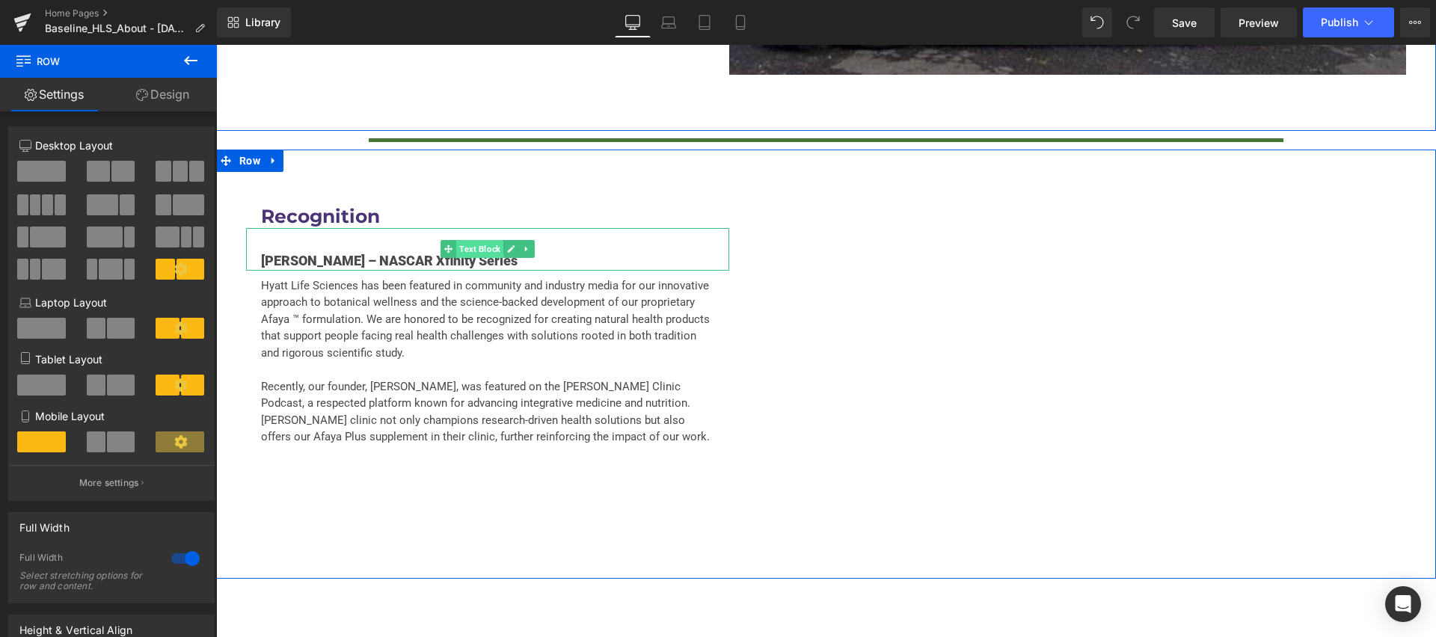
click at [488, 240] on span "Text Block" at bounding box center [479, 249] width 47 height 18
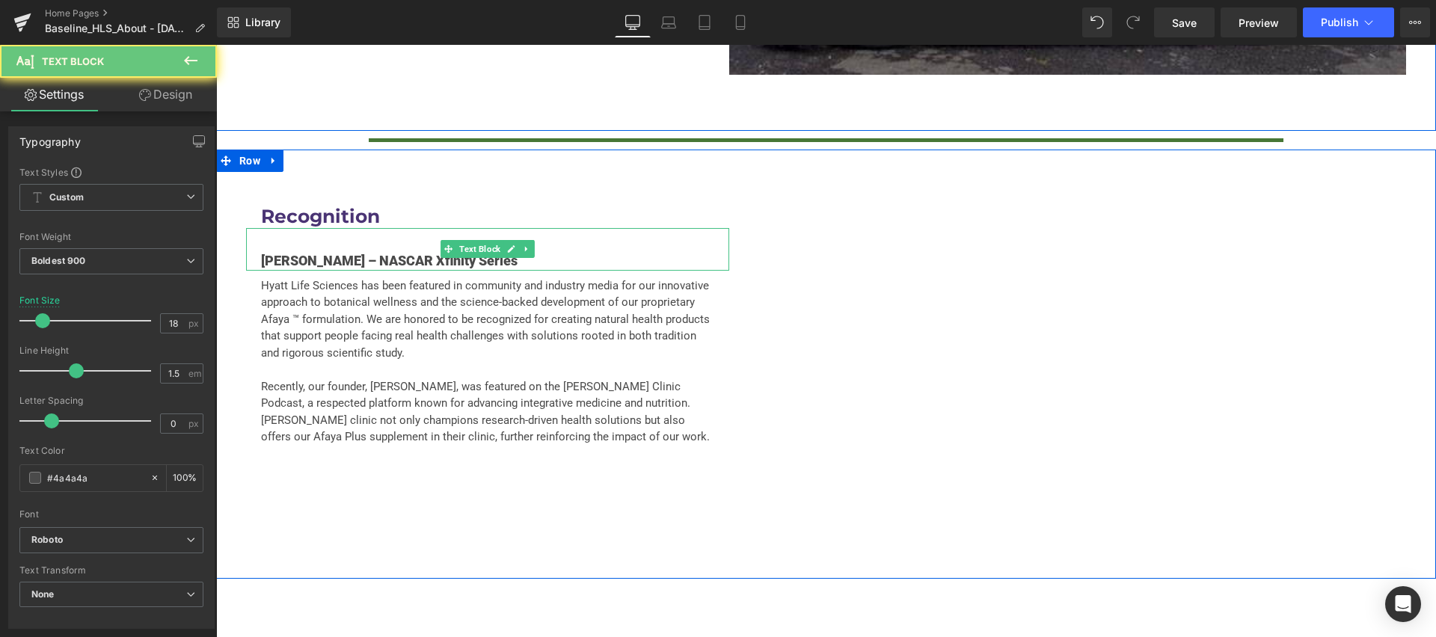
click at [539, 251] on p "Bobby Dale Earnhardt – NASCAR Xfinity Series" at bounding box center [487, 261] width 453 height 20
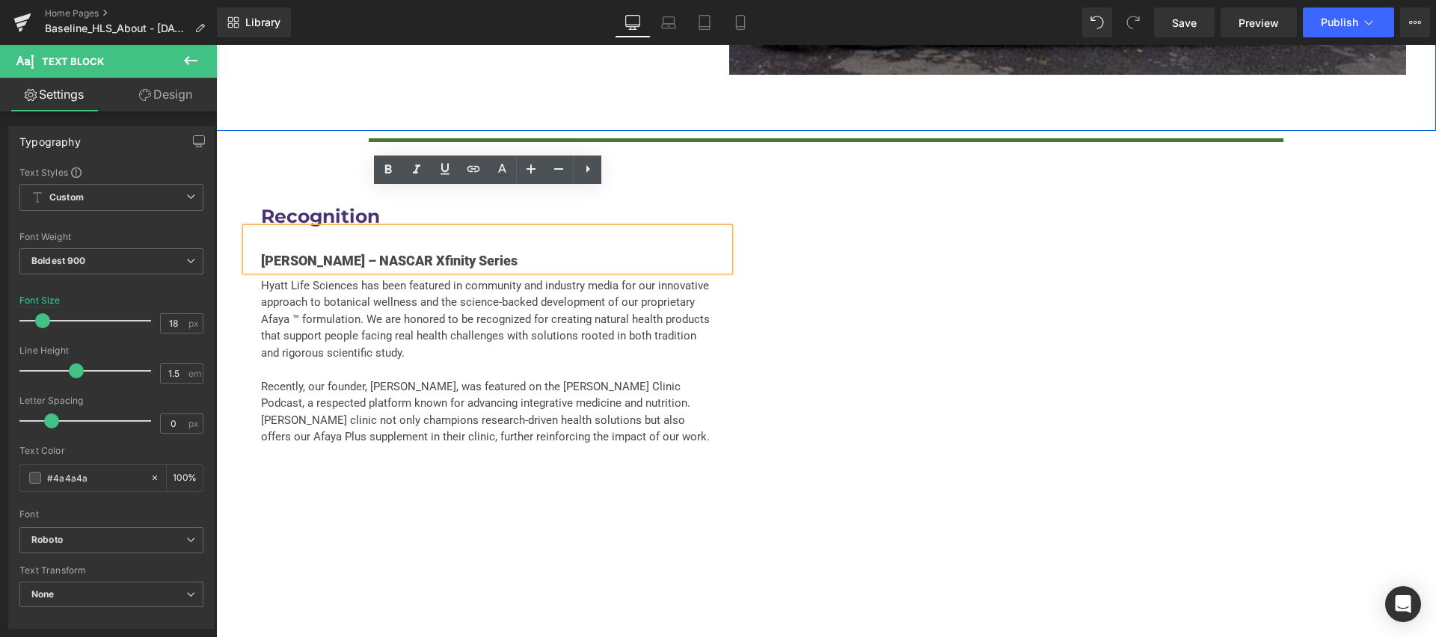
click at [239, 257] on div "Recognition Heading Bobby Dale Earnhardt – NASCAR Xfinity Series Text Block Hya…" at bounding box center [826, 365] width 1220 height 430
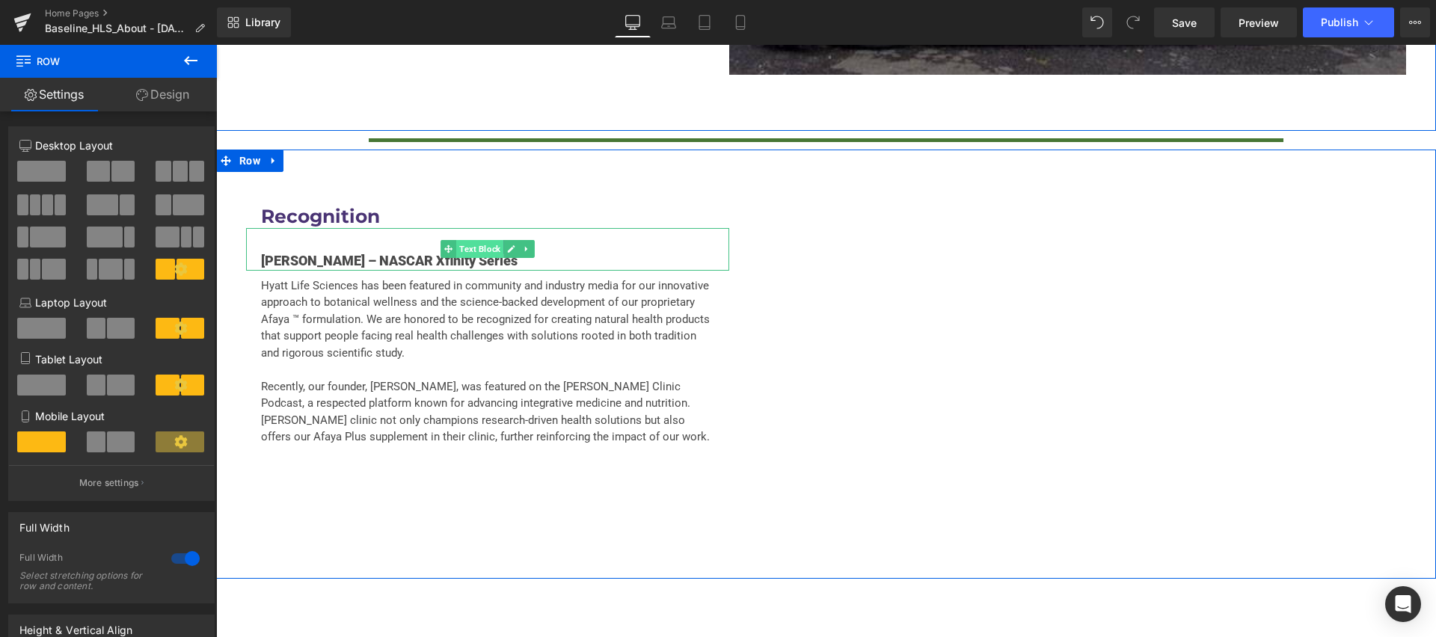
click at [491, 240] on span "Text Block" at bounding box center [479, 249] width 47 height 18
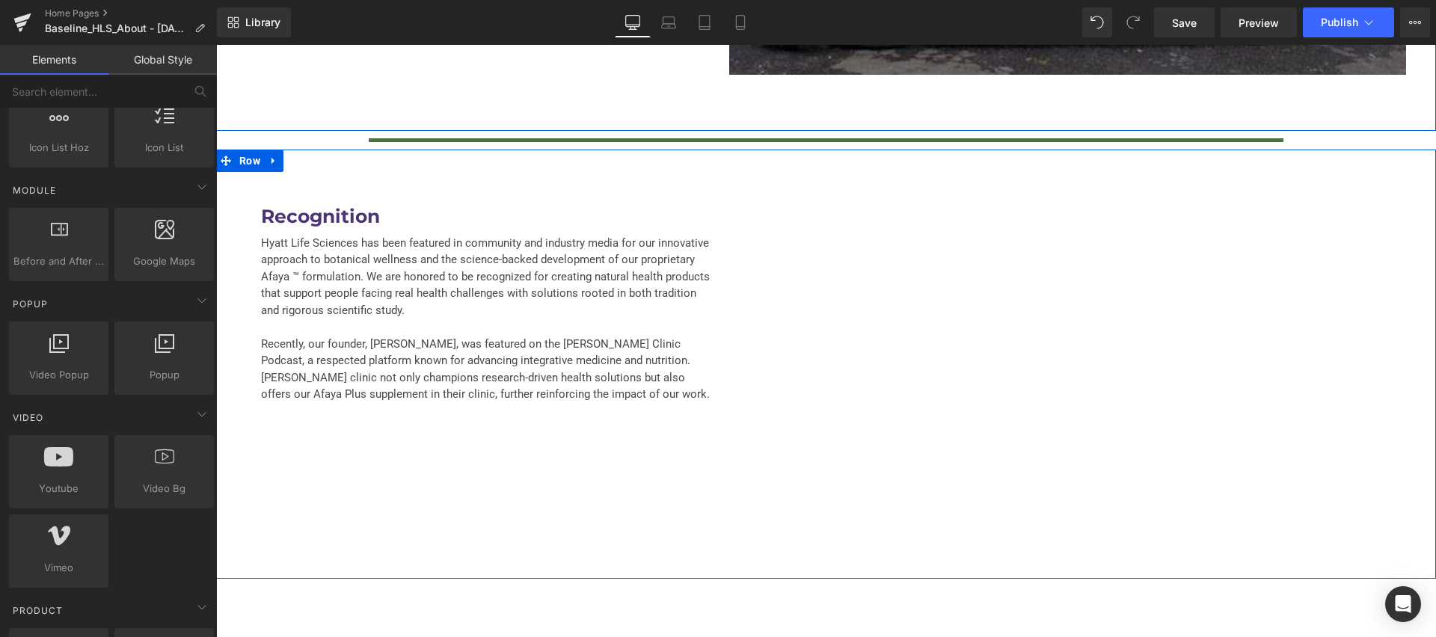
click at [375, 413] on div "Recognition Heading Hyatt Life Sciences has been featured in community and indu…" at bounding box center [826, 365] width 1220 height 430
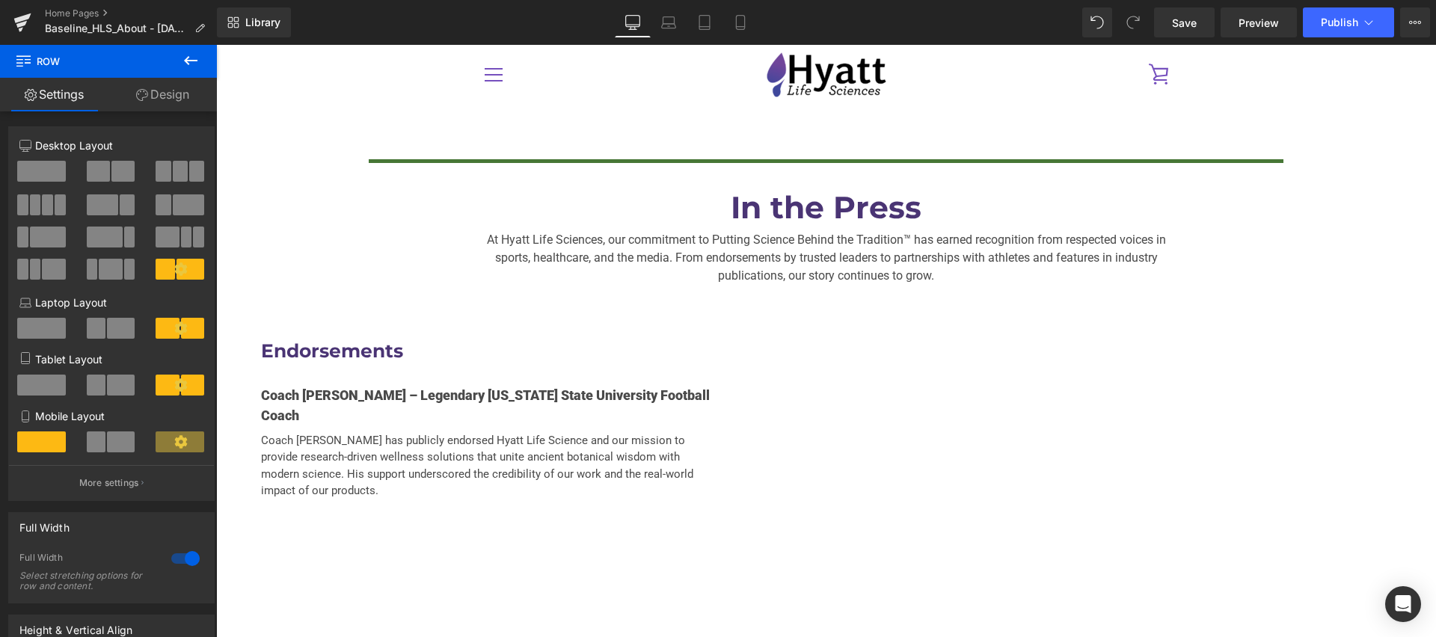
scroll to position [2875, 0]
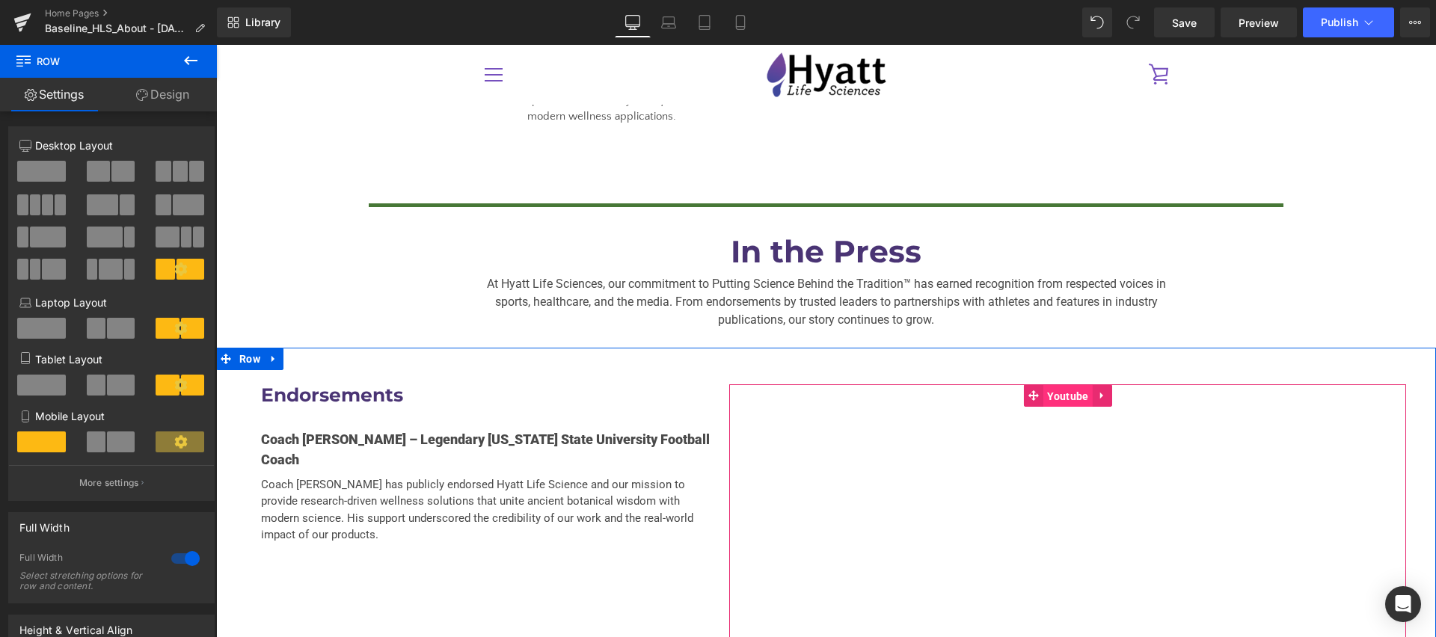
click at [1054, 385] on span "Youtube" at bounding box center [1067, 396] width 49 height 22
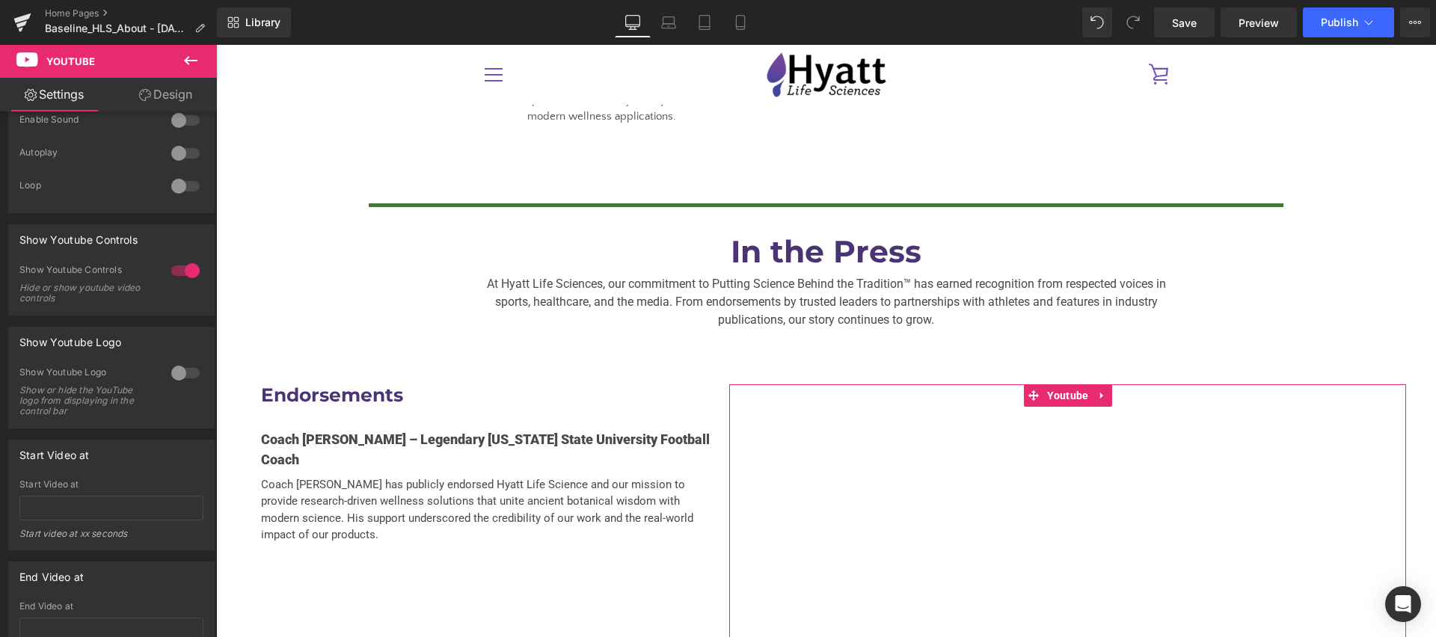
scroll to position [0, 0]
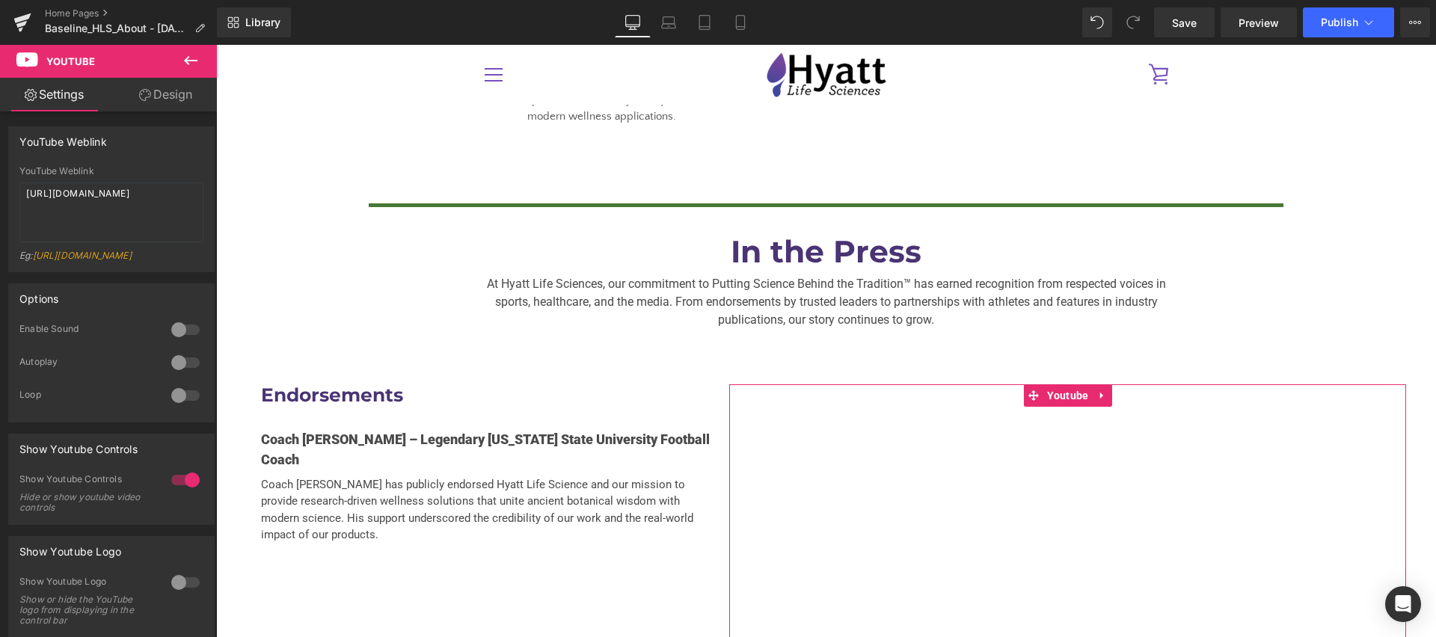
click at [144, 96] on icon at bounding box center [145, 95] width 12 height 12
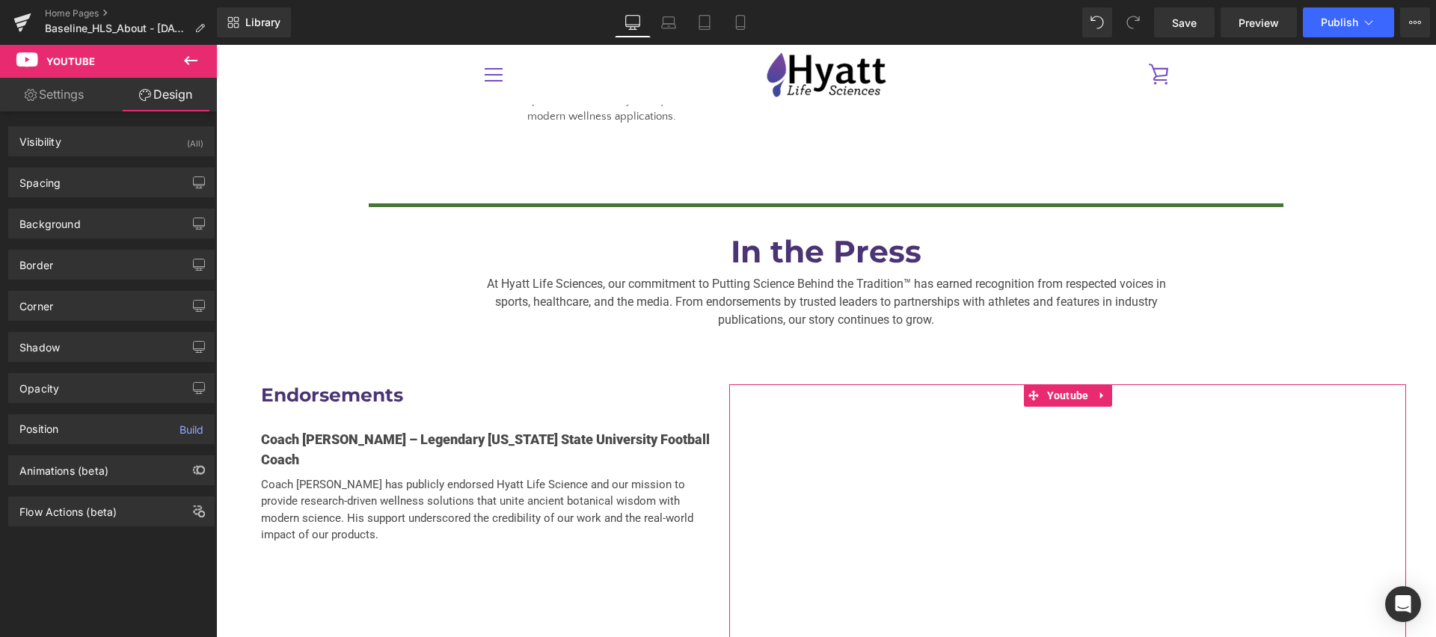
type input "0"
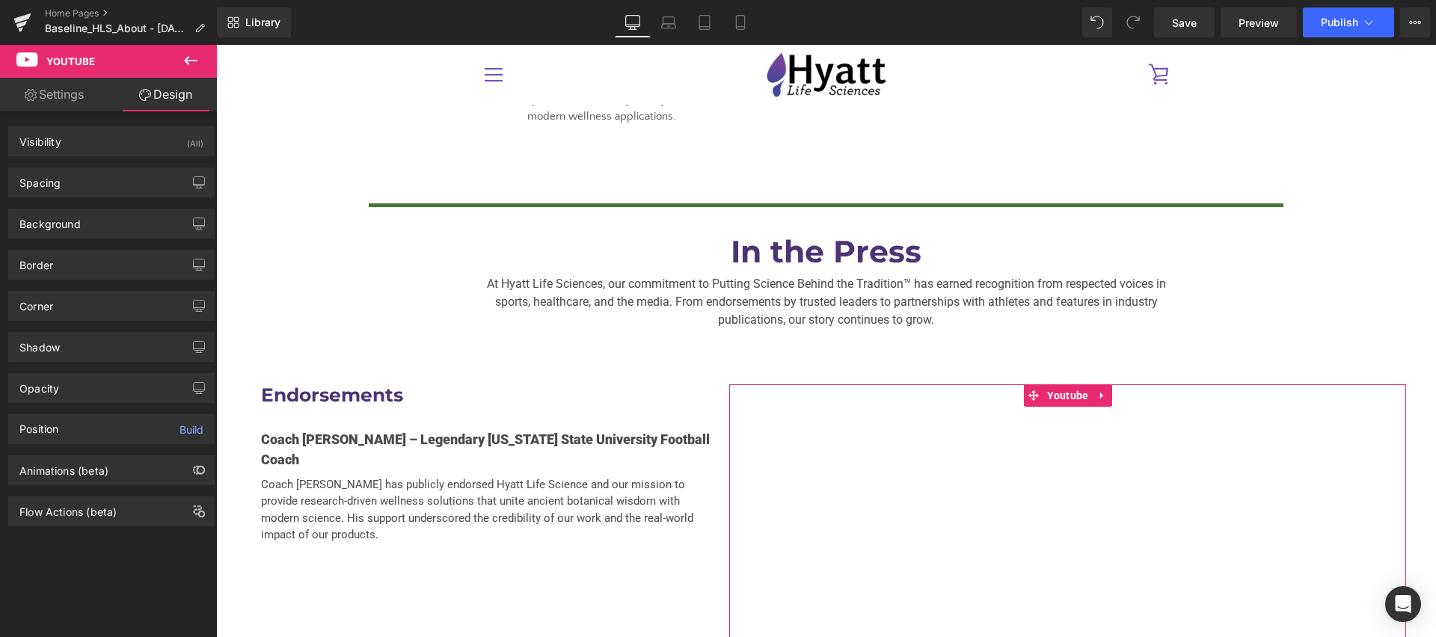
type input "75"
click at [70, 187] on div "Spacing" at bounding box center [111, 182] width 205 height 28
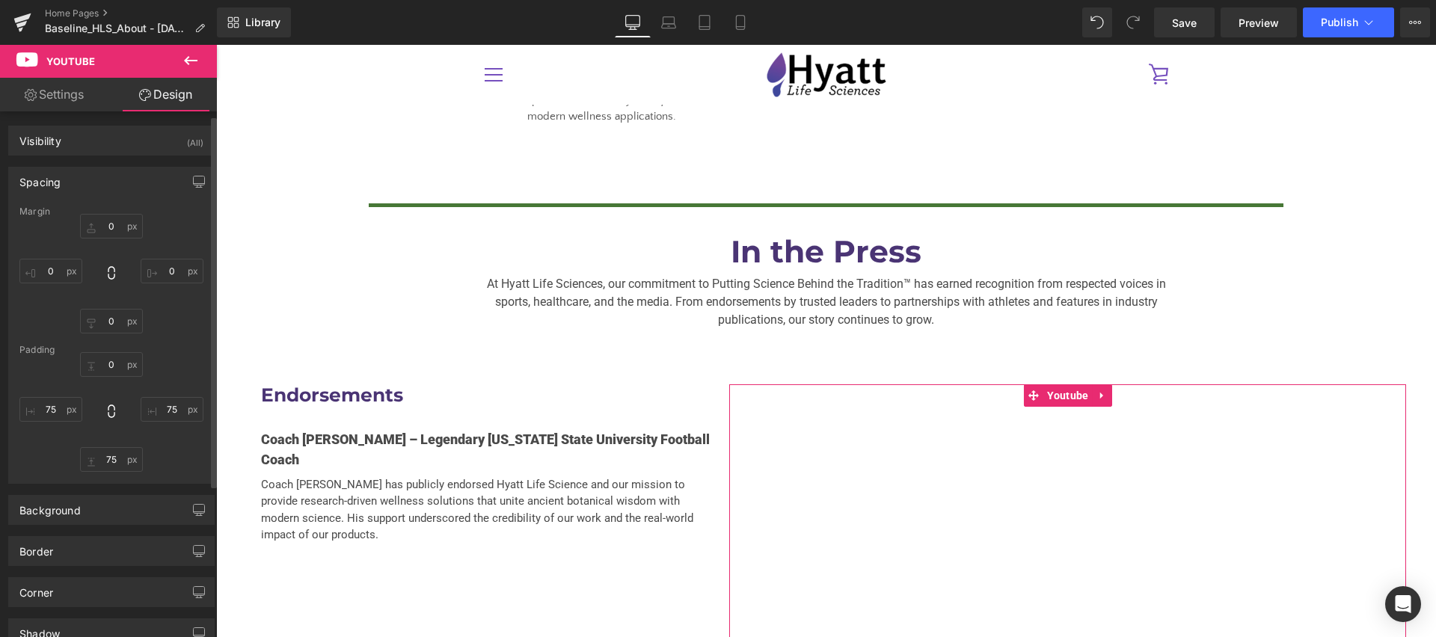
scroll to position [5, 0]
click at [176, 90] on link "Design" at bounding box center [165, 95] width 108 height 34
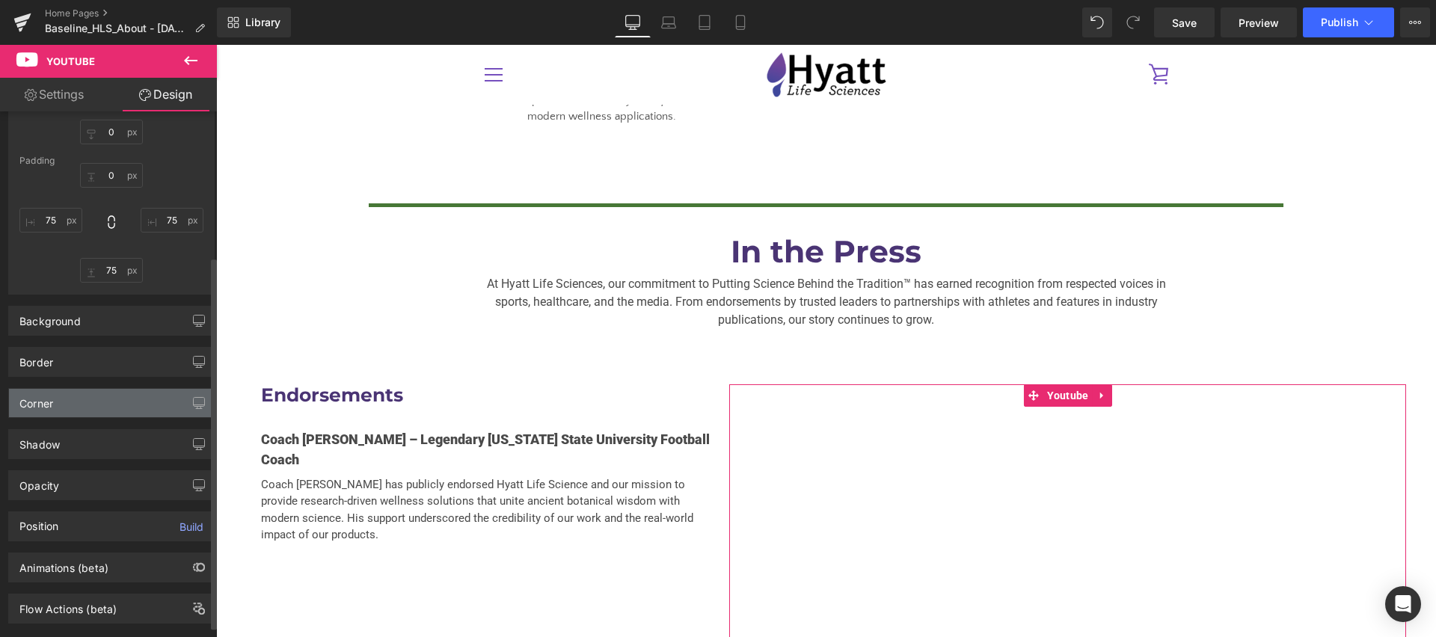
scroll to position [219, 0]
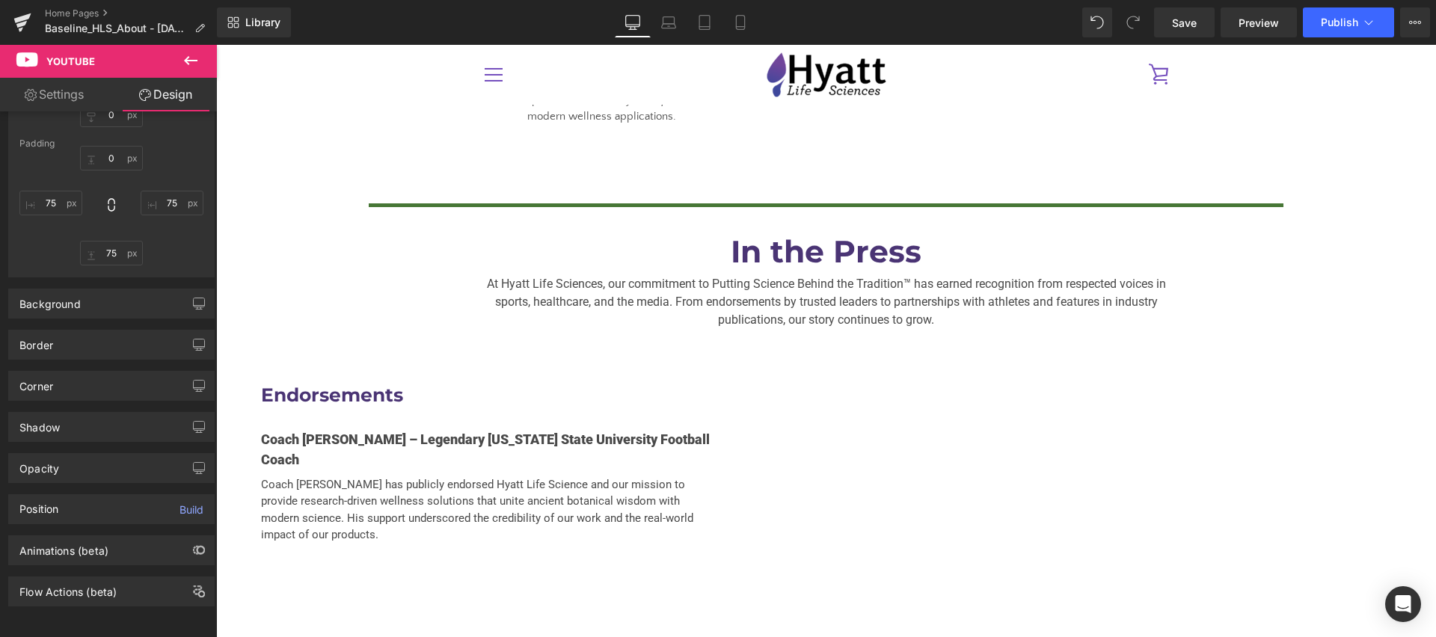
click at [428, 286] on div "At Hyatt Life Sciences, our commitment to Putting Science Behind the Tradition™…" at bounding box center [826, 299] width 1220 height 59
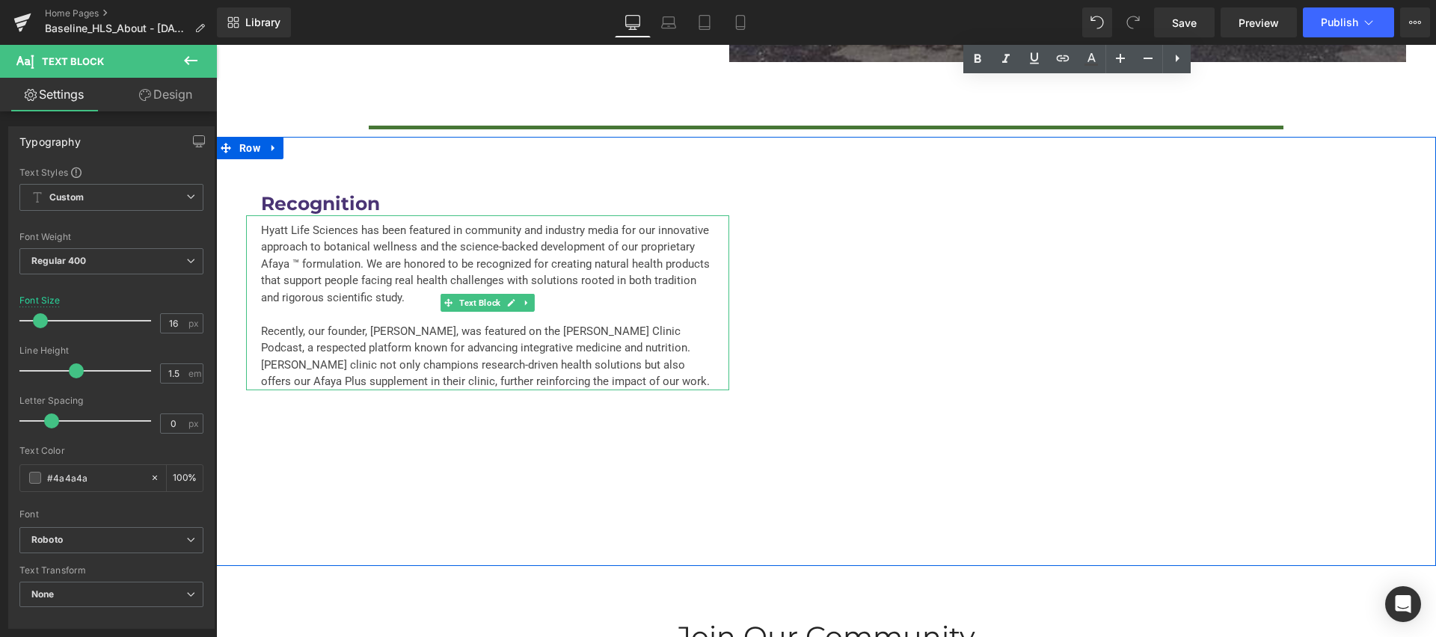
scroll to position [4031, 0]
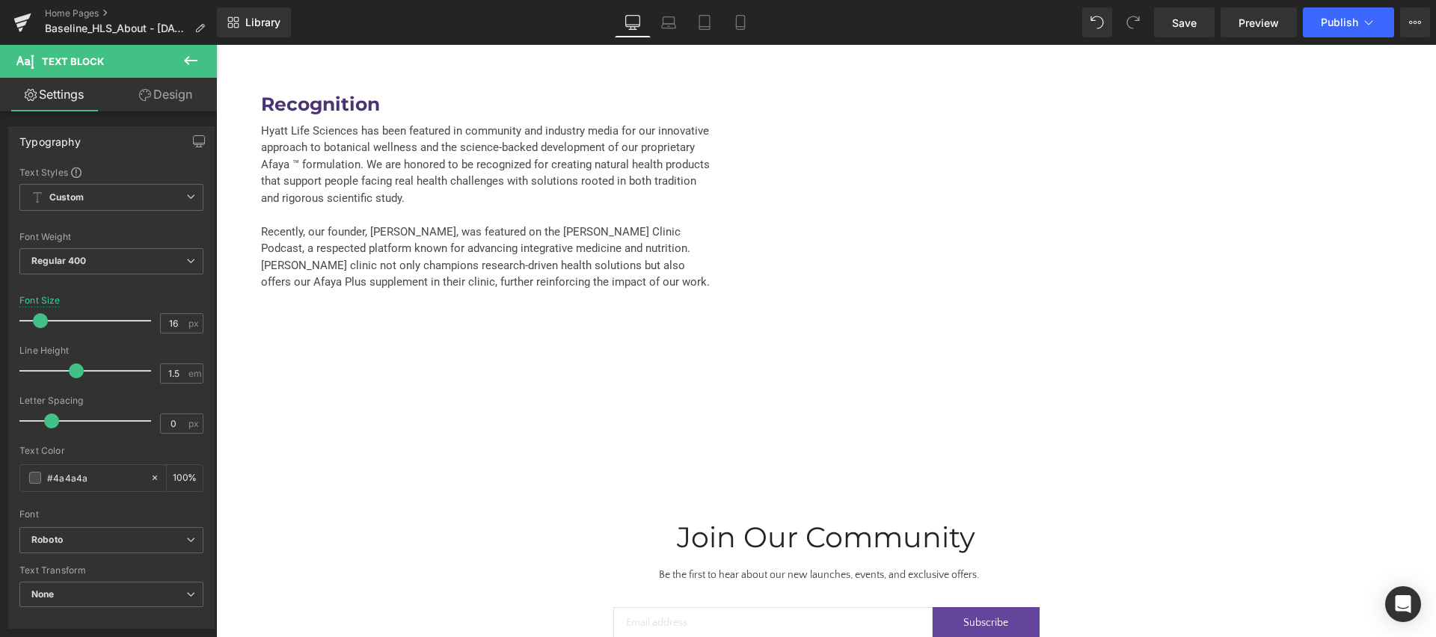
click at [183, 61] on icon at bounding box center [191, 61] width 18 height 18
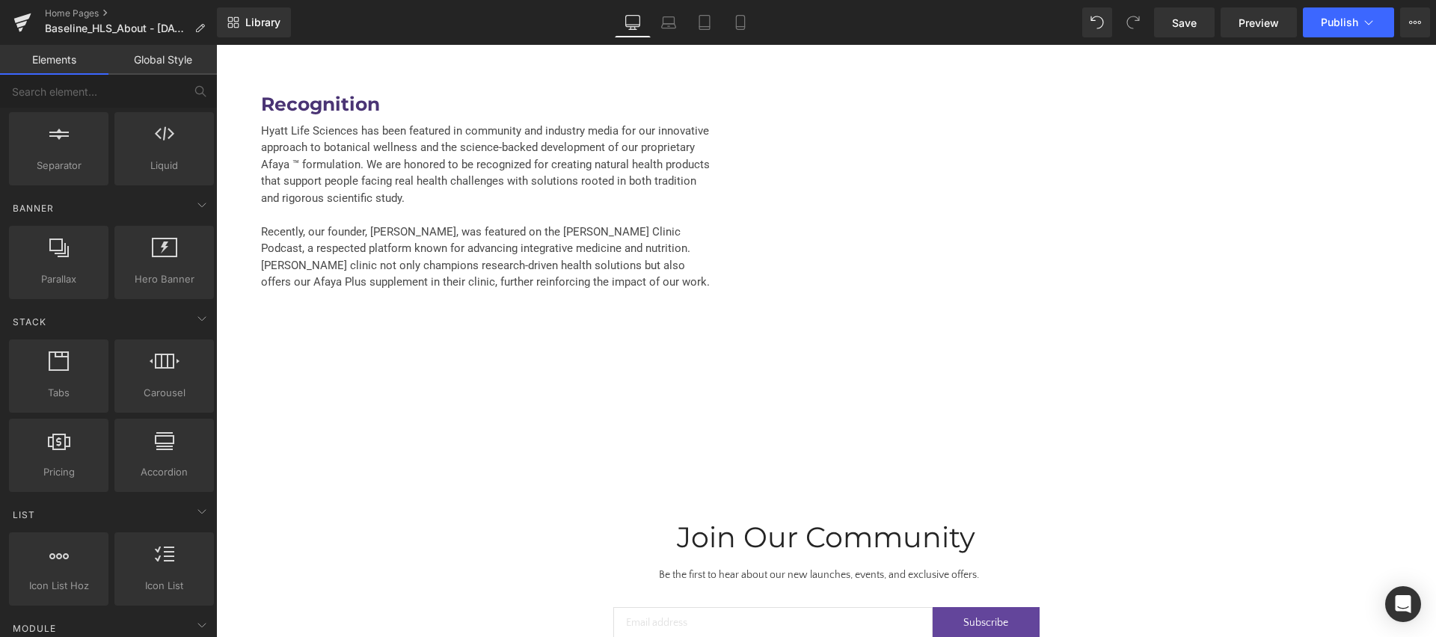
scroll to position [0, 0]
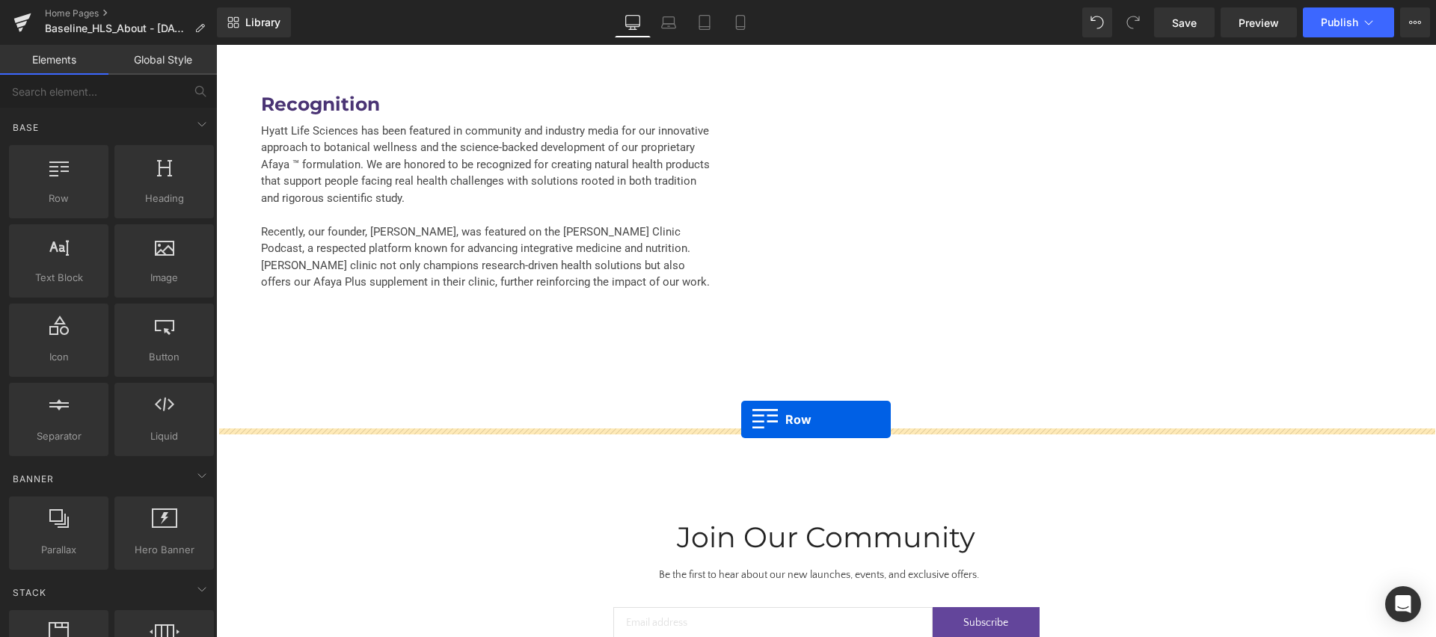
drag, startPoint x: 277, startPoint y: 242, endPoint x: 741, endPoint y: 420, distance: 497.1
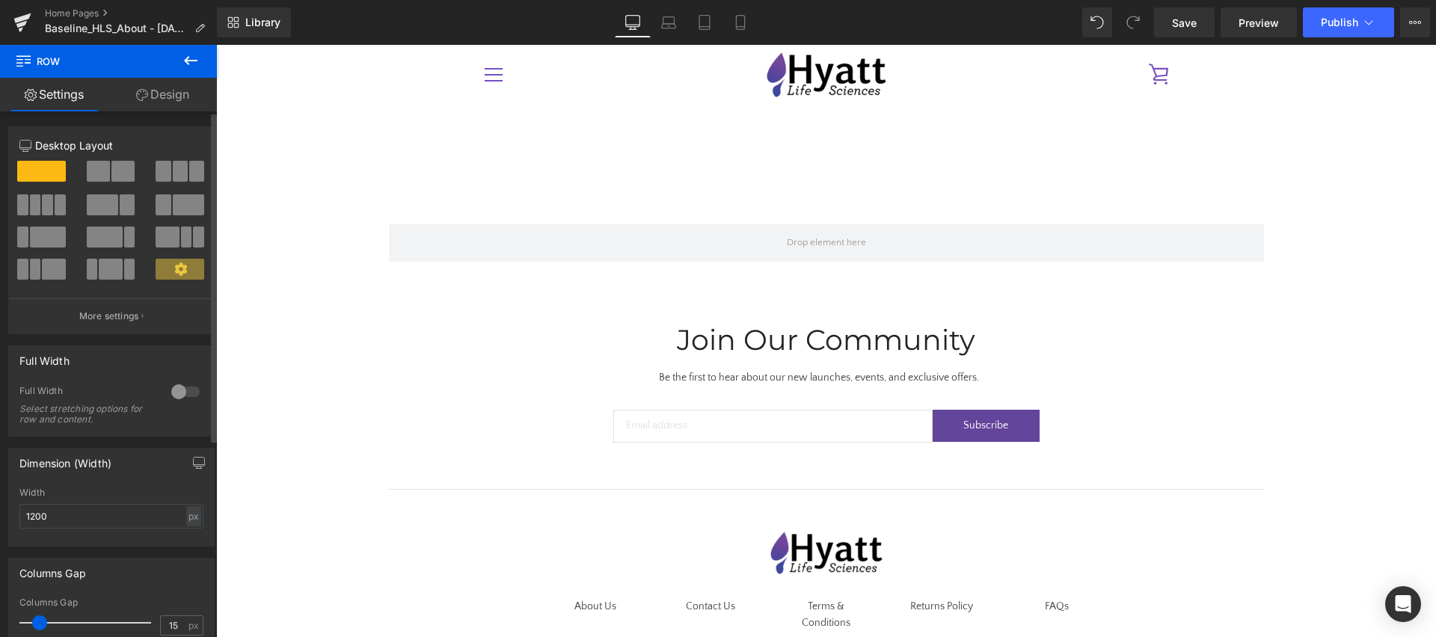
scroll to position [4131, 0]
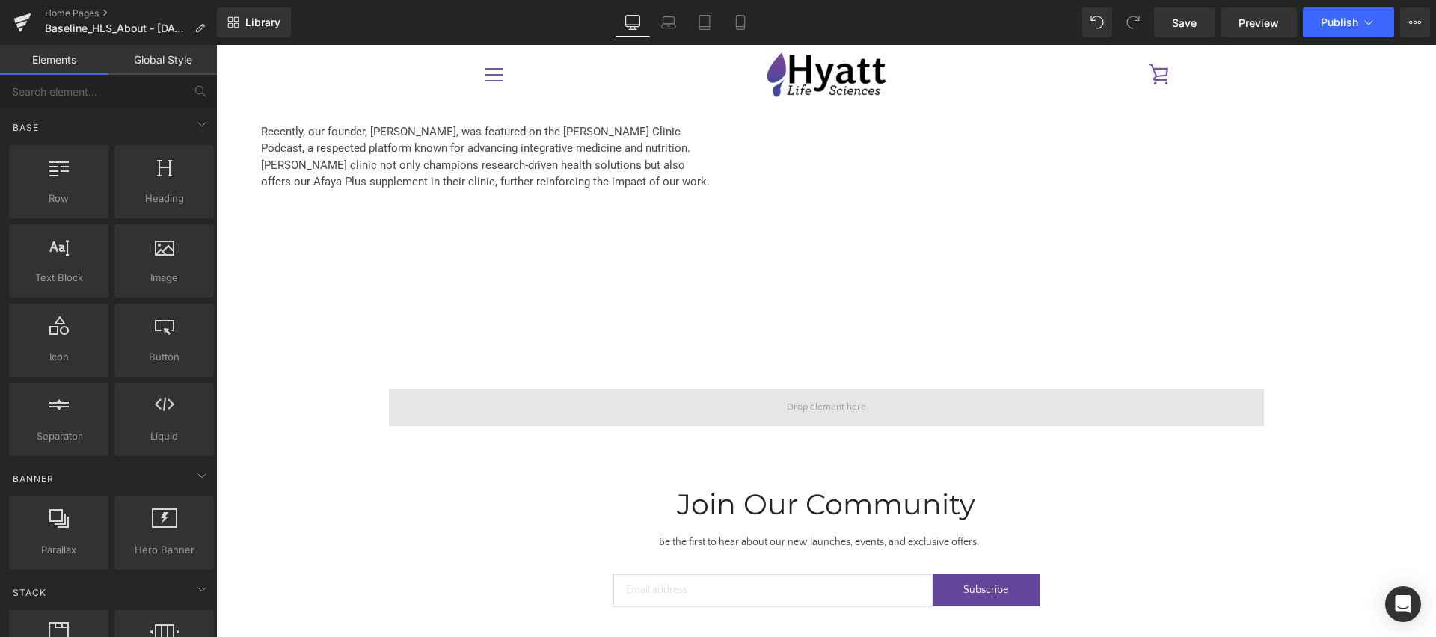
click at [803, 396] on span at bounding box center [827, 407] width 90 height 23
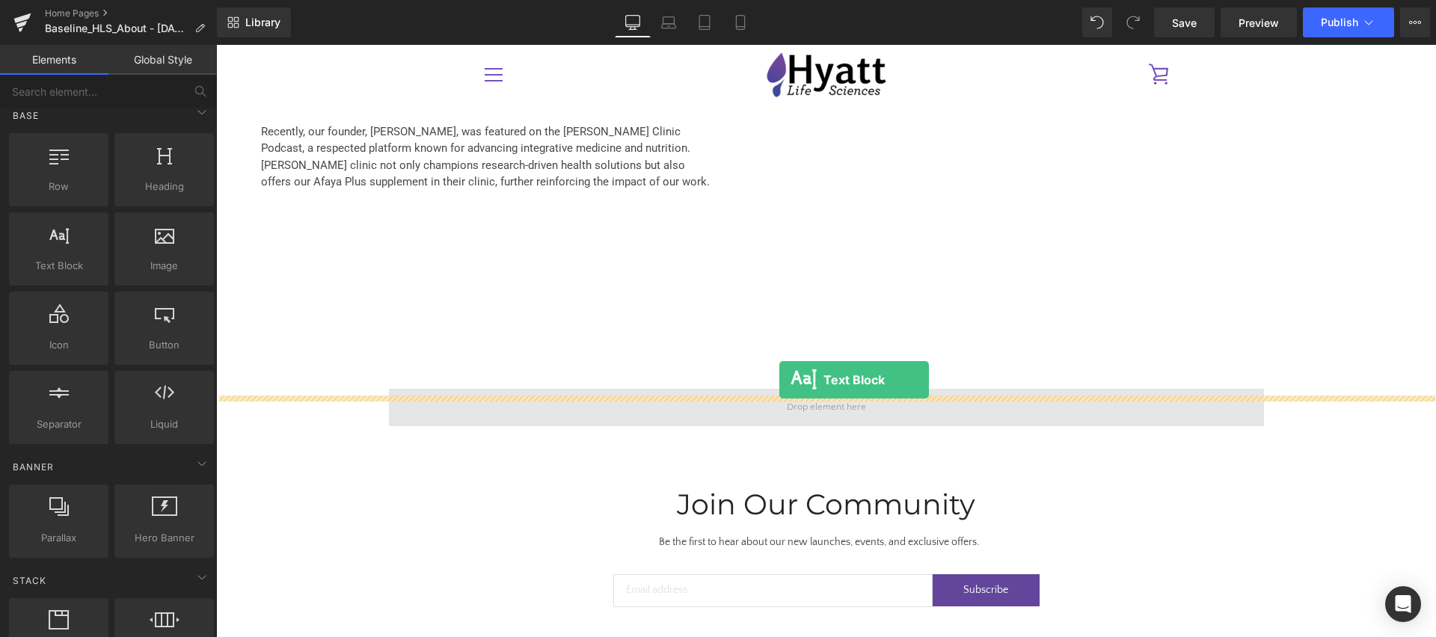
scroll to position [11, 0]
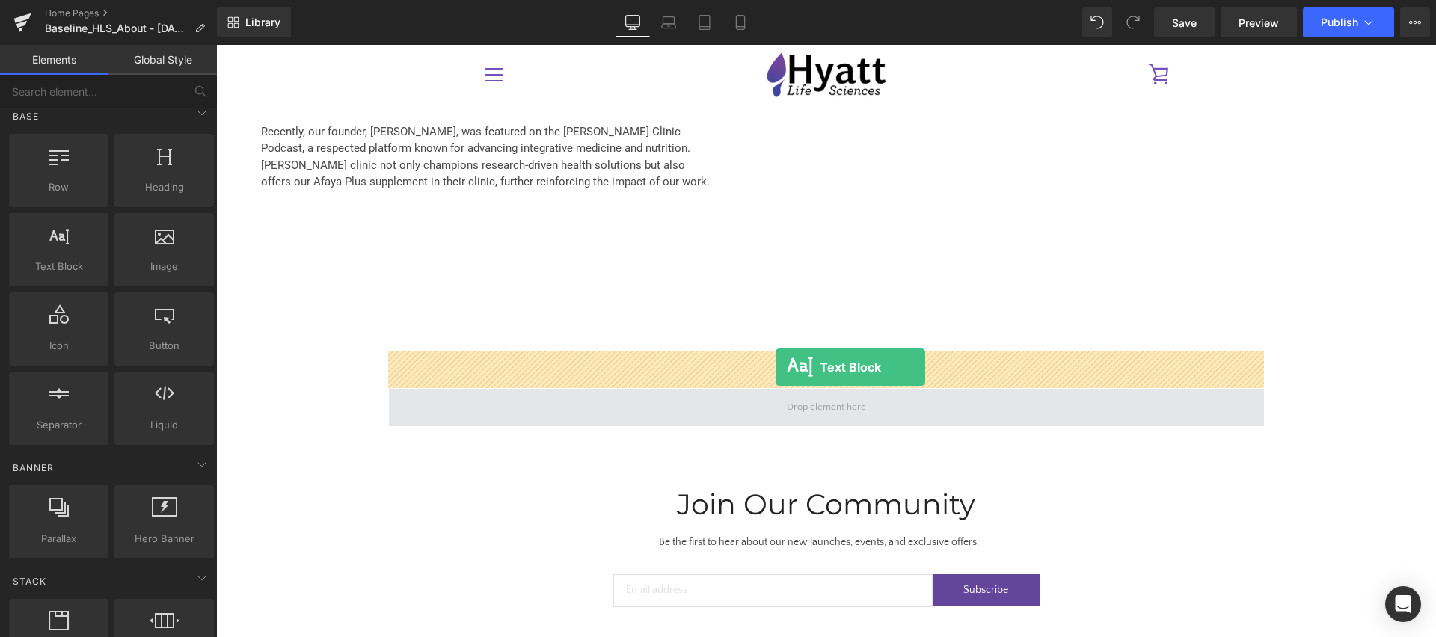
drag, startPoint x: 274, startPoint y: 320, endPoint x: 776, endPoint y: 367, distance: 503.3
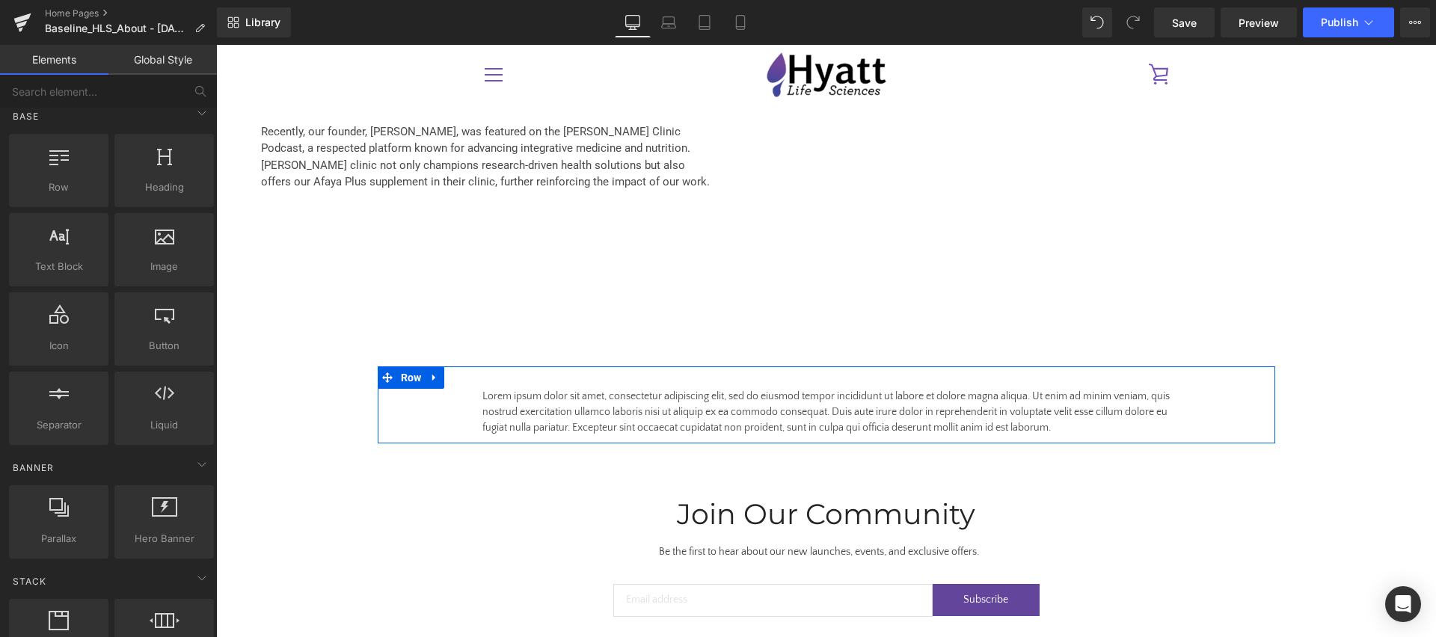
click at [629, 389] on p "Lorem ipsum dolor sit amet, consectetur adipiscing elit, sed do eiusmod tempor …" at bounding box center [826, 412] width 688 height 47
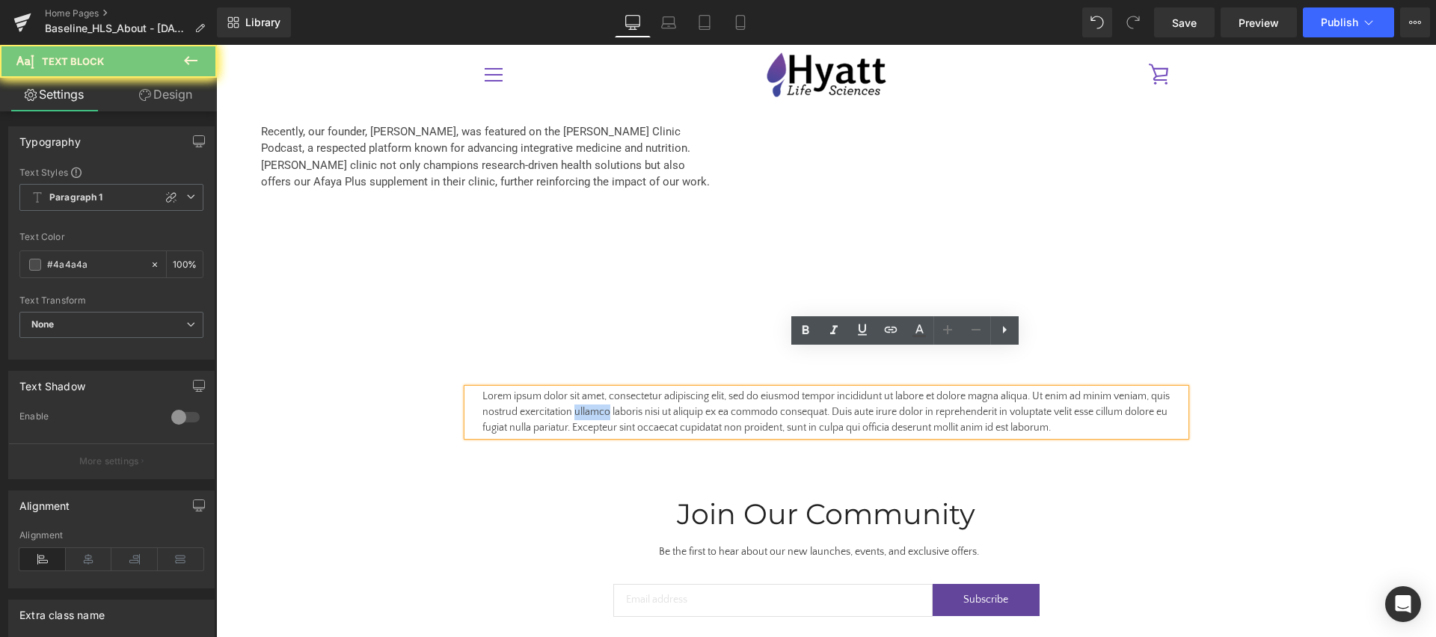
click at [629, 389] on p "Lorem ipsum dolor sit amet, consectetur adipiscing elit, sed do eiusmod tempor …" at bounding box center [826, 412] width 688 height 47
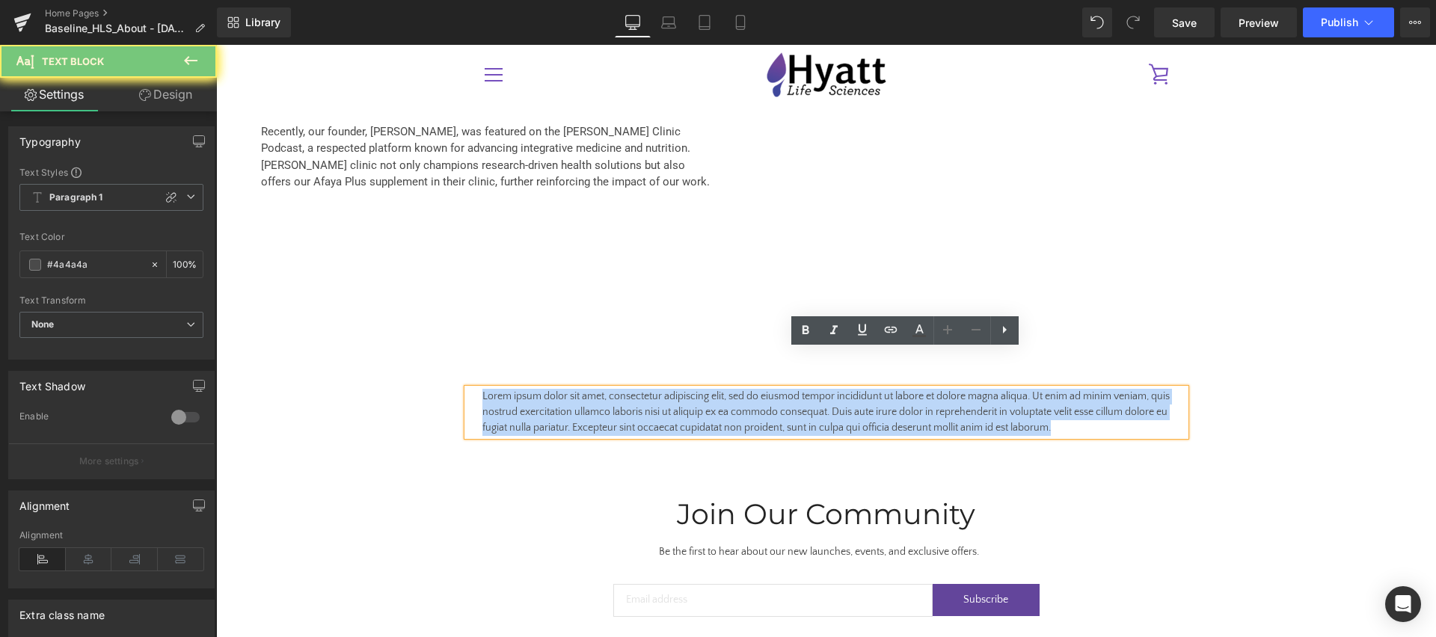
click at [629, 389] on p "Lorem ipsum dolor sit amet, consectetur adipiscing elit, sed do eiusmod tempor …" at bounding box center [826, 412] width 688 height 47
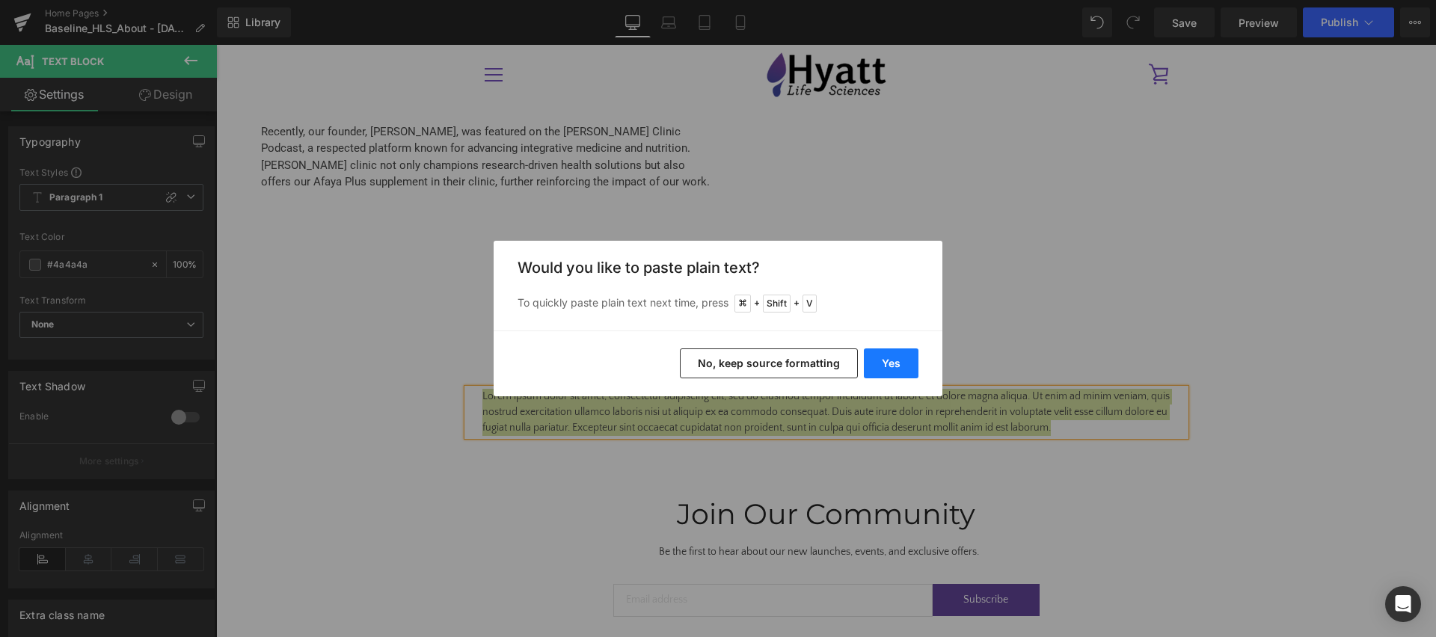
click at [892, 358] on button "Yes" at bounding box center [891, 364] width 55 height 30
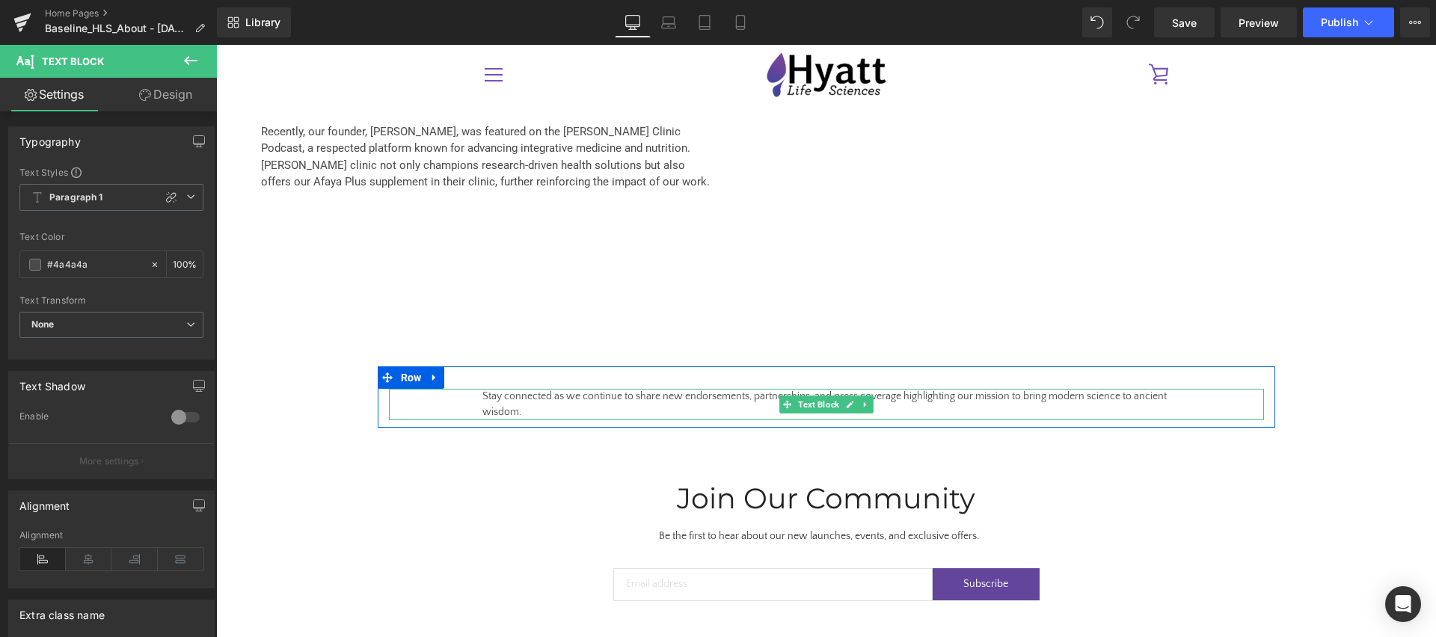
click at [550, 389] on p "Stay connected as we continue to share new endorsements, partnerships, and pres…" at bounding box center [826, 404] width 688 height 31
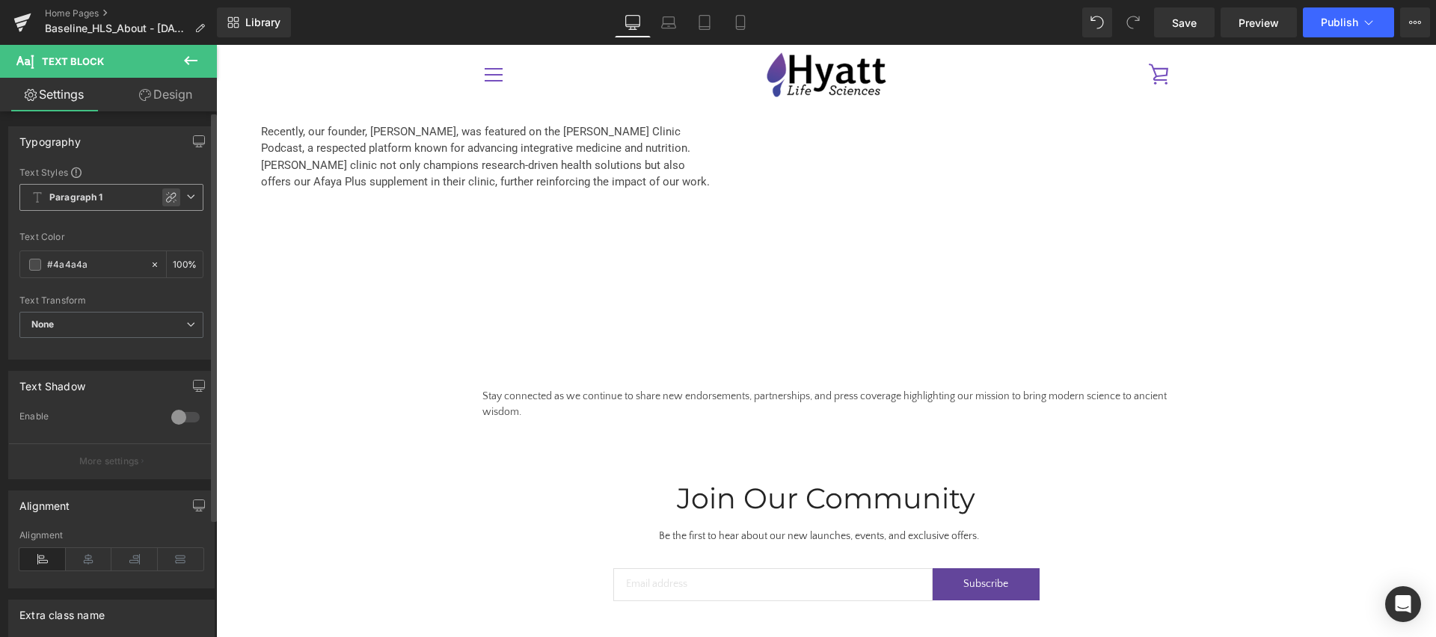
click at [162, 197] on div at bounding box center [171, 197] width 18 height 18
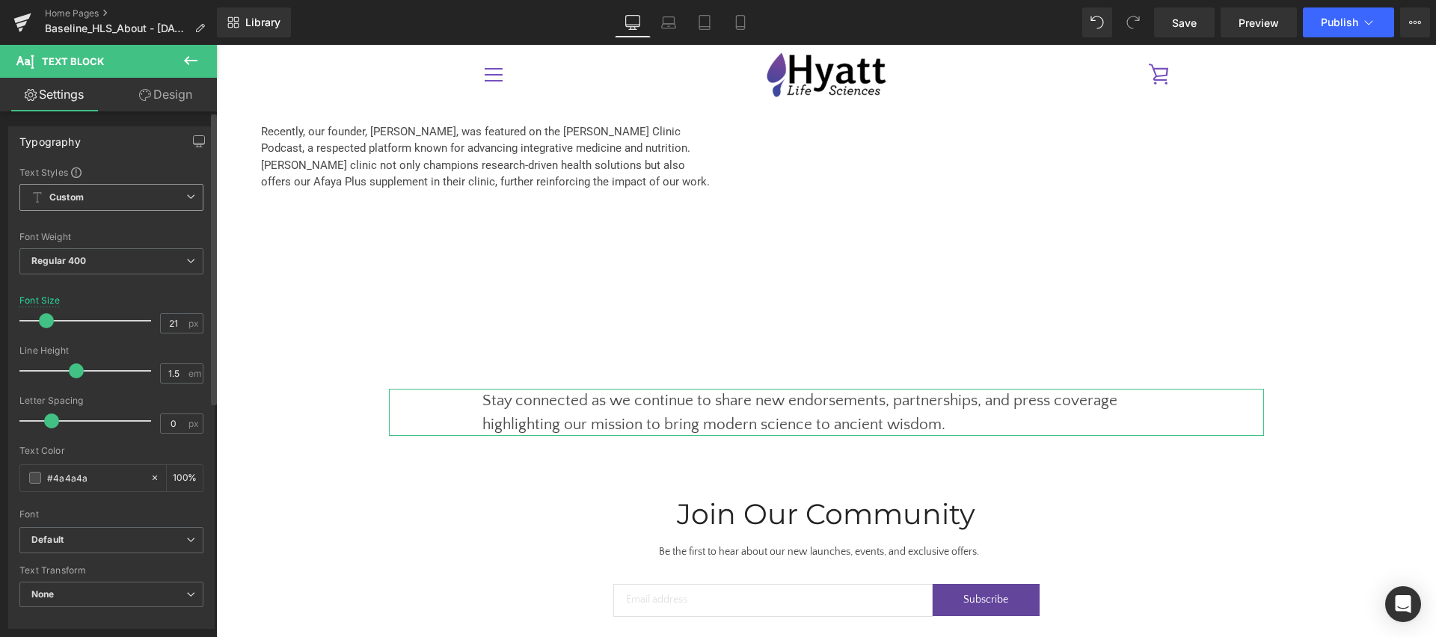
type input "22"
drag, startPoint x: 34, startPoint y: 316, endPoint x: 43, endPoint y: 316, distance: 9.7
click at [43, 316] on span at bounding box center [47, 320] width 15 height 15
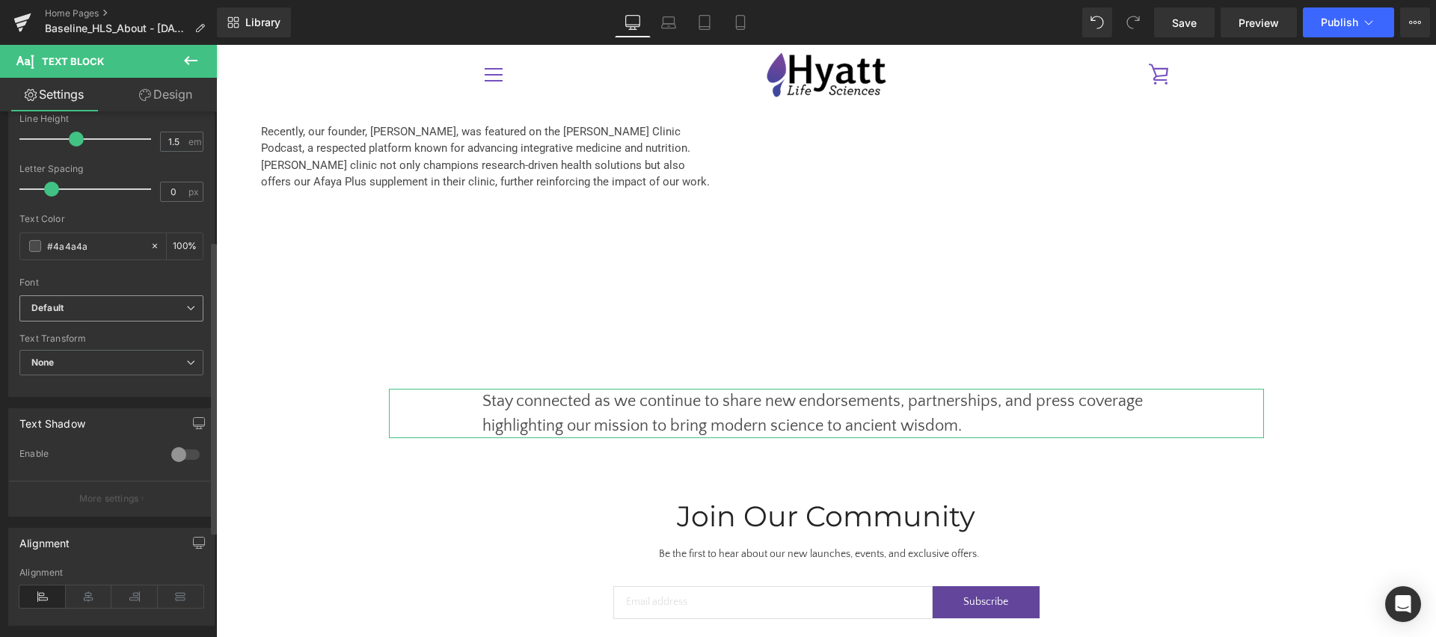
click at [108, 320] on div "Default Default [GEOGRAPHIC_DATA] Roboto Quattrocento Sans Open Font Manager" at bounding box center [111, 312] width 184 height 34
click at [105, 306] on b "Default" at bounding box center [108, 308] width 155 height 13
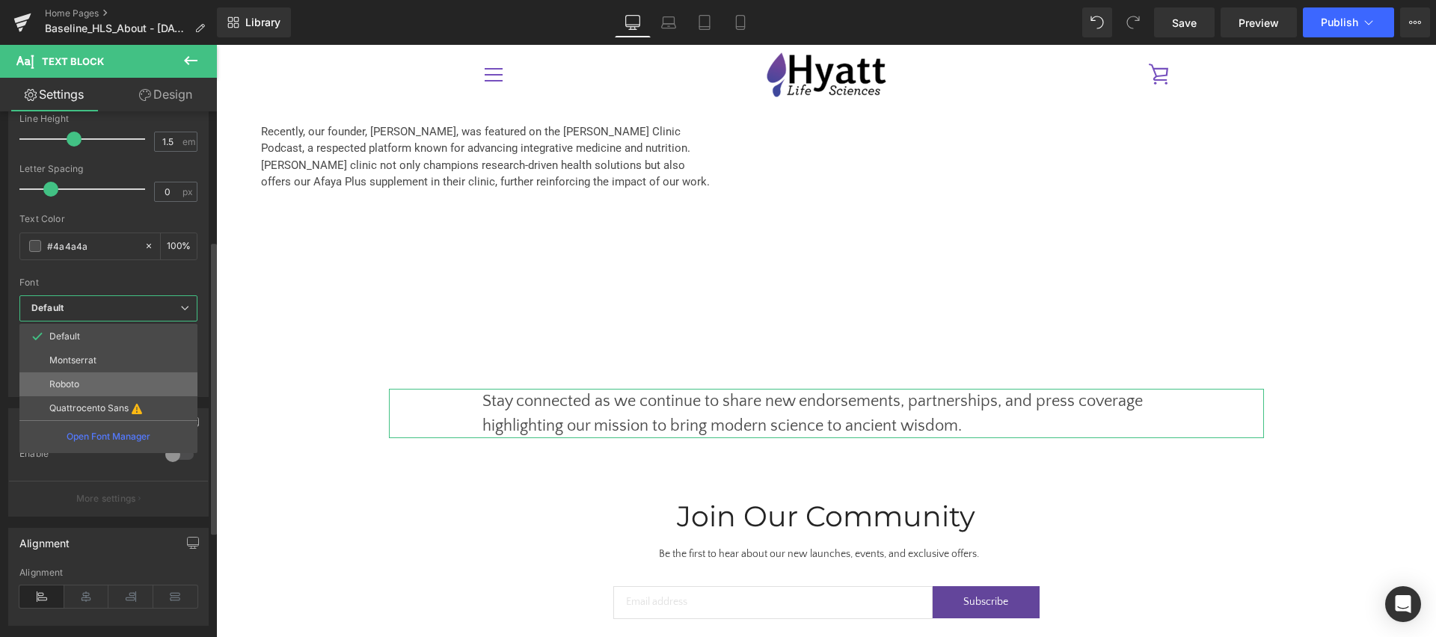
click at [132, 383] on li "Roboto" at bounding box center [108, 384] width 178 height 24
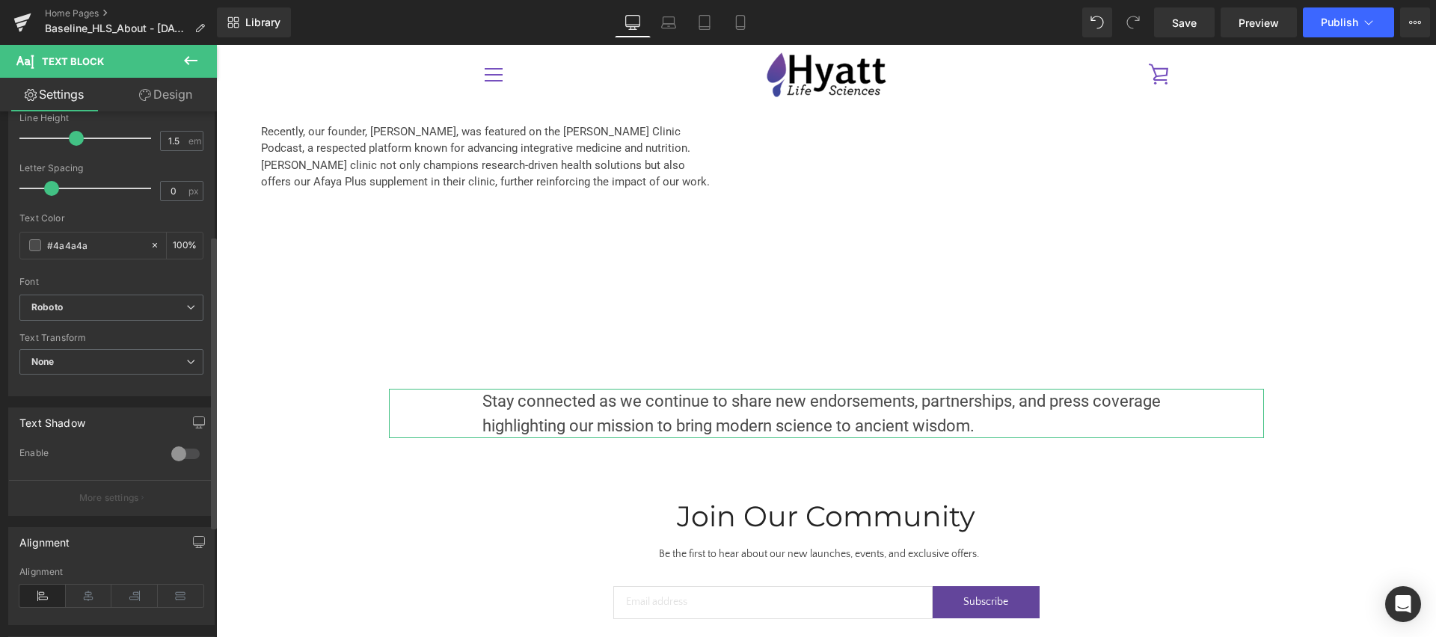
scroll to position [221, 0]
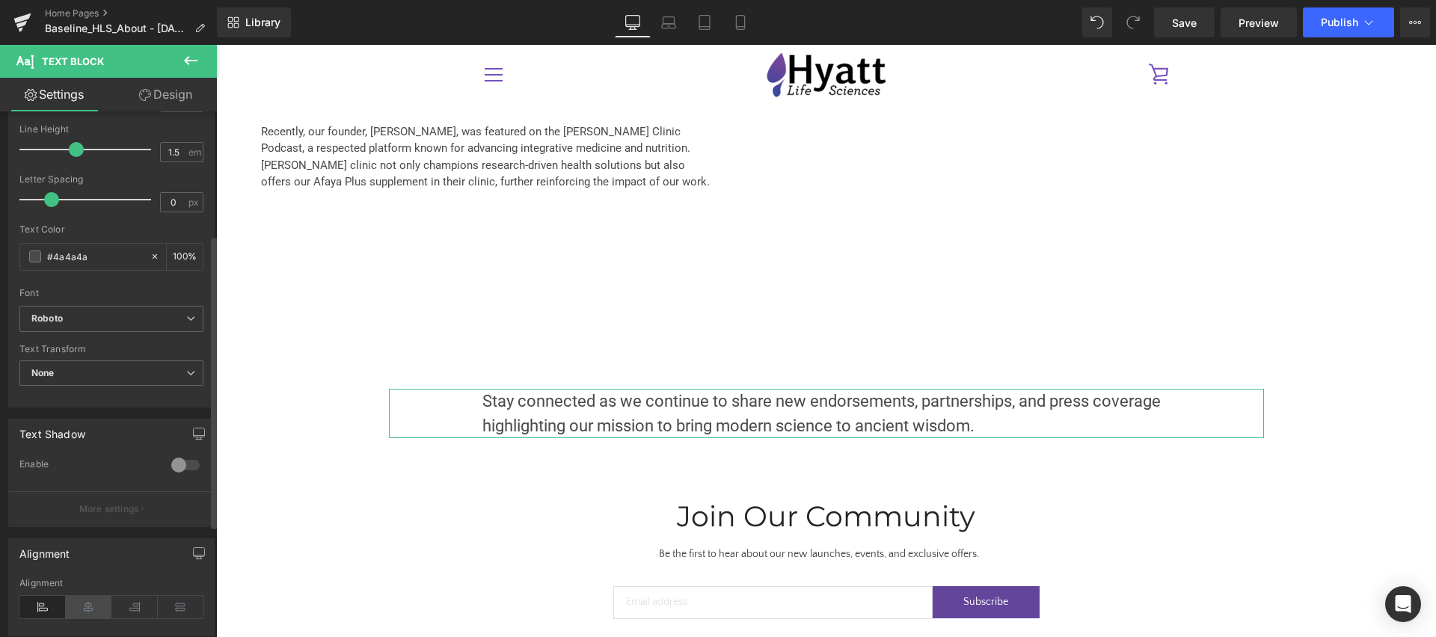
click at [78, 614] on icon at bounding box center [89, 607] width 46 height 22
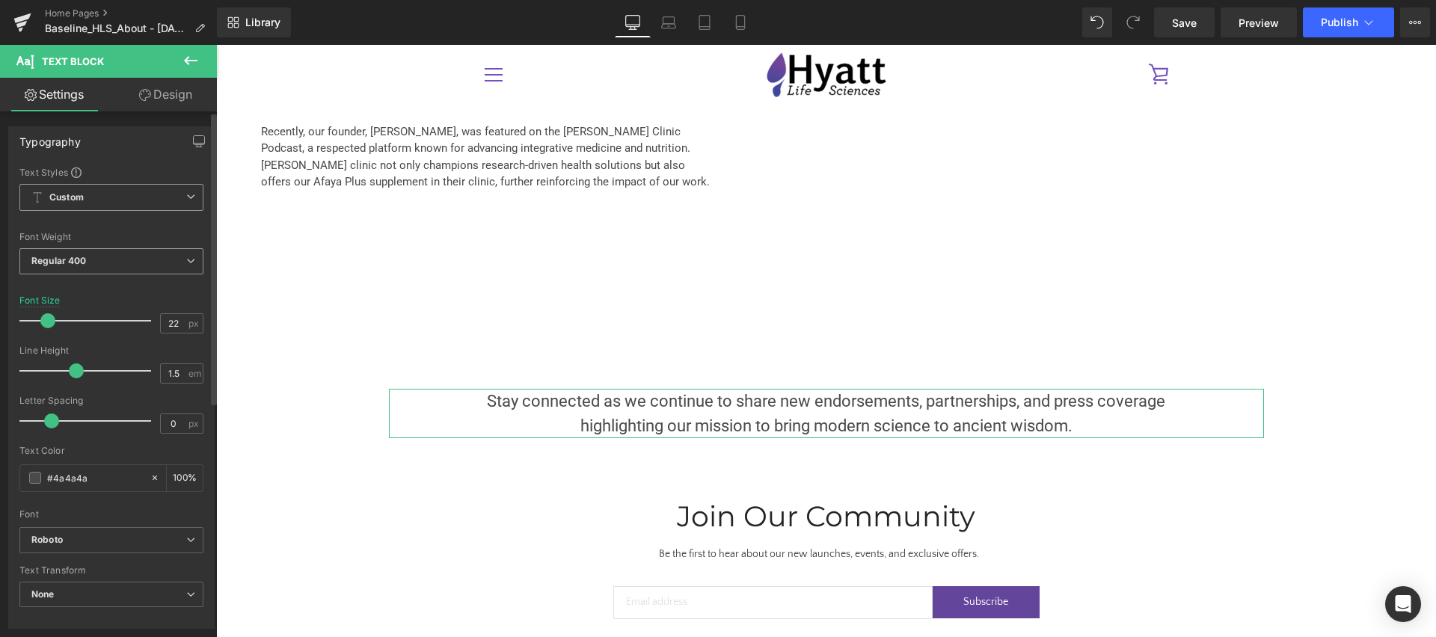
click at [117, 267] on span "Regular 400" at bounding box center [111, 261] width 184 height 26
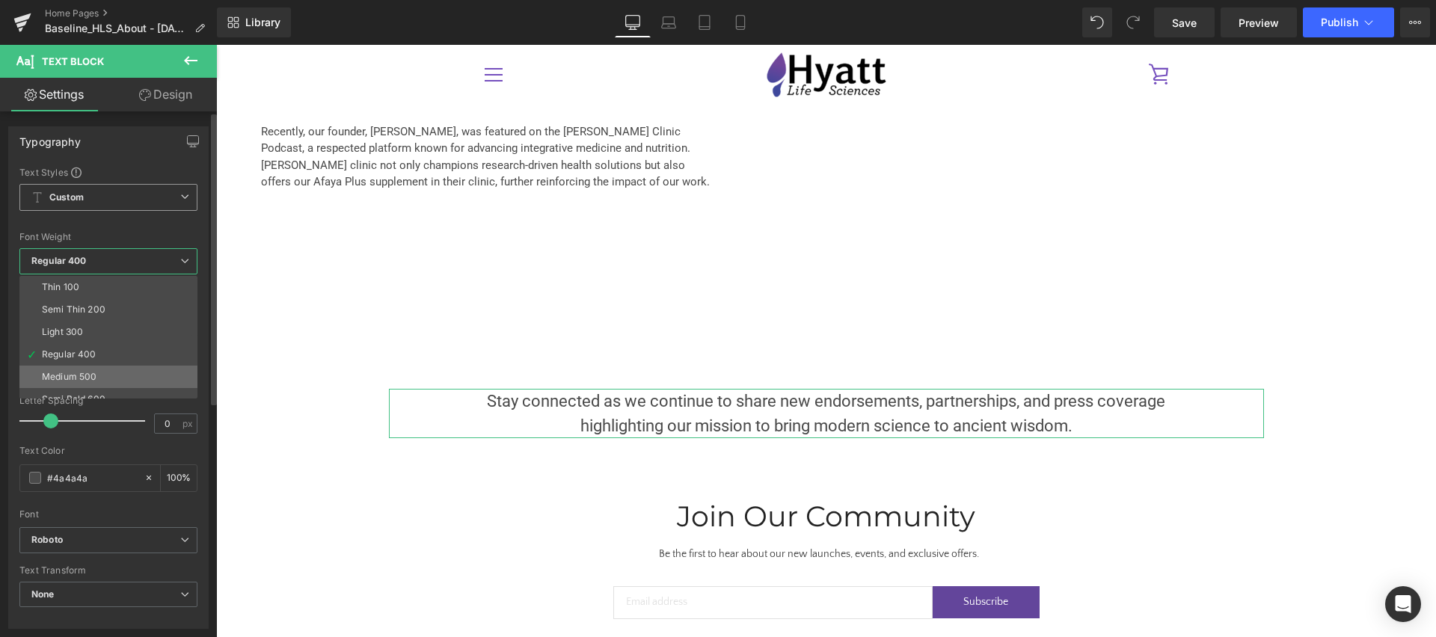
click at [120, 381] on li "Medium 500" at bounding box center [111, 377] width 185 height 22
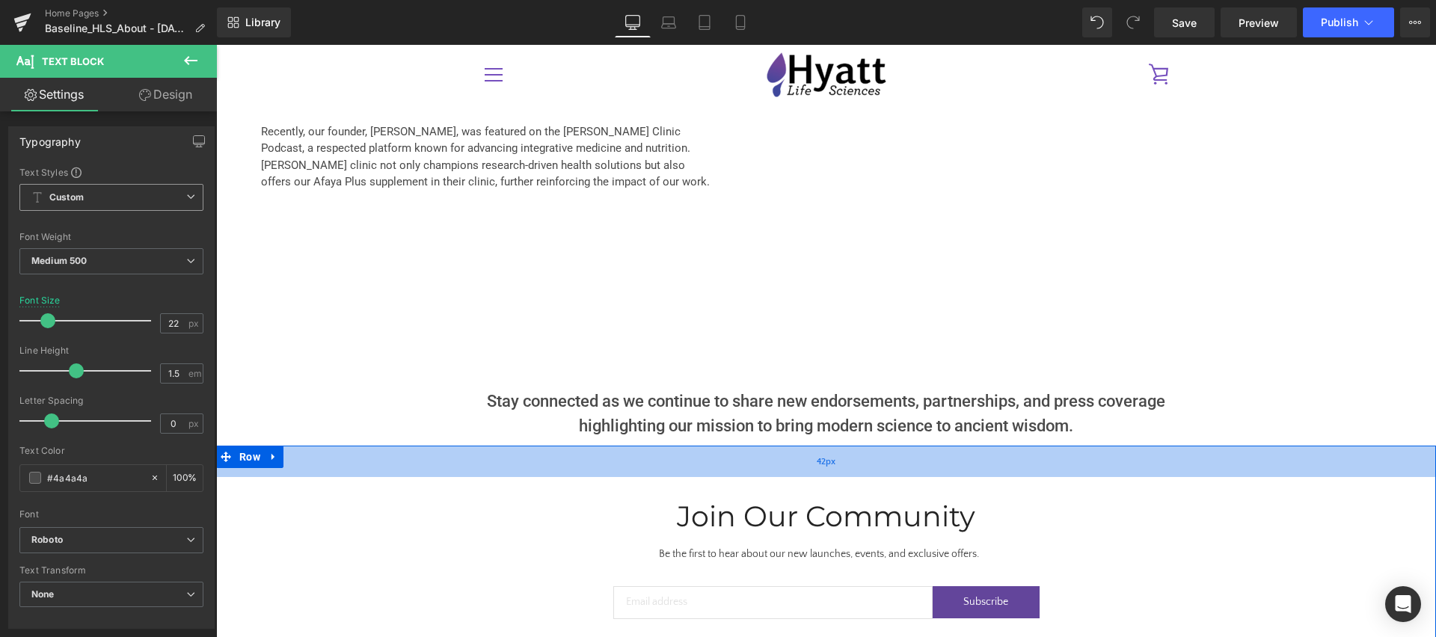
click at [384, 446] on div "42px" at bounding box center [826, 461] width 1220 height 31
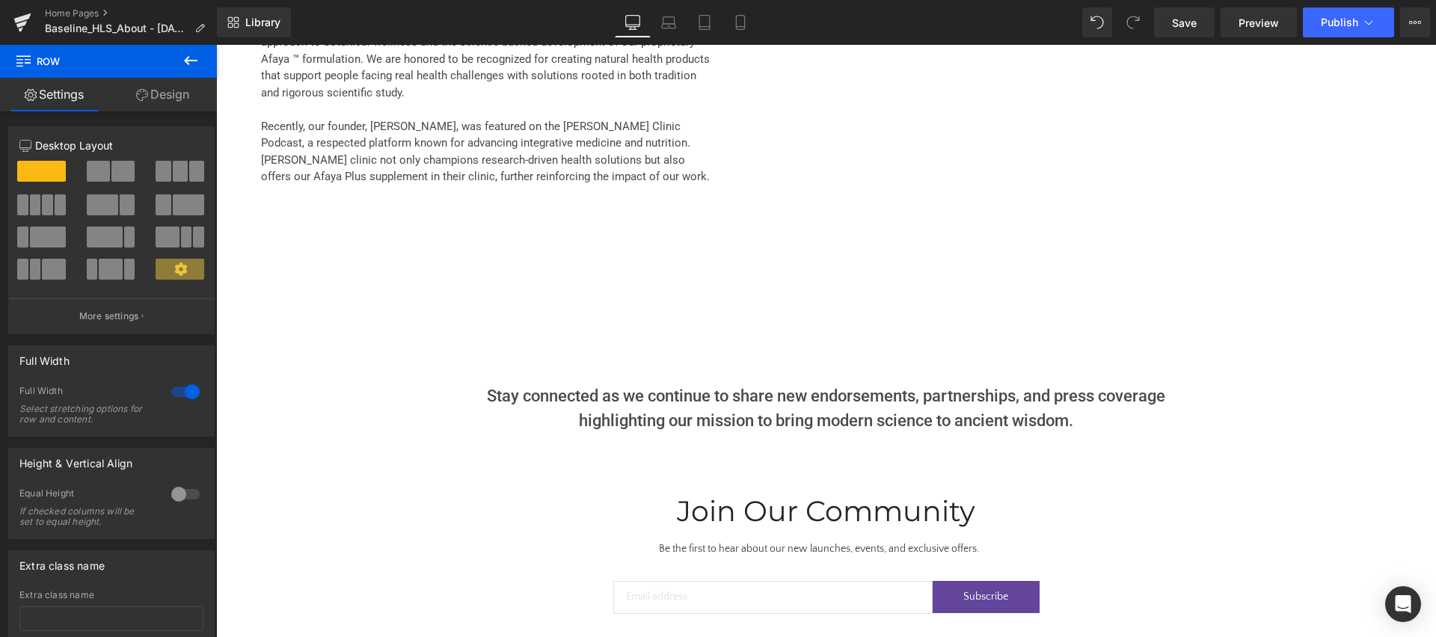
scroll to position [4147, 0]
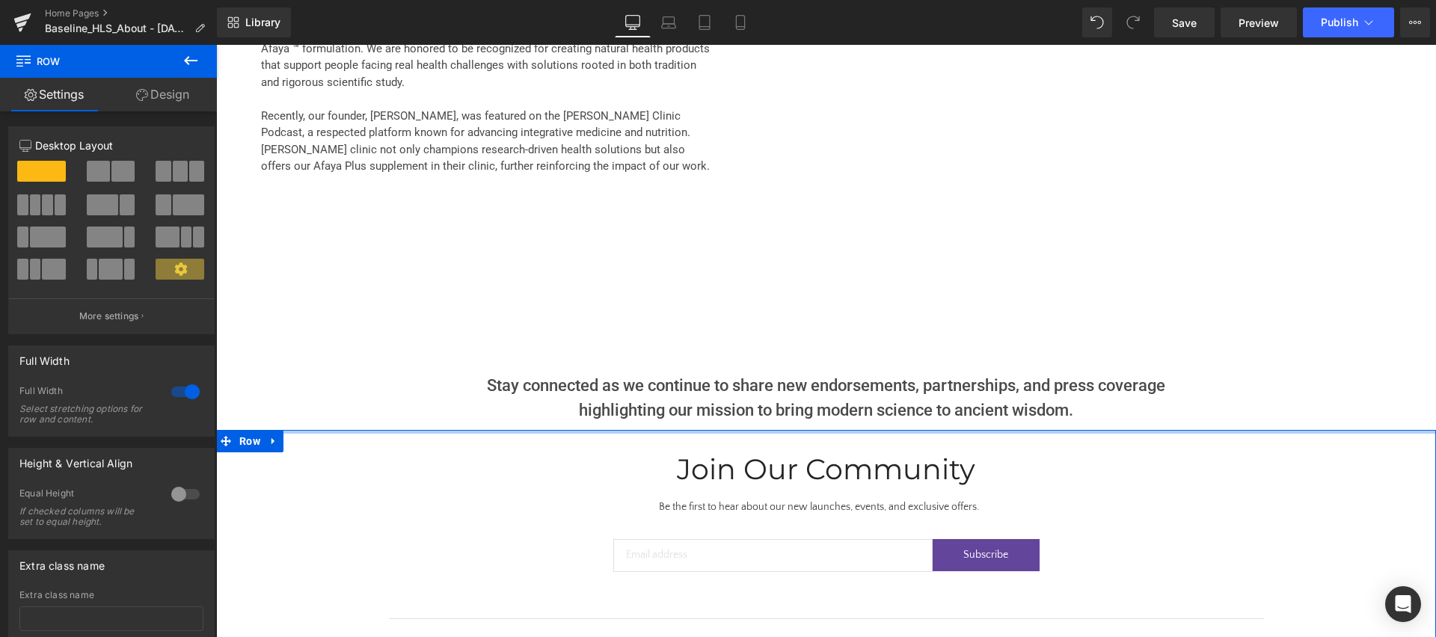
drag, startPoint x: 770, startPoint y: 390, endPoint x: 493, endPoint y: 477, distance: 291.0
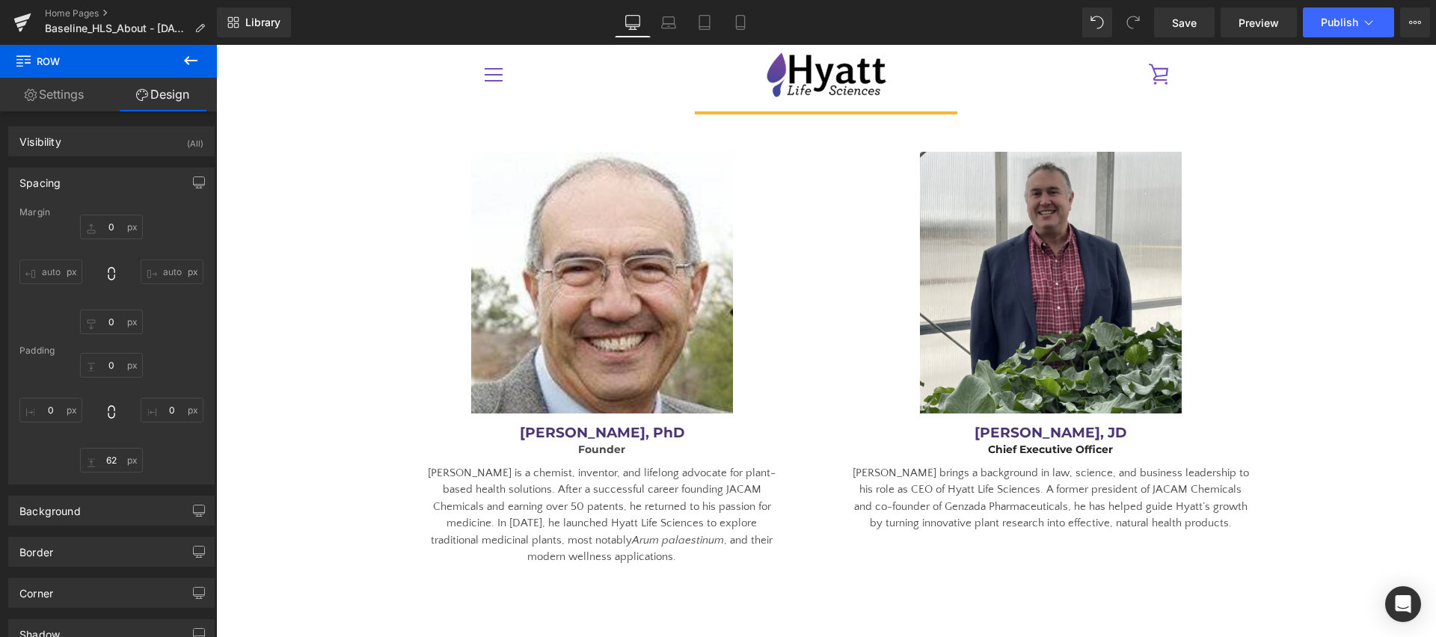
scroll to position [2409, 0]
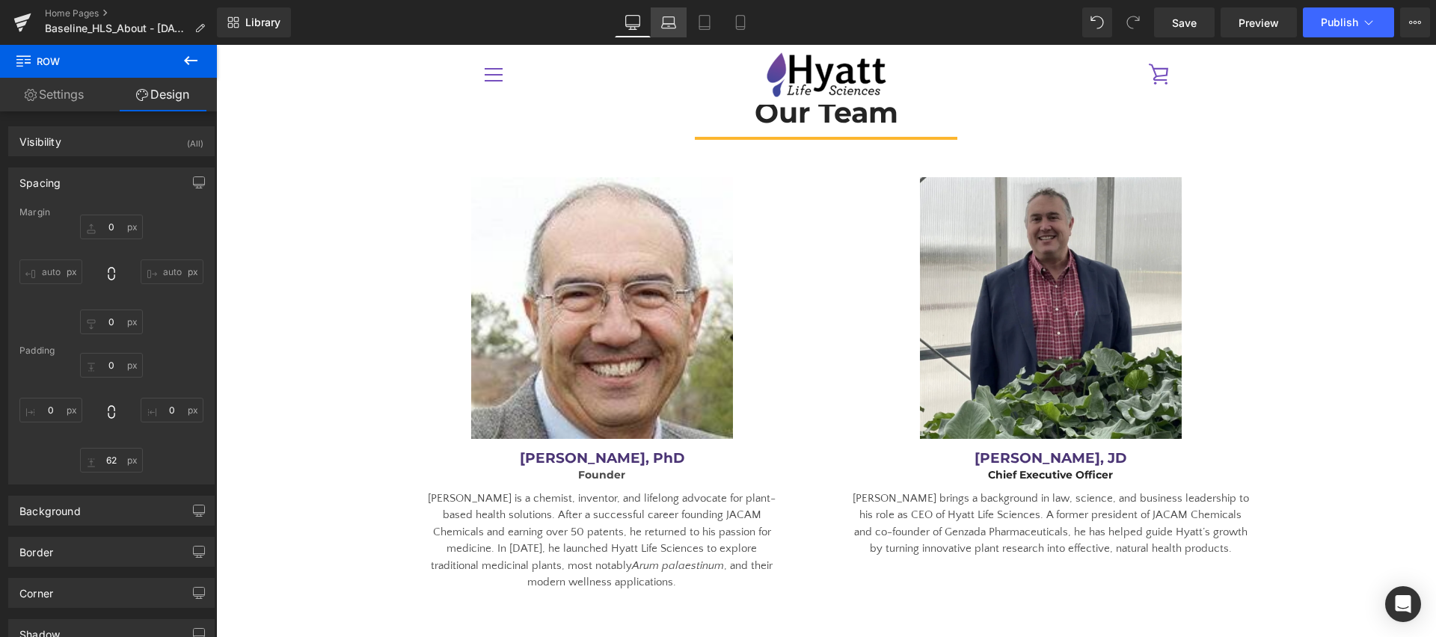
click at [660, 25] on link "Laptop" at bounding box center [669, 22] width 36 height 30
type input "0"
type input "42"
type input "0"
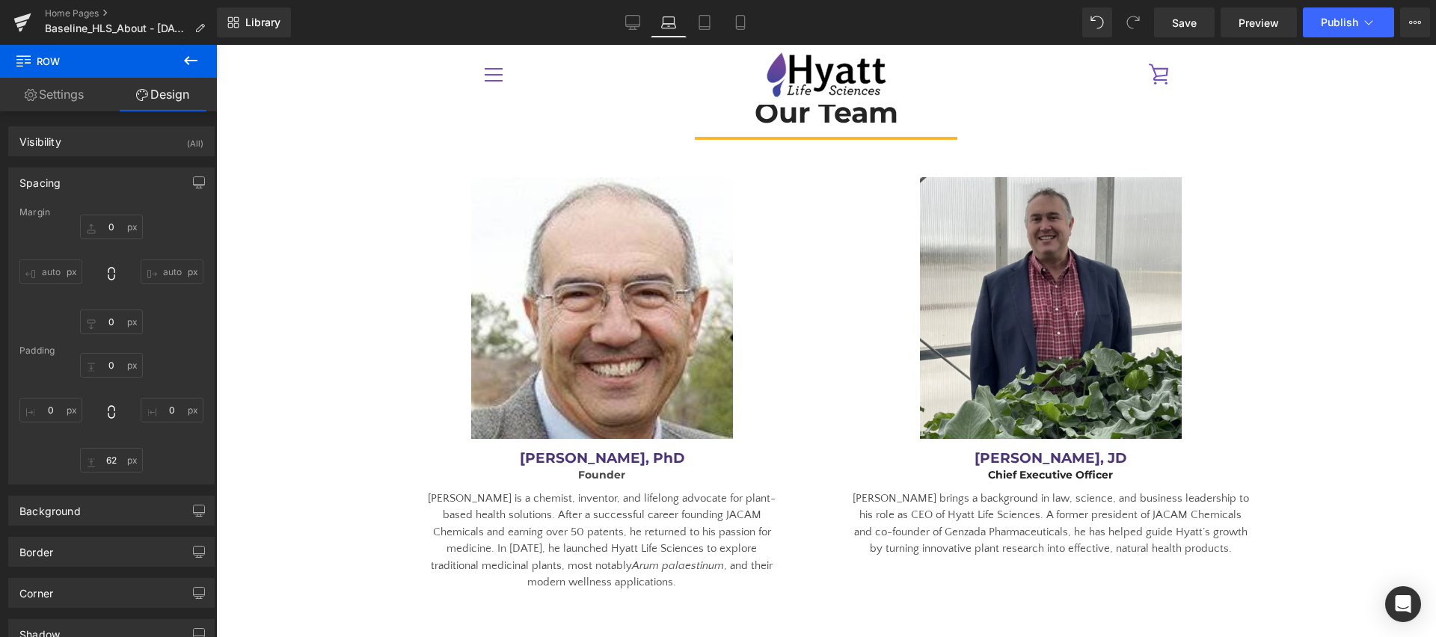
type input "62"
type input "0"
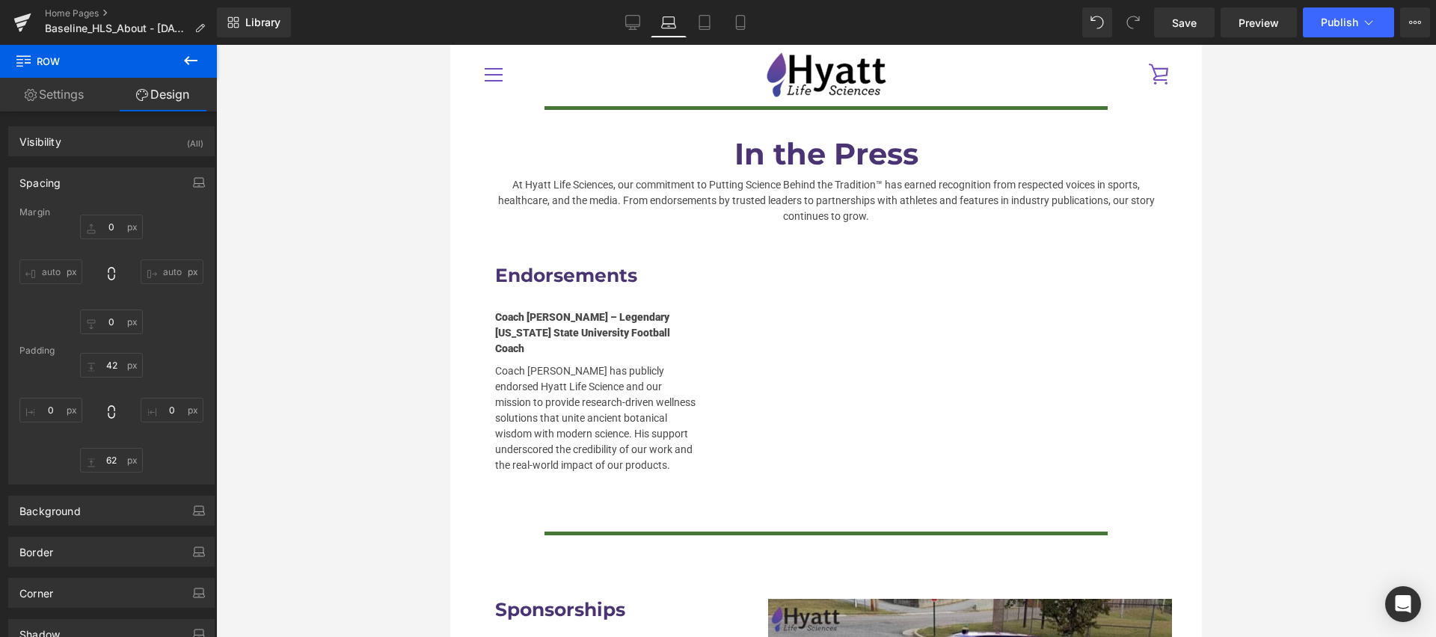
scroll to position [2508, 0]
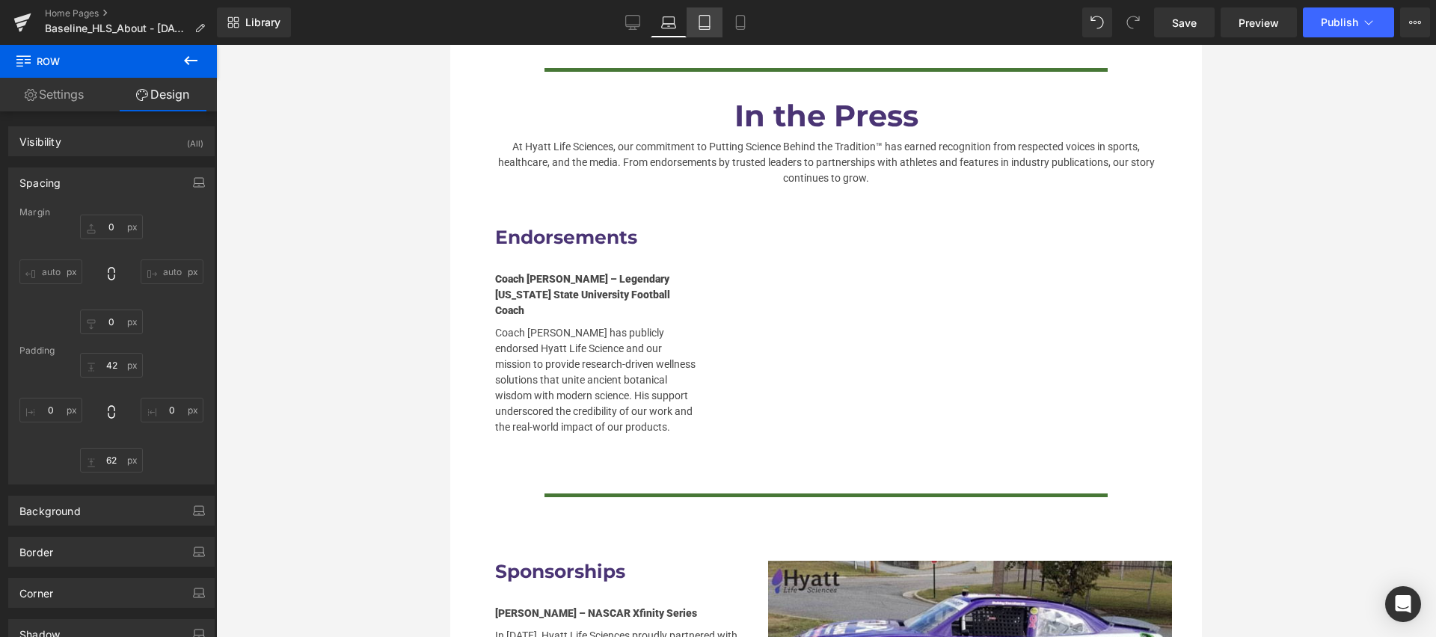
click at [710, 18] on icon at bounding box center [704, 23] width 10 height 14
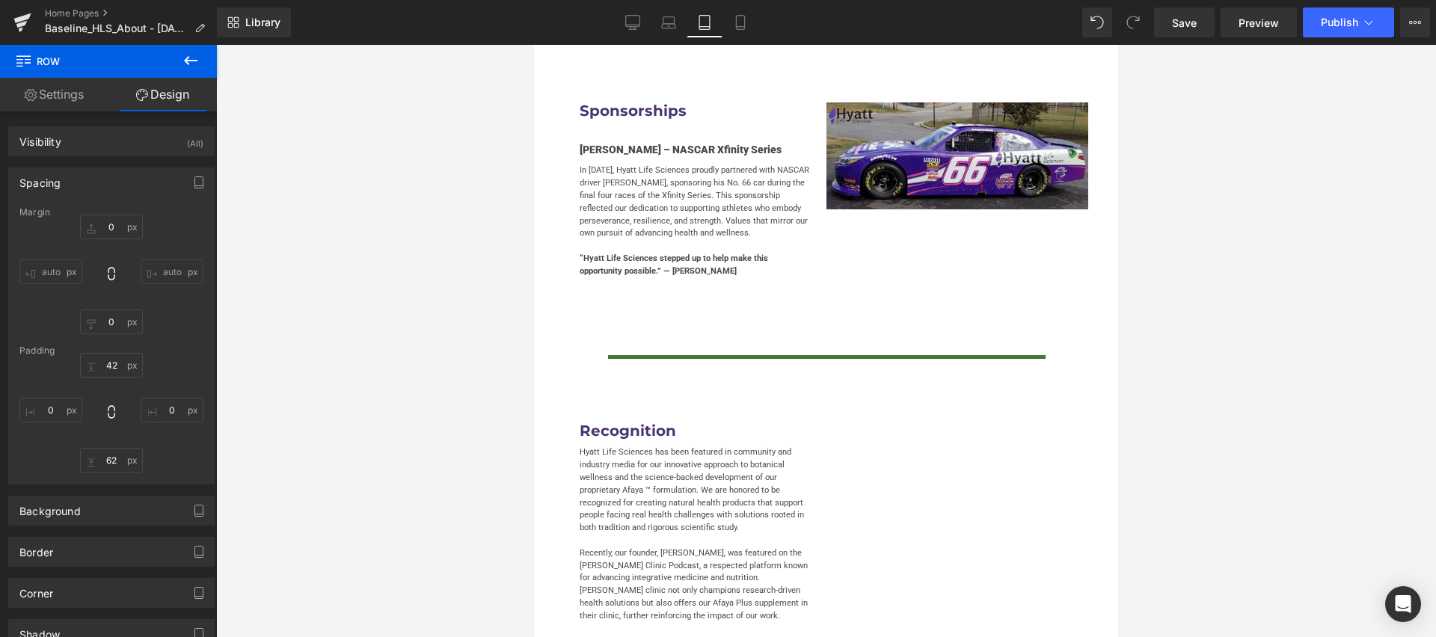
type input "0"
type input "33"
type input "0"
type input "53"
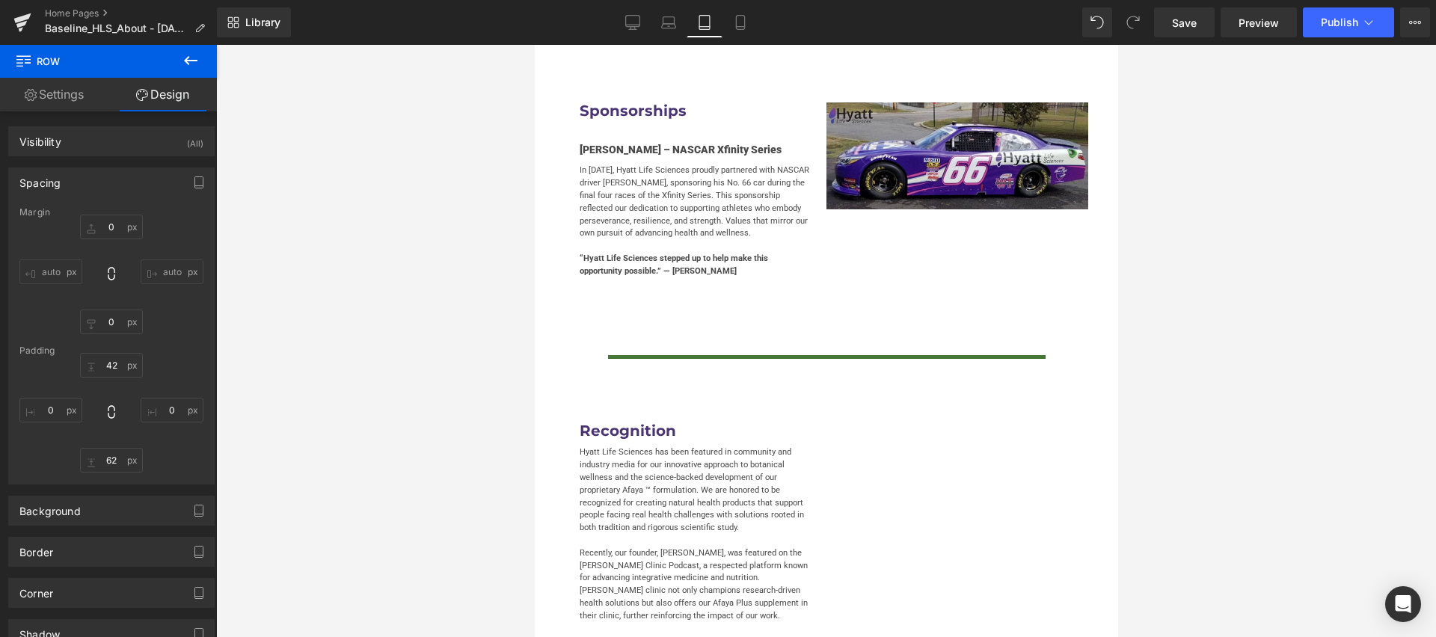
type input "0"
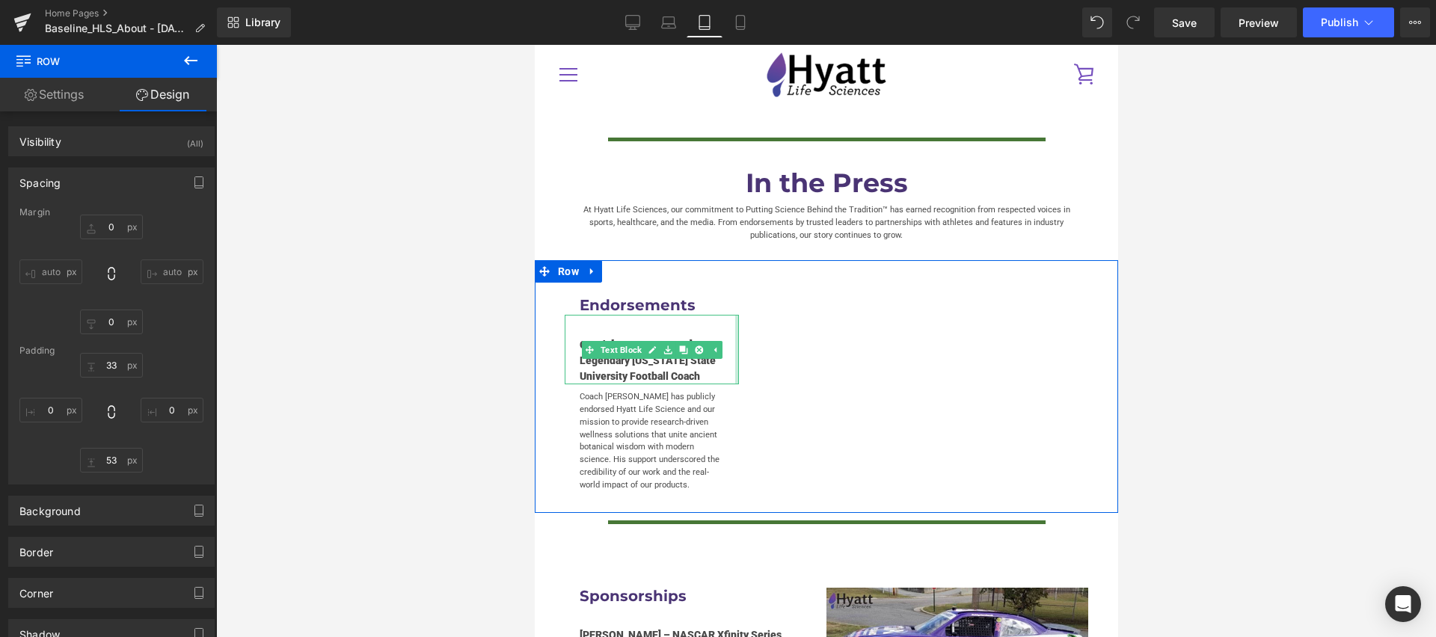
scroll to position [2006, 0]
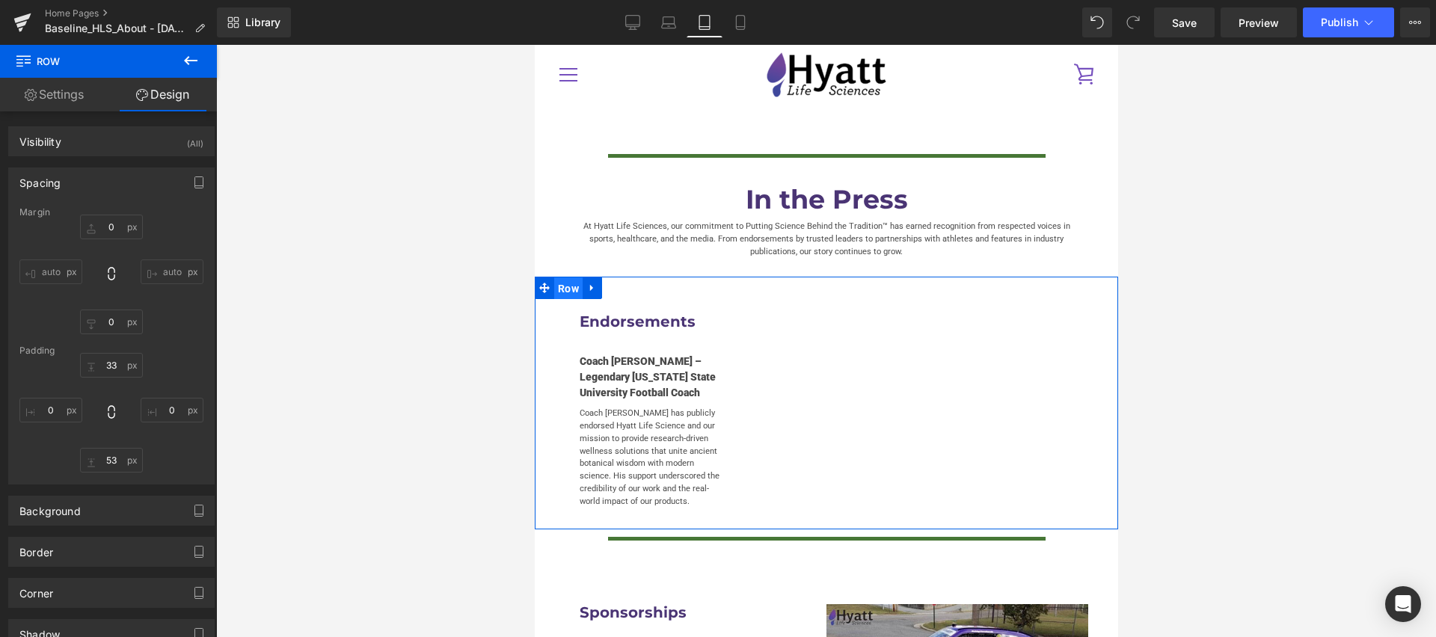
click at [573, 277] on span "Row" at bounding box center [567, 288] width 28 height 22
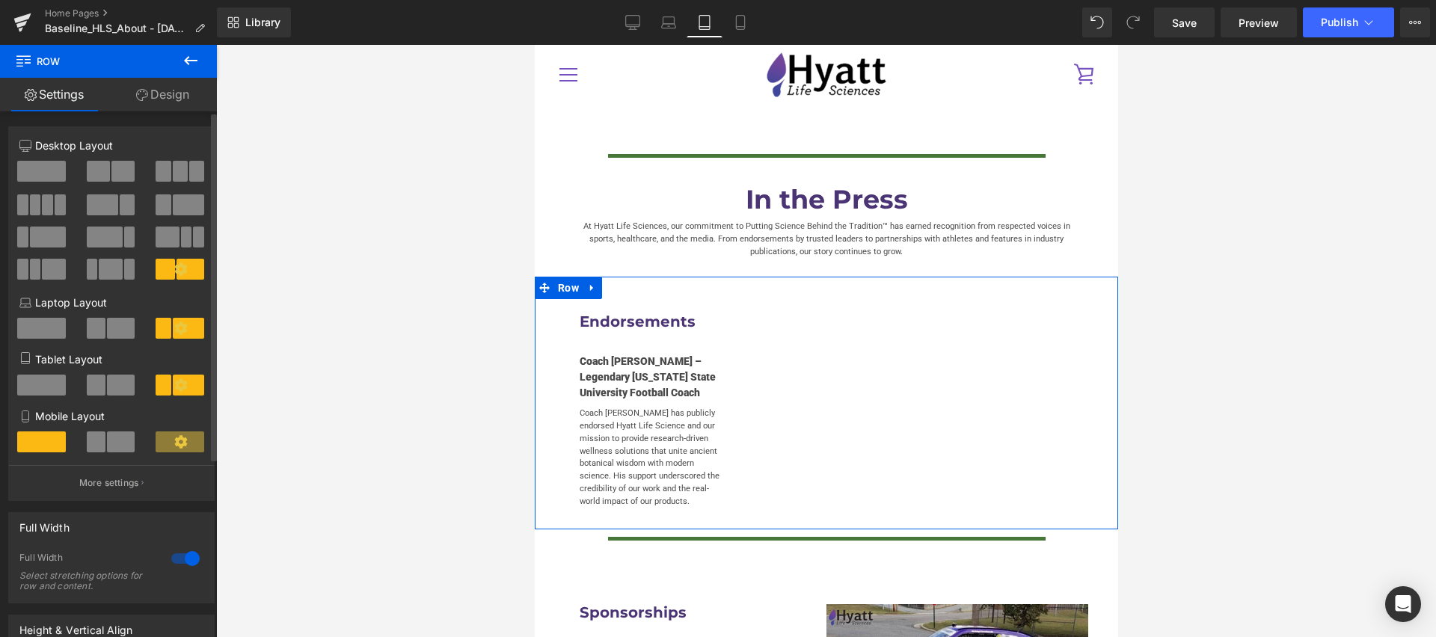
click at [34, 388] on span at bounding box center [41, 385] width 49 height 21
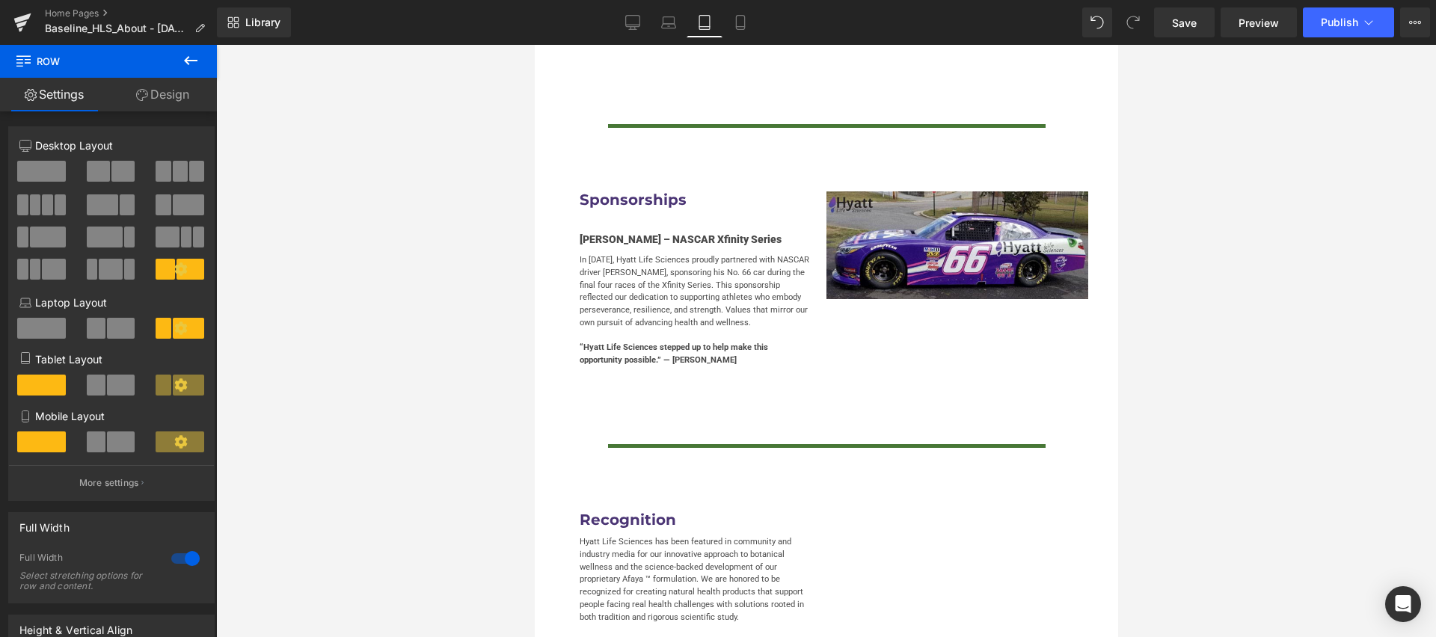
scroll to position [2637, 0]
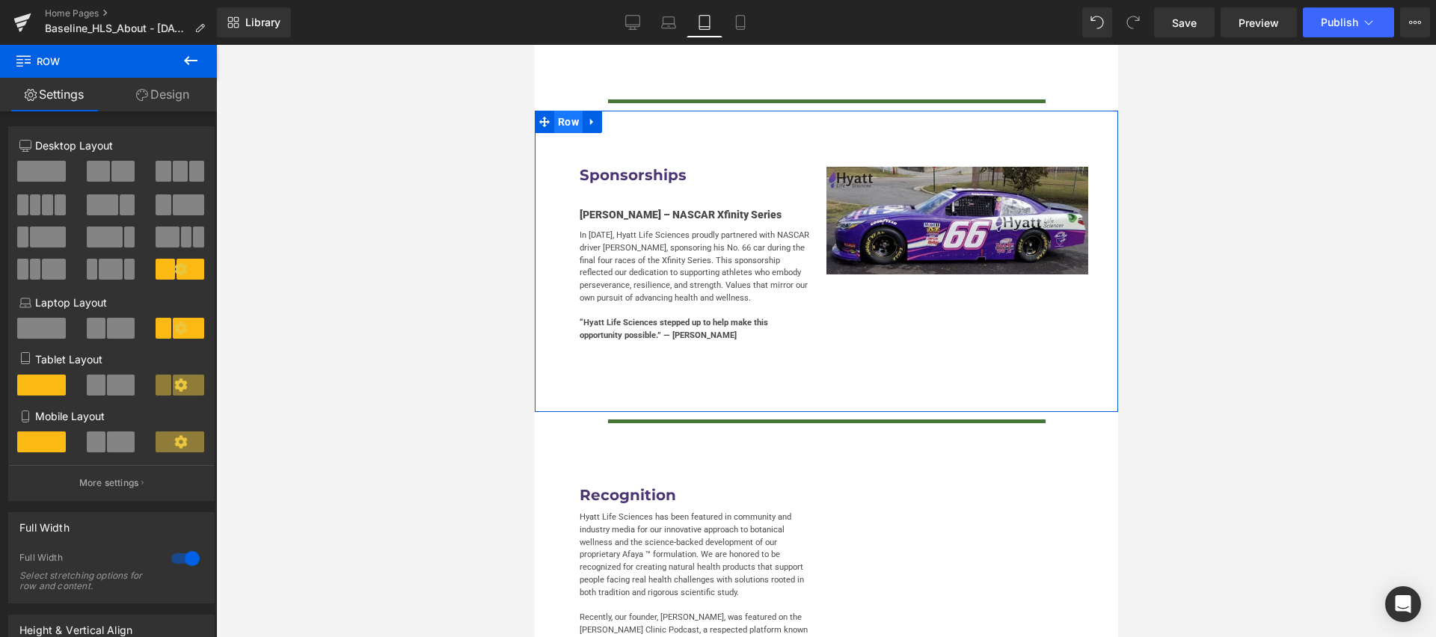
click at [573, 111] on span "Row" at bounding box center [567, 122] width 28 height 22
click at [35, 389] on span at bounding box center [41, 385] width 49 height 21
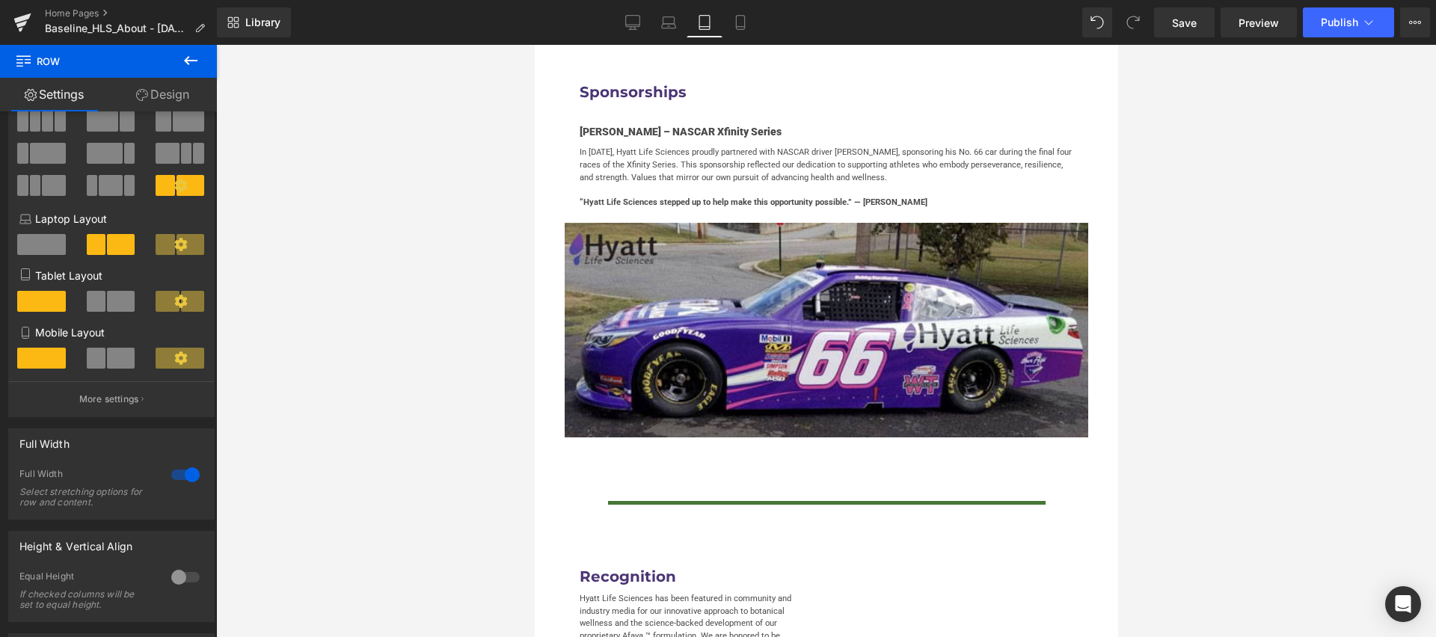
scroll to position [2867, 0]
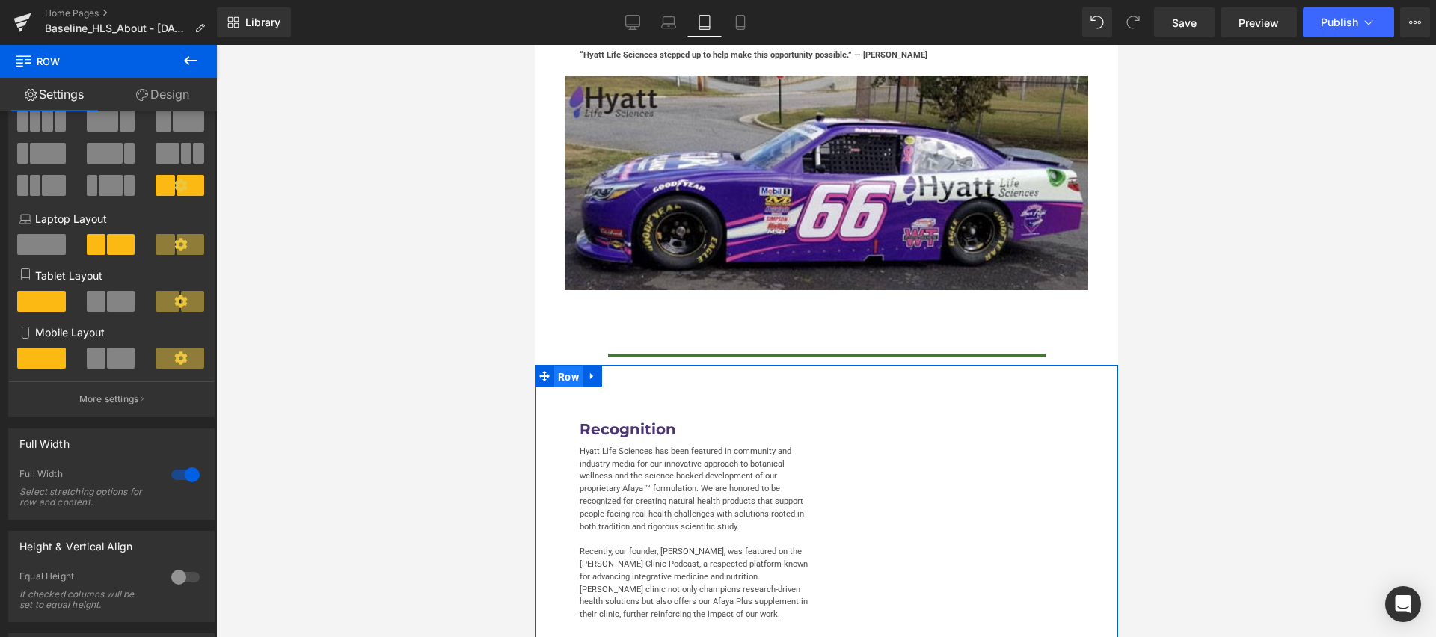
drag, startPoint x: 572, startPoint y: 349, endPoint x: 779, endPoint y: 381, distance: 209.5
click at [572, 366] on span "Row" at bounding box center [567, 377] width 28 height 22
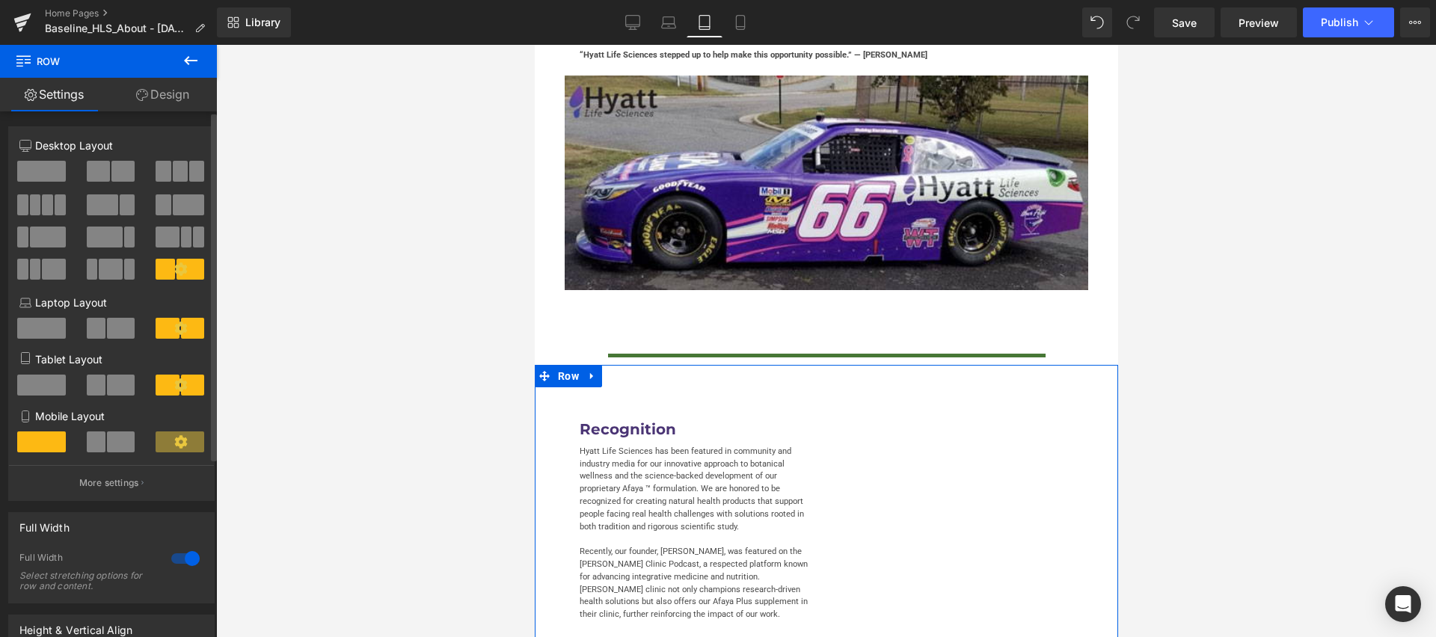
click at [37, 381] on span at bounding box center [41, 385] width 49 height 21
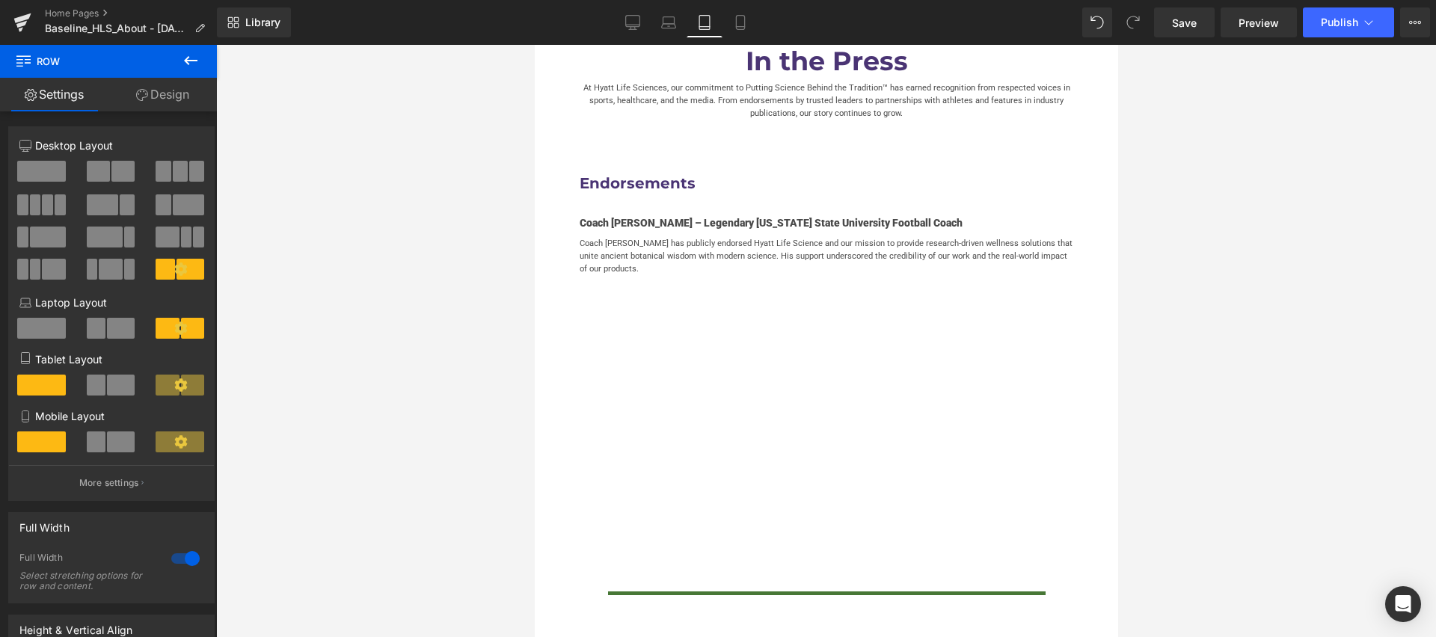
scroll to position [2141, 0]
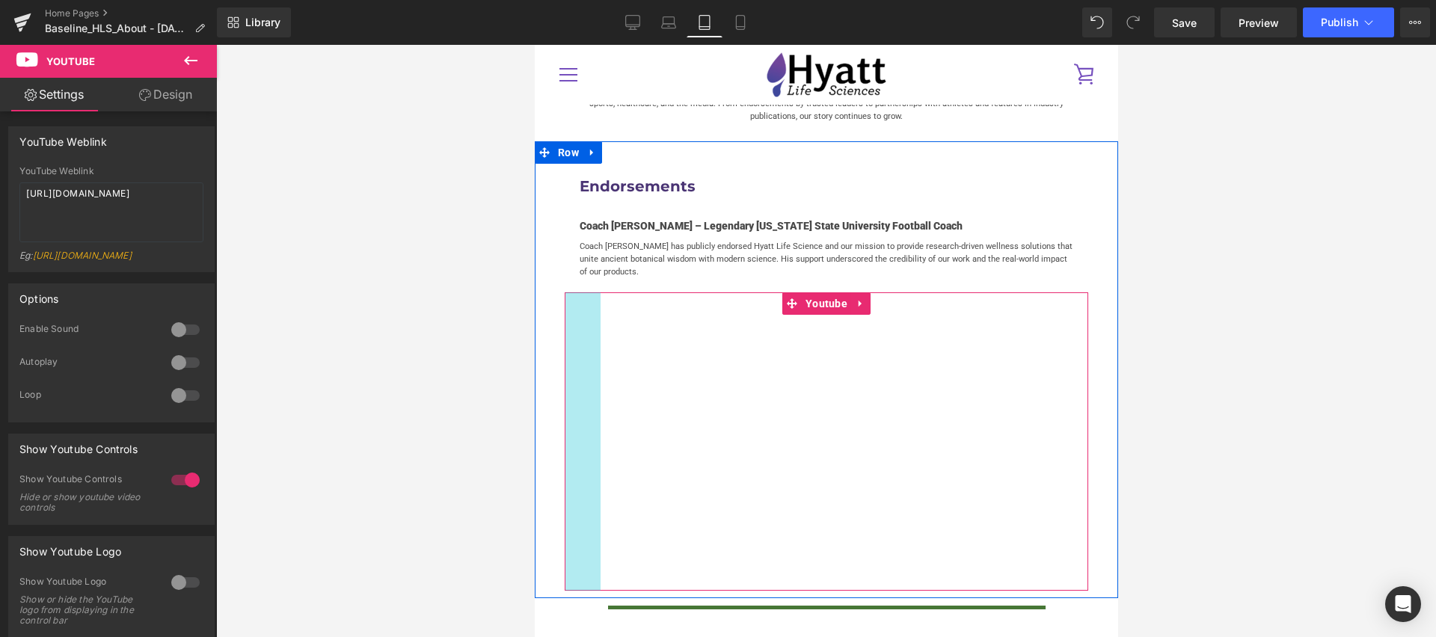
drag, startPoint x: 609, startPoint y: 367, endPoint x: 589, endPoint y: 368, distance: 20.2
click at [589, 368] on div "Youtube 48px" at bounding box center [826, 441] width 524 height 299
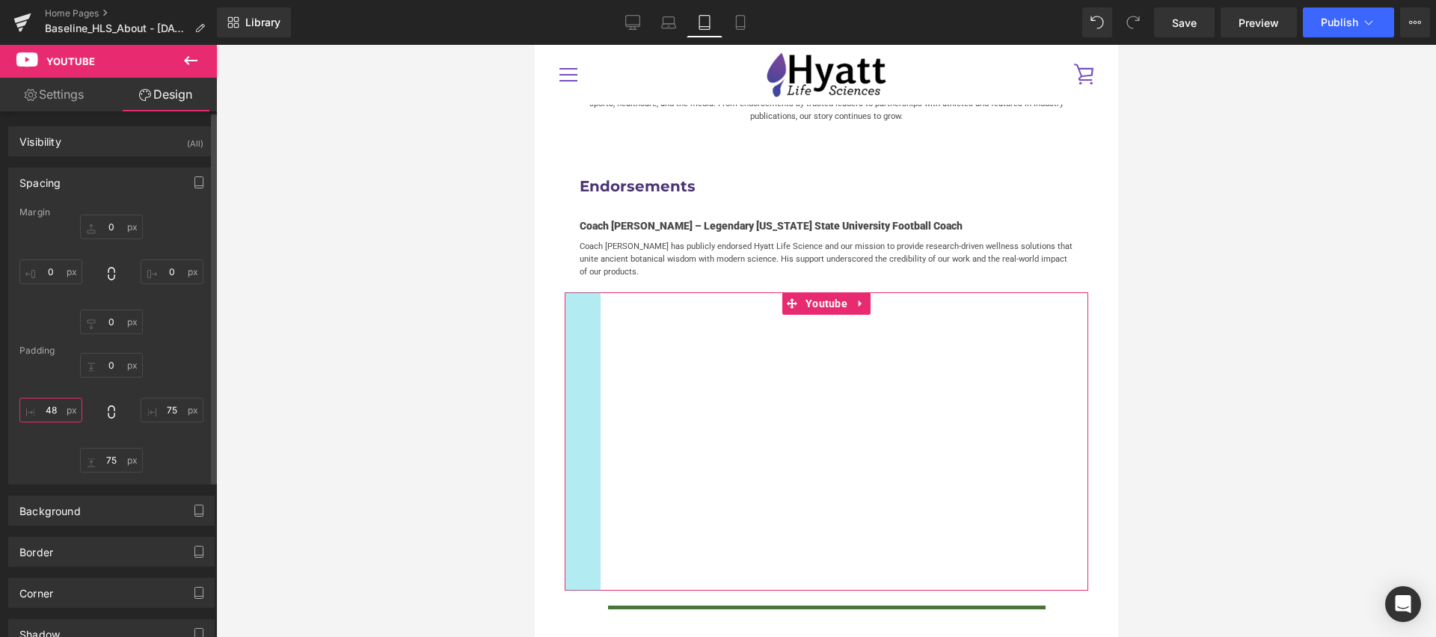
click at [56, 413] on input "48" at bounding box center [50, 410] width 63 height 25
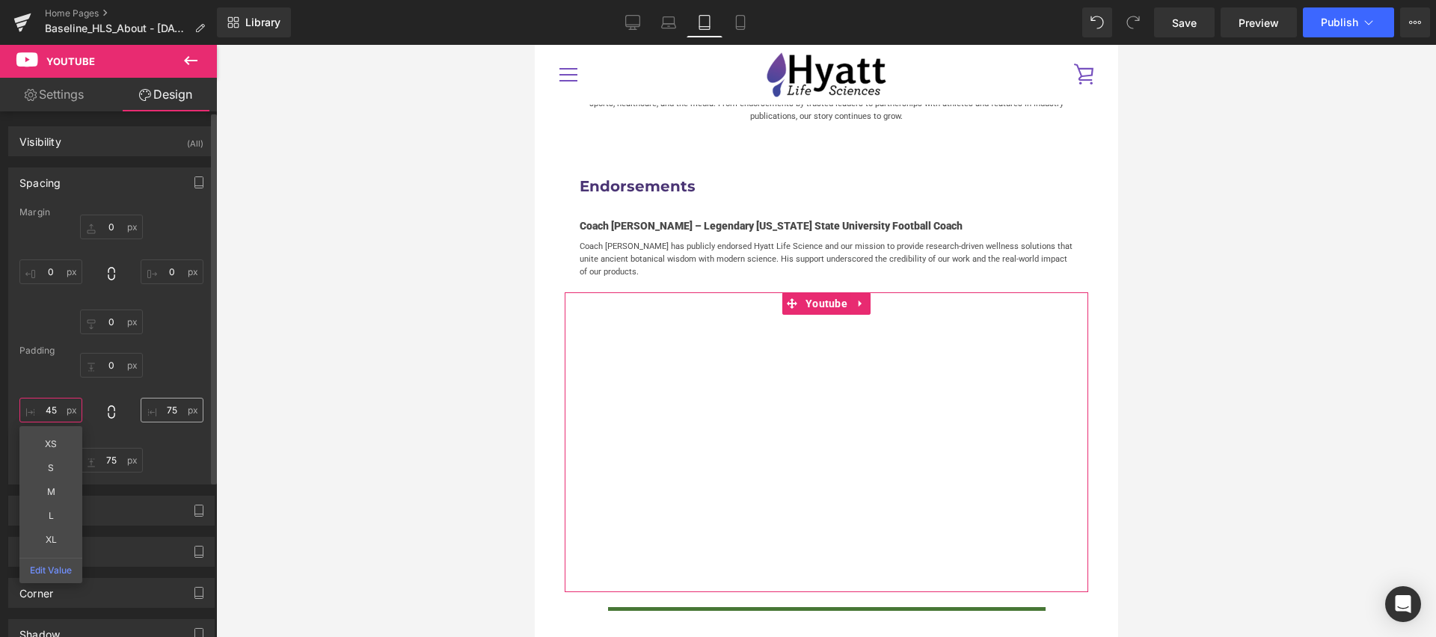
type input "45"
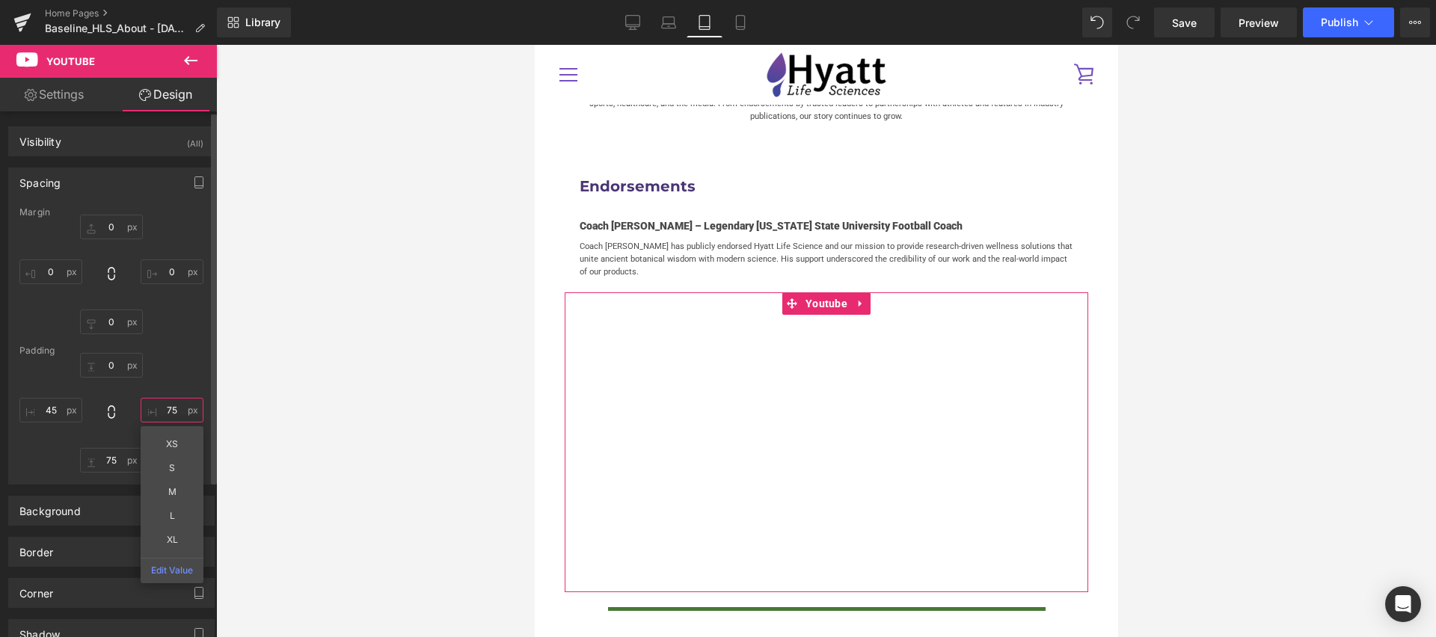
click at [171, 414] on input "75" at bounding box center [172, 410] width 63 height 25
type input "45"
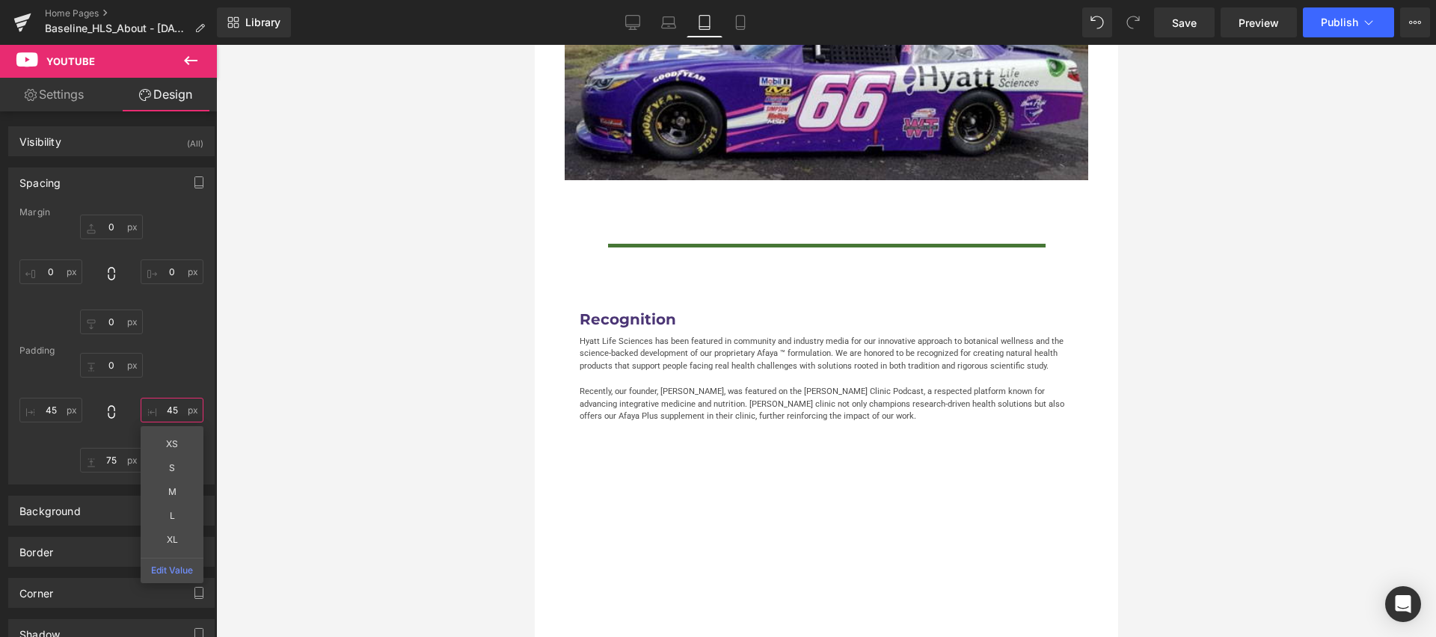
scroll to position [3013, 0]
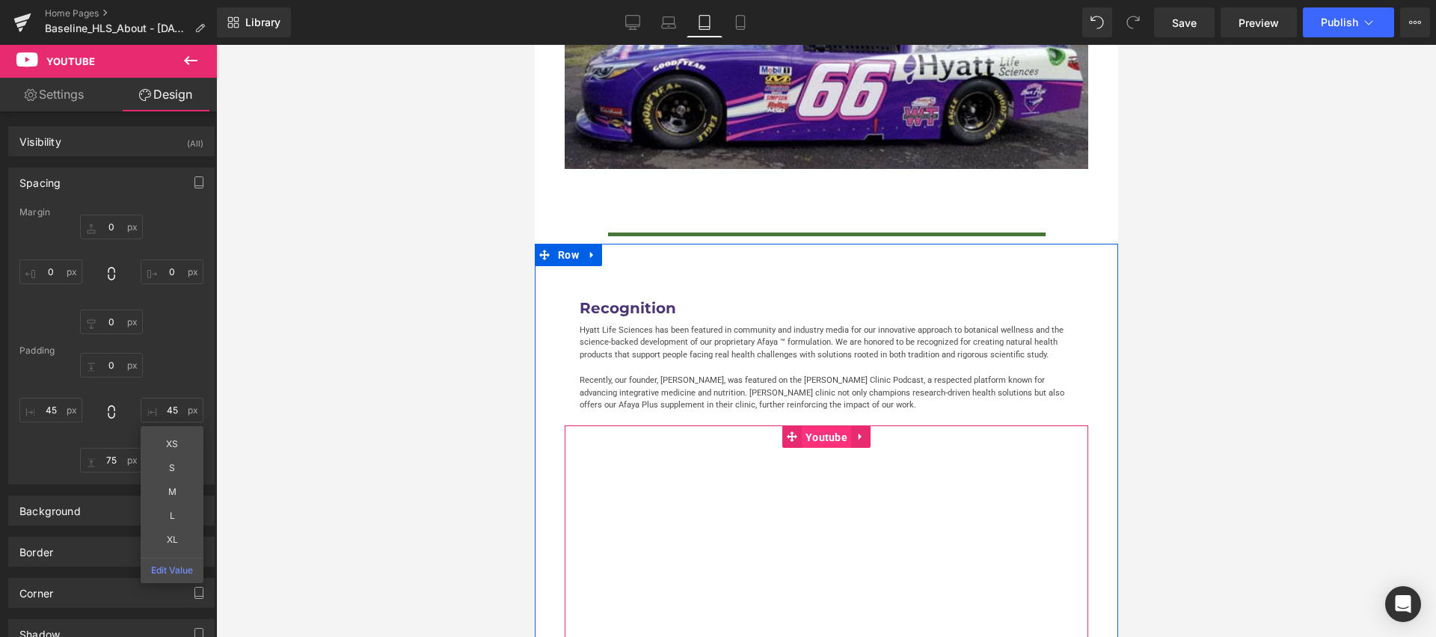
click at [820, 426] on span "Youtube" at bounding box center [825, 437] width 49 height 22
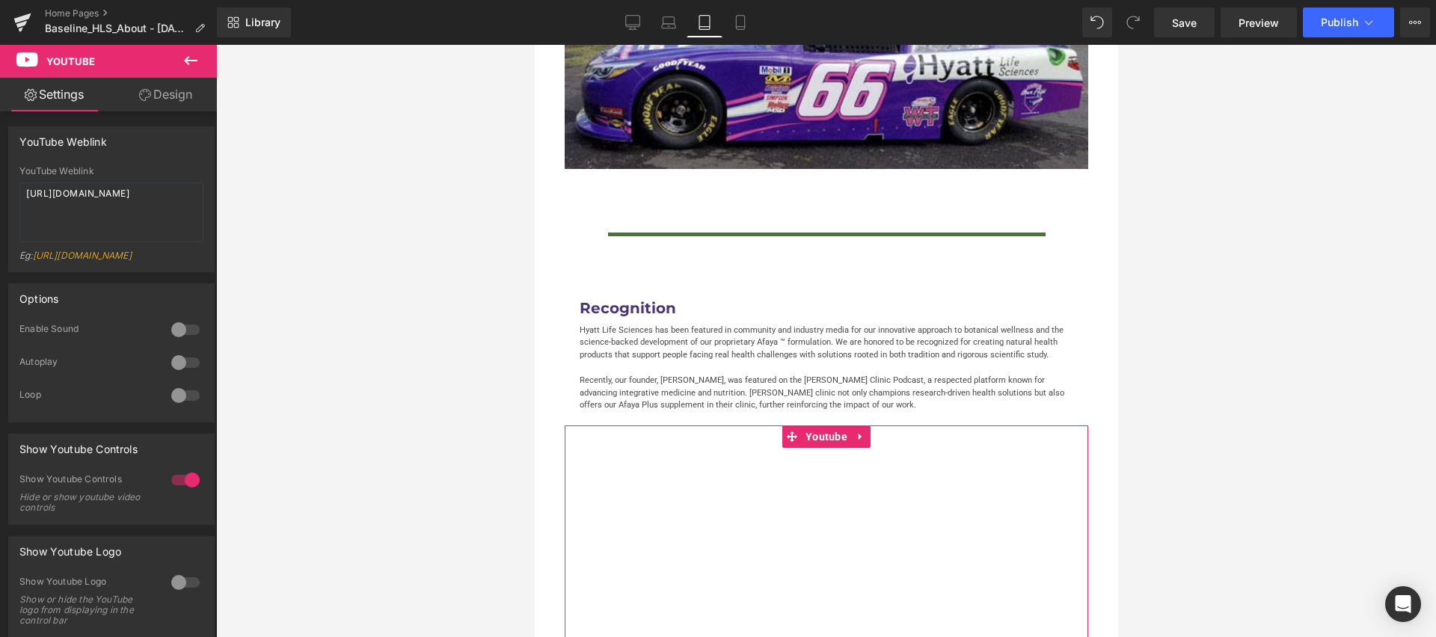
click at [177, 108] on link "Design" at bounding box center [165, 95] width 108 height 34
click at [0, 0] on div "Spacing" at bounding box center [0, 0] width 0 height 0
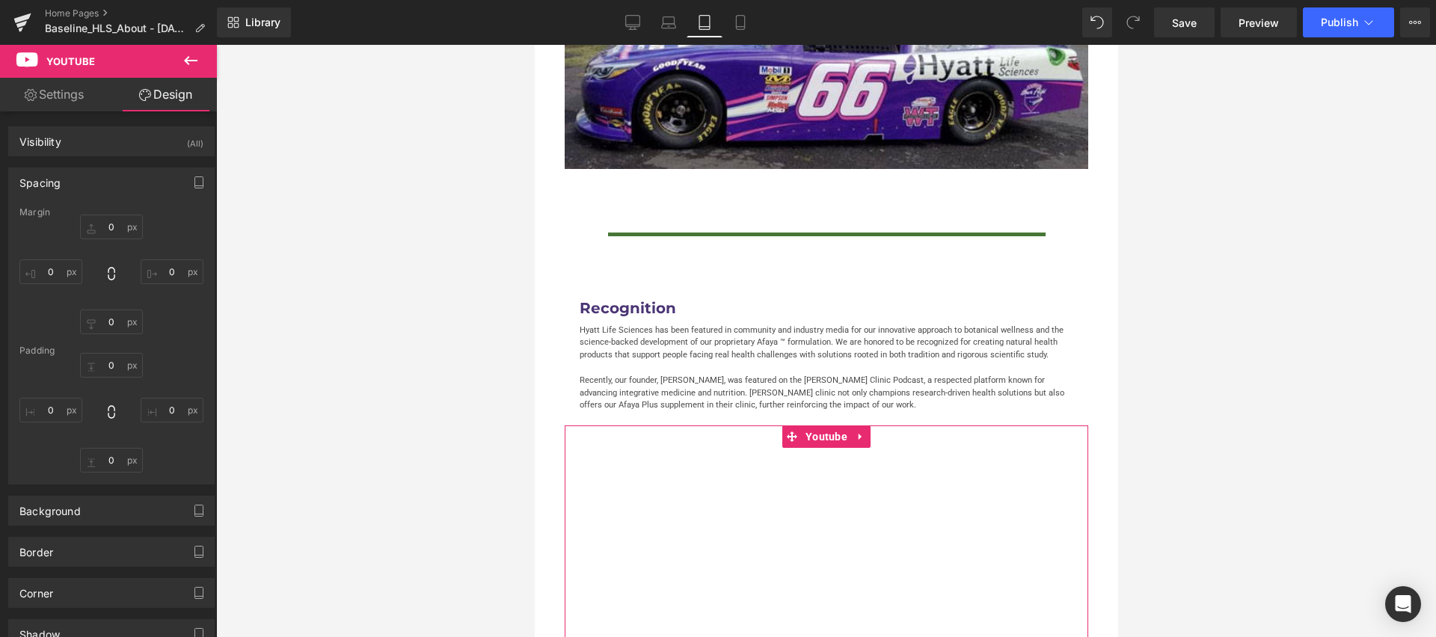
type input "0"
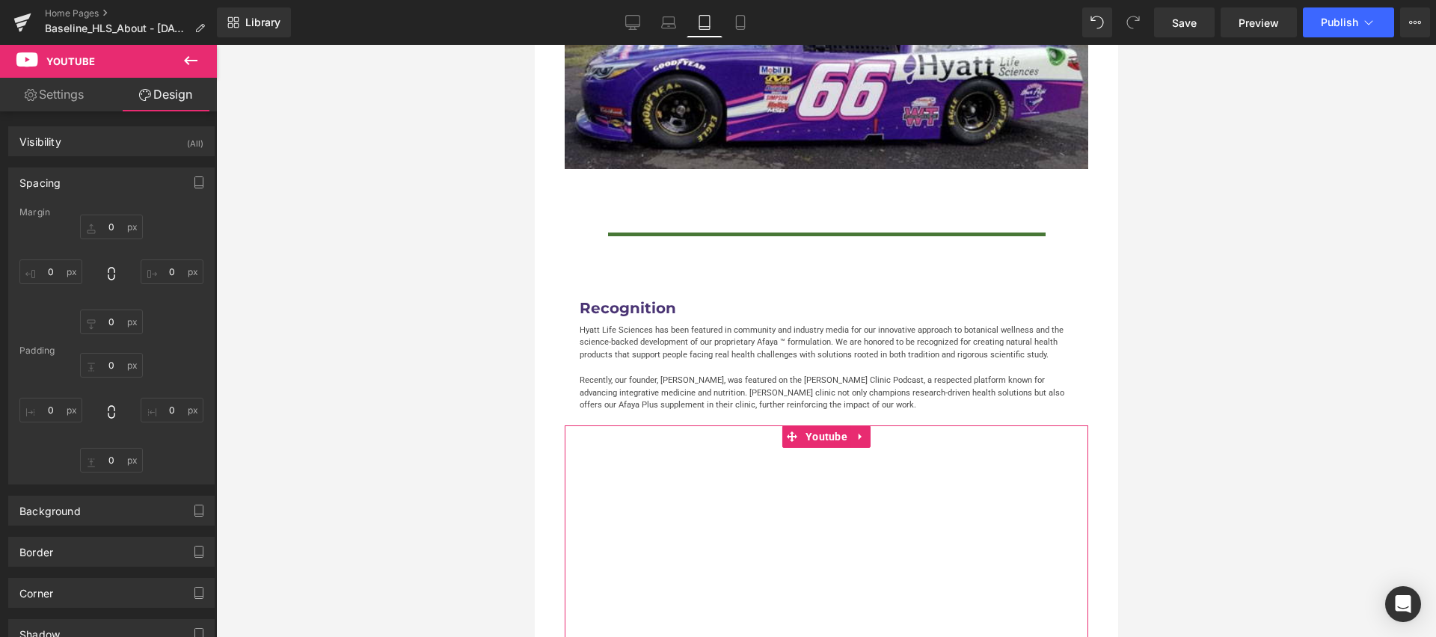
type input "75"
type input "0"
click at [55, 407] on input "75" at bounding box center [50, 410] width 63 height 25
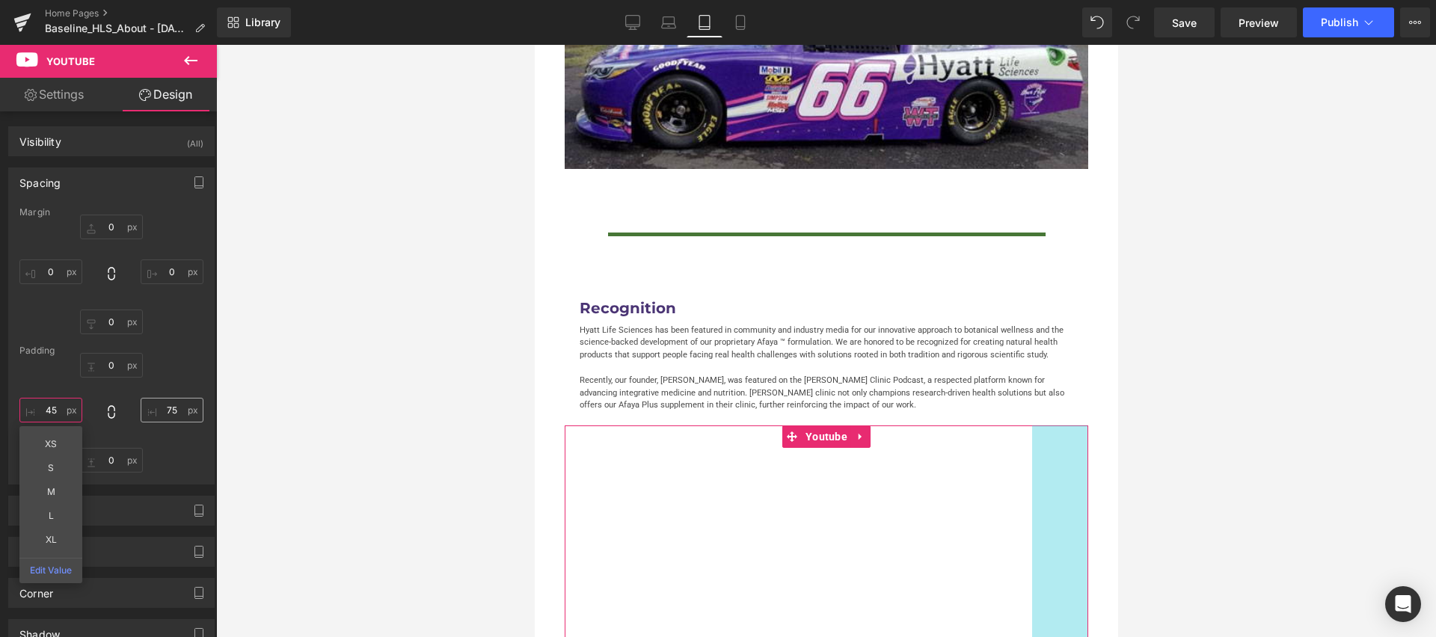
type input "45"
click at [174, 413] on input "75" at bounding box center [172, 410] width 63 height 25
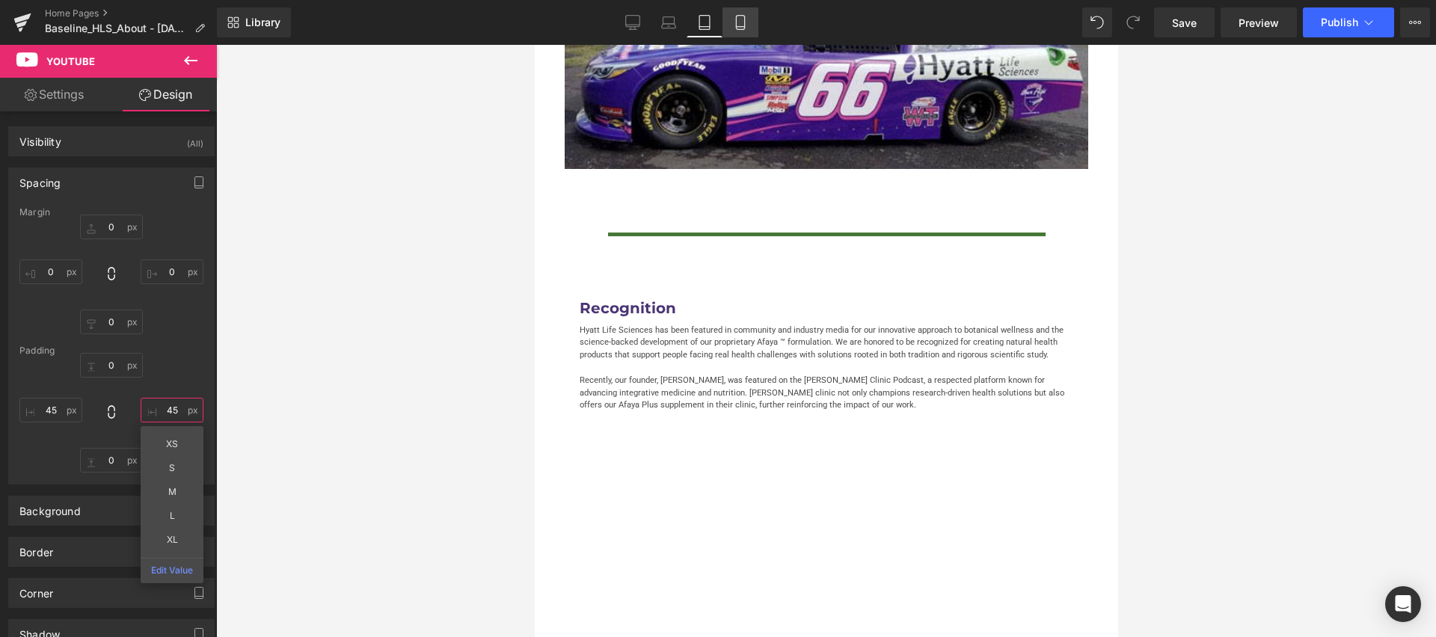
type input "45"
click at [744, 22] on icon at bounding box center [740, 23] width 8 height 14
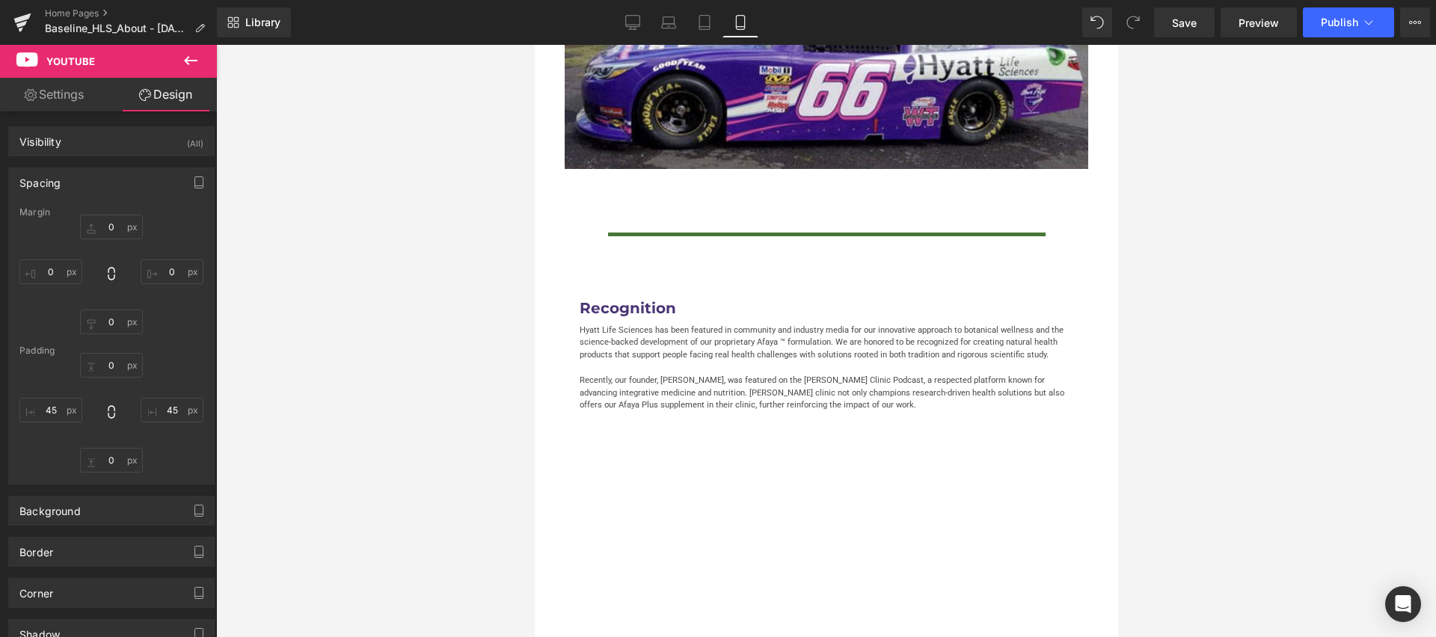
type input "0"
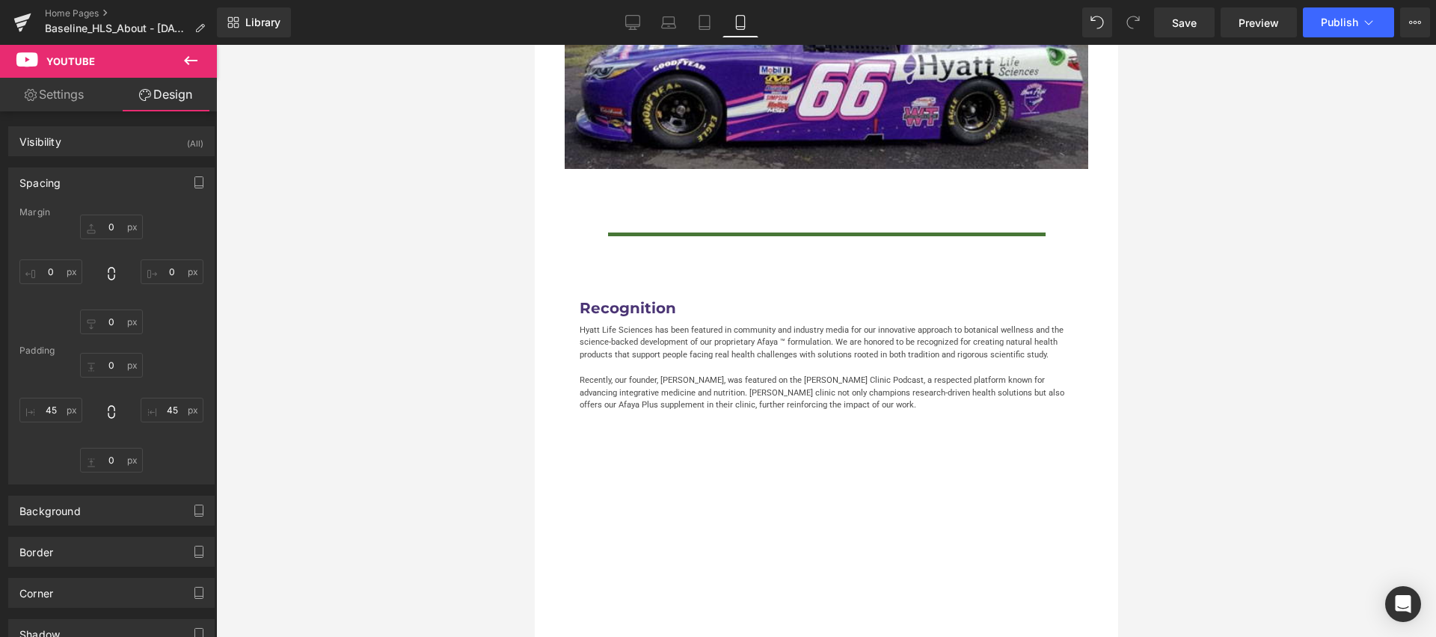
type input "75"
type input "0"
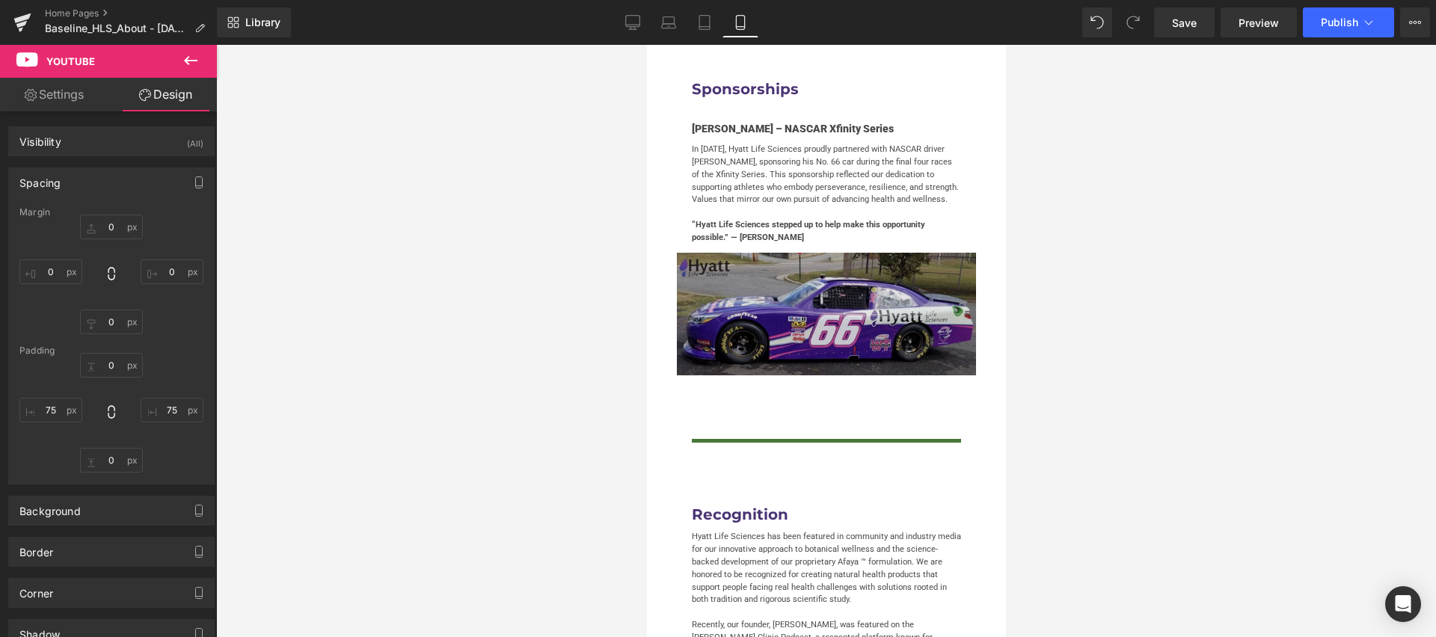
scroll to position [4300, 0]
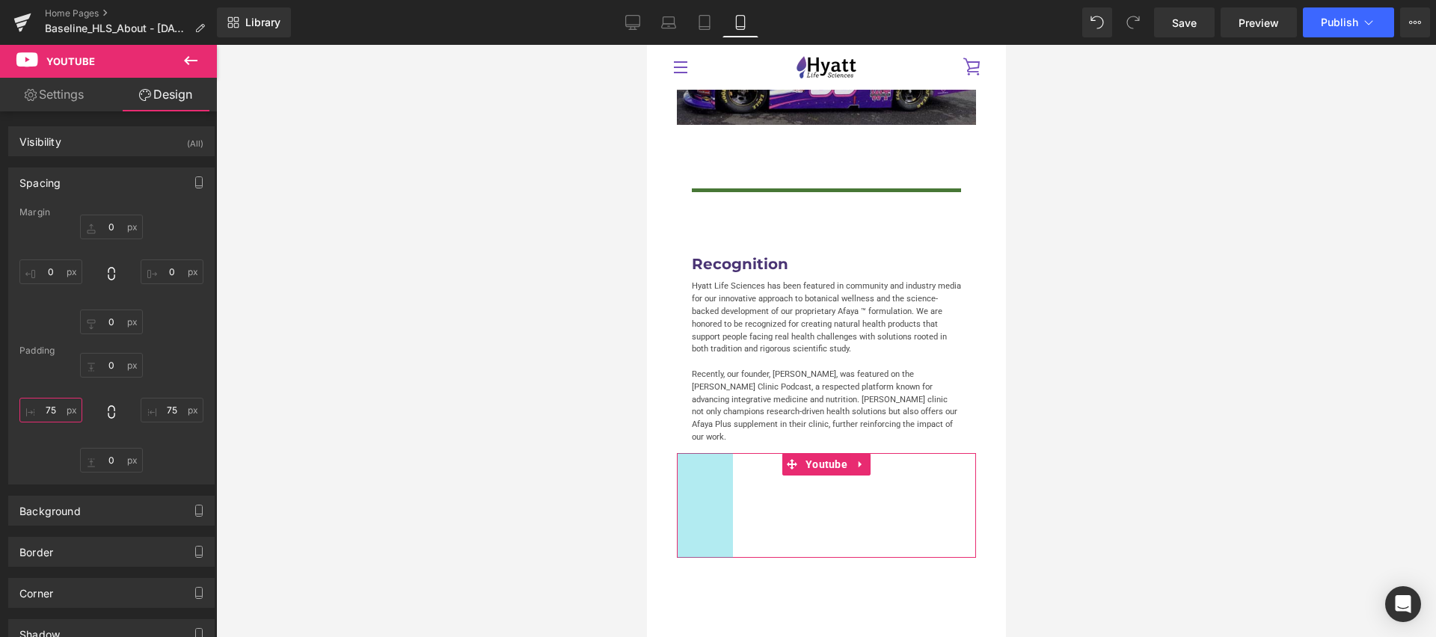
click at [55, 408] on input "75" at bounding box center [50, 410] width 63 height 25
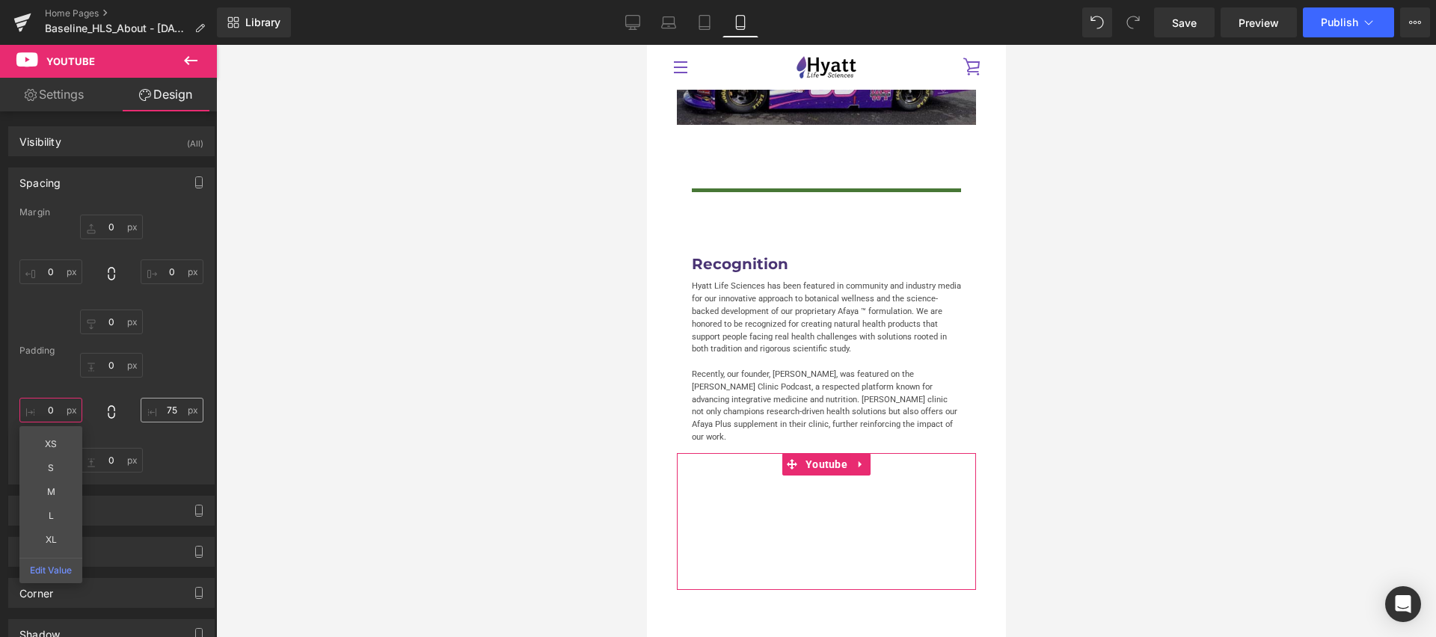
type input "0"
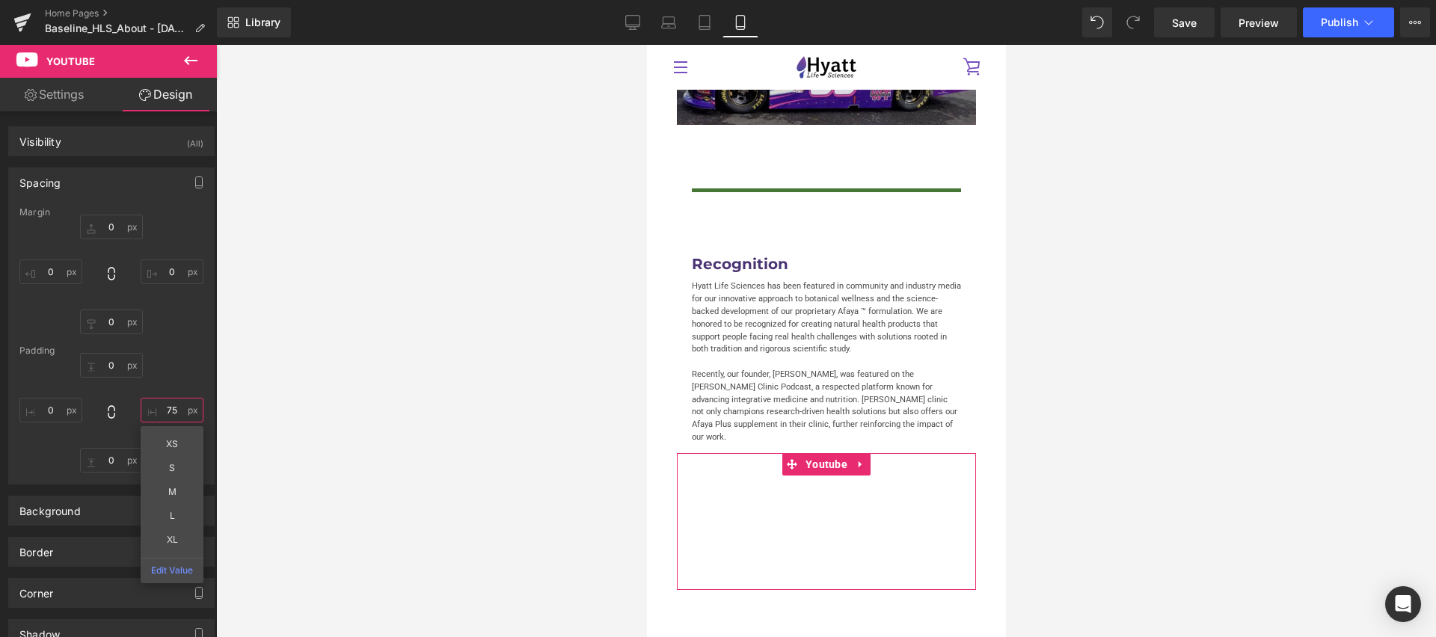
click at [165, 417] on input "75" at bounding box center [172, 410] width 63 height 25
type input "0"
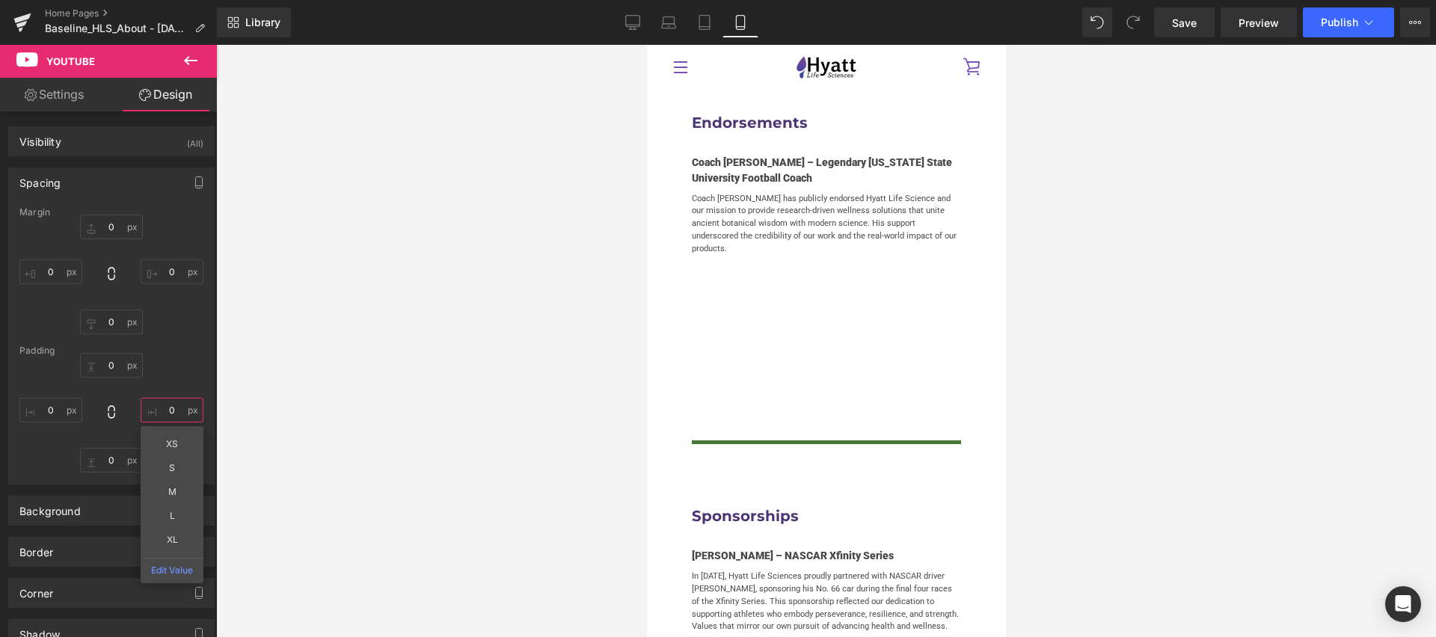
scroll to position [3602, 0]
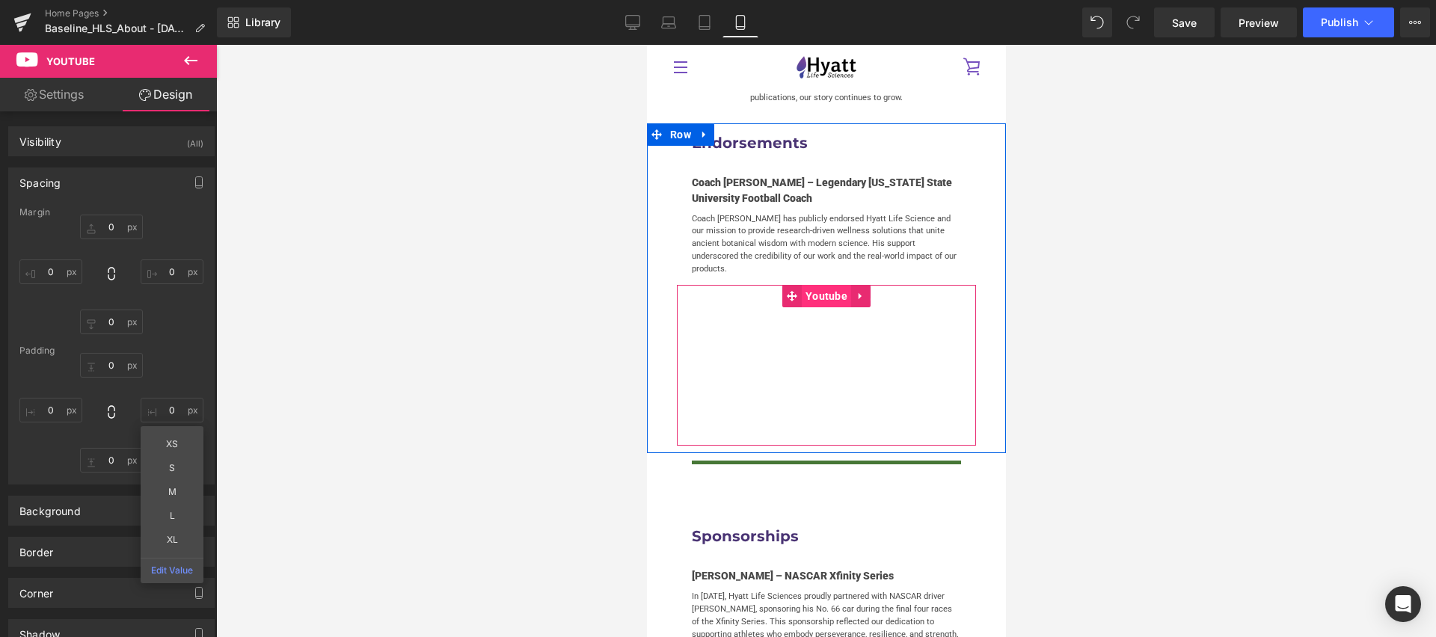
click at [823, 285] on span "Youtube" at bounding box center [825, 296] width 49 height 22
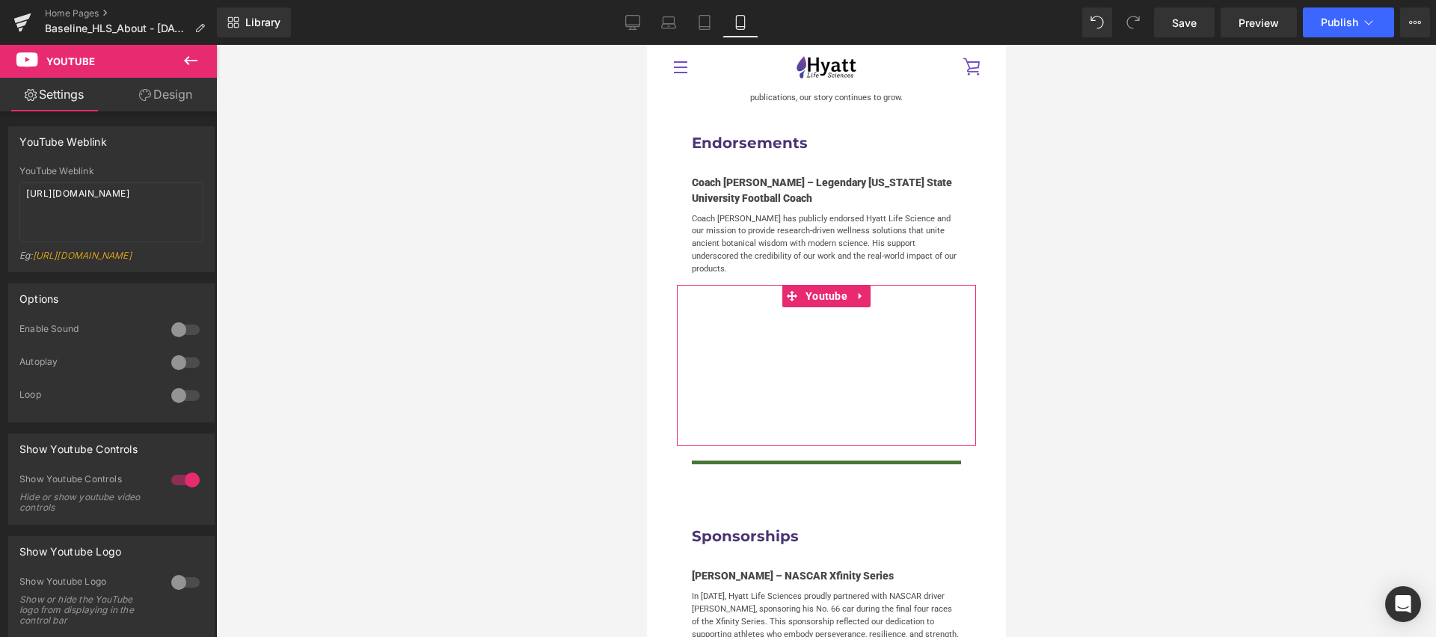
click at [120, 91] on link "Design" at bounding box center [165, 95] width 108 height 34
click at [0, 0] on div "Spacing" at bounding box center [0, 0] width 0 height 0
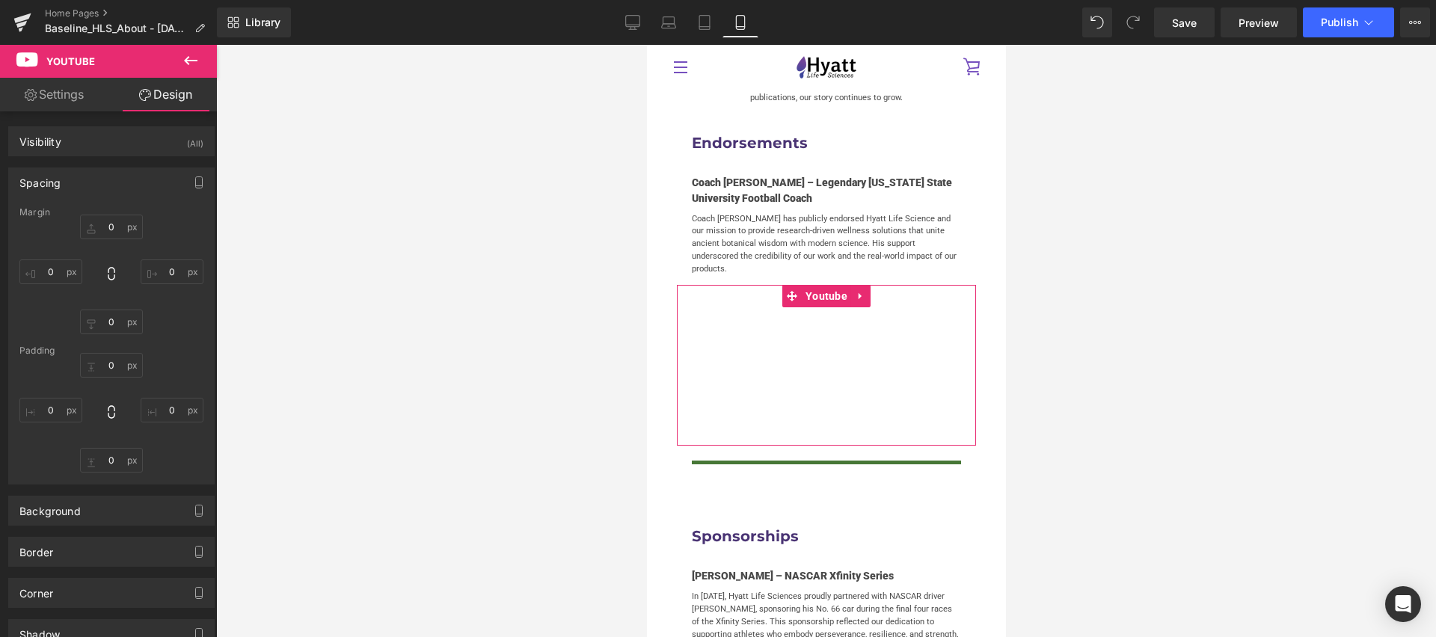
type input "0"
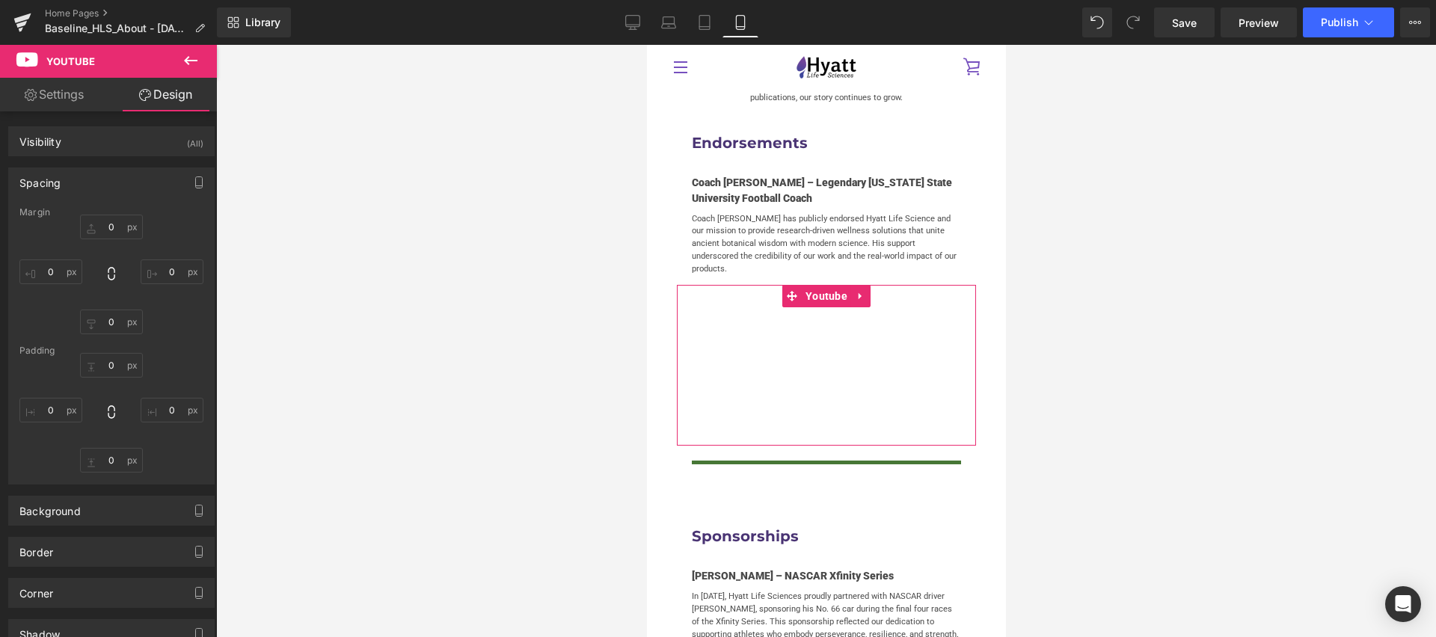
type input "75"
click at [52, 410] on input "75" at bounding box center [50, 410] width 63 height 25
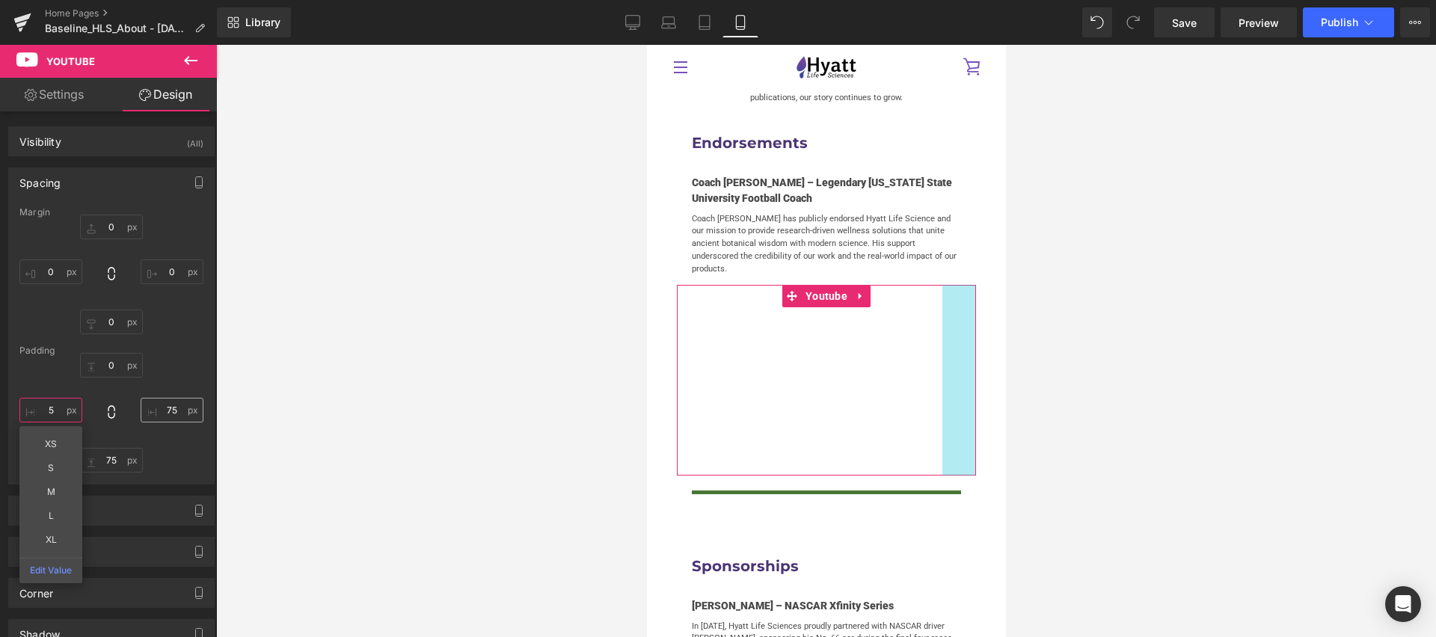
type input "5"
click at [160, 408] on input "75" at bounding box center [172, 410] width 63 height 25
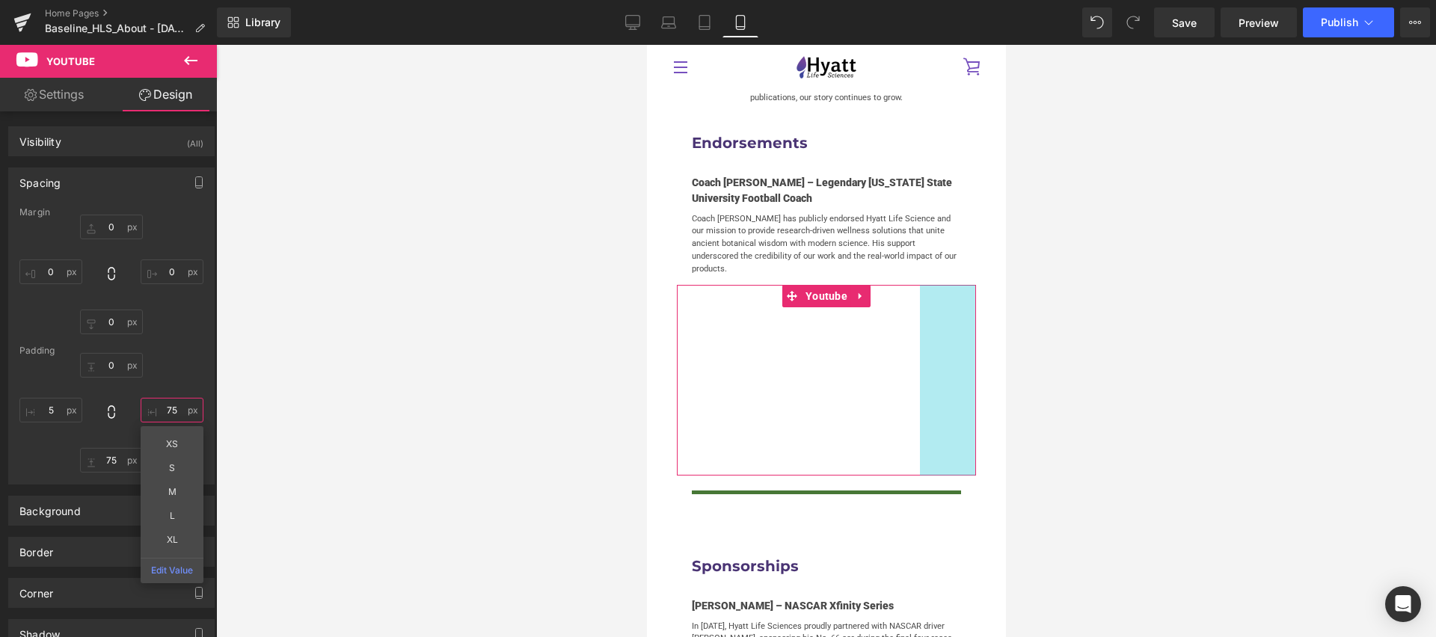
click at [163, 410] on input "75" at bounding box center [172, 410] width 63 height 25
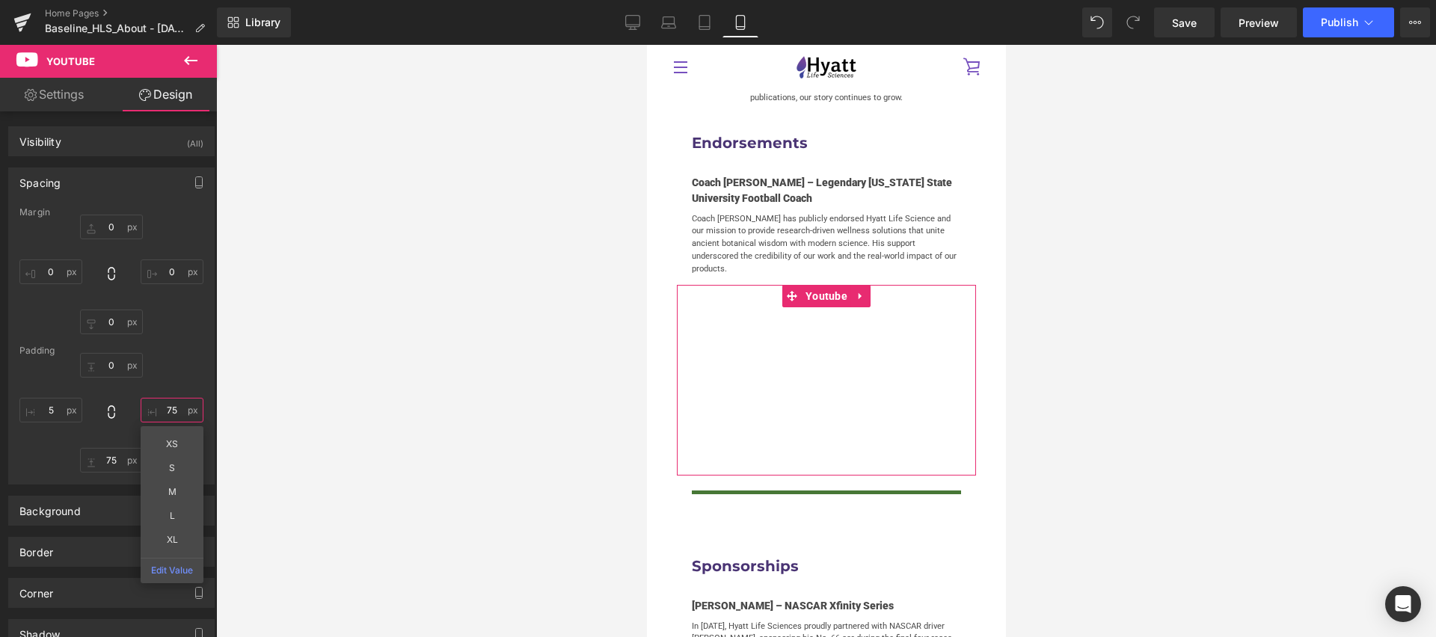
click at [163, 410] on input "75" at bounding box center [172, 410] width 63 height 25
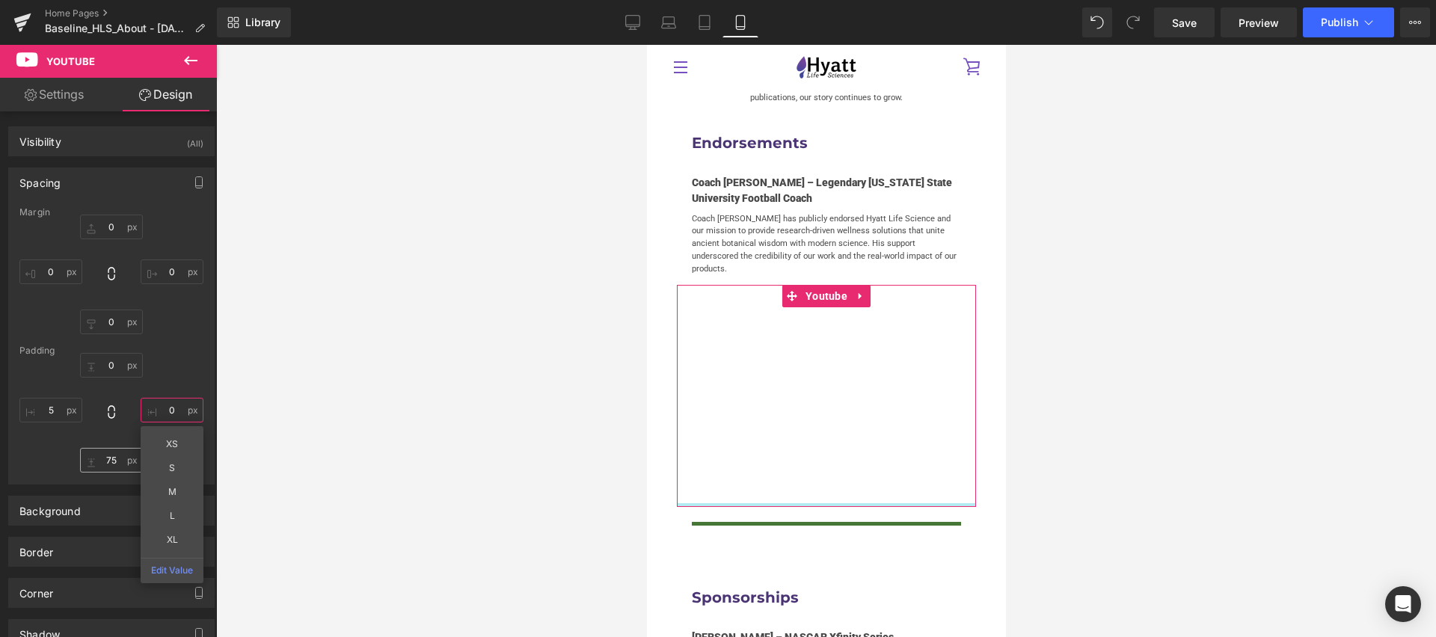
type input "0"
click at [114, 458] on input "75" at bounding box center [111, 460] width 63 height 25
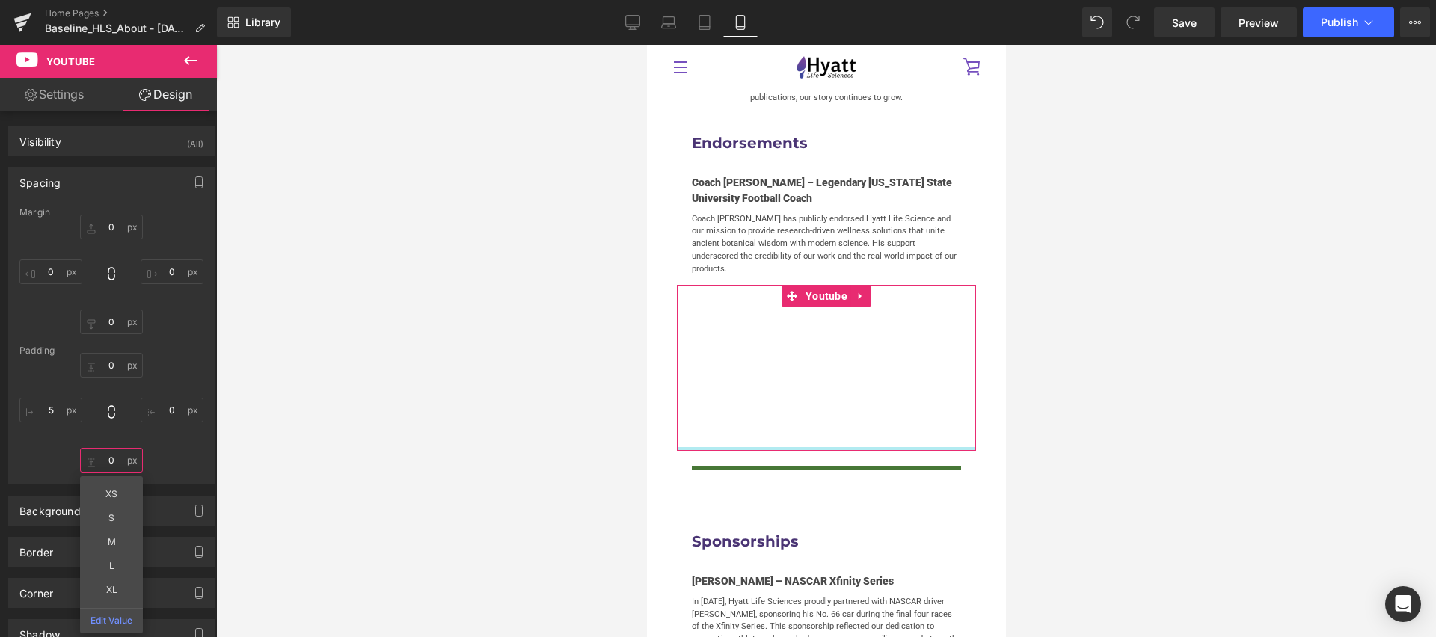
click at [111, 458] on input "0" at bounding box center [111, 460] width 63 height 25
type input "75"
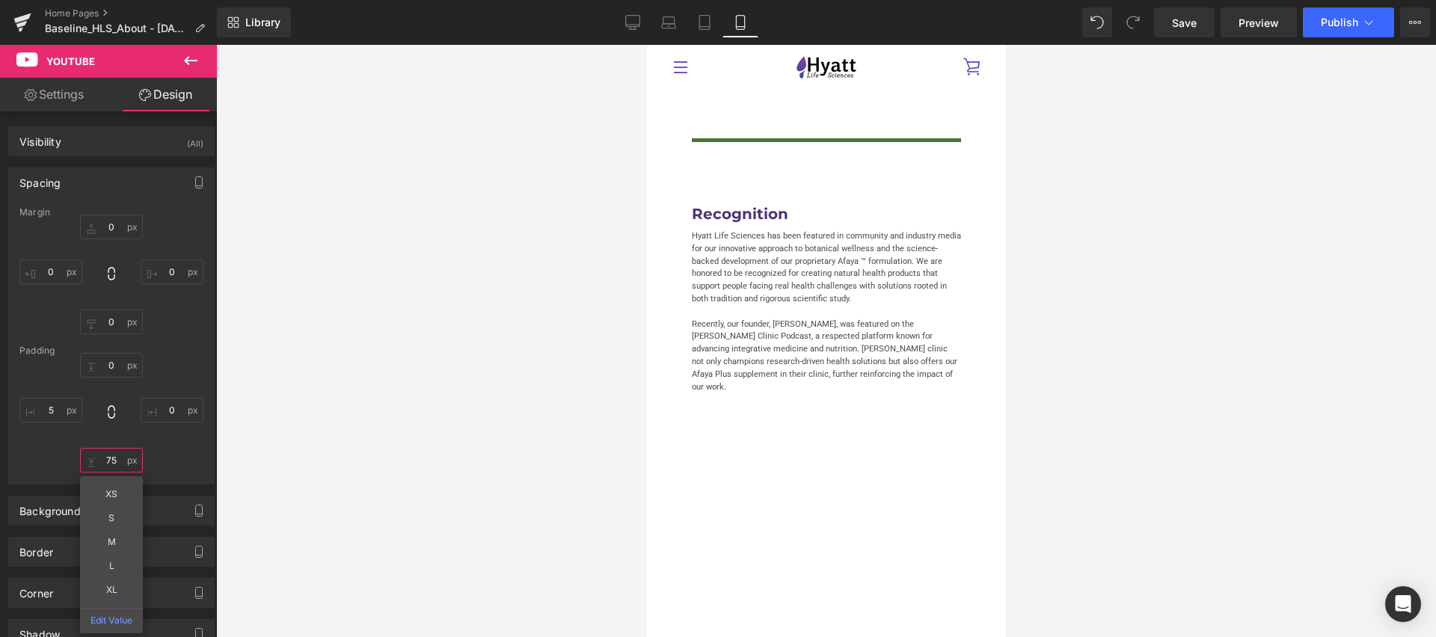
scroll to position [4652, 0]
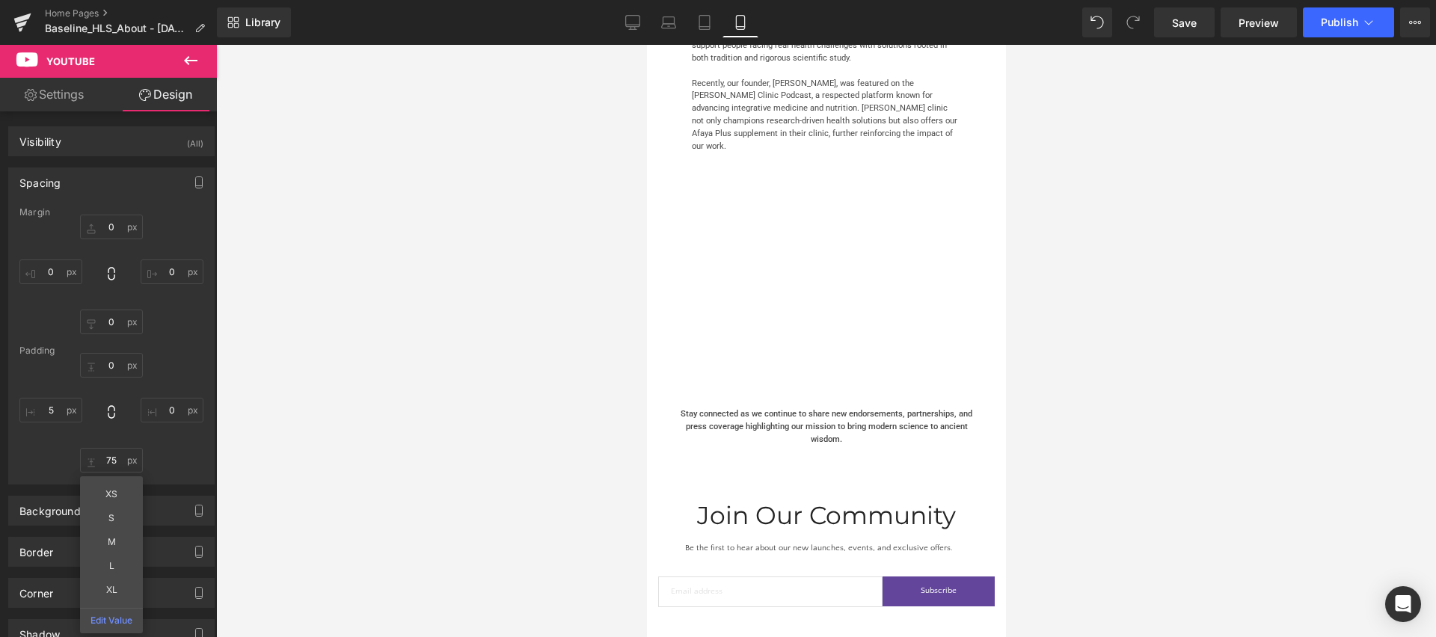
click at [797, 408] on p "Stay connected as we continue to share new endorsements, partnerships, and pres…" at bounding box center [825, 426] width 307 height 37
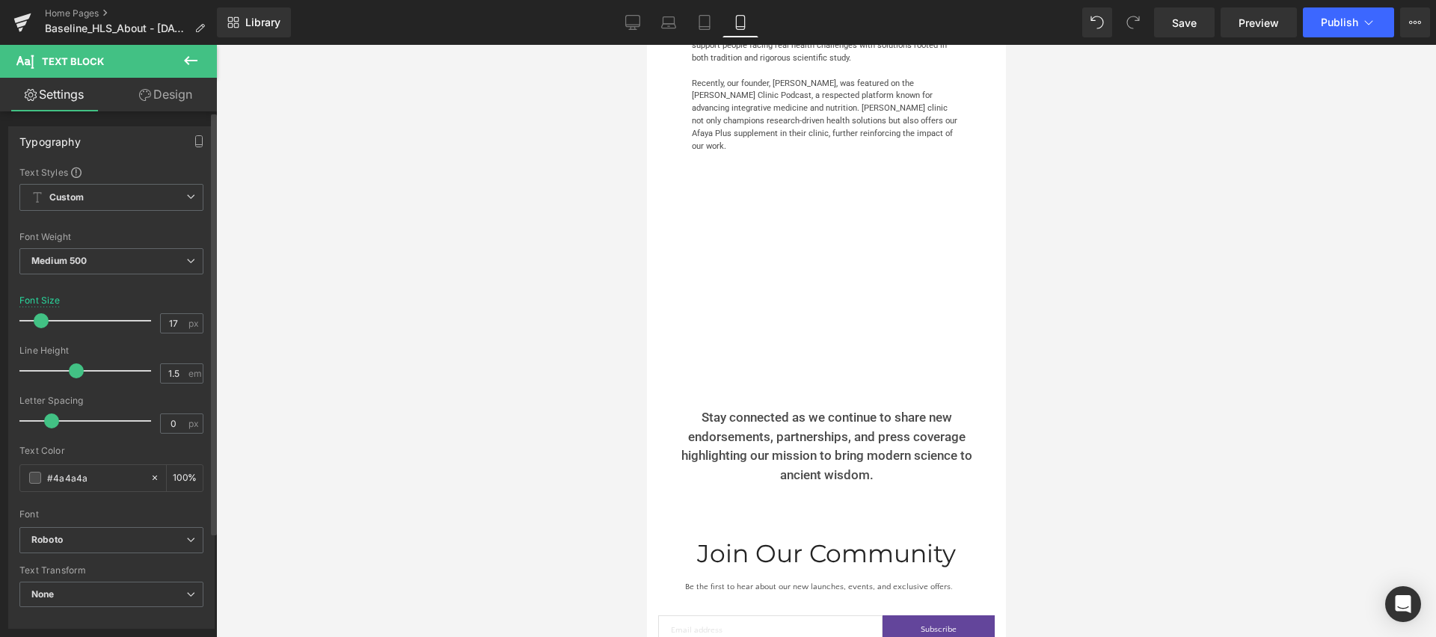
type input "16"
click at [36, 321] on span at bounding box center [40, 320] width 15 height 15
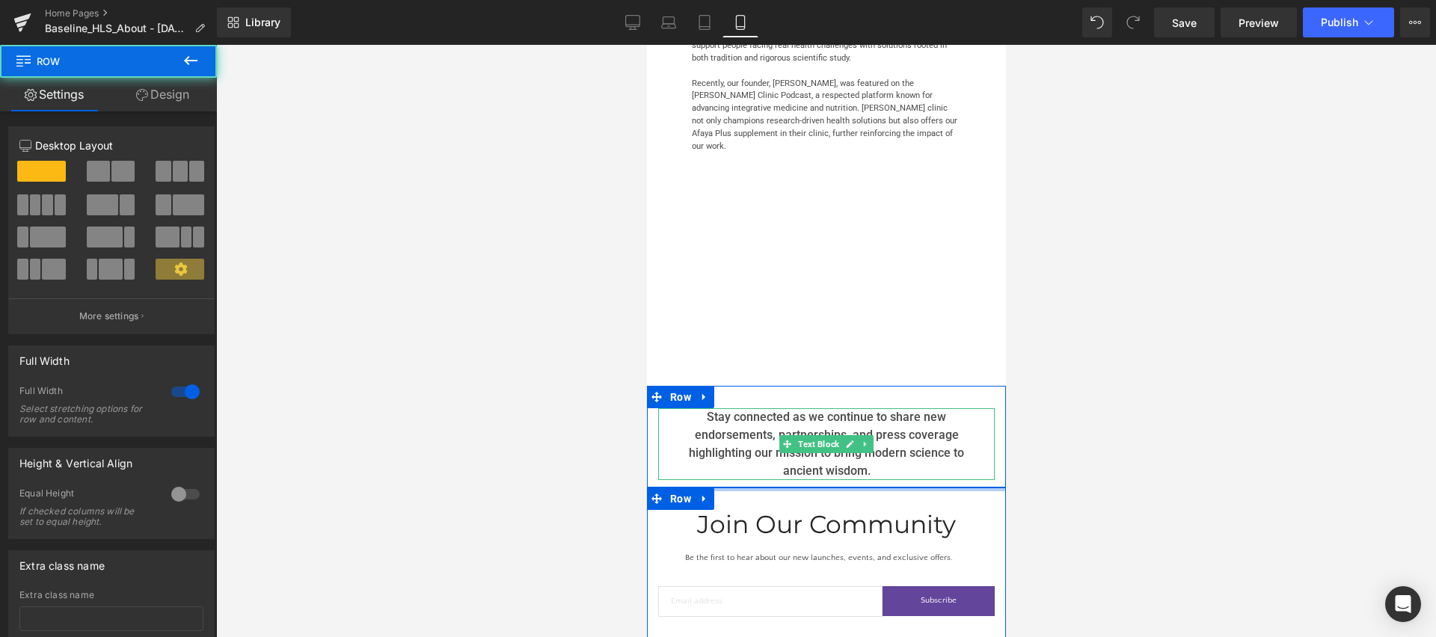
drag, startPoint x: 829, startPoint y: 438, endPoint x: 819, endPoint y: 343, distance: 95.5
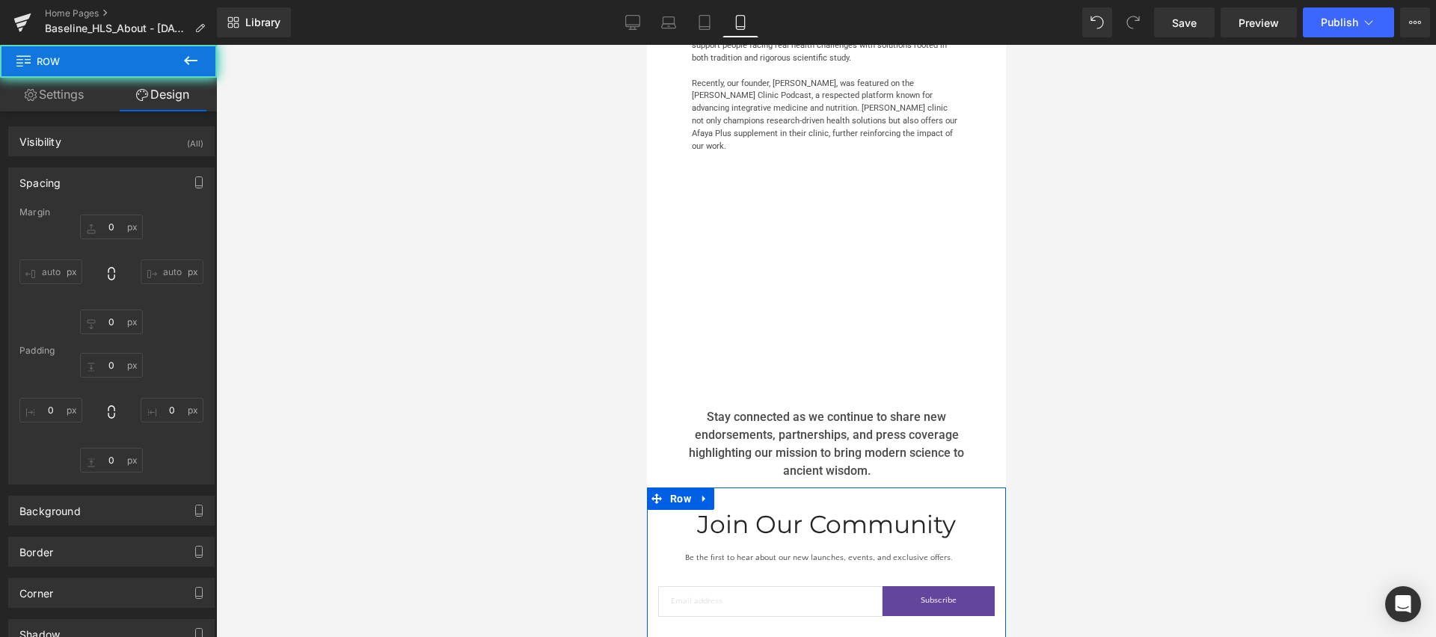
type input "0"
type input "53"
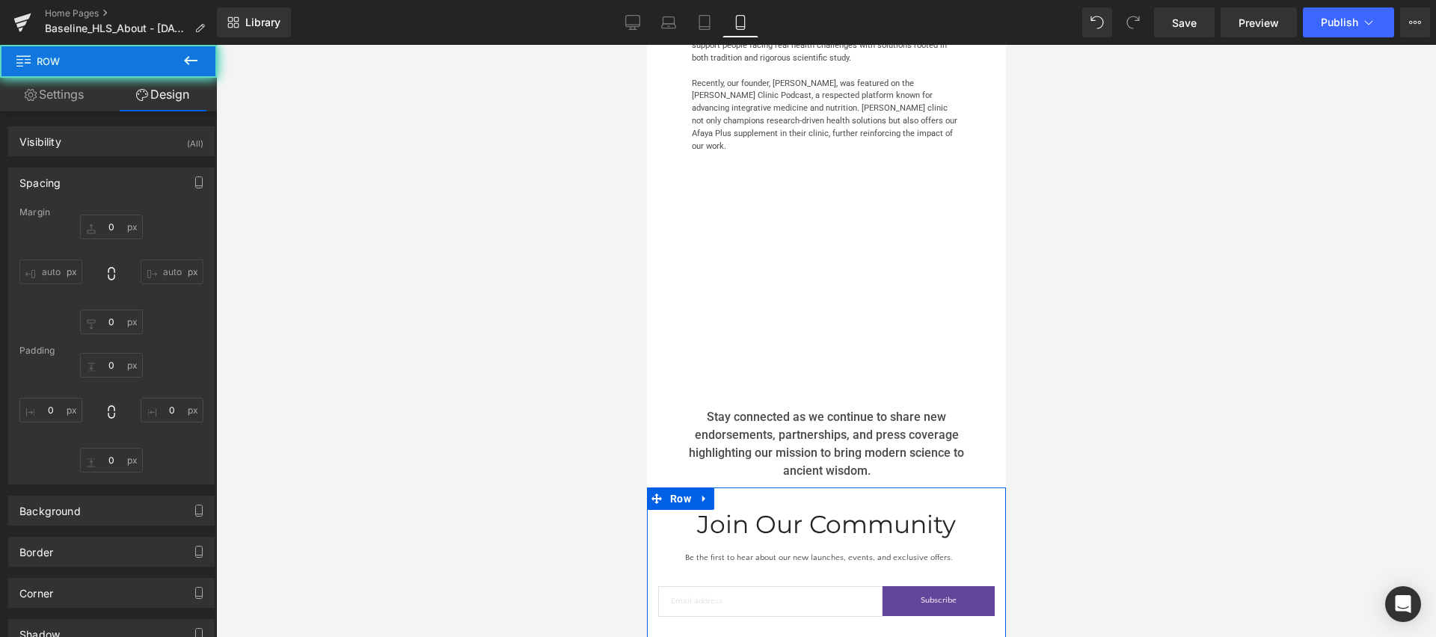
type input "0"
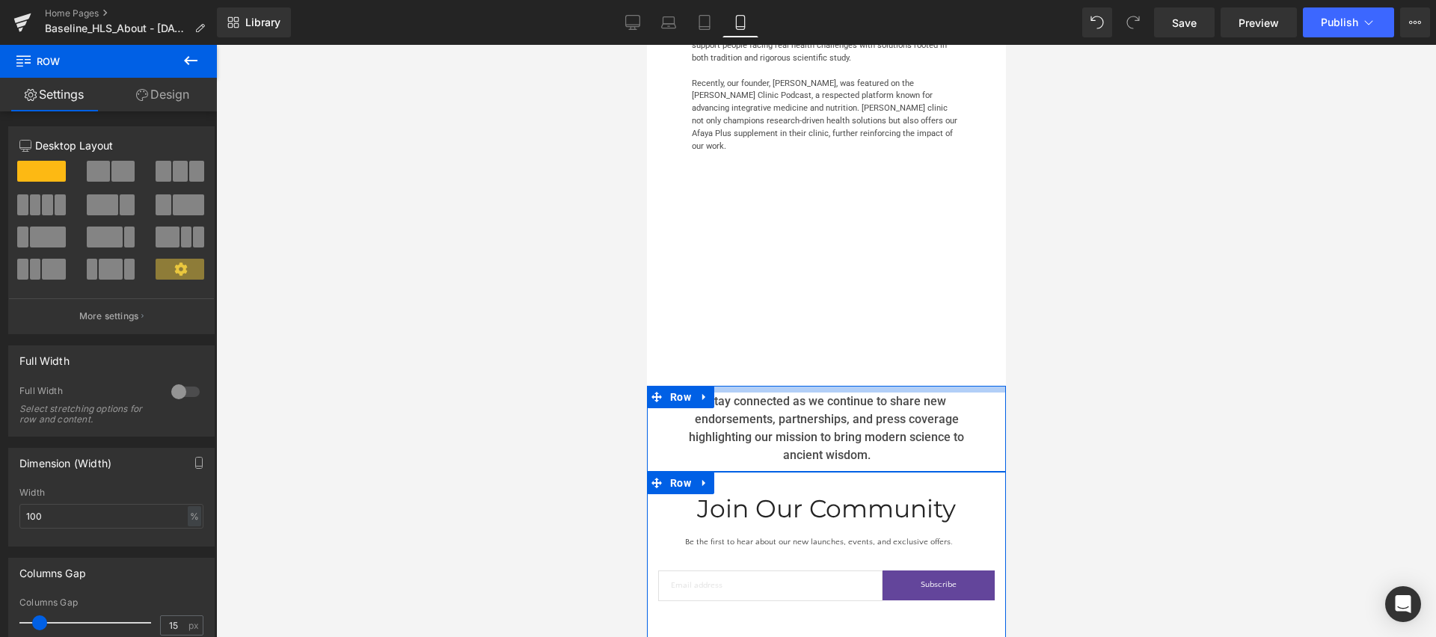
drag, startPoint x: 786, startPoint y: 322, endPoint x: 785, endPoint y: 305, distance: 16.5
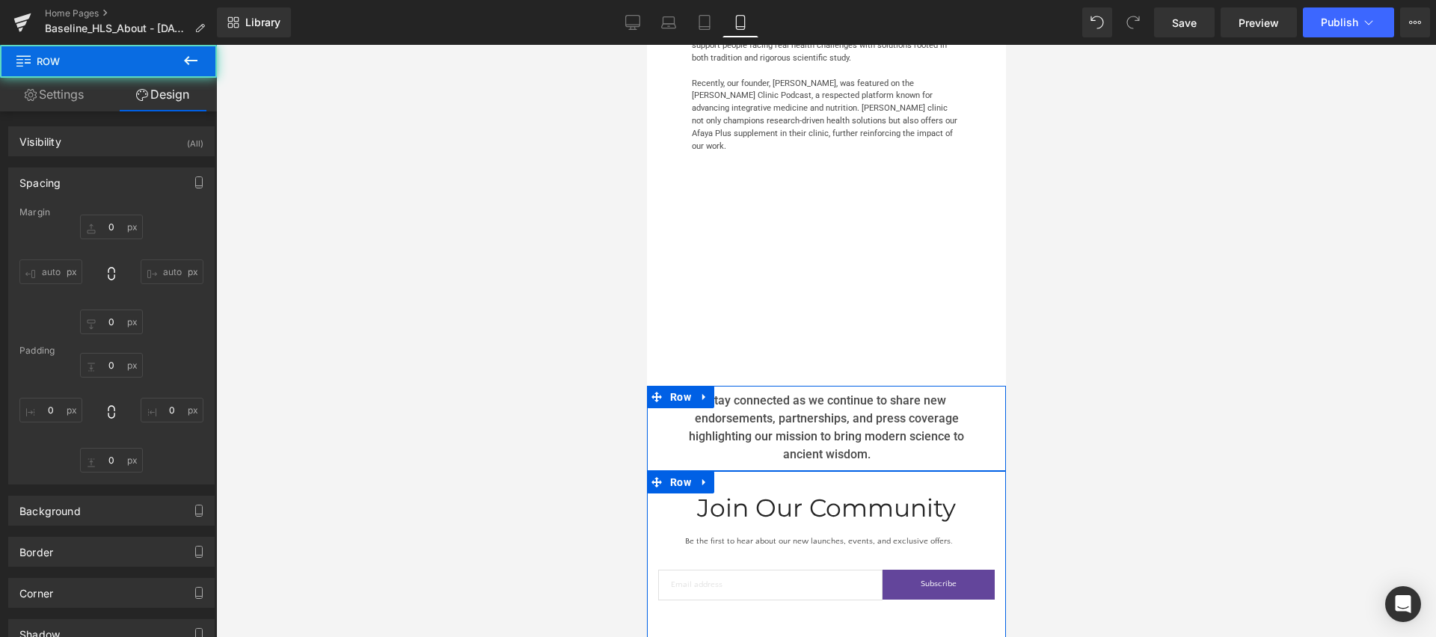
click at [487, 259] on div at bounding box center [826, 341] width 1220 height 592
type input "0"
type input "8"
type input "0"
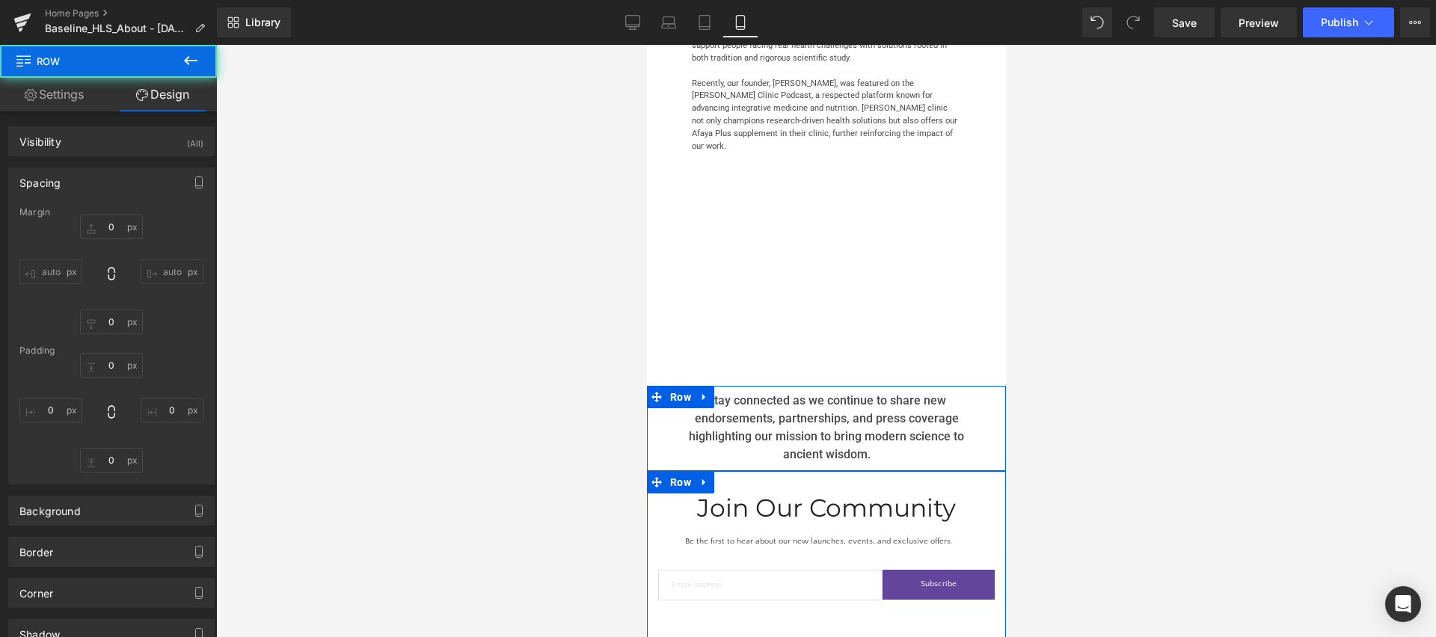
type input "10"
type input "0"
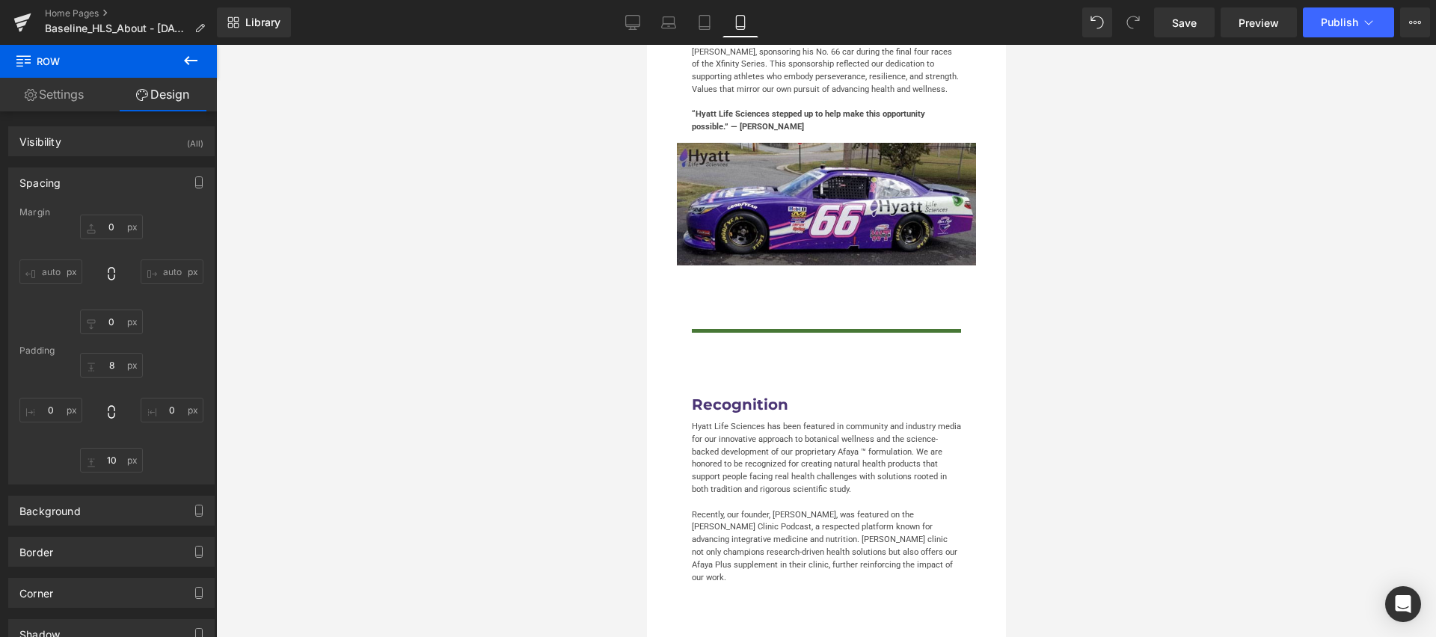
scroll to position [4266, 0]
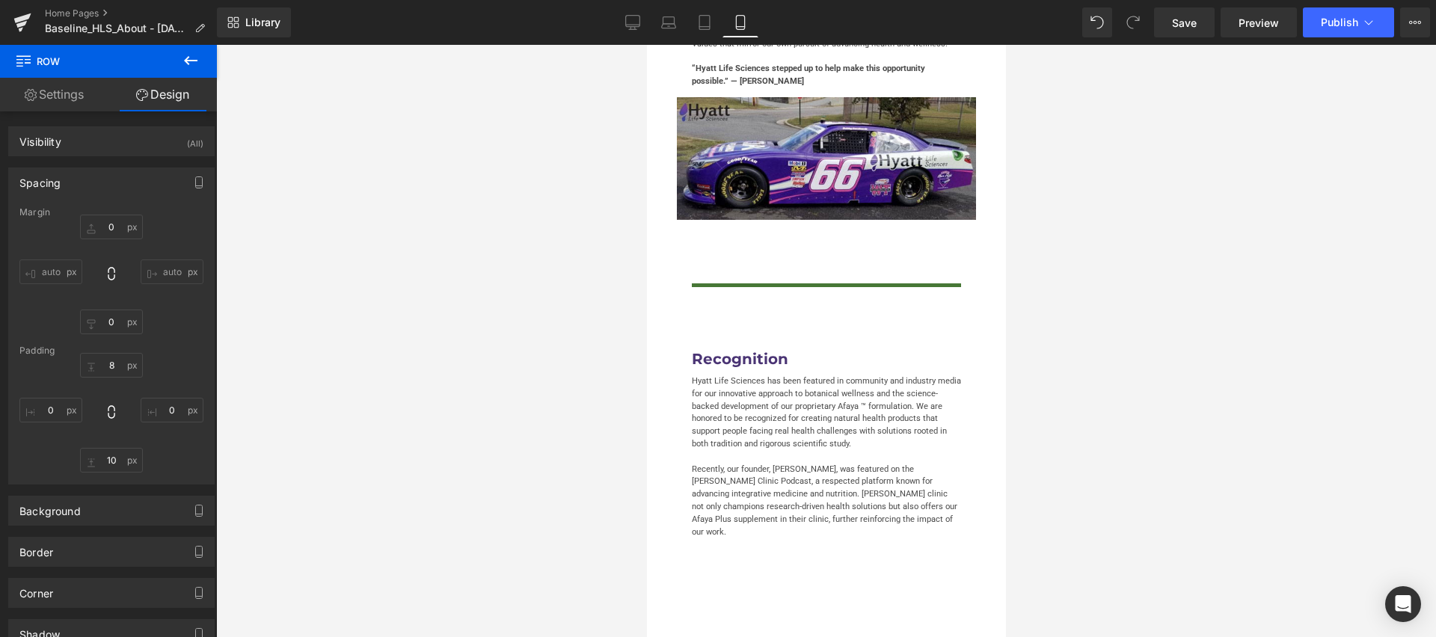
click at [760, 375] on p "Hyatt Life Sciences has been featured in community and industry media for our i…" at bounding box center [825, 413] width 269 height 76
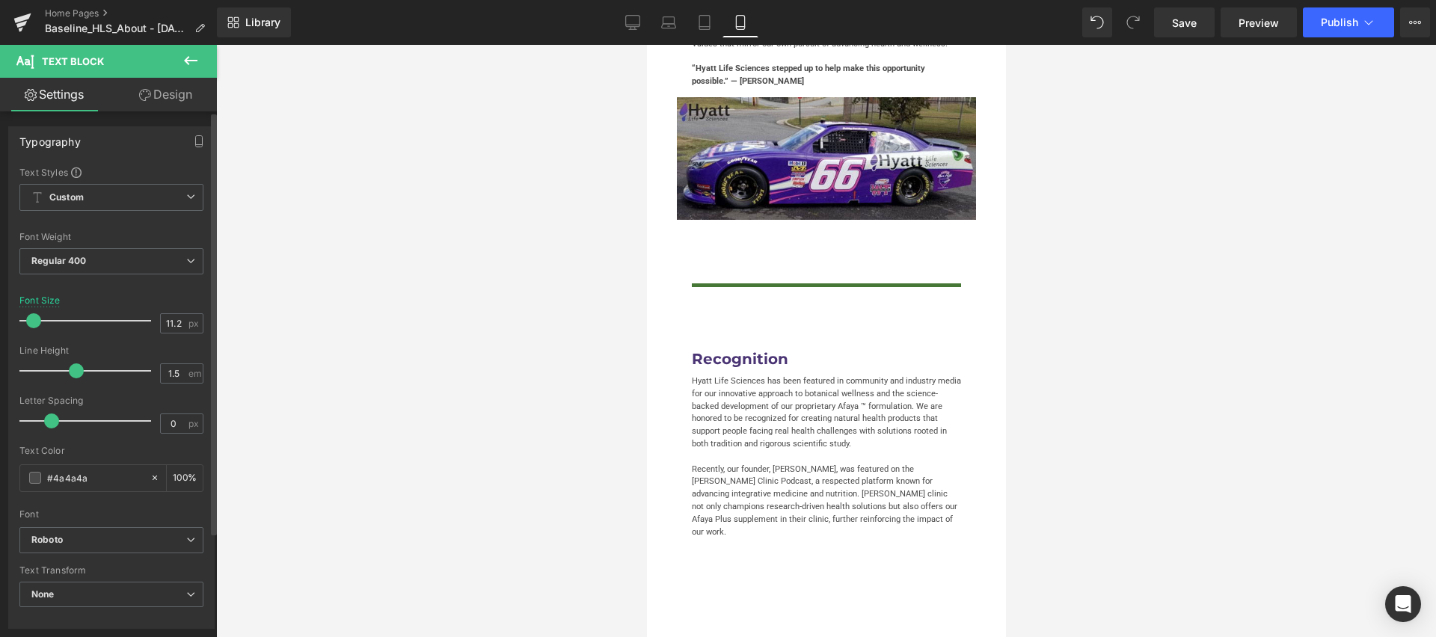
type input "12"
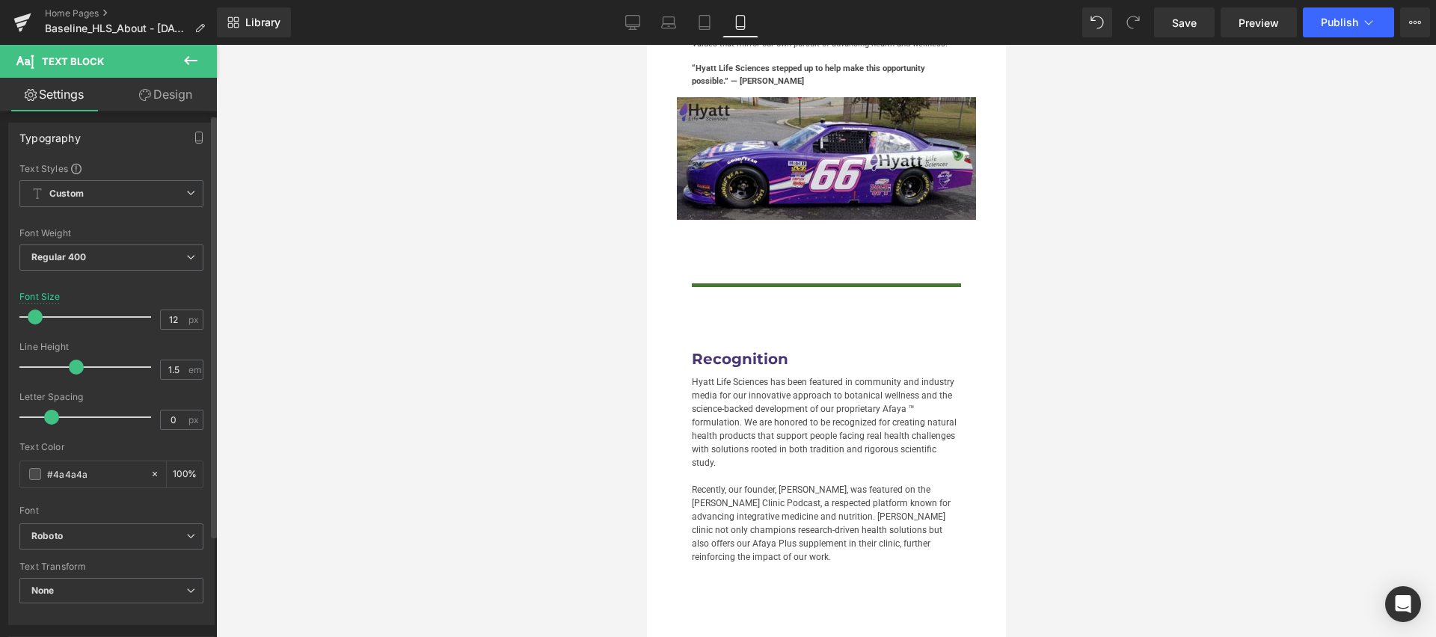
click at [38, 320] on span at bounding box center [35, 317] width 15 height 15
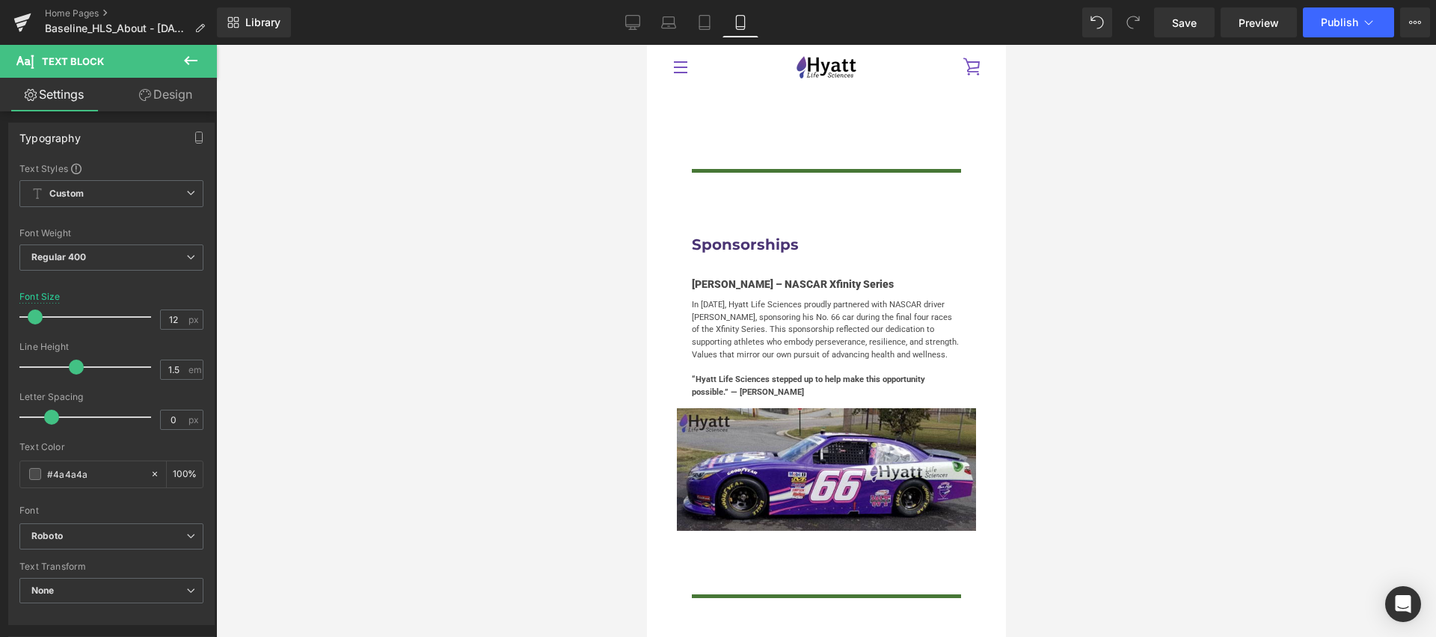
scroll to position [3942, 0]
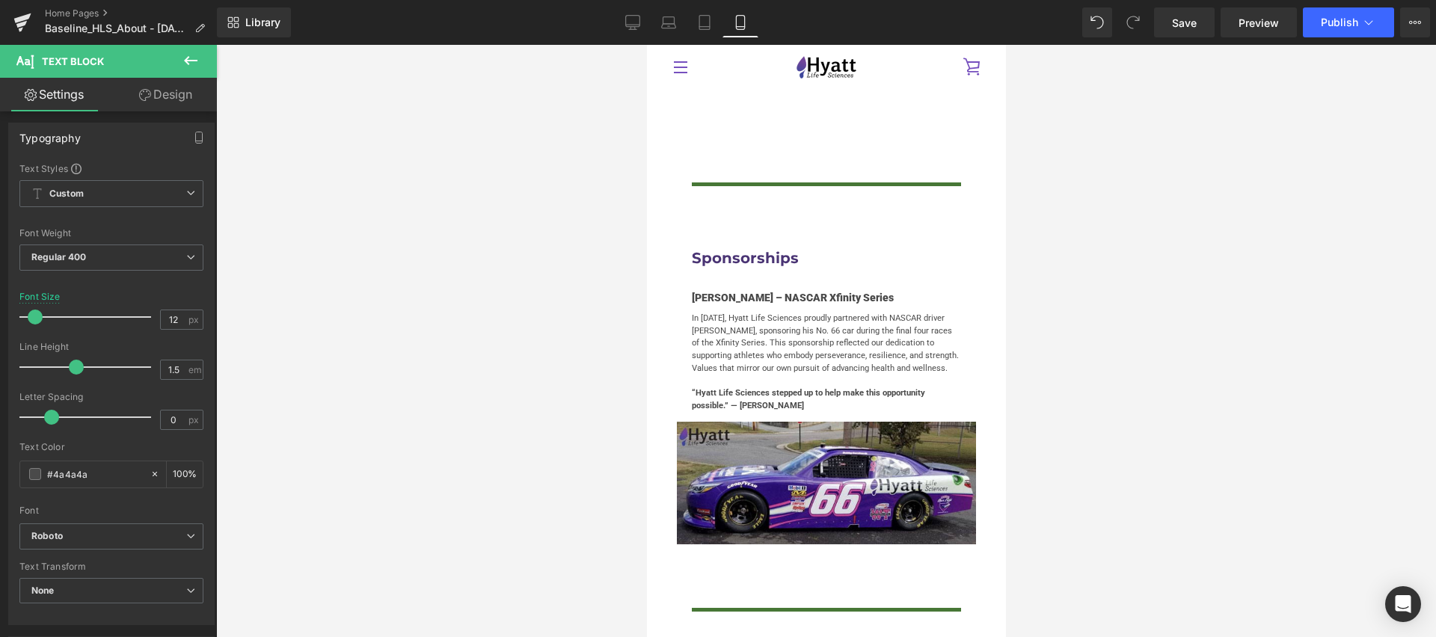
click at [797, 313] on p "In 2019, Hyatt Life Sciences proudly partnered with NASCAR driver Bobby Dale Ea…" at bounding box center [825, 344] width 269 height 63
type input "12"
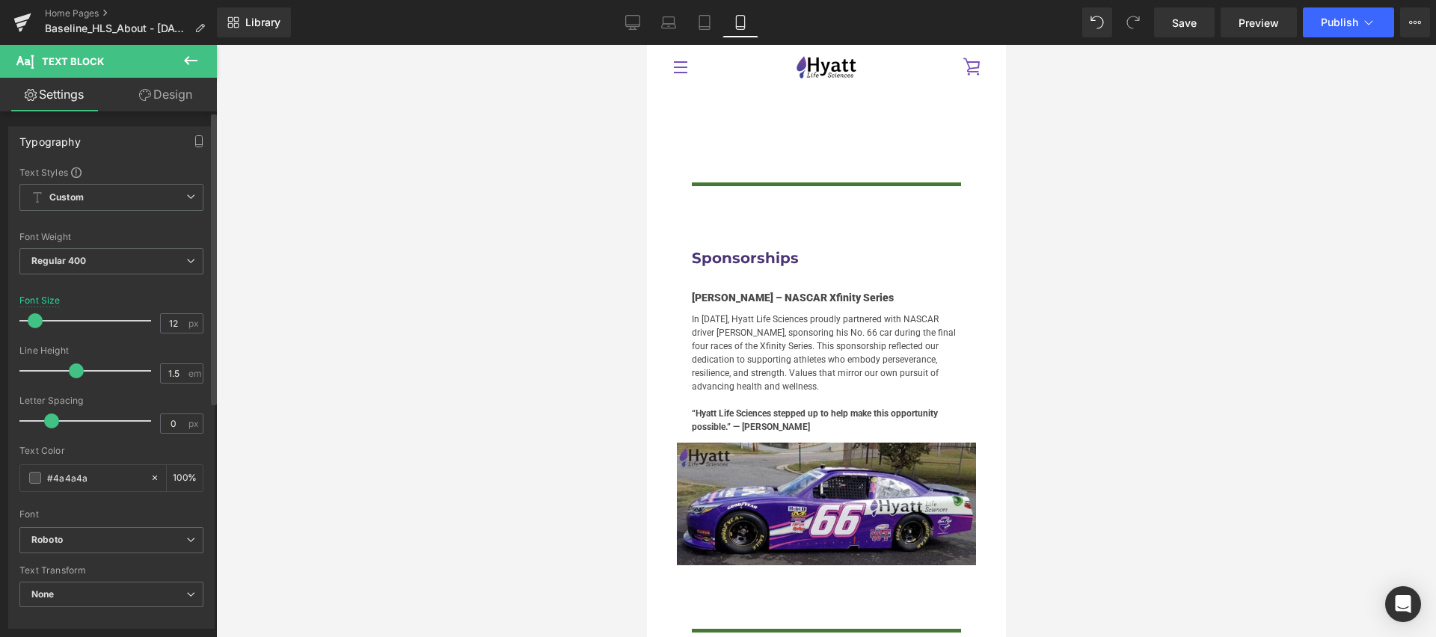
click at [39, 322] on span at bounding box center [35, 320] width 15 height 15
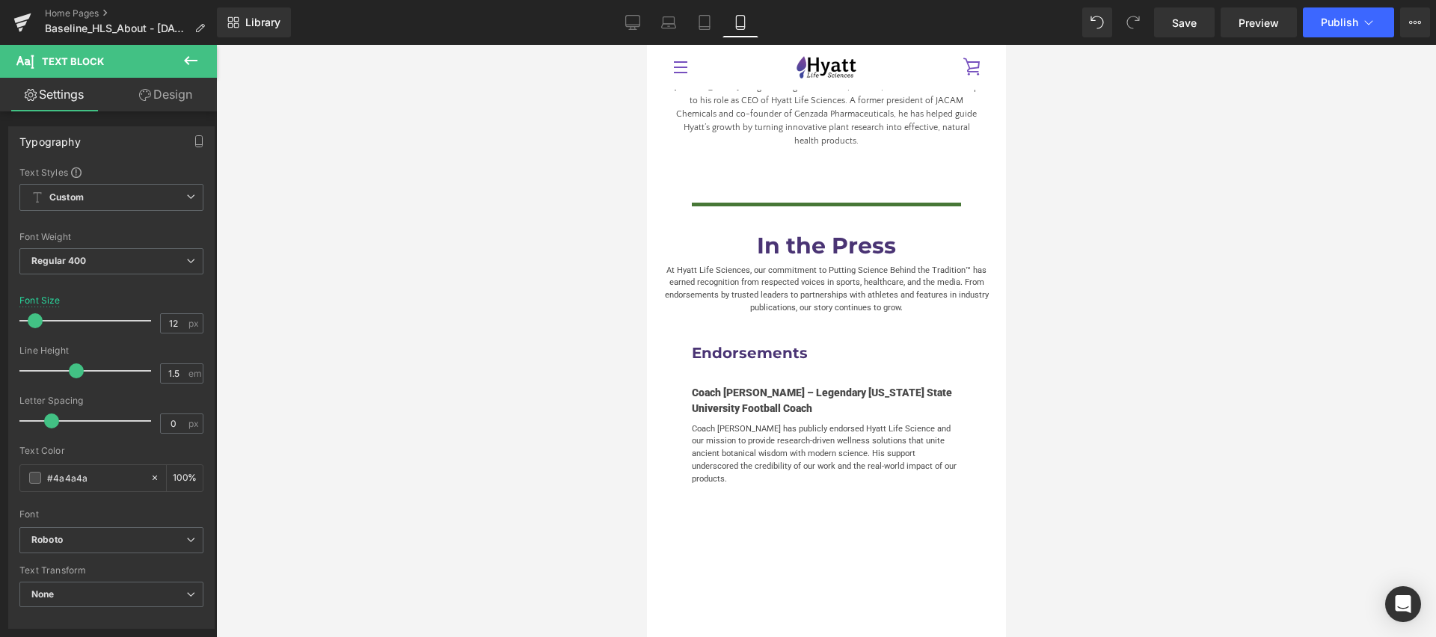
scroll to position [3380, 0]
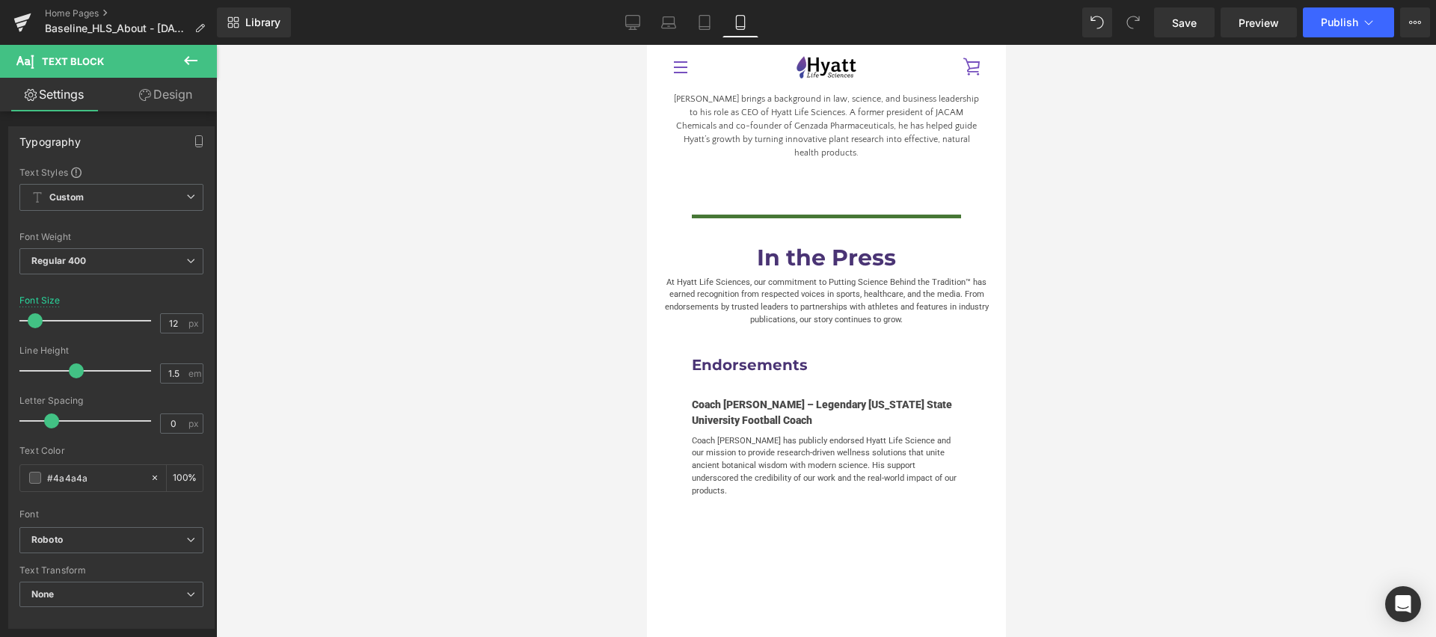
click at [798, 436] on span "Coach [PERSON_NAME] has publicly endorsed Hyatt Life Science and our mission to…" at bounding box center [823, 466] width 265 height 60
type input "12"
click at [35, 323] on span at bounding box center [35, 319] width 15 height 15
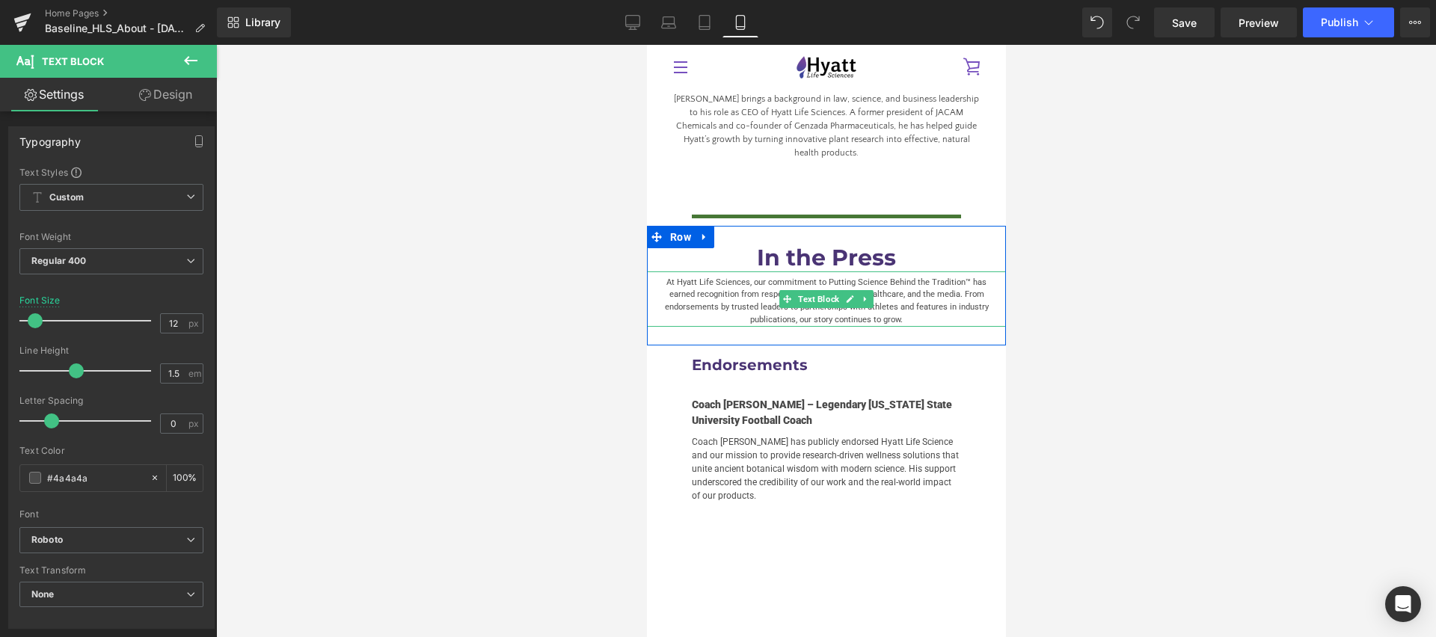
click at [723, 277] on p "At Hyatt Life Sciences, our commitment to Putting Science Behind the Tradition™…" at bounding box center [825, 302] width 329 height 50
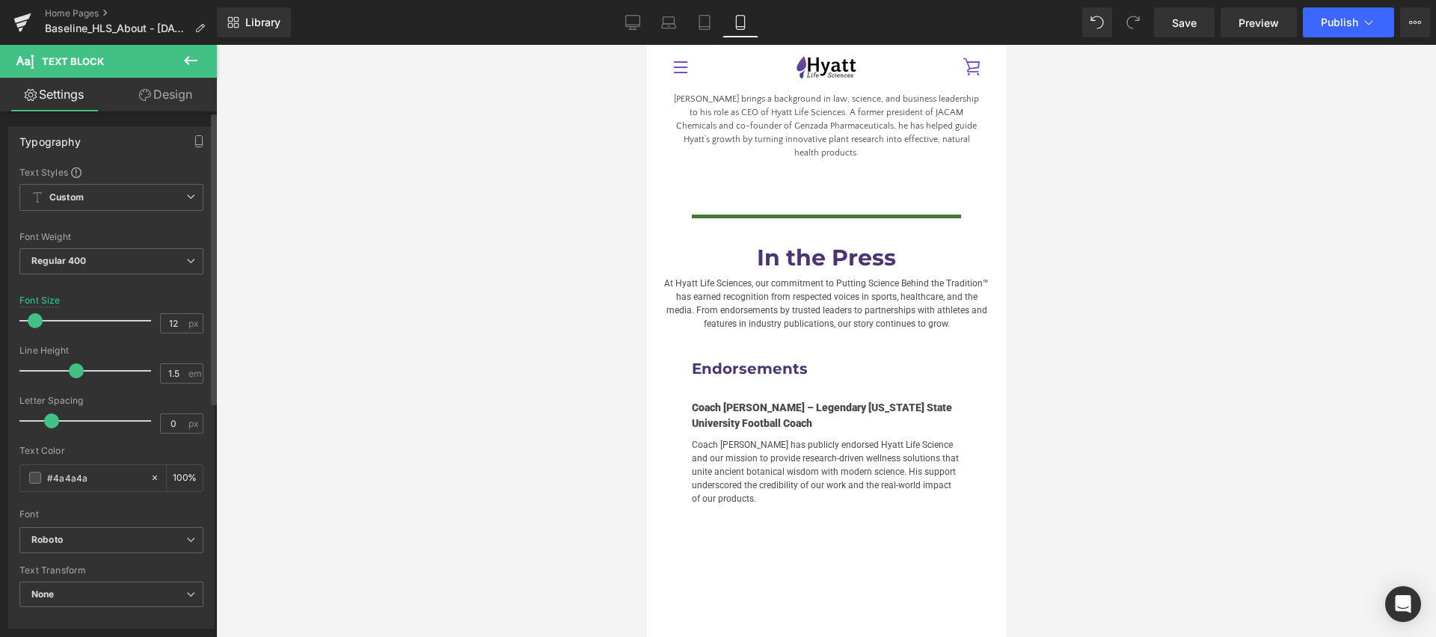
click at [31, 322] on span at bounding box center [35, 320] width 15 height 15
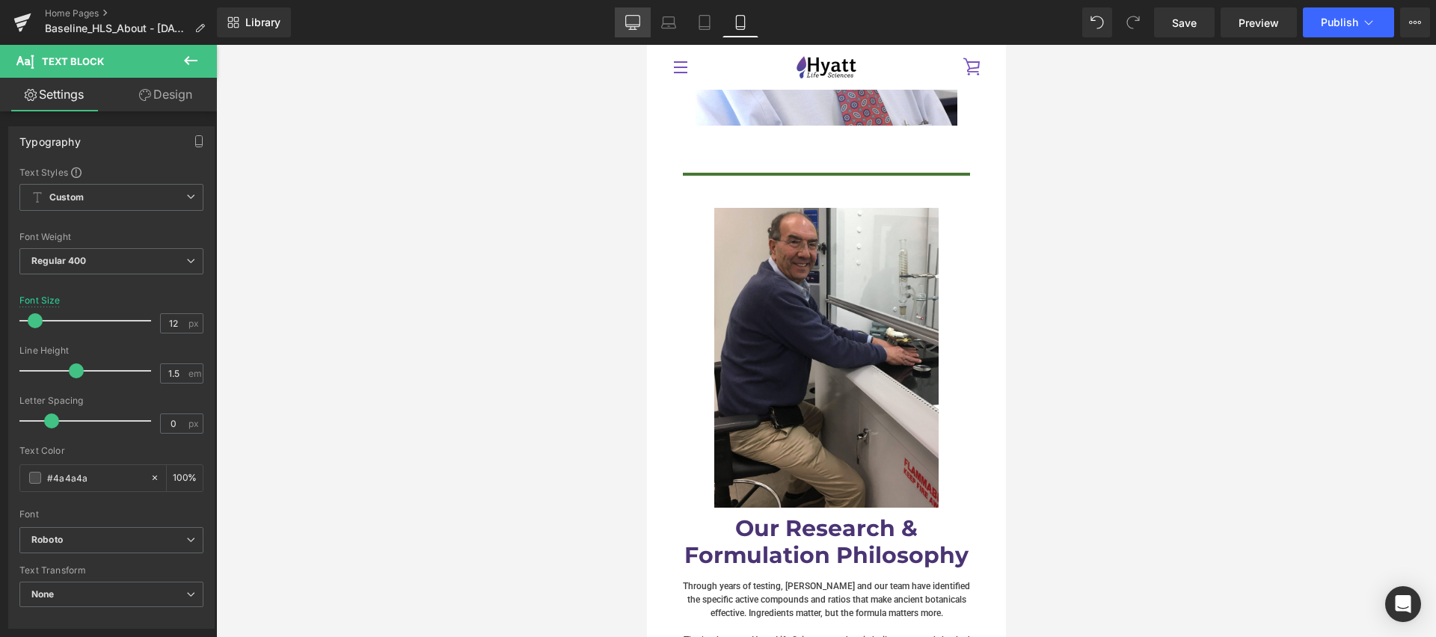
click at [637, 32] on link "Desktop" at bounding box center [633, 22] width 36 height 30
type input "16"
type input "100"
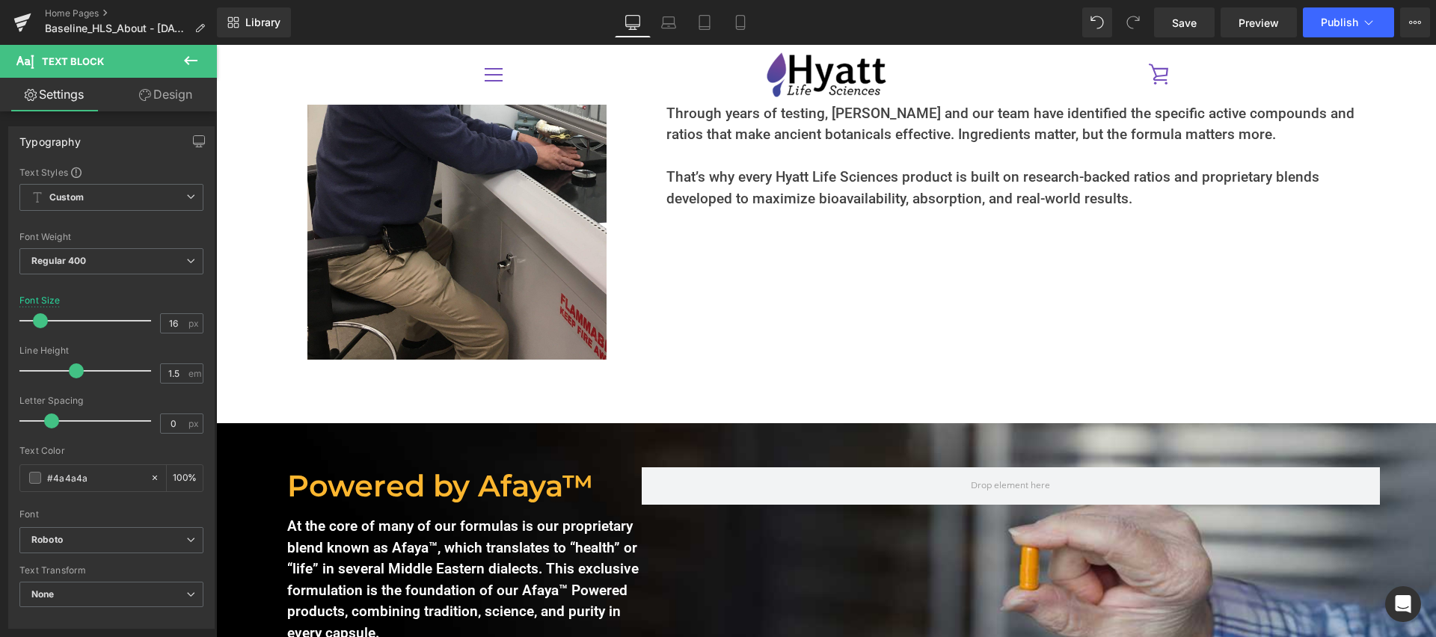
scroll to position [752, 0]
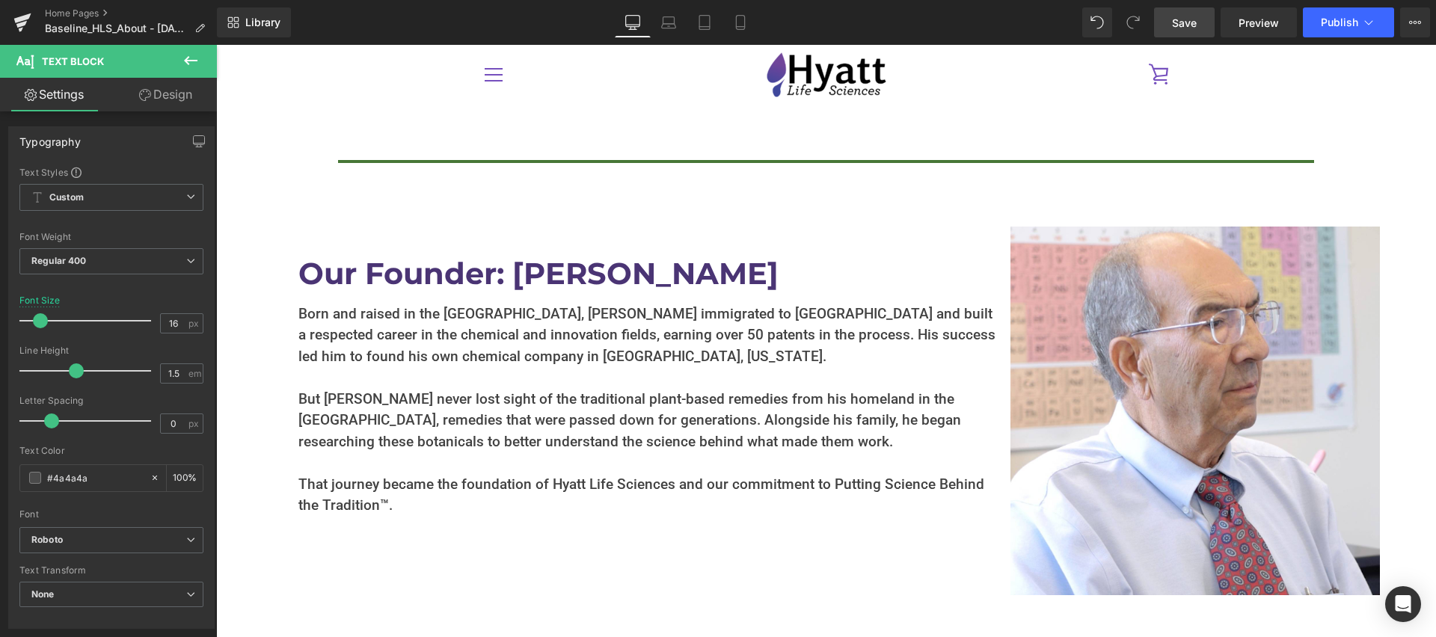
click at [1186, 19] on span "Save" at bounding box center [1184, 23] width 25 height 16
click at [1260, 26] on span "Preview" at bounding box center [1259, 23] width 40 height 16
click at [7, 17] on link at bounding box center [22, 22] width 45 height 45
